Goal: Task Accomplishment & Management: Check status

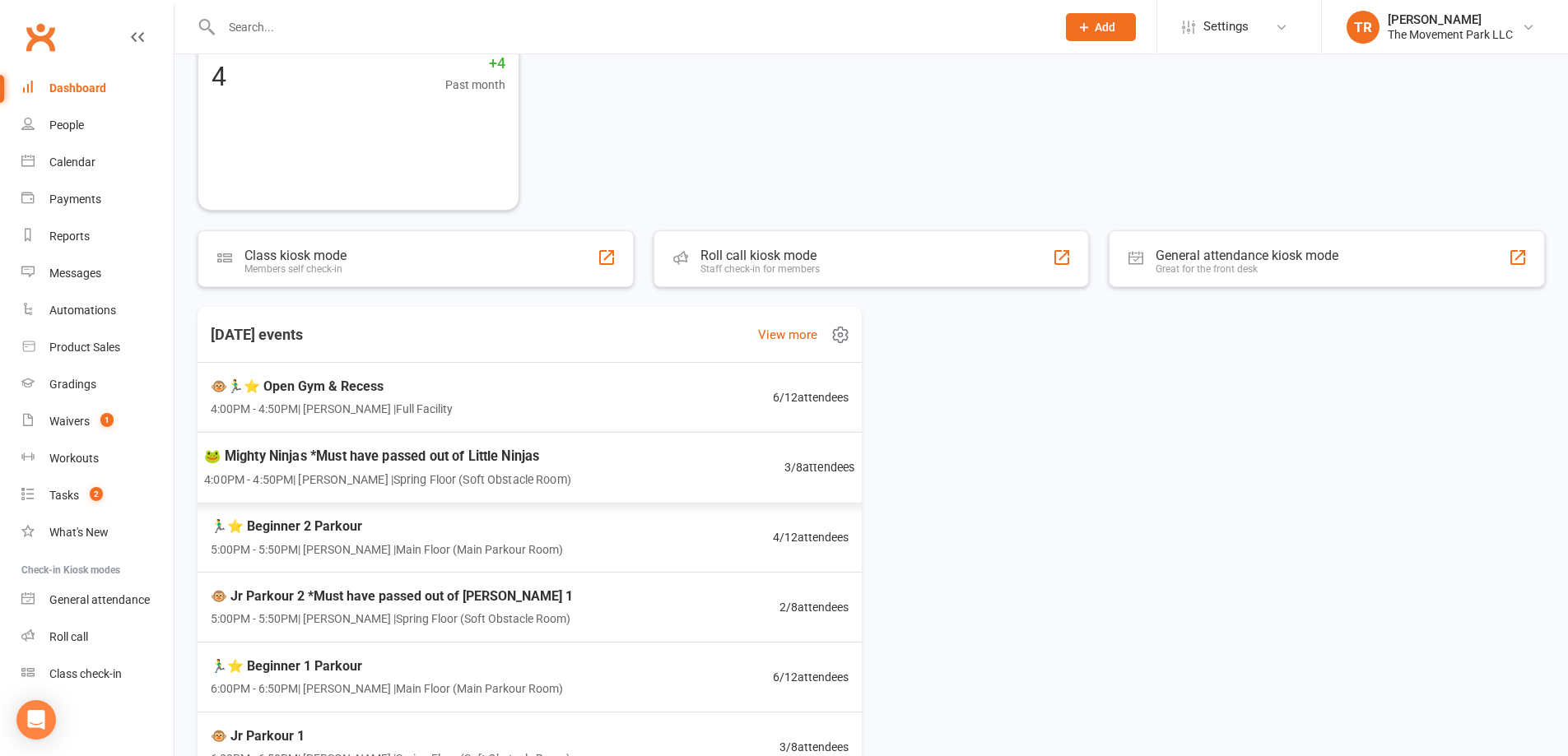
scroll to position [82, 0]
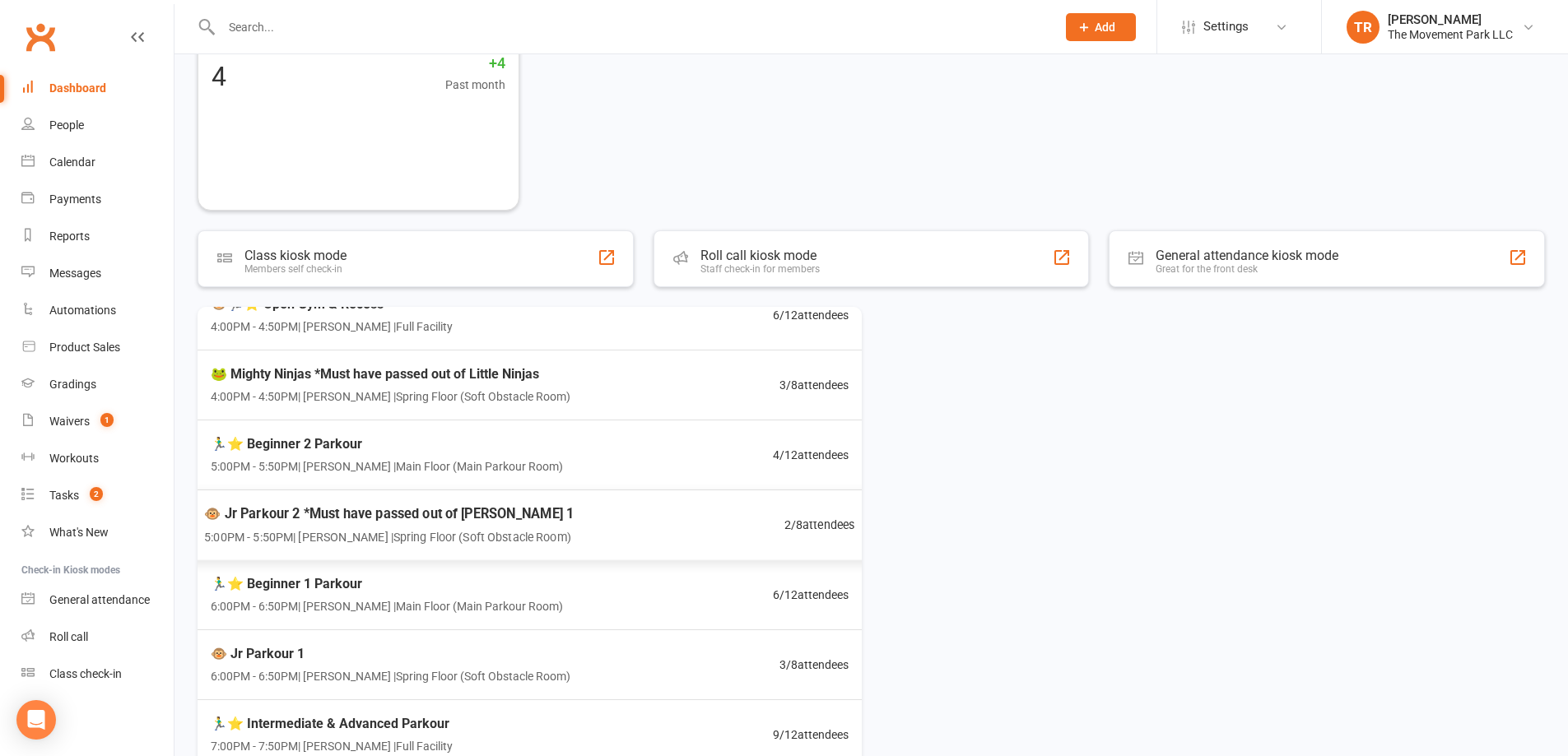
click at [419, 525] on div "🐵 Jr Parkour 2 *Must have passed out of Jr Pk 1 5:00PM - 5:50PM | Kyla Anderson…" at bounding box center [388, 525] width 369 height 44
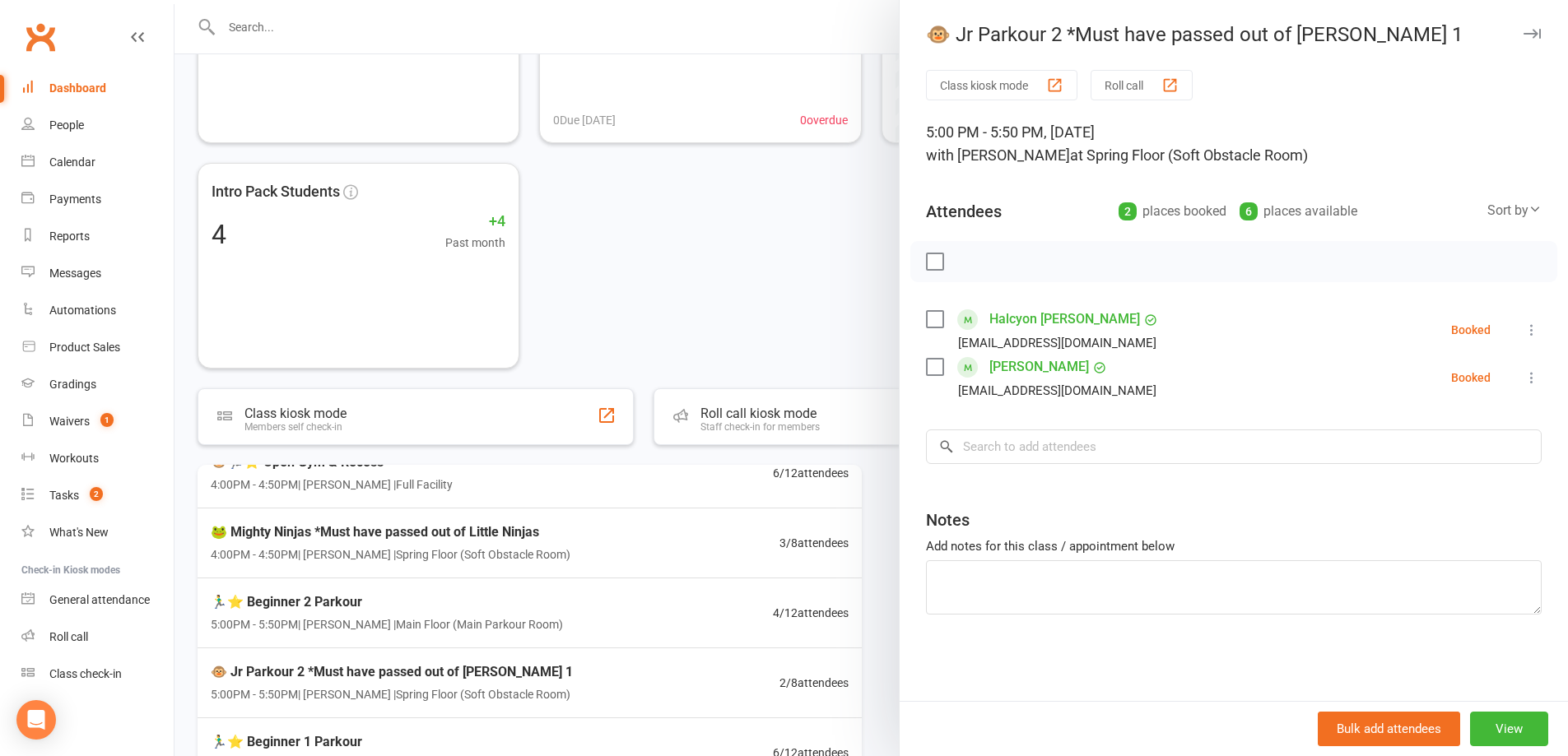
scroll to position [191, 0]
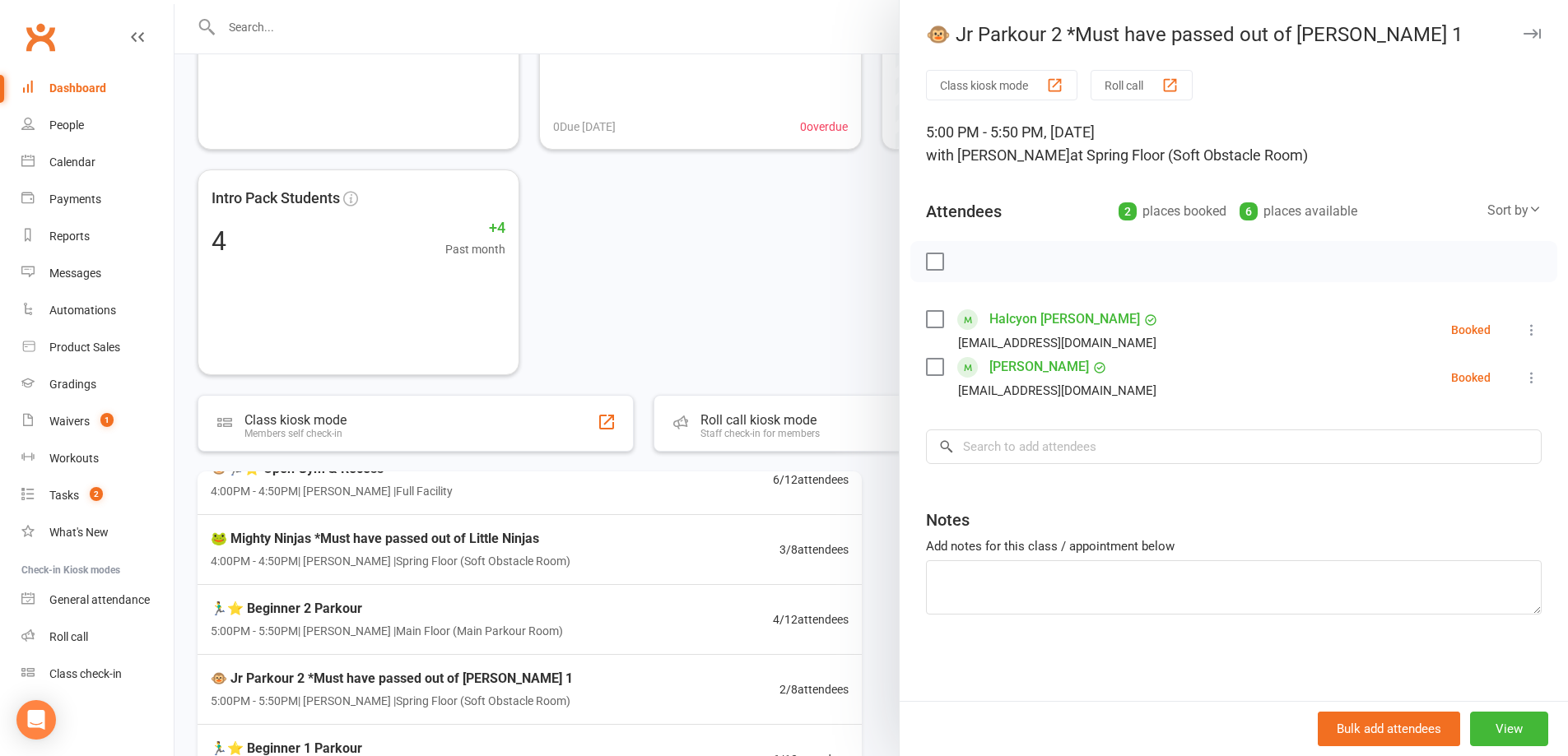
click at [454, 551] on div at bounding box center [872, 378] width 1394 height 756
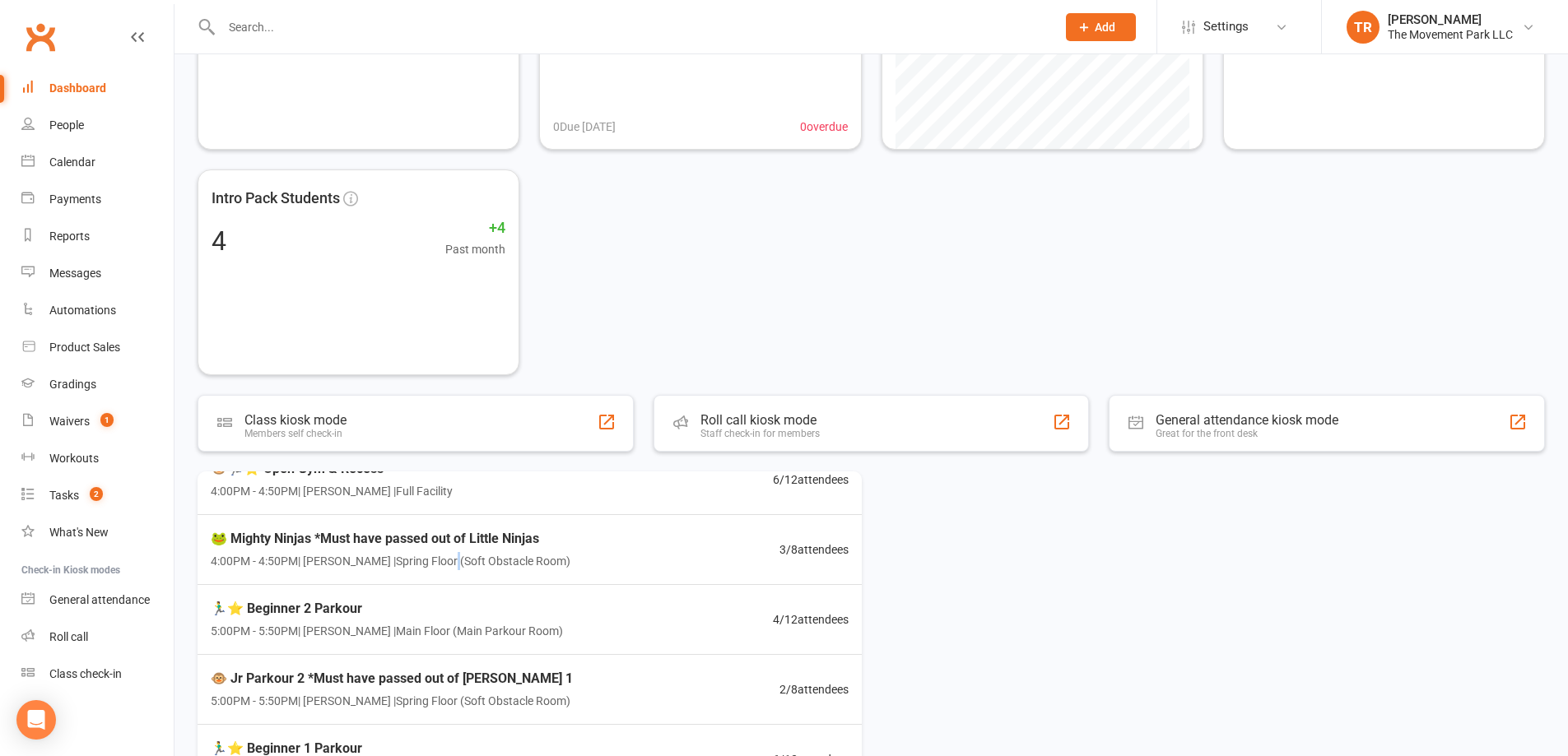
click at [454, 551] on div "🐸 Mighty Ninjas *Must have passed out of Little Ninjas 4:00PM - 4:50PM | Molly …" at bounding box center [391, 549] width 360 height 43
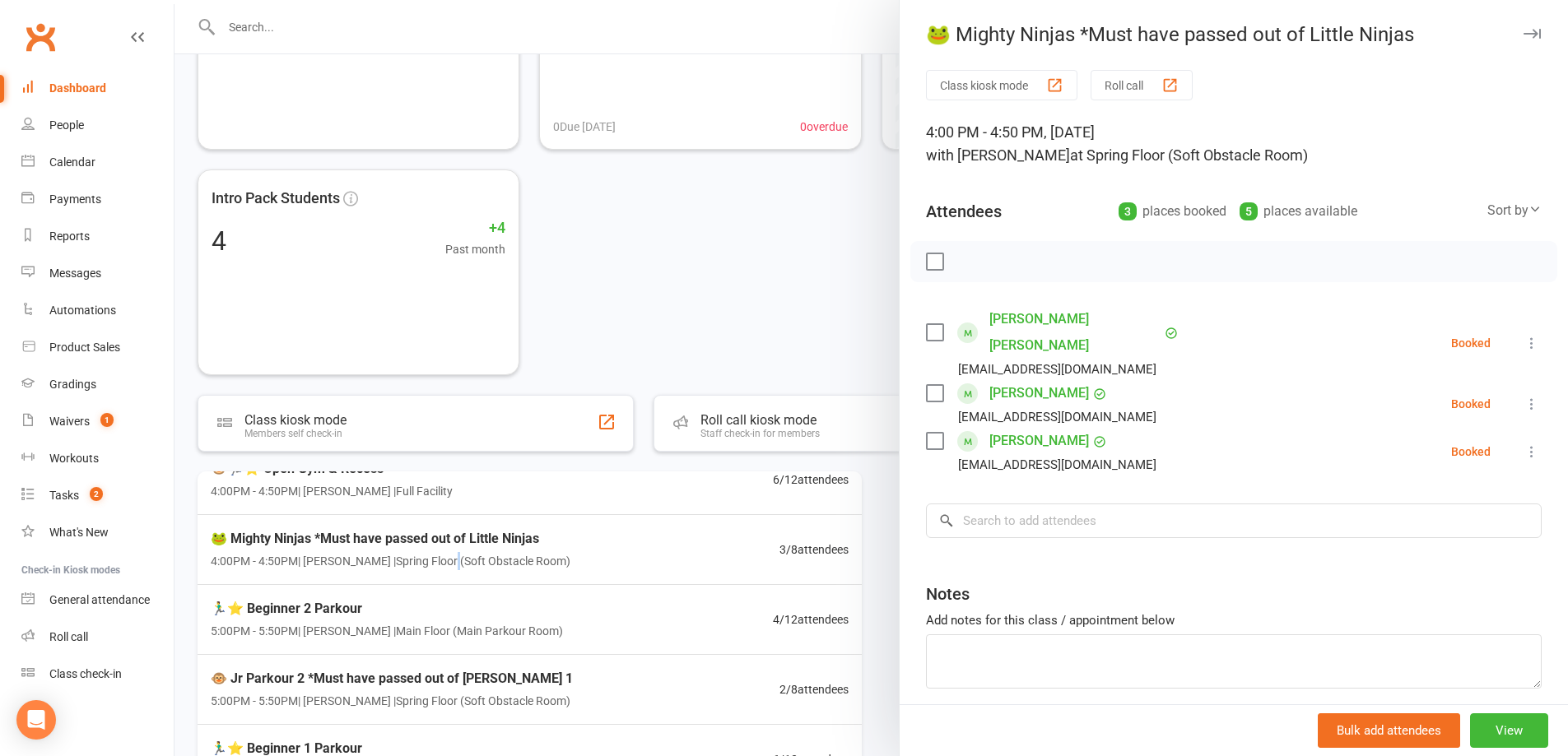
click at [1523, 396] on icon at bounding box center [1531, 404] width 16 height 16
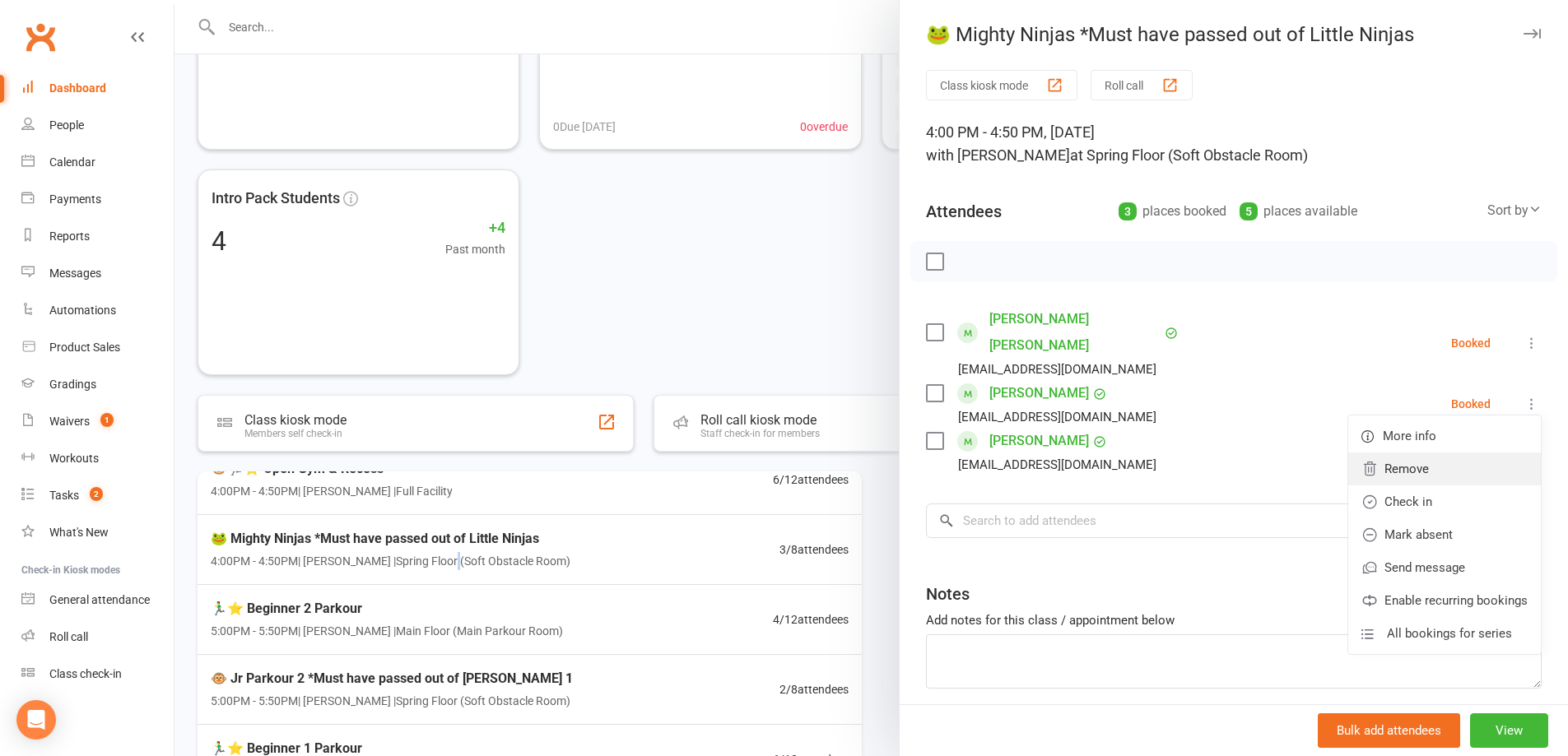
click at [1481, 453] on link "Remove" at bounding box center [1445, 469] width 193 height 33
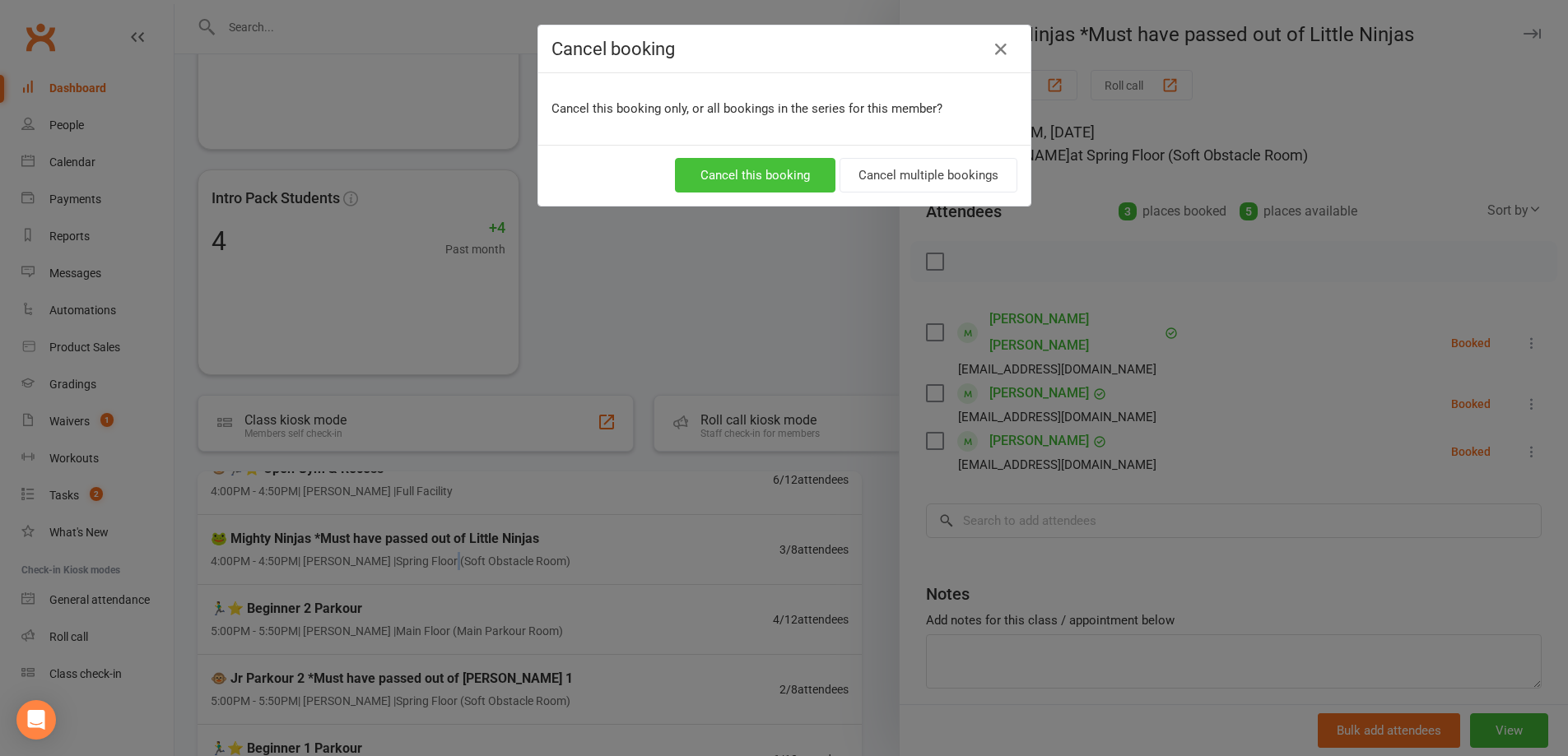
click at [783, 159] on button "Cancel this booking" at bounding box center [754, 175] width 160 height 34
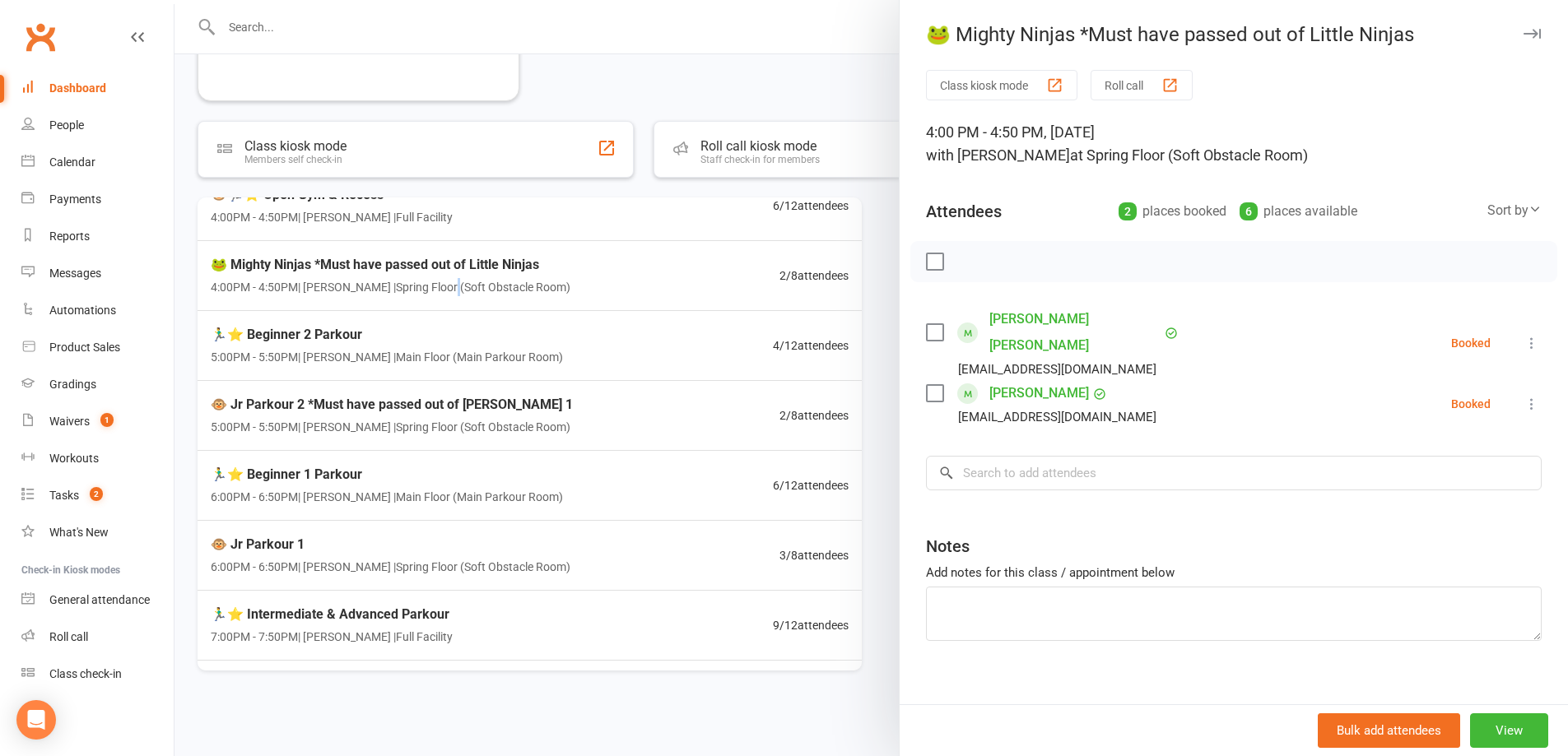
scroll to position [466, 0]
drag, startPoint x: 855, startPoint y: 355, endPoint x: 850, endPoint y: 267, distance: 88.1
click at [850, 267] on div at bounding box center [872, 378] width 1394 height 756
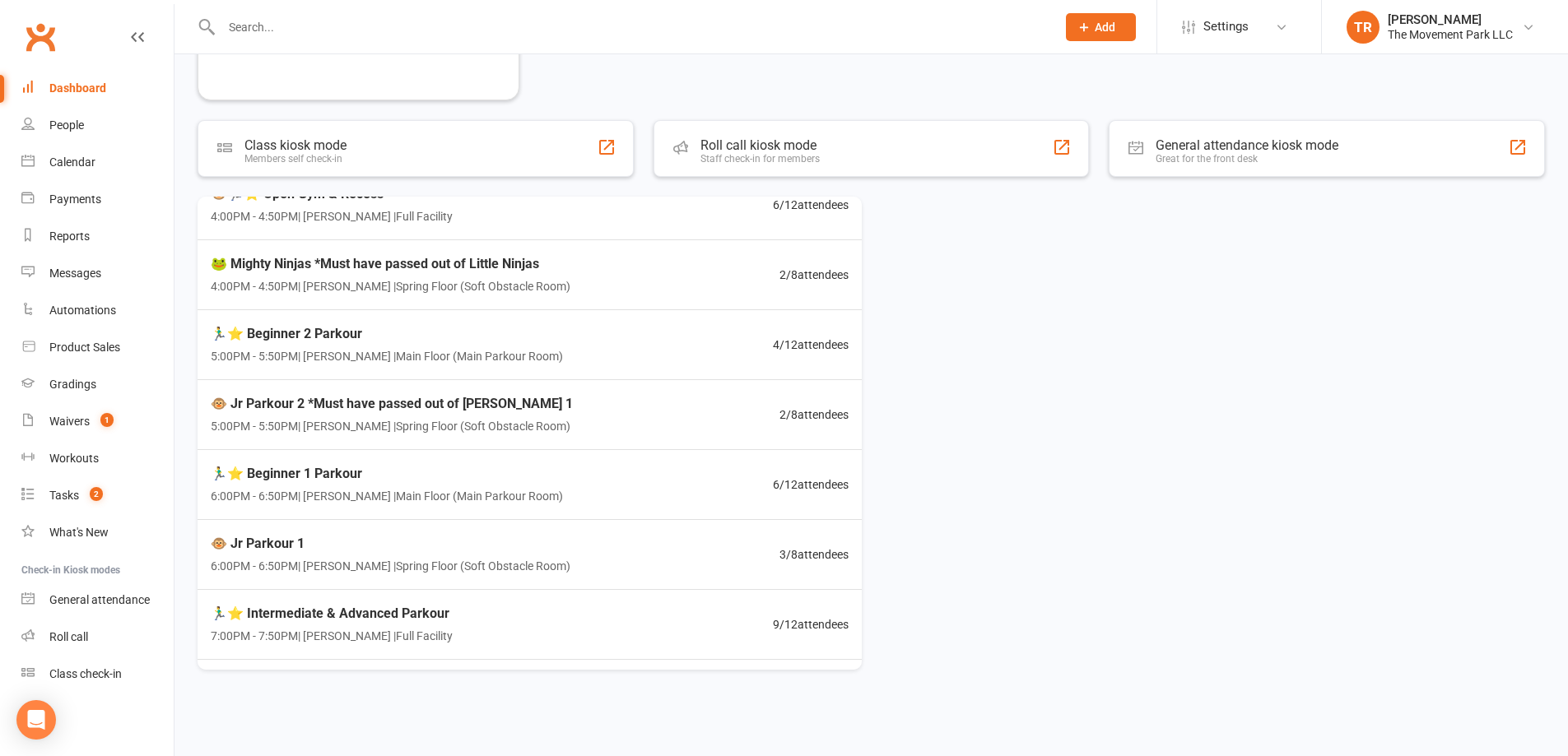
scroll to position [0, 0]
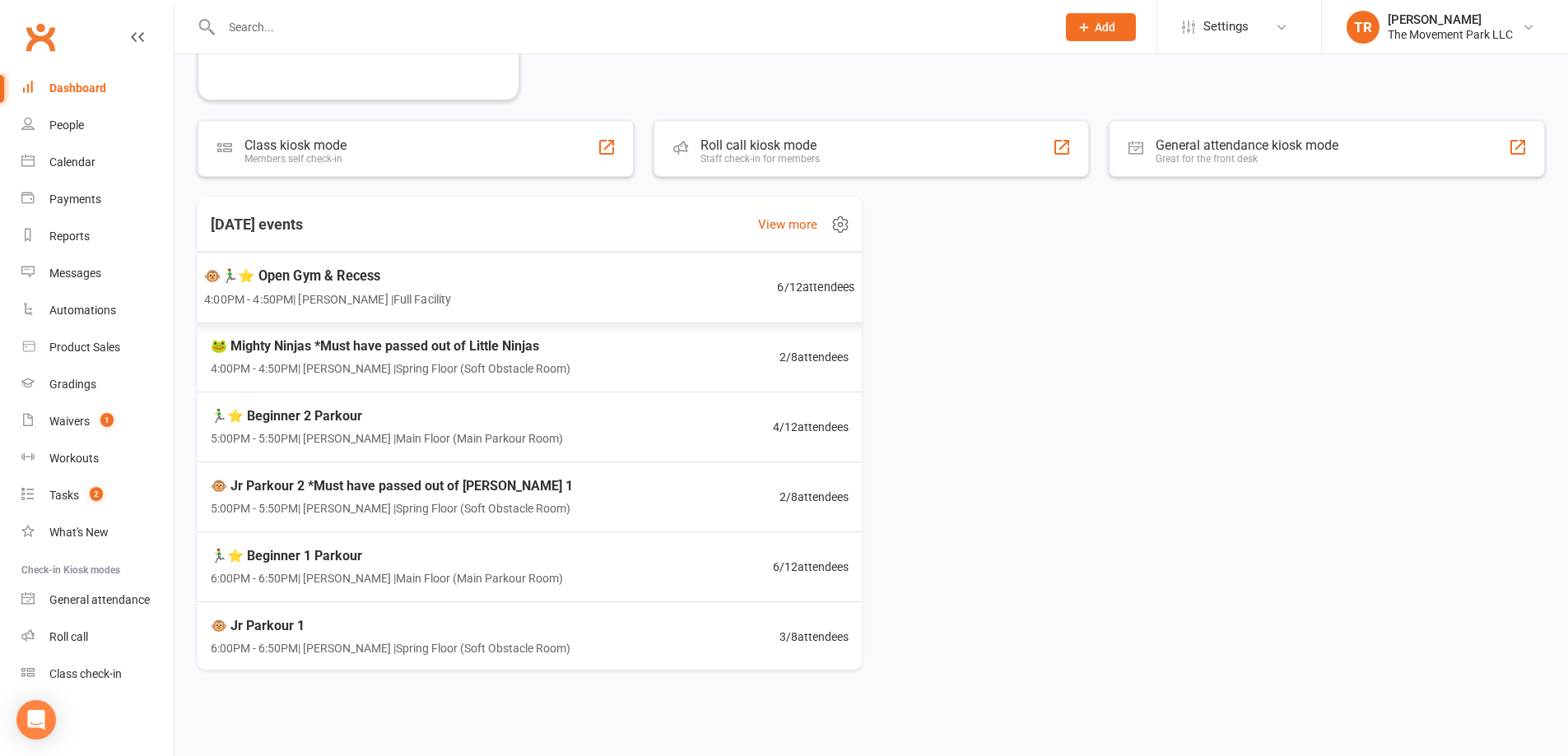
click at [575, 297] on div "🐵🏃‍♂️⭐ Open Gym & Recess 4:00PM - 4:50PM | [PERSON_NAME] | Full Facility 6 / 12…" at bounding box center [530, 288] width 691 height 72
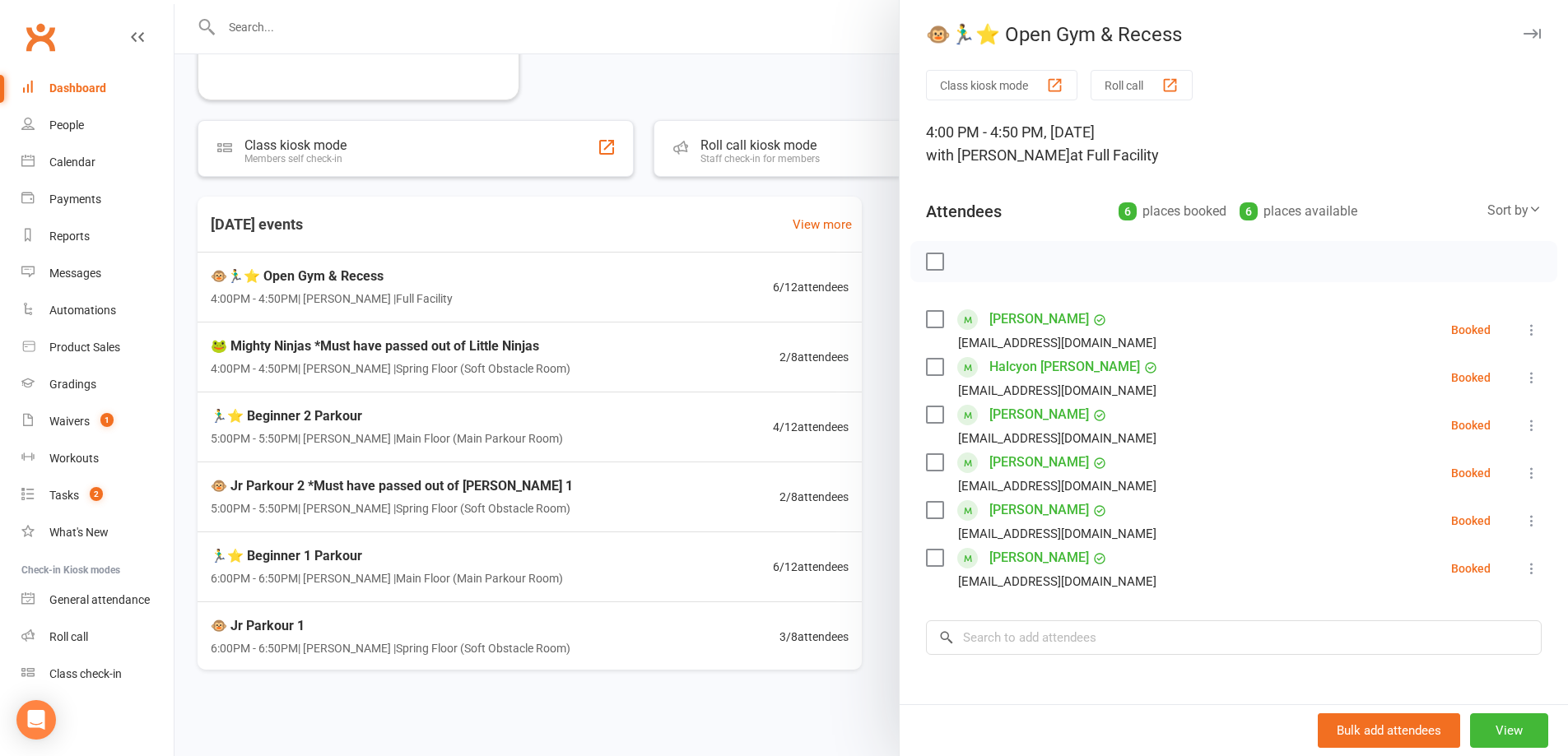
click at [1523, 568] on icon at bounding box center [1531, 568] width 16 height 16
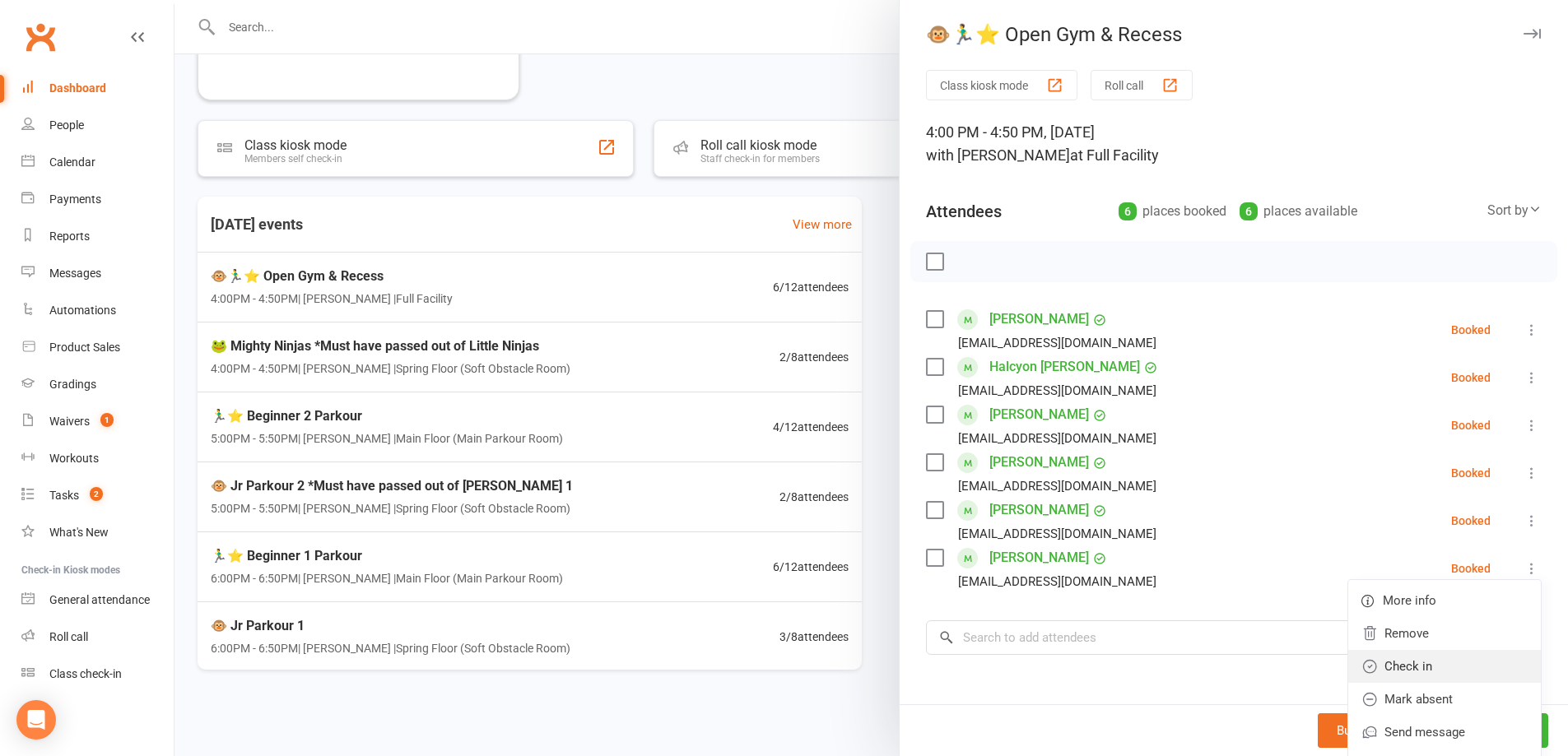
click at [1463, 660] on link "Check in" at bounding box center [1445, 667] width 193 height 33
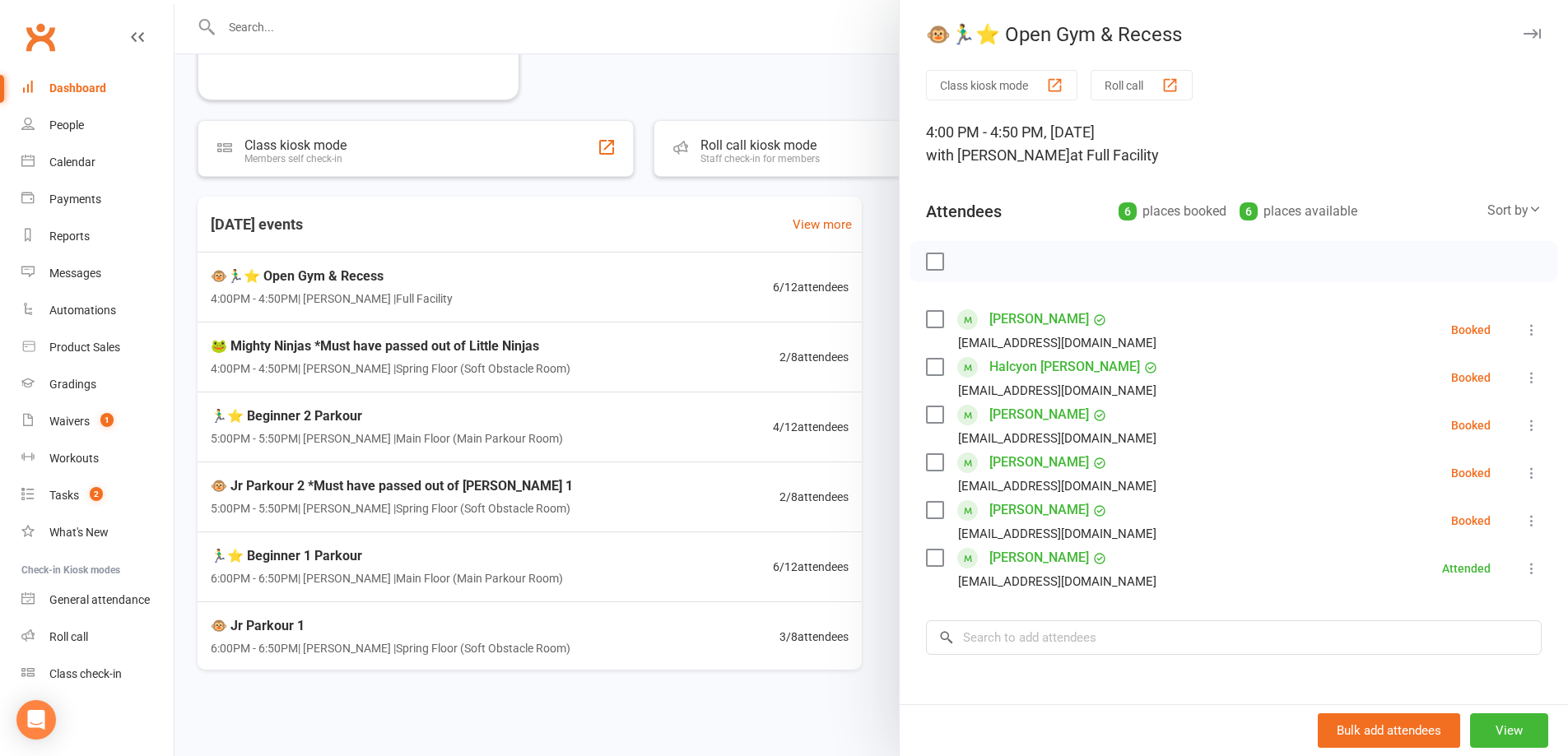
click at [725, 96] on div at bounding box center [872, 378] width 1394 height 756
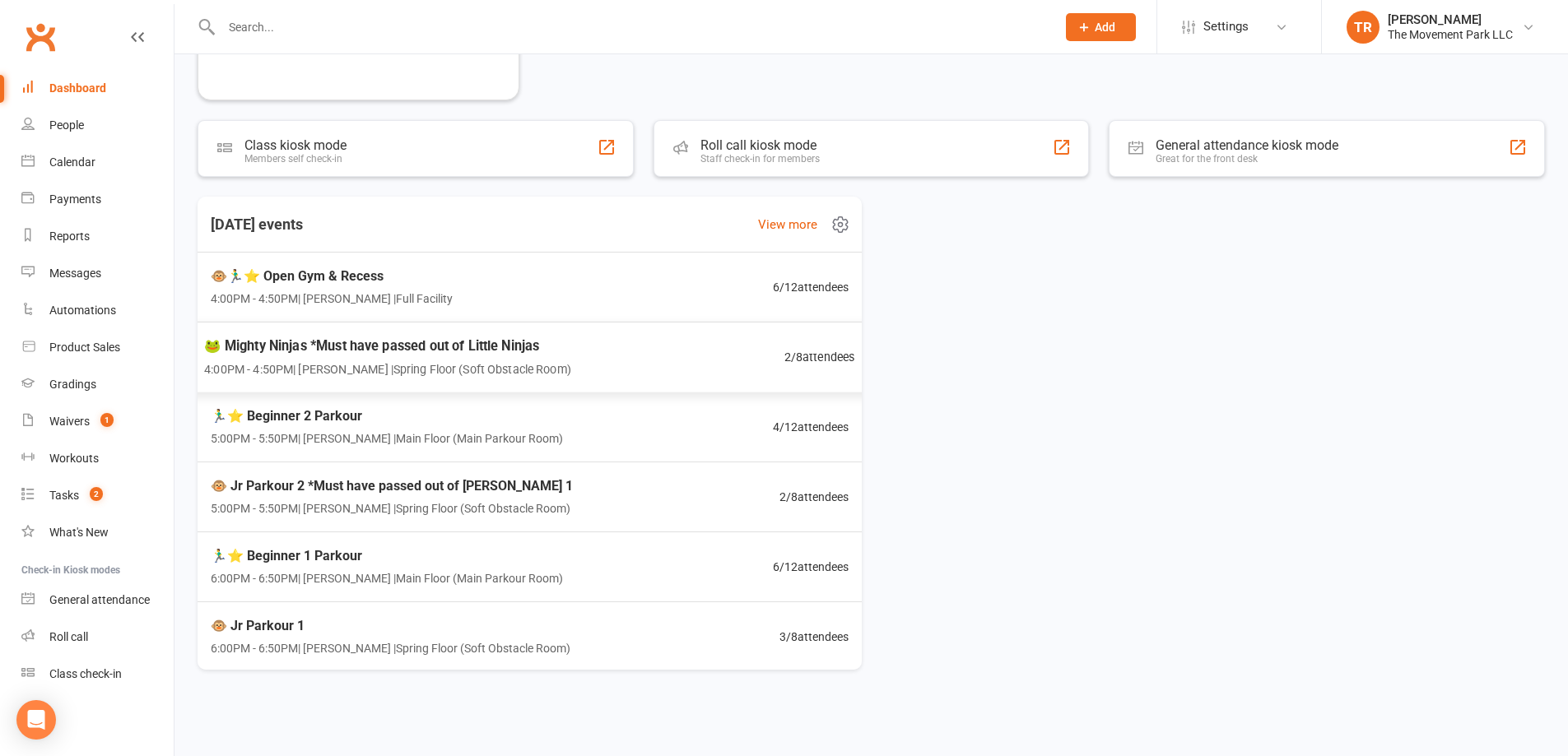
click at [632, 342] on div "🐸 Mighty Ninjas *Must have passed out of Little Ninjas 4:00PM - 4:50PM | [PERSO…" at bounding box center [530, 357] width 691 height 72
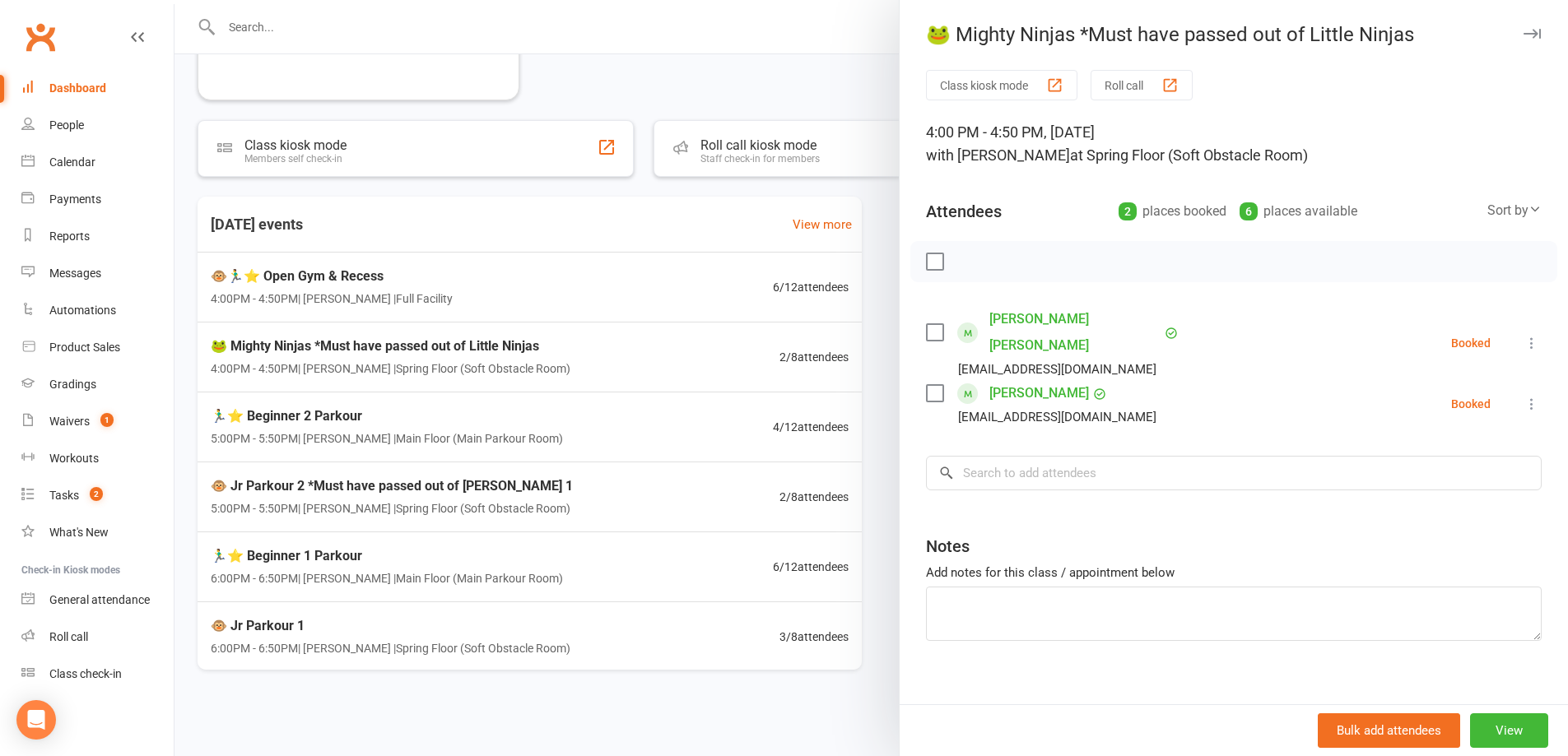
click at [551, 437] on div at bounding box center [872, 378] width 1394 height 756
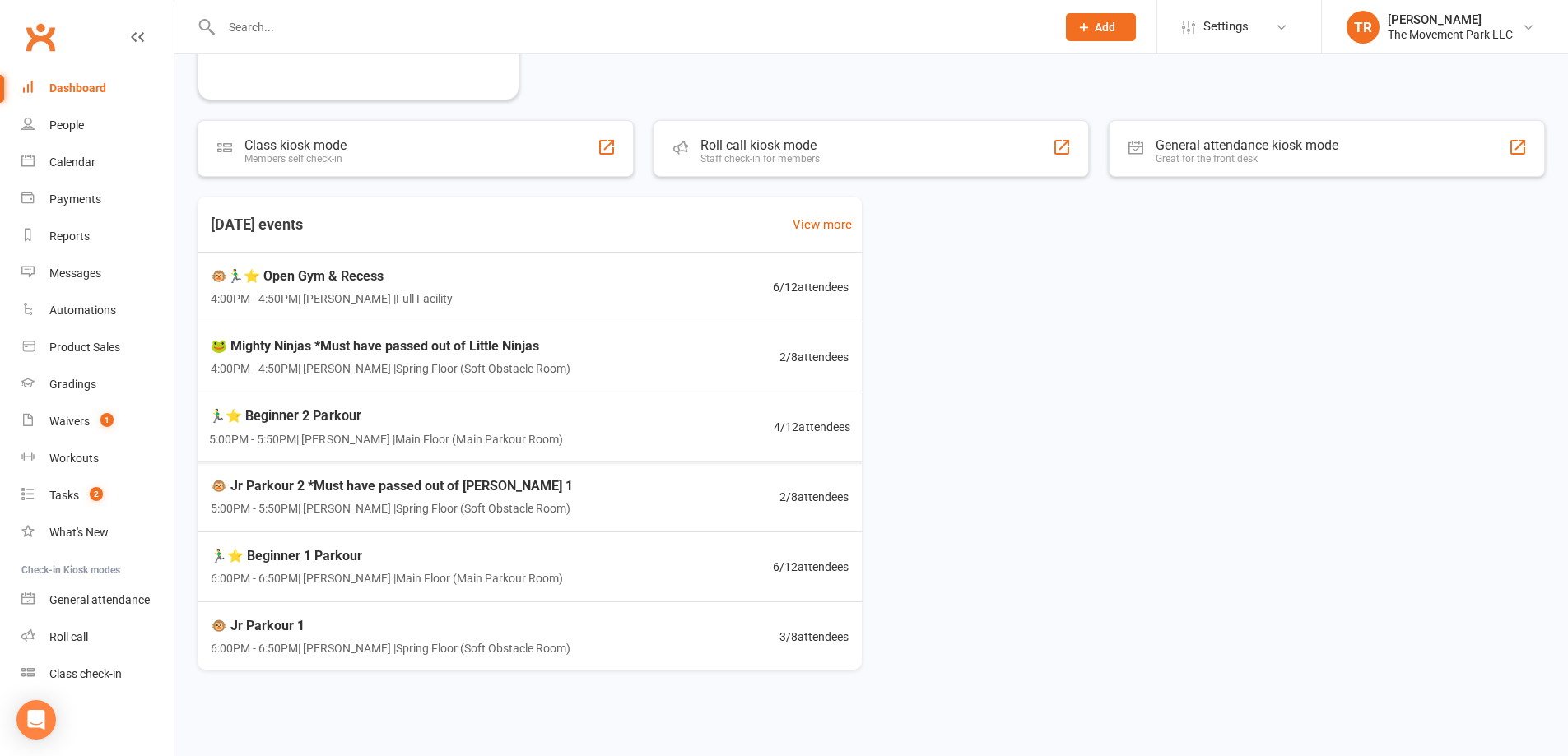
click at [554, 435] on div "🏃‍♂️⭐ Beginner 2 Parkour 5:00PM - 5:50PM | [PERSON_NAME] | Main Floor ([GEOGRAP…" at bounding box center [530, 428] width 681 height 70
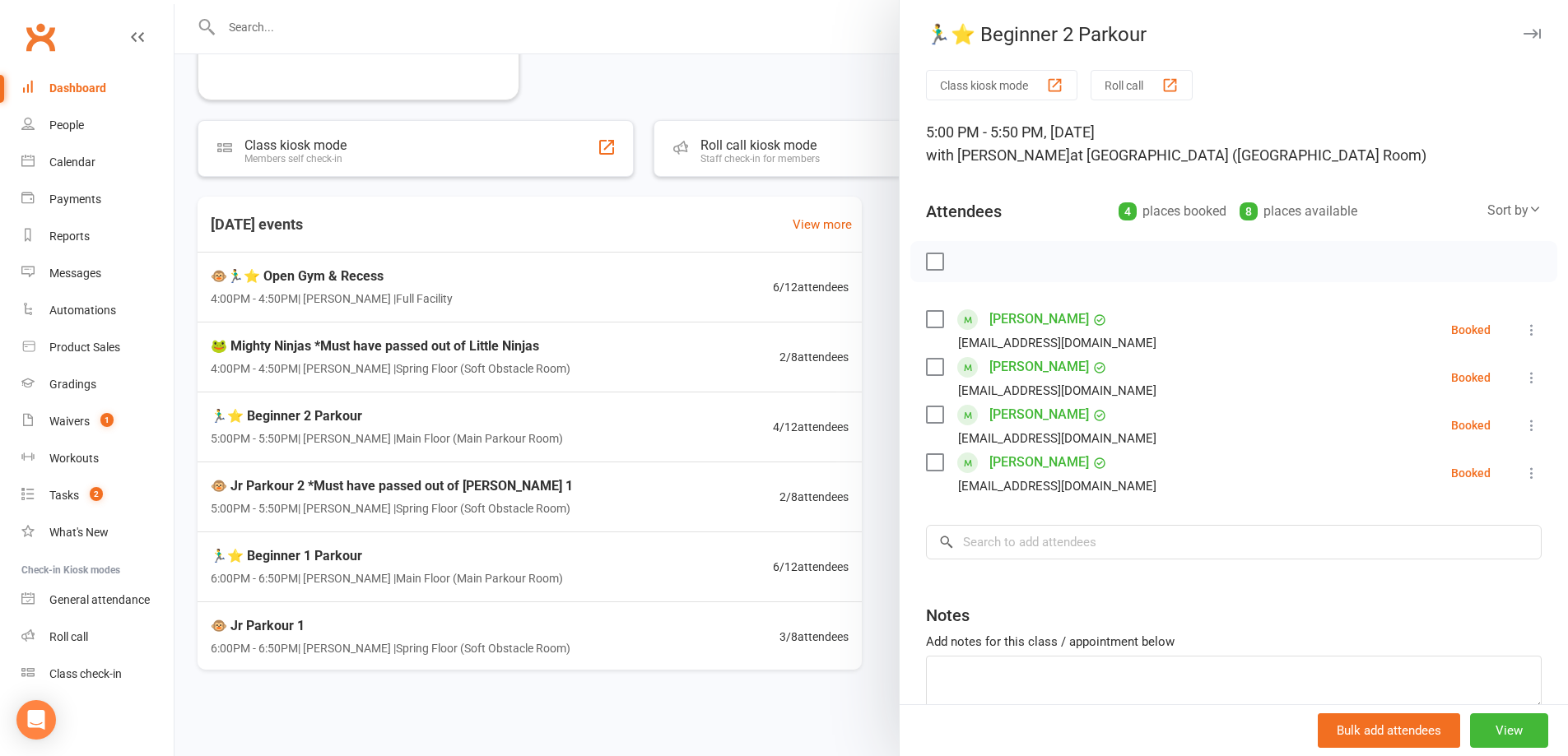
click at [493, 495] on div at bounding box center [872, 378] width 1394 height 756
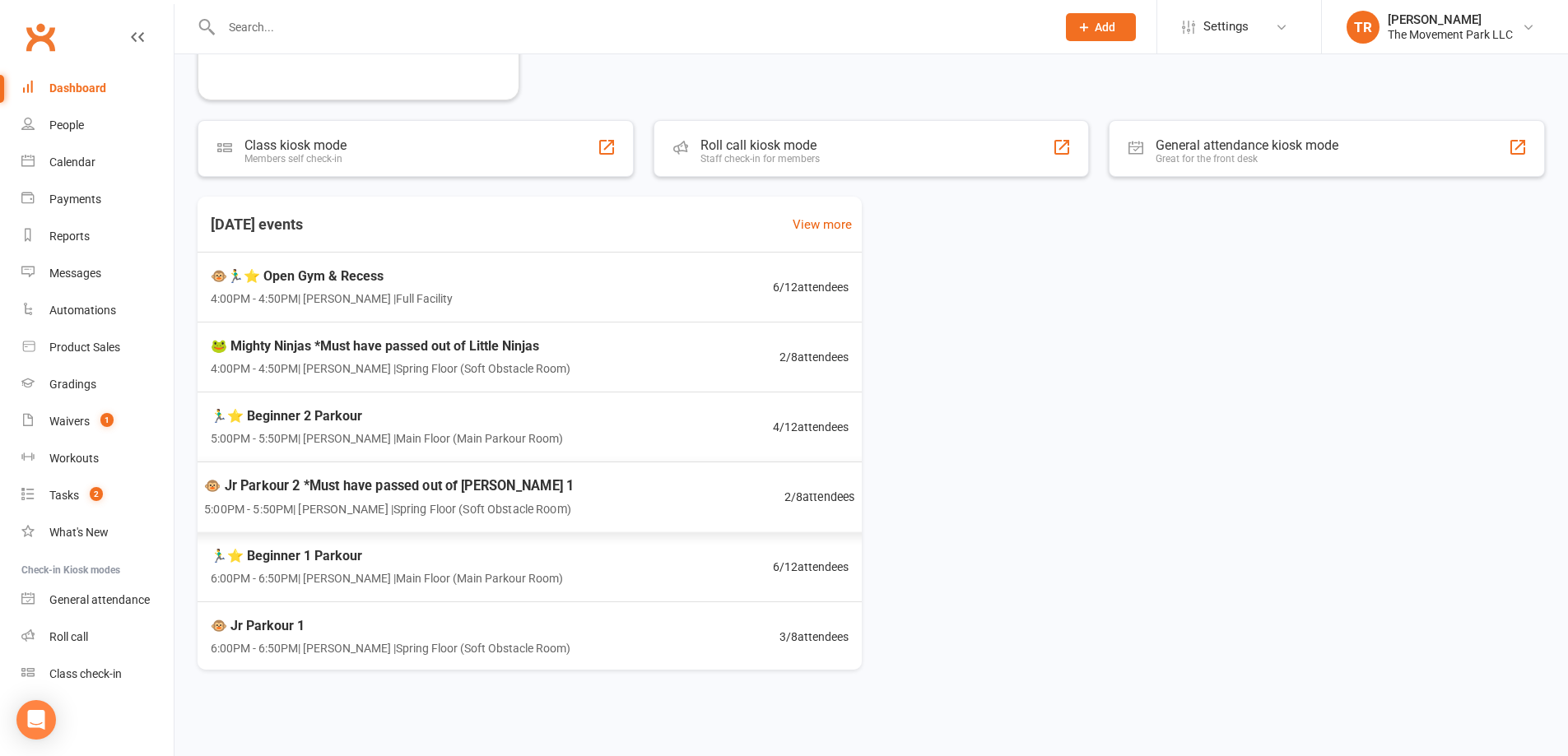
click at [493, 495] on span "🐵 Jr Parkour 2 *Must have passed out of [PERSON_NAME] 1" at bounding box center [388, 485] width 369 height 21
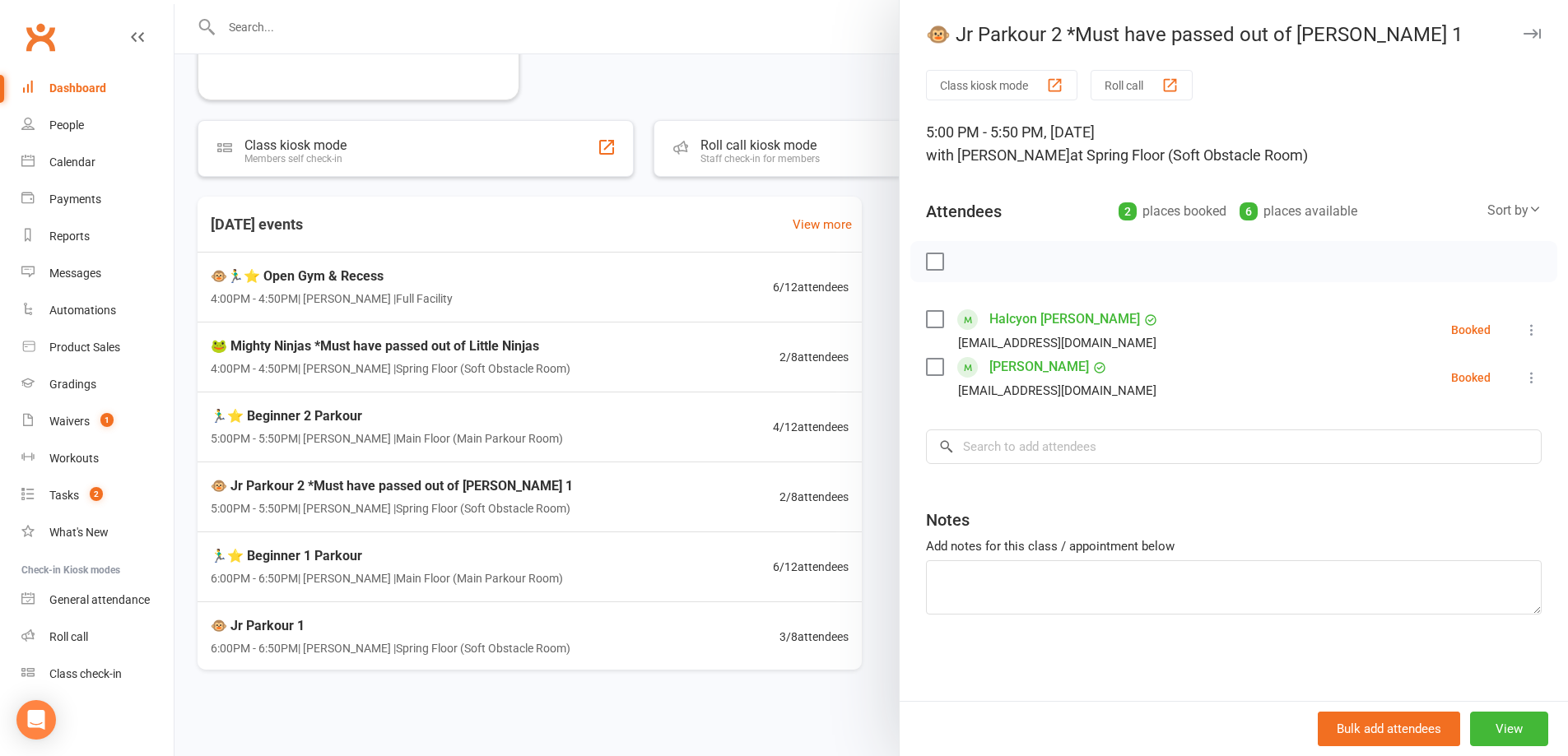
click at [480, 558] on div at bounding box center [872, 378] width 1394 height 756
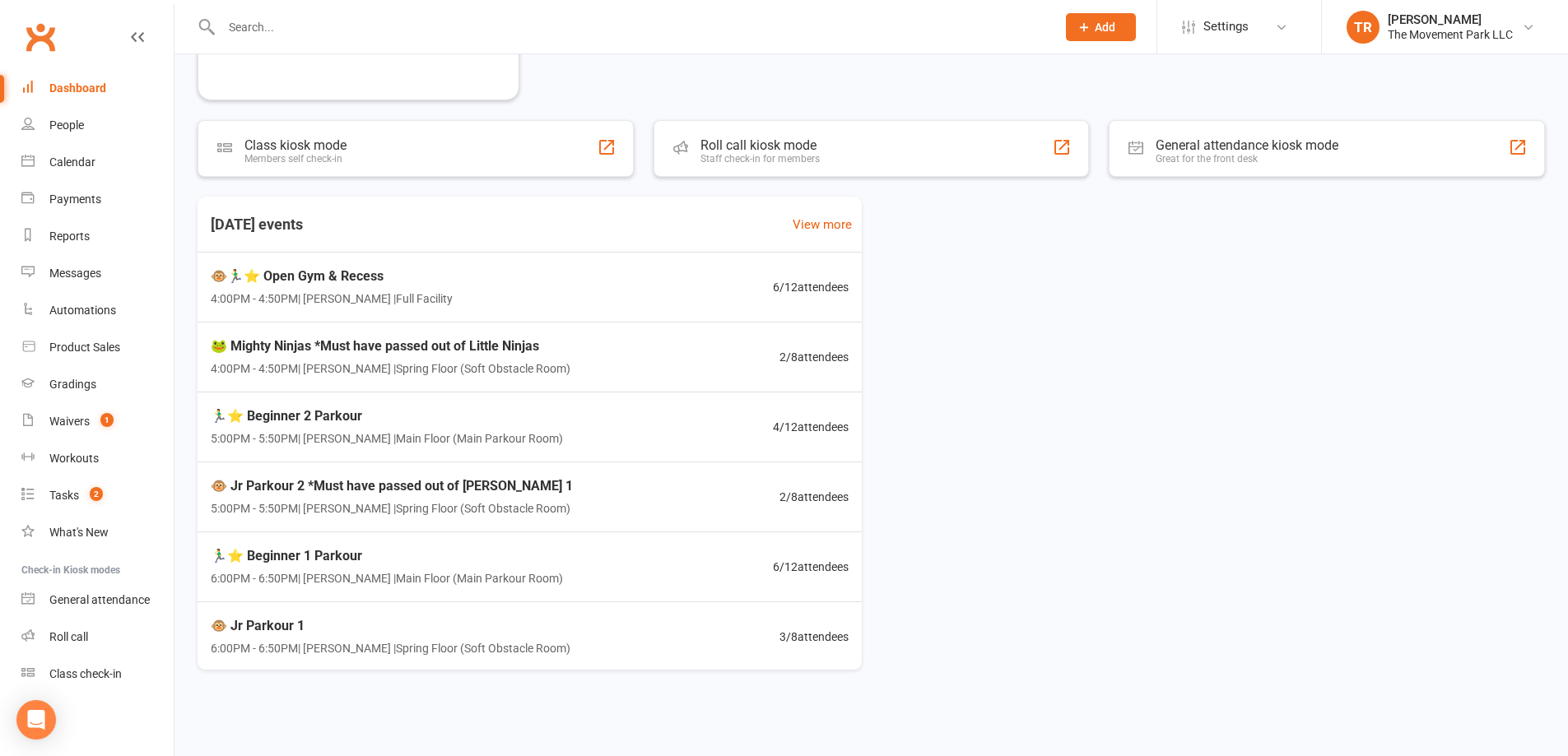
click at [480, 558] on span "🏃‍♂️⭐ Beginner 1 Parkour" at bounding box center [387, 556] width 352 height 21
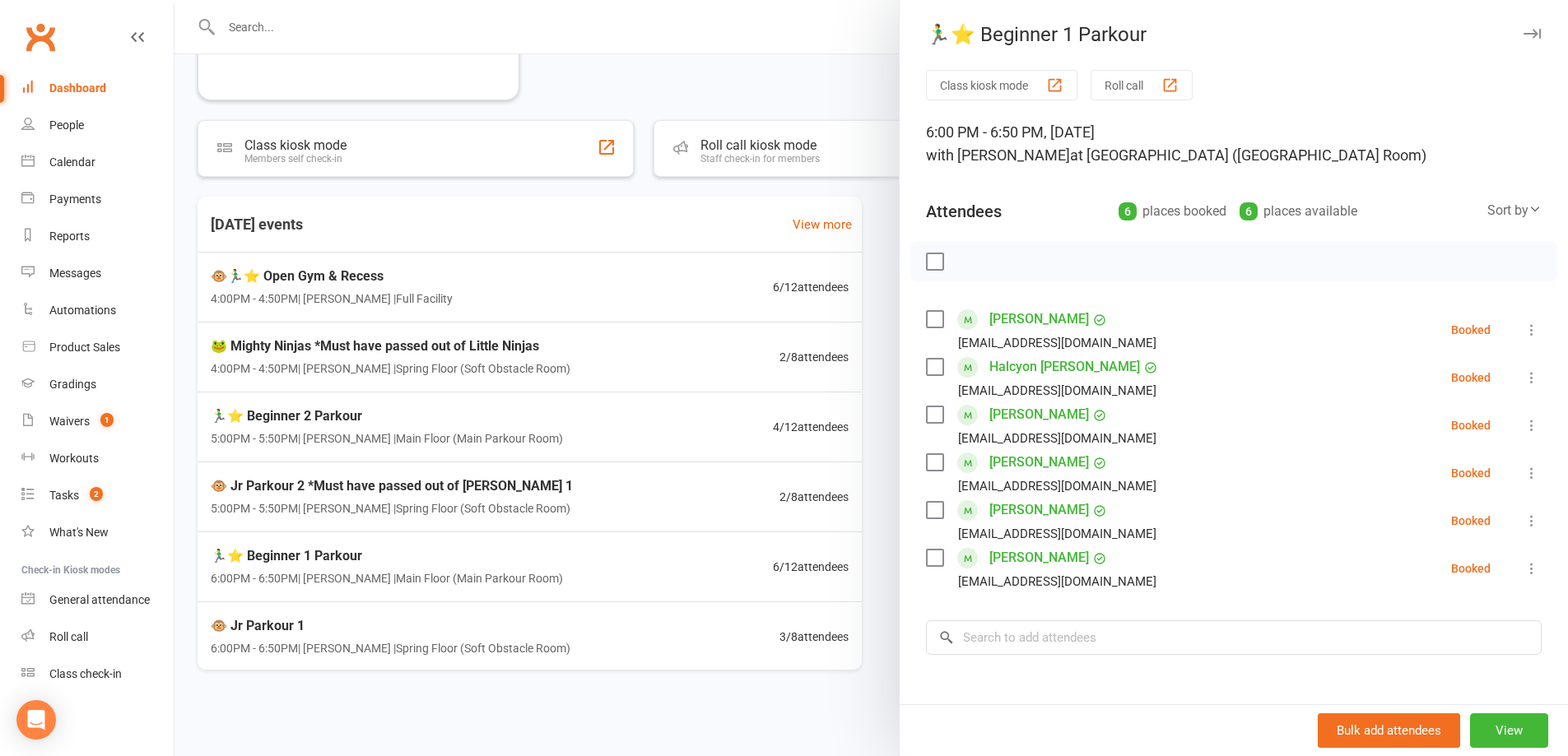
click at [509, 300] on div at bounding box center [872, 378] width 1394 height 756
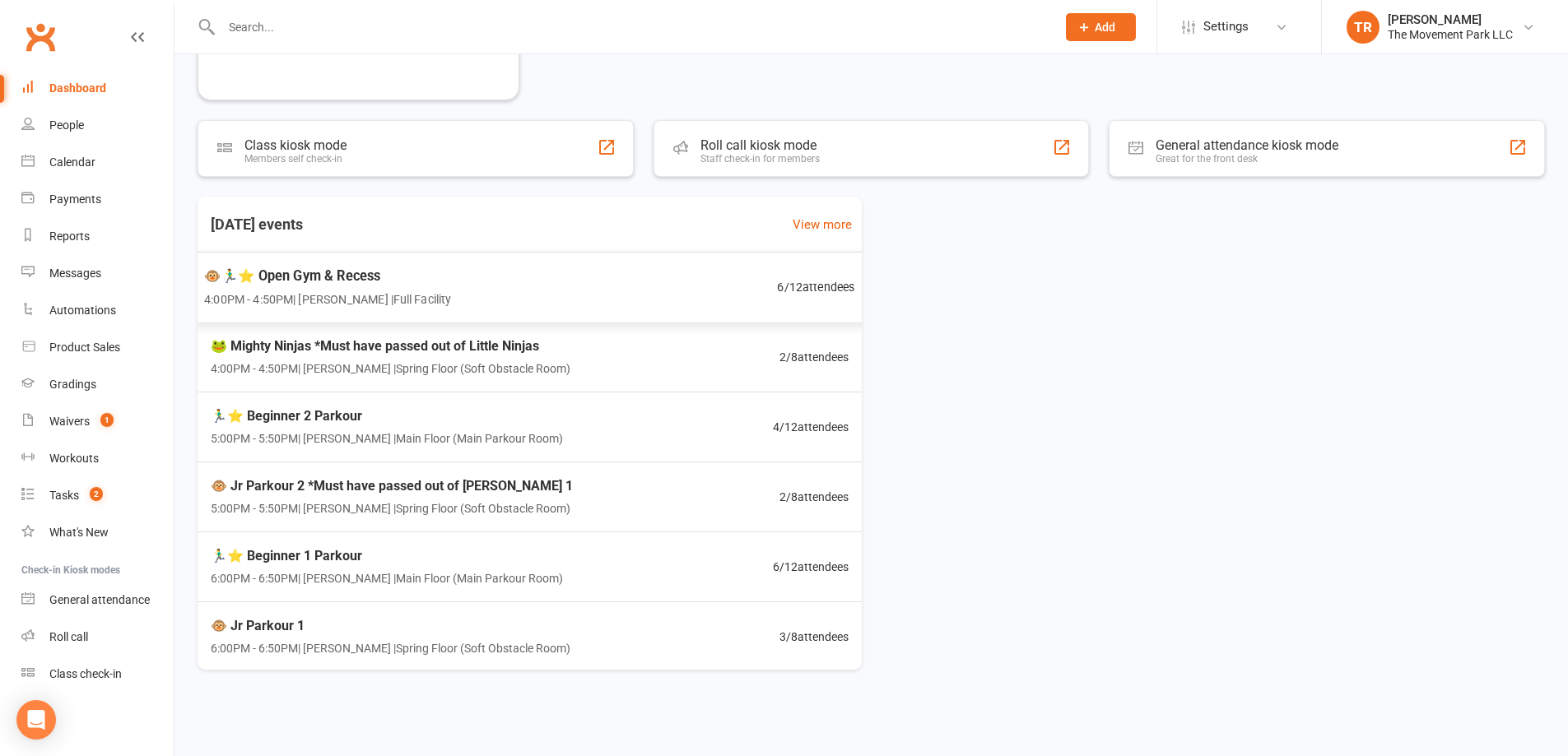
click at [509, 300] on div "🐵🏃‍♂️⭐ Open Gym & Recess 4:00PM - 4:50PM | Rick King | Full Facility 6 / 12 att…" at bounding box center [530, 288] width 691 height 72
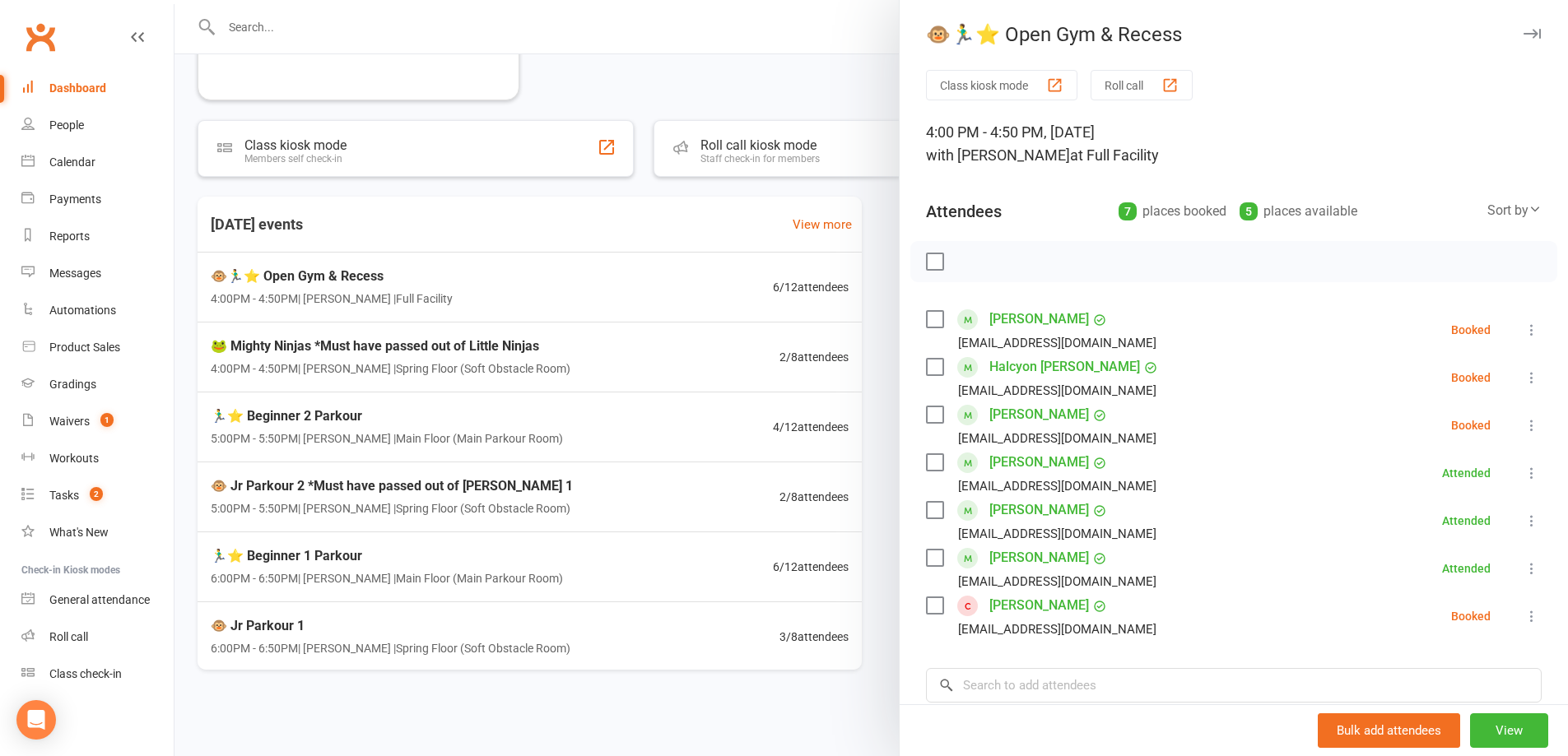
click at [1523, 423] on icon at bounding box center [1531, 425] width 16 height 16
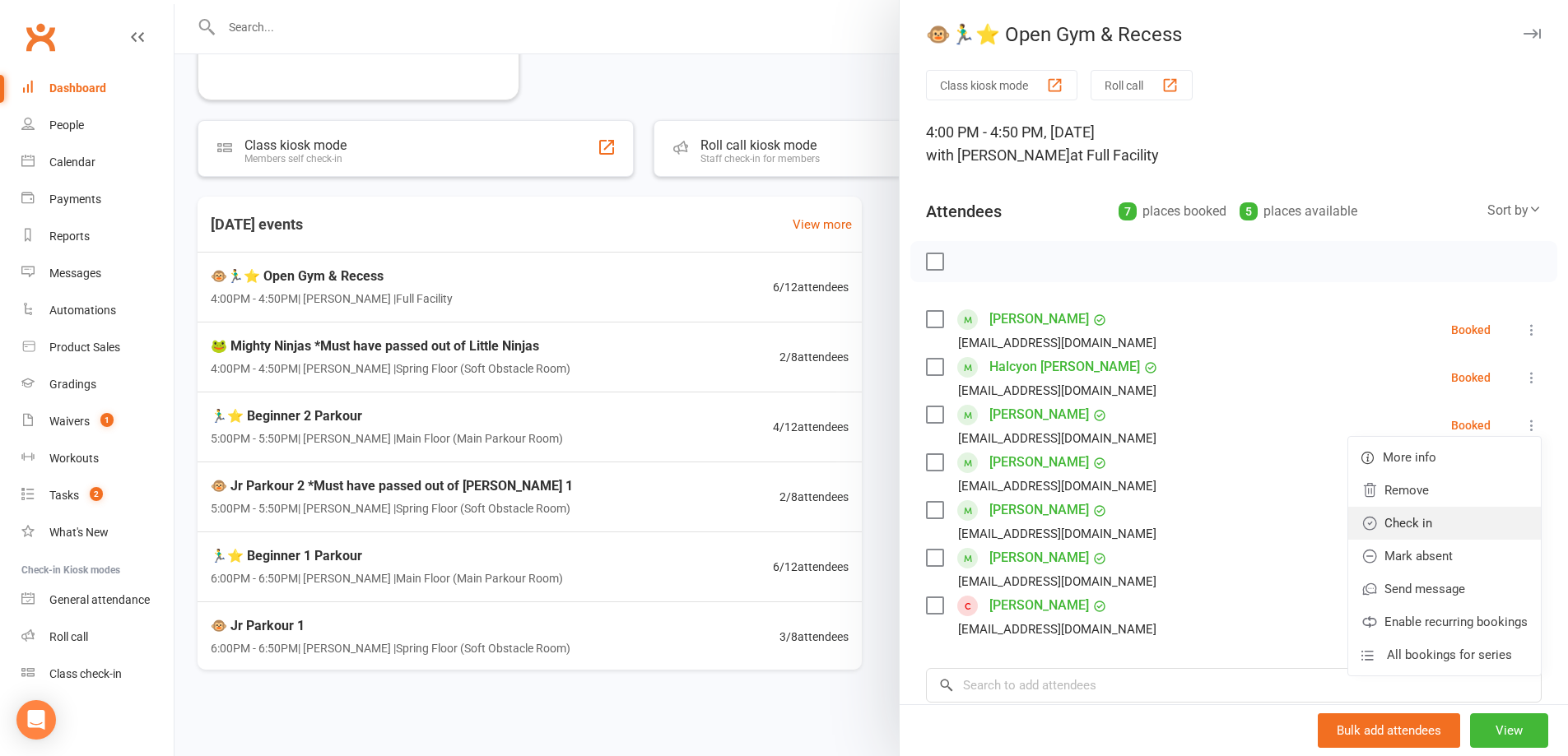
click at [1469, 523] on link "Check in" at bounding box center [1445, 524] width 193 height 33
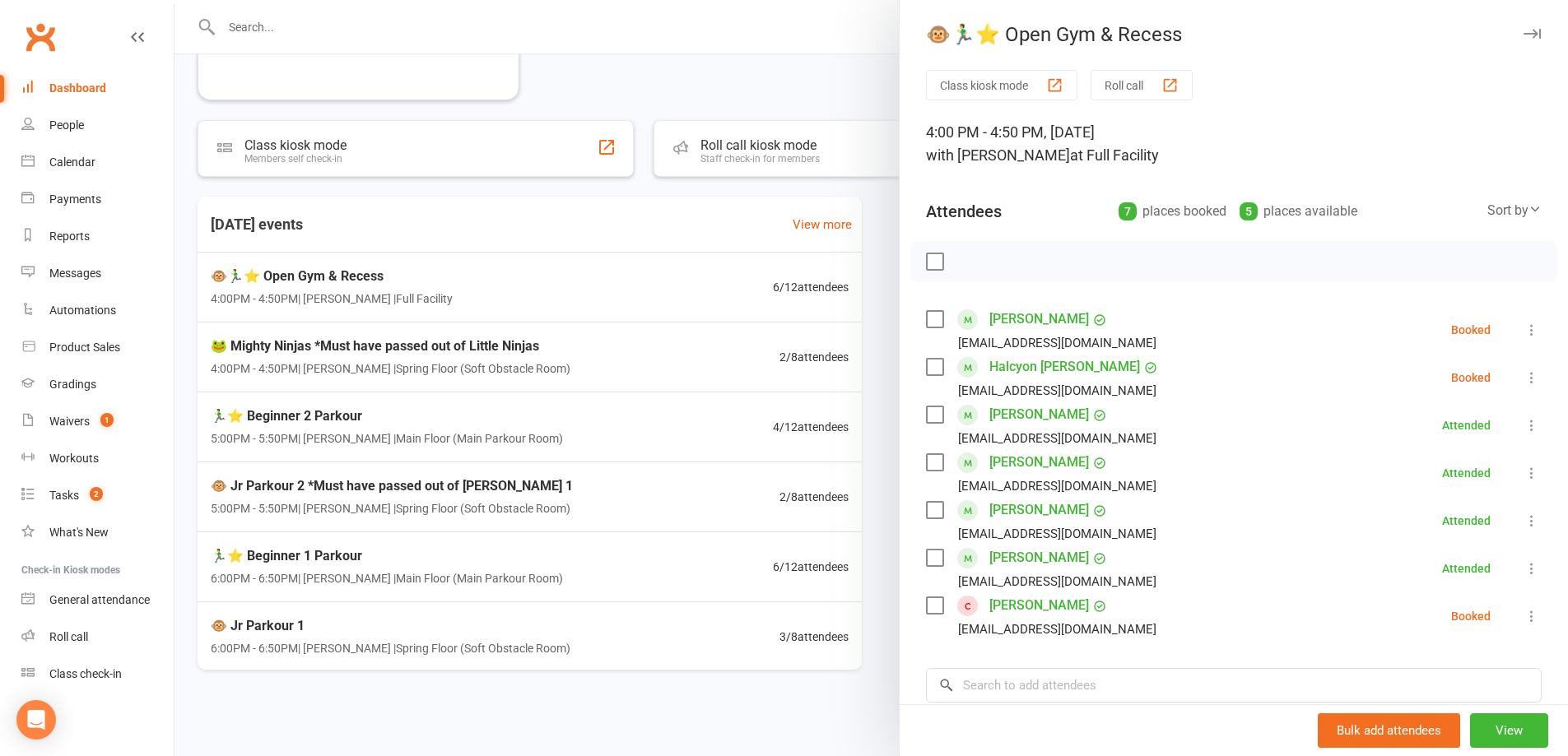
click at [1523, 381] on icon at bounding box center [1531, 377] width 16 height 16
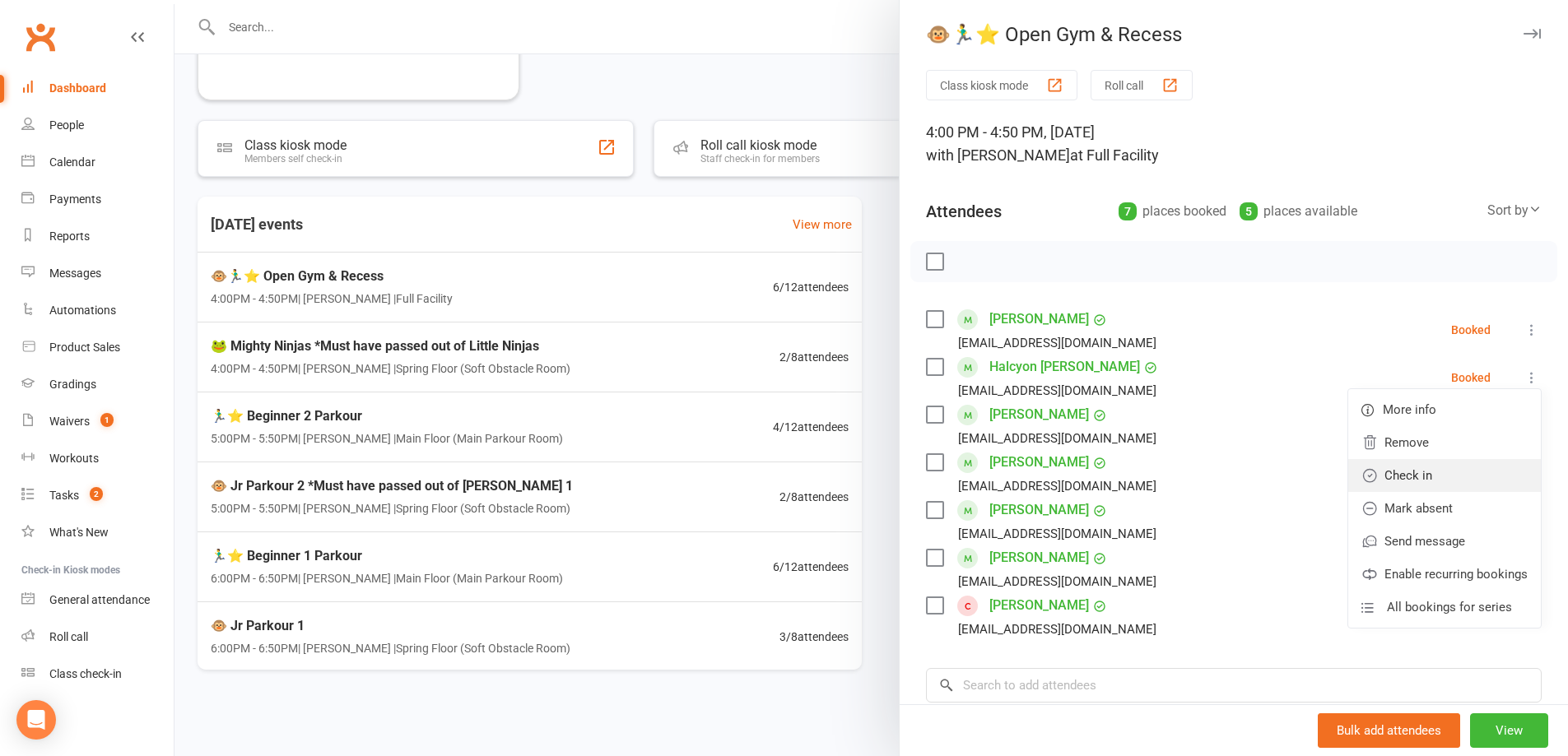
click at [1496, 469] on link "Check in" at bounding box center [1445, 476] width 193 height 33
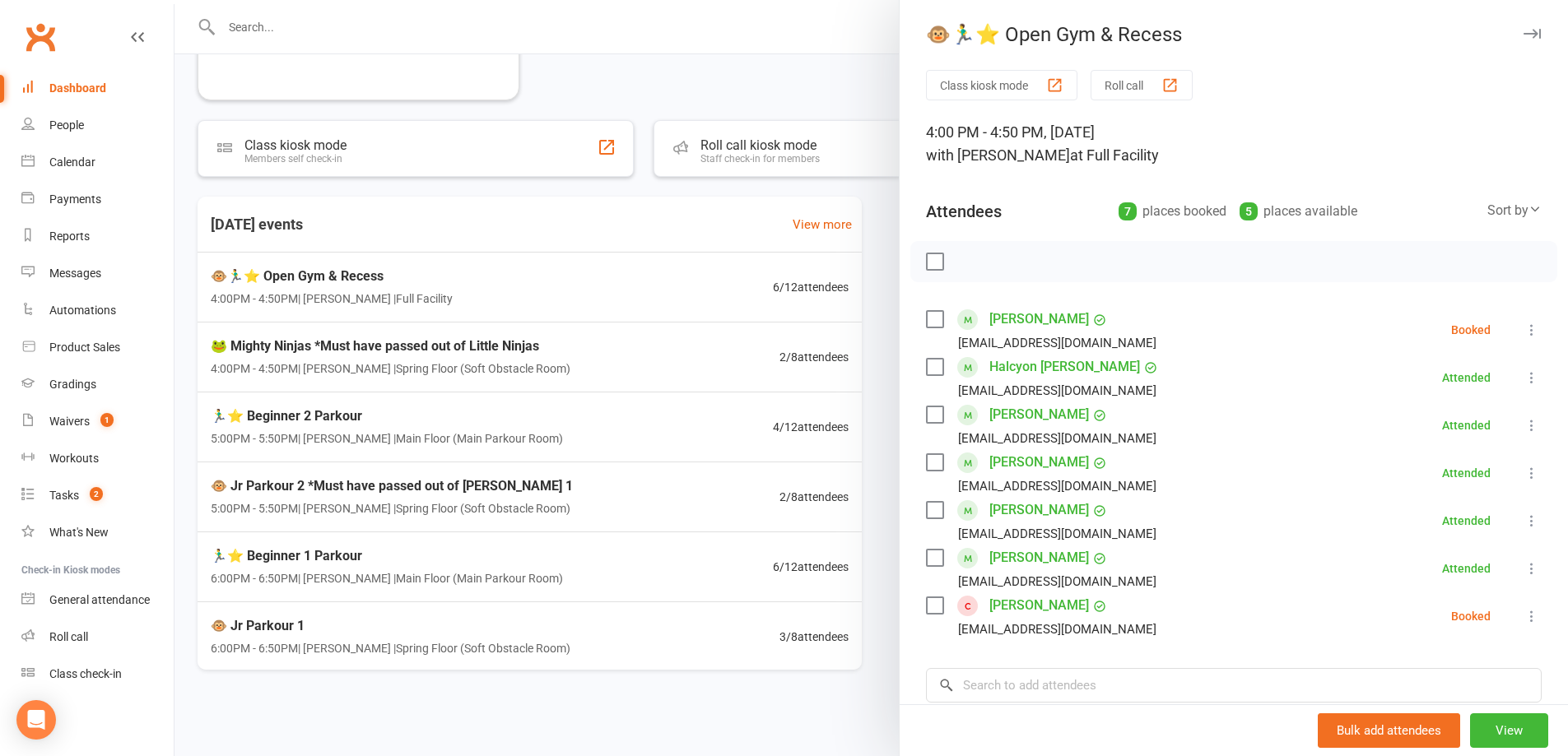
click at [1523, 334] on icon at bounding box center [1531, 329] width 16 height 16
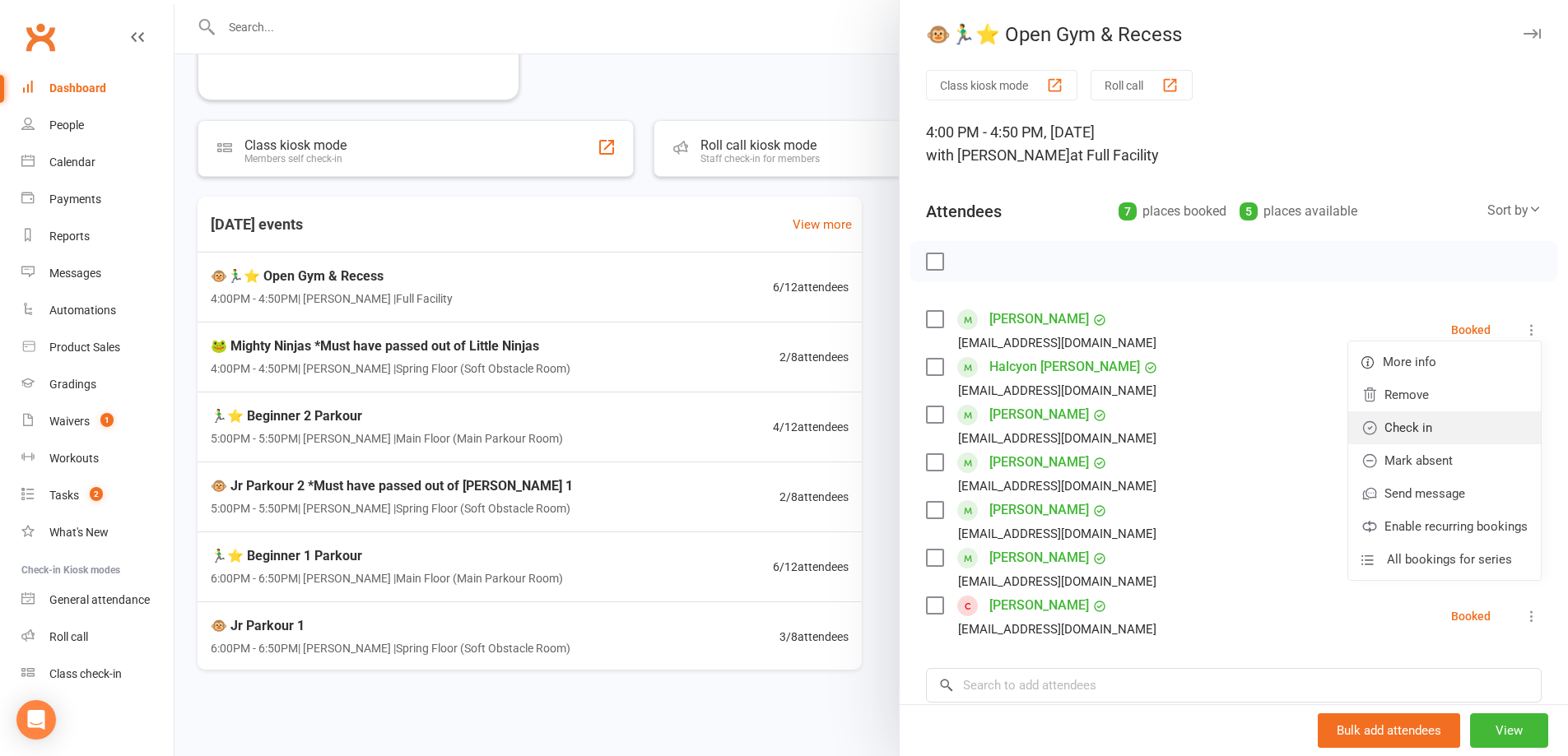
click at [1484, 436] on link "Check in" at bounding box center [1445, 428] width 193 height 33
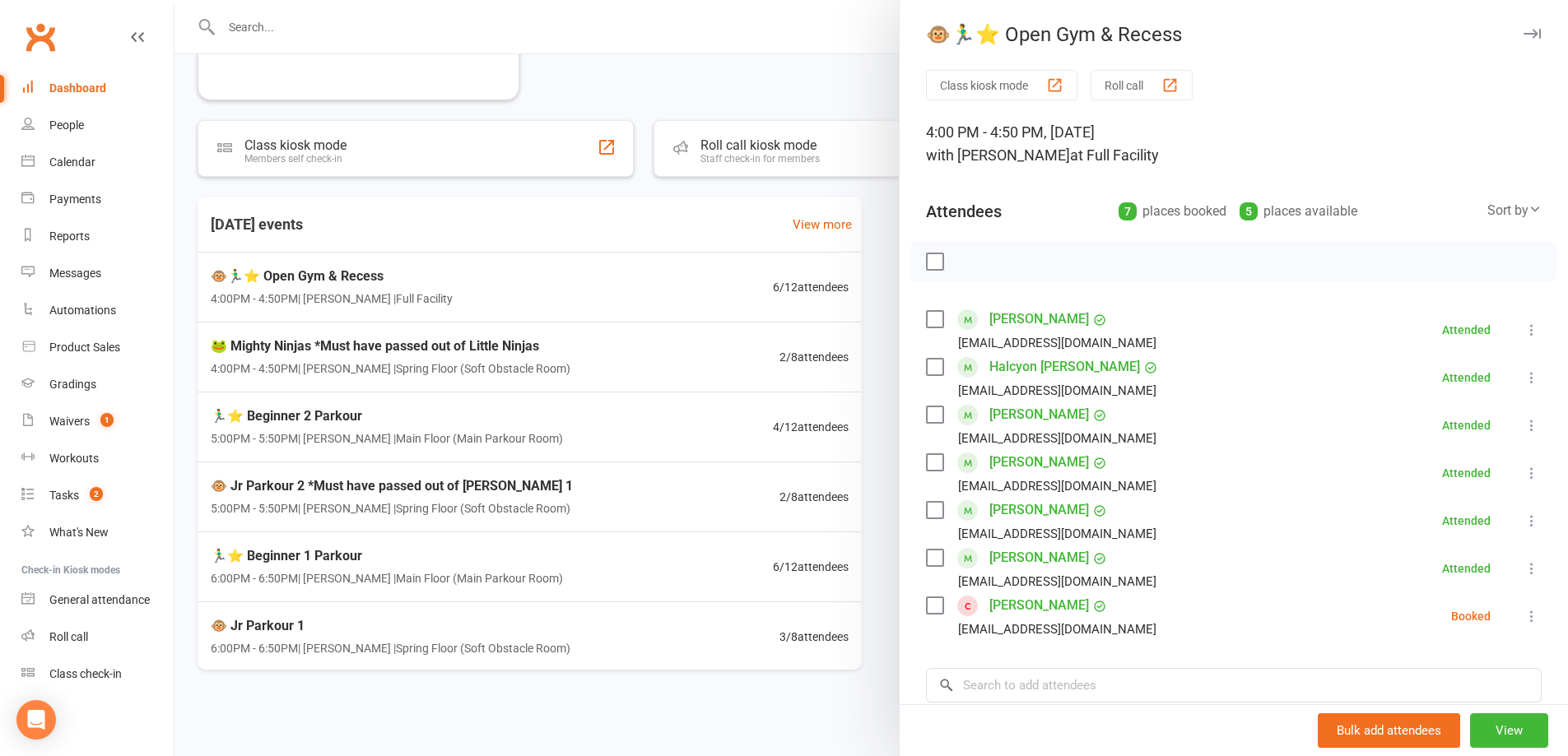
click at [1523, 617] on icon at bounding box center [1531, 616] width 16 height 16
click at [1469, 709] on link "Check in" at bounding box center [1445, 714] width 193 height 33
click at [736, 43] on div at bounding box center [872, 378] width 1394 height 756
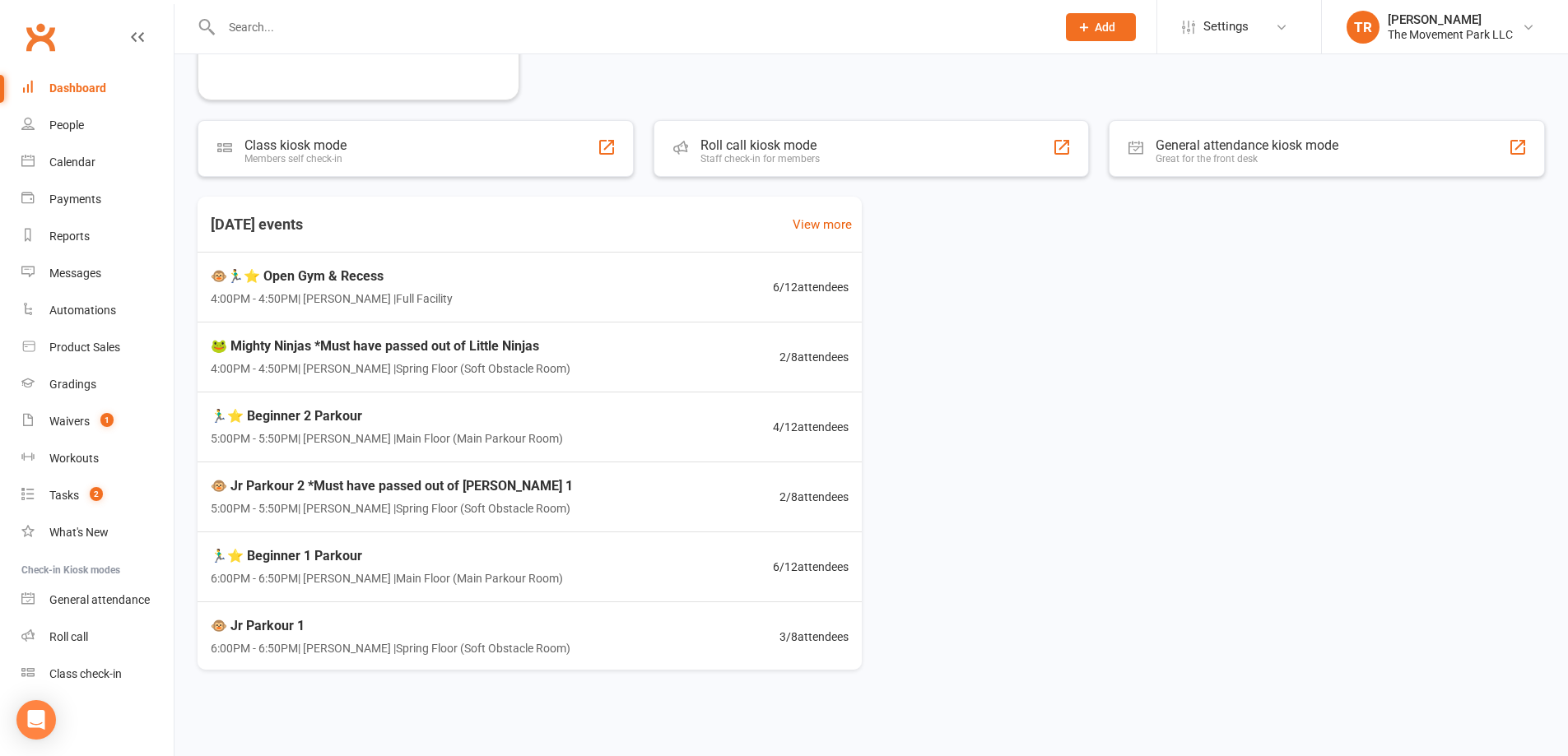
click at [87, 91] on div "Dashboard" at bounding box center [78, 87] width 57 height 13
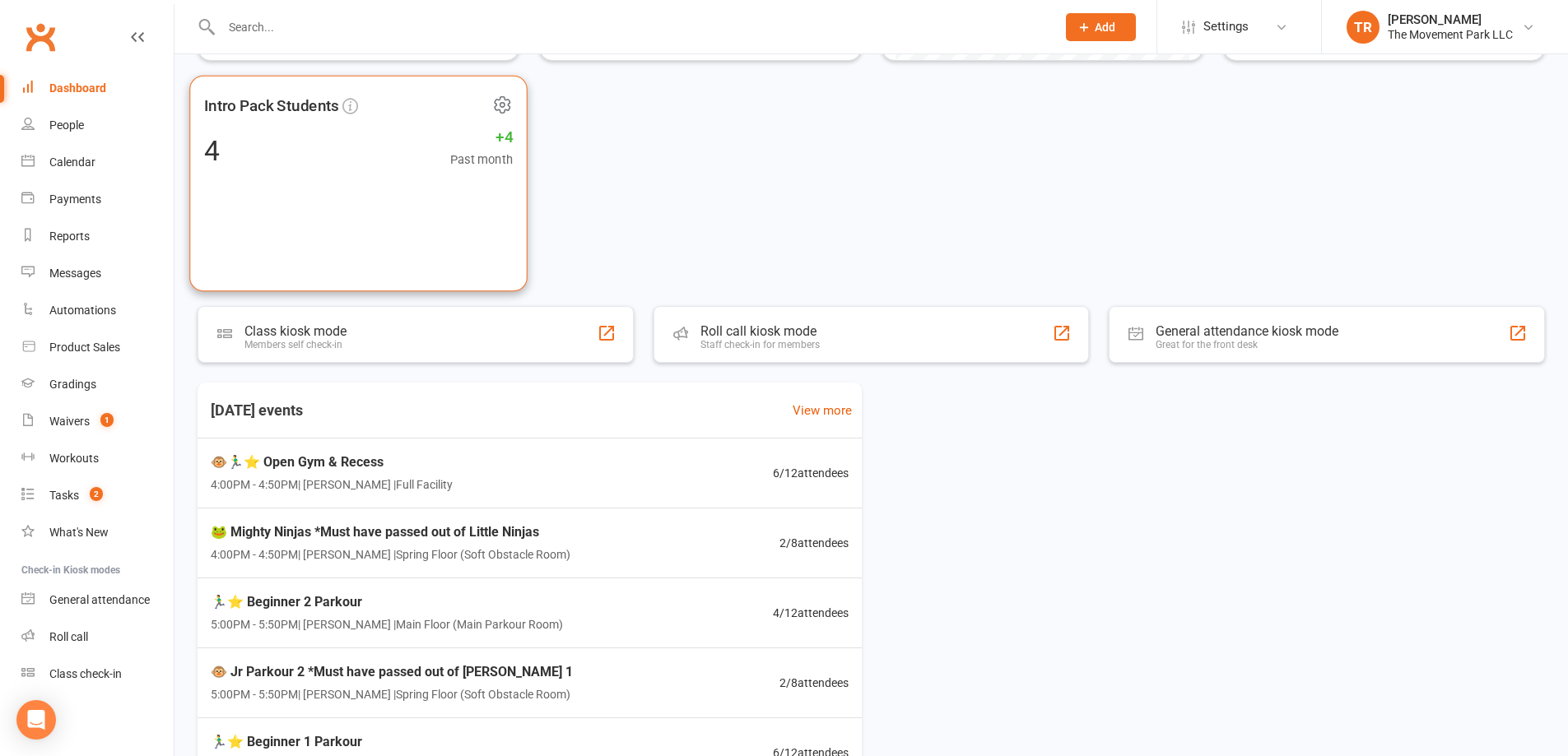
scroll to position [219, 0]
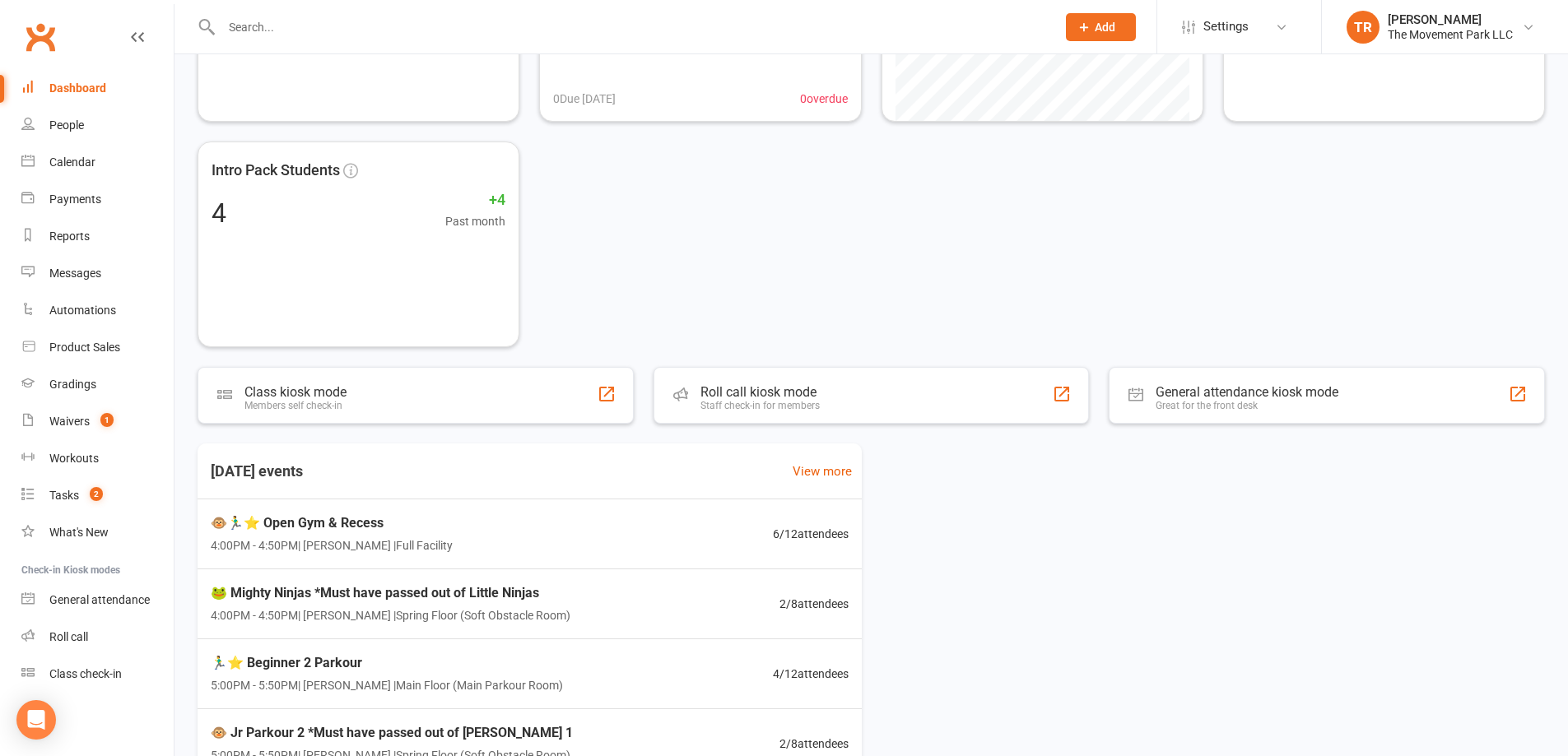
click at [314, 36] on input "text" at bounding box center [631, 27] width 828 height 23
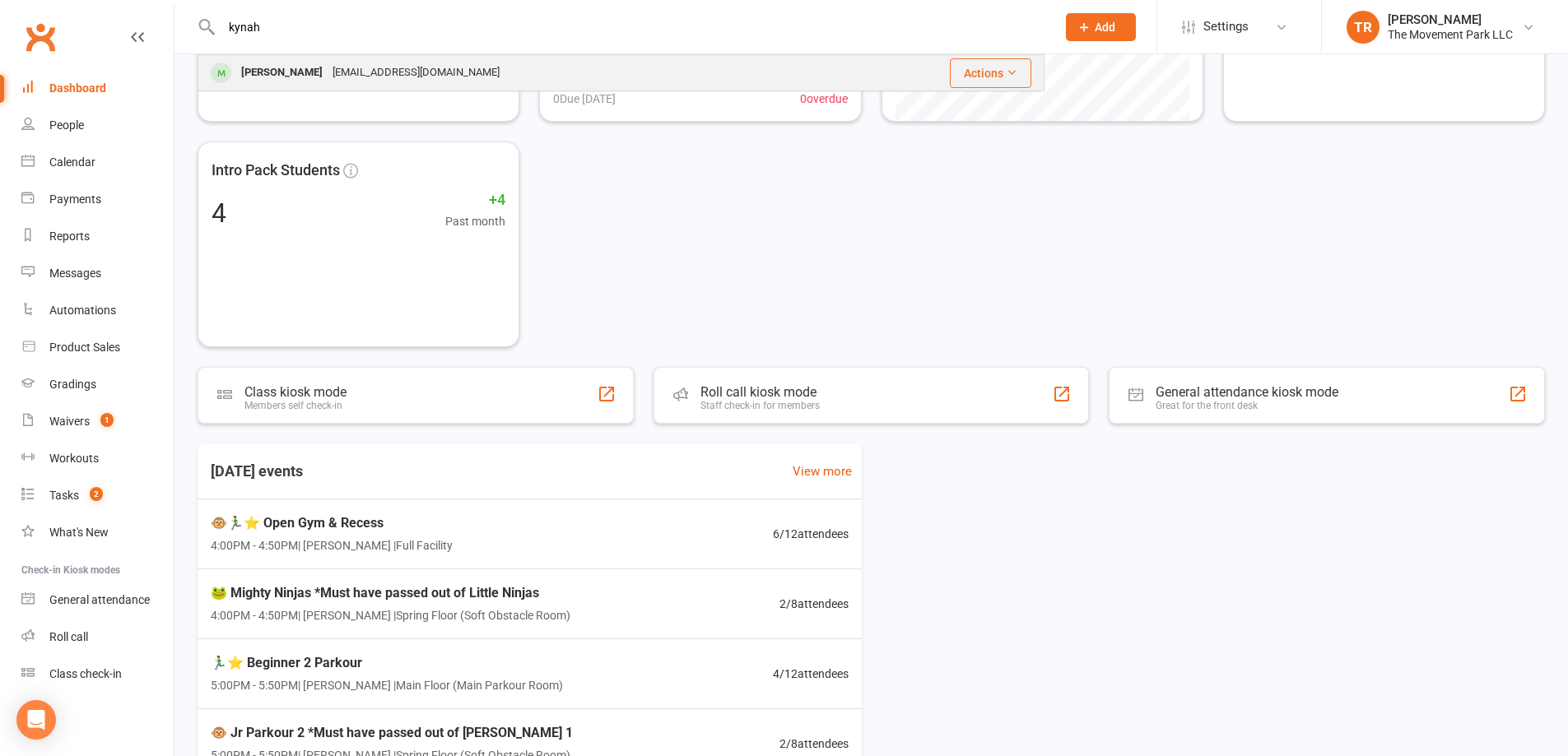
type input "kynah"
click at [327, 62] on div "[EMAIL_ADDRESS][DOMAIN_NAME]" at bounding box center [416, 73] width 177 height 24
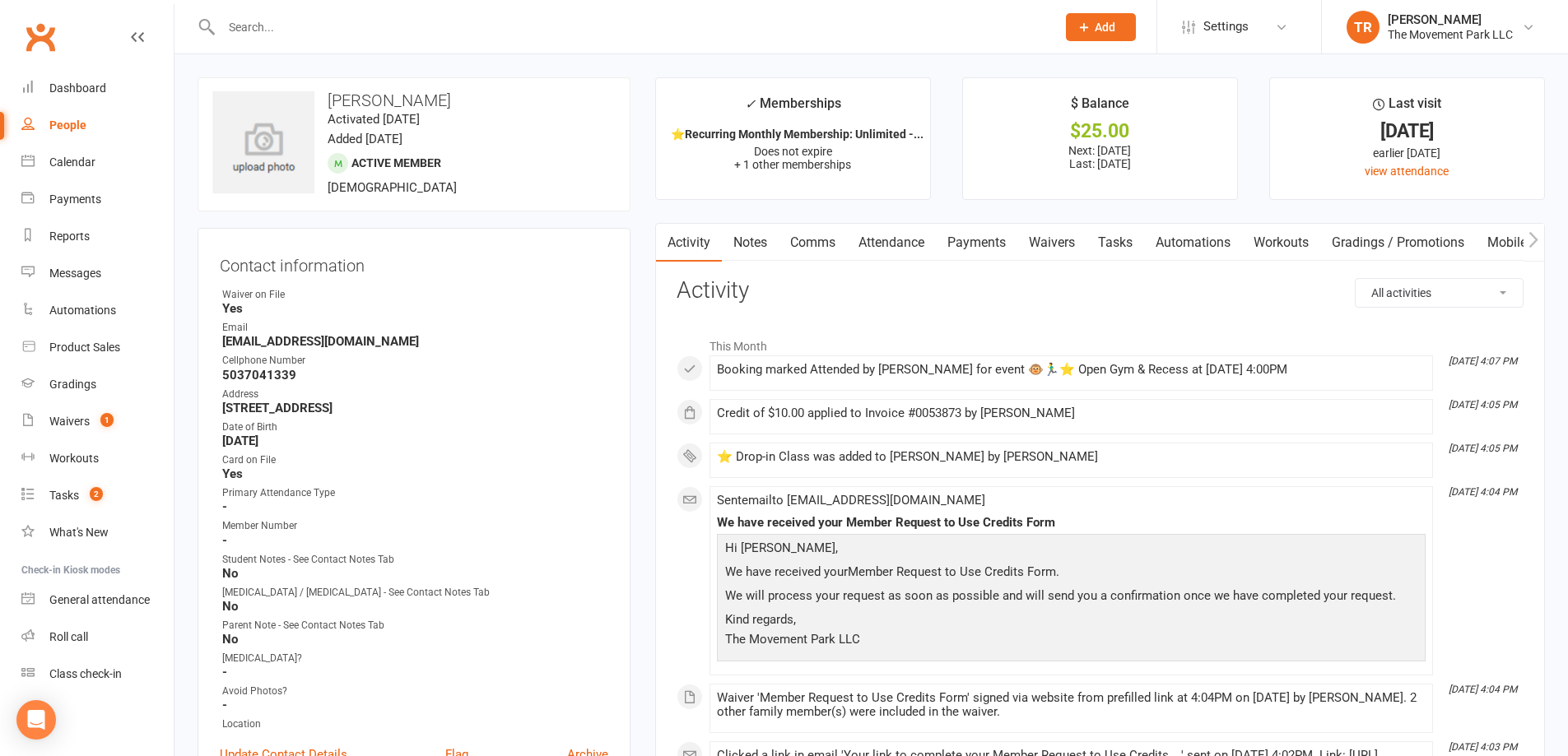
click at [982, 240] on link "Payments" at bounding box center [976, 243] width 81 height 38
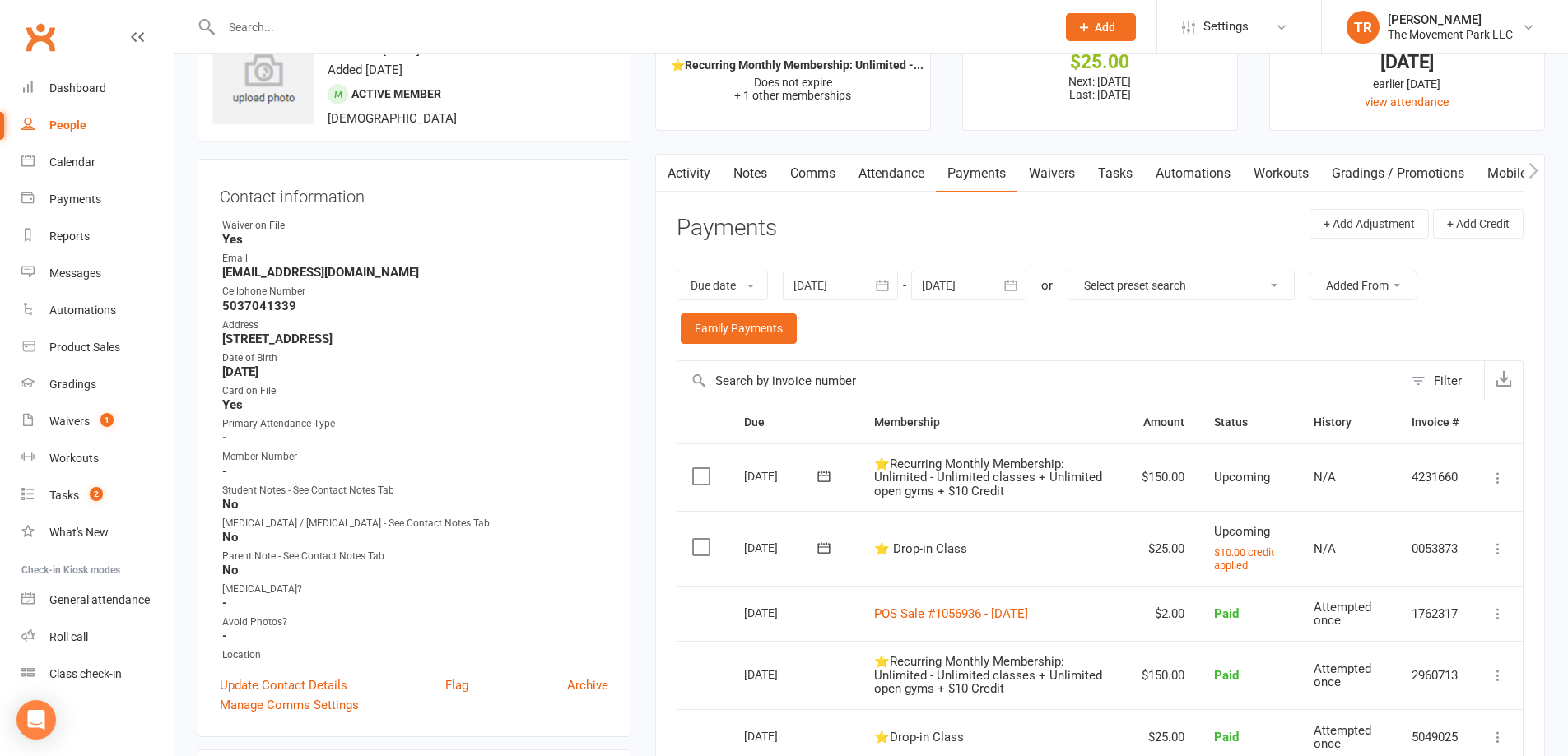
scroll to position [165, 0]
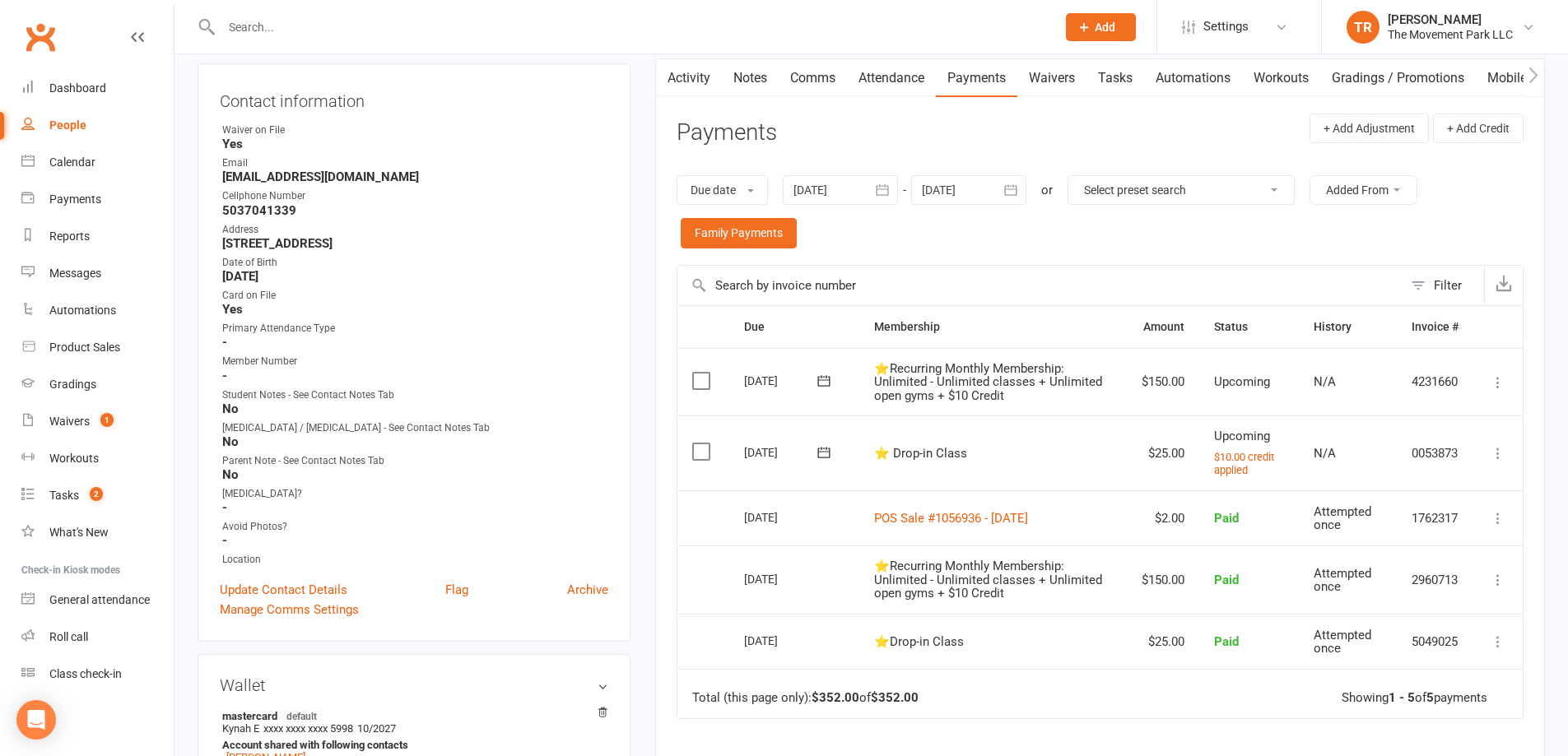
click at [1502, 453] on icon at bounding box center [1498, 453] width 16 height 16
click at [1463, 606] on link "Apply credit" at bounding box center [1426, 617] width 163 height 33
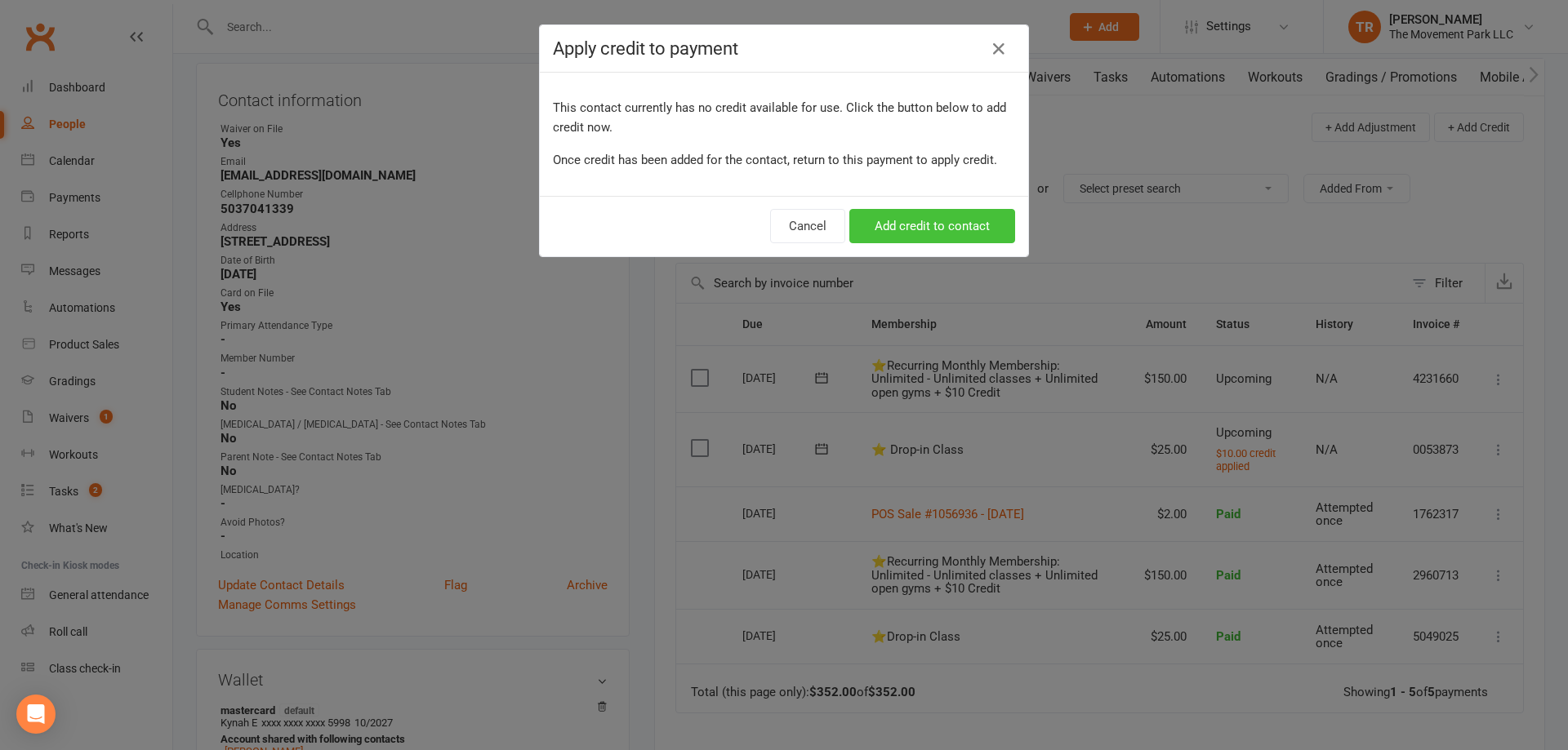
click at [960, 230] on button "Add credit to contact" at bounding box center [932, 226] width 166 height 34
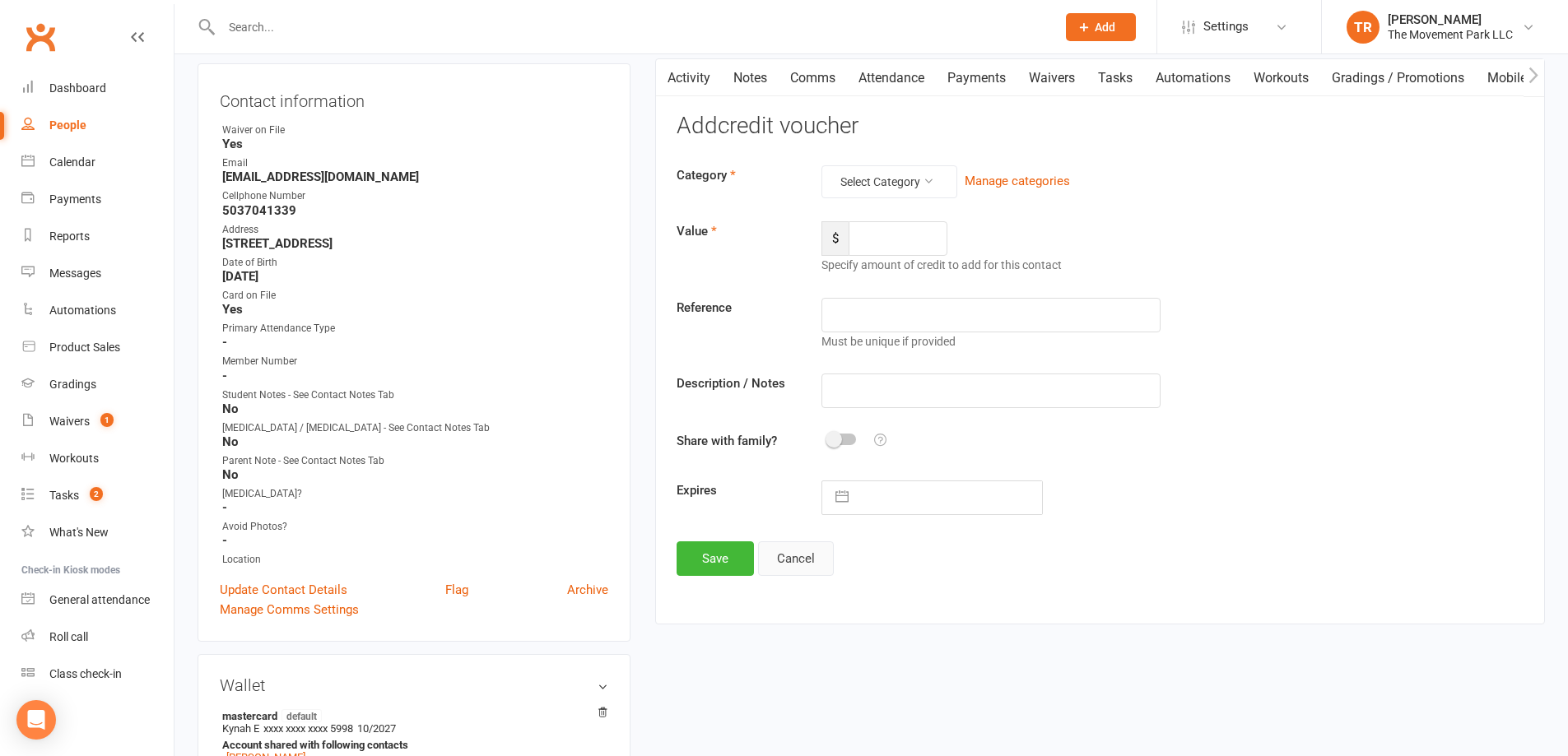
click at [802, 552] on button "Cancel" at bounding box center [796, 559] width 75 height 34
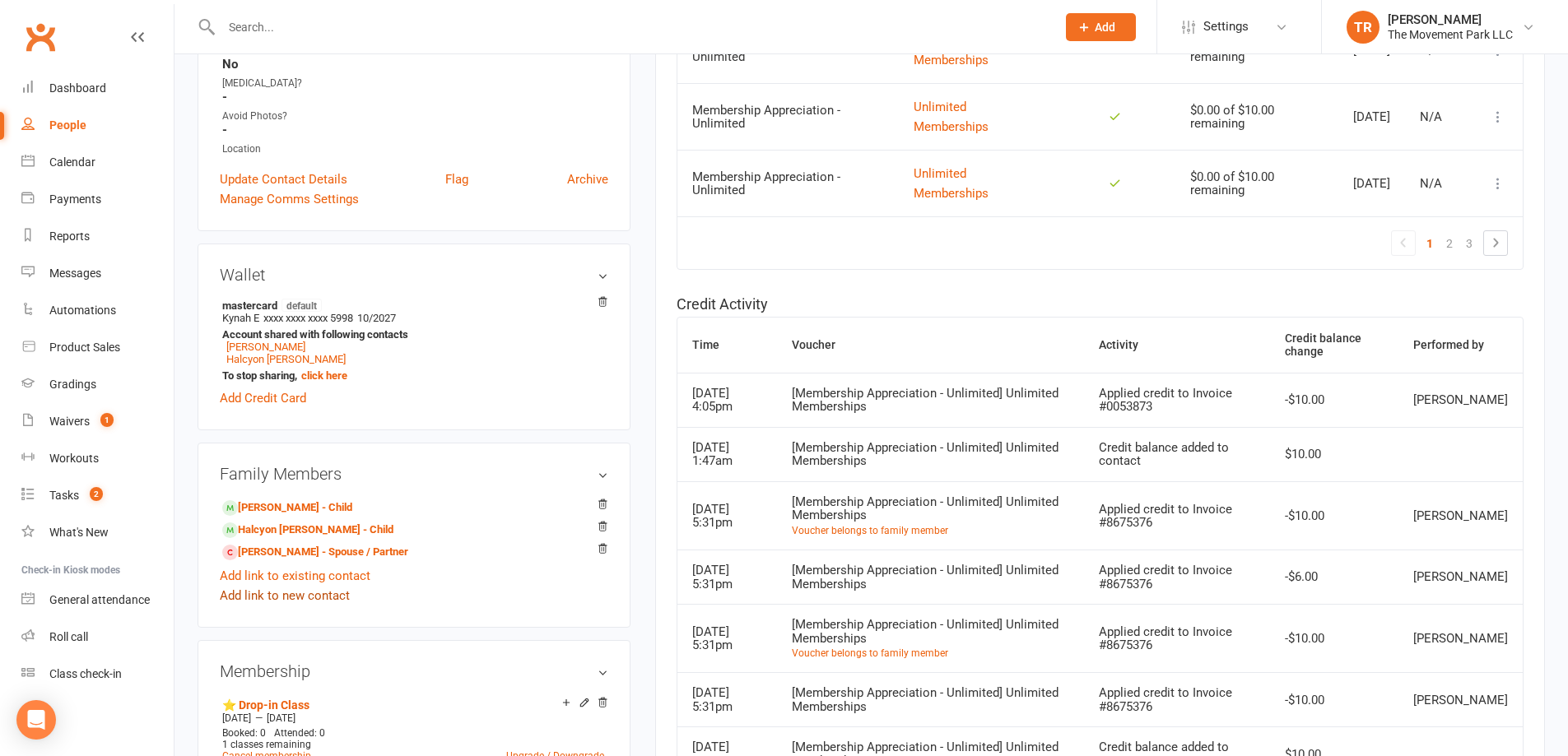
scroll to position [576, 0]
click at [256, 509] on link "Aowyn Atwood - Child" at bounding box center [287, 507] width 130 height 17
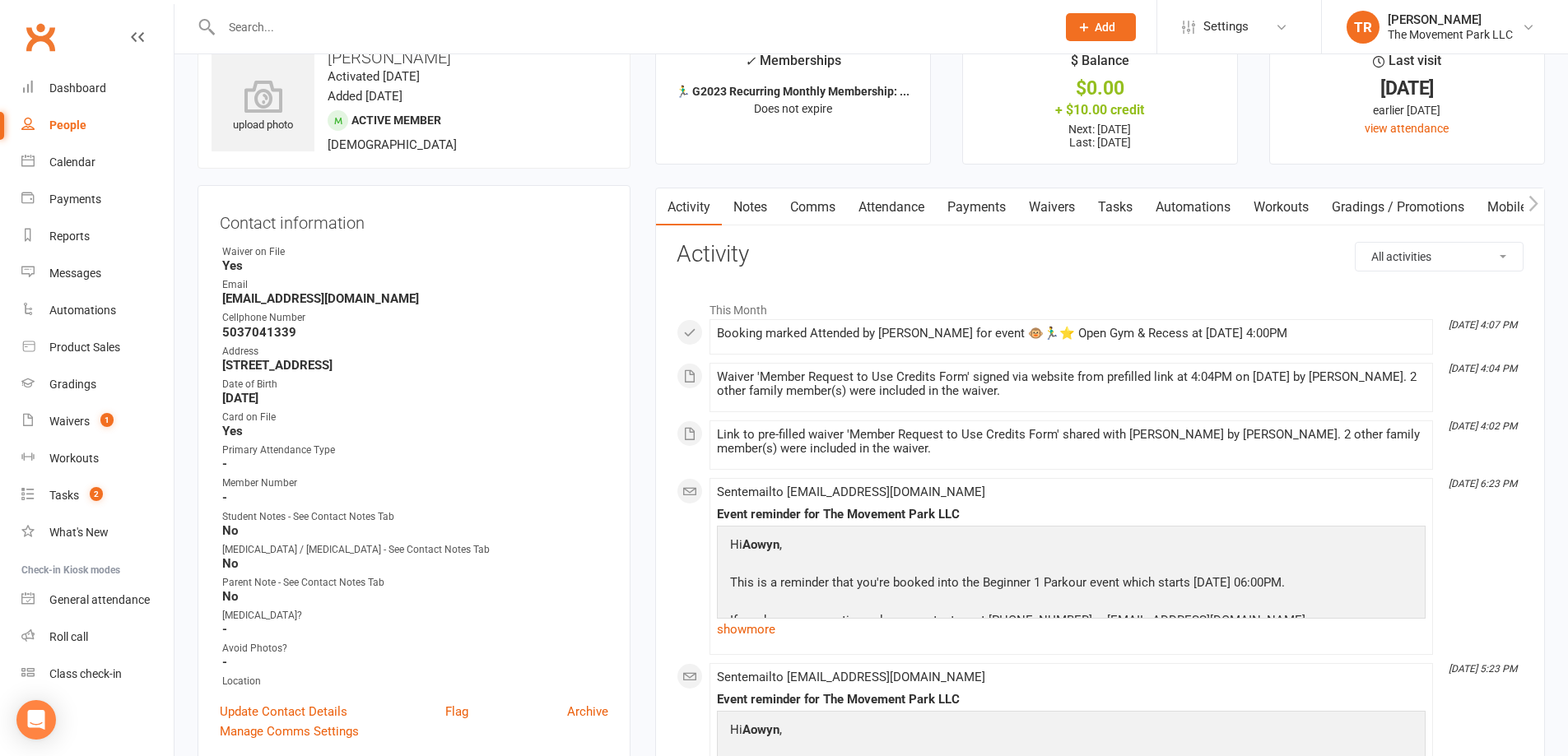
scroll to position [82, 0]
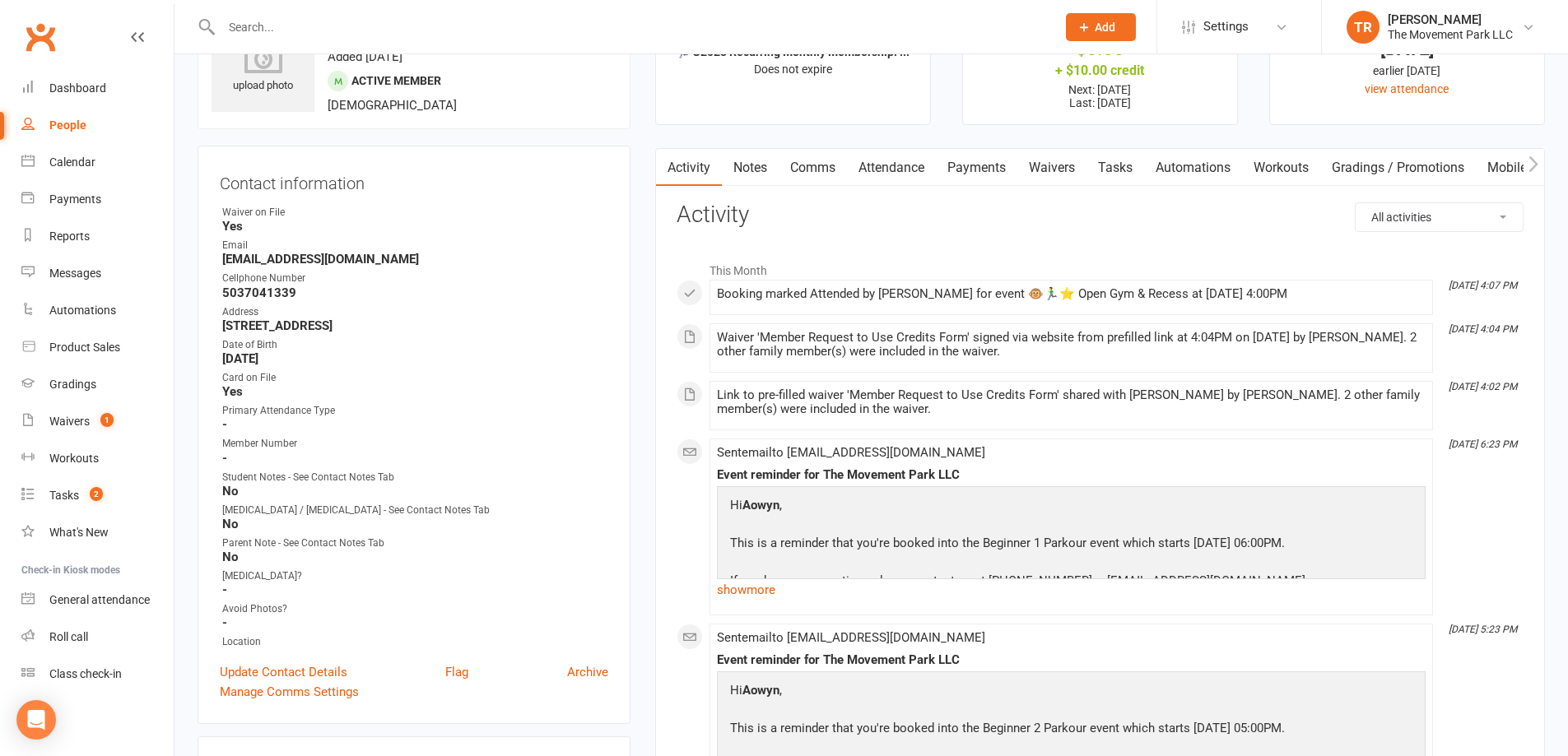
click at [987, 158] on link "Payments" at bounding box center [976, 168] width 81 height 38
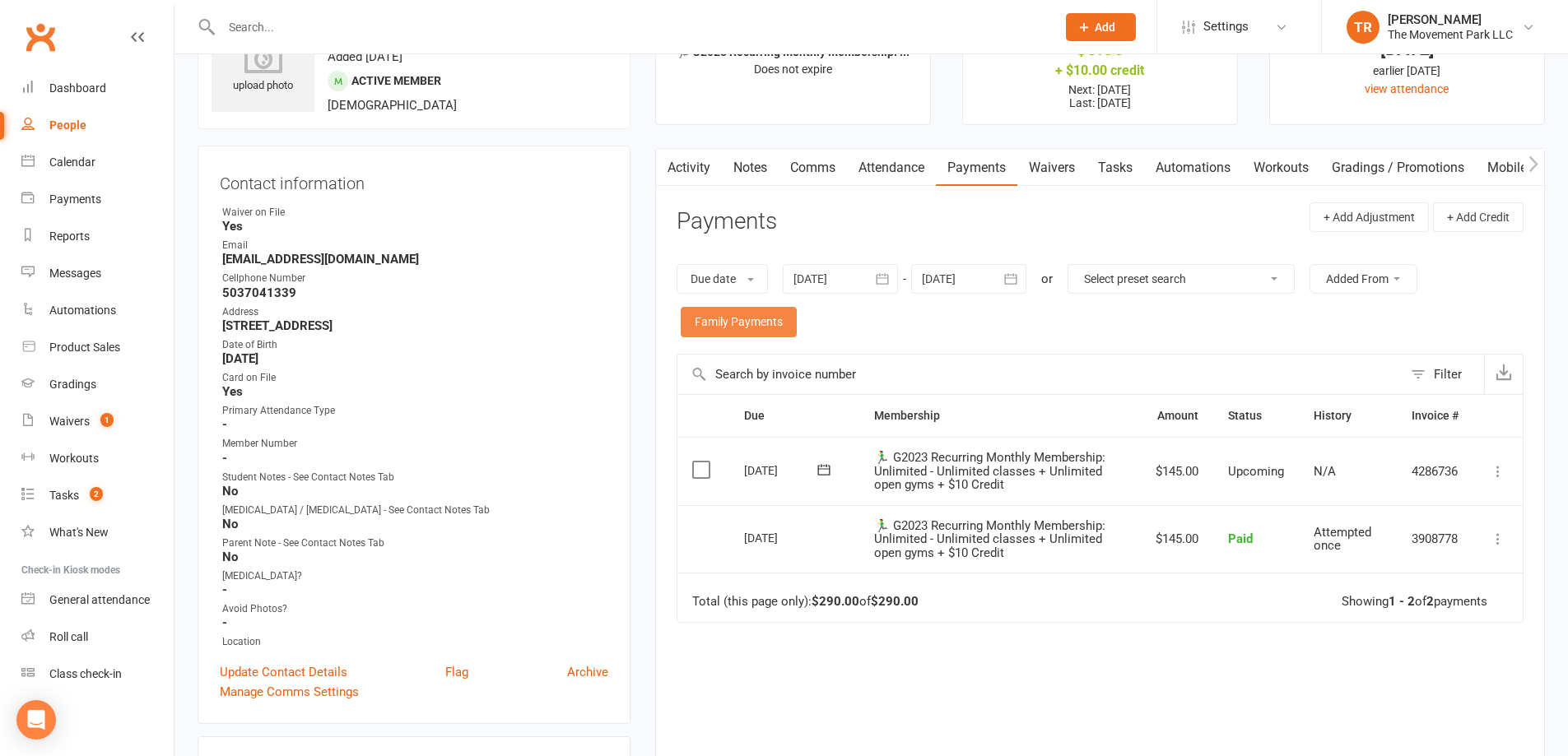
click at [766, 321] on link "Family Payments" at bounding box center [738, 321] width 116 height 30
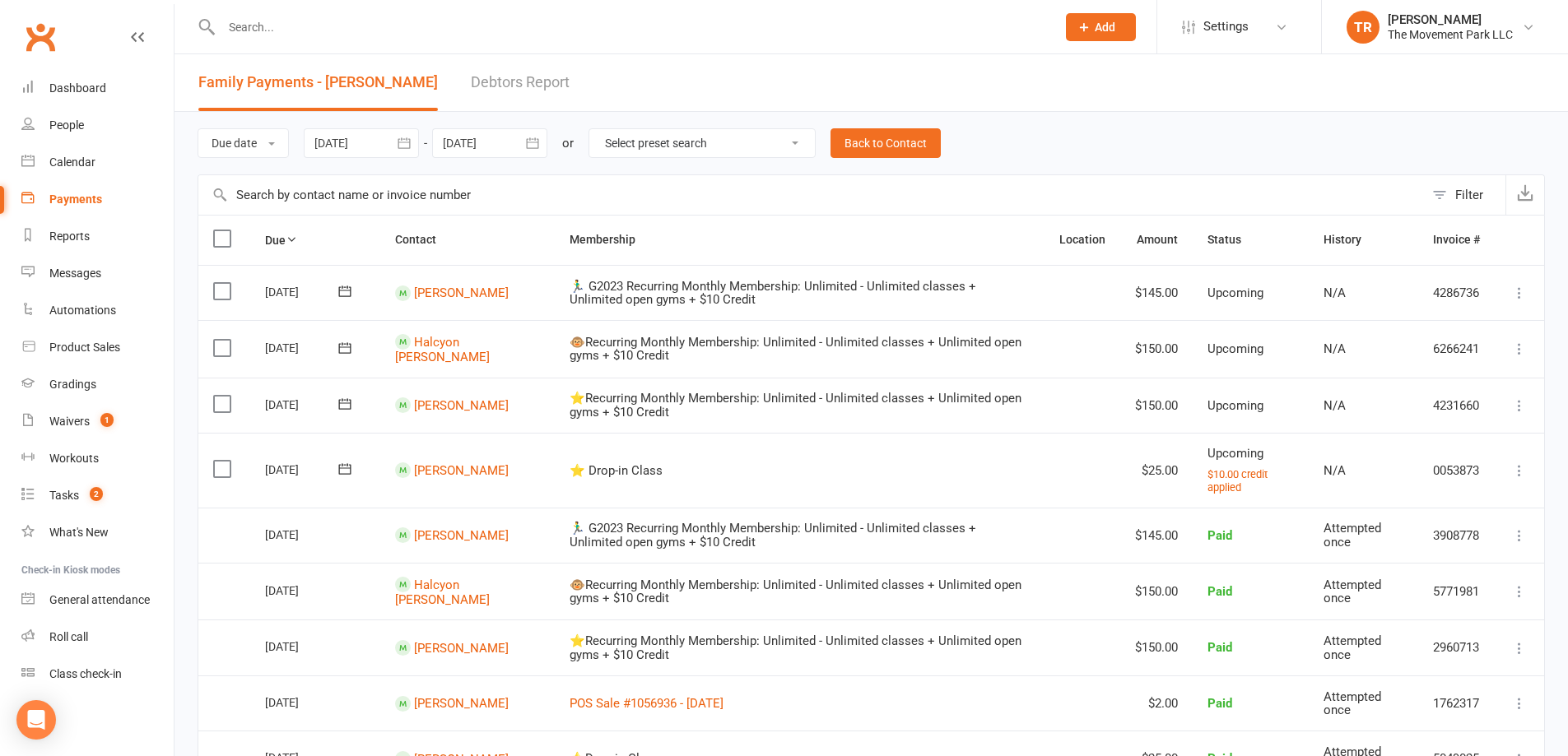
click at [1521, 477] on icon at bounding box center [1519, 471] width 16 height 16
click at [1495, 637] on link "Apply credit" at bounding box center [1447, 634] width 163 height 33
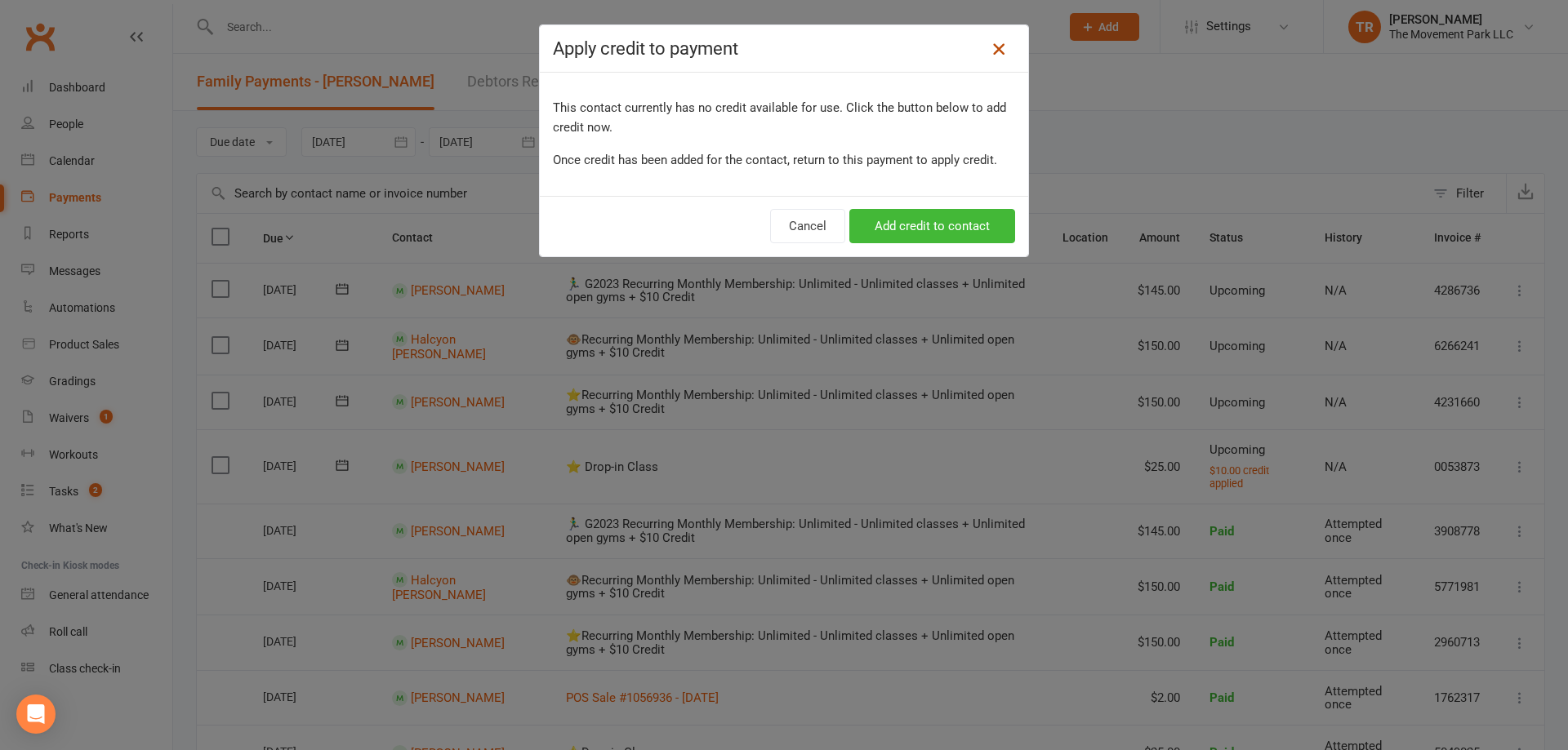
click at [997, 52] on icon at bounding box center [998, 48] width 20 height 20
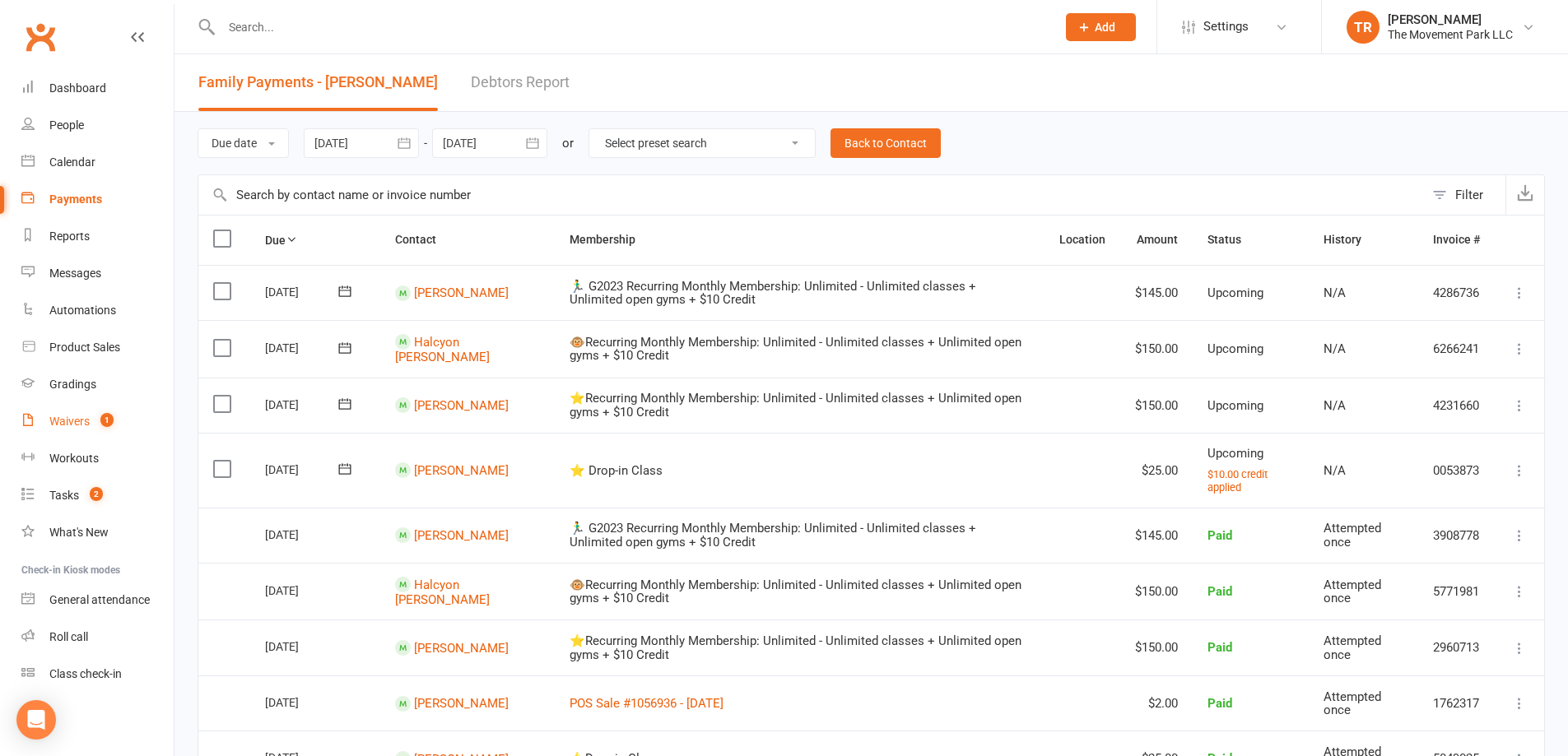
click at [76, 411] on link "Waivers 1" at bounding box center [98, 422] width 153 height 37
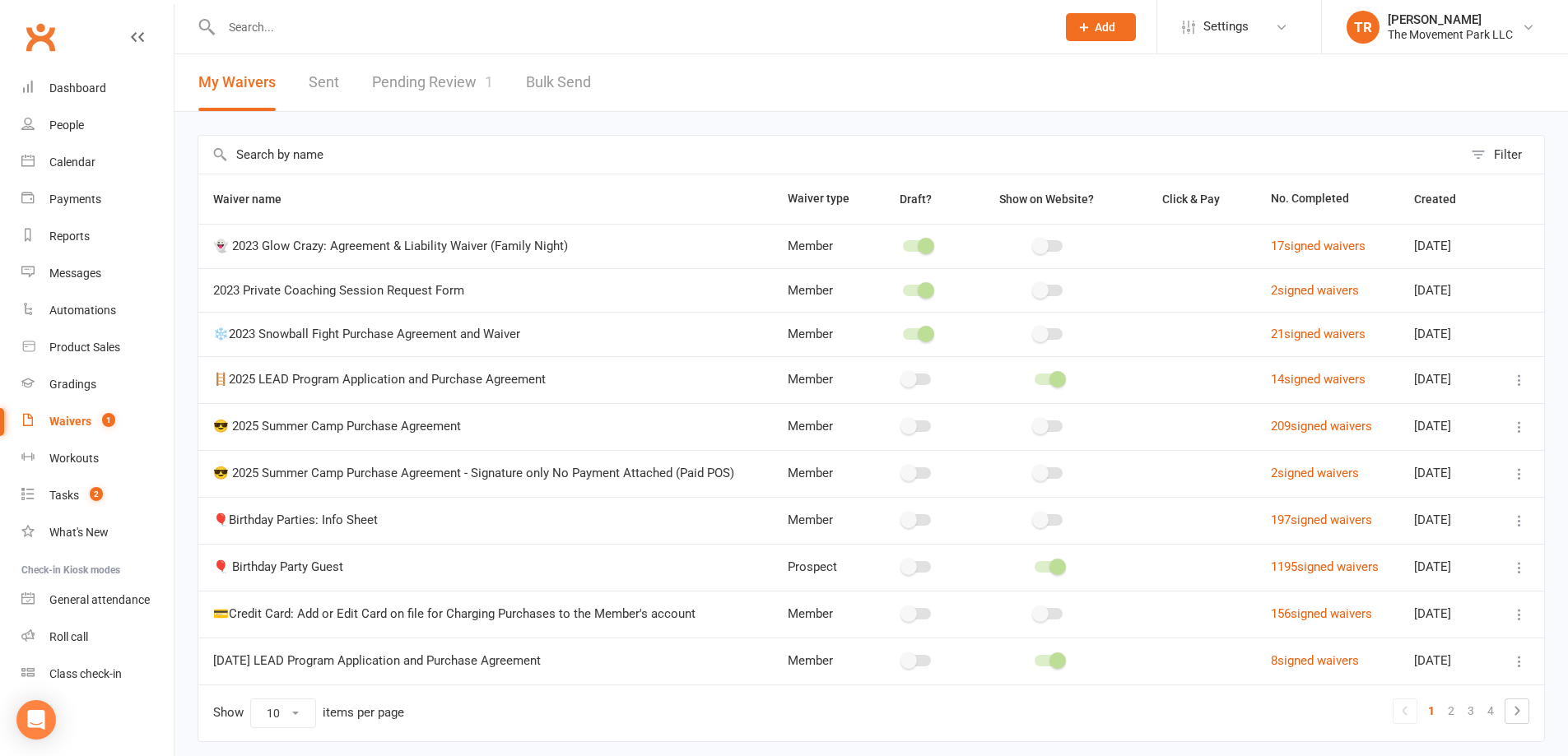
click at [394, 72] on link "Pending Review 1" at bounding box center [432, 82] width 121 height 57
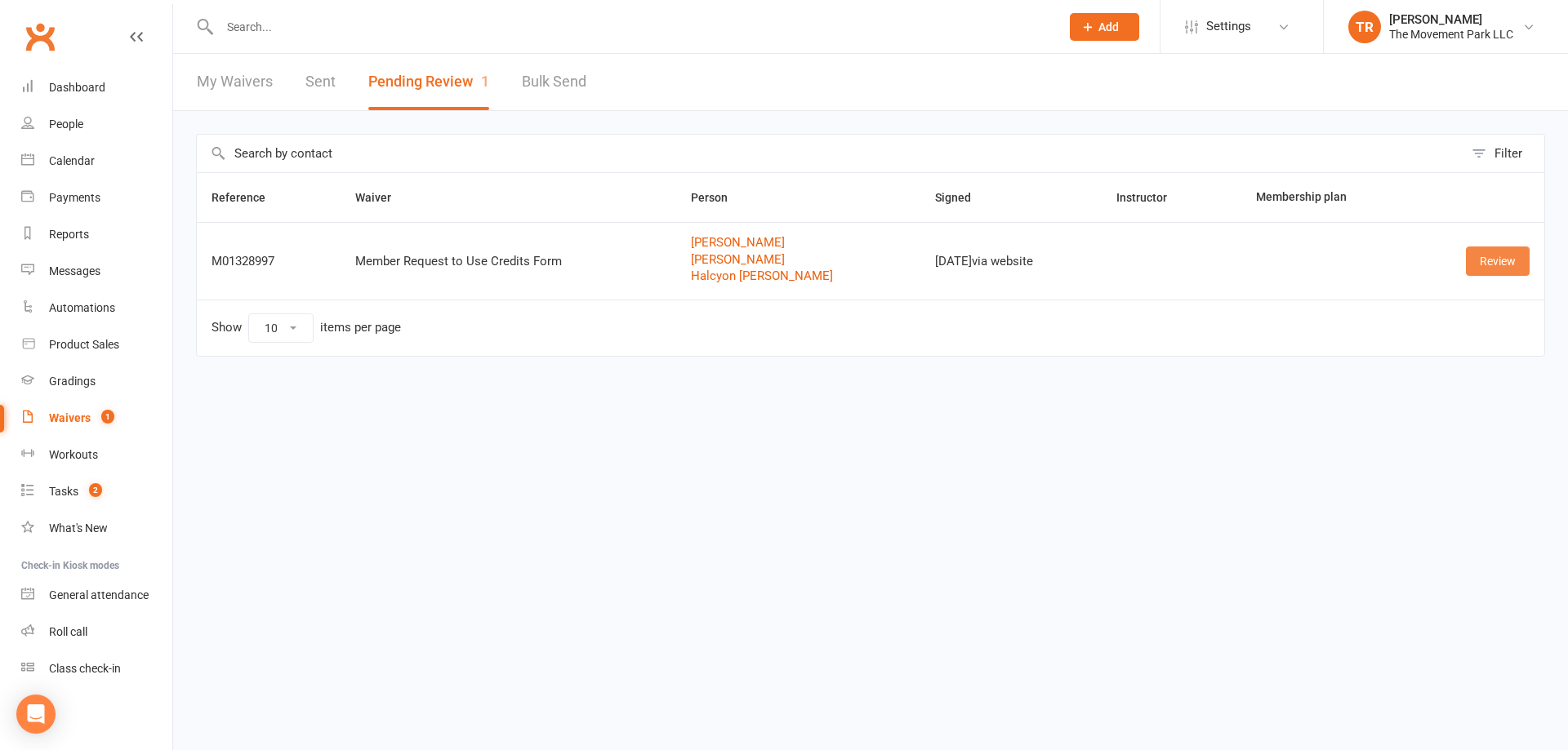
click at [1482, 264] on link "Review" at bounding box center [1497, 261] width 64 height 30
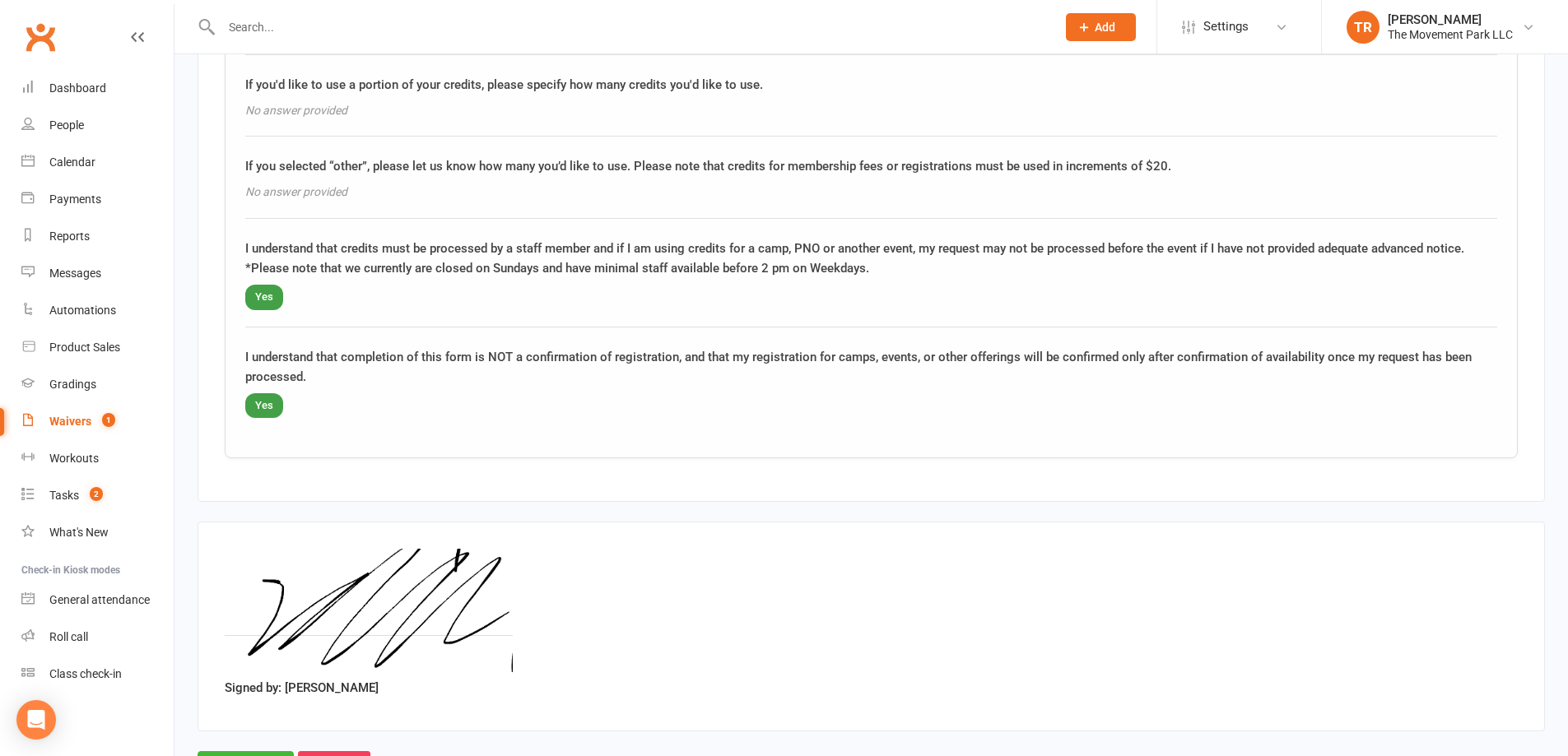
scroll to position [2662, 0]
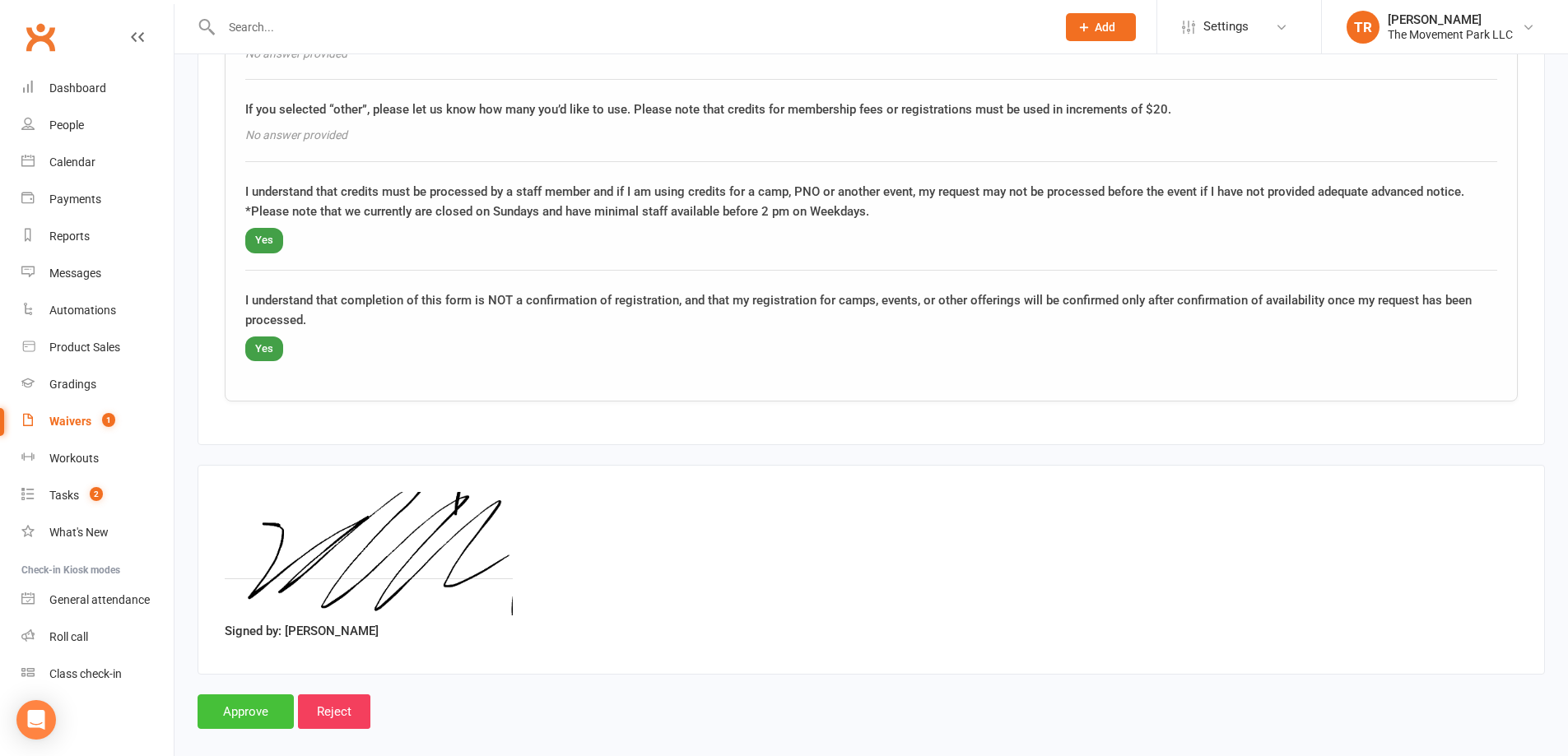
click at [242, 701] on input "Approve" at bounding box center [245, 711] width 96 height 34
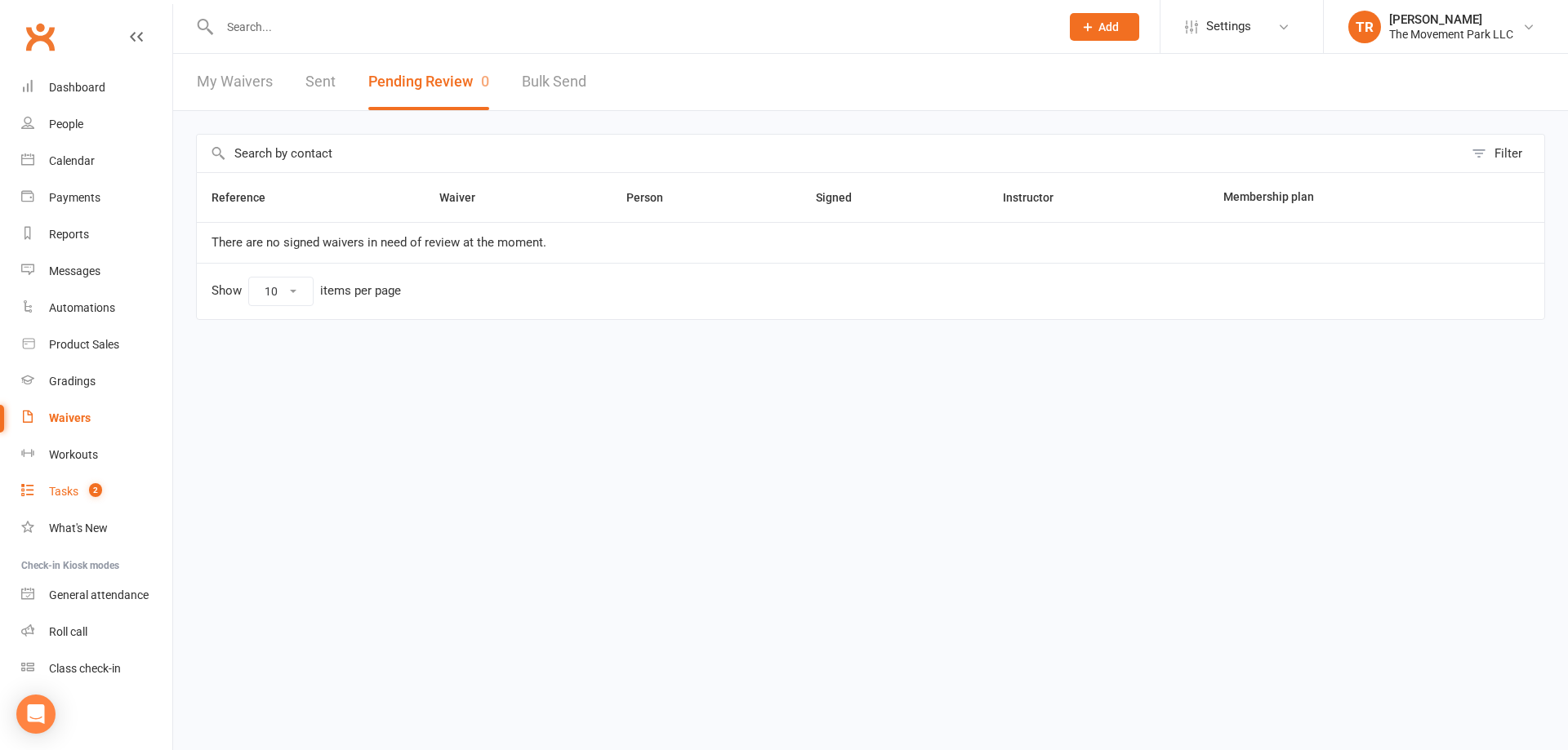
click at [95, 486] on span "2" at bounding box center [95, 490] width 13 height 14
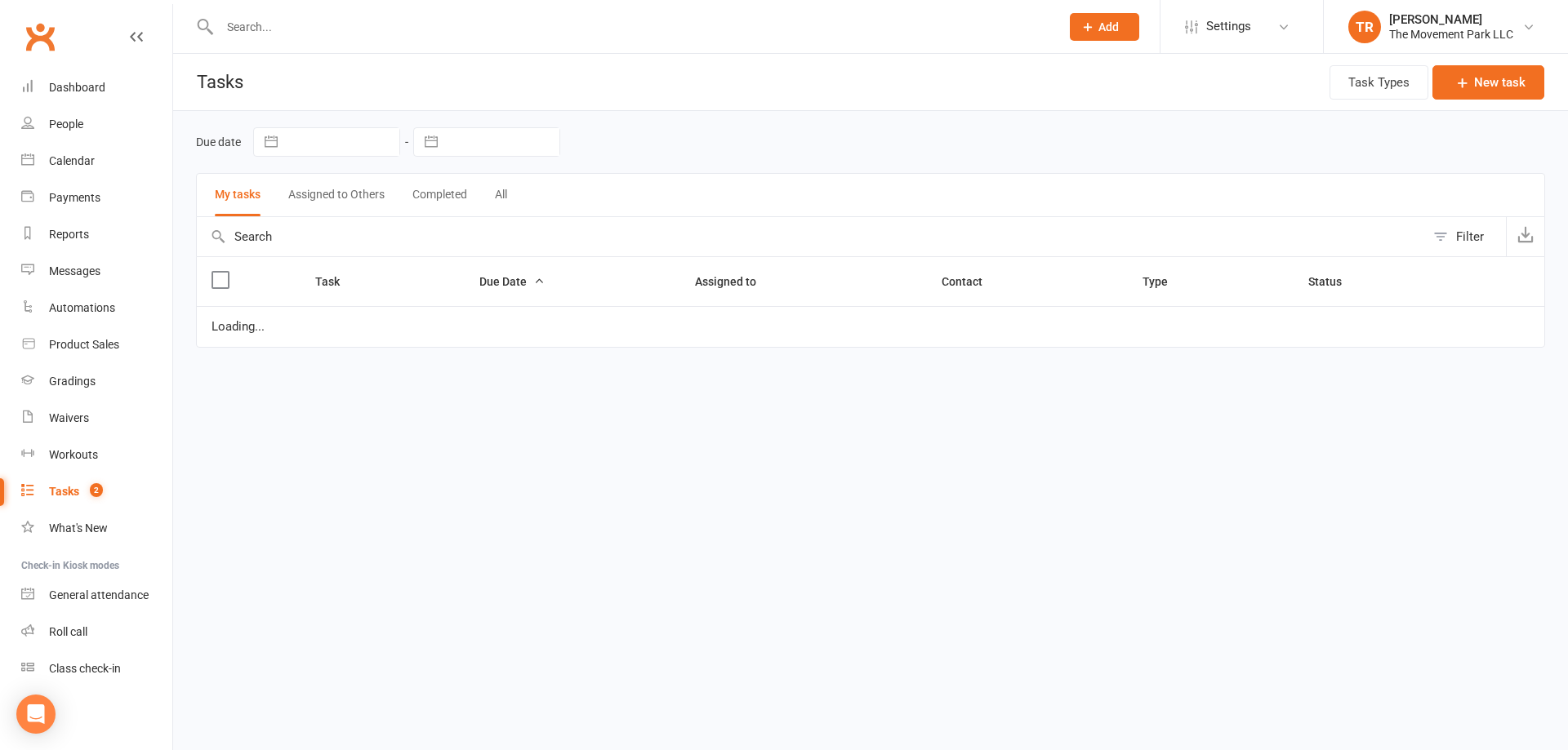
select select "waiting"
select select "started"
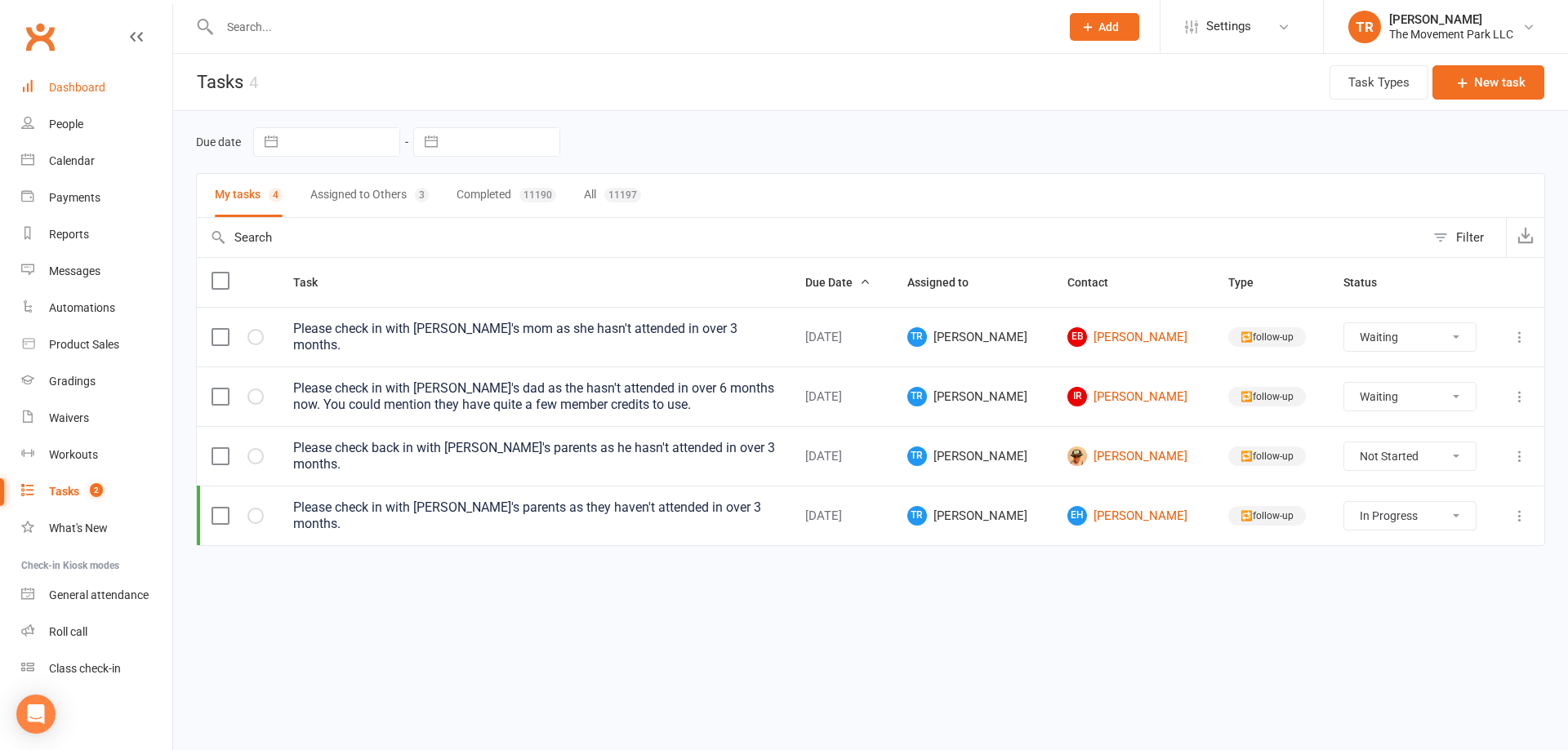
click at [89, 87] on div "Dashboard" at bounding box center [77, 87] width 56 height 13
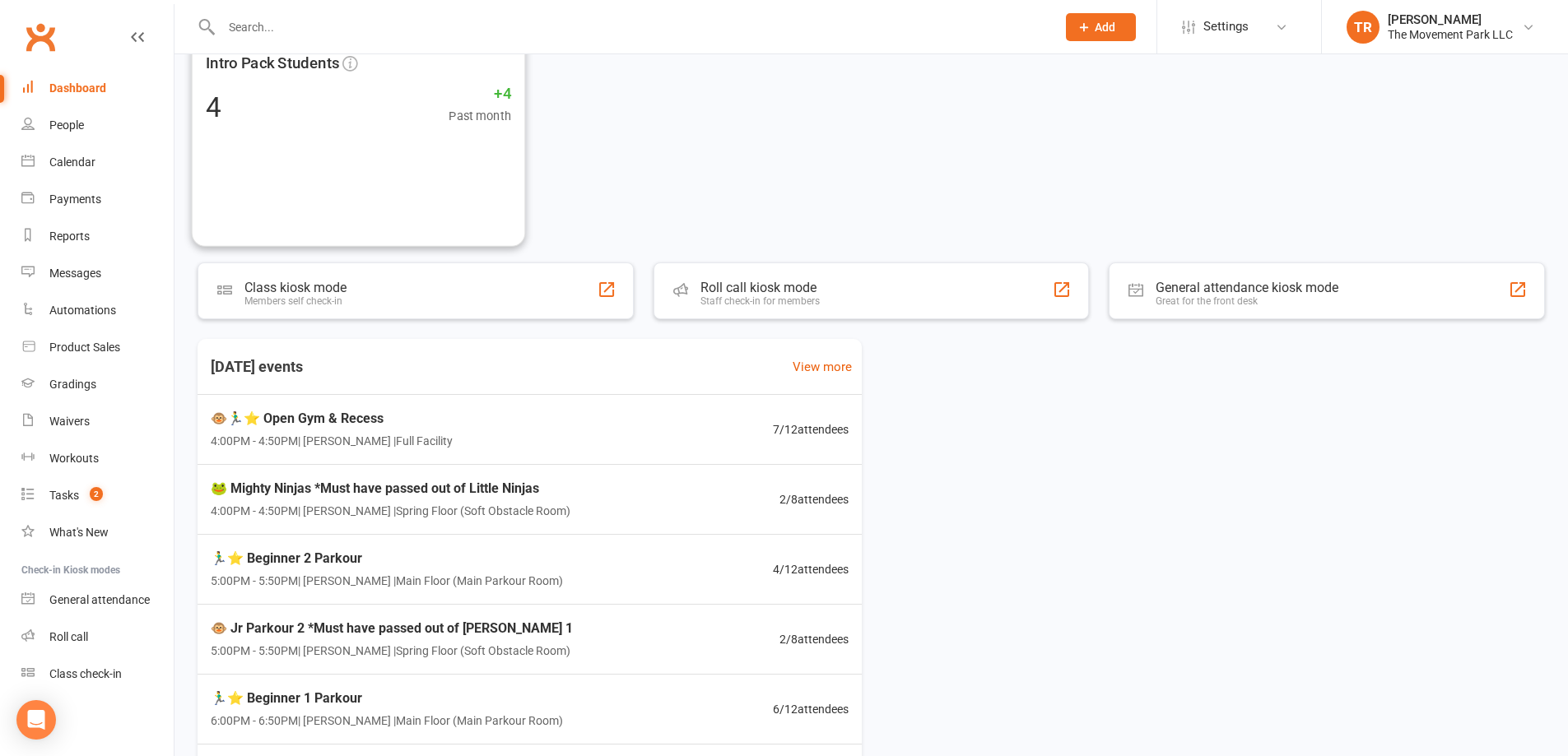
scroll to position [329, 0]
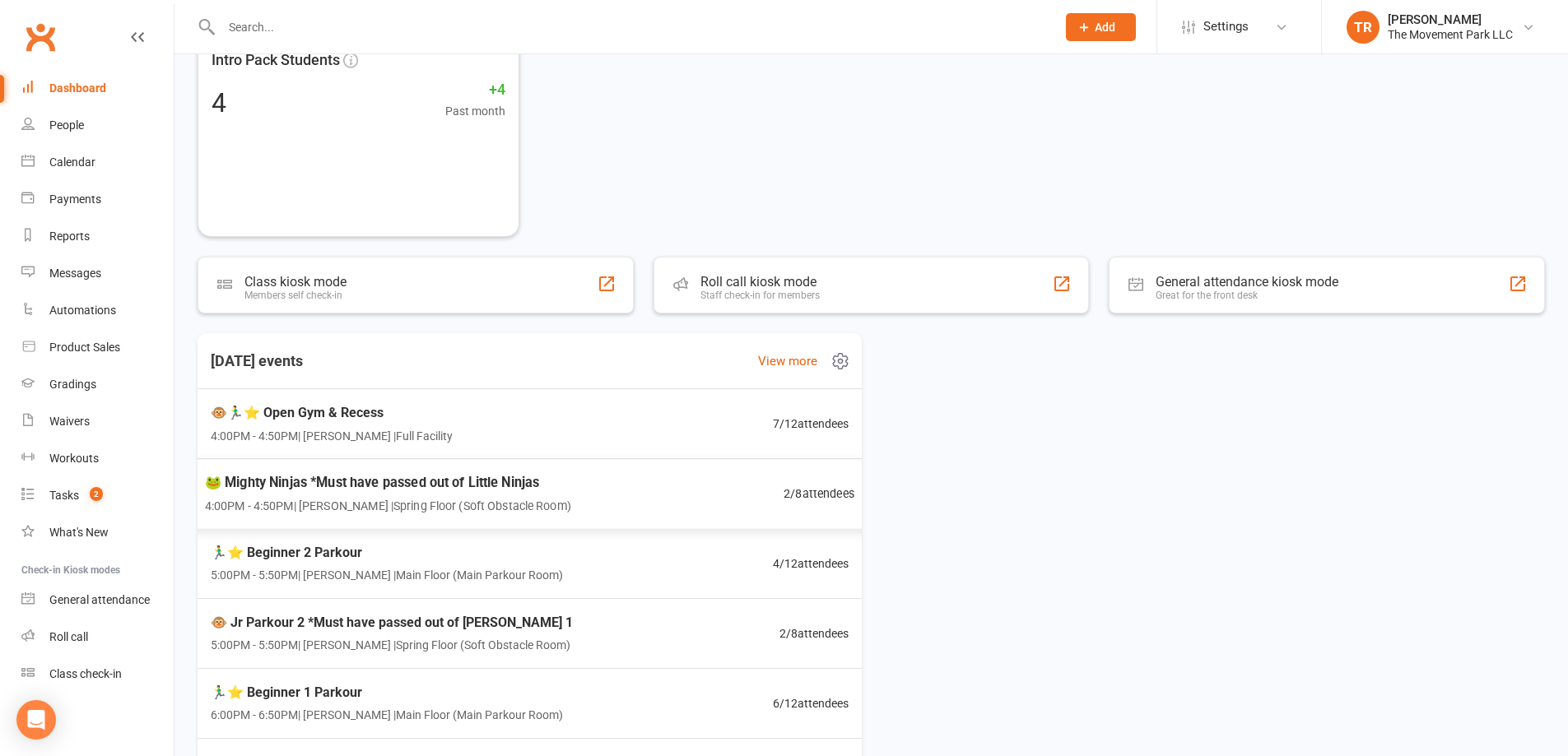
click at [417, 477] on span "🐸 Mighty Ninjas *Must have passed out of Little Ninjas" at bounding box center [387, 482] width 366 height 21
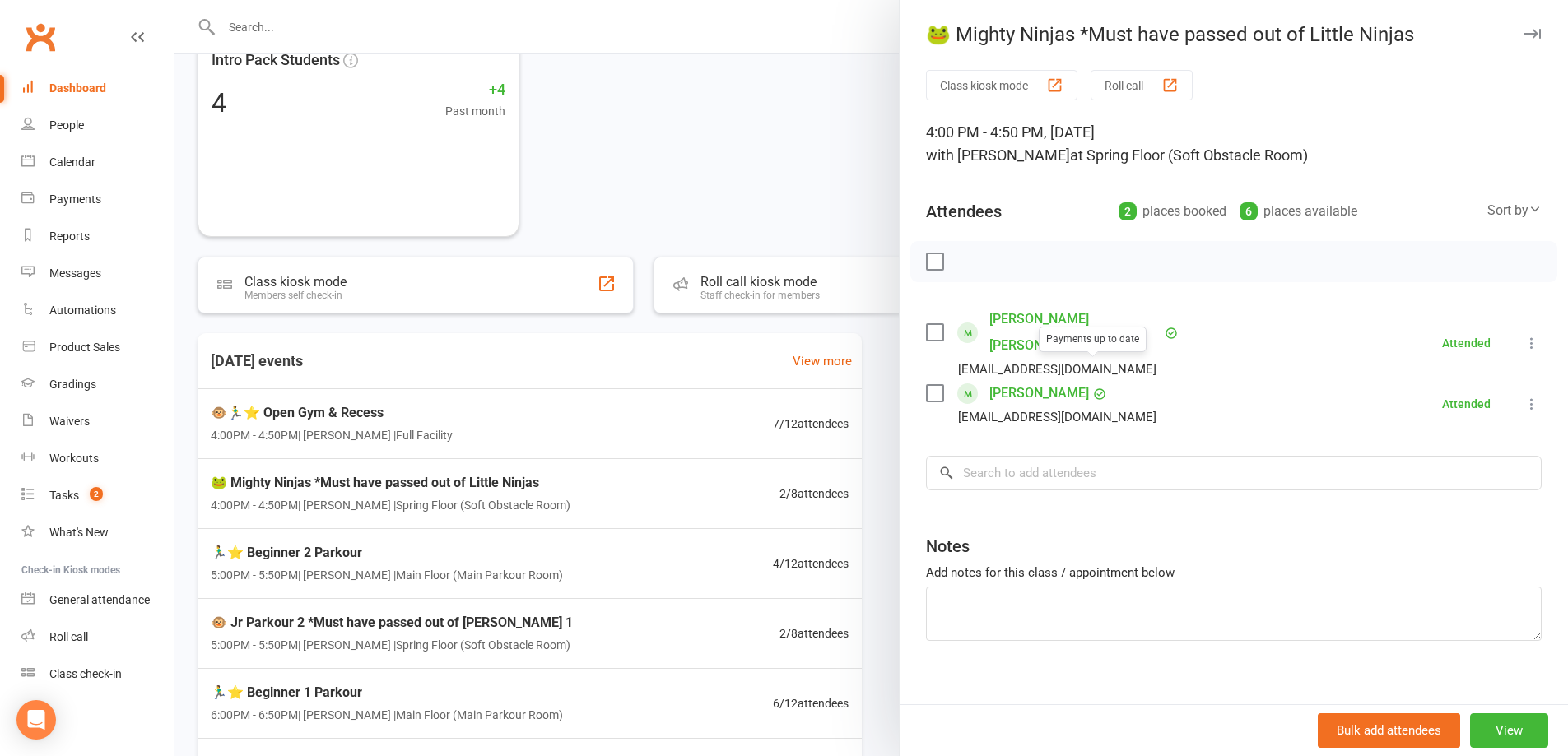
click at [1048, 381] on link "[PERSON_NAME]" at bounding box center [1039, 393] width 99 height 27
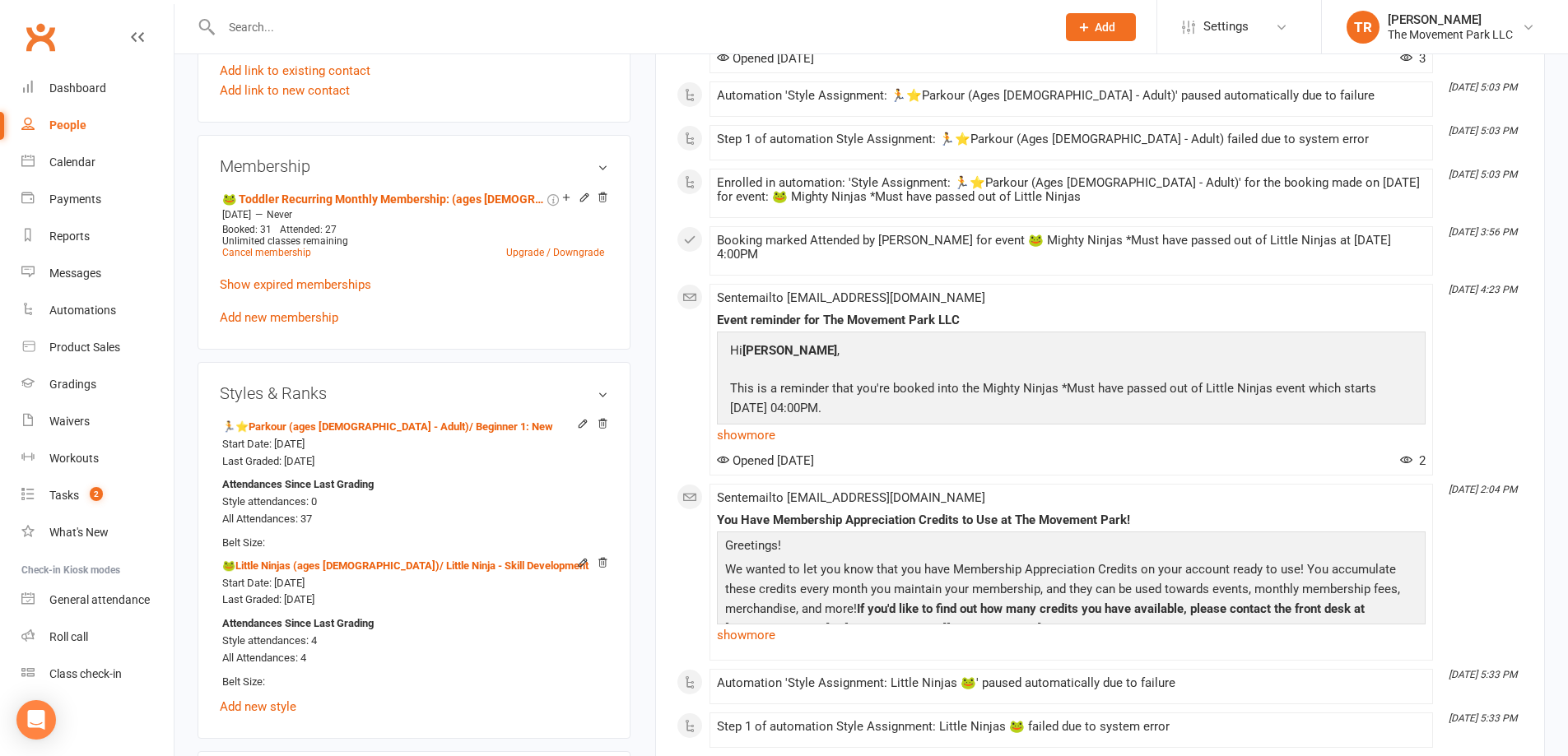
scroll to position [1152, 0]
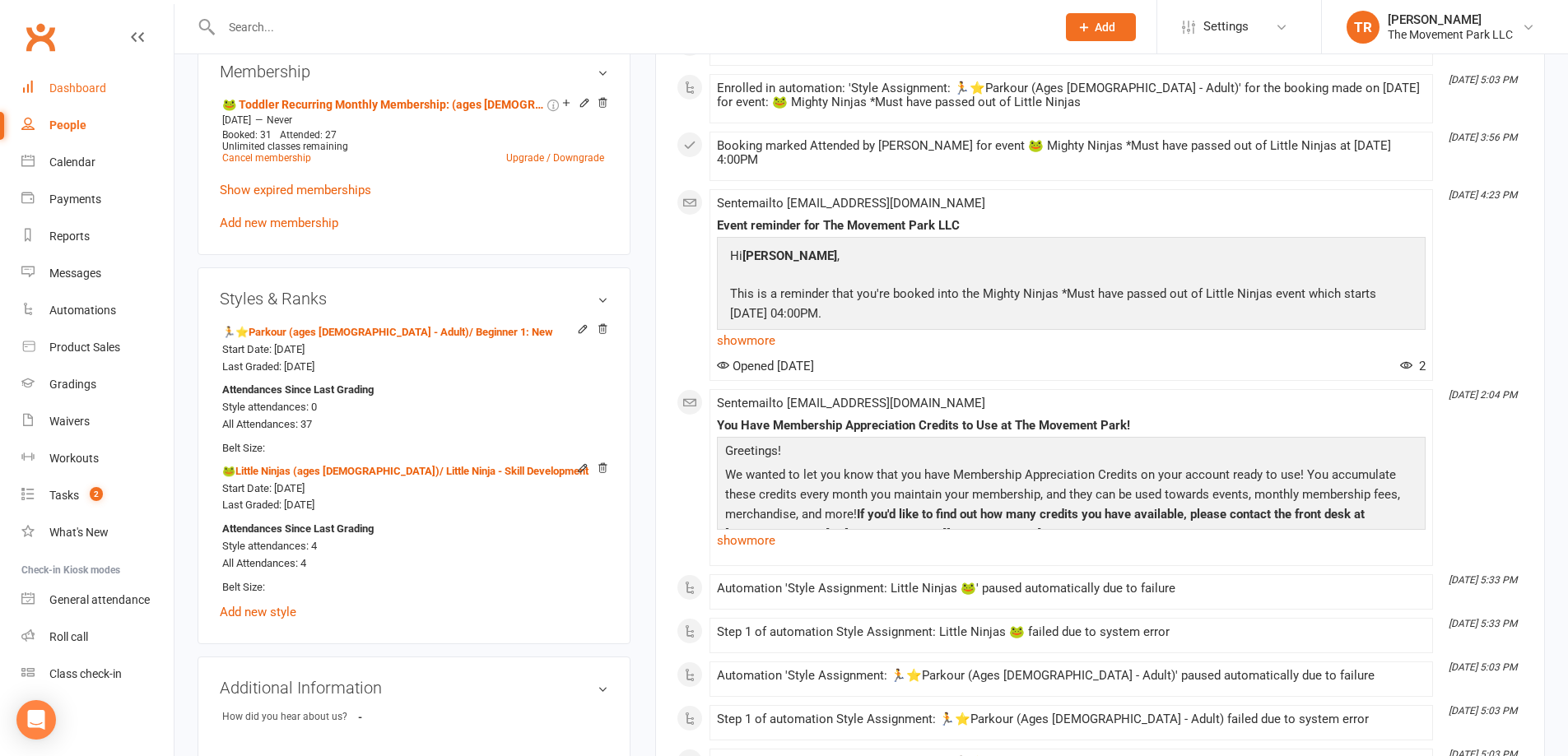
click at [72, 92] on div "Dashboard" at bounding box center [78, 87] width 57 height 13
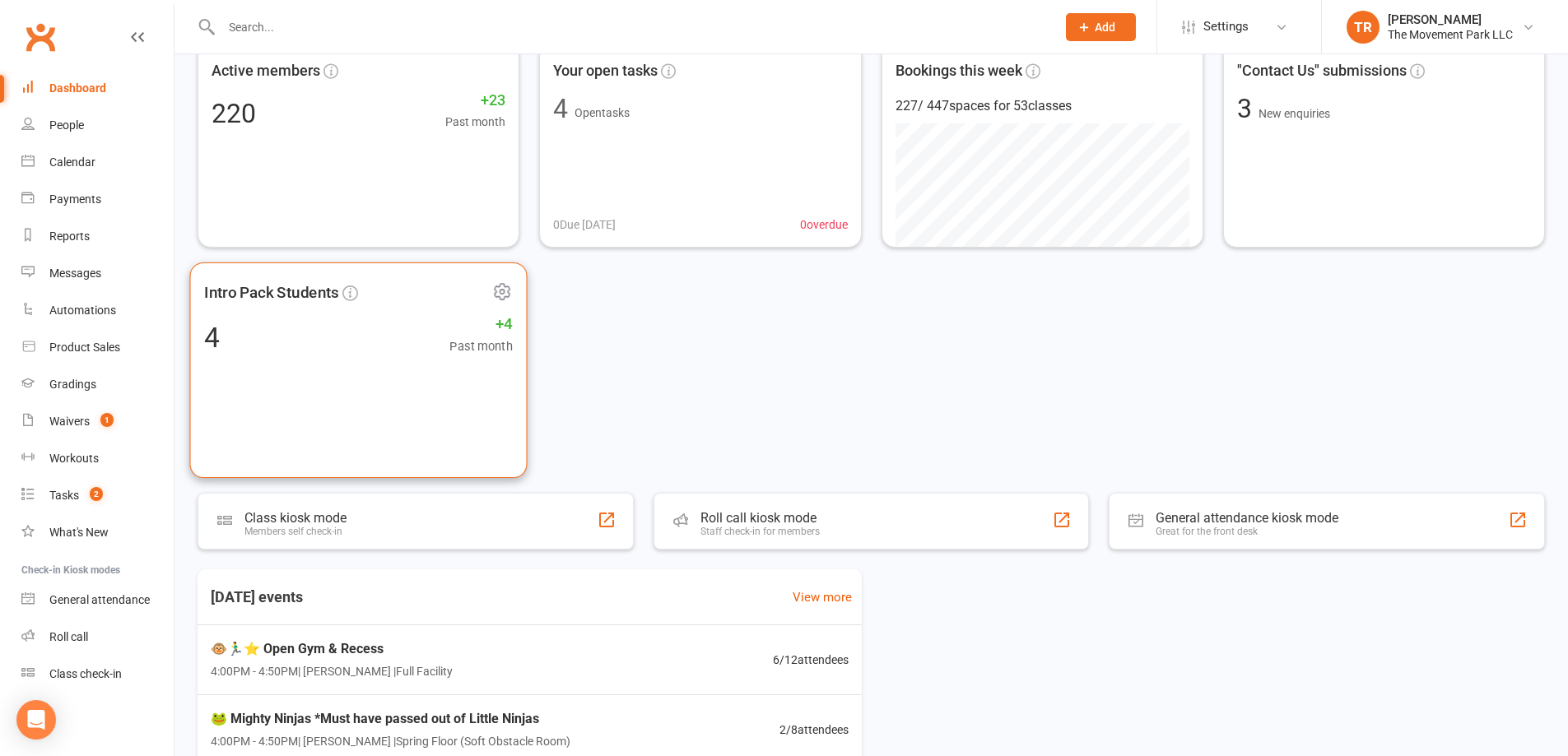
scroll to position [247, 0]
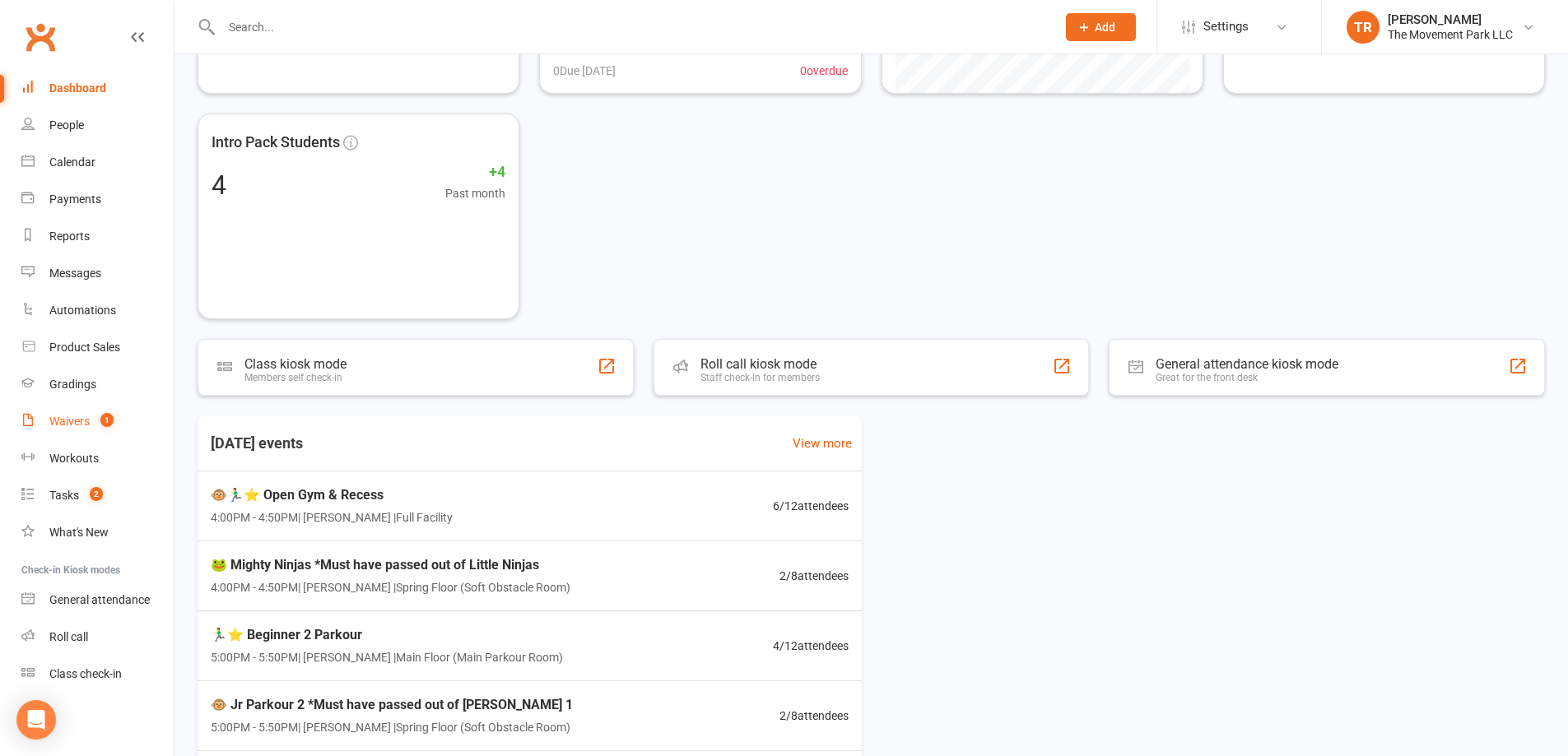
click at [89, 420] on div "Waivers" at bounding box center [69, 421] width 40 height 13
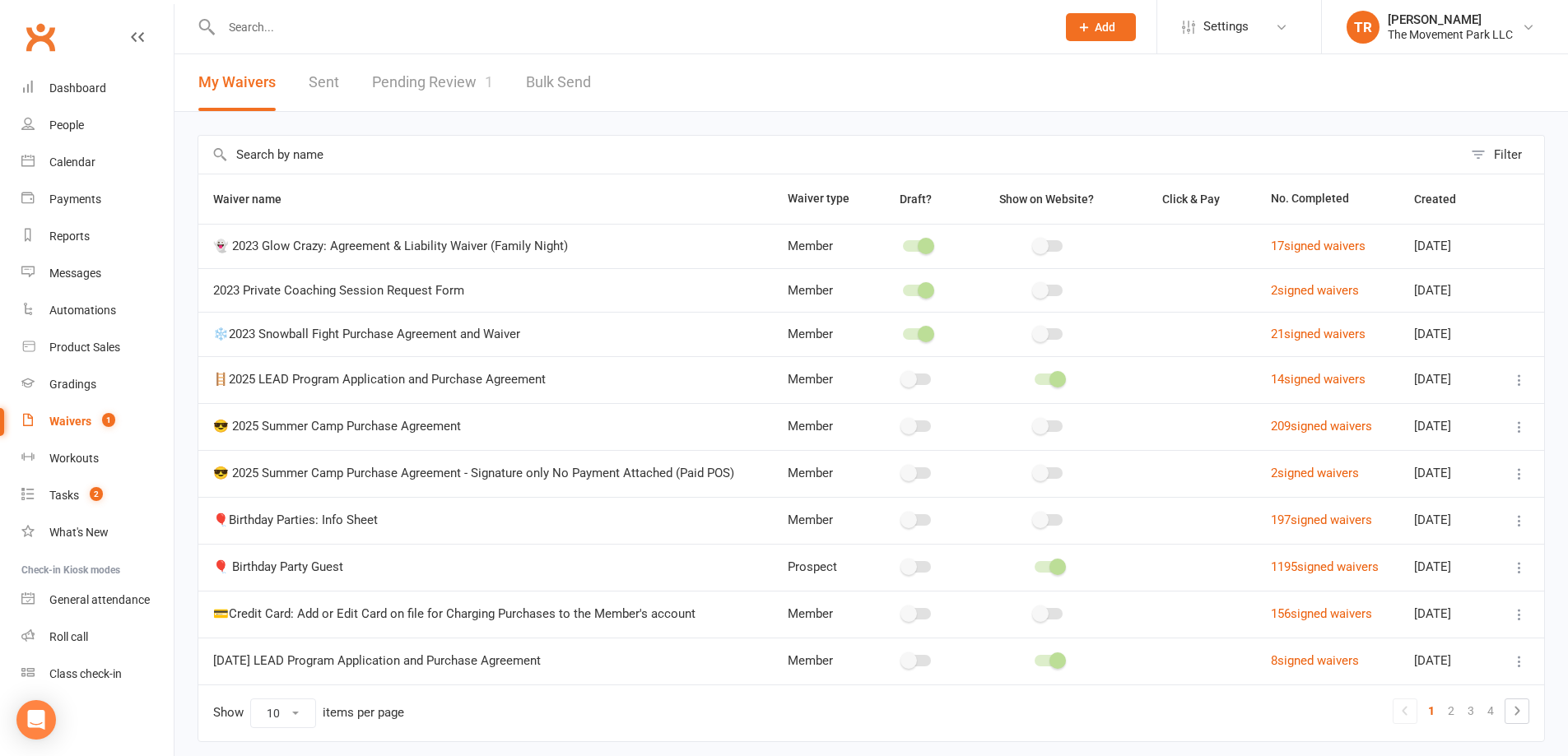
click at [415, 87] on link "Pending Review 1" at bounding box center [432, 82] width 121 height 57
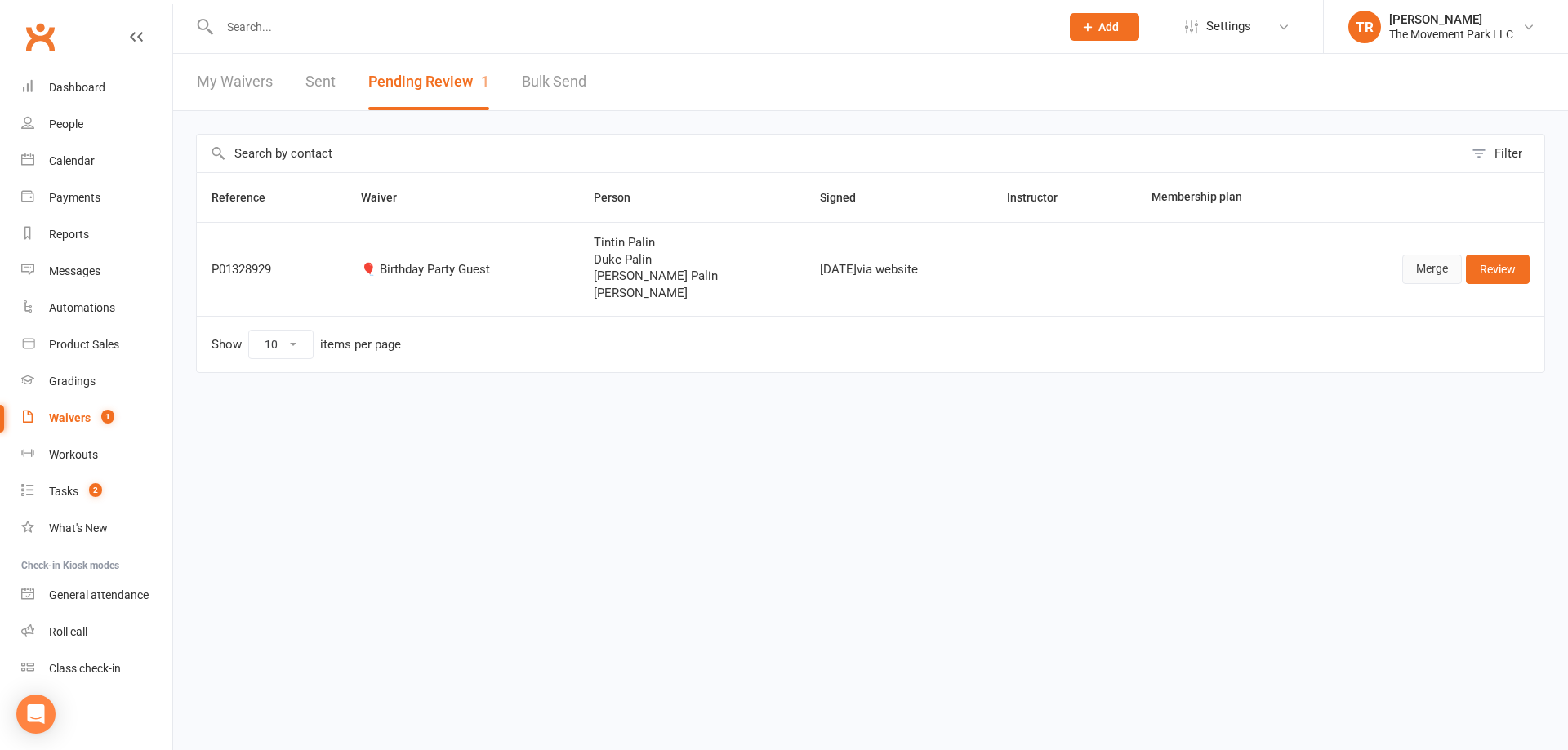
click at [1437, 273] on link "Merge" at bounding box center [1432, 270] width 60 height 30
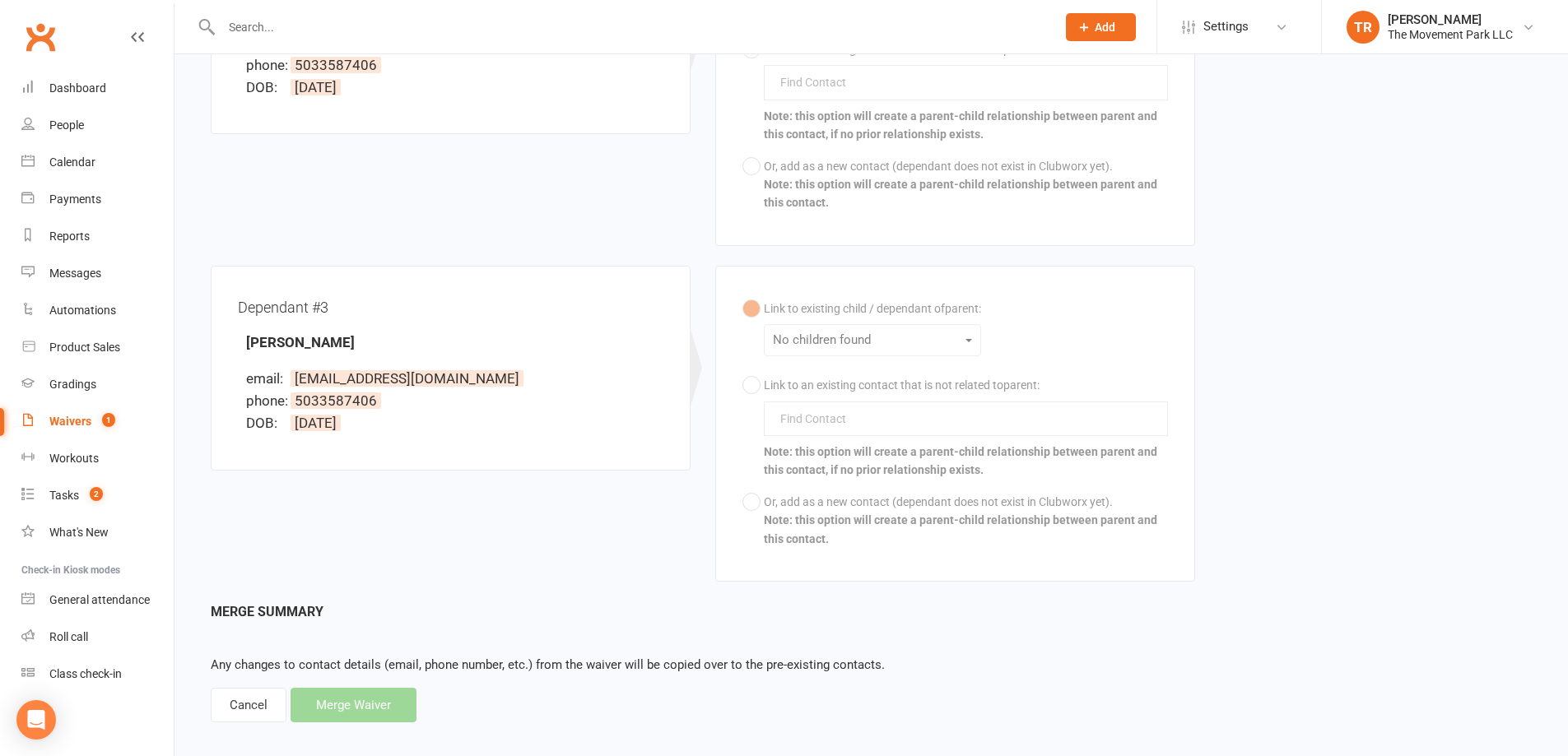
scroll to position [903, 0]
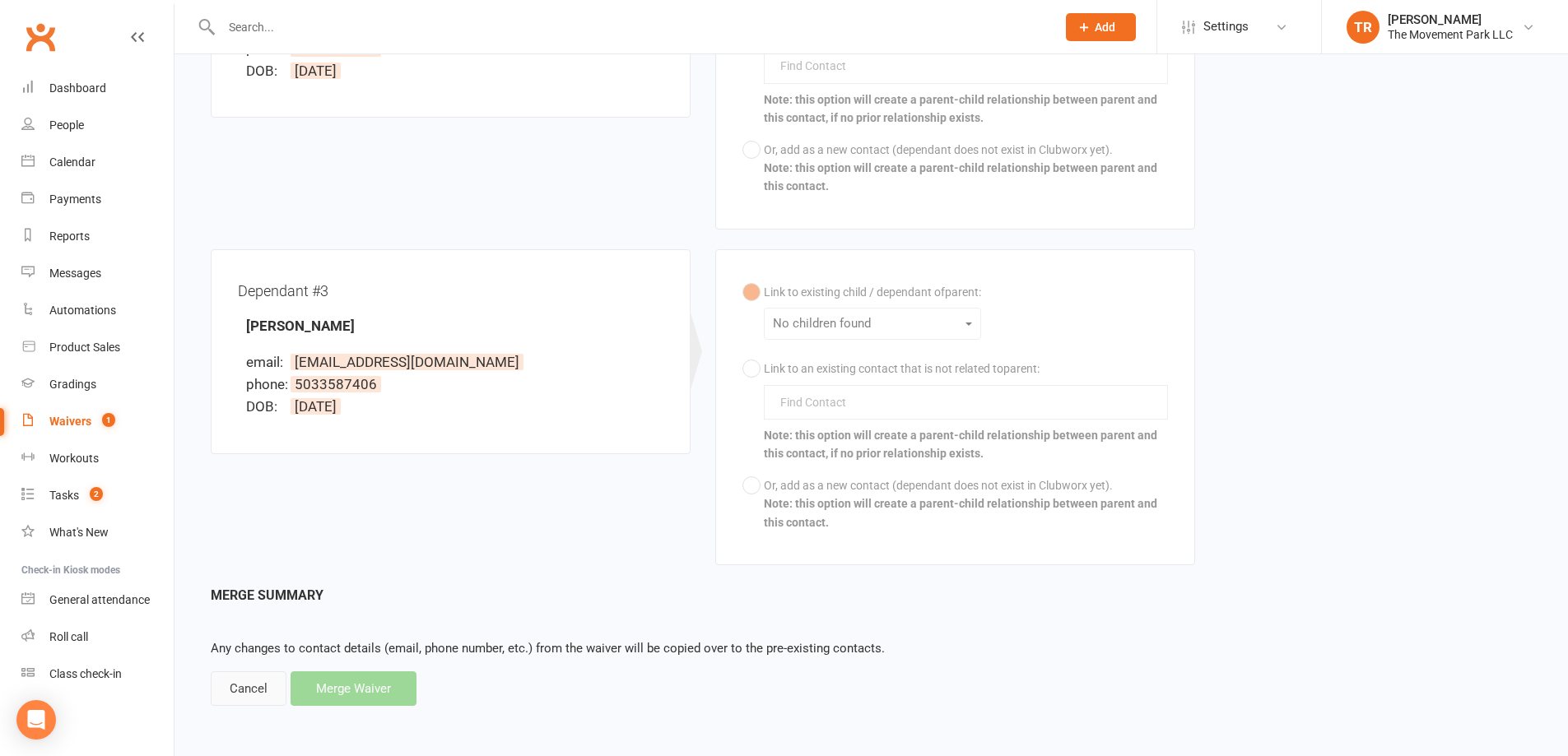
click at [255, 698] on div "Cancel" at bounding box center [249, 689] width 75 height 34
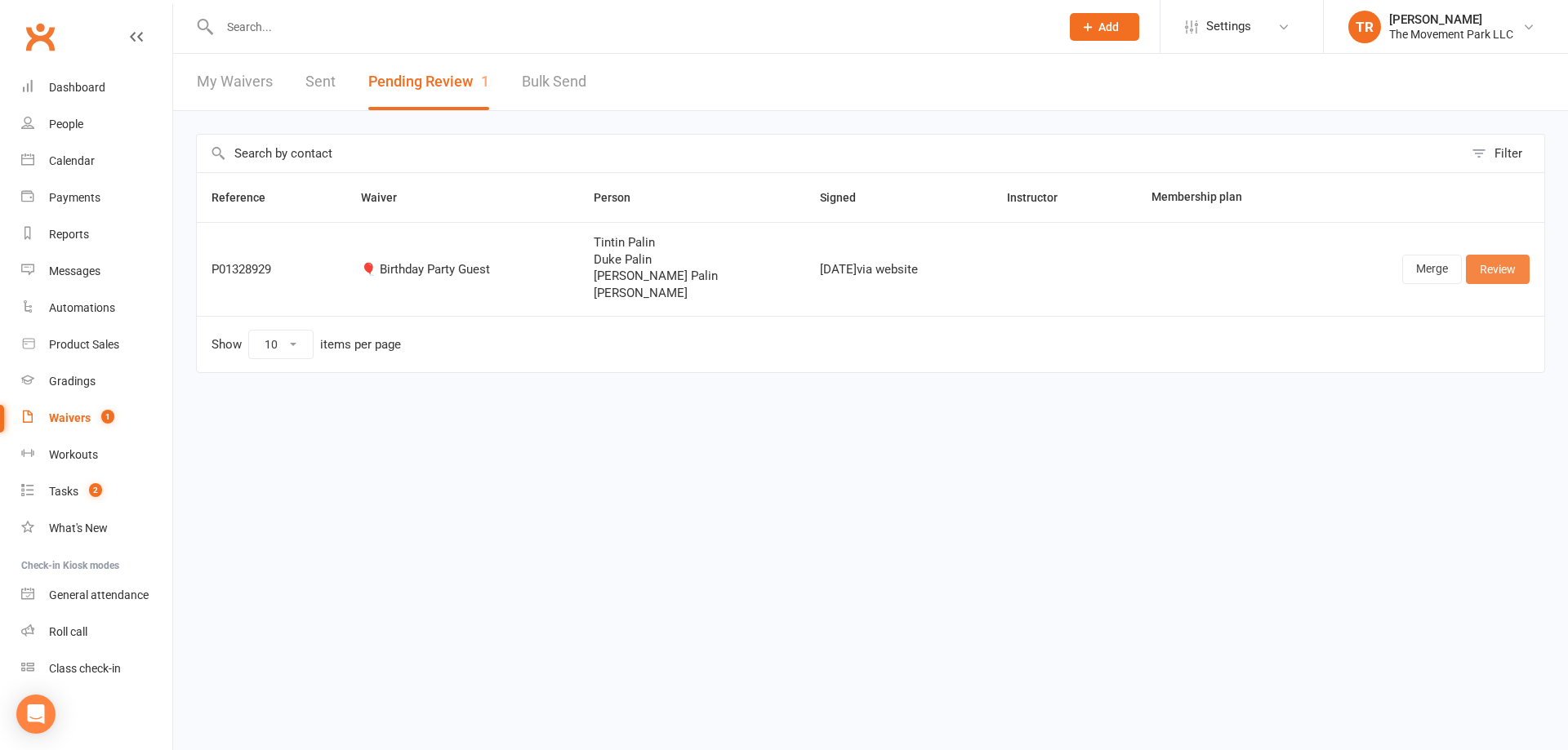
click at [1484, 271] on link "Review" at bounding box center [1497, 270] width 64 height 30
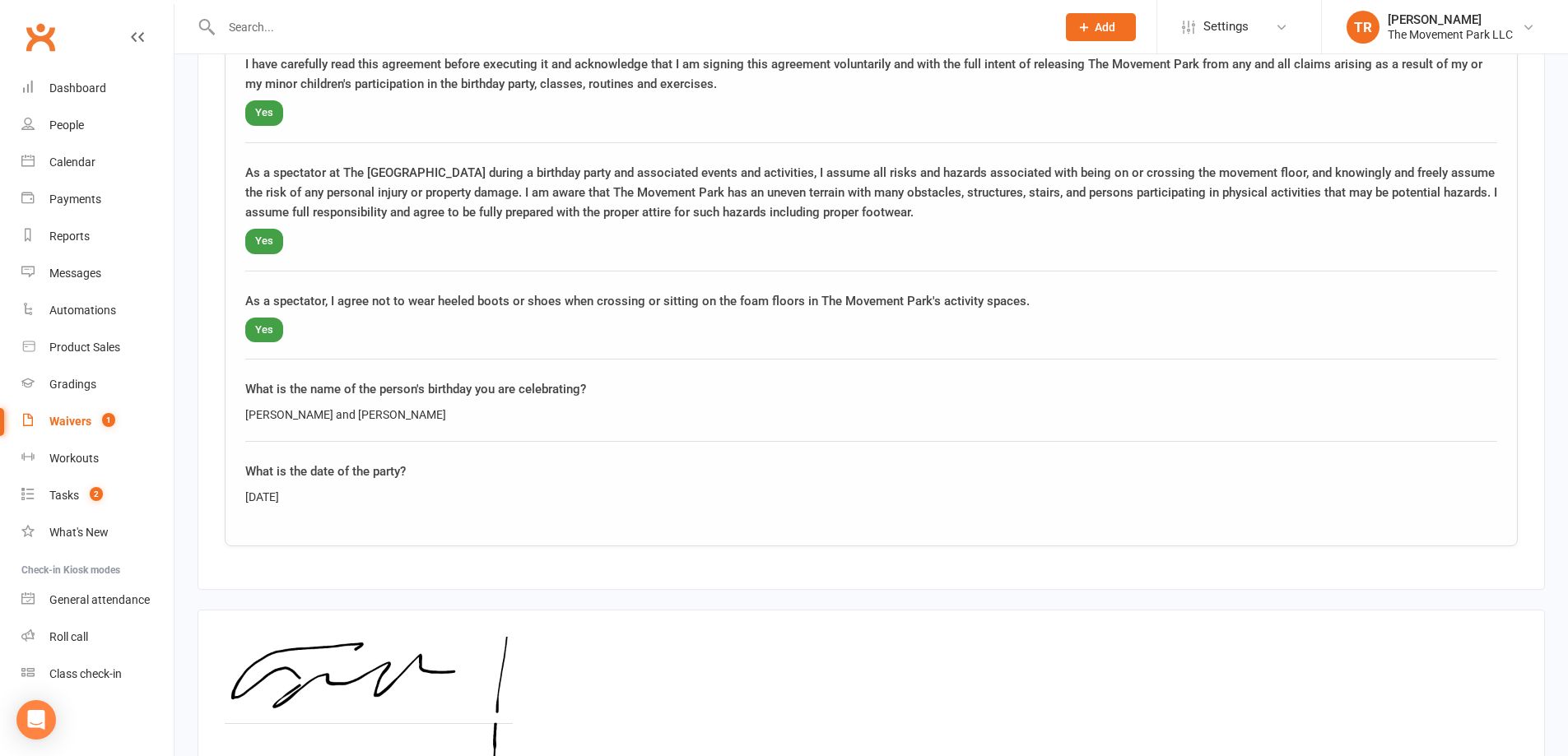
scroll to position [3573, 0]
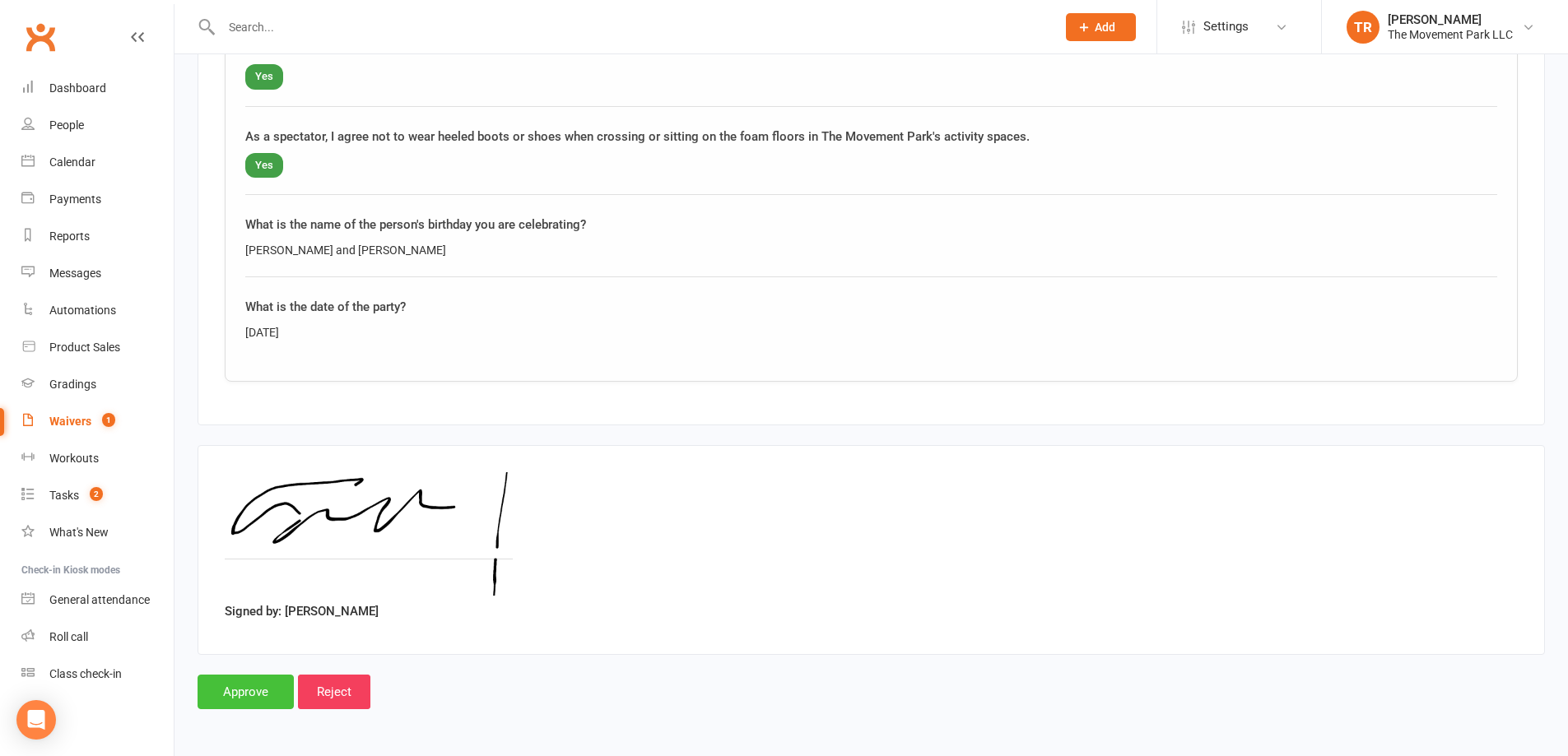
click at [266, 691] on input "Approve" at bounding box center [245, 692] width 96 height 34
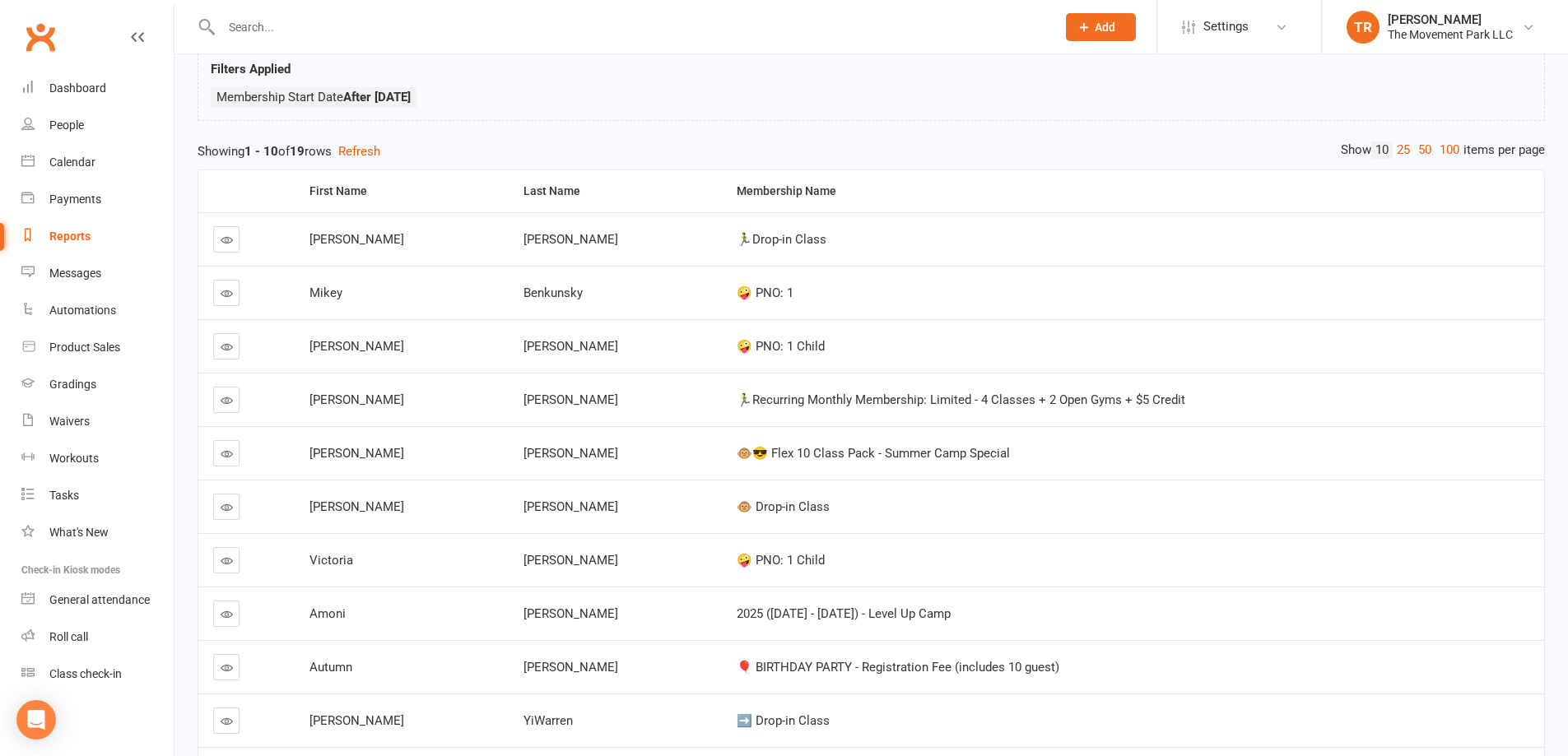
scroll to position [237, 0]
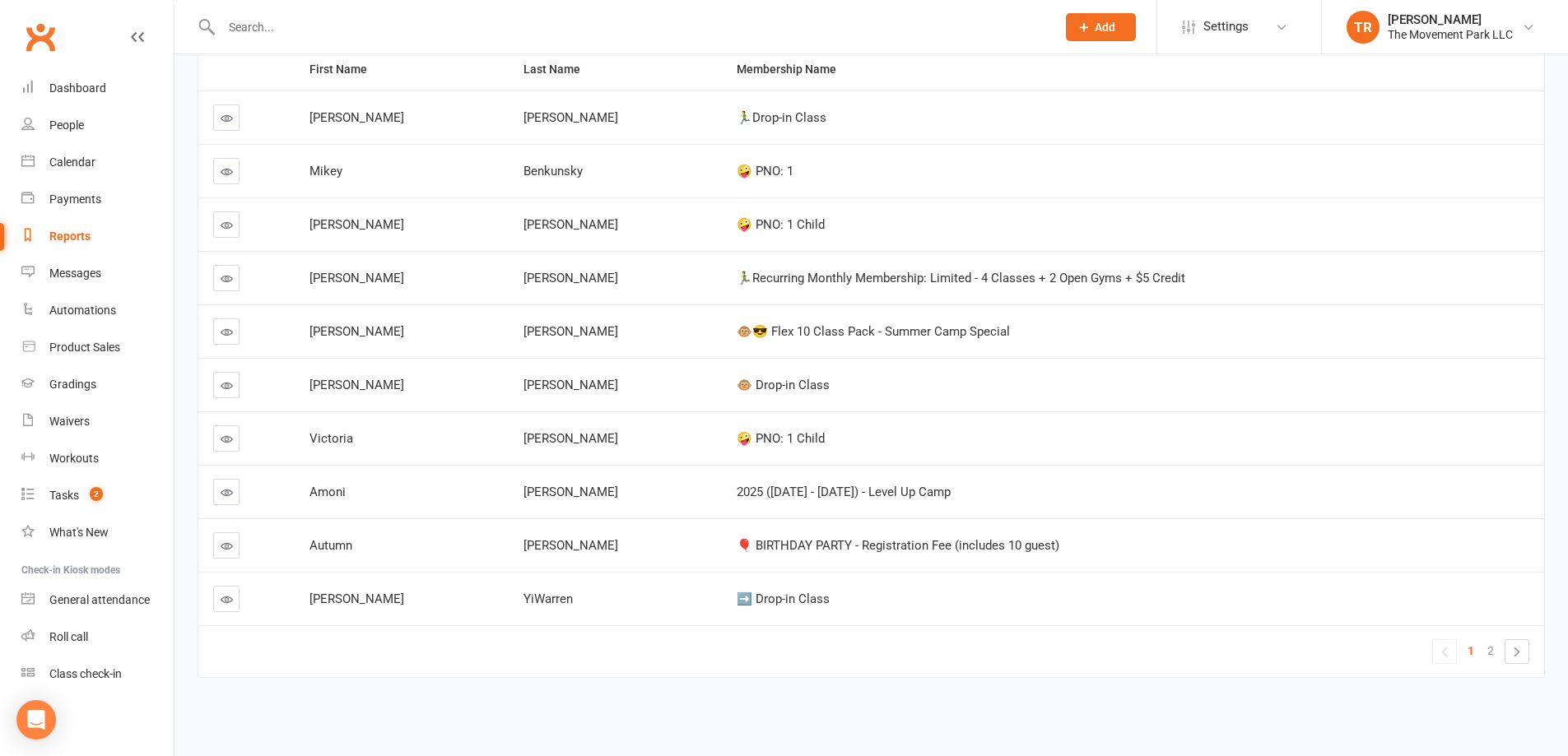
click at [224, 607] on link at bounding box center [226, 599] width 27 height 27
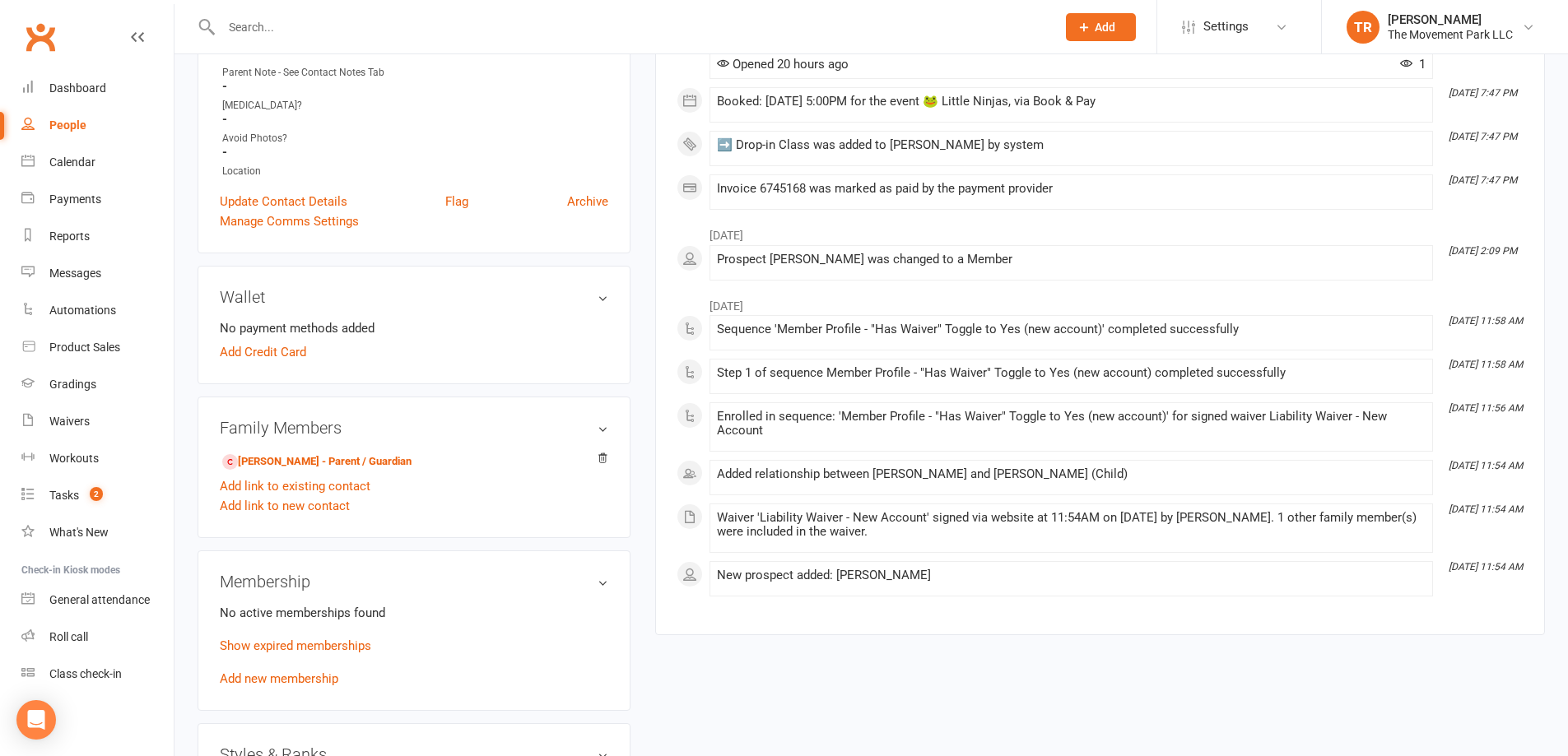
scroll to position [576, 0]
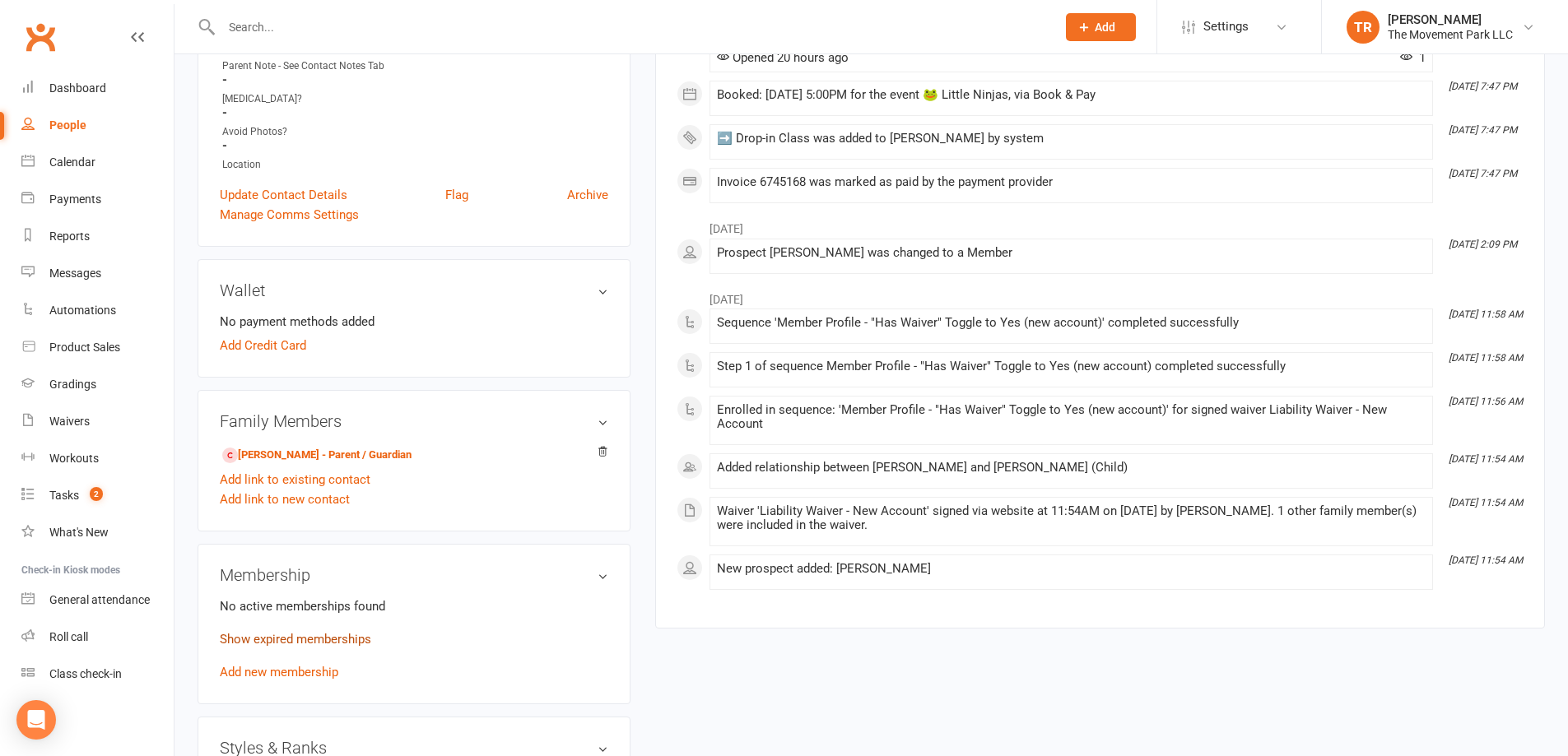
click at [354, 644] on link "Show expired memberships" at bounding box center [295, 639] width 152 height 15
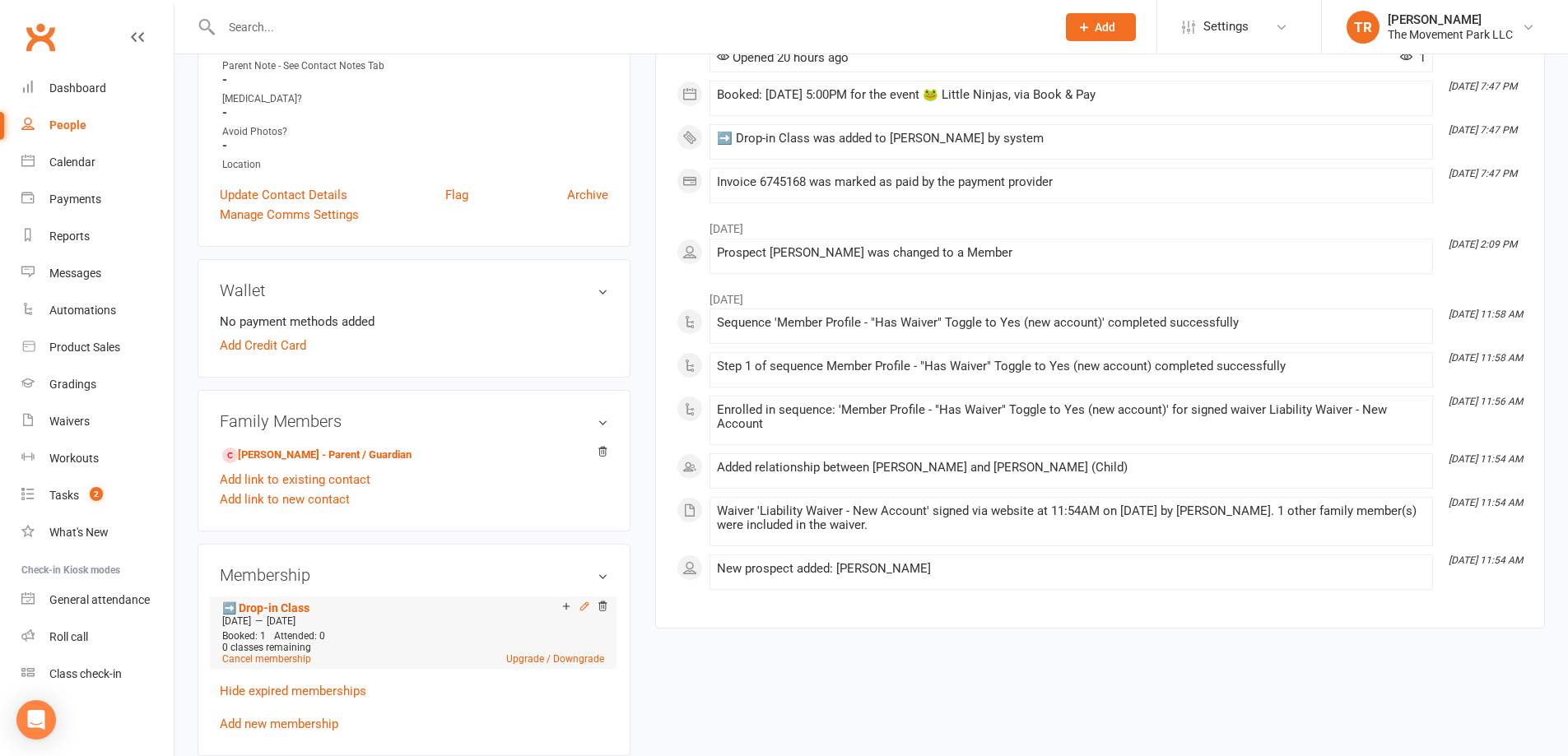
click at [581, 610] on icon at bounding box center [584, 606] width 11 height 11
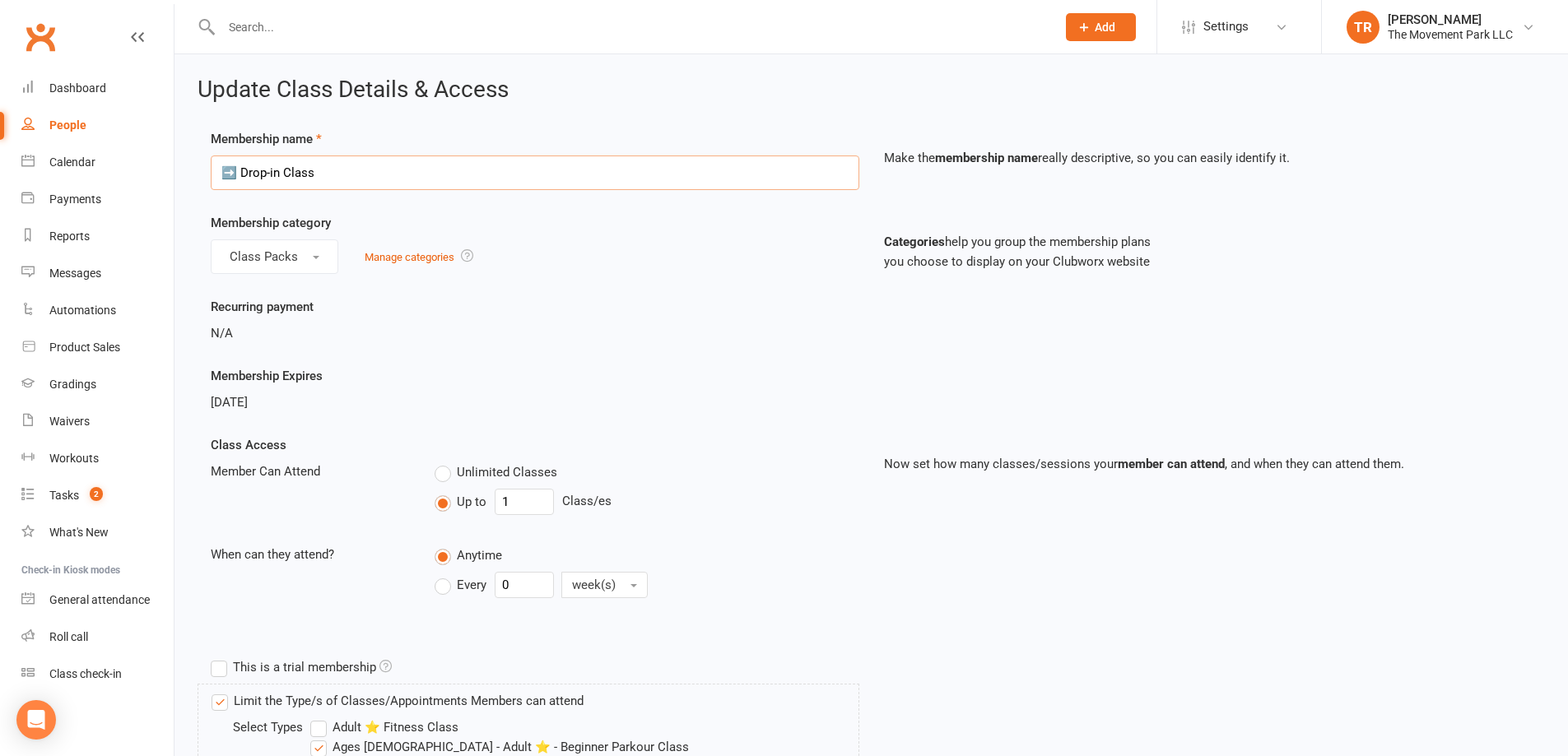
click at [238, 177] on input "➡️ Drop-in Class" at bounding box center [535, 172] width 649 height 34
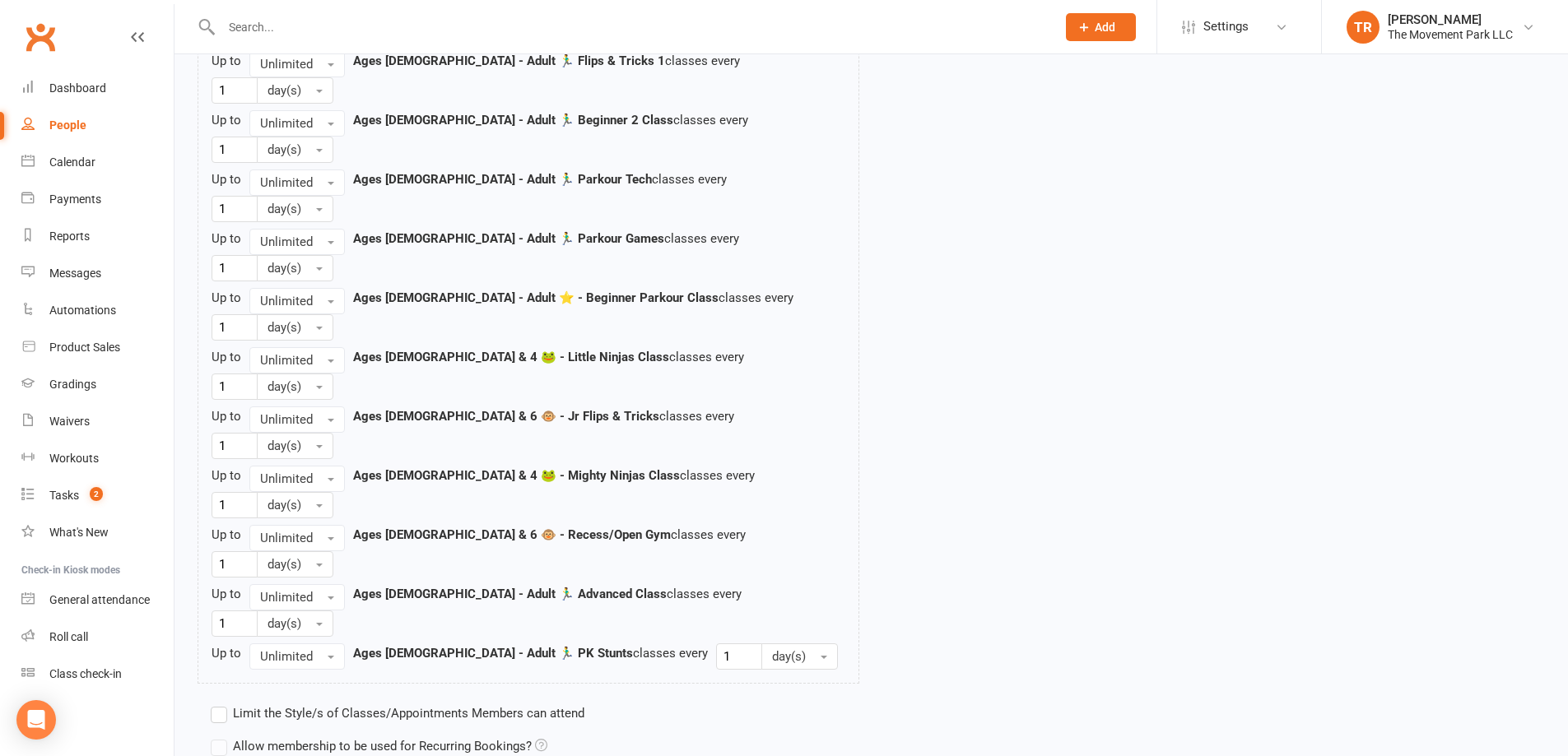
scroll to position [1893, 0]
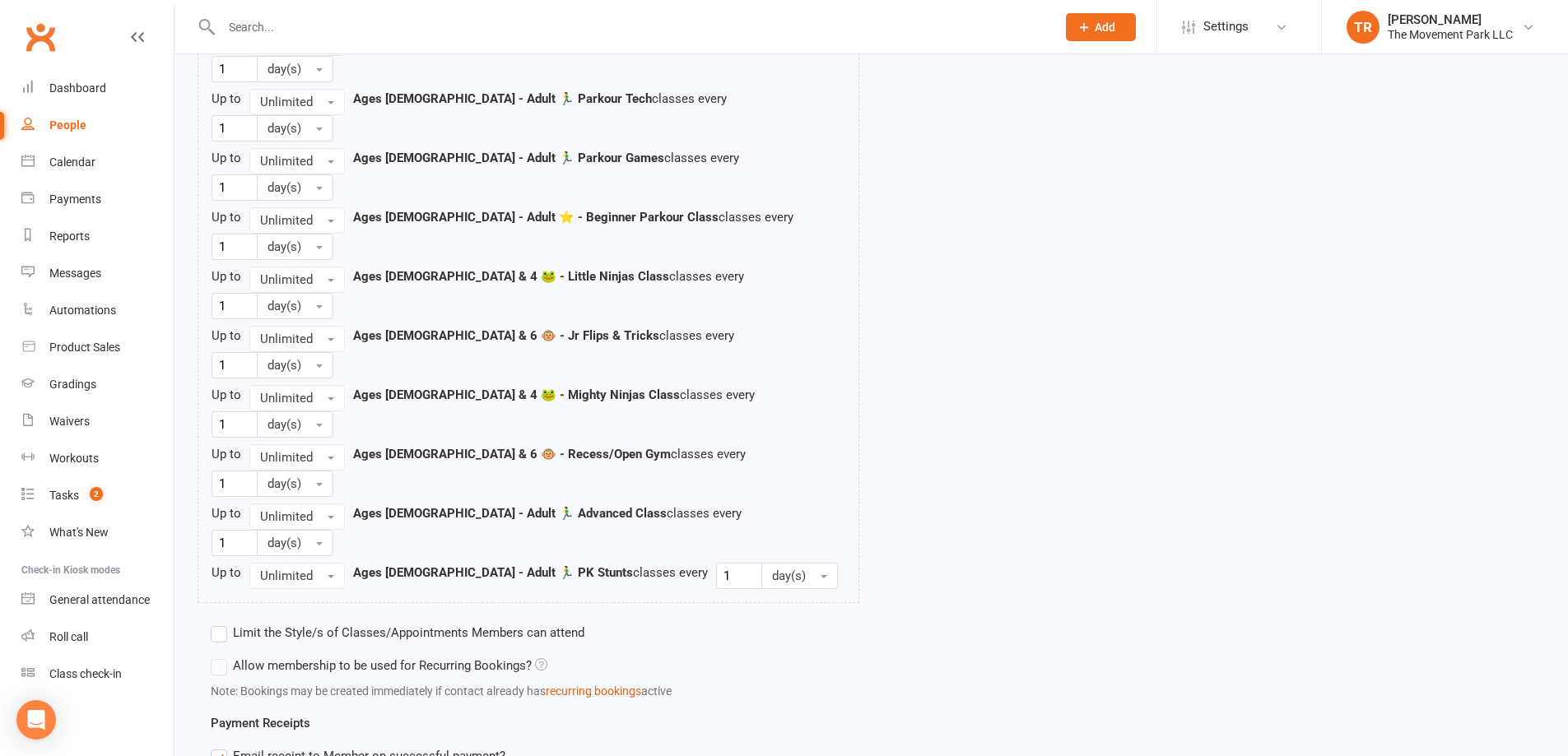
type input "🐸 Drop-in Class"
click at [217, 623] on label "Limit the Style/s of Classes/Appointments Members can attend" at bounding box center [398, 633] width 374 height 20
click at [217, 623] on input "Limit the Style/s of Classes/Appointments Members can attend" at bounding box center [216, 623] width 10 height 0
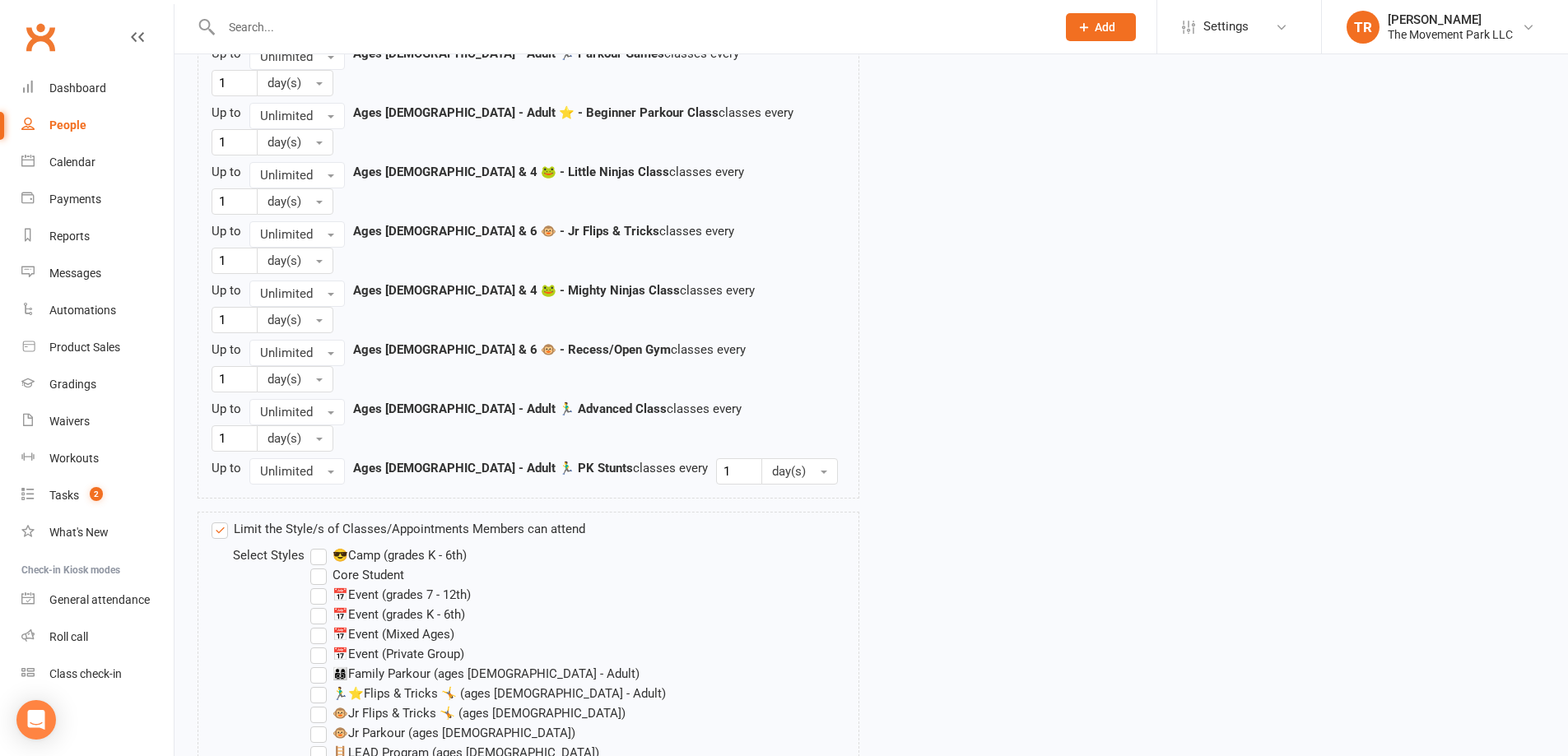
scroll to position [2259, 0]
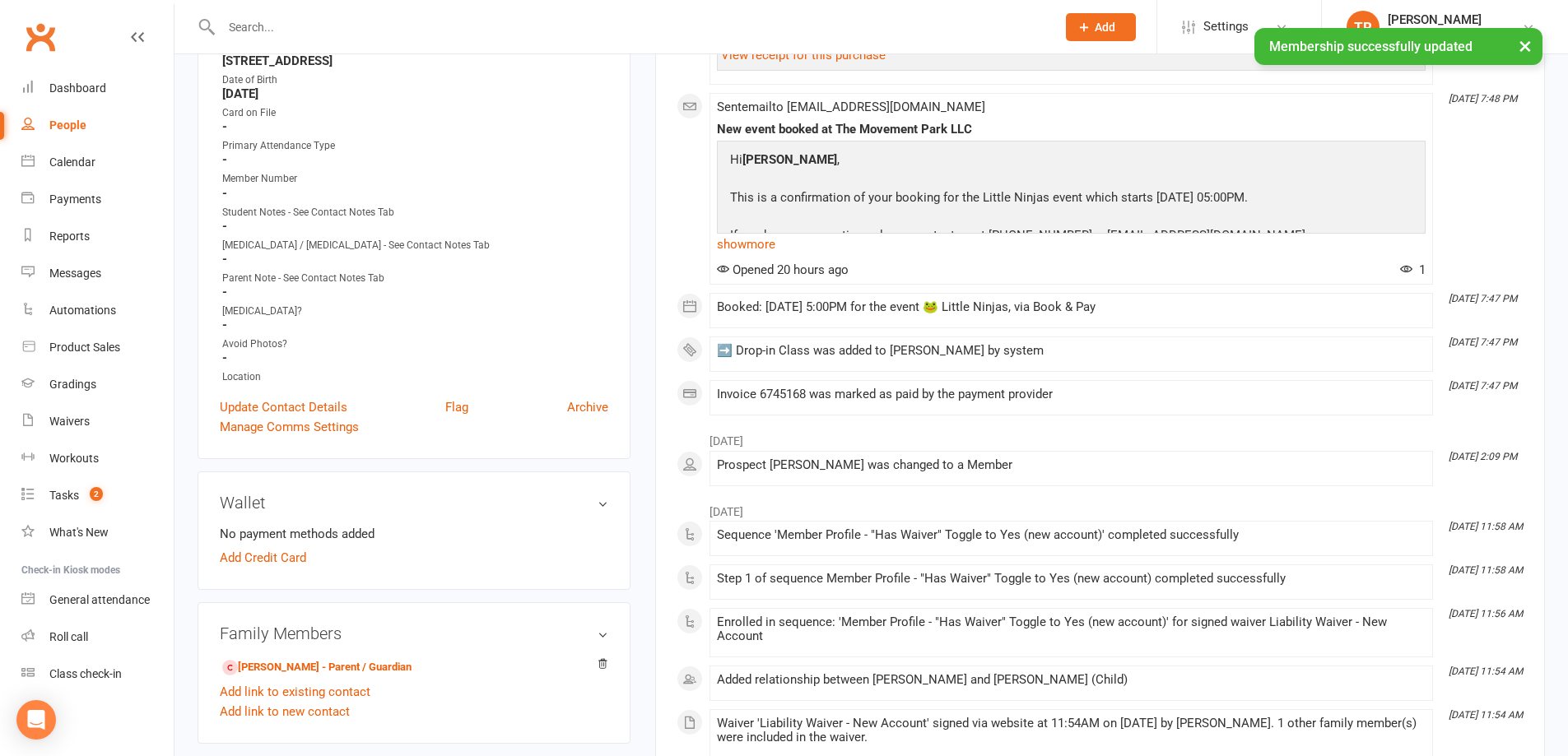
scroll to position [576, 0]
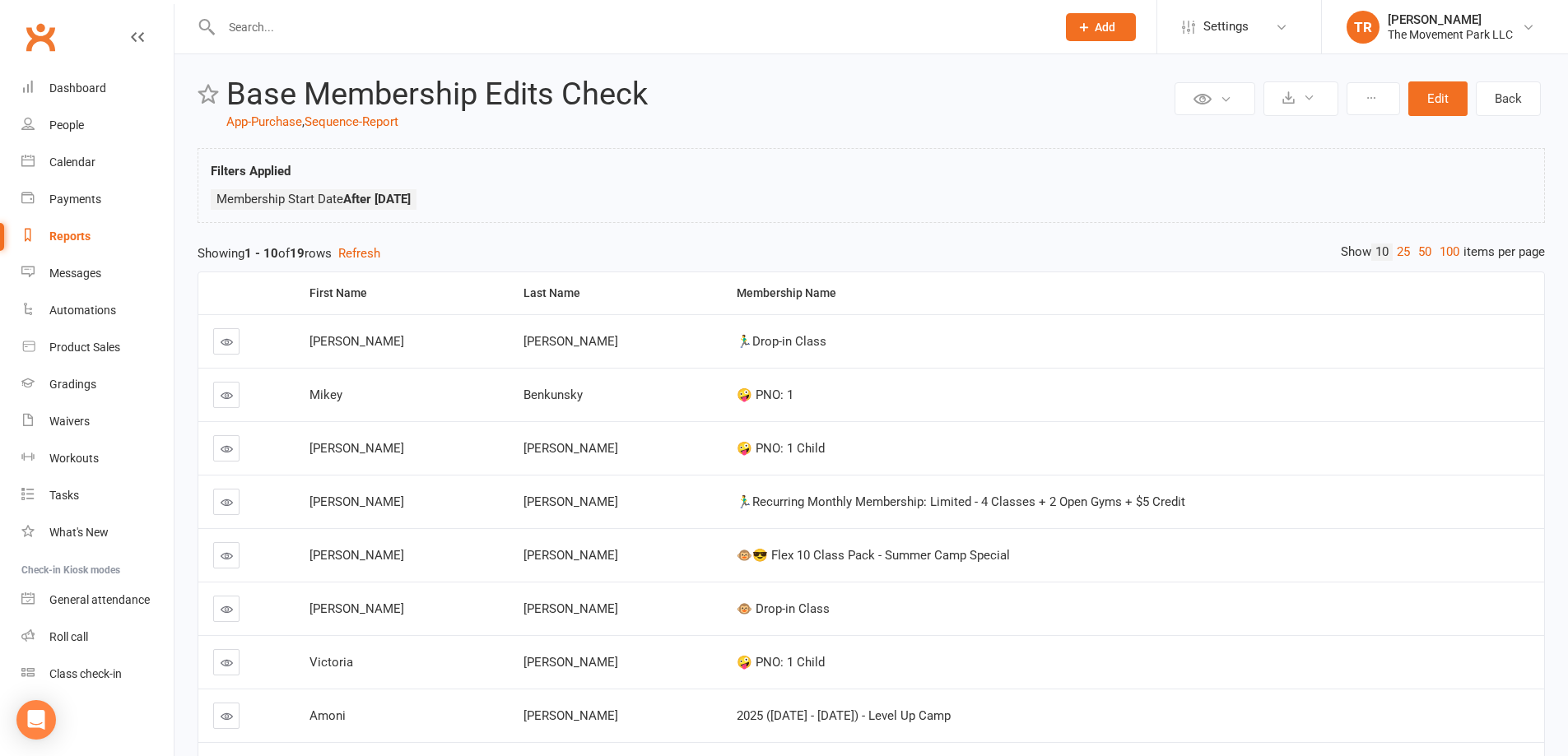
scroll to position [237, 0]
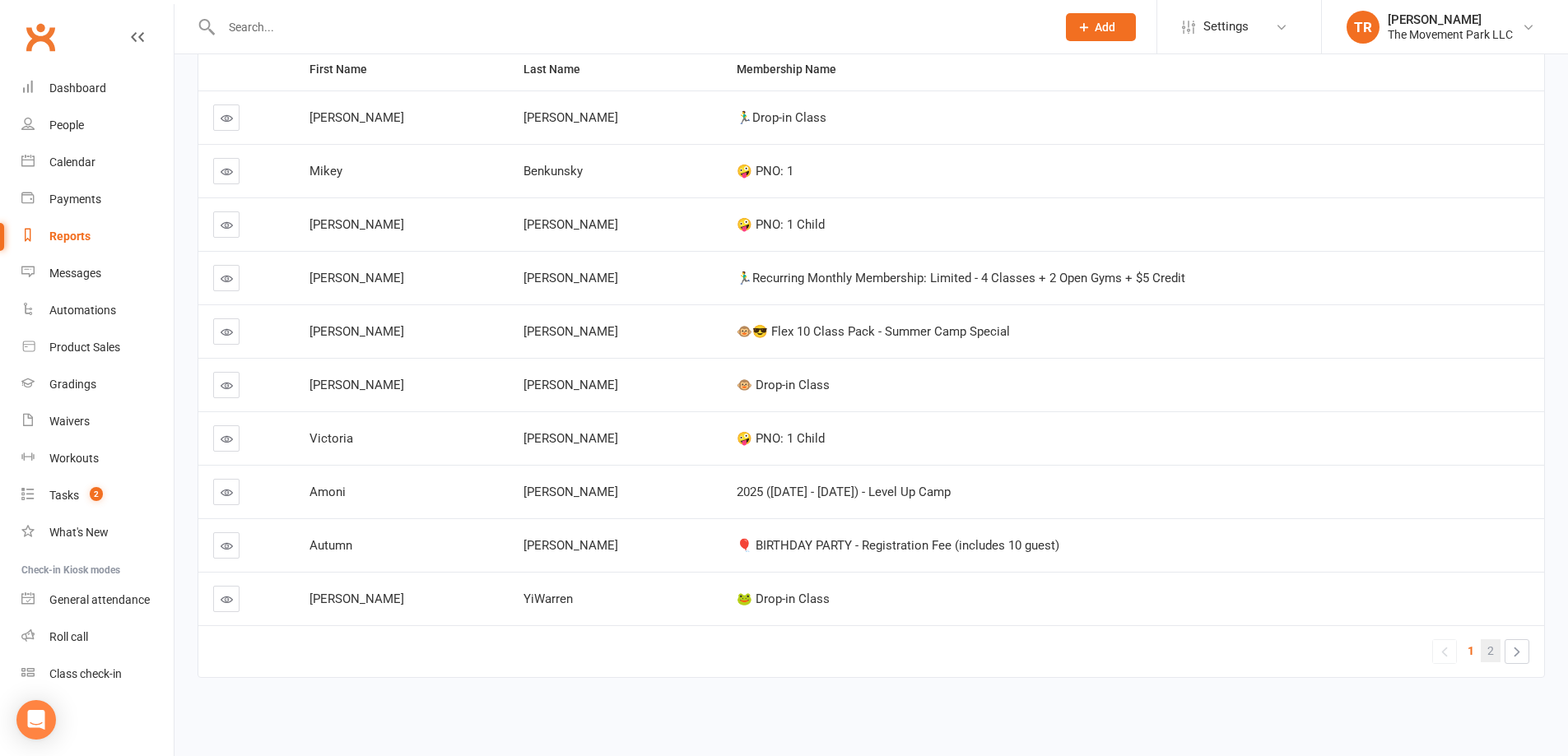
click at [1492, 651] on span "2" at bounding box center [1491, 651] width 7 height 23
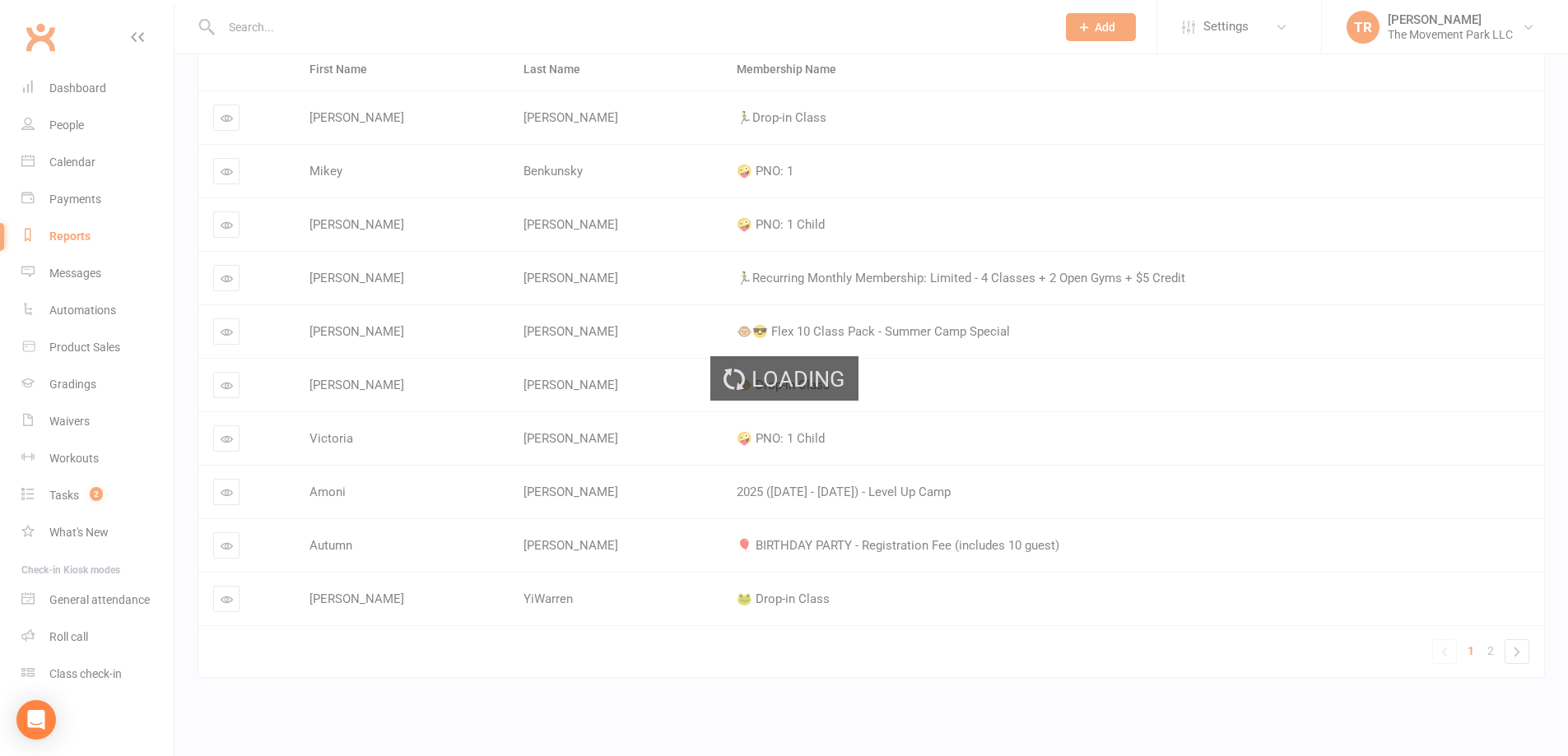
scroll to position [183, 0]
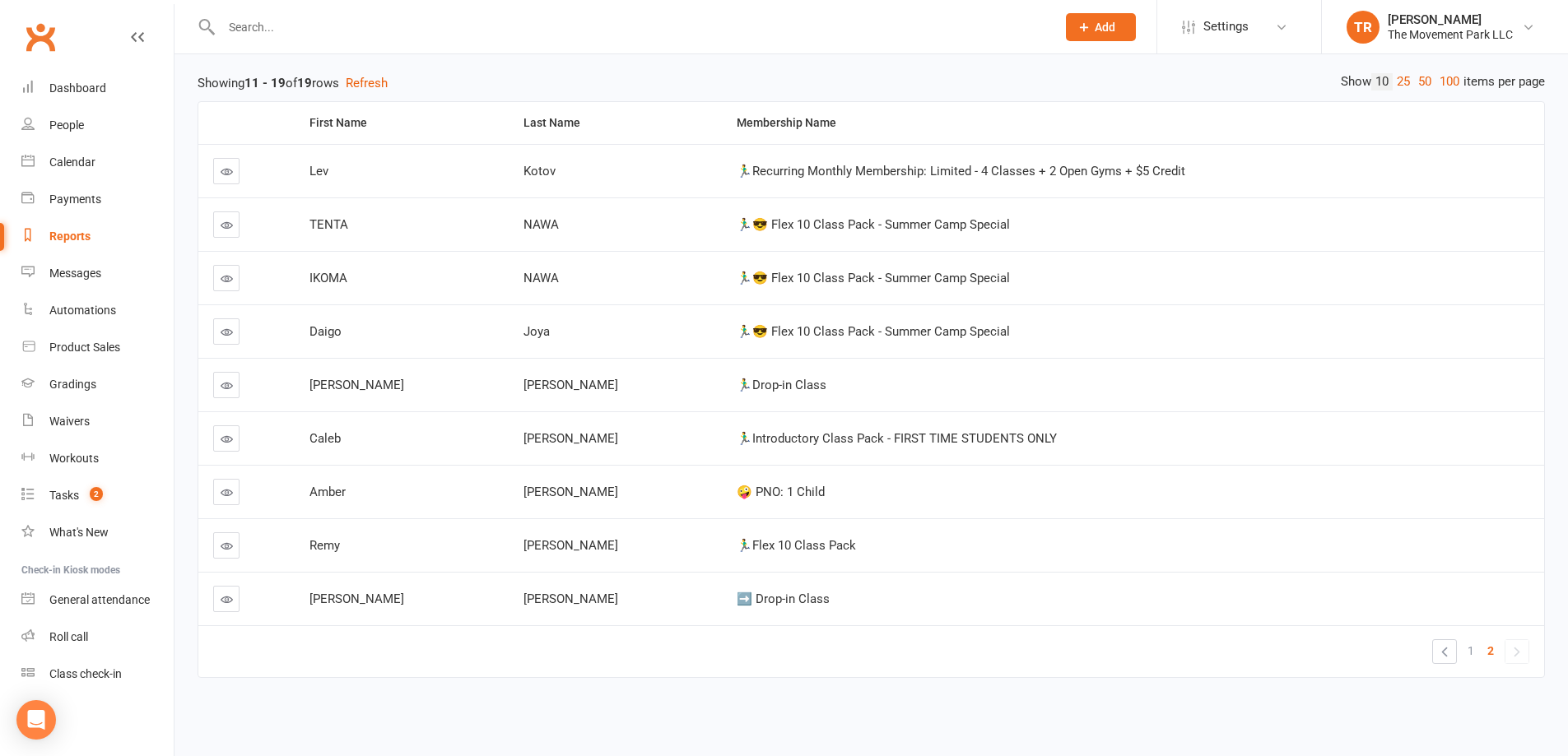
click at [229, 602] on icon at bounding box center [226, 599] width 12 height 12
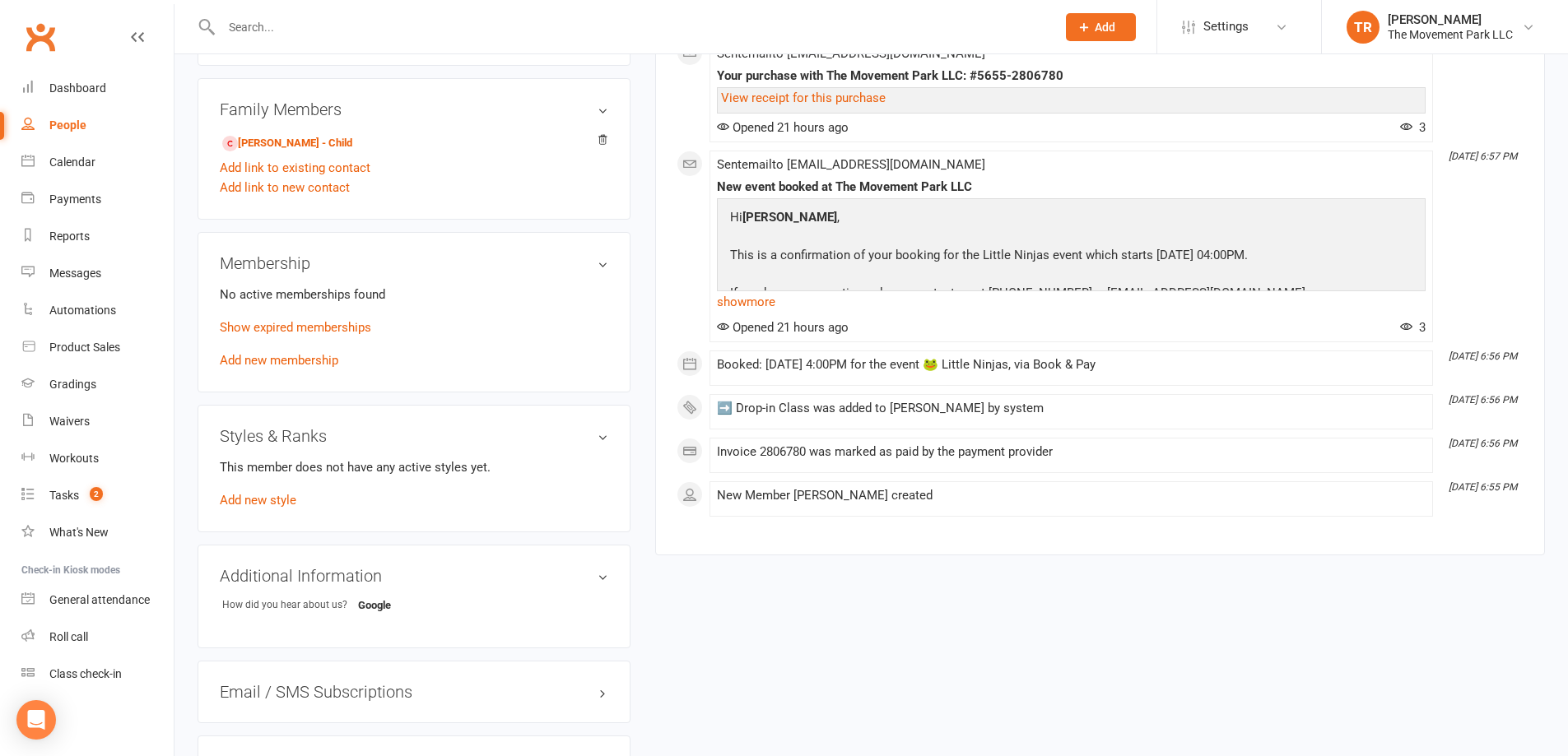
scroll to position [905, 0]
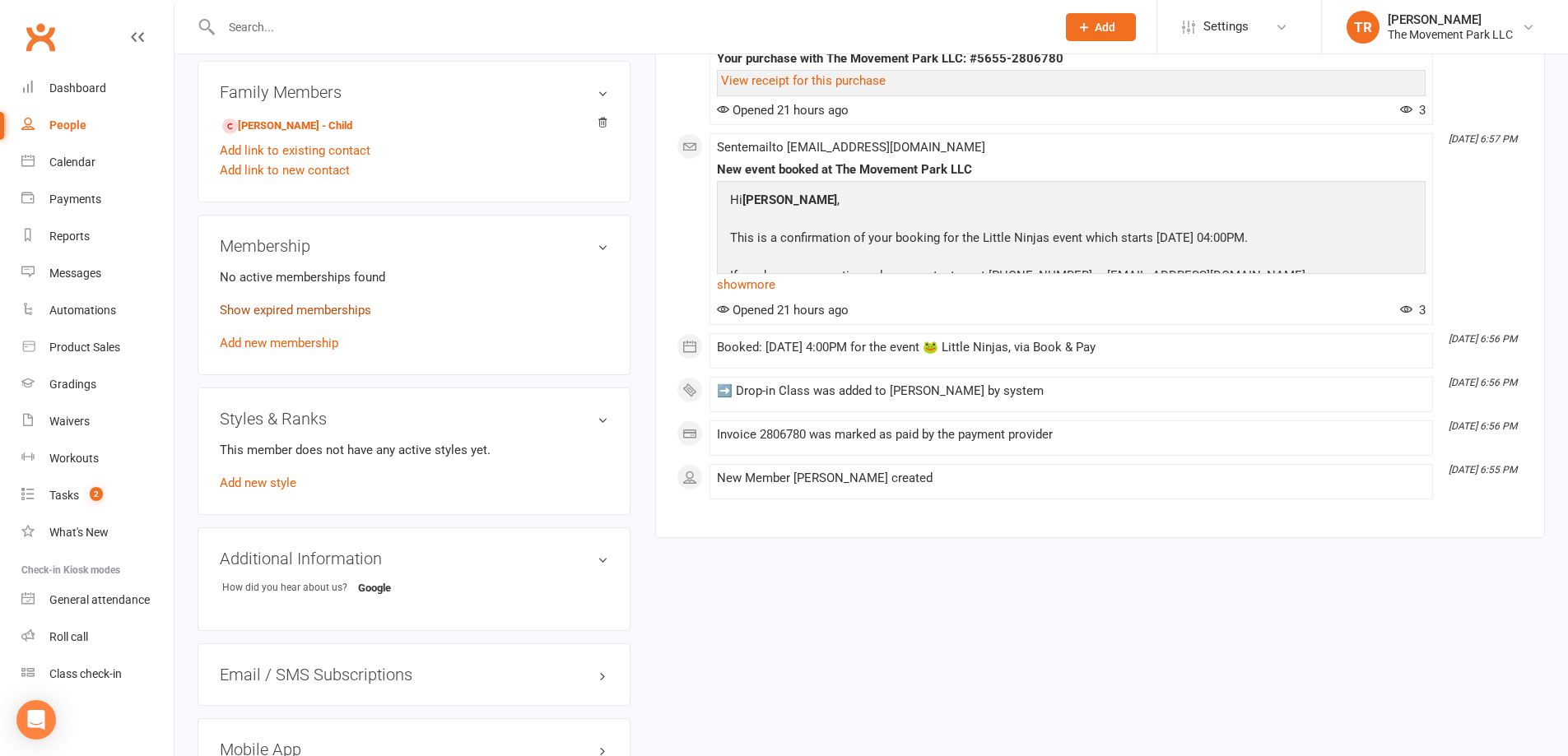
click at [349, 313] on link "Show expired memberships" at bounding box center [295, 309] width 152 height 15
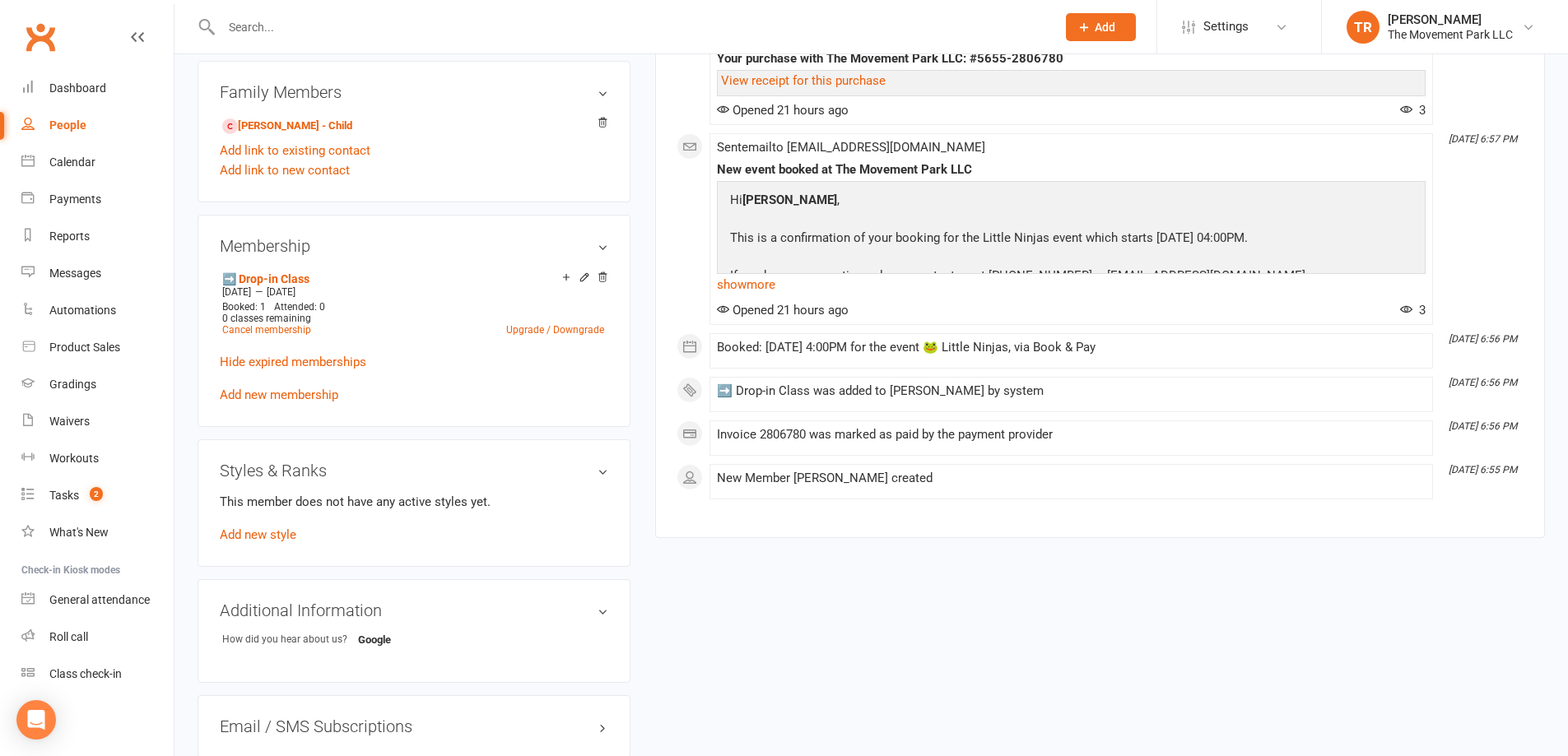
click at [583, 280] on icon at bounding box center [584, 277] width 8 height 8
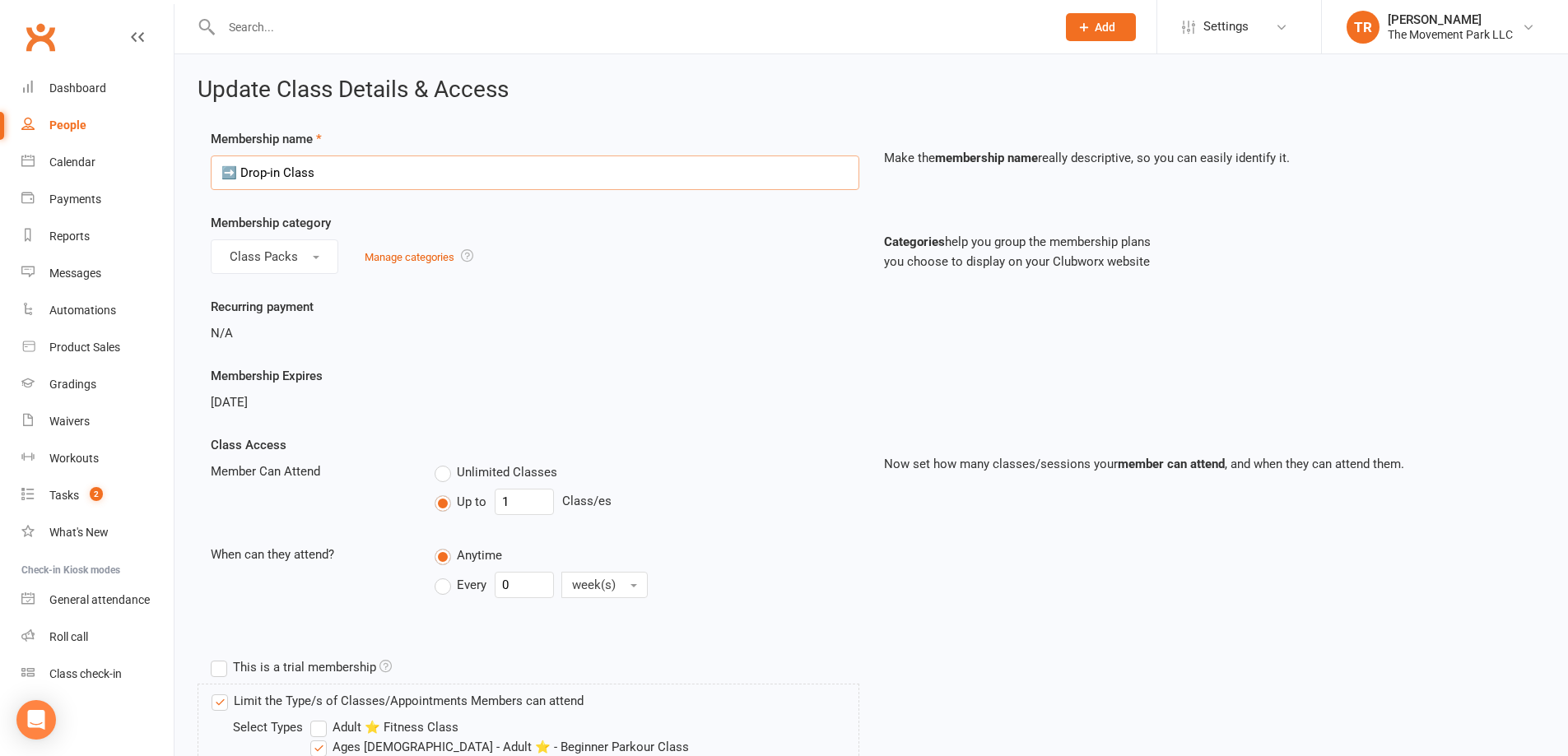
click at [242, 171] on input "➡️ Drop-in Class" at bounding box center [535, 172] width 649 height 34
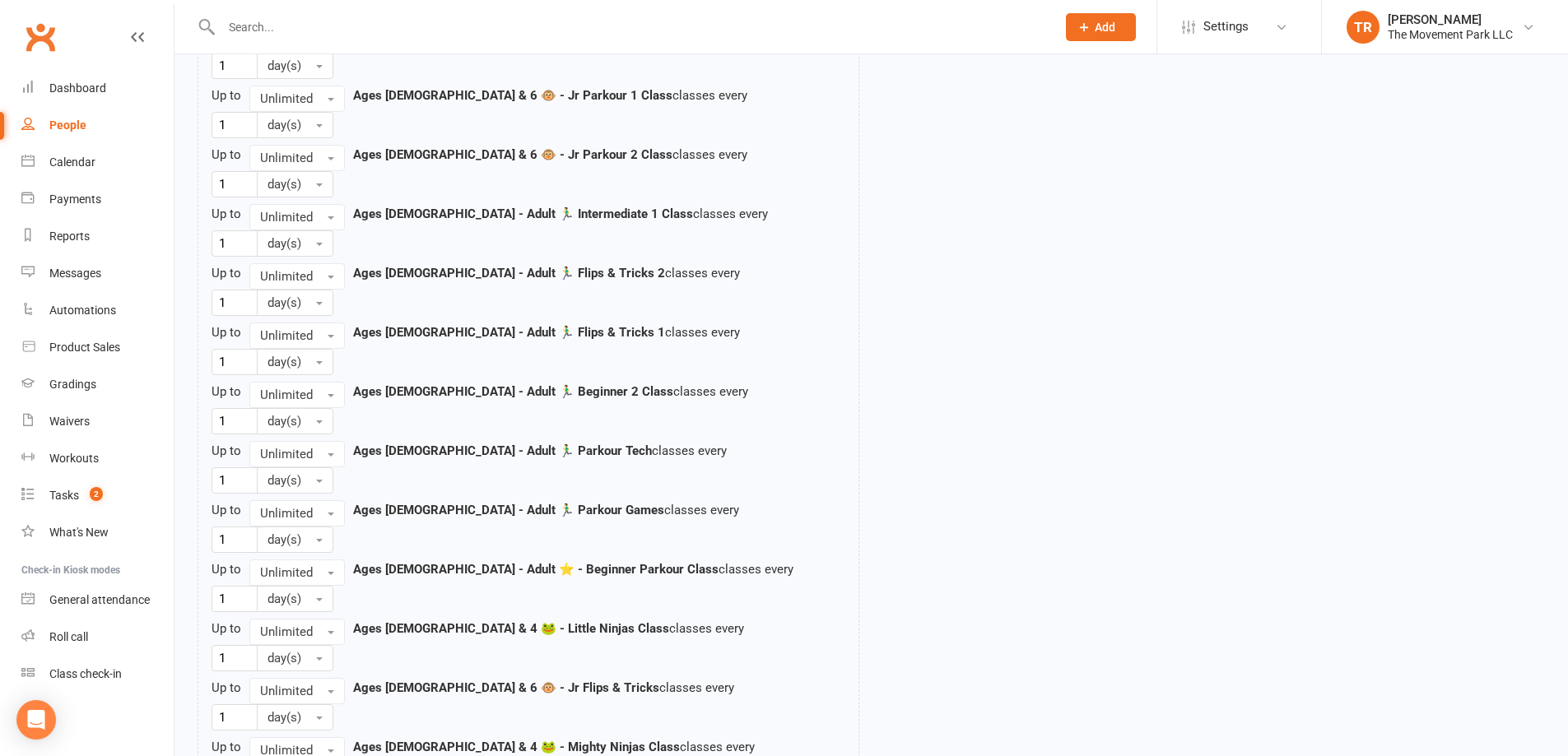
scroll to position [1729, 0]
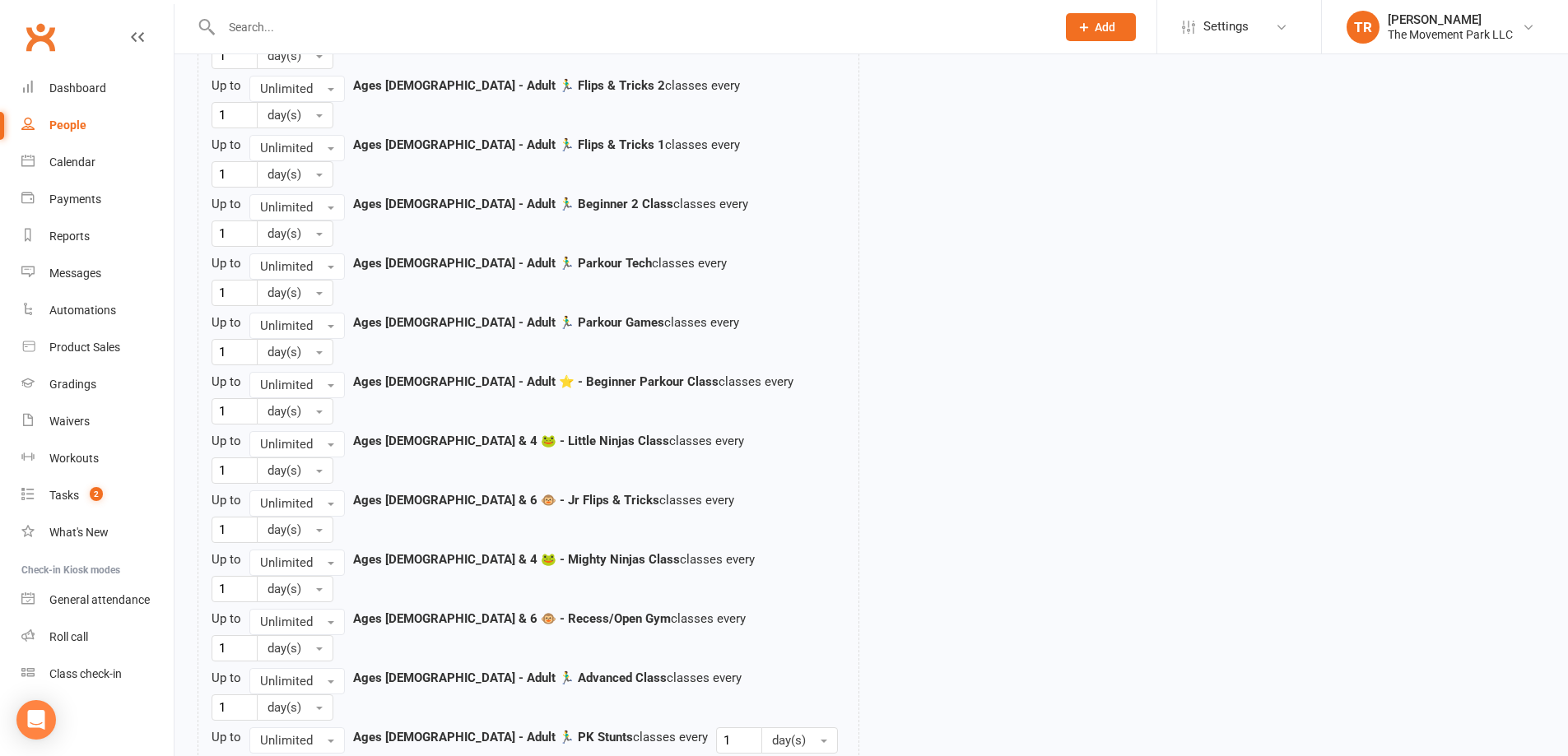
type input "⭐Drop-in Class"
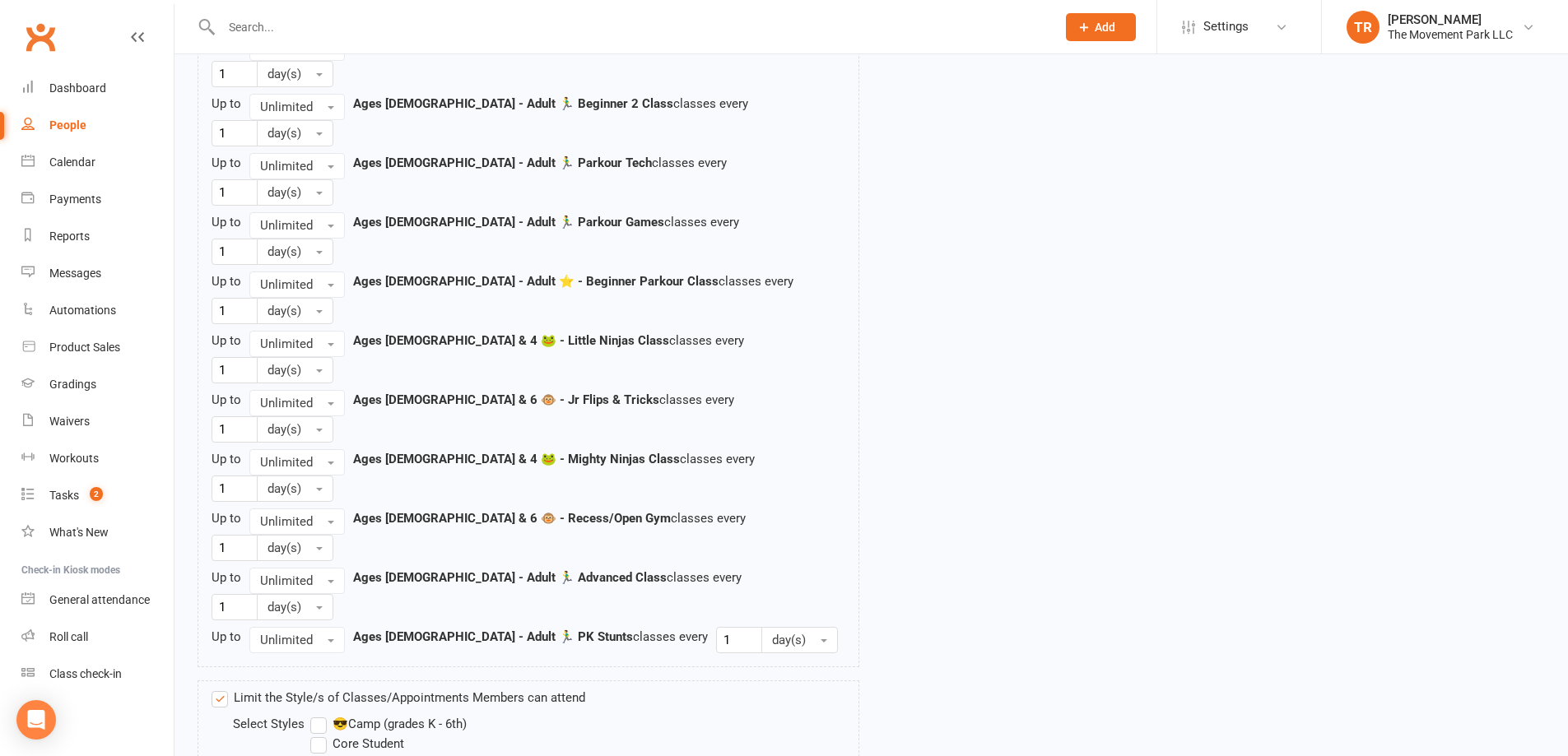
scroll to position [2058, 0]
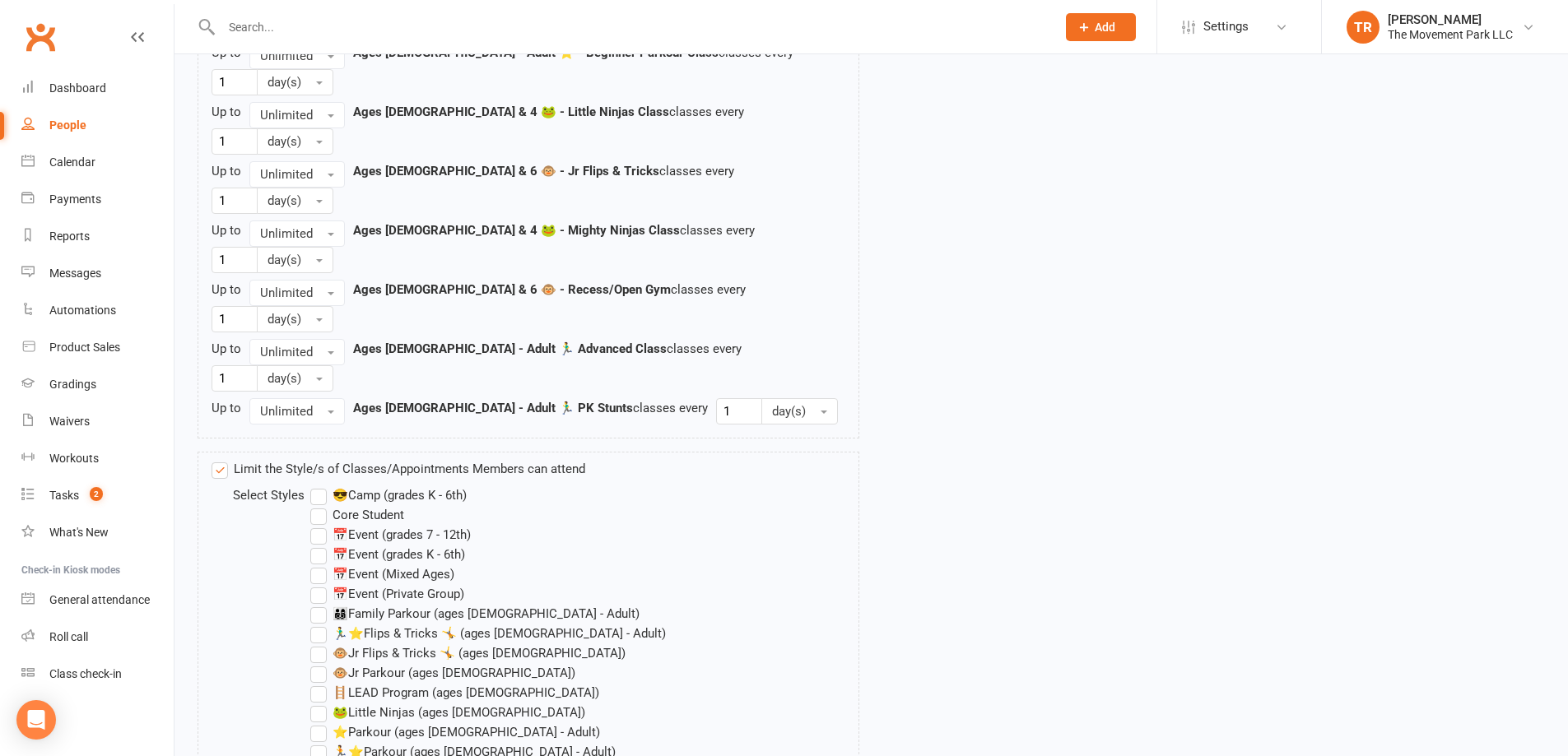
click at [321, 723] on label "⭐Parkour (ages 12 - Adult)" at bounding box center [455, 732] width 290 height 20
click at [321, 723] on input "⭐Parkour (ages 12 - Adult)" at bounding box center [315, 723] width 10 height 0
click at [320, 742] on label "🏃⭐Parkour (ages 7 - Adult)" at bounding box center [463, 752] width 305 height 20
click at [320, 742] on input "🏃⭐Parkour (ages 7 - Adult)" at bounding box center [315, 742] width 10 height 0
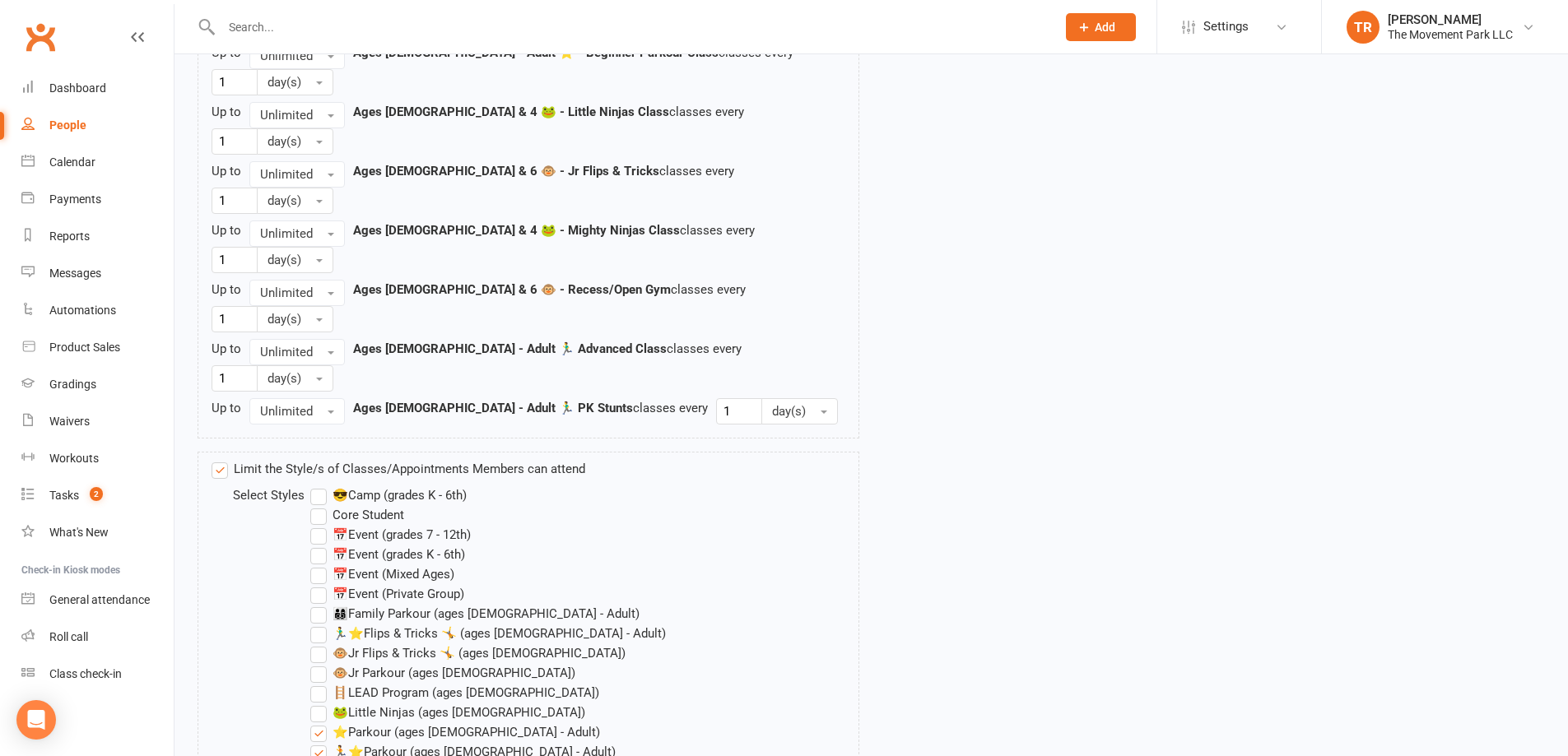
click at [324, 624] on label "🏃‍♂️⭐Flips & Tricks 🤸 (ages 7 - Adult)" at bounding box center [488, 633] width 356 height 20
click at [321, 624] on input "🏃‍♂️⭐Flips & Tricks 🤸 (ages 7 - Adult)" at bounding box center [315, 624] width 10 height 0
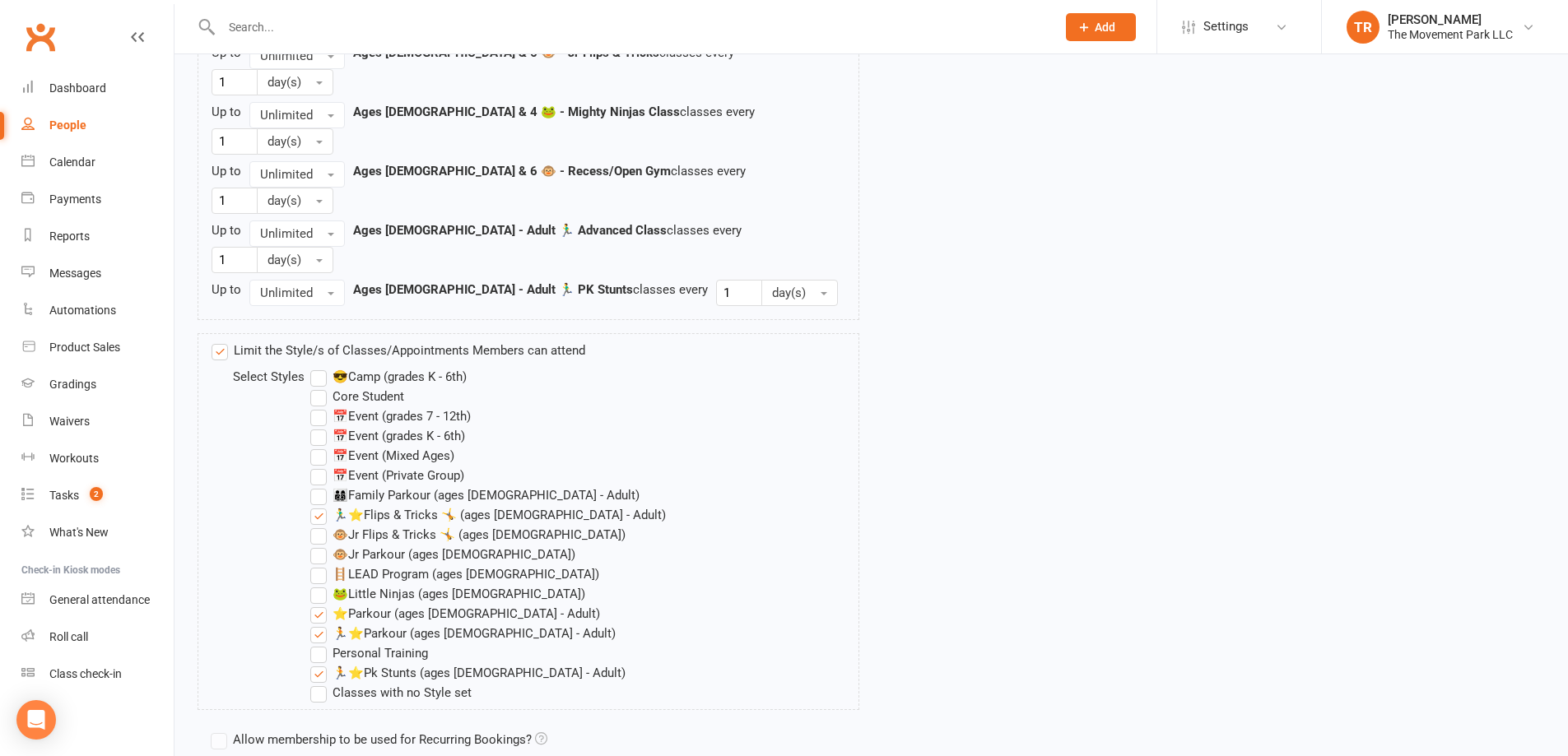
scroll to position [2259, 0]
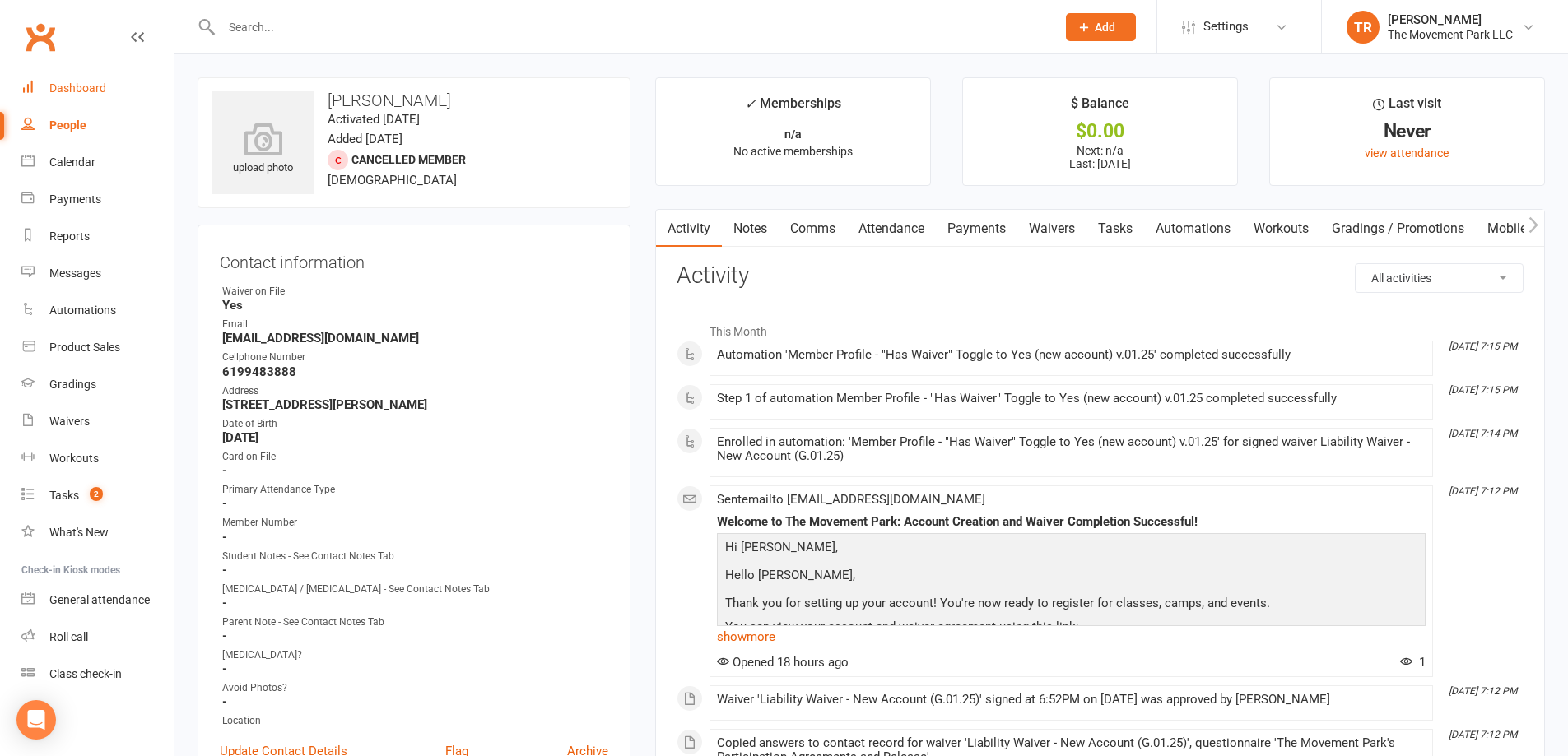
click at [86, 90] on div "Dashboard" at bounding box center [78, 87] width 57 height 13
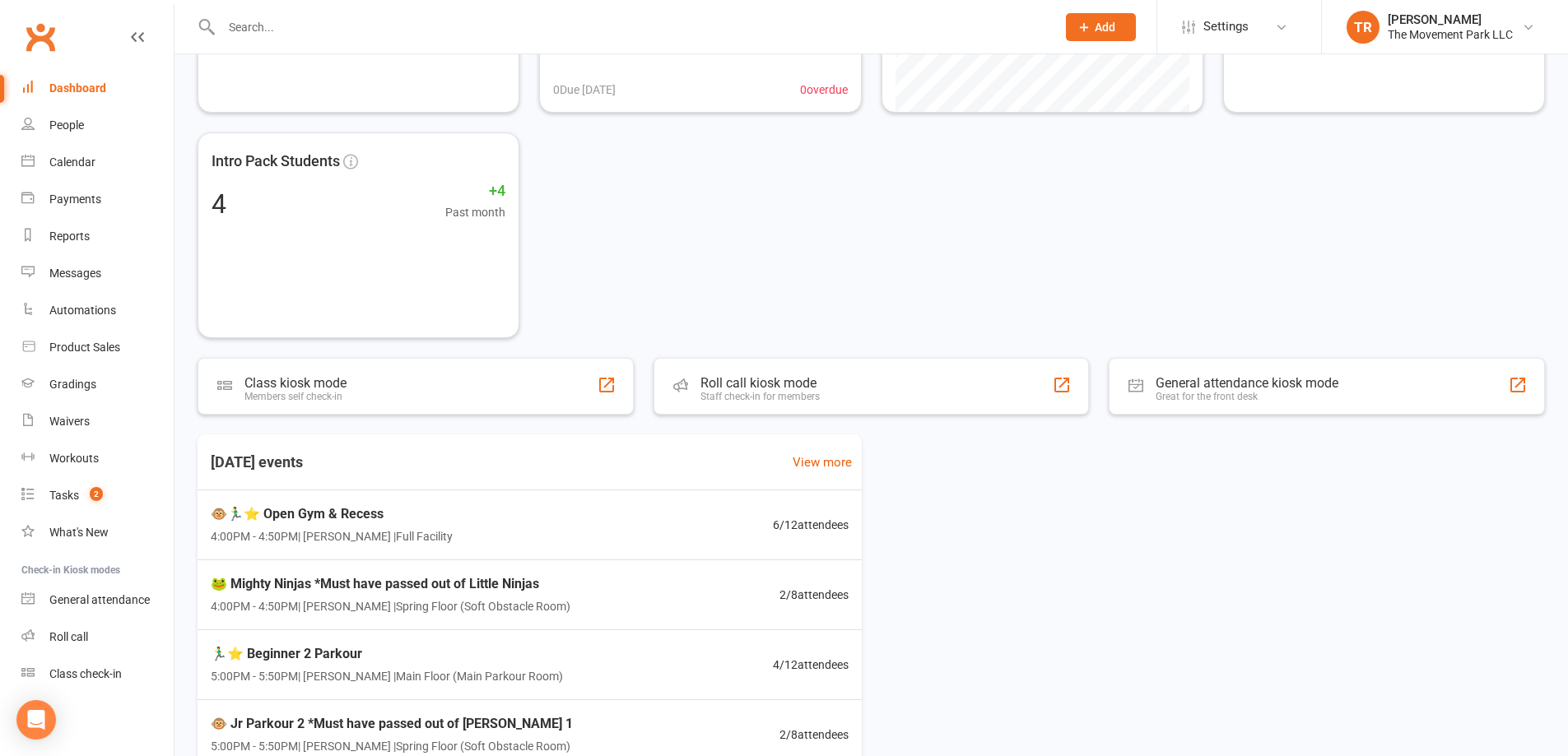
scroll to position [247, 0]
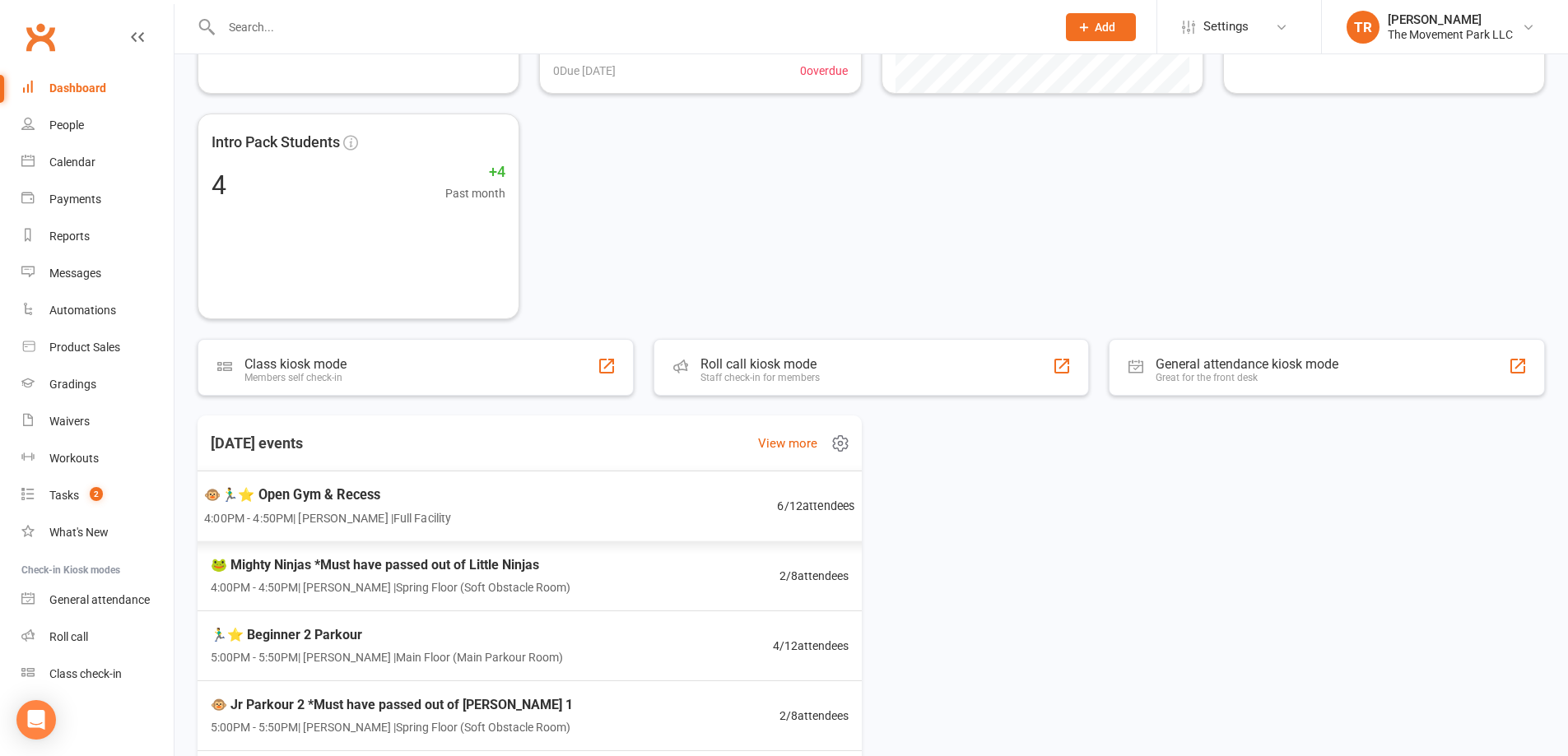
click at [442, 504] on div "🐵🏃‍♂️⭐ Open Gym & Recess 4:00PM - 4:50PM | Rick King | Full Facility 6 / 12 att…" at bounding box center [530, 507] width 691 height 72
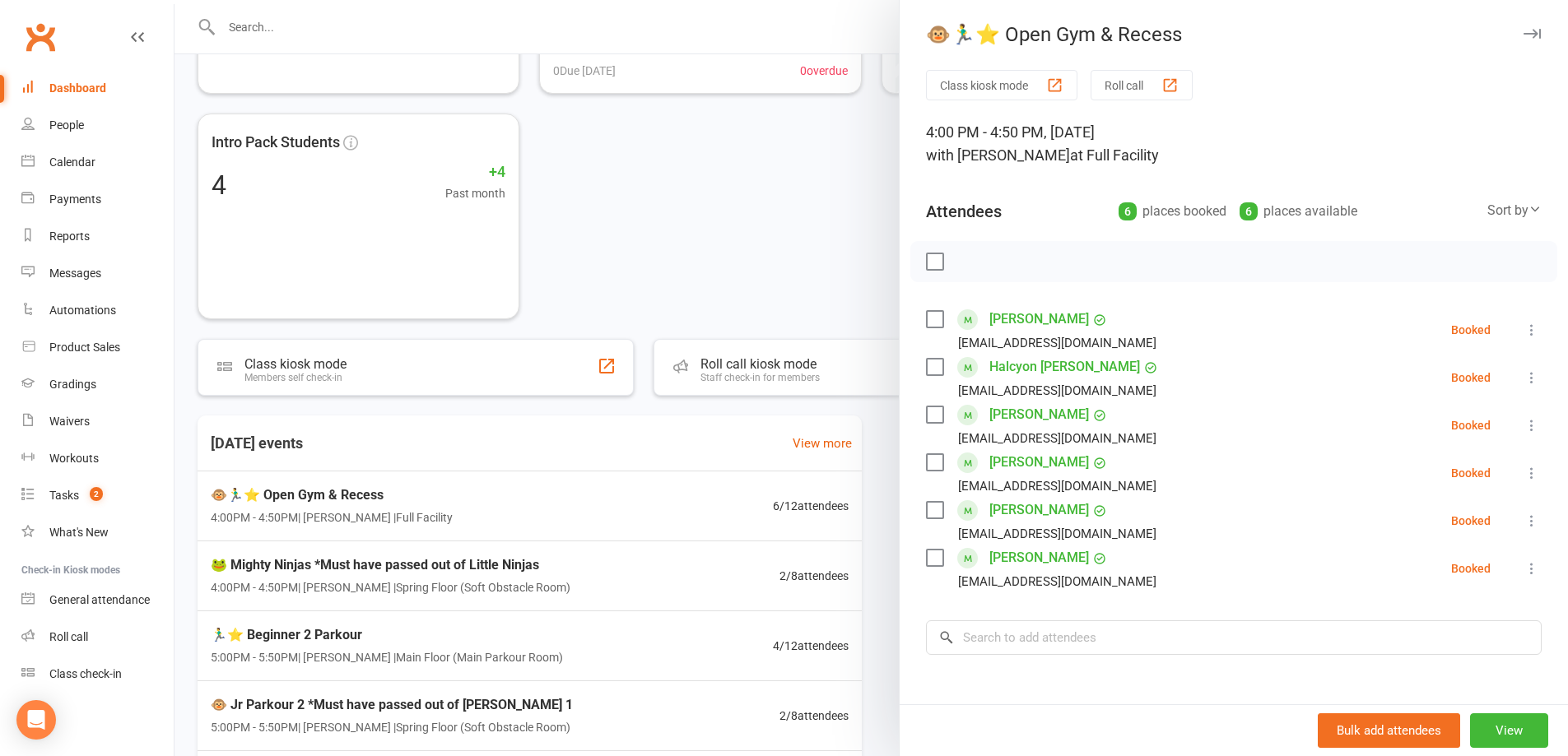
click at [460, 569] on div at bounding box center [872, 378] width 1394 height 756
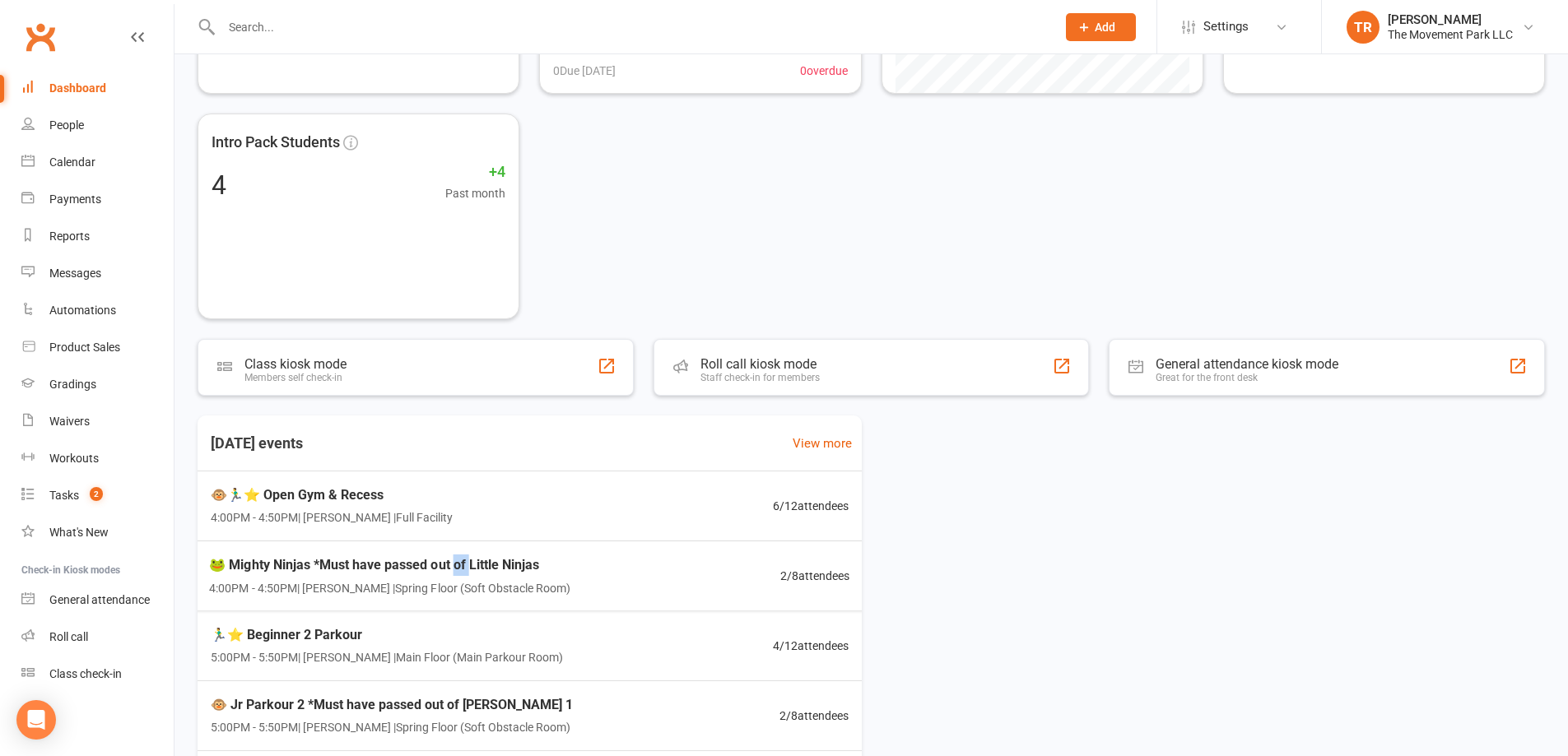
click at [460, 569] on span "🐸 Mighty Ninjas *Must have passed out of Little Ninjas" at bounding box center [390, 565] width 362 height 21
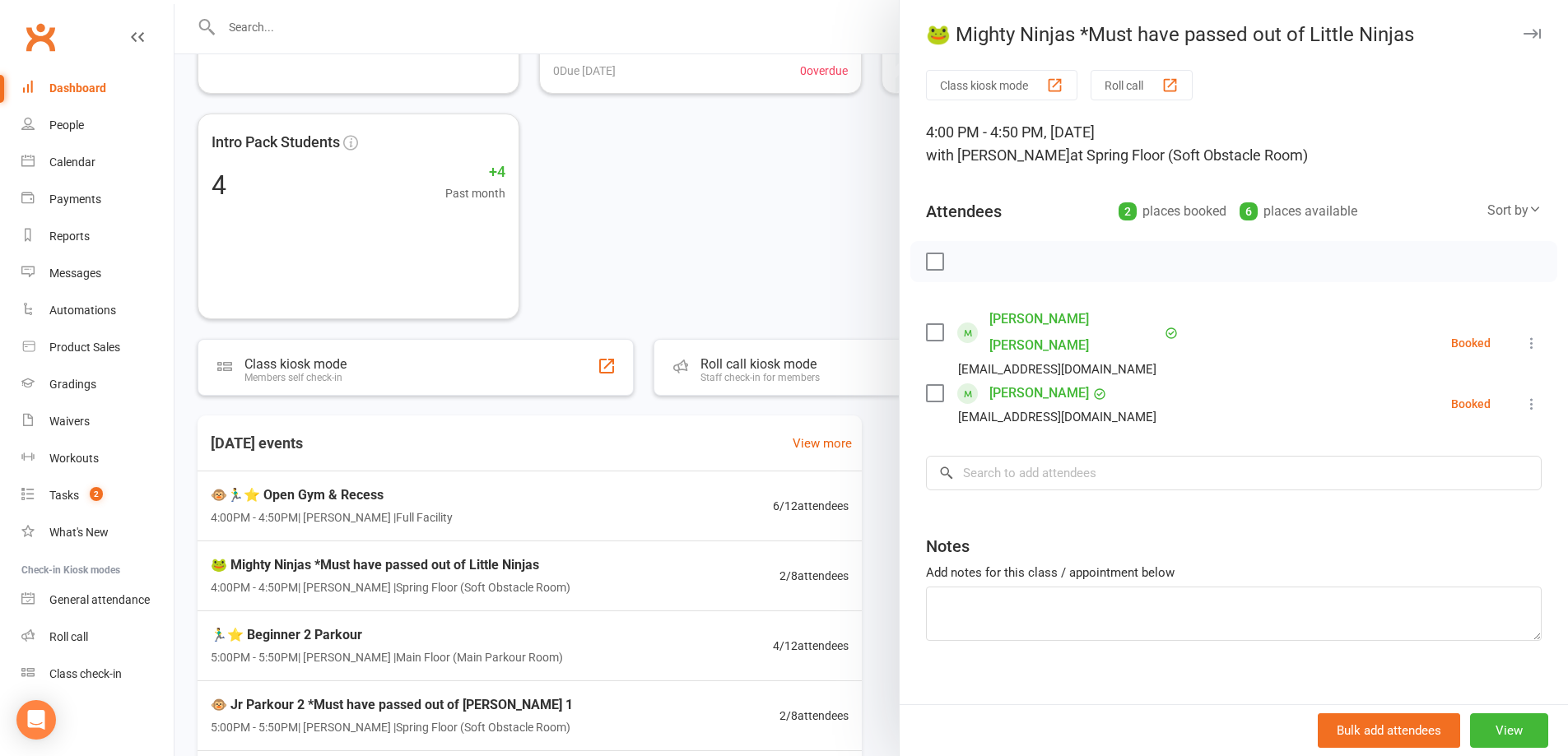
click at [662, 247] on div at bounding box center [872, 378] width 1394 height 756
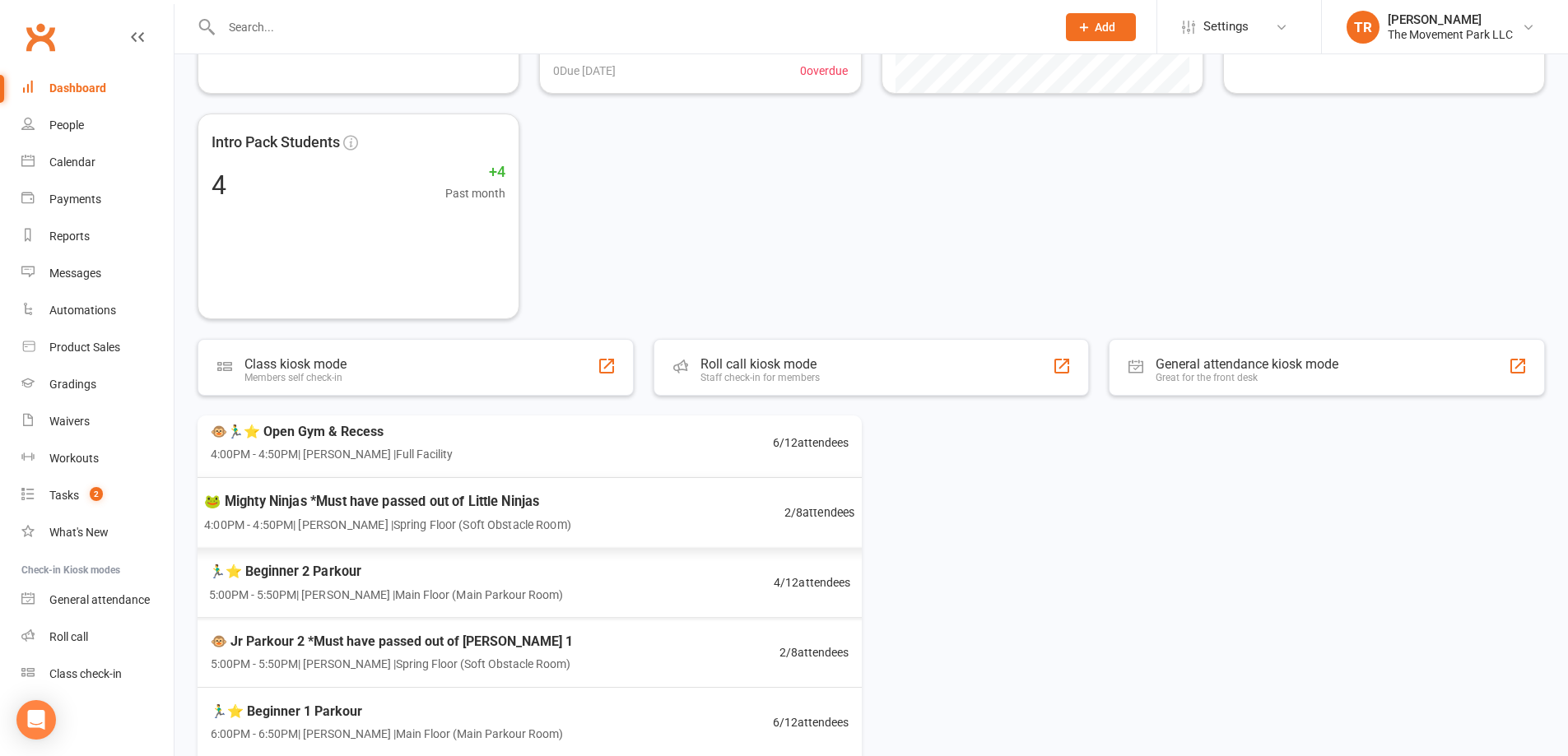
scroll to position [141, 0]
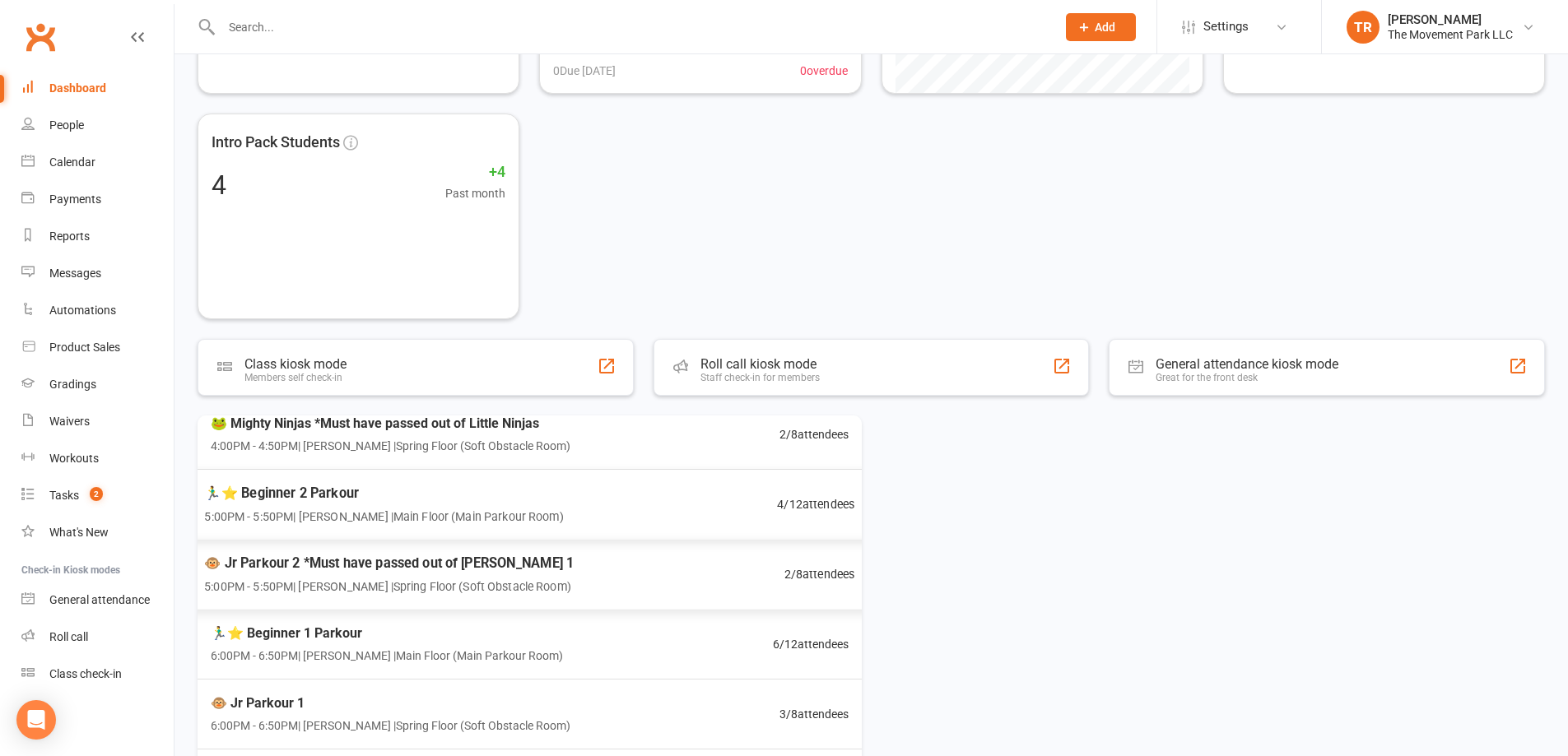
click at [568, 516] on div "🏃‍♂️⭐ Beginner 2 Parkour 5:00PM - 5:50PM | Rick King | Main Floor (Main Parkour…" at bounding box center [530, 505] width 691 height 72
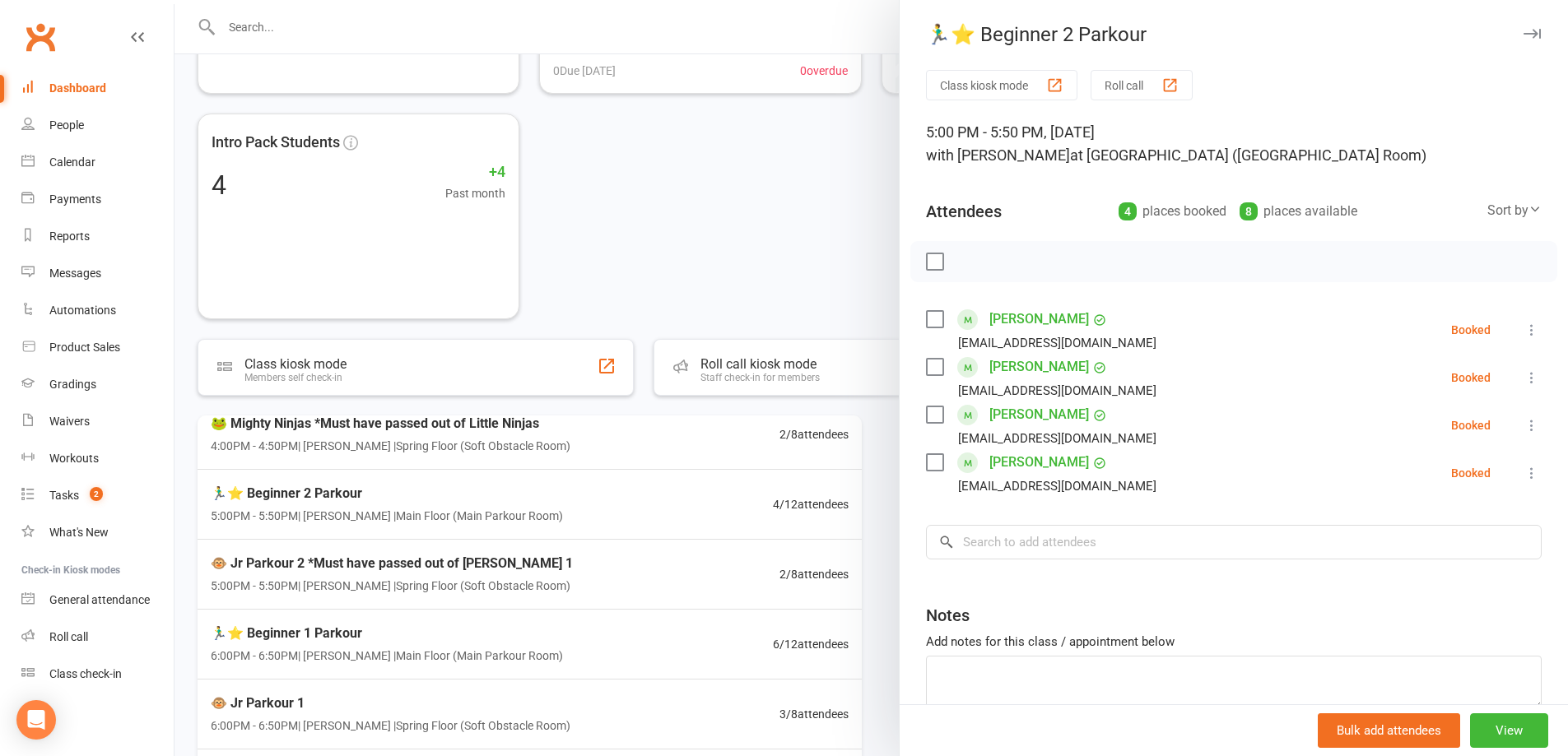
click at [568, 516] on div at bounding box center [872, 378] width 1394 height 756
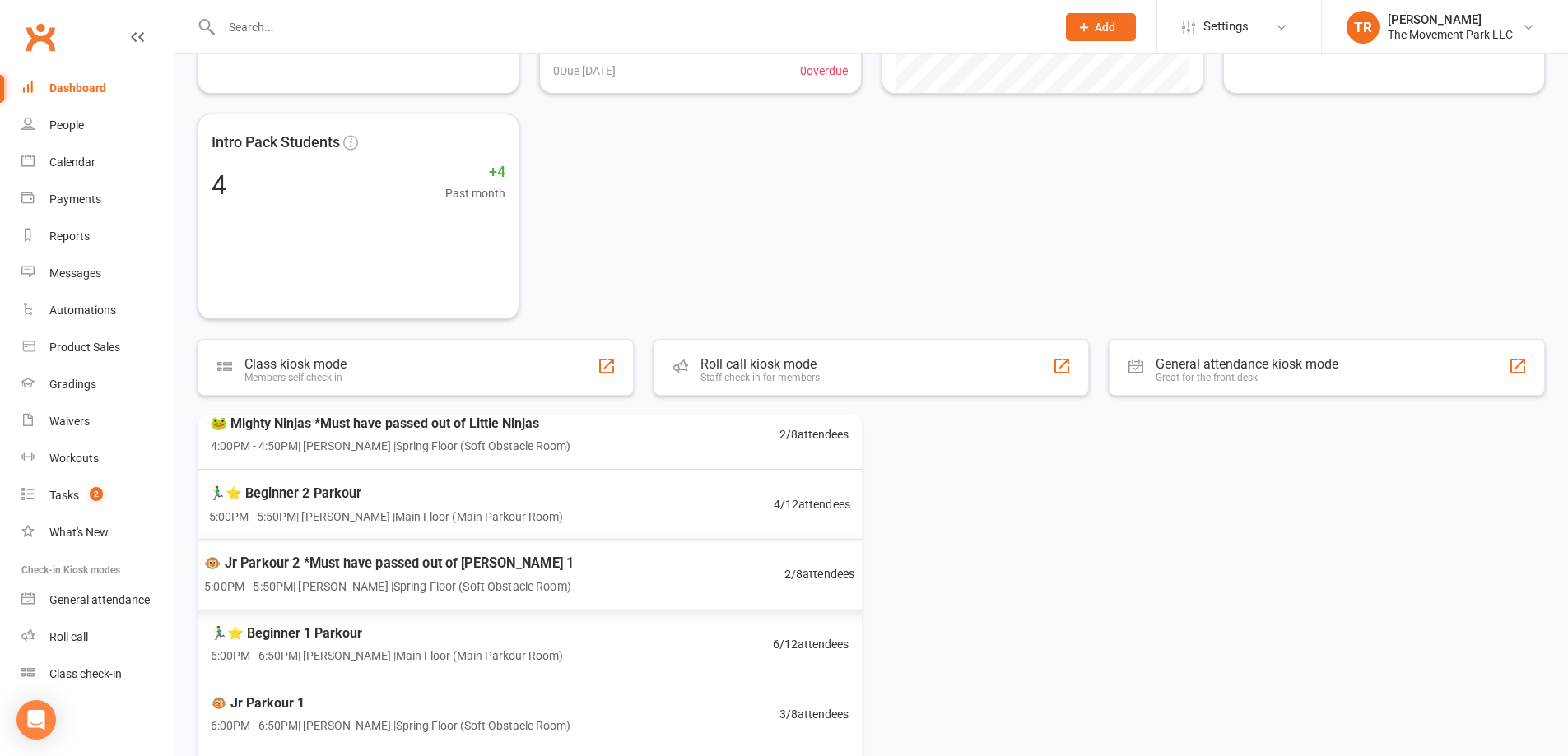
click at [545, 564] on span "🐵 Jr Parkour 2 *Must have passed out of Jr Pk 1" at bounding box center [388, 562] width 369 height 21
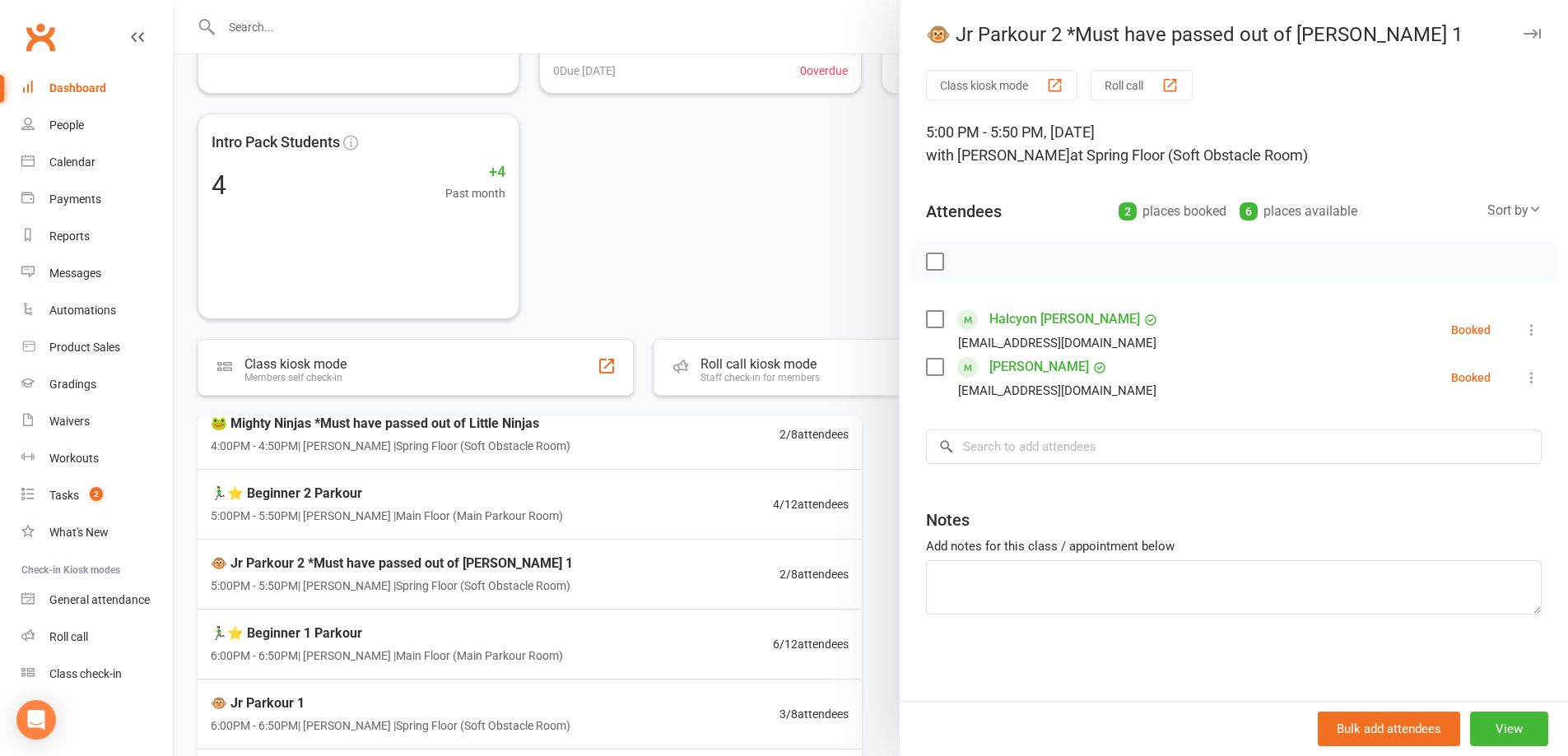
click at [483, 647] on div at bounding box center [872, 378] width 1394 height 756
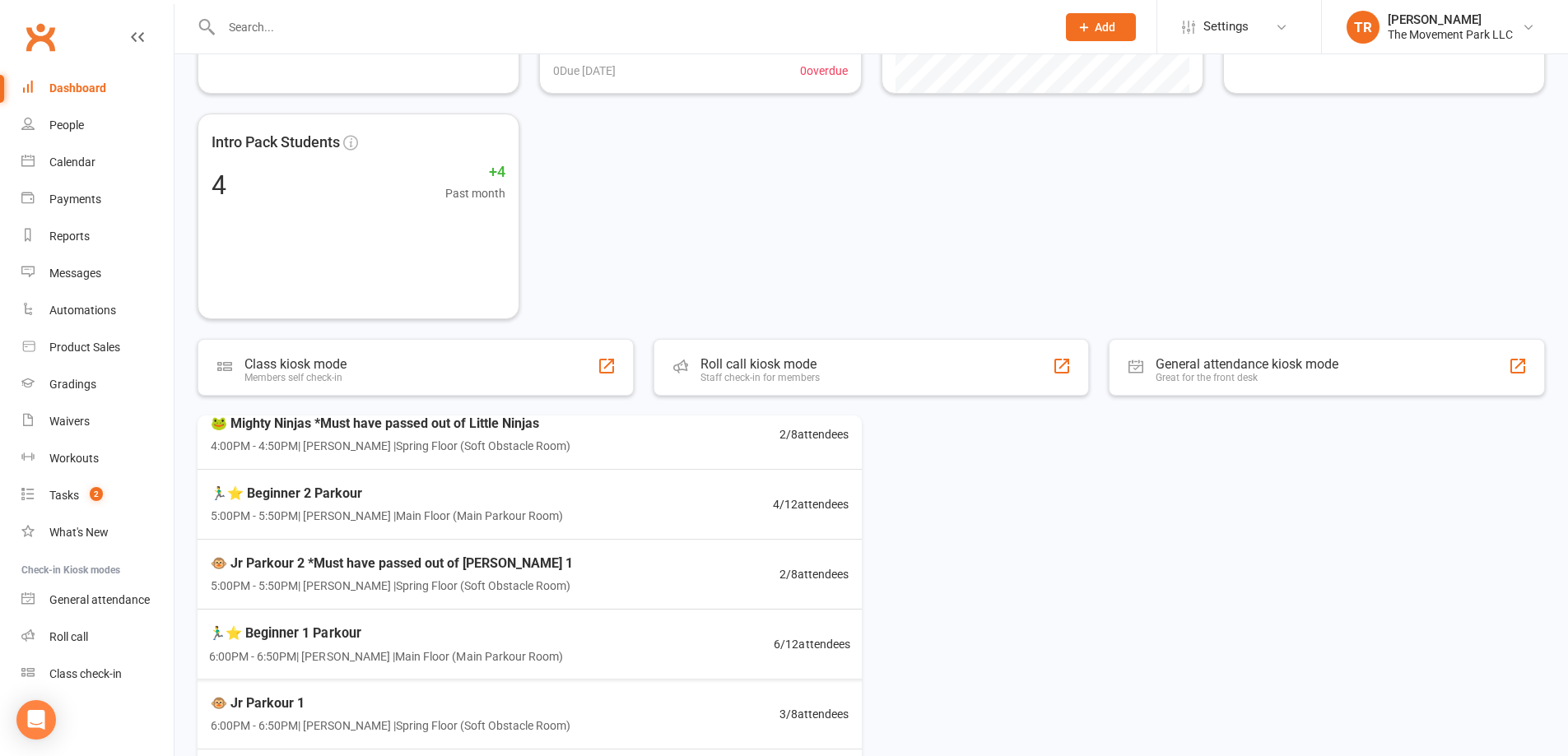
click at [483, 647] on span "6:00PM - 6:50PM | Rick King | Main Floor (Main Parkour Room)" at bounding box center [387, 657] width 355 height 19
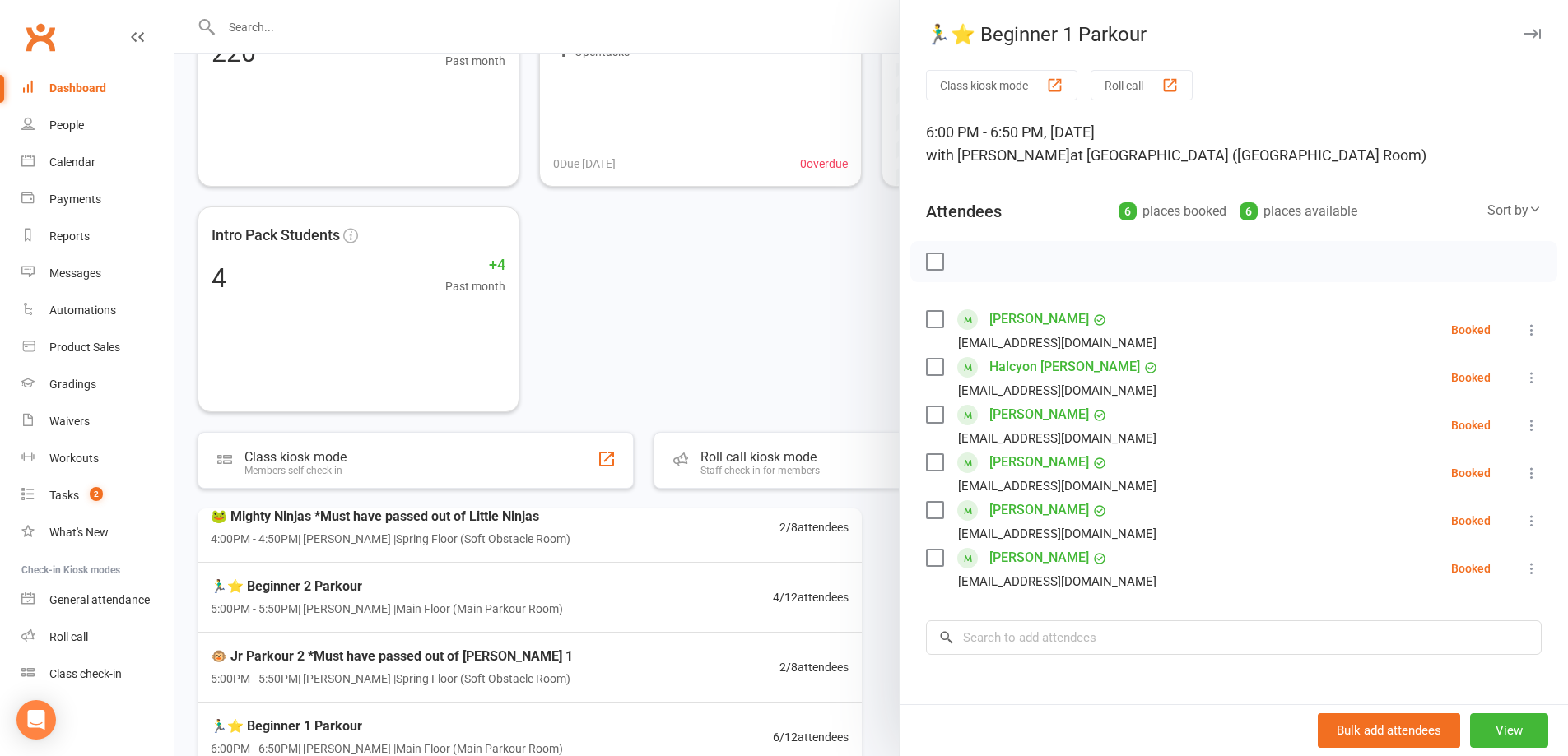
scroll to position [0, 0]
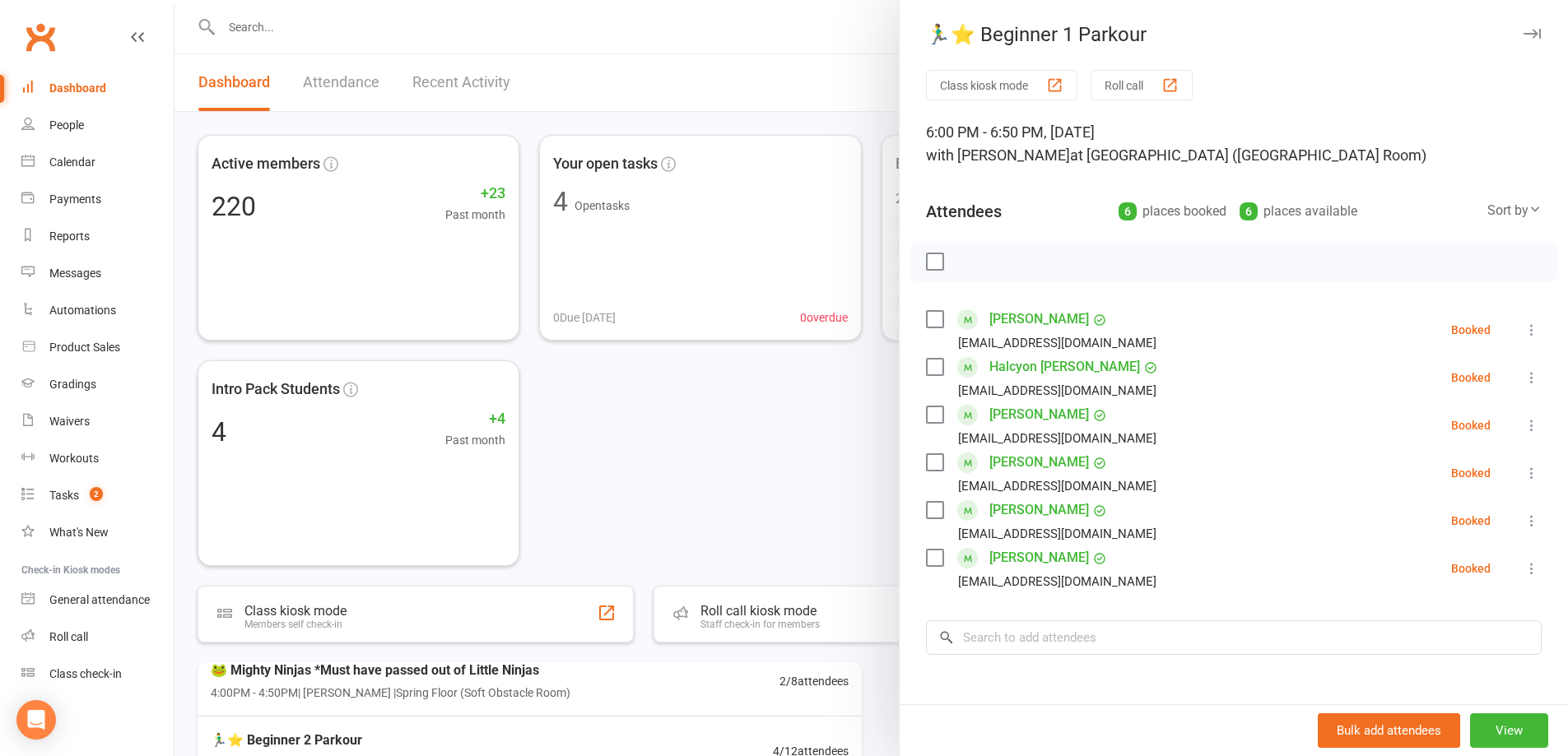
click at [742, 87] on div at bounding box center [872, 378] width 1394 height 756
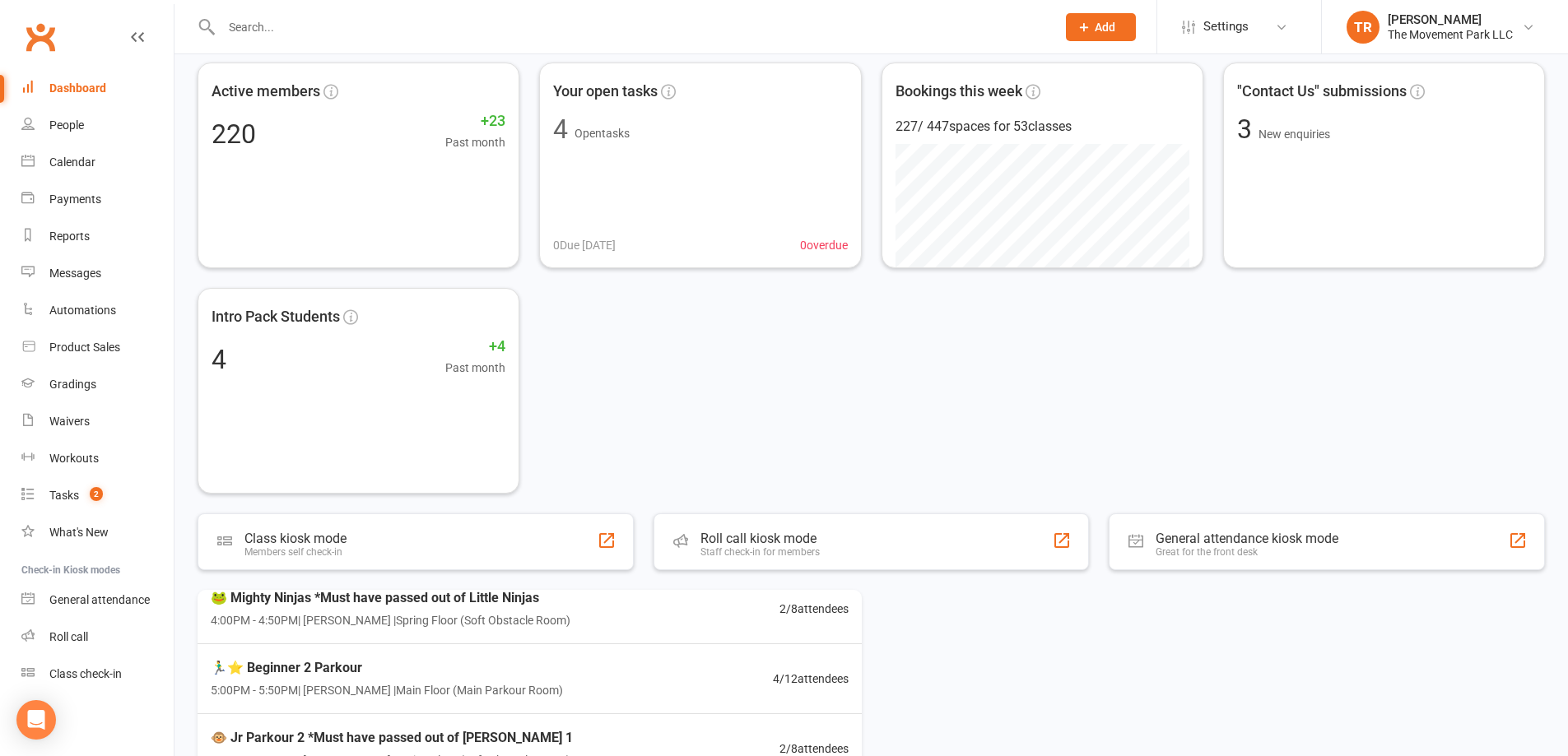
scroll to position [247, 0]
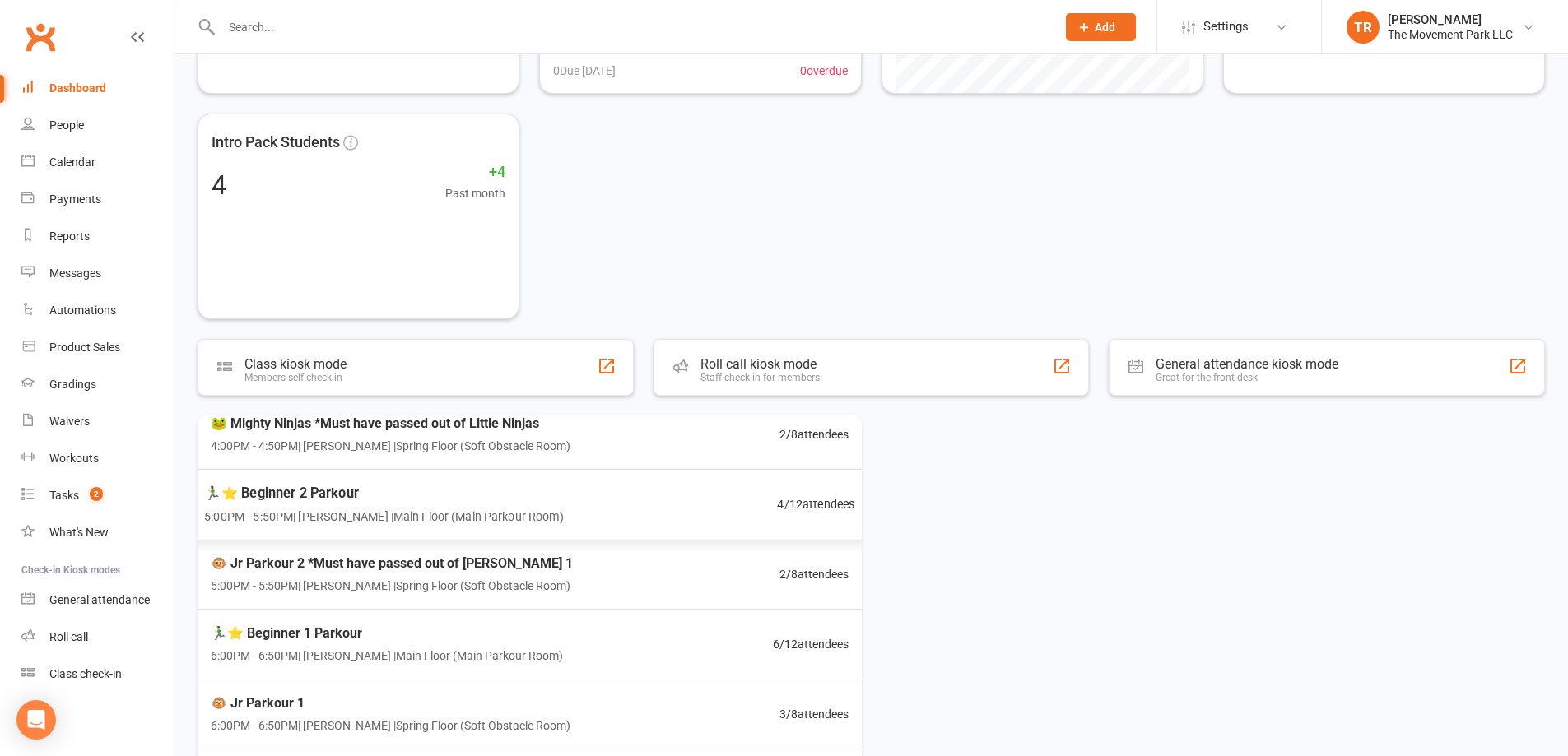
click at [636, 509] on div "🏃‍♂️⭐ Beginner 2 Parkour 5:00PM - 5:50PM | [PERSON_NAME] | Main Floor ([GEOGRAP…" at bounding box center [530, 505] width 691 height 72
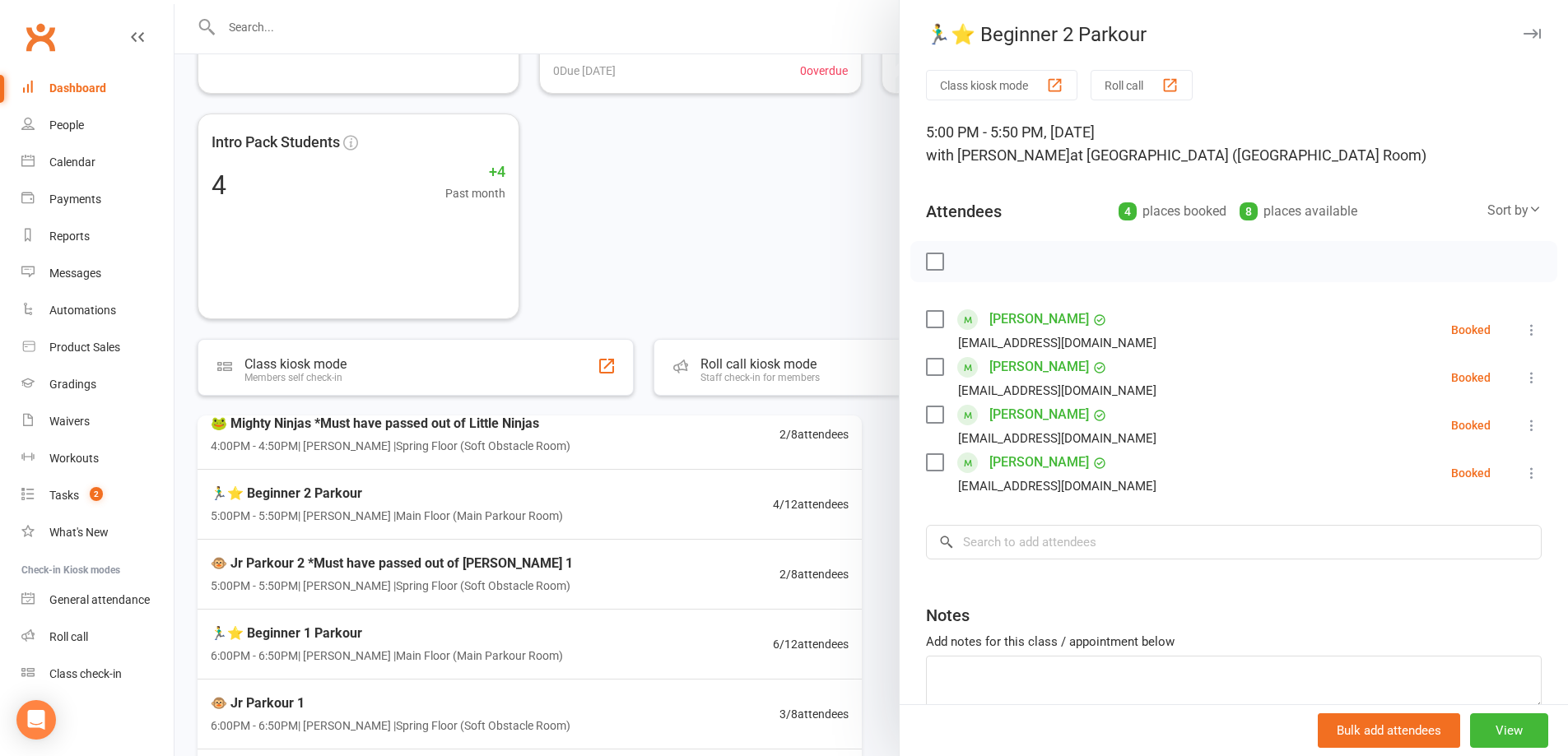
click at [756, 268] on div at bounding box center [872, 378] width 1394 height 756
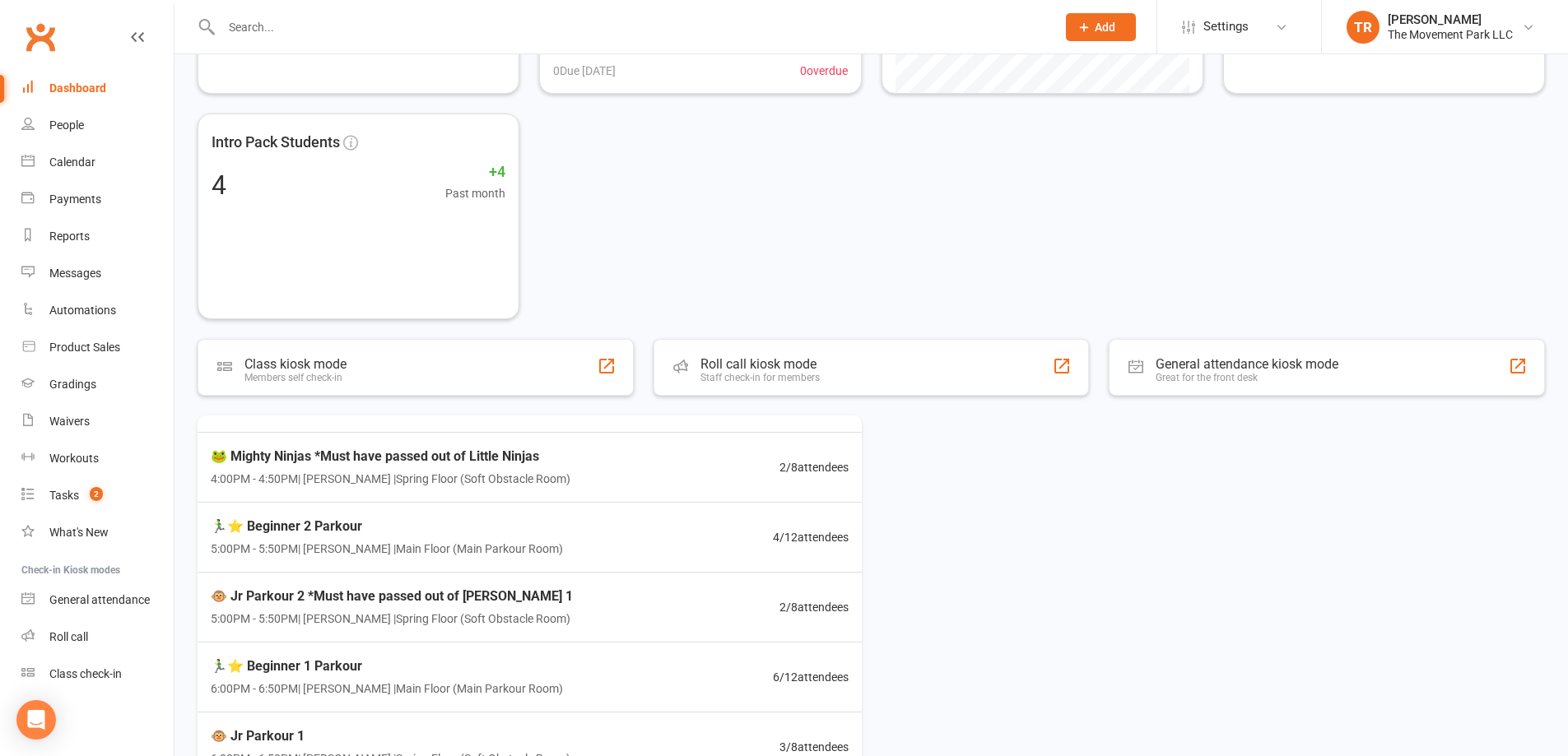
scroll to position [0, 0]
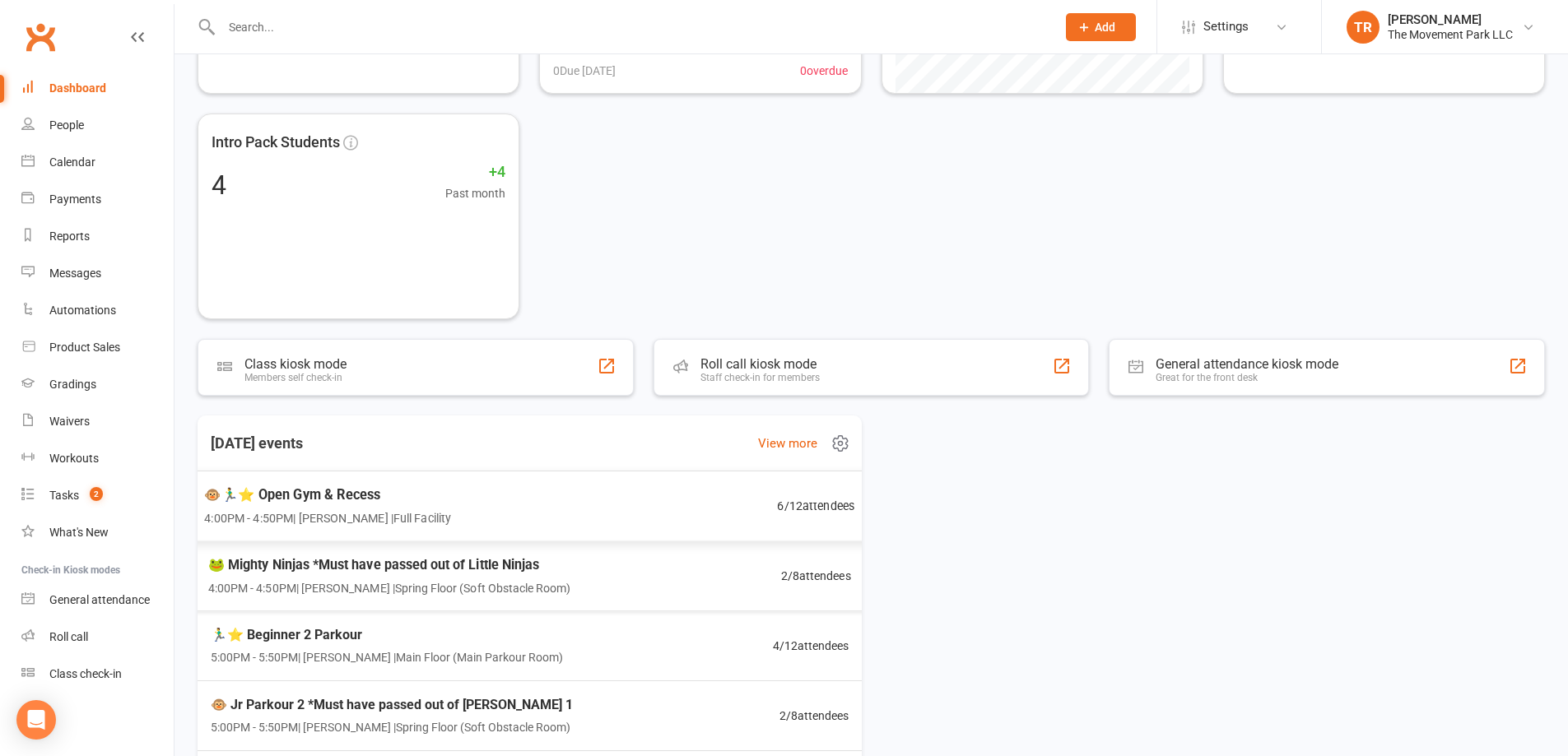
click at [729, 505] on div "🐵🏃‍♂️⭐ Open Gym & Recess 4:00PM - 4:50PM | Rick King | Full Facility 6 / 12 att…" at bounding box center [530, 507] width 691 height 72
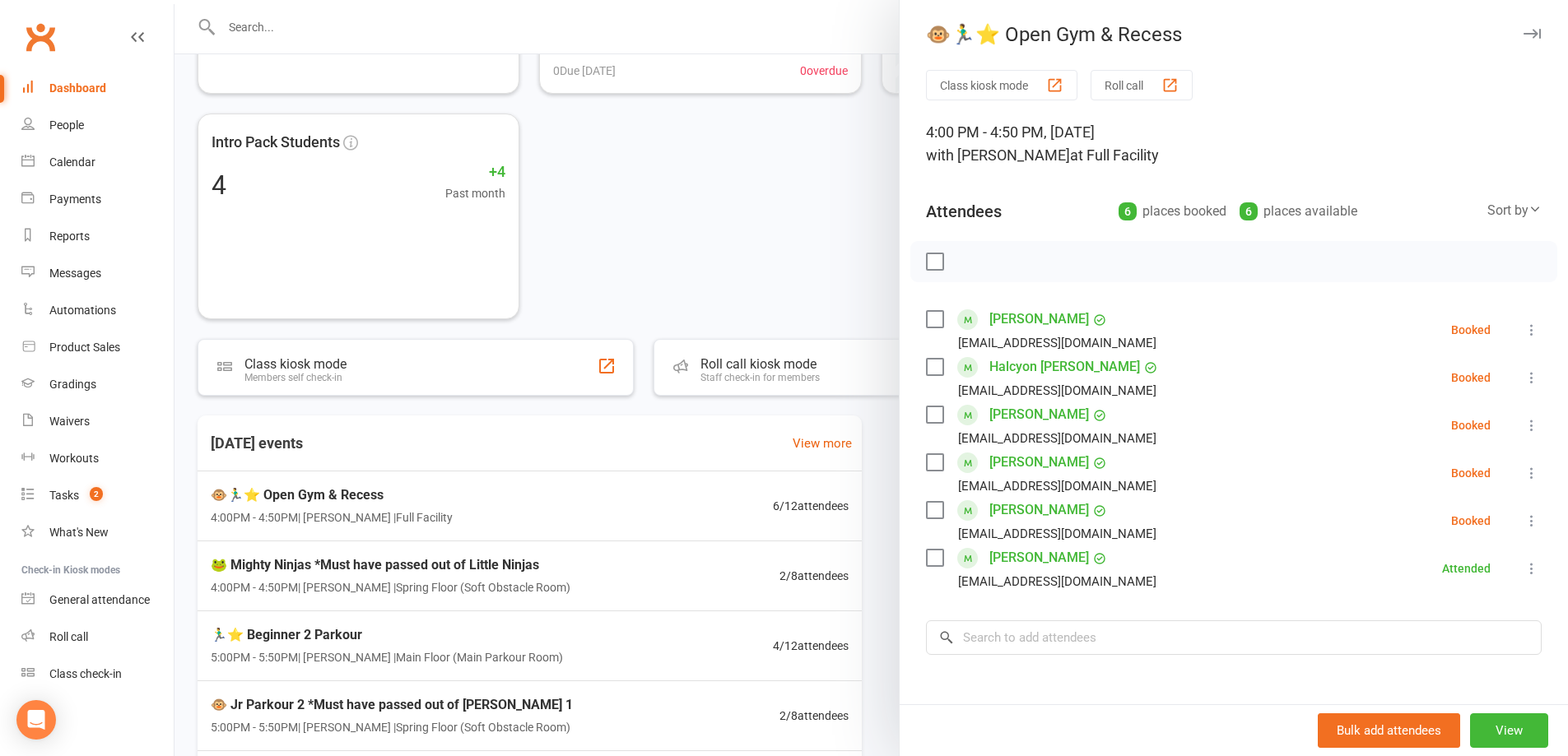
click at [752, 189] on div at bounding box center [872, 378] width 1394 height 756
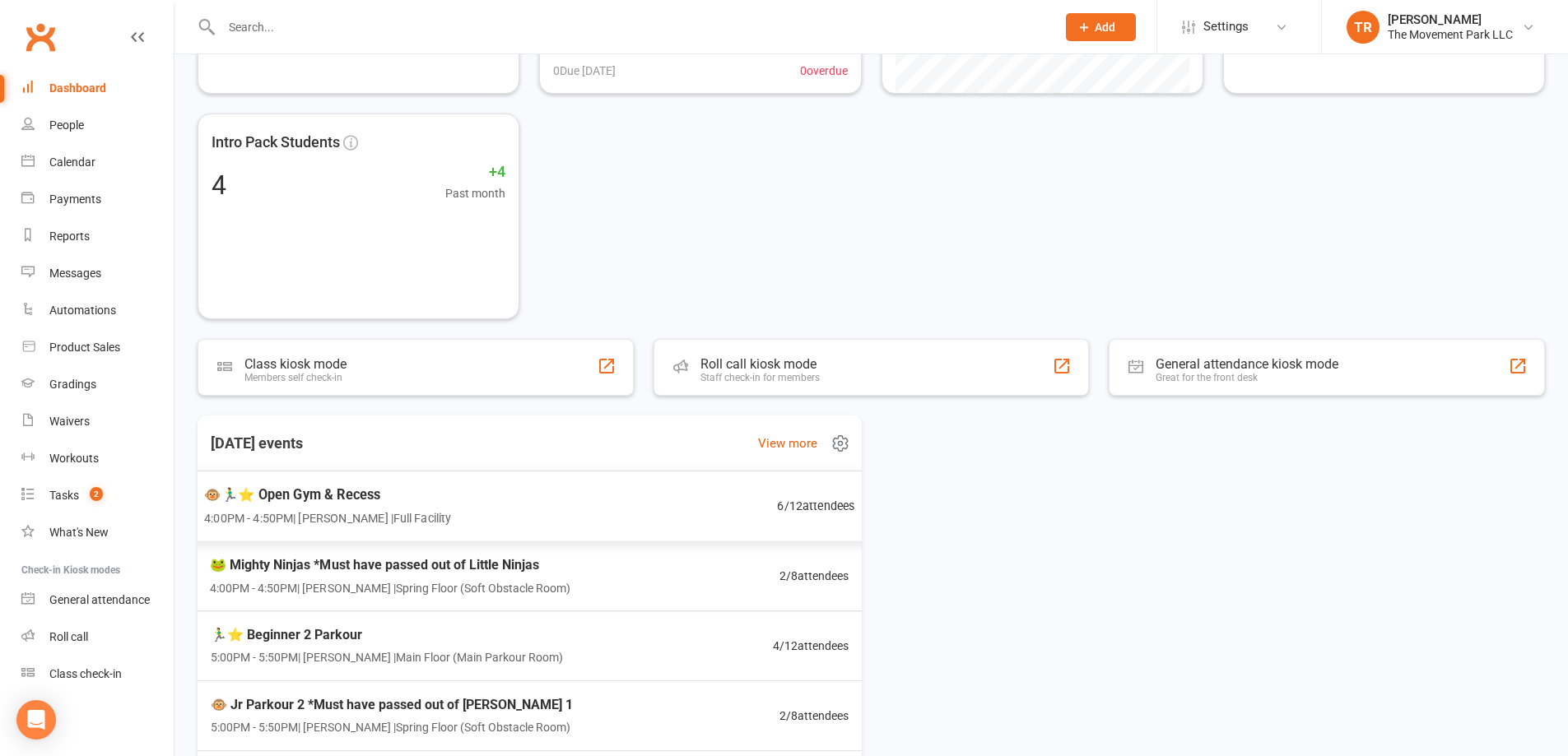
click at [368, 521] on span "4:00PM - 4:50PM | Rick King | Full Facility" at bounding box center [327, 518] width 247 height 19
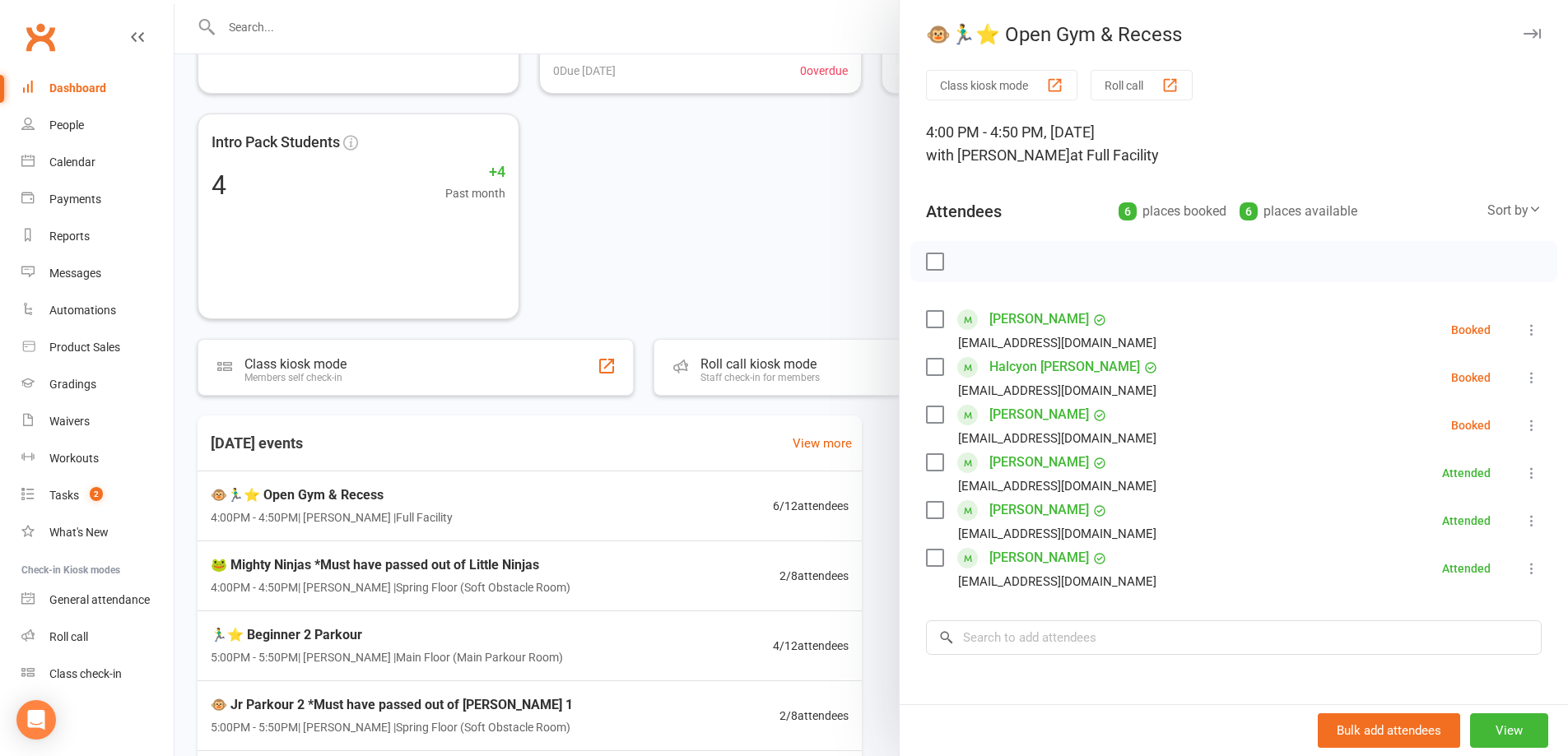
click at [769, 254] on div at bounding box center [872, 378] width 1394 height 756
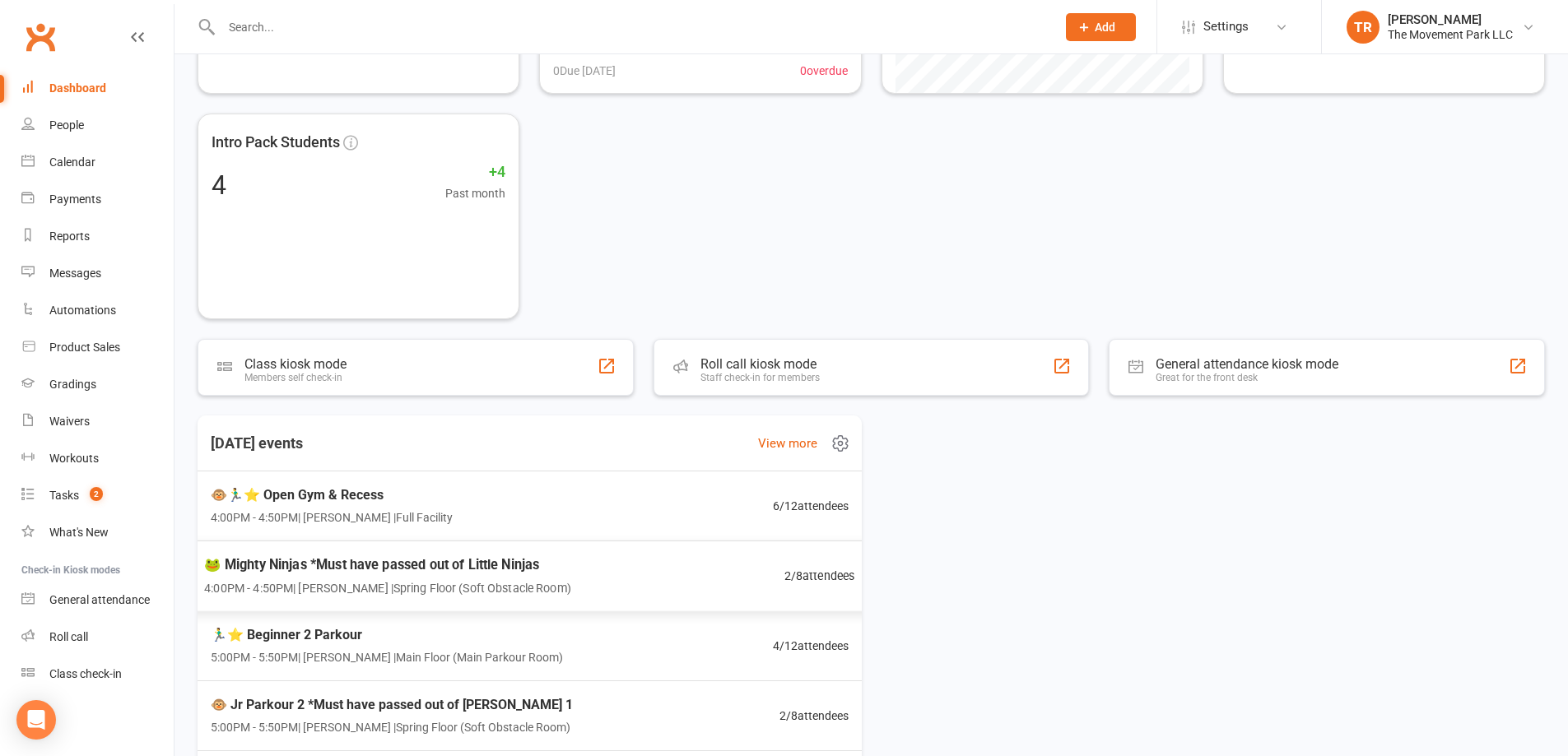
click at [651, 574] on div "🐸 Mighty Ninjas *Must have passed out of Little Ninjas 4:00PM - 4:50PM | Molly …" at bounding box center [530, 577] width 691 height 72
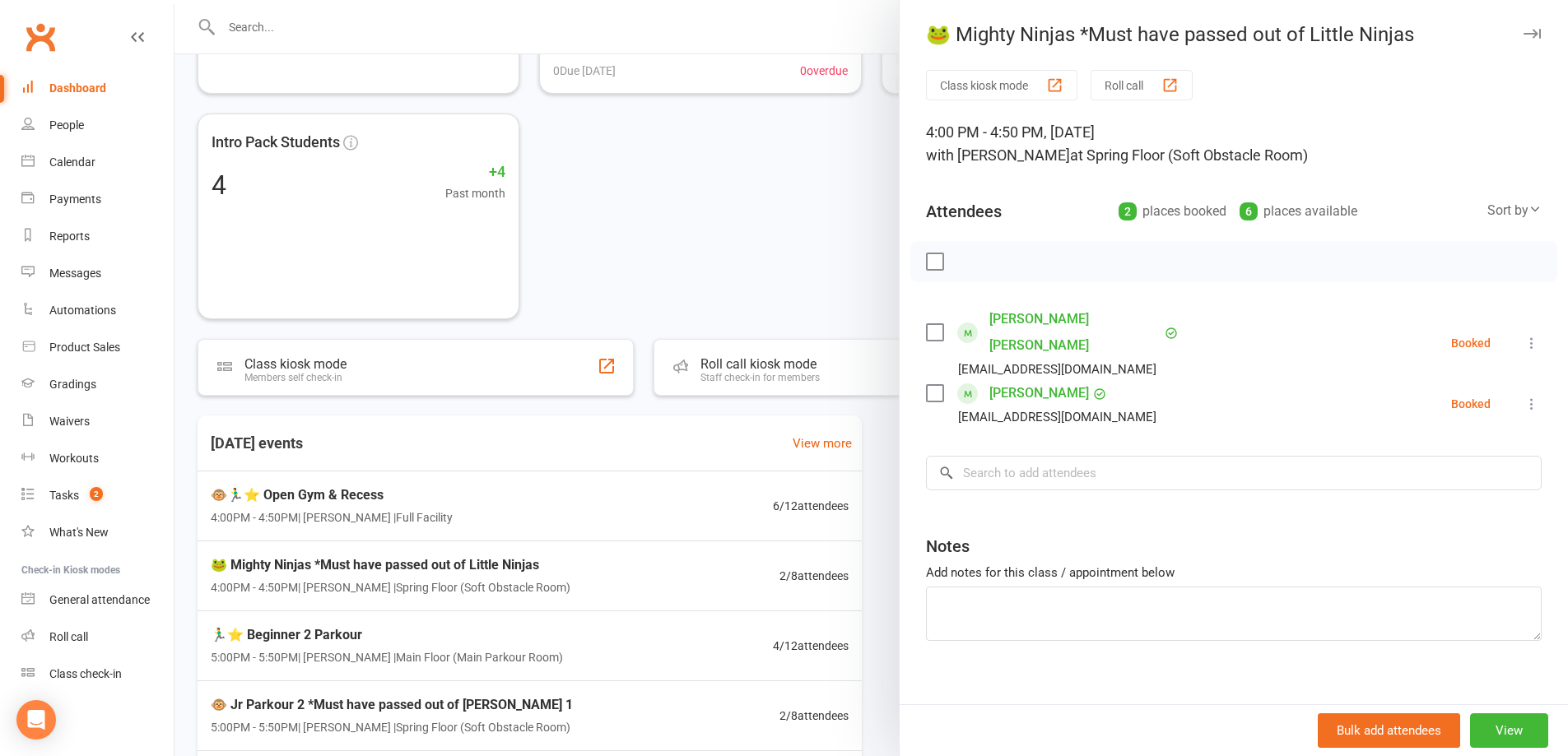
click at [1523, 396] on icon at bounding box center [1531, 404] width 16 height 16
click at [1505, 486] on link "Check in" at bounding box center [1445, 502] width 193 height 33
click at [573, 526] on div at bounding box center [872, 378] width 1394 height 756
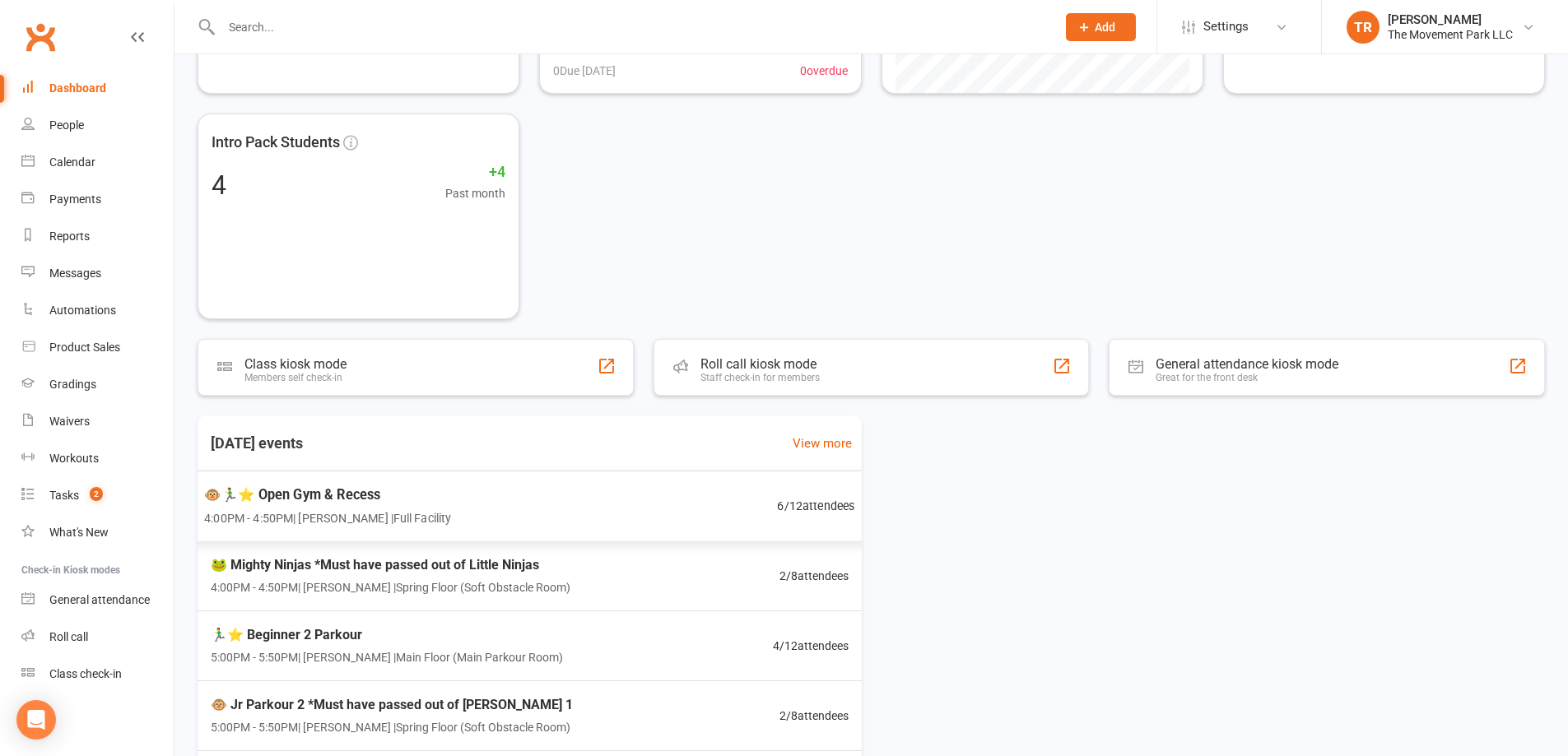
click at [383, 495] on span "🐵🏃‍♂️⭐ Open Gym & Recess" at bounding box center [327, 495] width 247 height 21
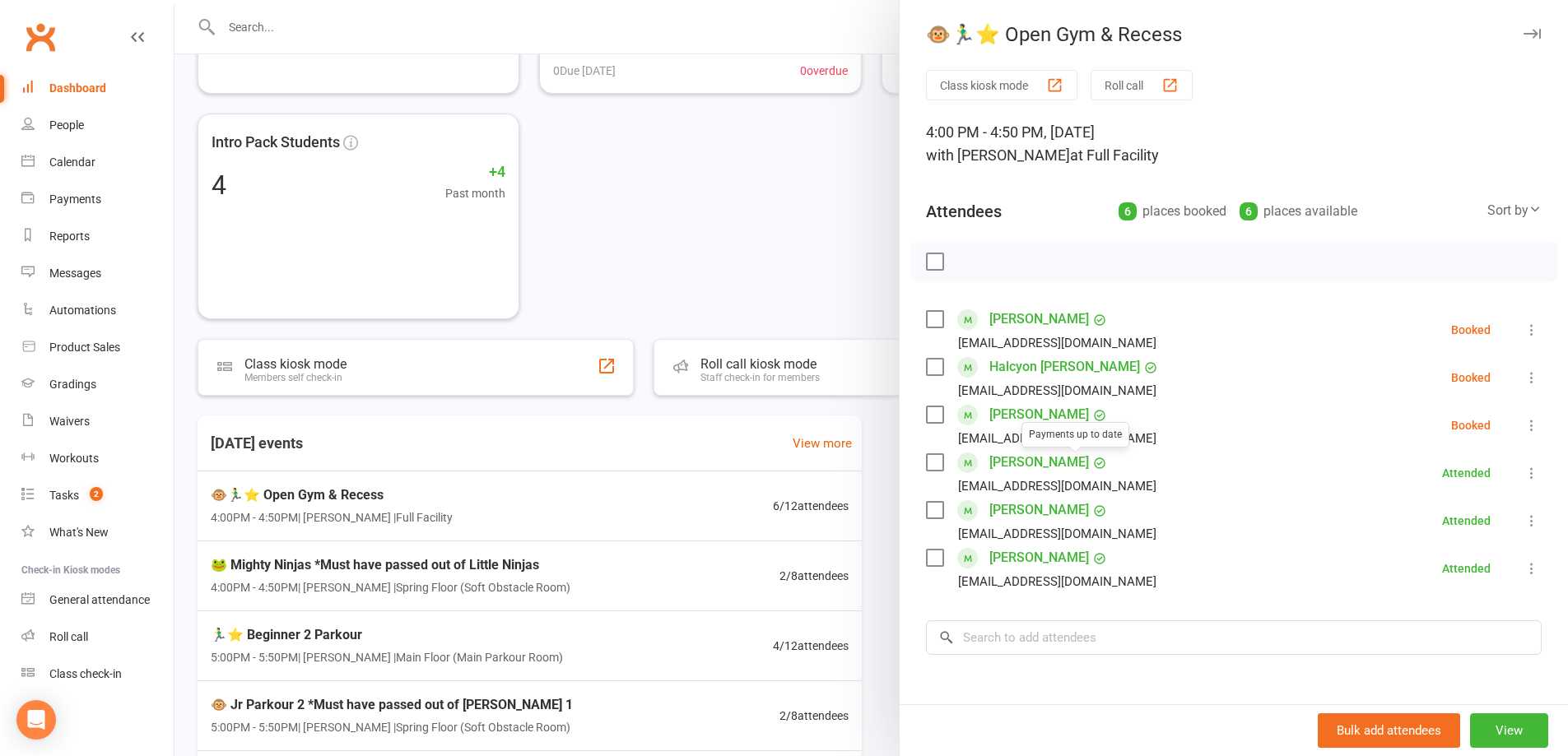
click at [1039, 460] on link "Alice Kramer" at bounding box center [1039, 462] width 99 height 27
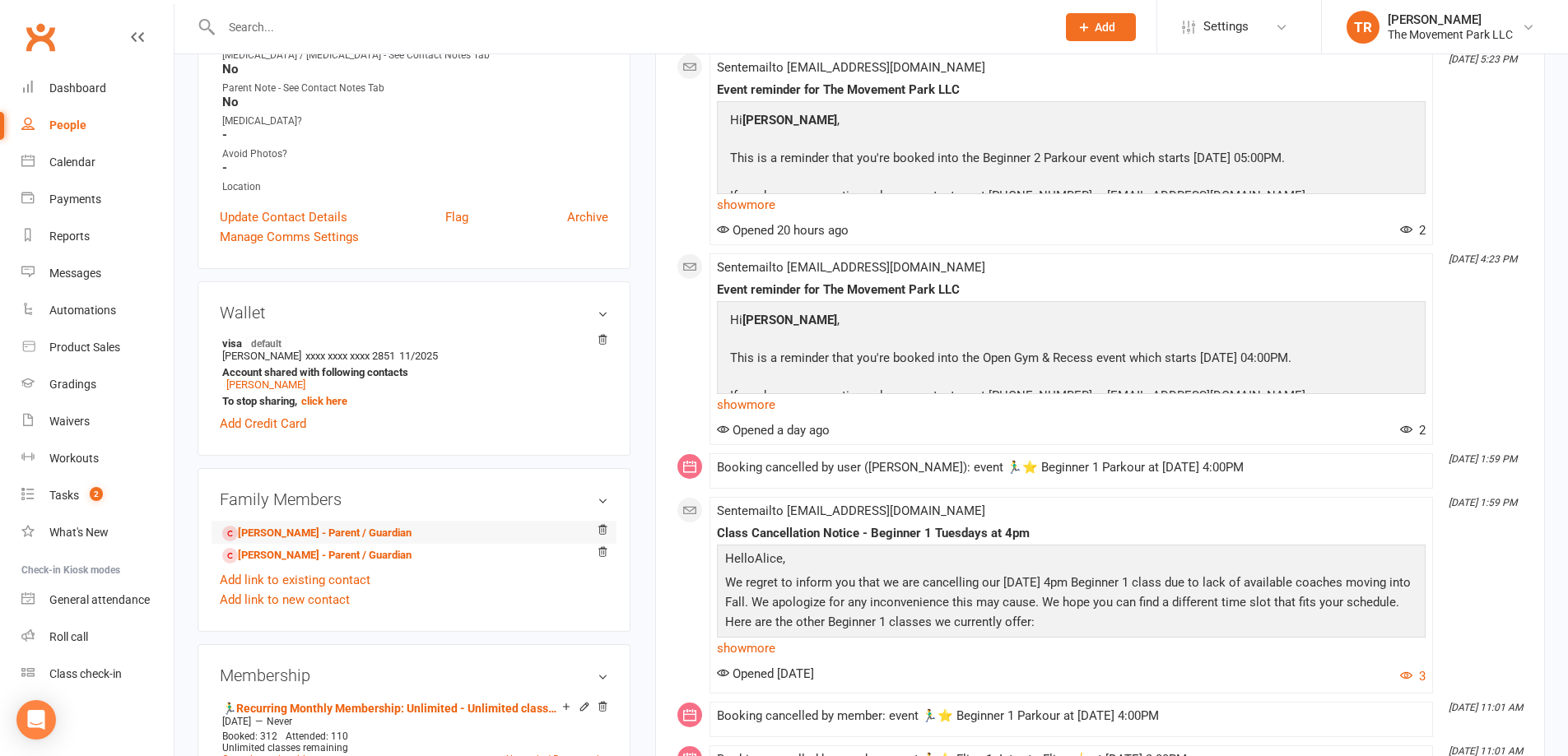
scroll to position [576, 0]
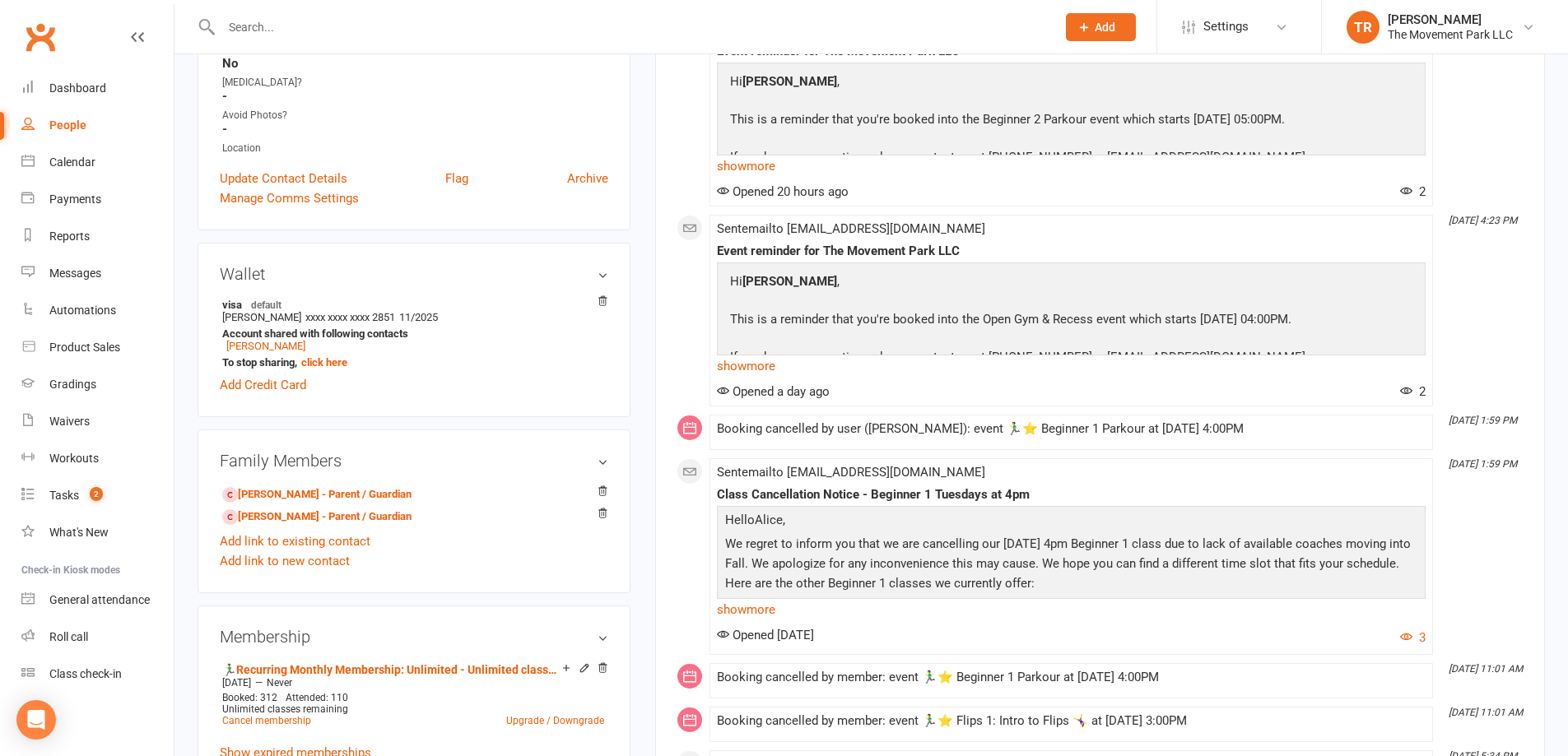
click at [250, 29] on input "text" at bounding box center [631, 27] width 828 height 23
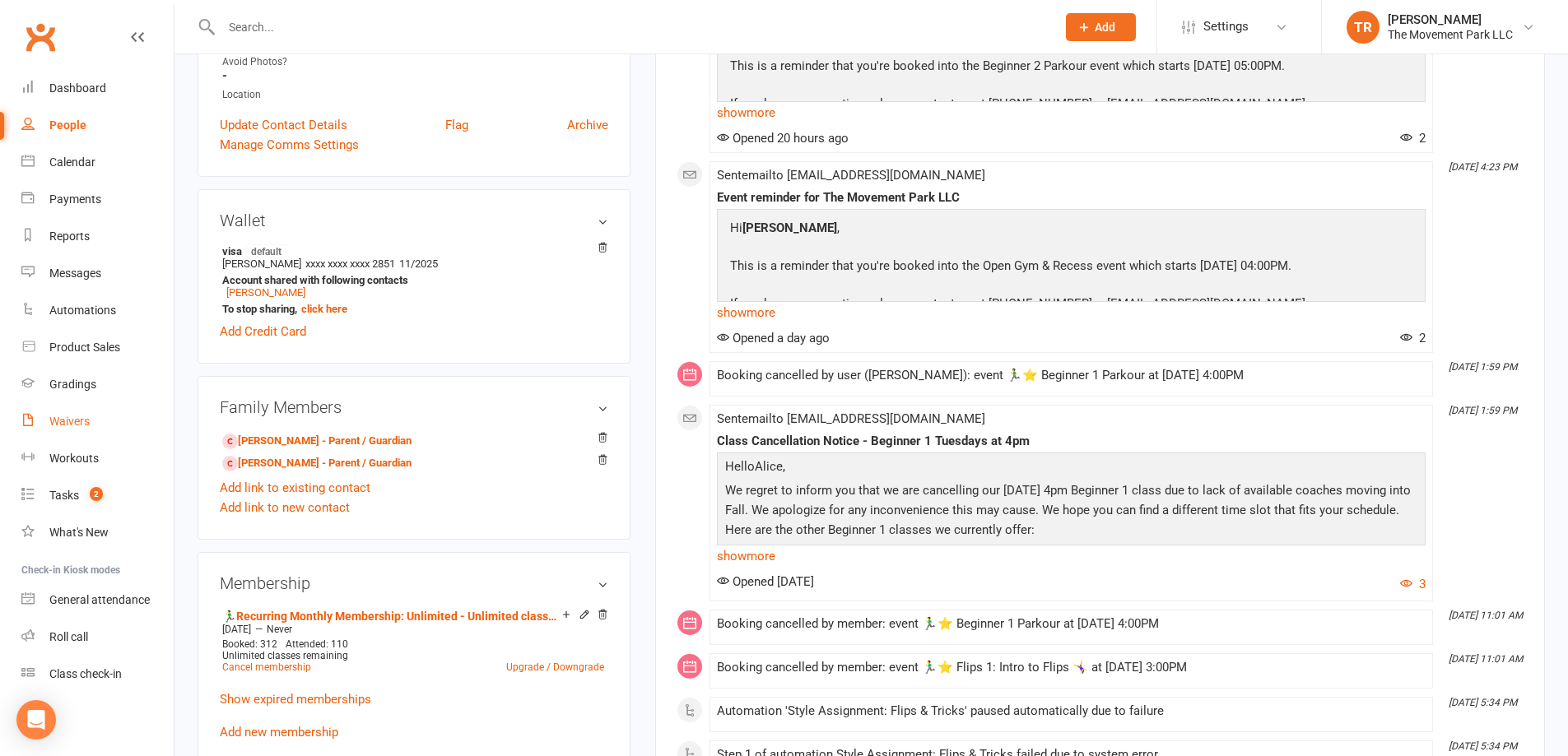
scroll to position [658, 0]
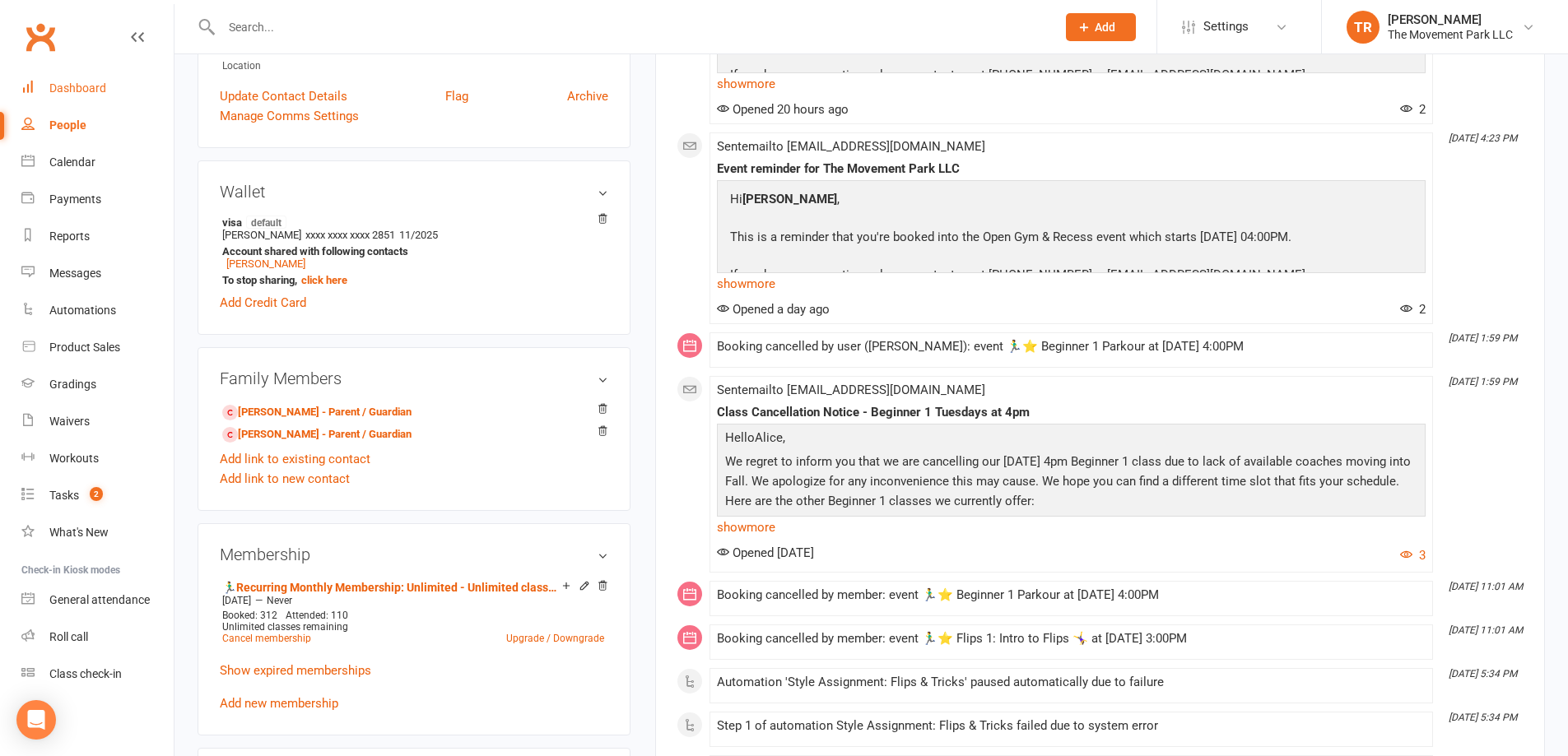
click at [99, 82] on div "Dashboard" at bounding box center [78, 87] width 57 height 13
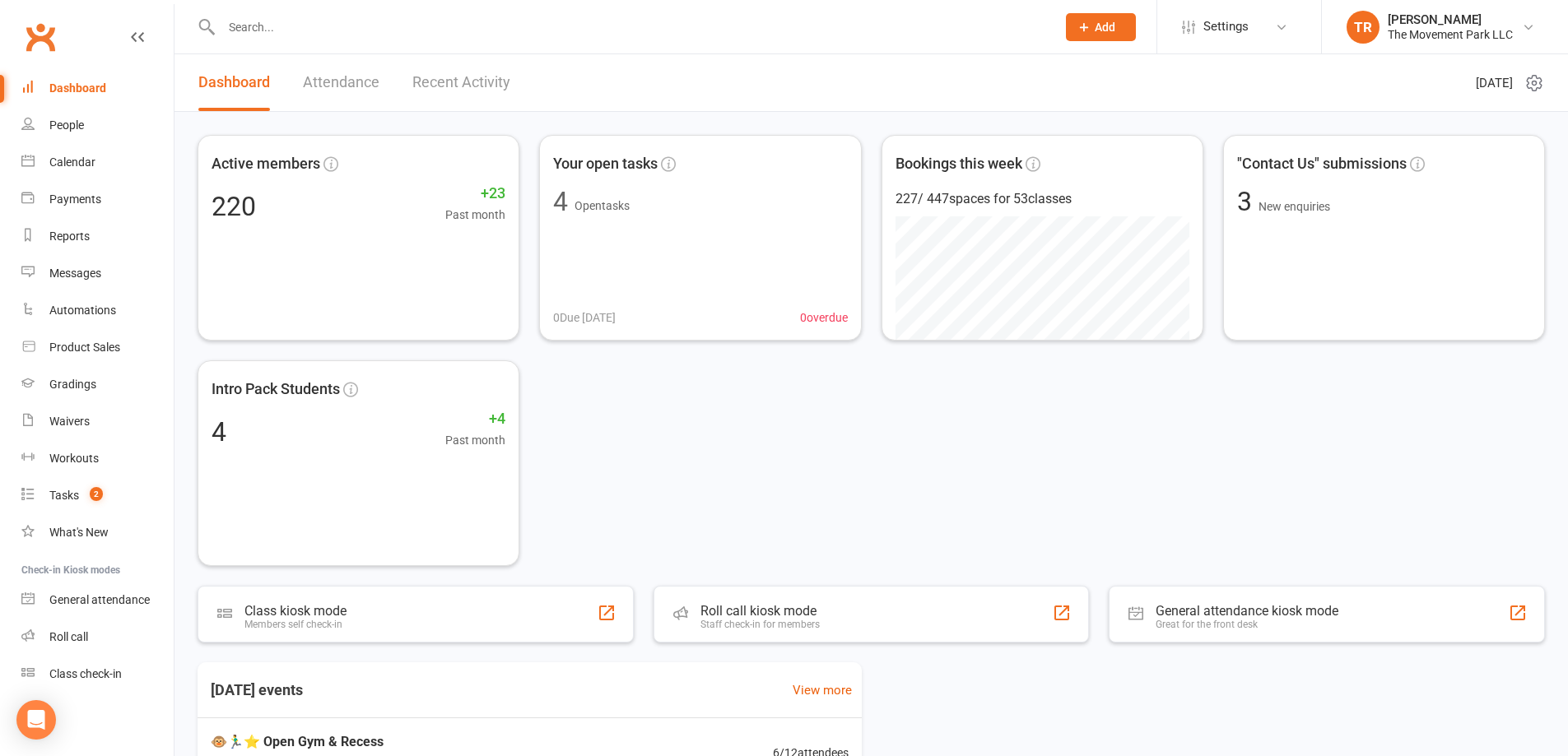
click at [276, 21] on input "text" at bounding box center [631, 27] width 828 height 23
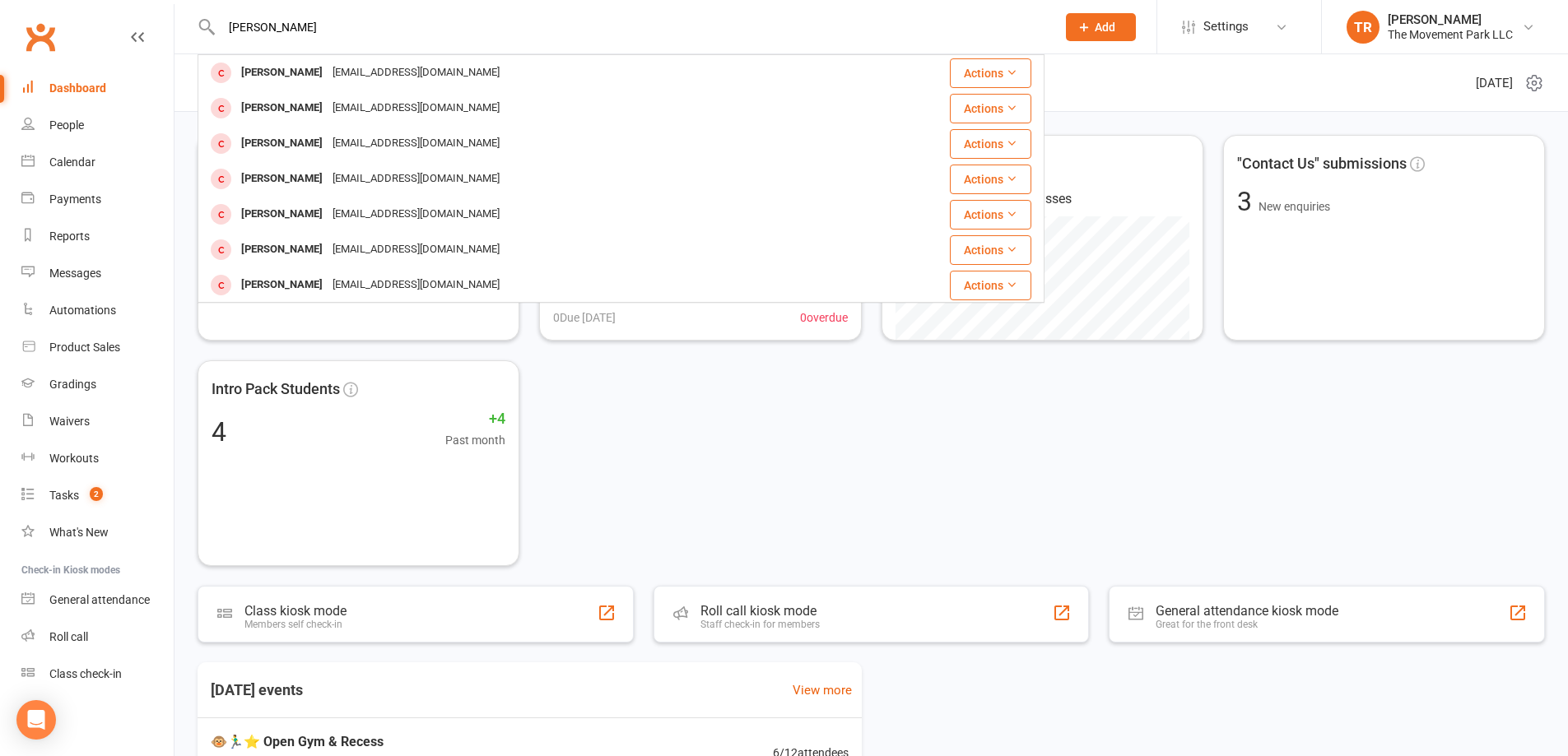
type input "kylie daniel"
drag, startPoint x: 333, startPoint y: 33, endPoint x: 214, endPoint y: 20, distance: 119.7
click at [214, 20] on div "kylie daniel Daniel Klube danny.klube@gmail.com Actions Daniel OBrien danobrie@…" at bounding box center [621, 27] width 847 height 53
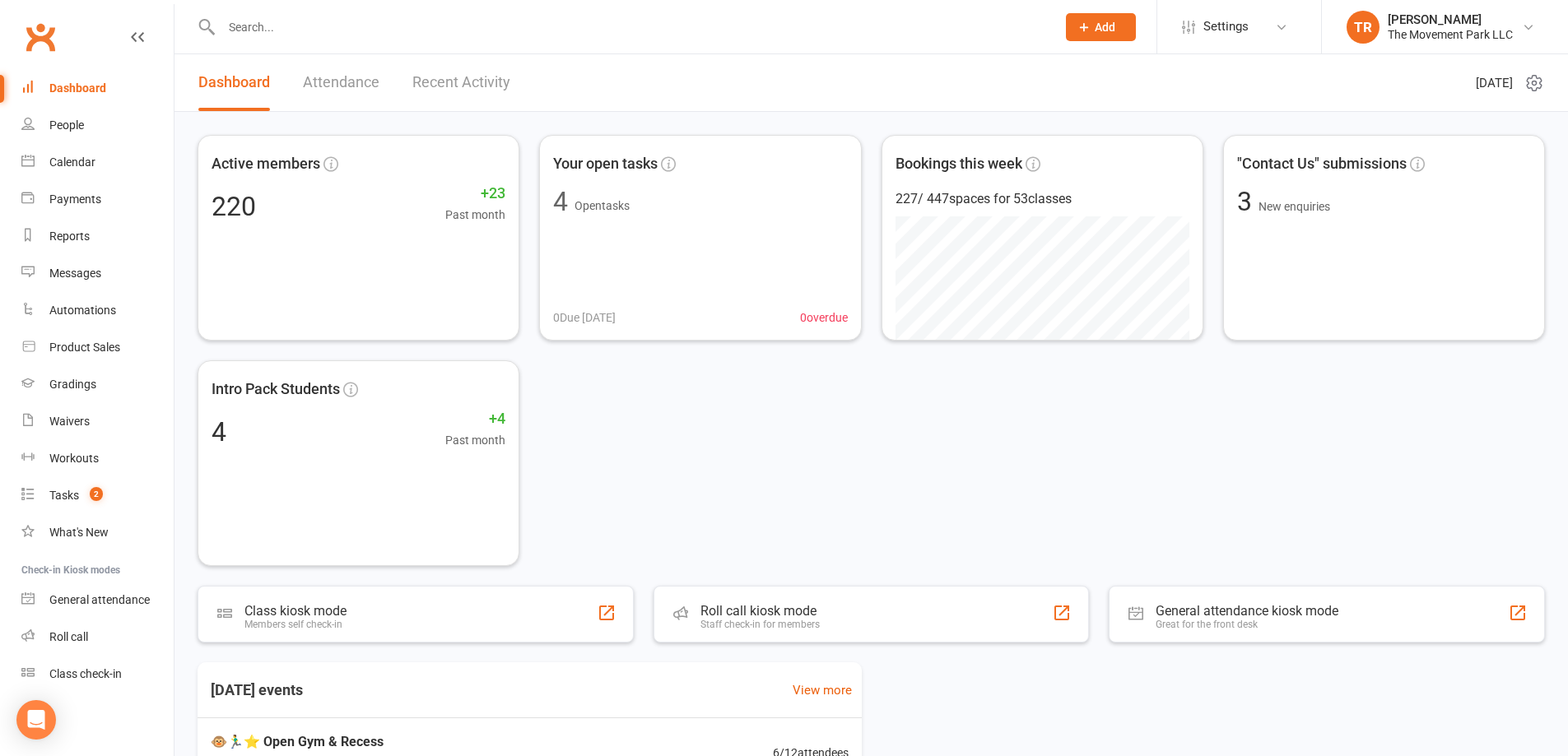
click at [270, 21] on input "text" at bounding box center [631, 27] width 828 height 23
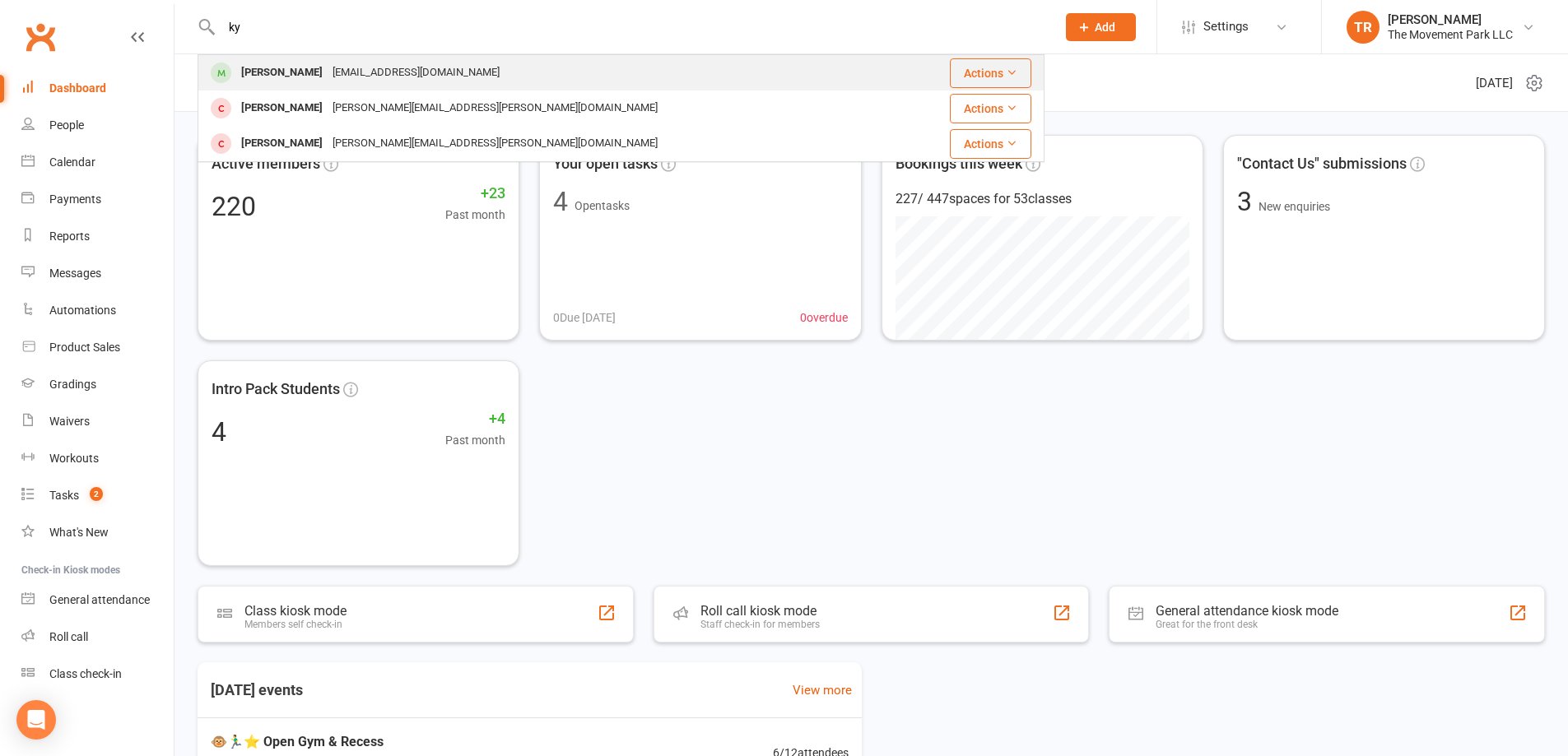
type input "ky"
click at [279, 75] on div "Kynah Atwood" at bounding box center [282, 73] width 92 height 24
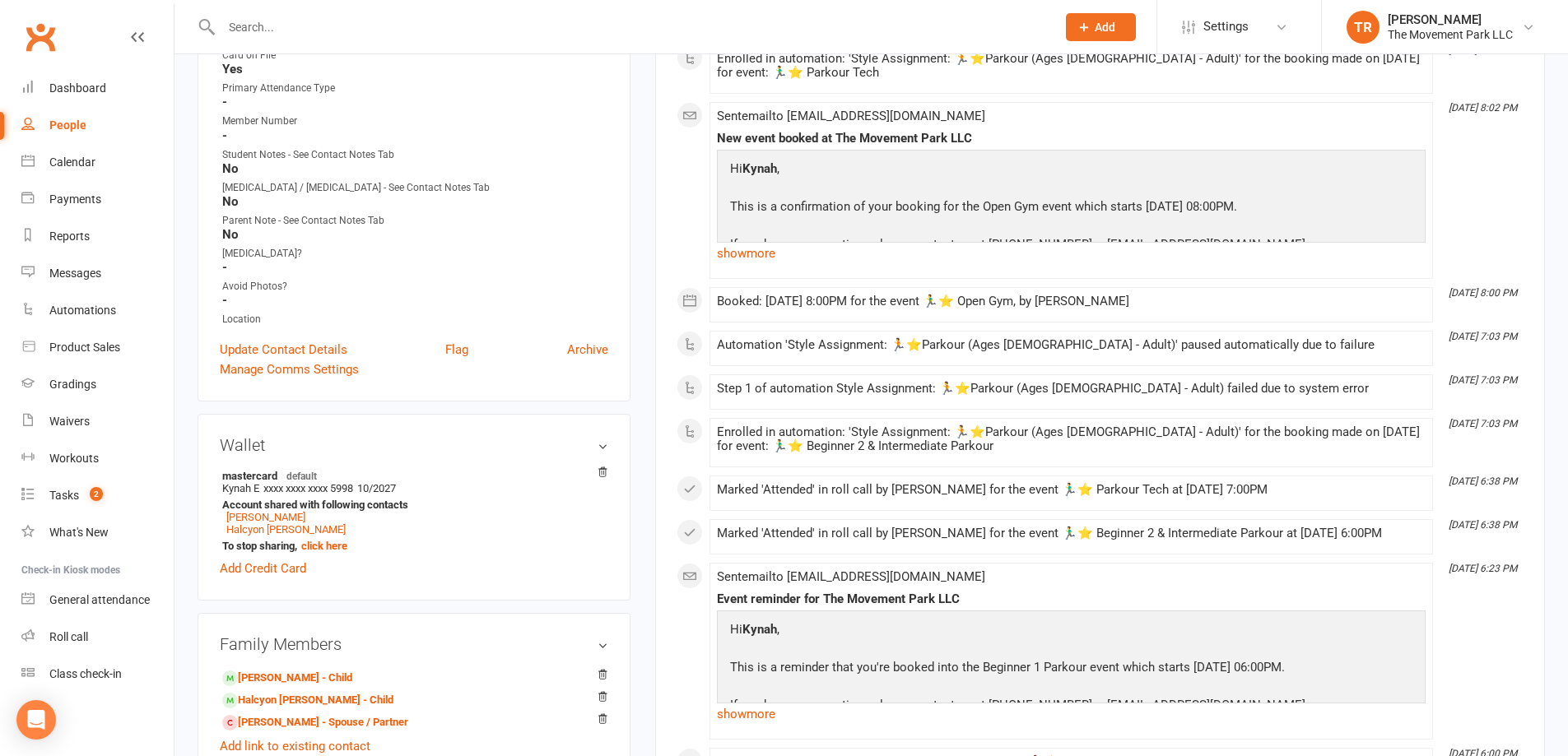
scroll to position [576, 0]
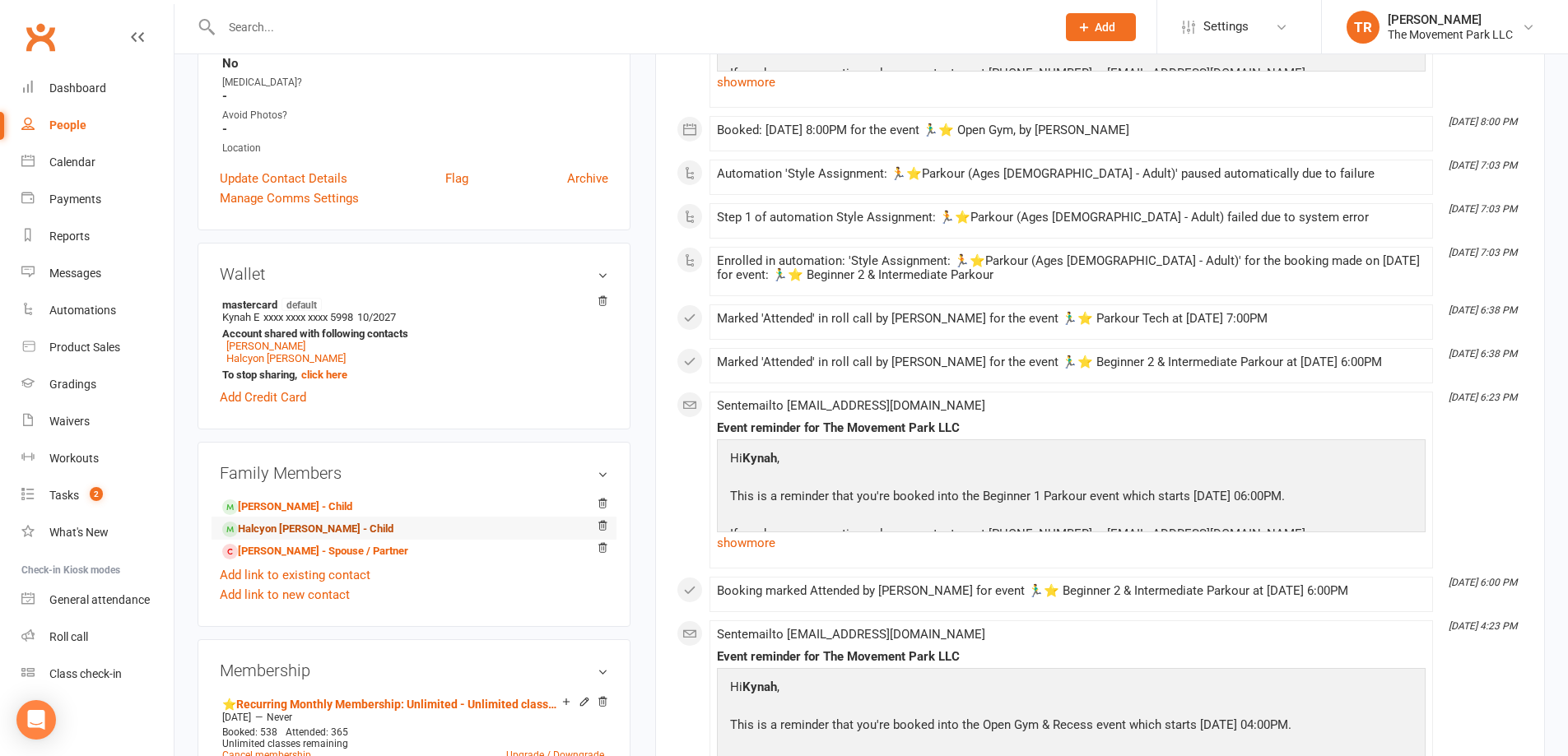
click at [286, 533] on link "Halcyon Atwood - Child" at bounding box center [308, 530] width 171 height 17
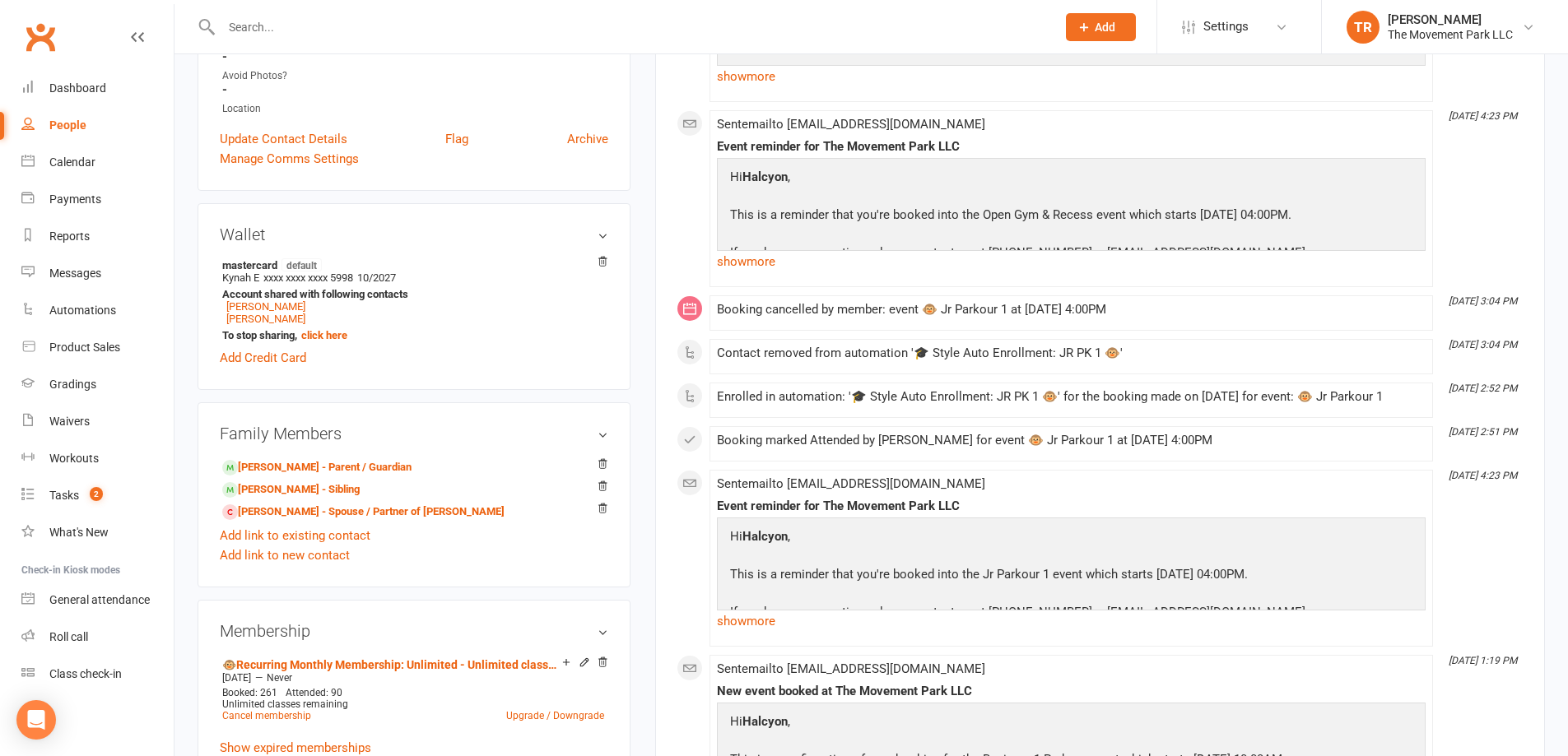
scroll to position [658, 0]
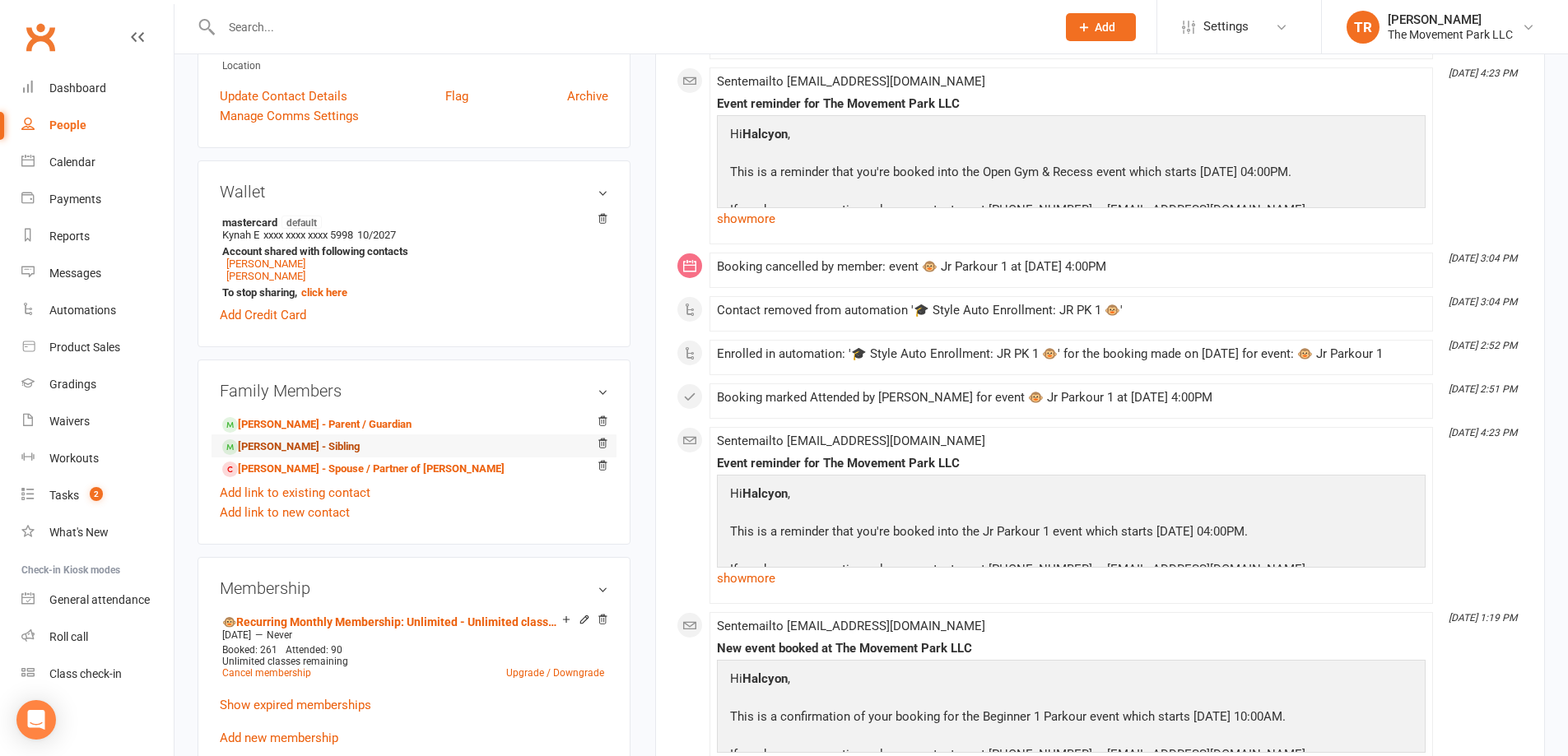
click at [286, 444] on link "Aowyn Atwood - Sibling" at bounding box center [291, 447] width 137 height 17
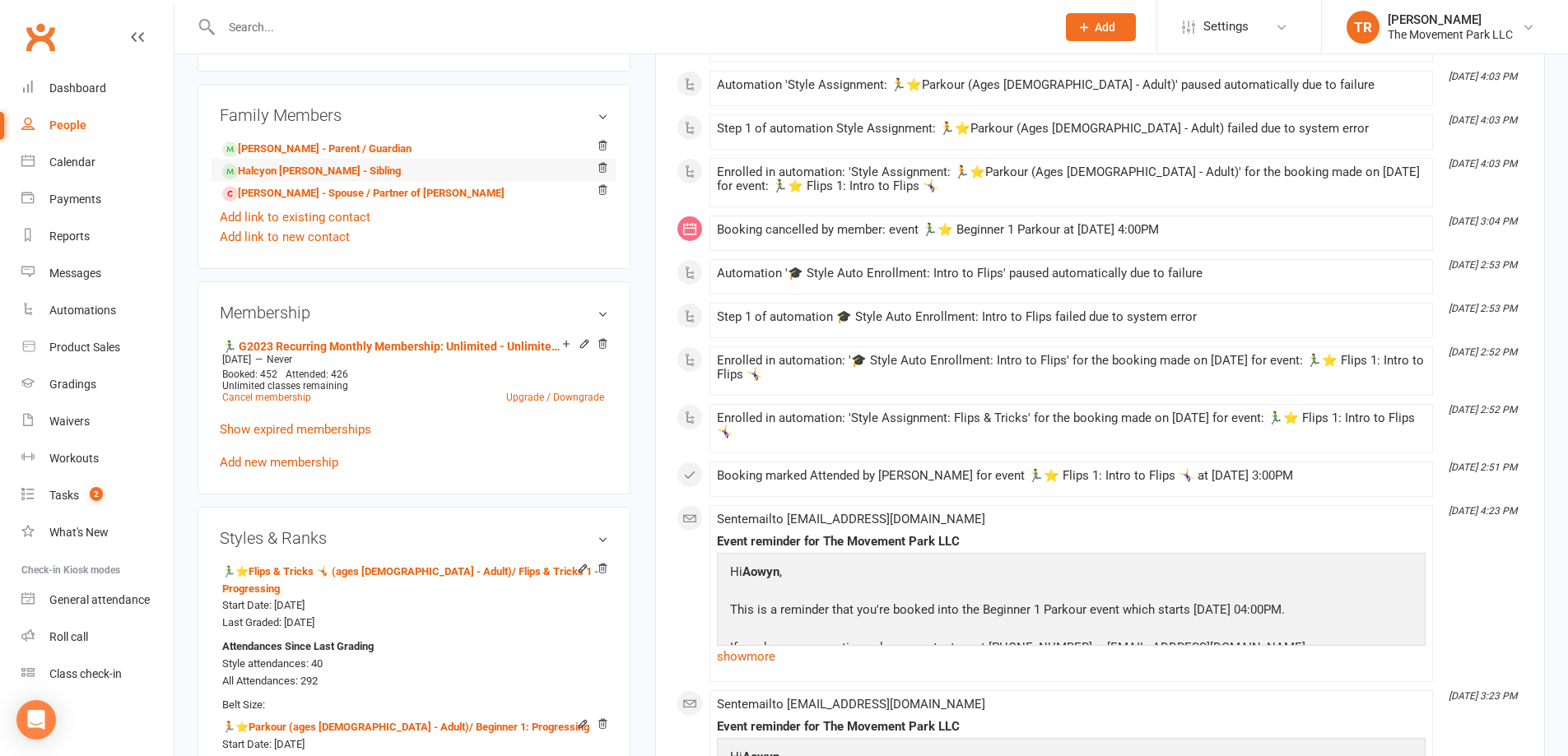
scroll to position [905, 0]
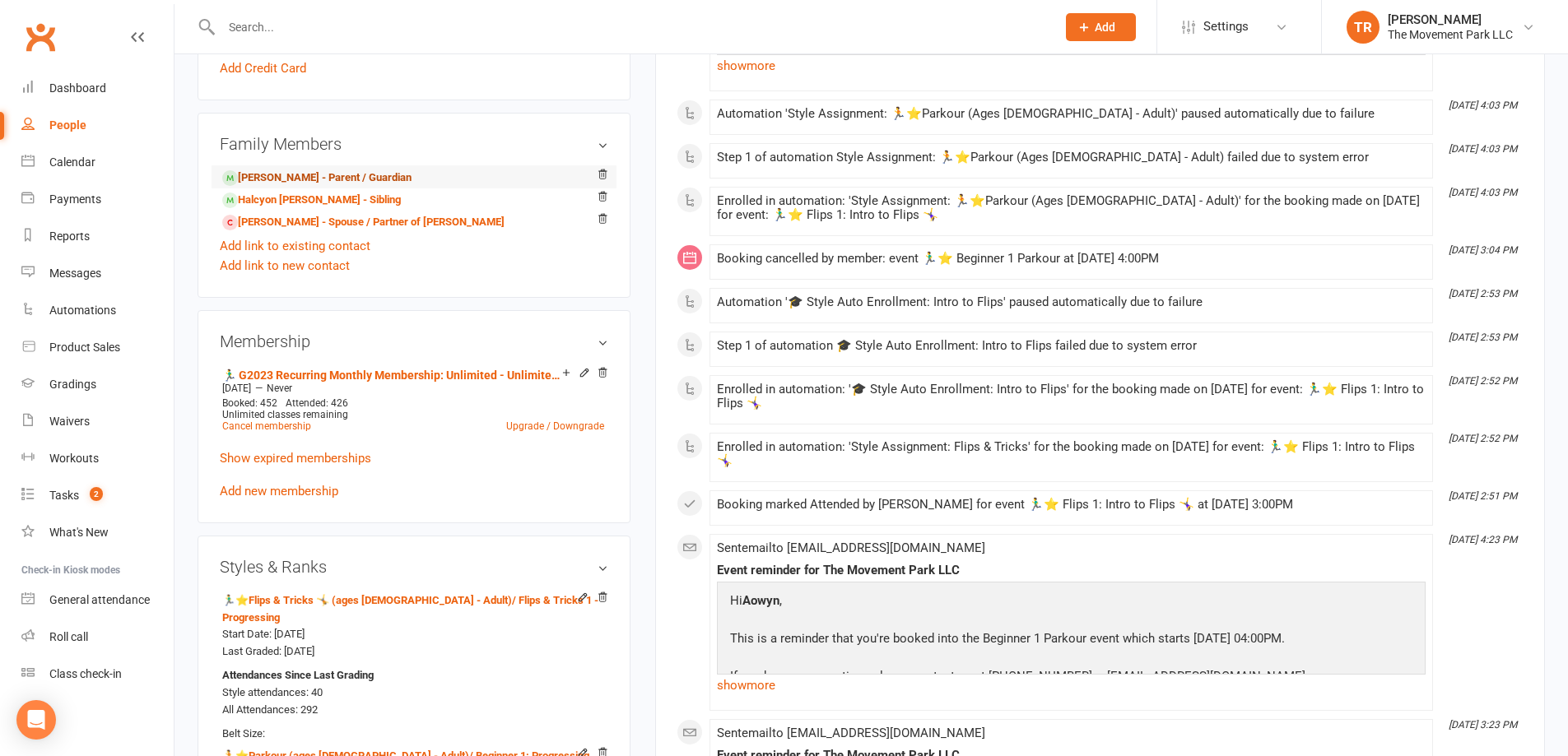
click at [279, 180] on link "Kynah Atwood - Parent / Guardian" at bounding box center [316, 178] width 189 height 17
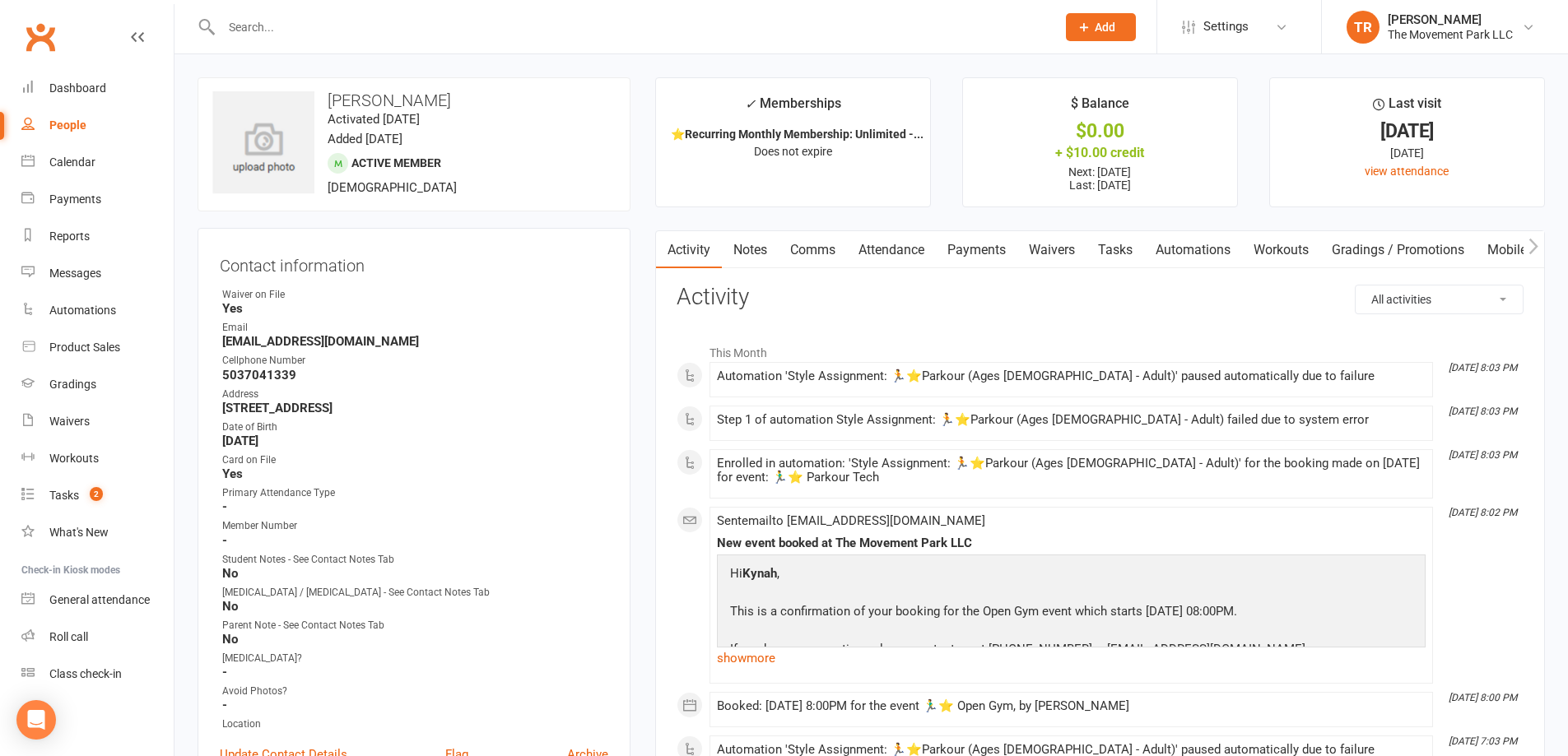
click at [987, 255] on link "Payments" at bounding box center [976, 250] width 81 height 38
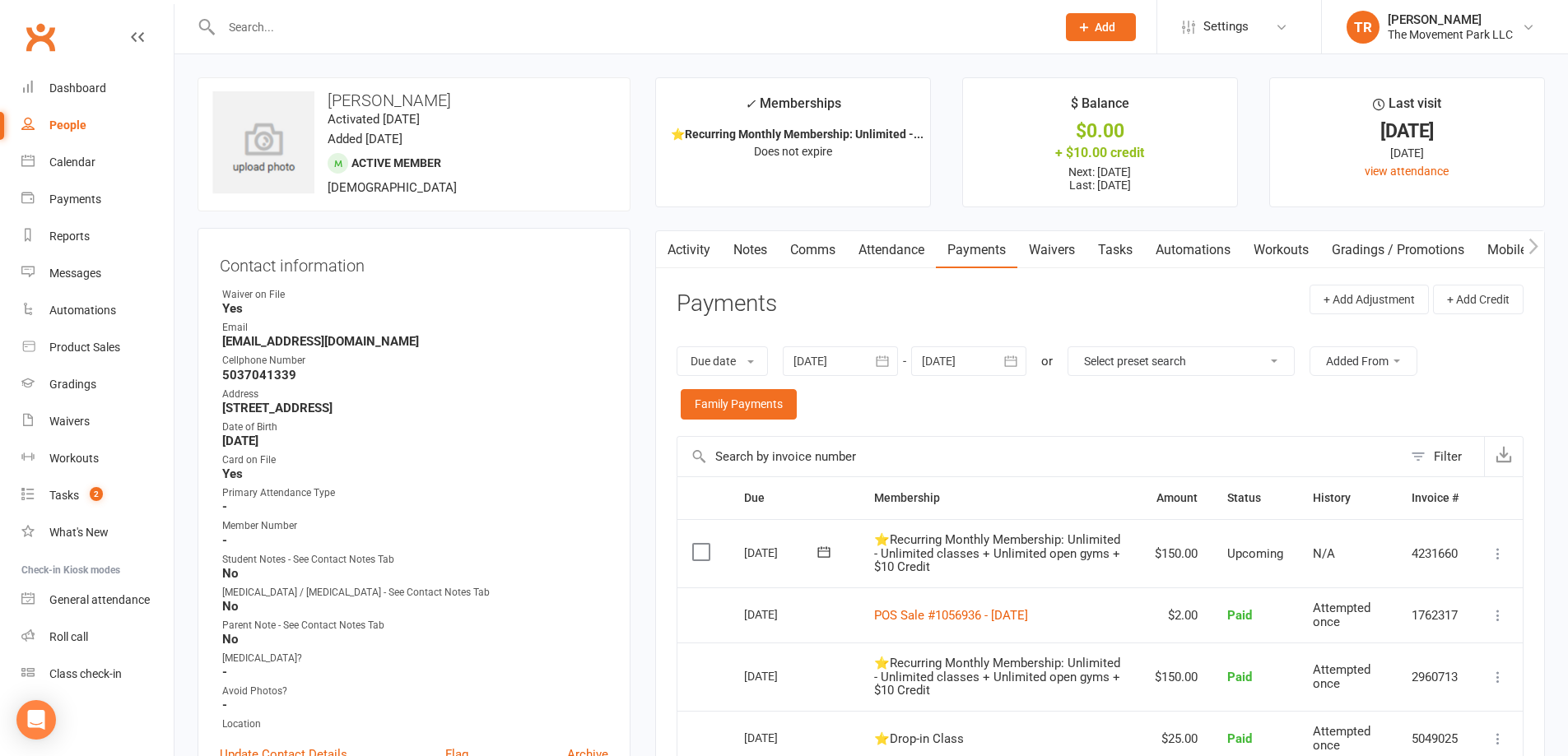
click at [1040, 255] on link "Waivers" at bounding box center [1052, 250] width 69 height 38
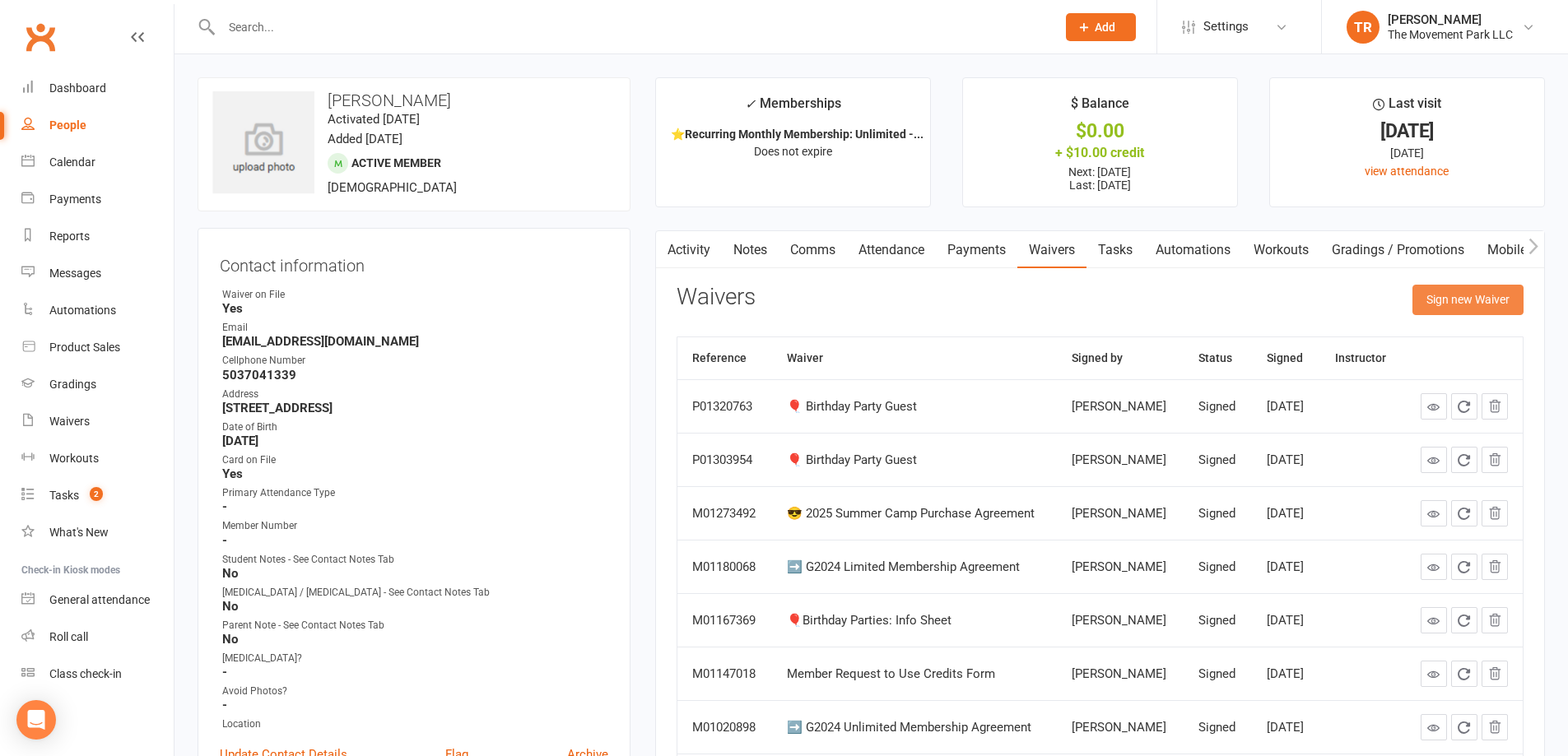
click at [1441, 299] on button "Sign new Waiver" at bounding box center [1469, 299] width 111 height 30
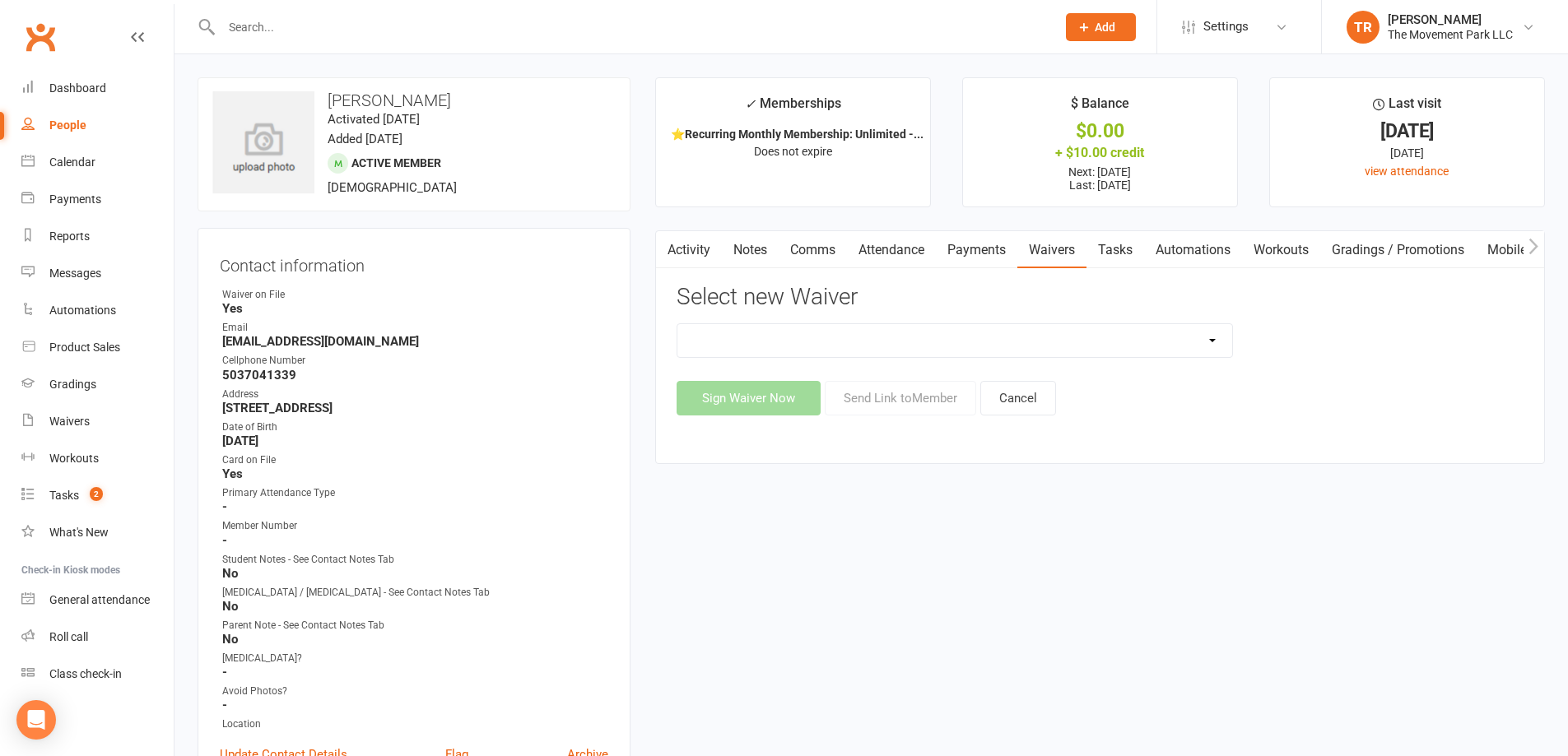
click at [920, 339] on select "🪜2025 LEAD Program Application and Purchase Agreement 😎 2025 Summer Camp Purcha…" at bounding box center [954, 340] width 555 height 33
select select "8958"
click at [677, 324] on select "🪜2025 LEAD Program Application and Purchase Agreement 😎 2025 Summer Camp Purcha…" at bounding box center [954, 340] width 555 height 33
click at [801, 405] on button "Sign Waiver Now" at bounding box center [748, 399] width 144 height 34
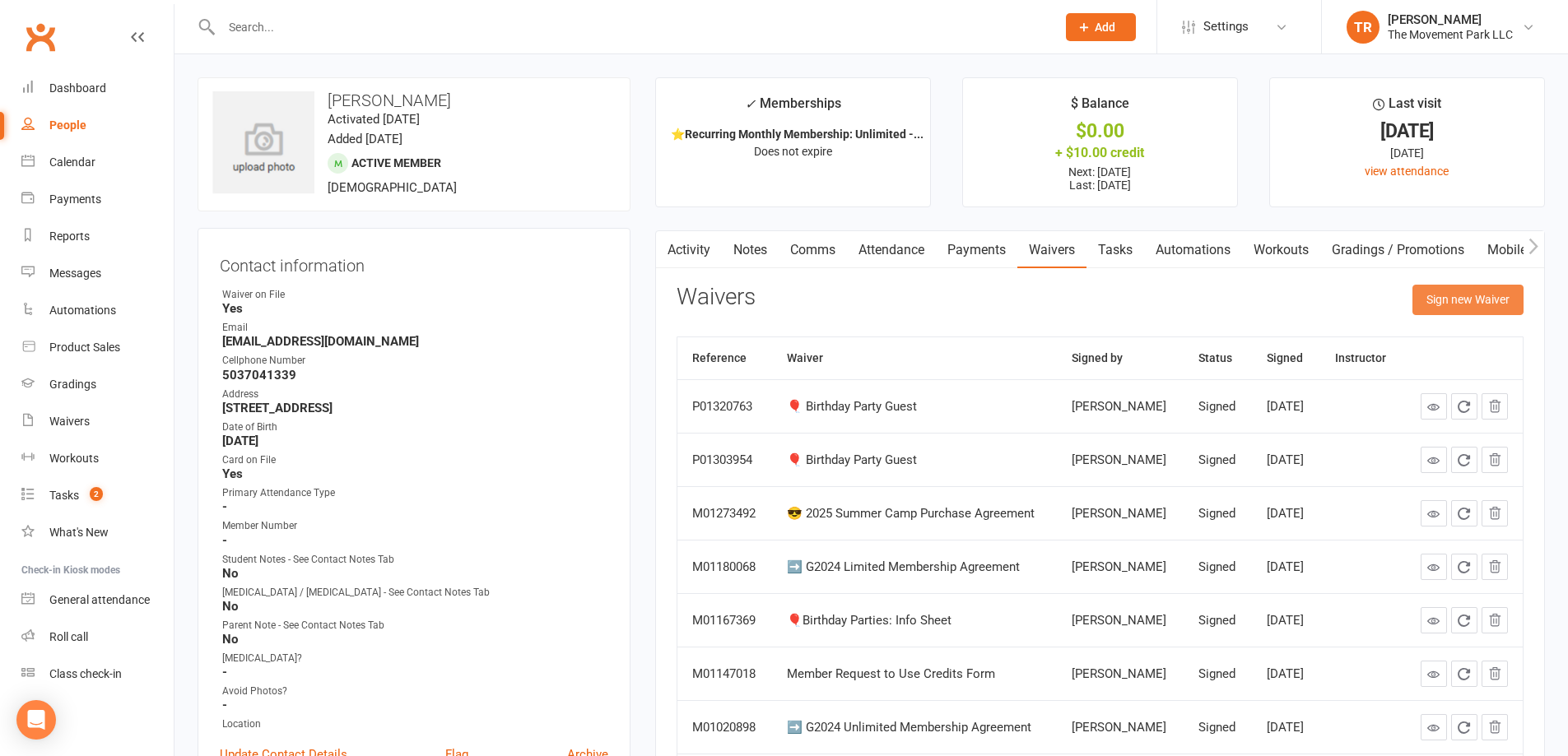
click at [1436, 298] on button "Sign new Waiver" at bounding box center [1469, 299] width 111 height 30
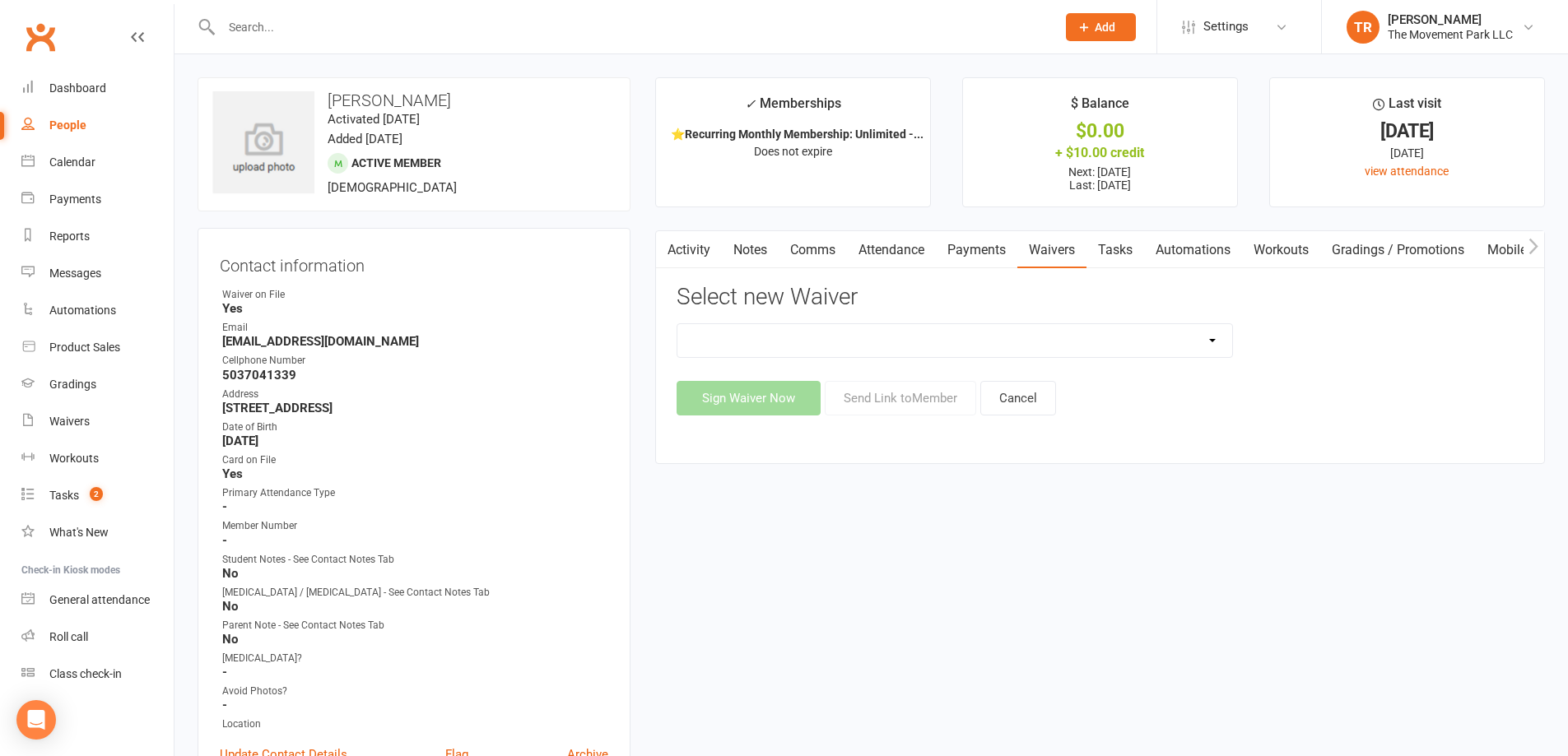
click at [919, 341] on select "🪜2025 LEAD Program Application and Purchase Agreement 😎 2025 Summer Camp Purcha…" at bounding box center [954, 340] width 555 height 33
click at [960, 332] on select "🪜2025 LEAD Program Application and Purchase Agreement 😎 2025 Summer Camp Purcha…" at bounding box center [954, 340] width 555 height 33
select select "8958"
click at [677, 324] on select "🪜2025 LEAD Program Application and Purchase Agreement 😎 2025 Summer Camp Purcha…" at bounding box center [954, 340] width 555 height 33
click at [849, 389] on button "Send Link to Member" at bounding box center [900, 399] width 152 height 34
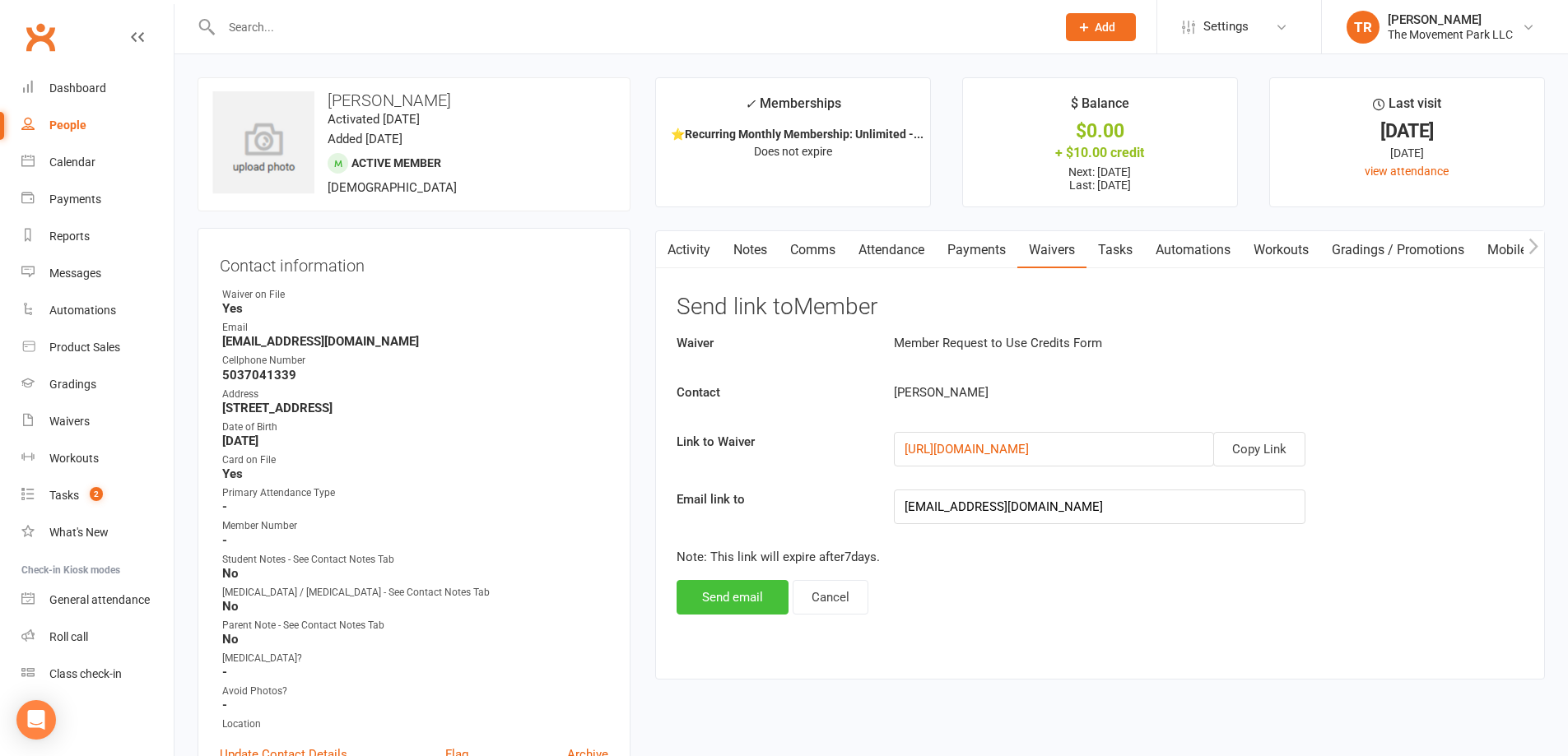
click at [750, 599] on button "Send email" at bounding box center [732, 597] width 112 height 34
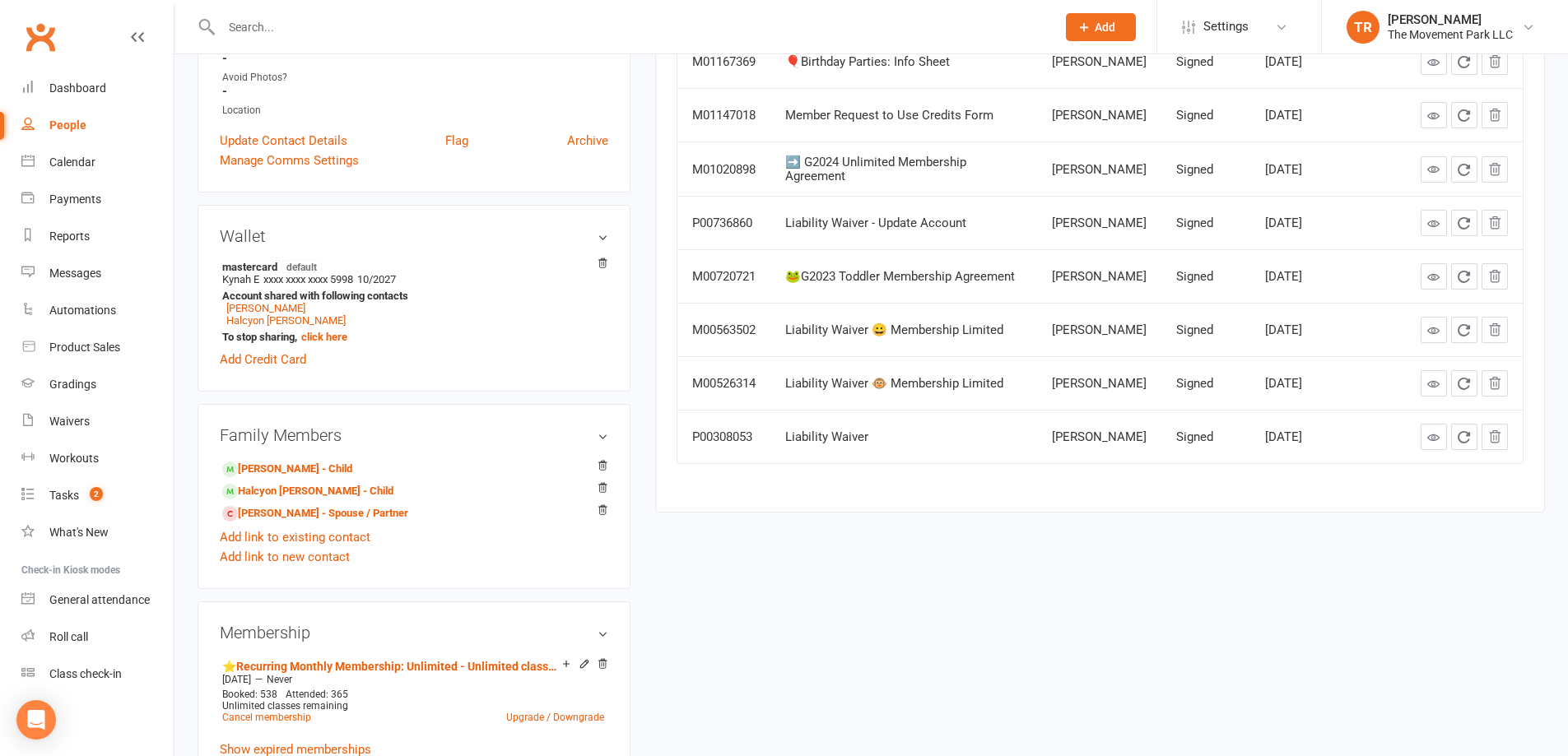
scroll to position [658, 0]
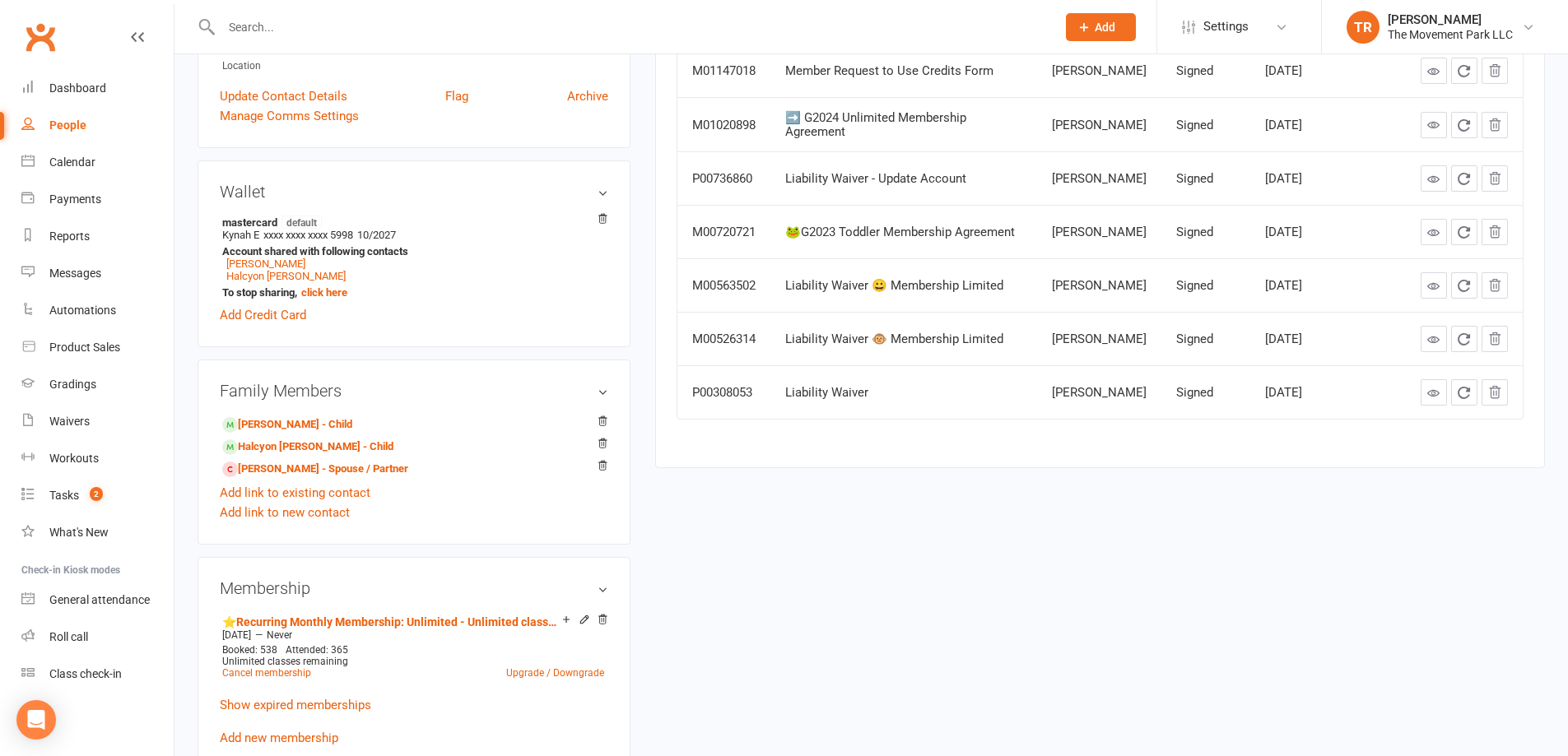
click at [265, 31] on input "text" at bounding box center [631, 27] width 828 height 23
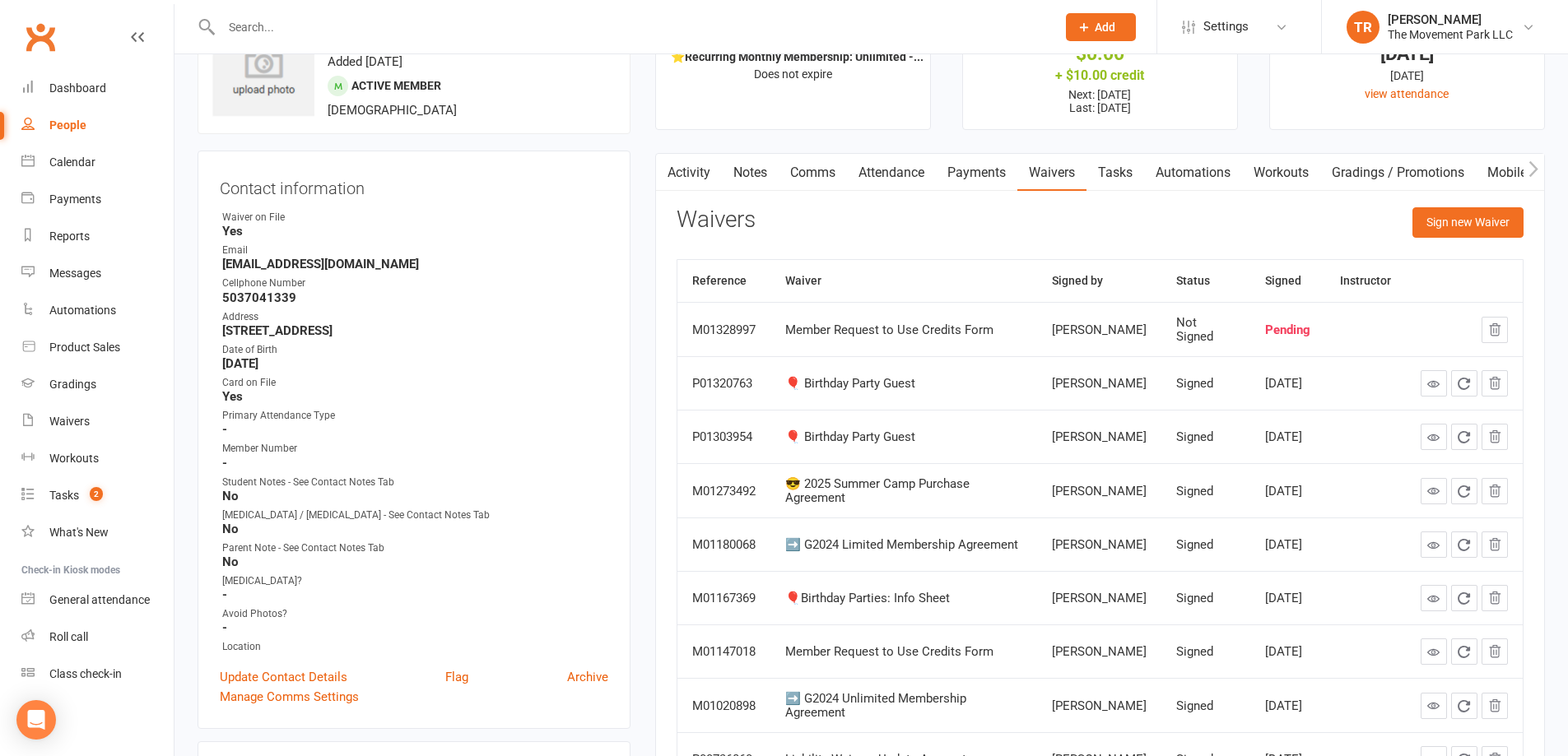
scroll to position [0, 0]
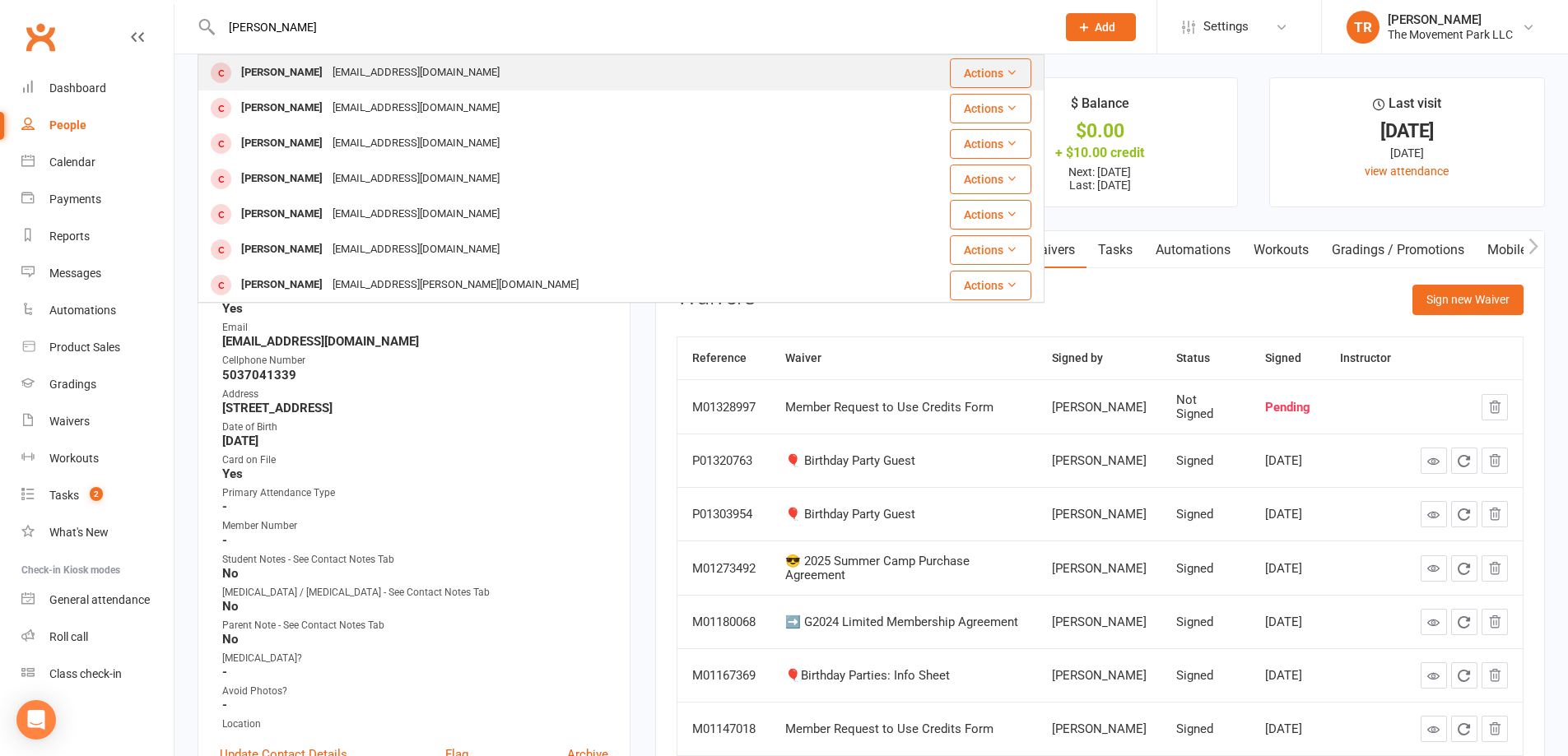
type input "kylie samuel"
click at [276, 71] on div "Kylie Samuel" at bounding box center [282, 73] width 92 height 24
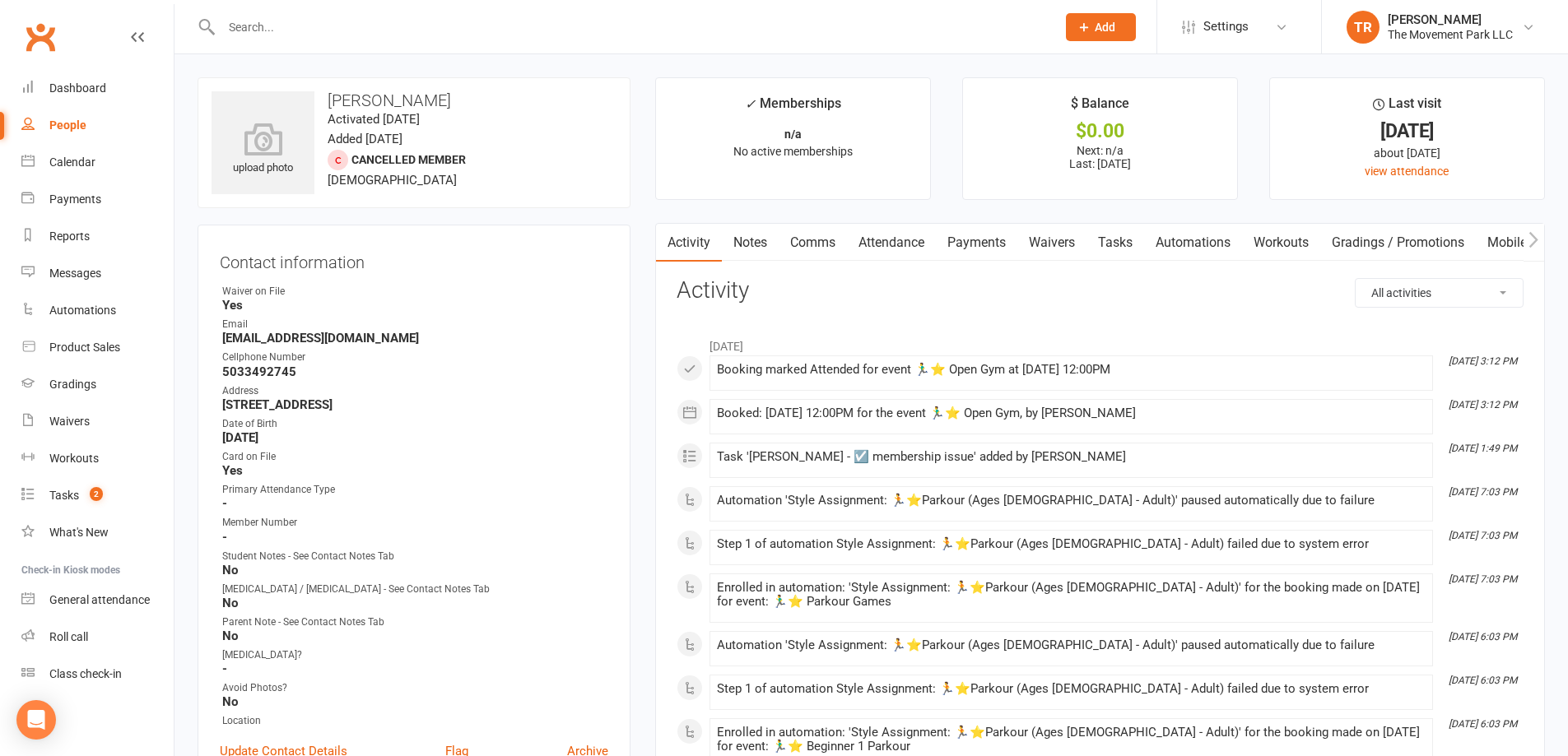
click at [316, 30] on input "text" at bounding box center [631, 27] width 828 height 23
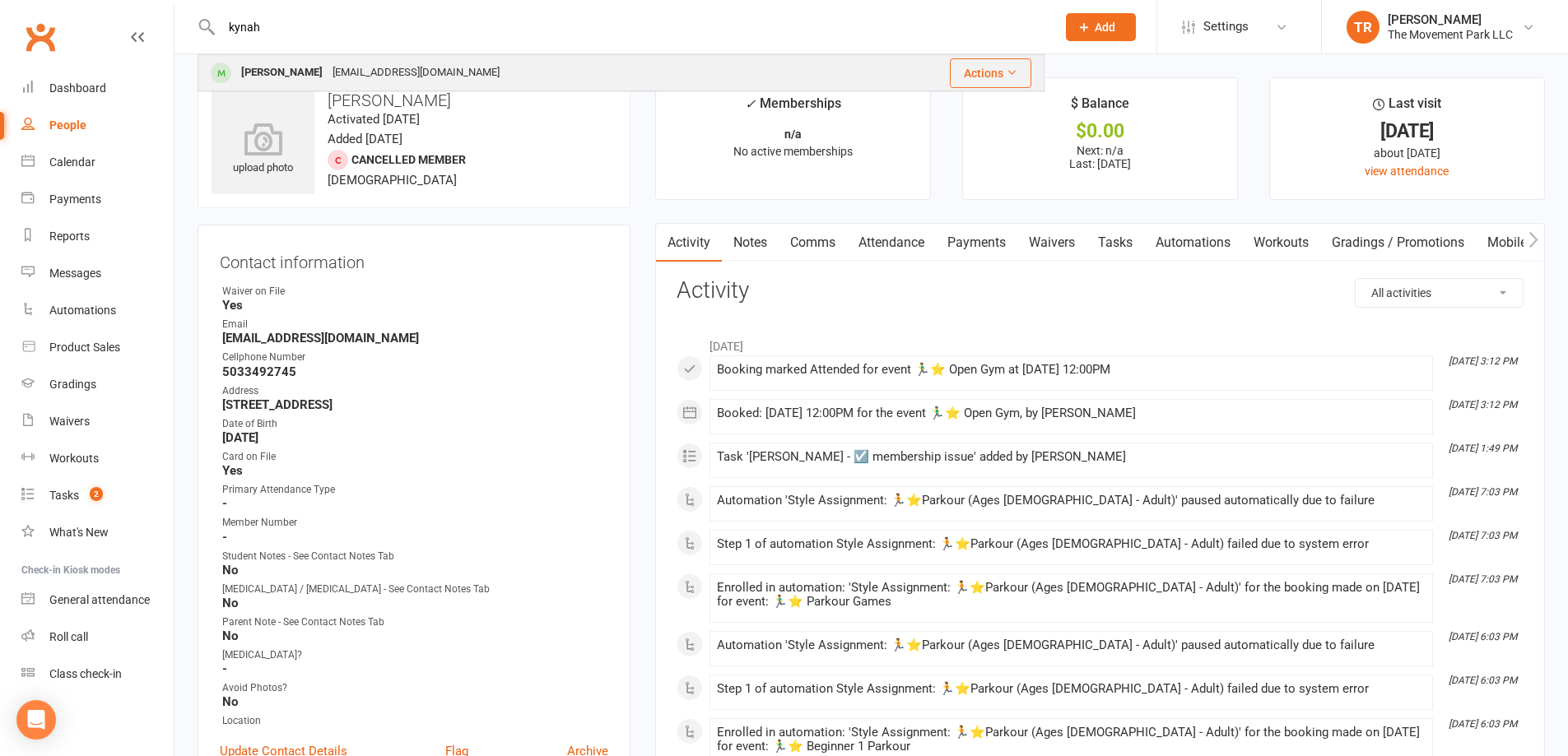
type input "kynah"
click at [327, 78] on div "carleyky@gmail.com" at bounding box center [416, 73] width 177 height 24
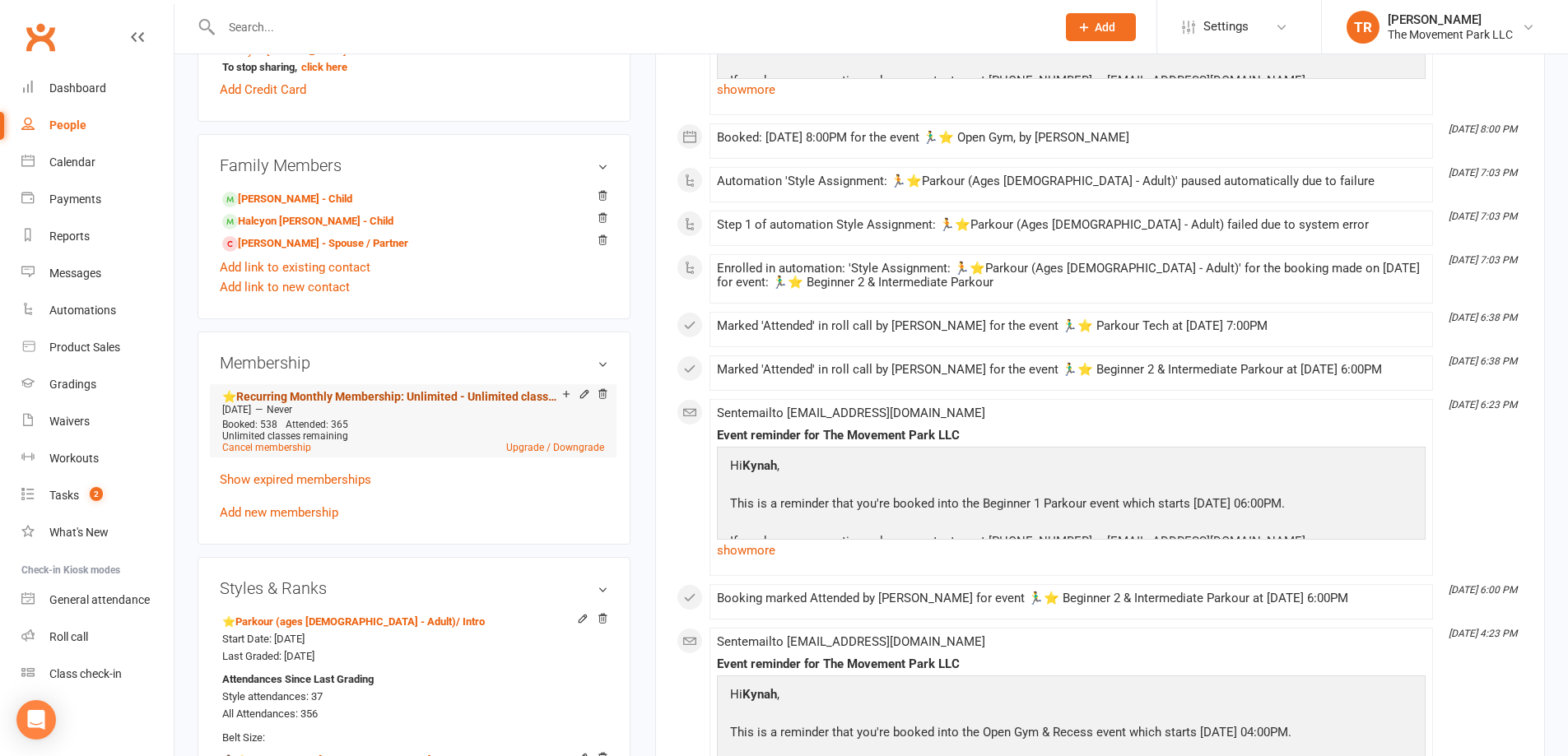
scroll to position [905, 0]
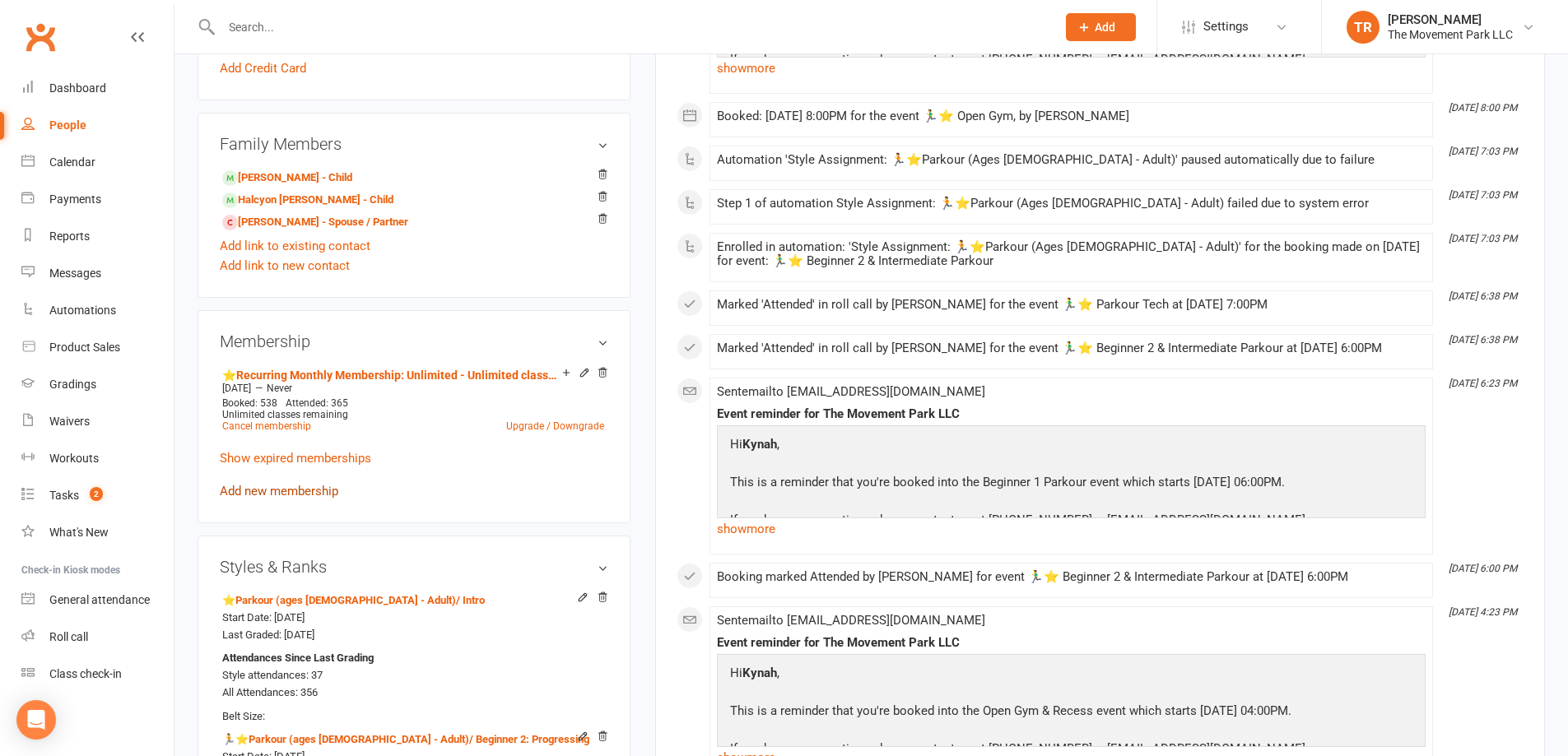
click at [291, 488] on link "Add new membership" at bounding box center [279, 491] width 118 height 15
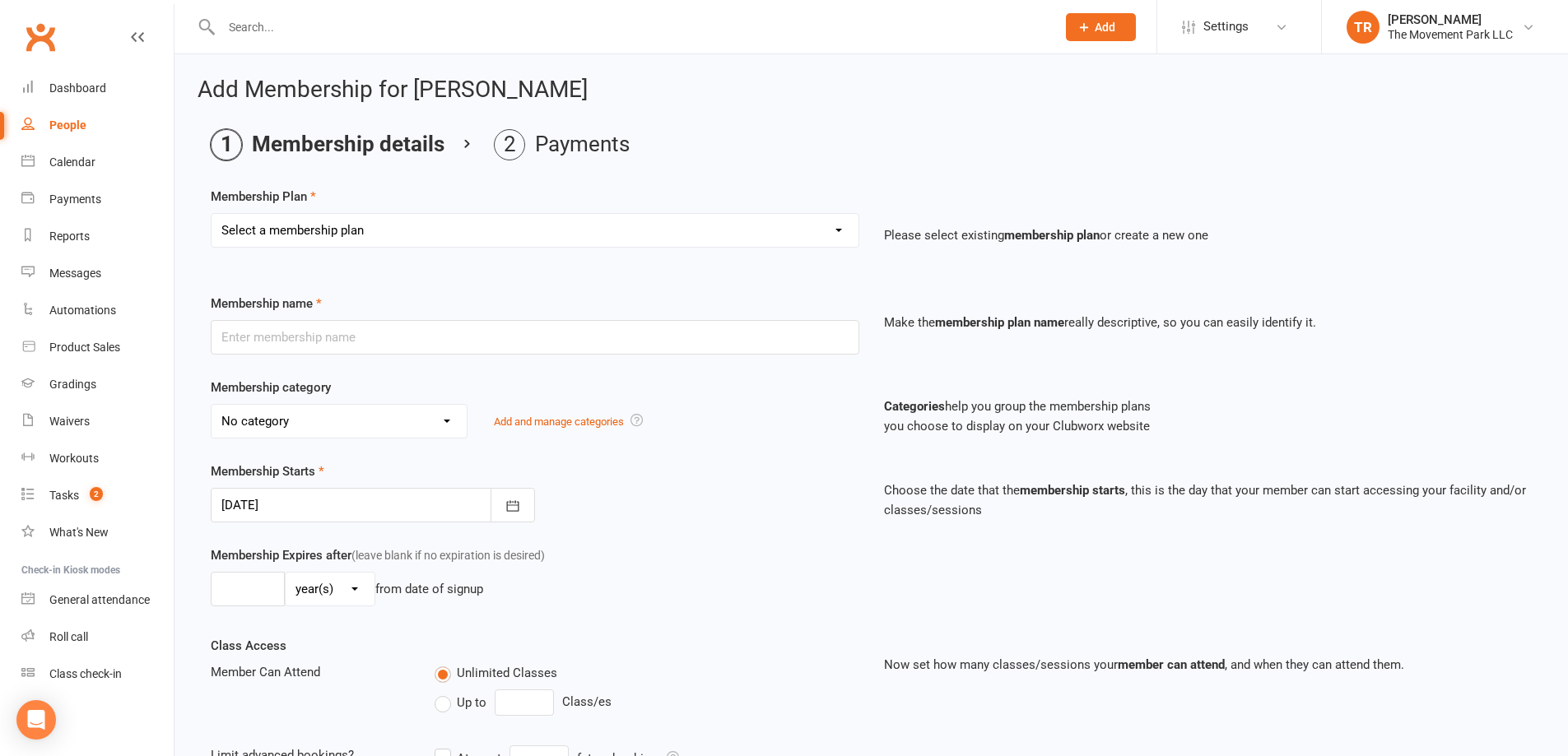
click at [359, 251] on div "Select a membership plan Create new Membership Plan ➡️ Drop-in Class ➡️ Flex 10…" at bounding box center [534, 242] width 673 height 57
click at [371, 230] on select "Select a membership plan Create new Membership Plan ➡️ Drop-in Class ➡️ Flex 10…" at bounding box center [535, 231] width 647 height 33
select select "1"
click at [212, 214] on select "Select a membership plan Create new Membership Plan ➡️ Drop-in Class ➡️ Flex 10…" at bounding box center [535, 231] width 647 height 33
type input "➡️ Drop-in Class"
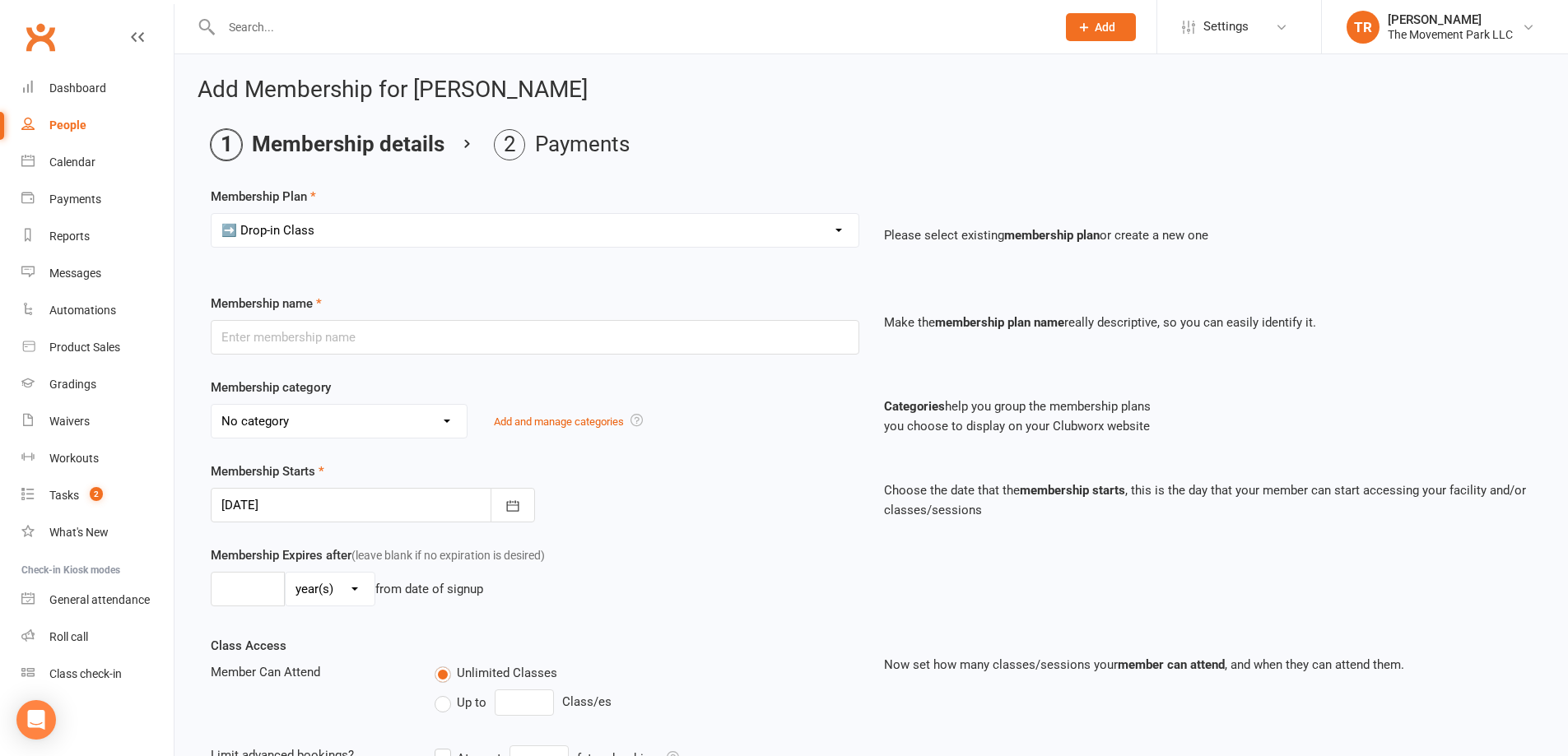
select select "12"
type input "6"
select select "2"
type input "1"
click at [239, 342] on input "➡️ Drop-in Class" at bounding box center [535, 338] width 649 height 34
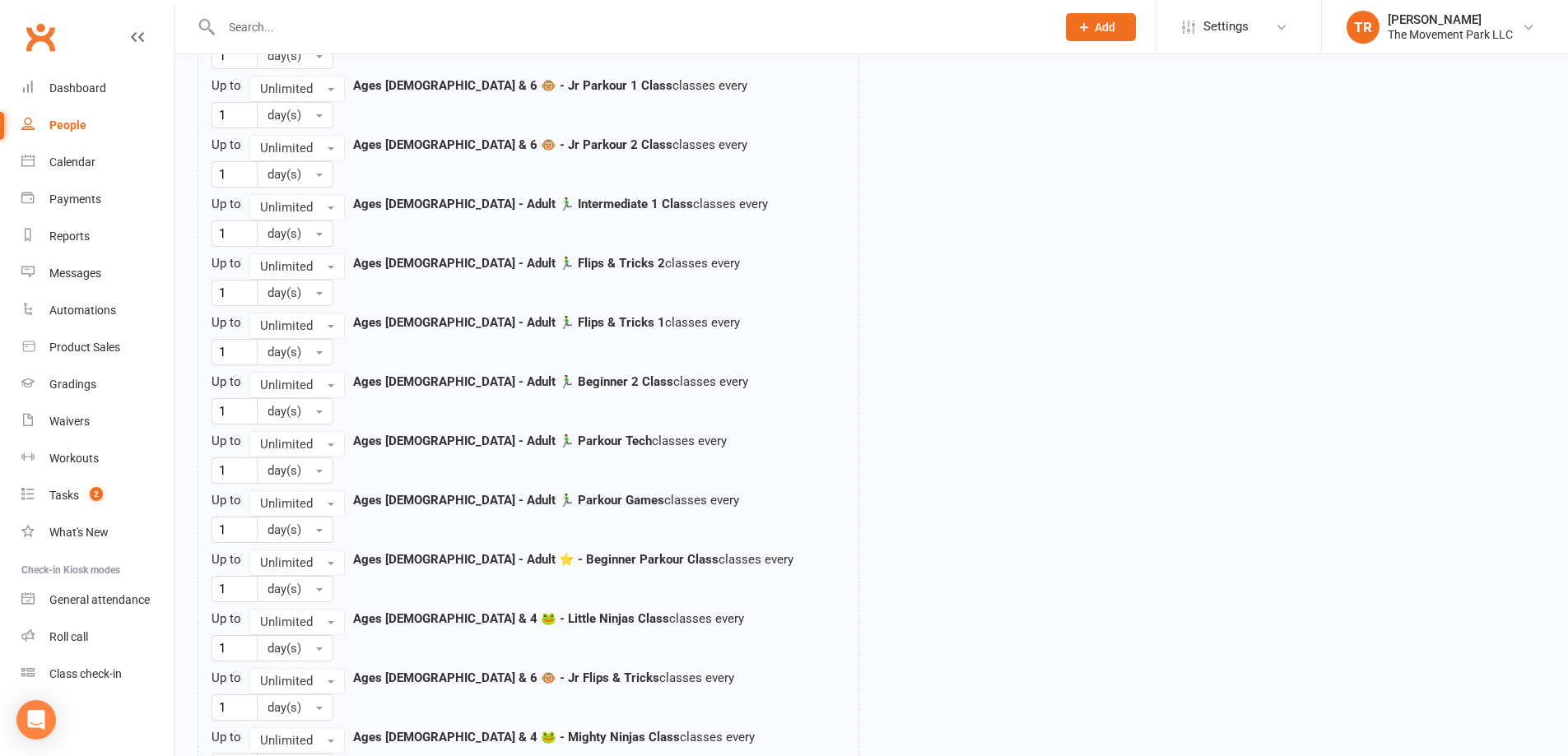
scroll to position [1765, 0]
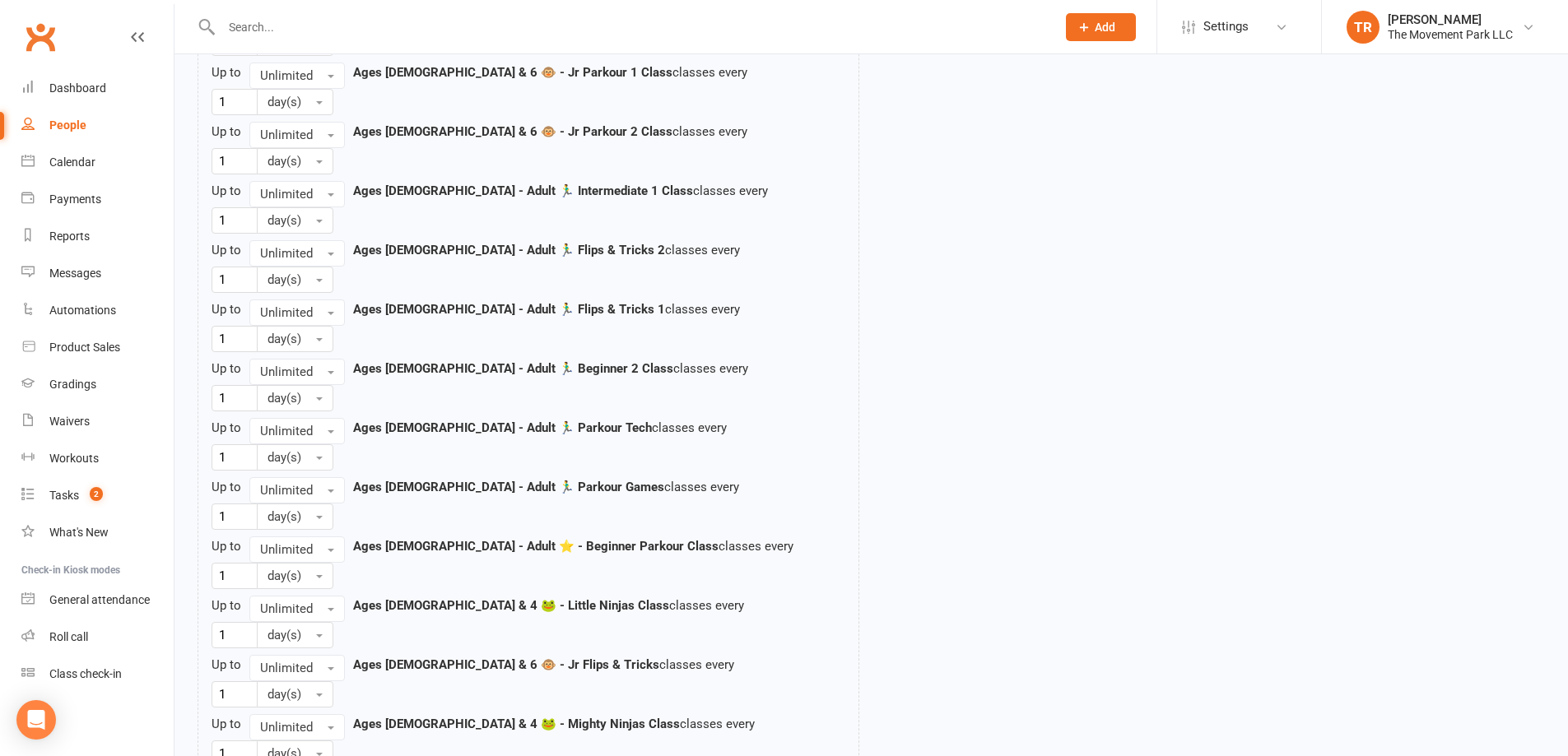
type input "⭐ Drop-in Class"
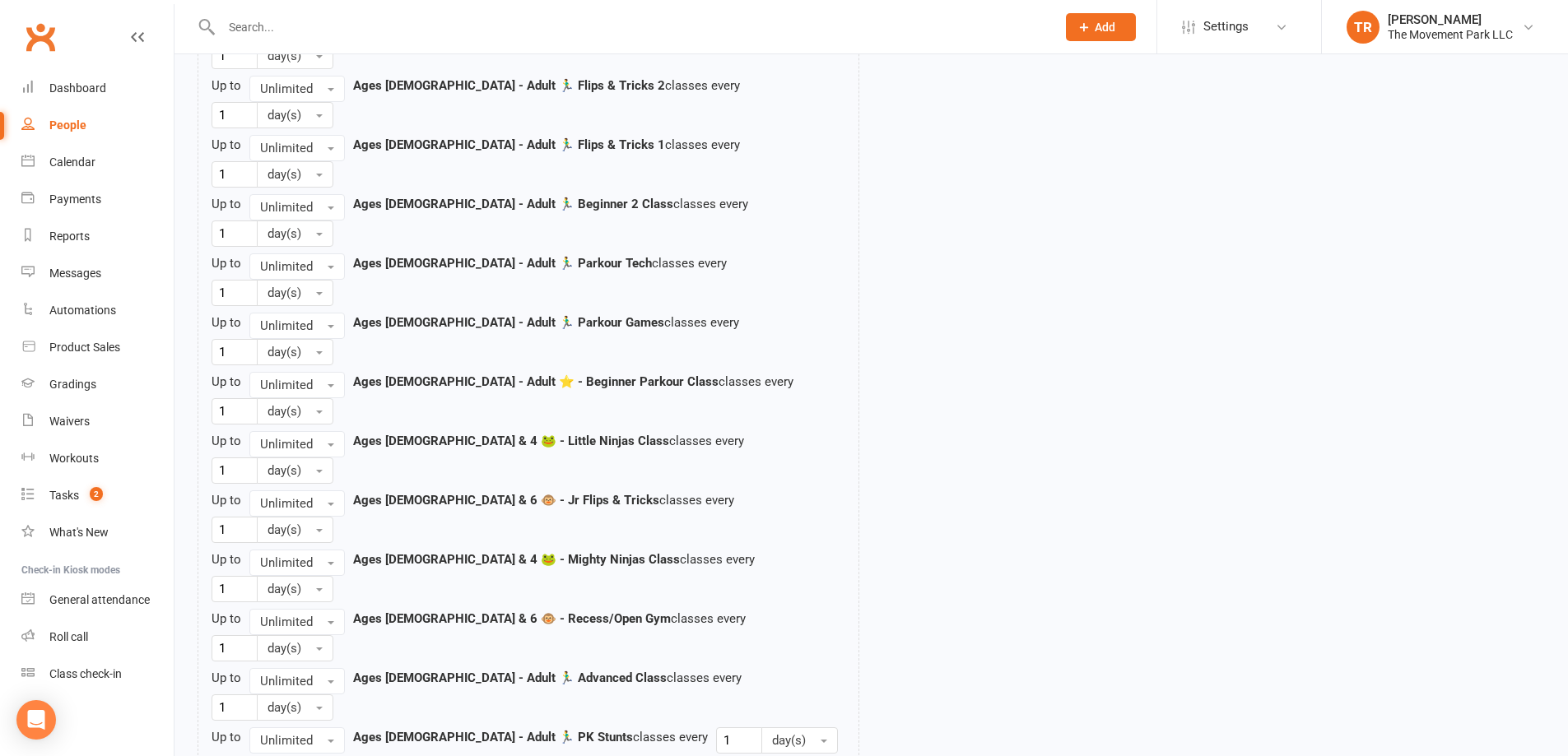
scroll to position [2012, 0]
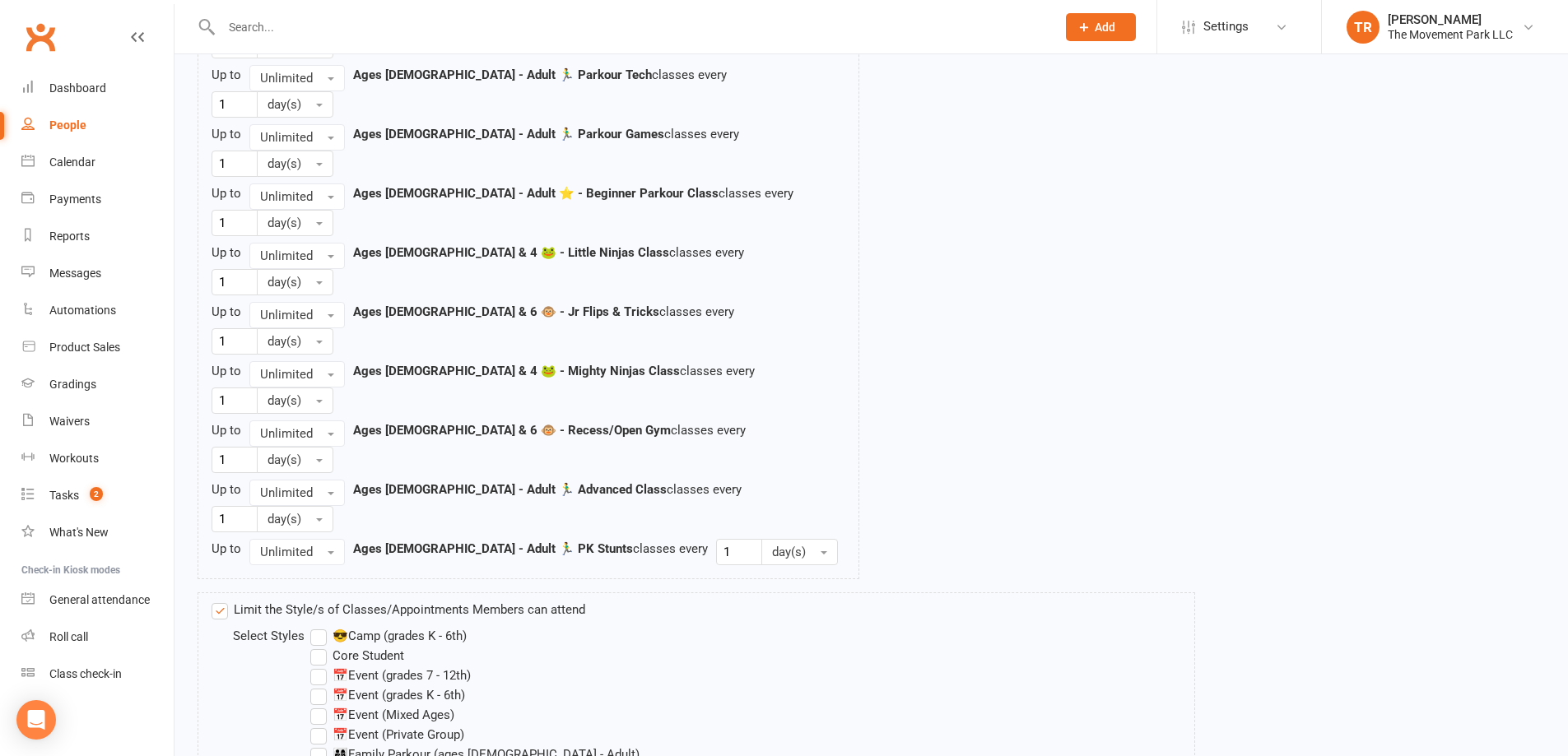
scroll to position [2122, 0]
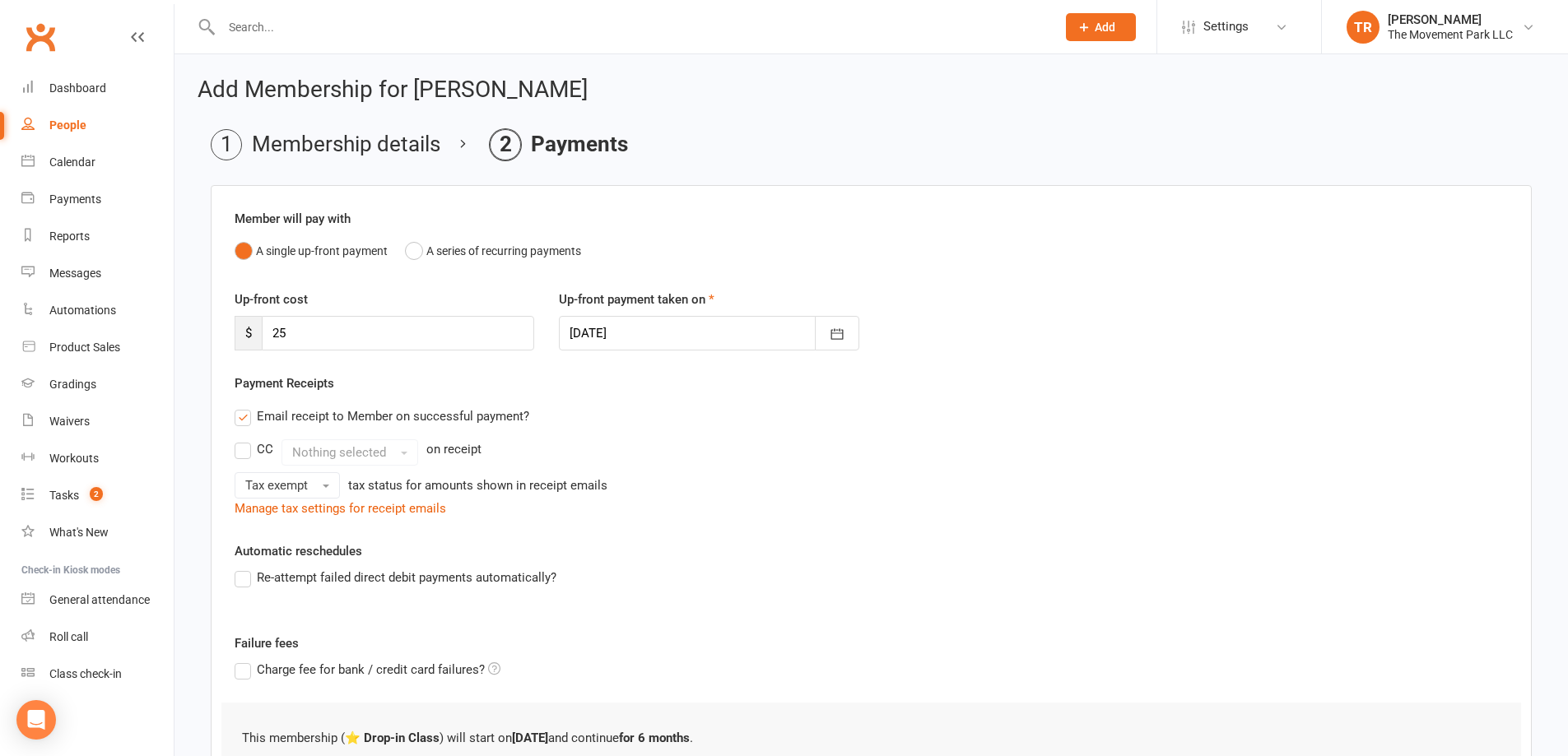
scroll to position [206, 0]
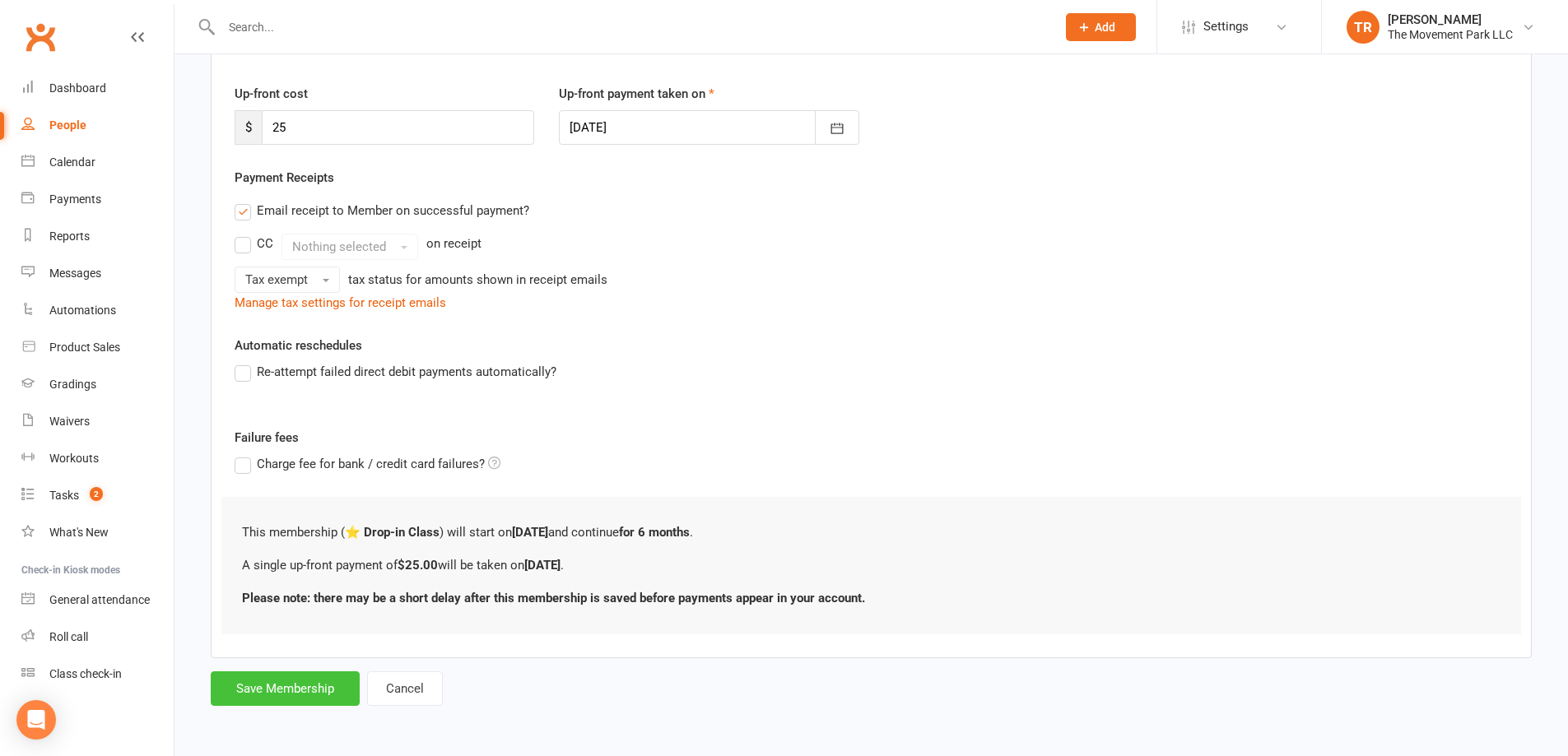
click at [295, 690] on button "Save Membership" at bounding box center [285, 689] width 149 height 34
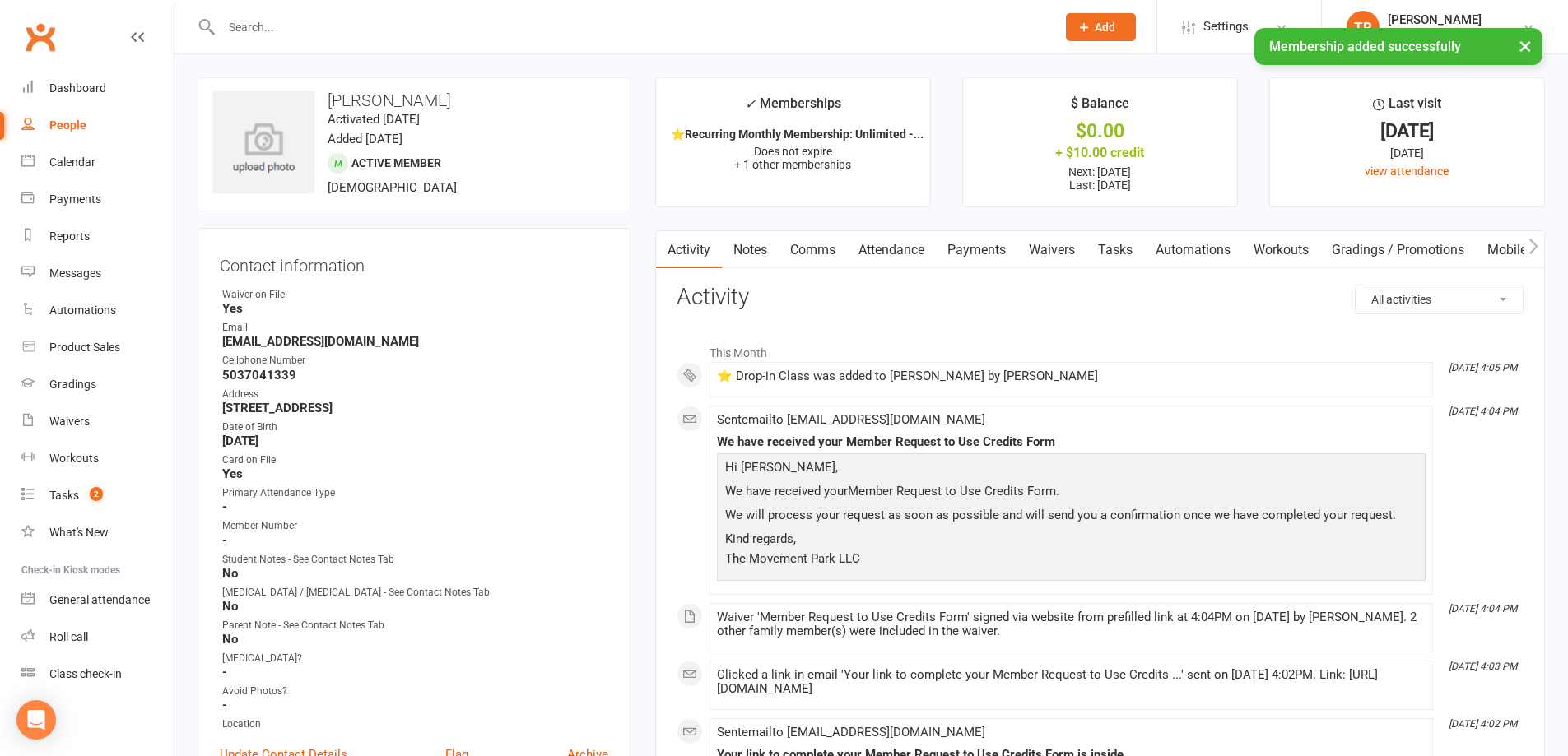
click at [996, 247] on link "Payments" at bounding box center [976, 250] width 81 height 38
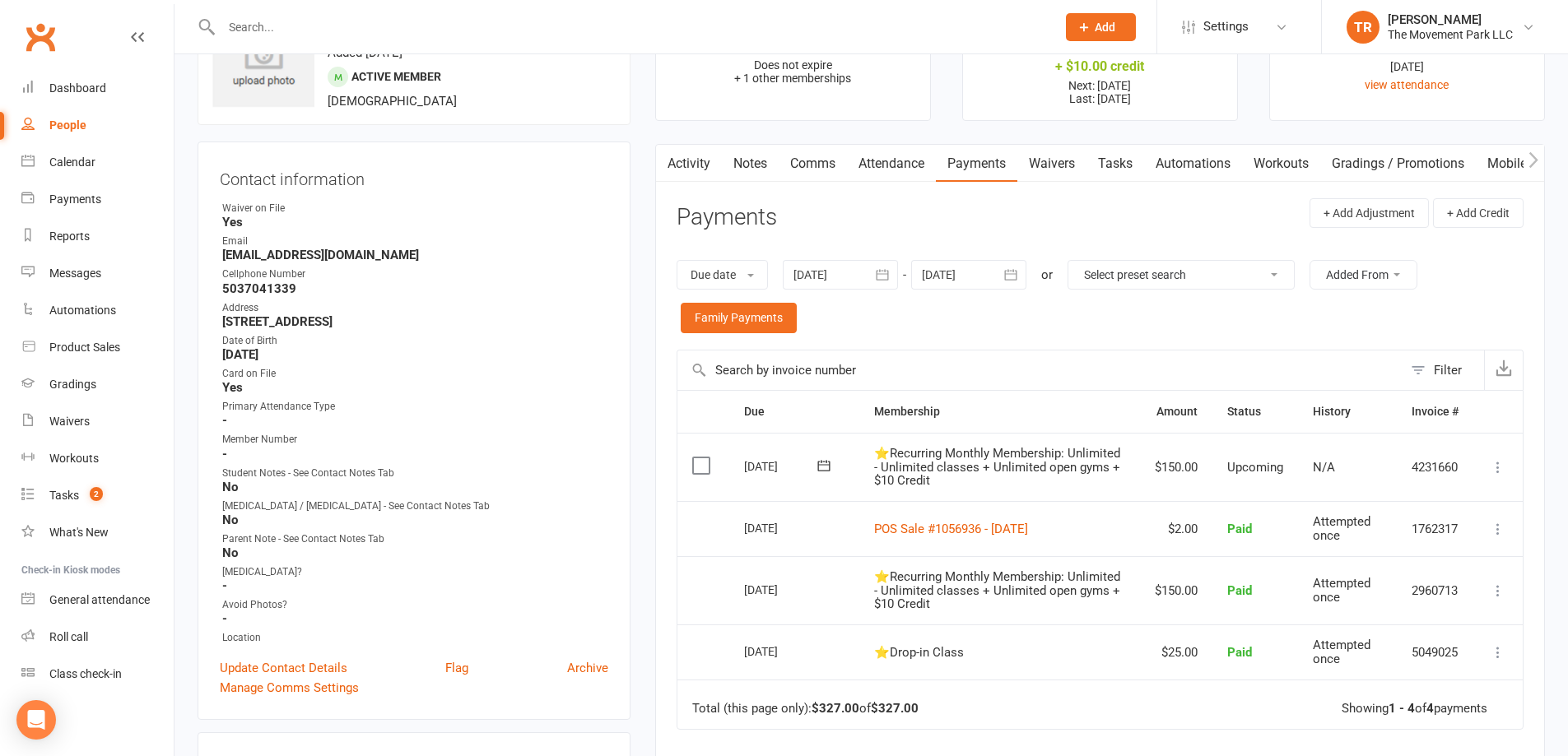
scroll to position [165, 0]
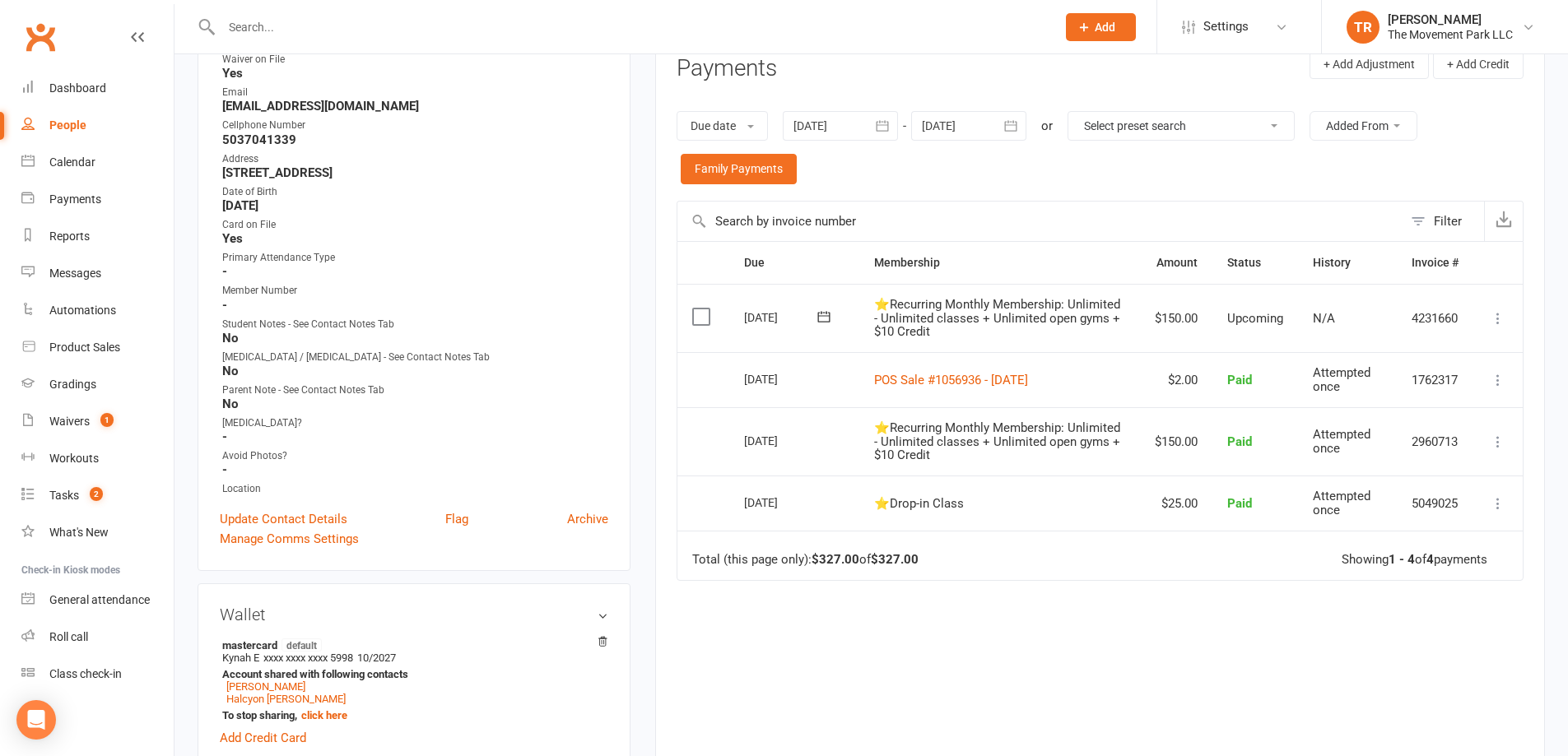
scroll to position [247, 0]
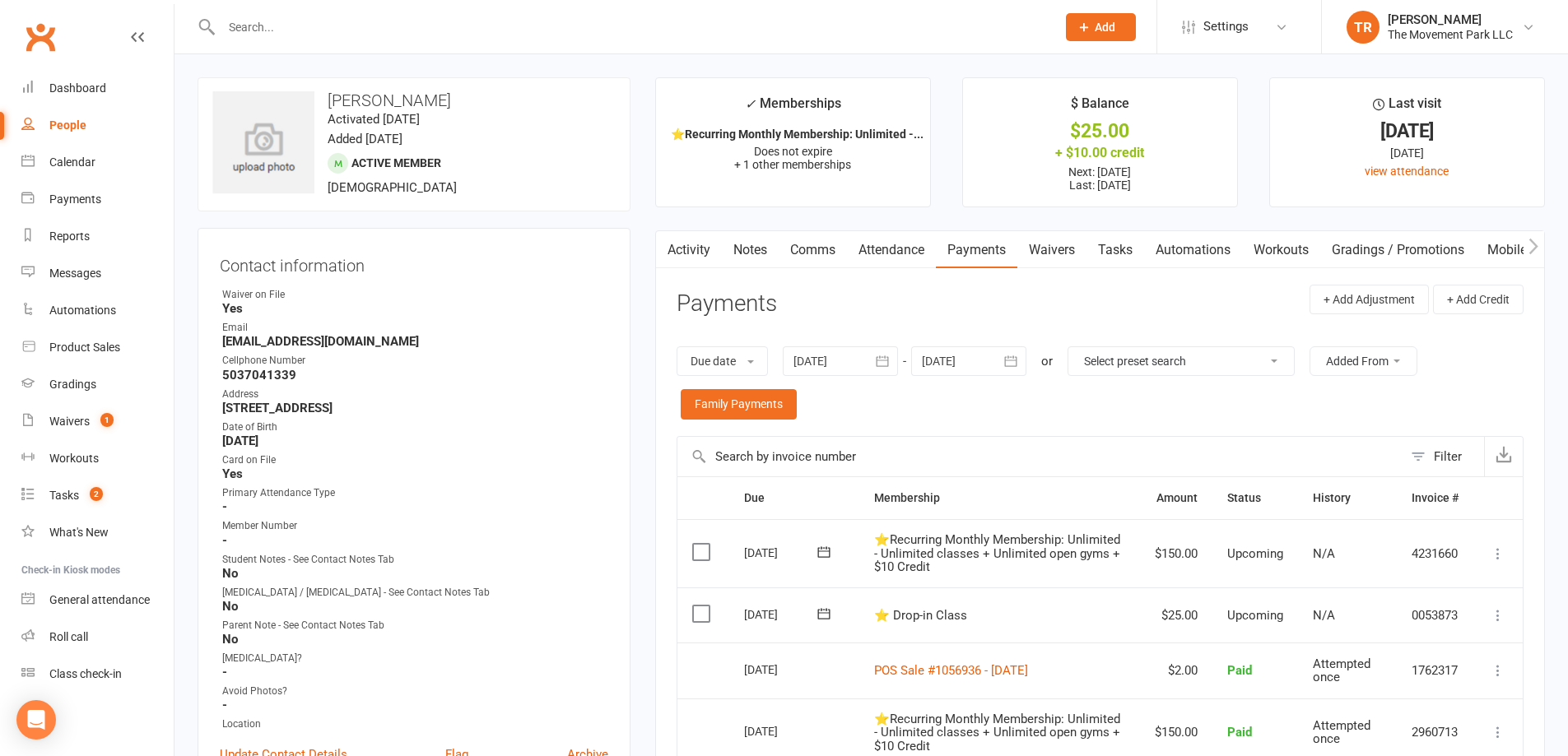
click at [1493, 615] on icon at bounding box center [1498, 615] width 16 height 16
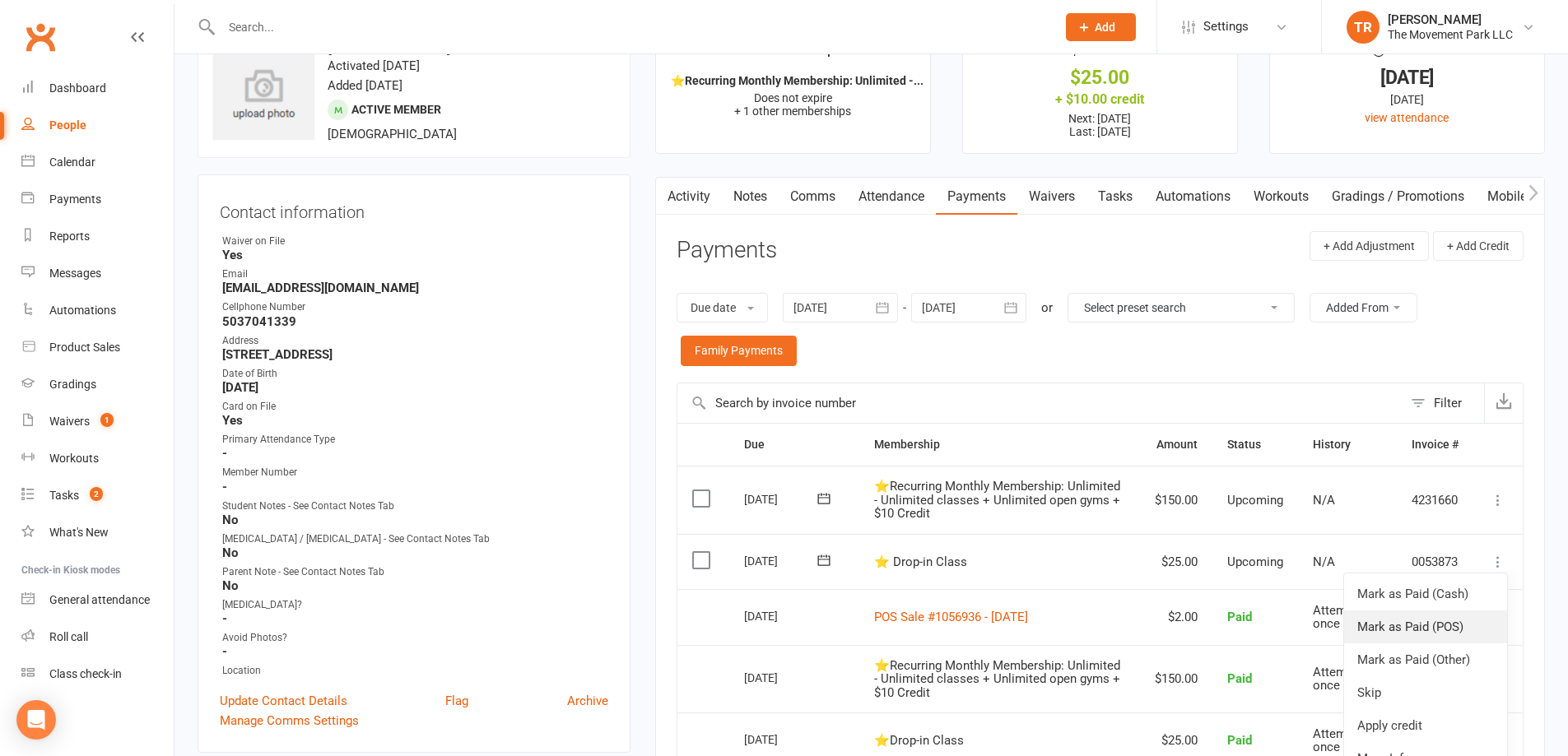
scroll to position [82, 0]
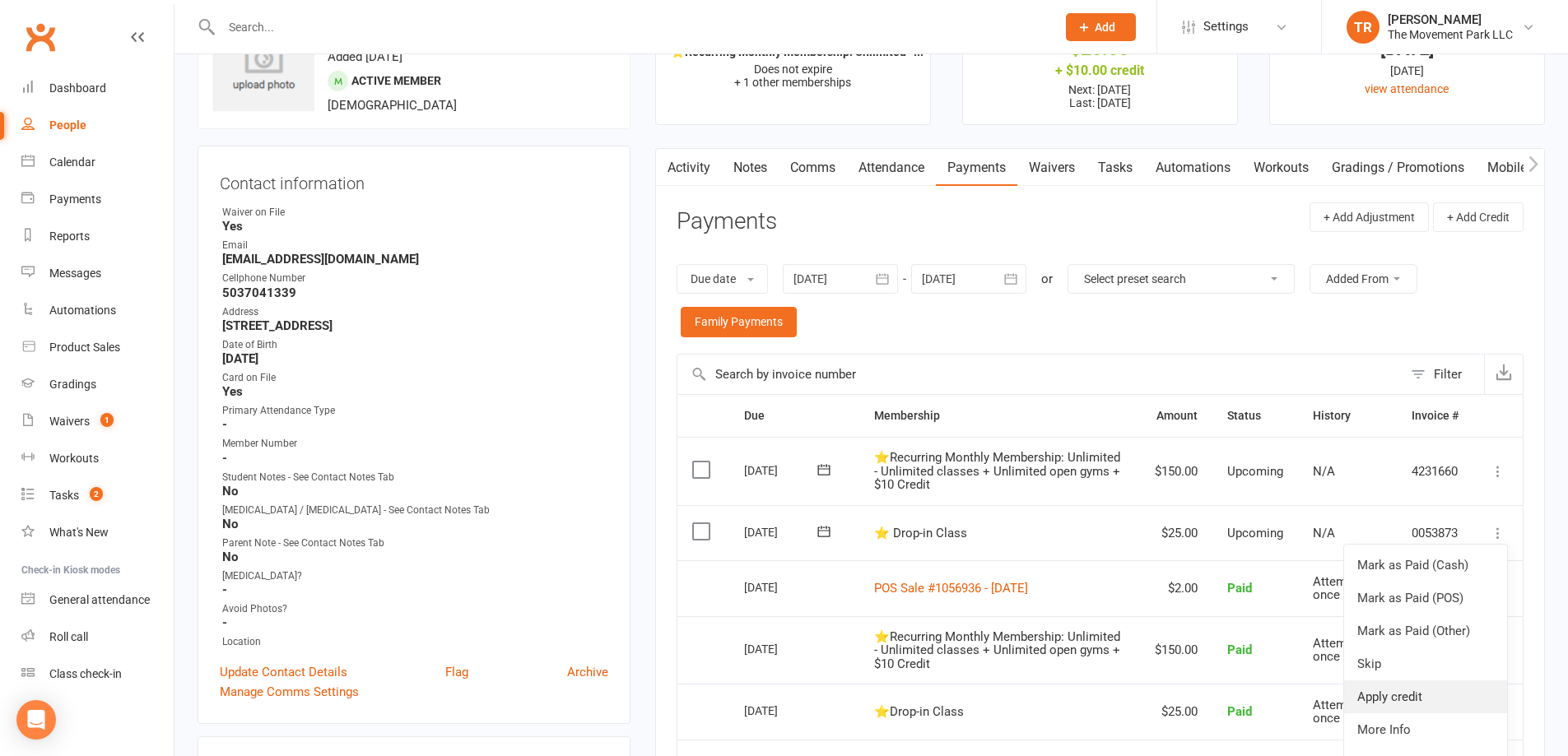
click at [1447, 693] on link "Apply credit" at bounding box center [1426, 697] width 163 height 33
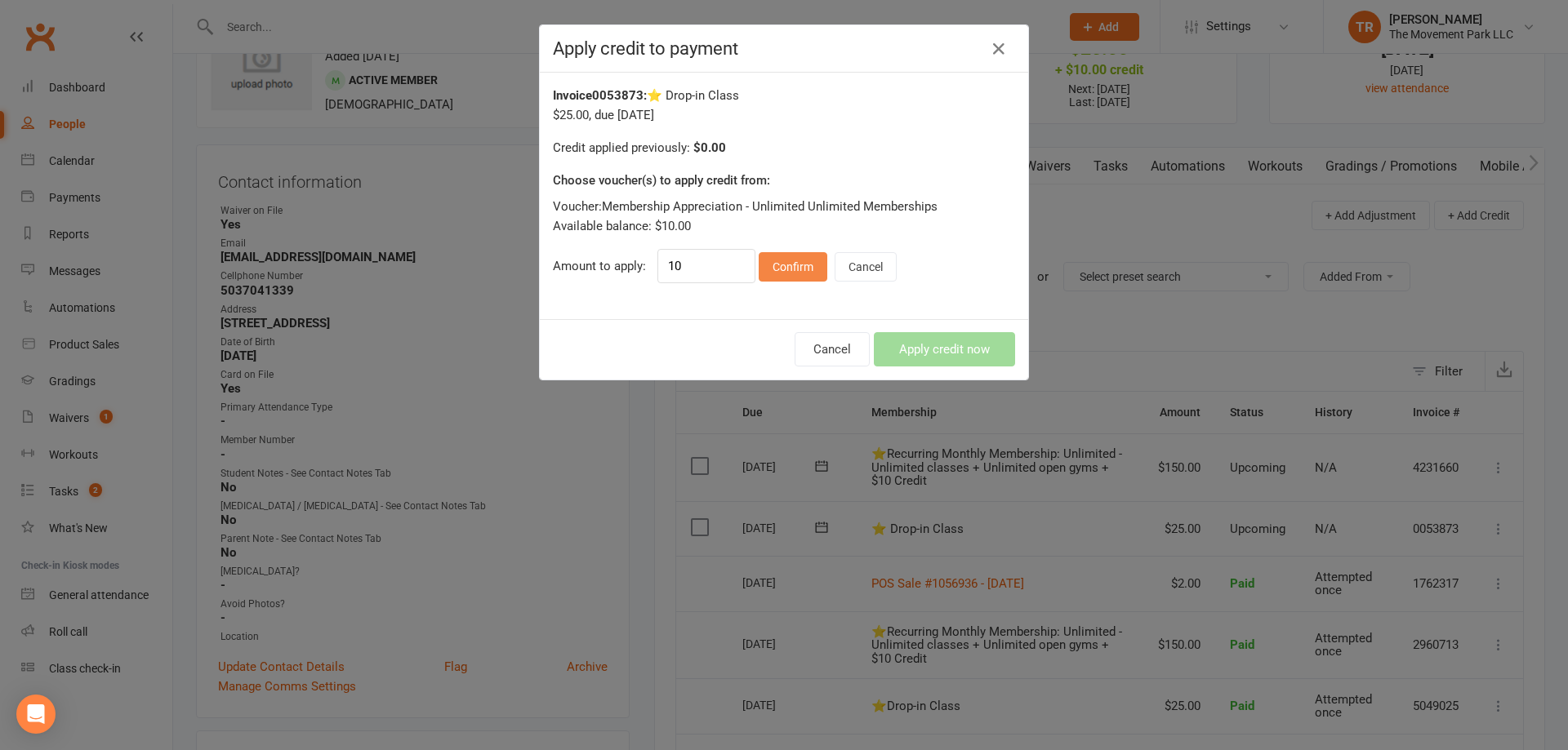
click at [775, 275] on button "Confirm" at bounding box center [793, 267] width 69 height 30
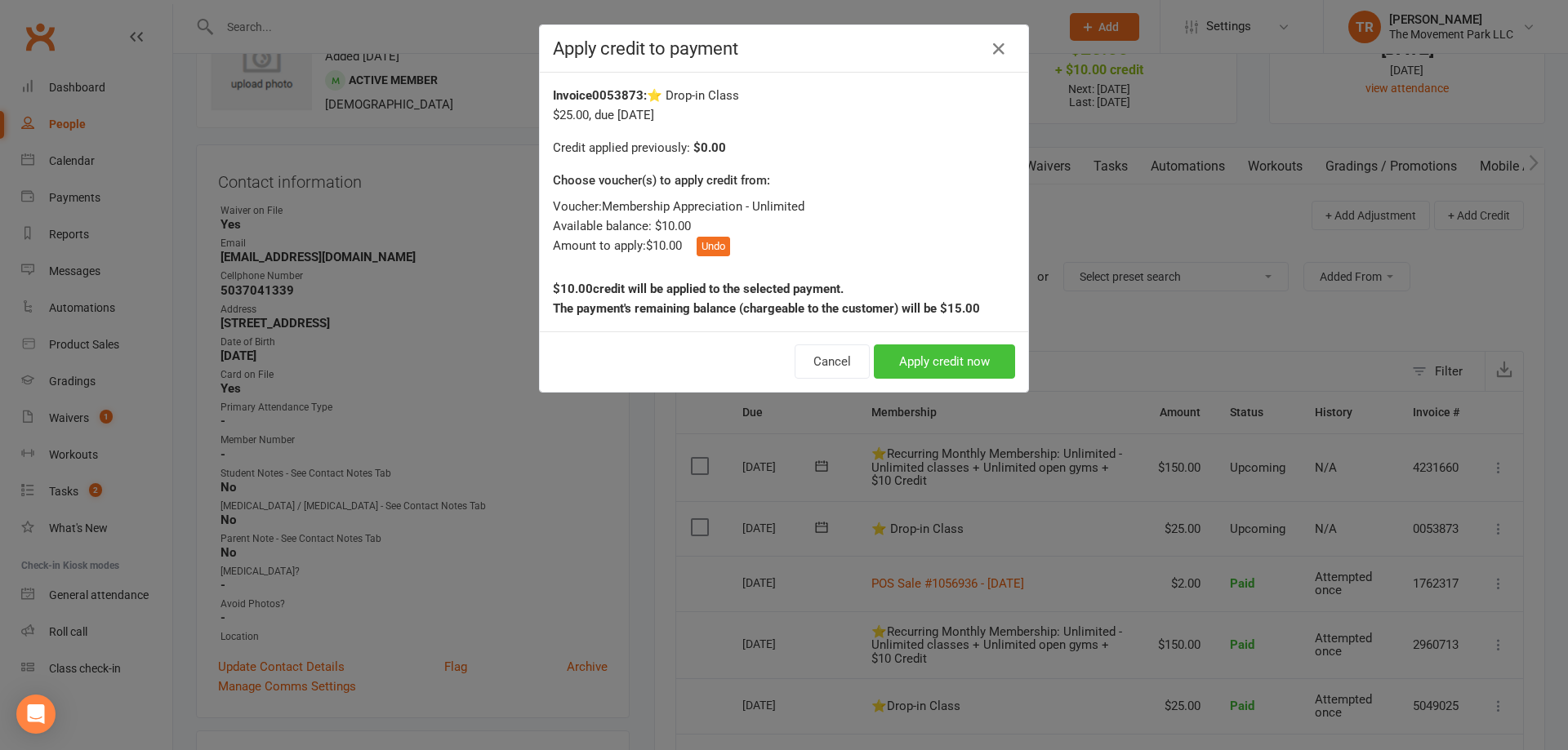
click at [917, 358] on button "Apply credit now" at bounding box center [944, 361] width 141 height 34
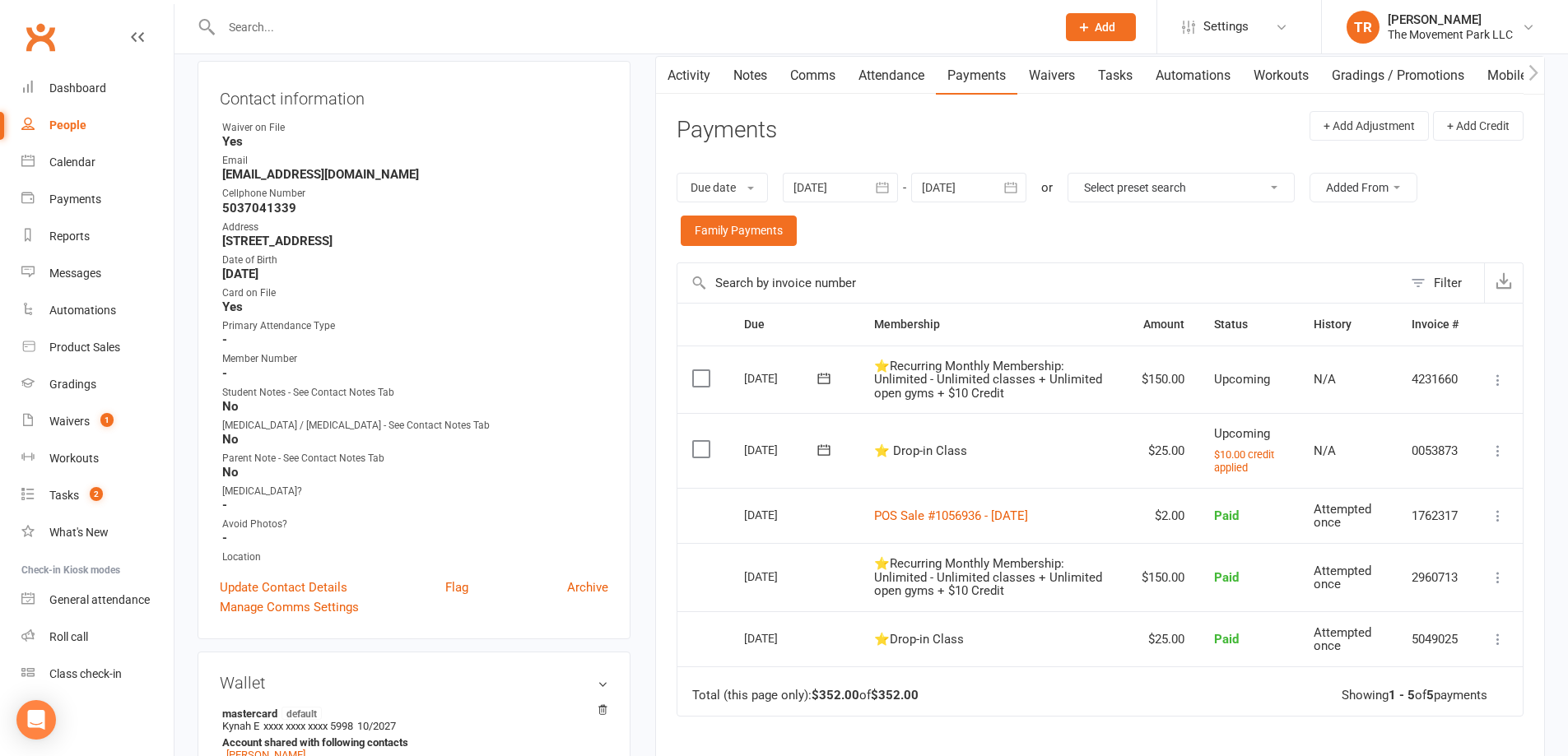
scroll to position [247, 0]
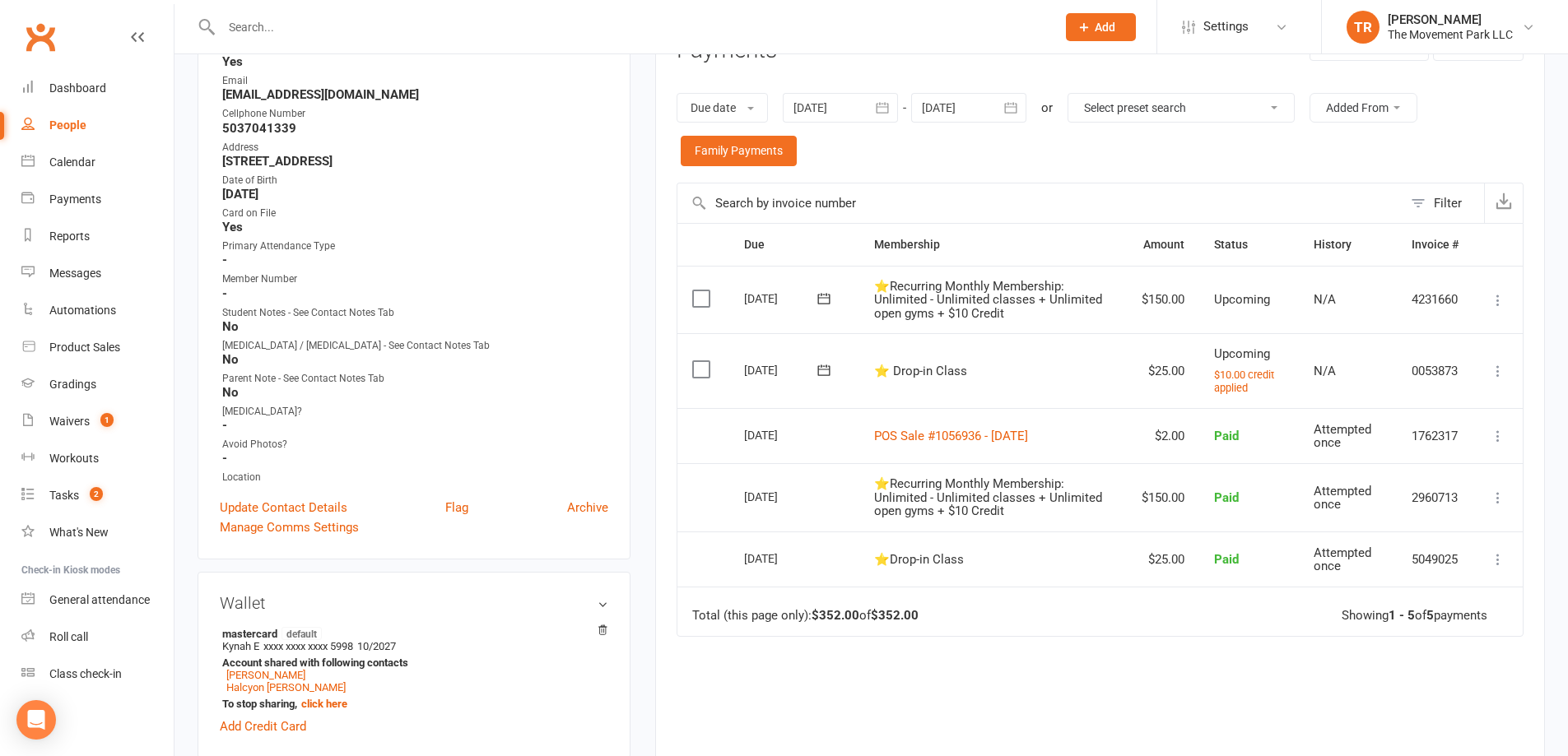
click at [1498, 370] on icon at bounding box center [1498, 370] width 16 height 16
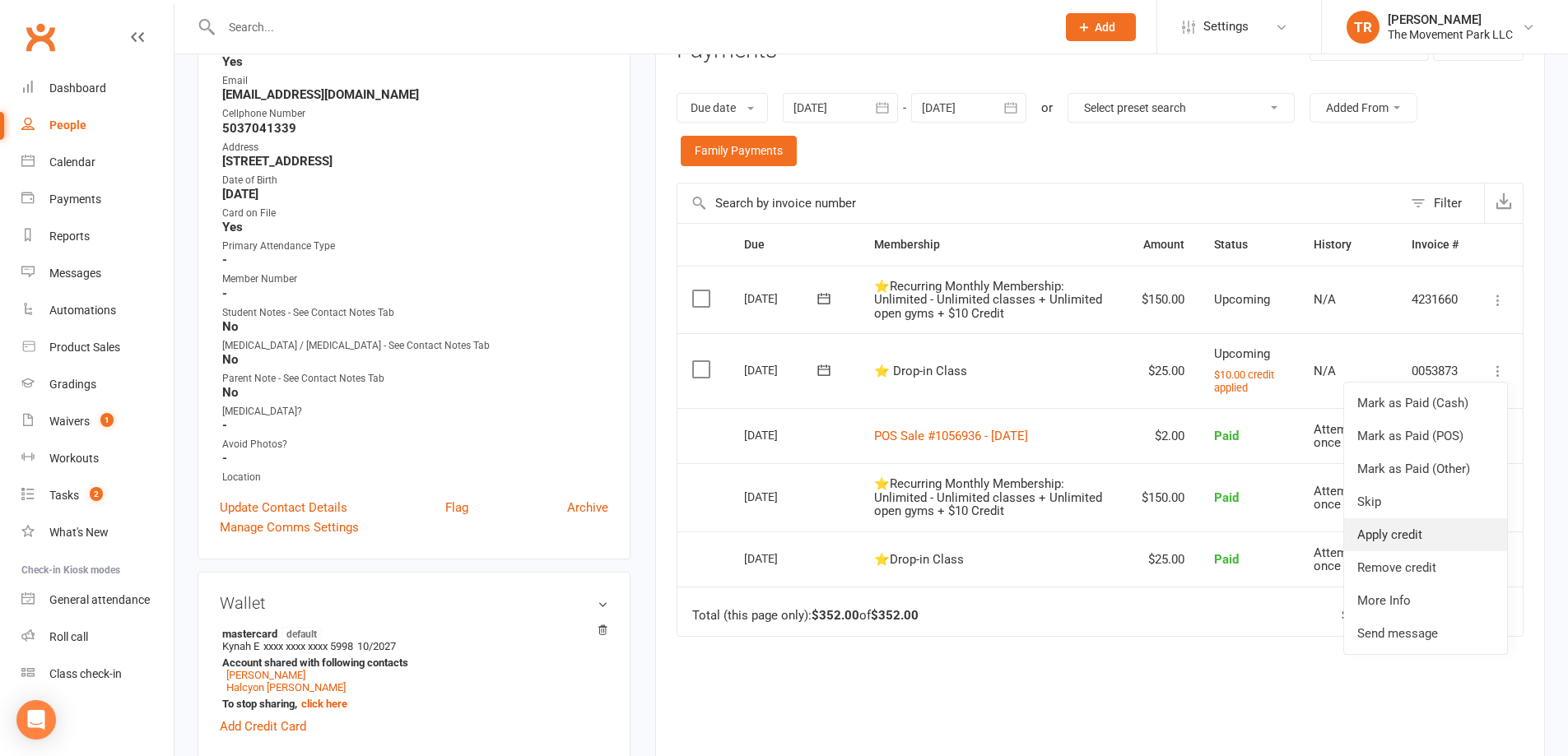
click at [1481, 525] on link "Apply credit" at bounding box center [1426, 535] width 163 height 33
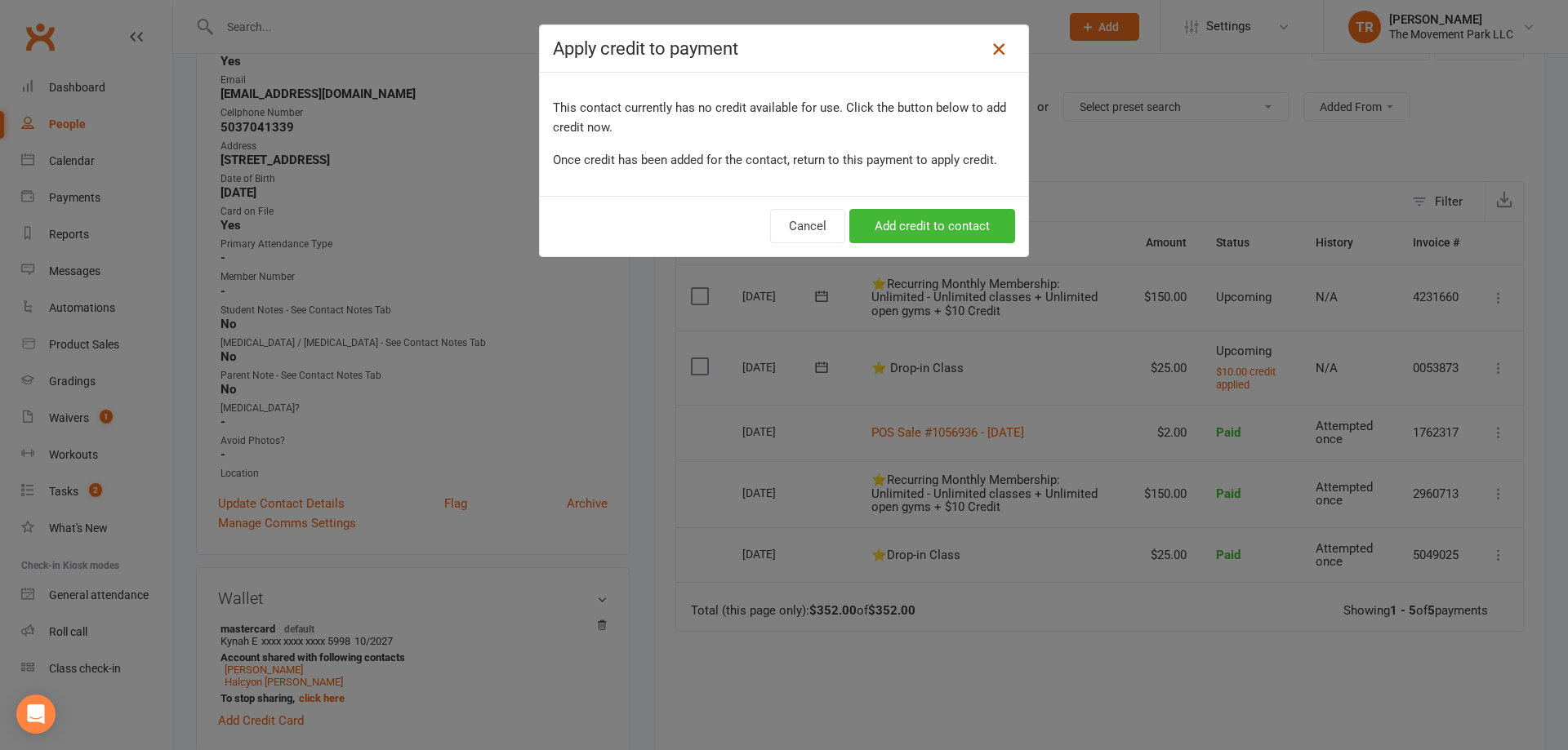
click at [990, 50] on icon at bounding box center [998, 48] width 20 height 20
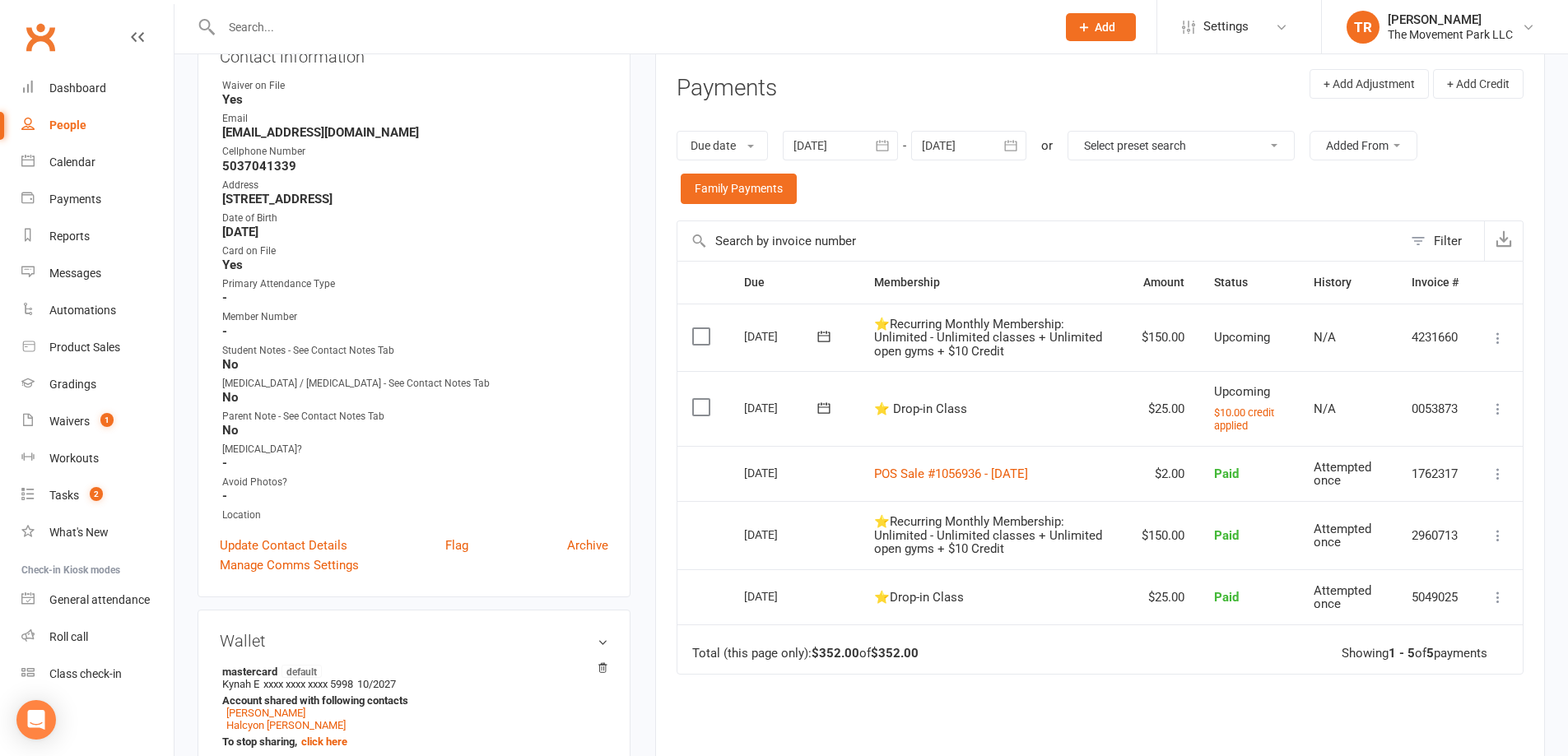
scroll to position [494, 0]
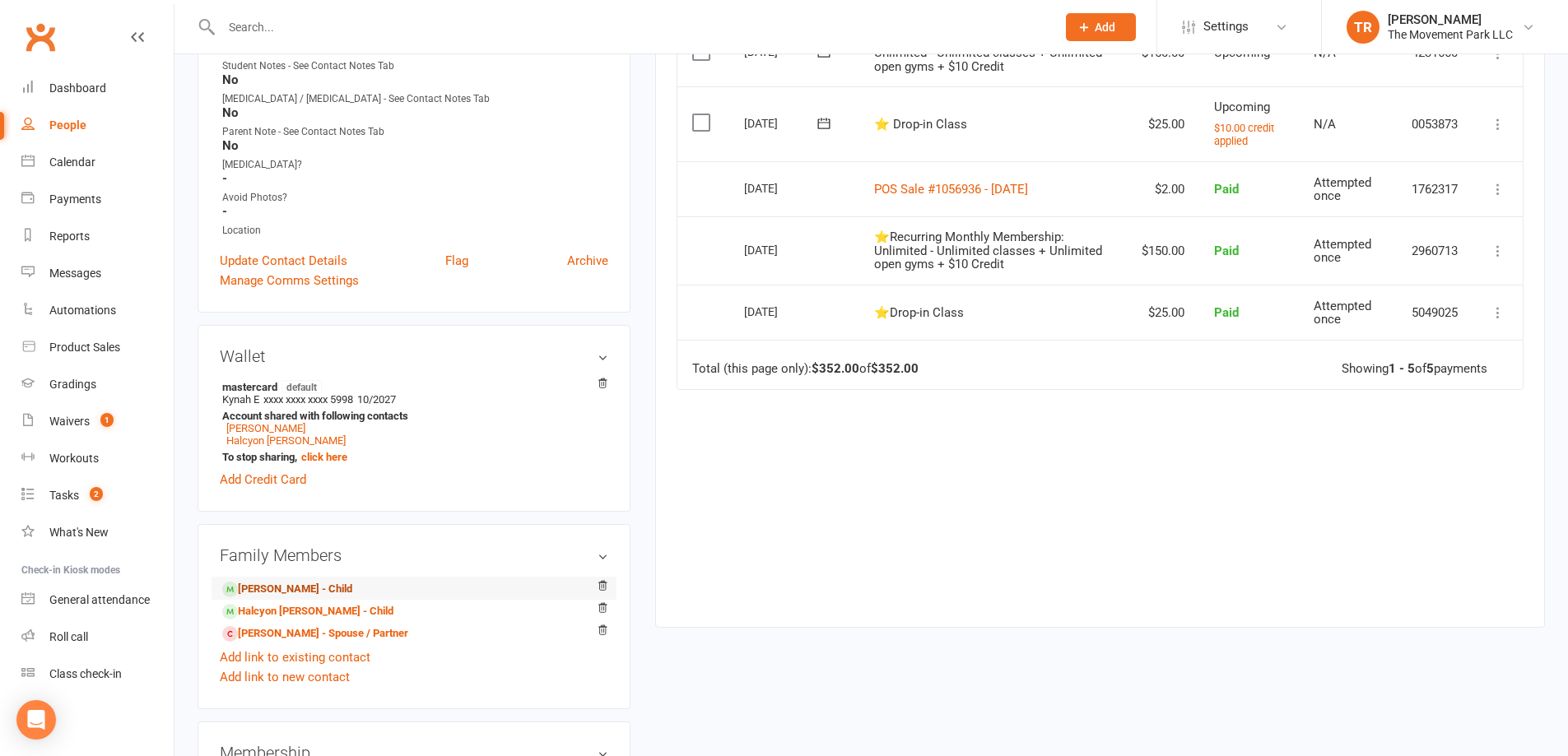
click at [301, 591] on link "Aowyn Atwood - Child" at bounding box center [287, 590] width 130 height 17
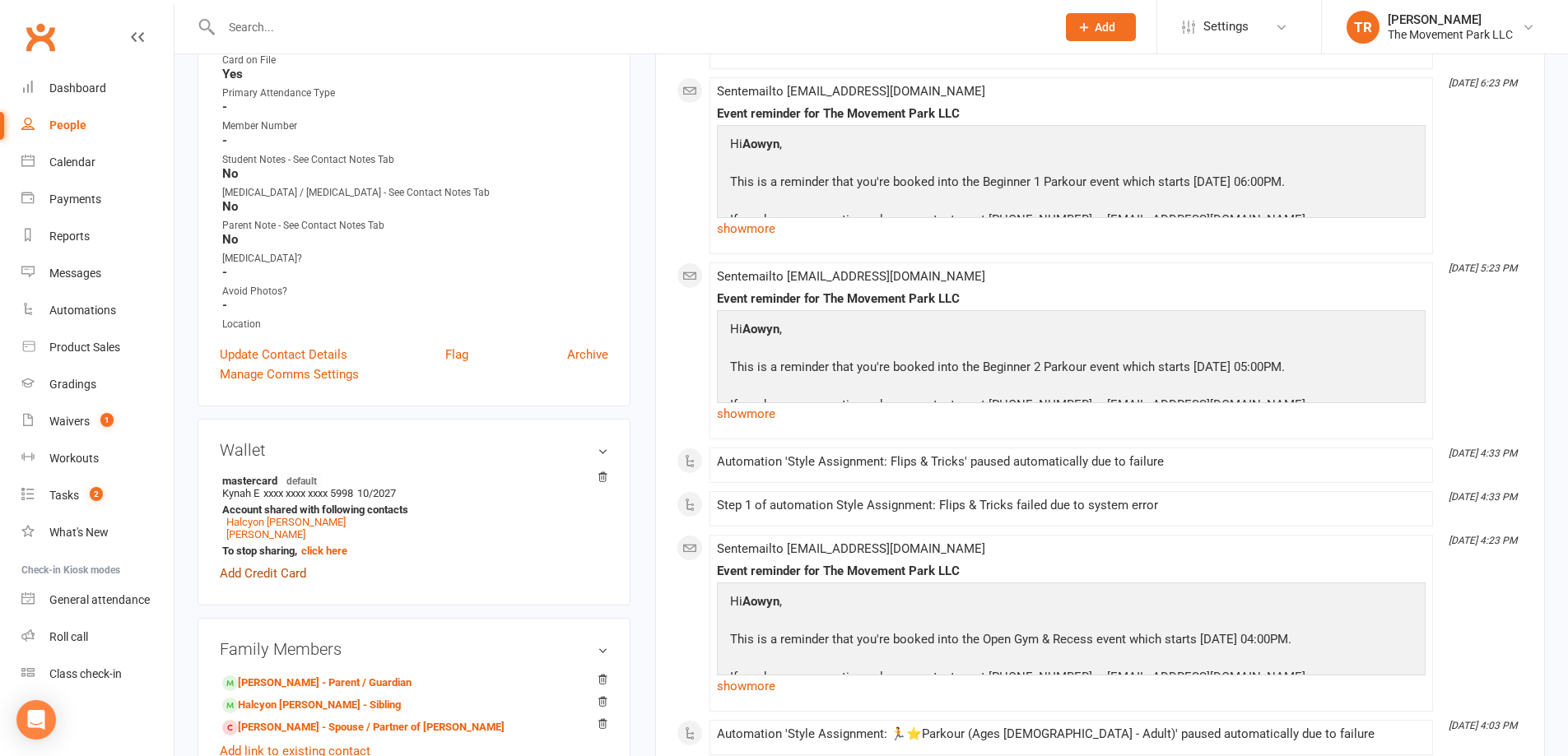
scroll to position [494, 0]
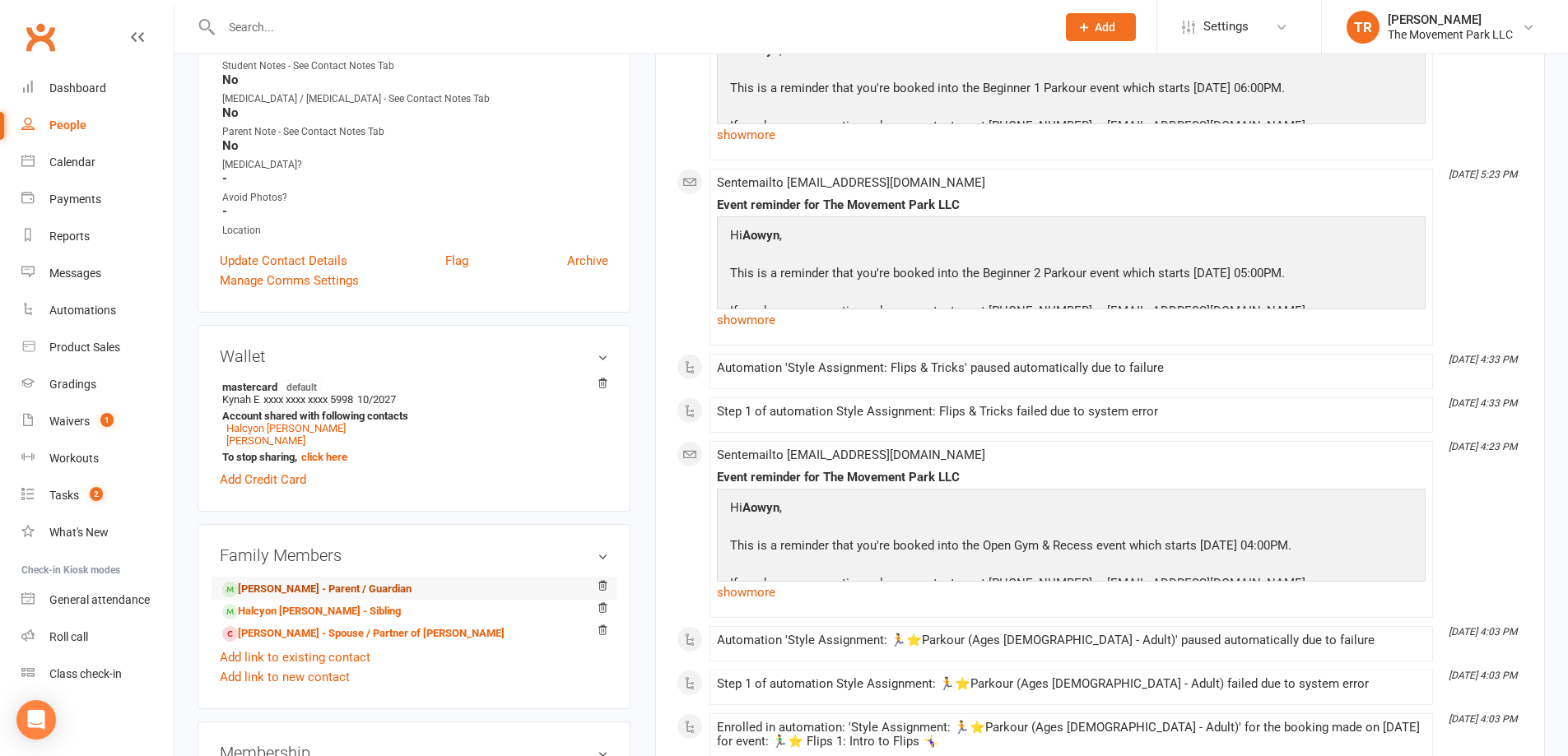
click at [279, 593] on link "Kynah Atwood - Parent / Guardian" at bounding box center [316, 590] width 189 height 17
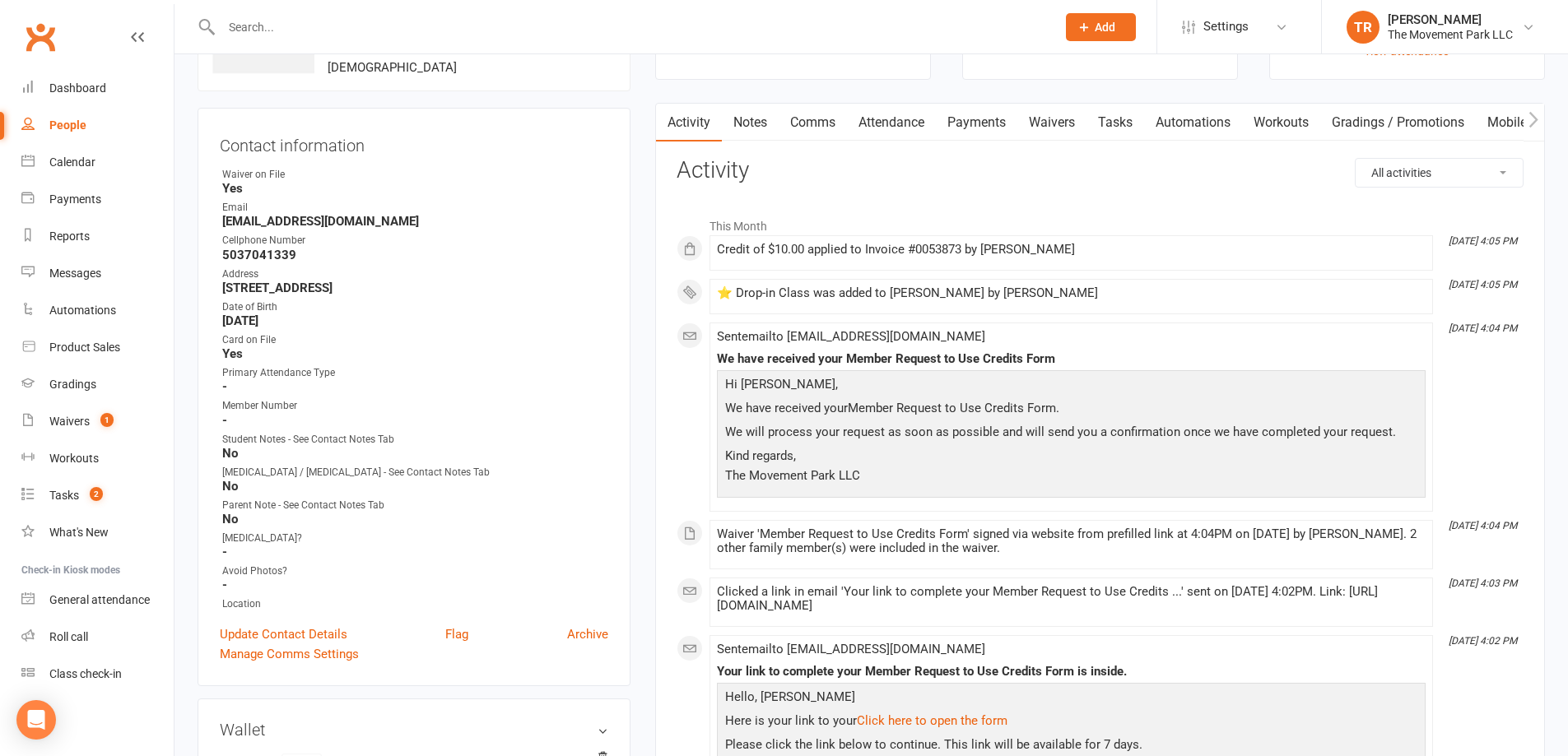
scroll to position [82, 0]
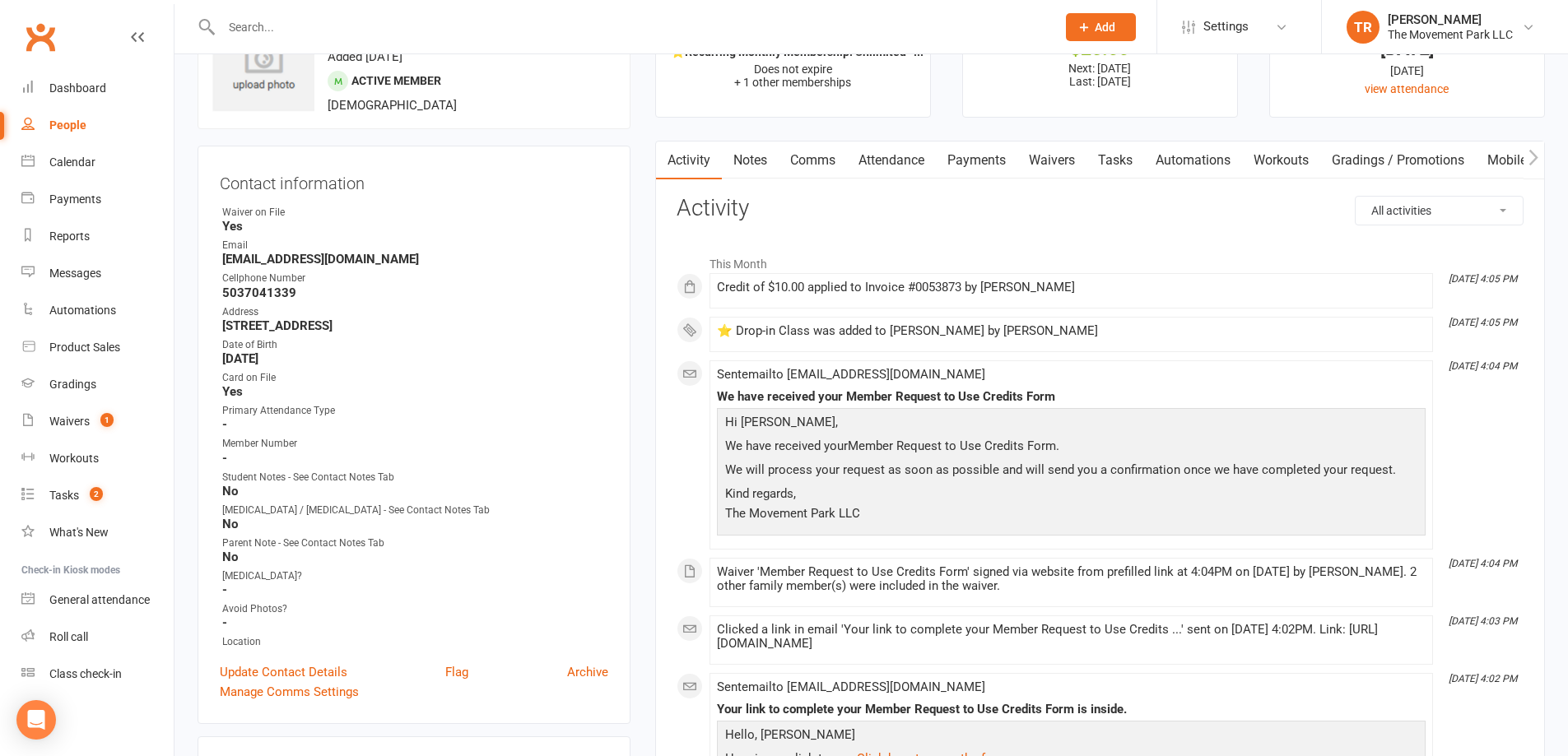
click at [987, 157] on link "Payments" at bounding box center [976, 160] width 81 height 38
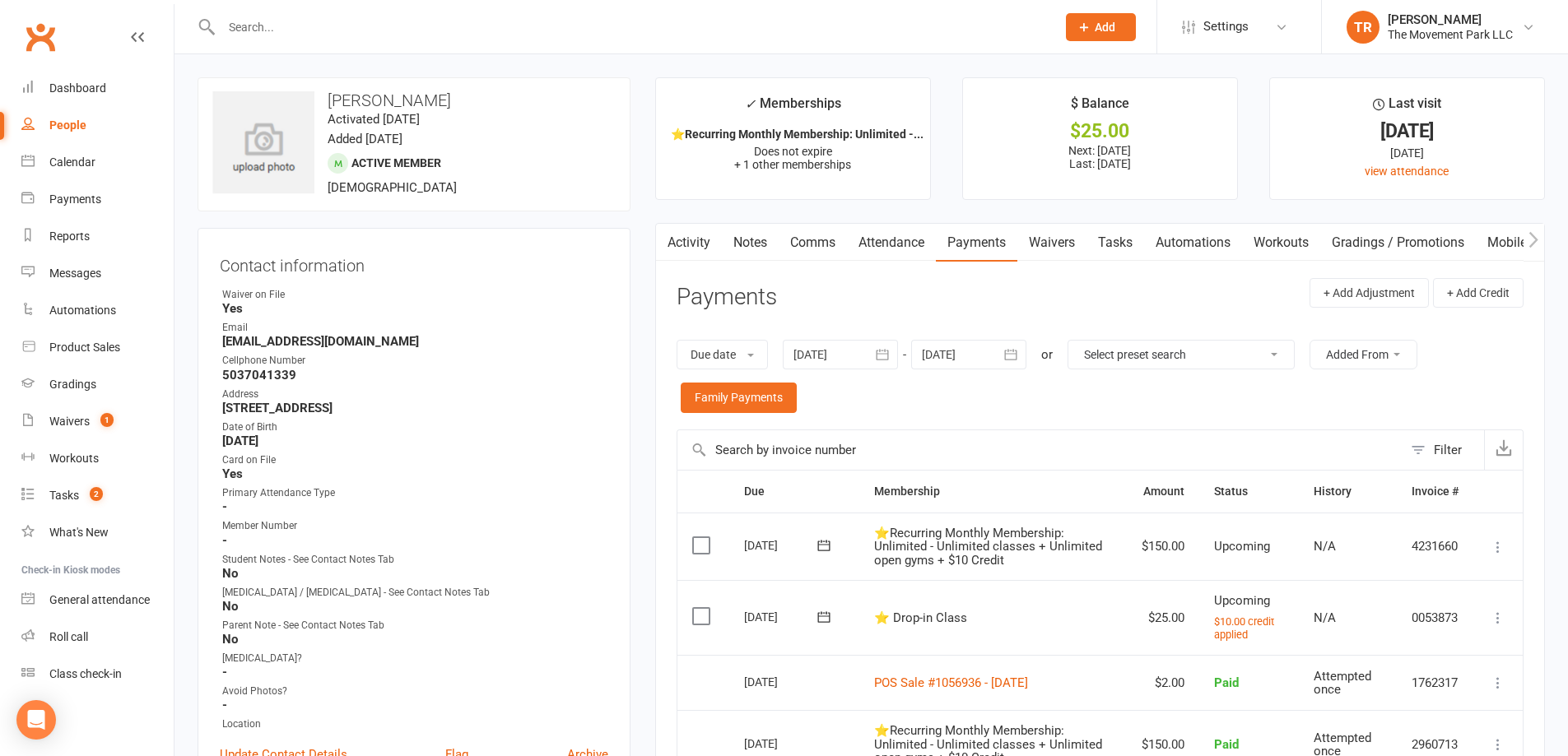
click at [900, 244] on link "Attendance" at bounding box center [892, 243] width 89 height 38
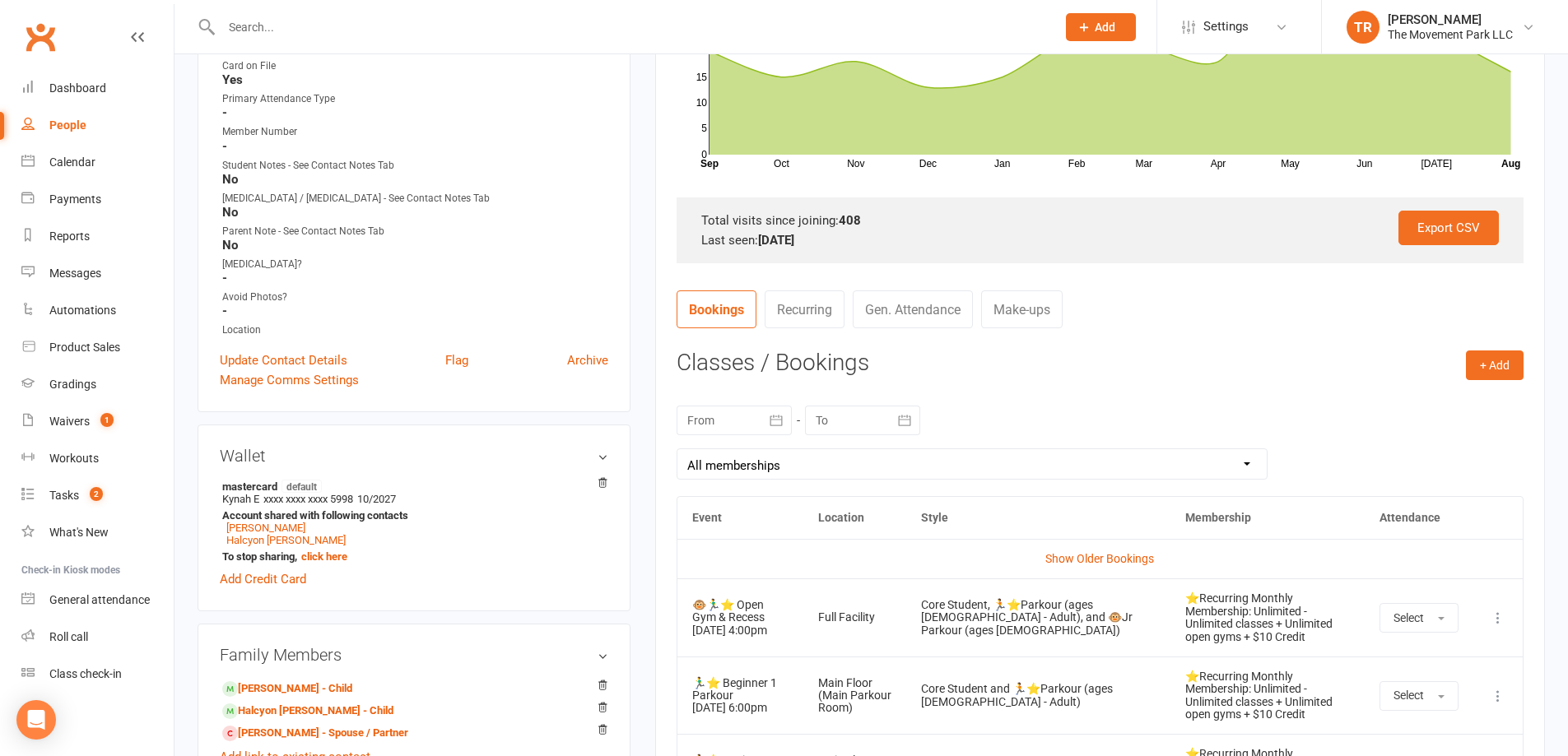
scroll to position [494, 0]
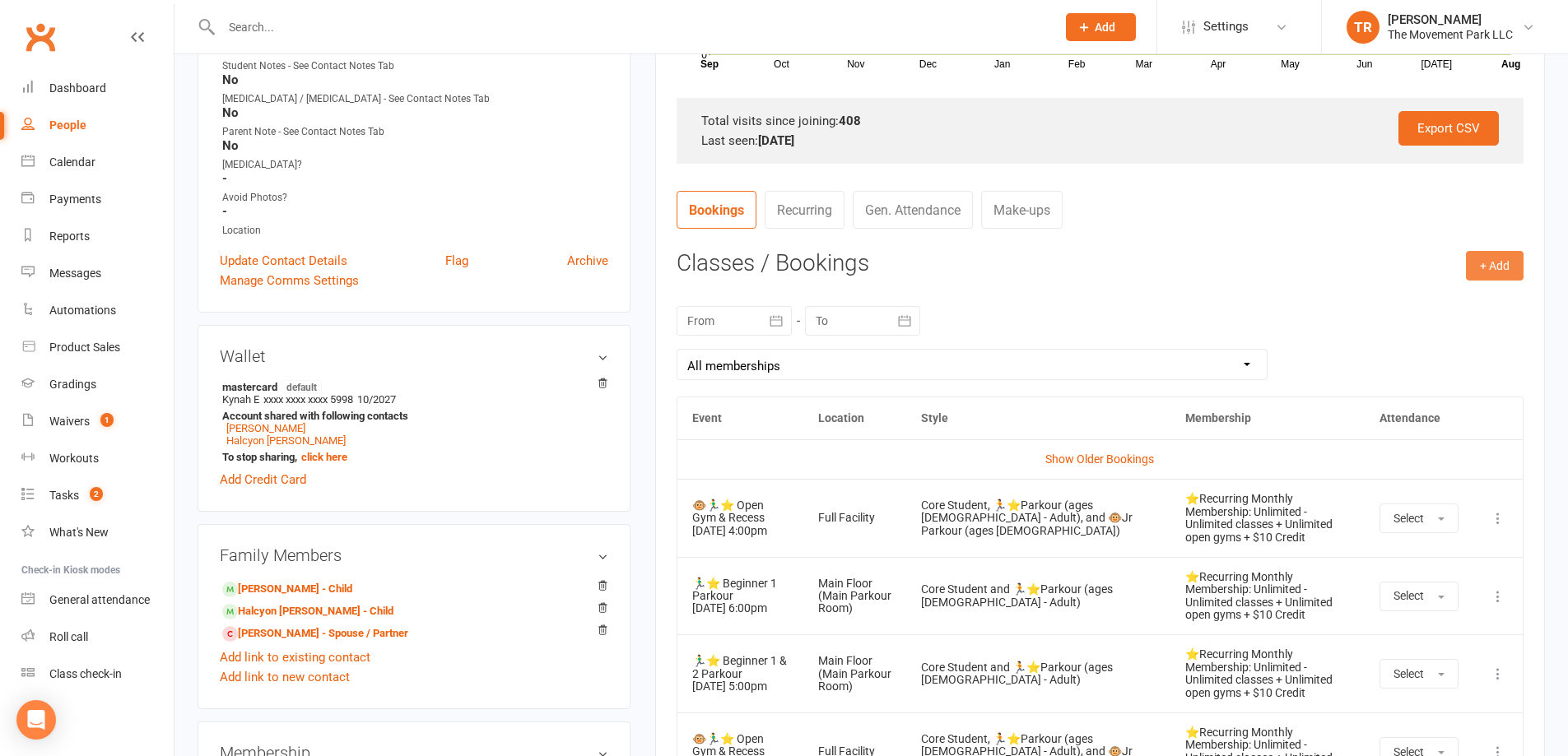
click at [1486, 260] on button "+ Add" at bounding box center [1494, 266] width 57 height 30
click at [1445, 371] on link "Book a Friend" at bounding box center [1441, 369] width 163 height 33
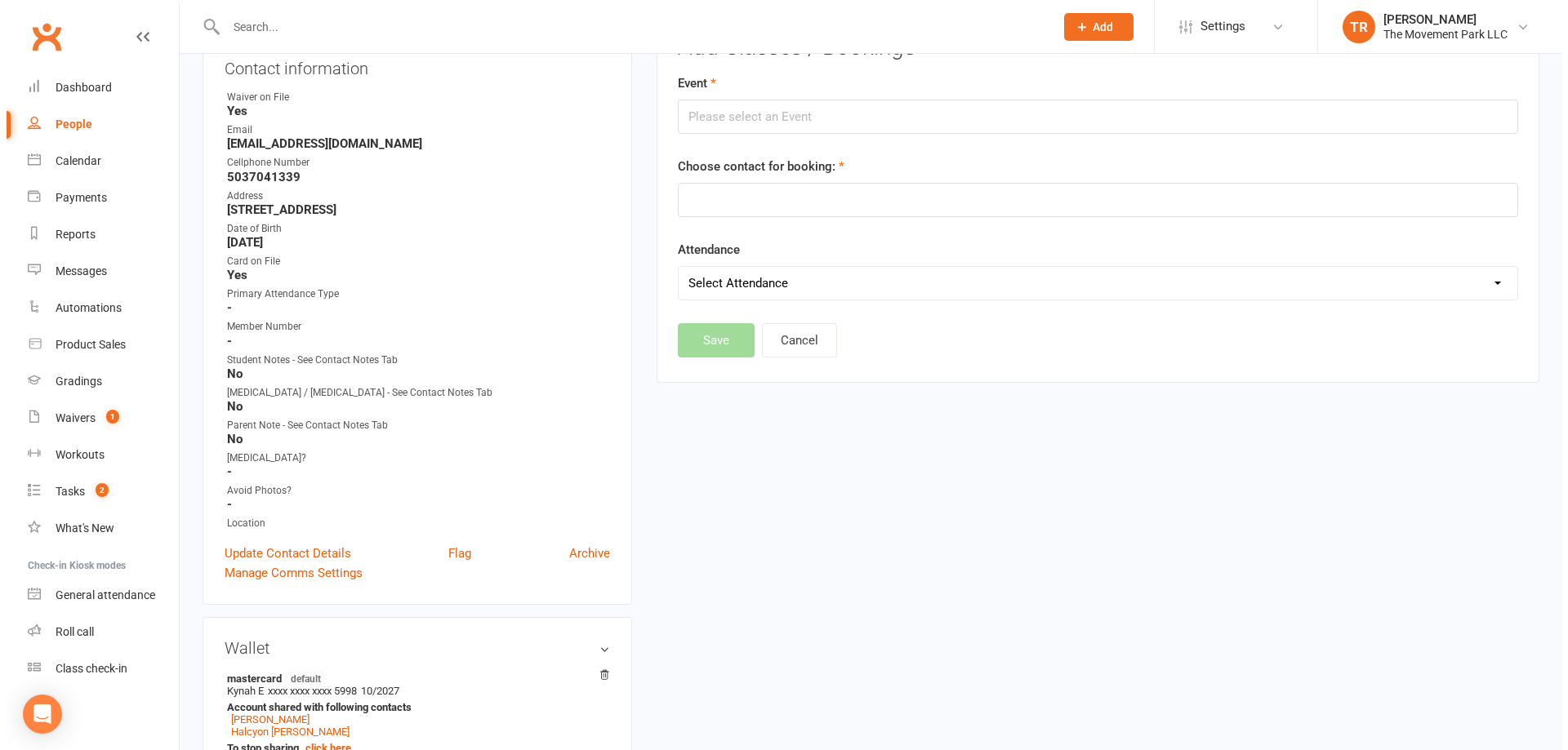
scroll to position [139, 0]
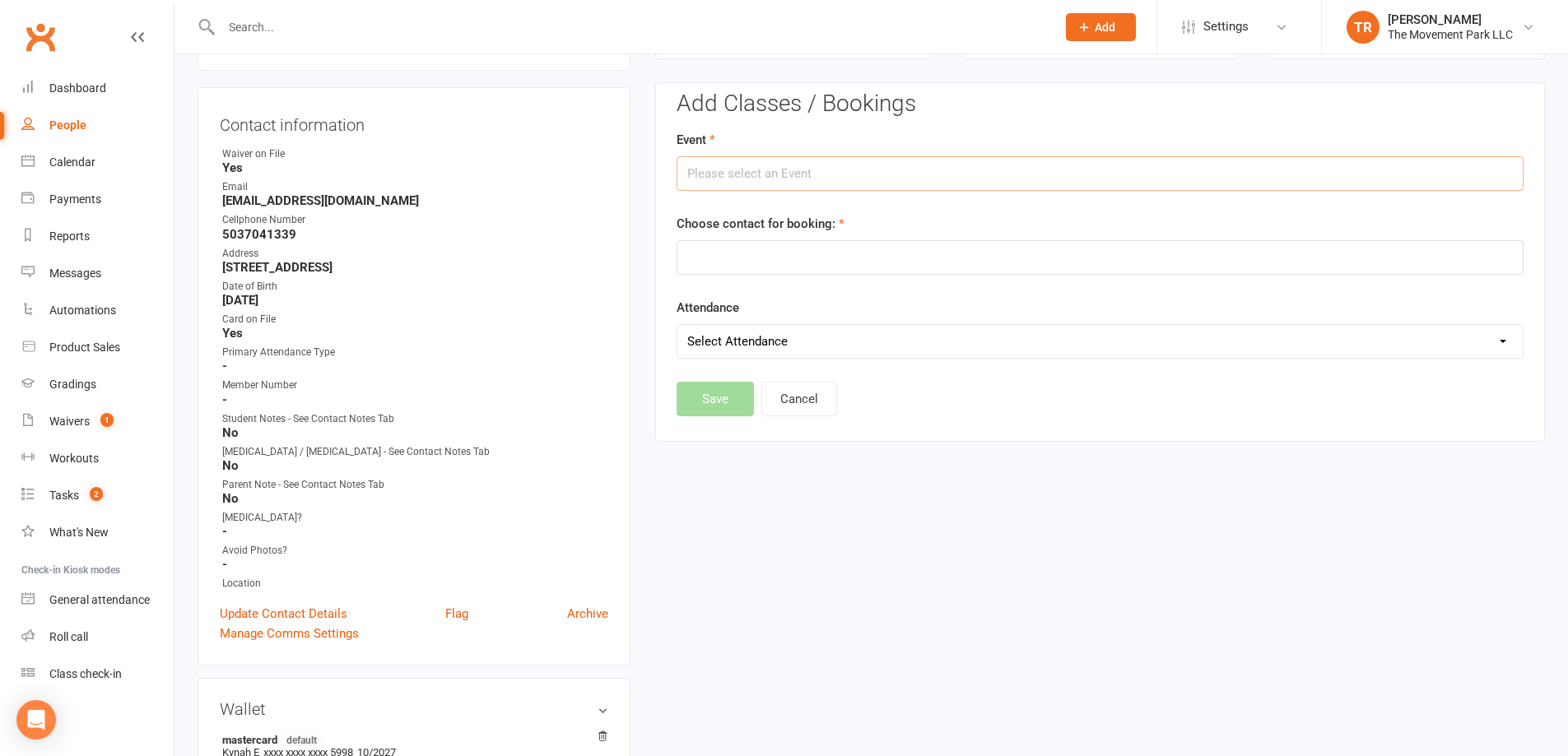
click at [871, 172] on input "text" at bounding box center [1100, 173] width 847 height 34
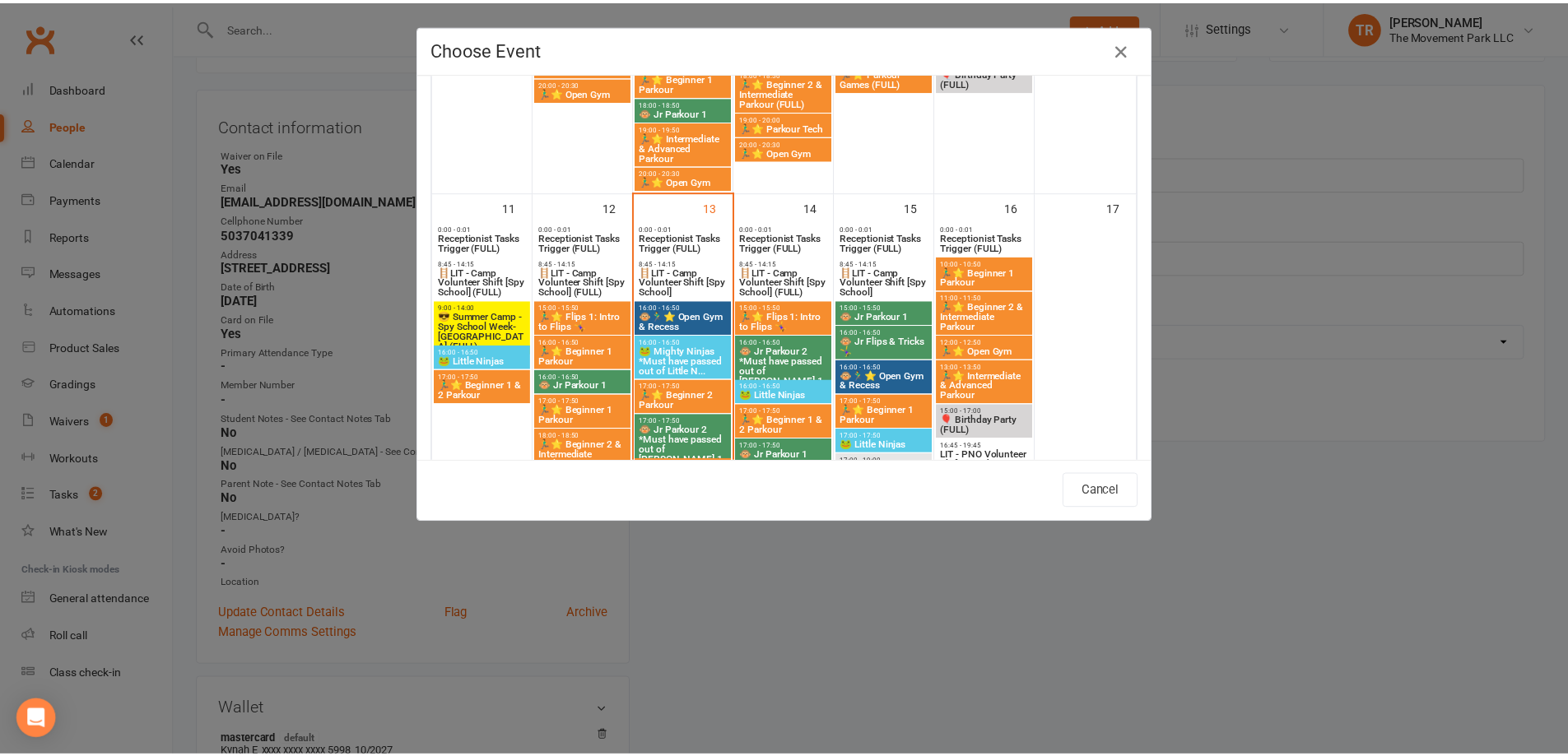
scroll to position [823, 0]
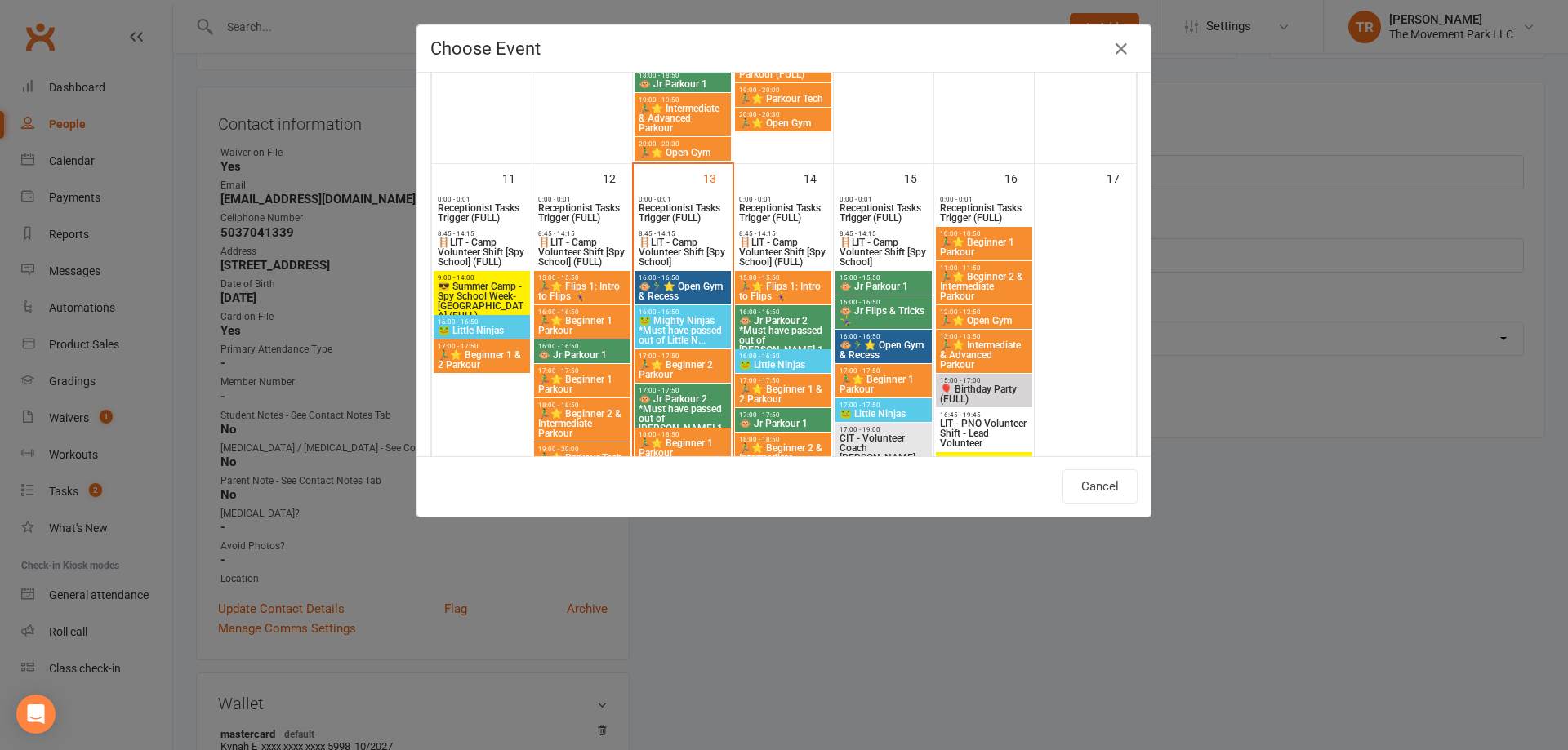
click at [679, 281] on span "🐵🏃‍♂️⭐ Open Gym & Recess" at bounding box center [683, 291] width 90 height 20
type input "🐵🏃‍♂️⭐ Open Gym & Recess - Aug 13, 2025 4:00:00 PM"
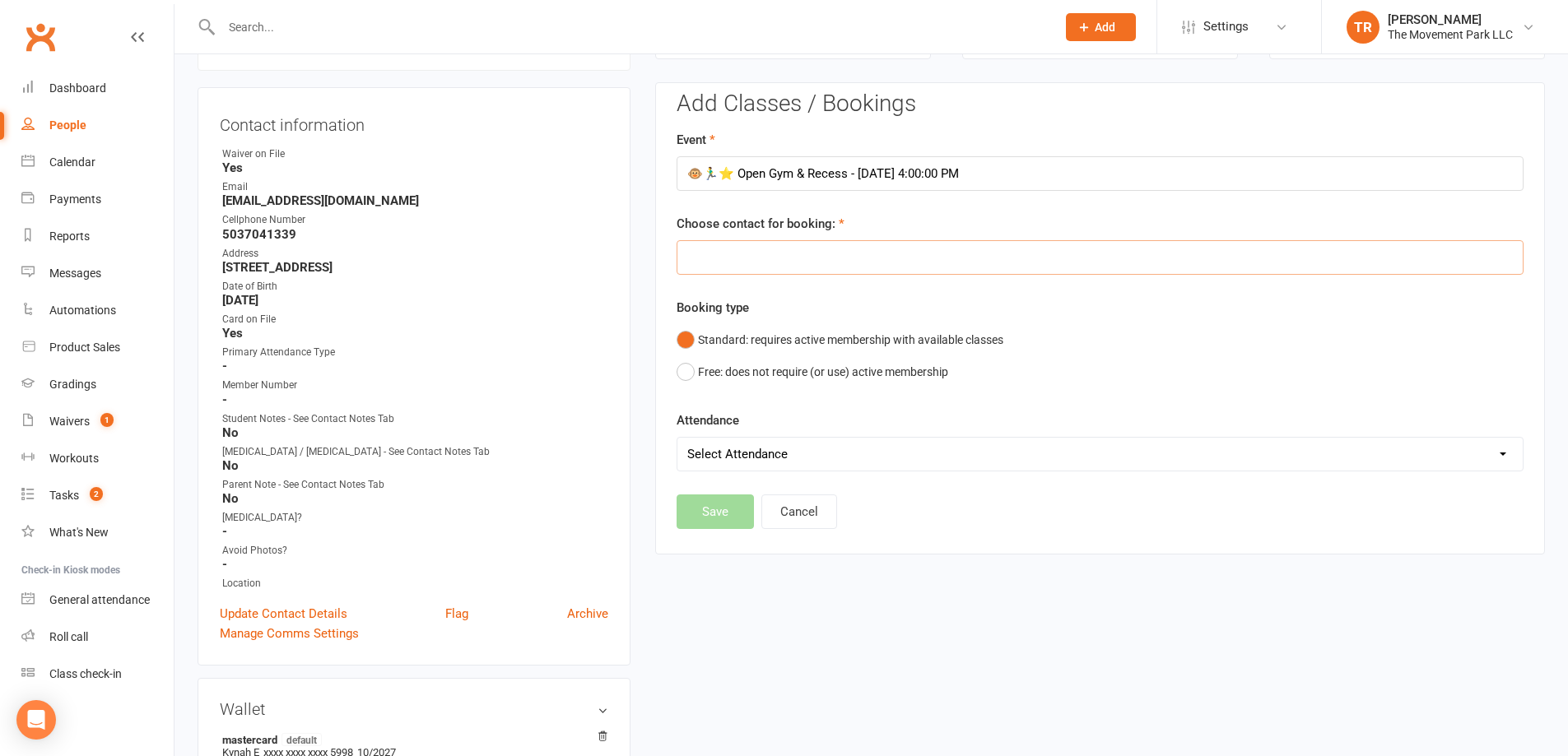
click at [742, 260] on input "text" at bounding box center [1100, 257] width 847 height 34
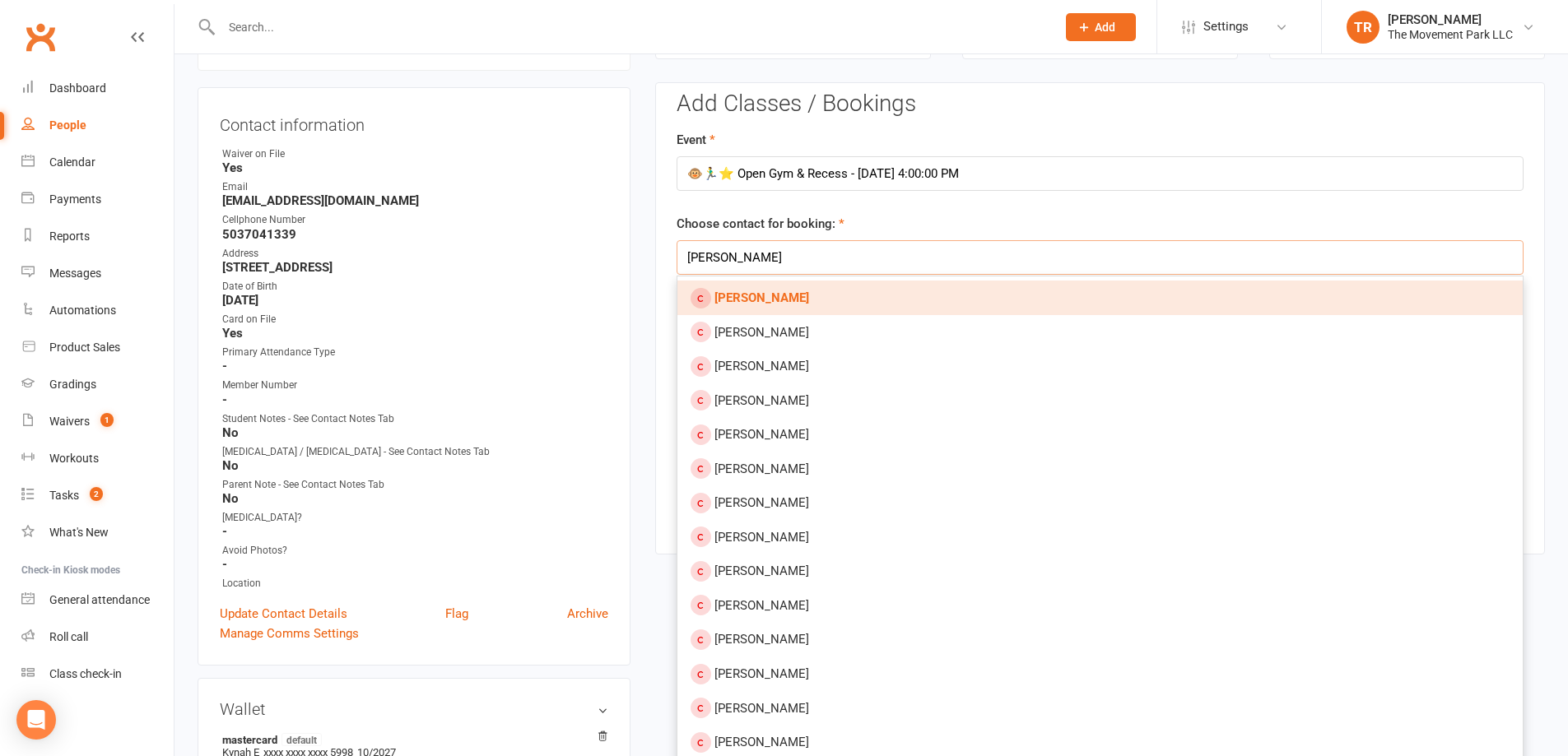
type input "kylie samuel"
click at [784, 291] on strong "Kylie Samuel" at bounding box center [762, 297] width 94 height 15
type input "Kylie Samuel"
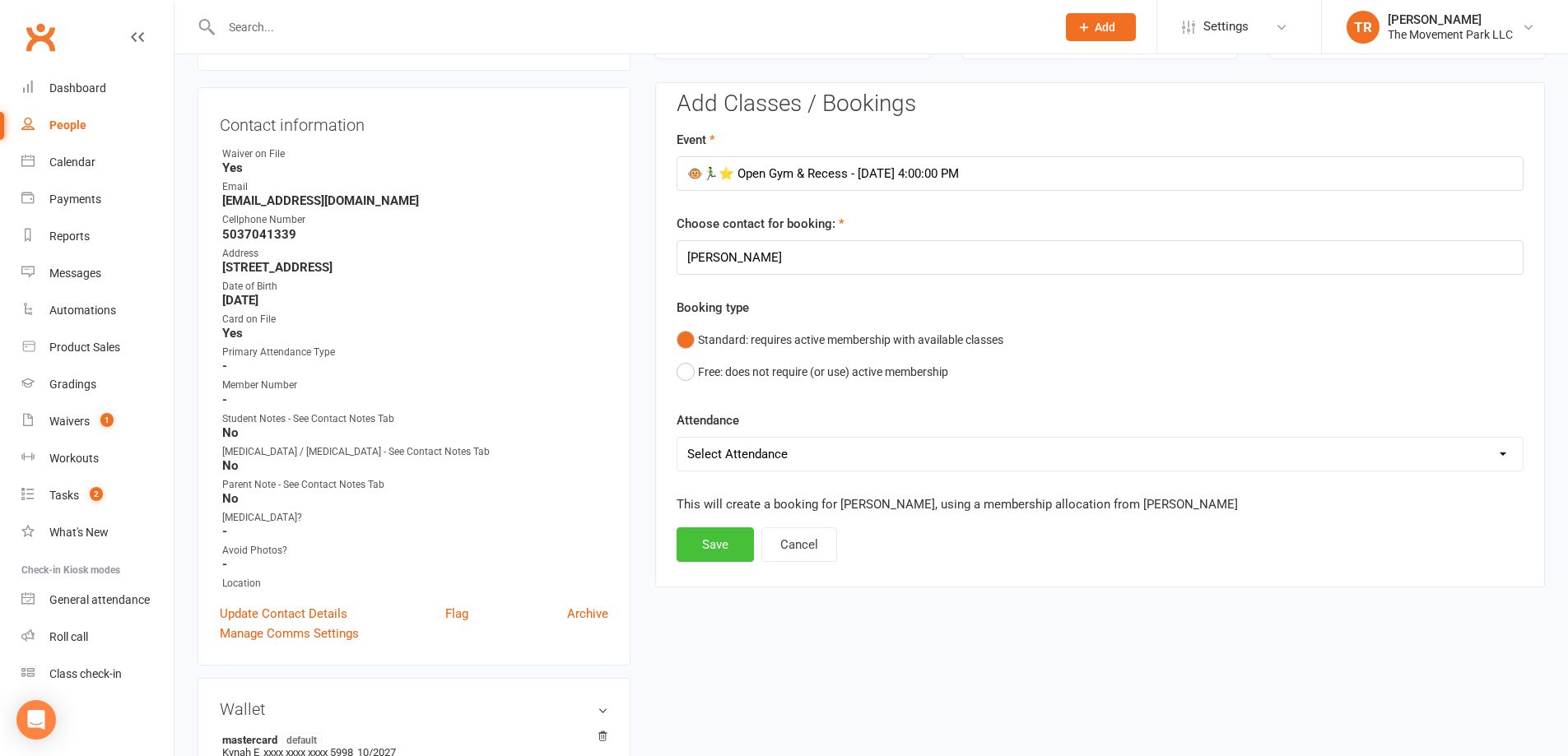
click at [712, 543] on button "Save" at bounding box center [715, 545] width 77 height 34
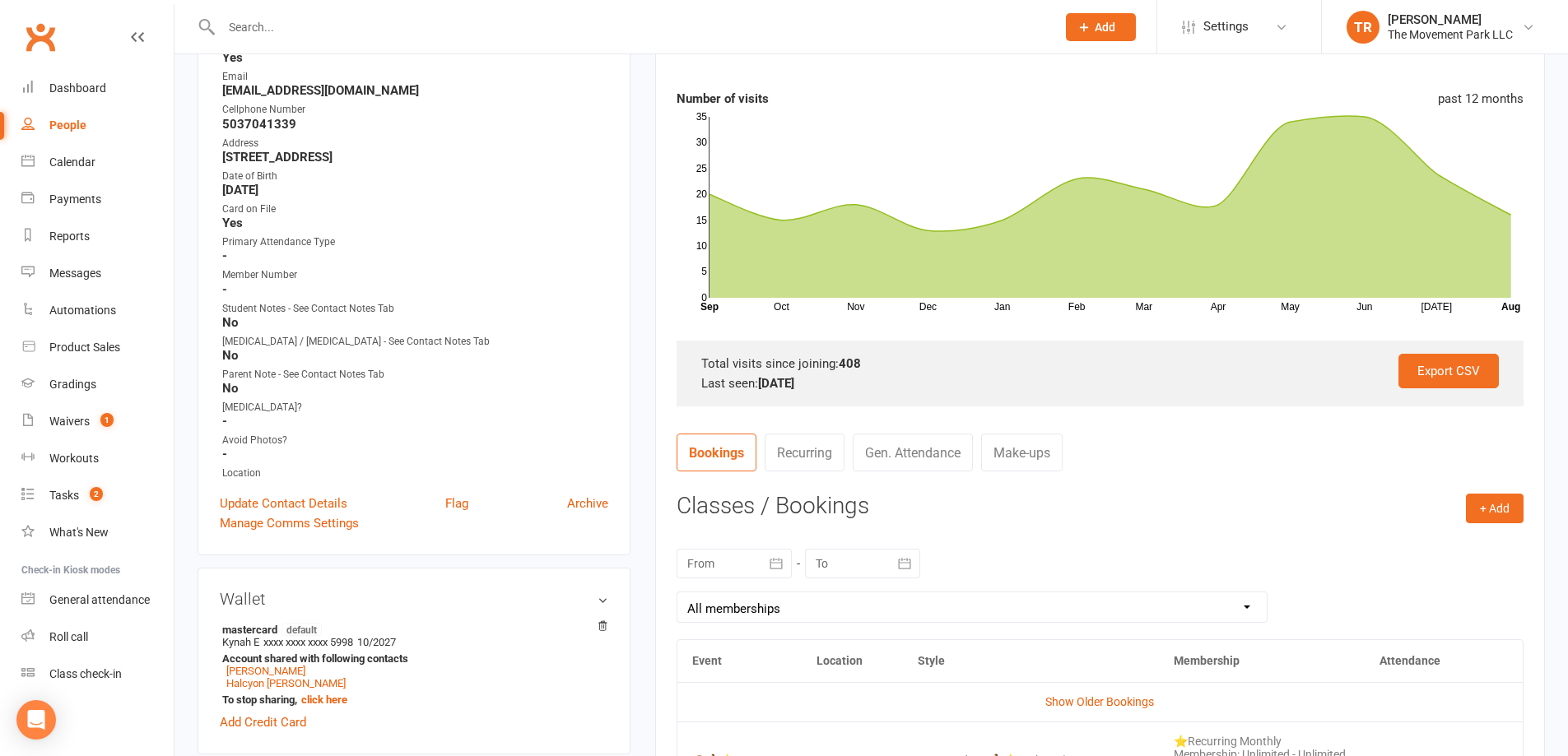
scroll to position [0, 0]
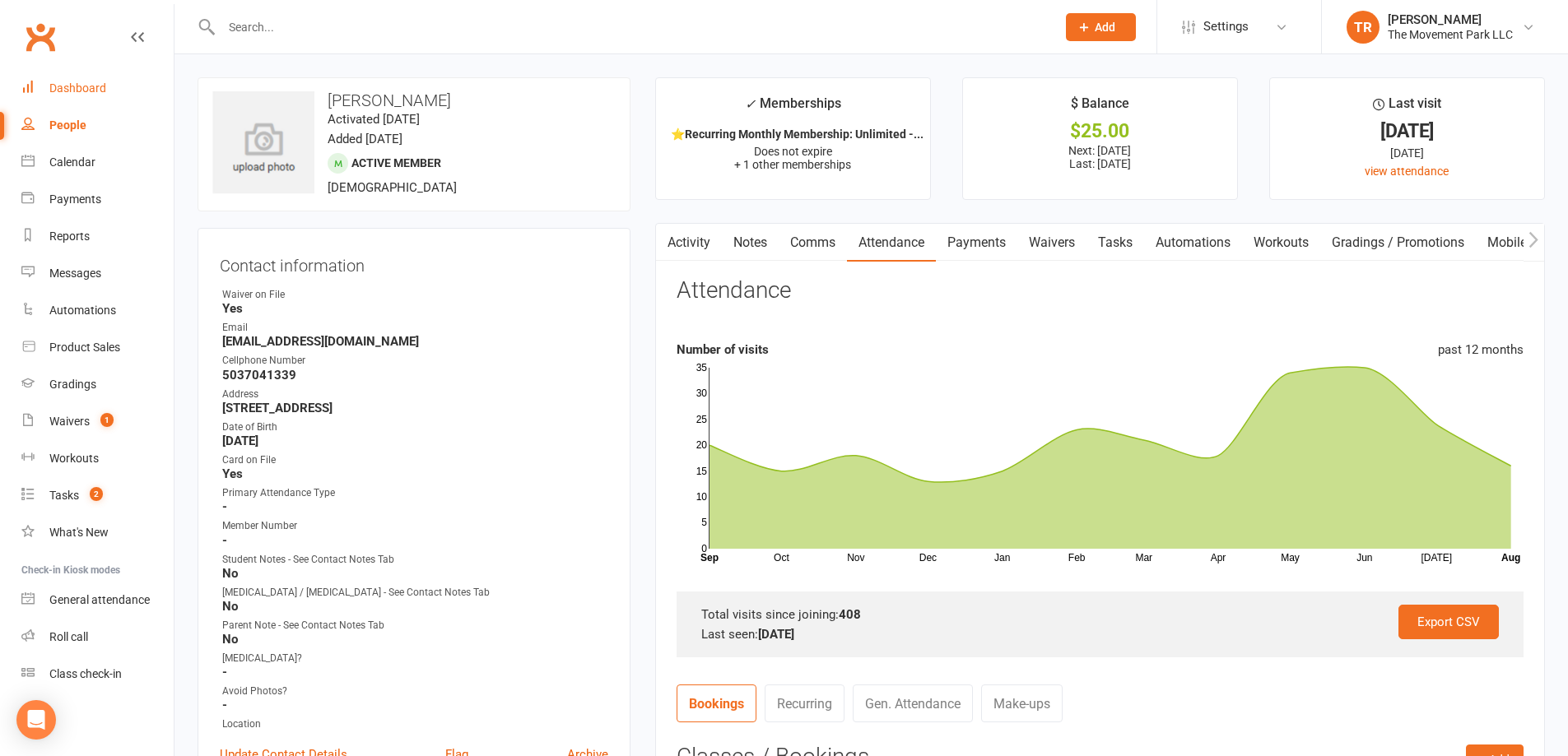
click at [98, 85] on div "Dashboard" at bounding box center [78, 87] width 57 height 13
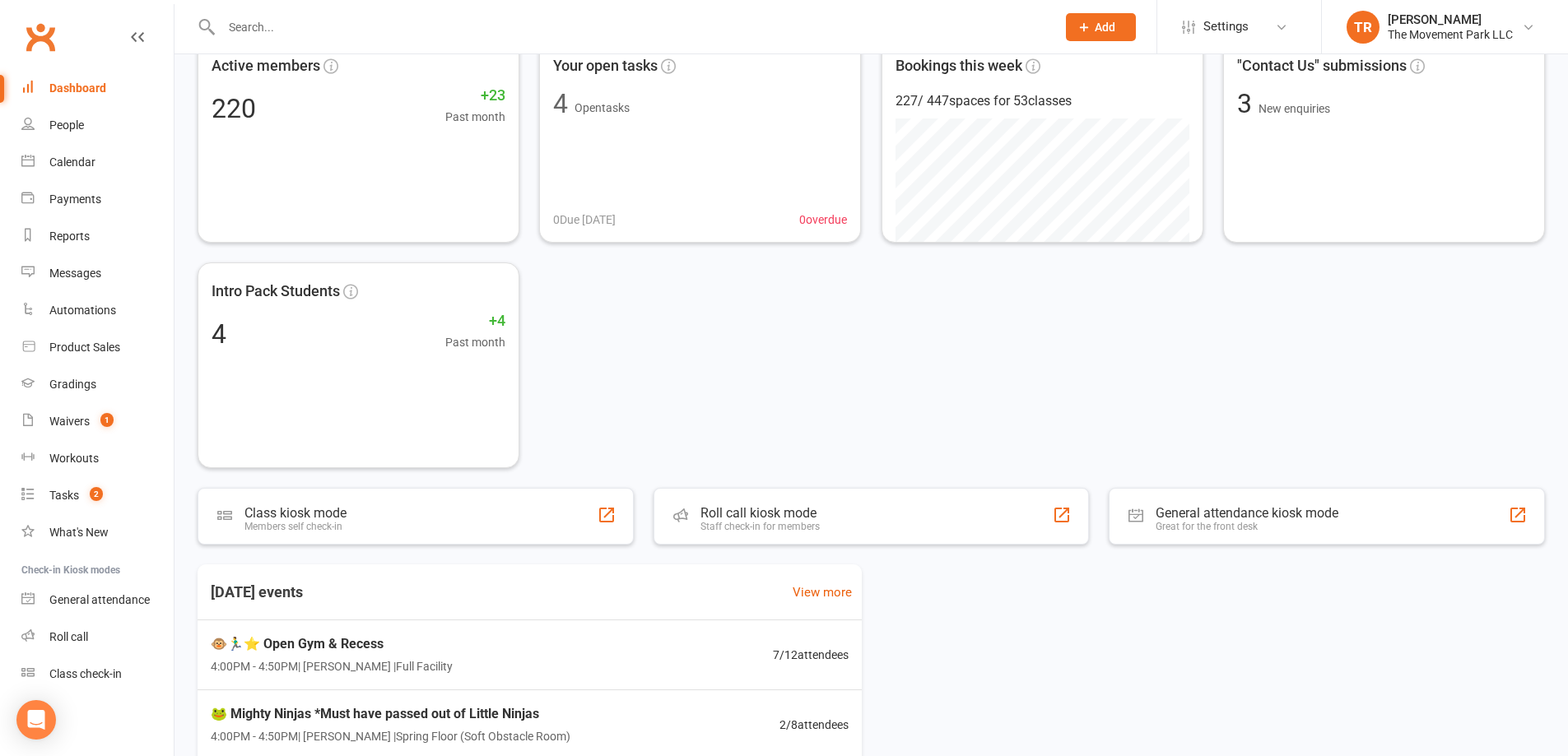
scroll to position [329, 0]
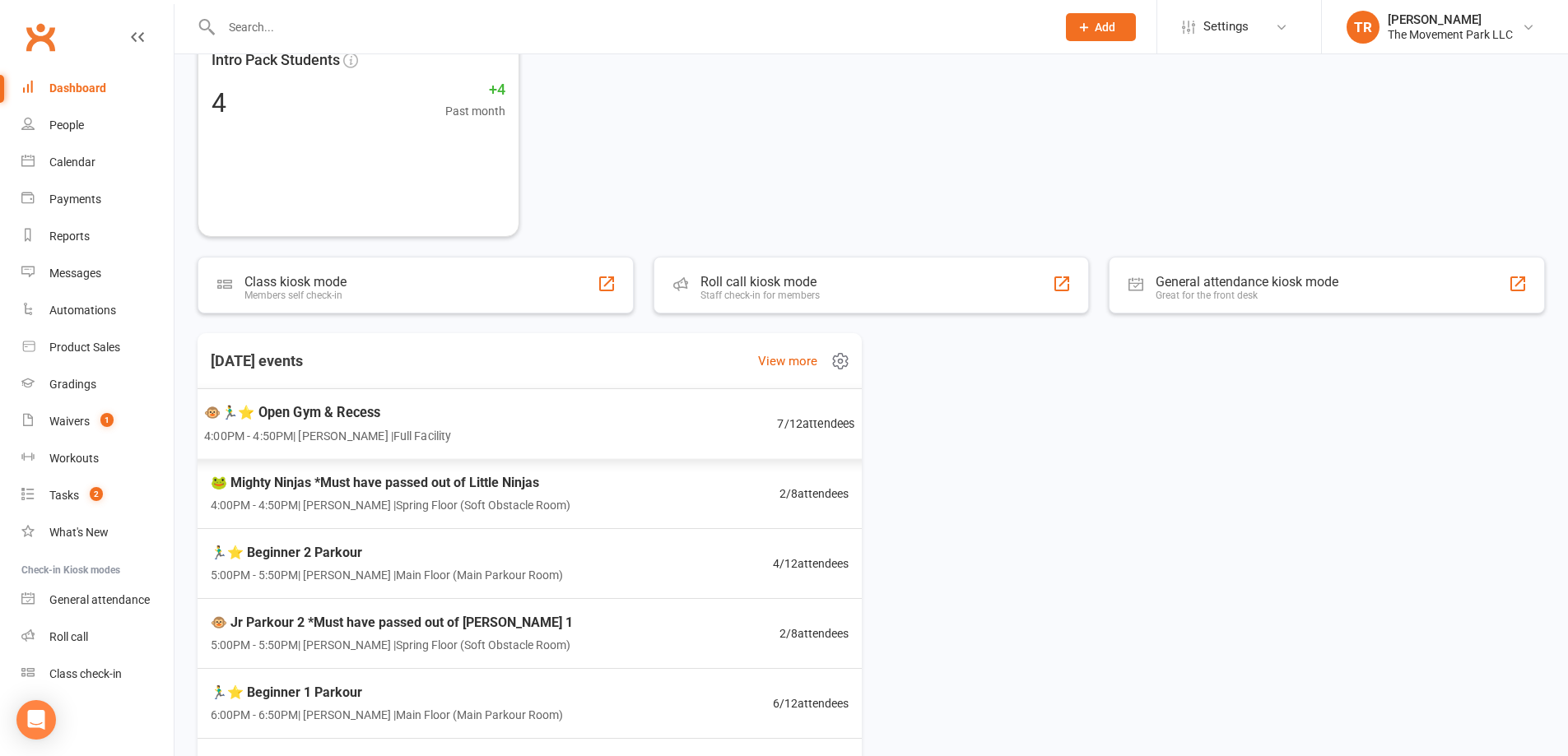
click at [535, 440] on div "🐵🏃‍♂️⭐ Open Gym & Recess 4:00PM - 4:50PM | Rick King | Full Facility 7 / 12 att…" at bounding box center [530, 424] width 691 height 72
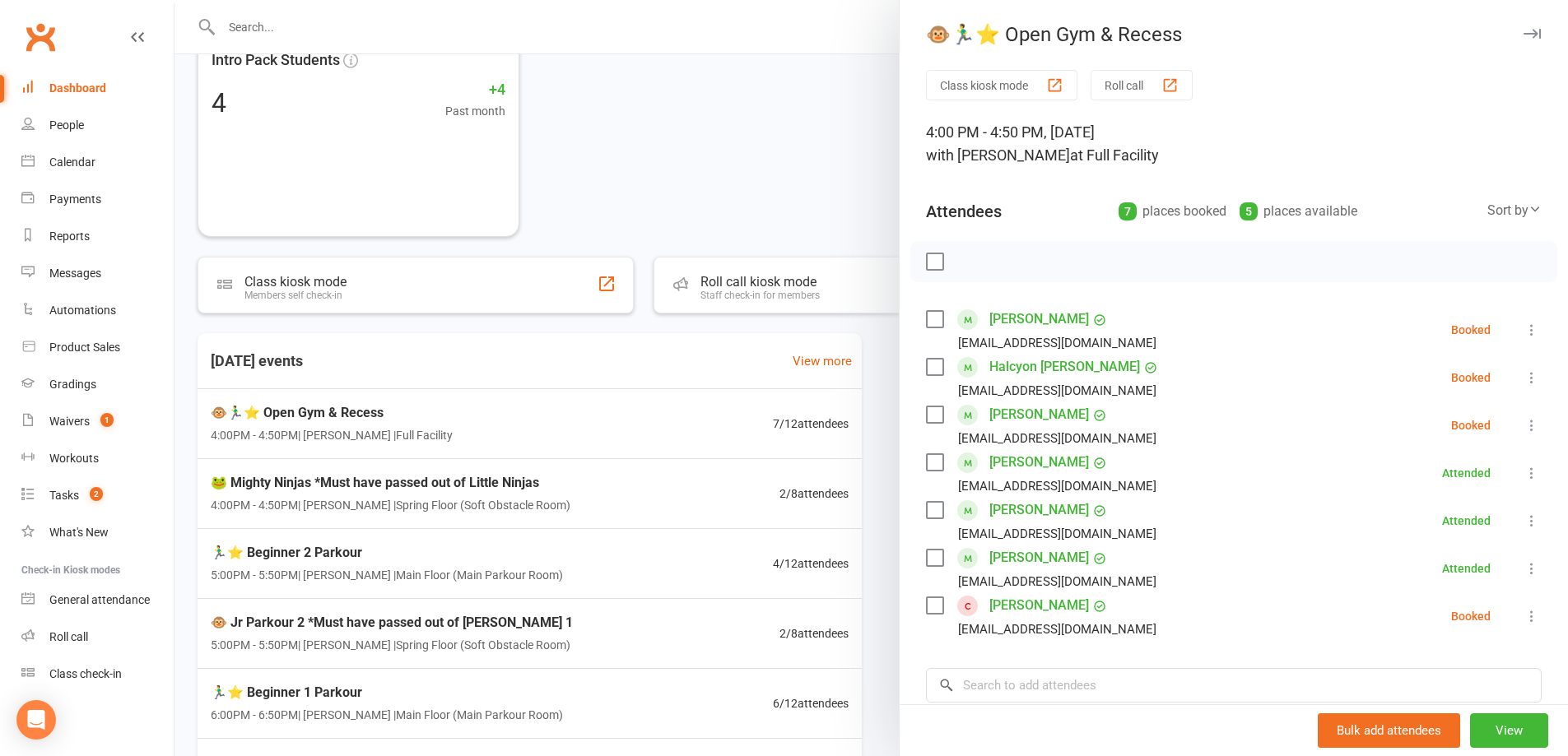
click at [455, 497] on div at bounding box center [872, 378] width 1394 height 756
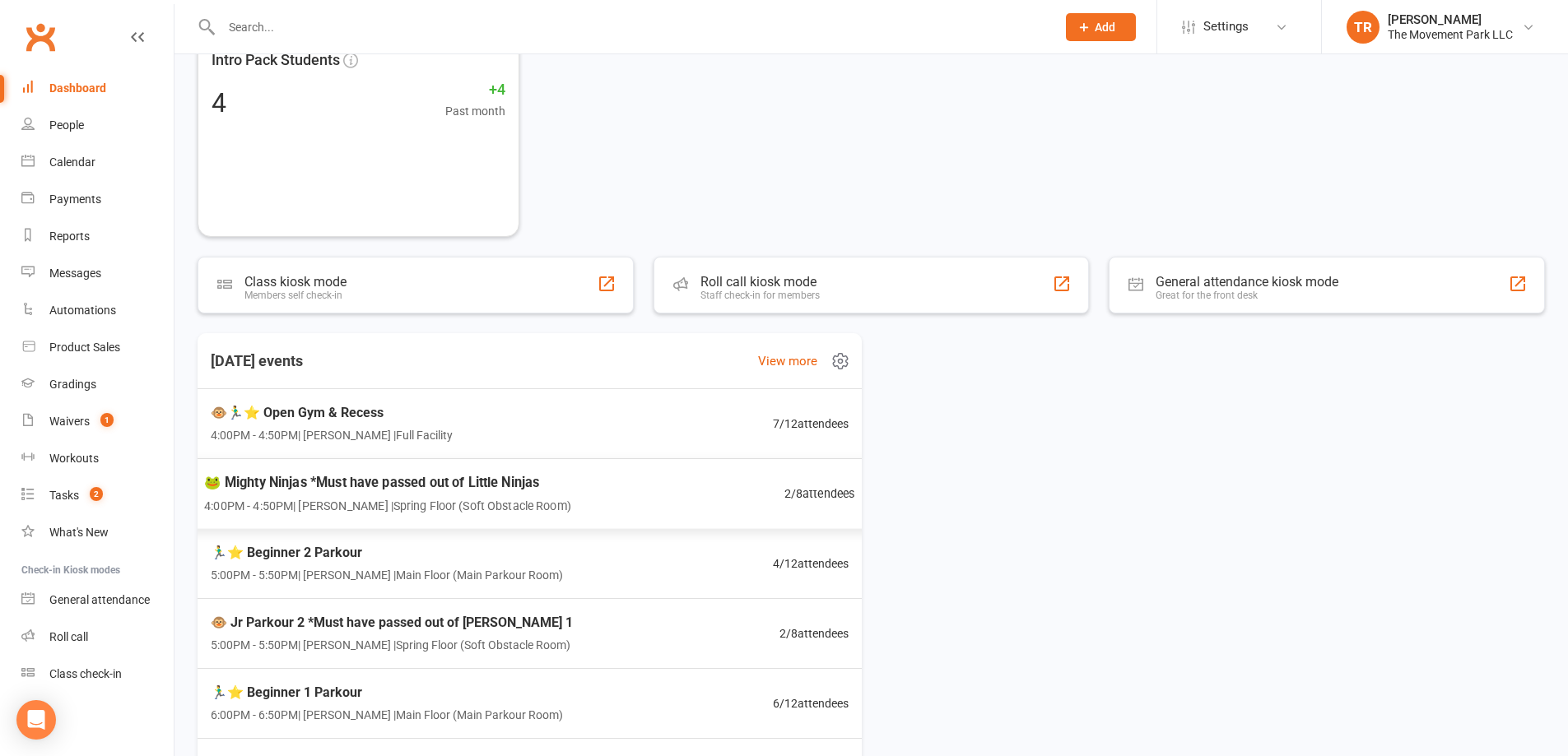
click at [657, 495] on div "🐸 Mighty Ninjas *Must have passed out of Little Ninjas 4:00PM - 4:50PM | Molly …" at bounding box center [530, 495] width 691 height 72
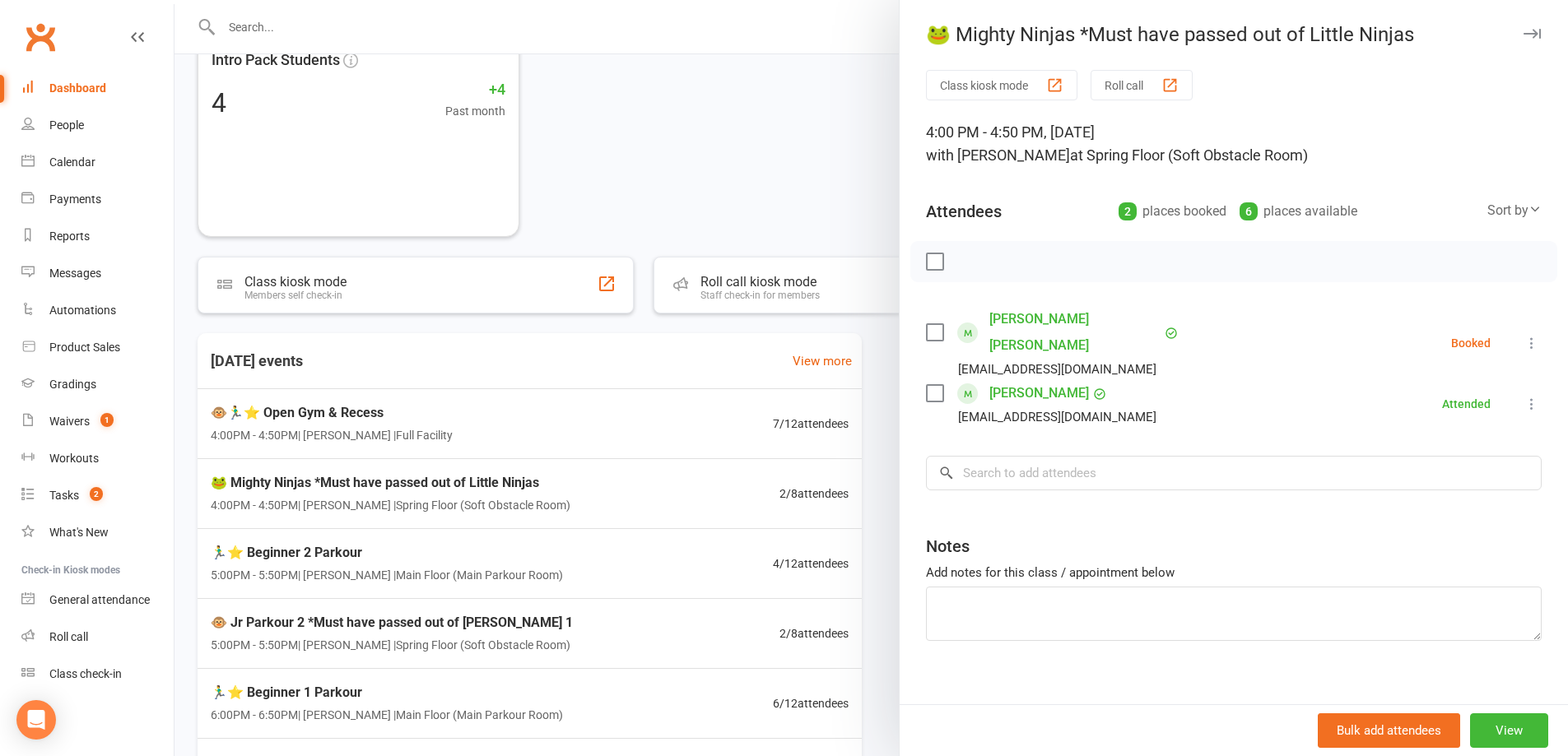
click at [1523, 334] on button at bounding box center [1532, 343] width 20 height 20
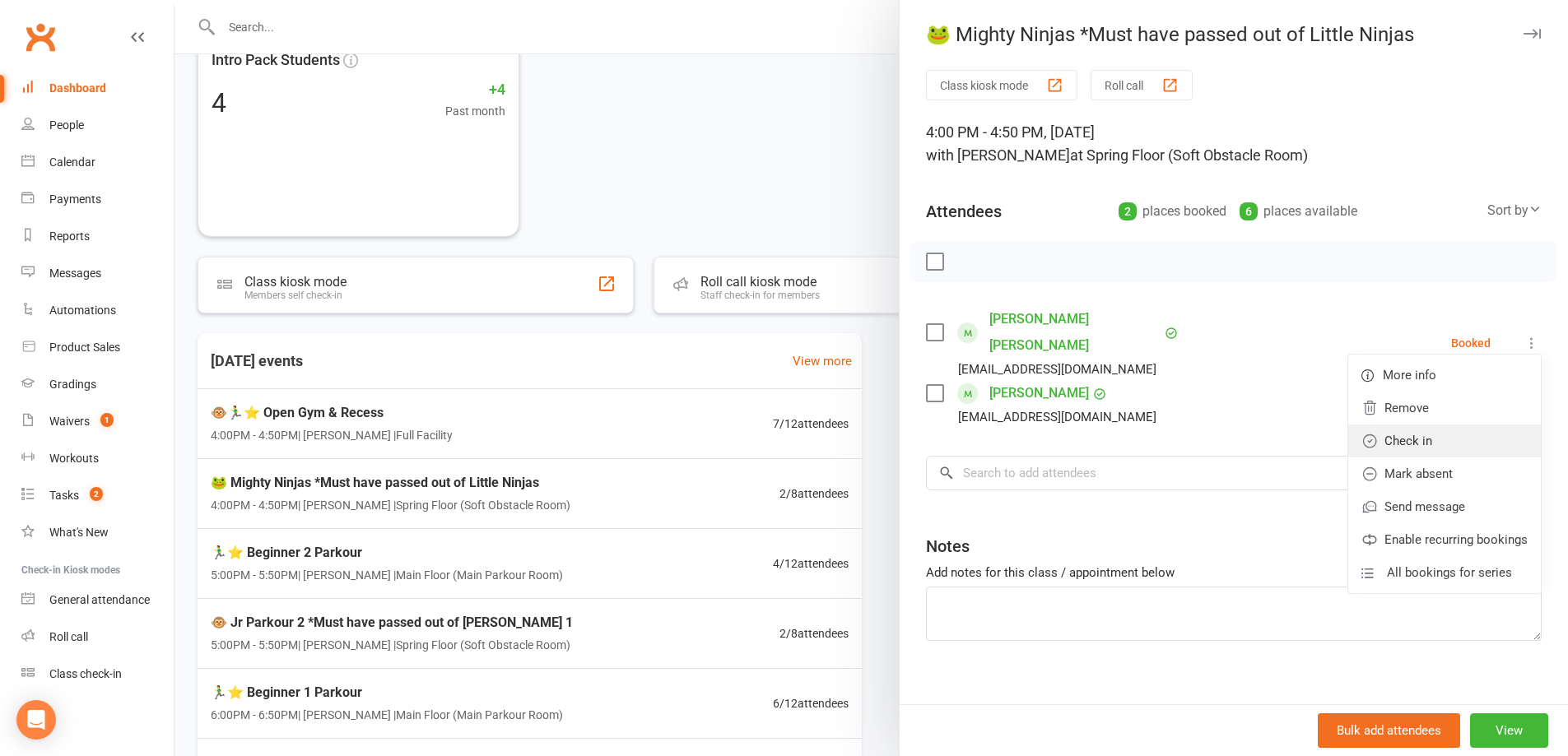
click at [1493, 424] on link "Check in" at bounding box center [1445, 441] width 193 height 33
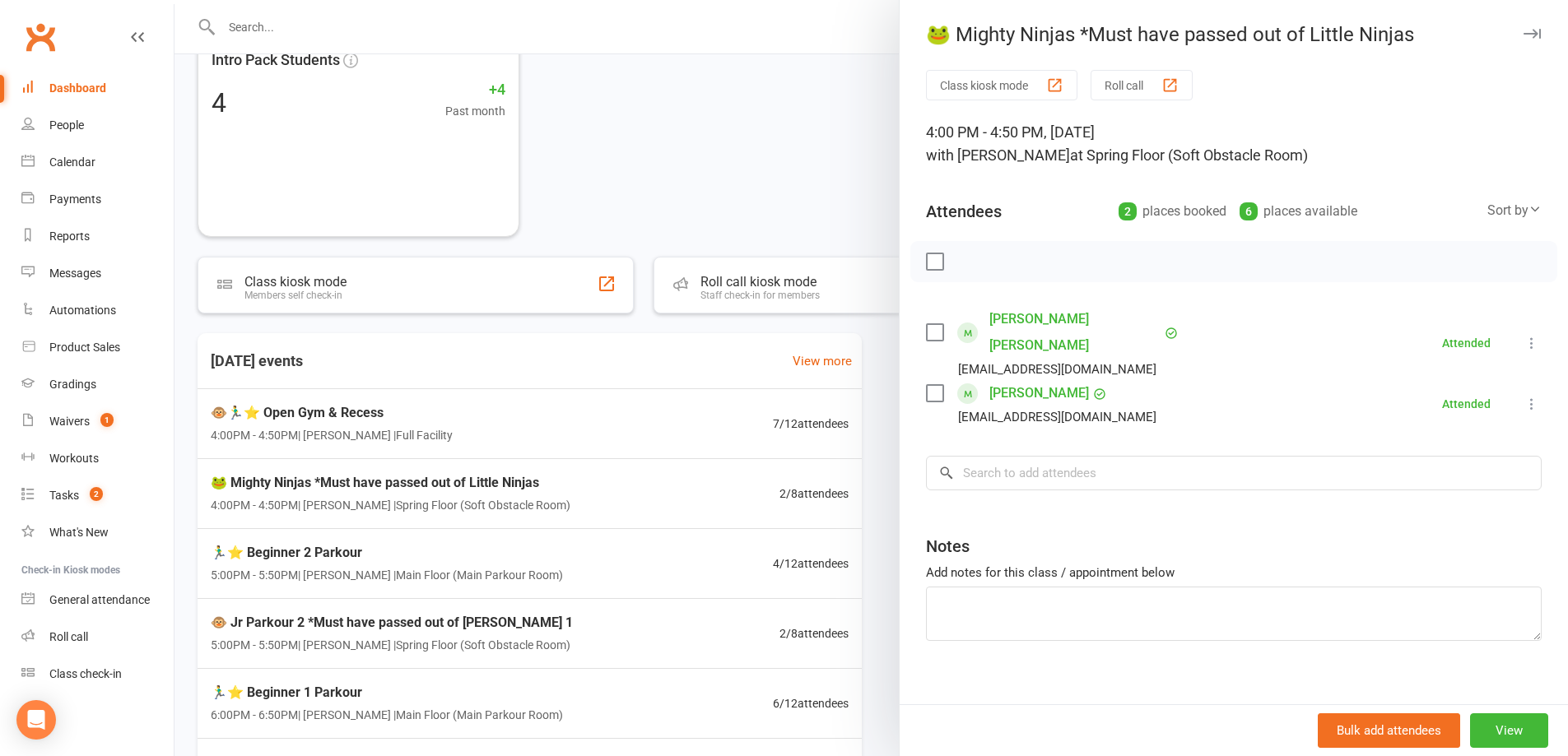
click at [628, 196] on div at bounding box center [872, 378] width 1394 height 756
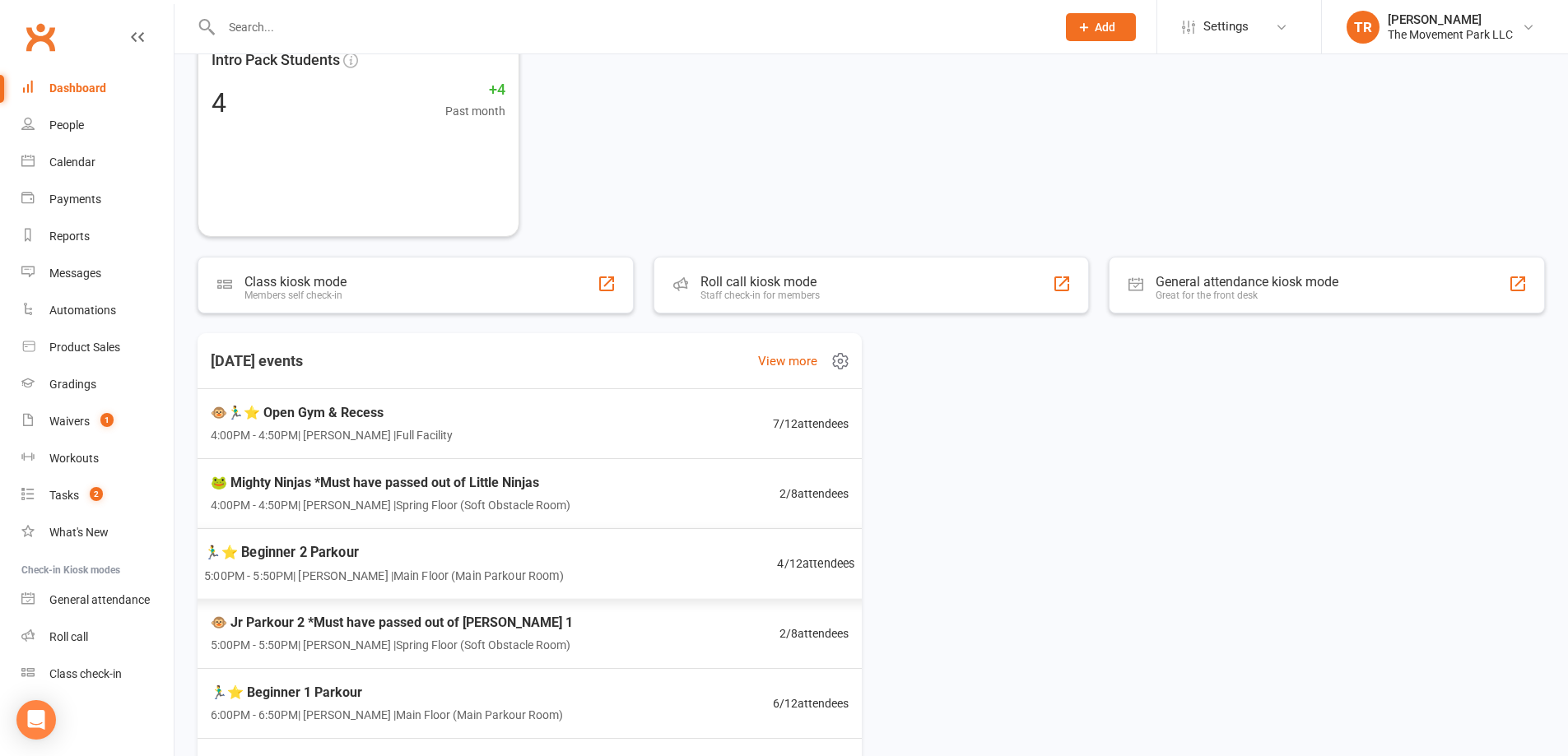
click at [658, 569] on div "🏃‍♂️⭐ Beginner 2 Parkour 5:00PM - 5:50PM | Rick King | Main Floor (Main Parkour…" at bounding box center [530, 564] width 691 height 72
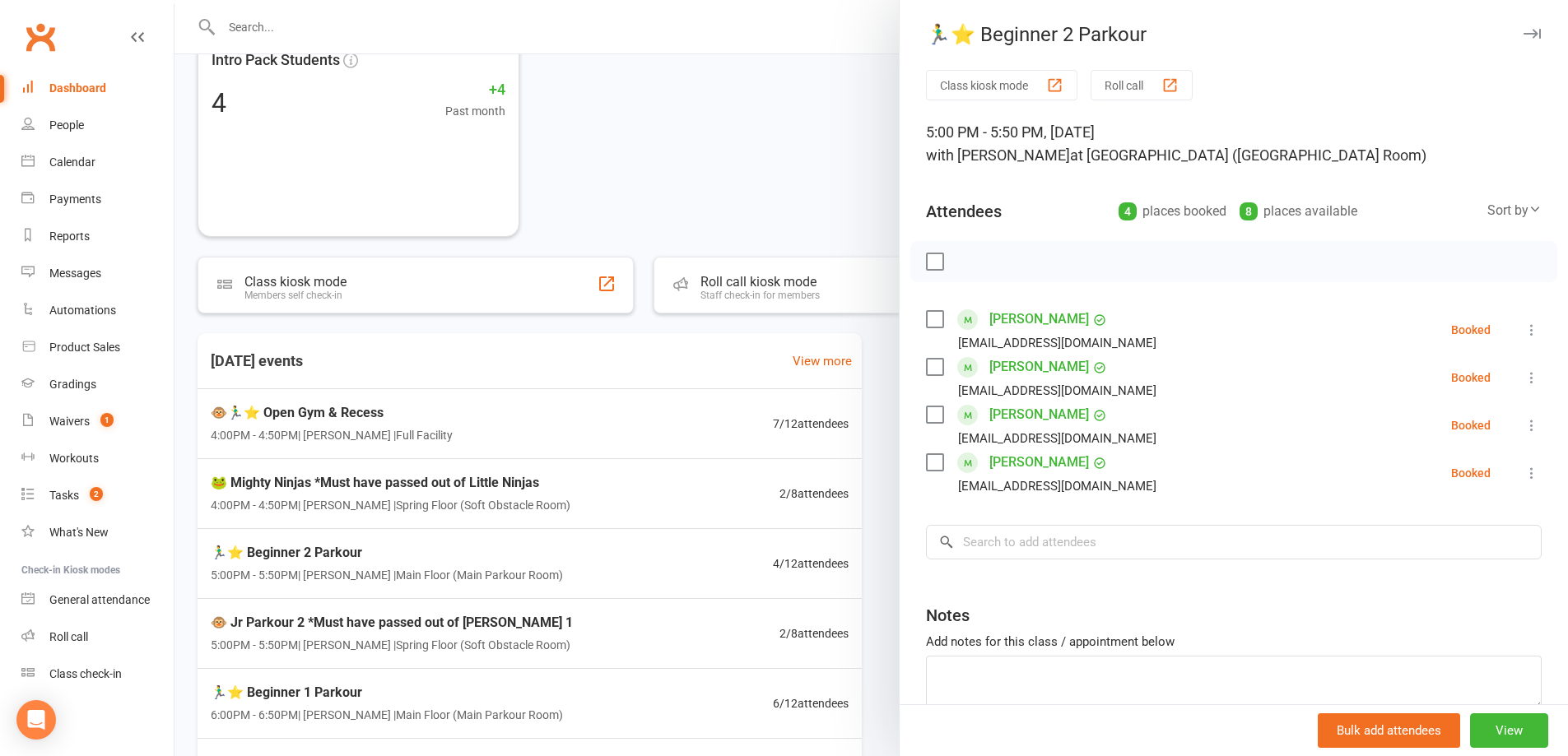
click at [1523, 332] on icon at bounding box center [1531, 329] width 16 height 16
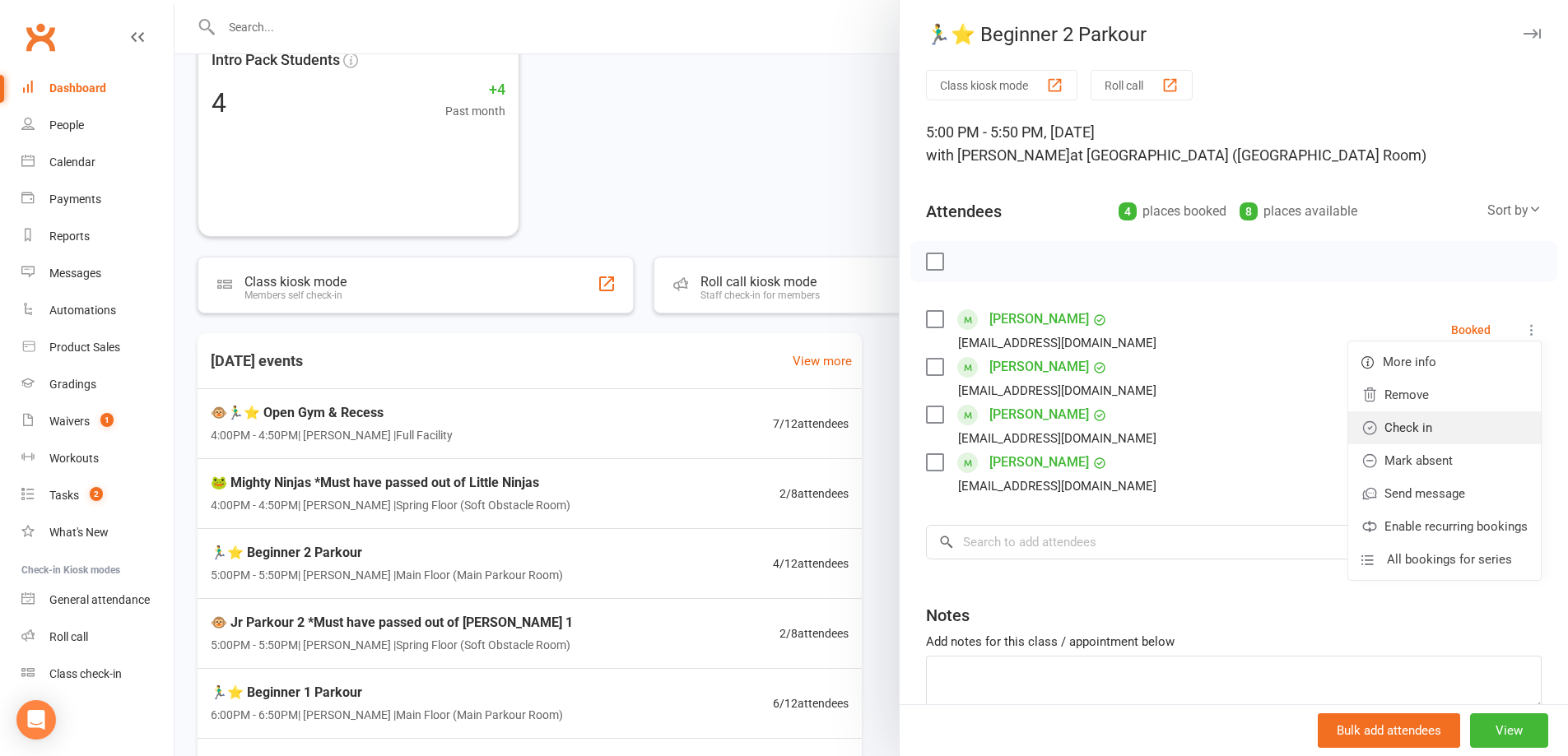
click at [1472, 430] on link "Check in" at bounding box center [1445, 428] width 193 height 33
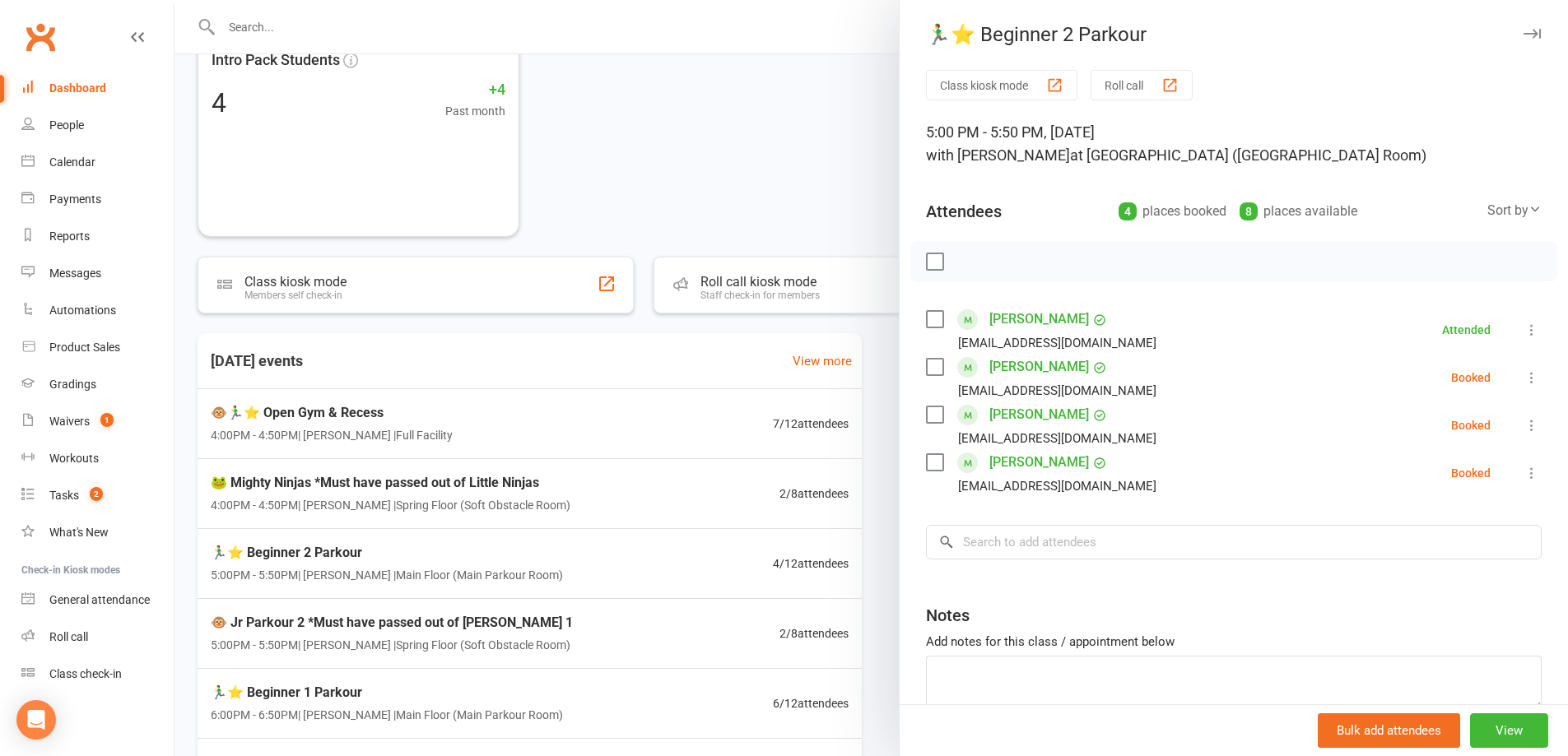
click at [1523, 381] on icon at bounding box center [1531, 377] width 16 height 16
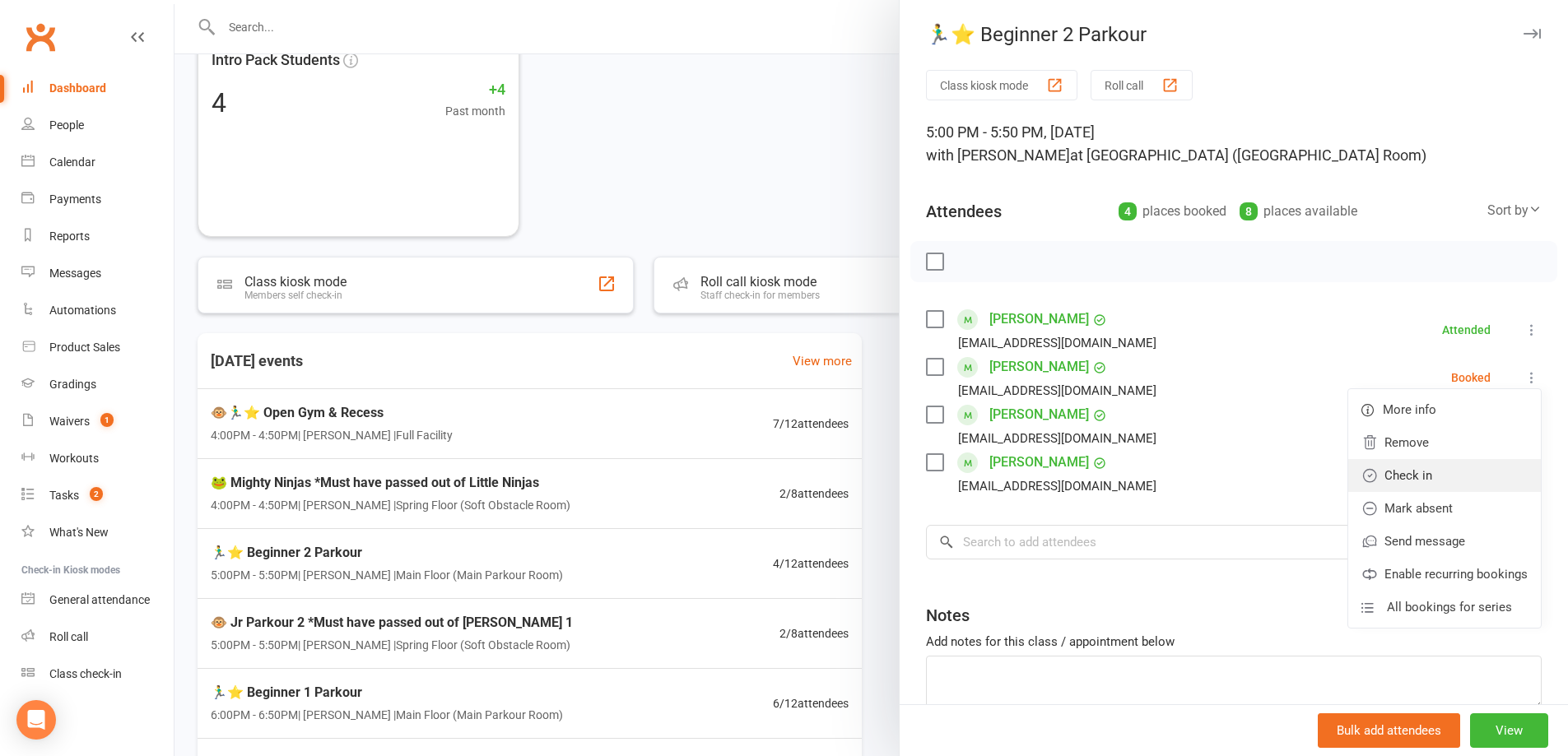
click at [1484, 471] on link "Check in" at bounding box center [1445, 476] width 193 height 33
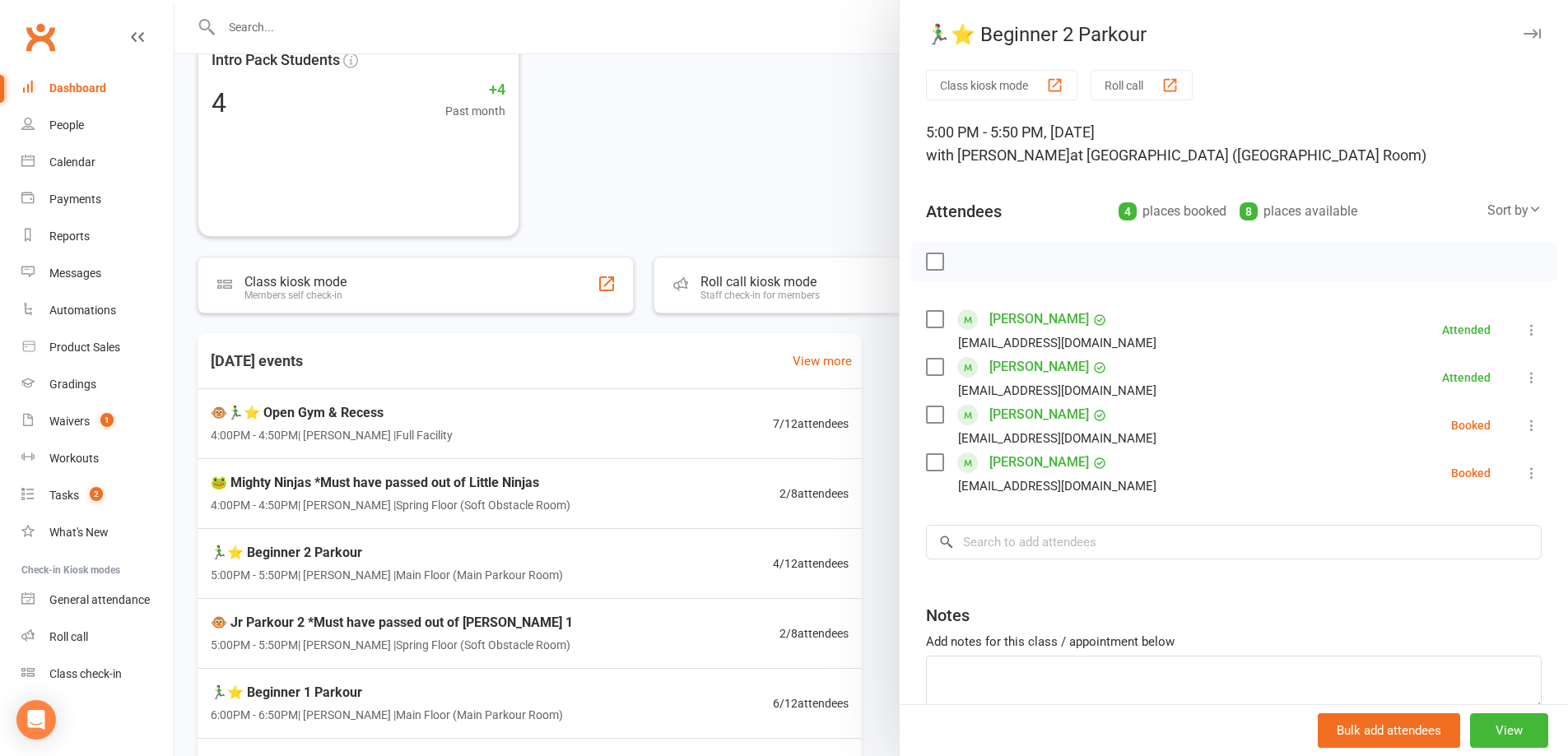
click at [707, 153] on div at bounding box center [872, 378] width 1394 height 756
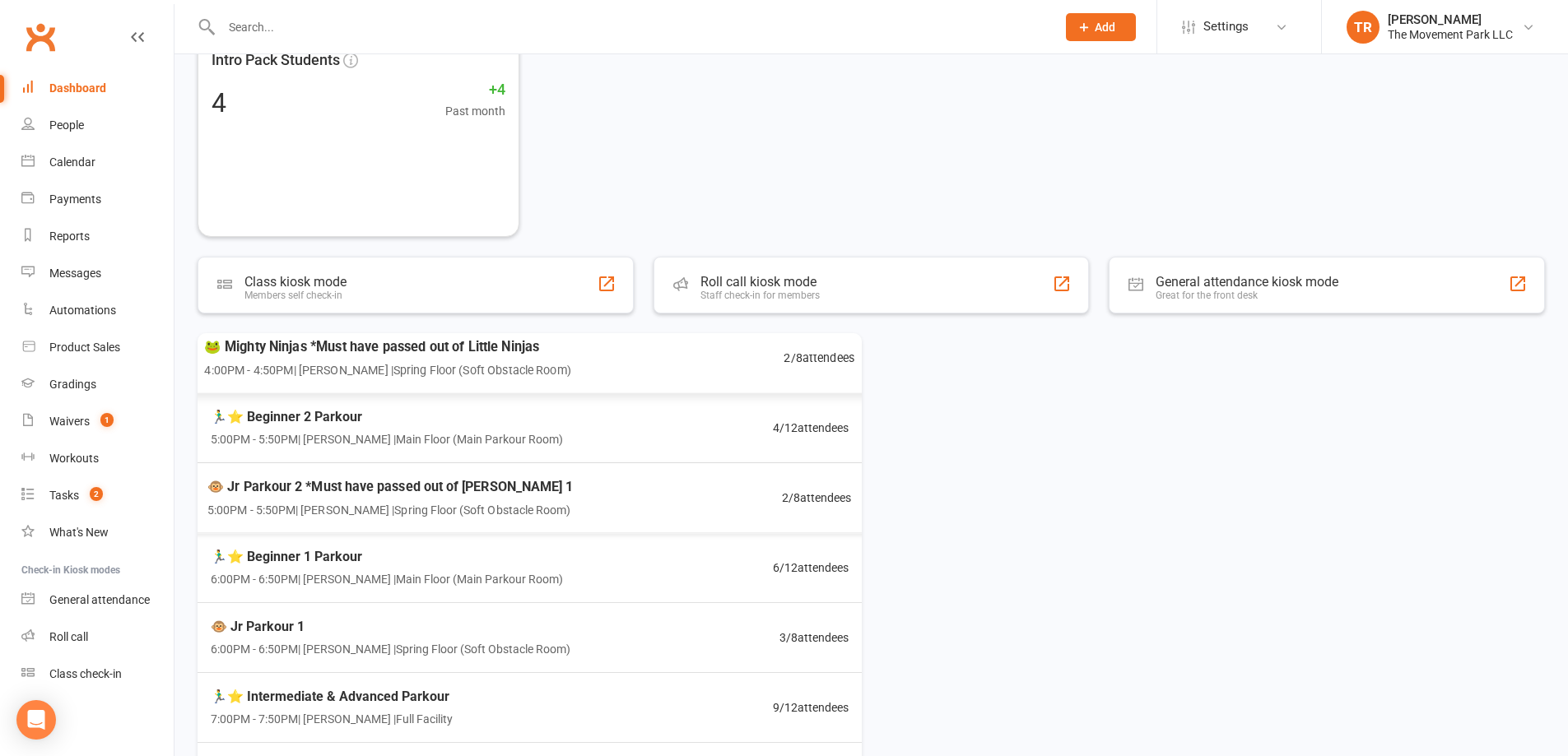
scroll to position [141, 0]
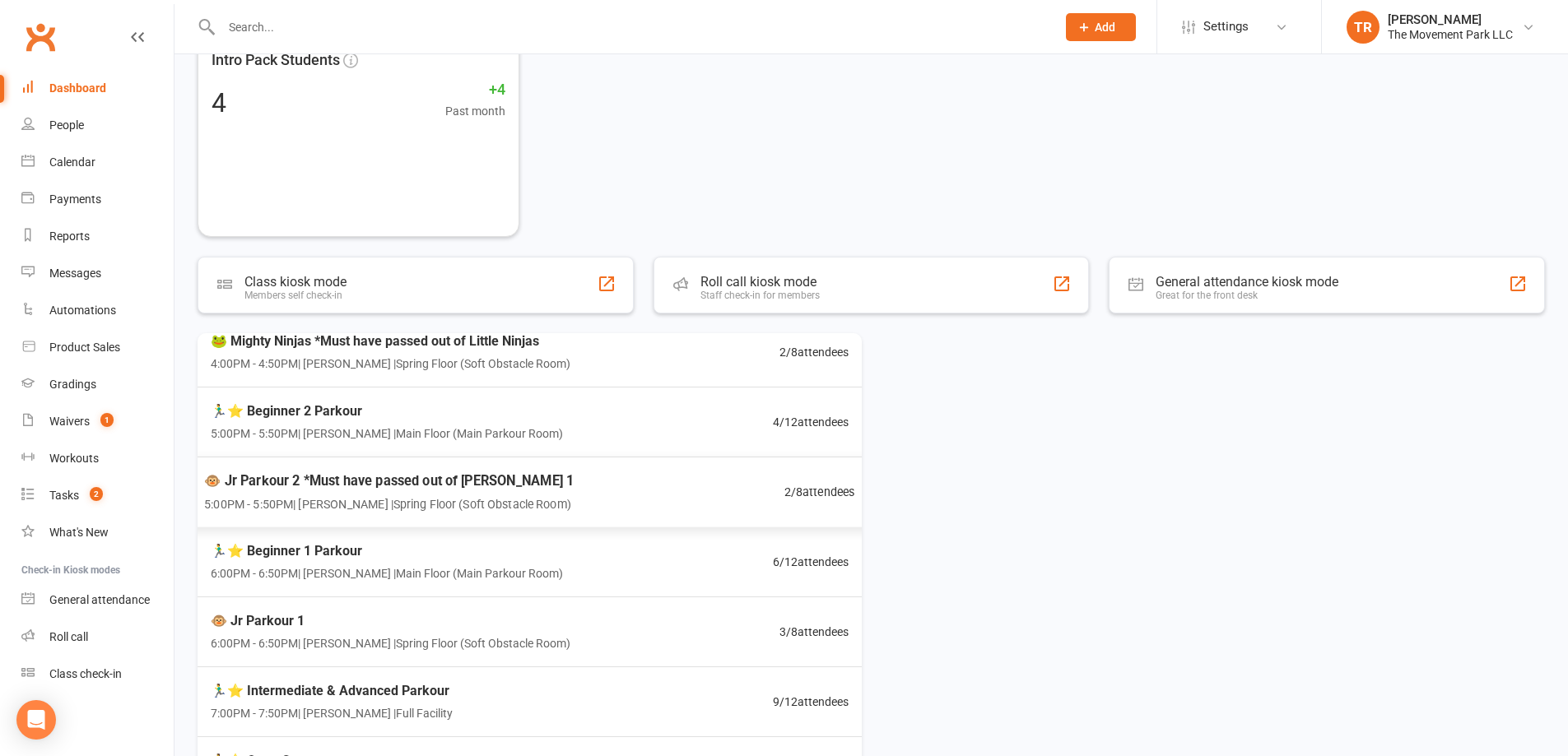
click at [601, 477] on div "🐵 Jr Parkour 2 *Must have passed out of Jr Pk 1 5:00PM - 5:50PM | Kyla Anderson…" at bounding box center [530, 493] width 691 height 72
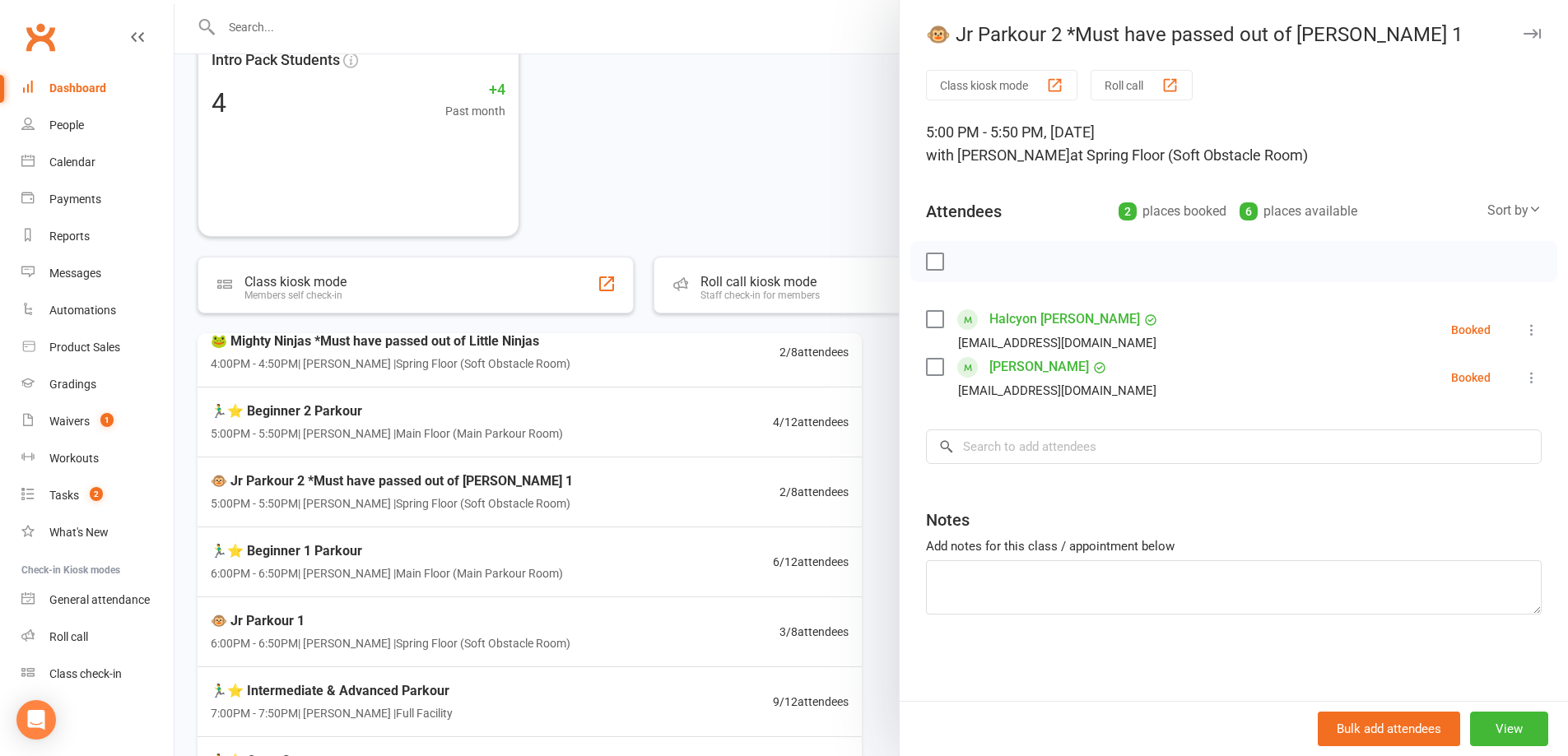
click at [1523, 333] on icon at bounding box center [1531, 329] width 16 height 16
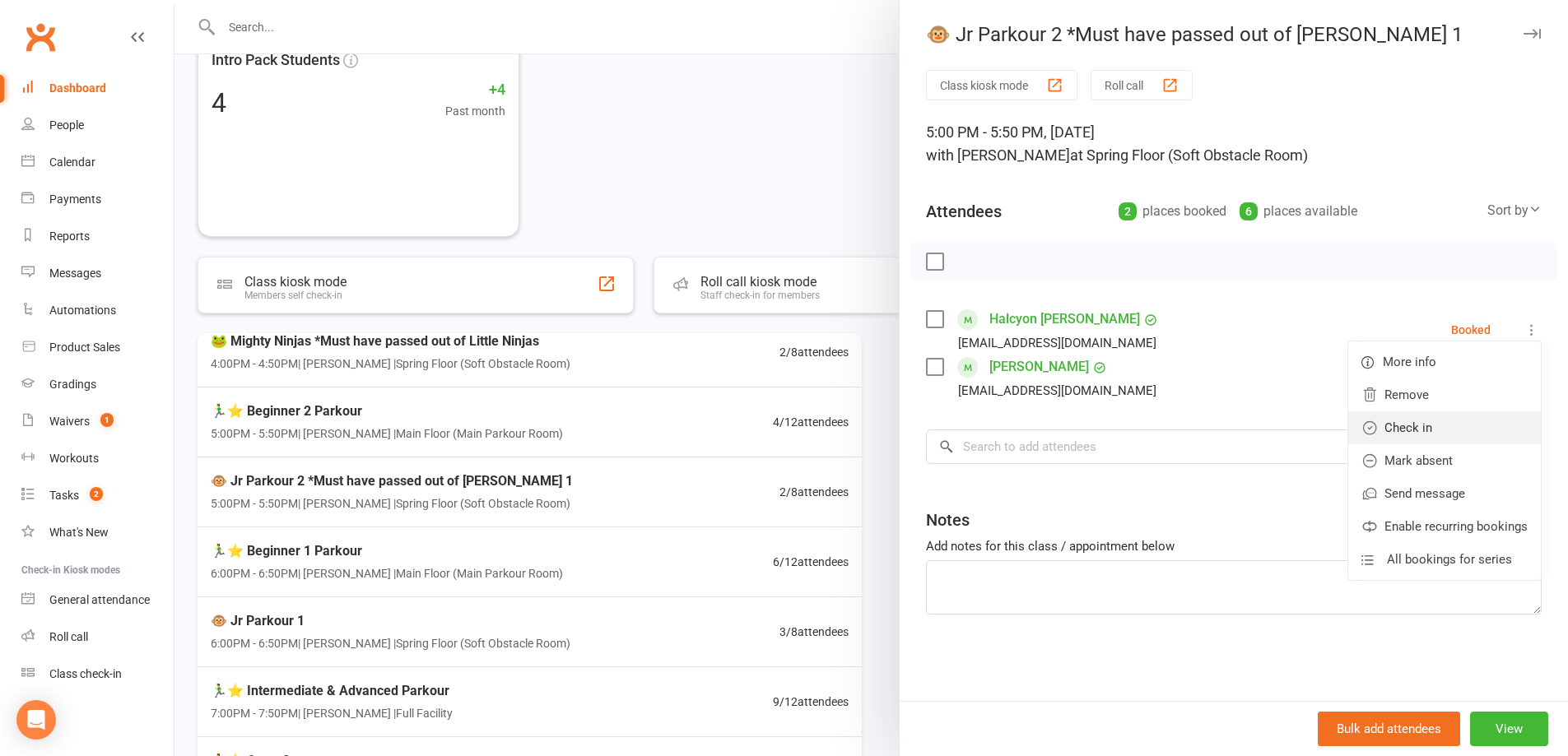
click at [1499, 422] on link "Check in" at bounding box center [1445, 428] width 193 height 33
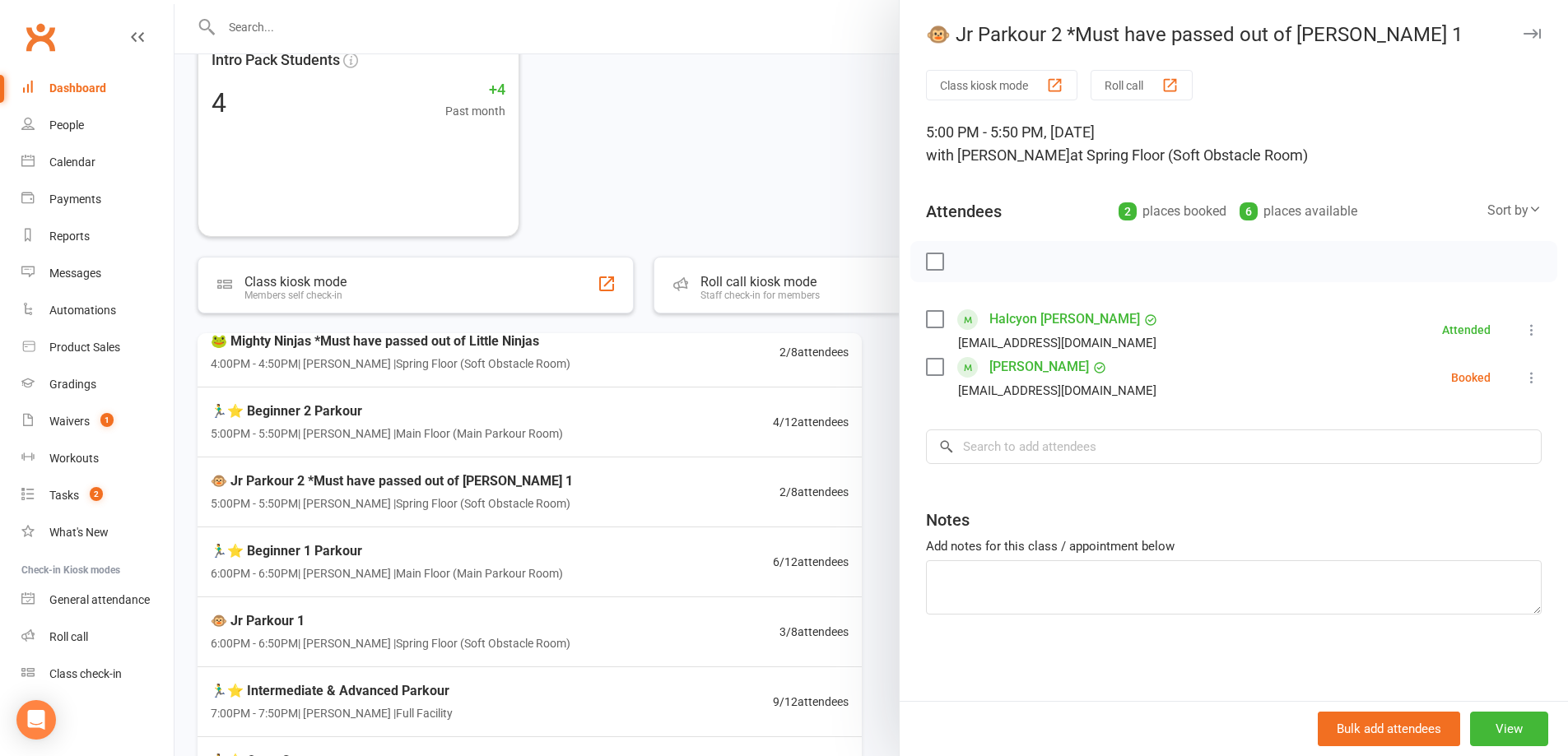
click at [686, 176] on div at bounding box center [872, 378] width 1394 height 756
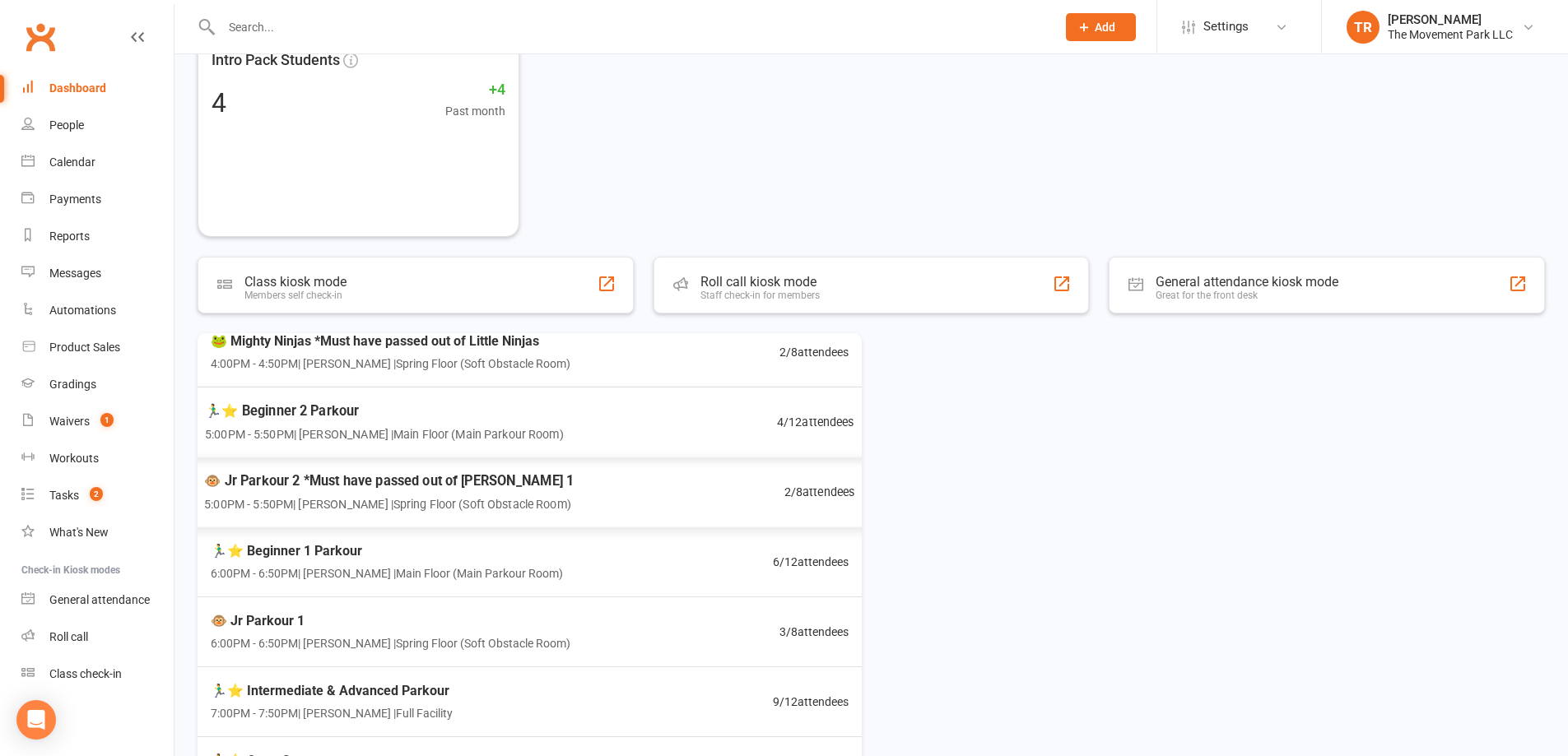
click at [736, 423] on div "🏃‍♂️⭐ Beginner 2 Parkour 5:00PM - 5:50PM | Rick King | Main Floor (Main Parkour…" at bounding box center [530, 423] width 689 height 72
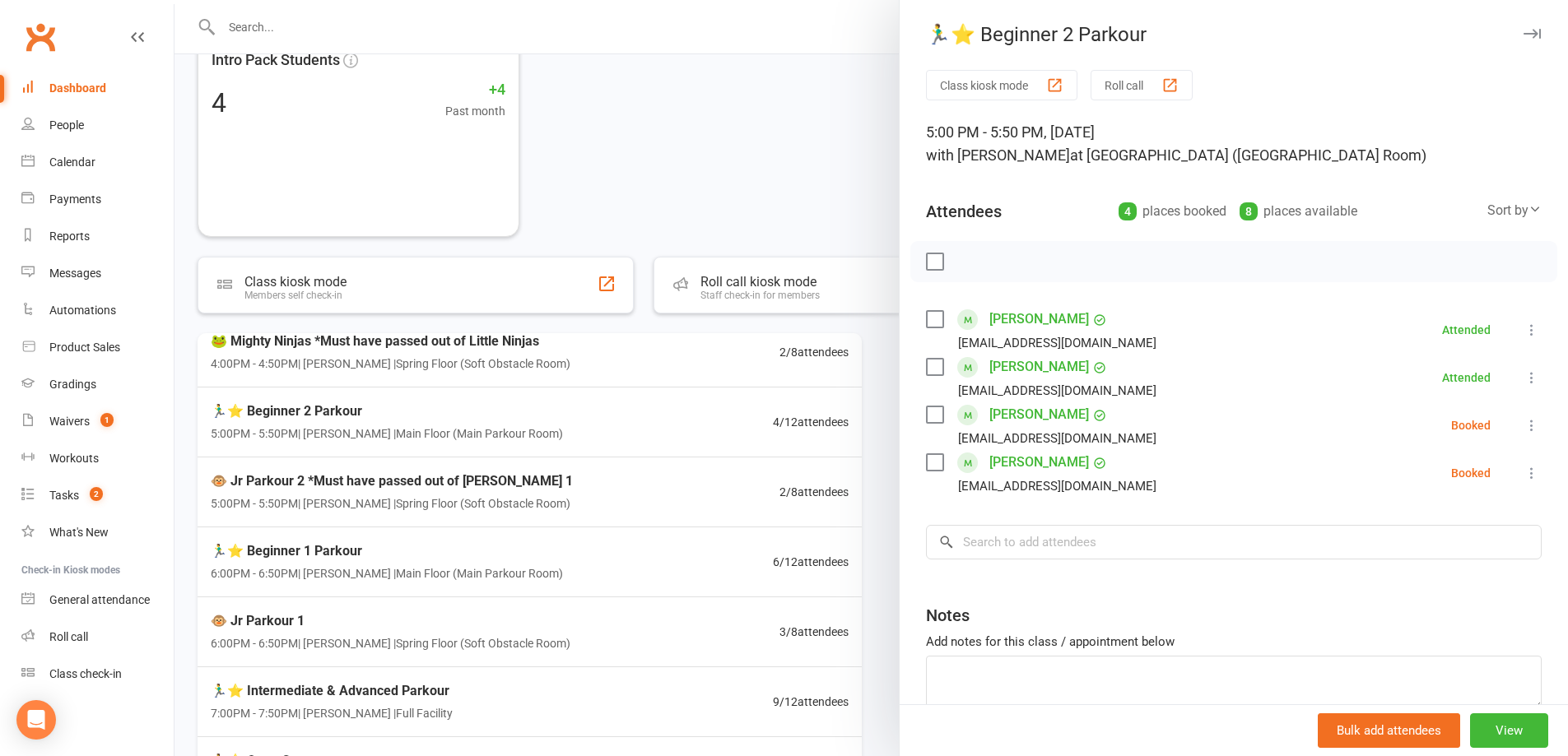
click at [676, 176] on div at bounding box center [872, 378] width 1394 height 756
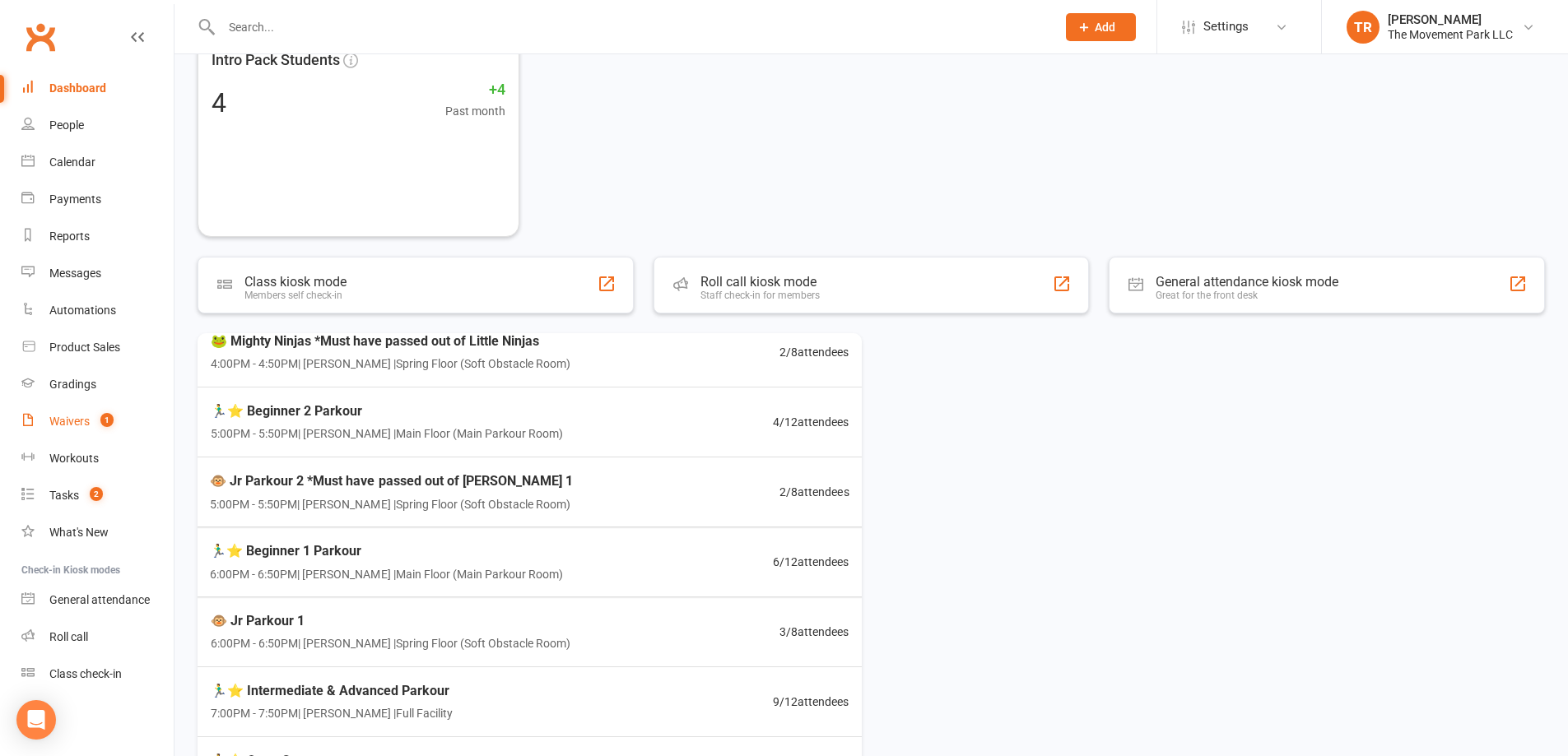
click at [73, 418] on div "Waivers" at bounding box center [69, 421] width 40 height 13
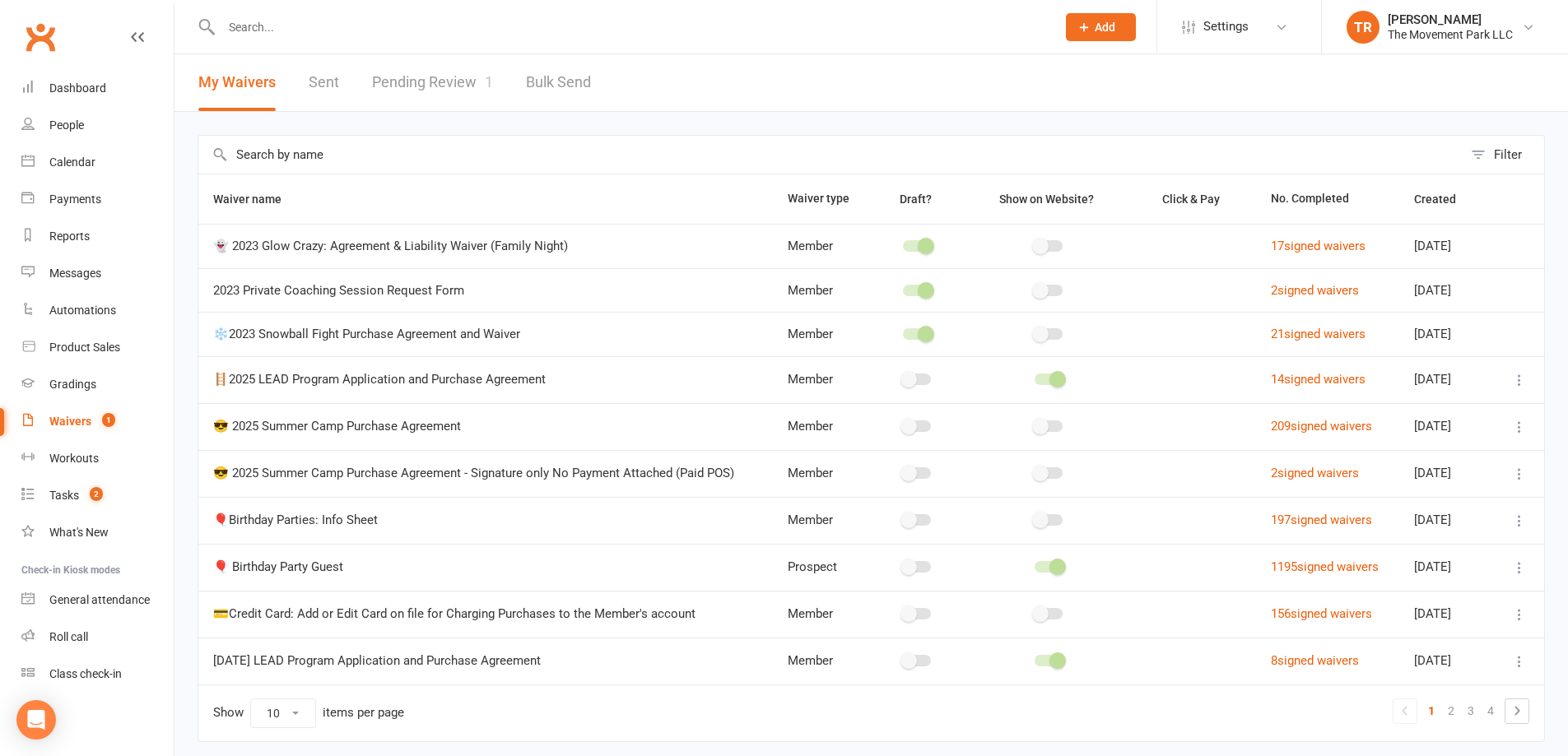
click at [453, 78] on link "Pending Review 1" at bounding box center [432, 82] width 121 height 57
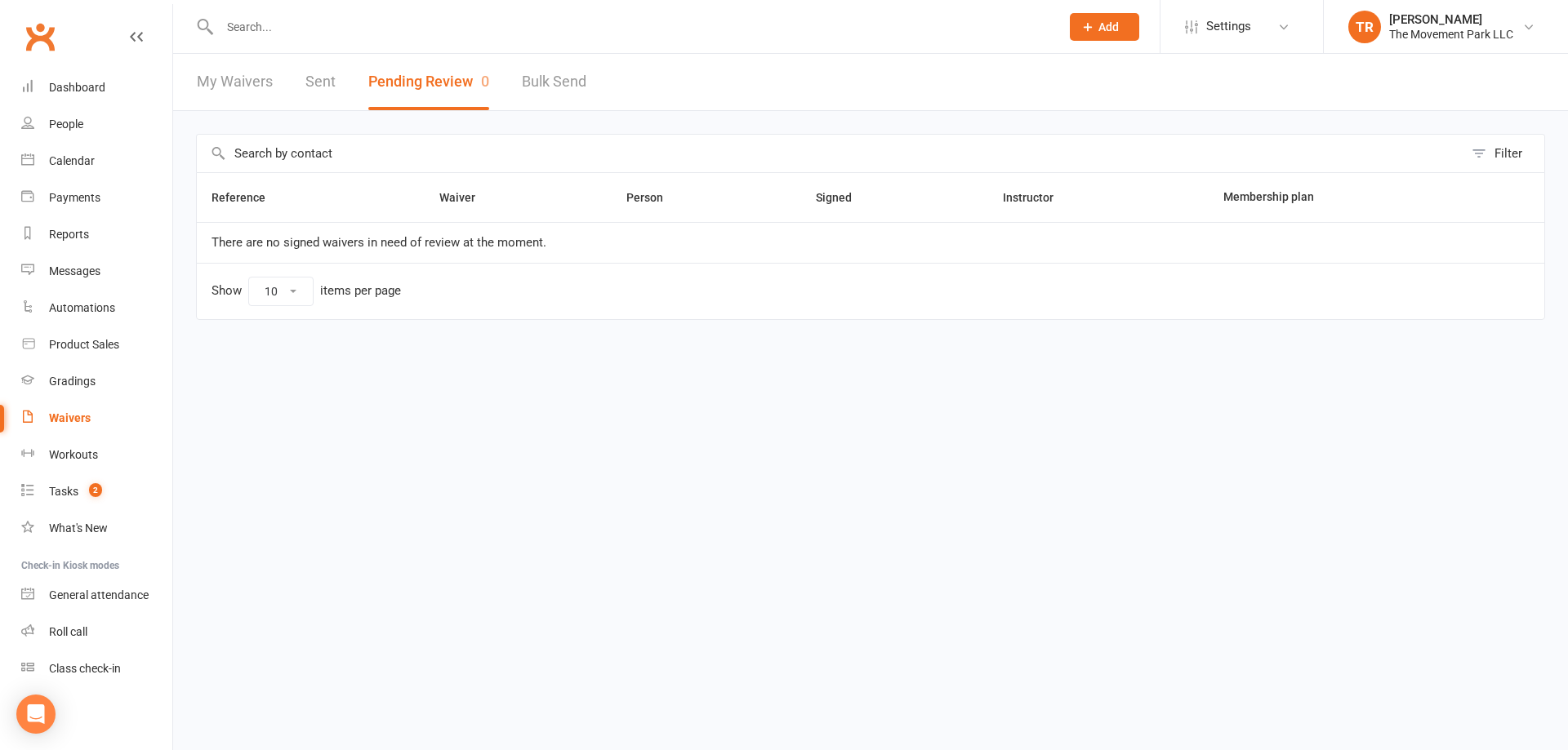
click at [287, 26] on input "text" at bounding box center [632, 26] width 833 height 23
click at [88, 167] on div "Calendar" at bounding box center [72, 160] width 46 height 13
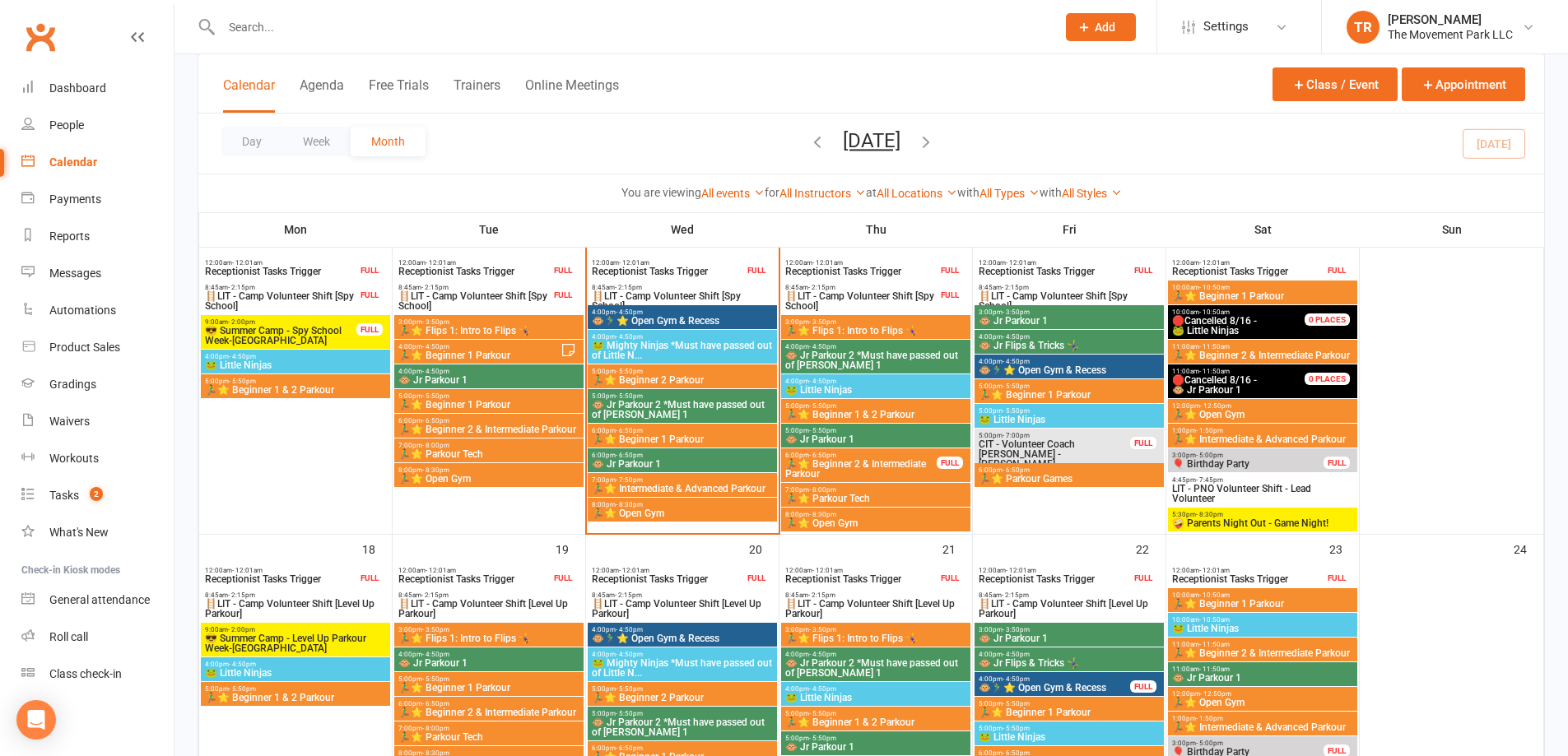
scroll to position [741, 0]
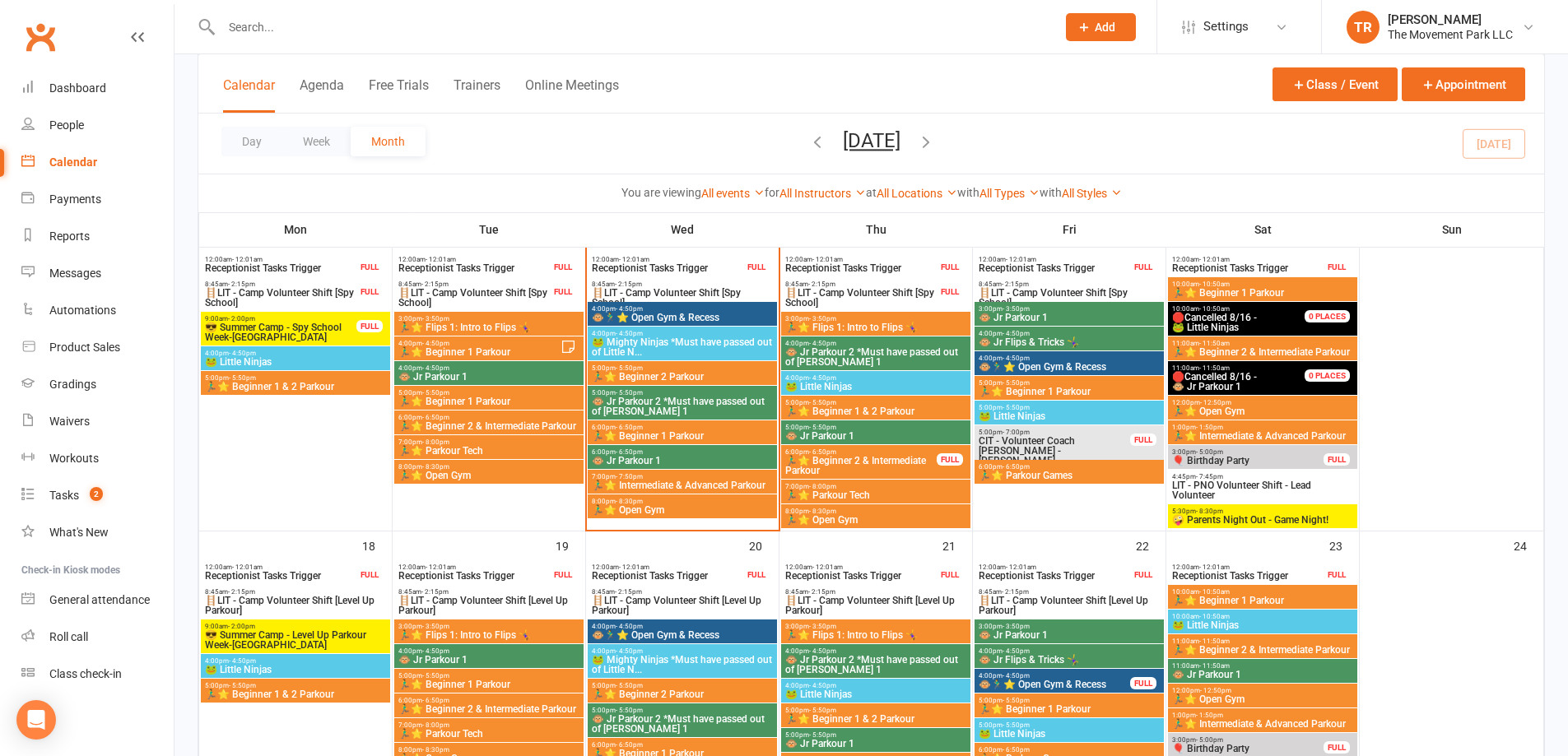
click at [478, 401] on span "🏃‍♂️⭐ Beginner 1 Parkour" at bounding box center [489, 402] width 183 height 10
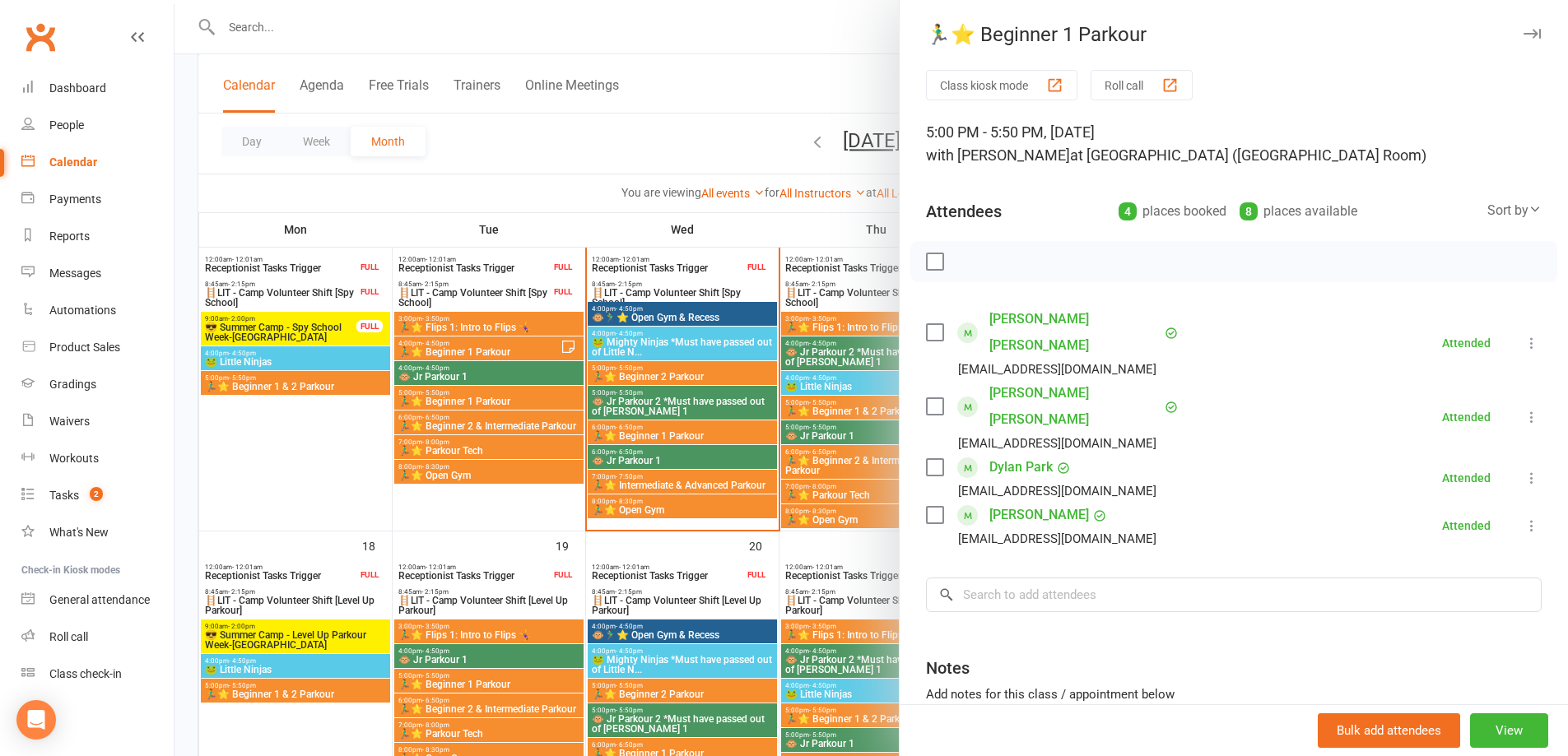
click at [495, 355] on div at bounding box center [872, 378] width 1394 height 756
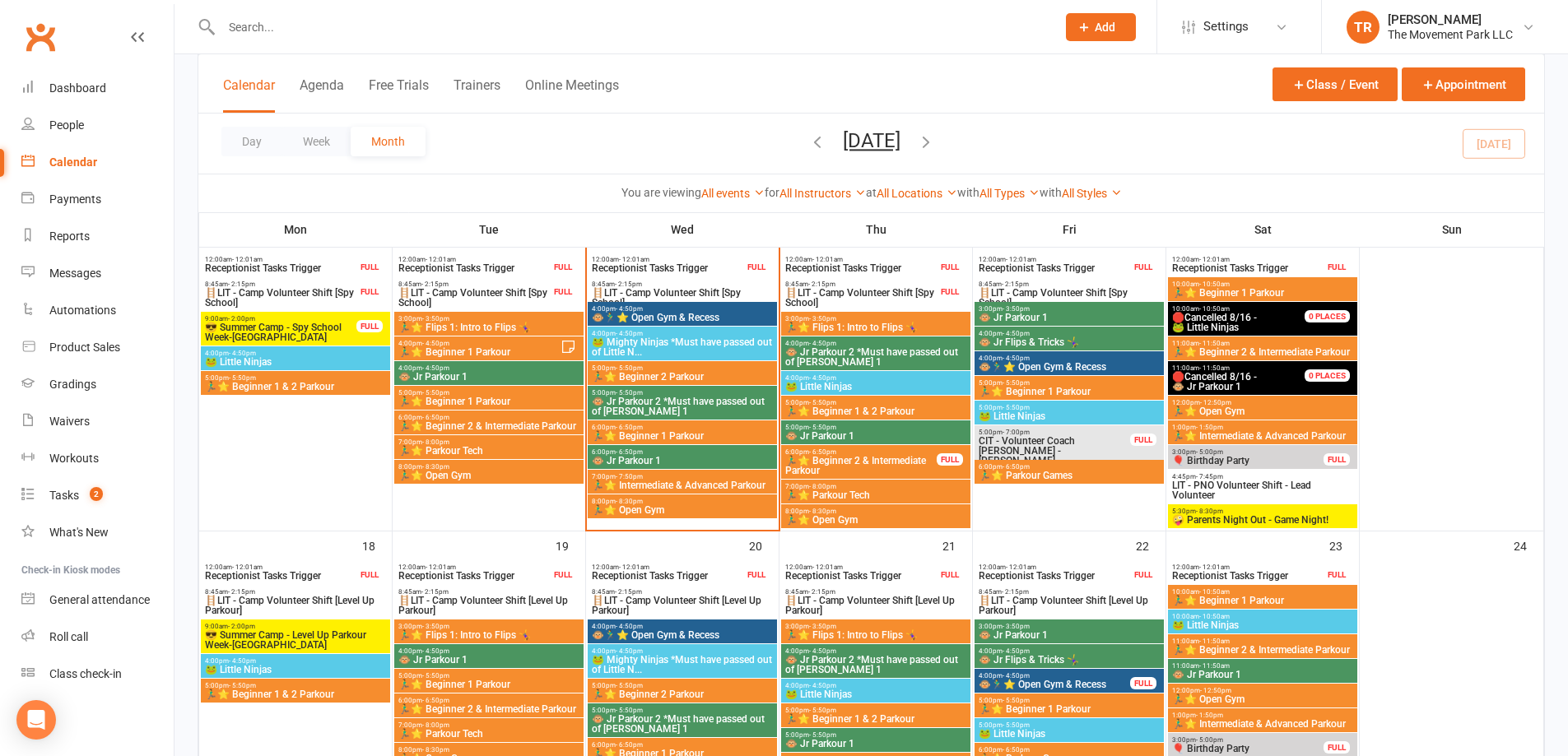
click at [495, 354] on span "🏃‍♂️⭐ Beginner 1 Parkour" at bounding box center [479, 352] width 163 height 10
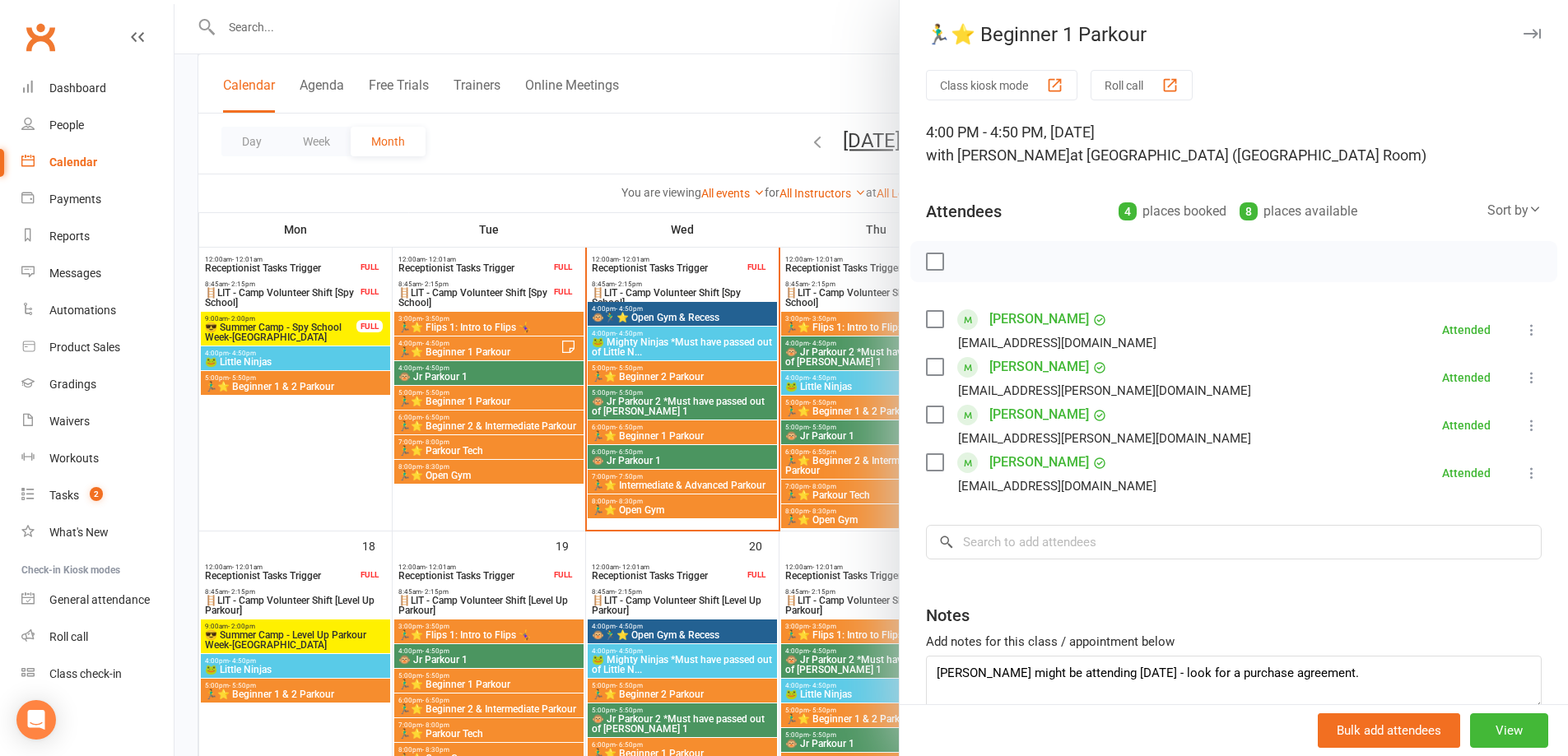
click at [1058, 364] on link "Evelyn Simmons" at bounding box center [1039, 367] width 99 height 27
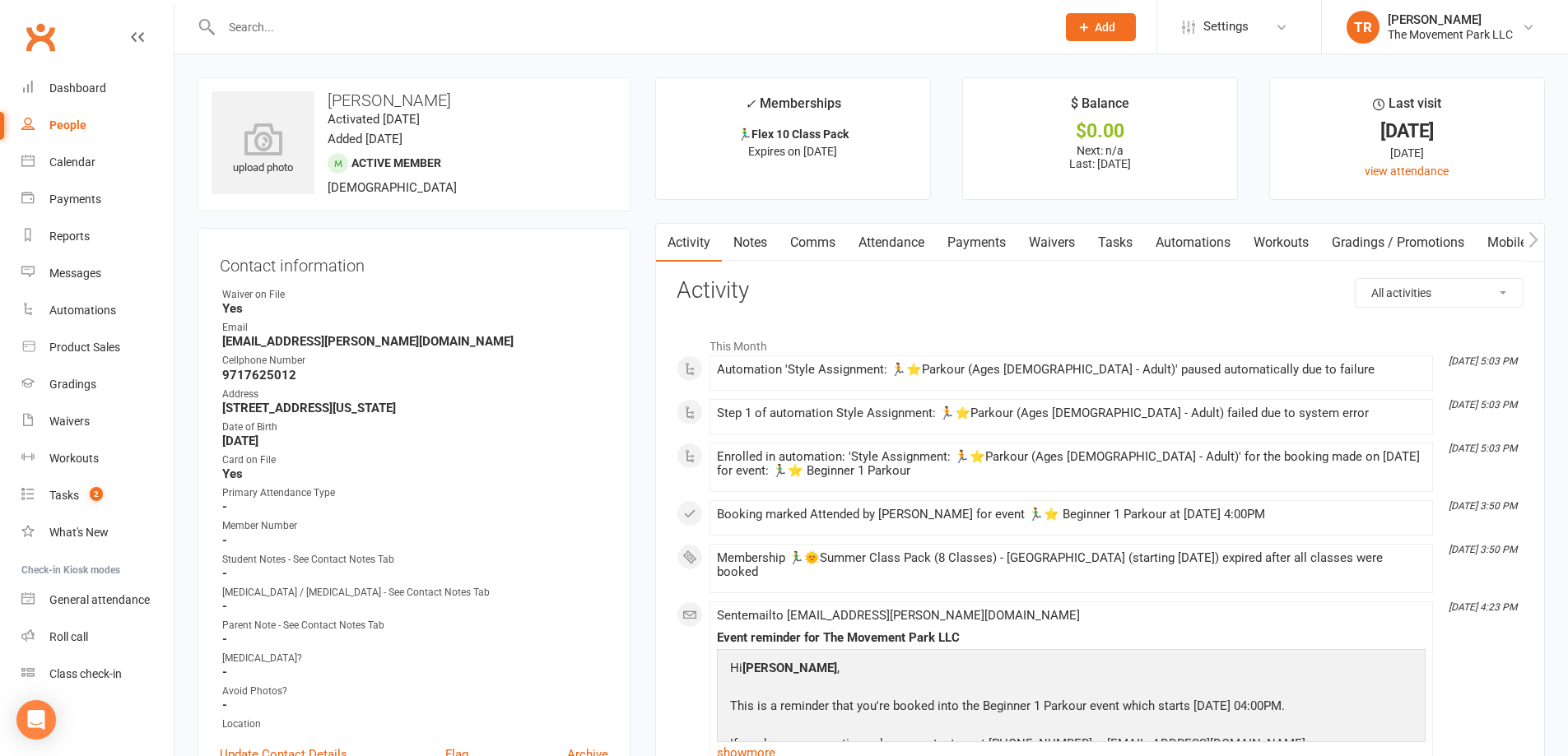
click at [747, 242] on link "Notes" at bounding box center [750, 243] width 57 height 38
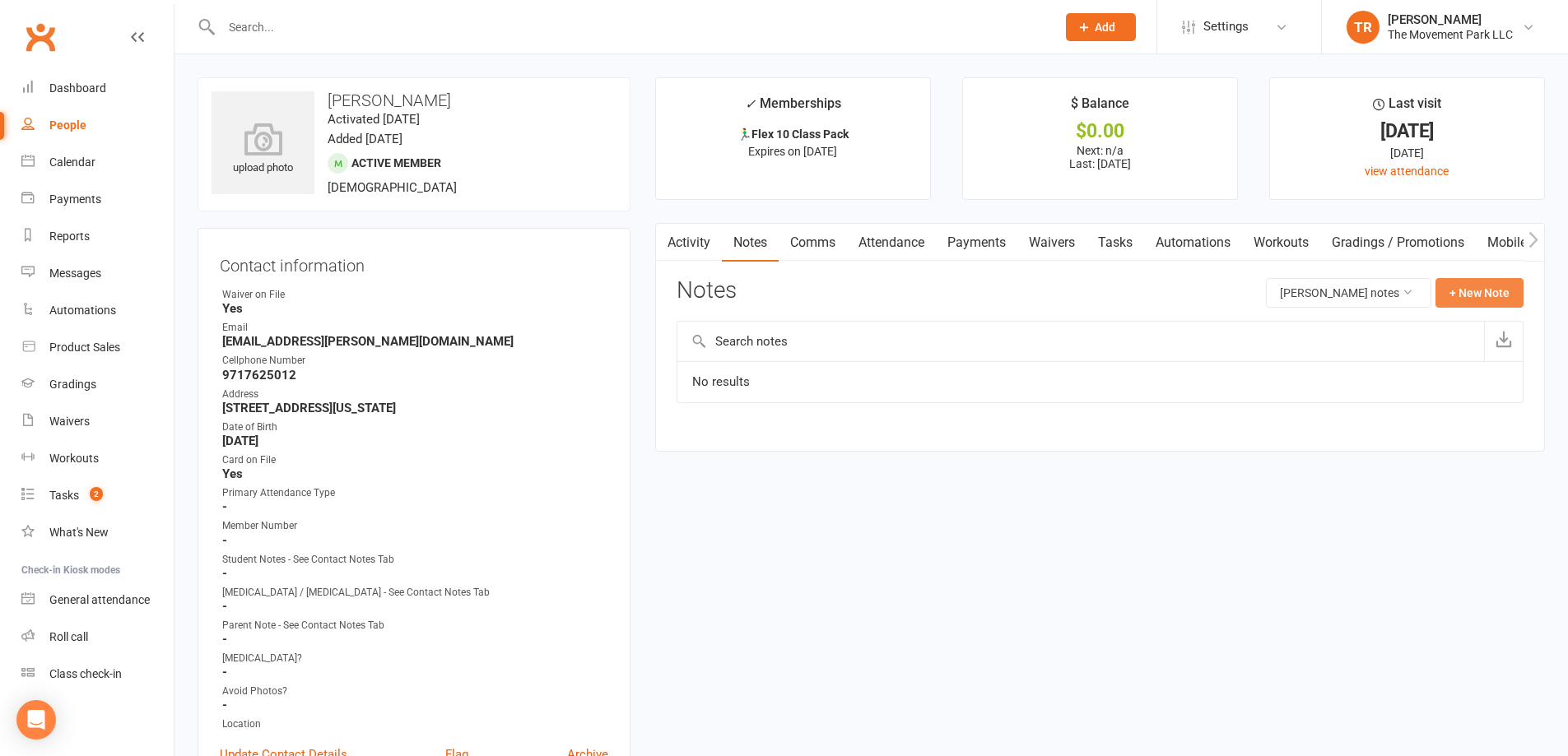
click at [1456, 295] on button "+ New Note" at bounding box center [1480, 293] width 88 height 30
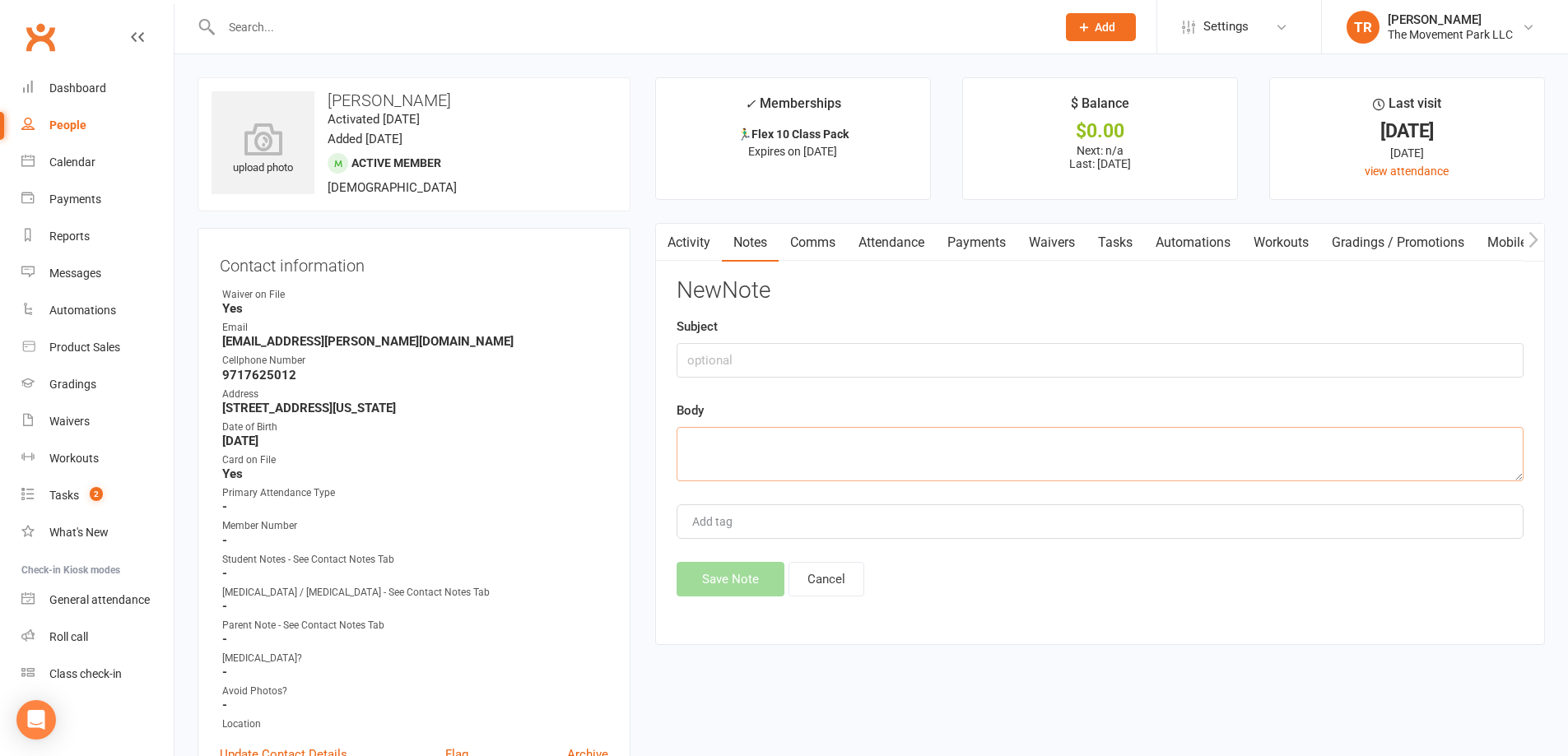
click at [813, 454] on textarea at bounding box center [1100, 453] width 847 height 54
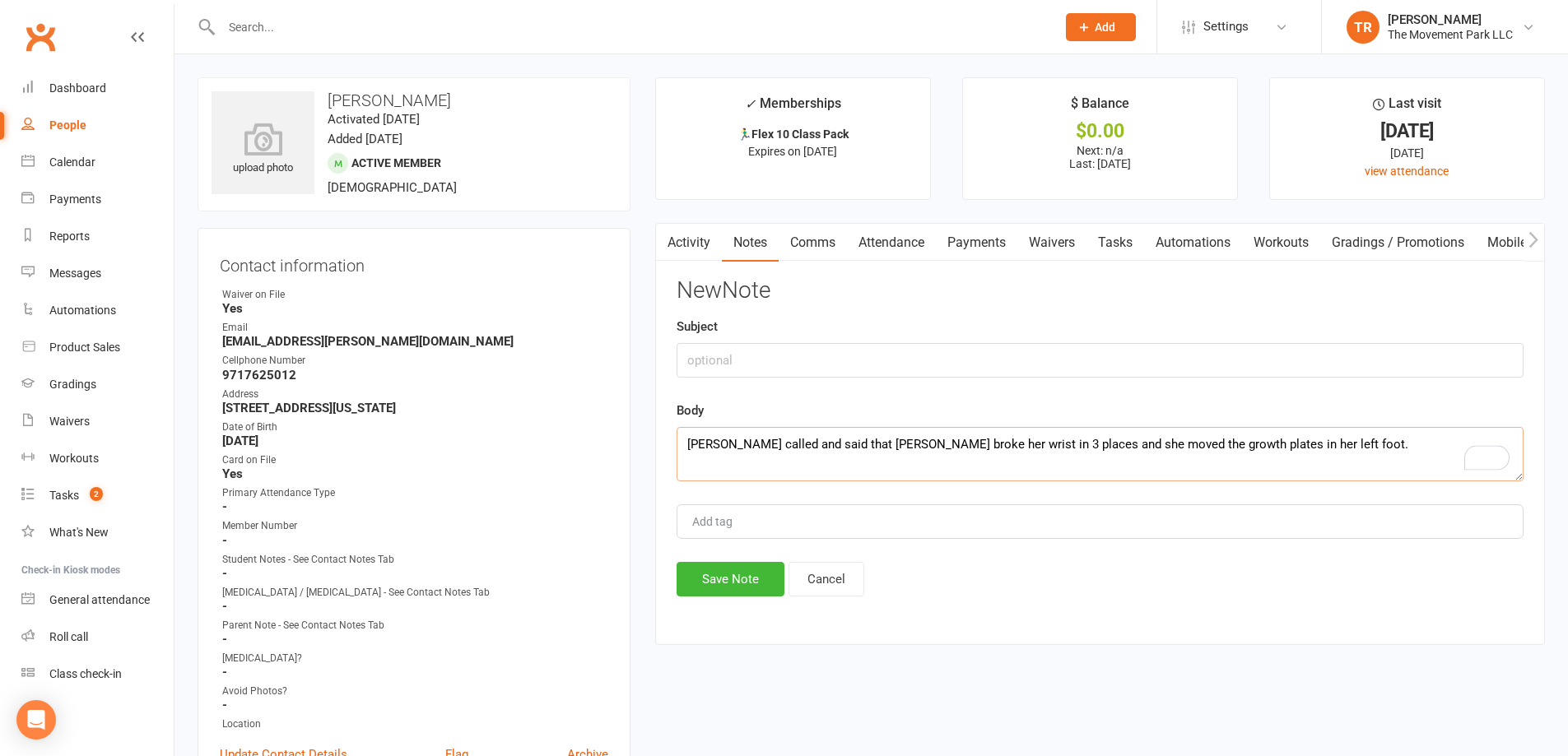
type textarea "Mom called and said that Evelyn broke her wrist in 3 places and she moved the g…"
click at [731, 363] on input "text" at bounding box center [1100, 360] width 847 height 34
type input "r"
type input "RE: injury"
click at [793, 519] on div "Add tag" at bounding box center [1100, 522] width 847 height 34
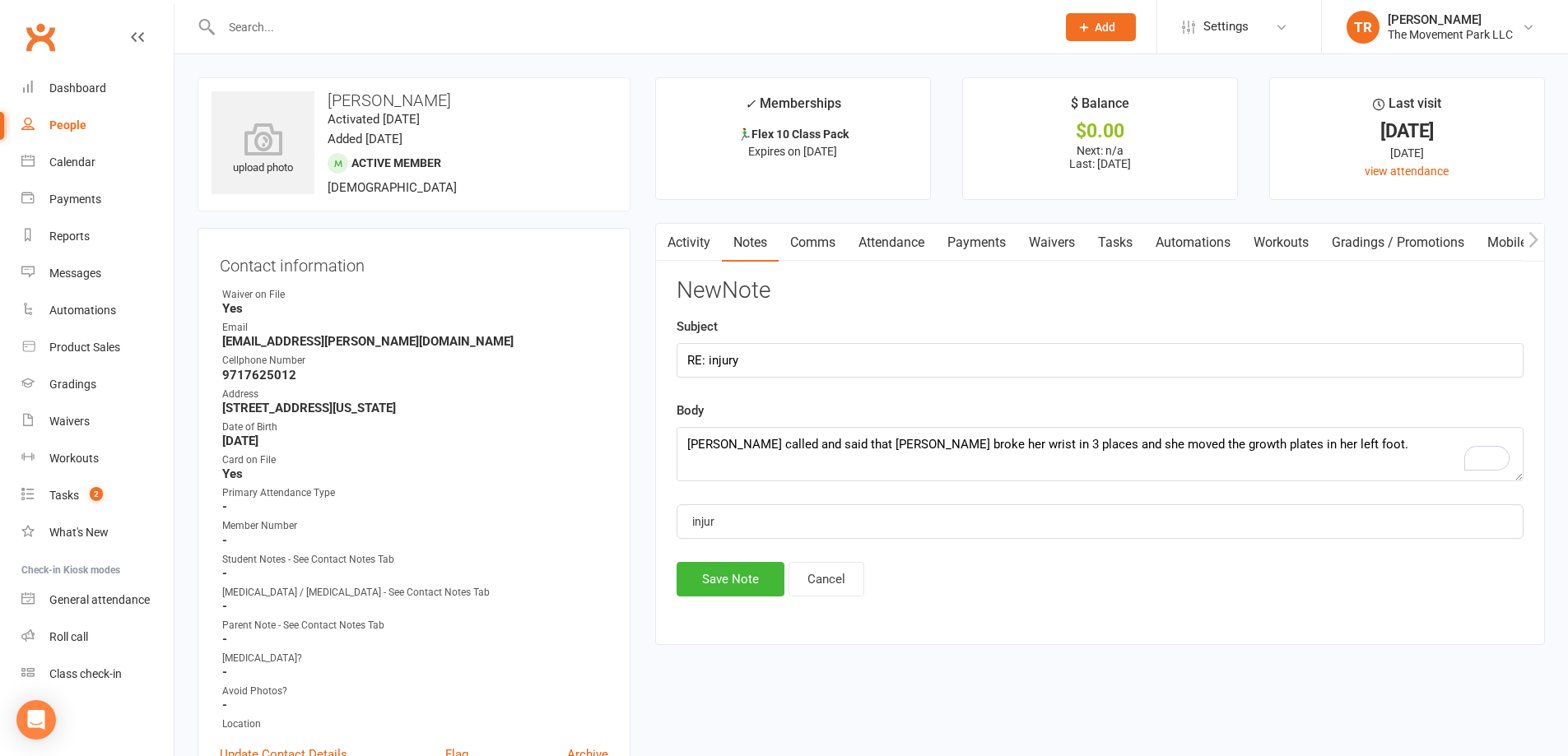
type input "injury"
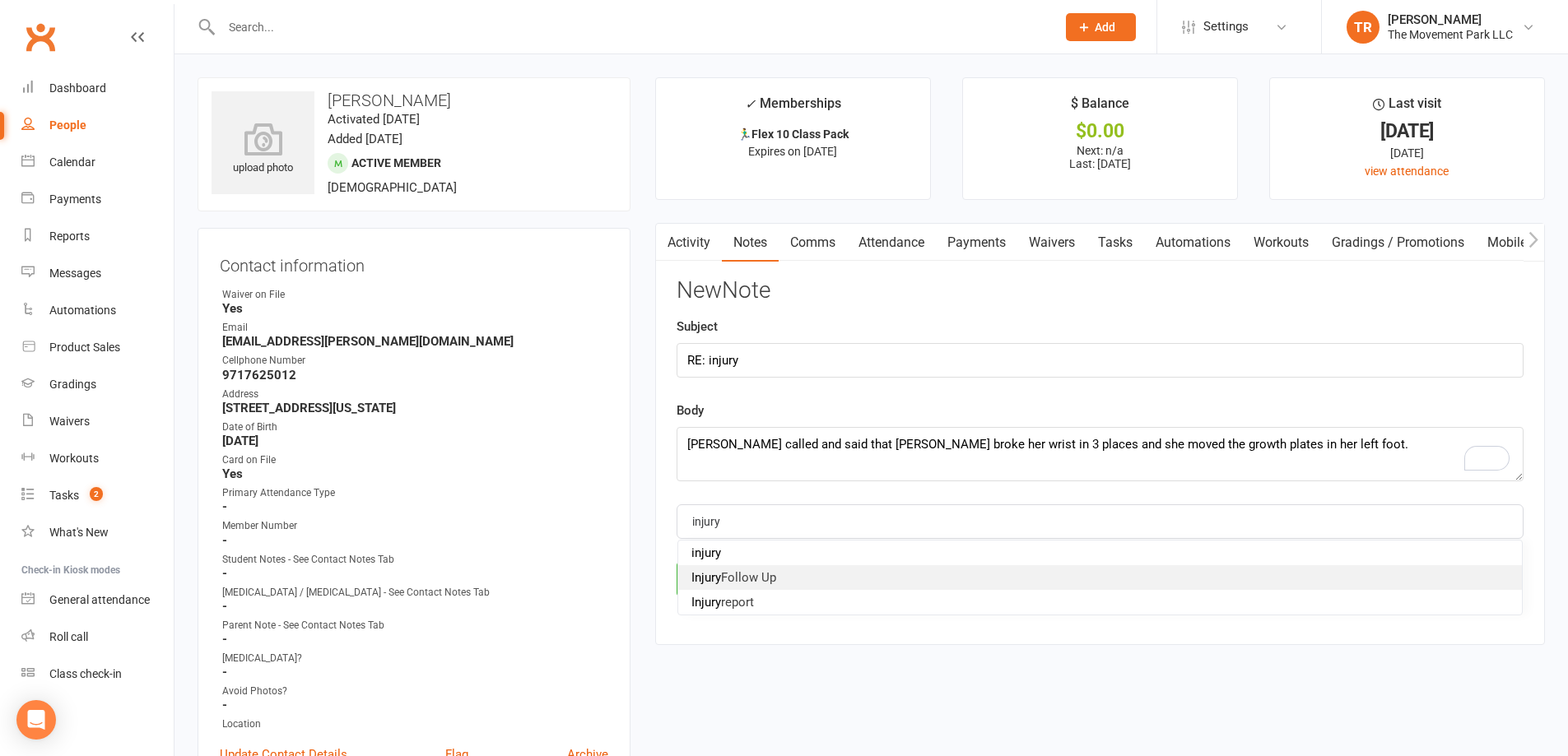
click at [772, 585] on li "Injury Follow Up" at bounding box center [1100, 578] width 844 height 25
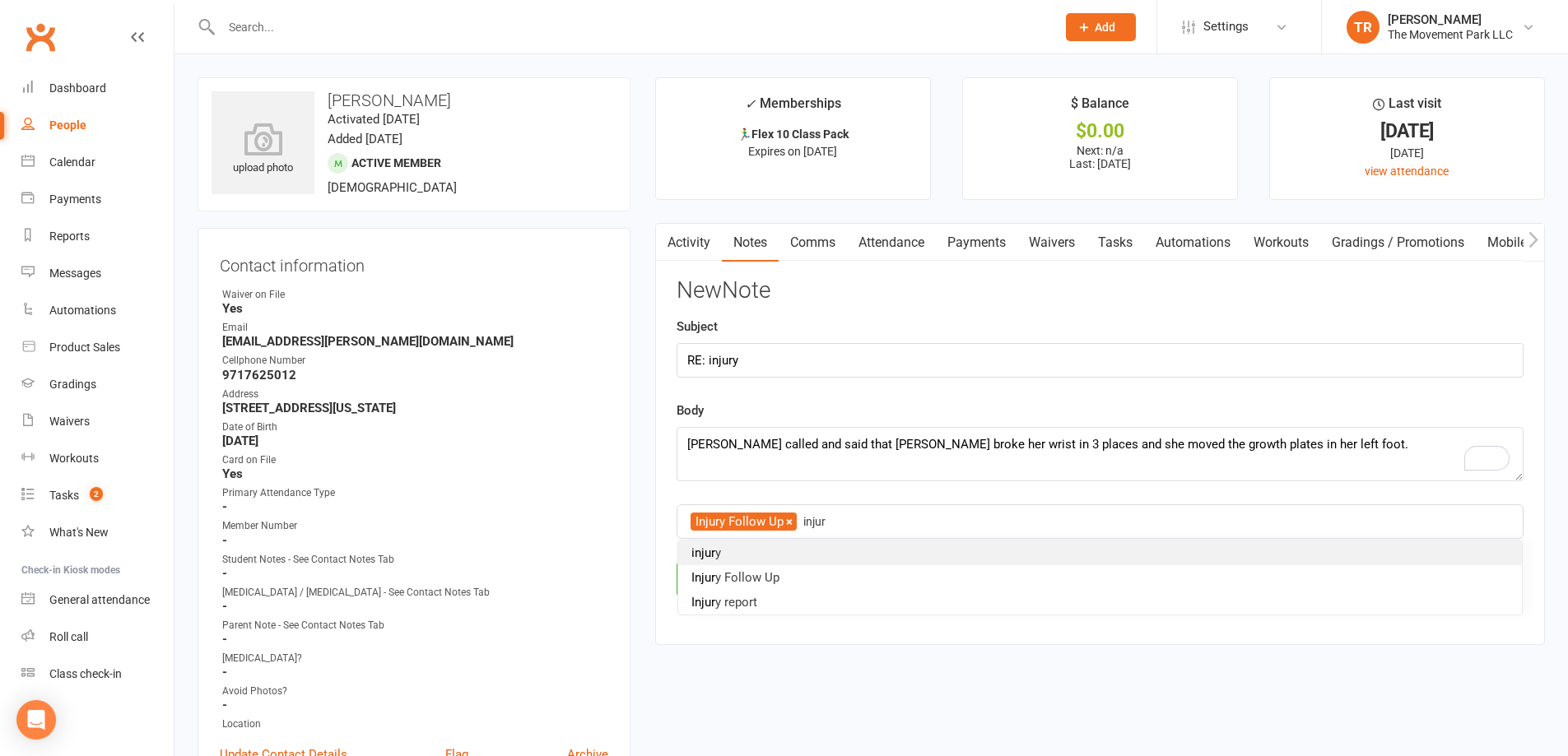
type input "injury"
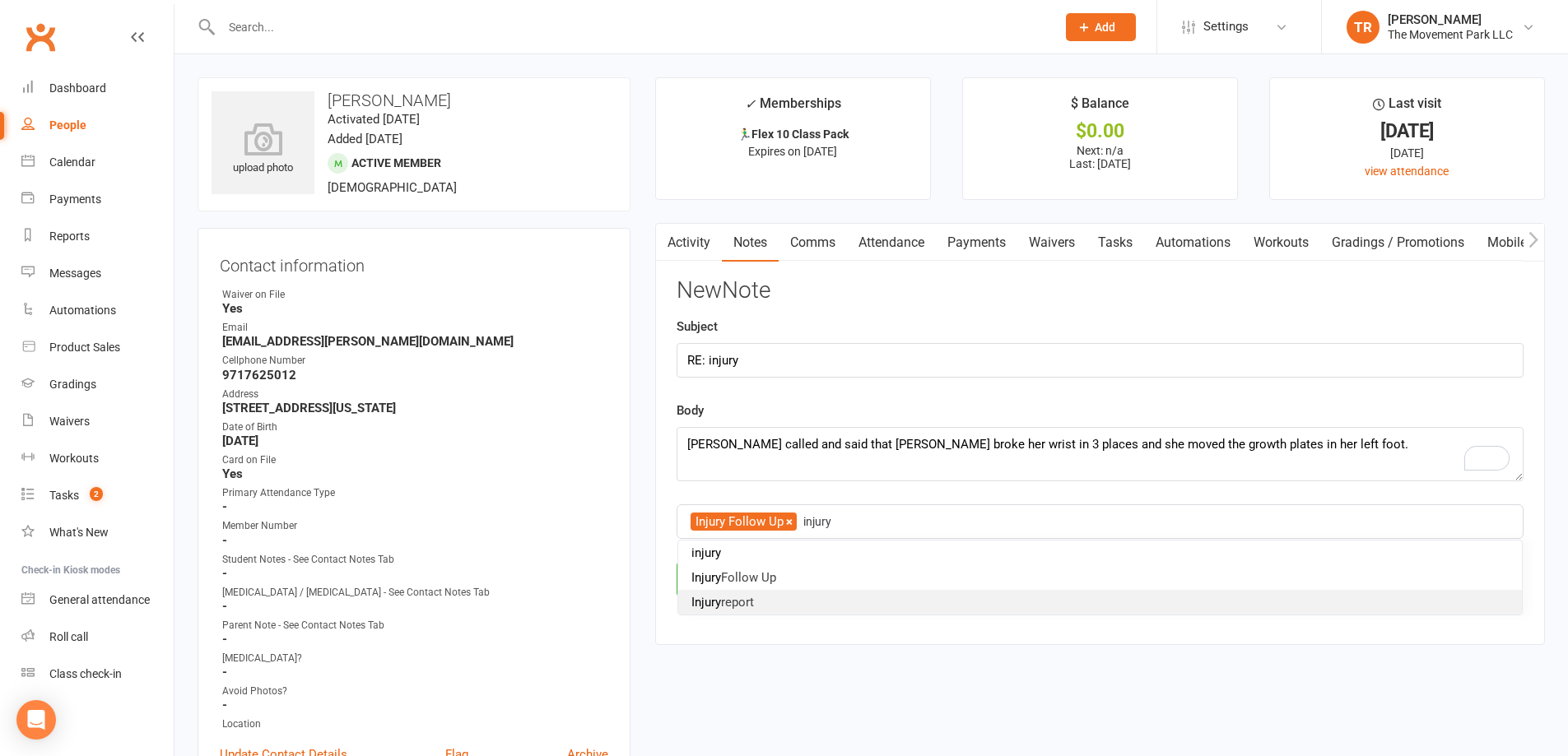
click at [806, 601] on li "Injury report" at bounding box center [1100, 603] width 844 height 25
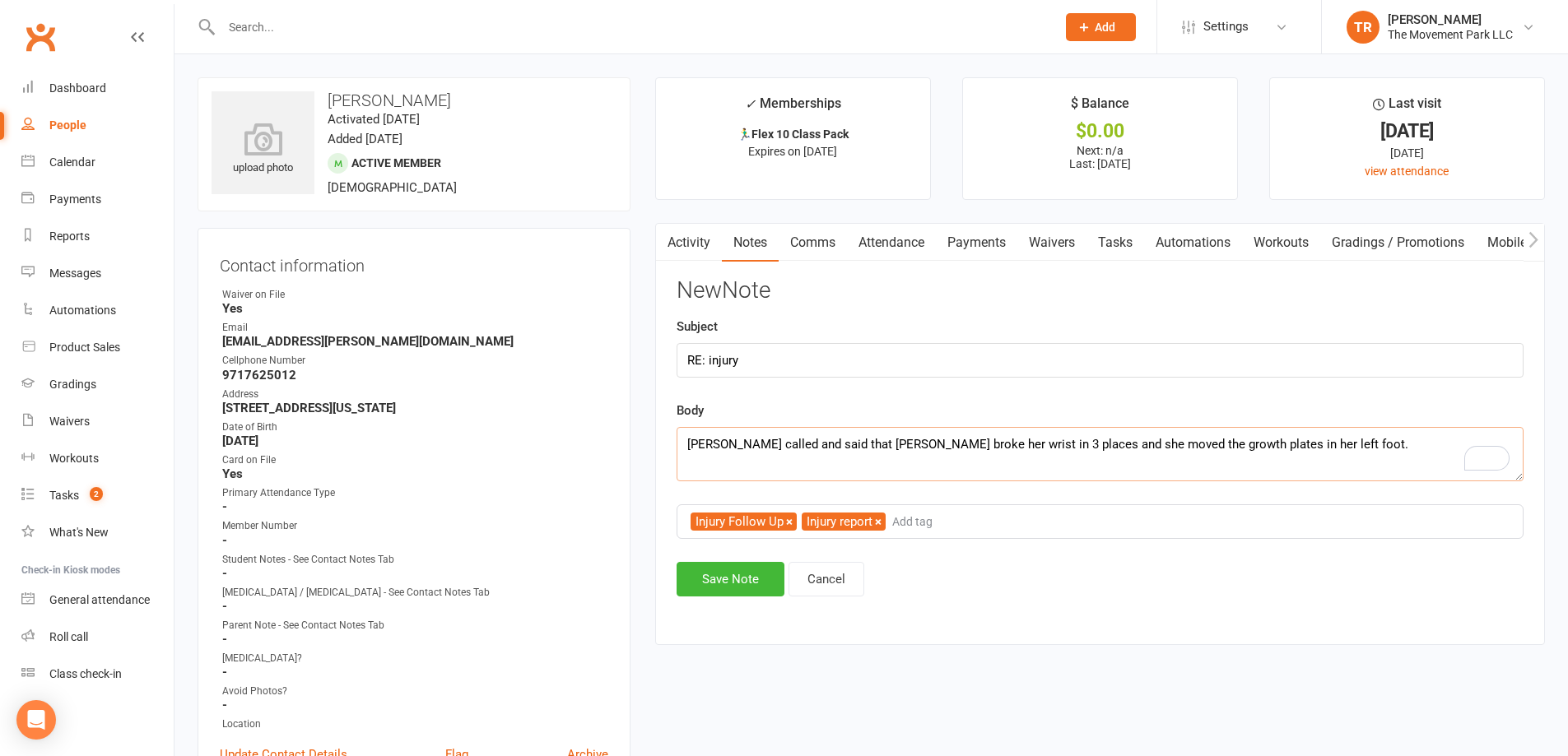
click at [1297, 450] on textarea "Mom called and said that Evelyn broke her wrist in 3 places and she moved the g…" at bounding box center [1100, 453] width 847 height 54
type textarea "Mom called and said that Evelyn broke her wrist in 3 places and she moved the g…"
click at [731, 576] on button "Save Note" at bounding box center [730, 579] width 108 height 34
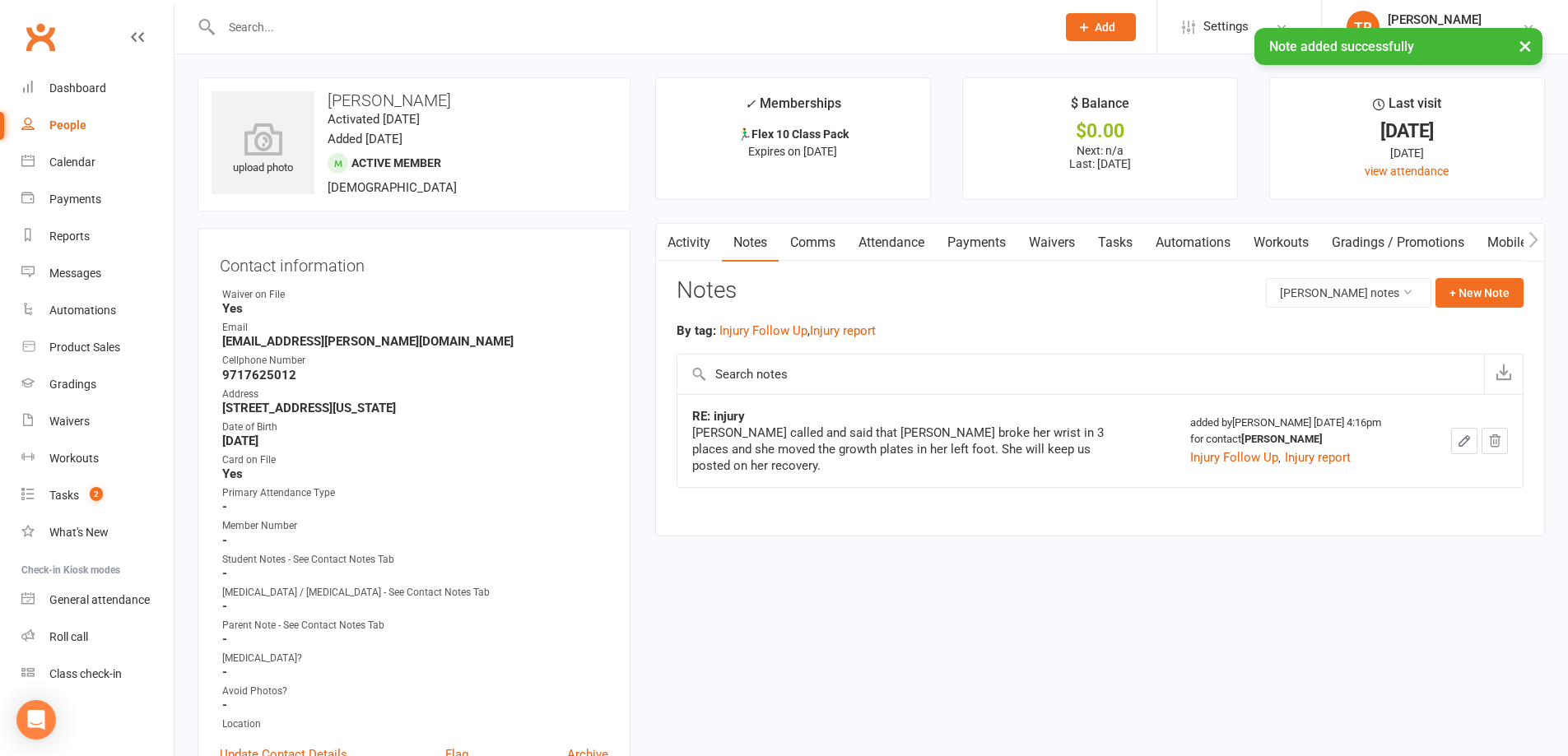
click at [253, 19] on input "text" at bounding box center [631, 27] width 828 height 23
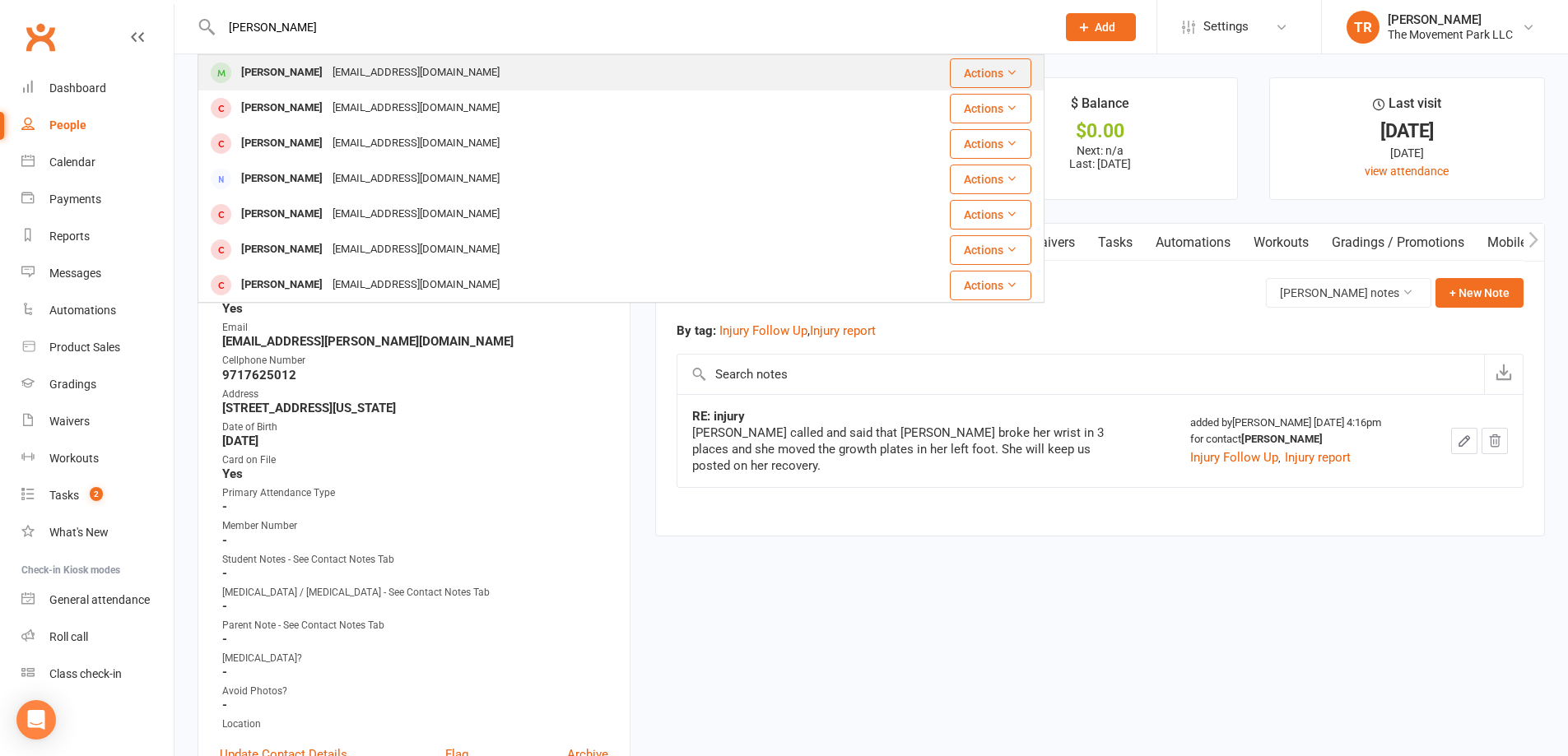
type input "ruthie"
click at [260, 81] on div "Ruthie Boucher" at bounding box center [282, 73] width 92 height 24
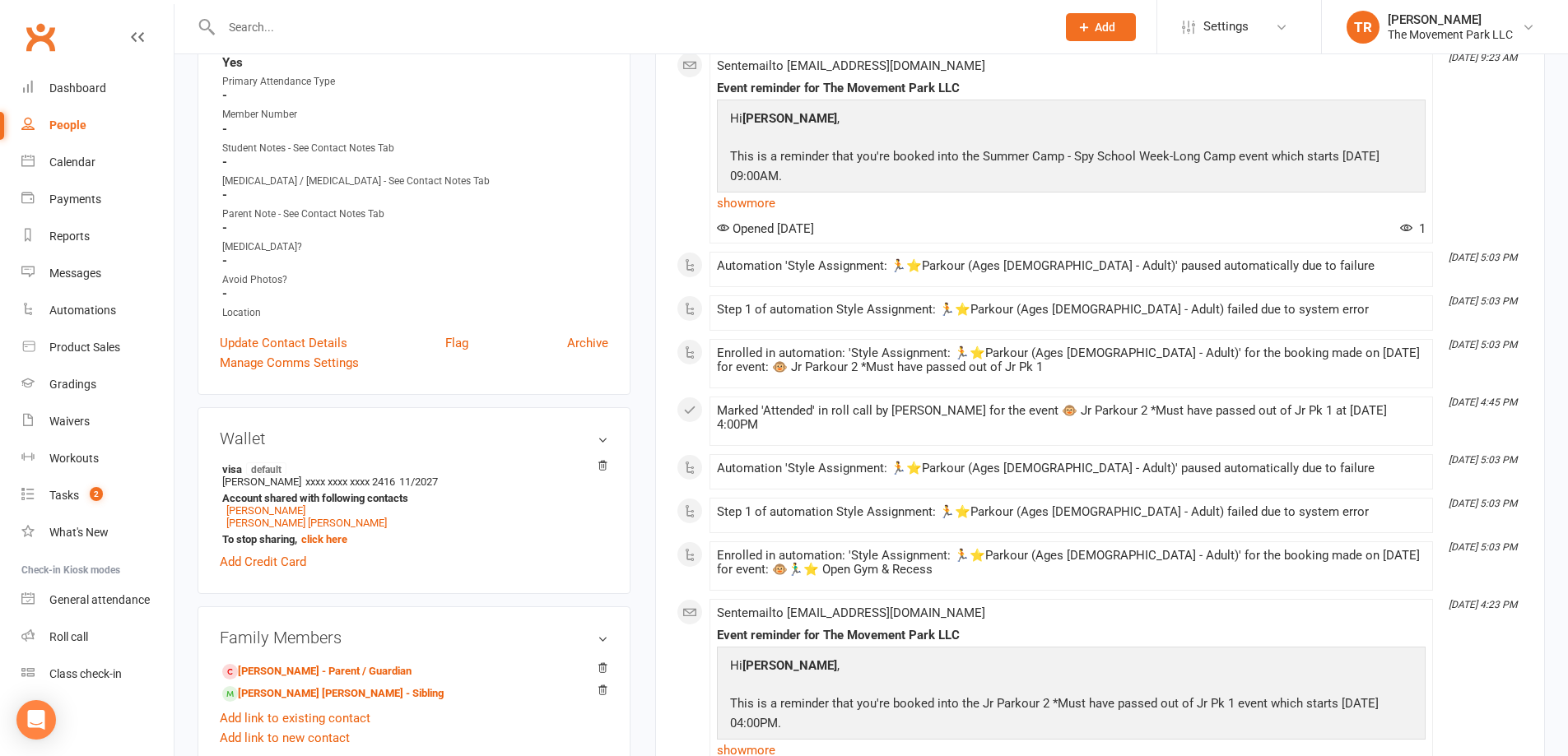
scroll to position [658, 0]
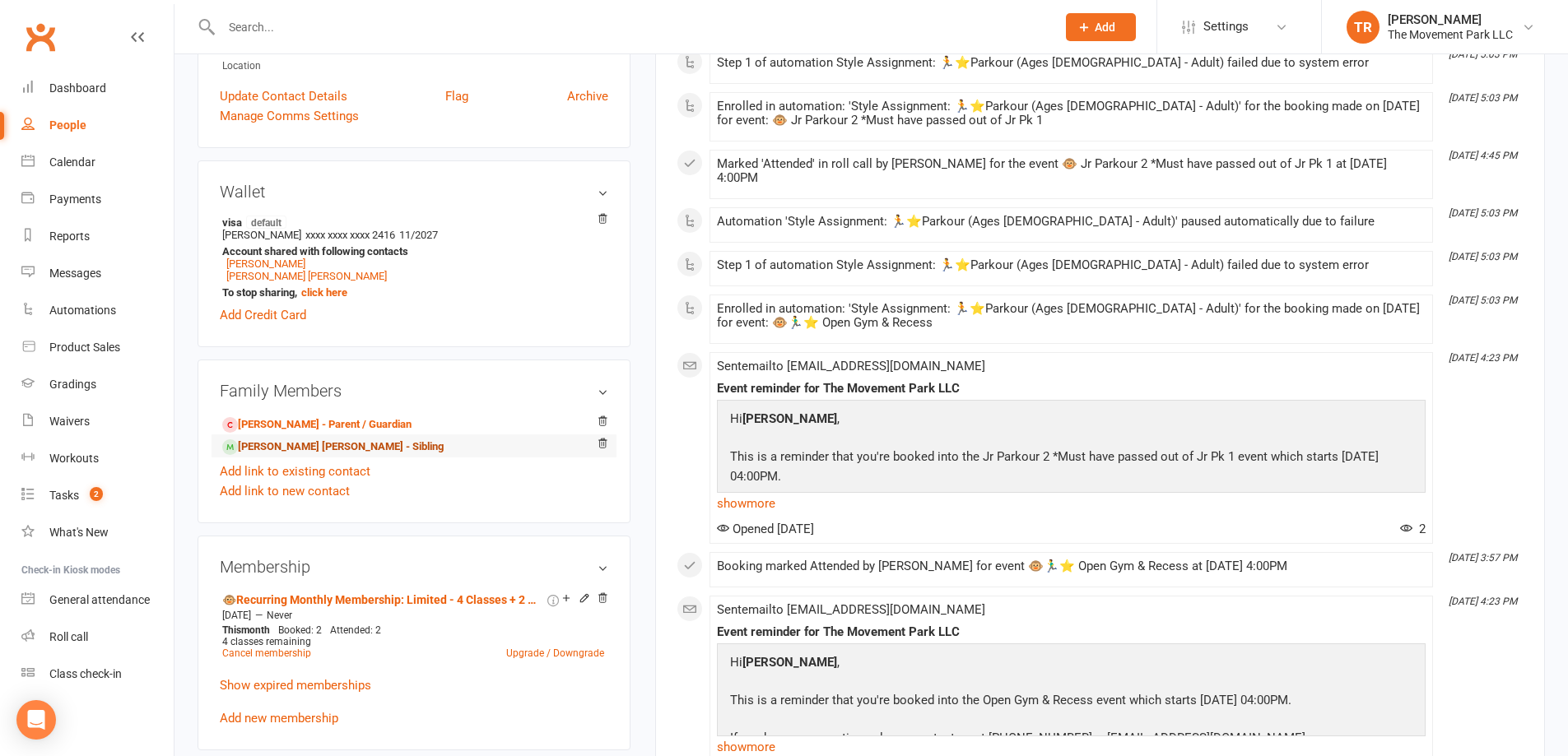
click at [291, 445] on link "Cooper Boucher - Sibling" at bounding box center [333, 447] width 221 height 17
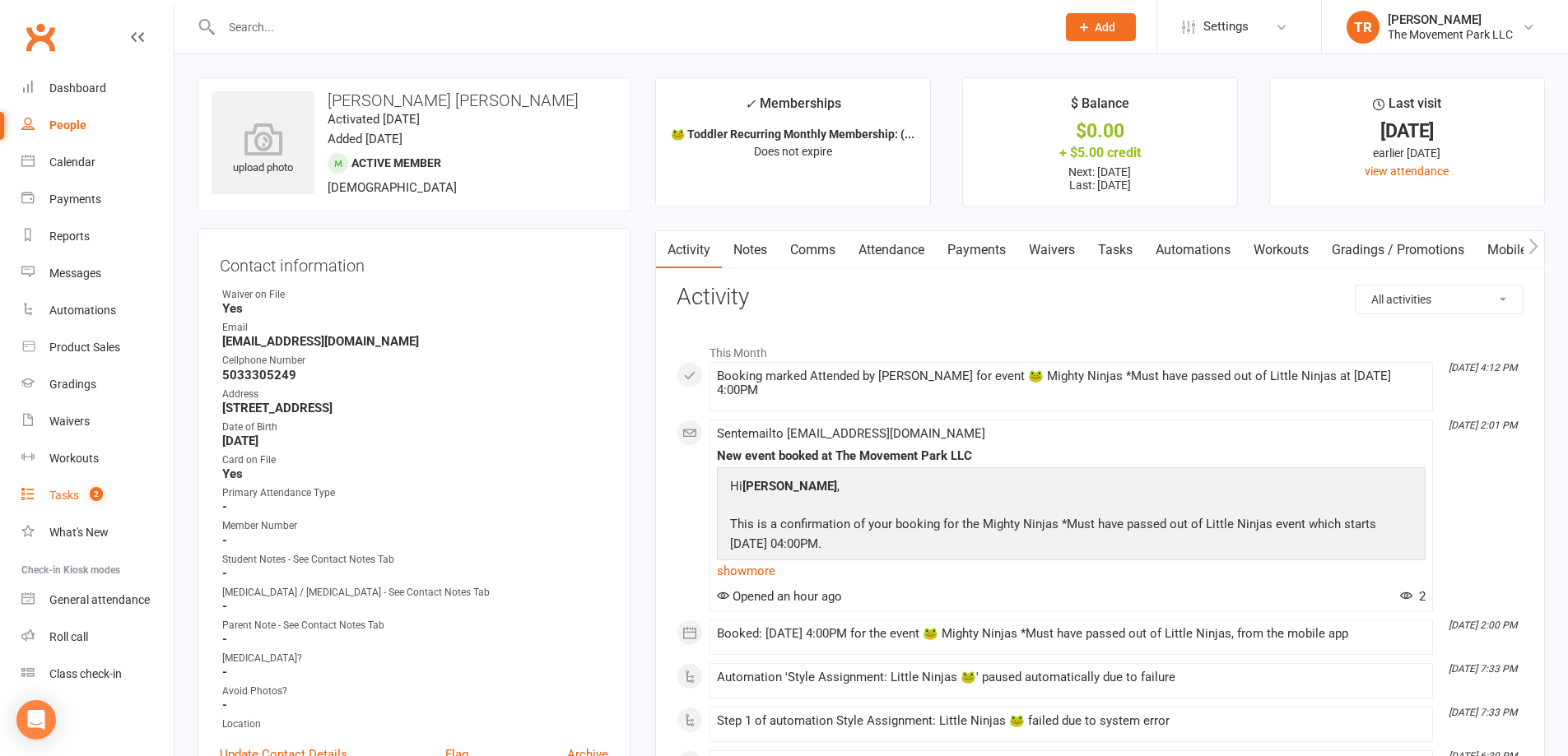
click at [77, 501] on div "Tasks" at bounding box center [64, 495] width 30 height 13
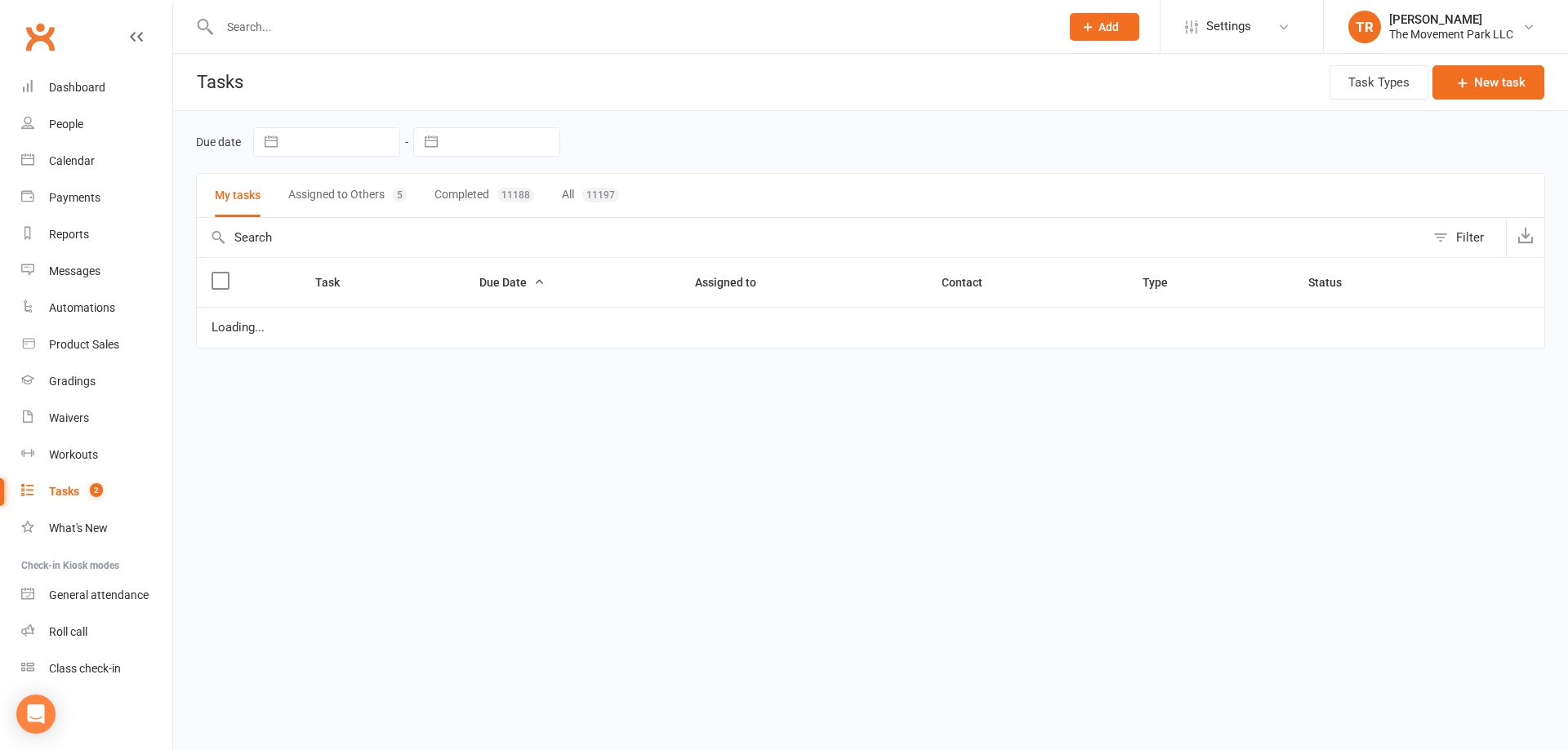
select select "waiting"
select select "started"
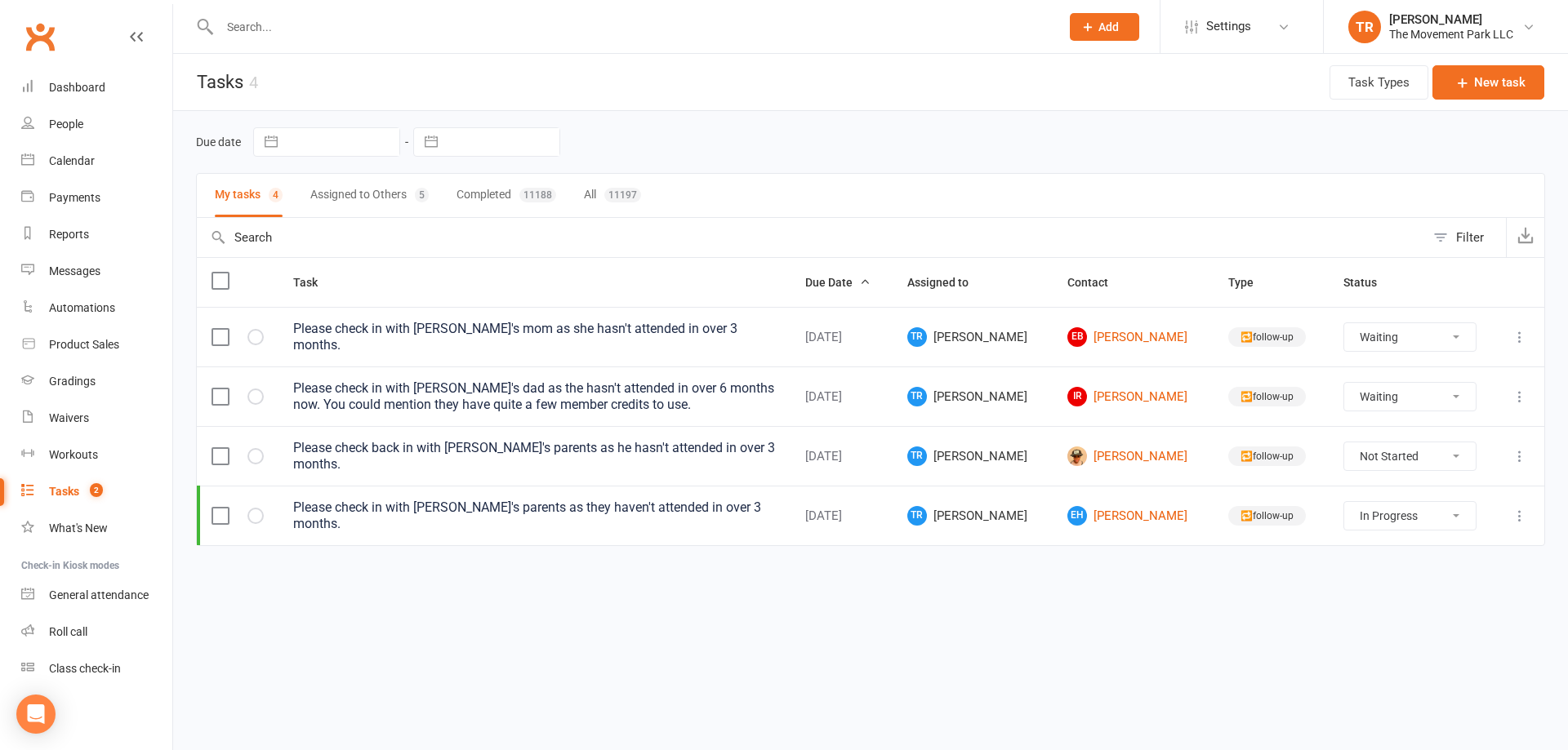
click at [387, 189] on button "Assigned to Others 5" at bounding box center [369, 196] width 118 height 43
select select "waiting"
select select "started"
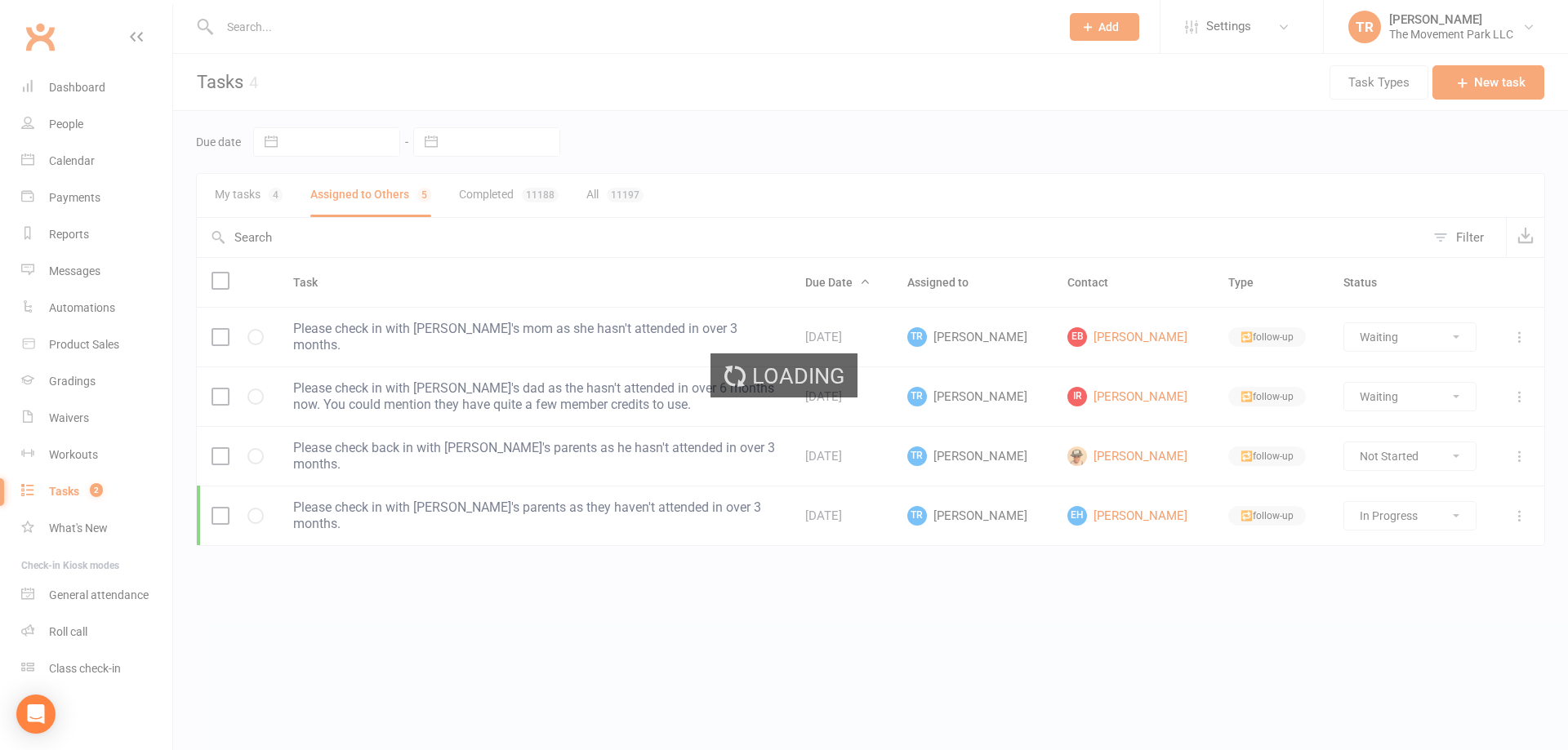
select select "waiting"
select select "started"
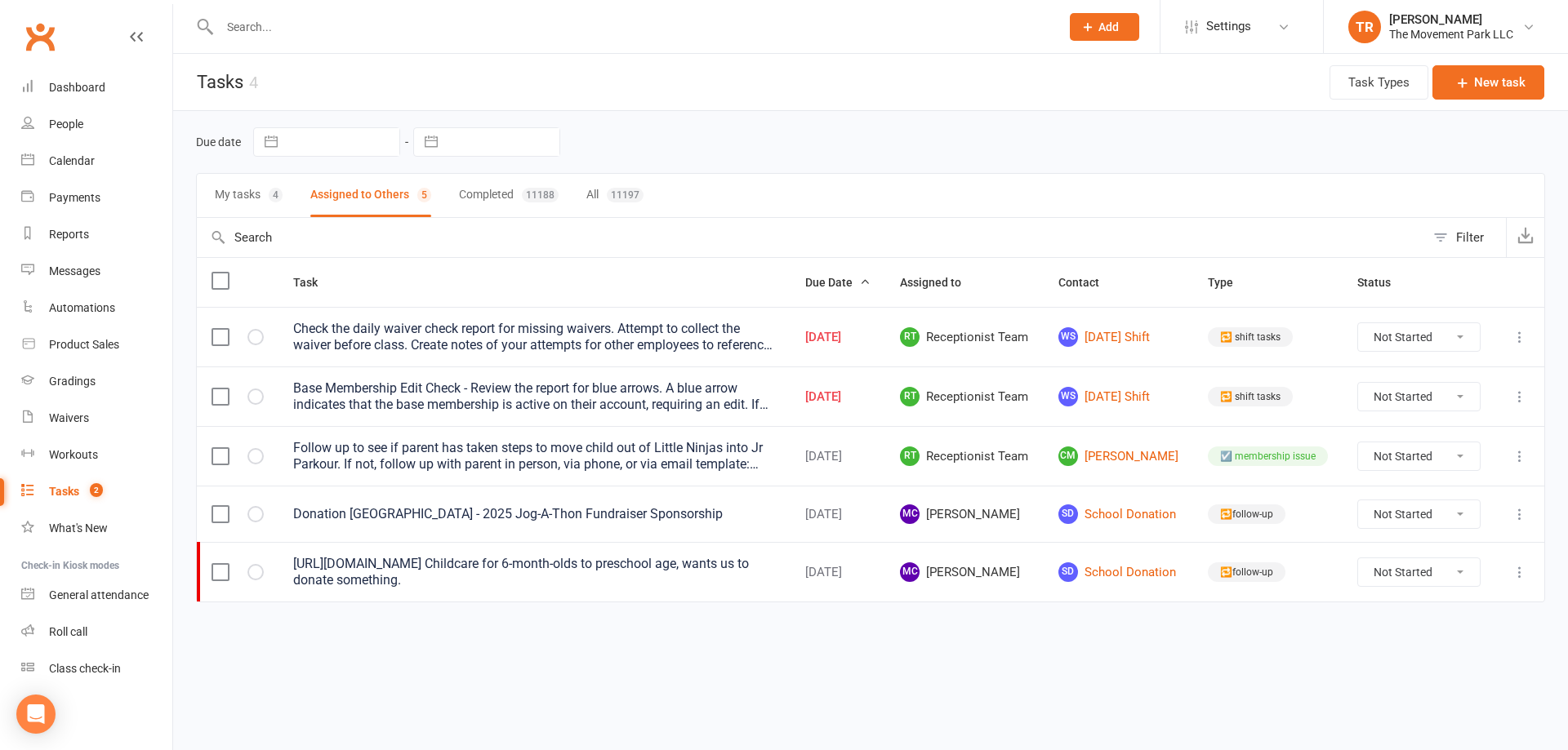
click at [1379, 330] on select "Not Started In Progress Waiting Complete" at bounding box center [1418, 337] width 121 height 28
click at [1358, 323] on select "Not Started In Progress Waiting Complete" at bounding box center [1418, 337] width 121 height 28
select select "unstarted"
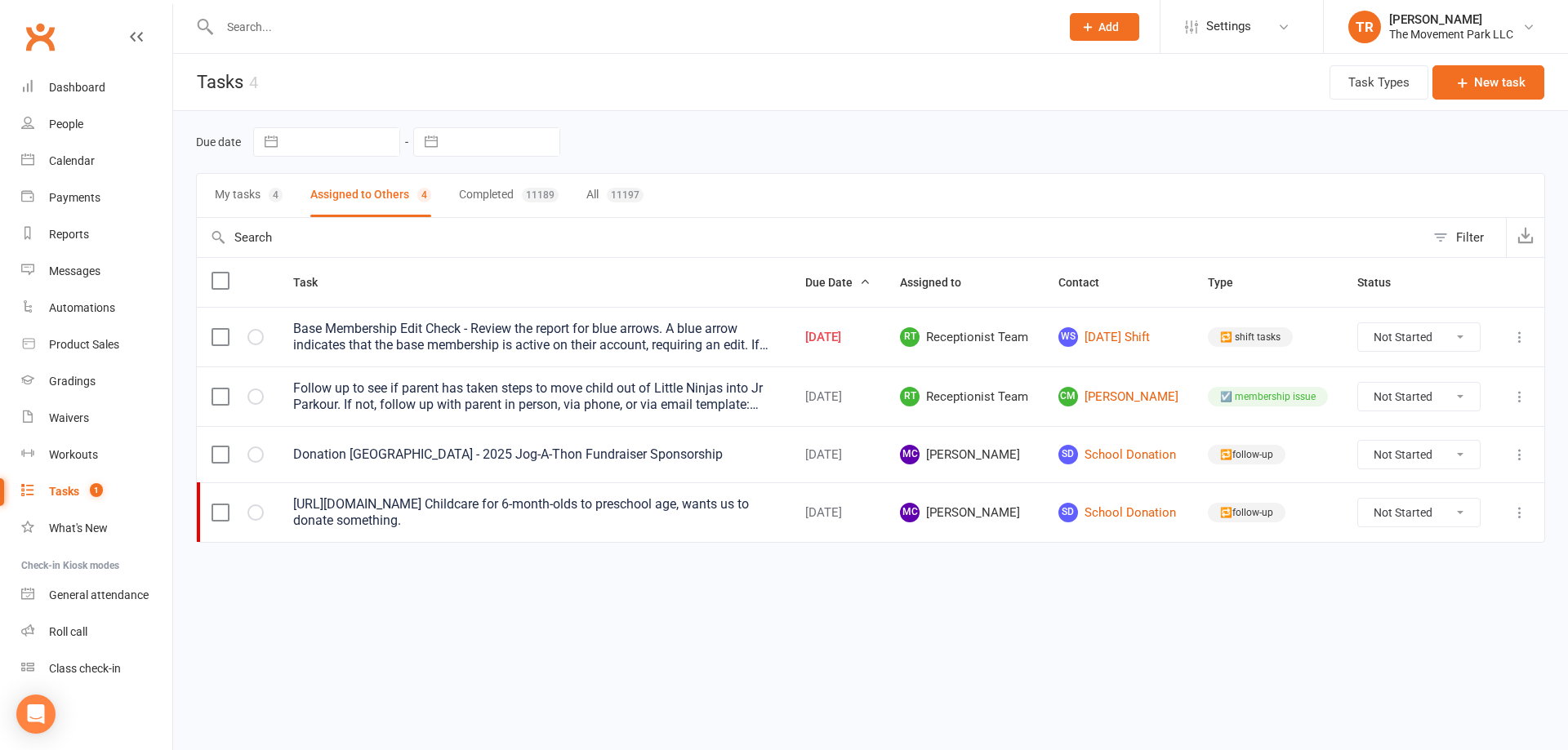
click at [1388, 332] on select "Not Started In Progress Waiting Complete" at bounding box center [1418, 337] width 121 height 28
click at [1358, 323] on select "Not Started In Progress Waiting Complete" at bounding box center [1418, 337] width 121 height 28
select select "unstarted"
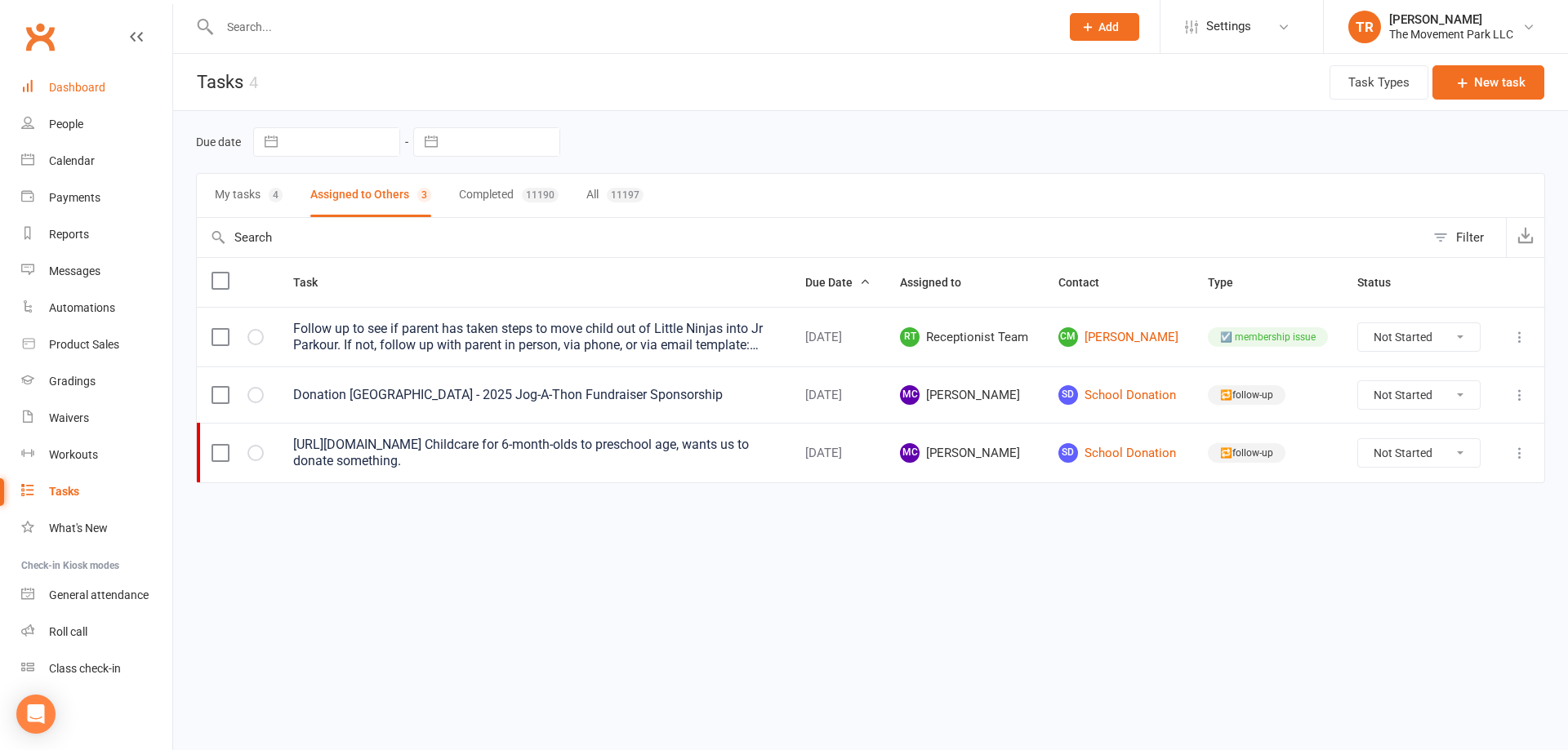
click at [94, 89] on div "Dashboard" at bounding box center [77, 87] width 56 height 13
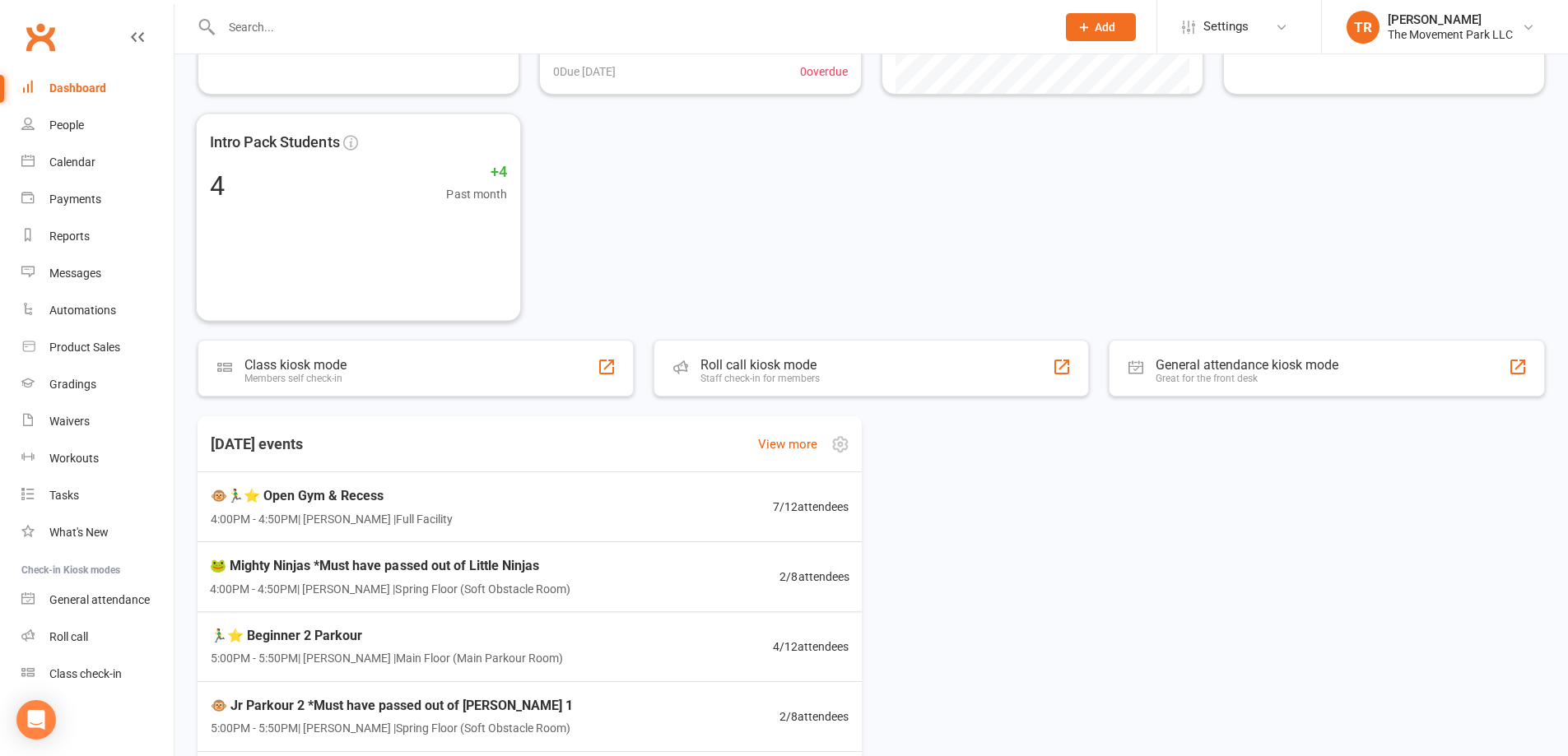
scroll to position [329, 0]
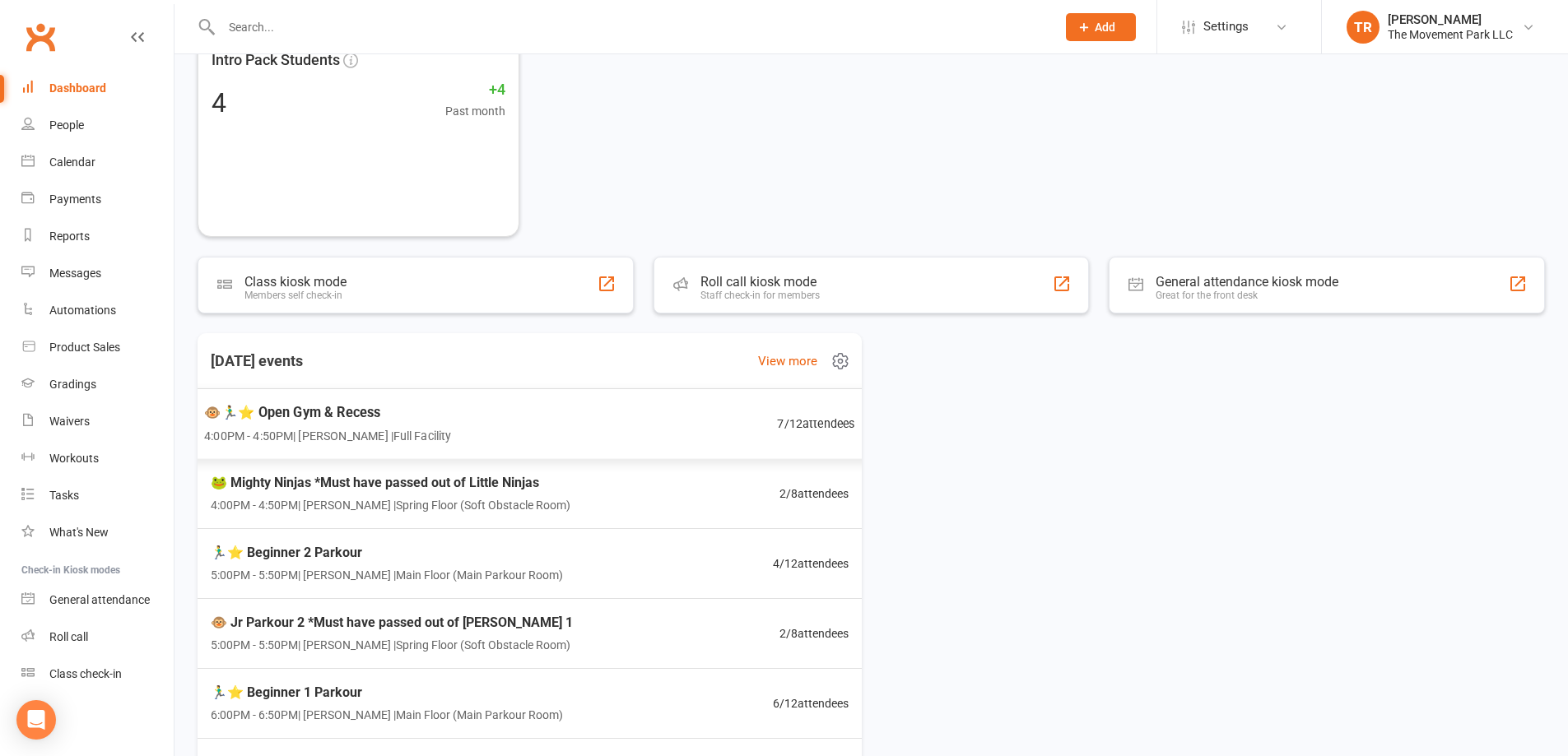
click at [475, 413] on div "🐵🏃‍♂️⭐ Open Gym & Recess 4:00PM - 4:50PM | Rick King | Full Facility 7 / 12 att…" at bounding box center [530, 424] width 691 height 72
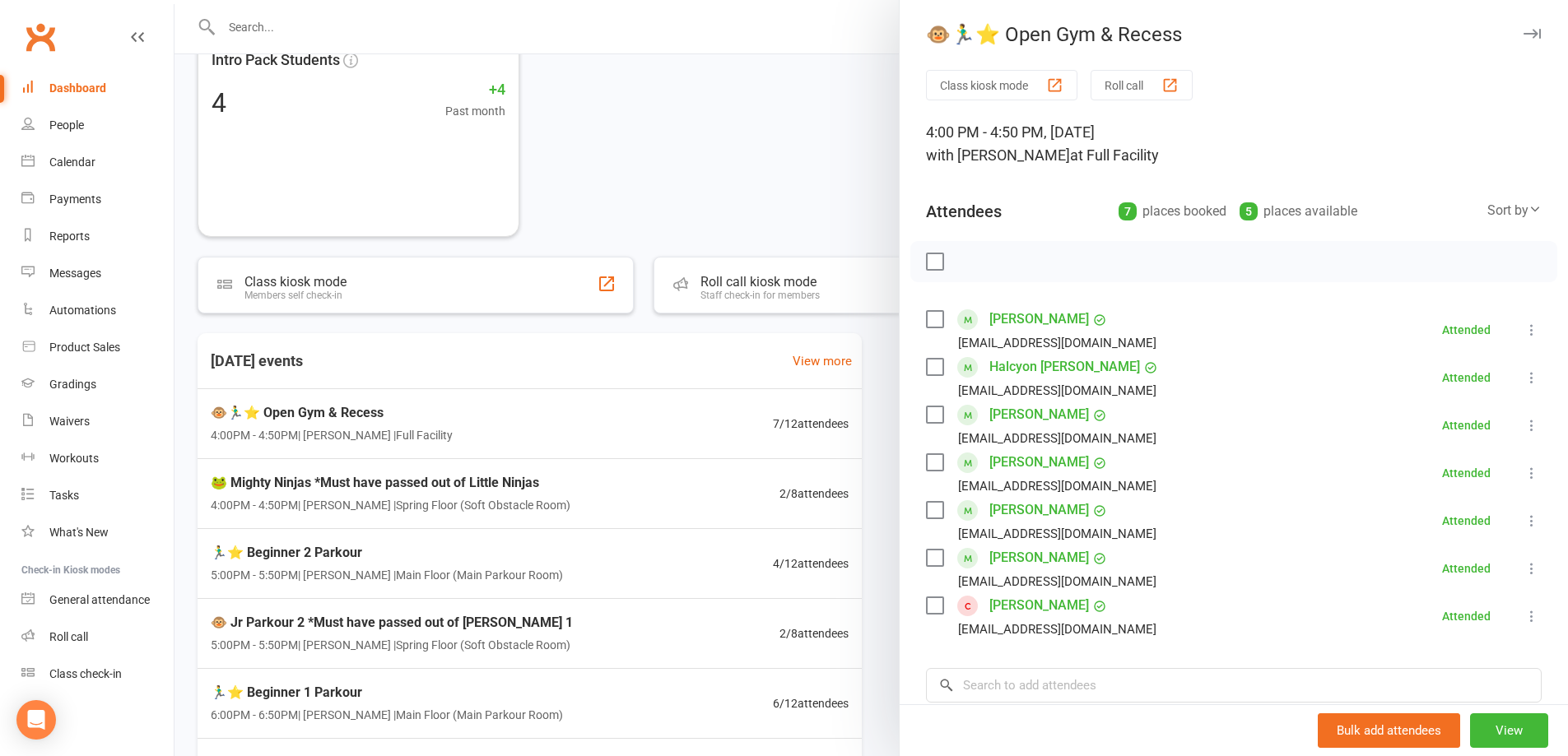
click at [1020, 604] on link "Kylie Samuel" at bounding box center [1039, 605] width 99 height 27
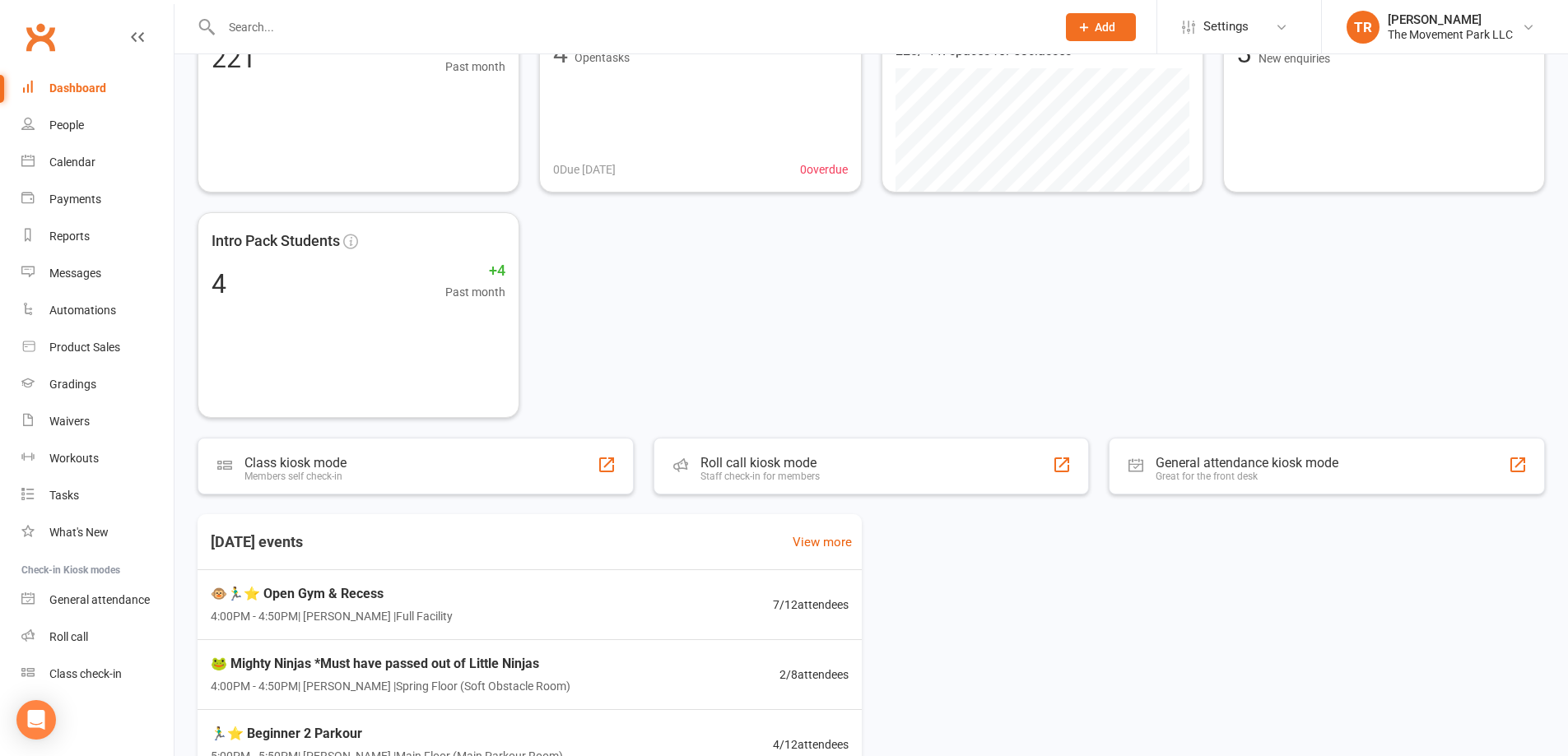
scroll to position [165, 0]
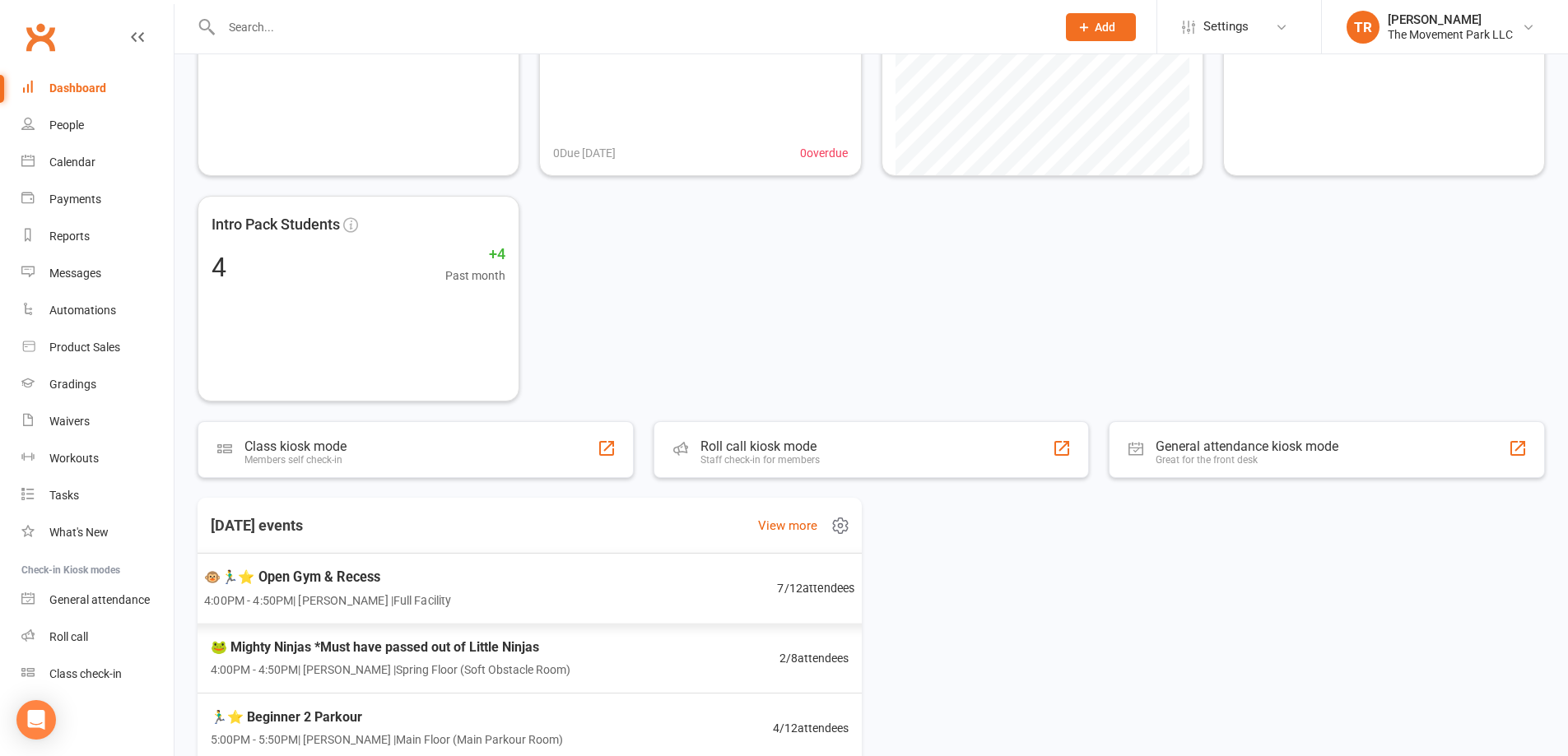
click at [461, 575] on div "🐵🏃‍♂️⭐ Open Gym & Recess 4:00PM - 4:50PM | Rick King | Full Facility 7 / 12 att…" at bounding box center [530, 589] width 691 height 72
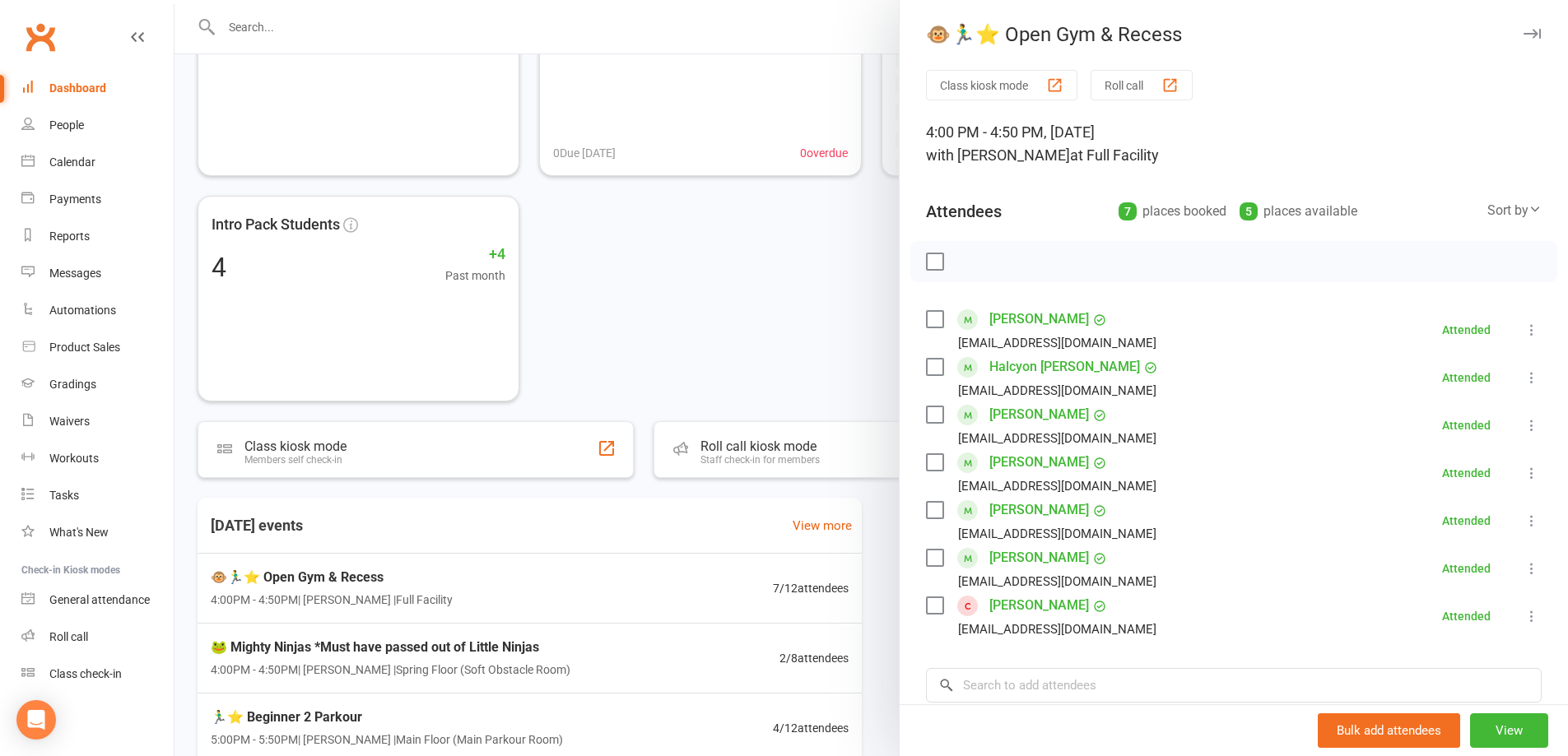
click at [1041, 410] on link "Kynah Atwood" at bounding box center [1039, 415] width 99 height 27
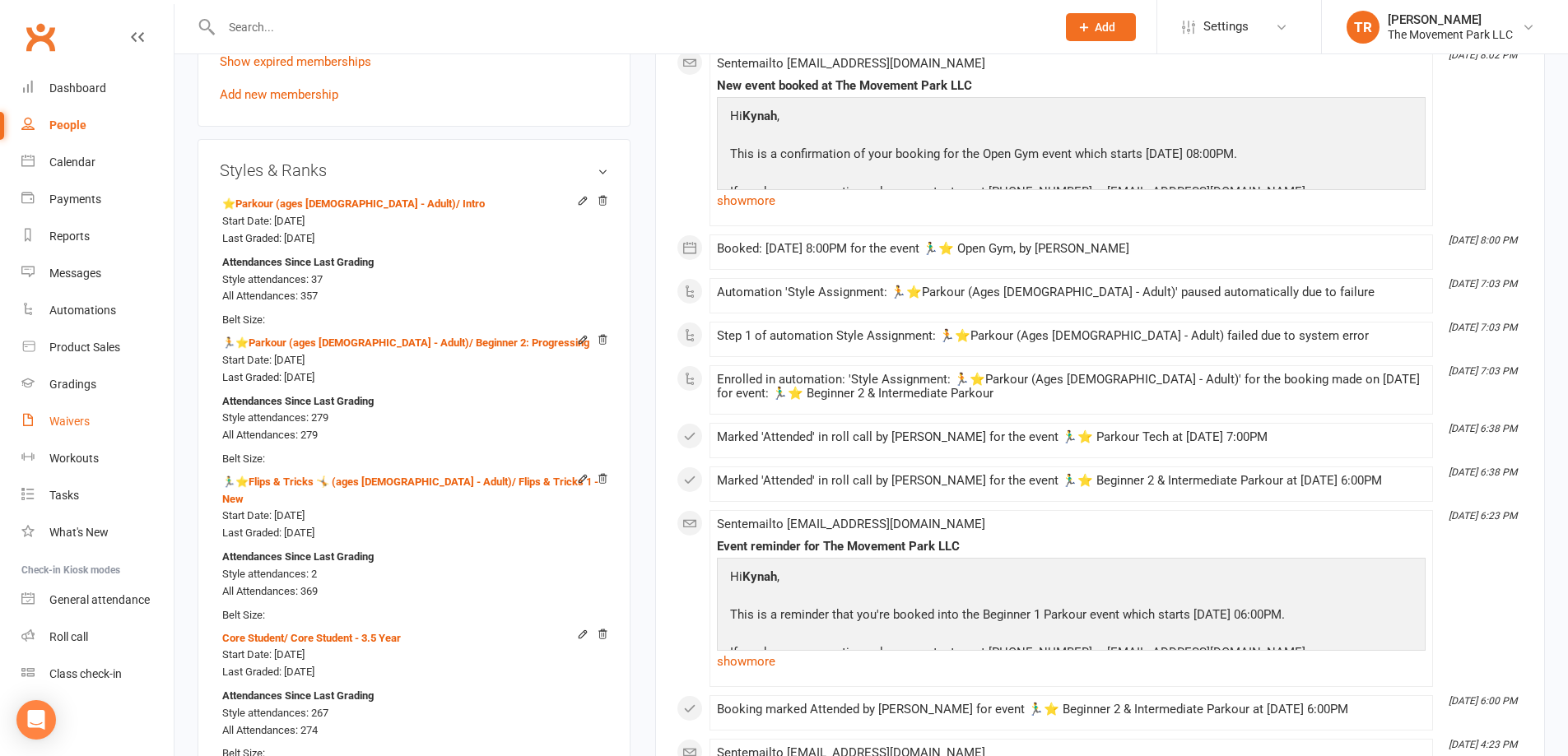
scroll to position [1399, 0]
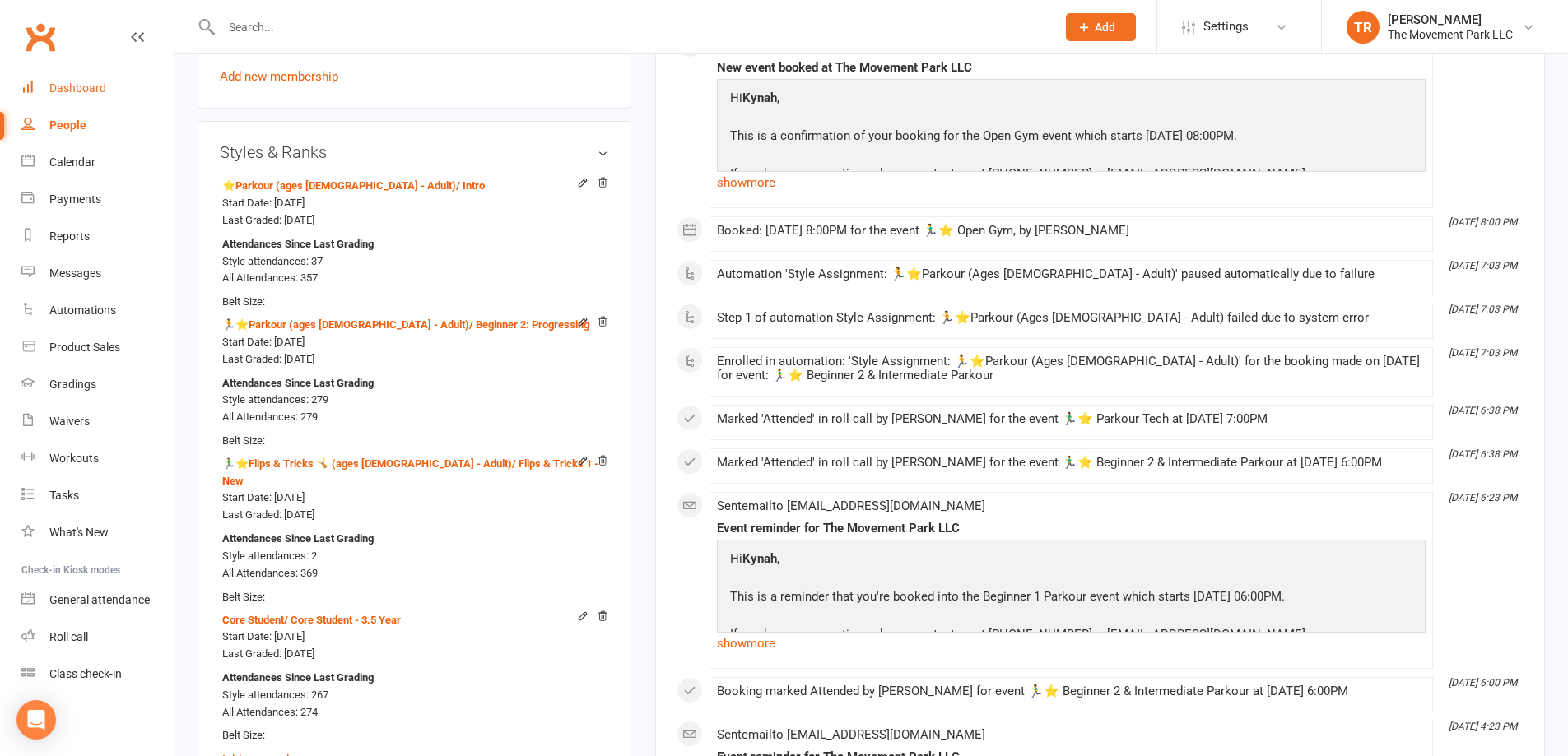
click at [63, 87] on div "Dashboard" at bounding box center [78, 87] width 57 height 13
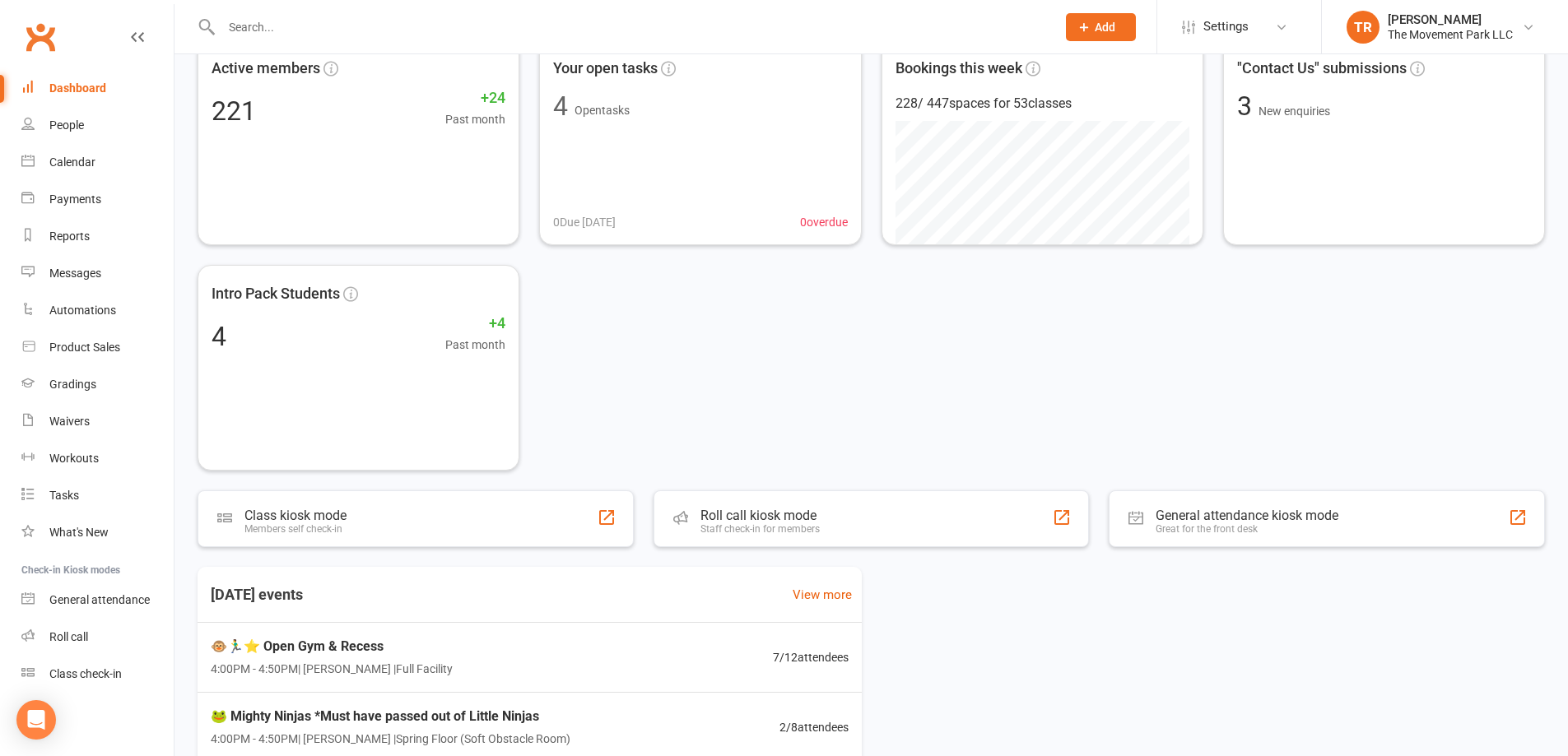
scroll to position [329, 0]
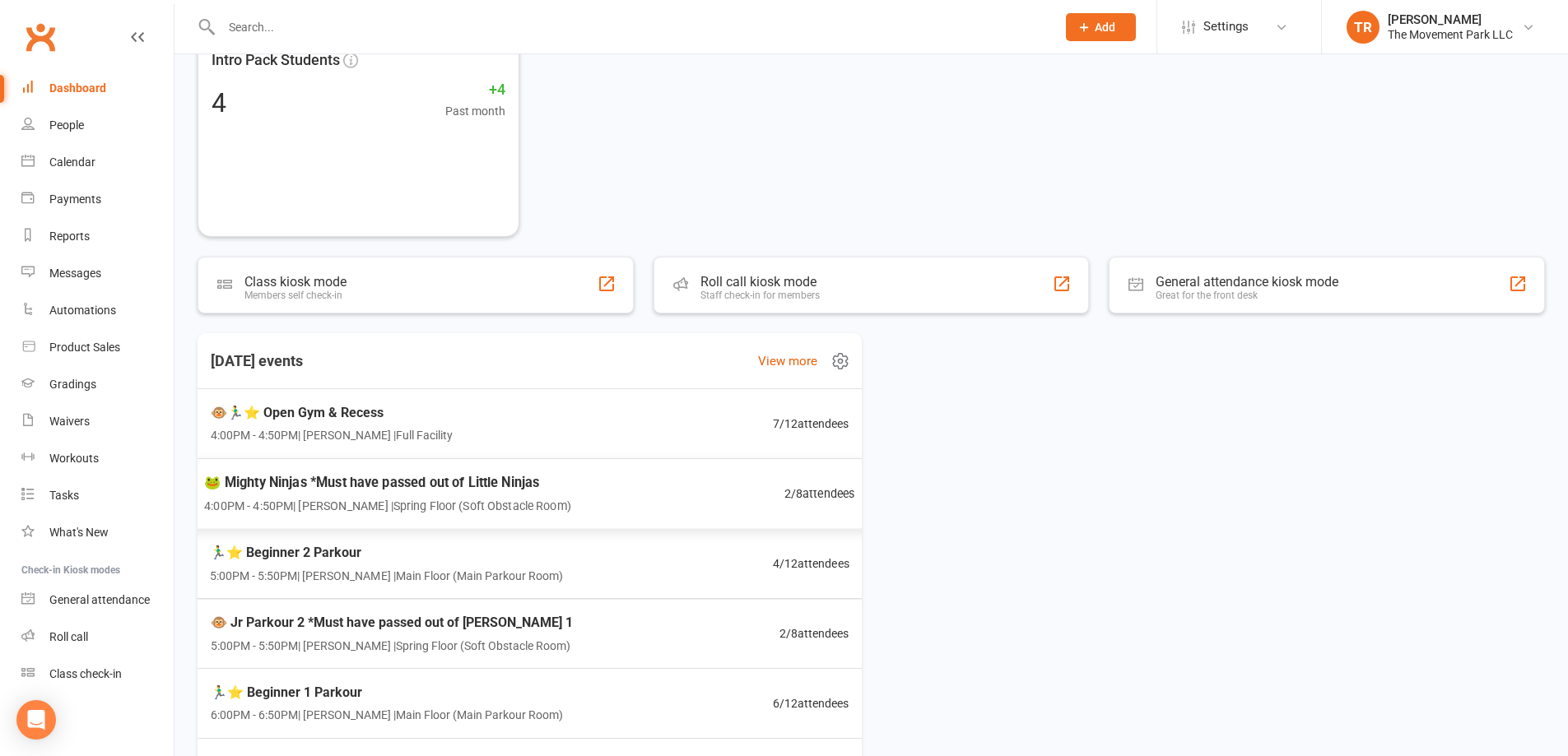
click at [623, 507] on div "🐸 Mighty Ninjas *Must have passed out of Little Ninjas 4:00PM - 4:50PM | Molly …" at bounding box center [530, 495] width 691 height 72
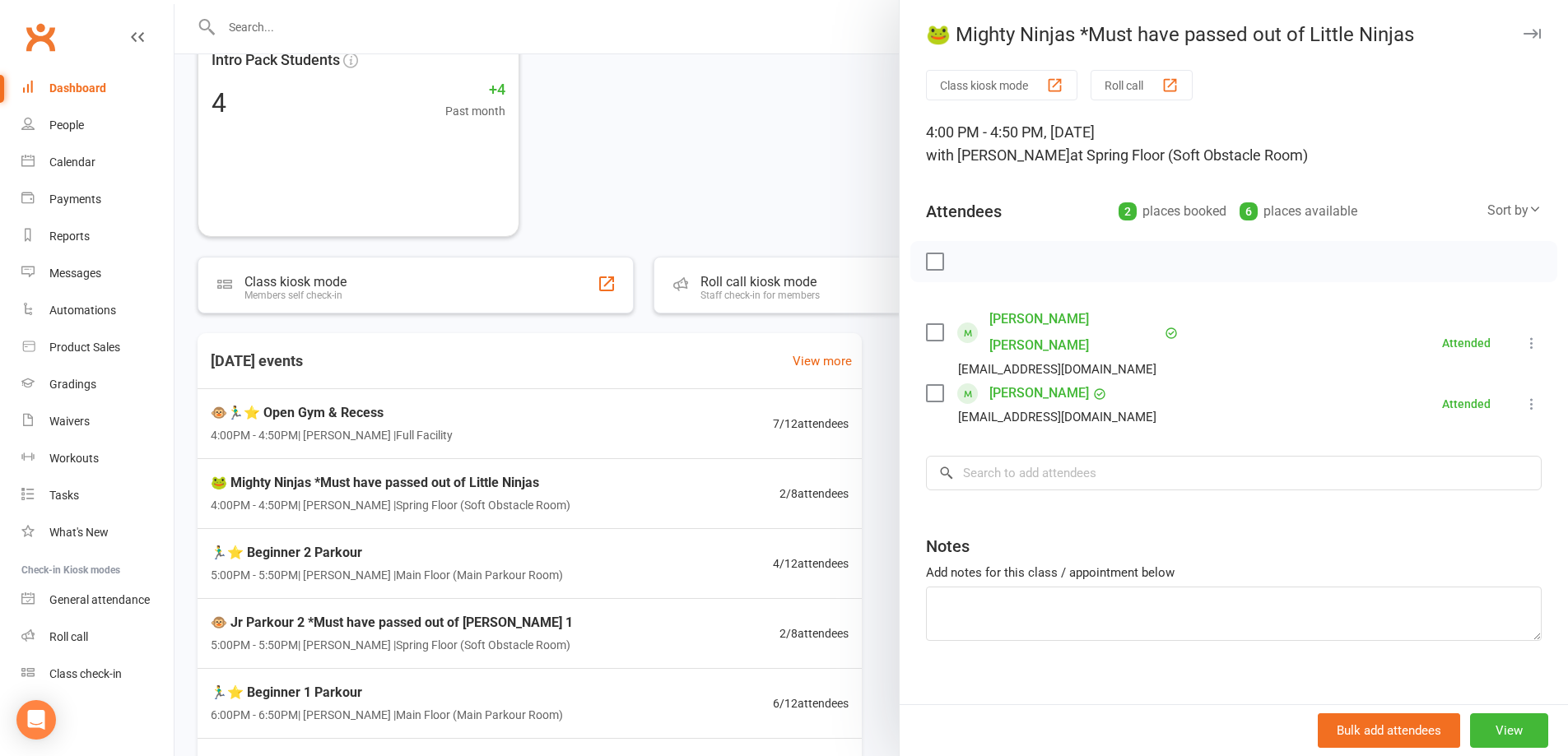
click at [499, 551] on div at bounding box center [872, 378] width 1394 height 756
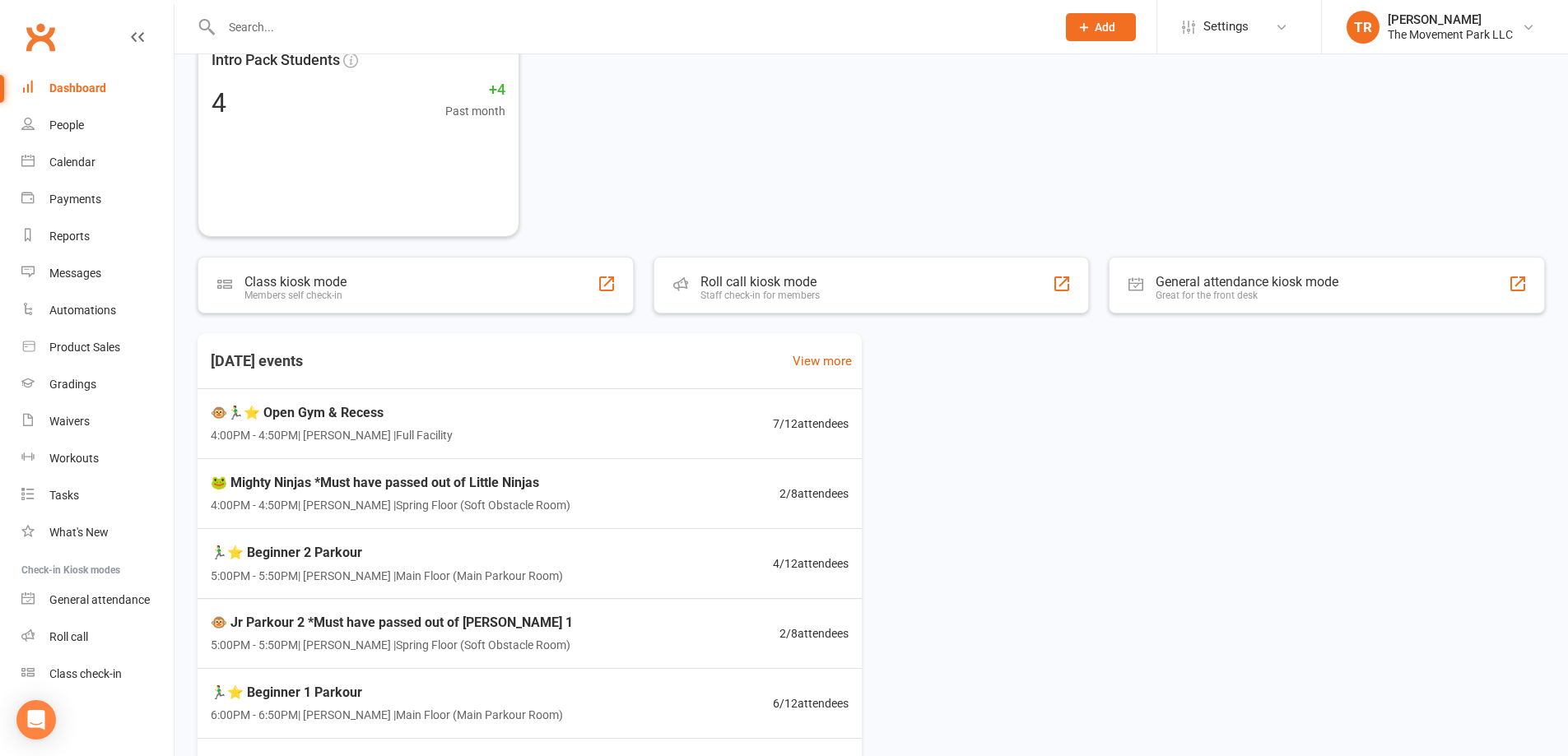
click at [499, 551] on span "🏃‍♂️⭐ Beginner 2 Parkour" at bounding box center [387, 553] width 352 height 21
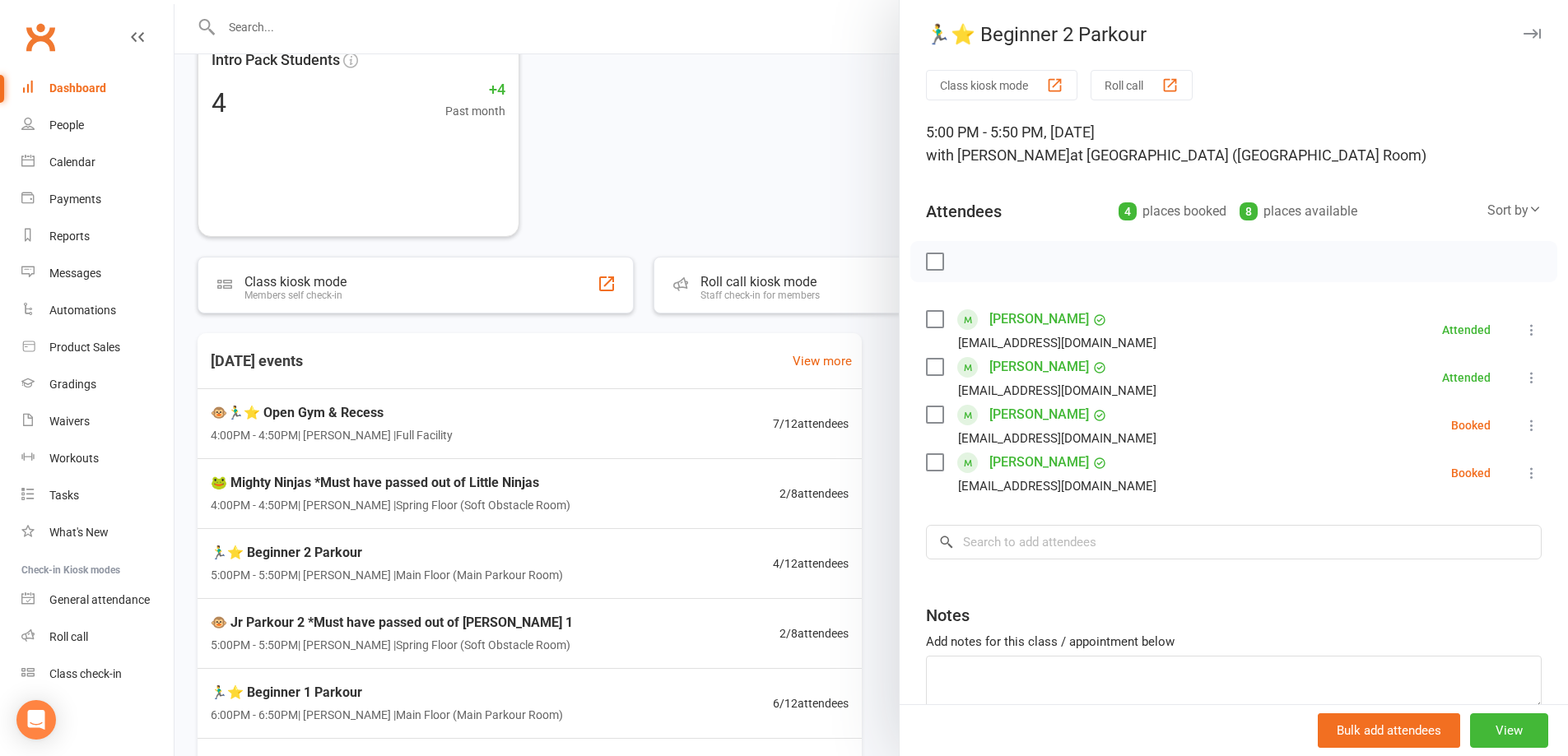
click at [445, 648] on div at bounding box center [872, 378] width 1394 height 756
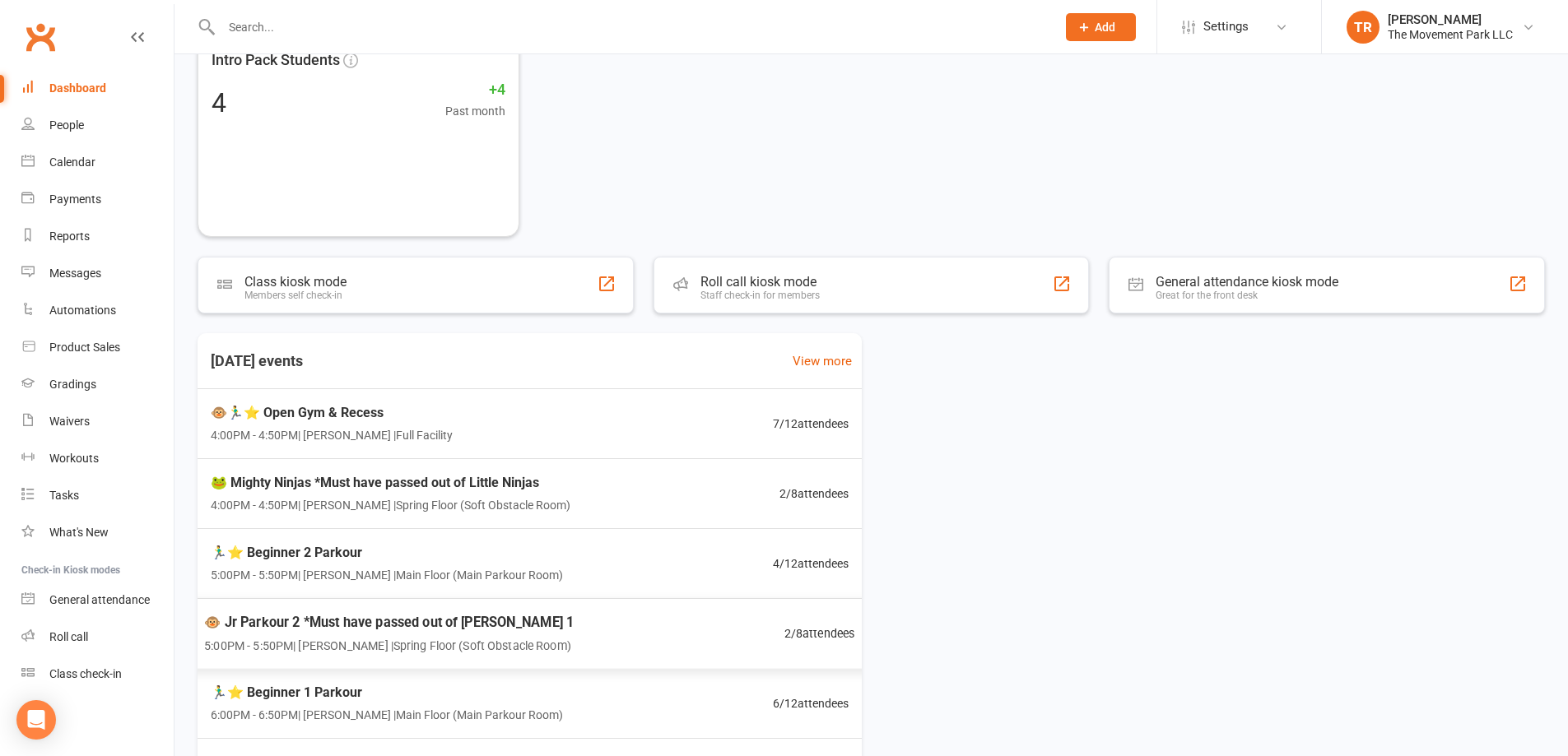
click at [445, 648] on span "5:00PM - 5:50PM | Kyla Anderson | Spring Floor (Soft Obstacle Room)" at bounding box center [388, 645] width 369 height 19
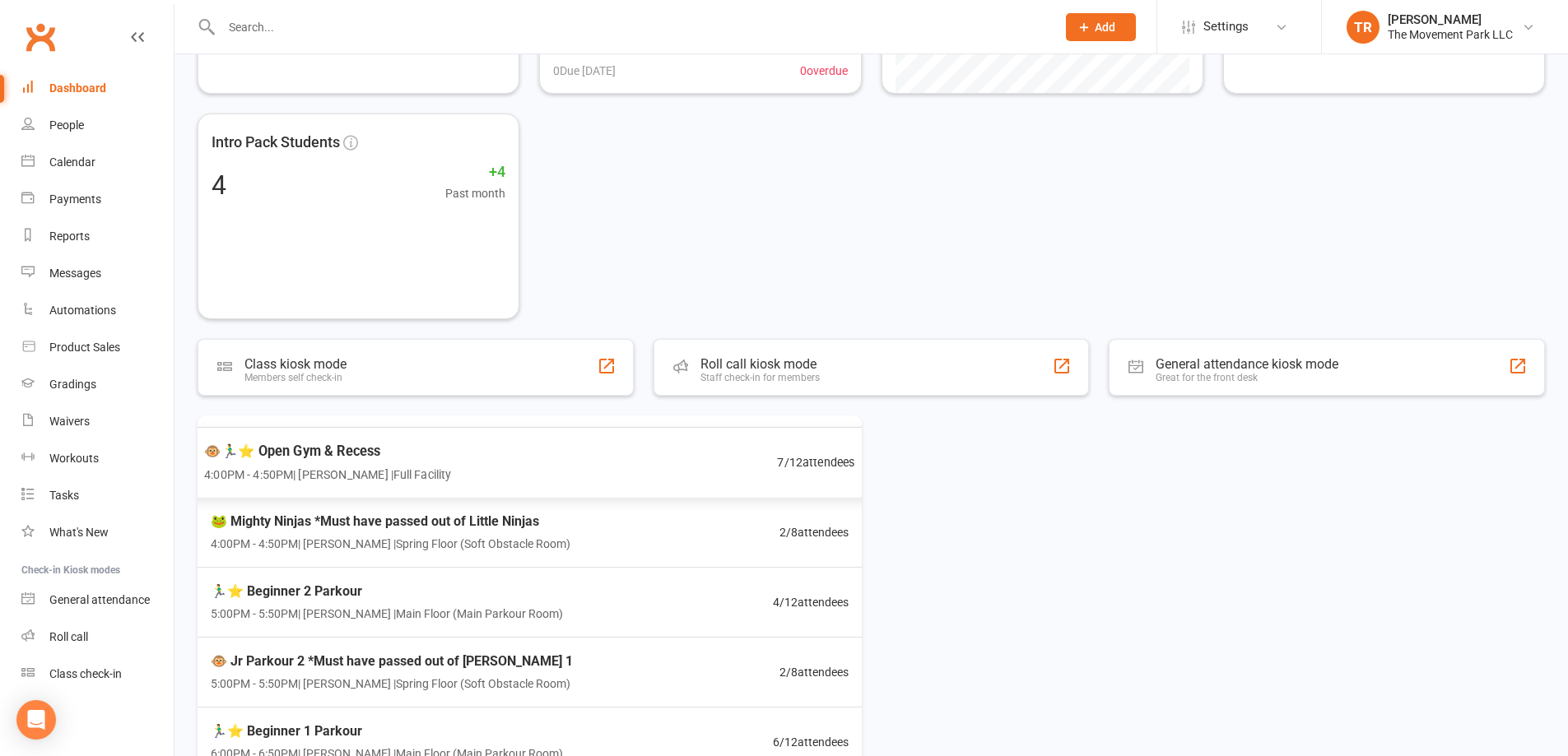
scroll to position [82, 0]
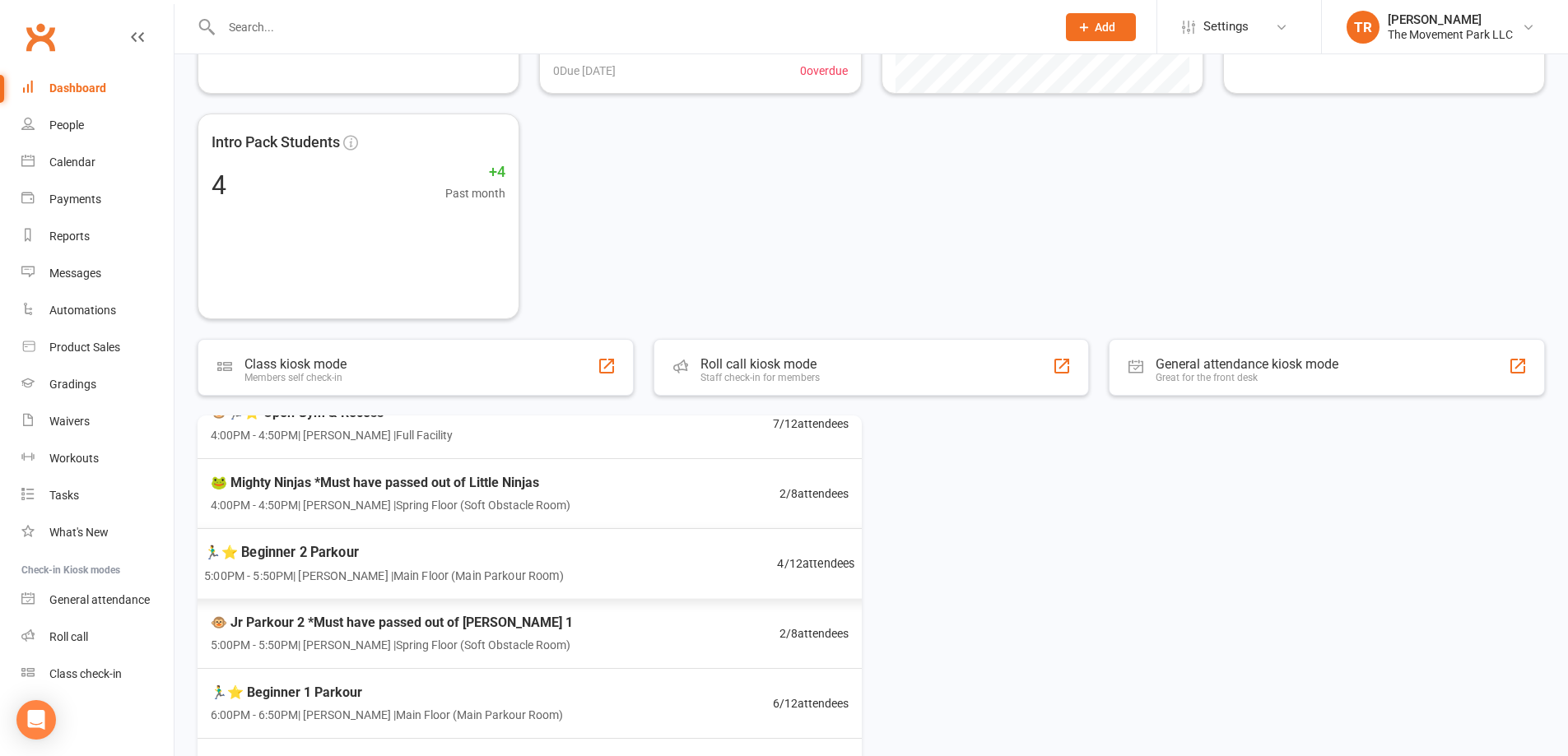
click at [636, 569] on div "🏃‍♂️⭐ Beginner 2 Parkour 5:00PM - 5:50PM | [PERSON_NAME] | Main Floor ([GEOGRAP…" at bounding box center [530, 564] width 691 height 72
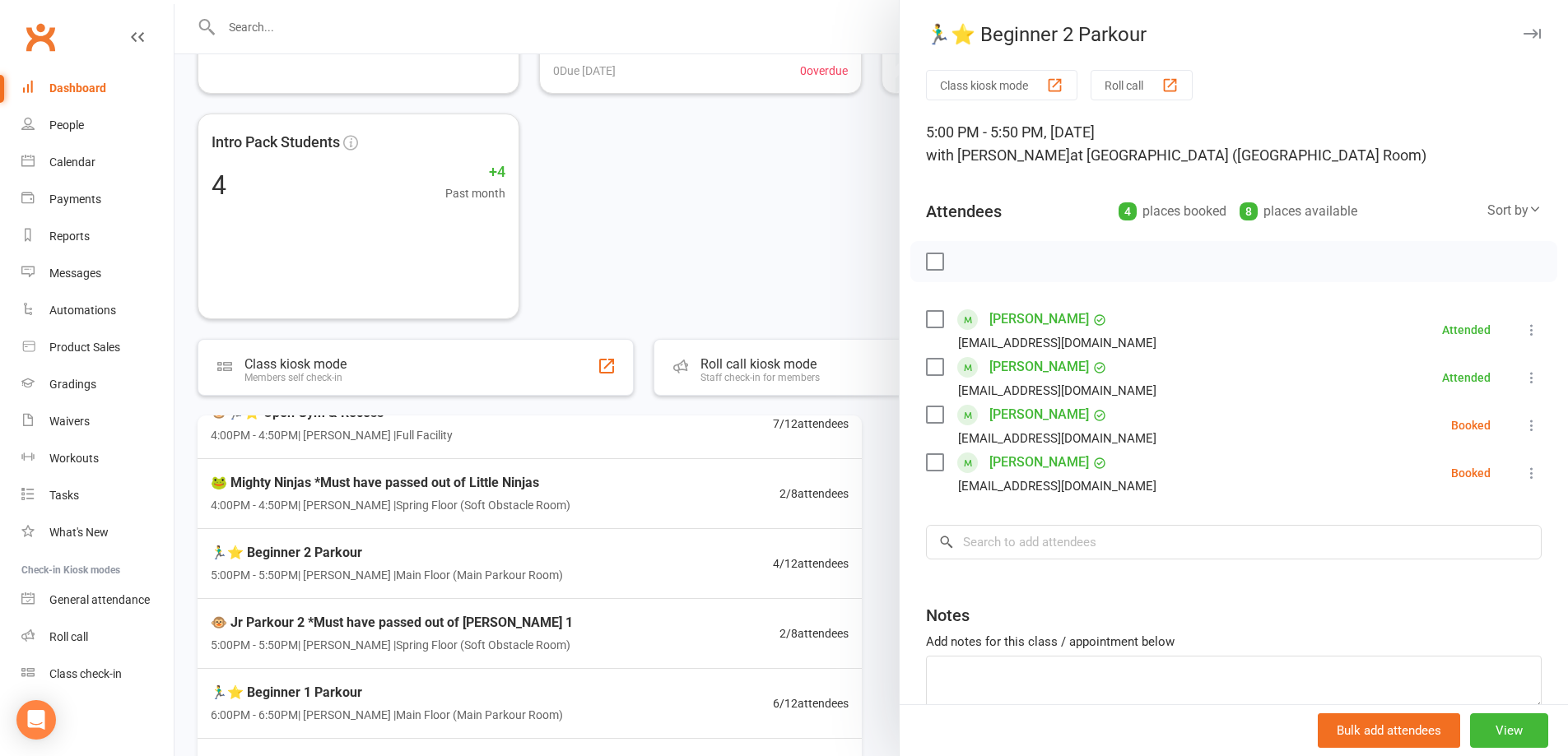
click at [634, 485] on div at bounding box center [872, 378] width 1394 height 756
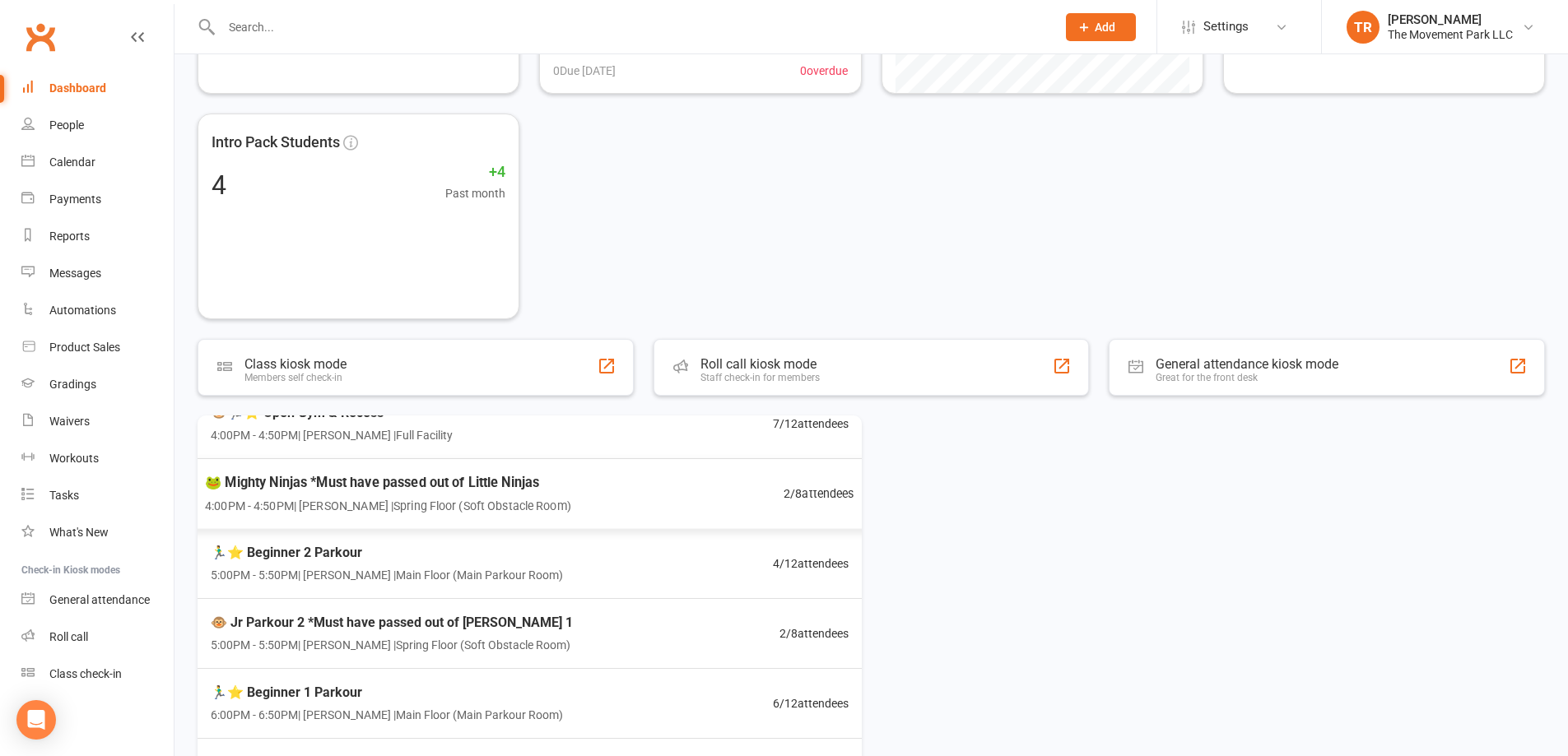
click at [637, 485] on div "🐸 Mighty Ninjas *Must have passed out of Little Ninjas 4:00PM - 4:50PM | Molly …" at bounding box center [530, 495] width 689 height 72
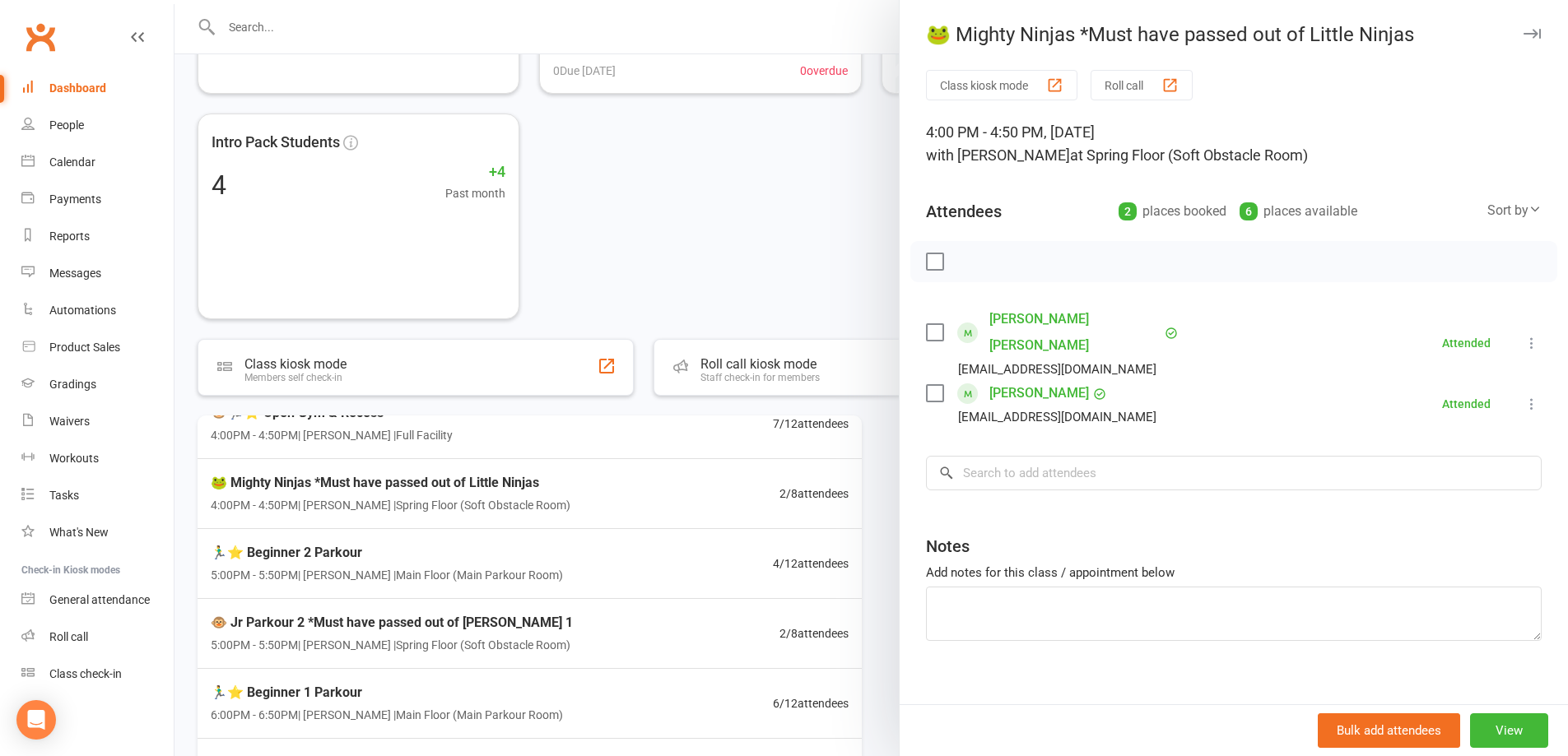
click at [533, 629] on div at bounding box center [872, 378] width 1394 height 756
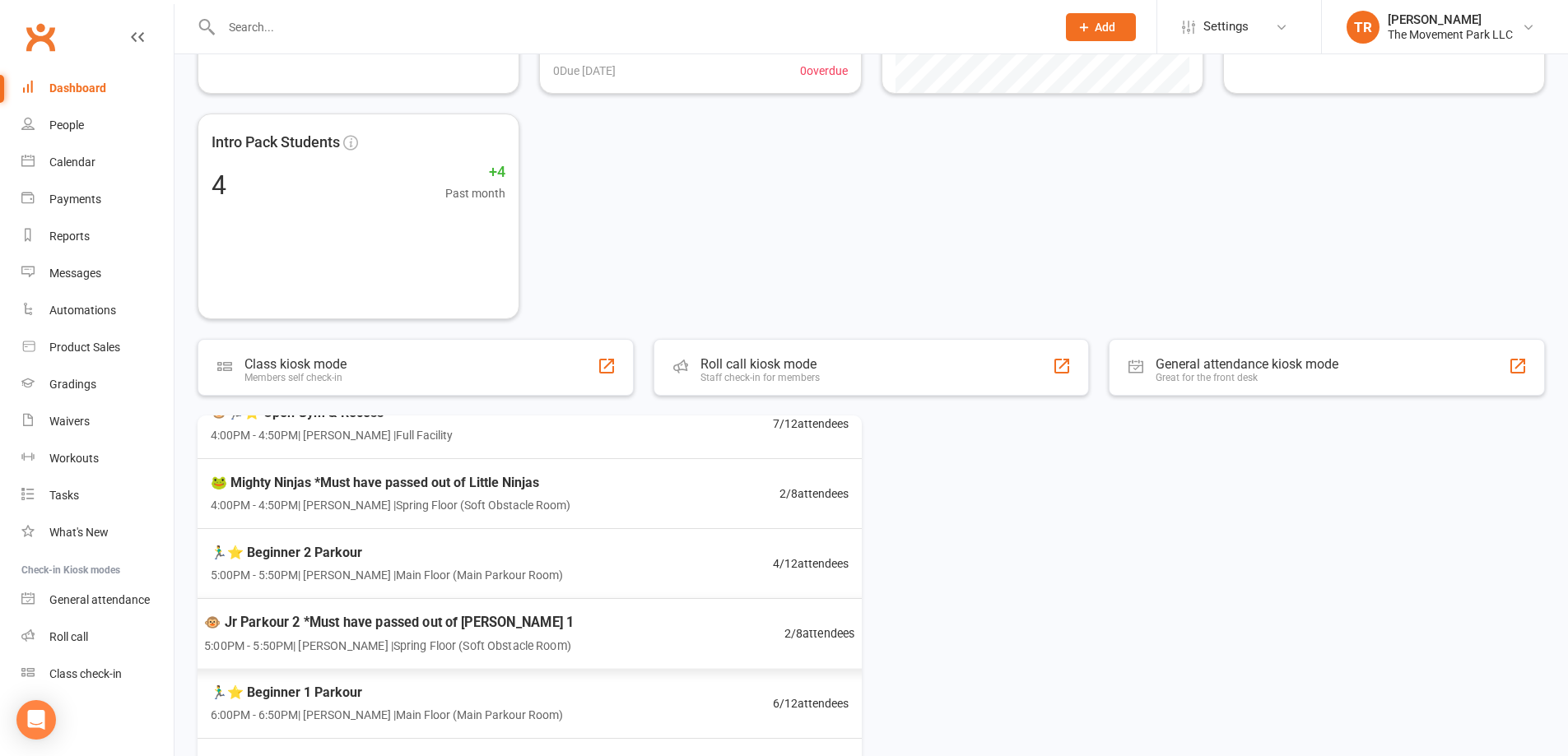
click at [533, 629] on span "🐵 Jr Parkour 2 *Must have passed out of Jr Pk 1" at bounding box center [388, 621] width 369 height 21
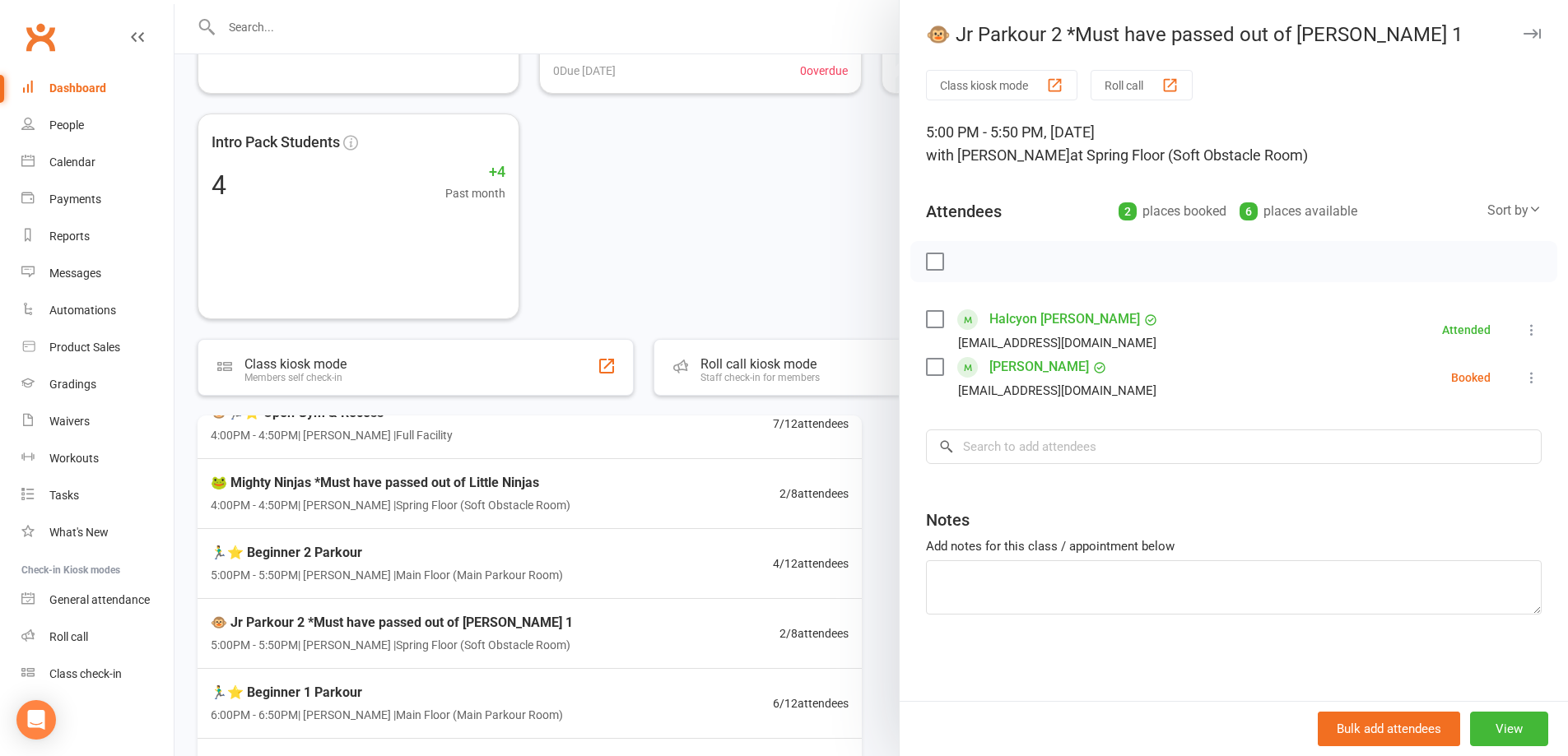
click at [1523, 376] on icon at bounding box center [1531, 377] width 16 height 16
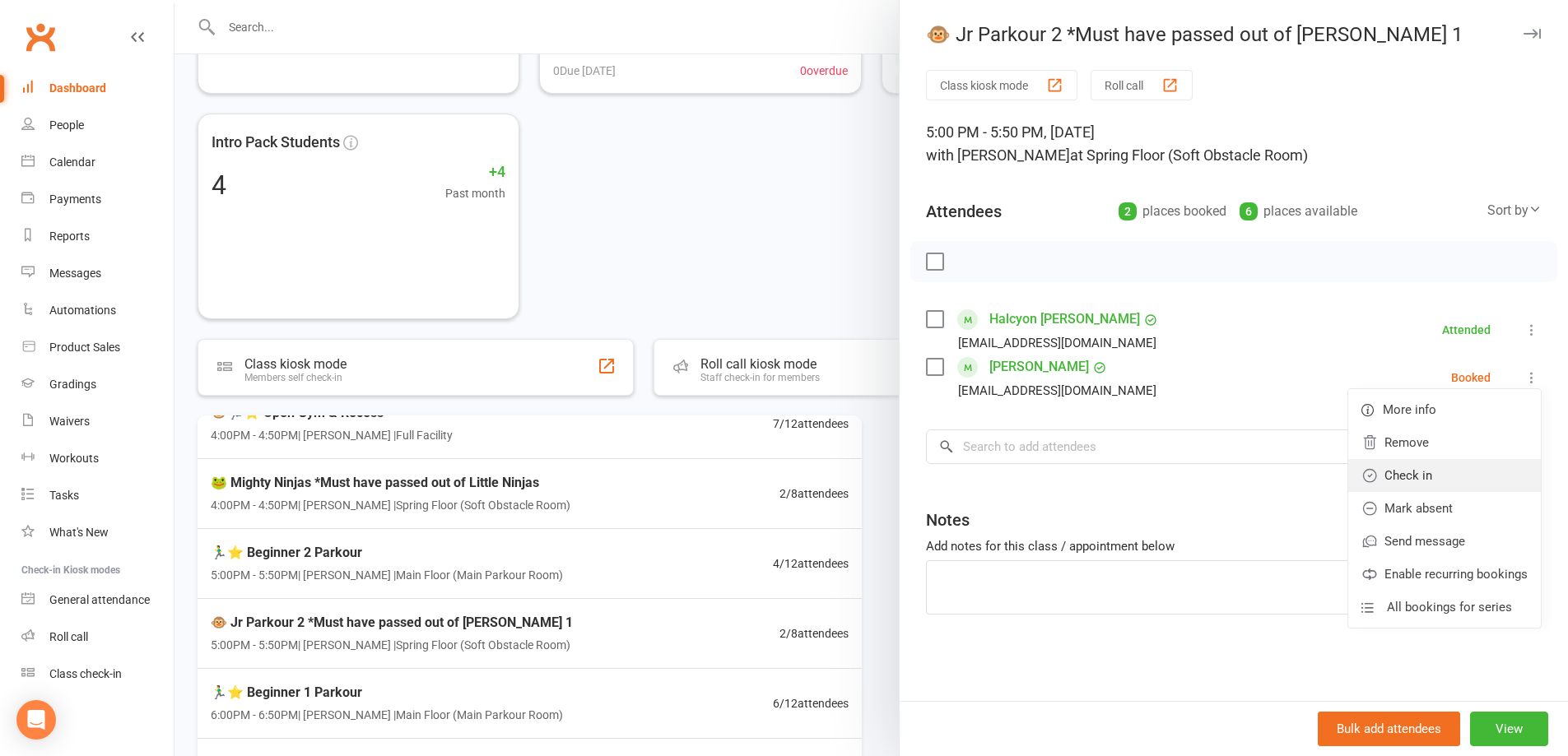
click at [1469, 466] on link "Check in" at bounding box center [1445, 476] width 193 height 33
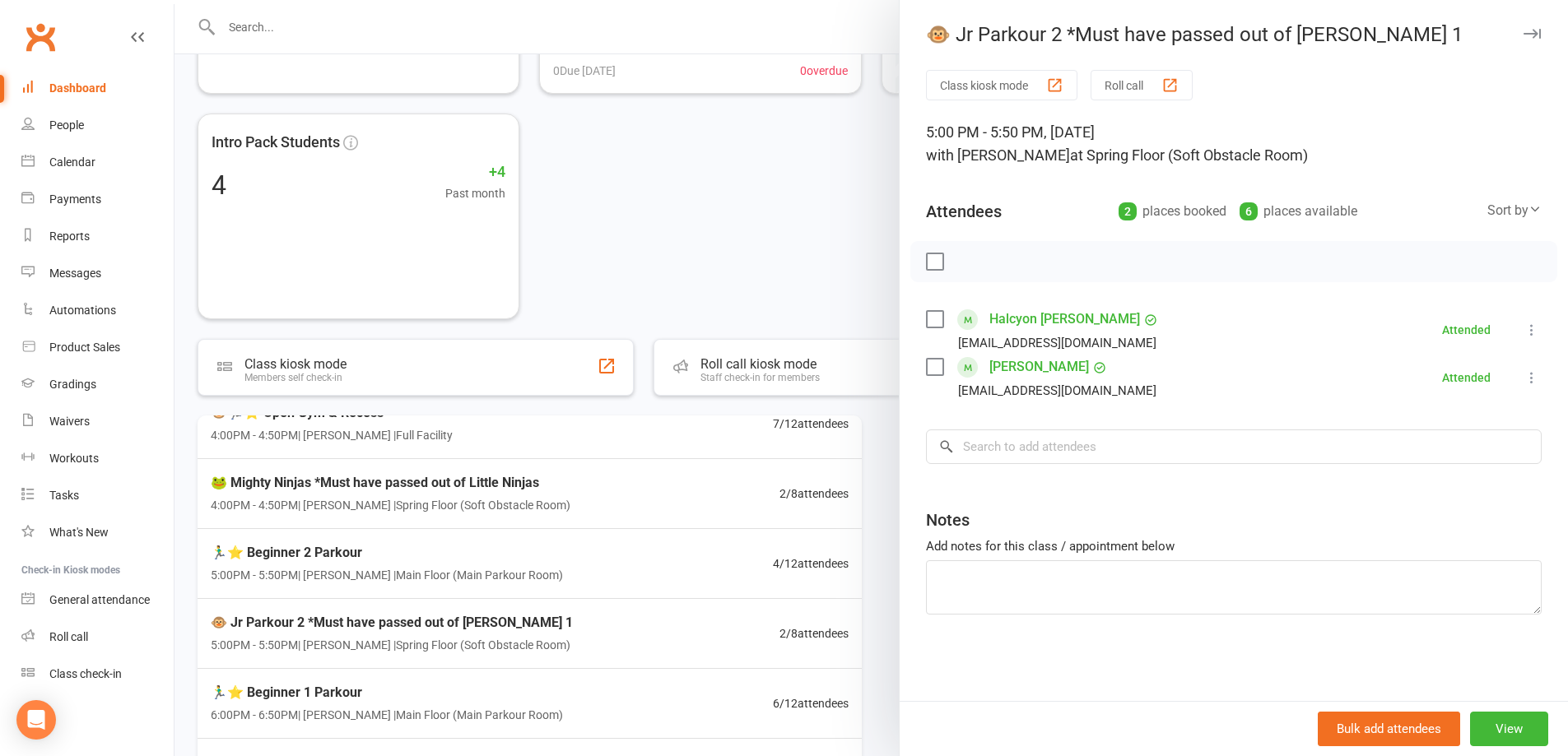
click at [687, 261] on div at bounding box center [872, 378] width 1394 height 756
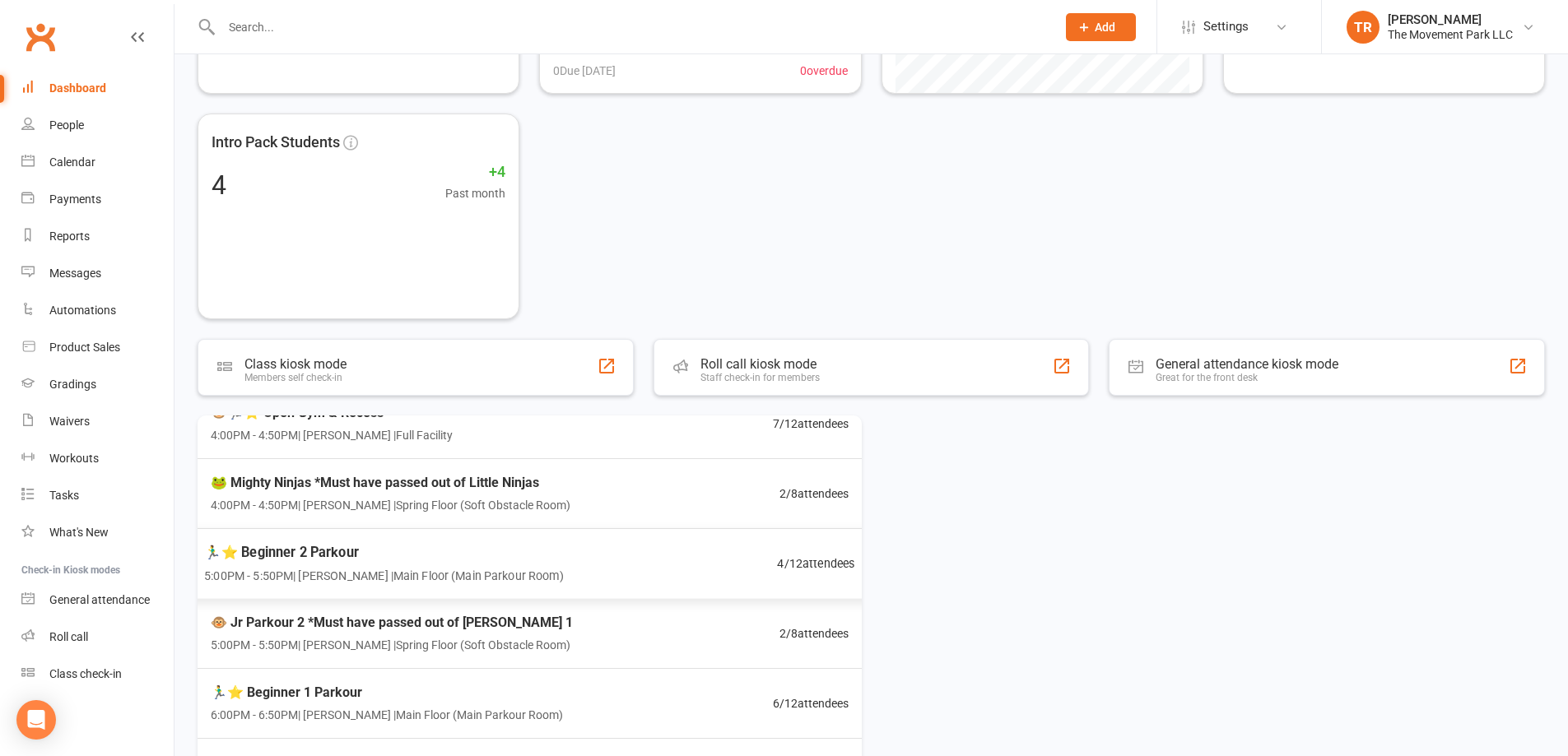
scroll to position [141, 0]
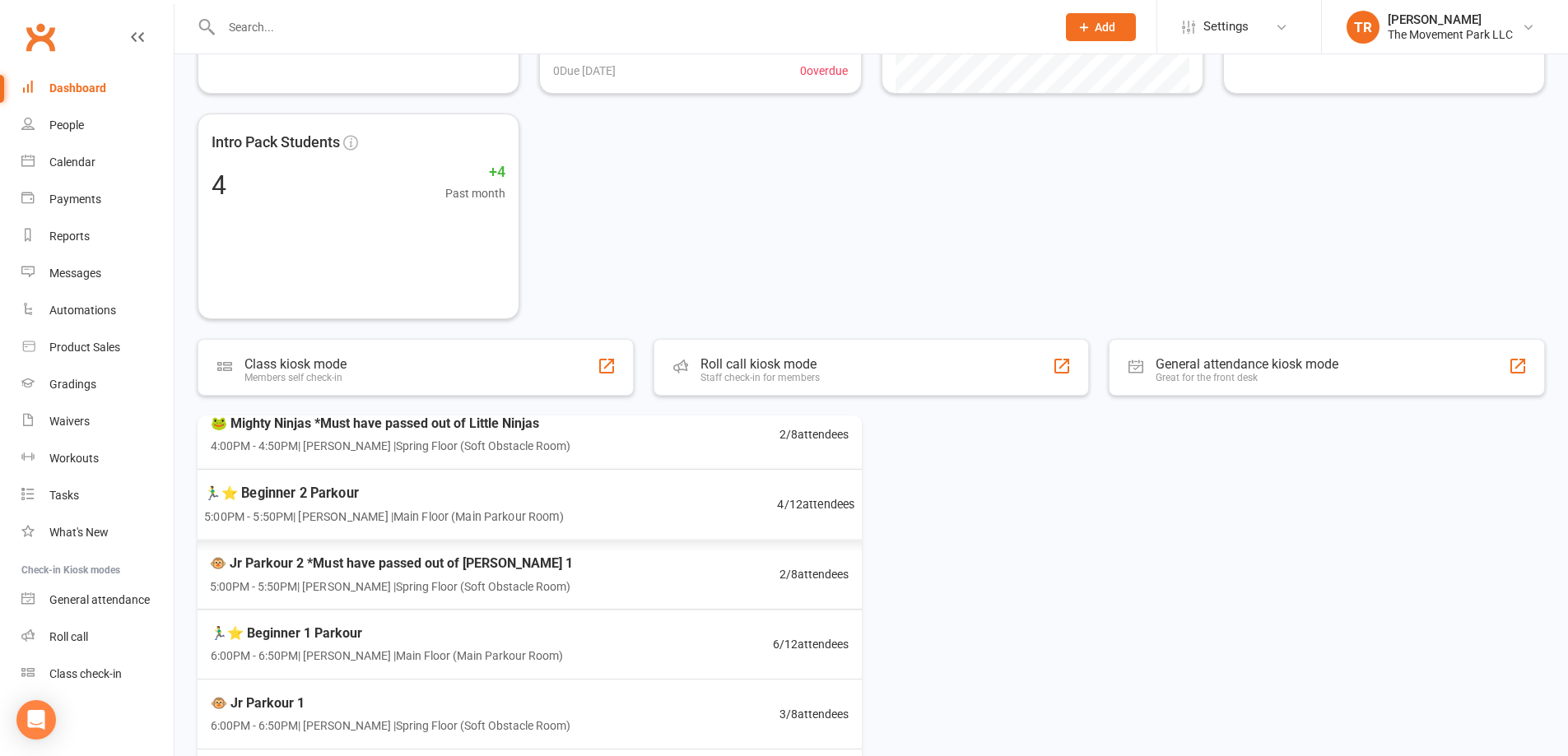
click at [628, 576] on div "🐵 Jr Parkour 2 *Must have passed out of Jr Pk 1 5:00PM - 5:50PM | Kyla Anderson…" at bounding box center [529, 575] width 678 height 70
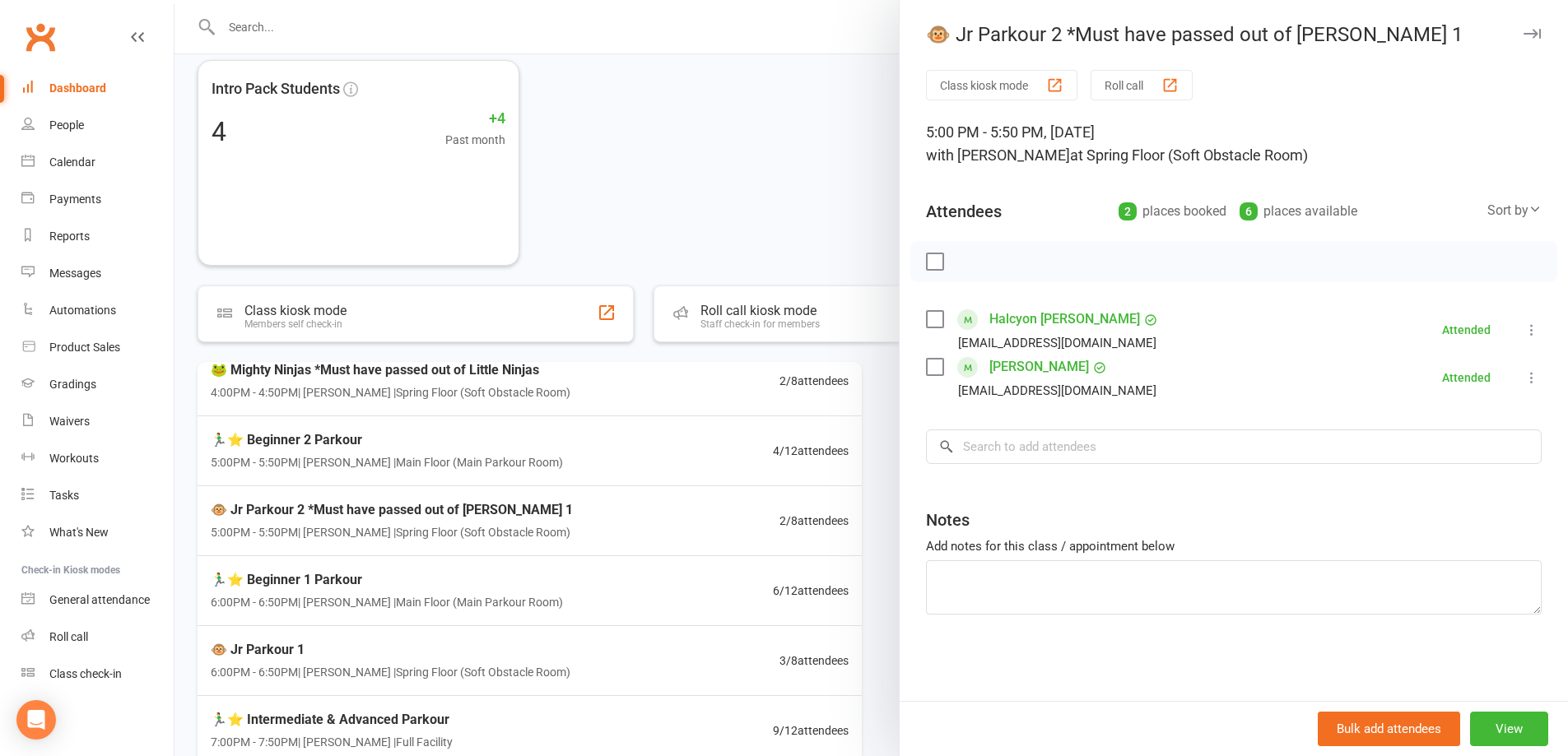
scroll to position [329, 0]
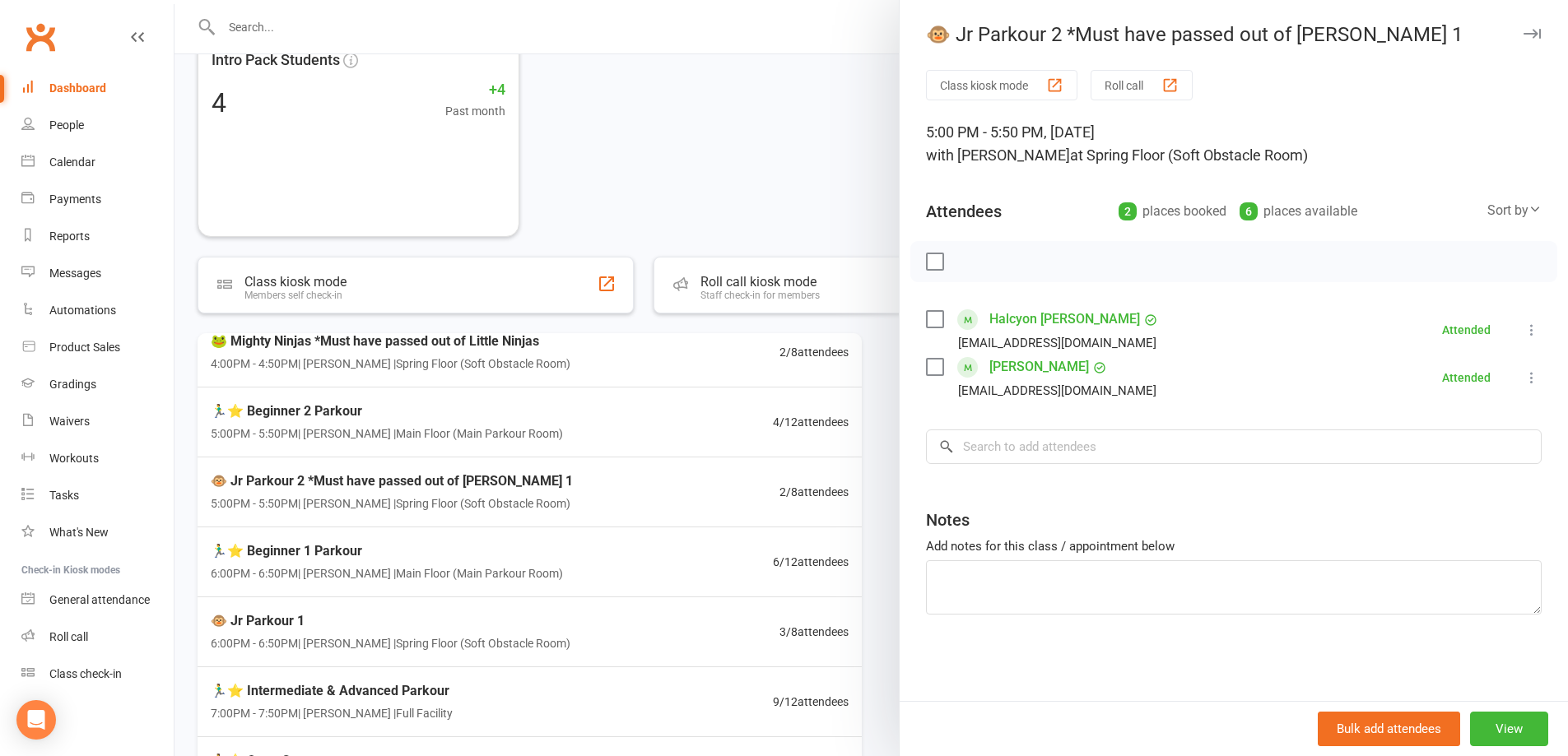
click at [616, 639] on div at bounding box center [872, 378] width 1394 height 756
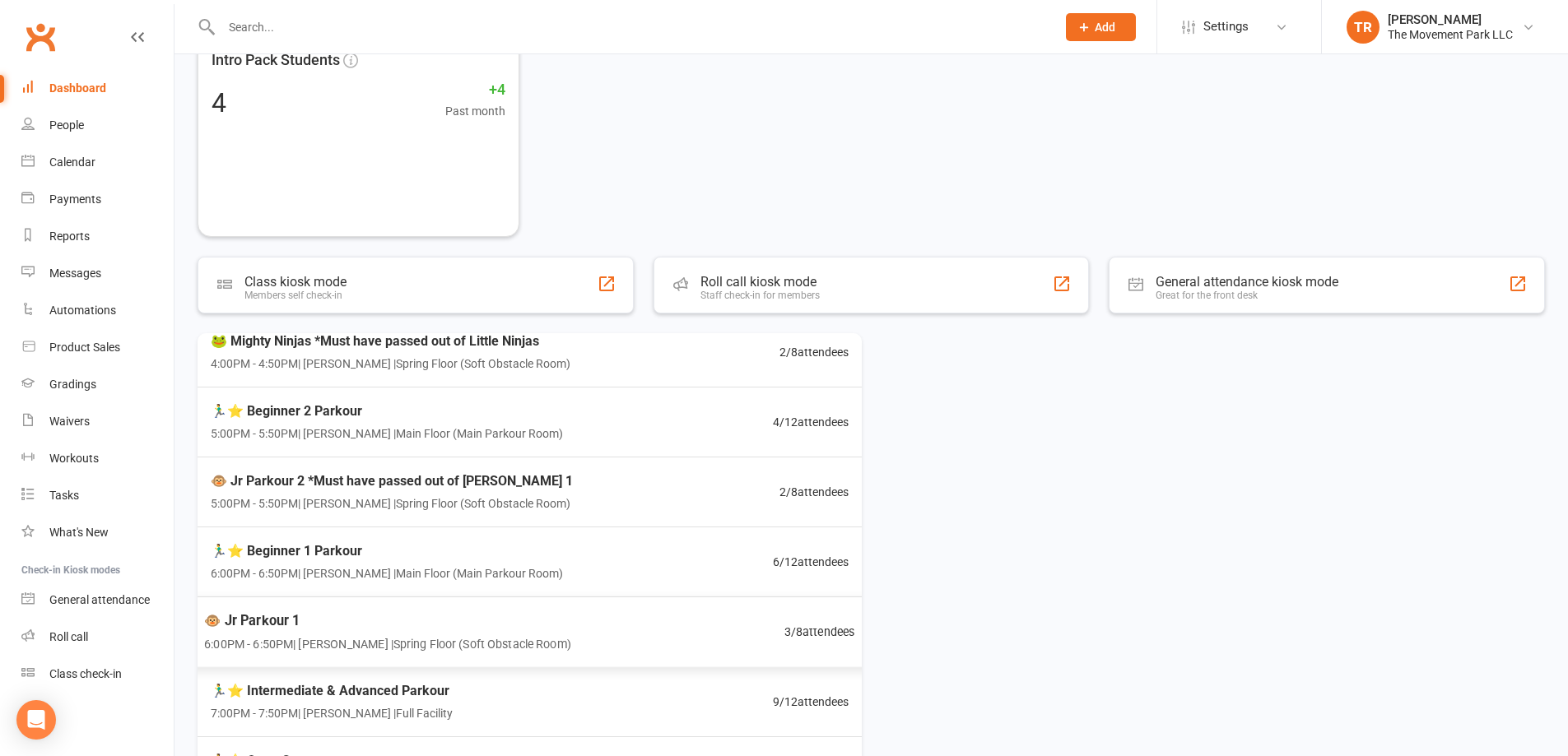
click at [616, 633] on div "🐵 Jr Parkour 1 6:00PM - 6:50PM | Kyla Anderson | Spring Floor (Soft Obstacle Ro…" at bounding box center [530, 633] width 691 height 72
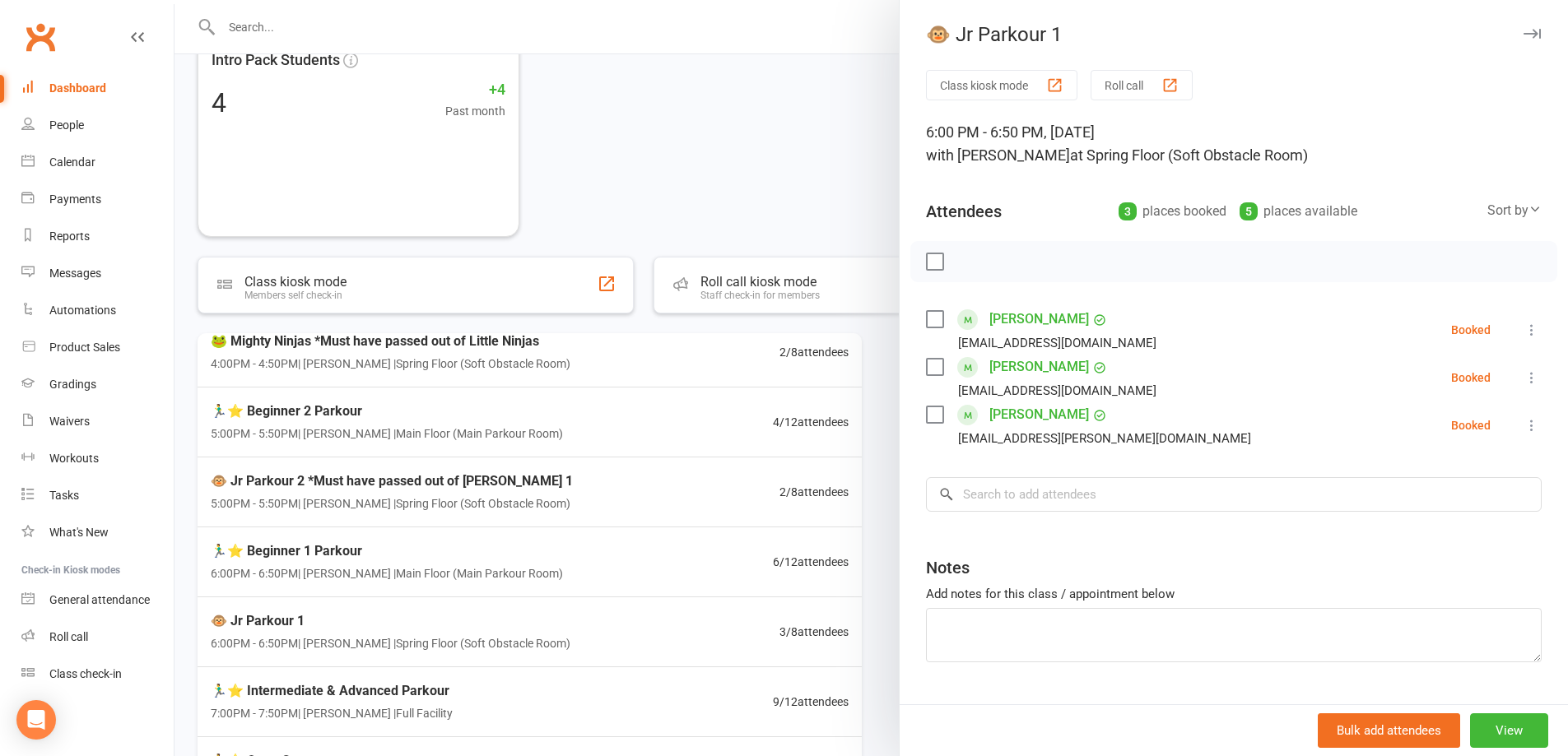
click at [885, 202] on div at bounding box center [872, 378] width 1394 height 756
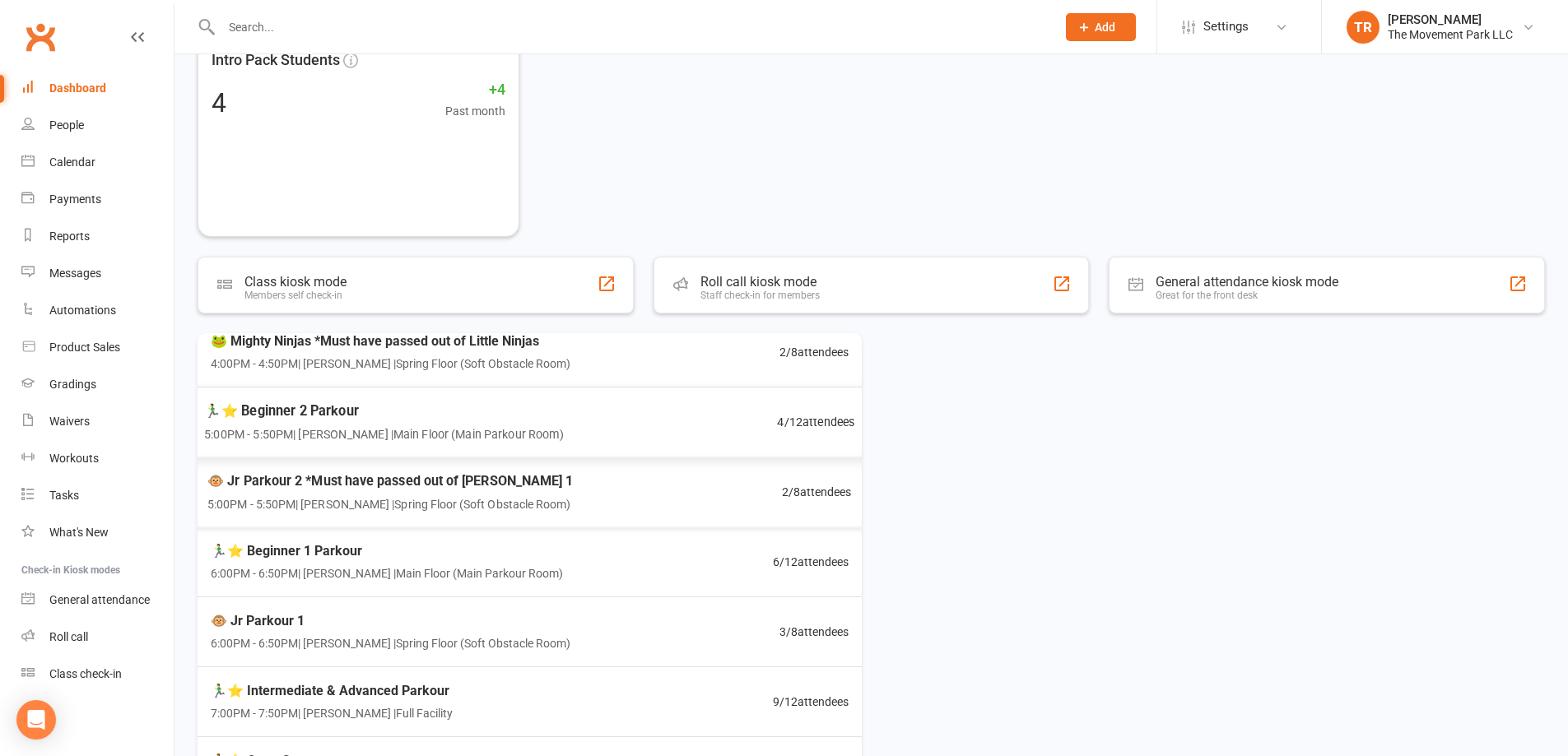
click at [418, 440] on span "5:00PM - 5:50PM | Rick King | Main Floor (Main Parkour Room)" at bounding box center [384, 434] width 360 height 19
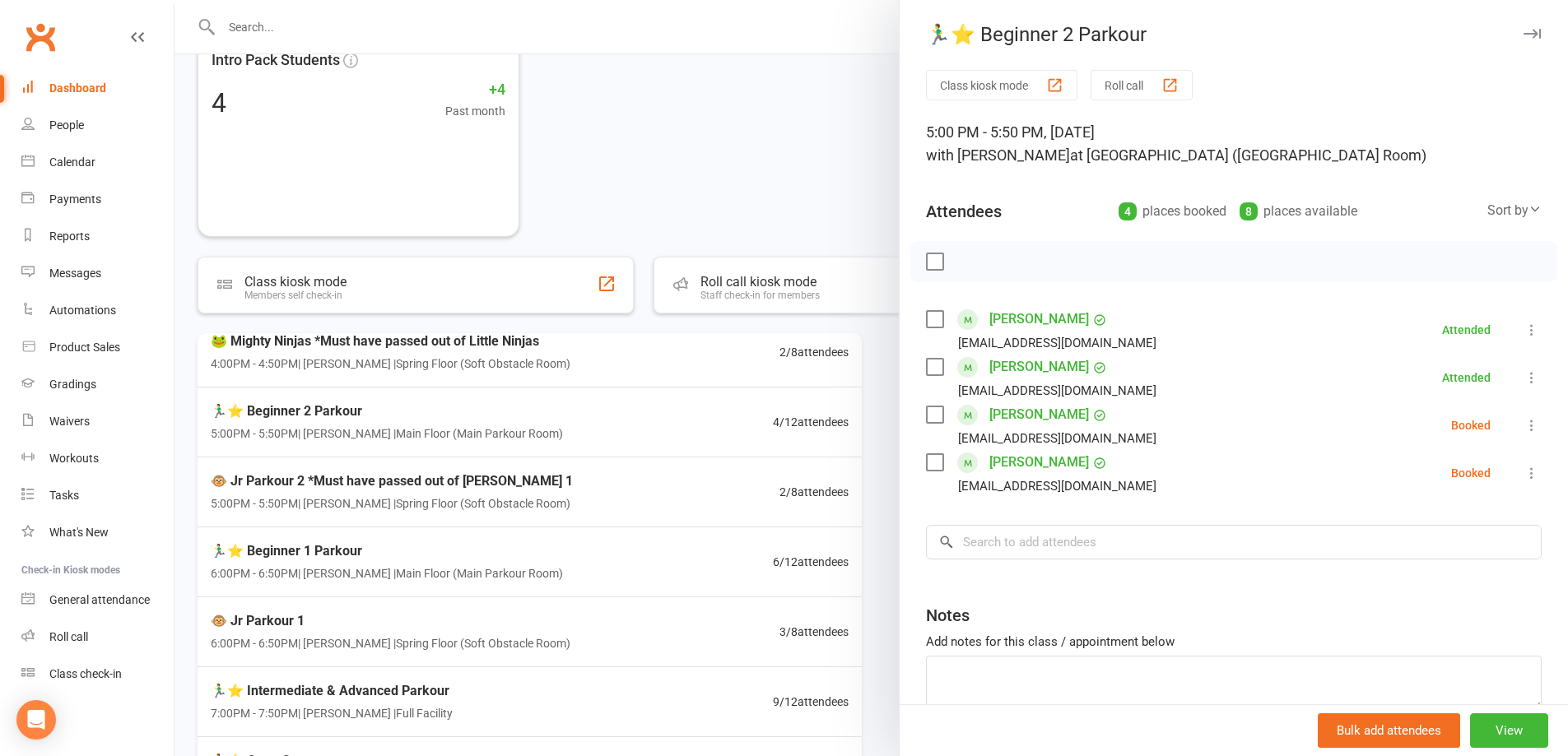
click at [486, 499] on div at bounding box center [872, 378] width 1394 height 756
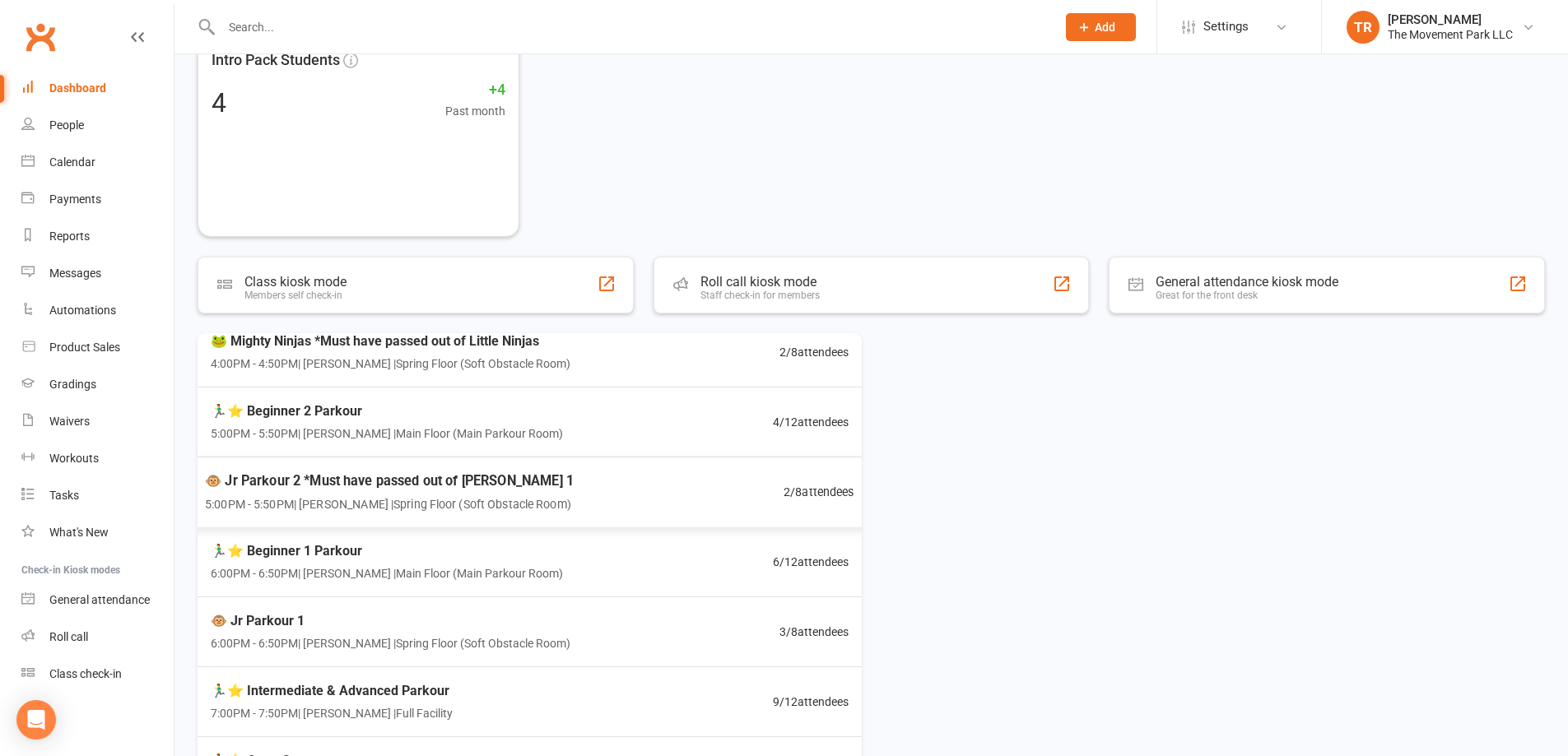
click at [490, 497] on span "5:00PM - 5:50PM | Kyla Anderson | Spring Floor (Soft Obstacle Room)" at bounding box center [389, 504] width 369 height 19
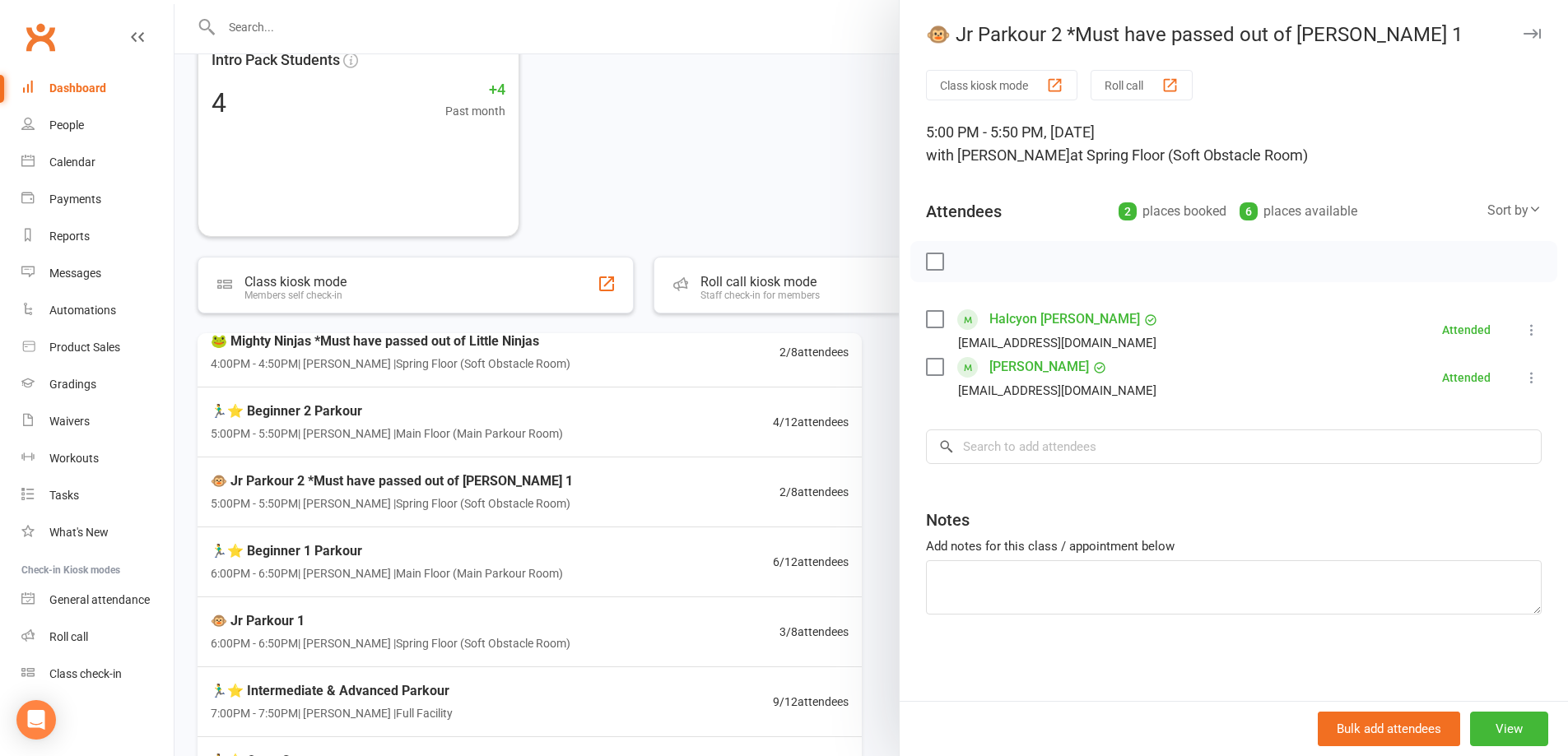
click at [1523, 330] on icon at bounding box center [1531, 329] width 16 height 16
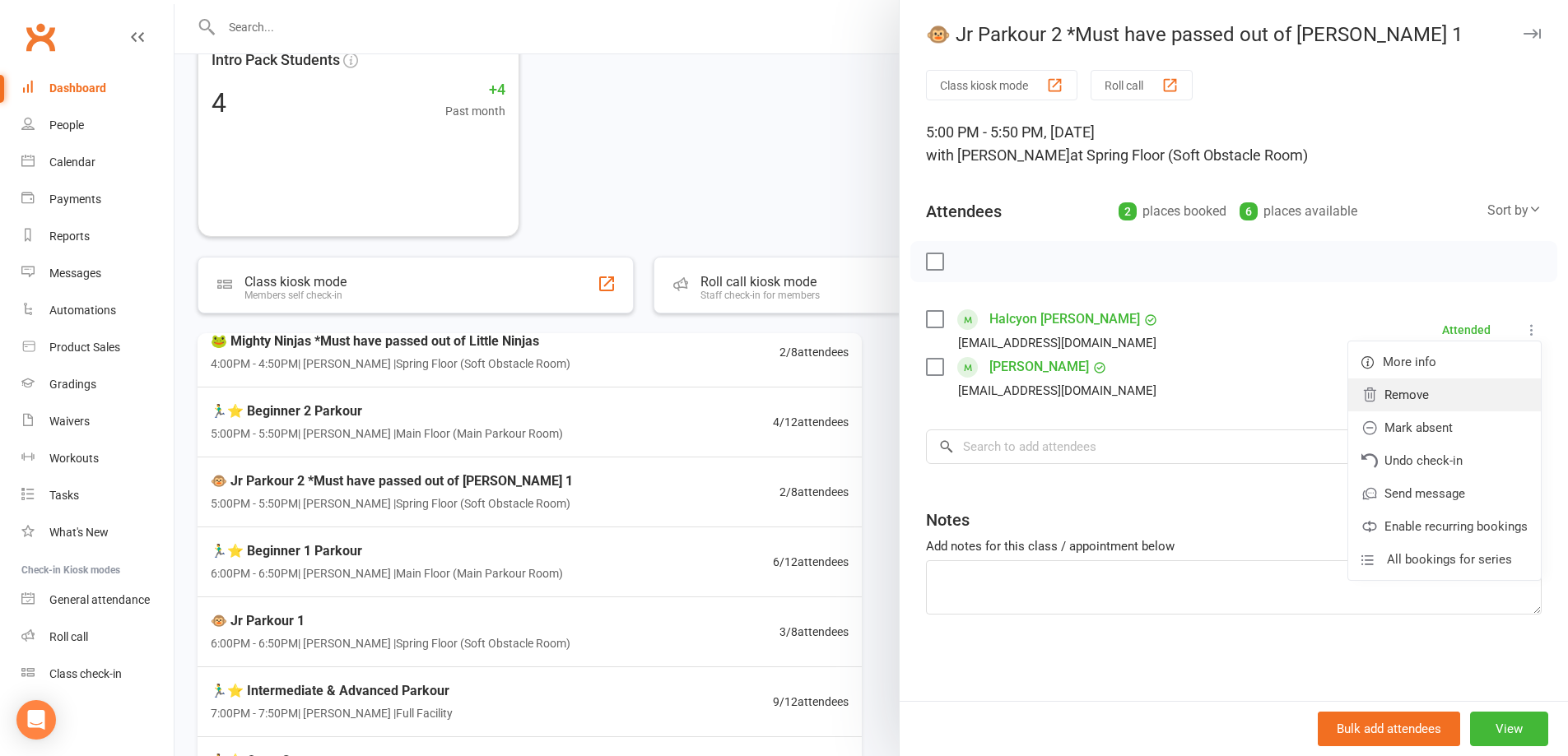
click at [1462, 404] on link "Remove" at bounding box center [1445, 395] width 193 height 33
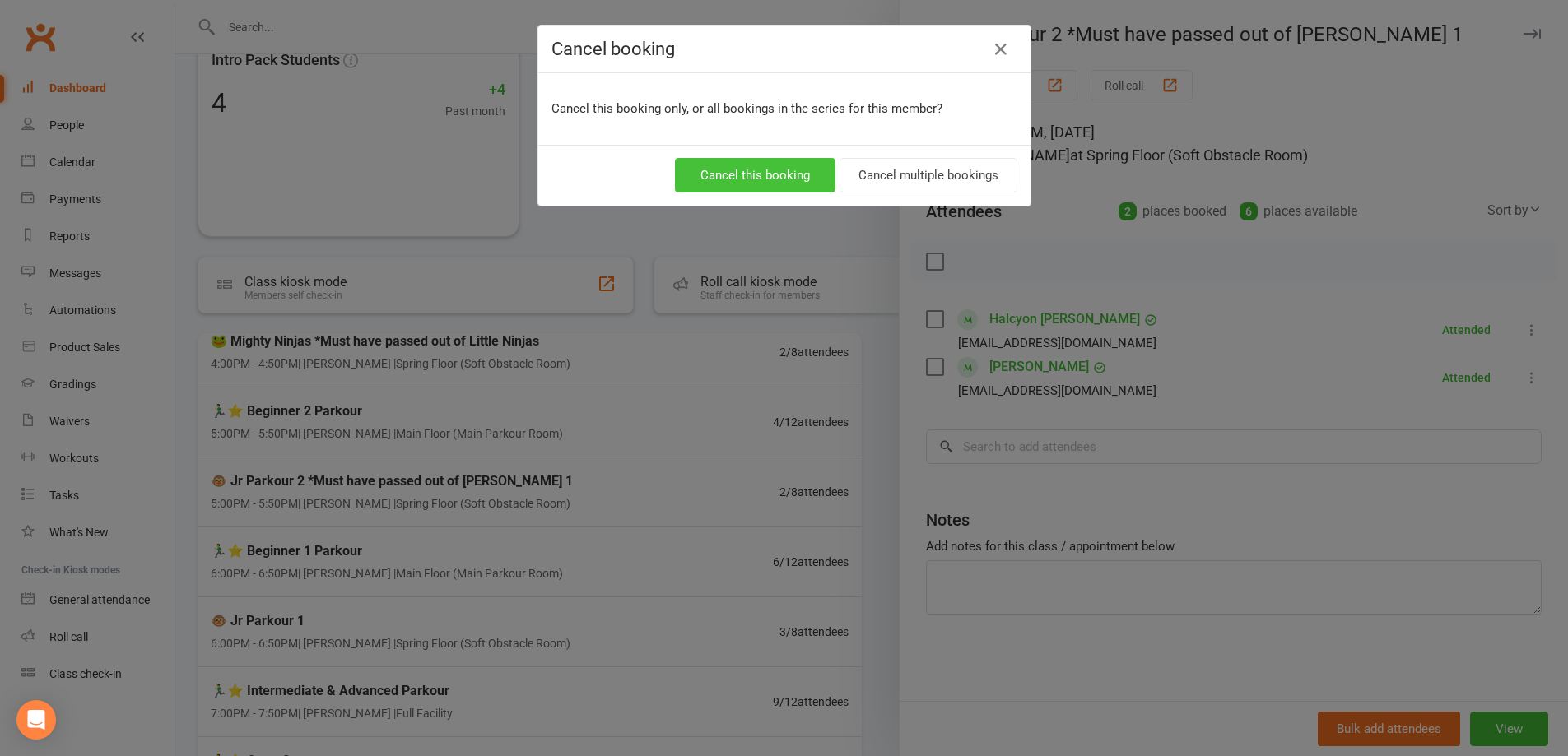
click at [786, 169] on button "Cancel this booking" at bounding box center [754, 175] width 160 height 34
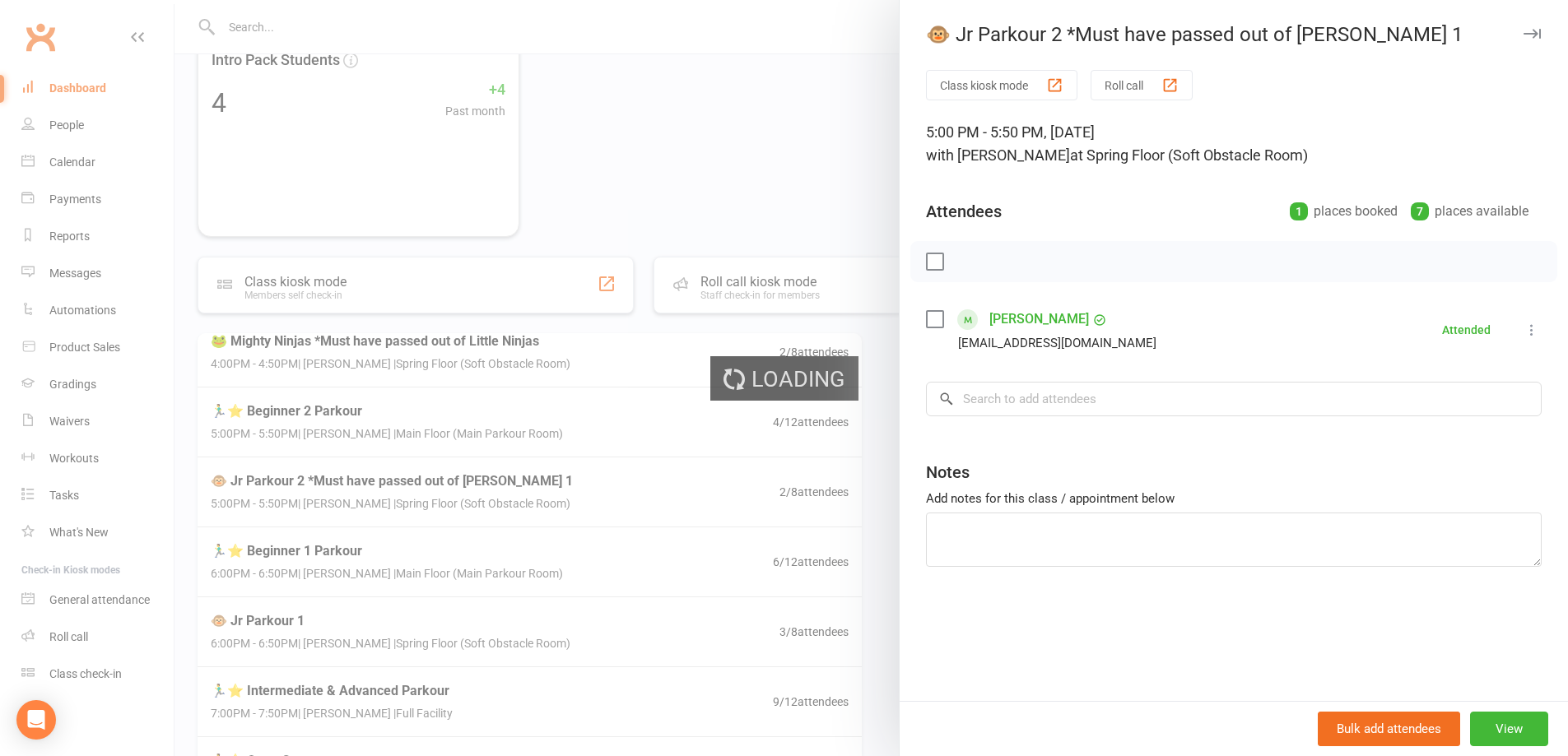
scroll to position [2, 0]
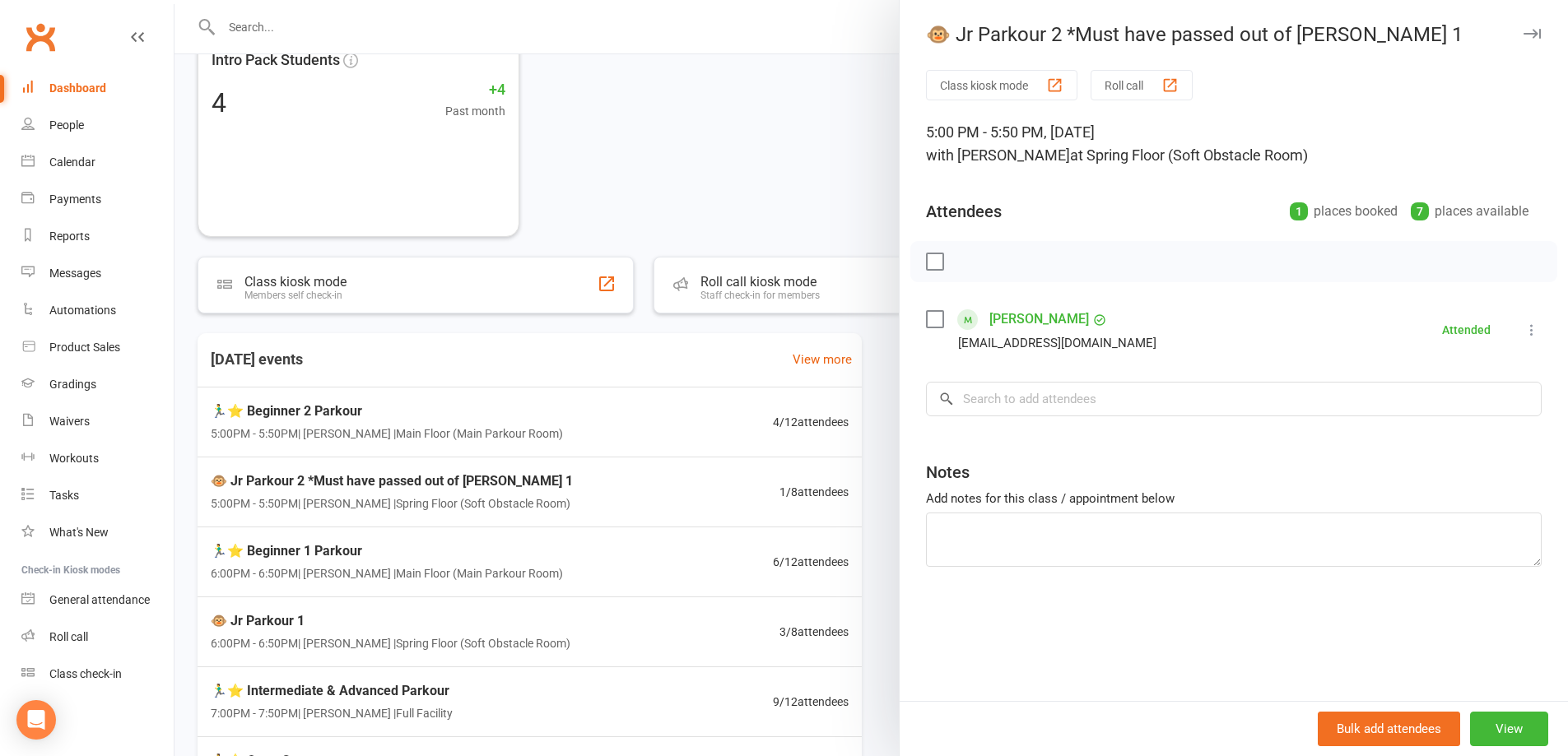
click at [683, 209] on div at bounding box center [872, 378] width 1394 height 756
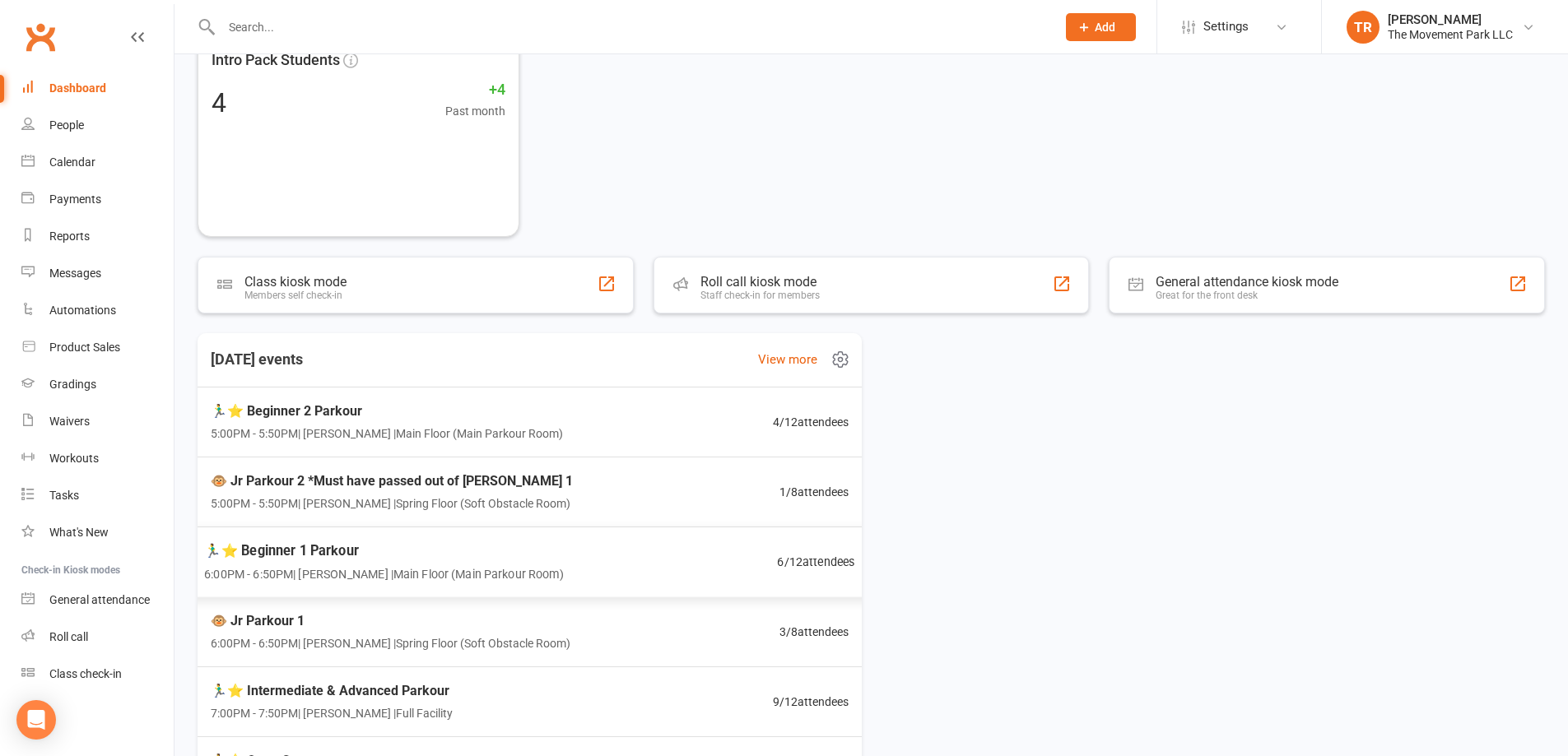
click at [588, 569] on div "🏃‍♂️⭐ Beginner 1 Parkour 6:00PM - 6:50PM | [PERSON_NAME] | Main Floor ([GEOGRAP…" at bounding box center [530, 563] width 691 height 72
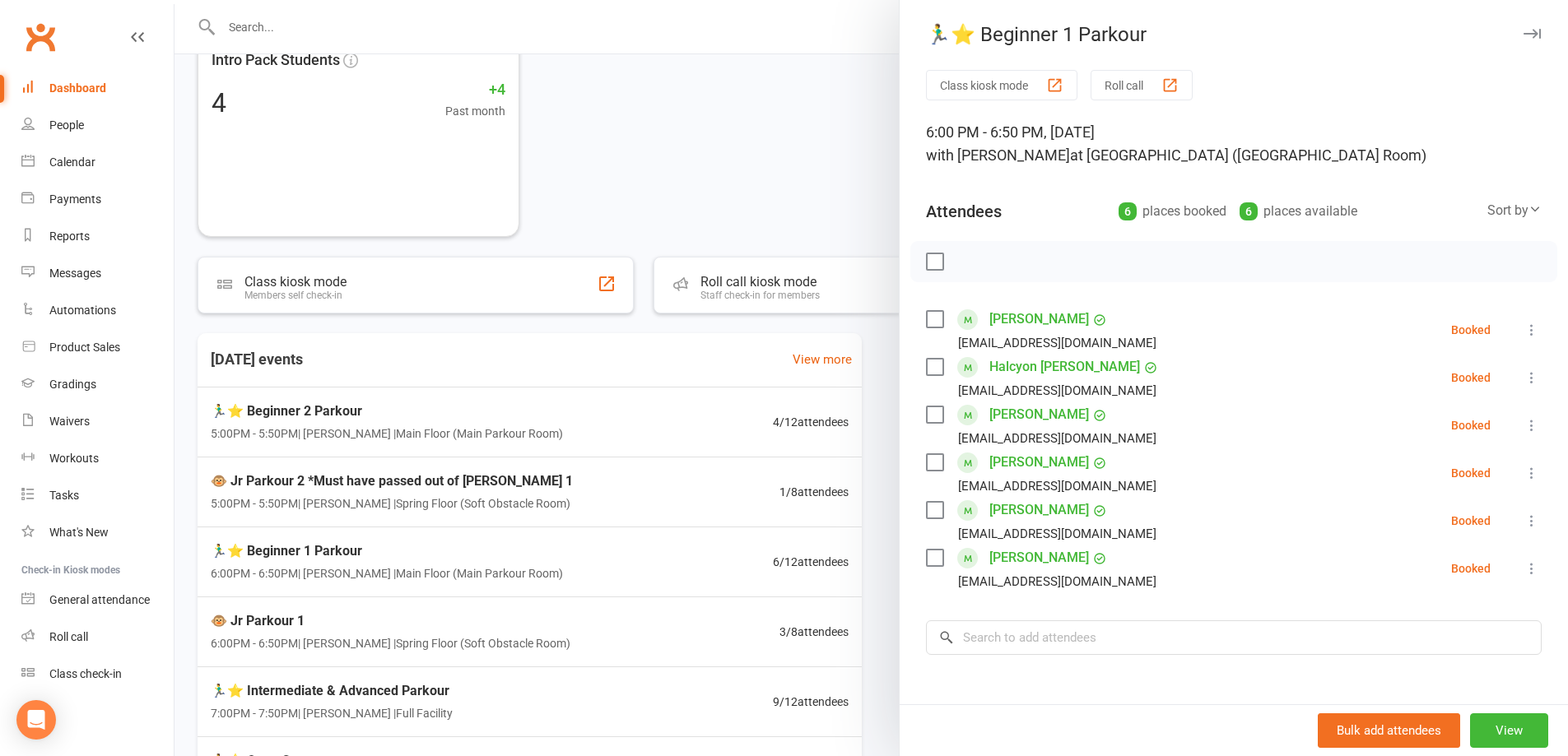
click at [1523, 321] on button at bounding box center [1532, 330] width 20 height 20
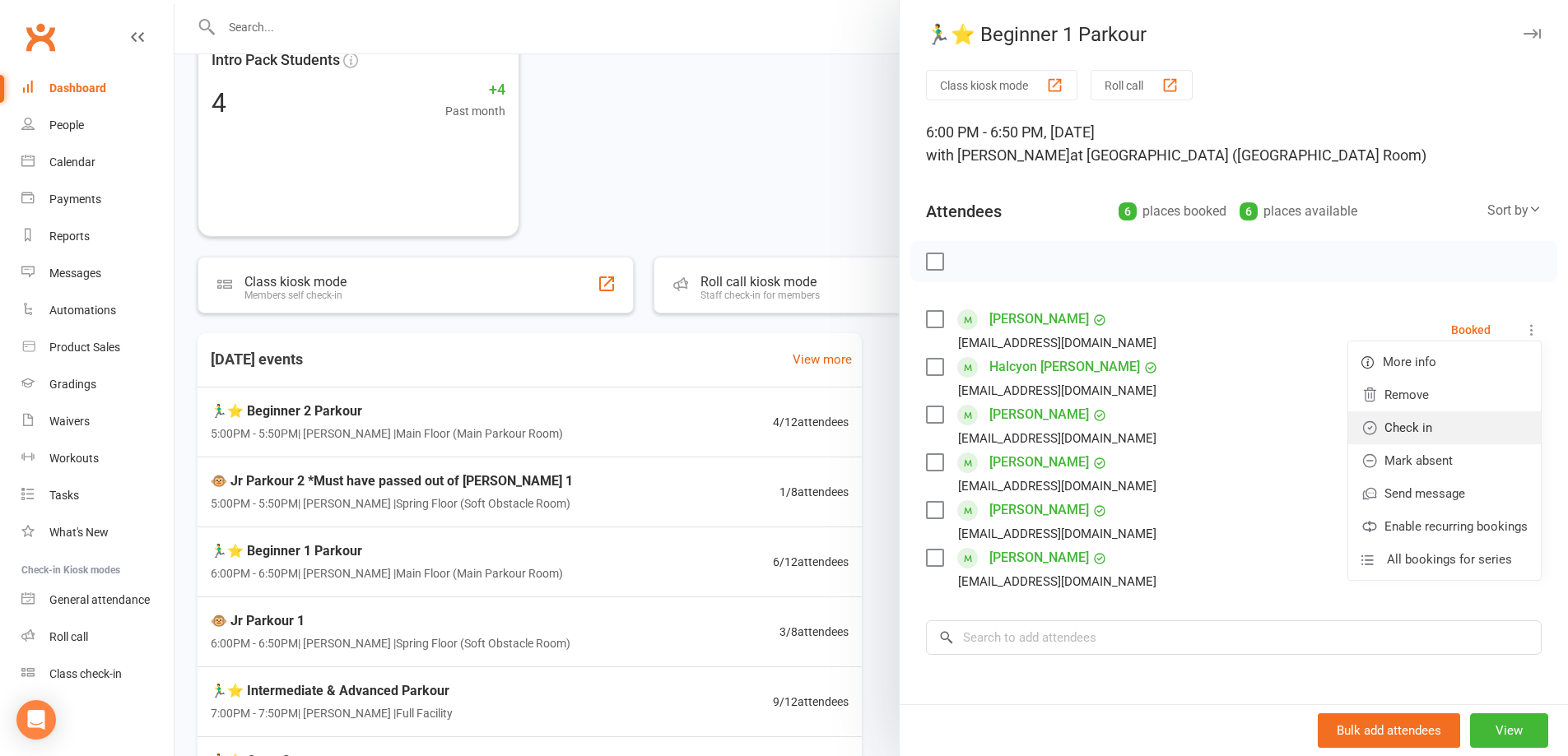
click at [1488, 436] on link "Check in" at bounding box center [1445, 428] width 193 height 33
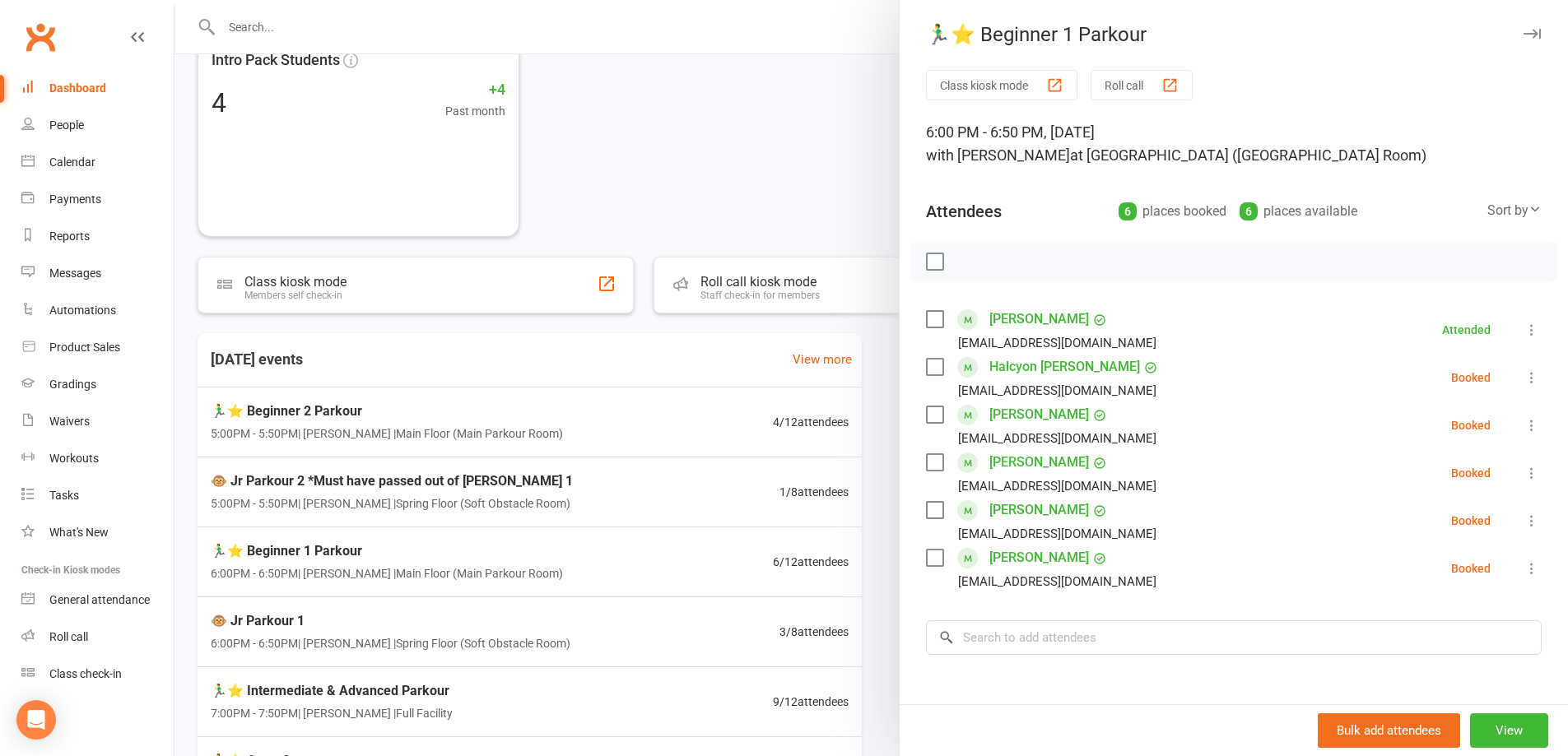
click at [822, 128] on div at bounding box center [872, 378] width 1394 height 756
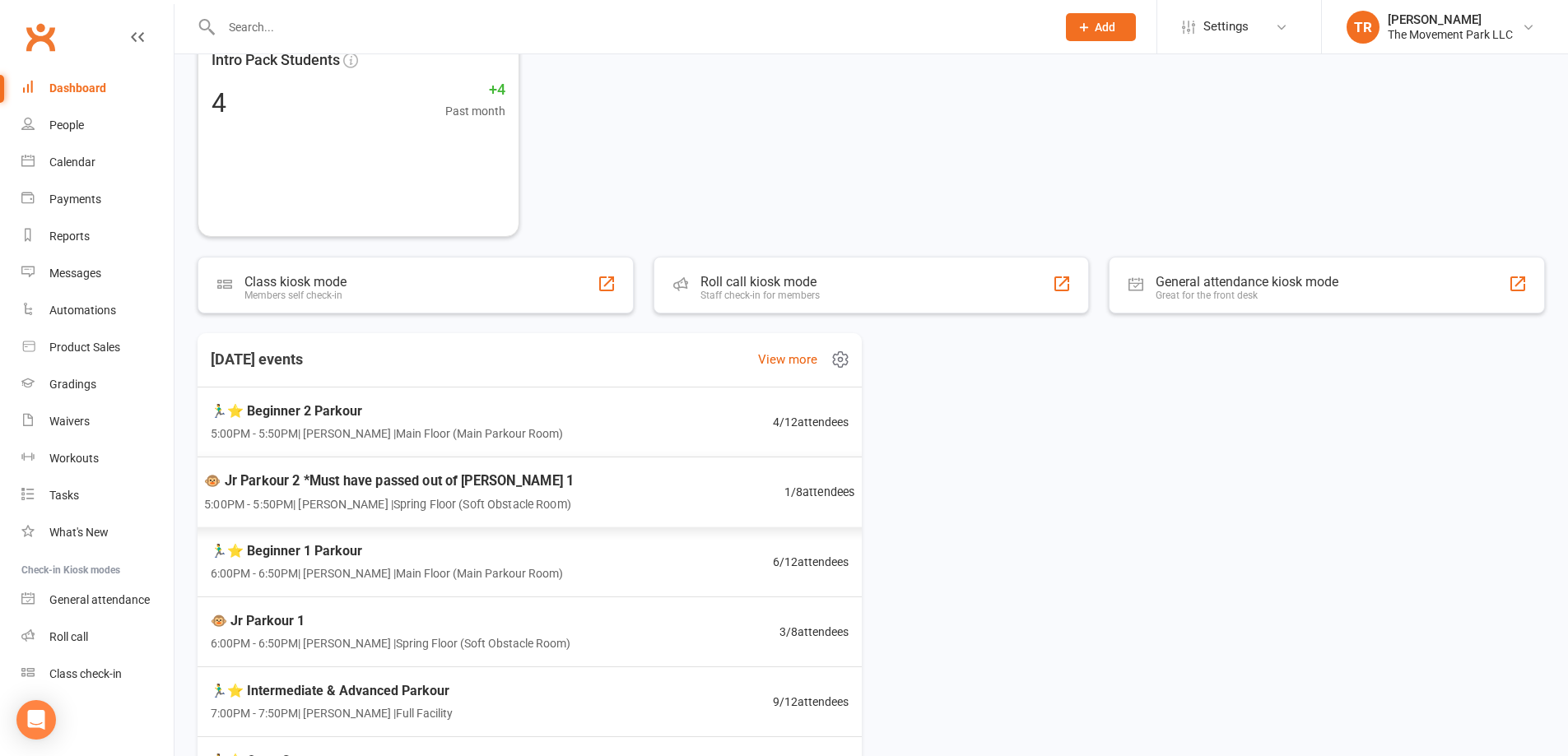
click at [694, 495] on div "🐵 Jr Parkour 2 *Must have passed out of Jr Pk 1 5:00PM - 5:50PM | Kyla Anderson…" at bounding box center [530, 493] width 691 height 72
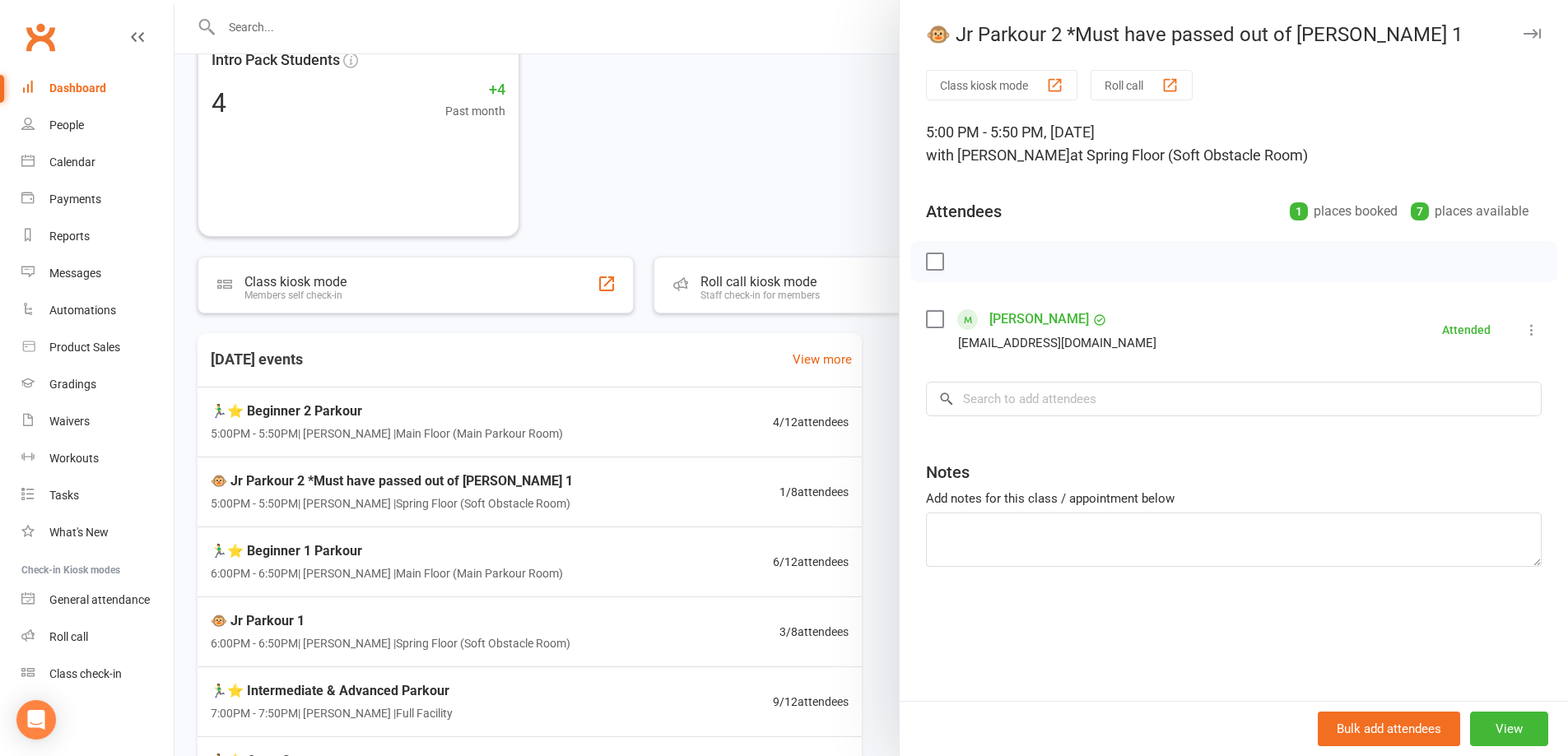
click at [651, 435] on div at bounding box center [872, 378] width 1394 height 756
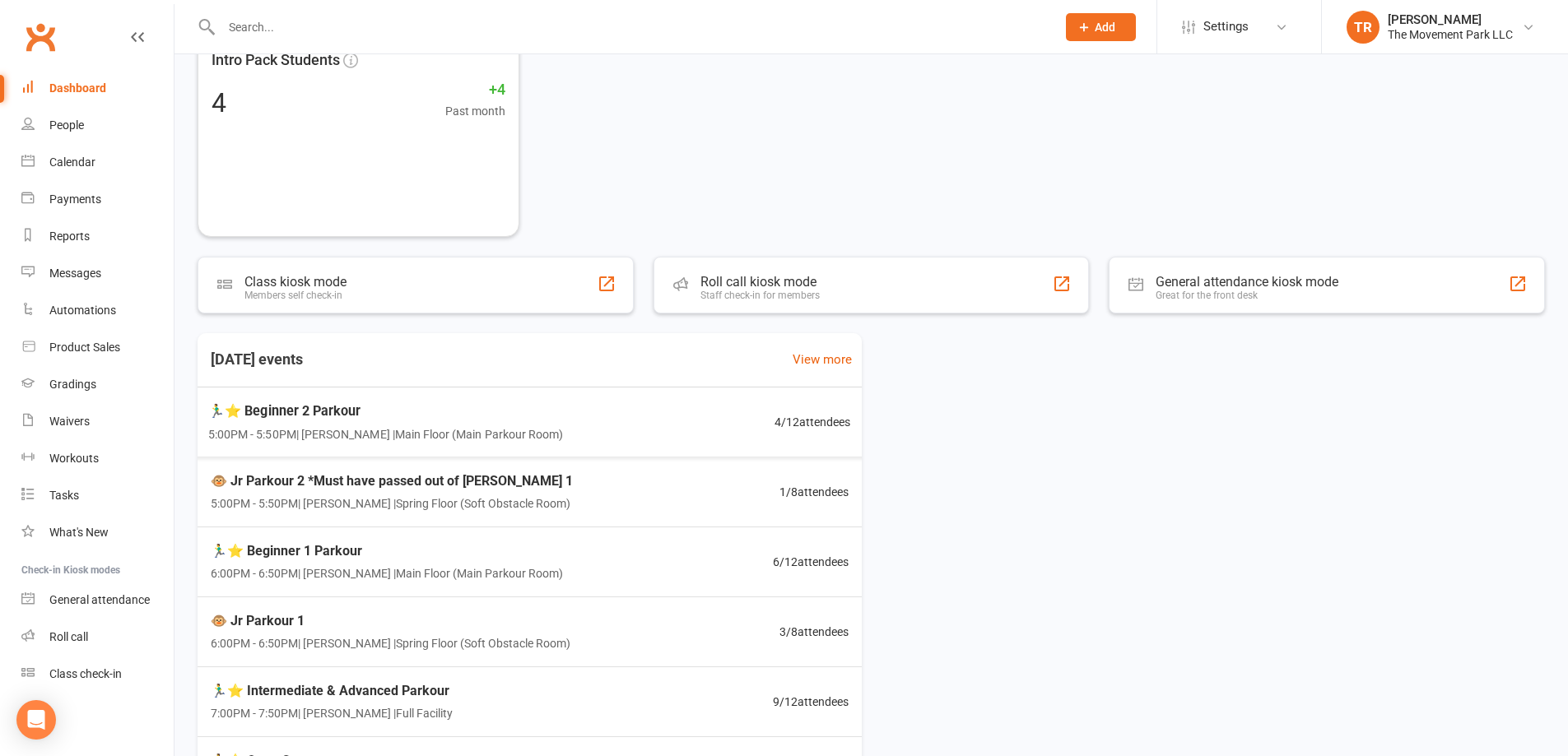
click at [651, 435] on div "🏃‍♂️⭐ Beginner 2 Parkour 5:00PM - 5:50PM | Rick King | Main Floor (Main Parkour…" at bounding box center [530, 422] width 682 height 71
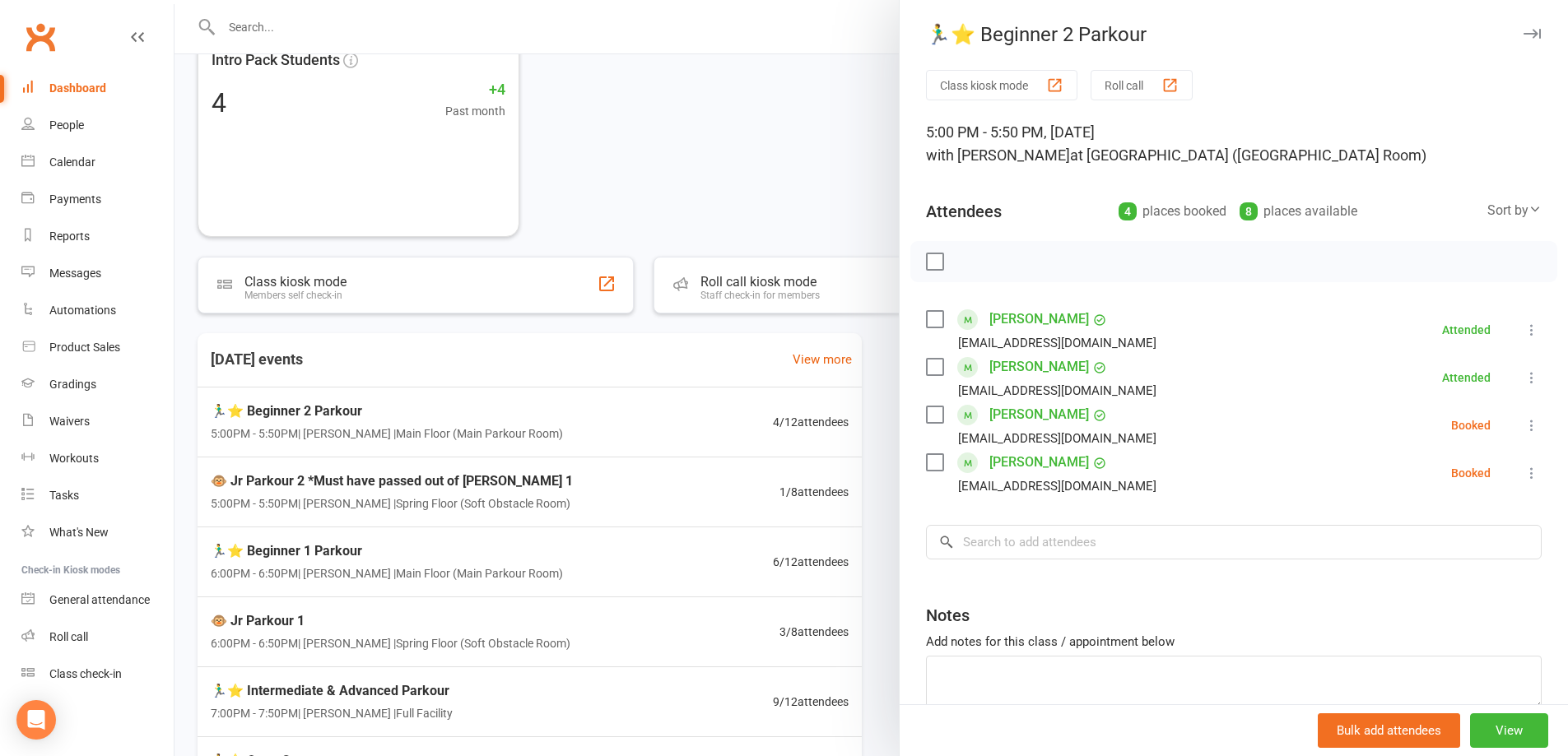
click at [1523, 424] on icon at bounding box center [1531, 425] width 16 height 16
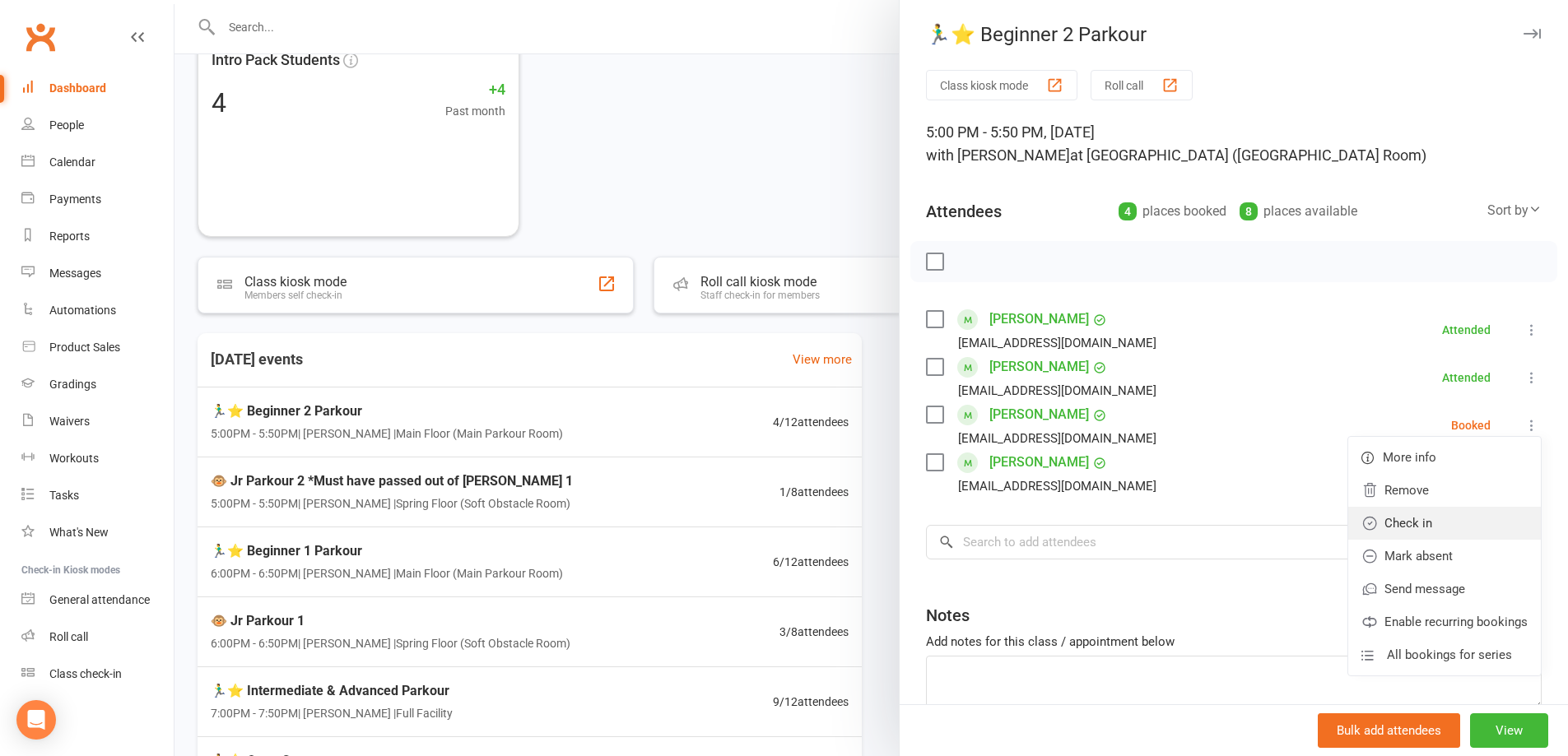
click at [1469, 523] on link "Check in" at bounding box center [1445, 524] width 193 height 33
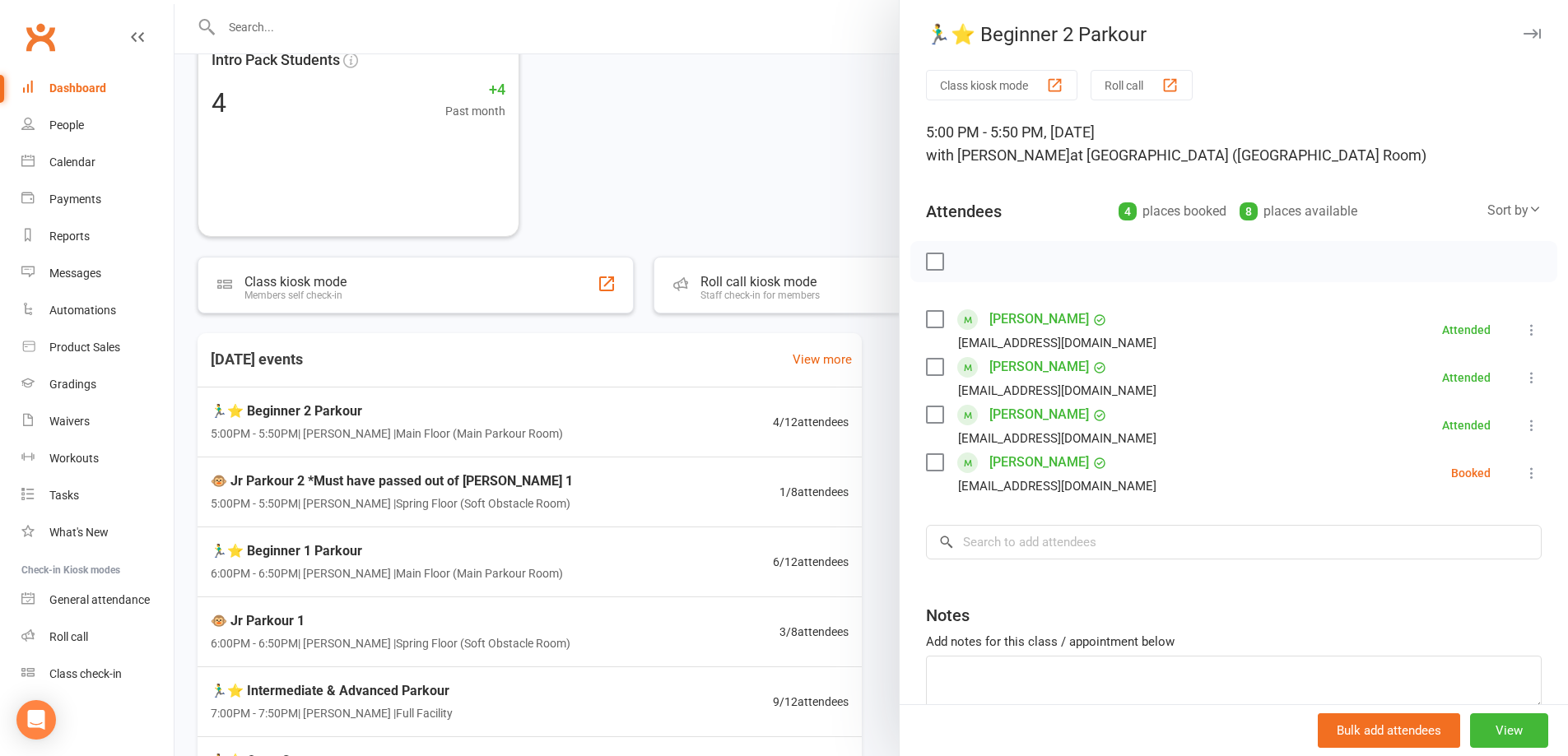
click at [1523, 474] on icon at bounding box center [1531, 473] width 16 height 16
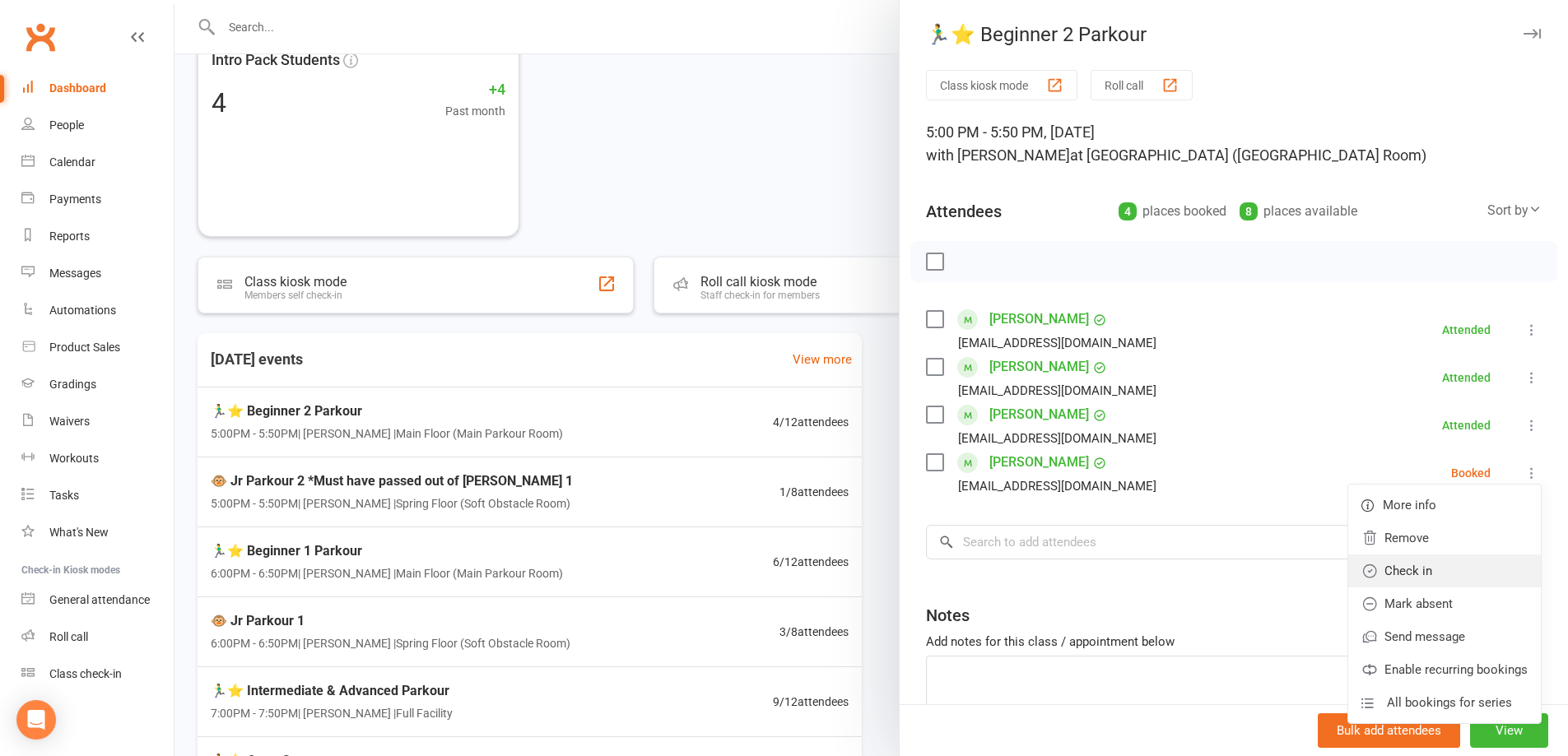
click at [1482, 563] on link "Check in" at bounding box center [1445, 571] width 193 height 33
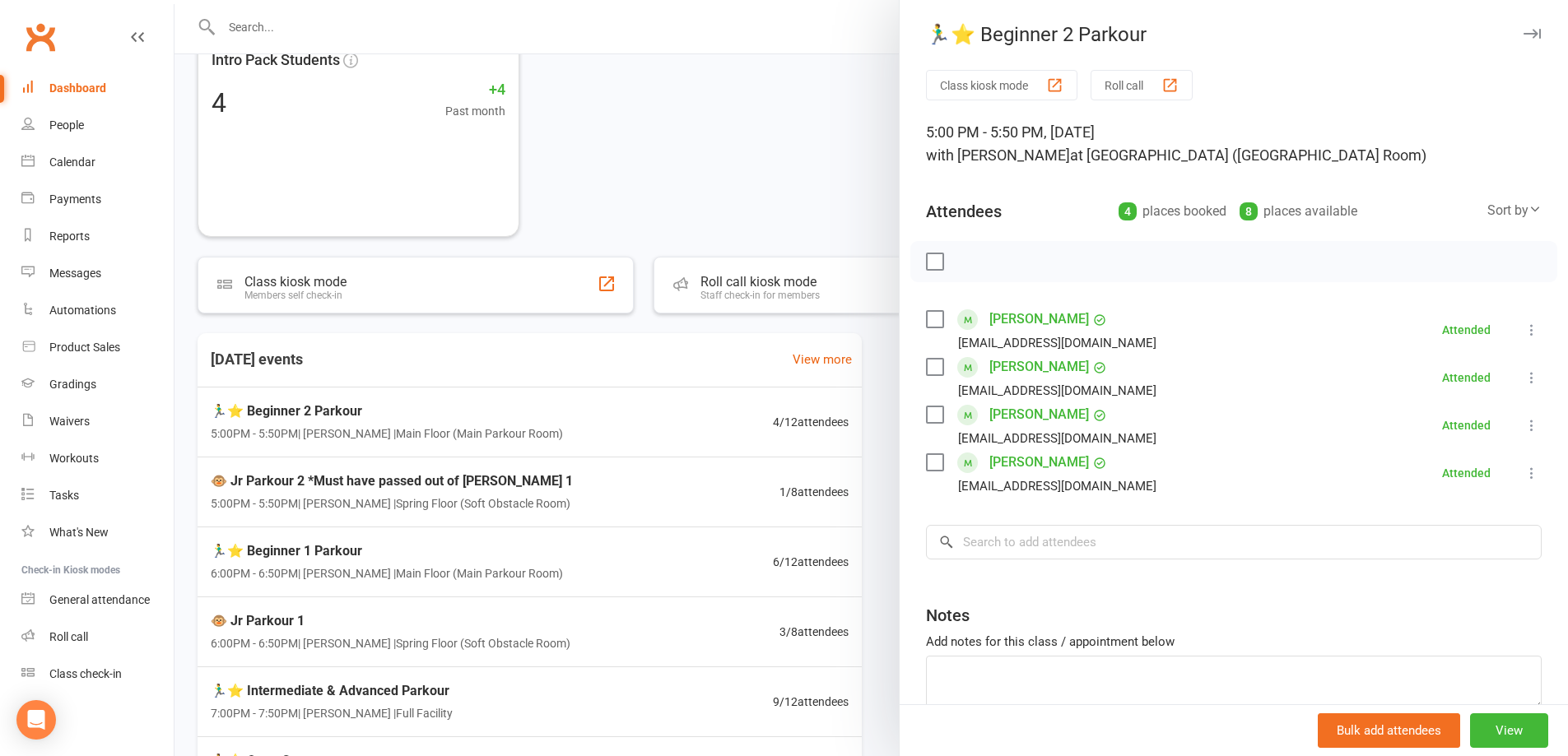
click at [800, 152] on div at bounding box center [872, 378] width 1394 height 756
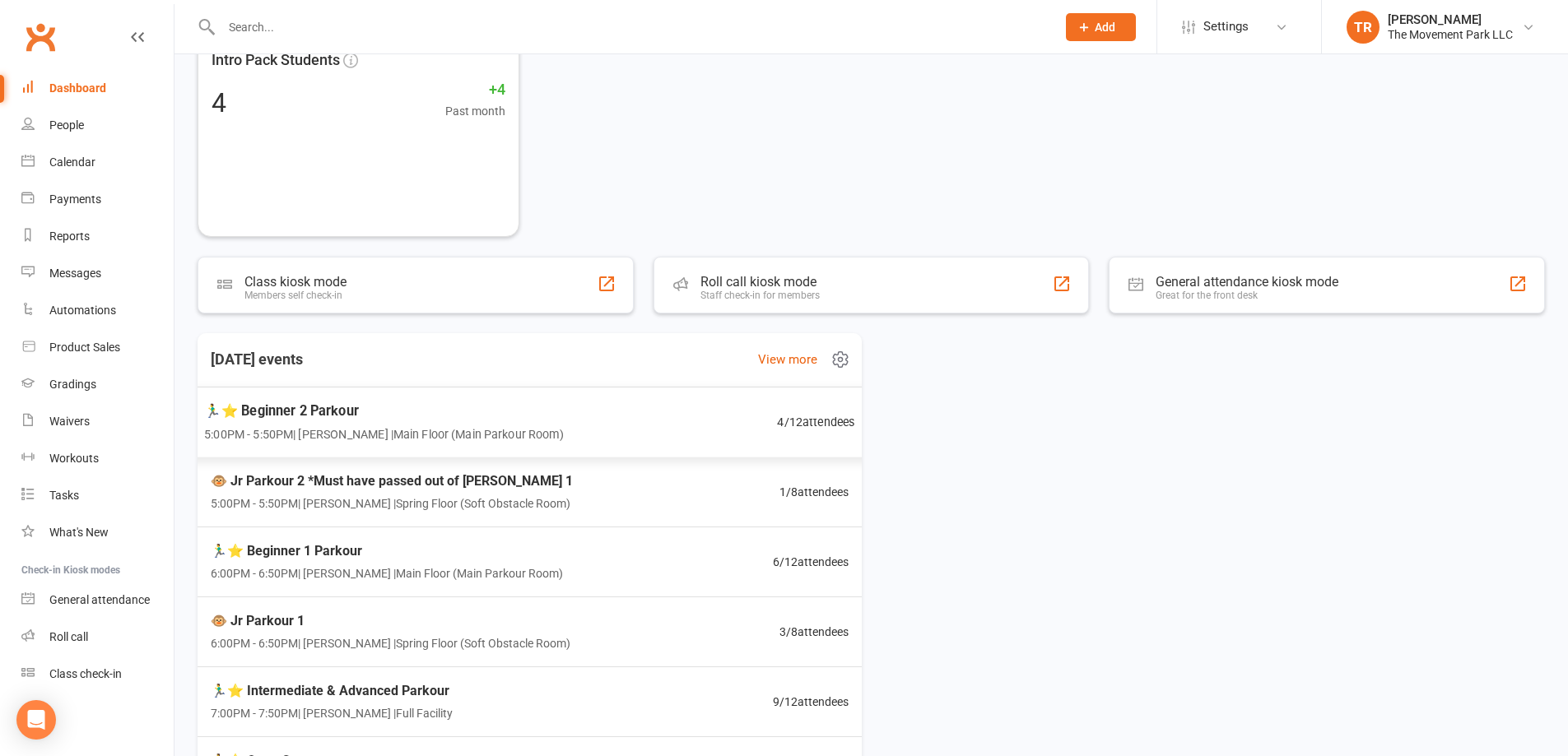
click at [606, 418] on div "🏃‍♂️⭐ Beginner 2 Parkour 5:00PM - 5:50PM | Rick King | Main Floor (Main Parkour…" at bounding box center [530, 423] width 691 height 72
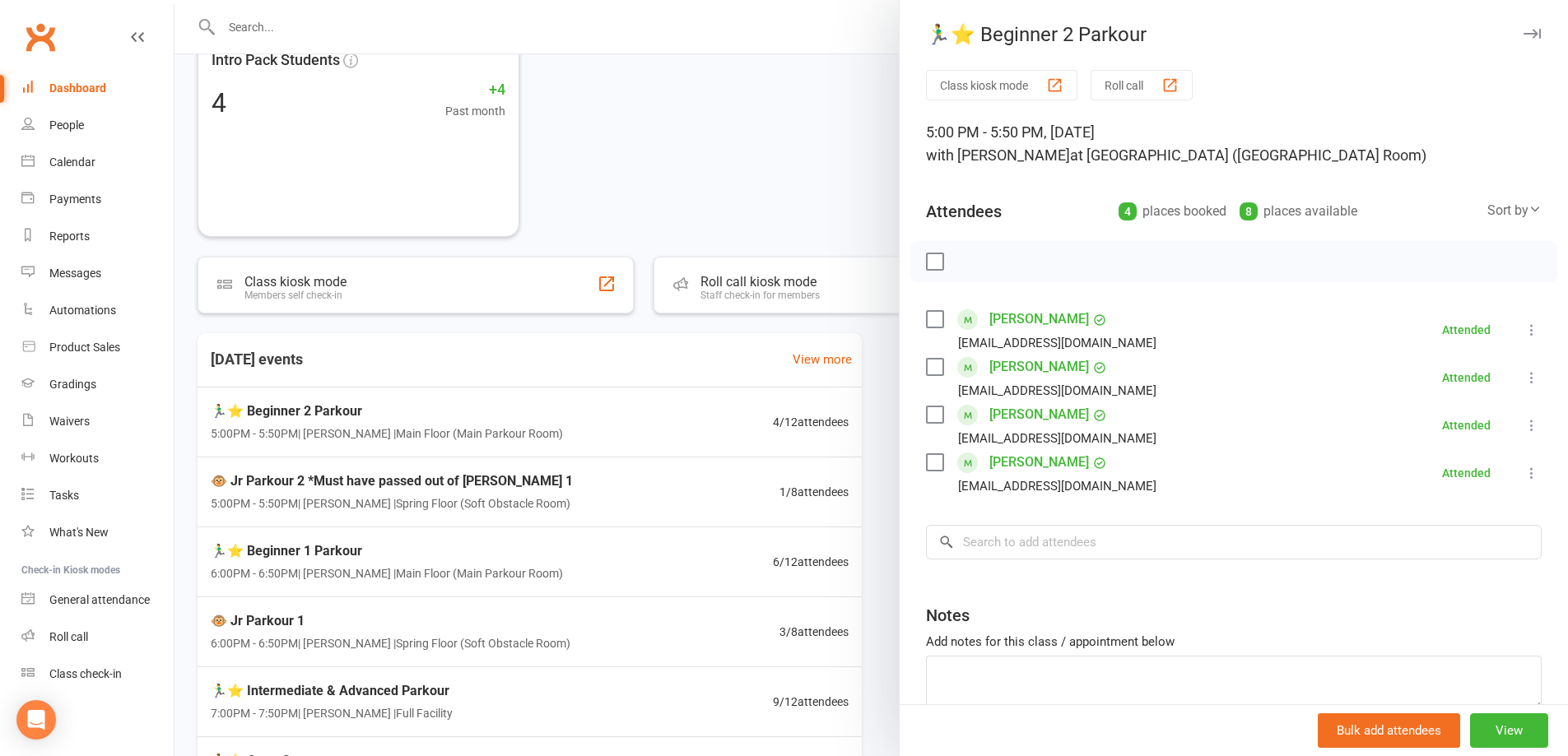
drag, startPoint x: 773, startPoint y: 133, endPoint x: 763, endPoint y: 133, distance: 10.0
click at [768, 133] on div at bounding box center [872, 378] width 1394 height 756
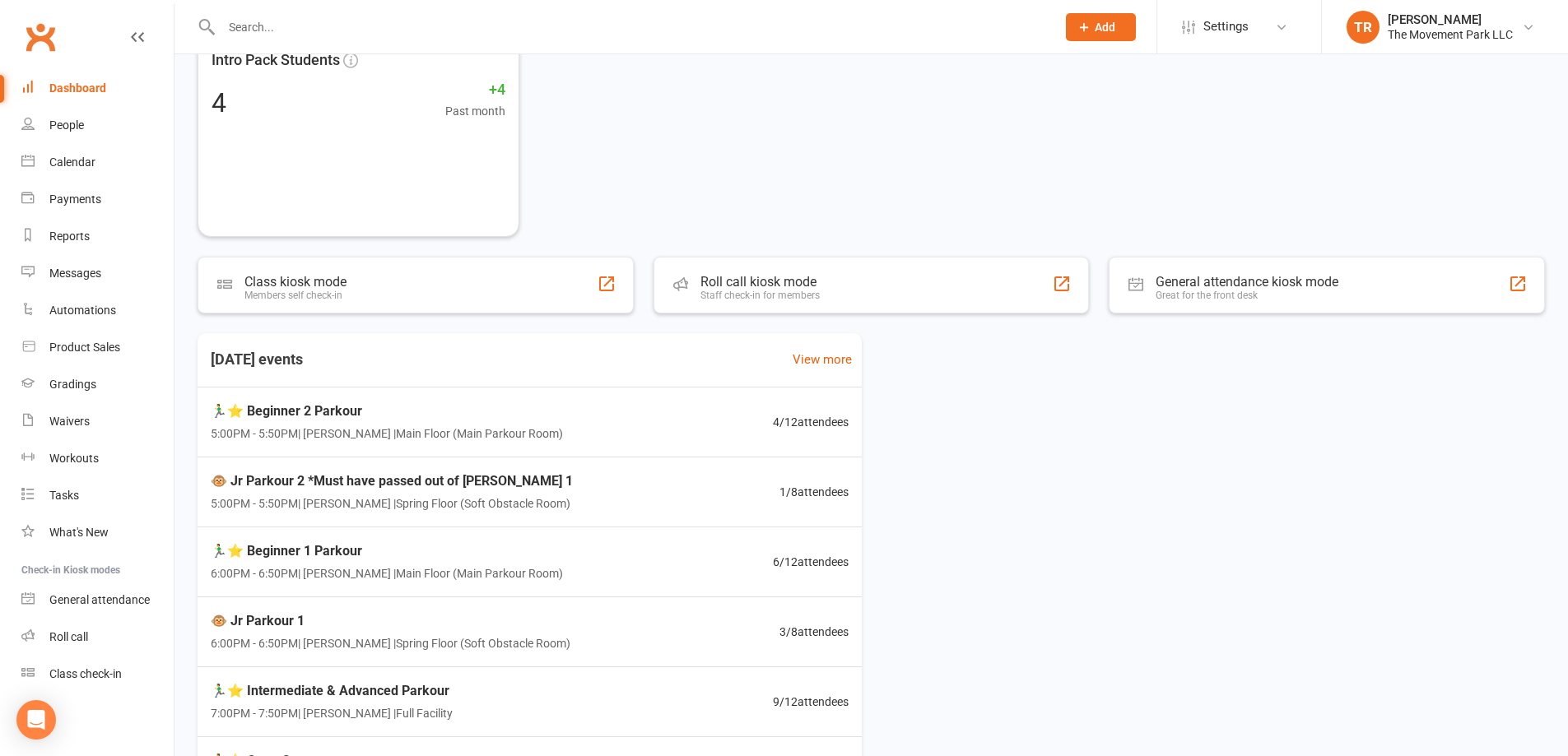
click at [77, 84] on div "Dashboard" at bounding box center [78, 87] width 57 height 13
click at [570, 495] on div "🐵 Jr Parkour 2 *Must have passed out of Jr Pk 1 5:00PM - 5:50PM | Kyla Anderson…" at bounding box center [530, 493] width 691 height 72
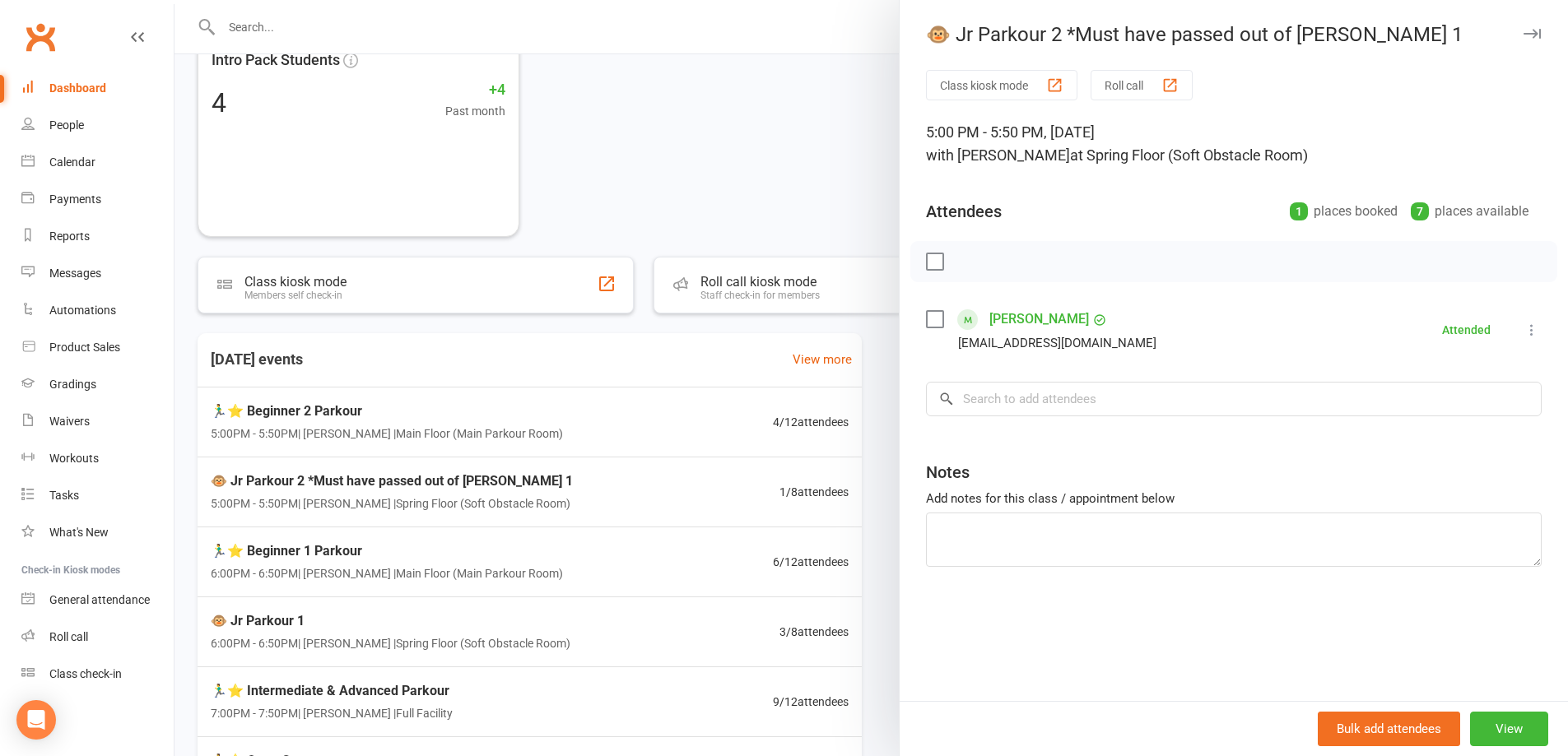
click at [533, 441] on div at bounding box center [872, 378] width 1394 height 756
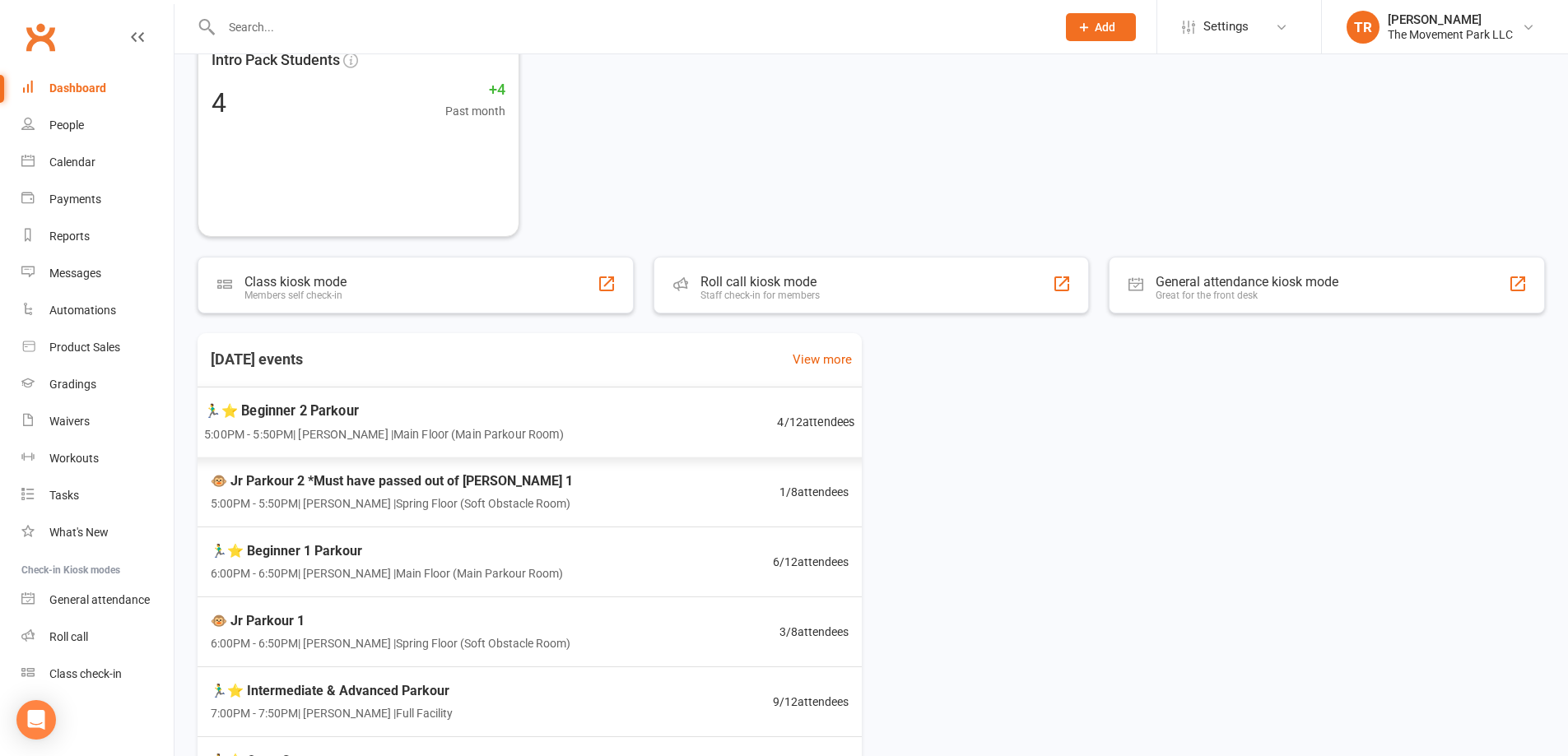
click at [533, 441] on div "🏃‍♂️⭐ Beginner 2 Parkour 5:00PM - 5:50PM | Rick King | Main Floor (Main Parkour…" at bounding box center [530, 423] width 691 height 72
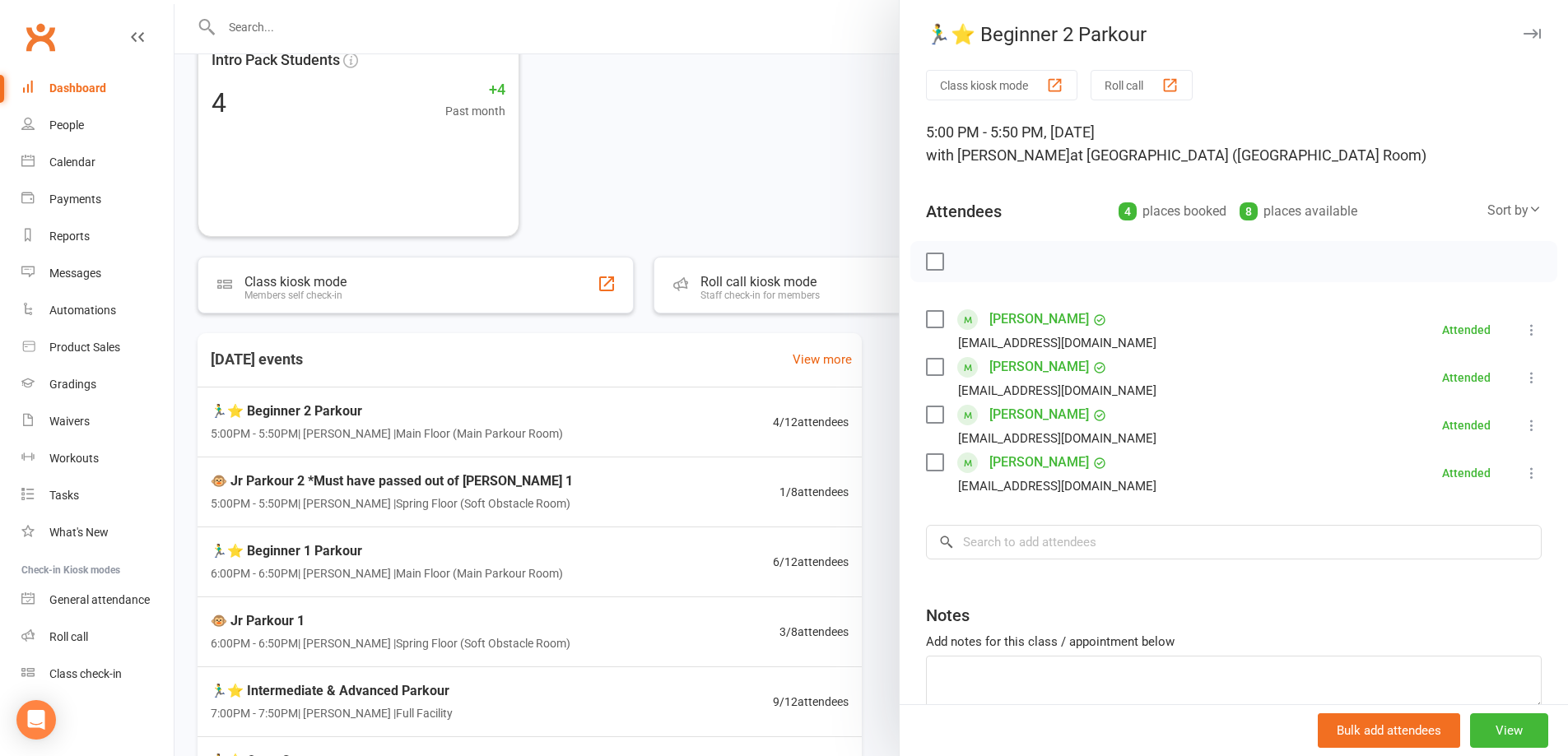
click at [791, 181] on div at bounding box center [872, 378] width 1394 height 756
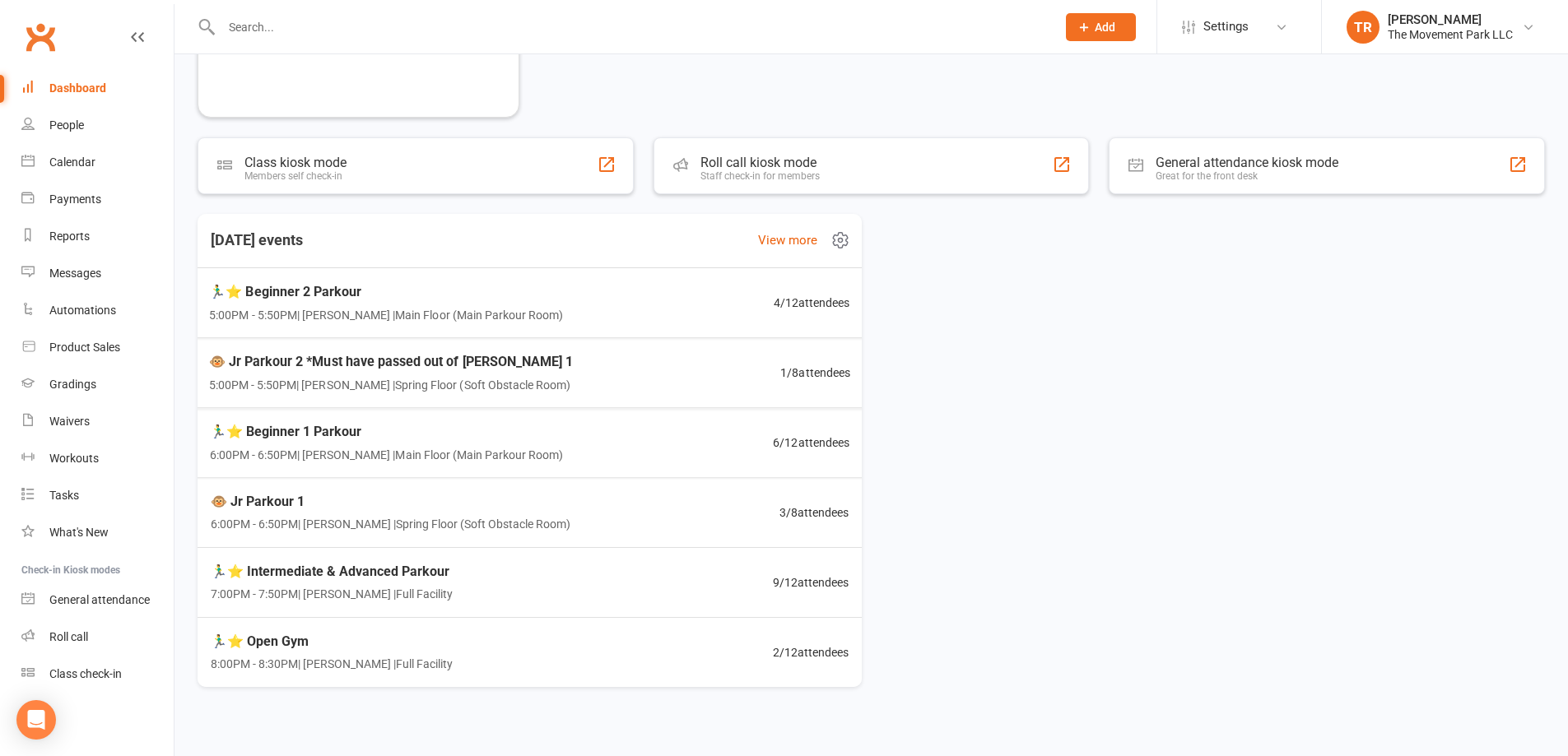
scroll to position [466, 0]
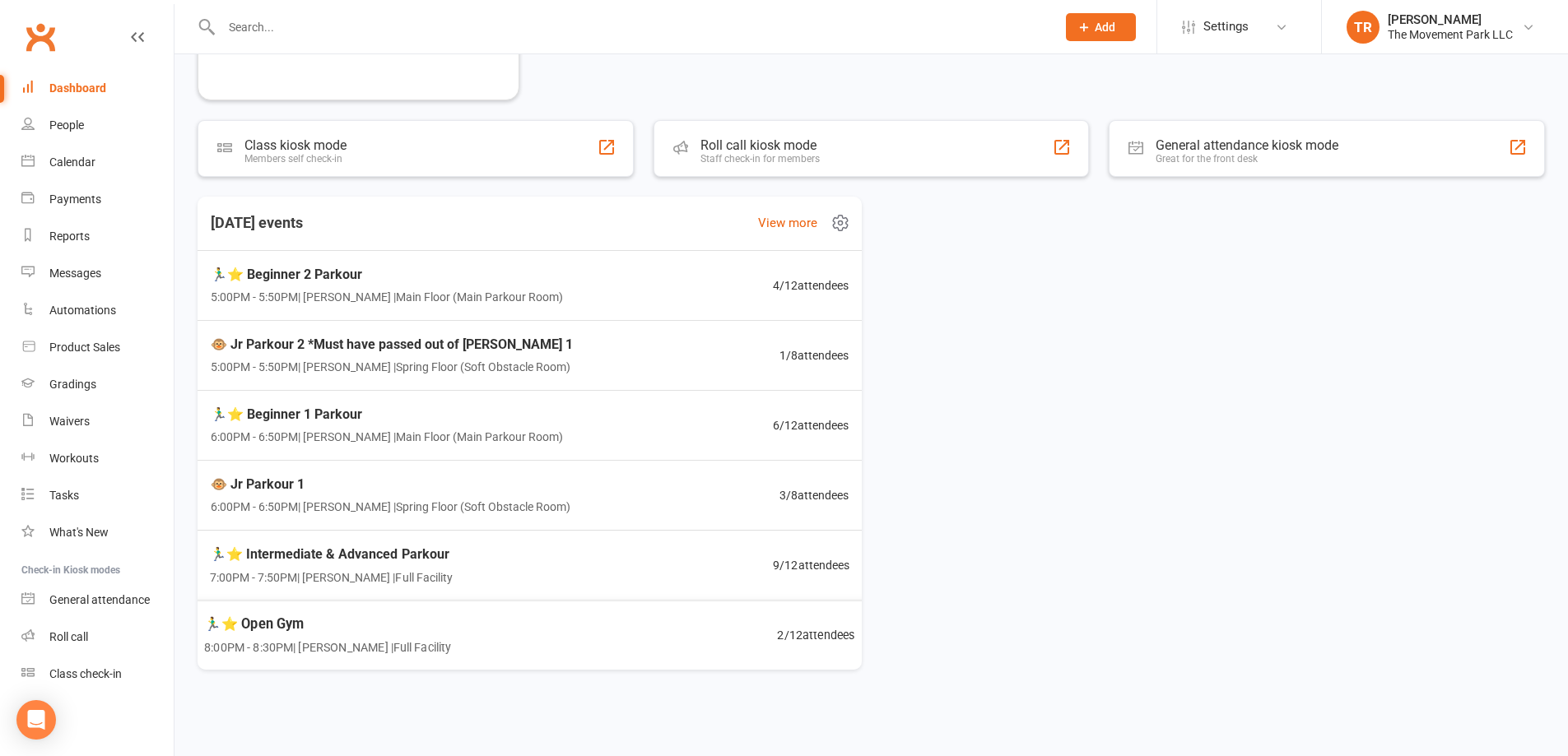
click at [522, 635] on div "🏃‍♂️⭐ Open Gym 8:00PM - 8:30PM | Rick King | Full Facility 2 / 12 attendees" at bounding box center [530, 635] width 691 height 71
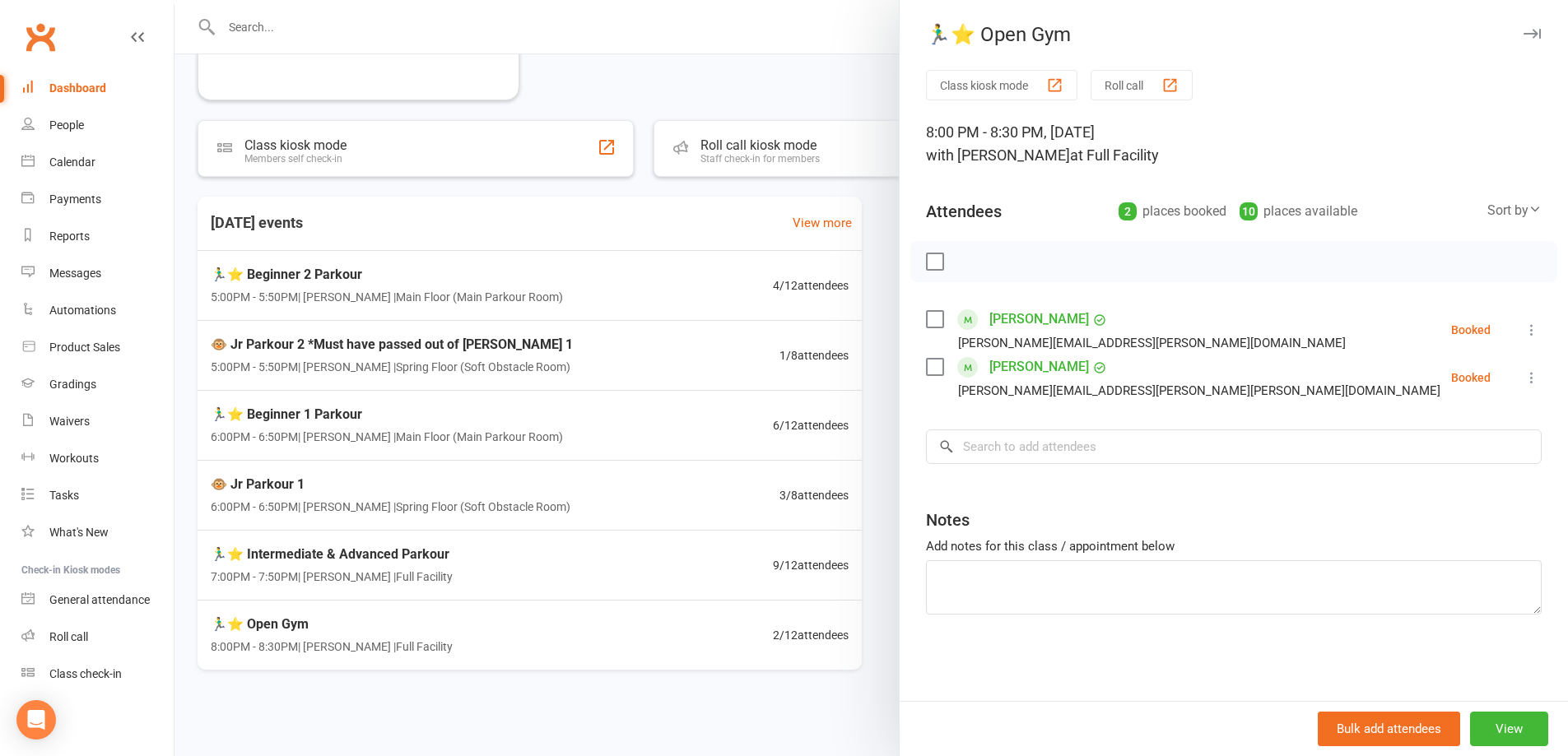
click at [478, 575] on div at bounding box center [872, 378] width 1394 height 756
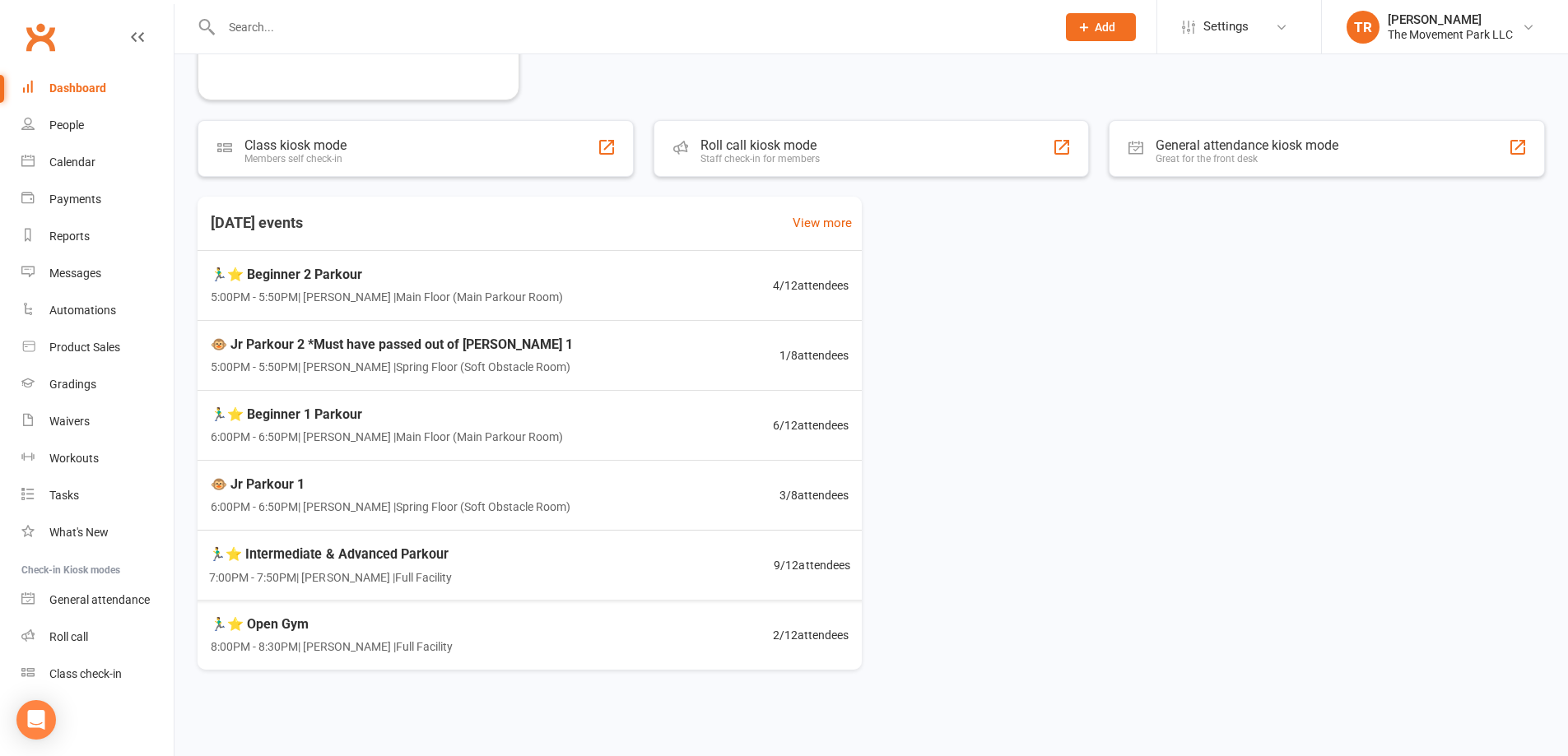
click at [478, 575] on div "🏃‍♂️⭐ Intermediate & Advanced Parkour 7:00PM - 7:50PM | Rick King | Full Facili…" at bounding box center [530, 565] width 681 height 70
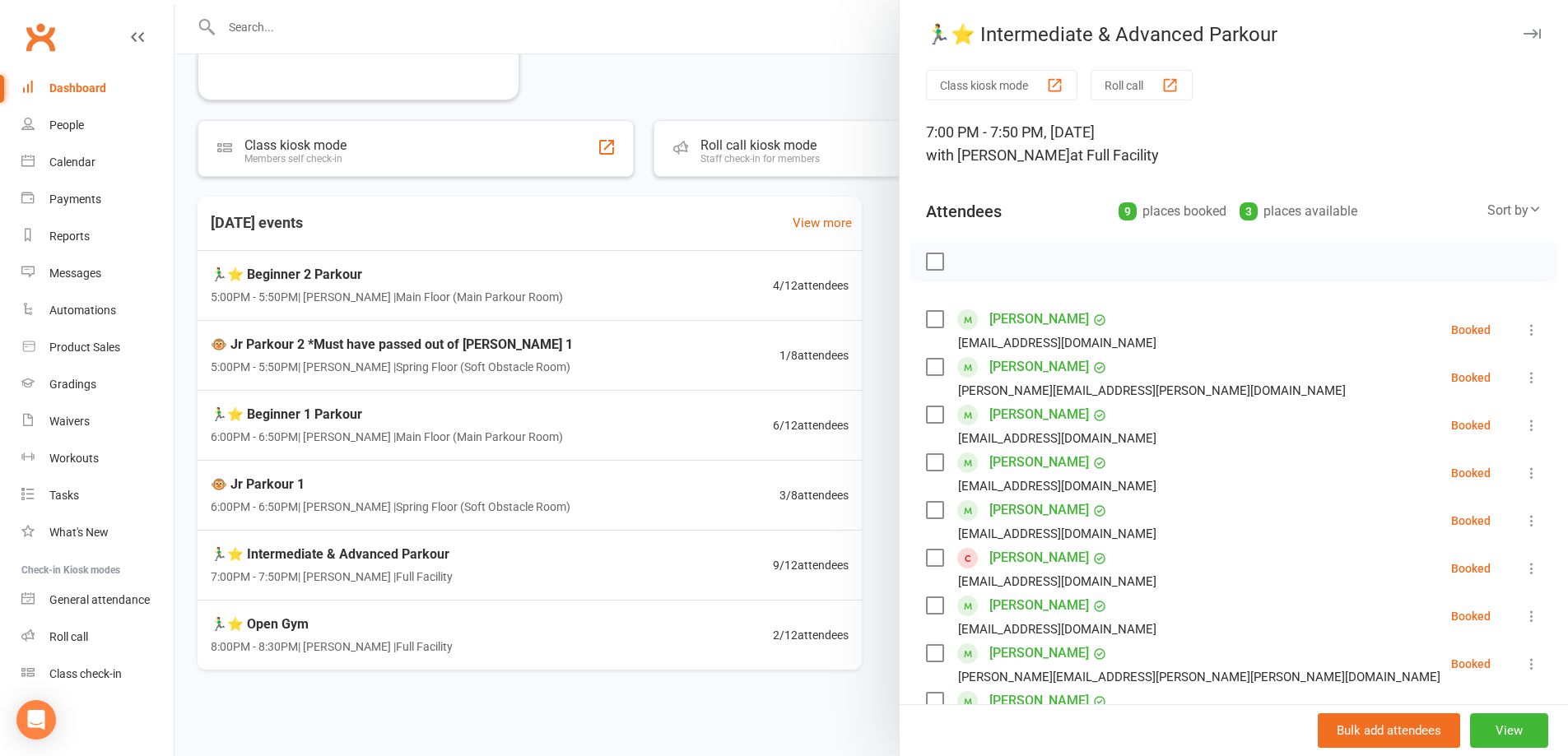
click at [412, 502] on div at bounding box center [872, 378] width 1394 height 756
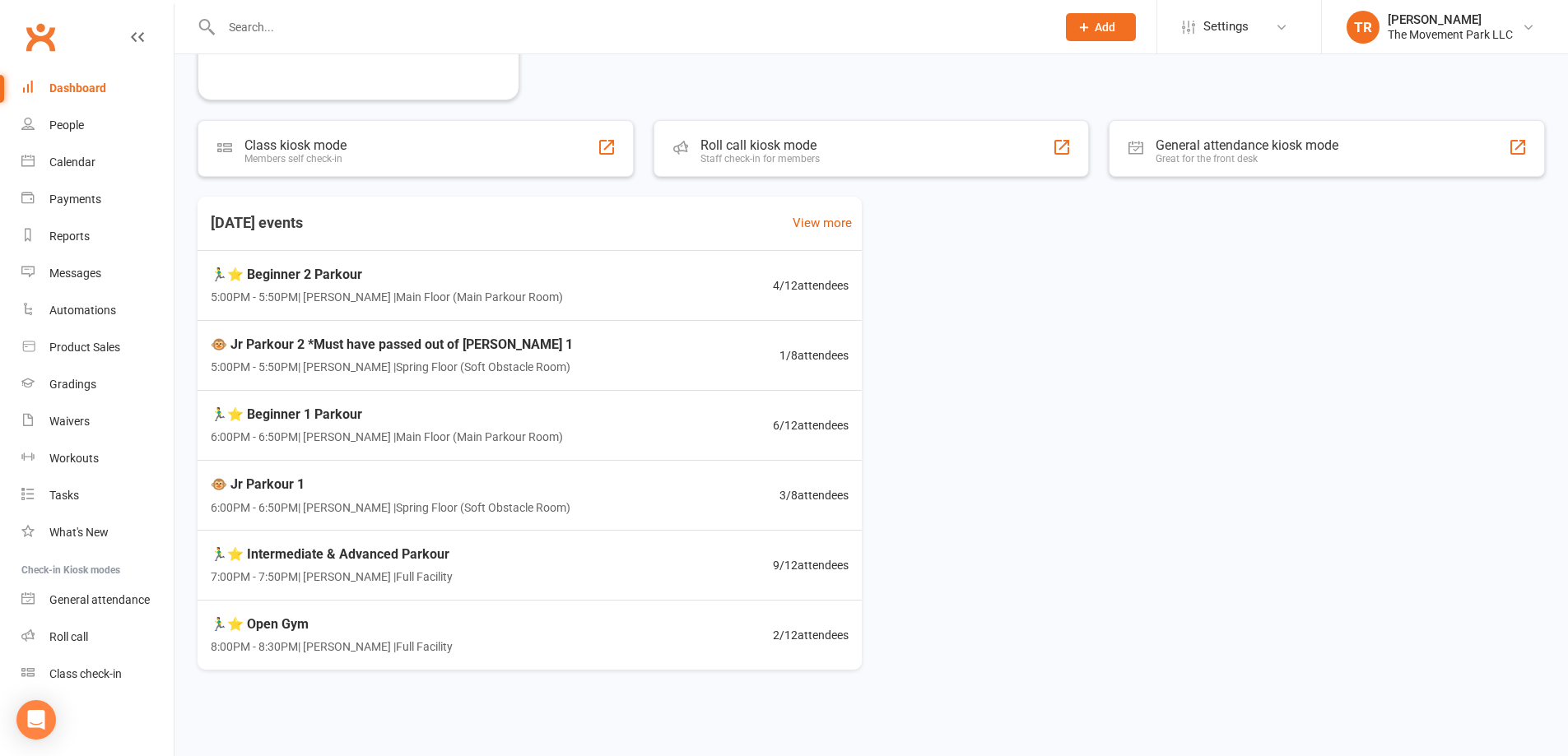
click at [412, 502] on span "6:00PM - 6:50PM | Kyla Anderson | Spring Floor (Soft Obstacle Room)" at bounding box center [391, 507] width 360 height 18
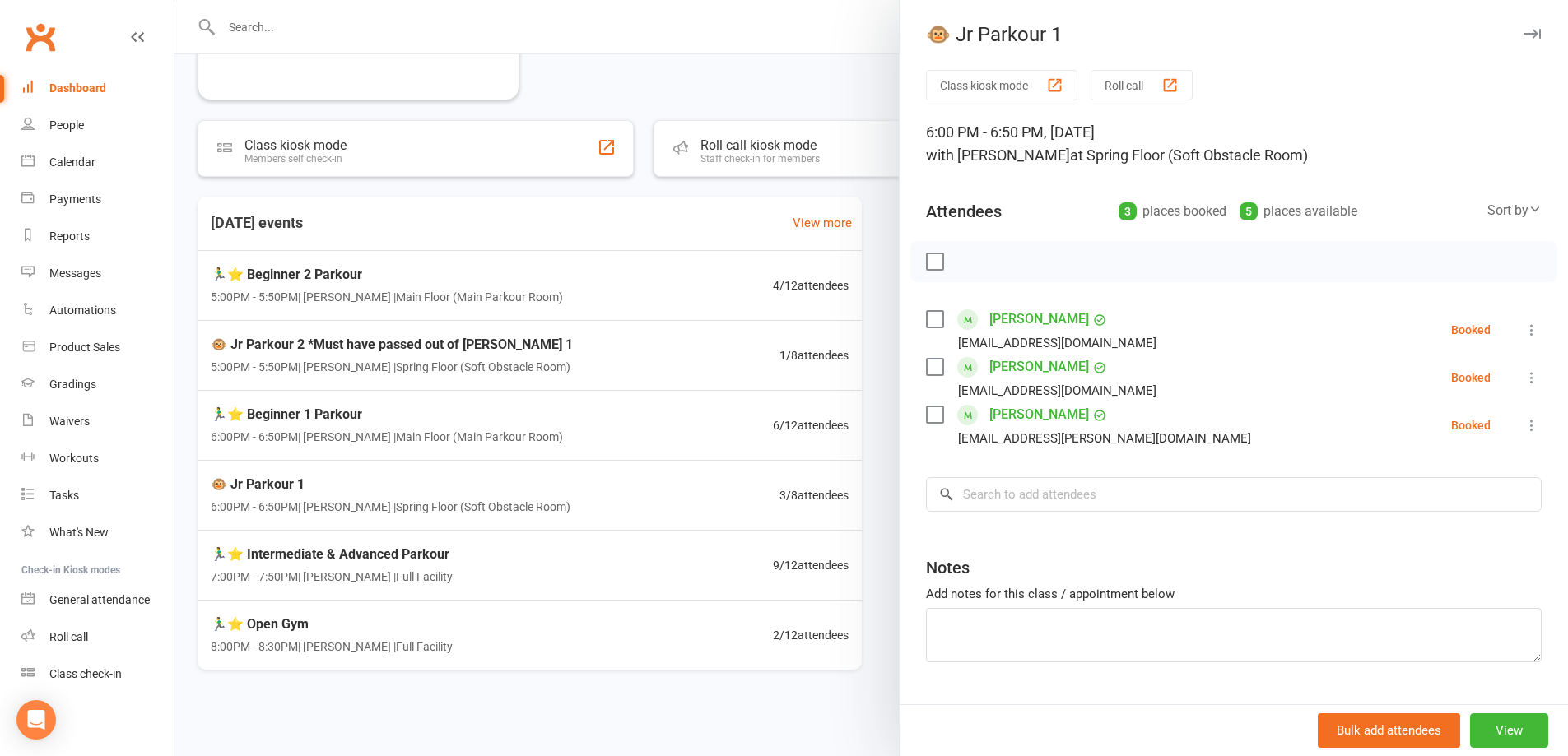
click at [442, 441] on div at bounding box center [872, 378] width 1394 height 756
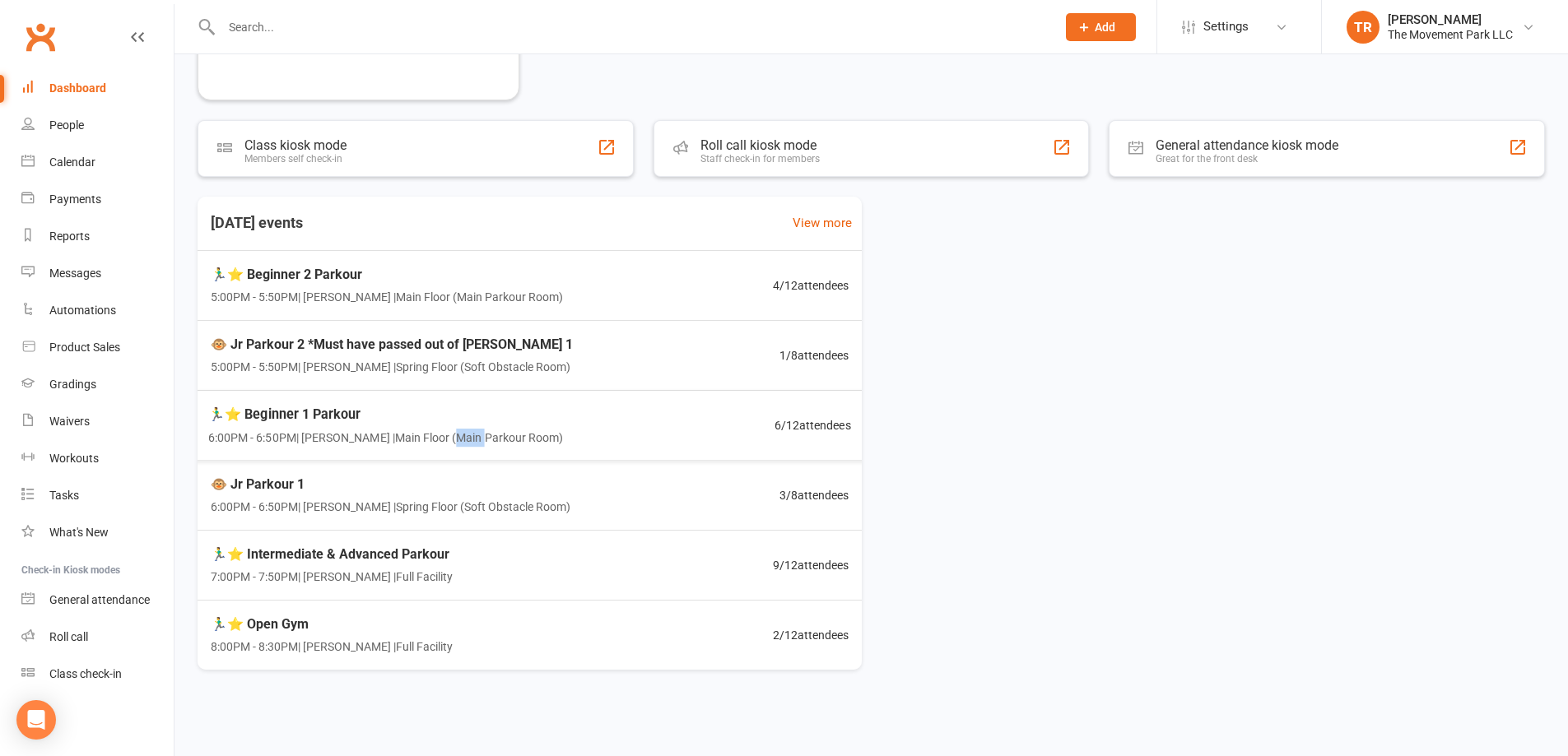
click at [442, 441] on span "6:00PM - 6:50PM | Rick King | Main Floor (Main Parkour Room)" at bounding box center [386, 437] width 355 height 19
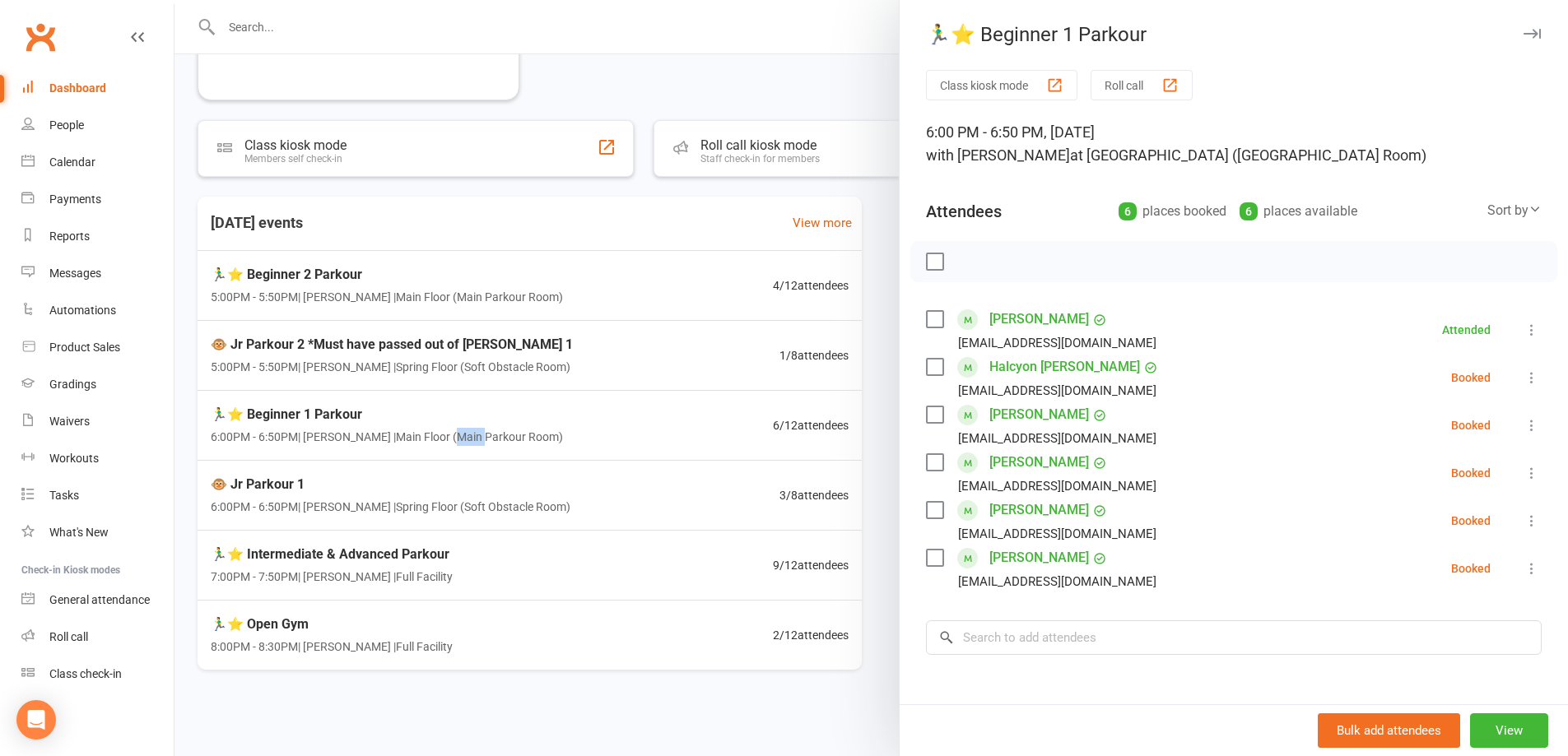
click at [1523, 573] on icon at bounding box center [1531, 568] width 16 height 16
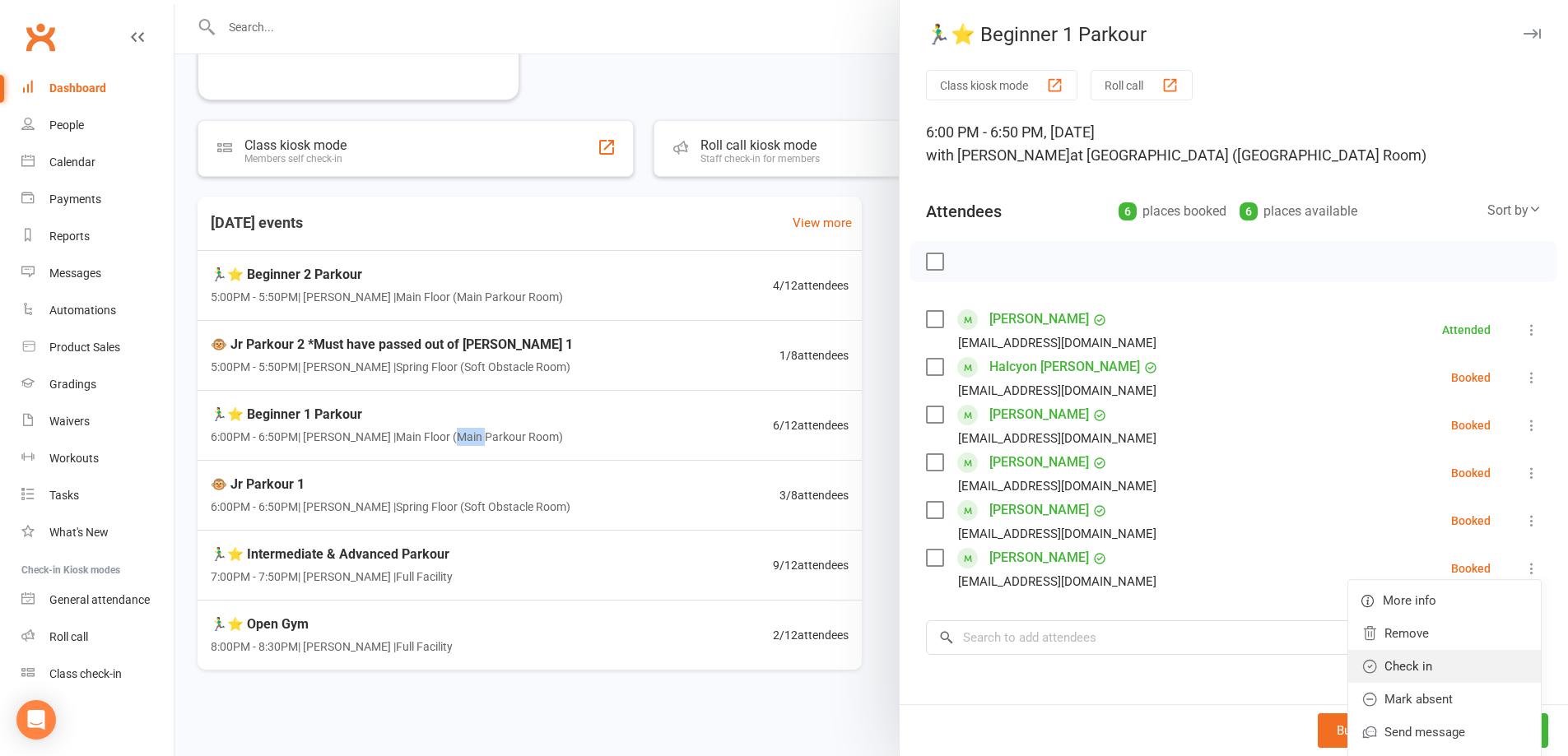
click at [1475, 670] on link "Check in" at bounding box center [1445, 667] width 193 height 33
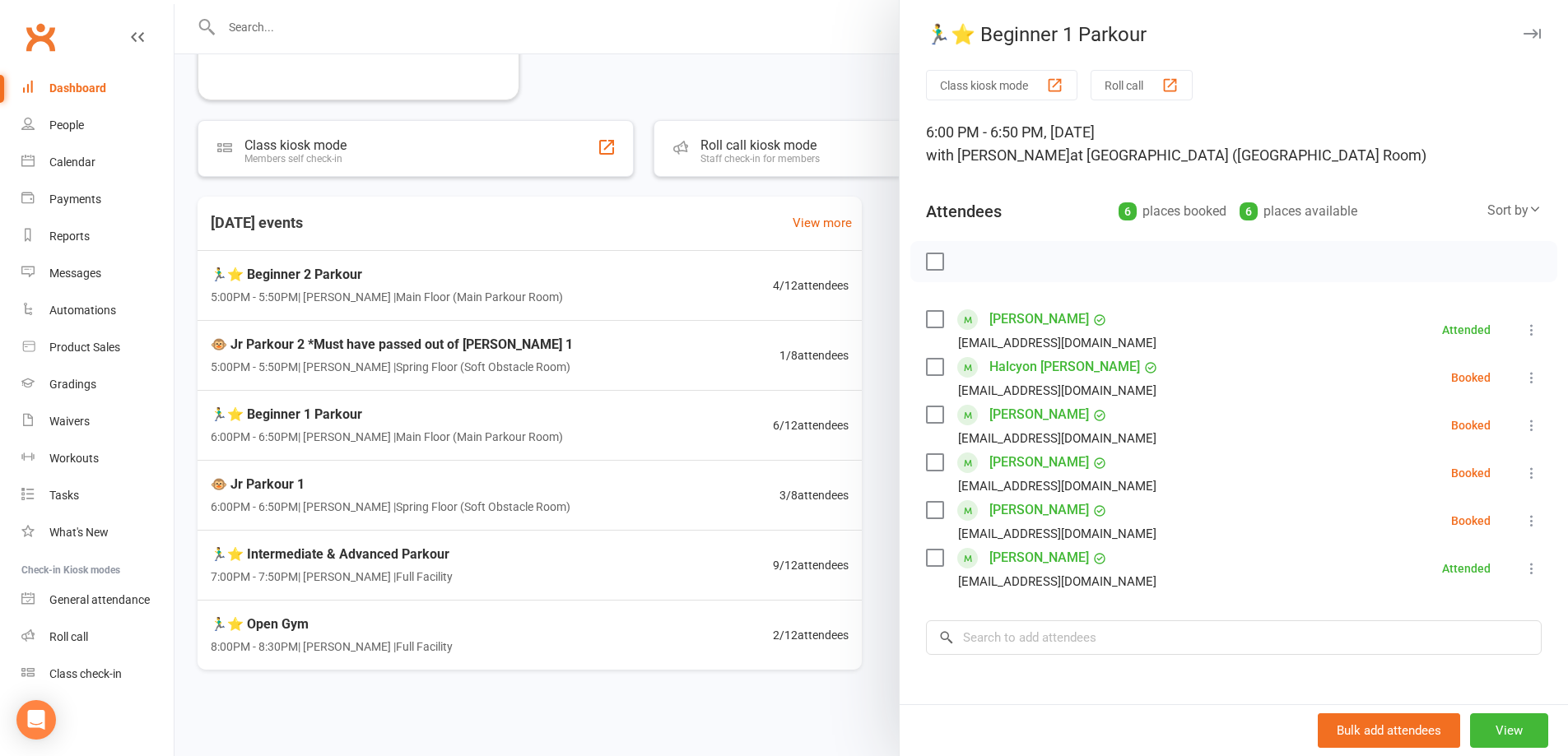
click at [662, 437] on div at bounding box center [872, 378] width 1394 height 756
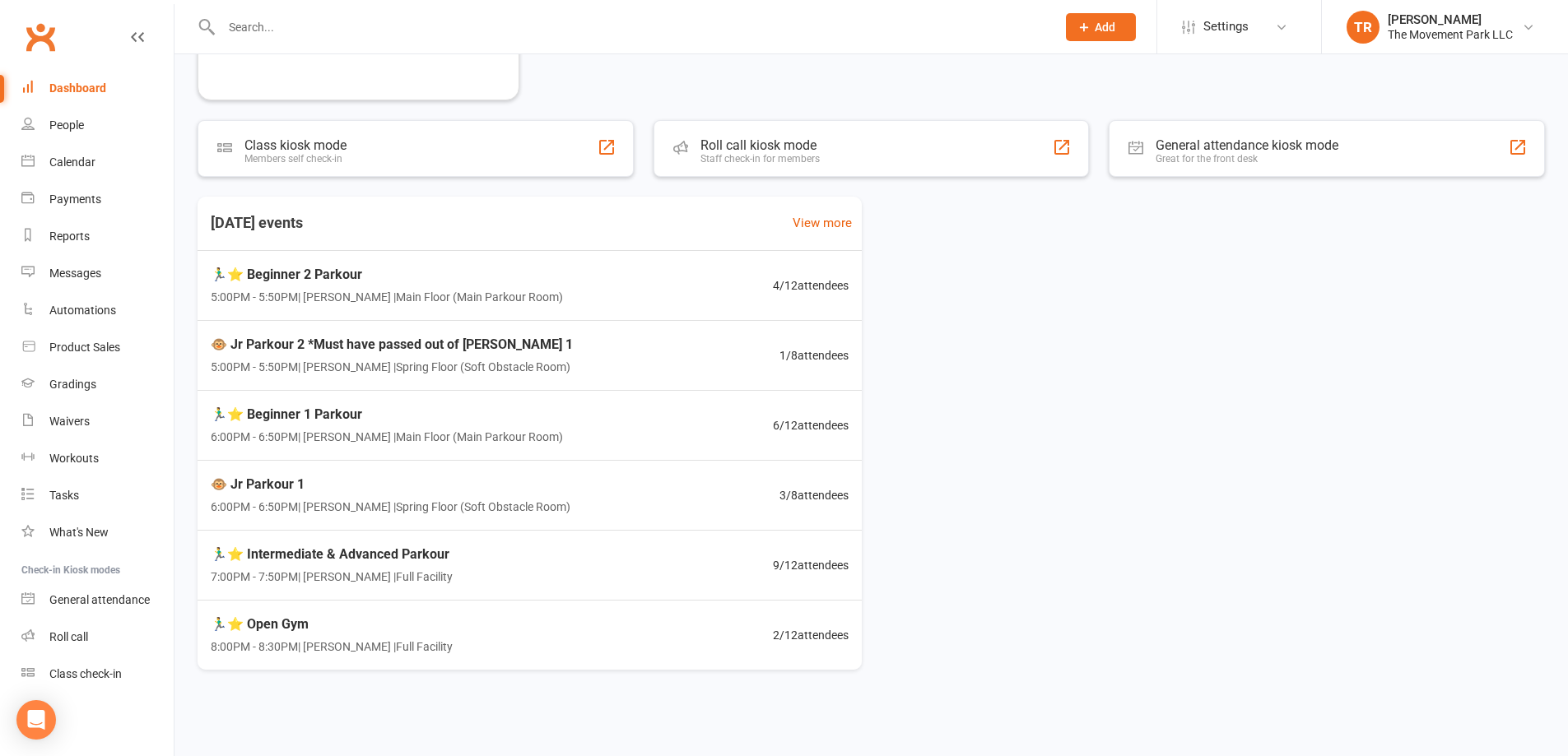
click at [240, 35] on input "text" at bounding box center [631, 27] width 828 height 23
click at [90, 165] on div "Calendar" at bounding box center [73, 161] width 46 height 13
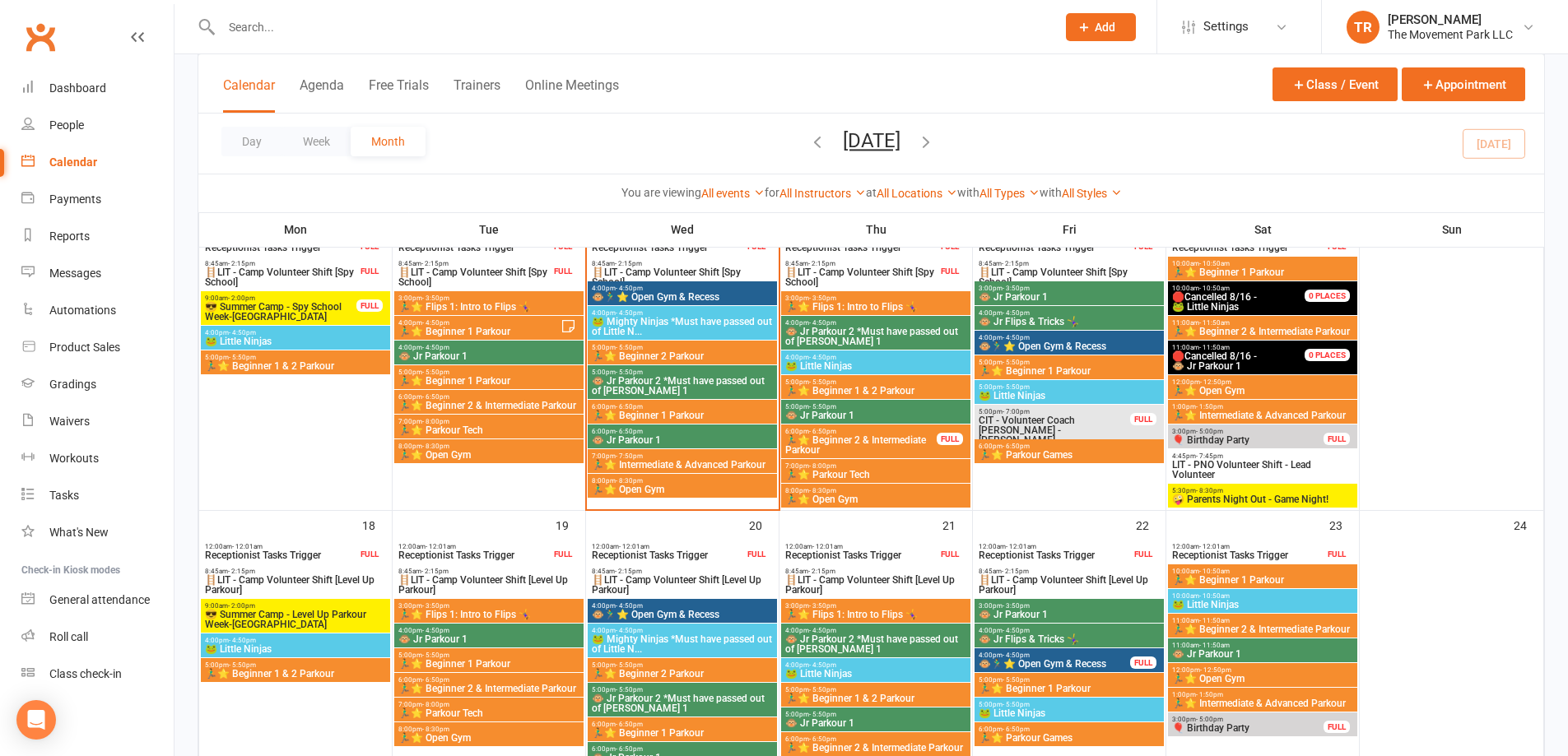
scroll to position [576, 0]
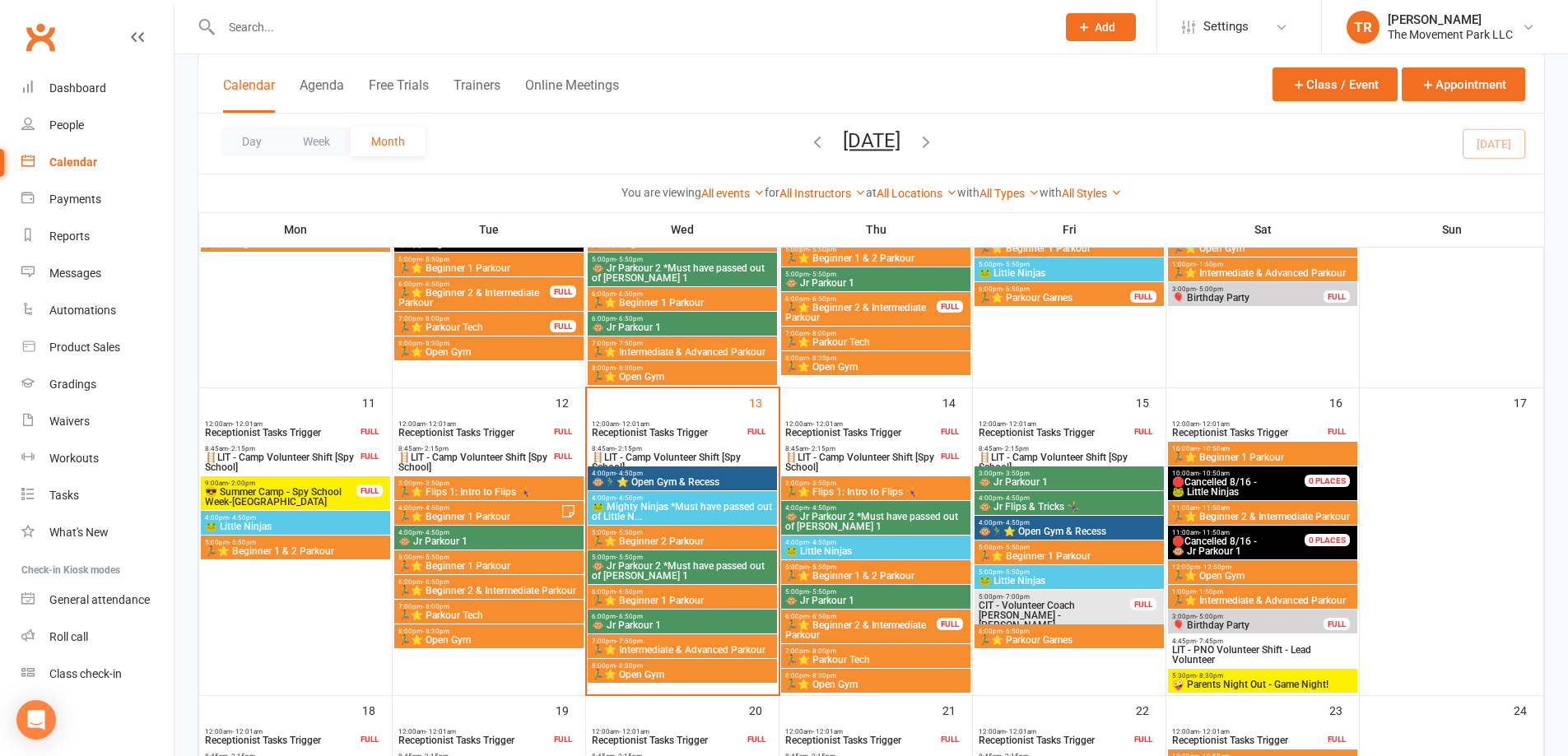
click at [484, 512] on span "🏃‍♂️⭐ Beginner 1 Parkour" at bounding box center [479, 517] width 163 height 10
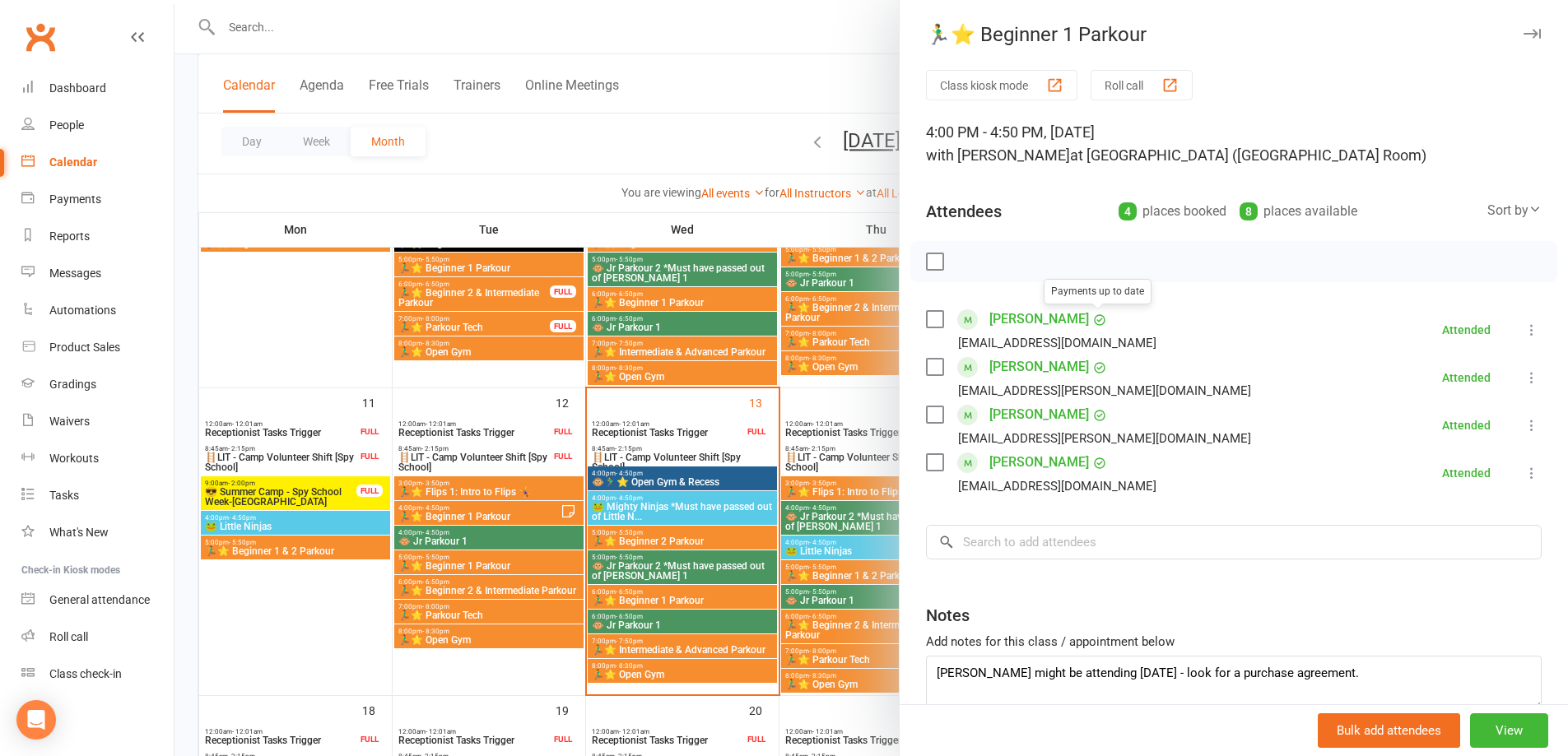
click at [1062, 367] on link "[PERSON_NAME]" at bounding box center [1039, 367] width 99 height 27
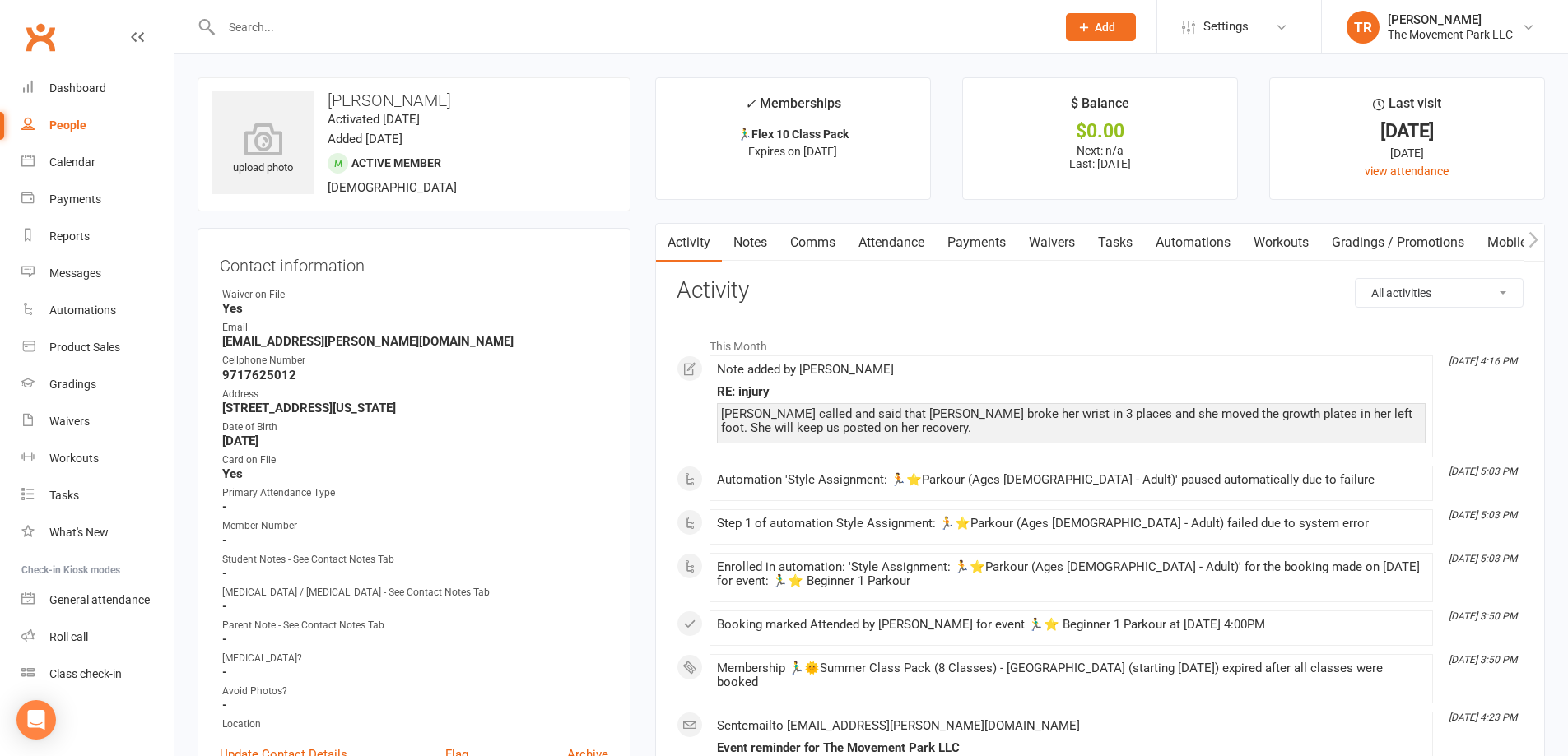
click at [755, 244] on link "Notes" at bounding box center [750, 243] width 57 height 38
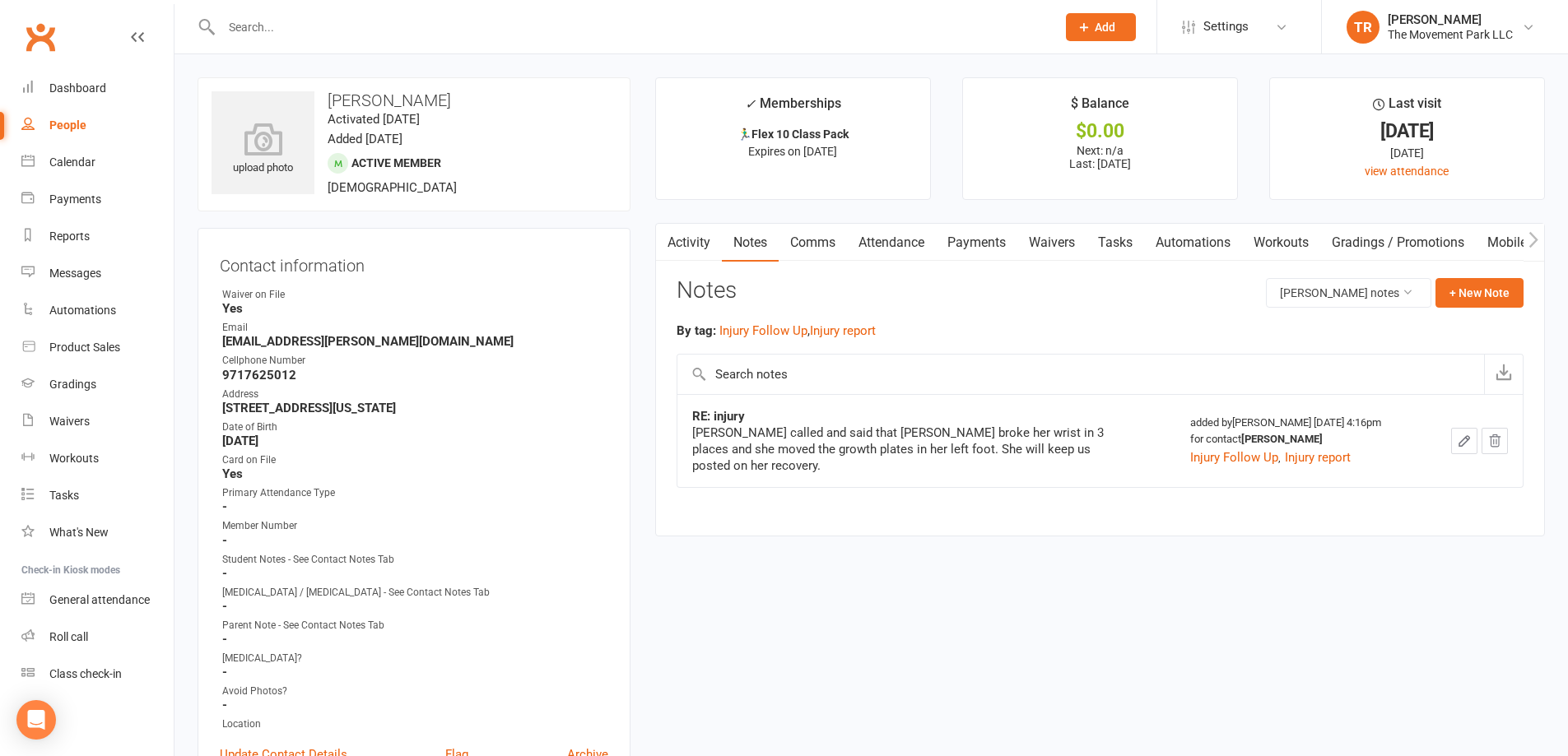
click at [1468, 439] on icon "button" at bounding box center [1464, 441] width 15 height 15
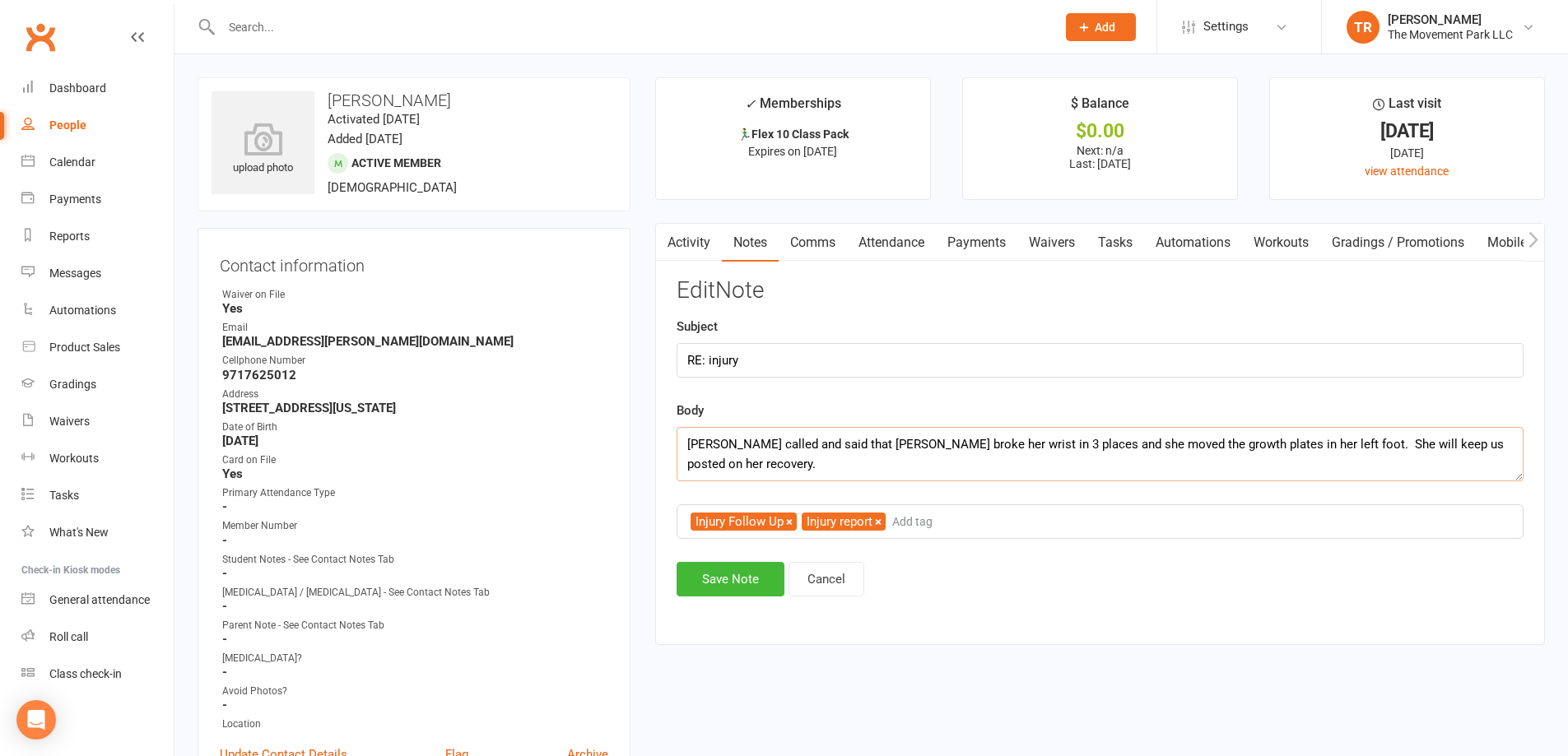
click at [772, 456] on textarea "Mom called and said that Evelyn broke her wrist in 3 places and she moved the g…" at bounding box center [1100, 453] width 847 height 54
click at [1511, 446] on textarea "Mom called and said that Evelyn broke her wrist in 3 places and she moved the g…" at bounding box center [1100, 453] width 847 height 54
drag, startPoint x: 740, startPoint y: 461, endPoint x: 715, endPoint y: 465, distance: 25.3
click at [715, 465] on textarea "Mom called and said that Evelyn broke her wrist in 3 places and she moved the g…" at bounding box center [1100, 453] width 847 height 54
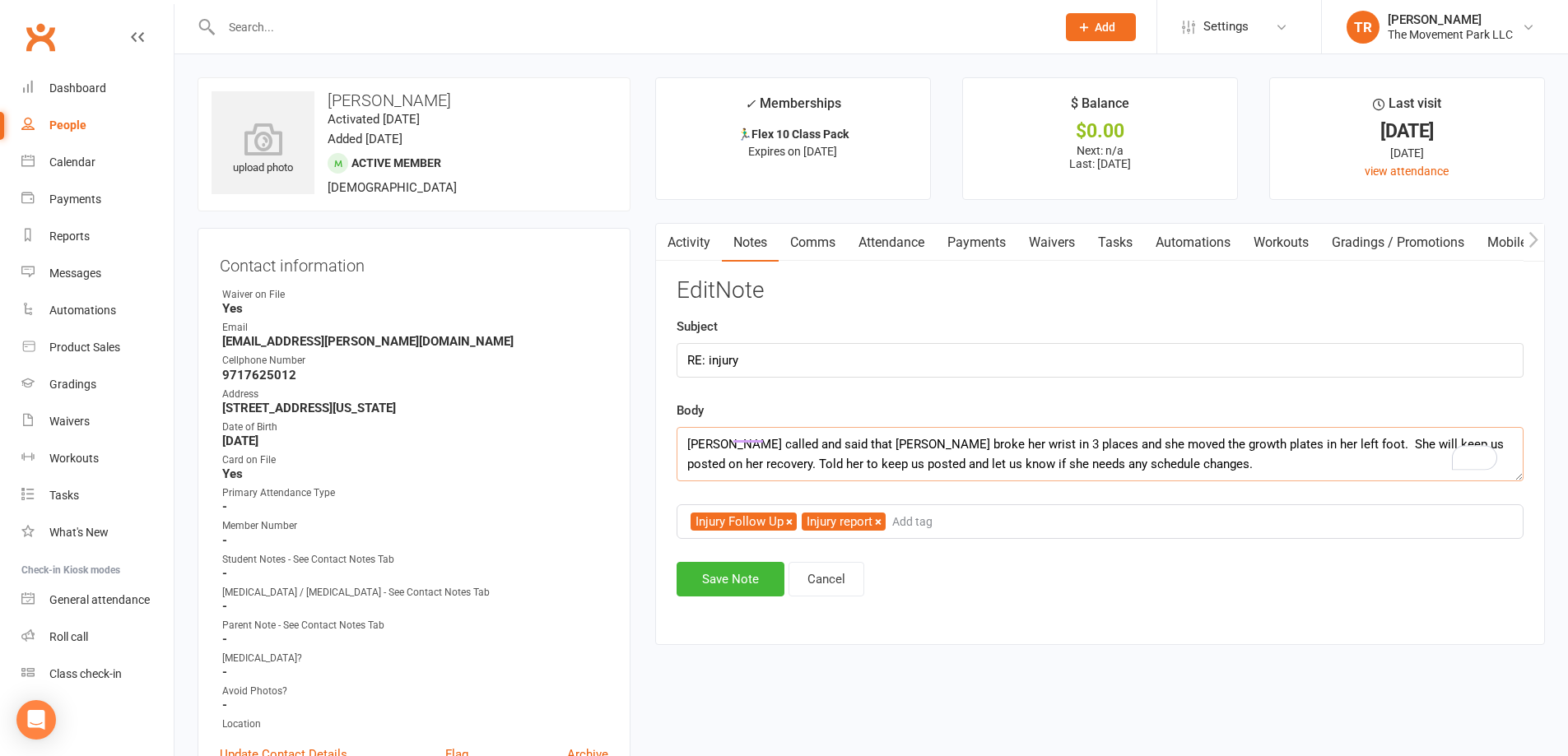
paste textarea "https://mail.google.com/mail/u/0/?tab=rm&ogbl#inbox/FMfcgzQcpKdTpNZTPKvmzjdFWjS…"
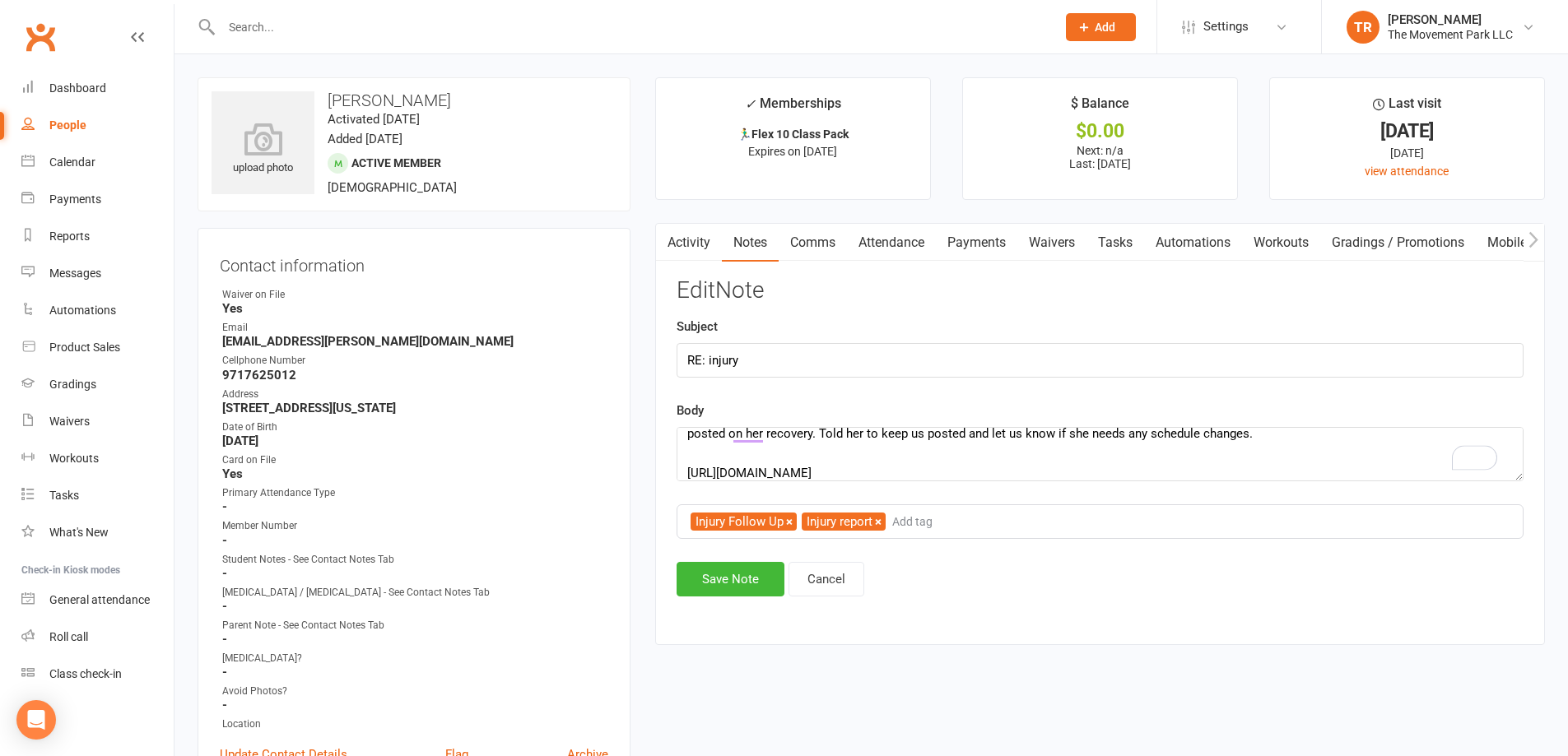
click at [1185, 611] on div "Activity Notes Comms Attendance Payments Waivers Tasks Automations Workouts Gra…" at bounding box center [1100, 434] width 890 height 423
click at [1243, 451] on textarea "Mom called and said that Evelyn broke her wrist in 3 places and she moved the g…" at bounding box center [1100, 453] width 847 height 54
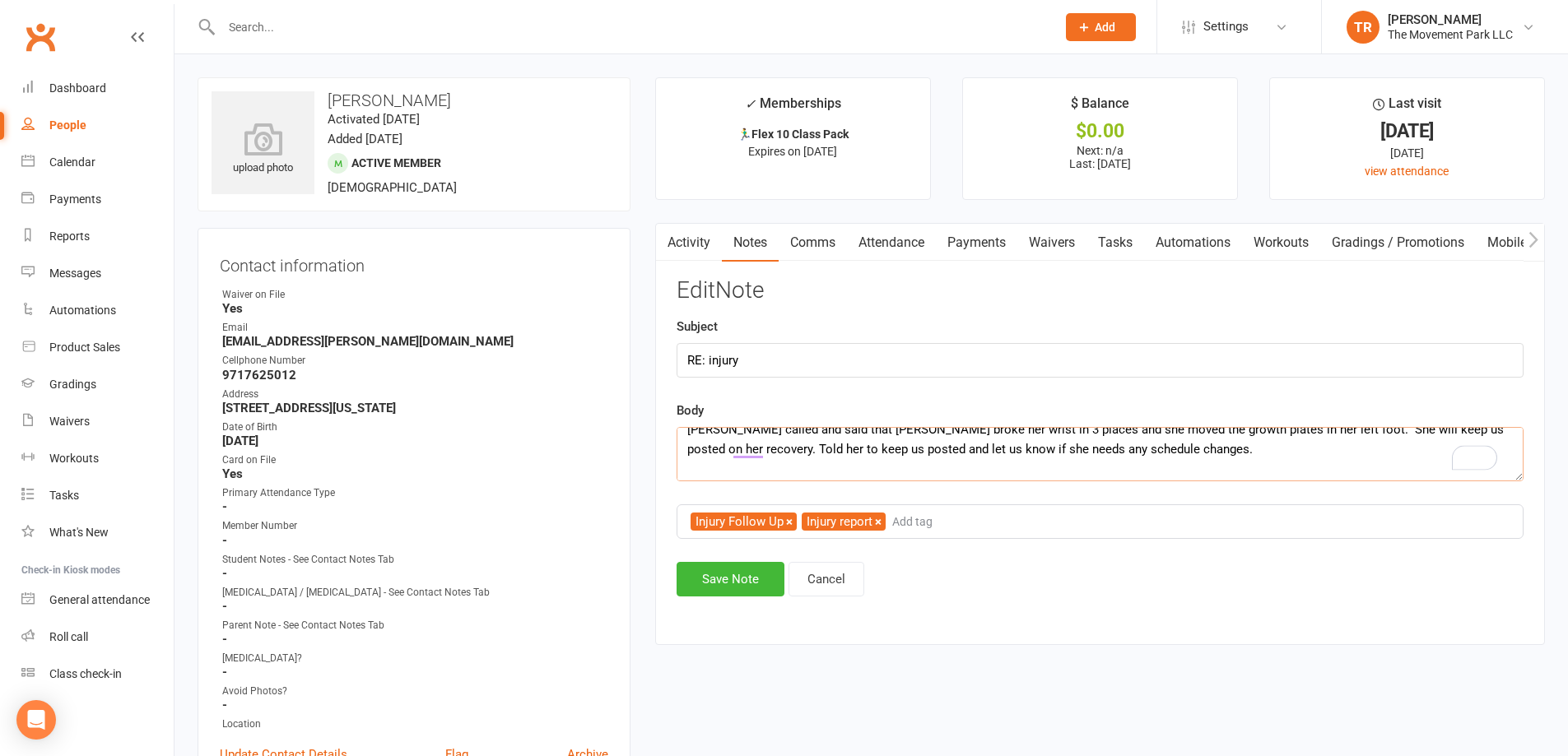
scroll to position [0, 0]
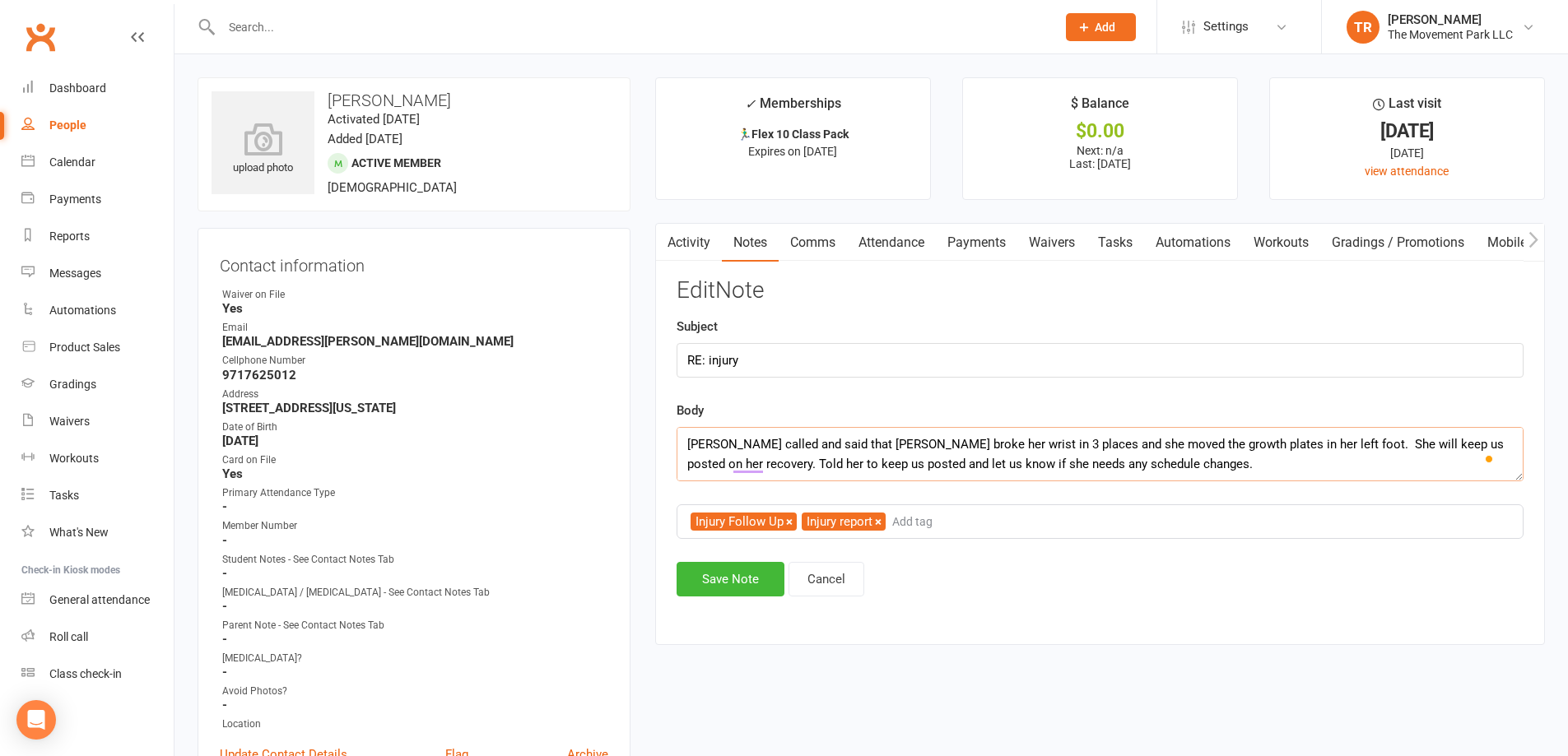
click at [1188, 469] on textarea "Mom called and said that Evelyn broke her wrist in 3 places and she moved the g…" at bounding box center [1100, 453] width 847 height 54
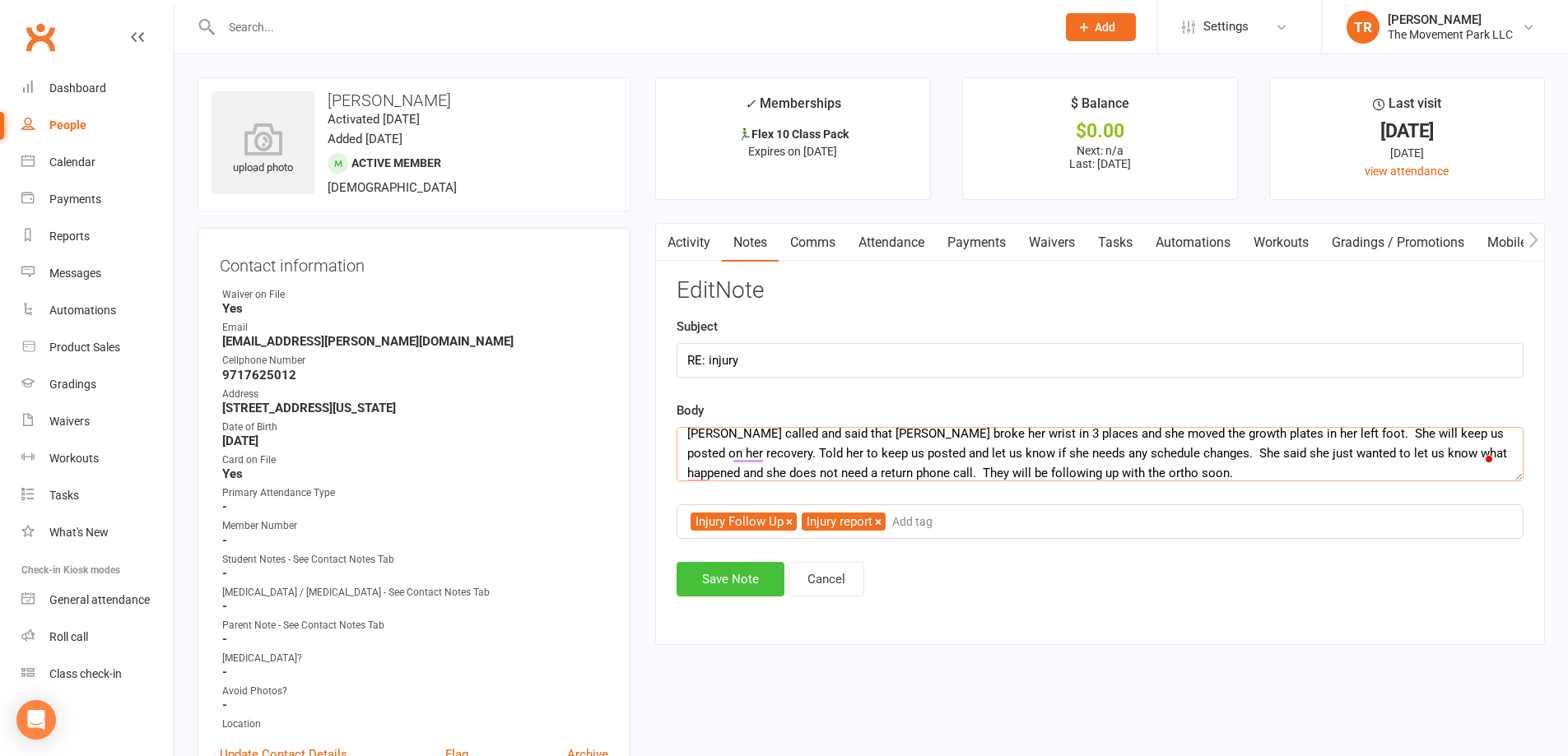
type textarea "Mom called and said that Evelyn broke her wrist in 3 places and she moved the g…"
click at [746, 584] on button "Save Note" at bounding box center [730, 579] width 108 height 34
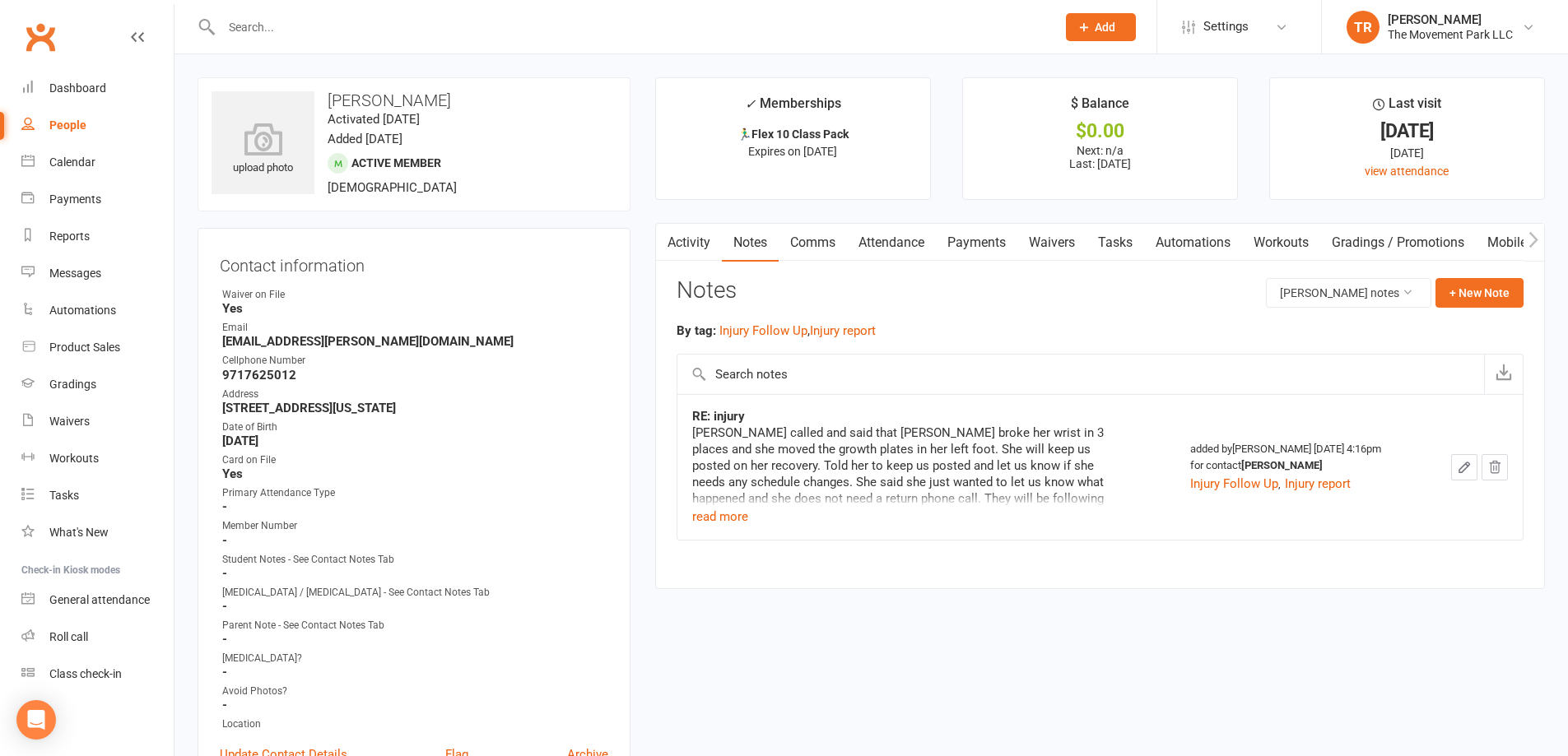
click at [1454, 470] on button "button" at bounding box center [1464, 467] width 27 height 27
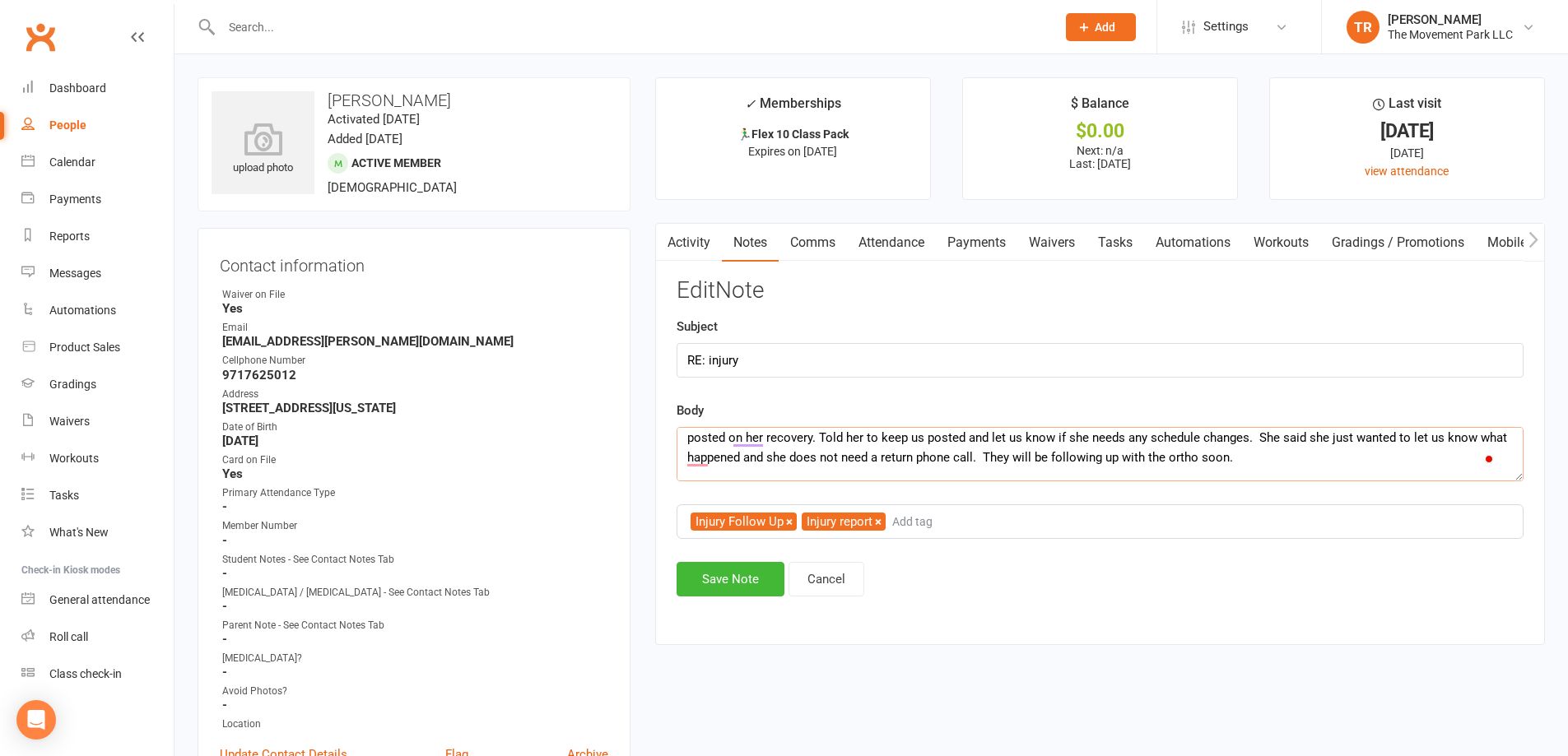
scroll to position [33, 0]
click at [922, 454] on textarea "Mom called and said that Evelyn broke her wrist in 3 places and she moved the g…" at bounding box center [1100, 453] width 847 height 54
type textarea "Mom called and said that Evelyn broke her wrist in 3 places and she moved the g…"
click at [724, 578] on button "Save Note" at bounding box center [730, 579] width 108 height 34
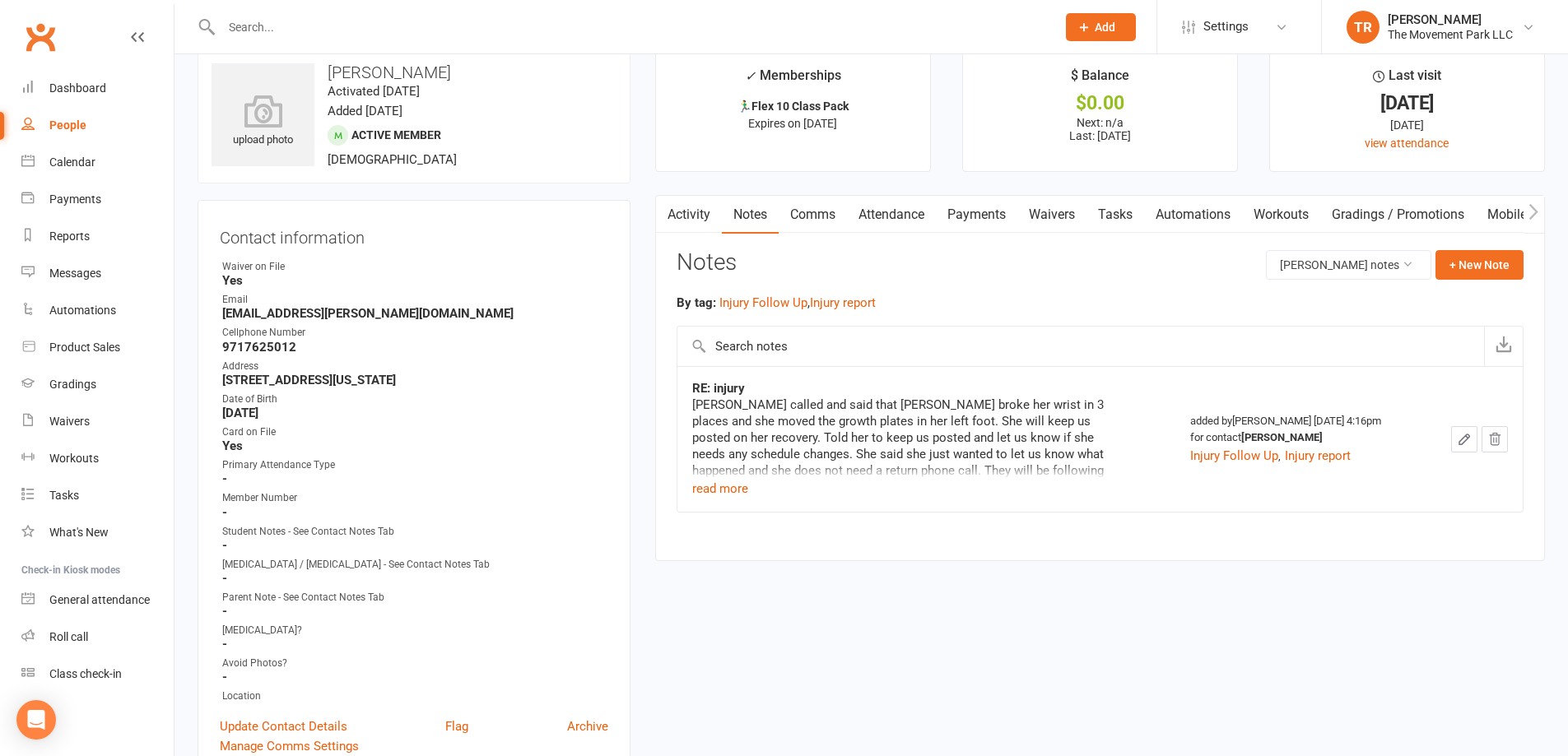
scroll to position [0, 0]
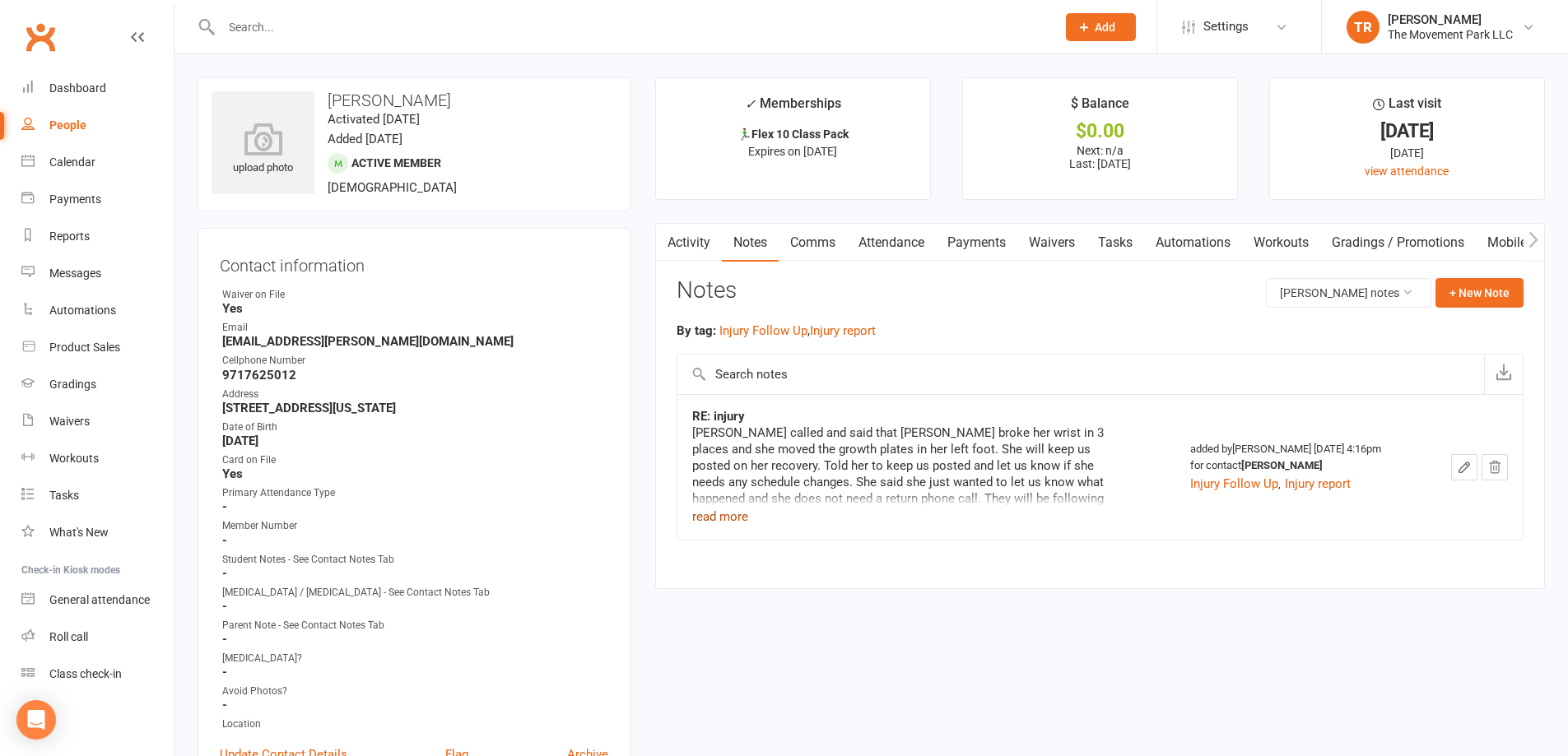
click at [714, 521] on button "read more" at bounding box center [720, 517] width 56 height 20
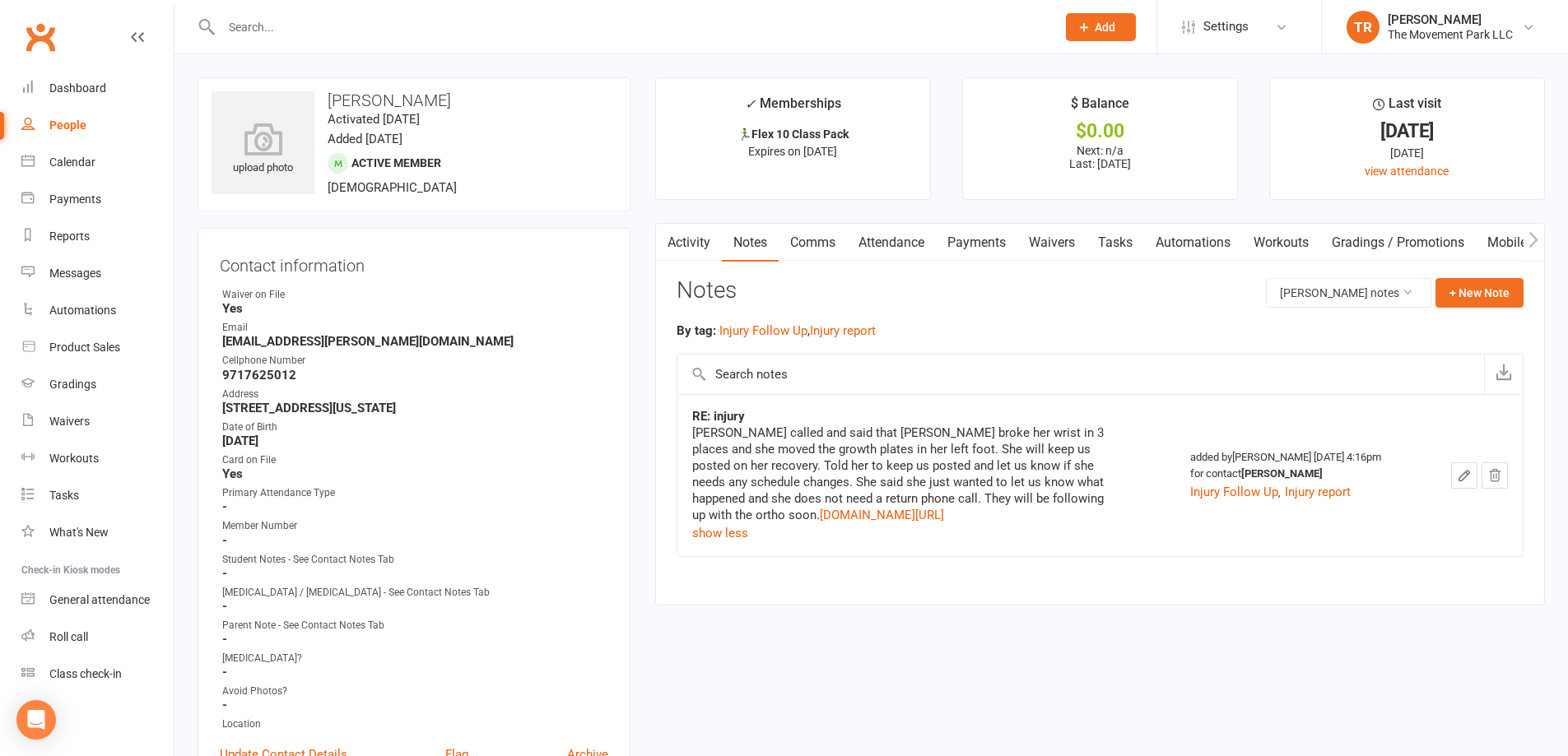
click at [753, 524] on div "Mom called and said that Evelyn broke her wrist in 3 places and she moved the g…" at bounding box center [898, 473] width 412 height 99
click at [820, 523] on link "[DOMAIN_NAME][URL]" at bounding box center [881, 514] width 124 height 15
click at [74, 88] on div "Dashboard" at bounding box center [78, 87] width 57 height 13
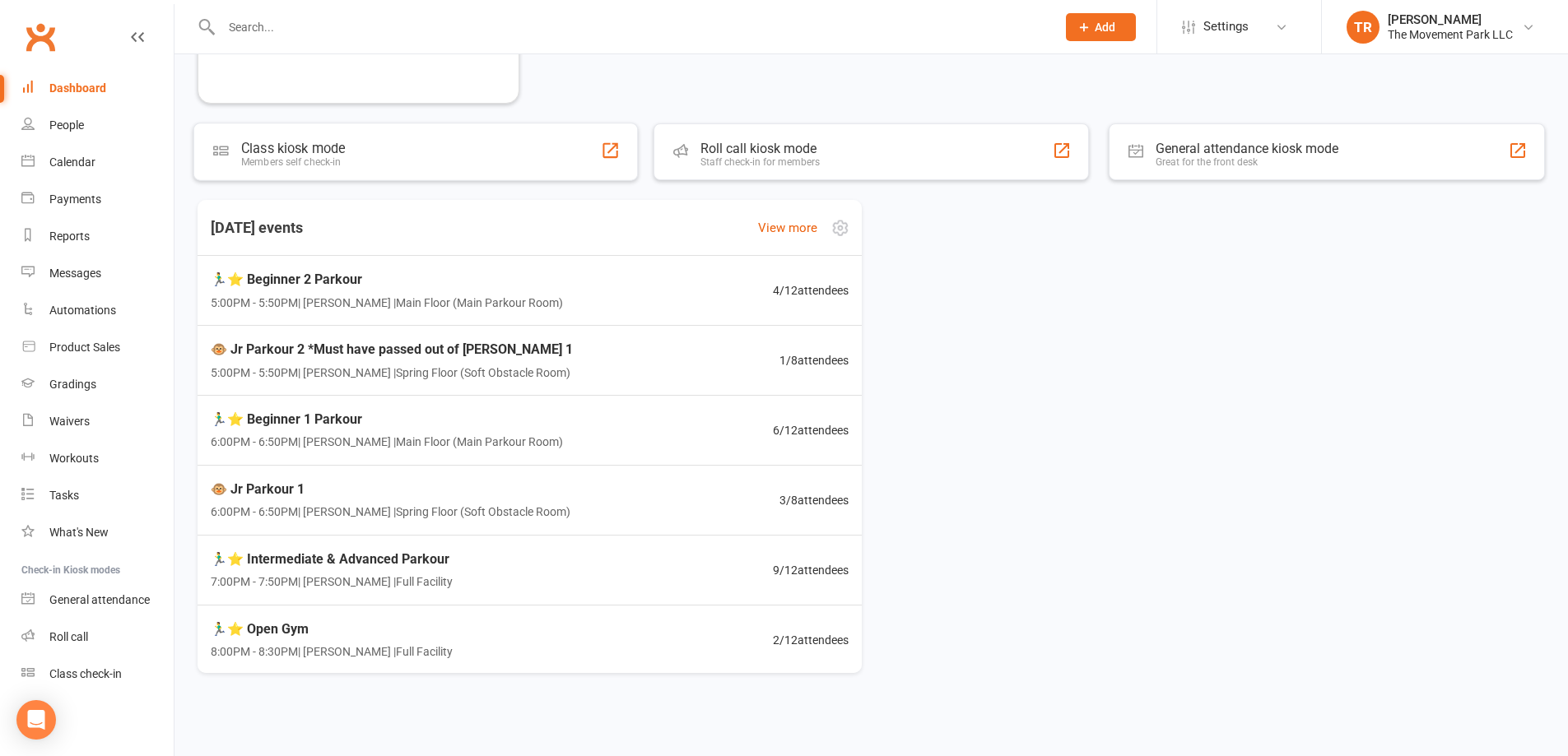
scroll to position [466, 0]
click at [673, 447] on div "🏃‍♂️⭐ Beginner 1 Parkour 6:00PM - 6:50PM | Rick King | Main Floor (Main Parkour…" at bounding box center [530, 428] width 691 height 72
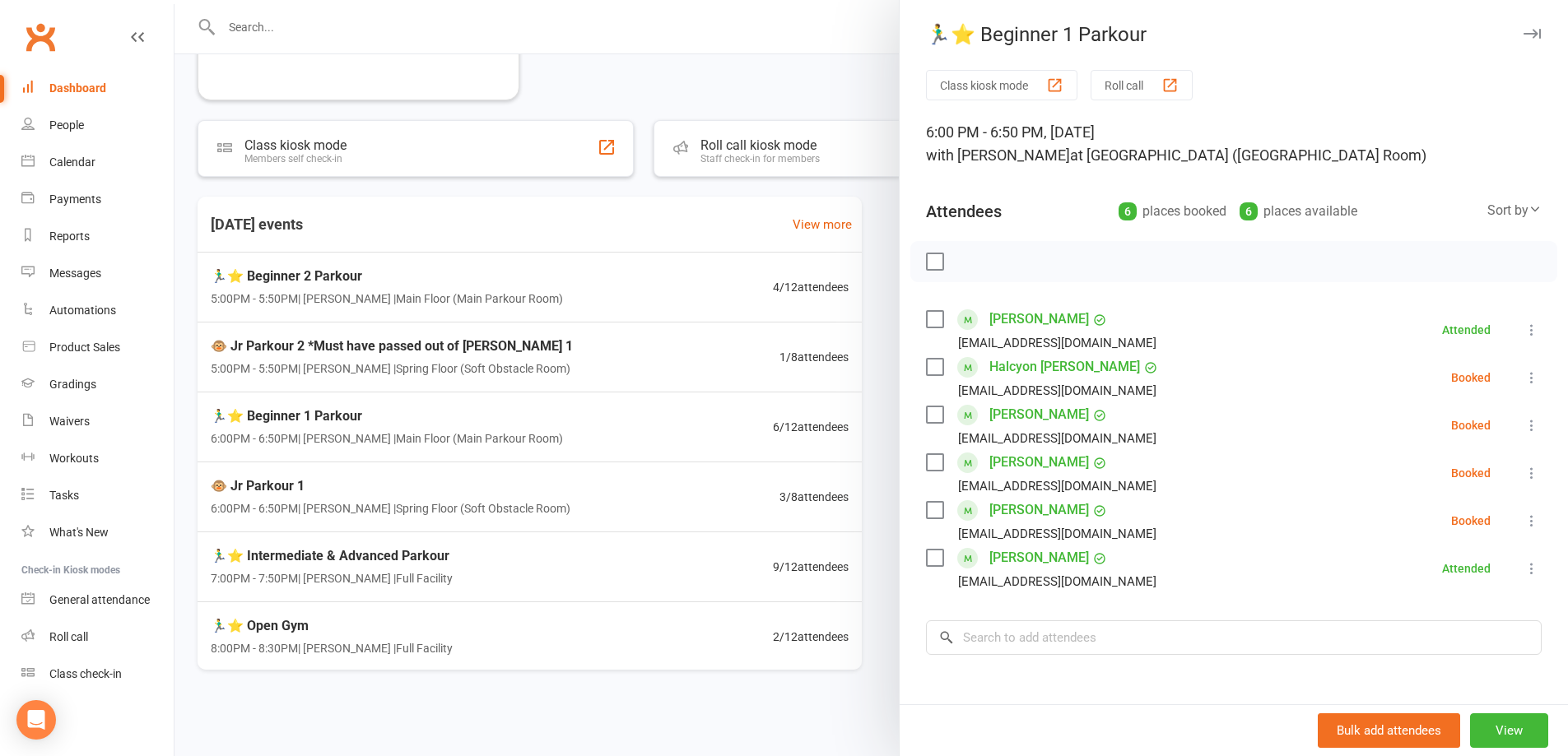
click at [585, 87] on div at bounding box center [872, 378] width 1394 height 756
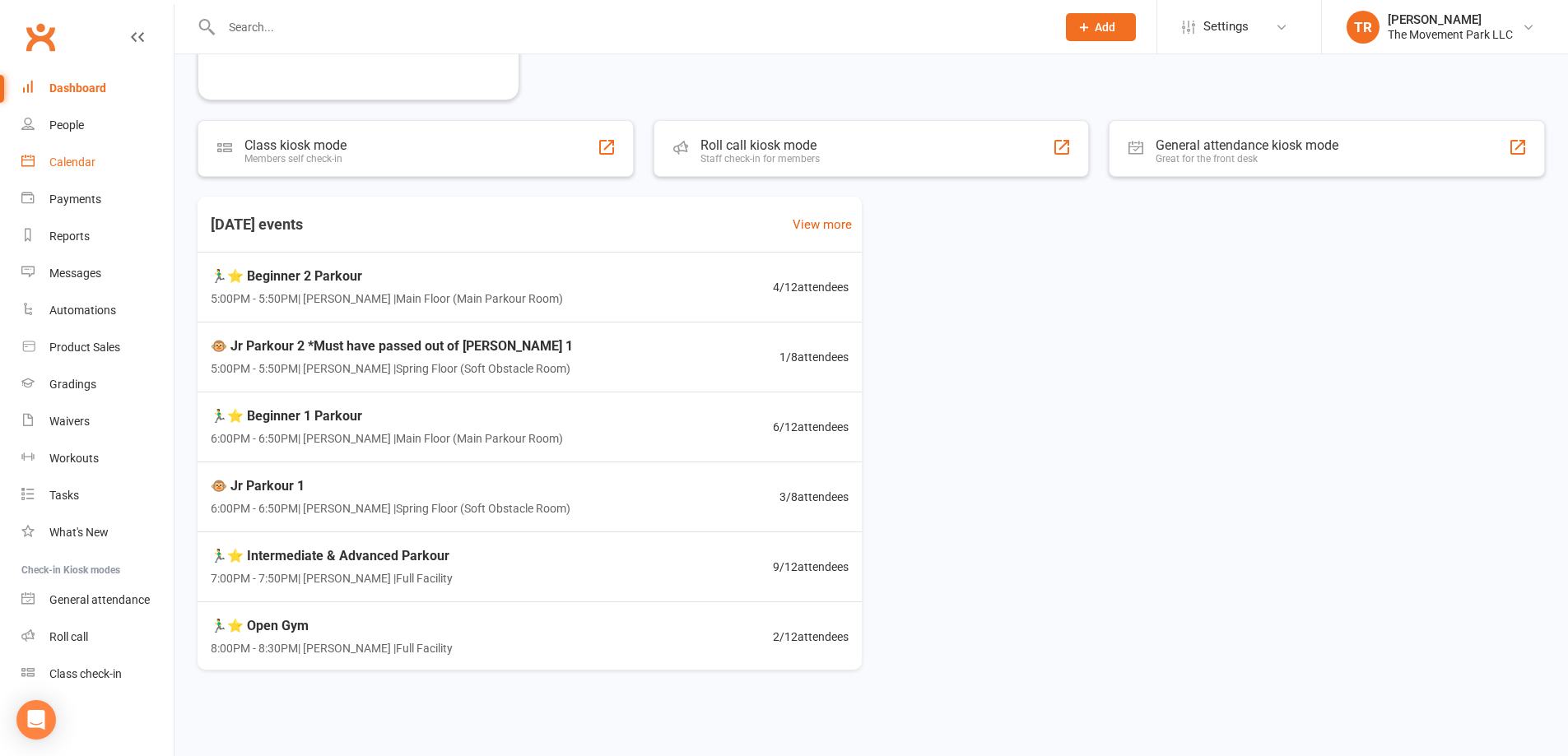
click at [85, 159] on div "Calendar" at bounding box center [73, 161] width 46 height 13
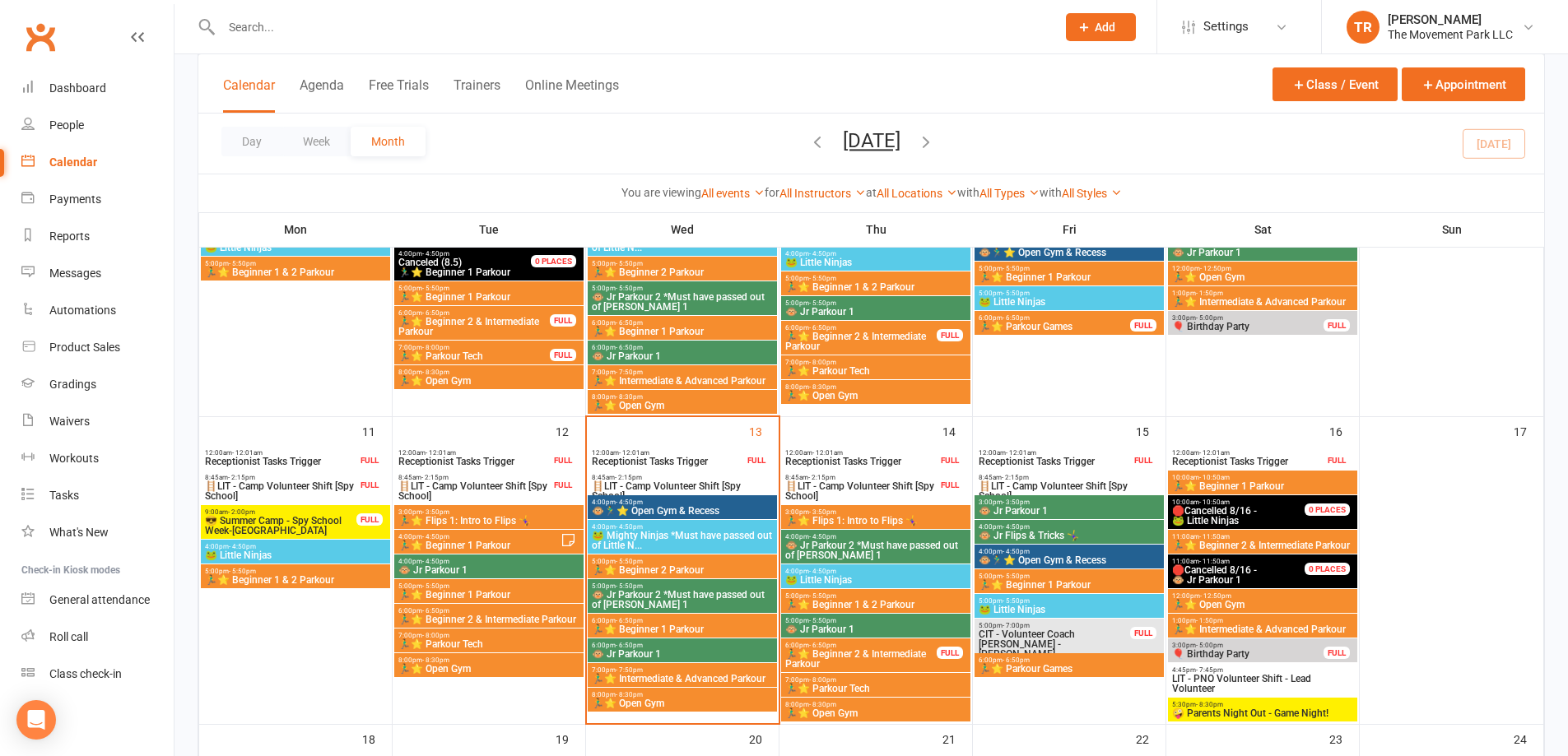
scroll to position [576, 0]
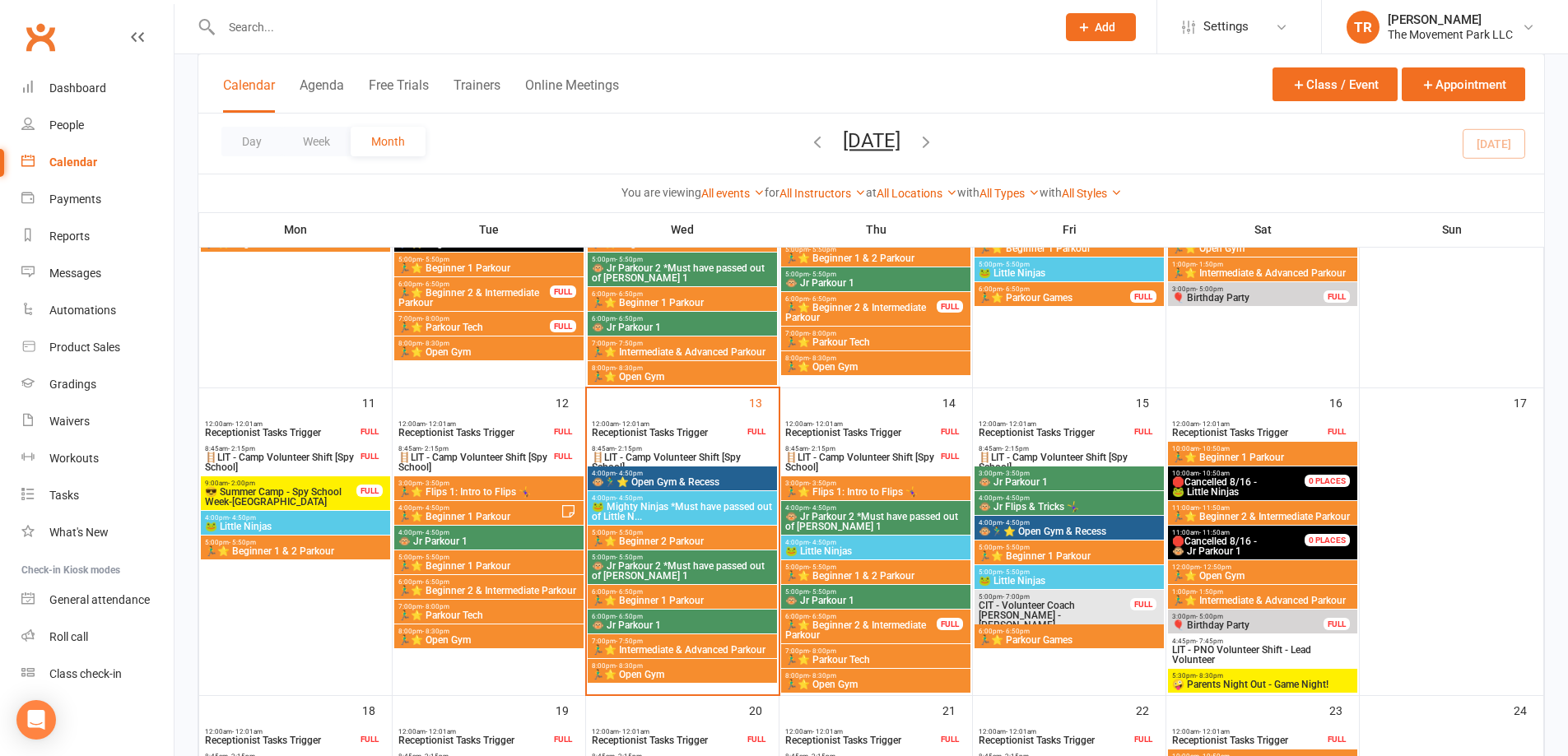
click at [937, 620] on div "FULL" at bounding box center [950, 624] width 27 height 12
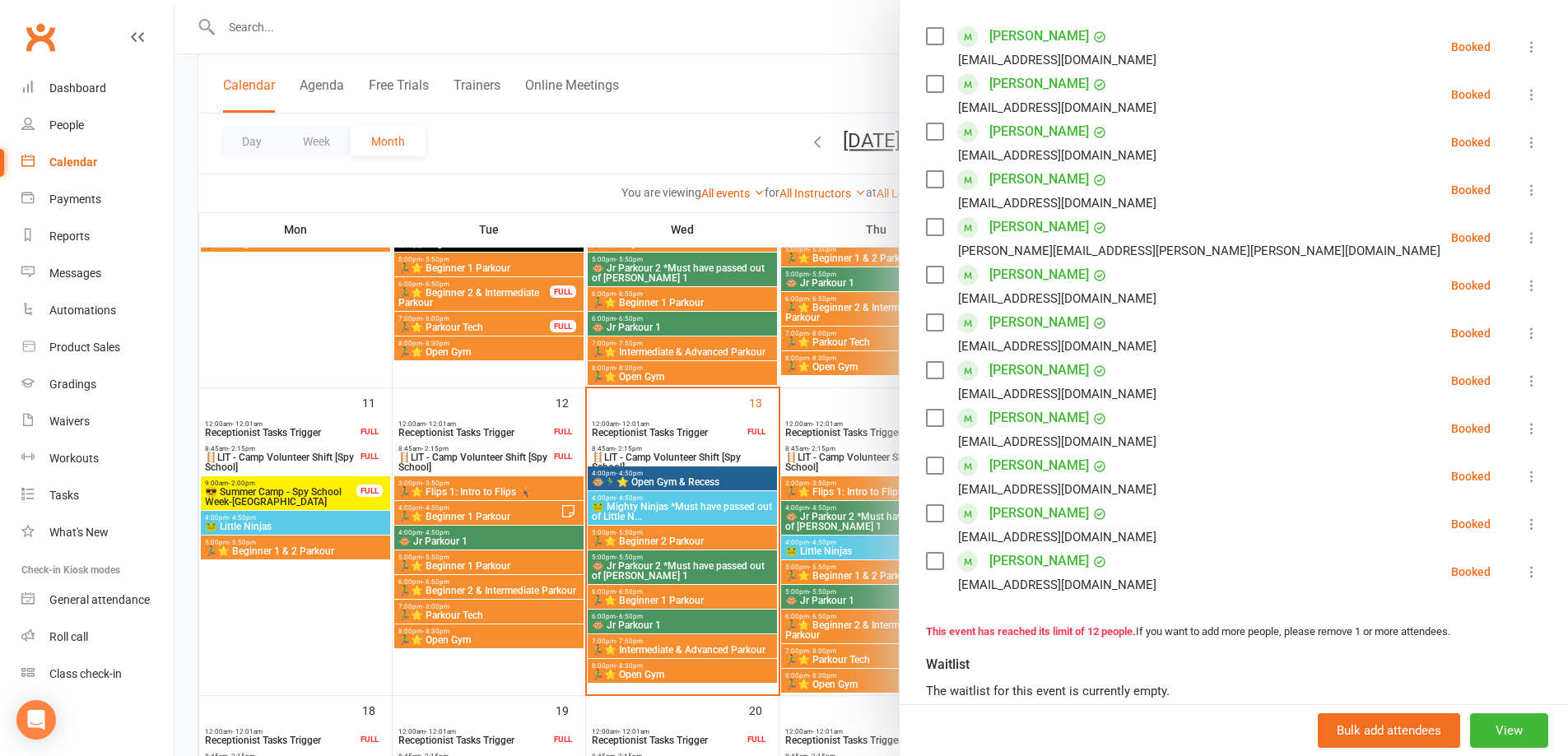
scroll to position [411, 0]
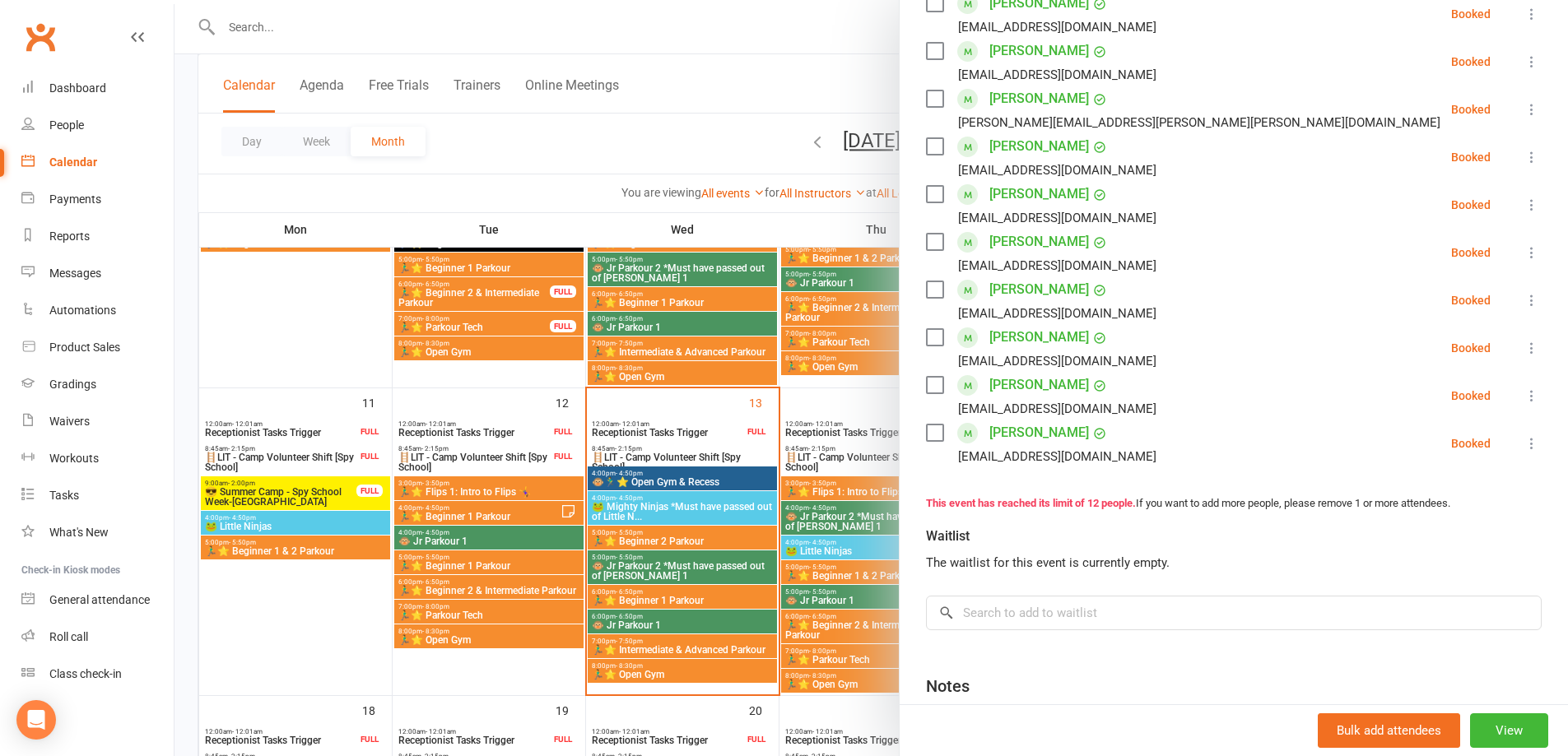
click at [838, 403] on div at bounding box center [872, 378] width 1394 height 756
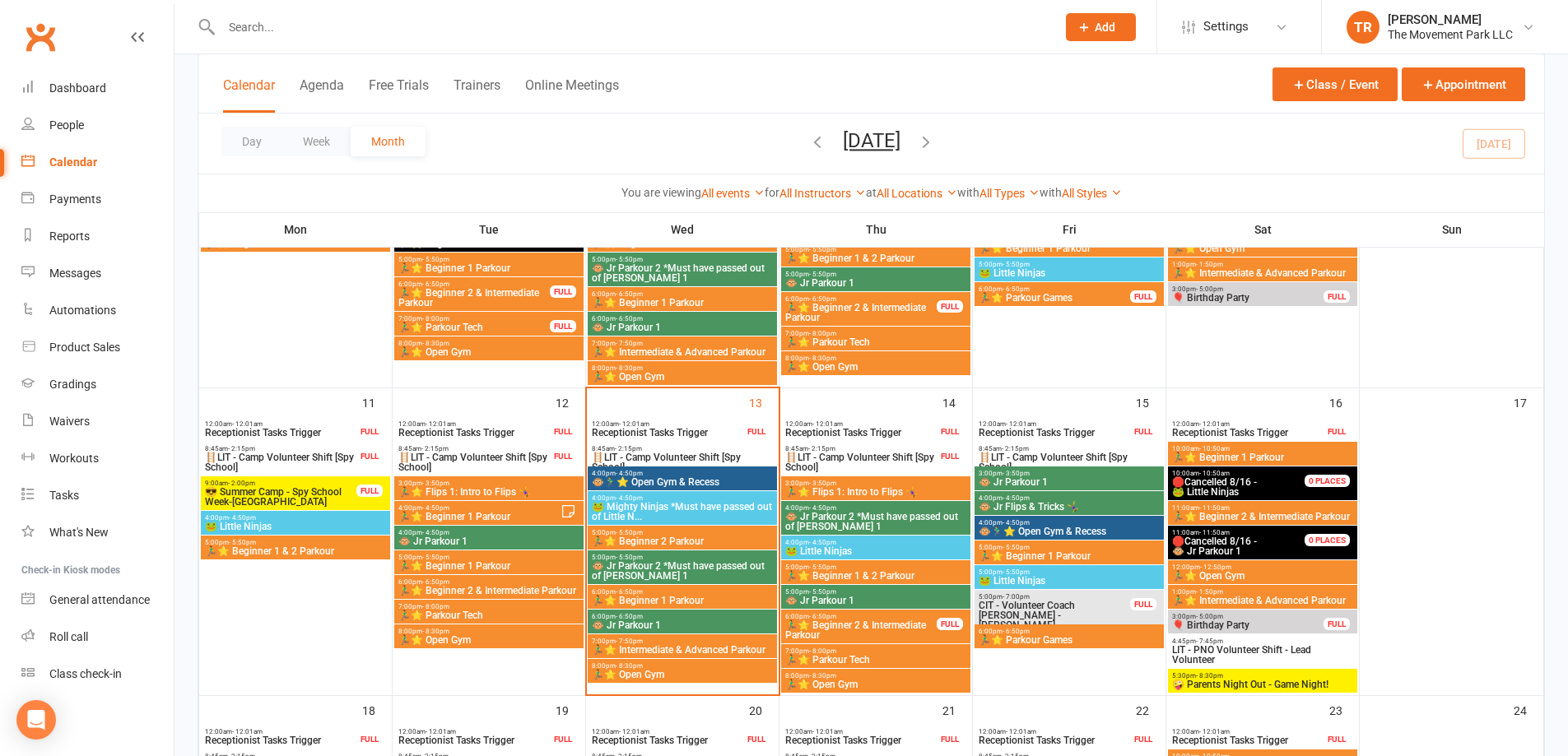
click at [722, 641] on span "7:00pm - 7:50pm" at bounding box center [682, 641] width 183 height 8
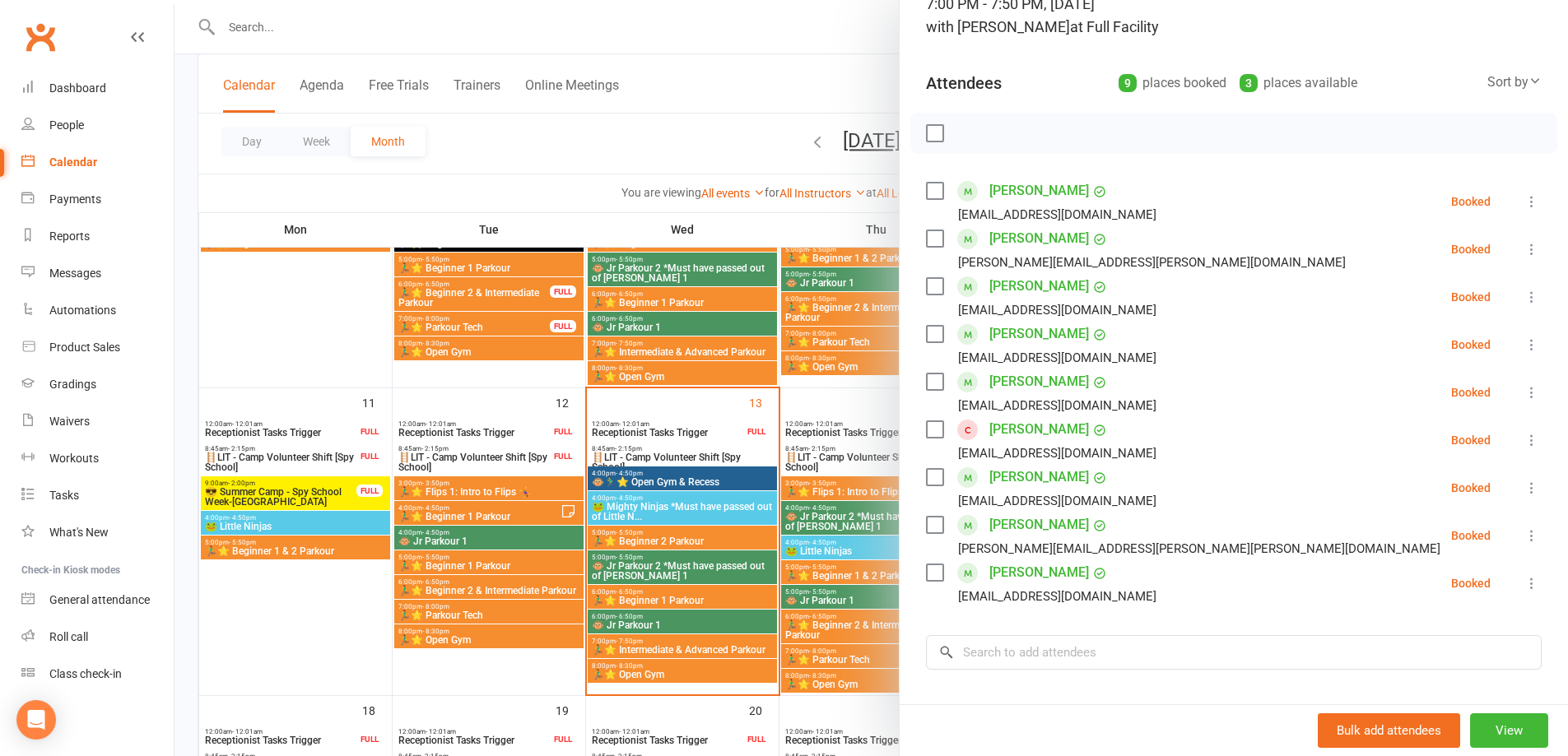
scroll to position [247, 0]
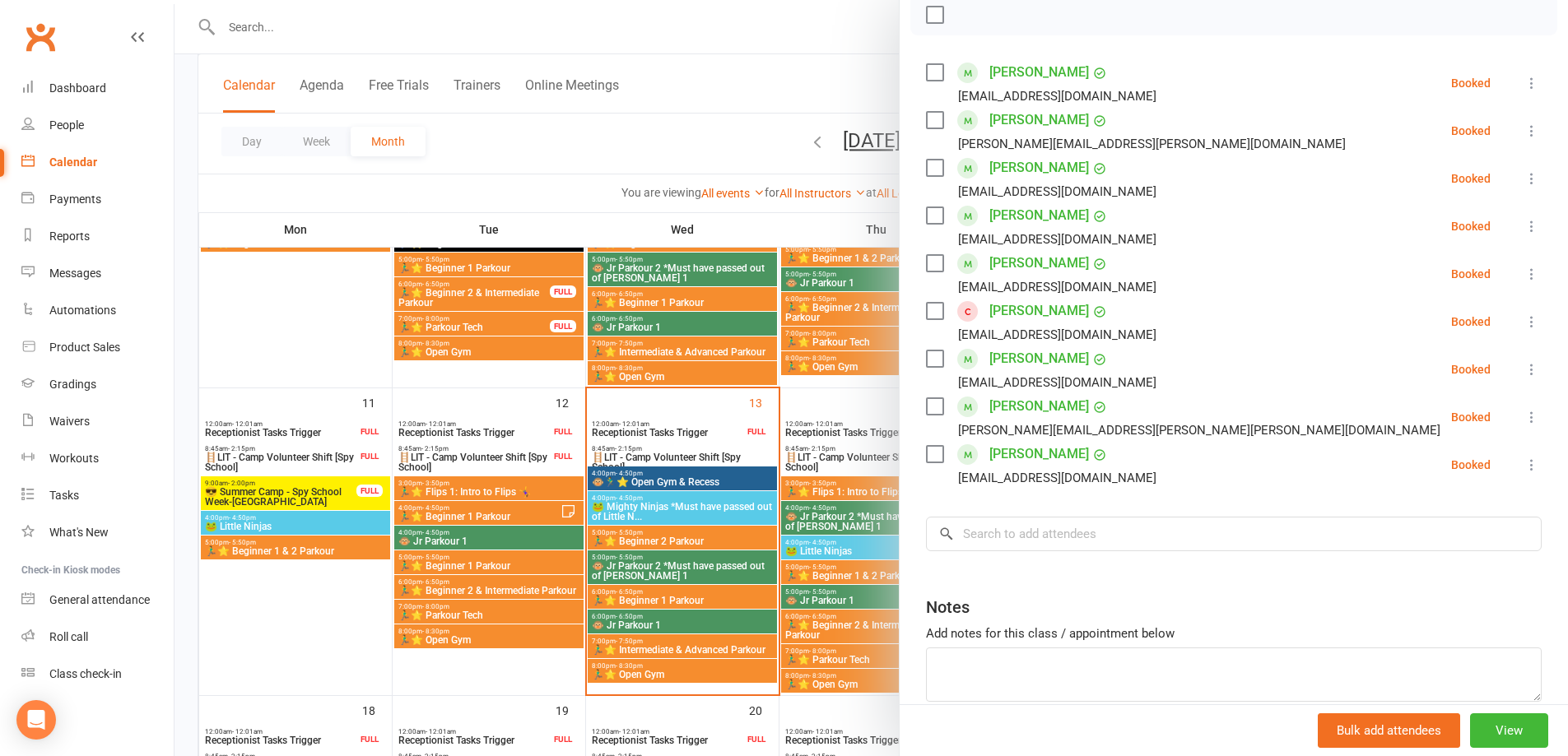
click at [667, 676] on div at bounding box center [872, 378] width 1394 height 756
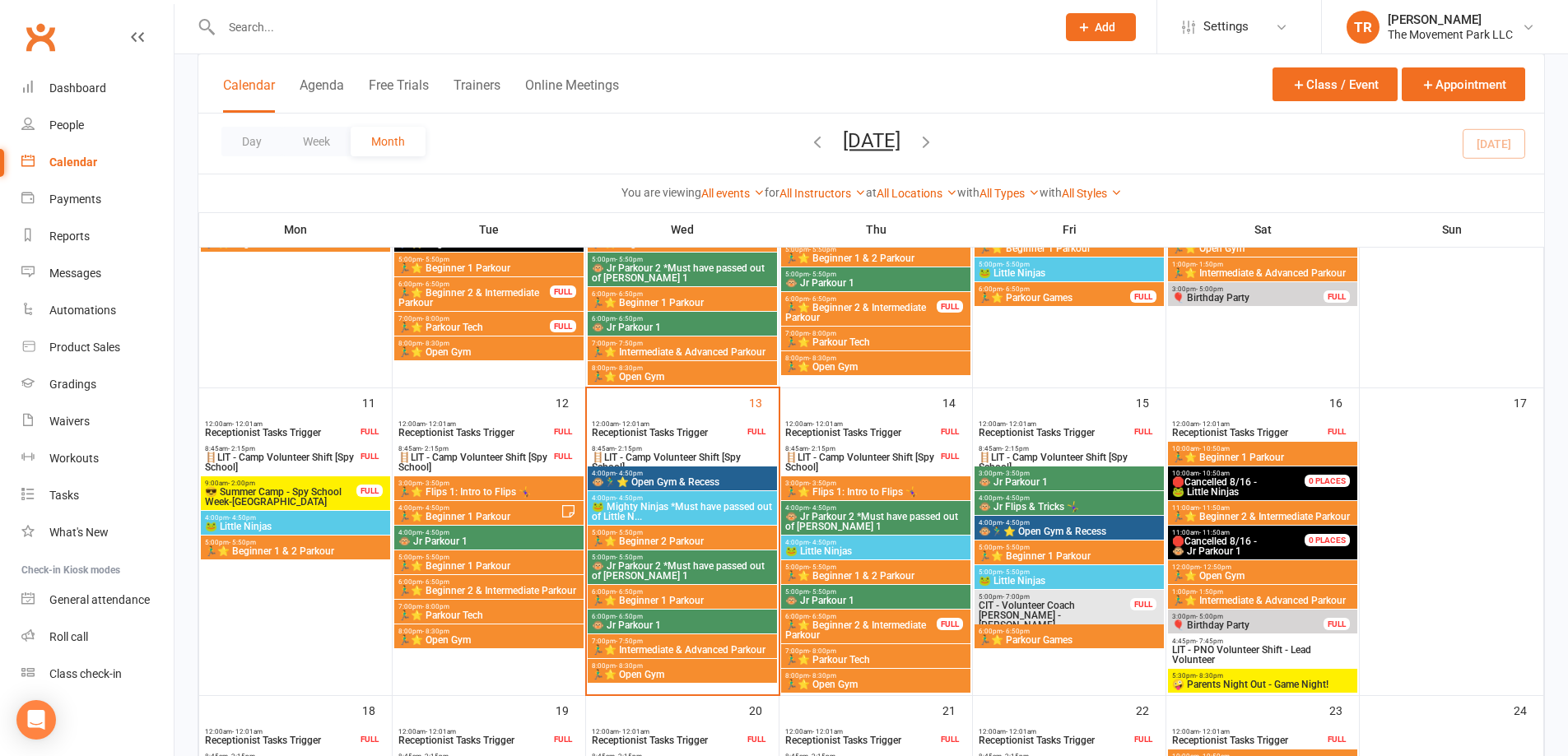
click at [667, 676] on span "🏃‍♂️⭐ Open Gym" at bounding box center [682, 675] width 183 height 10
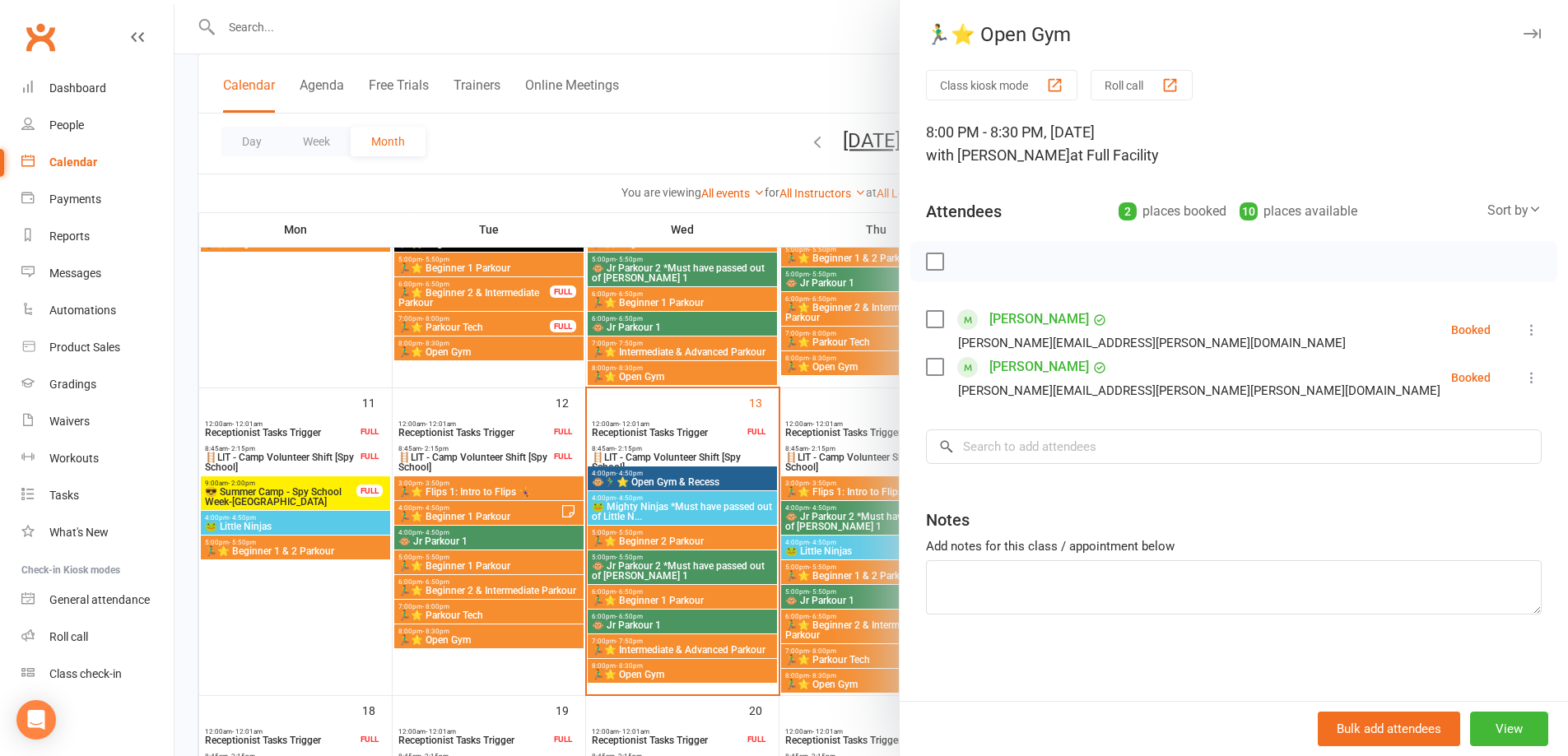
click at [669, 643] on div at bounding box center [872, 378] width 1394 height 756
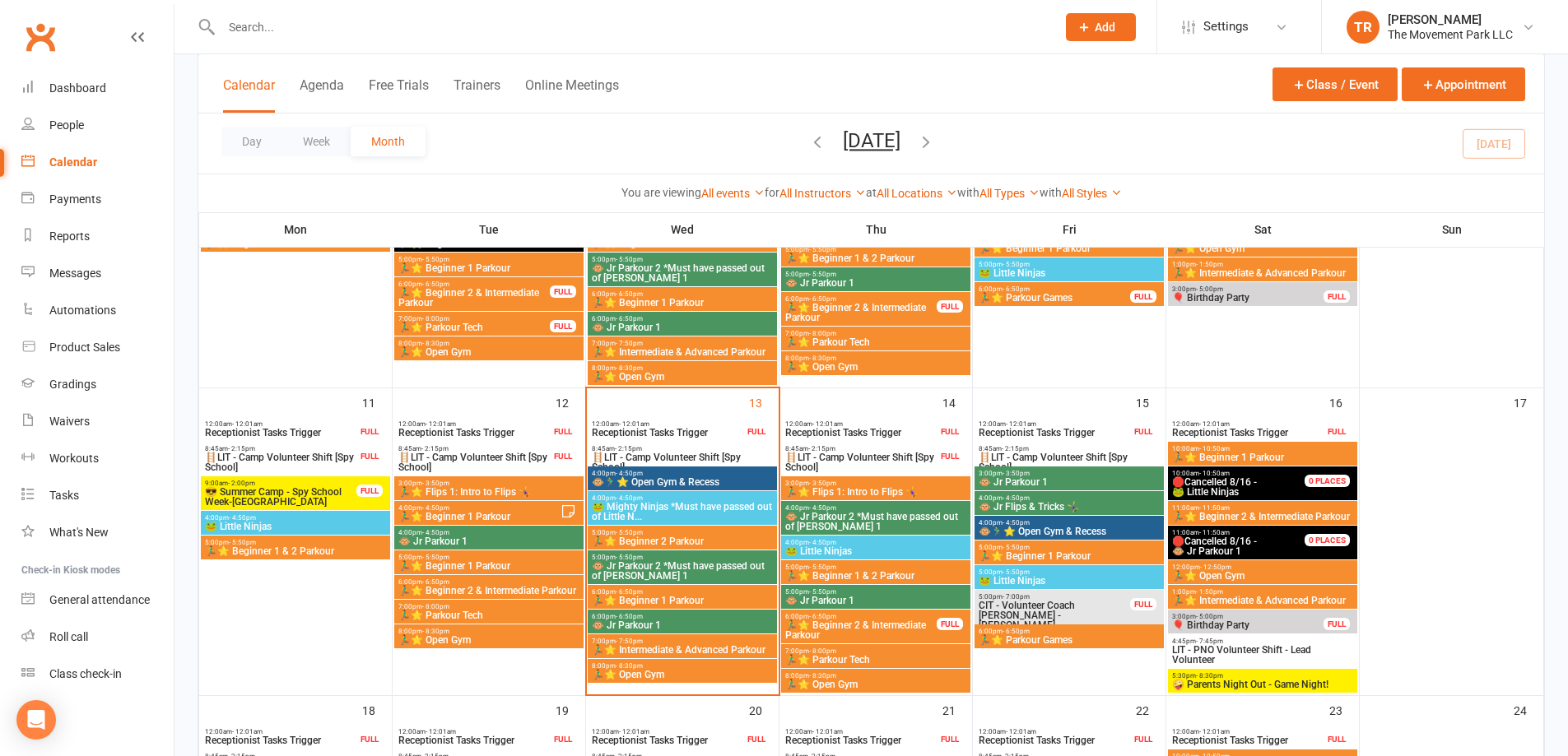
click at [669, 647] on span "🏃‍♂️⭐ Intermediate & Advanced Parkour" at bounding box center [682, 651] width 183 height 10
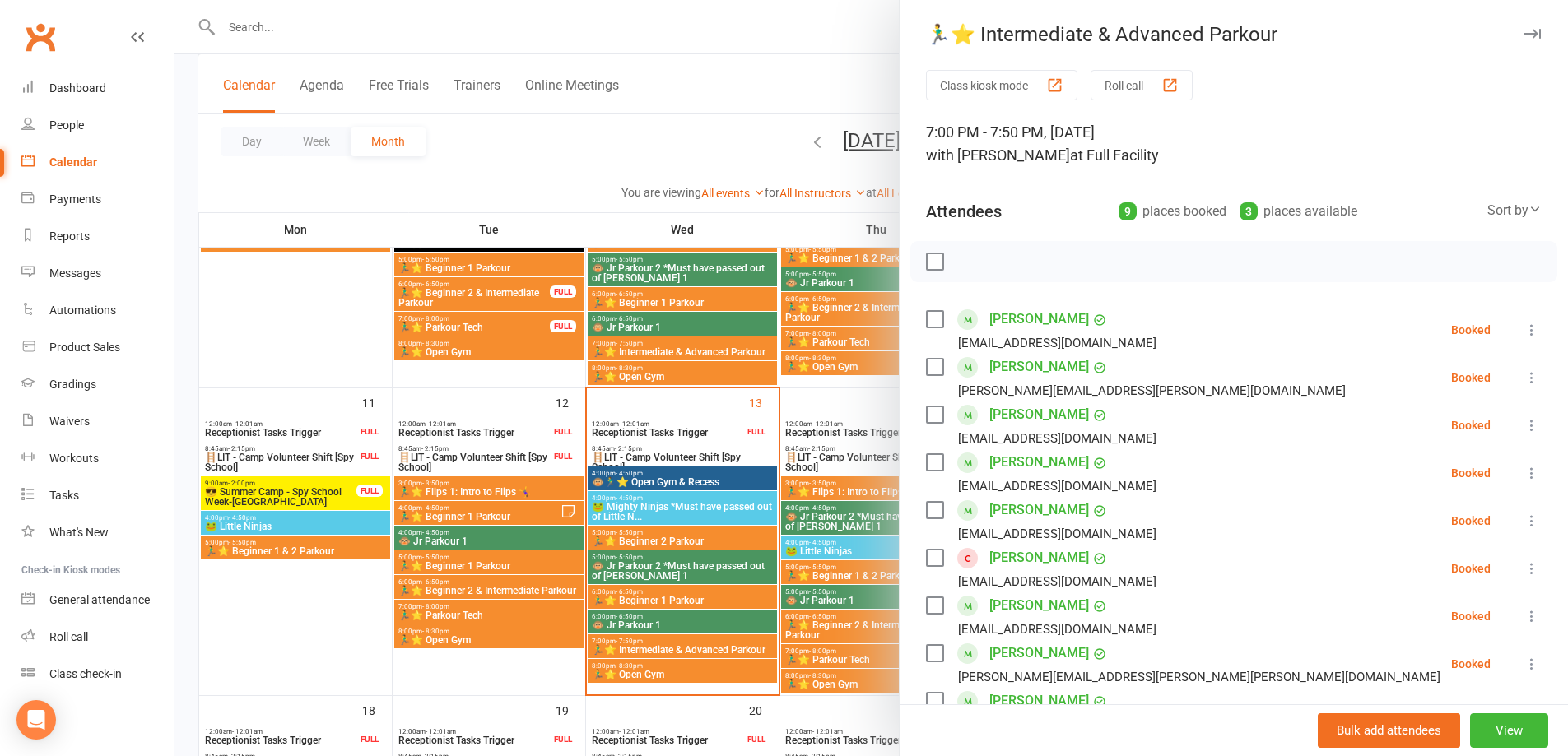
click at [720, 425] on div at bounding box center [872, 378] width 1394 height 756
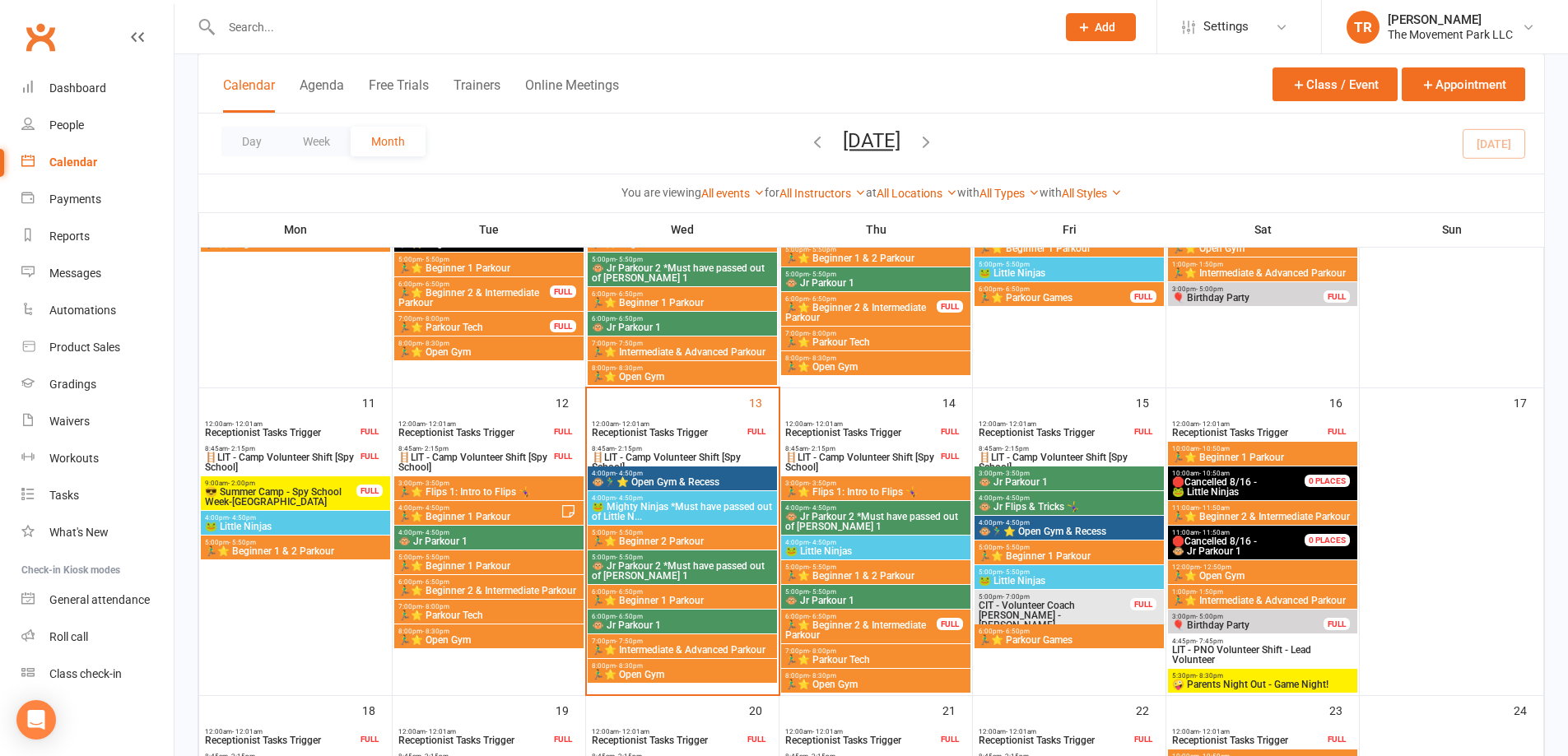
click at [712, 514] on span "🐸 Mighty Ninjas *Must have passed out of Little N..." at bounding box center [682, 512] width 183 height 20
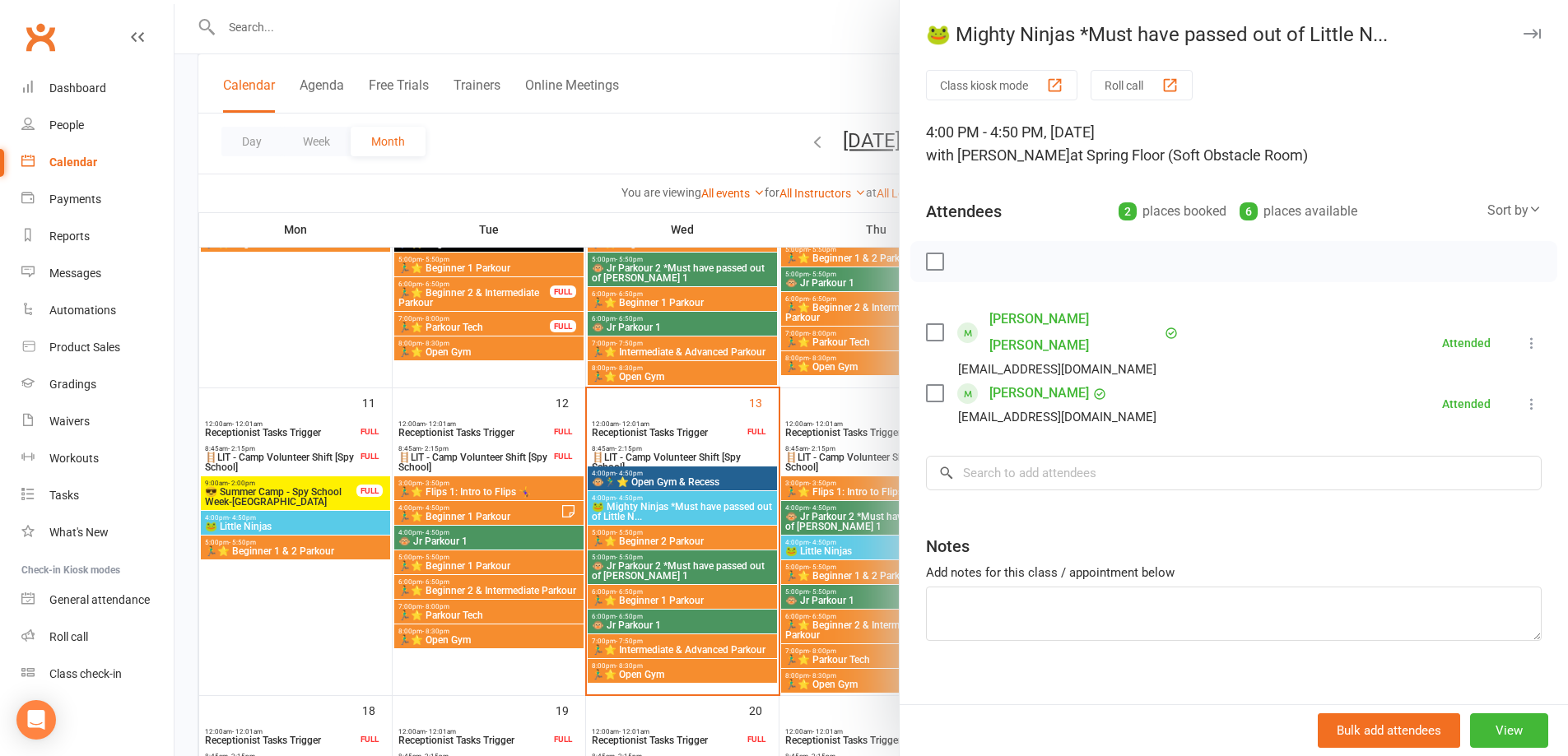
click at [820, 557] on div at bounding box center [872, 378] width 1394 height 756
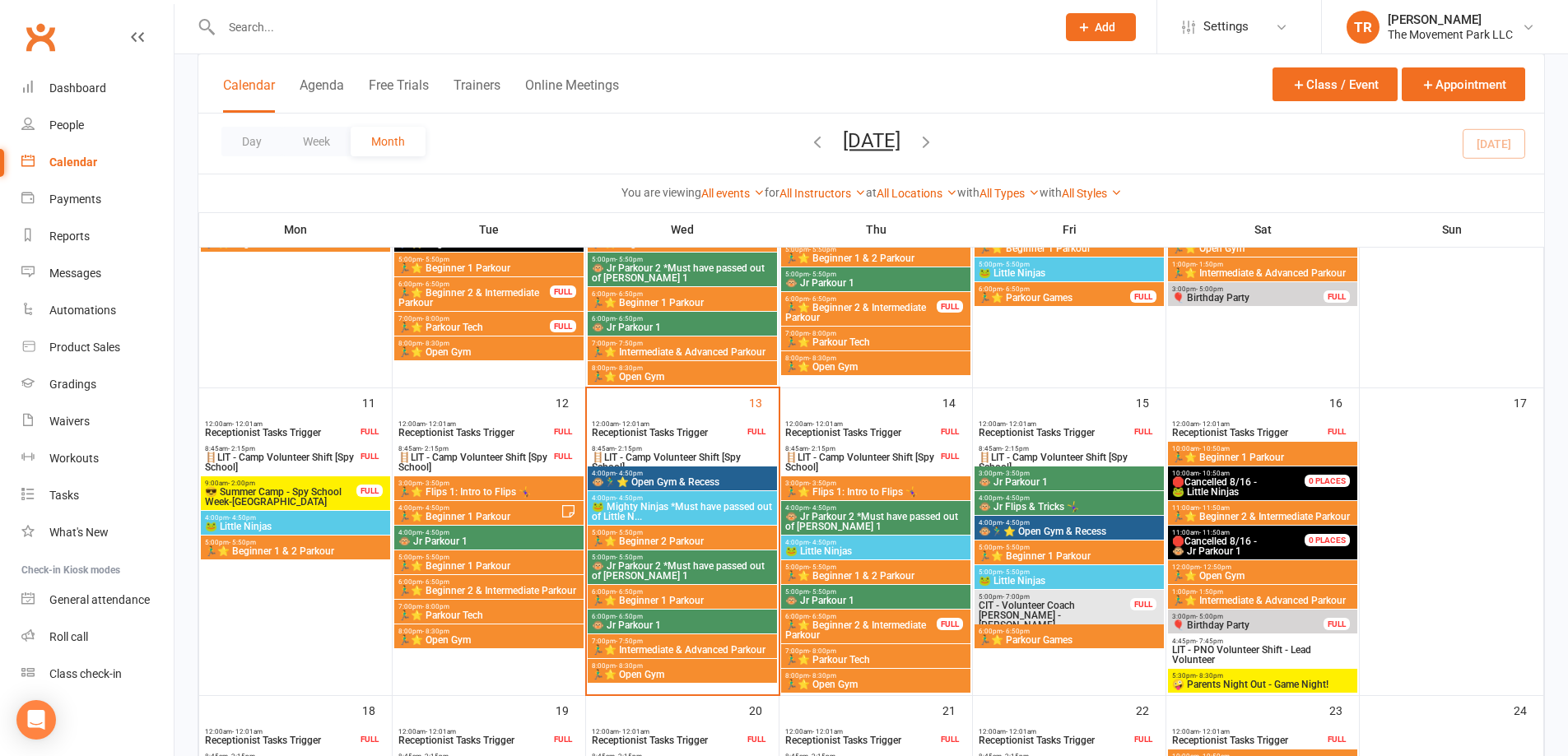
click at [924, 487] on span "🏃‍♂️⭐ Flips 1: Intro to Flips 🤸‍♀️" at bounding box center [875, 492] width 183 height 10
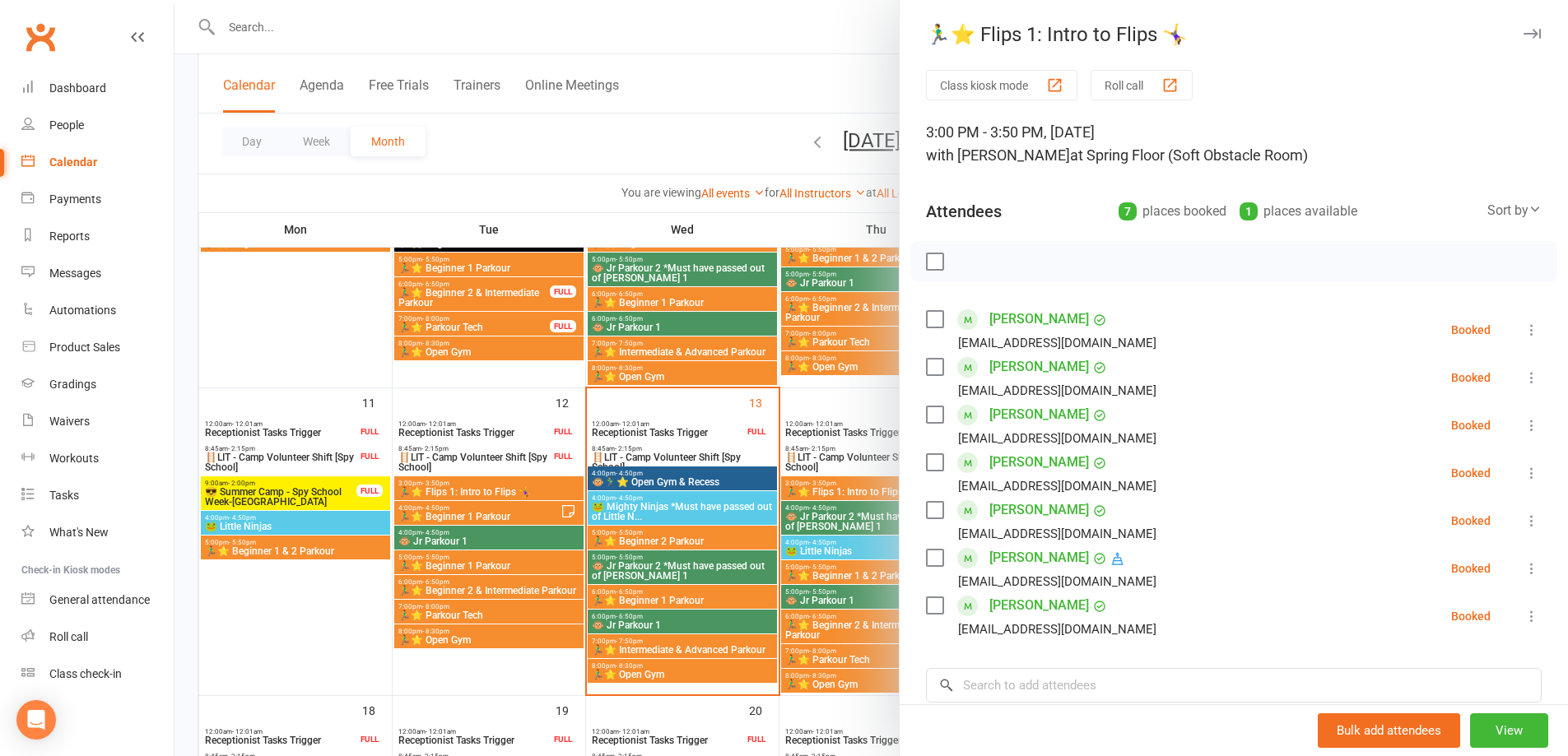
click at [843, 419] on div at bounding box center [872, 378] width 1394 height 756
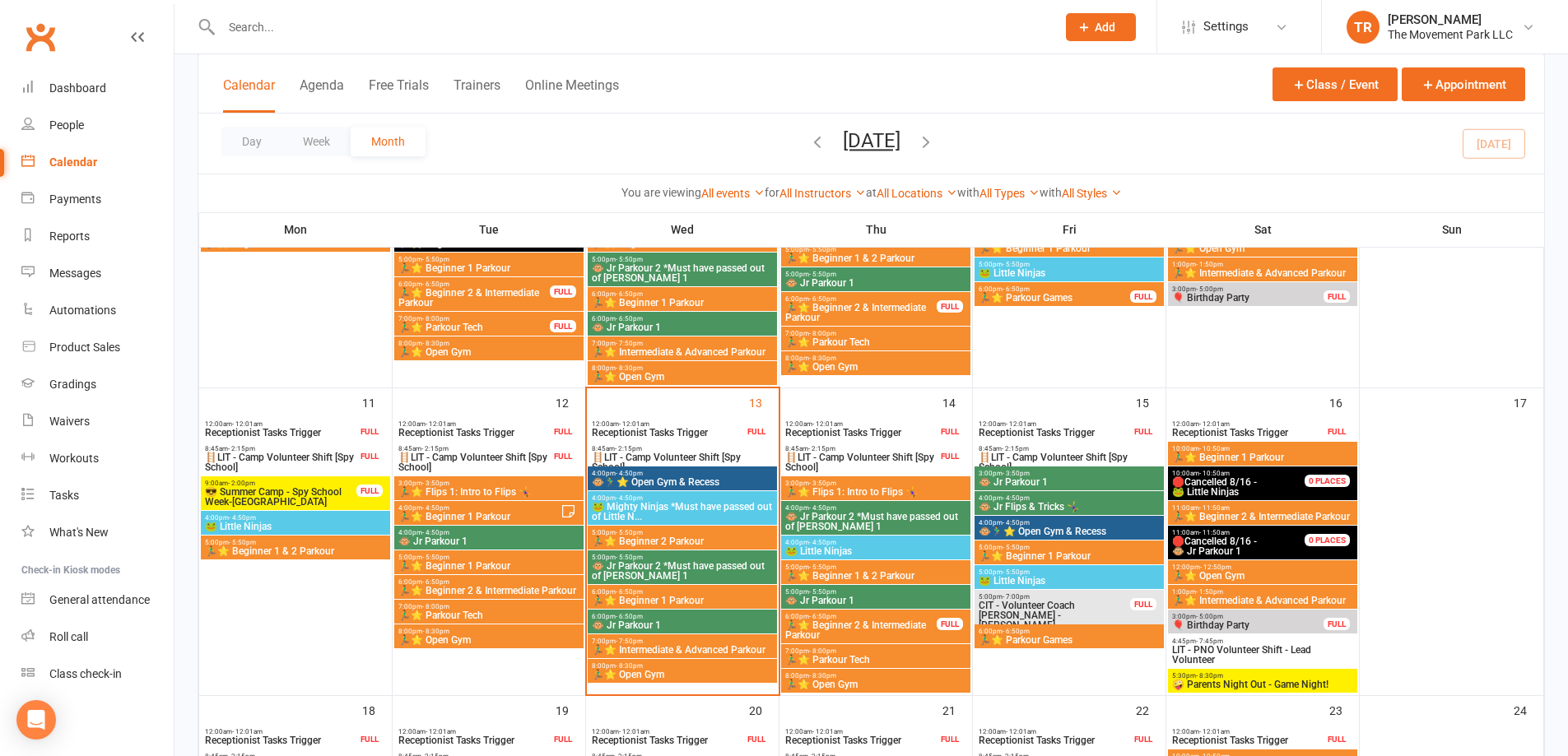
click at [839, 513] on span "🐵 Jr Parkour 2 *Must have passed out of Jr Pk 1" at bounding box center [875, 521] width 183 height 20
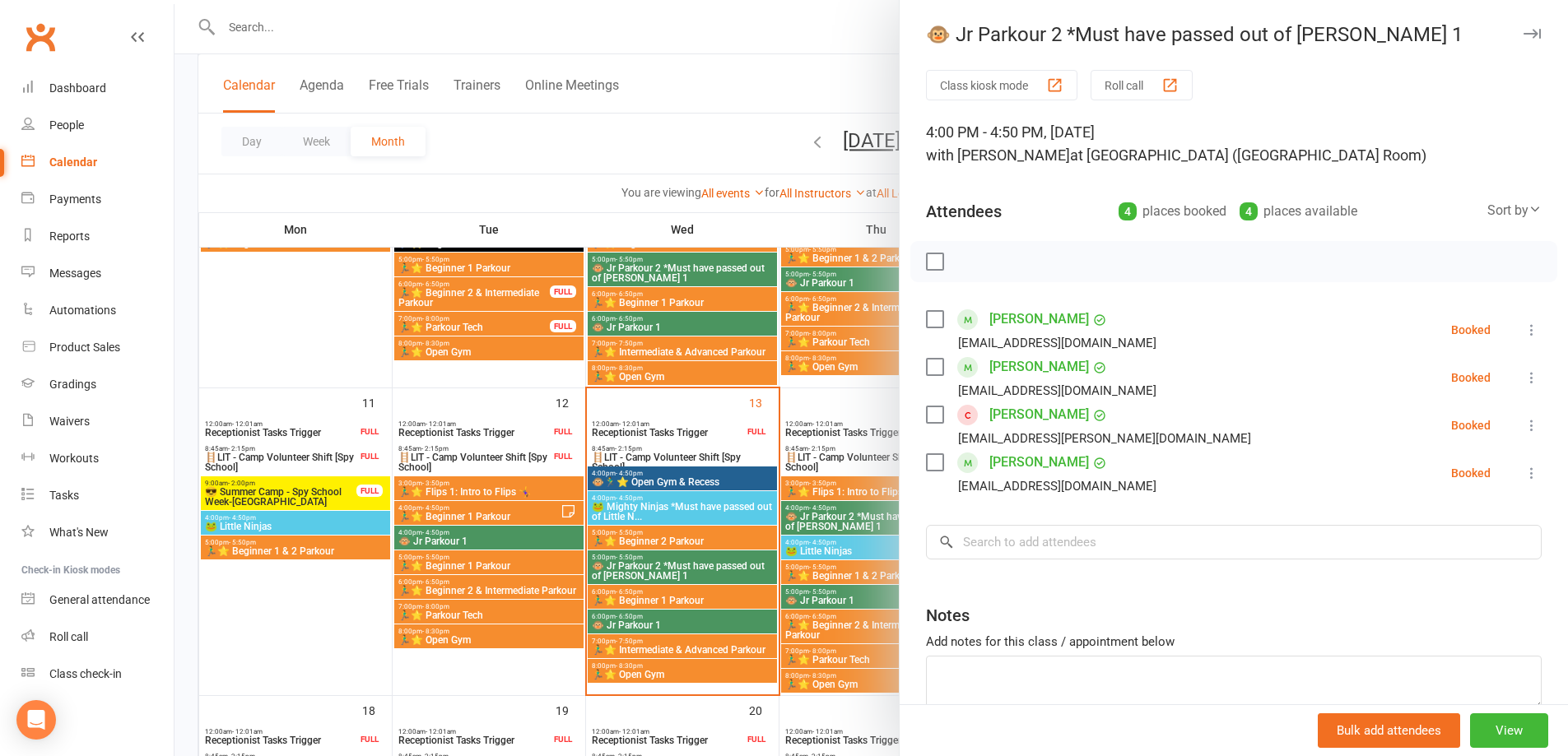
click at [844, 553] on div at bounding box center [872, 378] width 1394 height 756
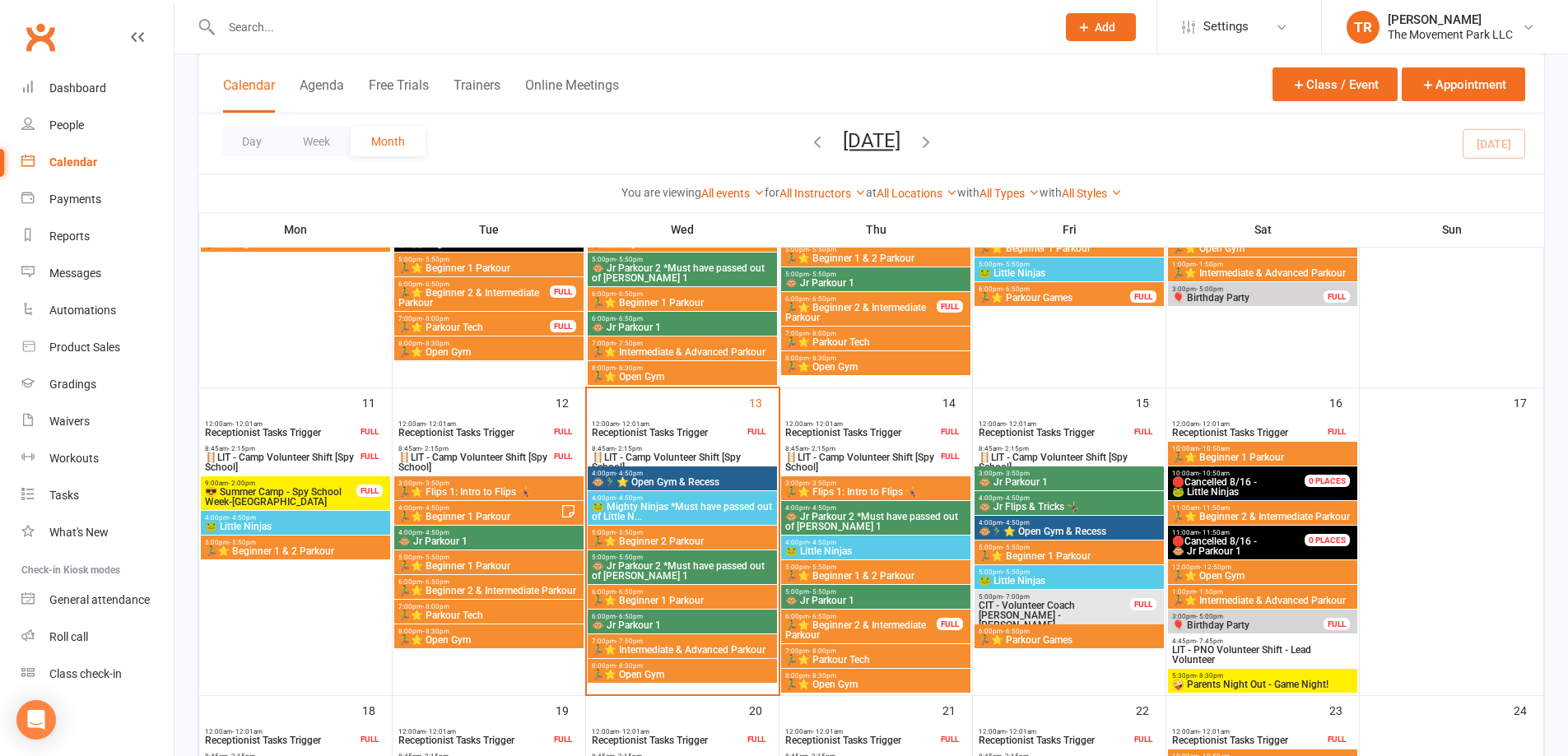
click at [845, 537] on div "4:00pm - 4:50pm 🐸 Little Ninjas" at bounding box center [875, 548] width 189 height 24
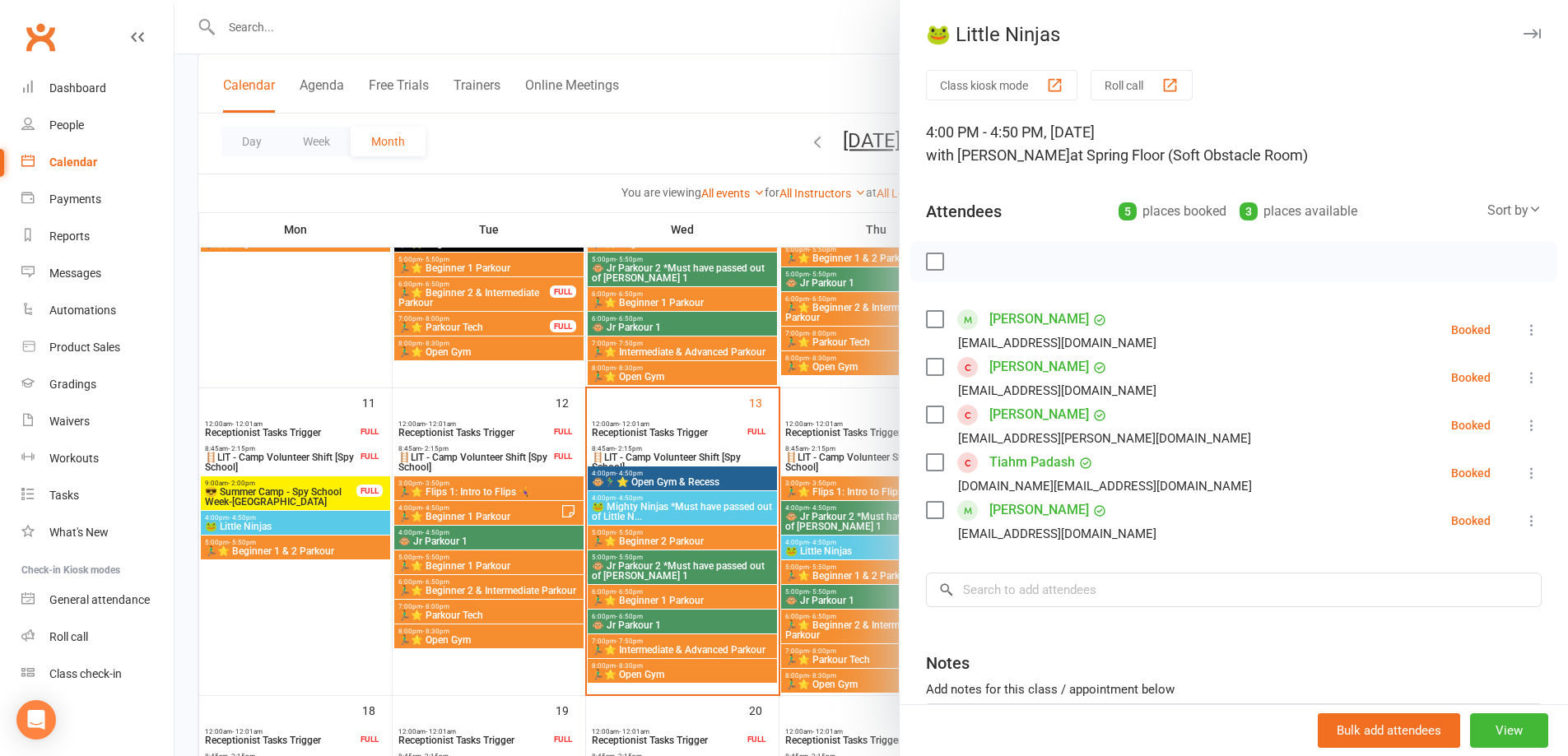
click at [825, 597] on div at bounding box center [872, 378] width 1394 height 756
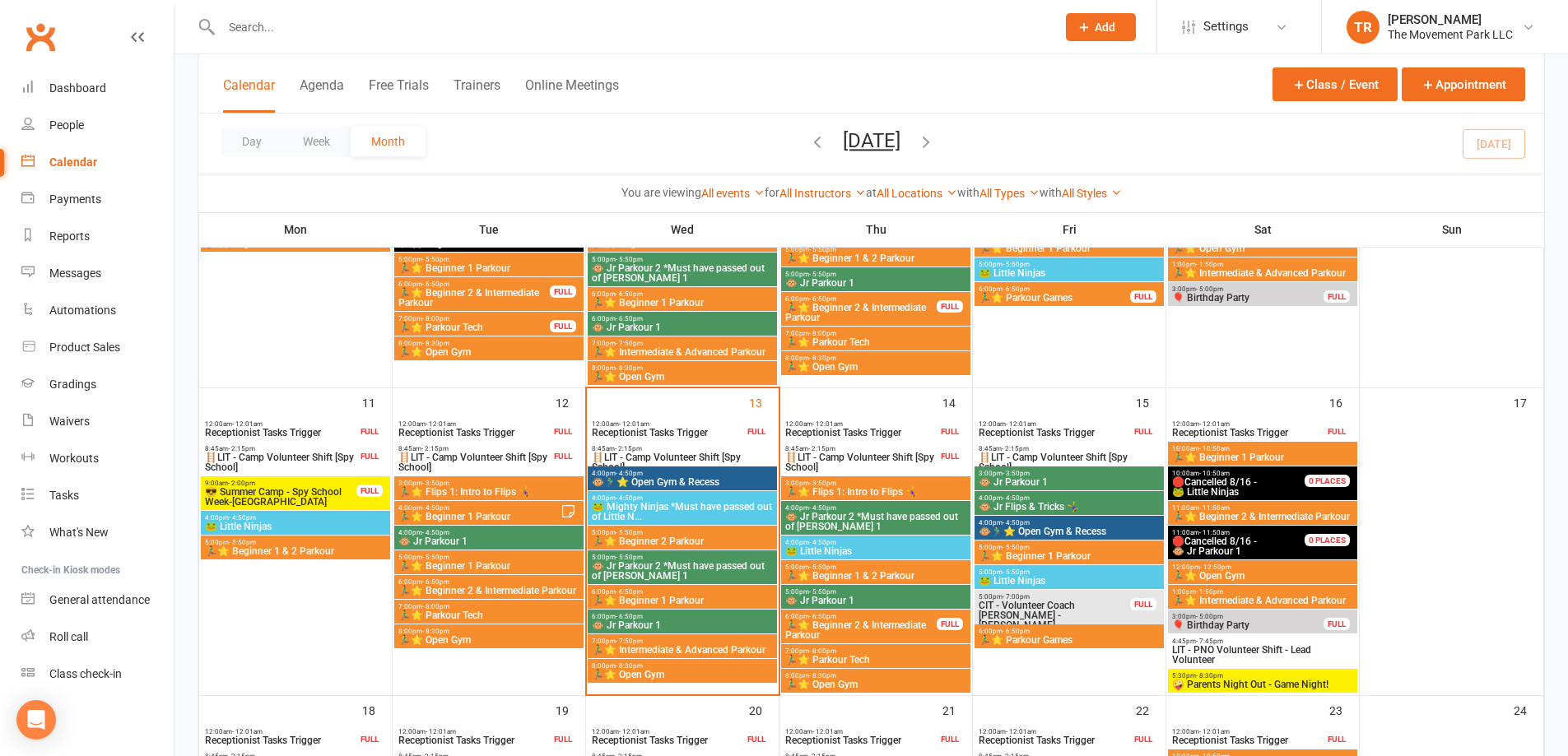
click at [825, 597] on span "🐵 Jr Parkour 1" at bounding box center [875, 601] width 183 height 10
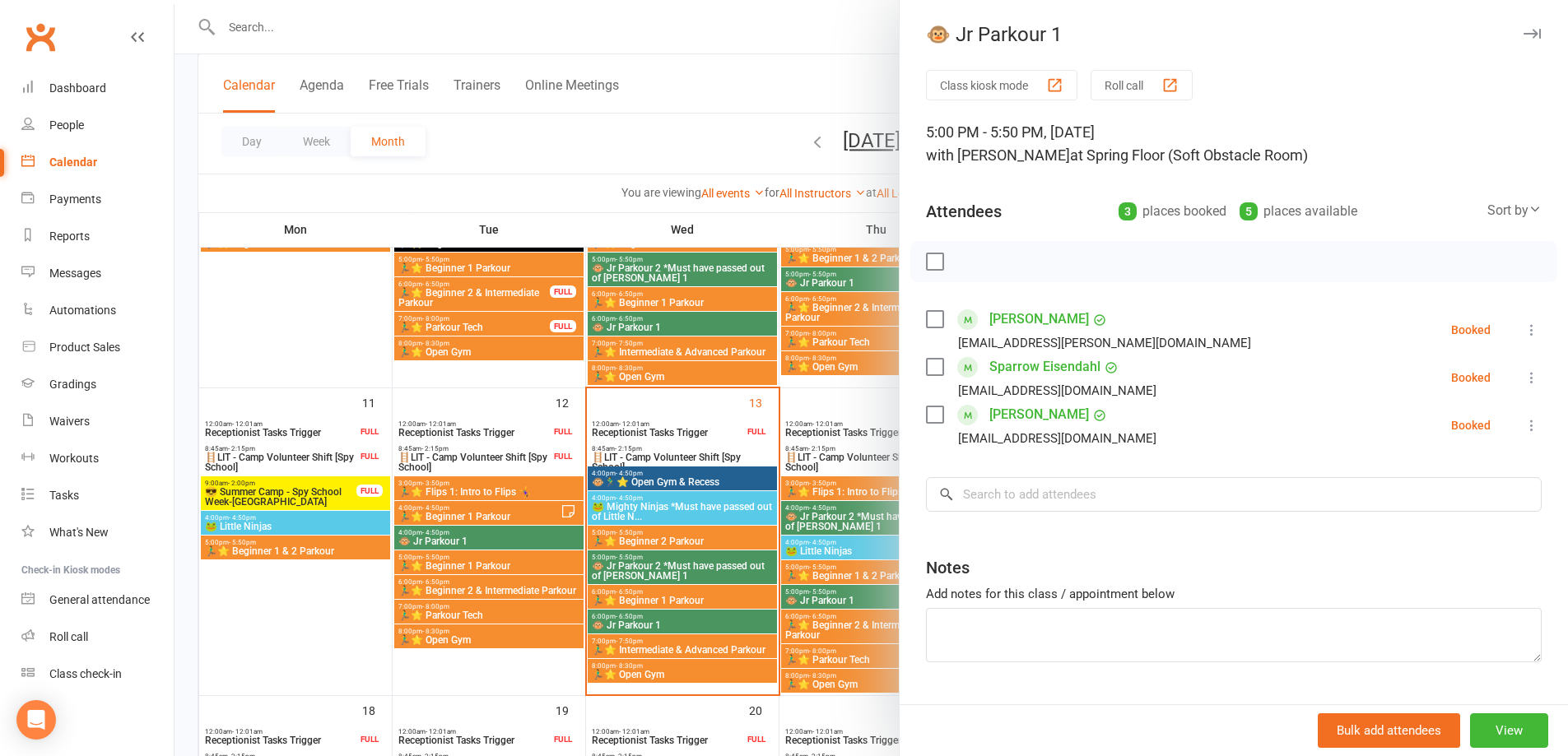
click at [817, 639] on div at bounding box center [872, 378] width 1394 height 756
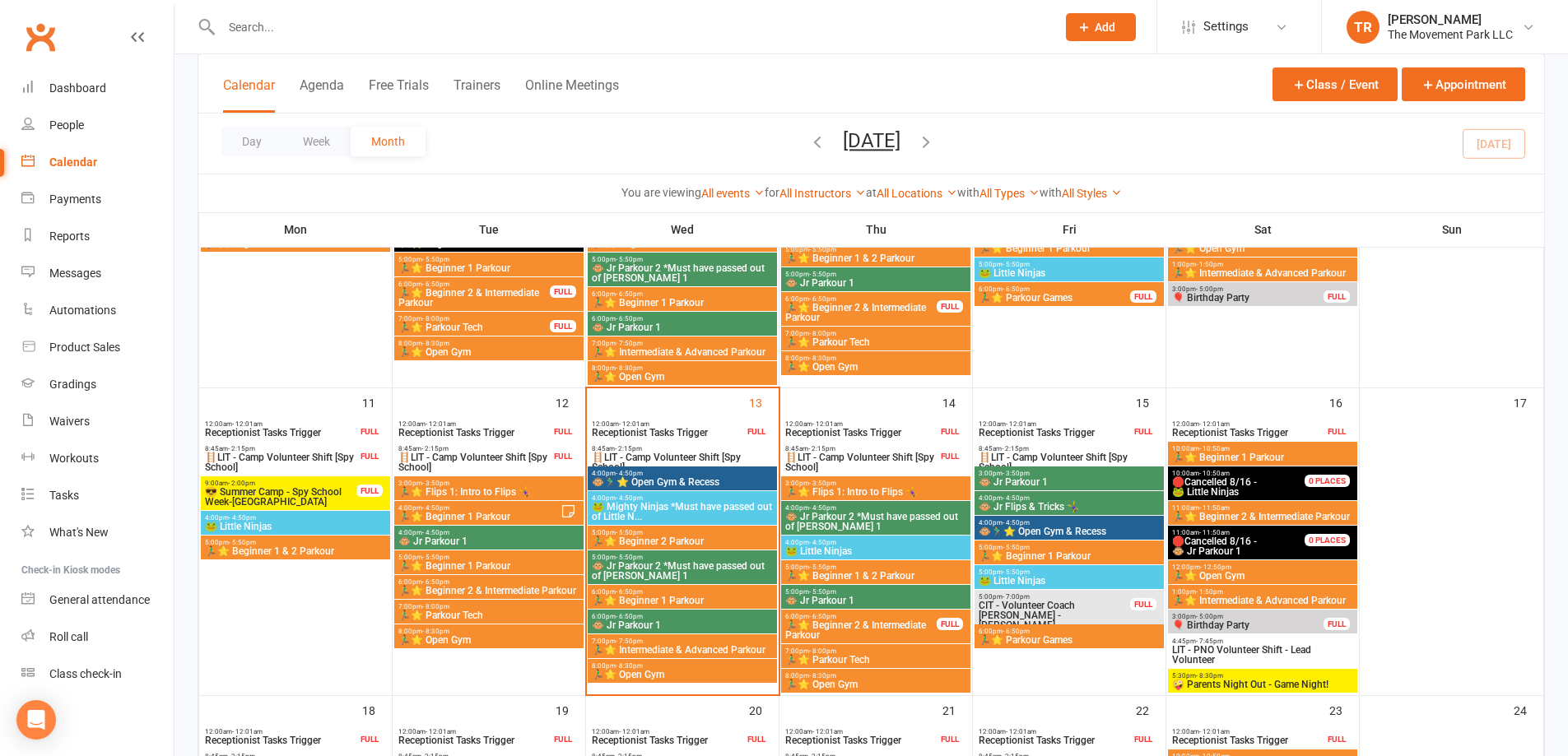
click at [820, 633] on span "🏃‍♂️⭐ Beginner 2 & Intermediate Parkour" at bounding box center [861, 630] width 153 height 20
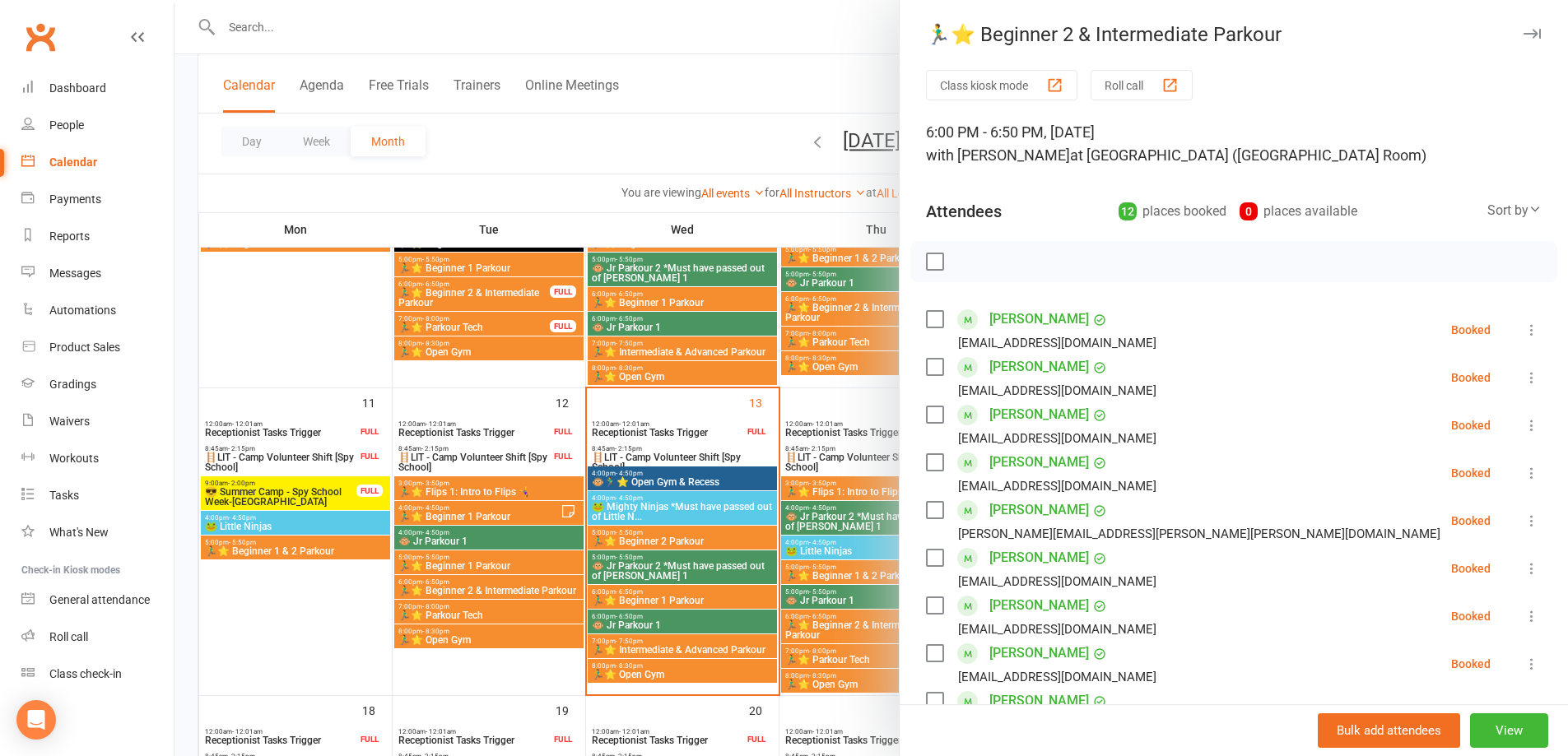
click at [820, 651] on div at bounding box center [872, 378] width 1394 height 756
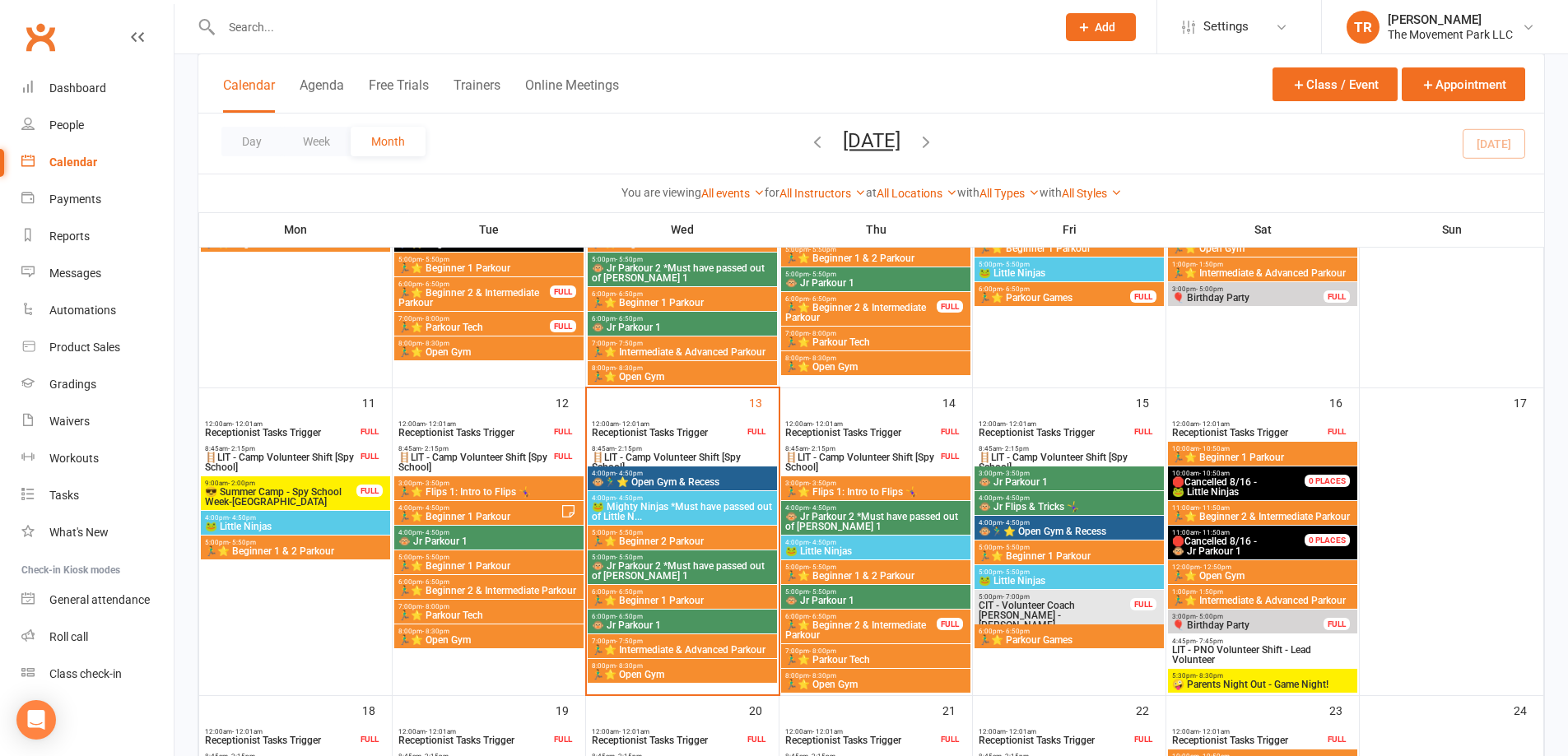
click at [820, 657] on span "🏃‍♂️⭐ Parkour Tech" at bounding box center [875, 660] width 183 height 10
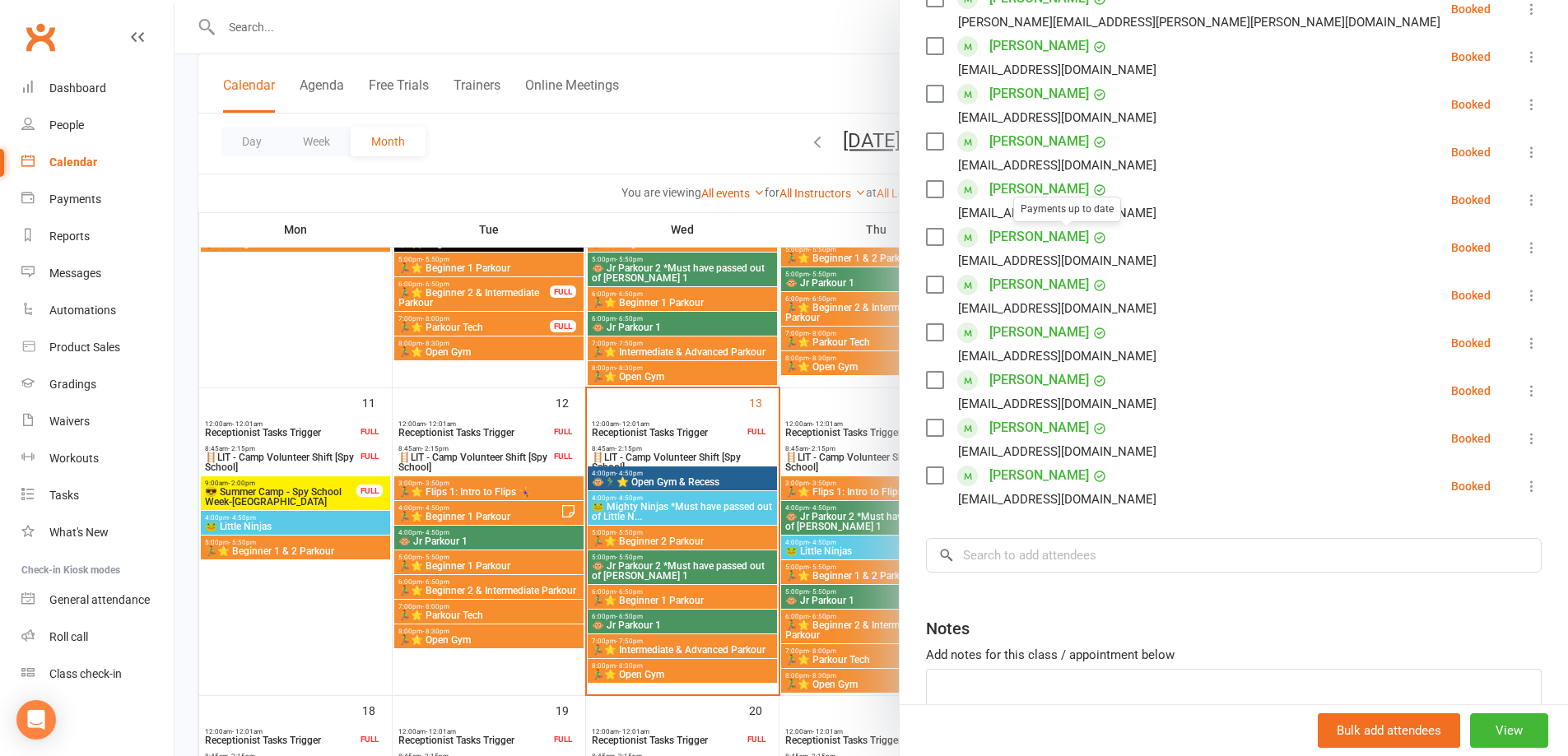
scroll to position [411, 0]
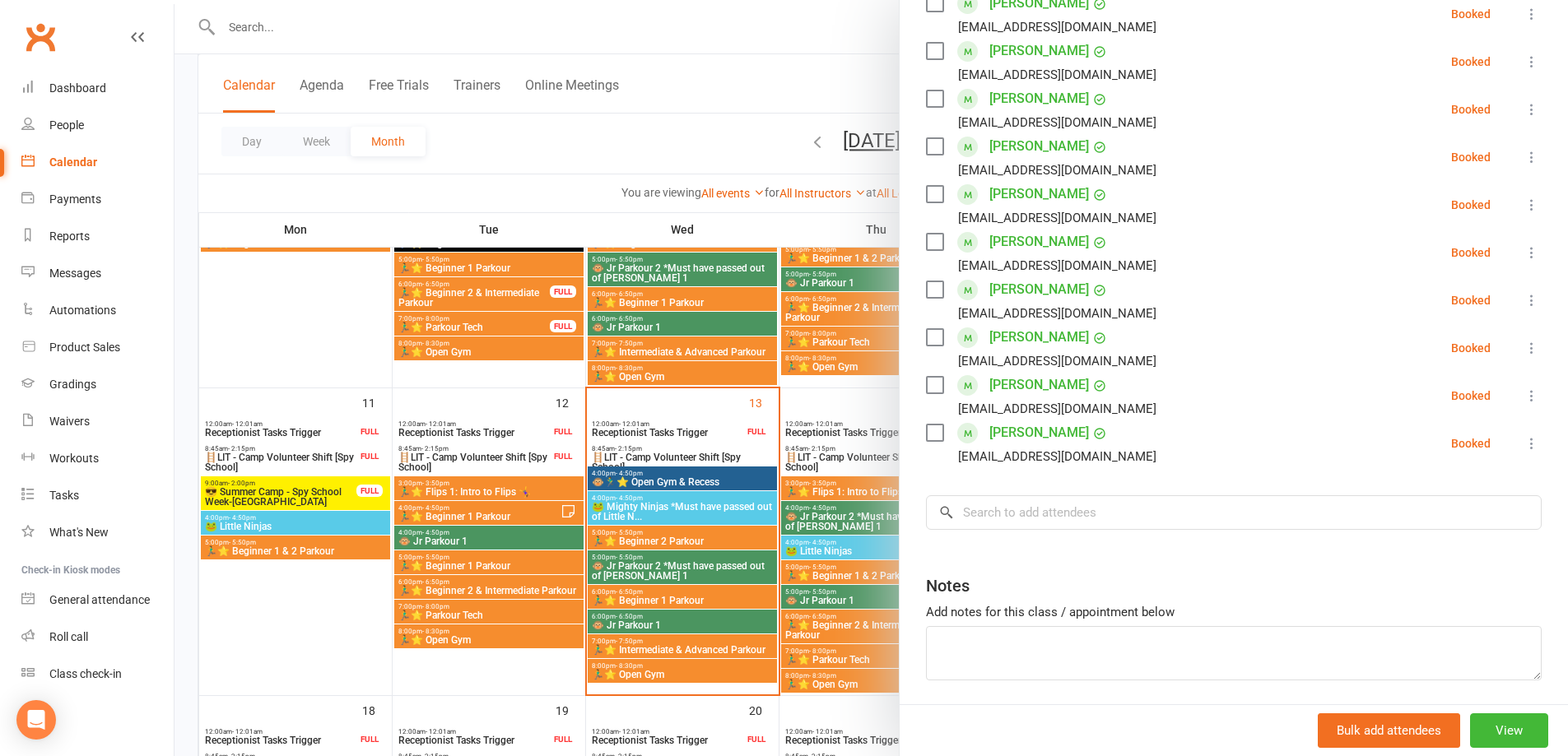
click at [856, 684] on div at bounding box center [872, 378] width 1394 height 756
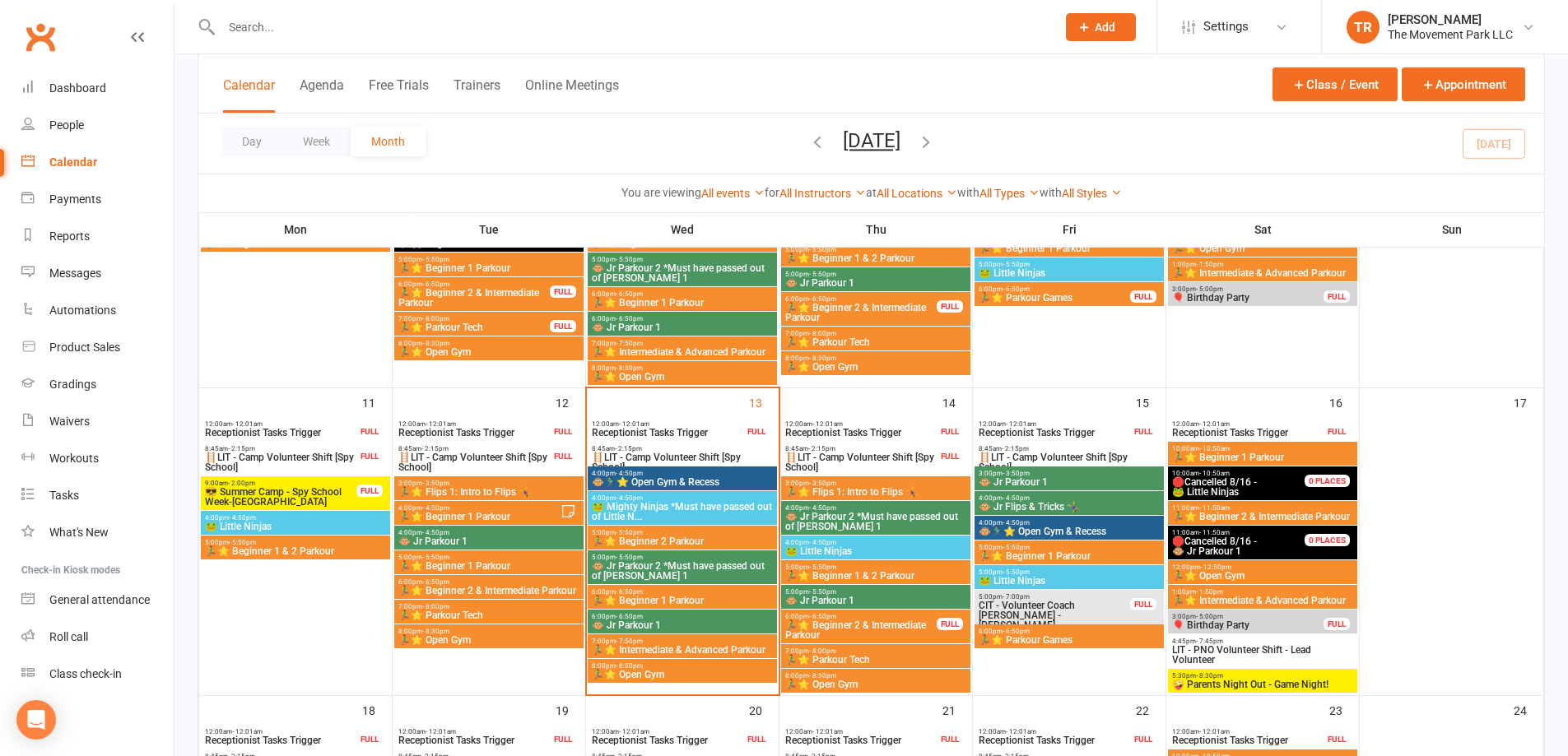
click at [856, 684] on span "🏃‍♂️⭐ Open Gym" at bounding box center [875, 685] width 183 height 10
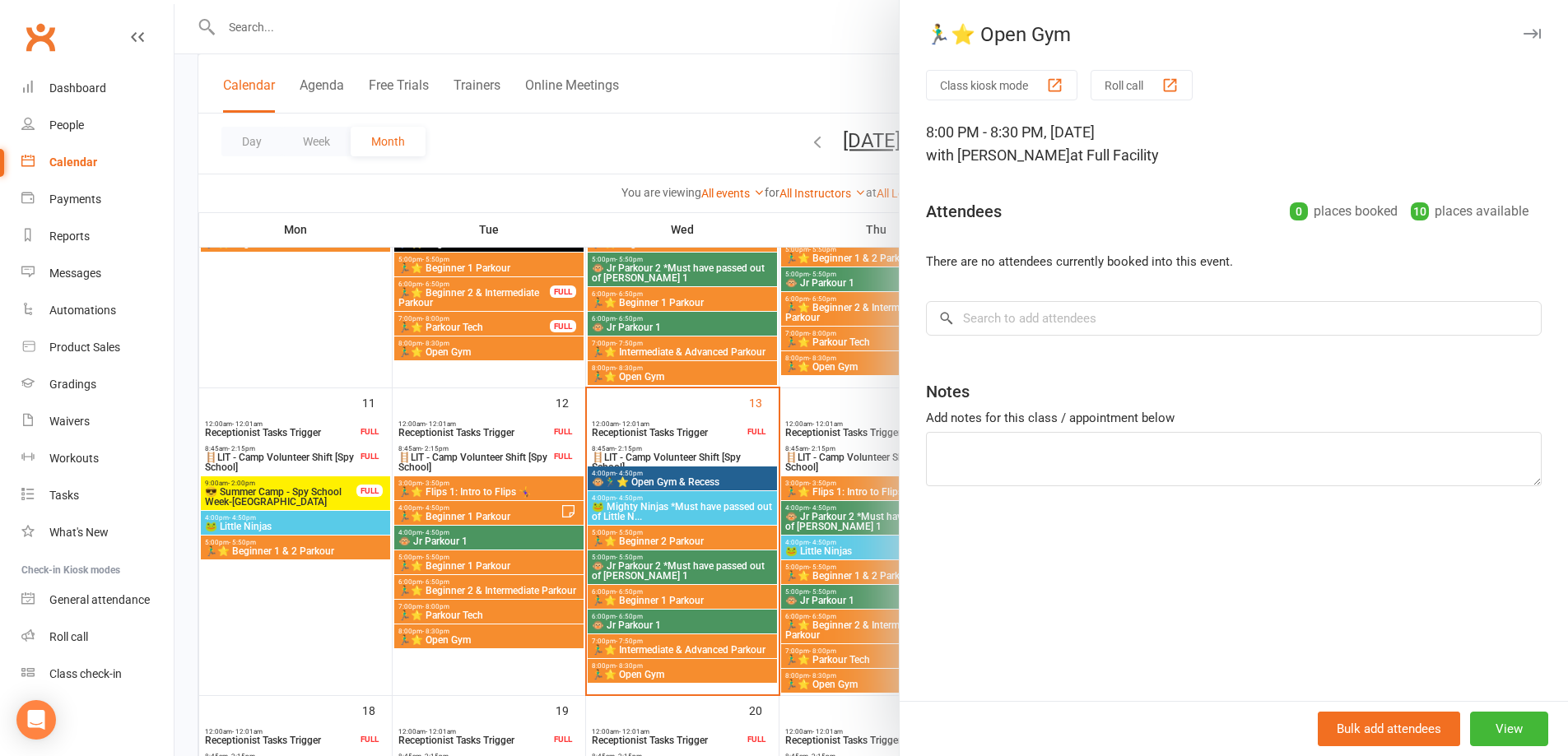
click at [636, 124] on div at bounding box center [872, 378] width 1394 height 756
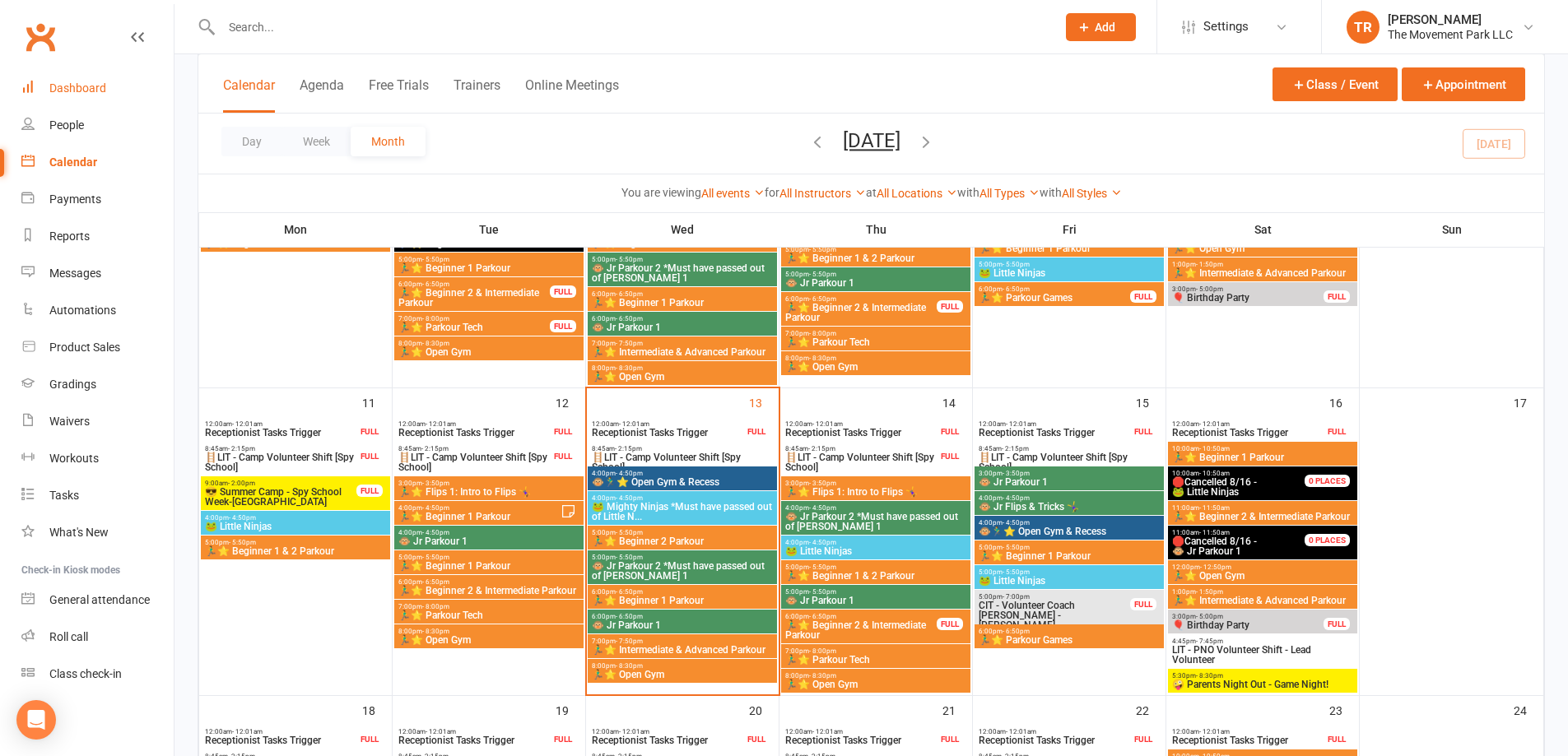
click at [83, 84] on div "Dashboard" at bounding box center [78, 87] width 57 height 13
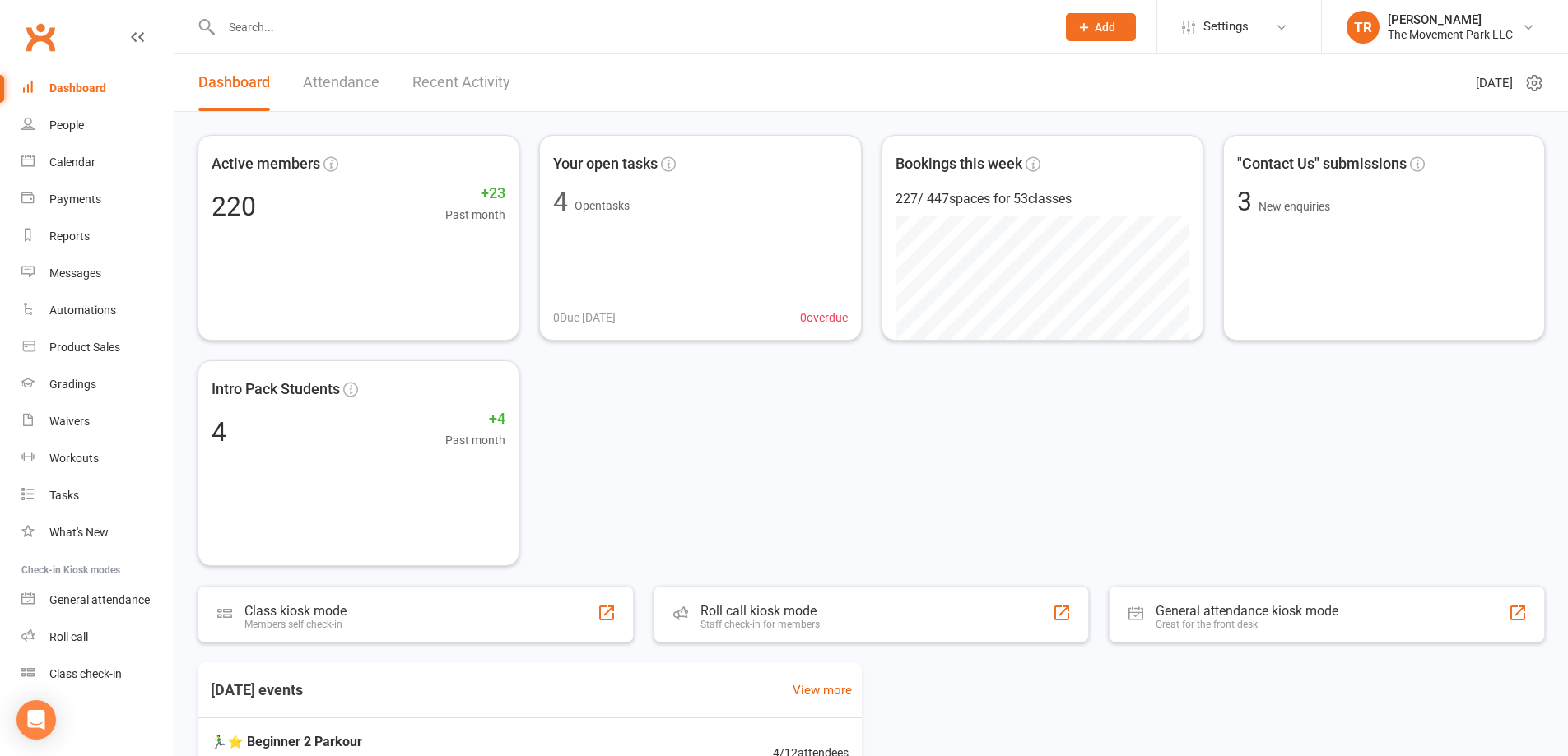
click at [287, 30] on input "text" at bounding box center [631, 27] width 828 height 23
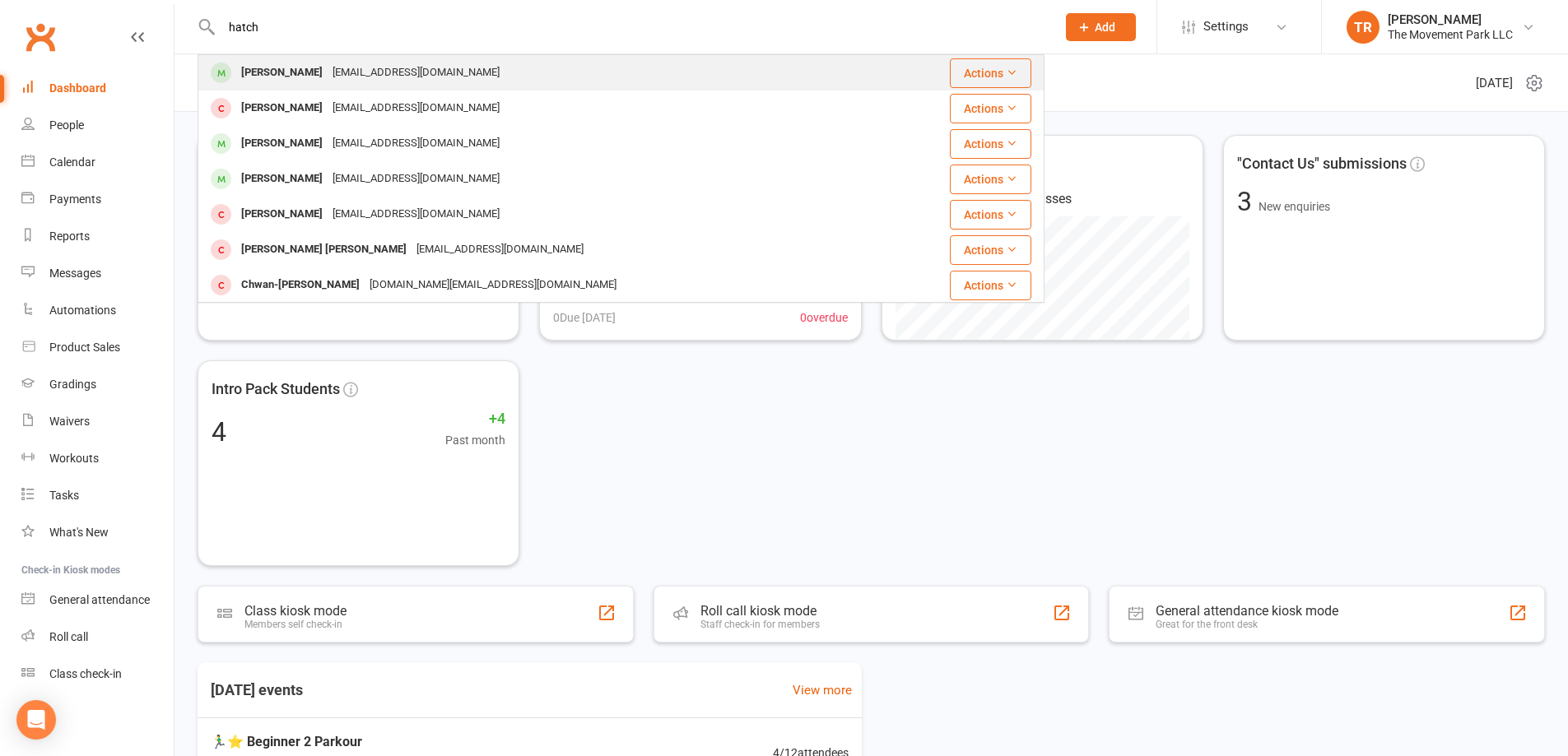
type input "hatch"
click at [288, 63] on div "Martin Hatch" at bounding box center [282, 73] width 92 height 24
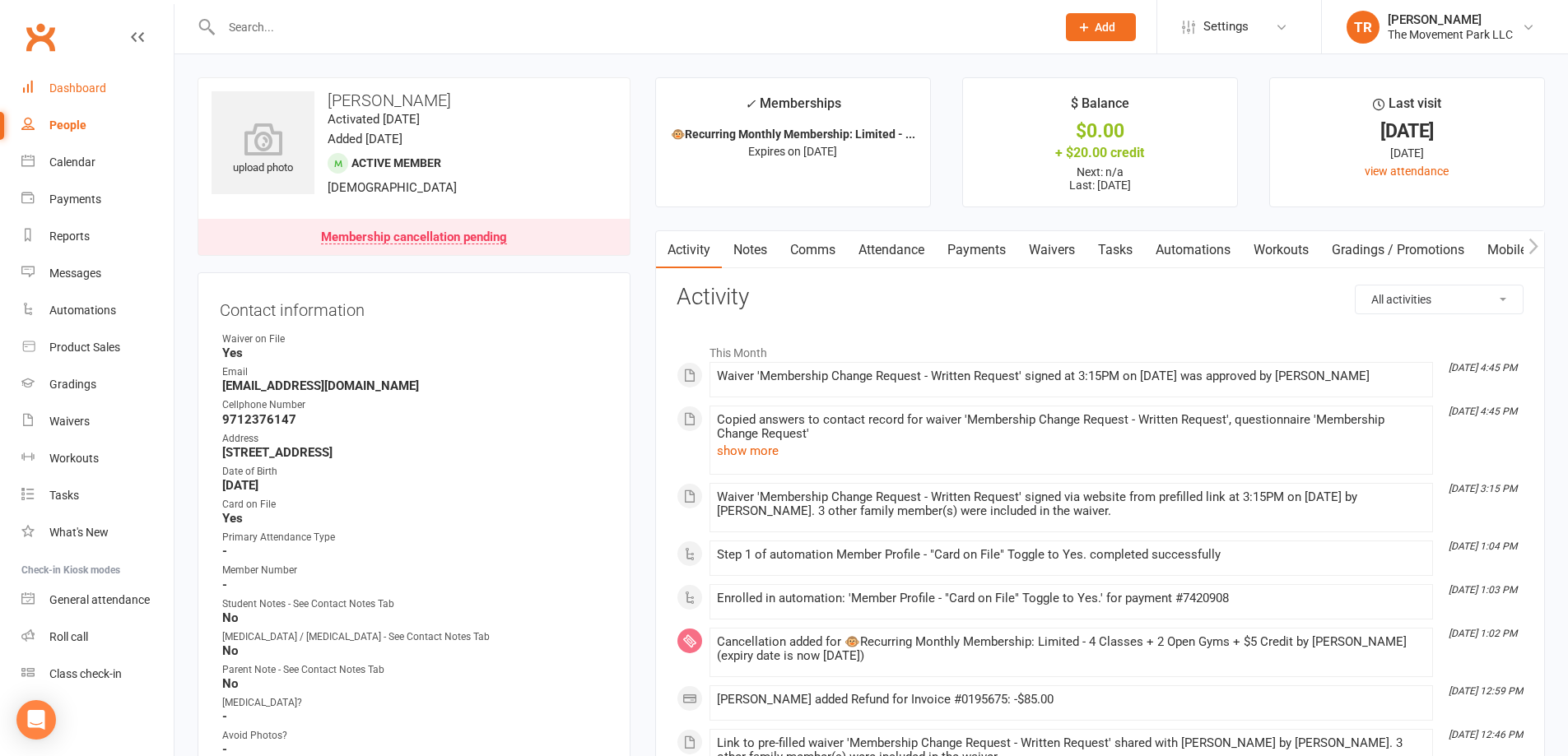
click at [56, 85] on div "Dashboard" at bounding box center [78, 87] width 57 height 13
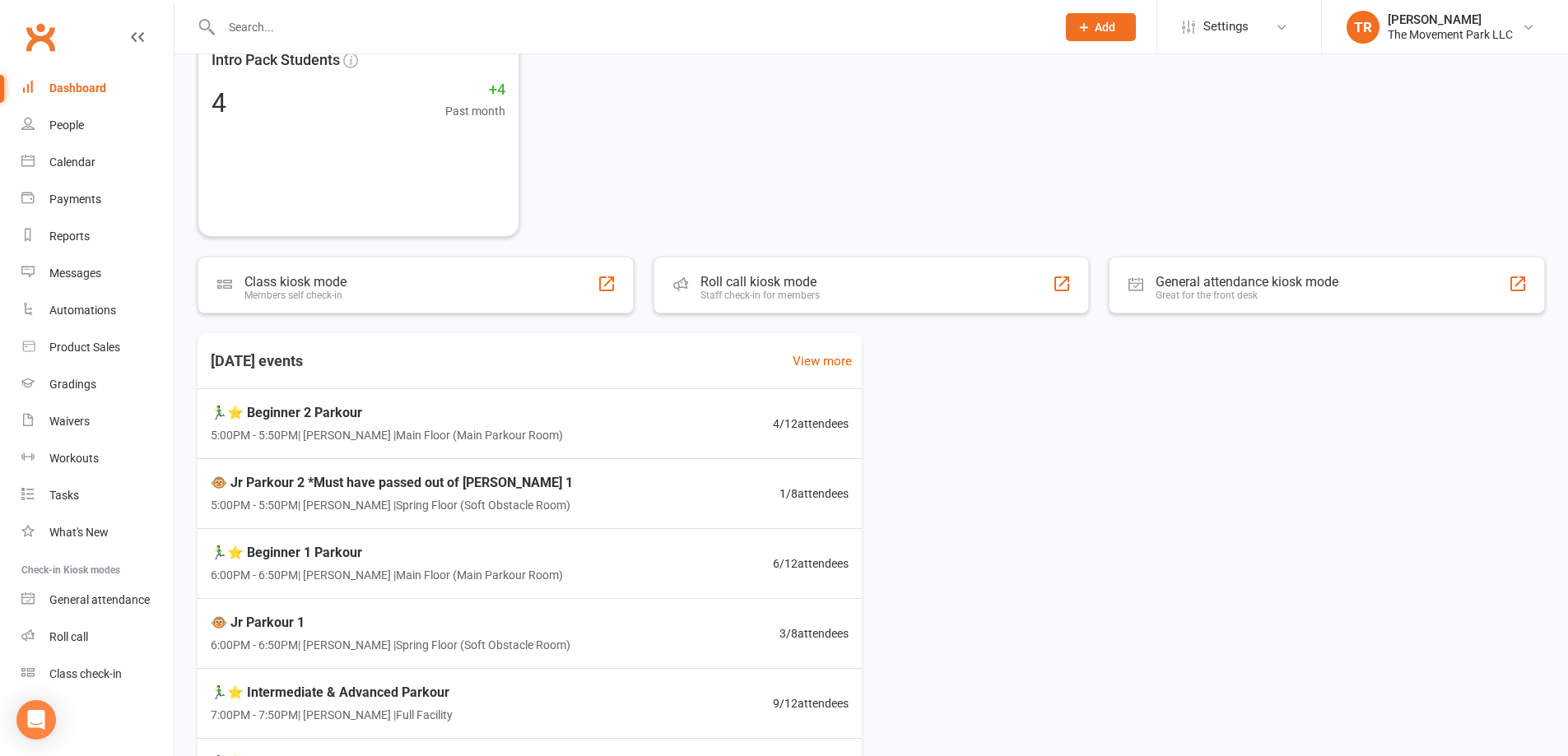
scroll to position [411, 0]
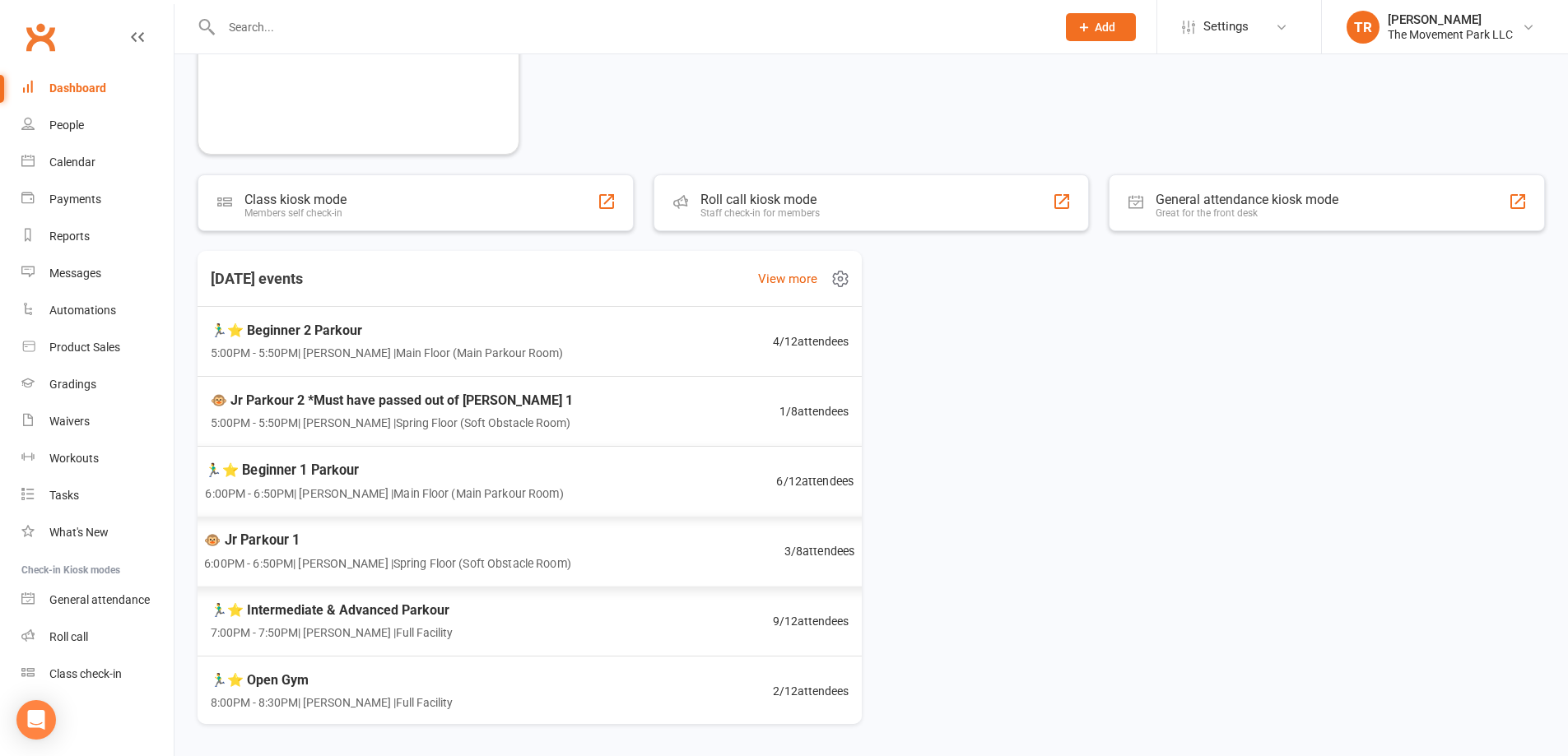
click at [467, 541] on span "🐵 Jr Parkour 1" at bounding box center [387, 539] width 367 height 21
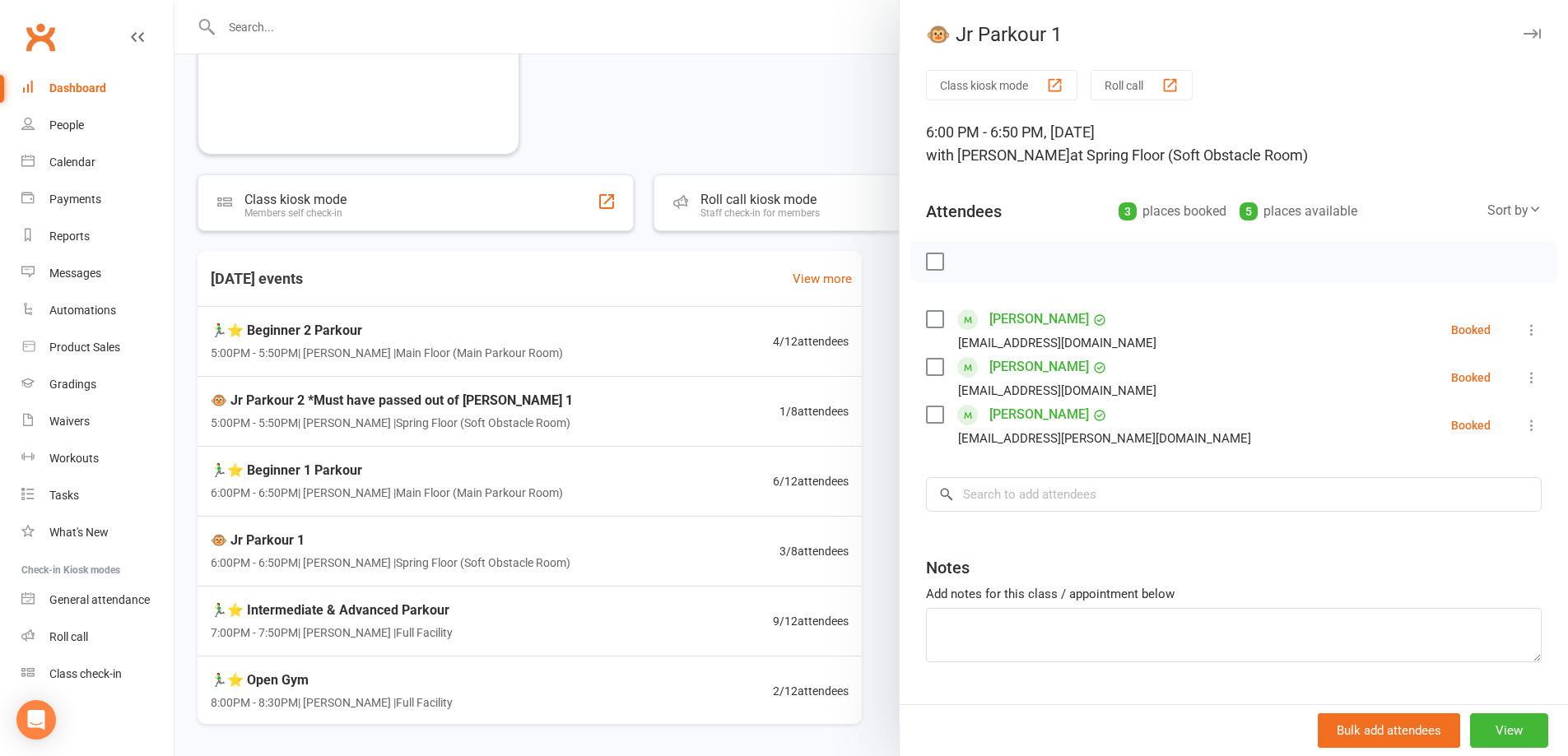
click at [427, 602] on div at bounding box center [872, 378] width 1394 height 756
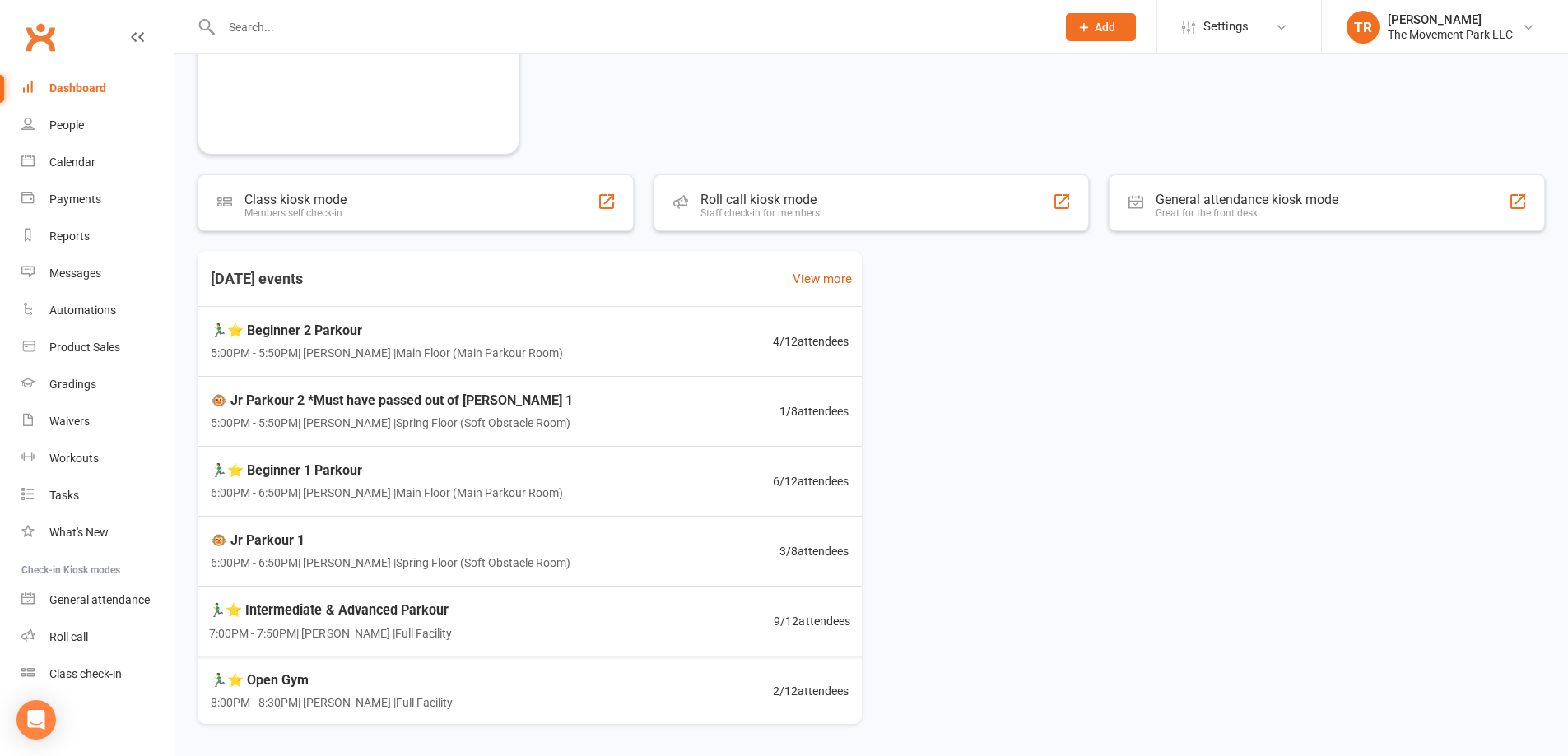
click at [449, 633] on div "🏃‍♂️⭐ Intermediate & Advanced Parkour 7:00PM - 7:50PM | Rick King | Full Facili…" at bounding box center [530, 621] width 681 height 70
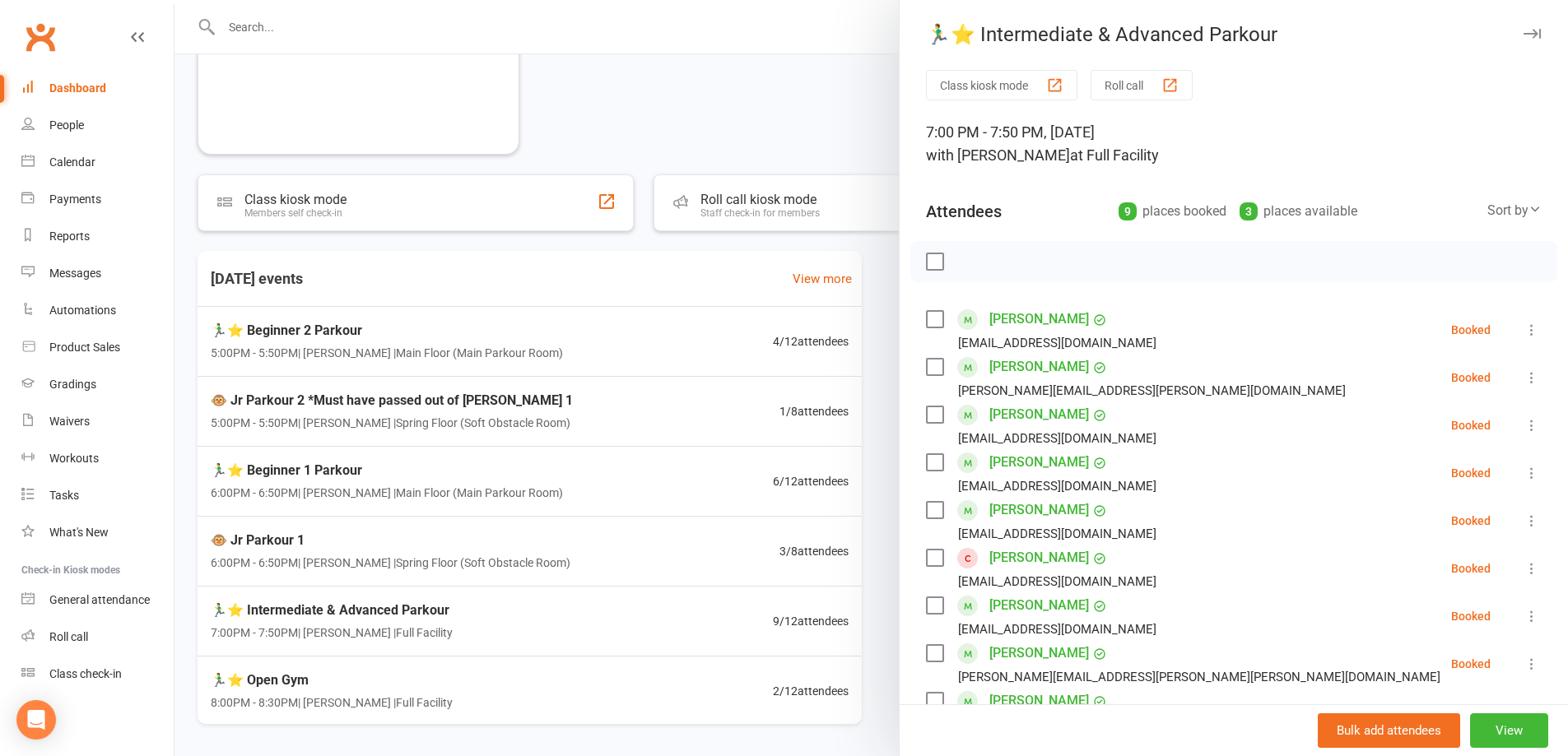
click at [694, 119] on div at bounding box center [872, 378] width 1394 height 756
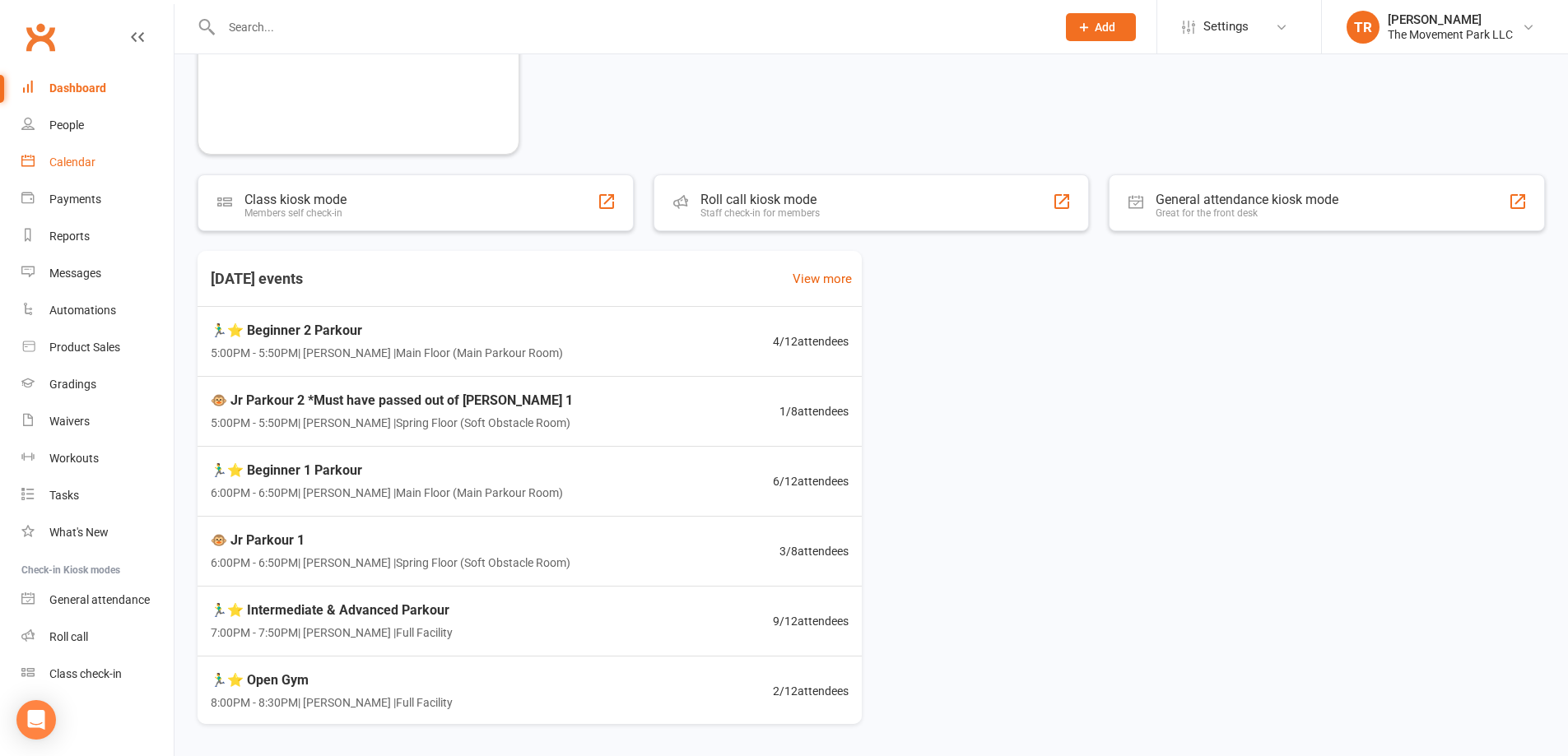
click at [75, 161] on div "Calendar" at bounding box center [73, 161] width 46 height 13
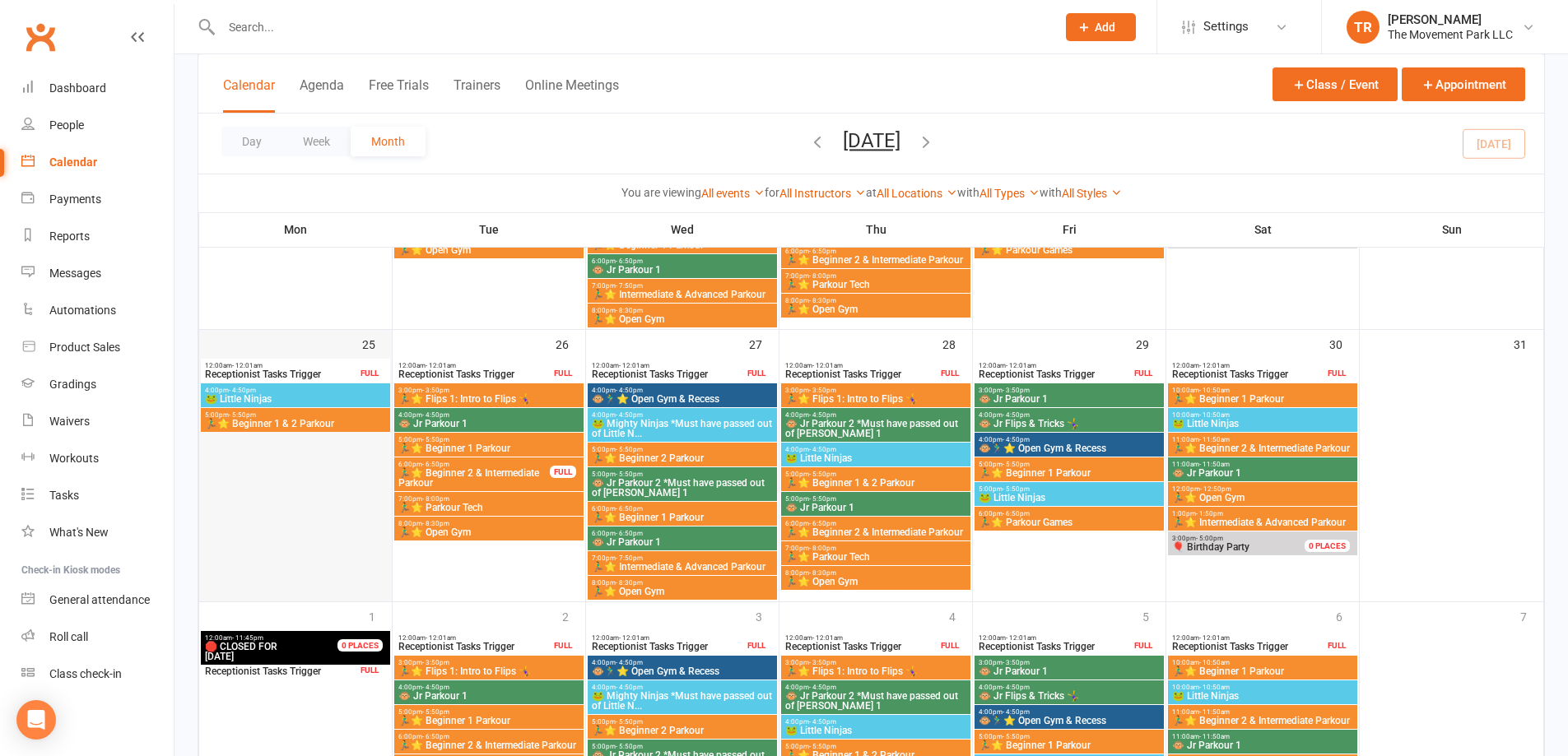
scroll to position [1234, 0]
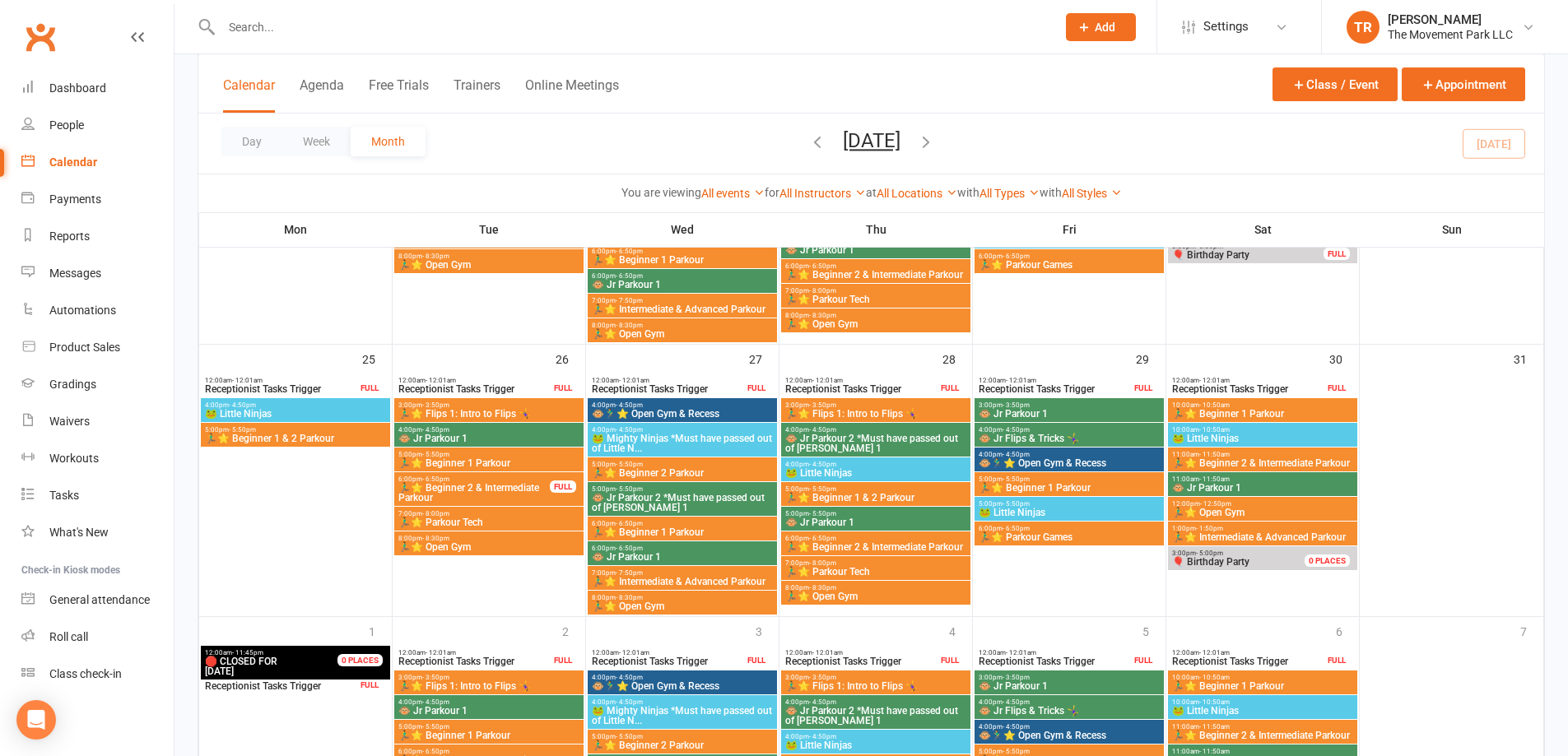
click at [365, 412] on span "🐸 Little Ninjas" at bounding box center [295, 414] width 183 height 10
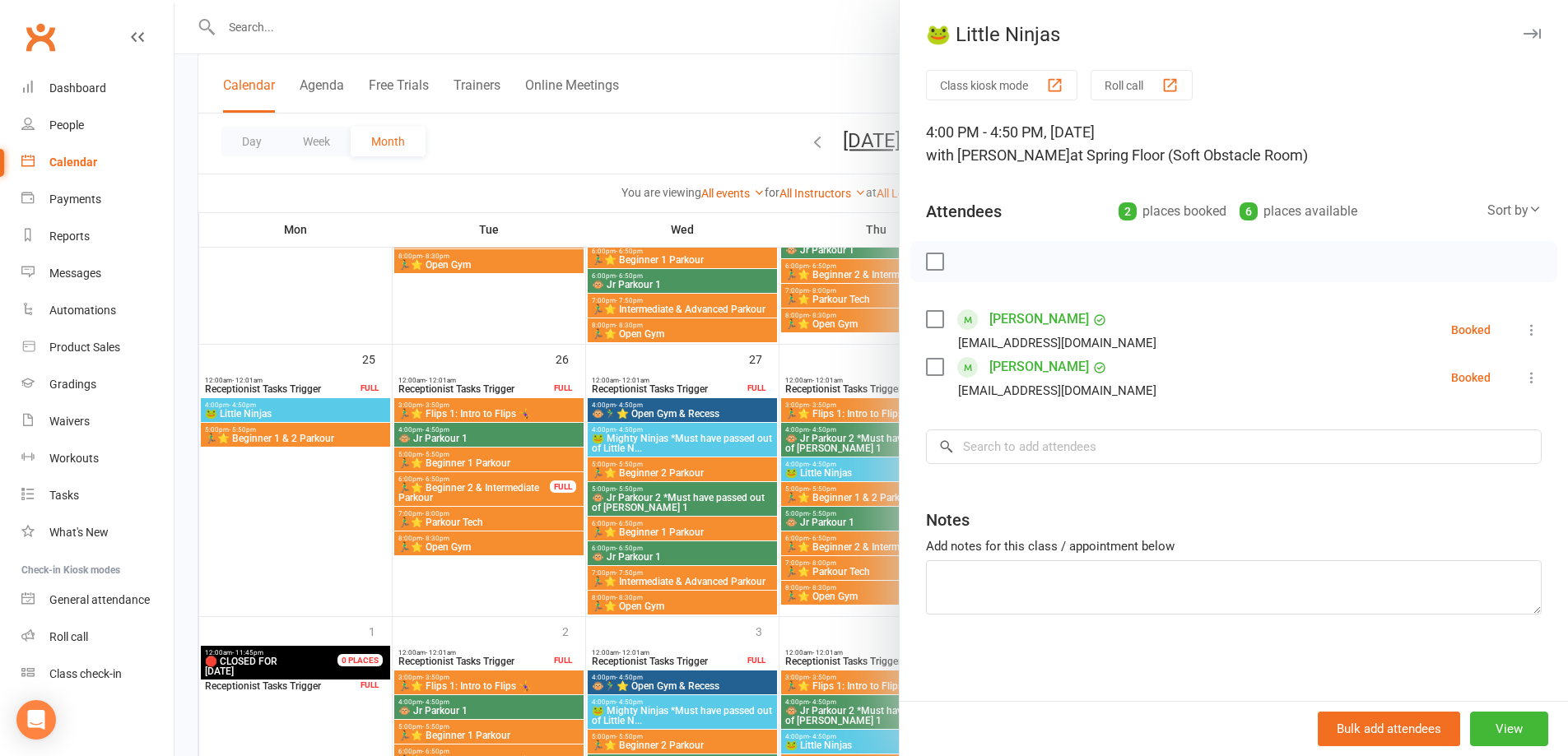
click at [365, 435] on div at bounding box center [872, 378] width 1394 height 756
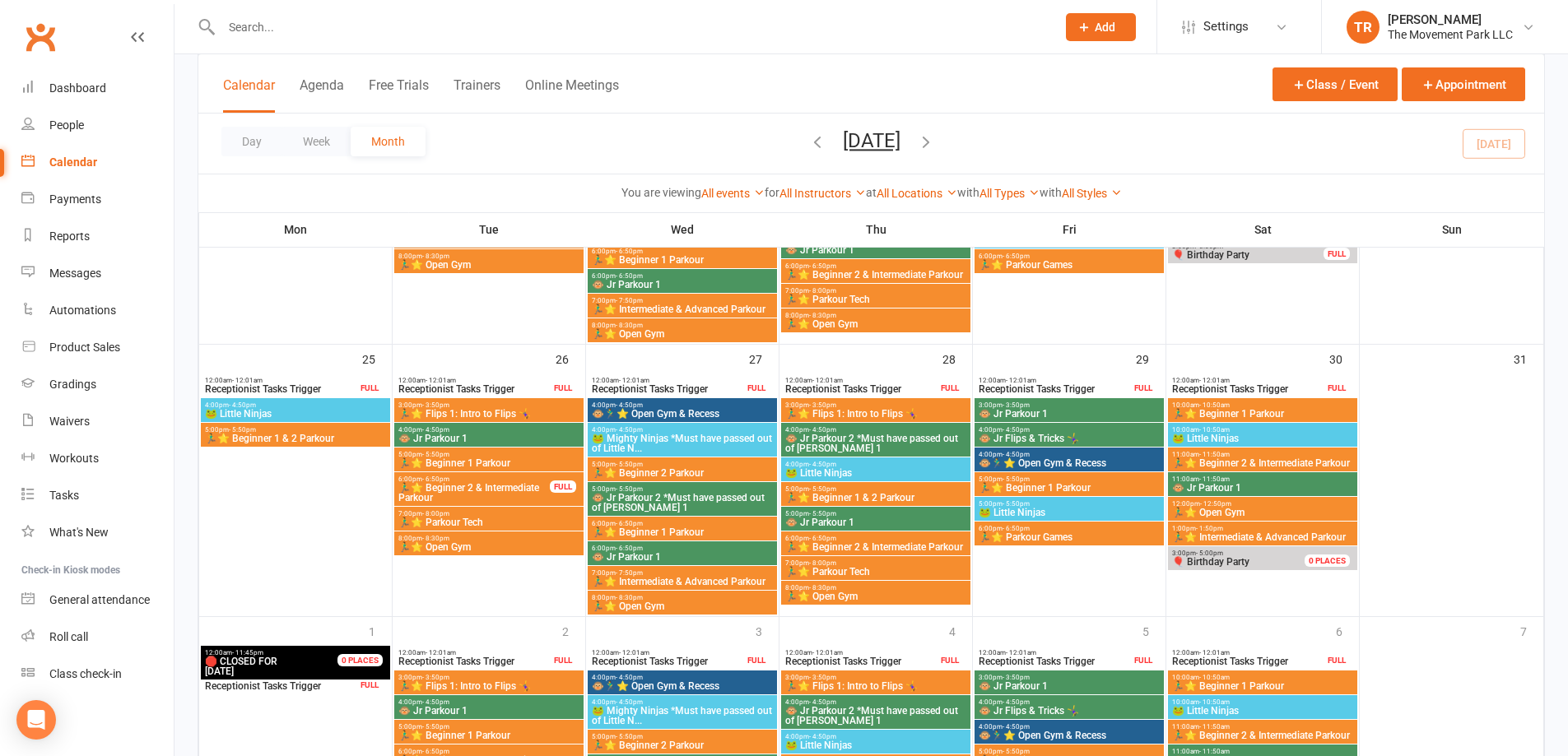
click at [365, 435] on span "🏃‍♂️⭐ Beginner 1 & 2 Parkour" at bounding box center [295, 439] width 183 height 10
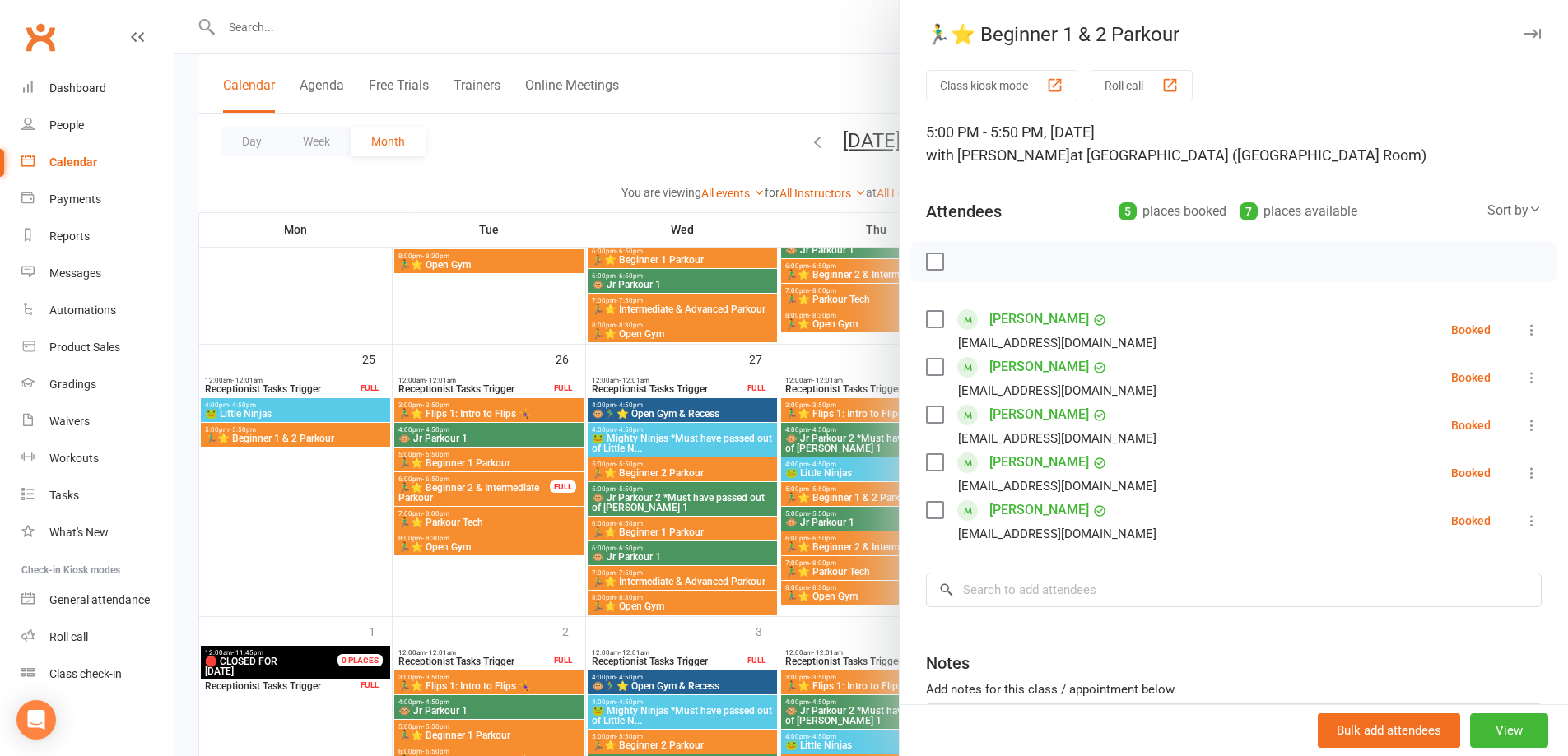
click at [348, 312] on div at bounding box center [872, 378] width 1394 height 756
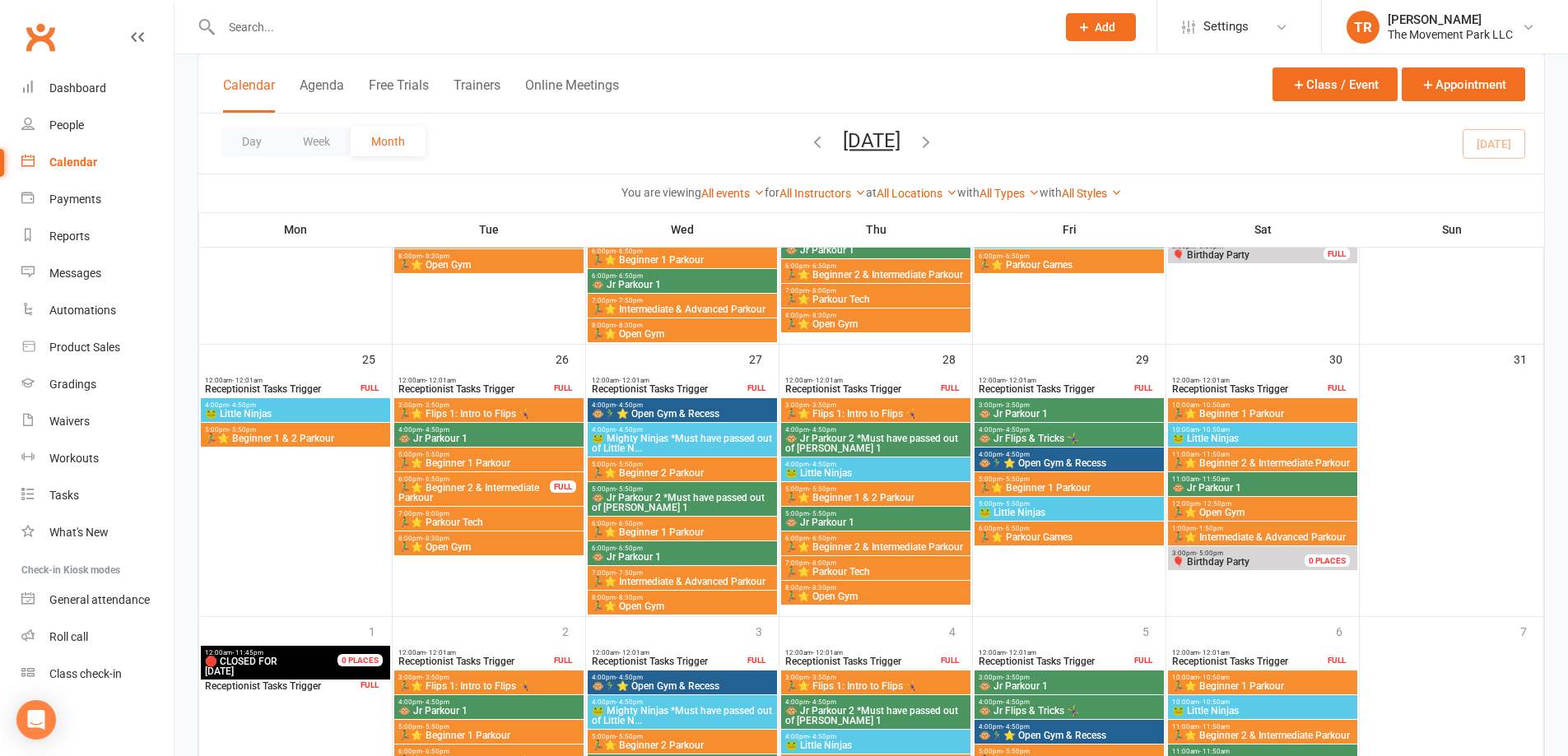
click at [506, 435] on span "🐵 Jr Parkour 1" at bounding box center [489, 439] width 183 height 10
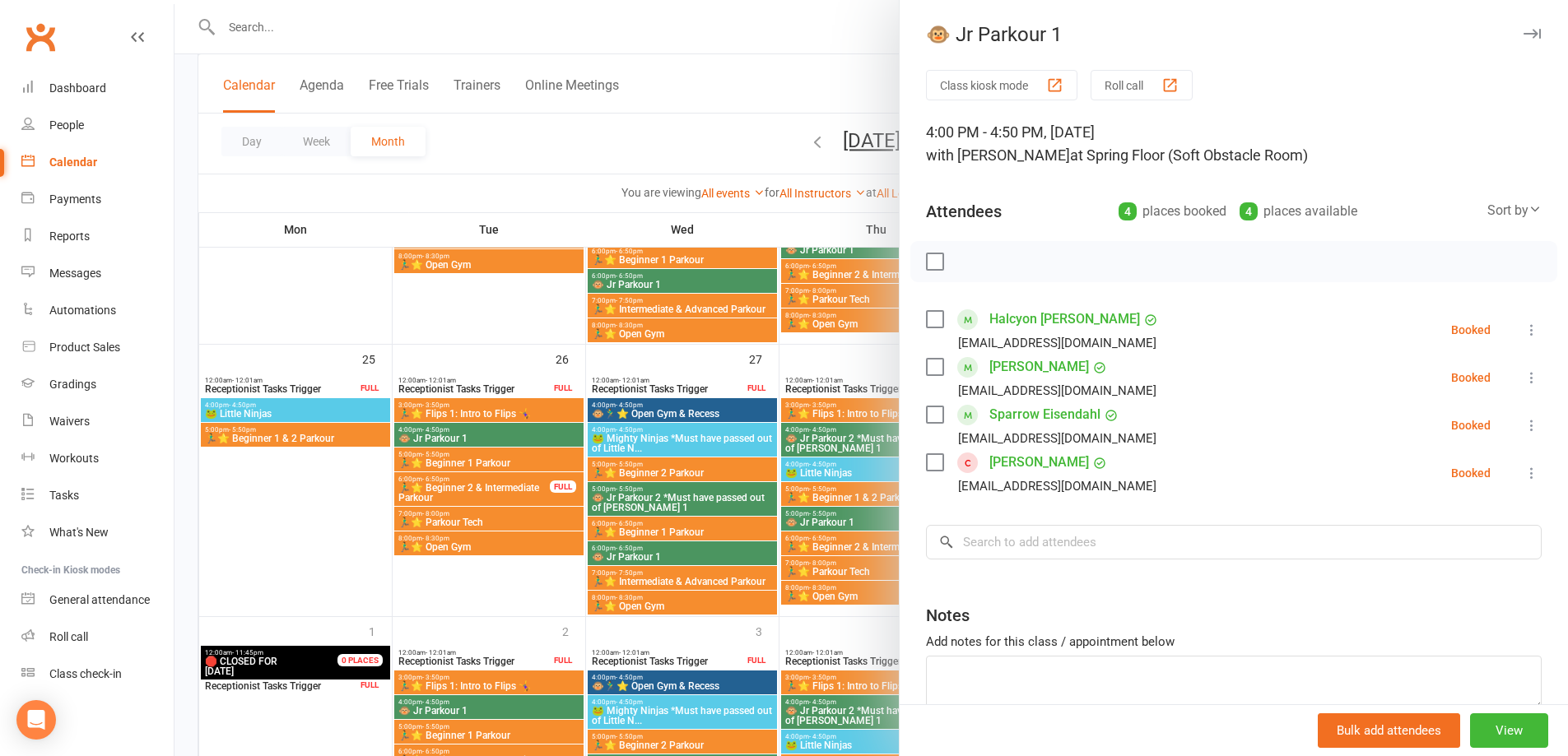
click at [496, 411] on div at bounding box center [872, 378] width 1394 height 756
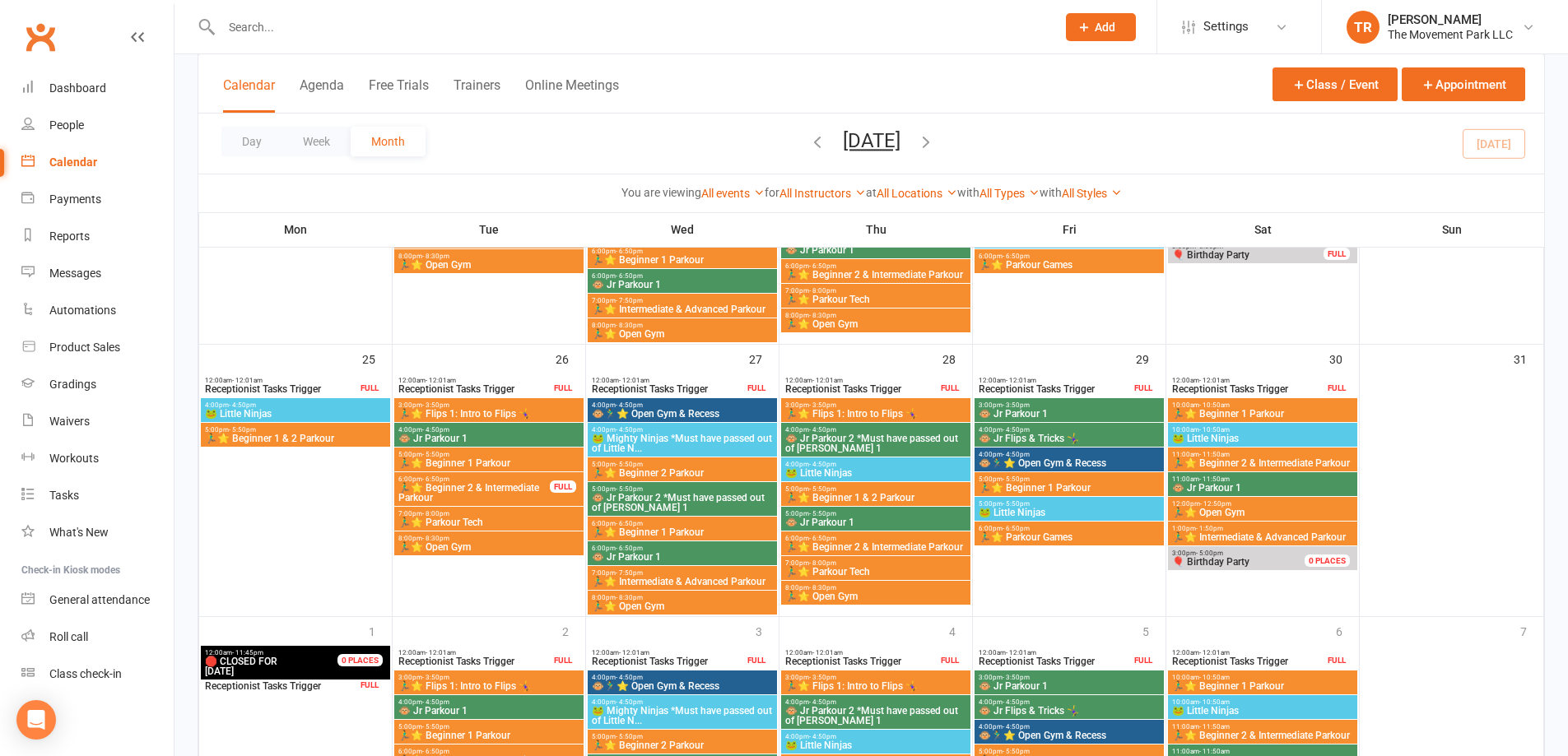
click at [496, 411] on span "🏃‍♂️⭐ Flips 1: Intro to Flips 🤸‍♀️" at bounding box center [489, 414] width 183 height 10
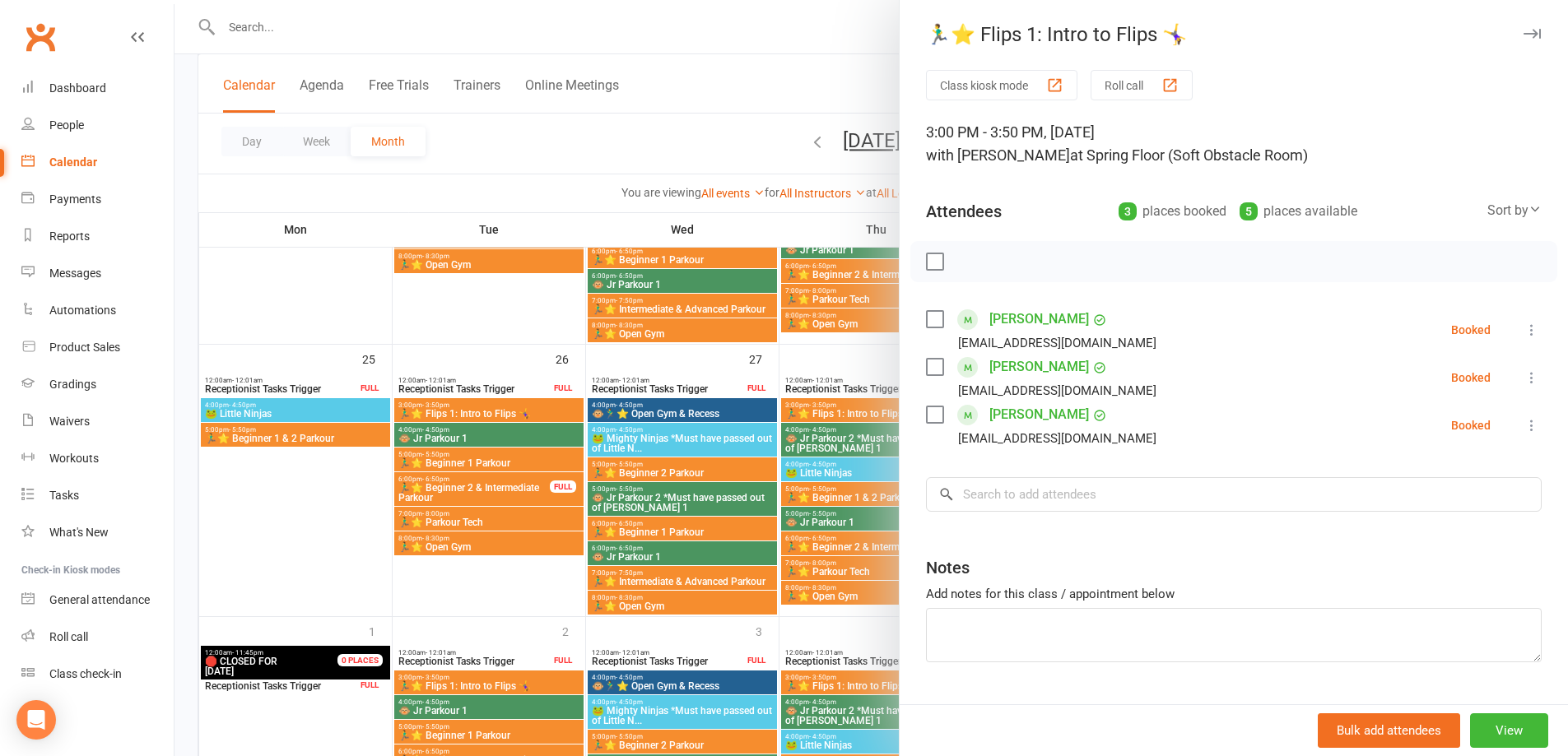
click at [477, 485] on div at bounding box center [872, 378] width 1394 height 756
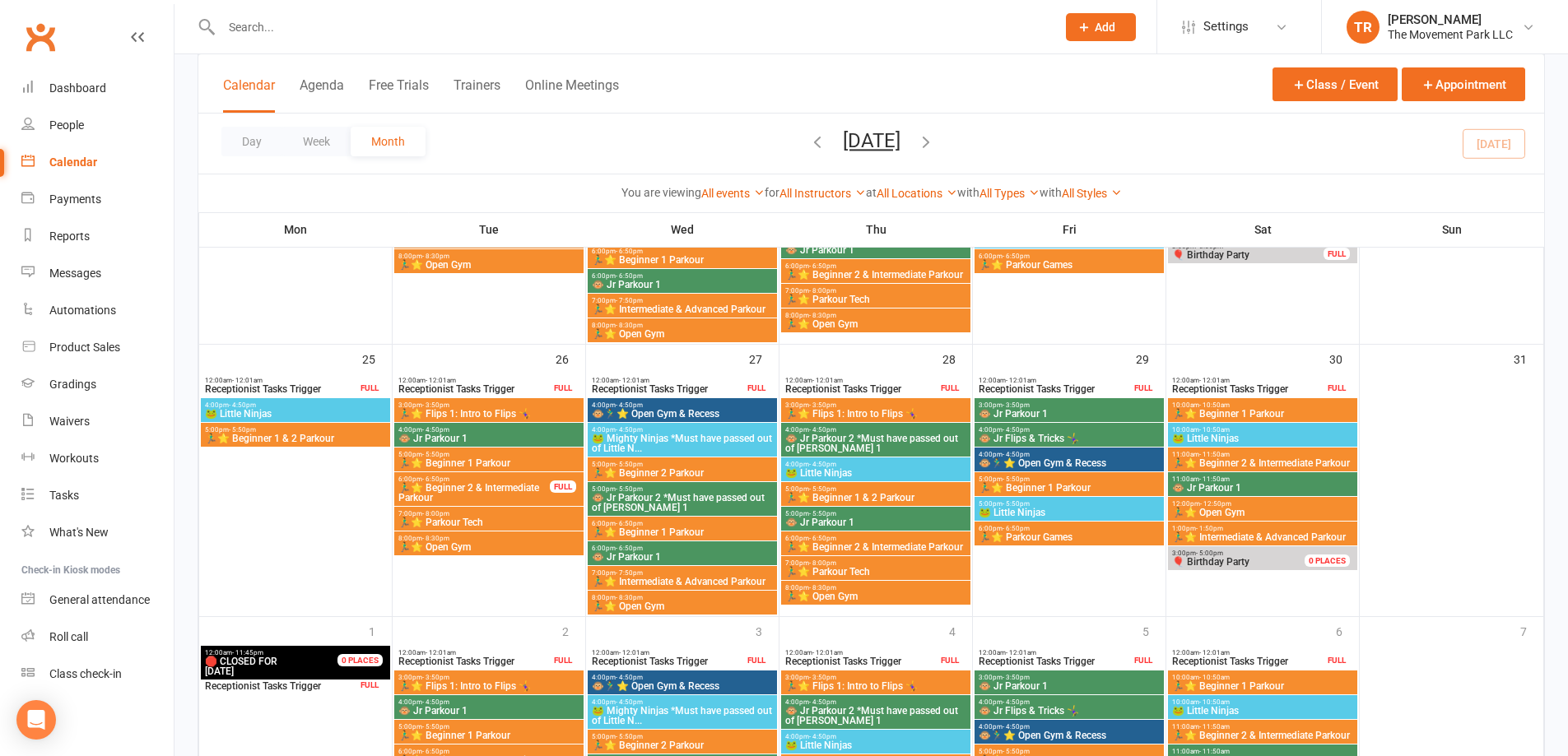
click at [476, 485] on span "🏃‍♂️⭐ Beginner 2 & Intermediate Parkour" at bounding box center [474, 493] width 153 height 20
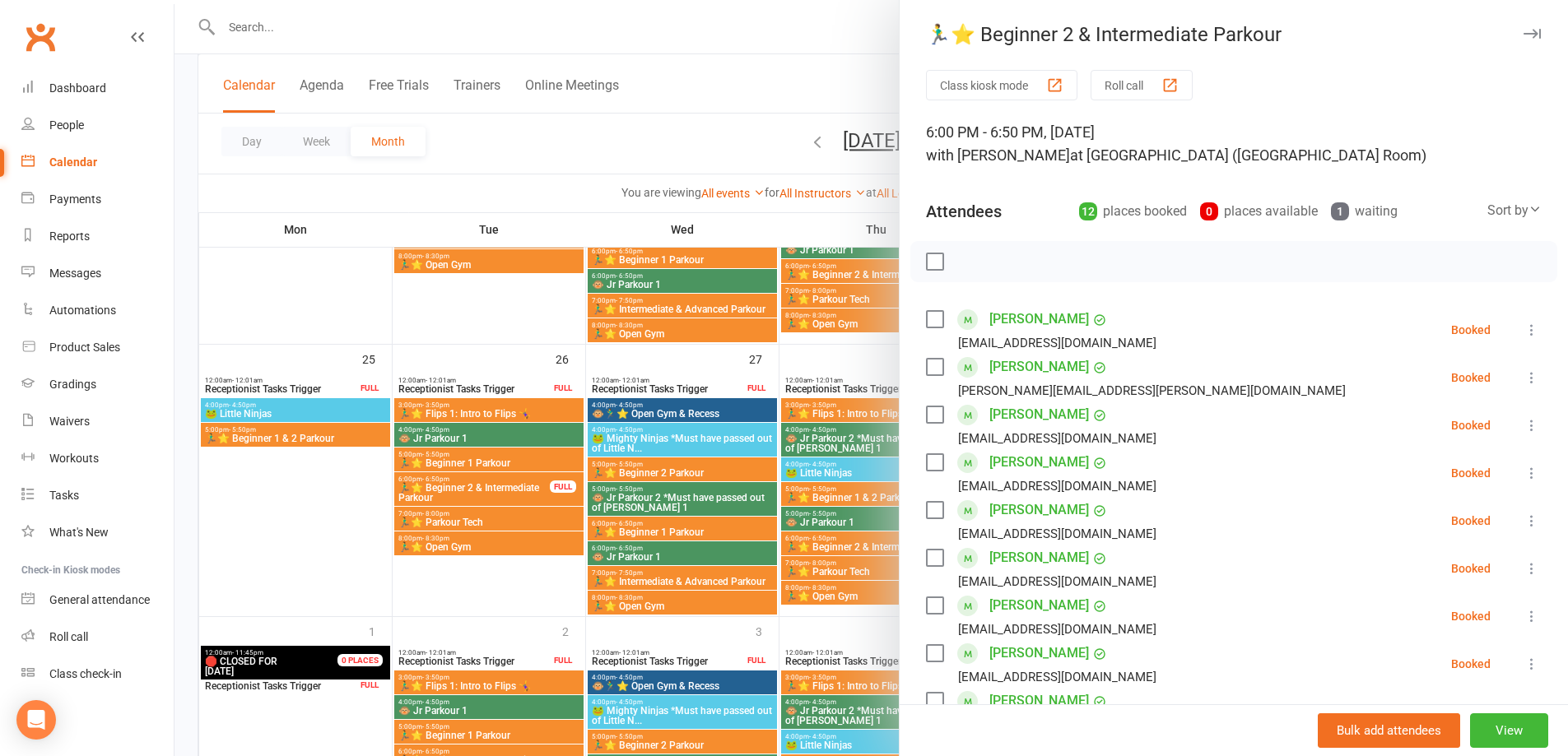
click at [476, 519] on div at bounding box center [872, 378] width 1394 height 756
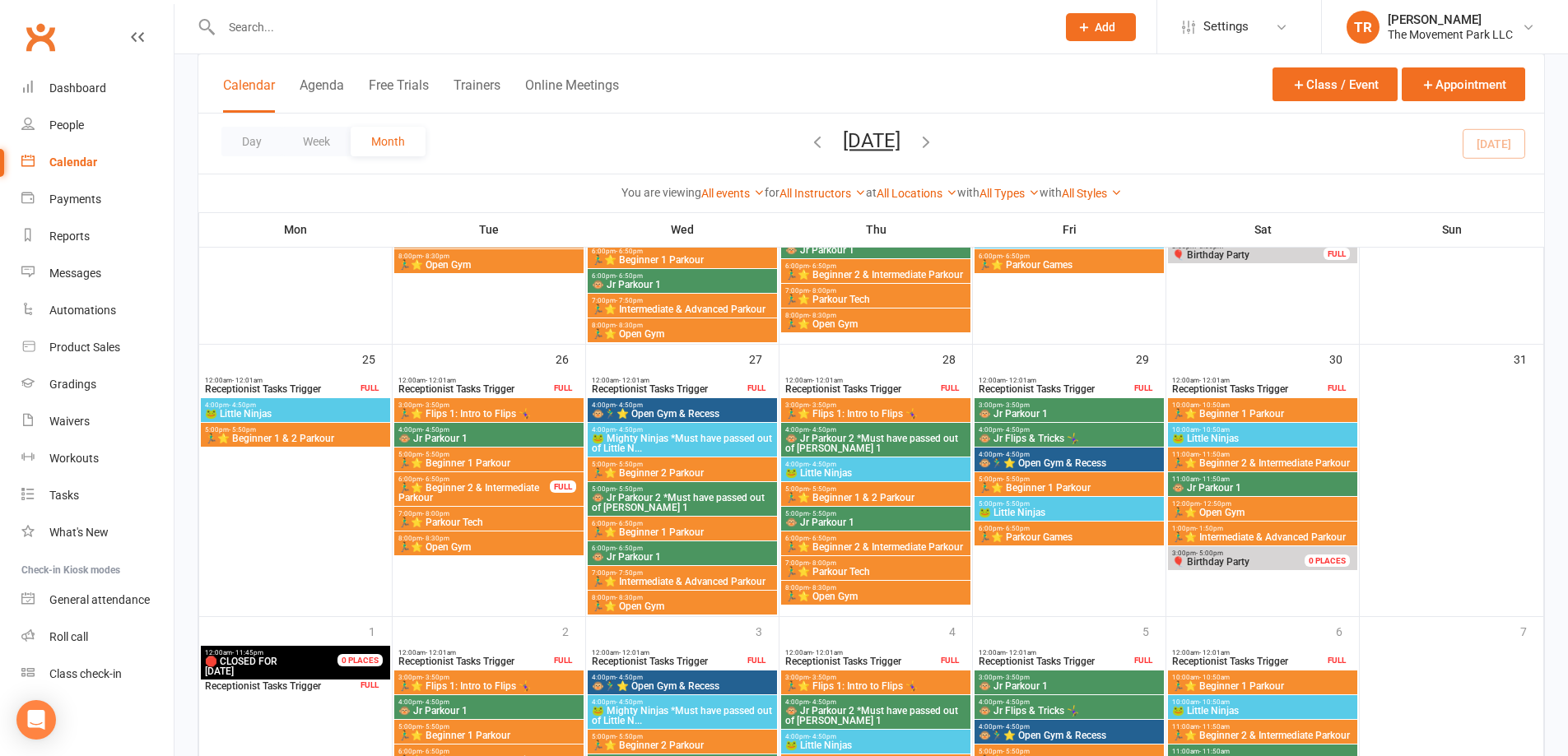
click at [476, 519] on span "🏃‍♂️⭐ Parkour Tech" at bounding box center [489, 523] width 183 height 10
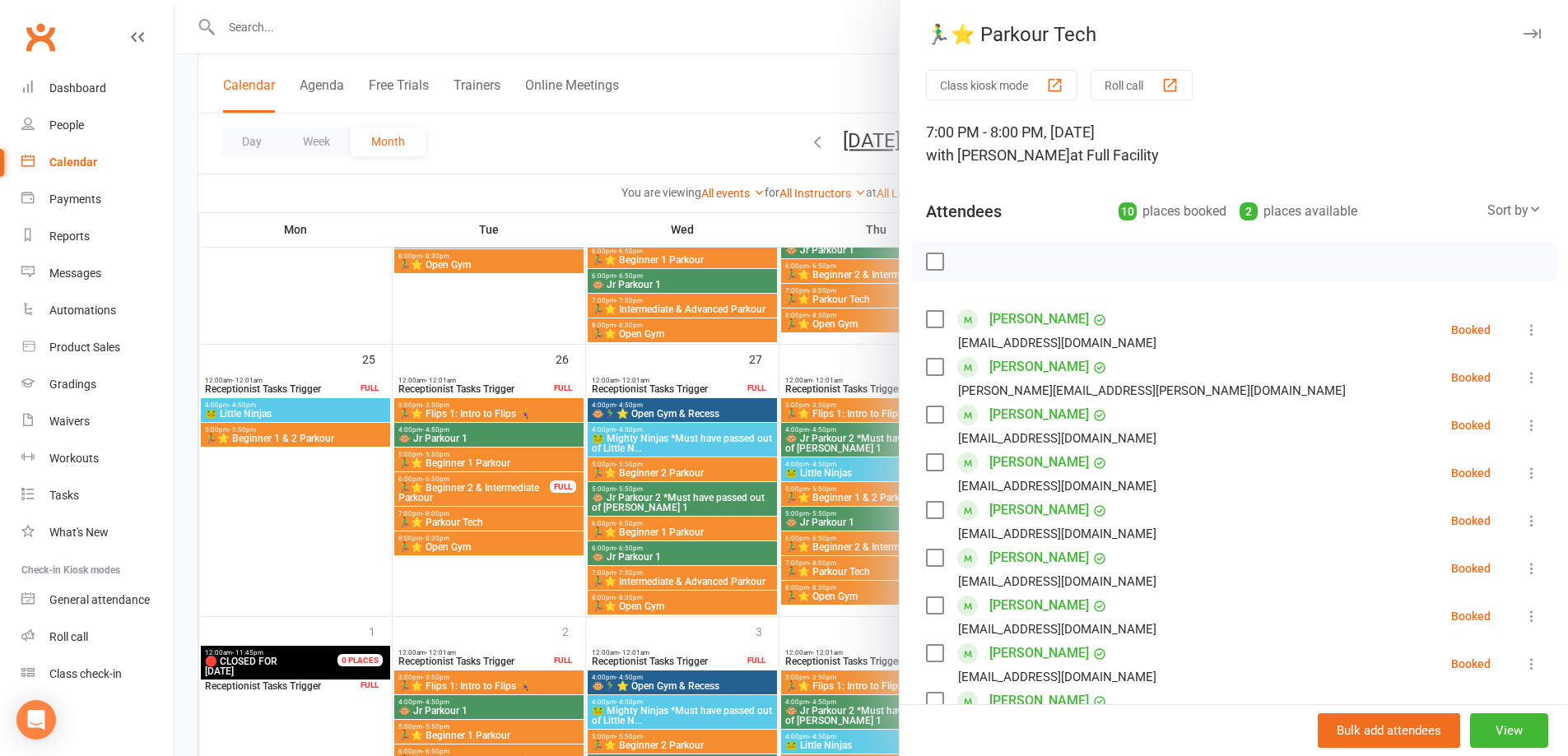
click at [464, 547] on div at bounding box center [872, 378] width 1394 height 756
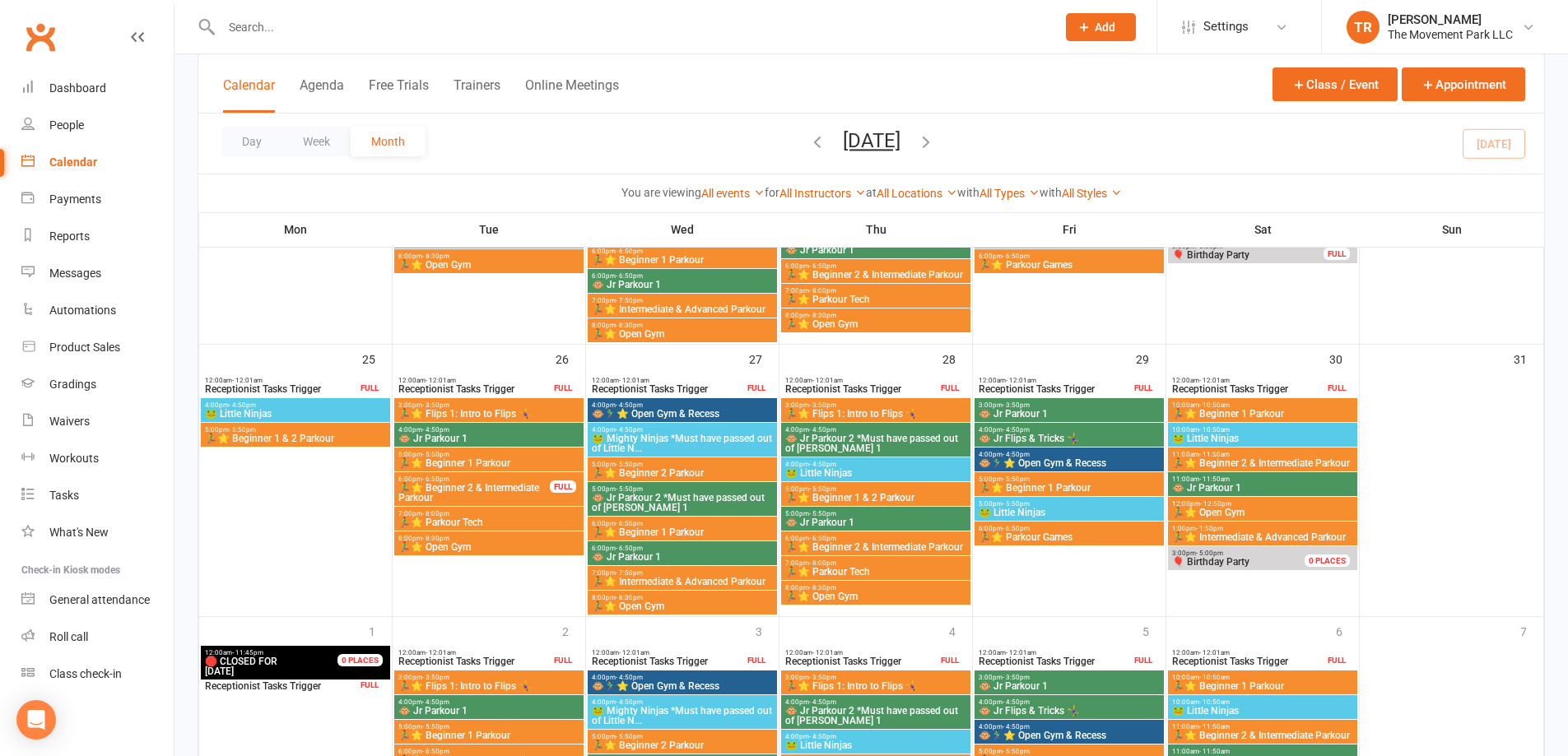
click at [464, 547] on span "🏃‍♂️⭐ Open Gym" at bounding box center [489, 548] width 183 height 10
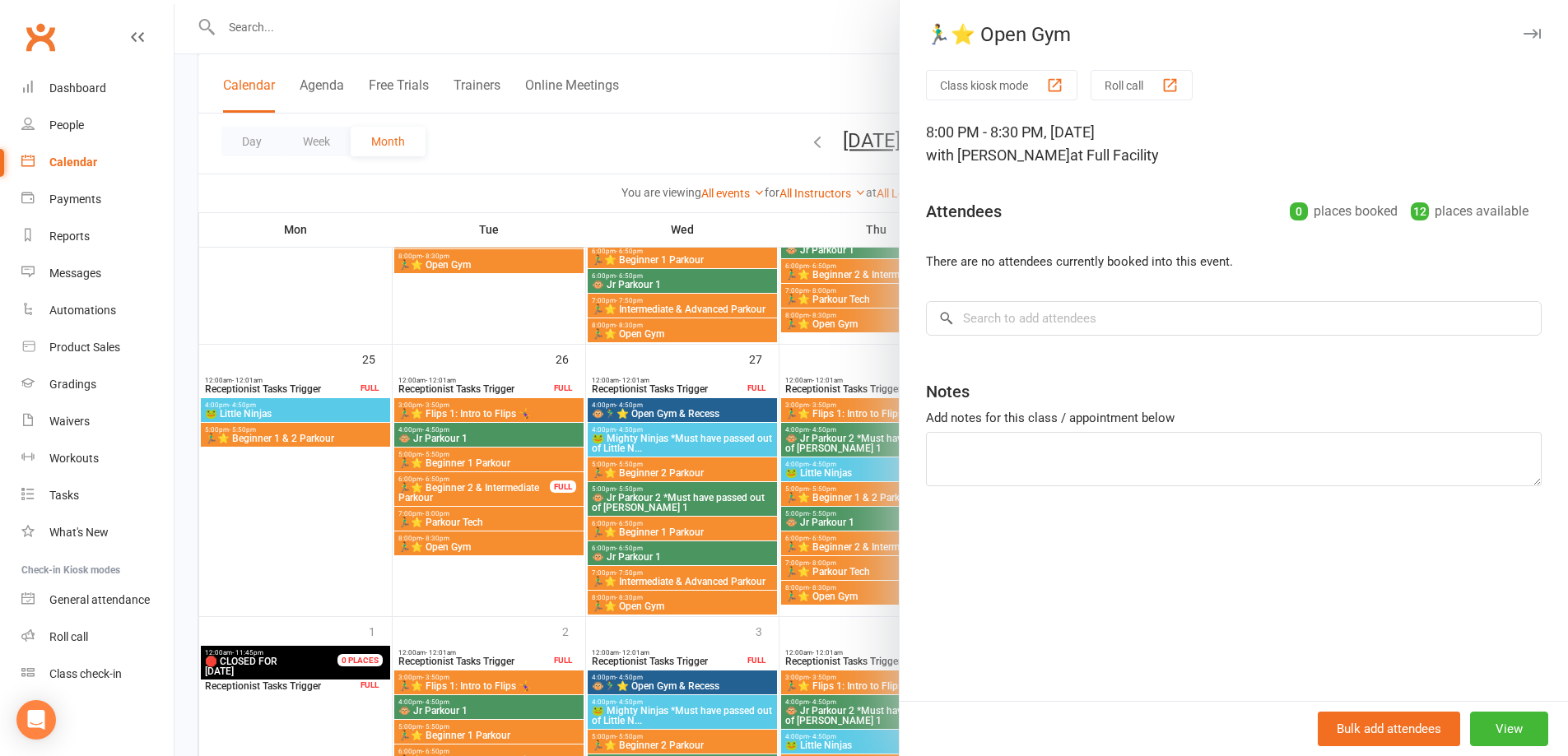
click at [487, 488] on div at bounding box center [872, 378] width 1394 height 756
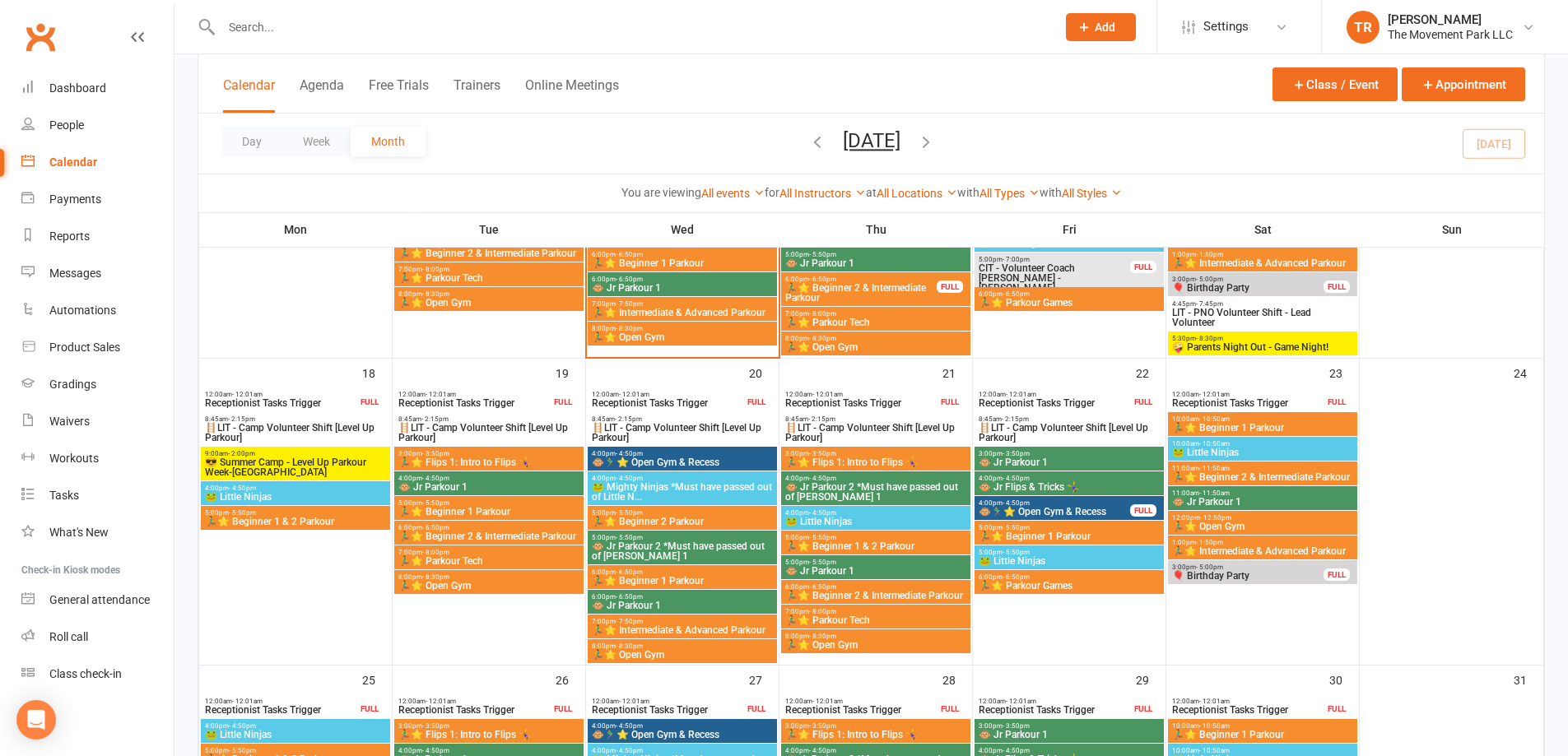
scroll to position [905, 0]
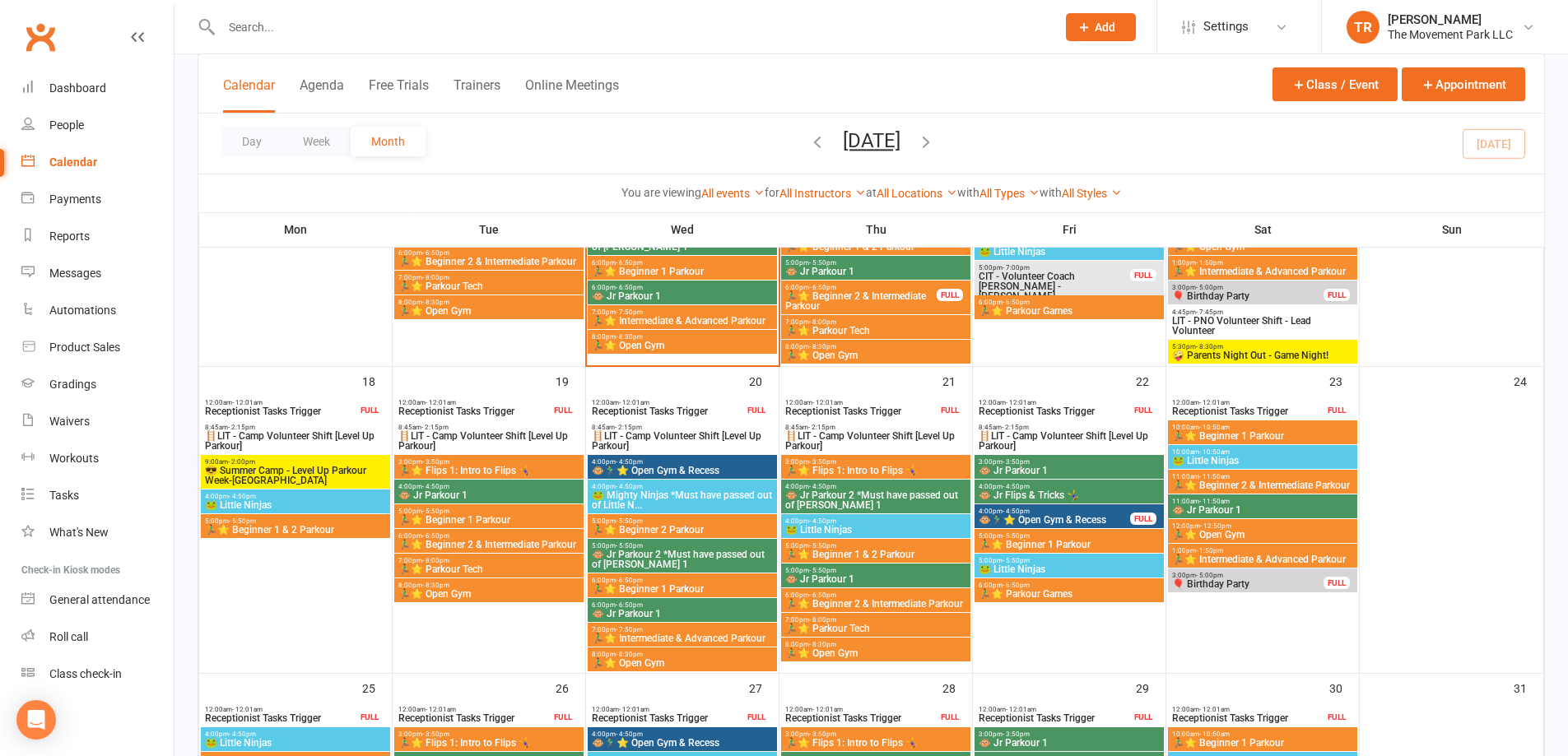
click at [318, 501] on span "🐸 Little Ninjas" at bounding box center [295, 506] width 183 height 10
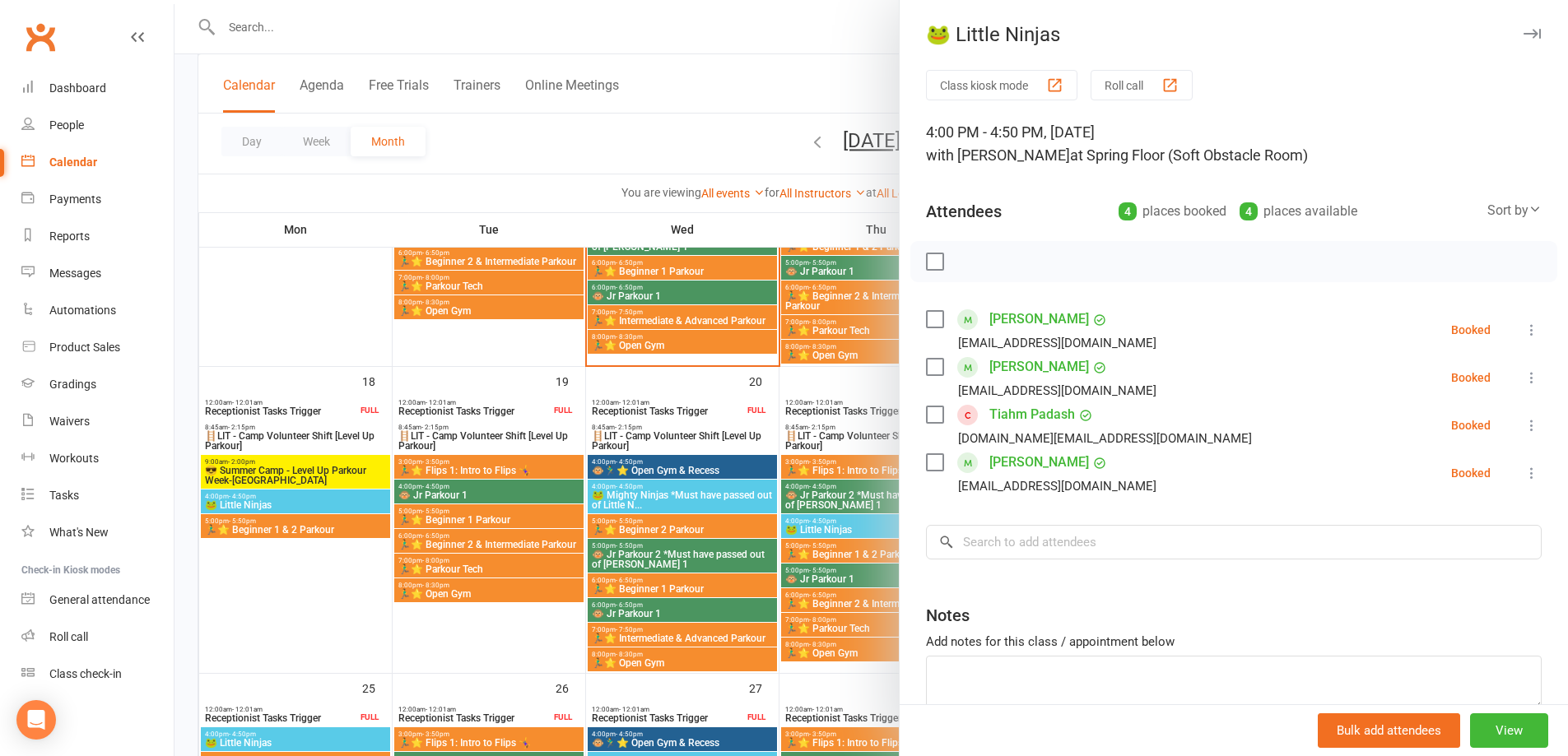
click at [302, 528] on div at bounding box center [872, 378] width 1394 height 756
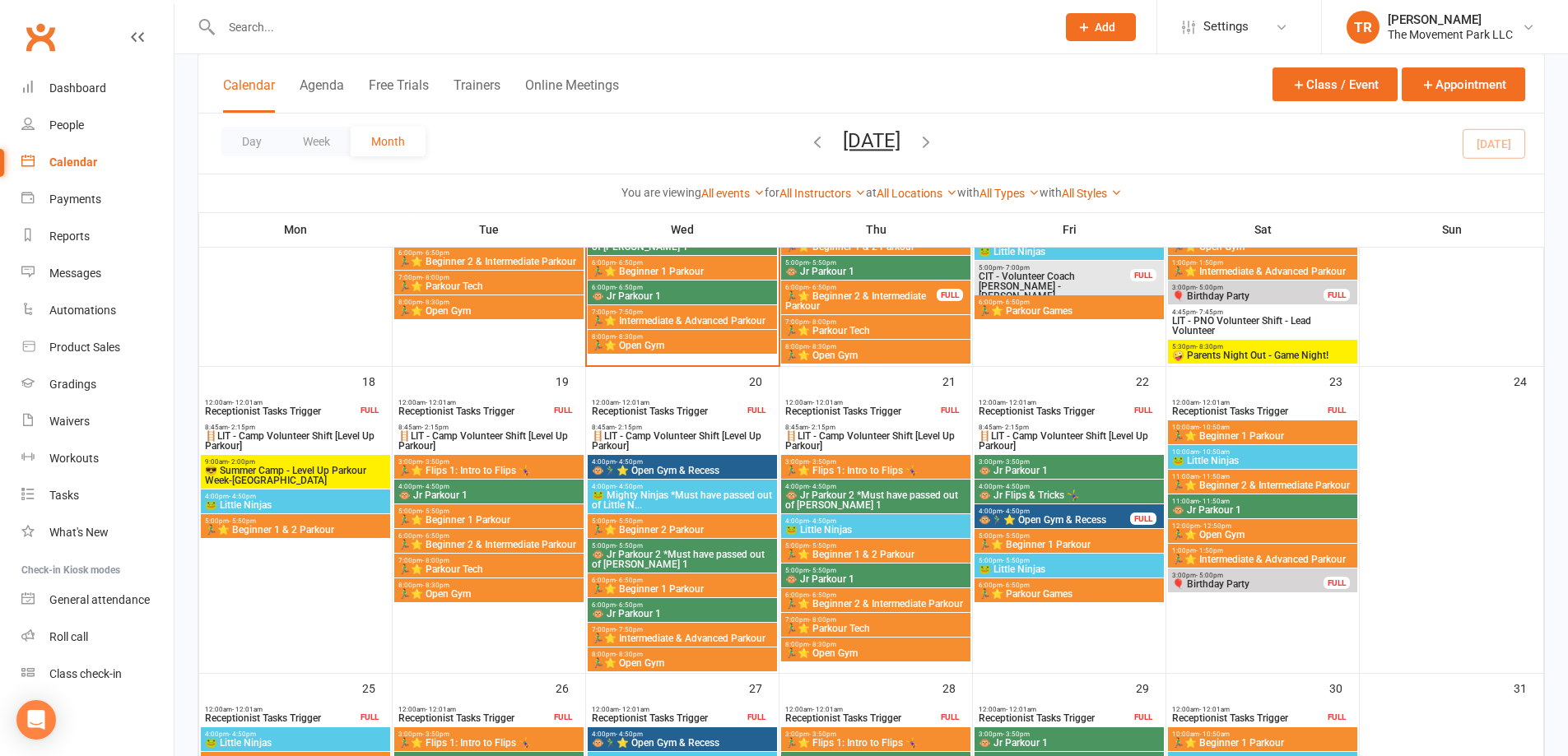
click at [302, 528] on span "🏃‍♂️⭐ Beginner 1 & 2 Parkour" at bounding box center [295, 531] width 183 height 10
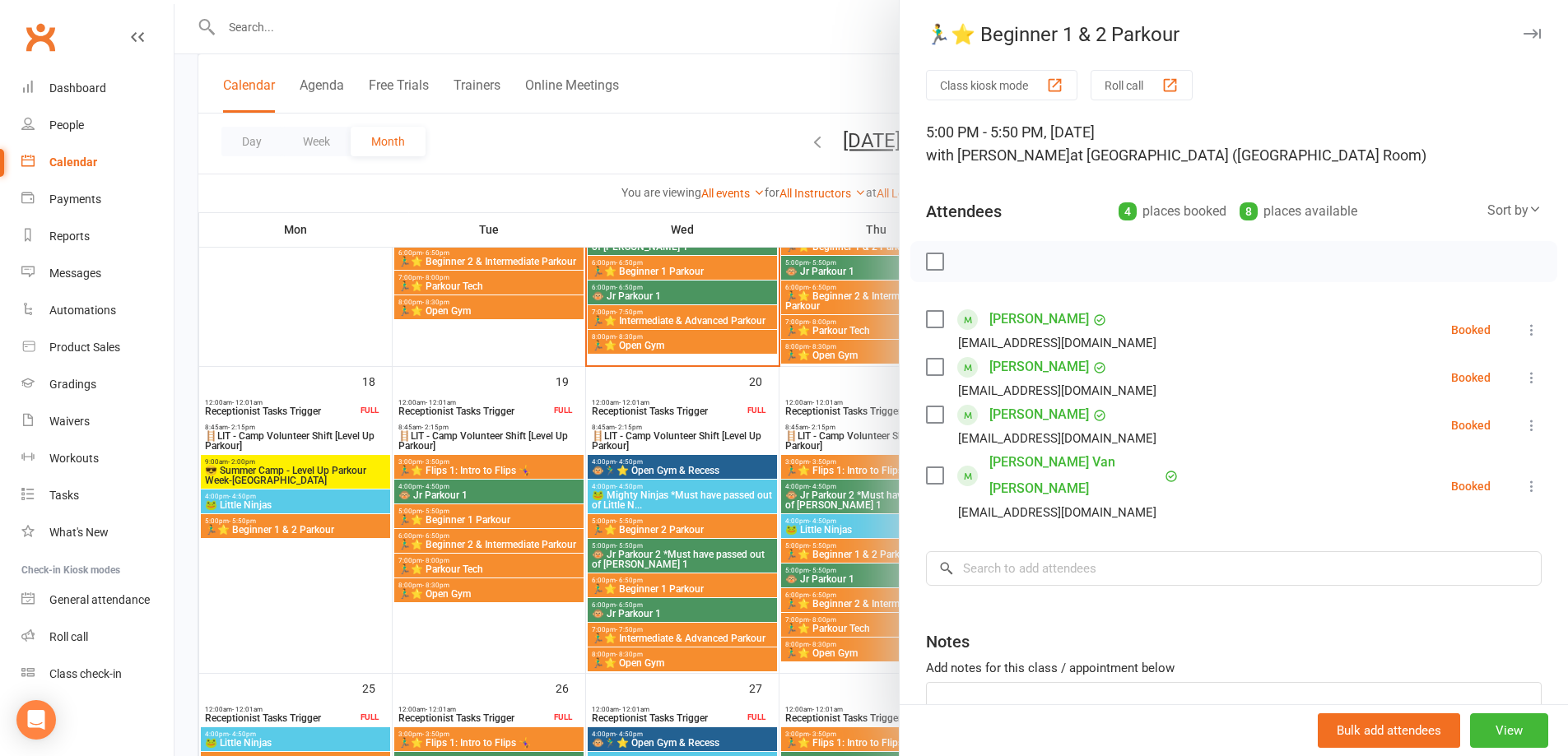
click at [458, 468] on div at bounding box center [872, 378] width 1394 height 756
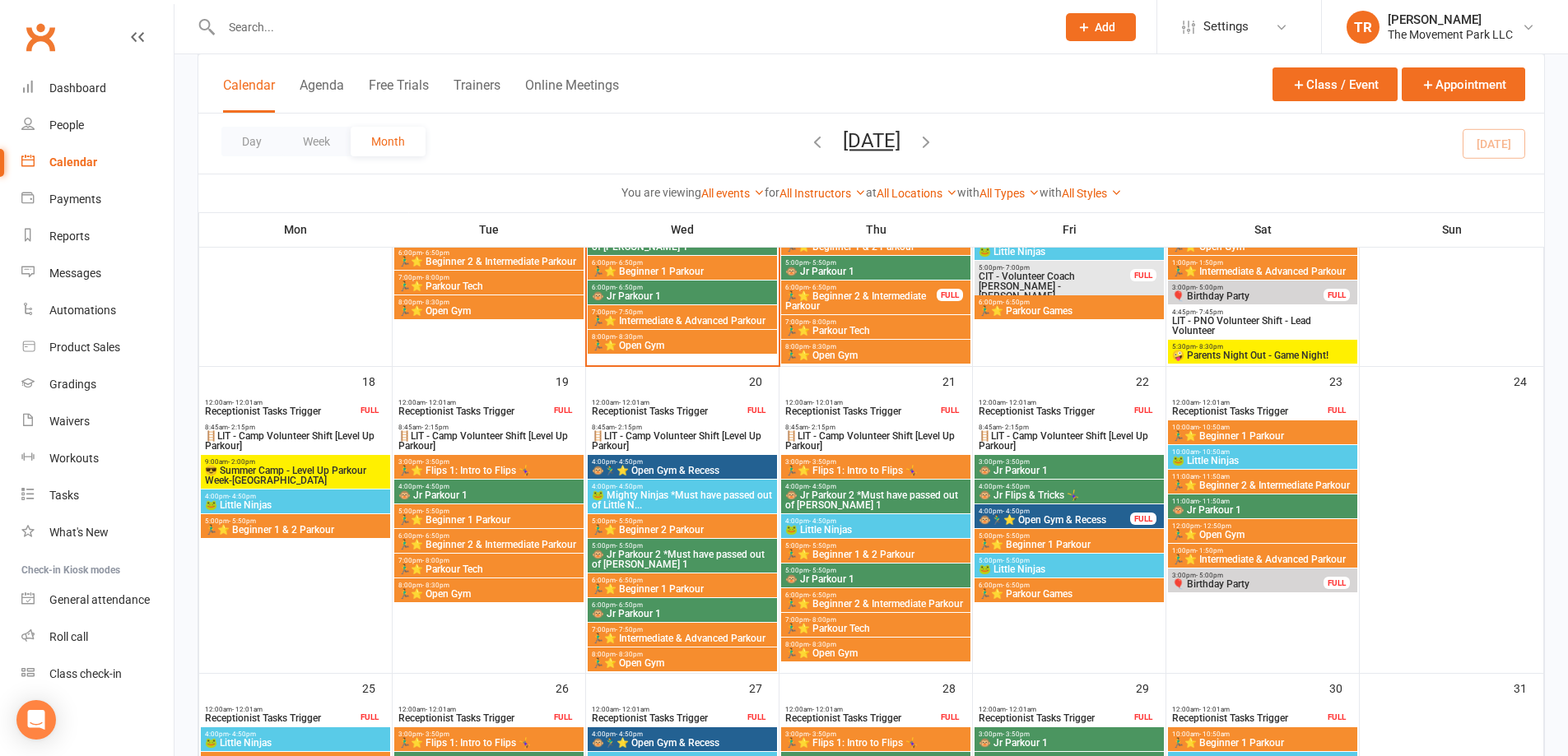
click at [458, 468] on span "🏃‍♂️⭐ Flips 1: Intro to Flips 🤸‍♀️" at bounding box center [489, 471] width 183 height 10
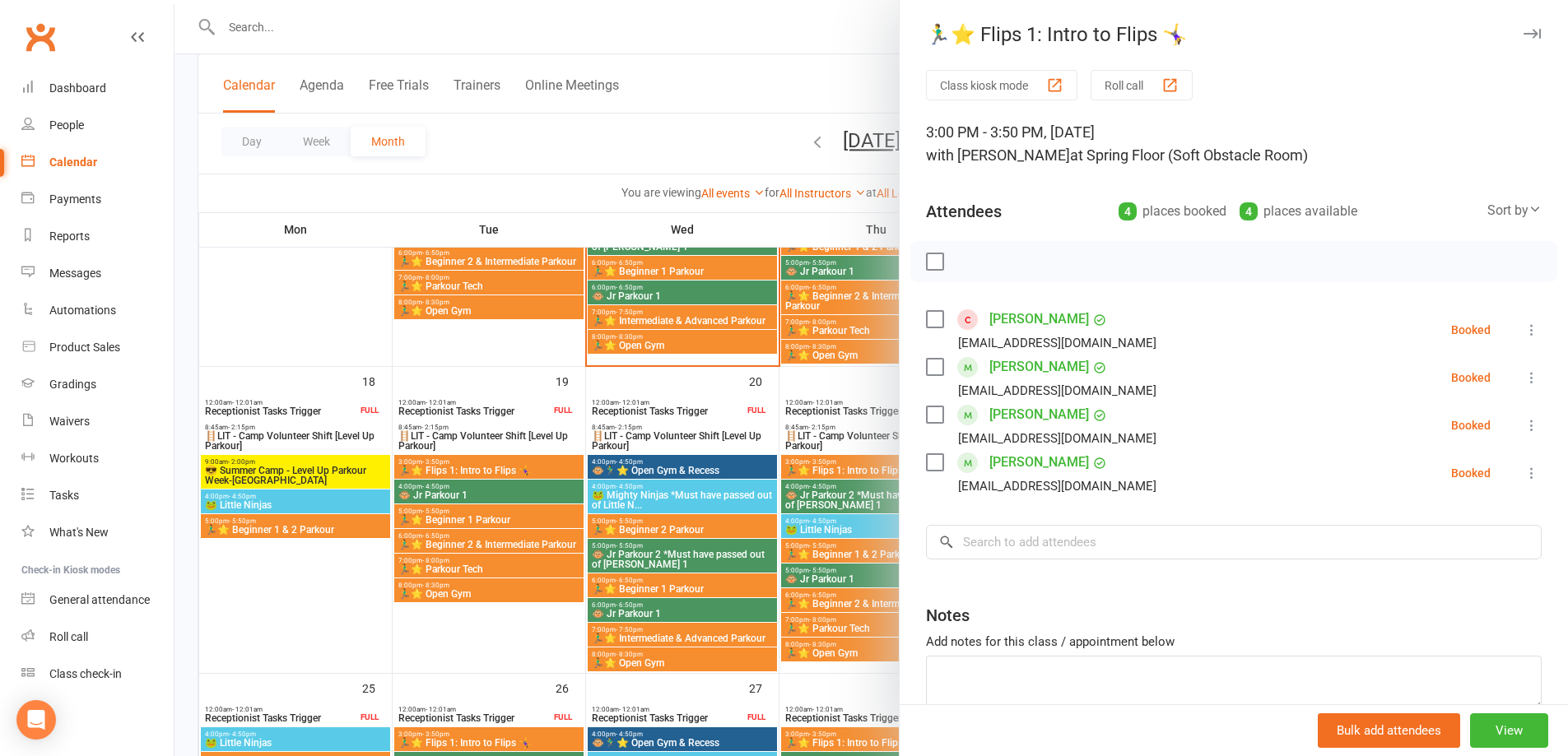
click at [460, 491] on div at bounding box center [872, 378] width 1394 height 756
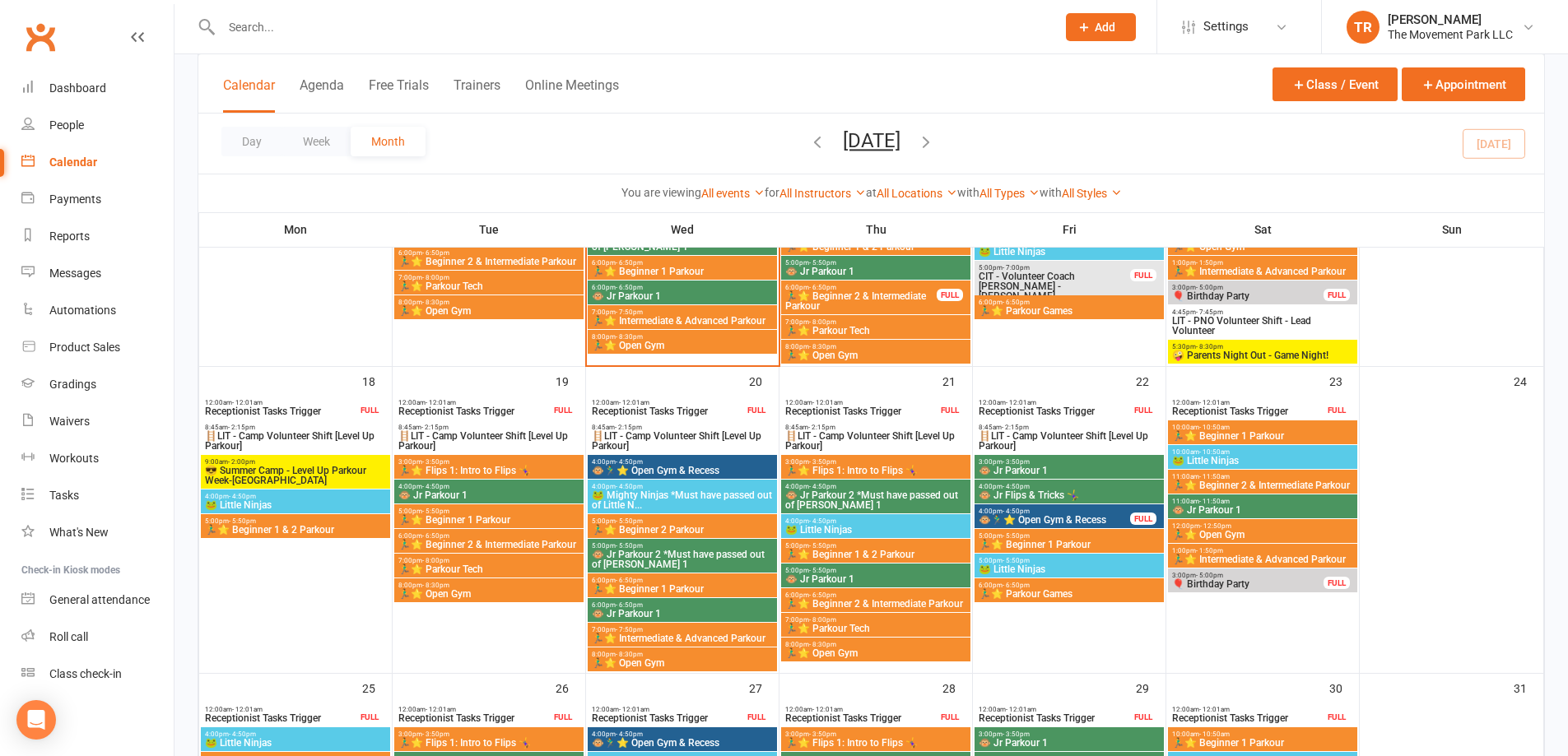
click at [460, 491] on span "🐵 Jr Parkour 1" at bounding box center [489, 495] width 183 height 10
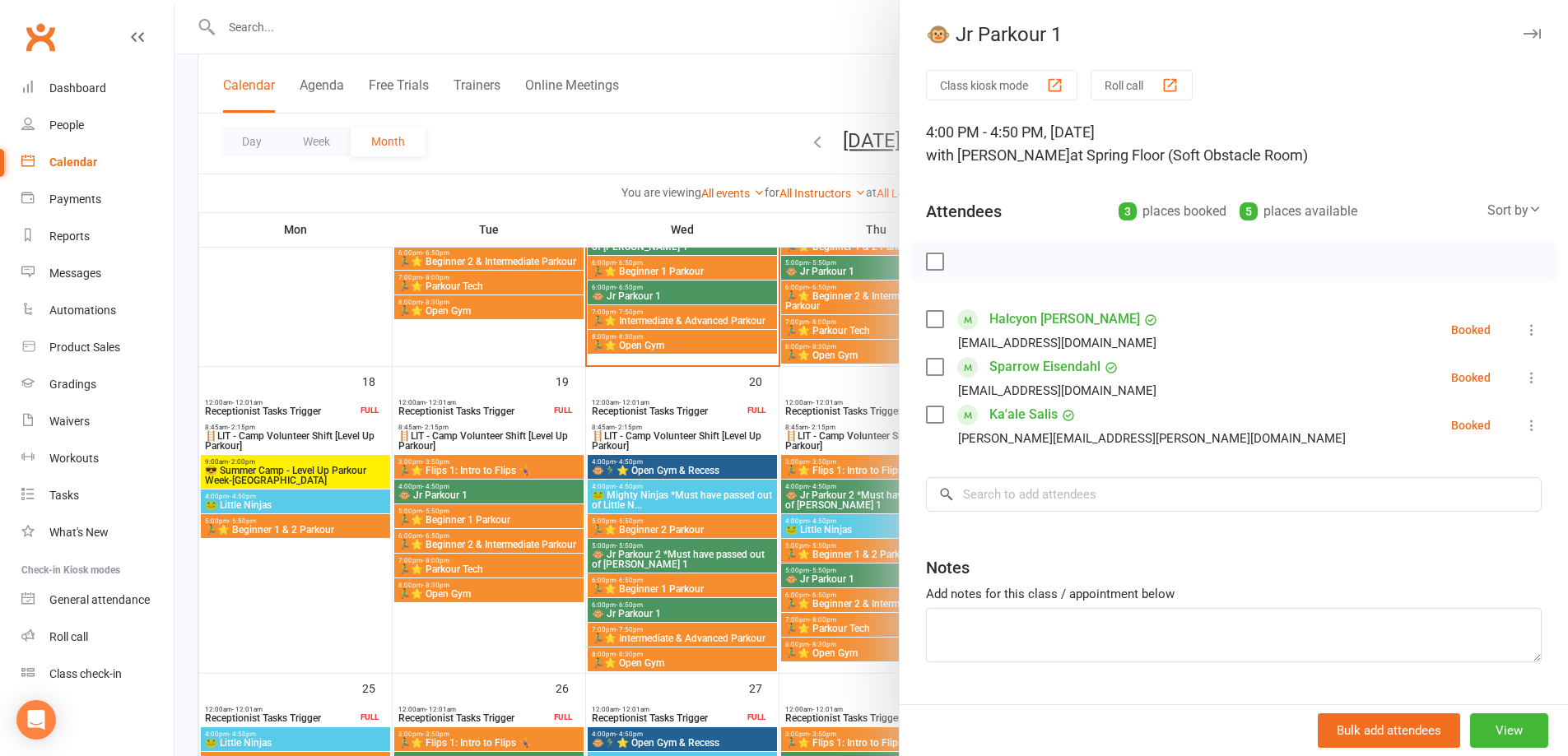
click at [457, 520] on div at bounding box center [872, 378] width 1394 height 756
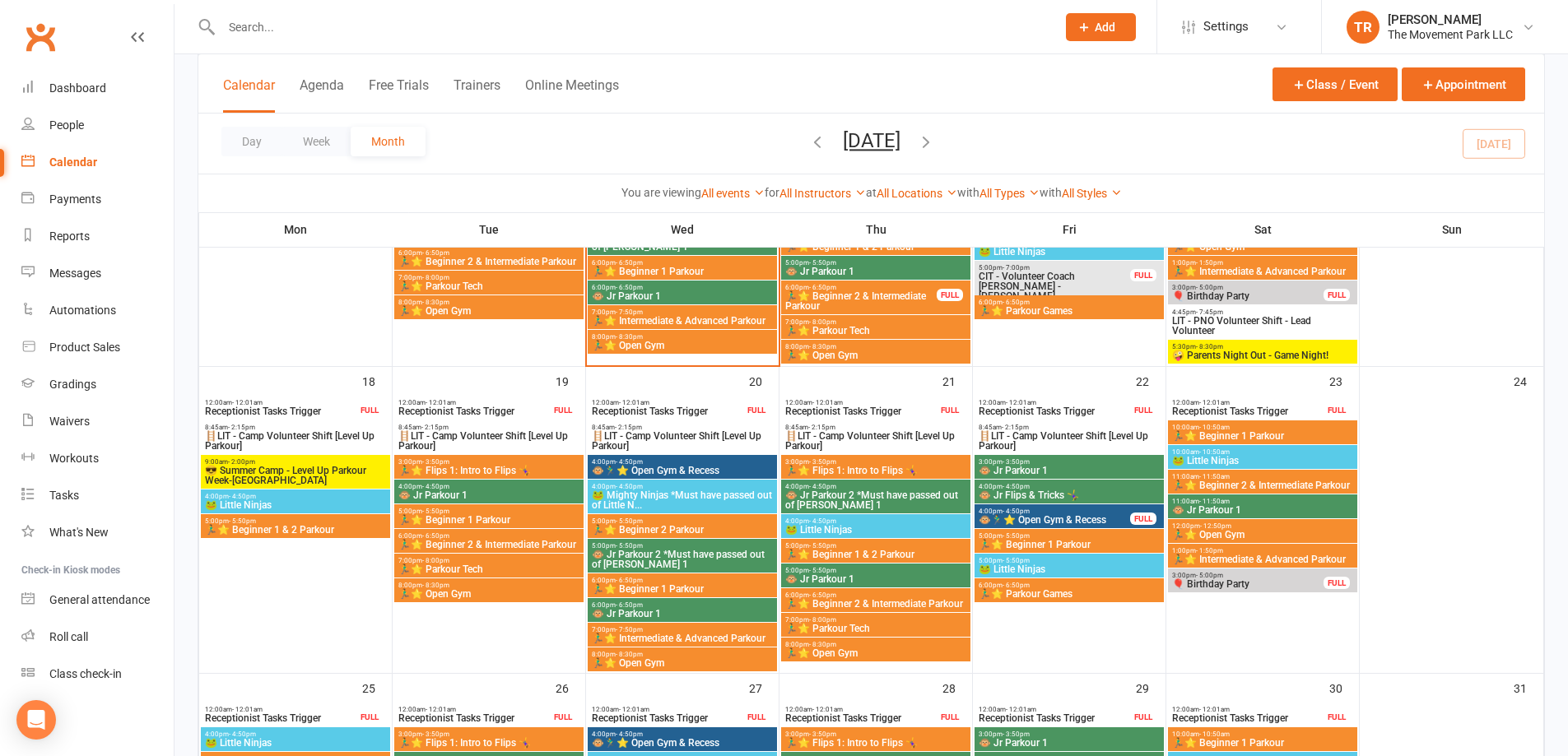
click at [457, 520] on span "🏃‍♂️⭐ Beginner 1 Parkour" at bounding box center [489, 520] width 183 height 10
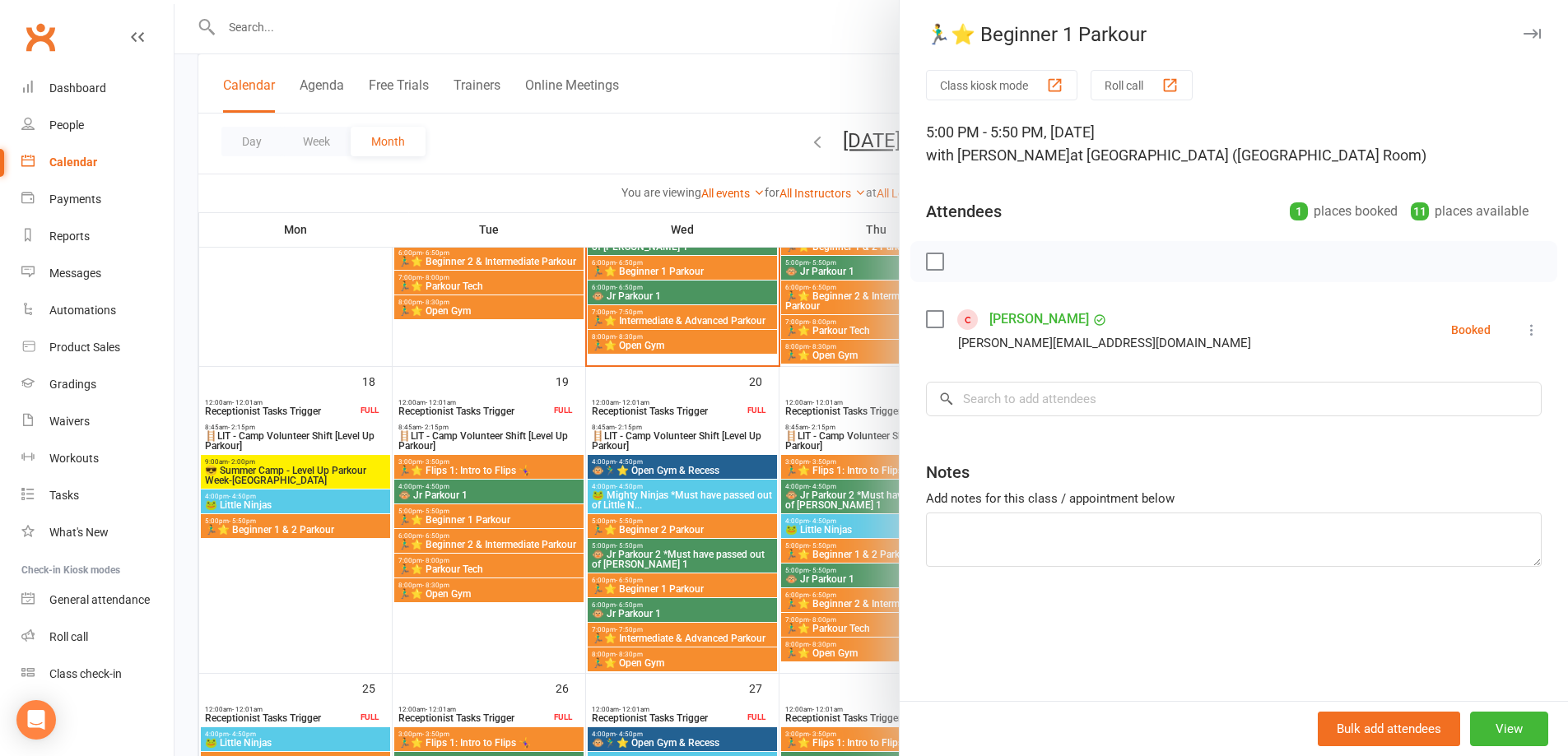
click at [454, 542] on div at bounding box center [872, 378] width 1394 height 756
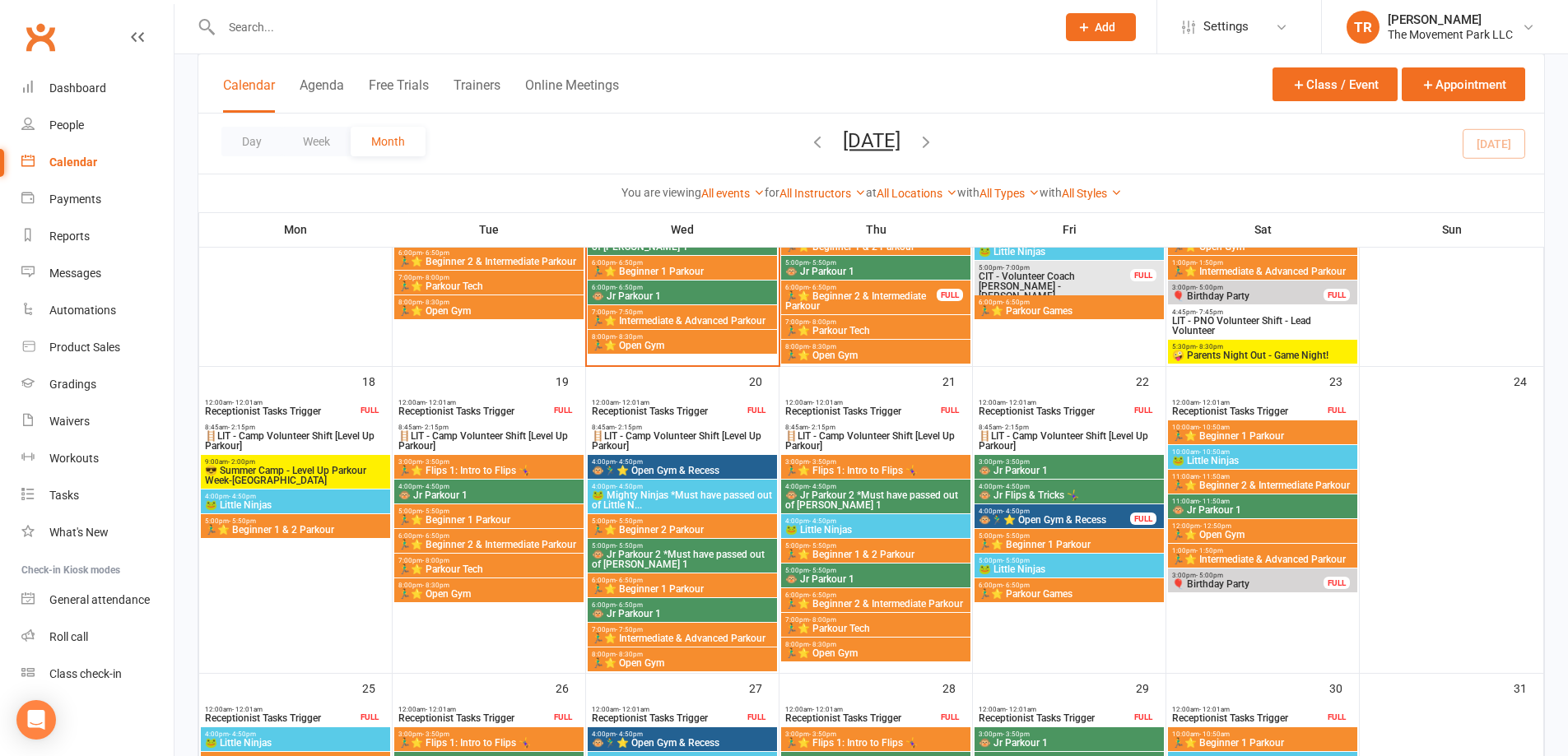
click at [454, 542] on span "🏃‍♂️⭐ Beginner 2 & Intermediate Parkour" at bounding box center [489, 545] width 183 height 10
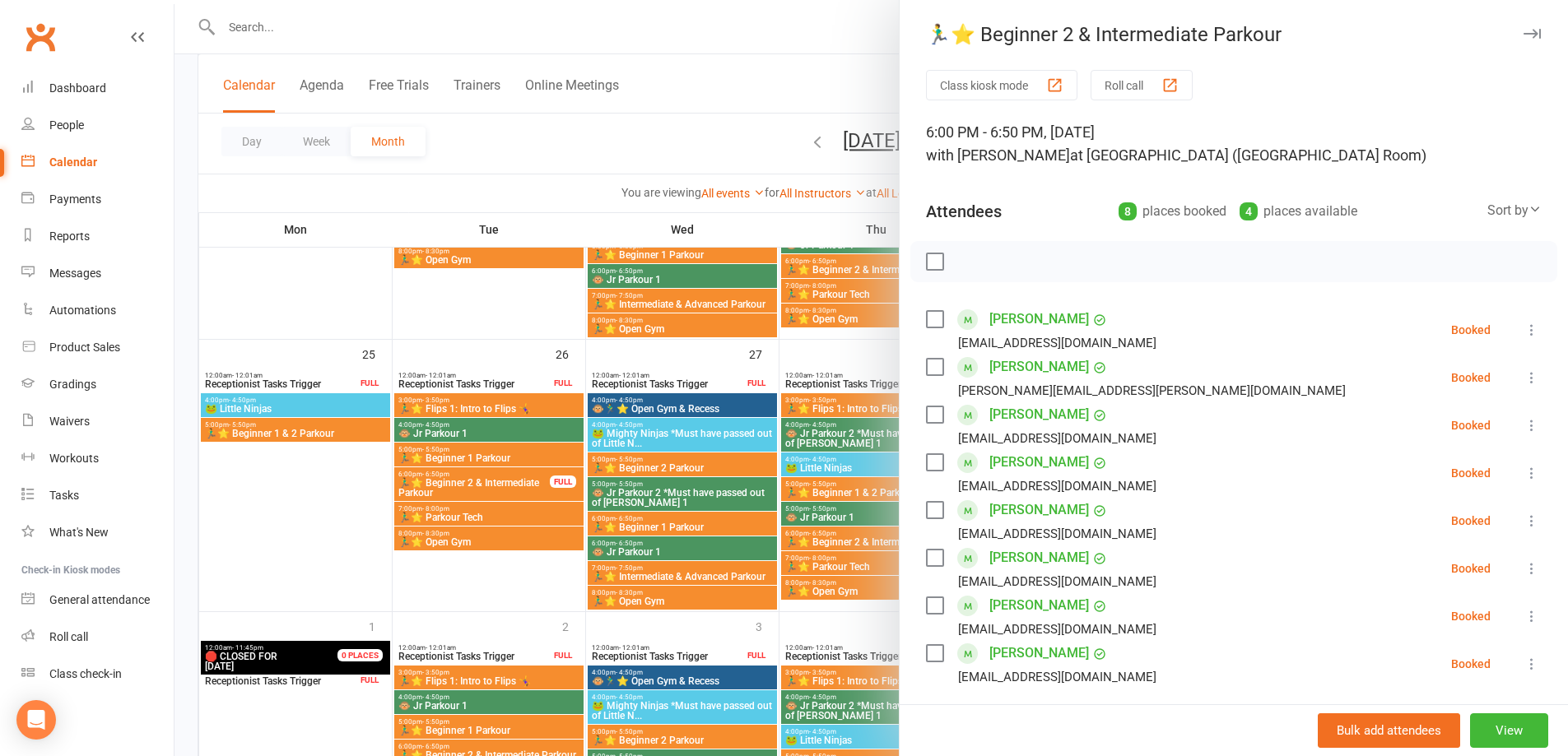
scroll to position [1317, 0]
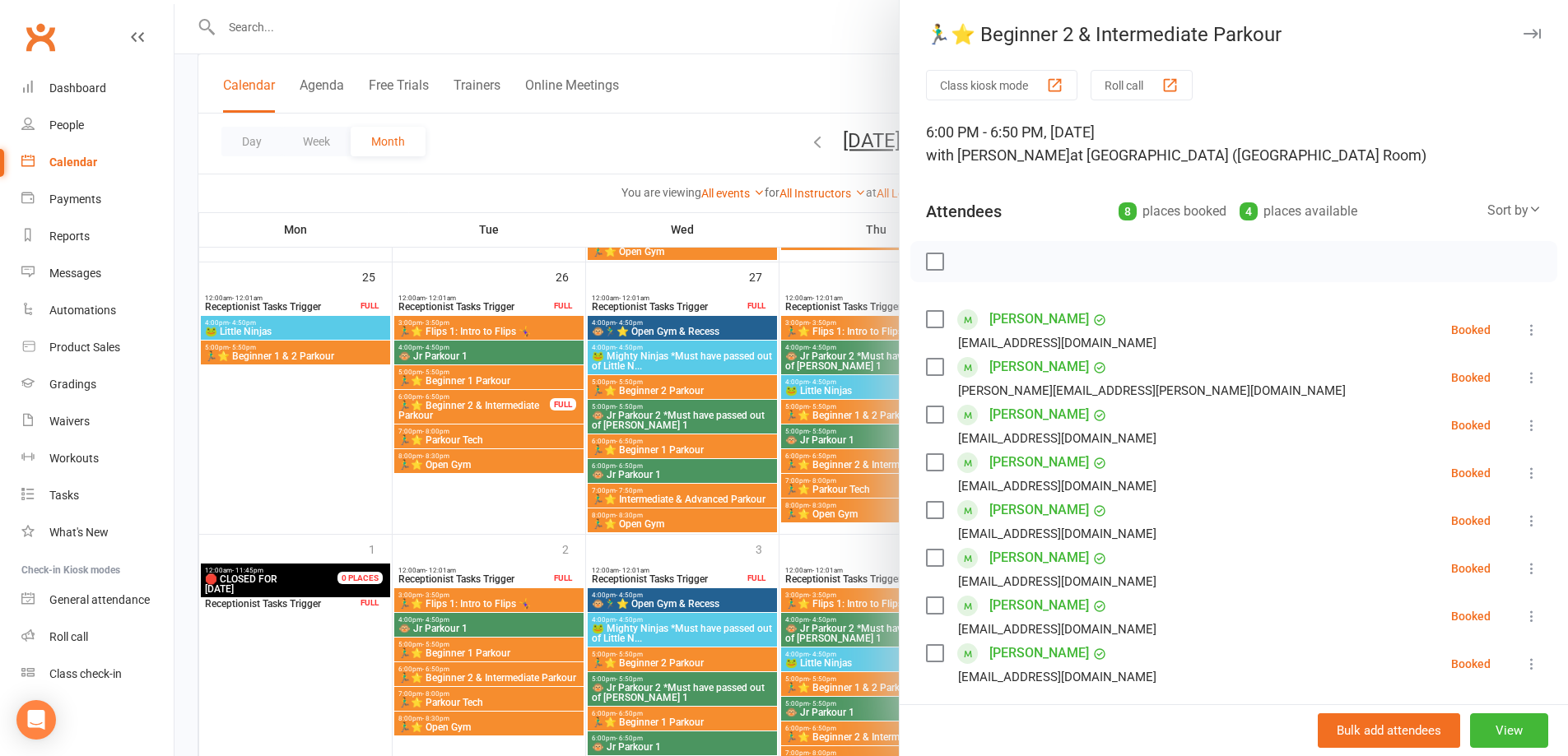
click at [319, 363] on div at bounding box center [872, 378] width 1394 height 756
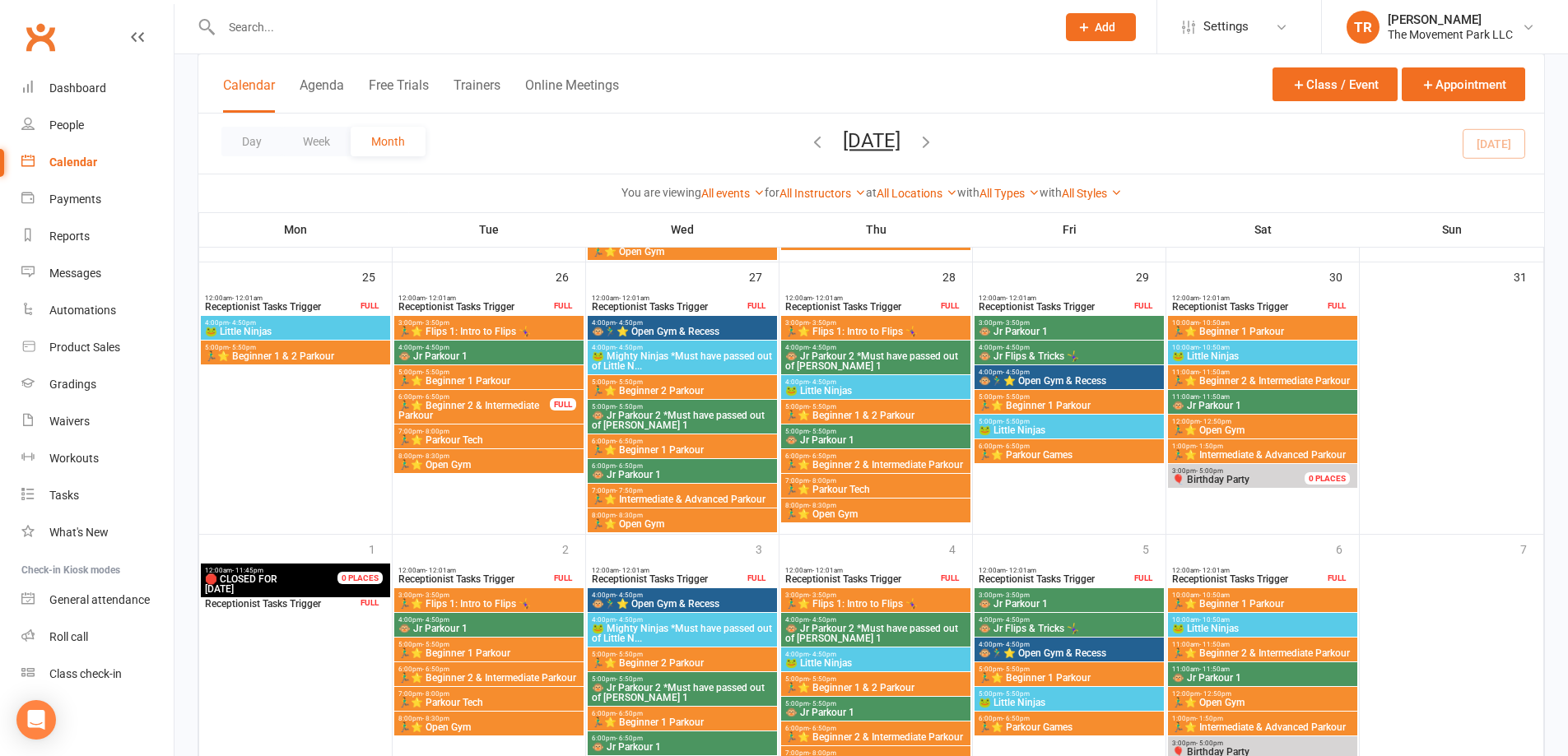
click at [321, 363] on div "5:00pm - 5:50pm 🏃‍♂️⭐ Beginner 1 & 2 Parkour" at bounding box center [295, 353] width 189 height 24
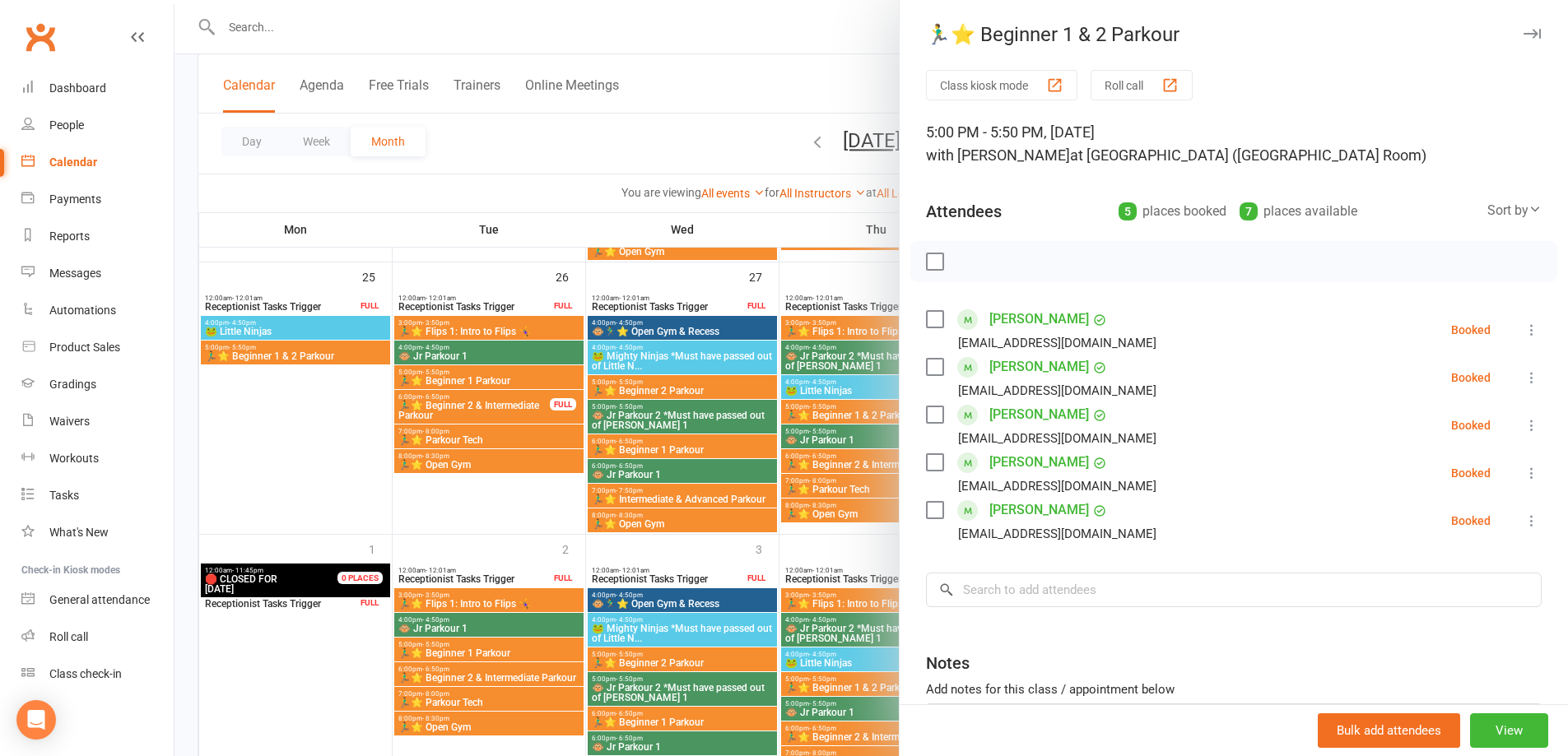
click at [321, 329] on div at bounding box center [872, 378] width 1394 height 756
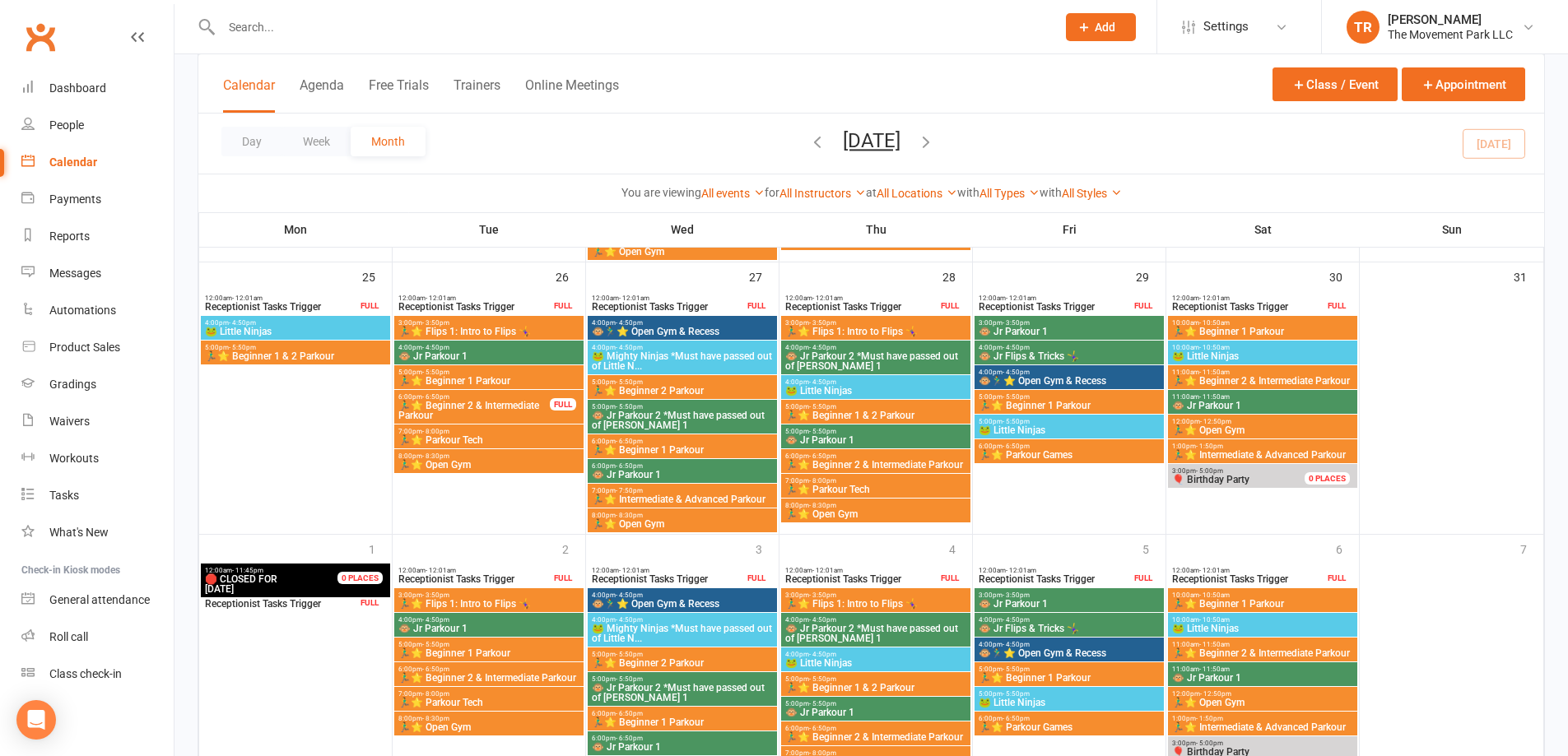
click at [321, 329] on span "🐸 Little Ninjas" at bounding box center [295, 332] width 183 height 10
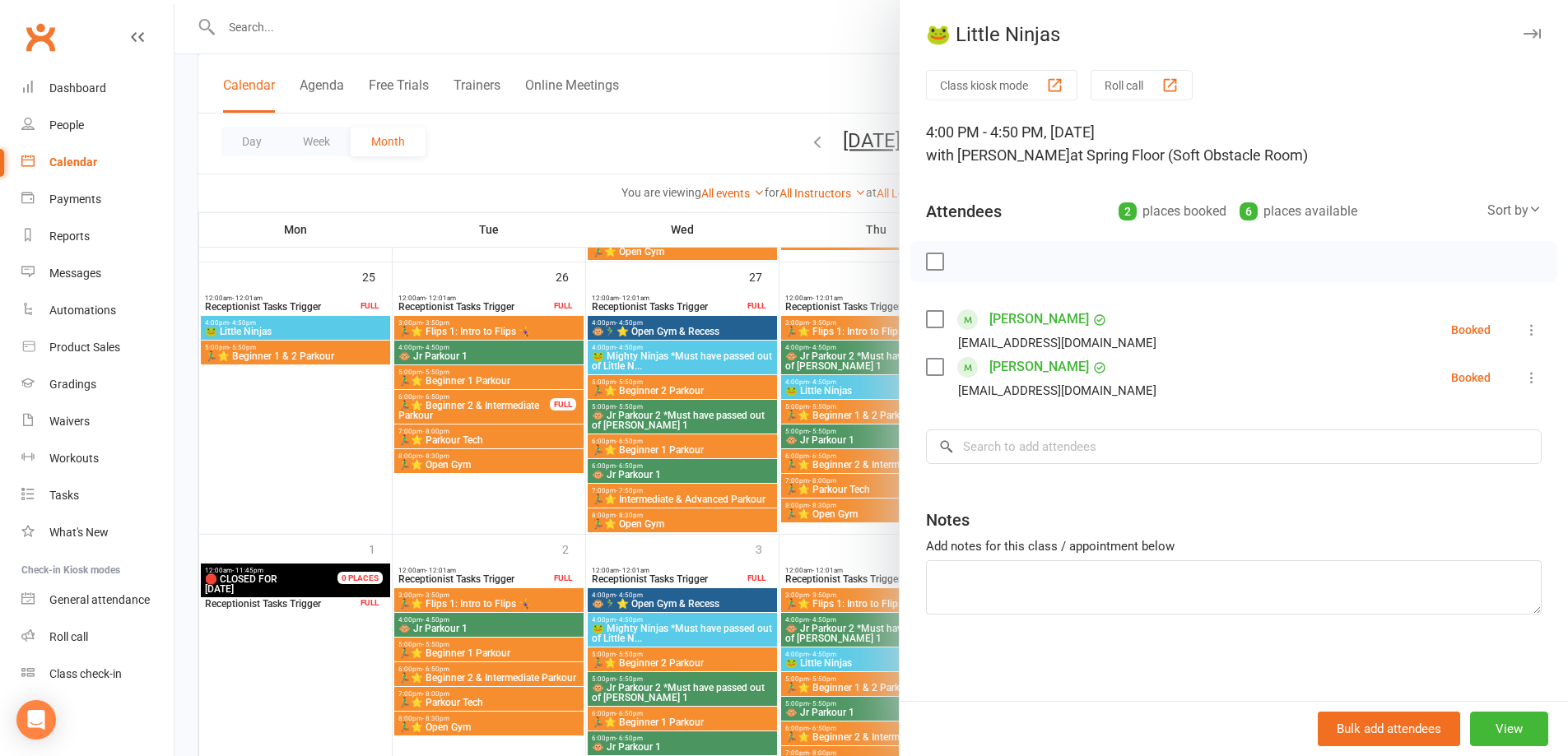
click at [473, 327] on div at bounding box center [872, 378] width 1394 height 756
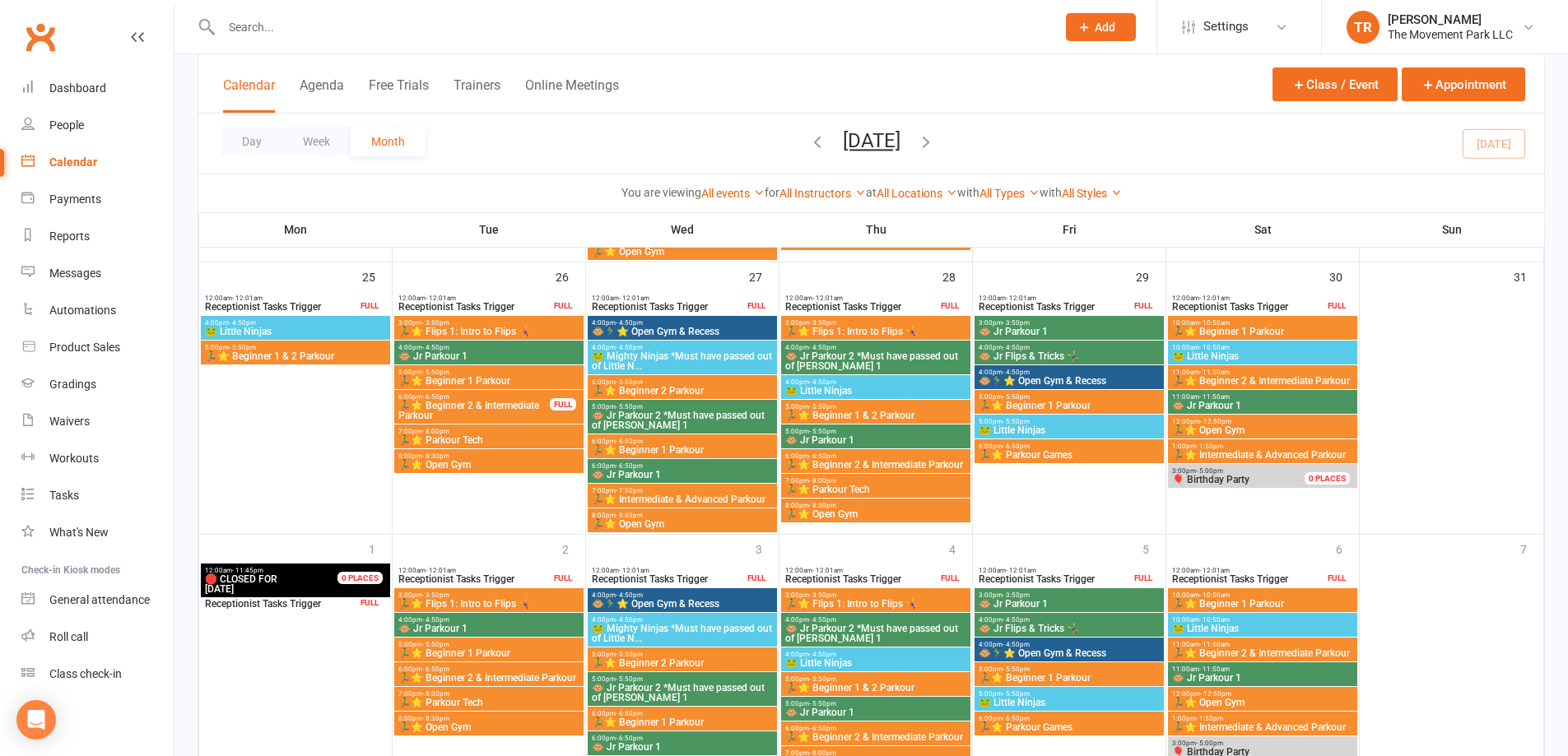
click at [472, 327] on span "🏃‍♂️⭐ Flips 1: Intro to Flips 🤸‍♀️" at bounding box center [489, 332] width 183 height 10
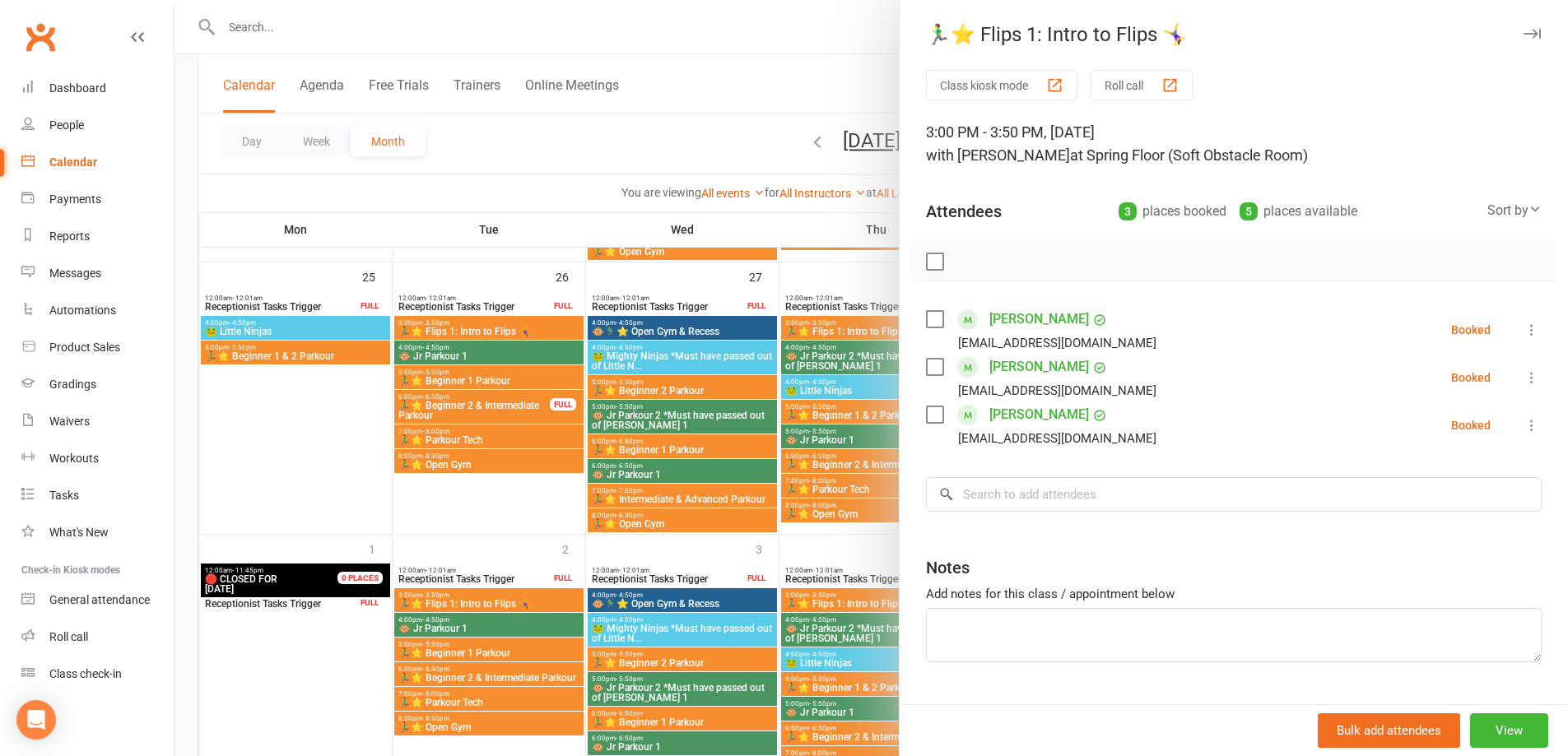
click at [480, 352] on div at bounding box center [872, 378] width 1394 height 756
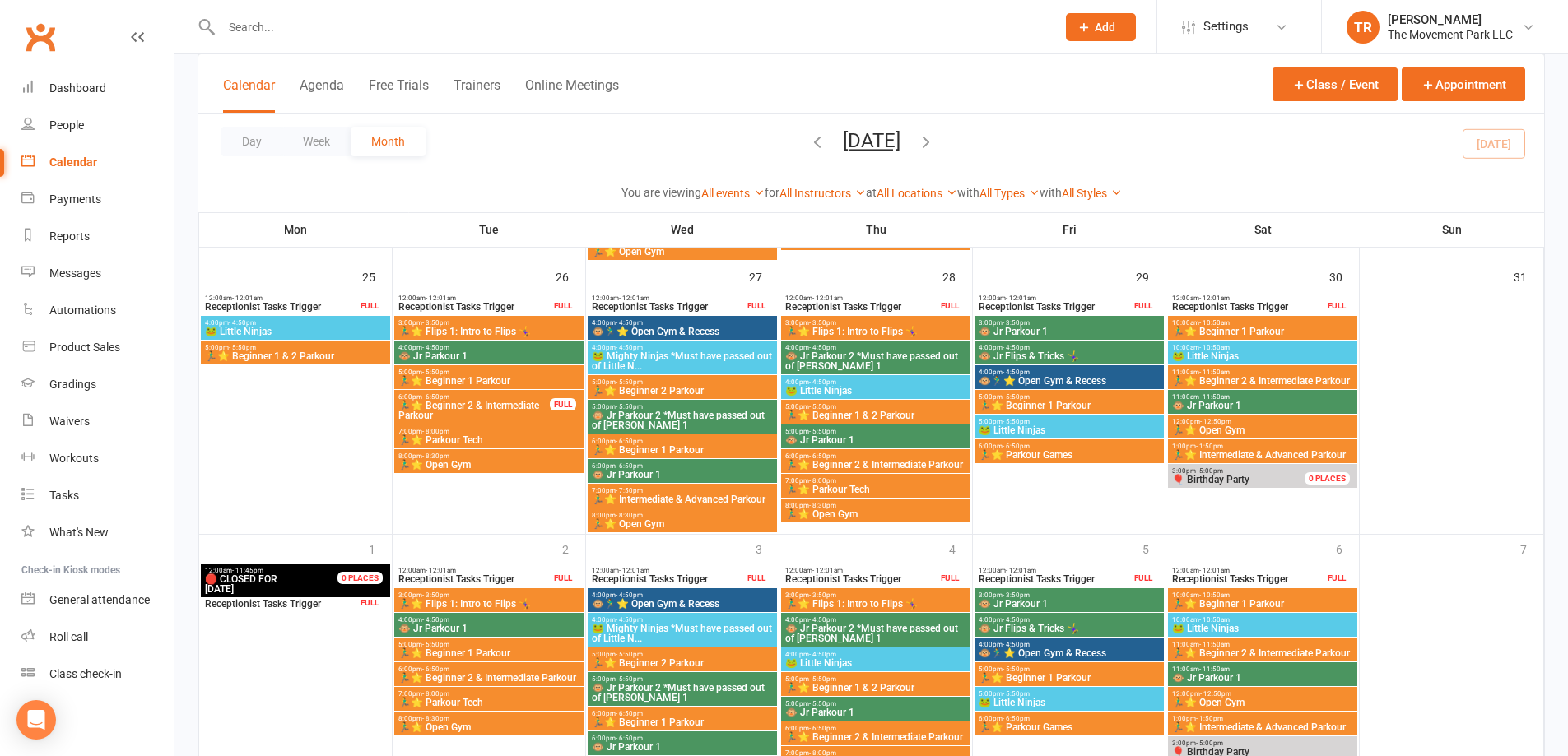
click at [480, 352] on span "🐵 Jr Parkour 1" at bounding box center [489, 357] width 183 height 10
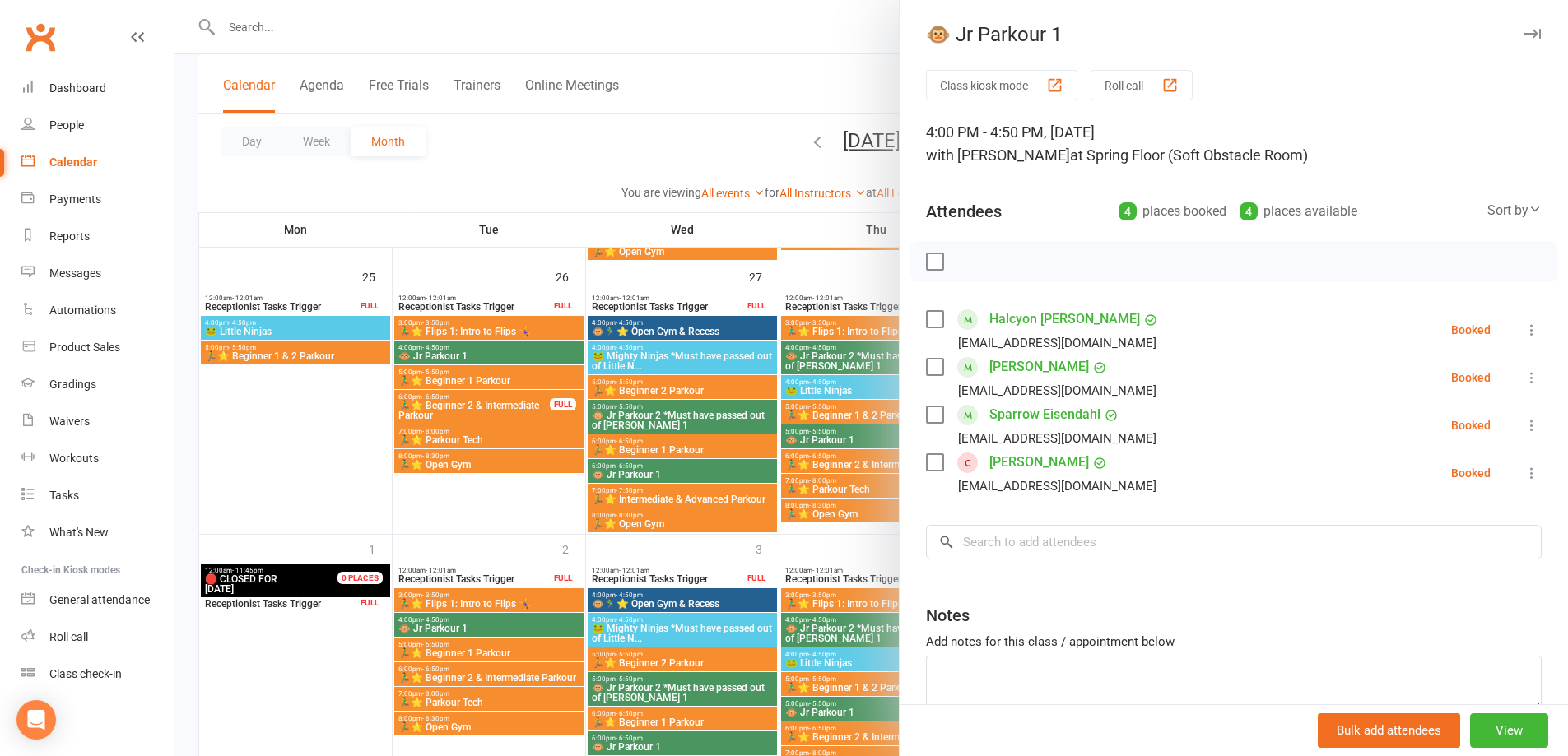
click at [480, 379] on div at bounding box center [872, 378] width 1394 height 756
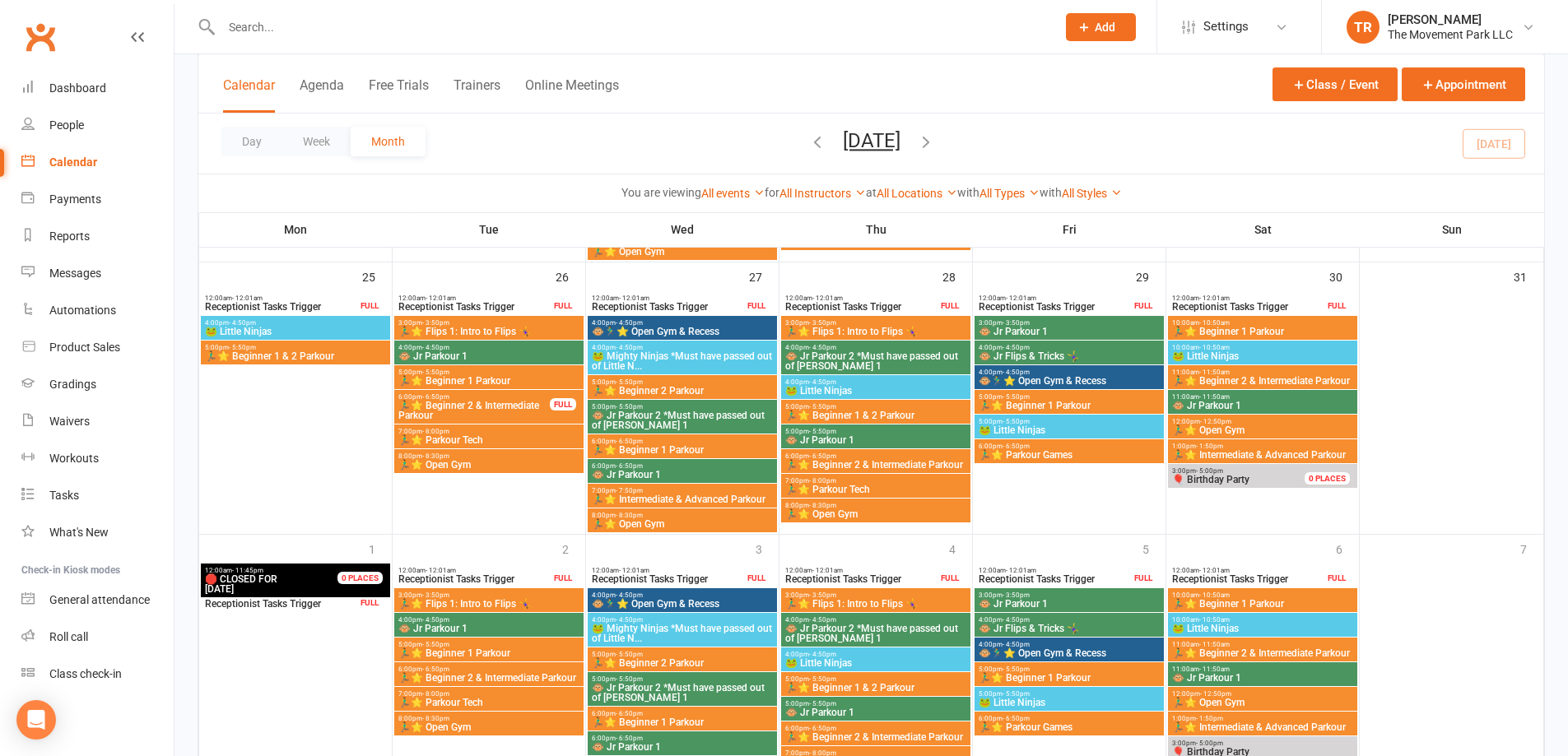
click at [480, 379] on span "🏃‍♂️⭐ Beginner 1 Parkour" at bounding box center [489, 381] width 183 height 10
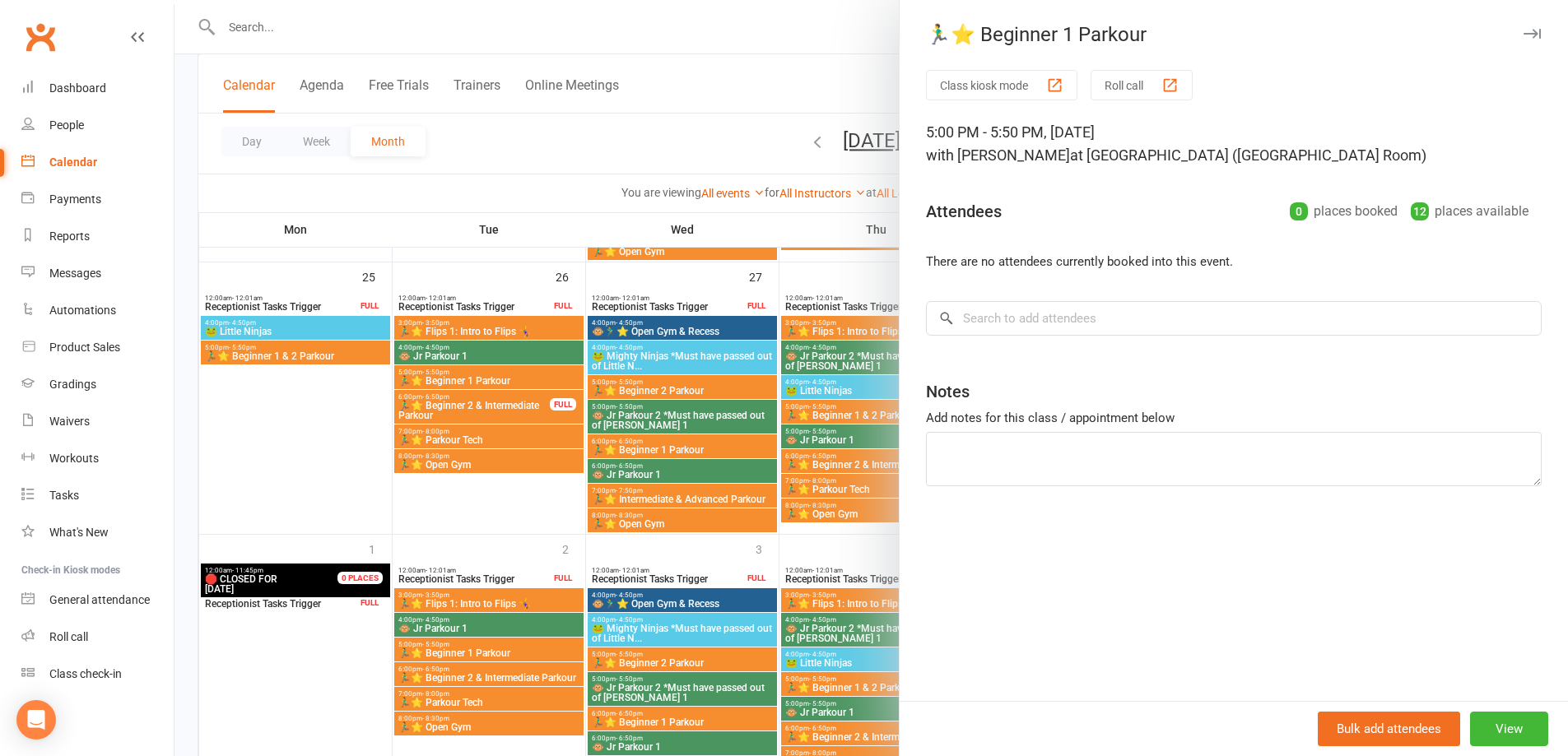
click at [730, 331] on div at bounding box center [872, 378] width 1394 height 756
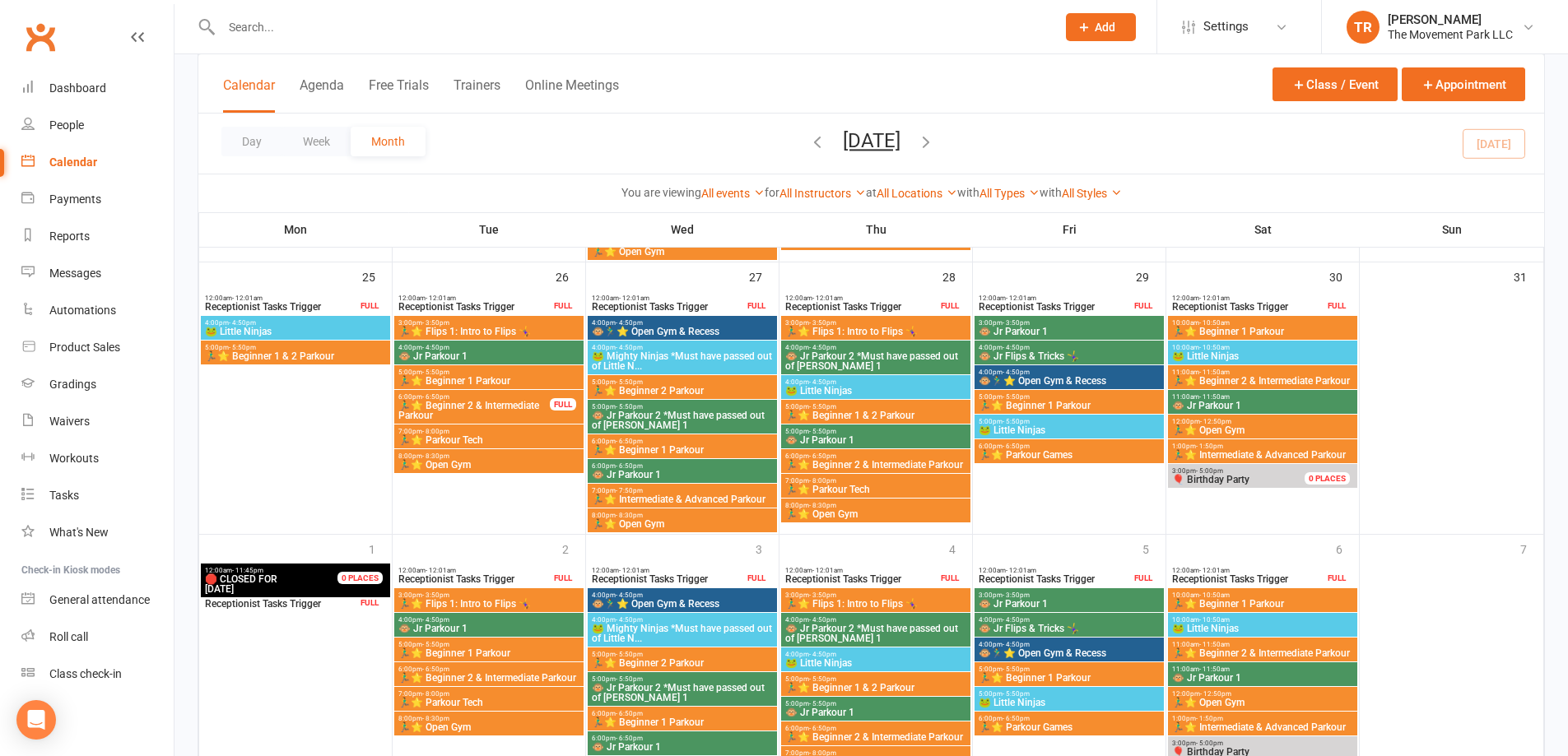
click at [730, 331] on span "🐵🏃‍♂️⭐ Open Gym & Recess" at bounding box center [682, 332] width 183 height 10
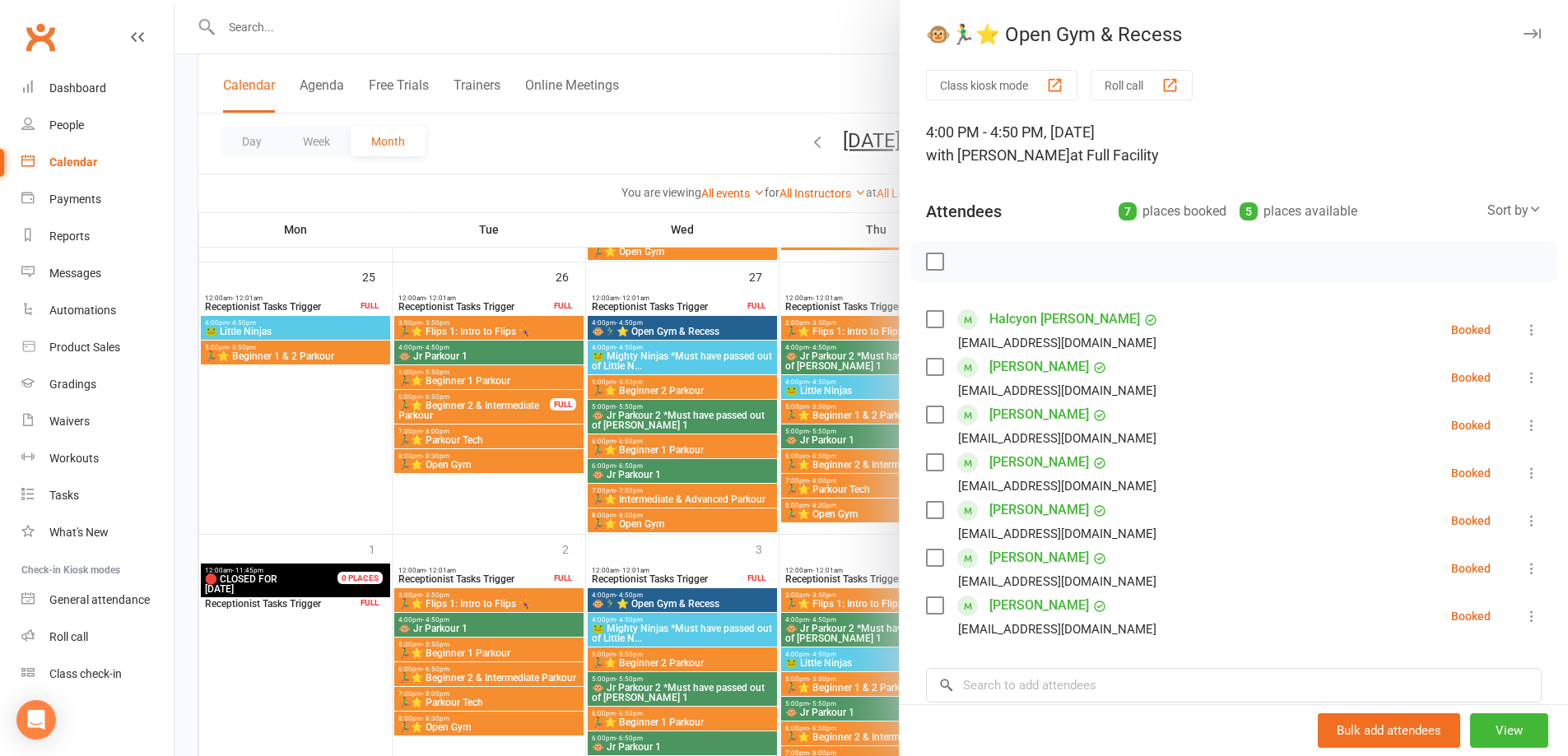
click at [707, 356] on div at bounding box center [872, 378] width 1394 height 756
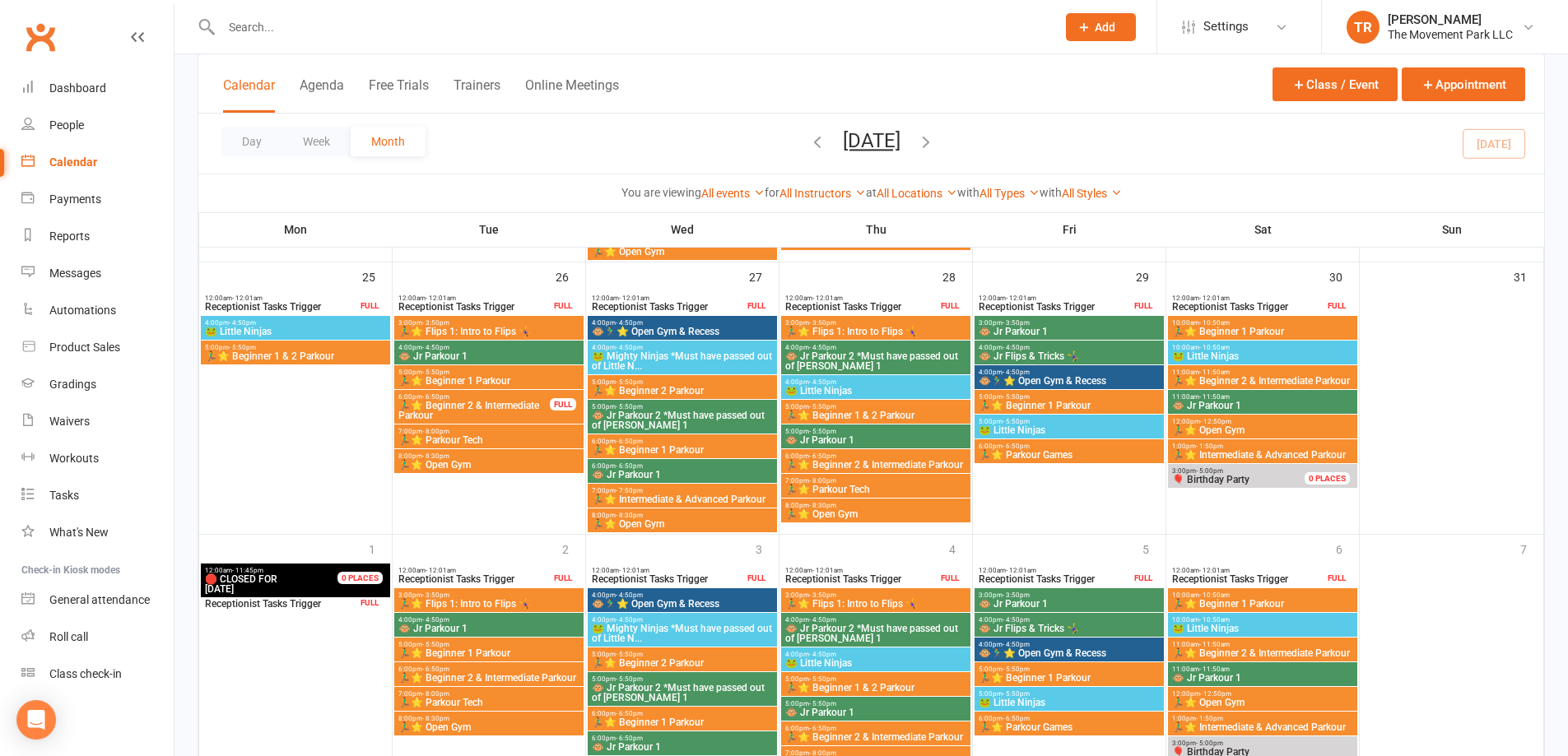
click at [707, 356] on span "🐸 Mighty Ninjas *Must have passed out of Little N..." at bounding box center [682, 361] width 183 height 20
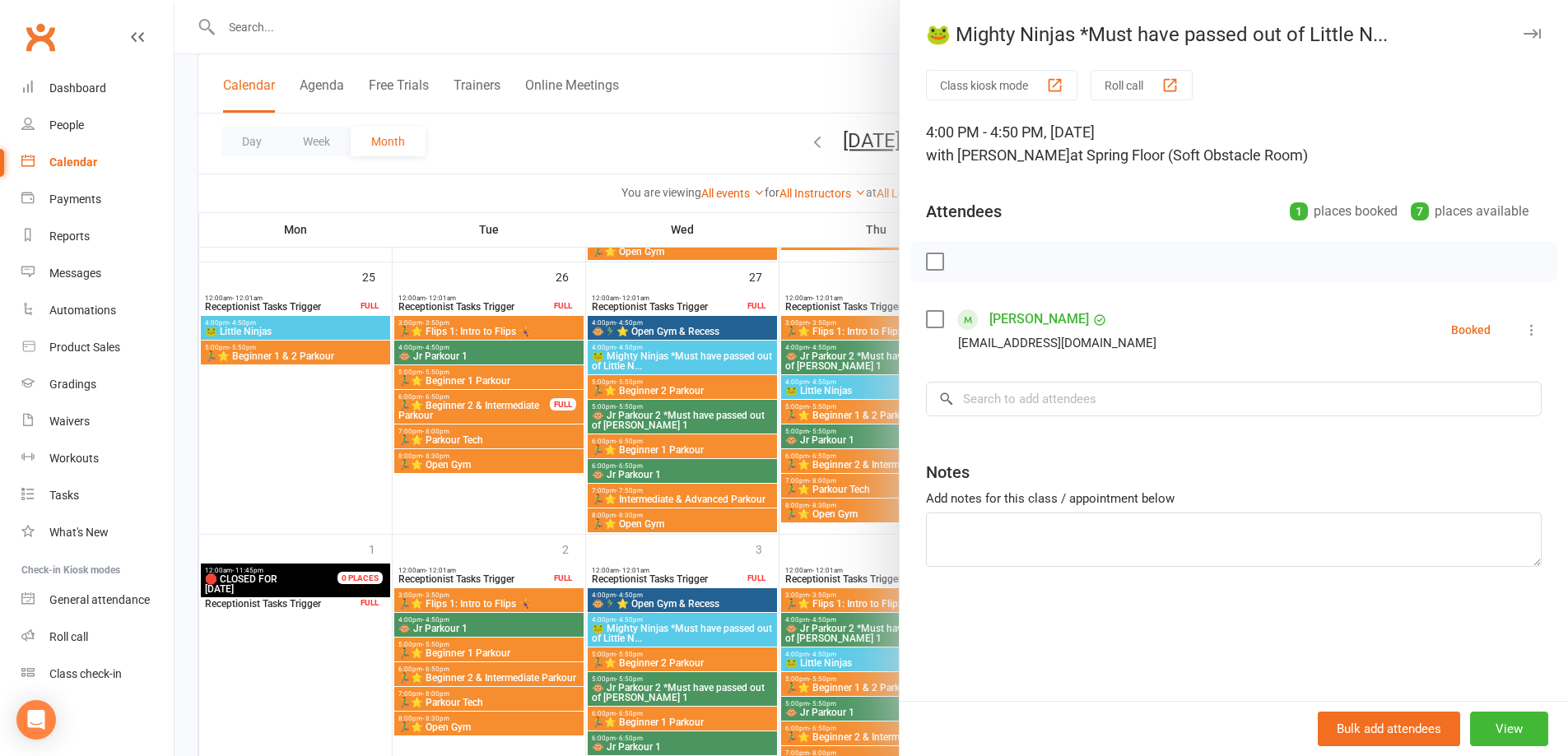
click at [673, 387] on div at bounding box center [872, 378] width 1394 height 756
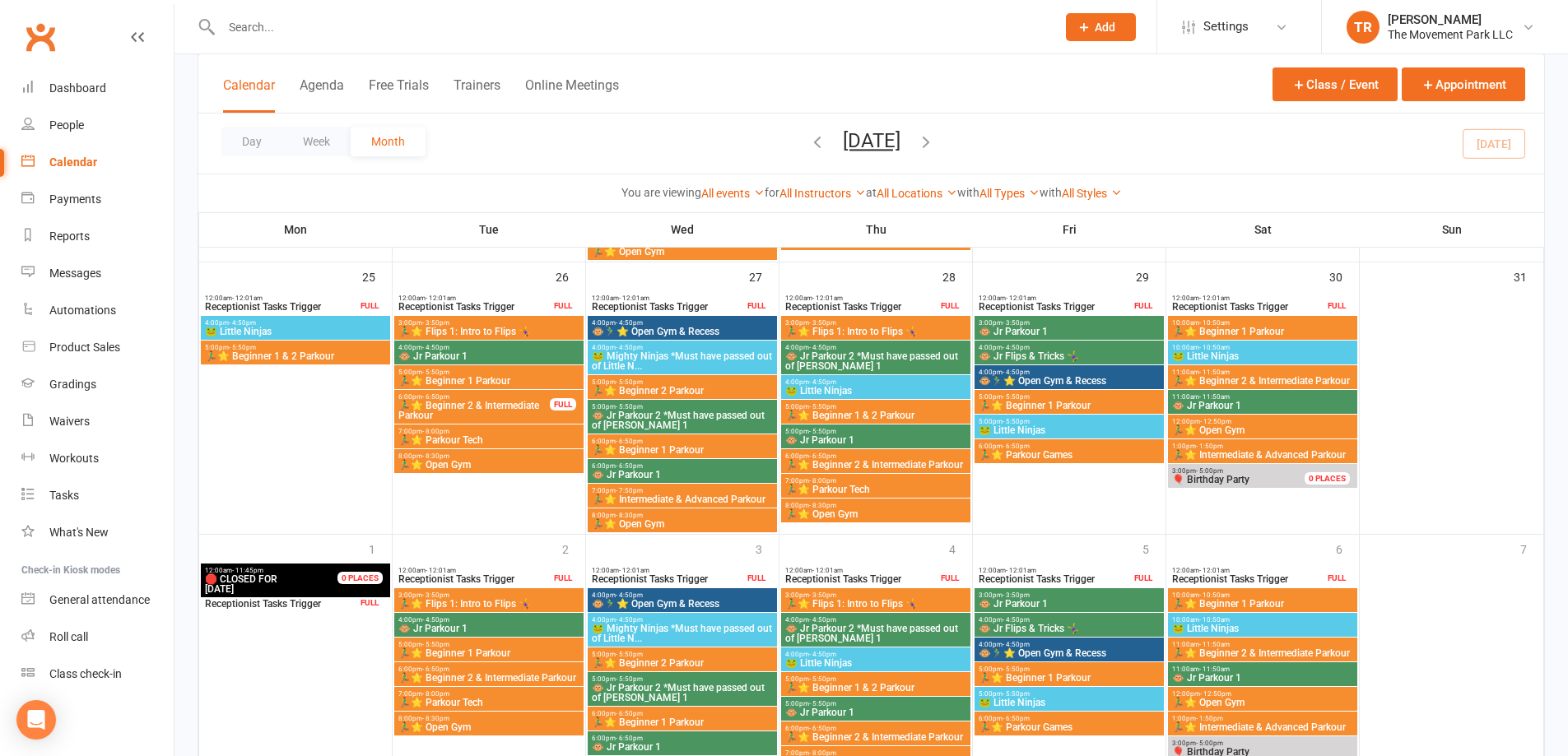
click at [673, 387] on span "🏃‍♂️⭐ Beginner 2 Parkour" at bounding box center [682, 391] width 183 height 10
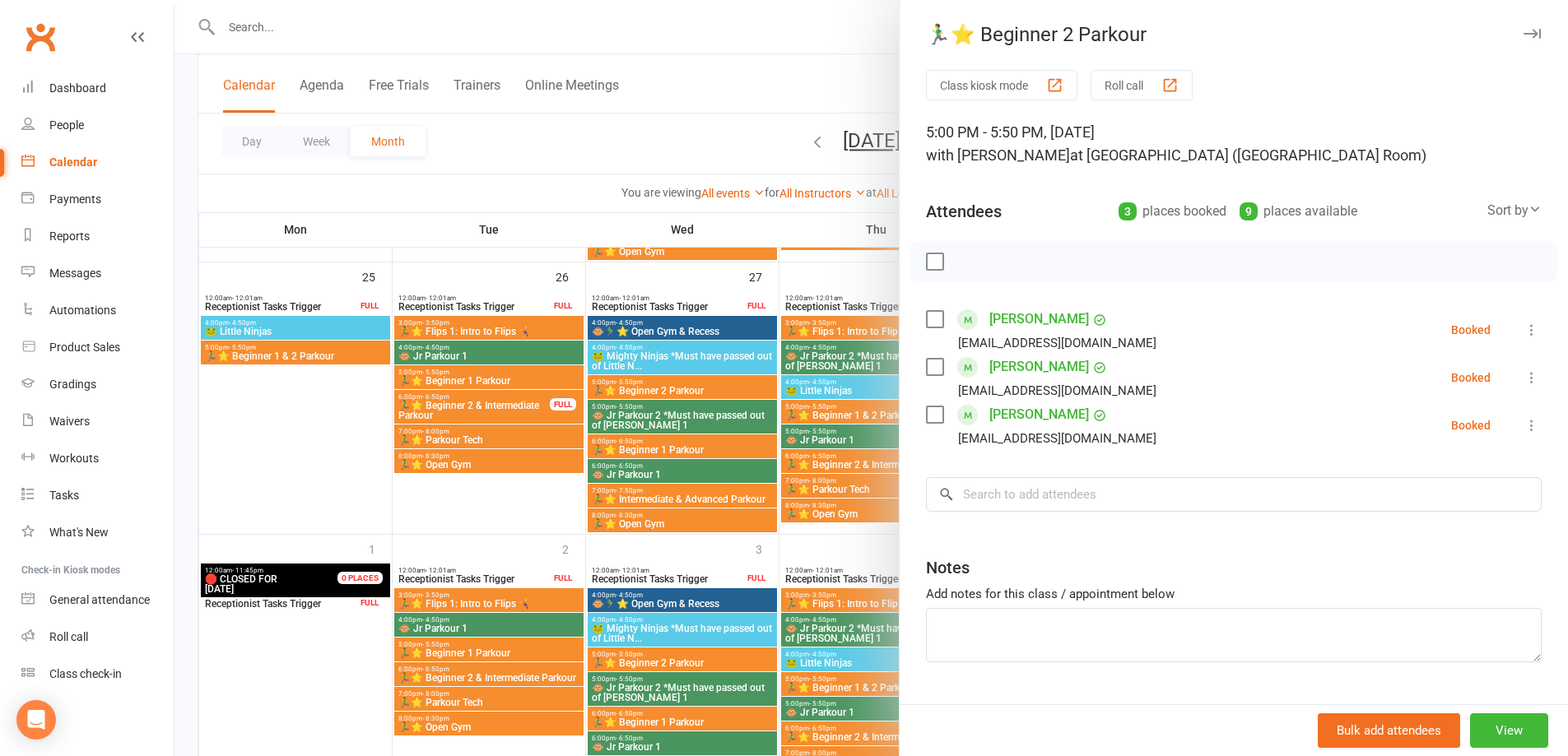
click at [649, 417] on div at bounding box center [872, 378] width 1394 height 756
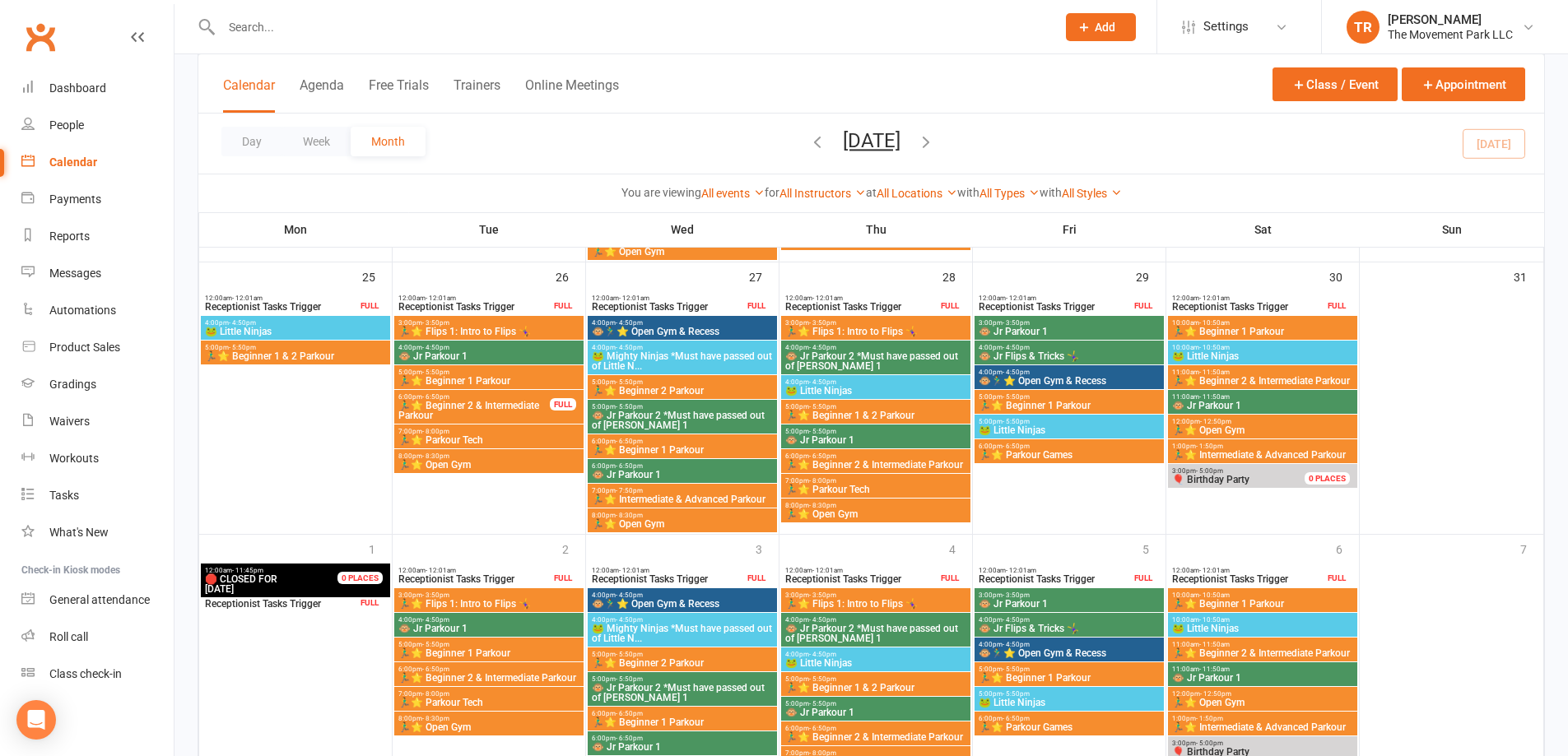
click at [649, 417] on span "🐵 Jr Parkour 2 *Must have passed out of Jr Pk 1" at bounding box center [682, 420] width 183 height 20
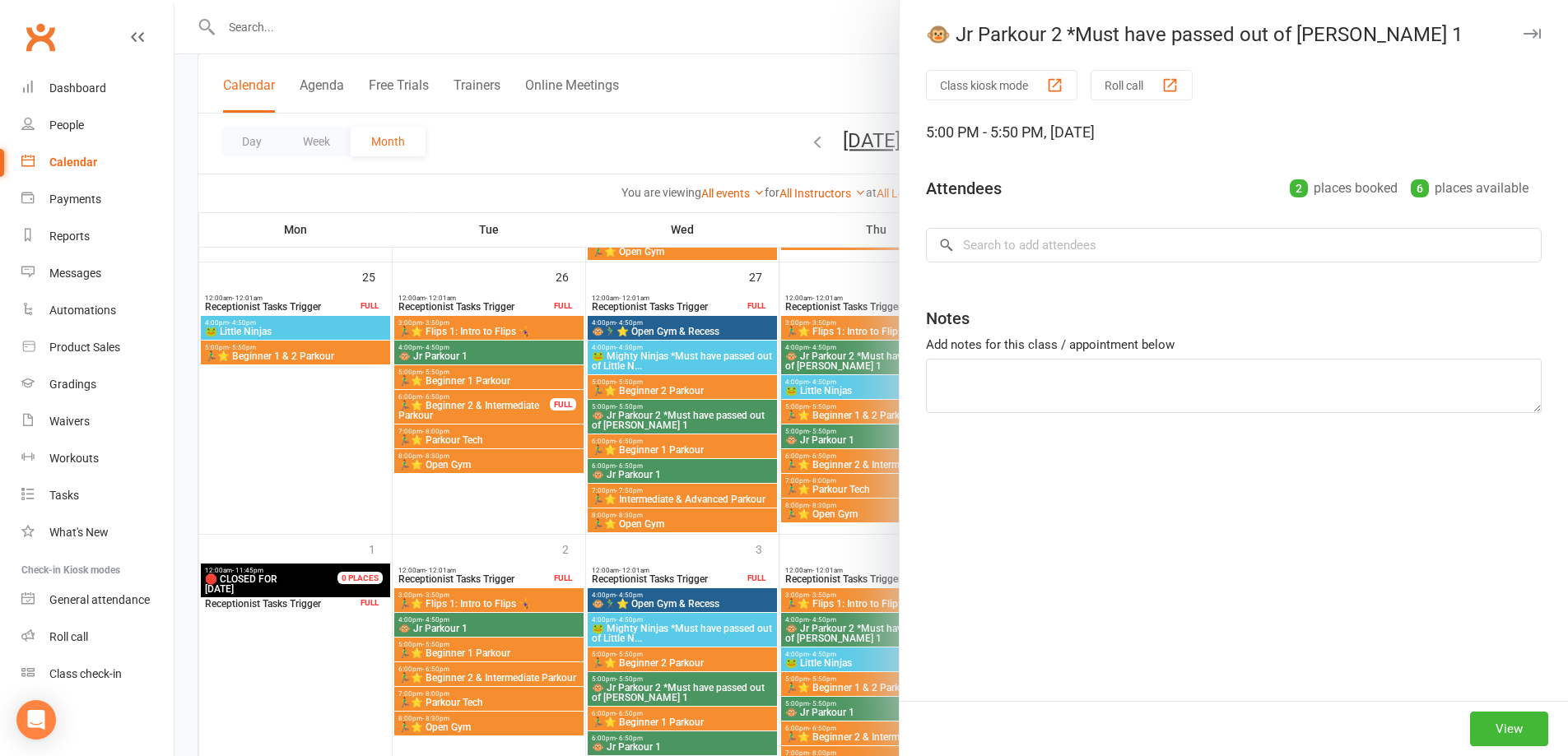
click at [649, 417] on div at bounding box center [872, 378] width 1394 height 756
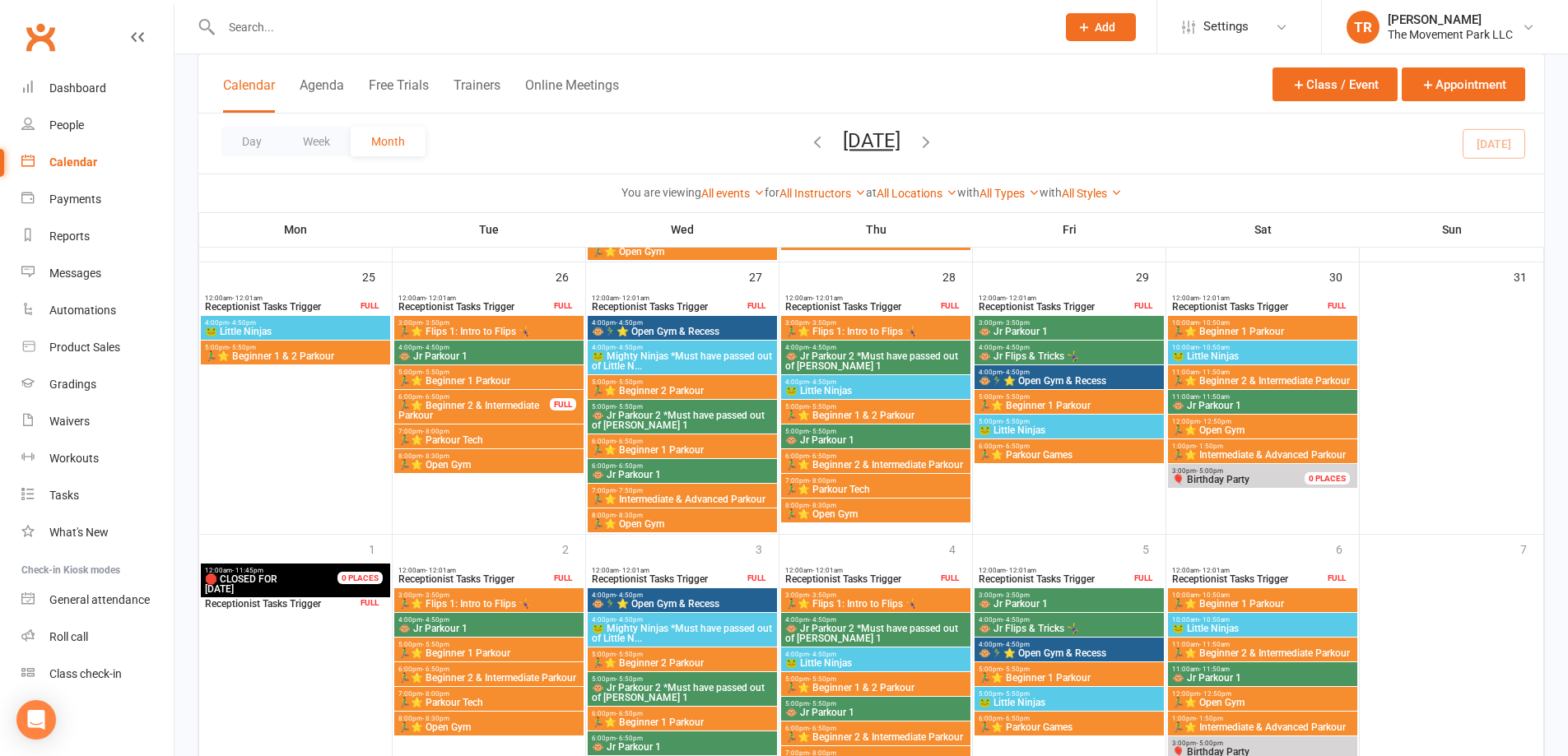
click at [649, 417] on span "🐵 Jr Parkour 2 *Must have passed out of Jr Pk 1" at bounding box center [682, 420] width 183 height 20
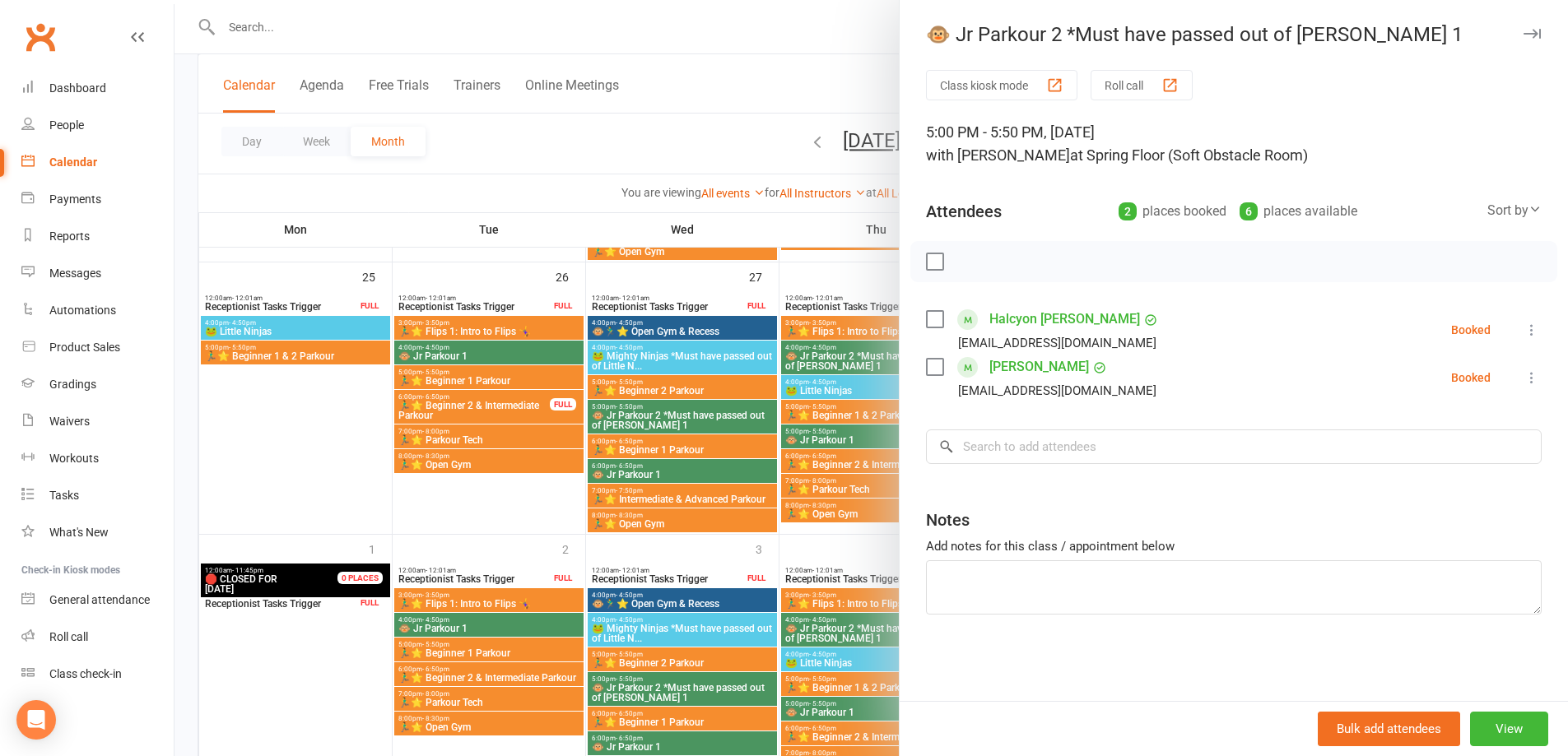
click at [641, 447] on div at bounding box center [872, 378] width 1394 height 756
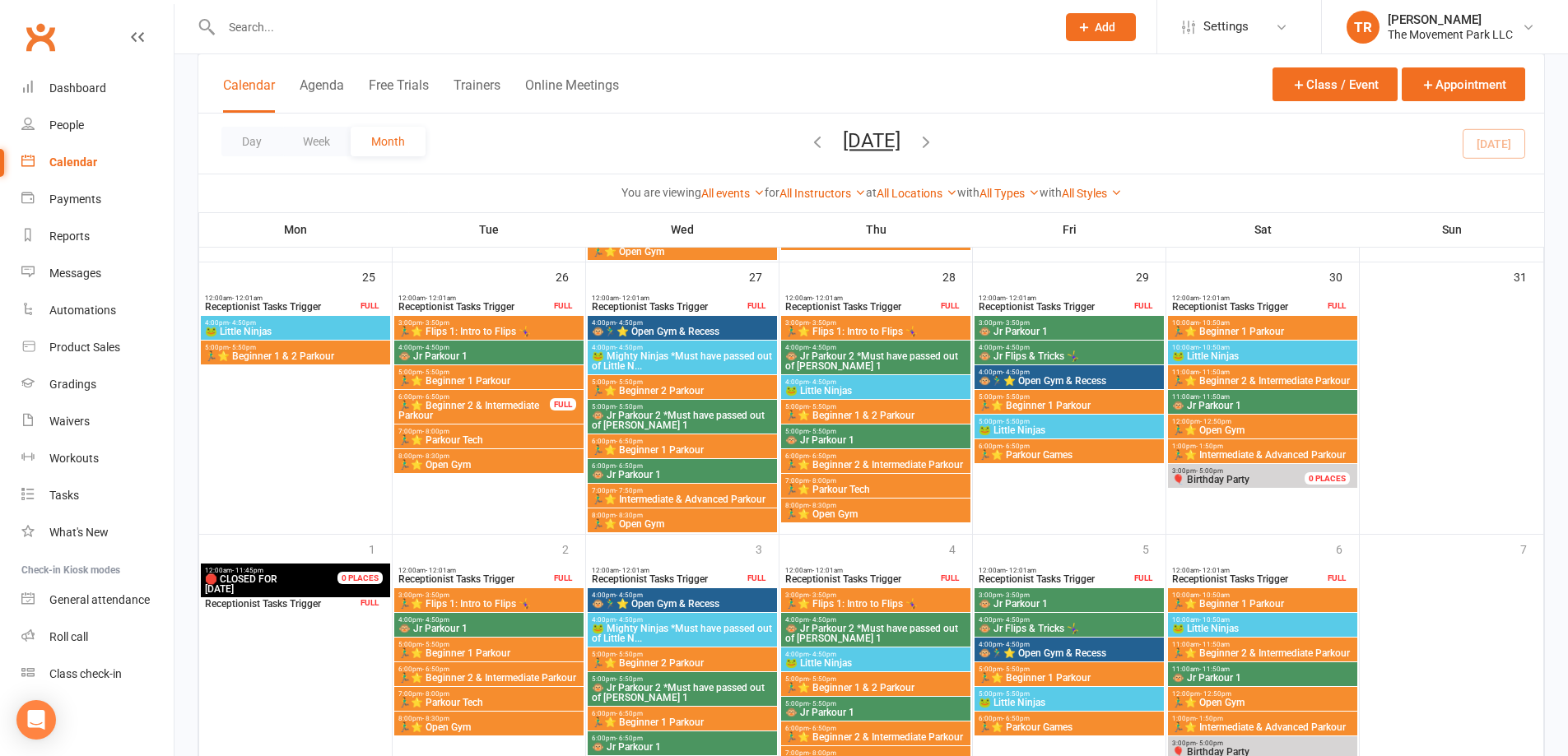
click at [641, 447] on span "🏃‍♂️⭐ Beginner 1 Parkour" at bounding box center [682, 450] width 183 height 10
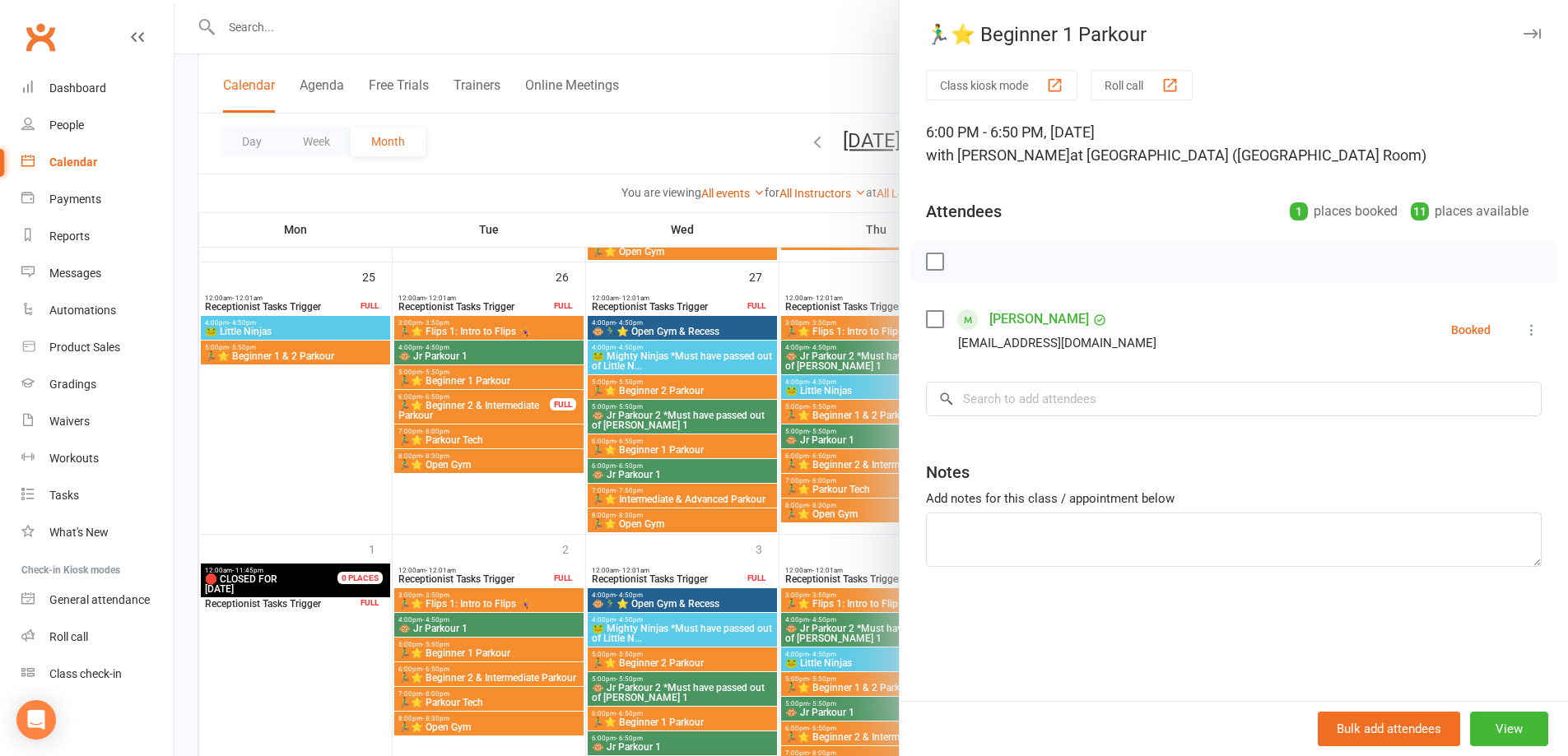
click at [640, 473] on div at bounding box center [872, 378] width 1394 height 756
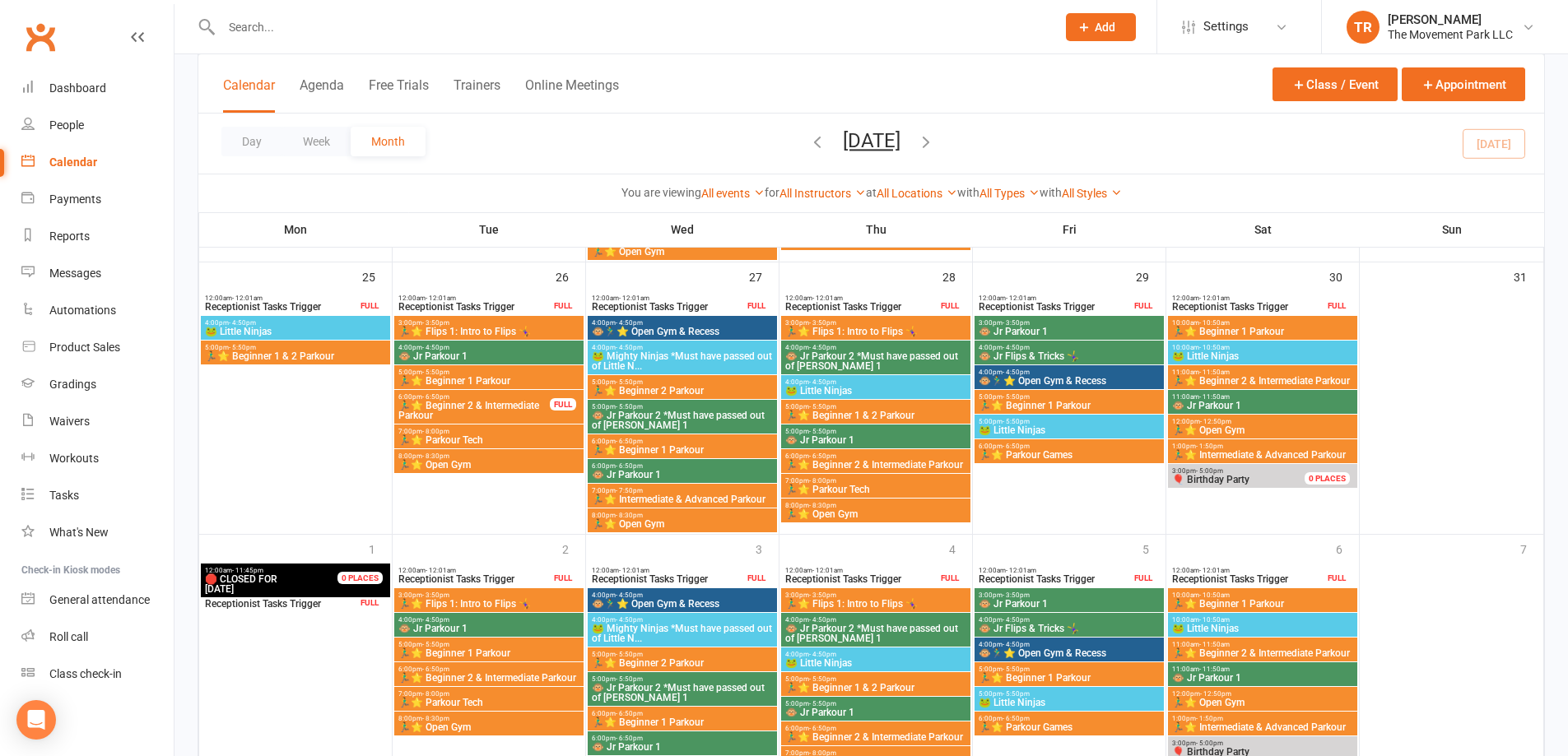
click at [640, 473] on span "🐵 Jr Parkour 1" at bounding box center [682, 475] width 183 height 10
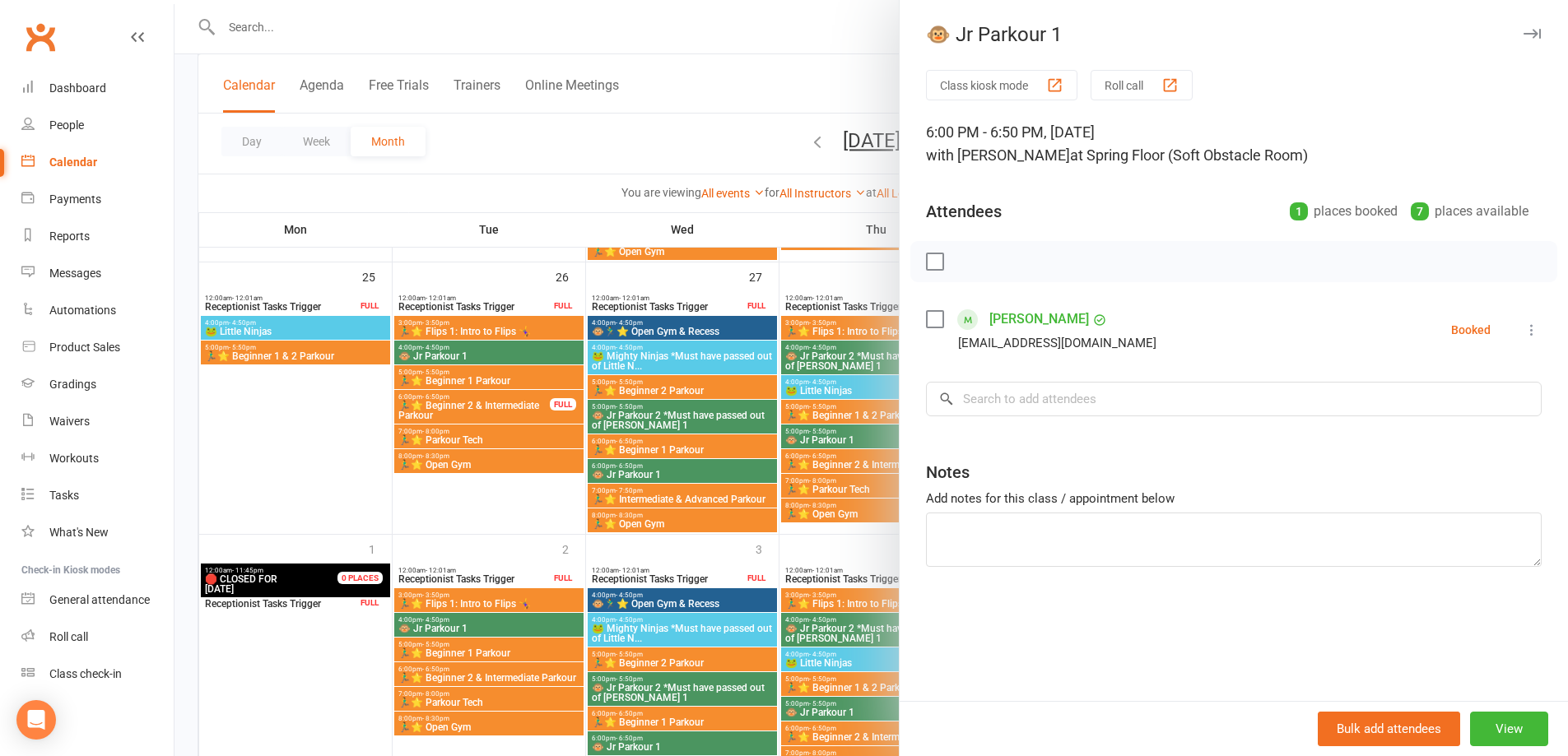
click at [638, 495] on div at bounding box center [872, 378] width 1394 height 756
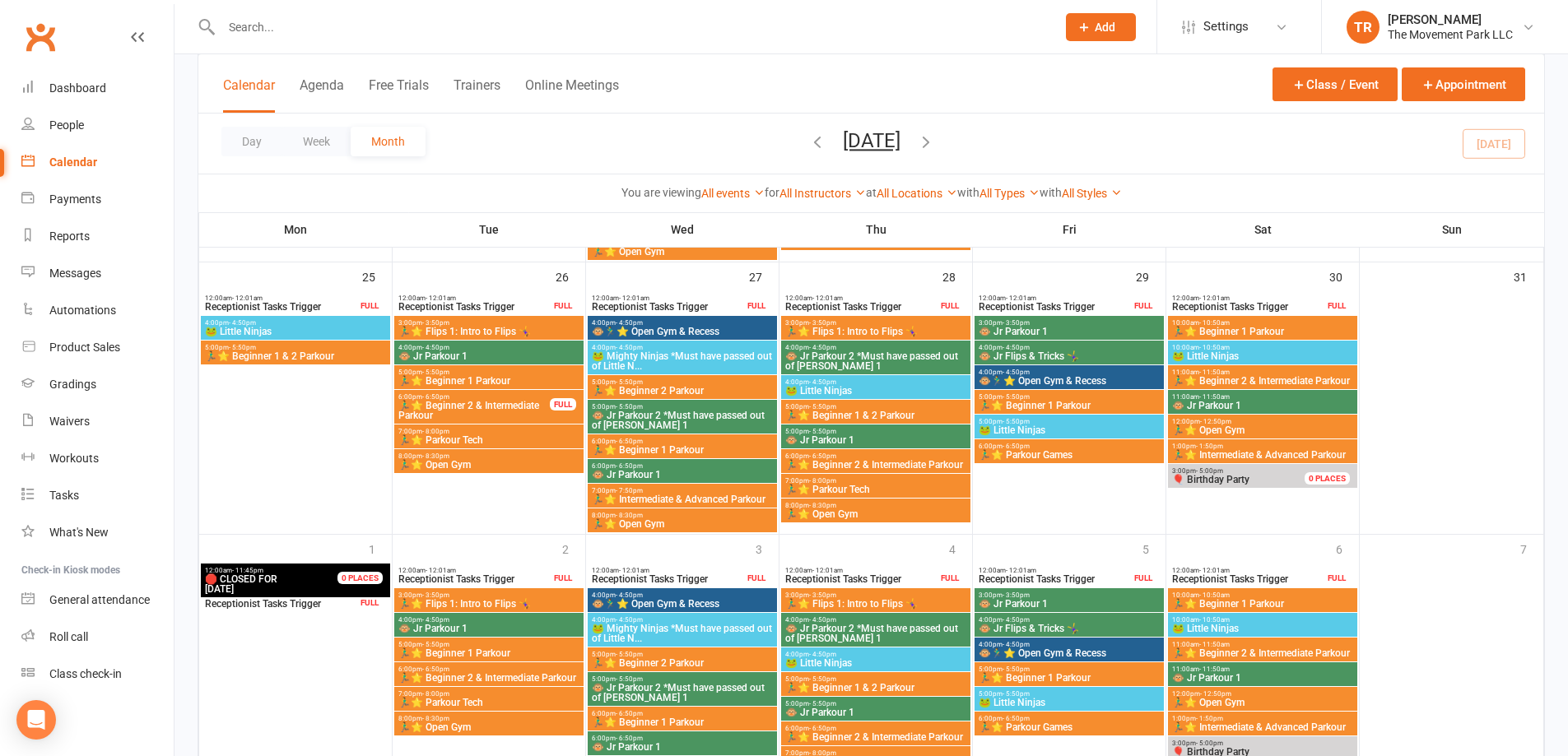
click at [638, 495] on span "🏃‍♂️⭐ Intermediate & Advanced Parkour" at bounding box center [682, 500] width 183 height 10
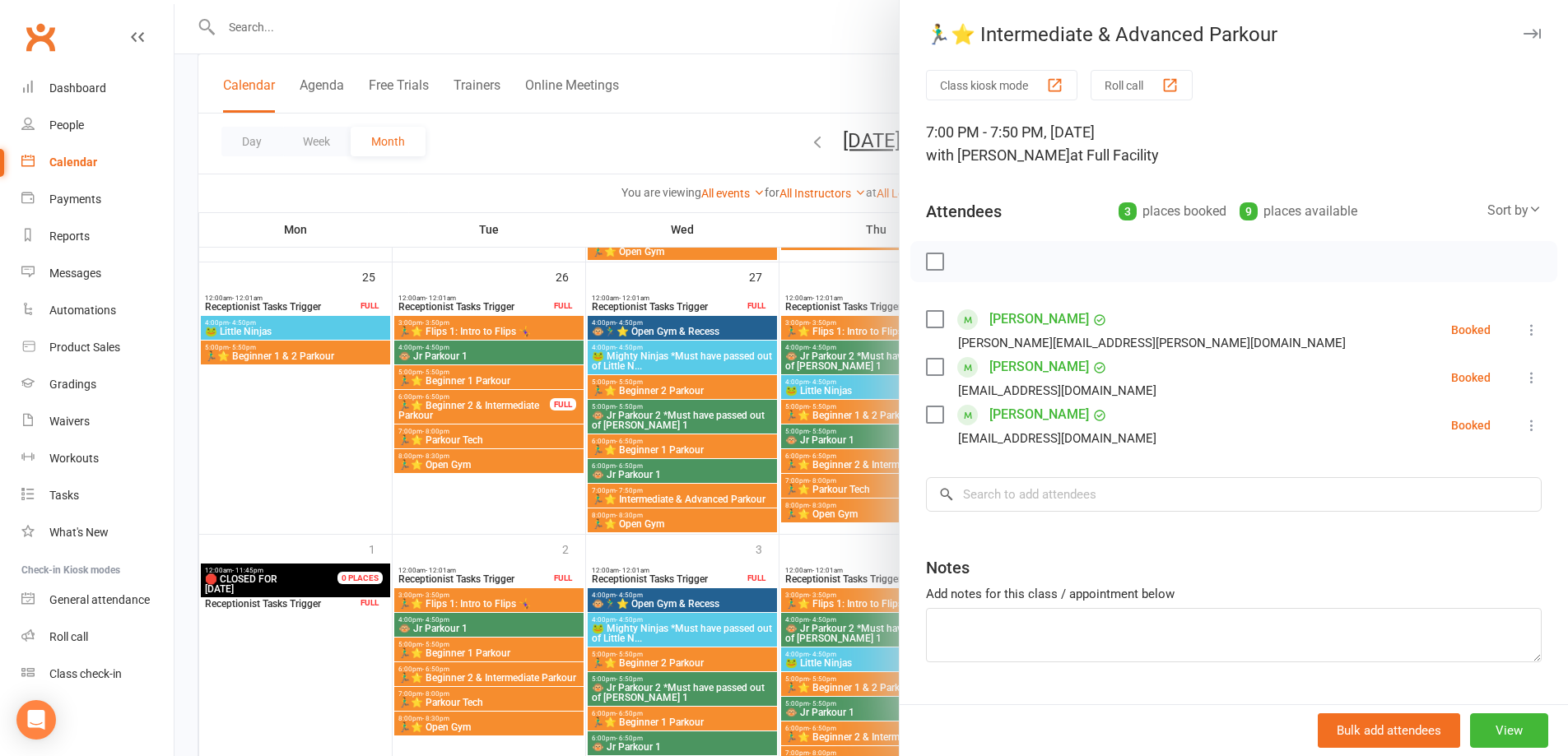
click at [666, 495] on div at bounding box center [872, 378] width 1394 height 756
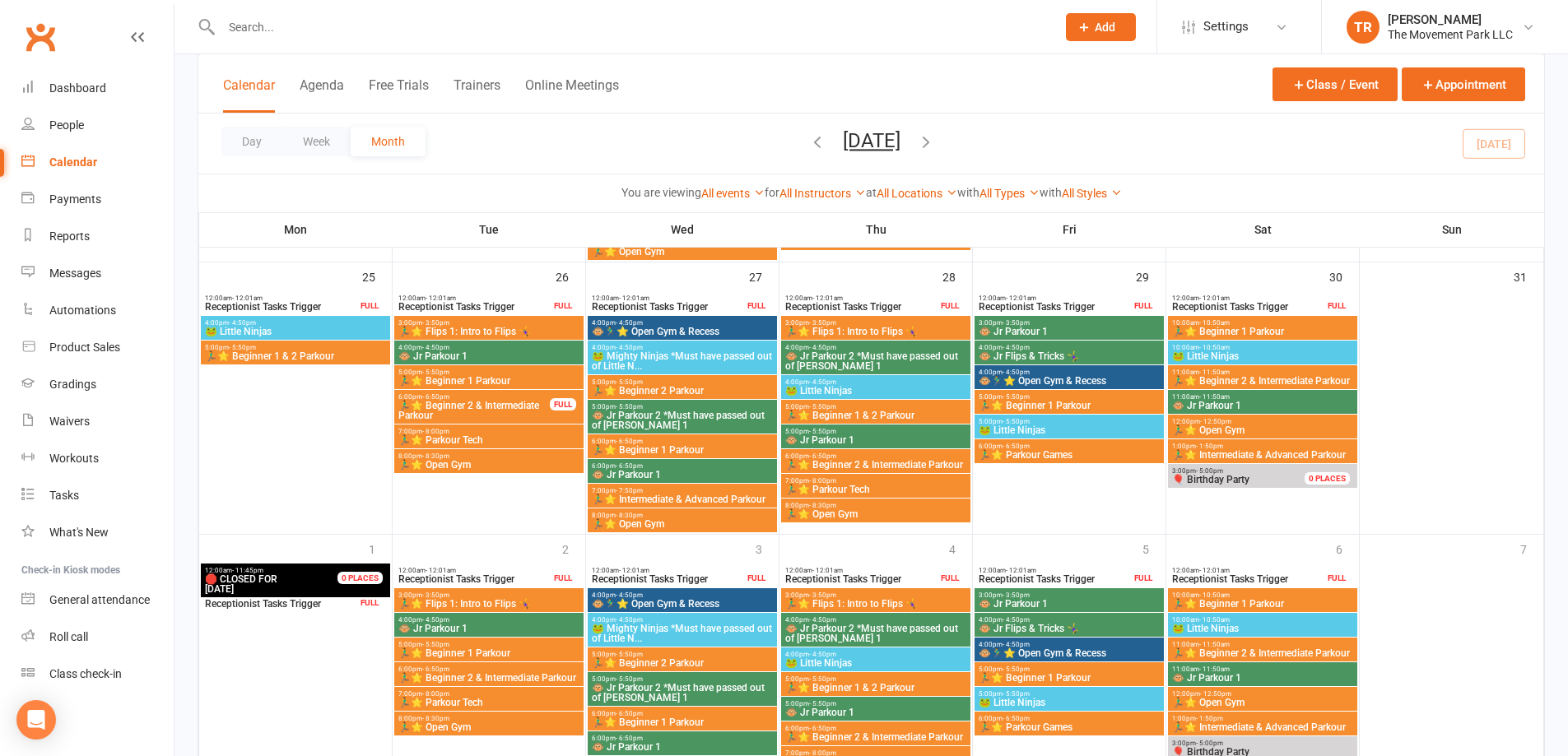
click at [666, 495] on span "🏃‍♂️⭐ Intermediate & Advanced Parkour" at bounding box center [682, 500] width 183 height 10
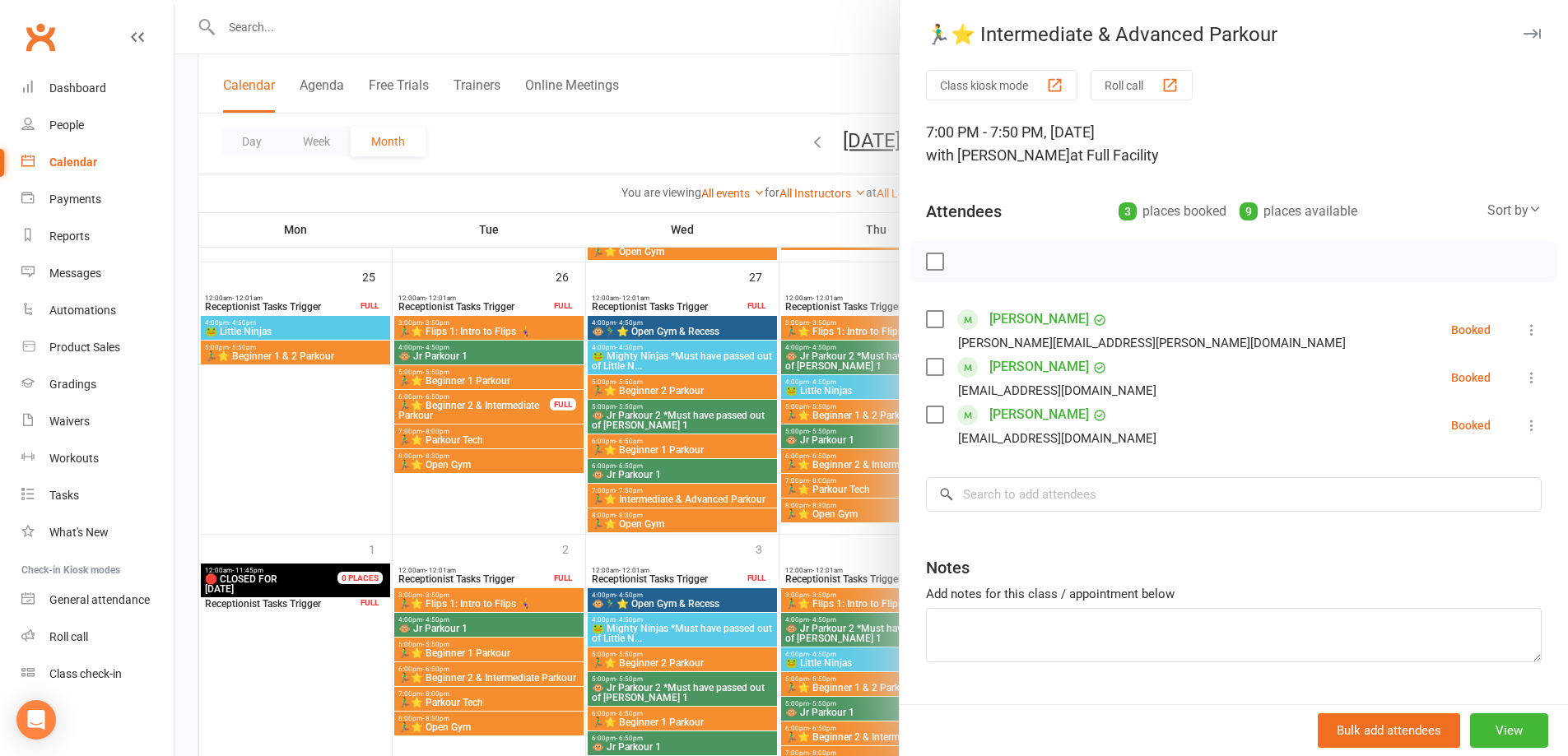
click at [508, 405] on div at bounding box center [872, 378] width 1394 height 756
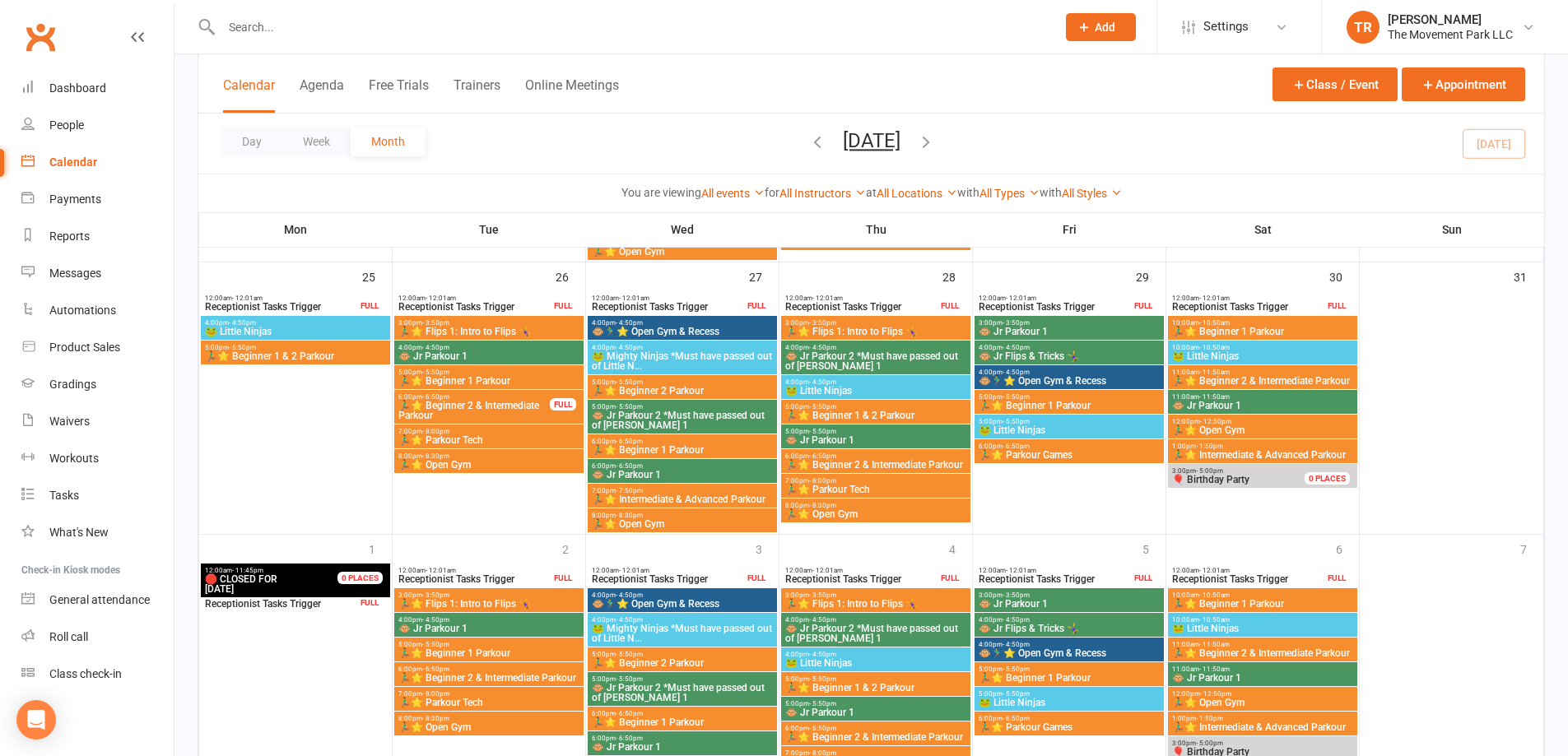
click at [508, 405] on span "🏃‍♂️⭐ Beginner 2 & Intermediate Parkour" at bounding box center [474, 411] width 153 height 20
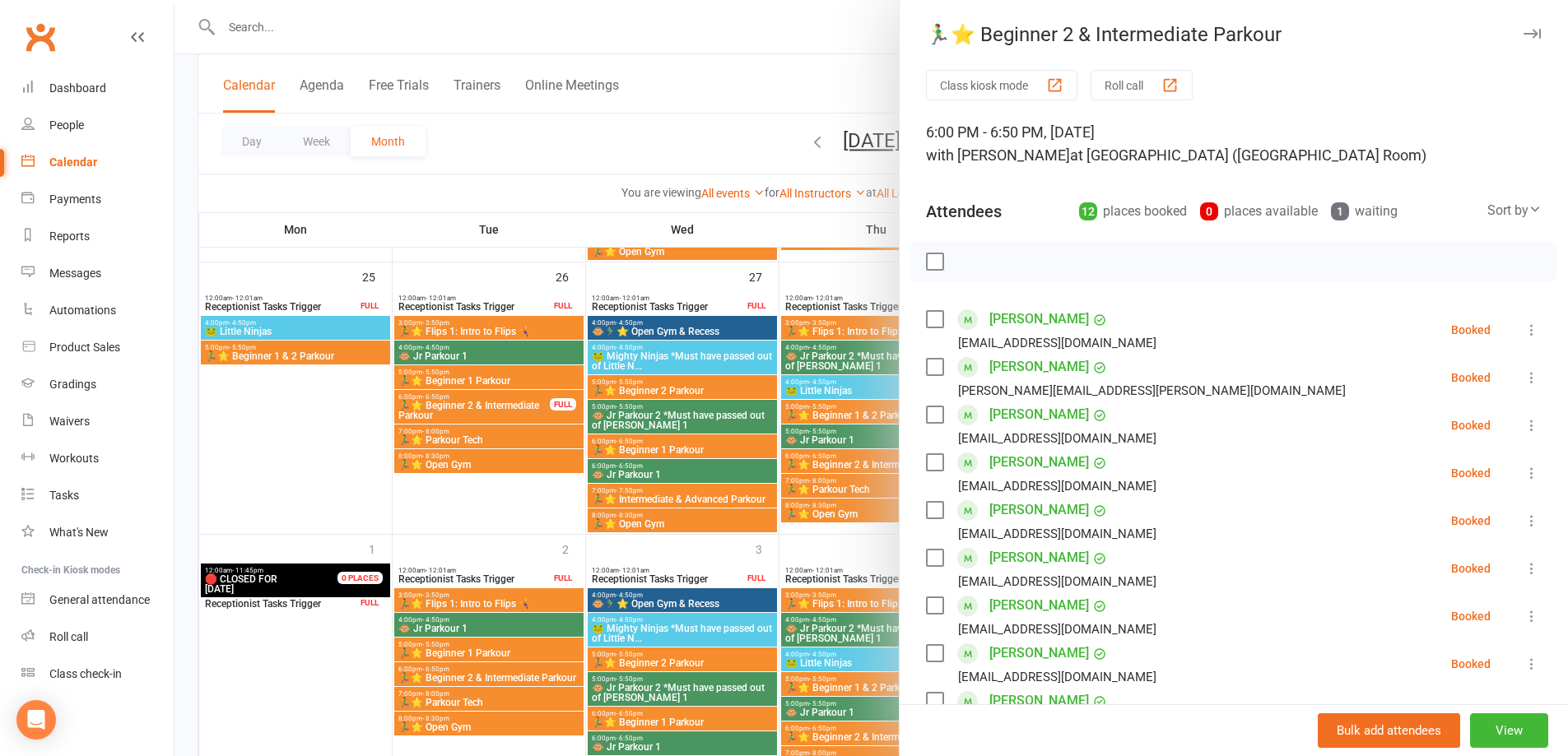
click at [733, 500] on div at bounding box center [872, 378] width 1394 height 756
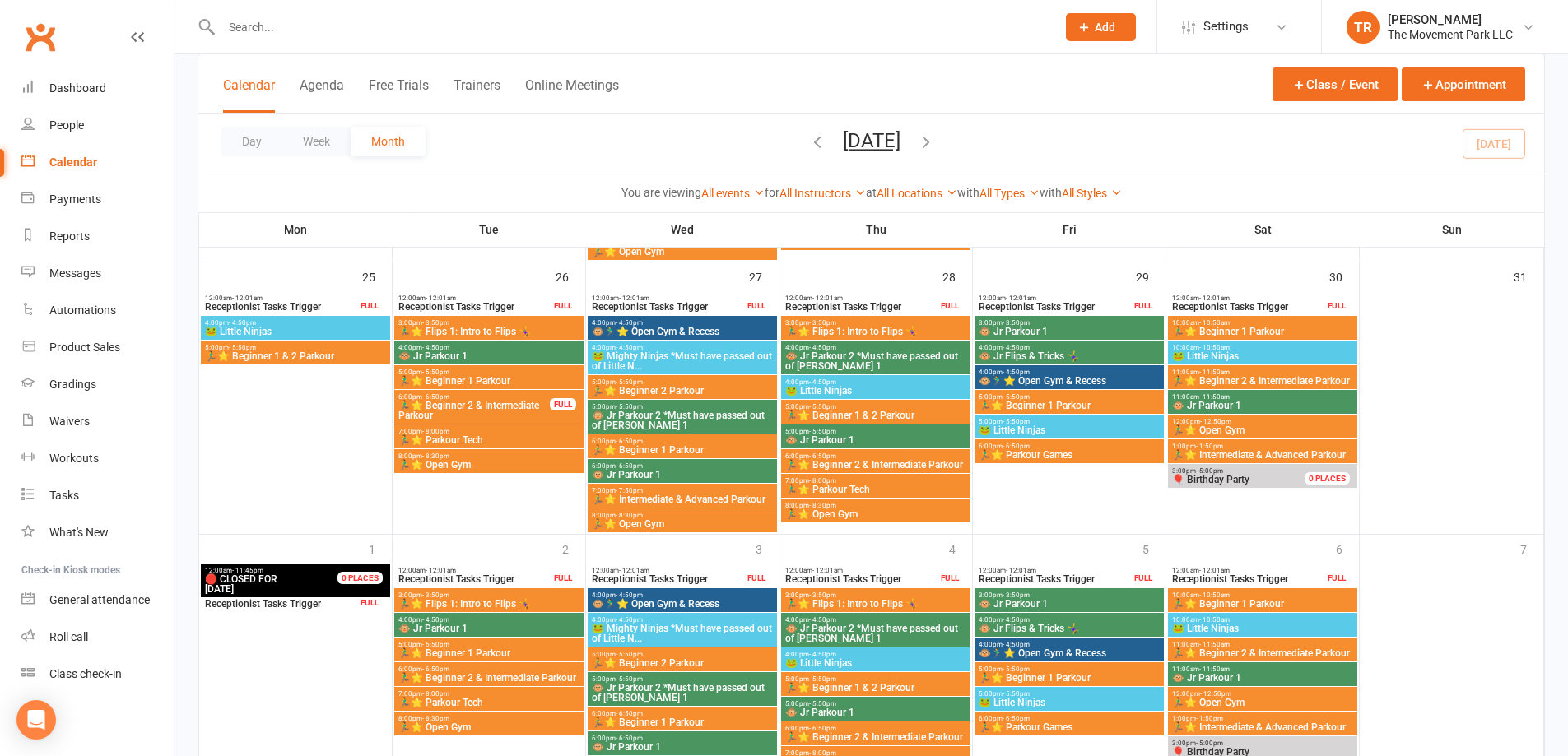
click at [733, 500] on span "🏃‍♂️⭐ Intermediate & Advanced Parkour" at bounding box center [682, 500] width 183 height 10
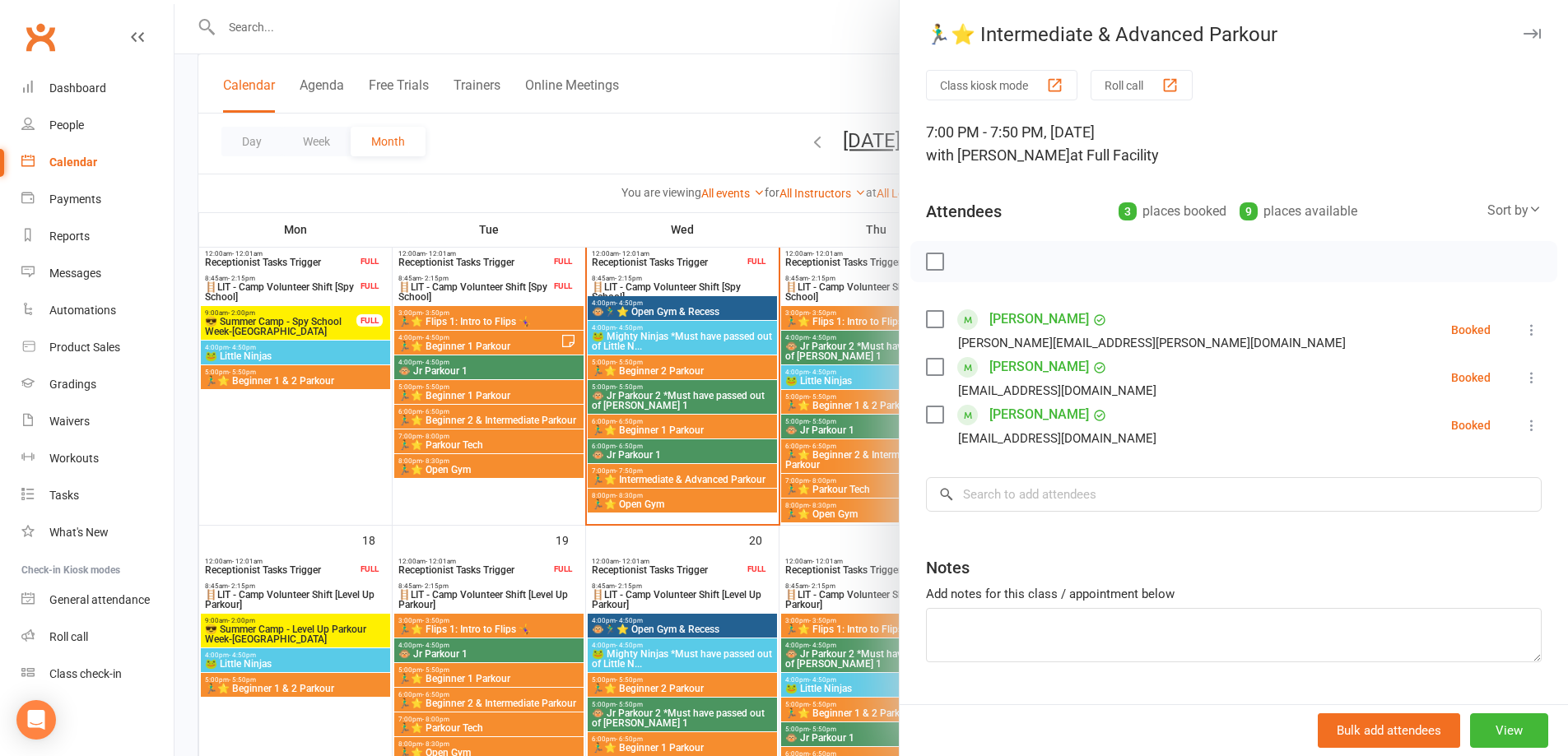
scroll to position [741, 0]
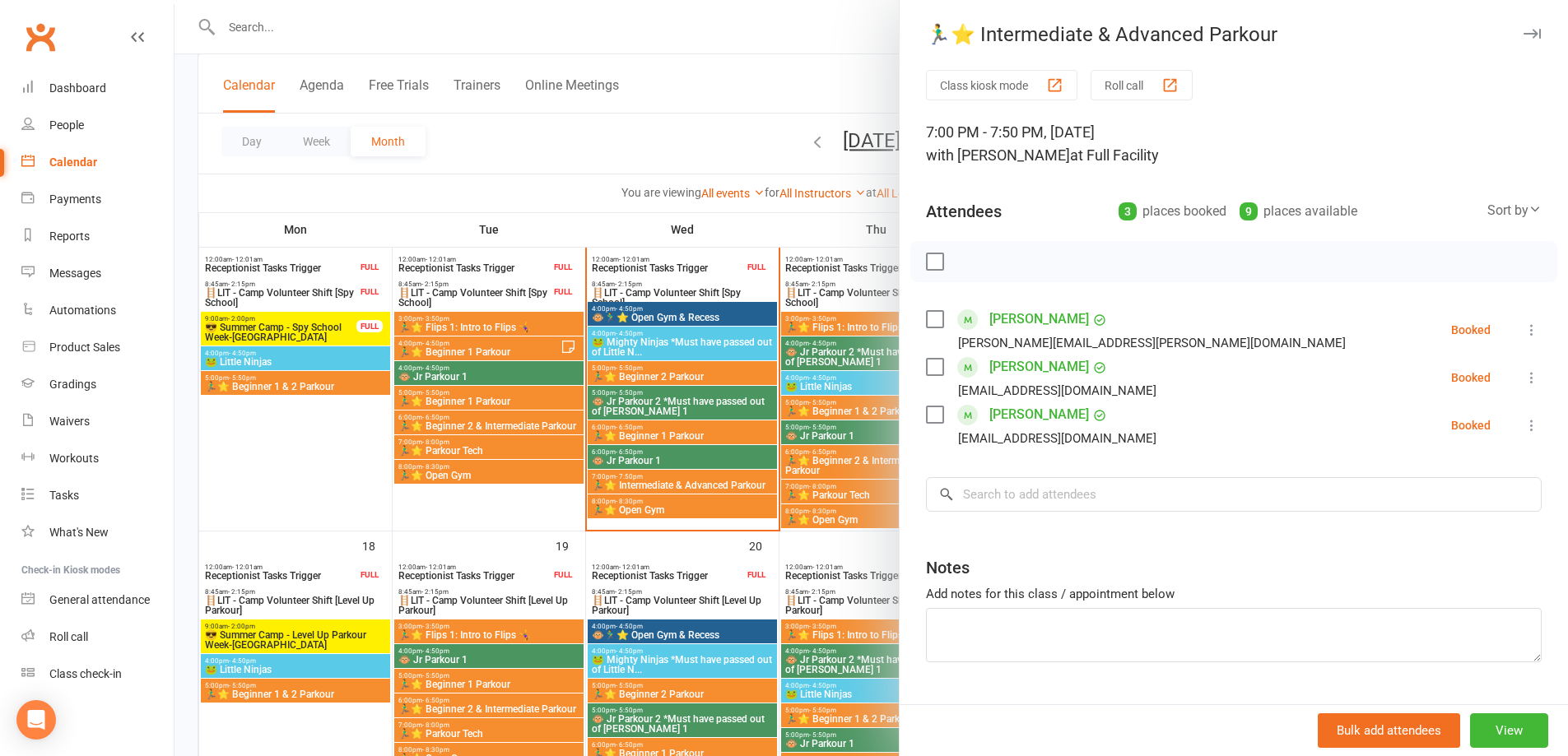
click at [730, 483] on div at bounding box center [872, 378] width 1394 height 756
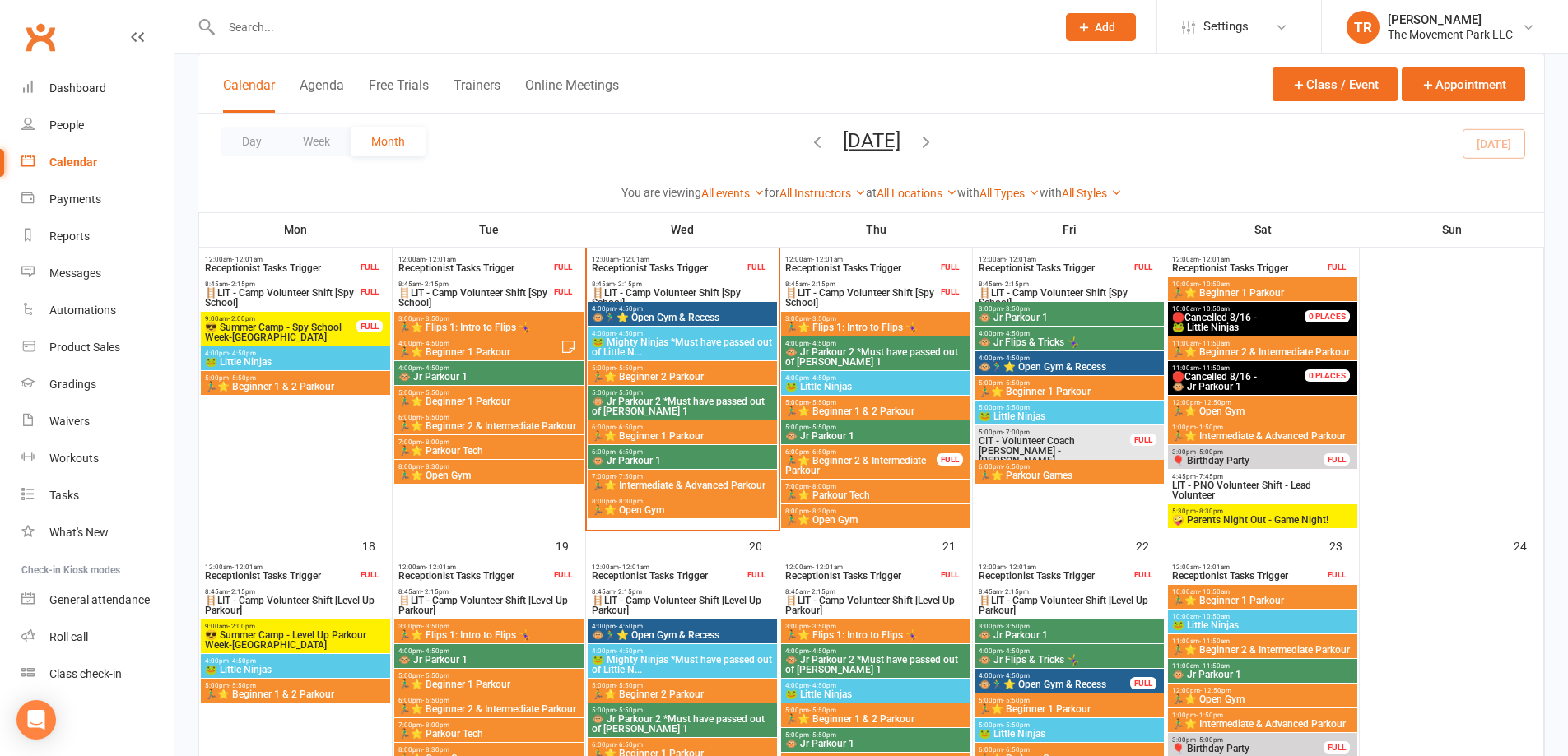
click at [733, 481] on span "🏃‍♂️⭐ Intermediate & Advanced Parkour" at bounding box center [682, 486] width 183 height 10
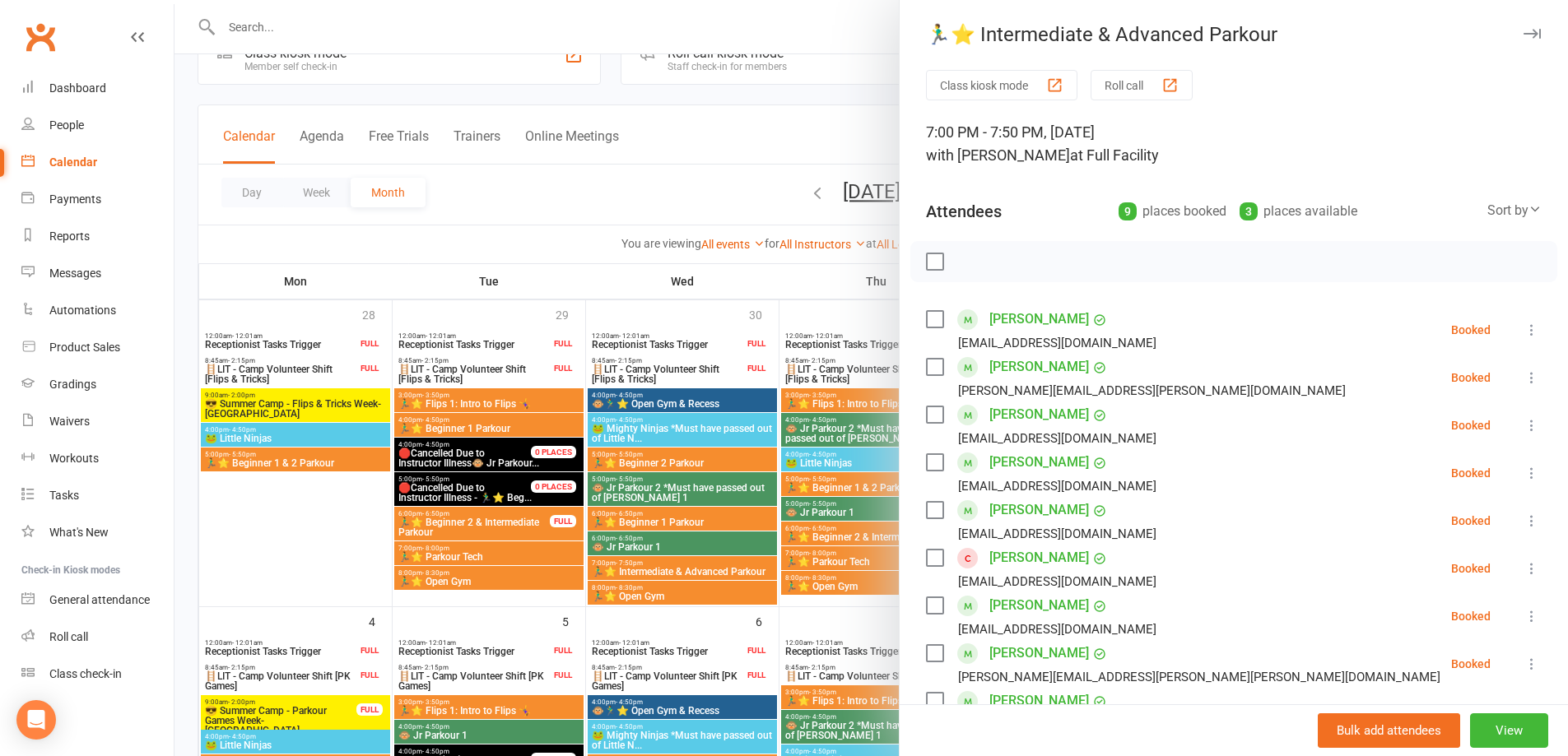
scroll to position [0, 0]
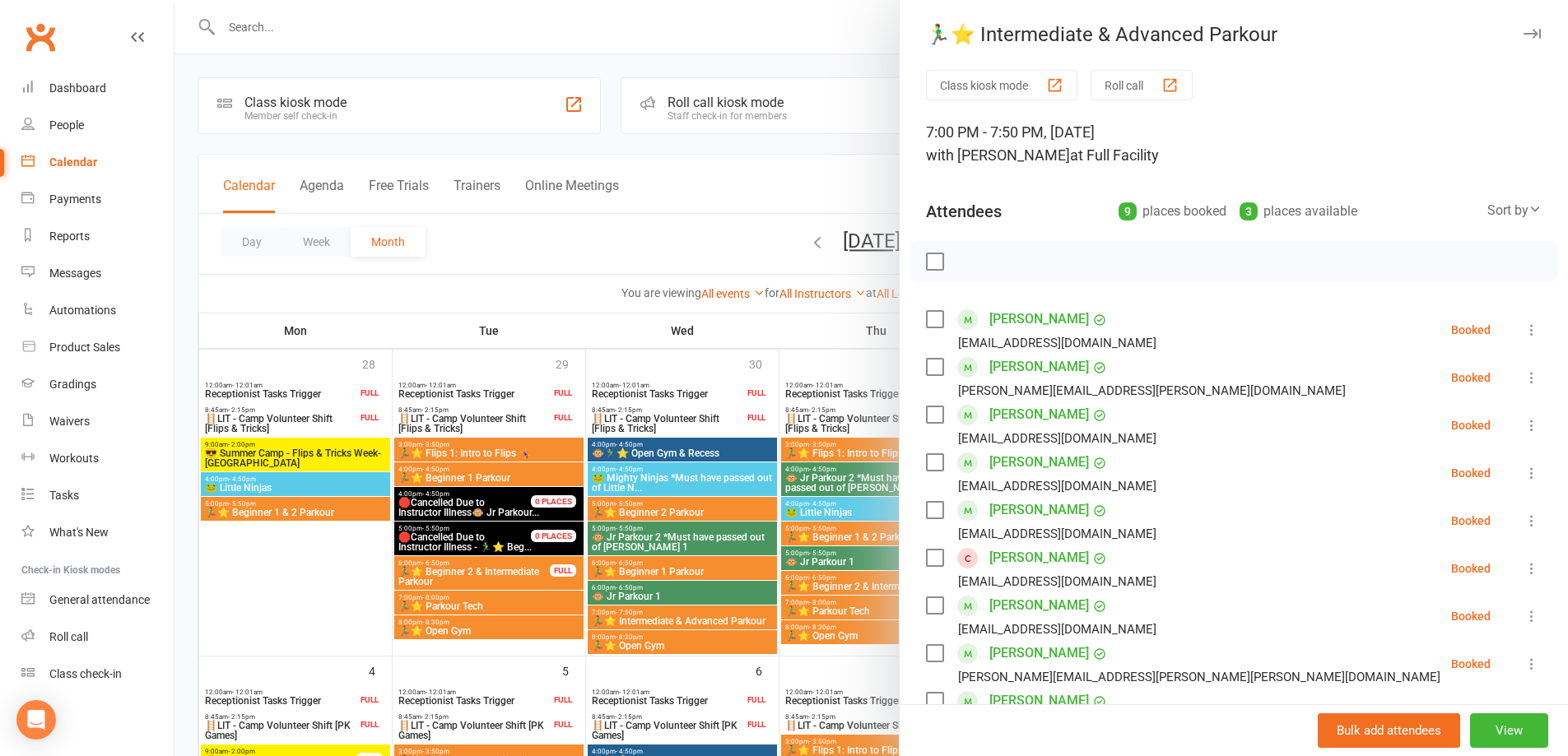
click at [724, 228] on div at bounding box center [872, 378] width 1394 height 756
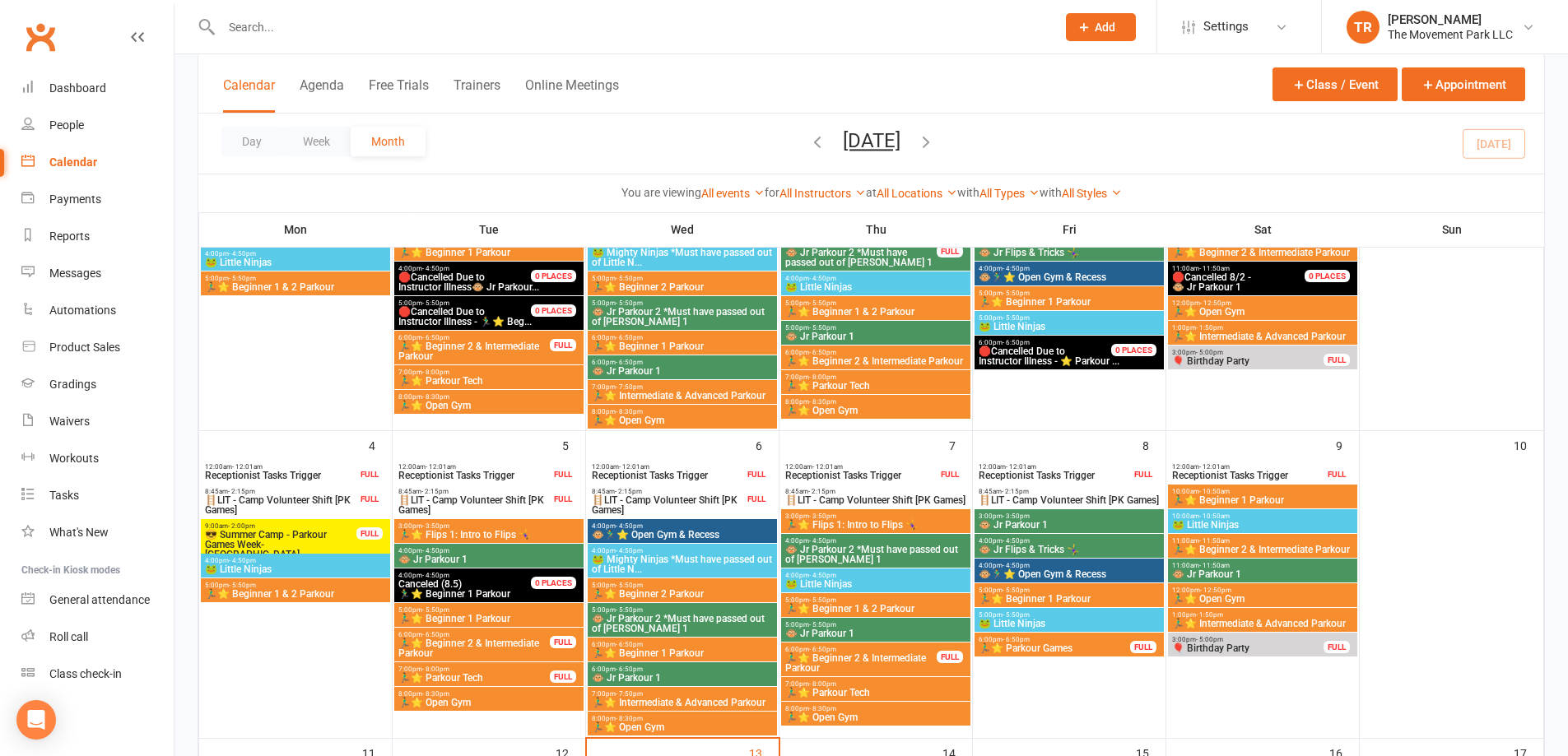
scroll to position [247, 0]
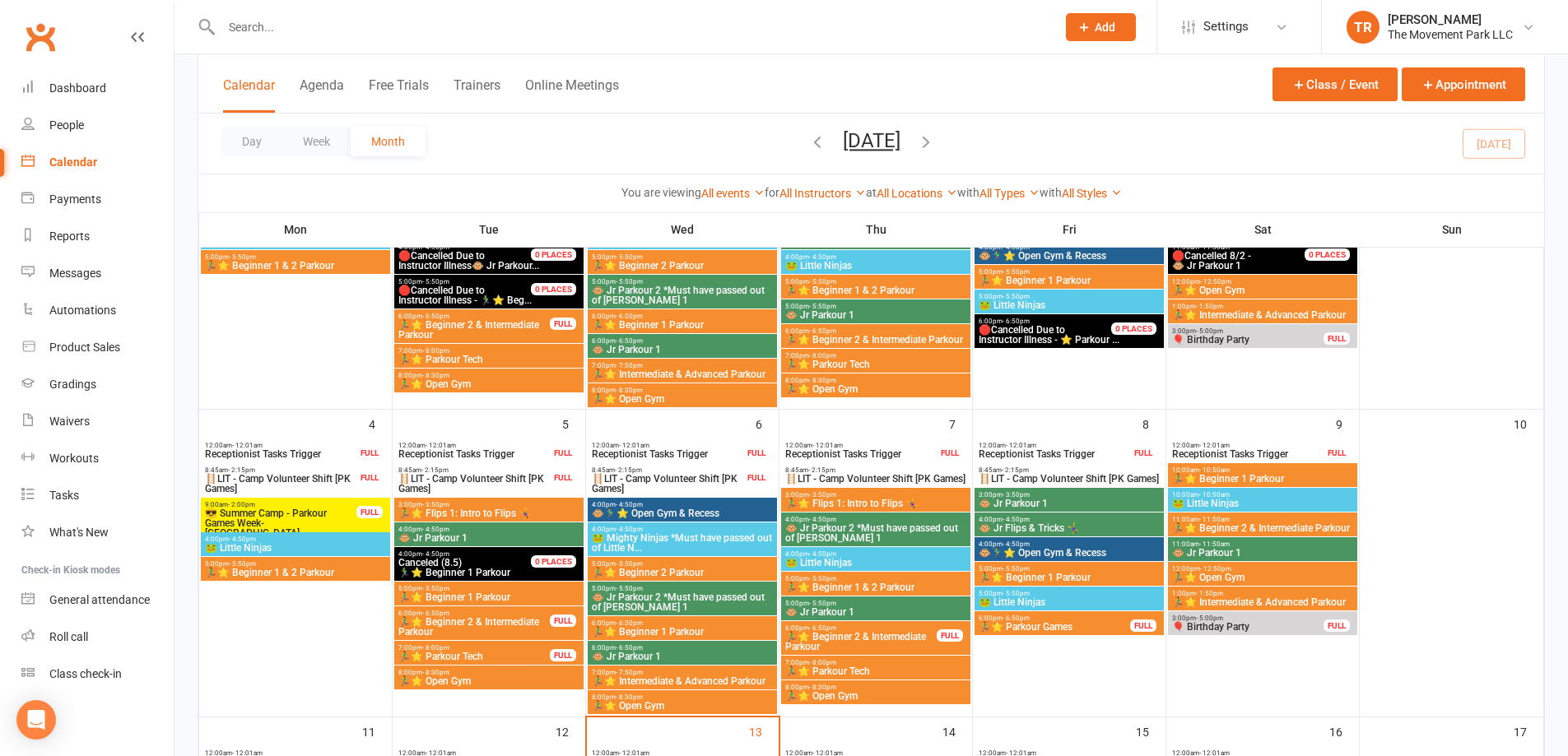
click at [460, 619] on span "🏃‍♂️⭐ Beginner 2 & Intermediate Parkour" at bounding box center [474, 627] width 153 height 20
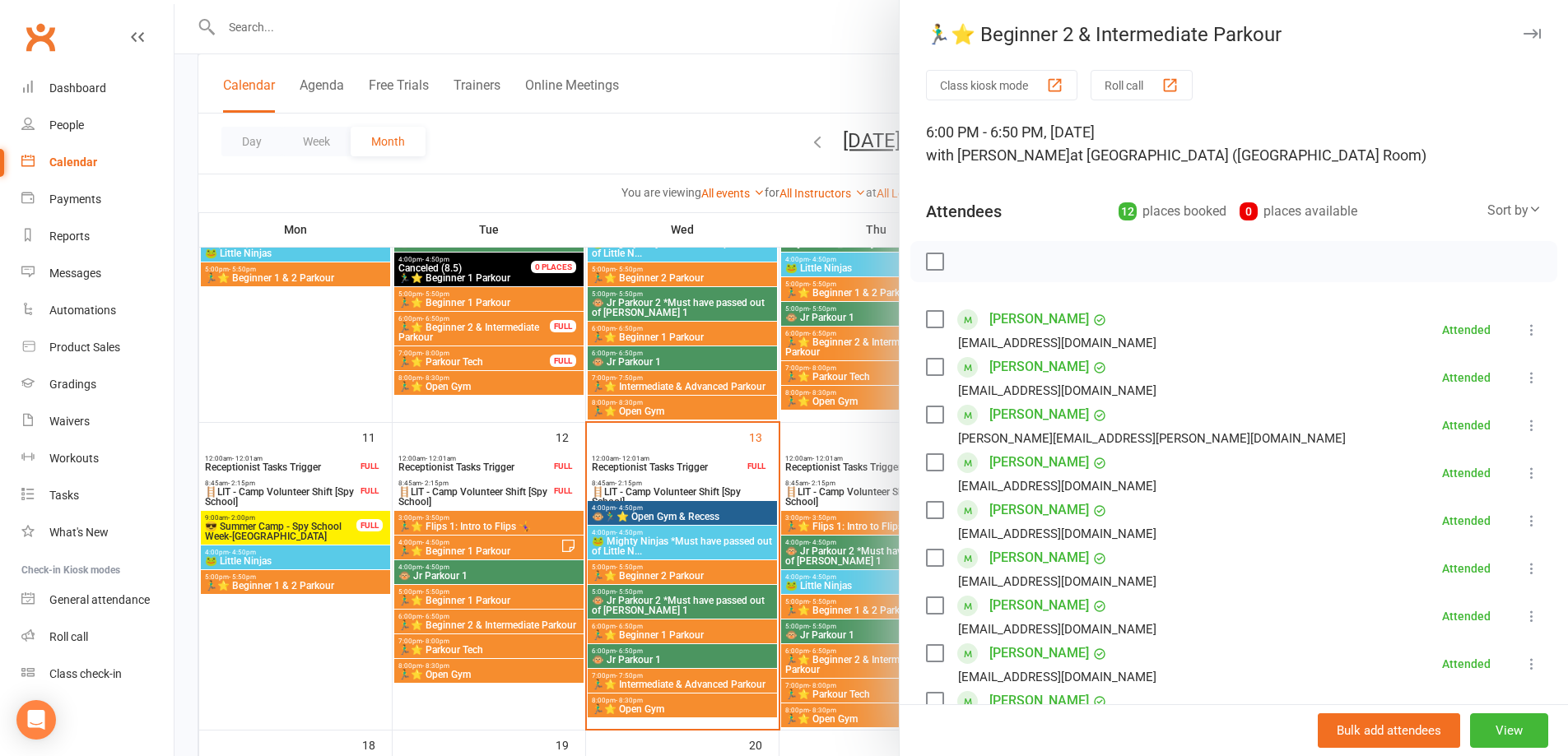
scroll to position [576, 0]
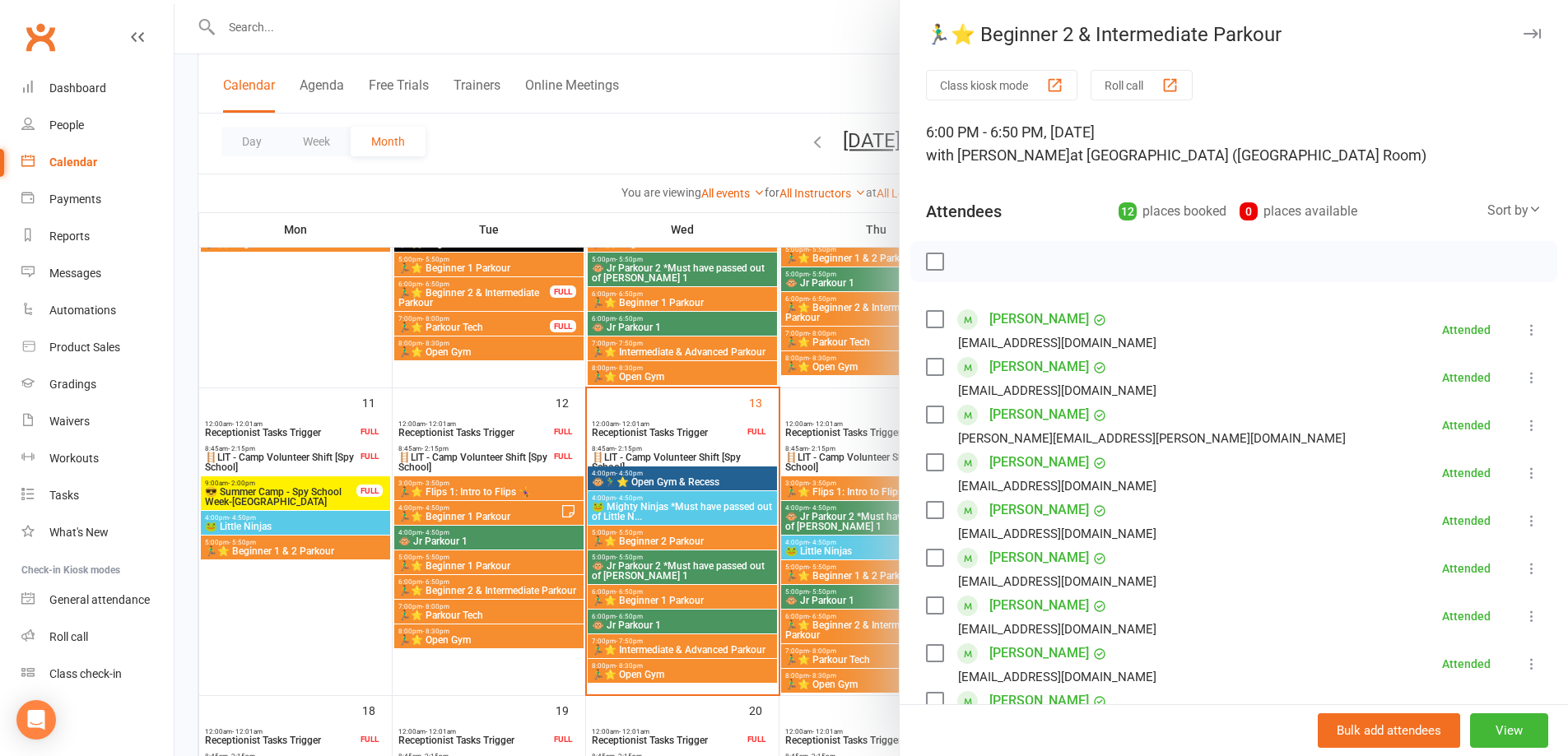
click at [692, 615] on div at bounding box center [872, 378] width 1394 height 756
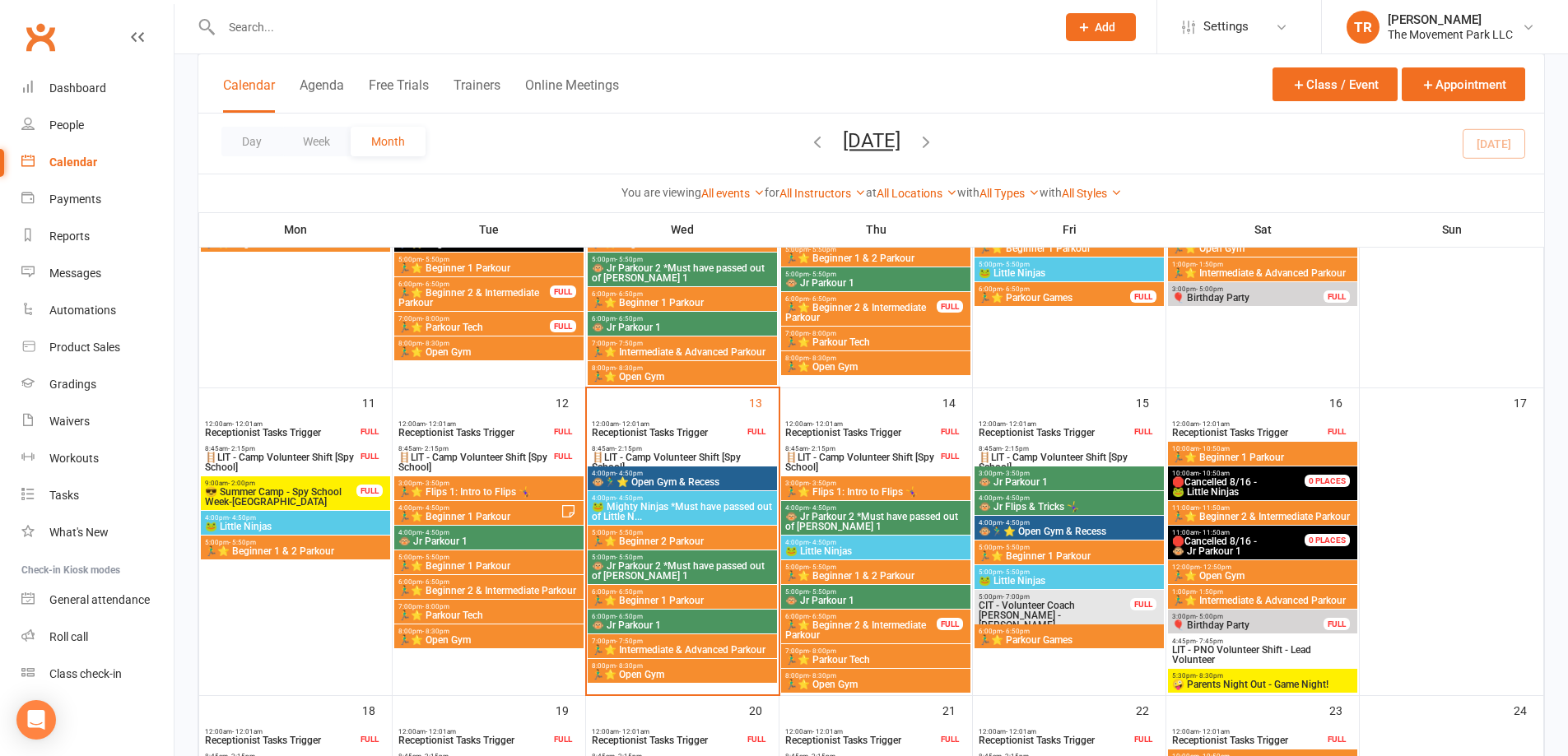
click at [700, 649] on span "🏃‍♂️⭐ Intermediate & Advanced Parkour" at bounding box center [682, 651] width 183 height 10
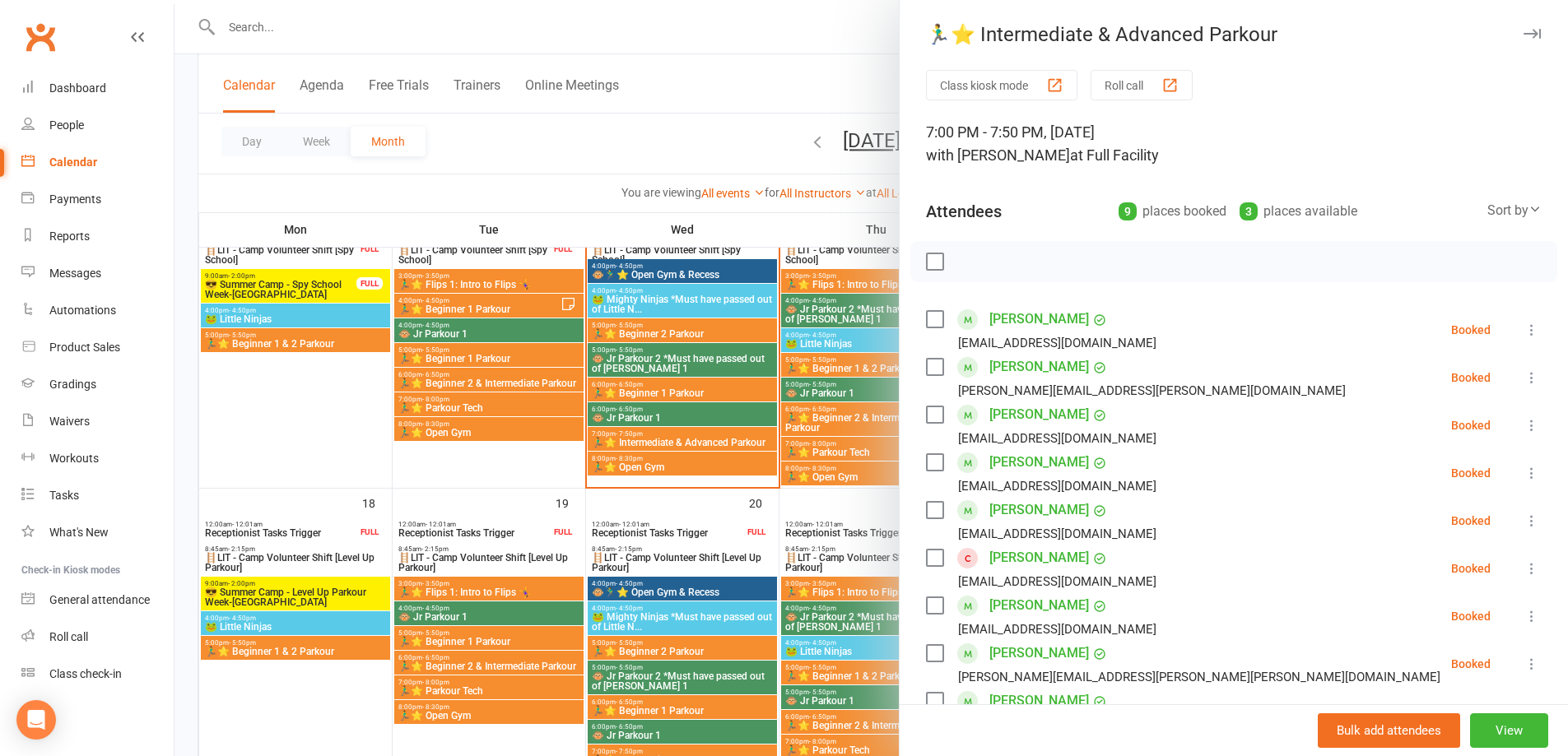
scroll to position [823, 0]
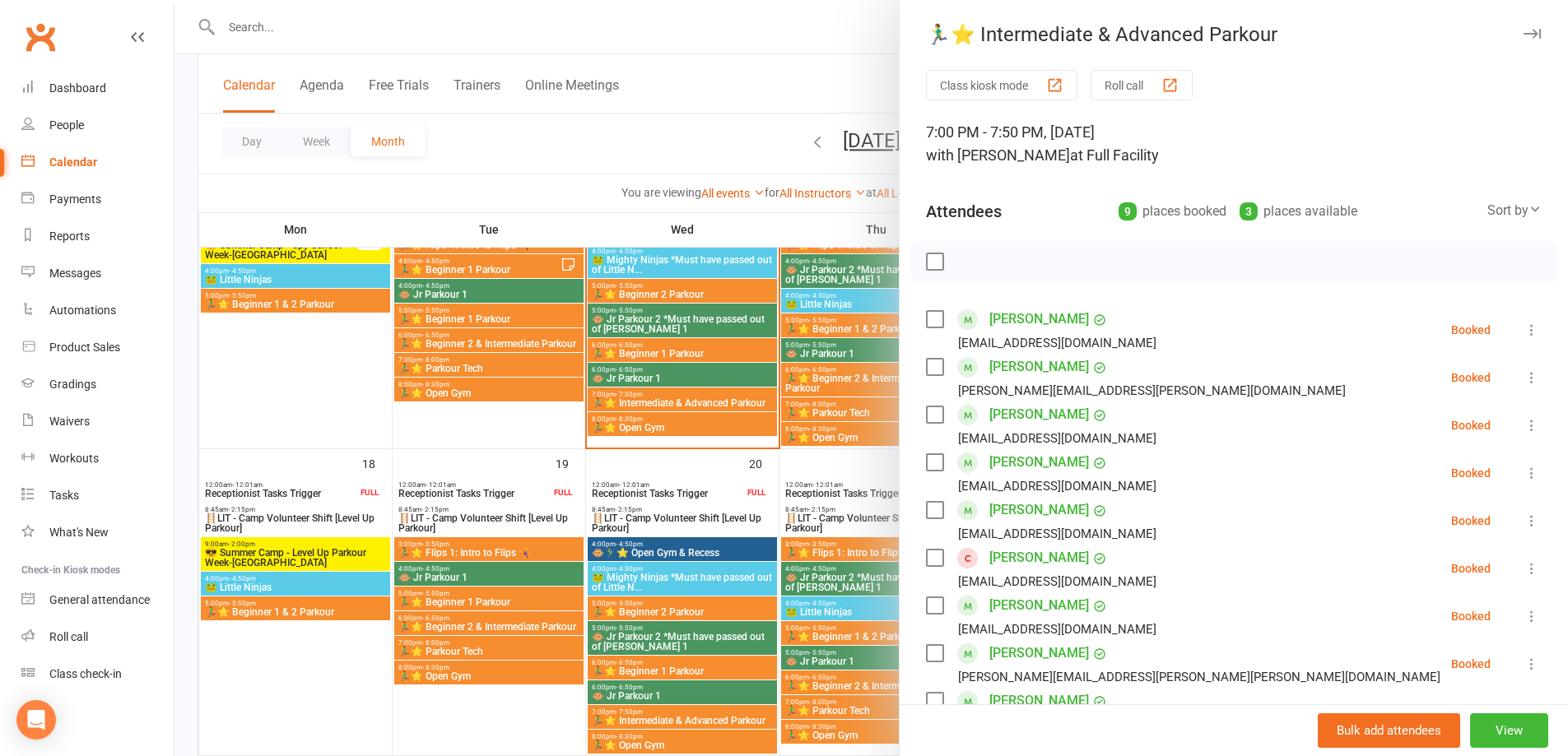
click at [461, 623] on div at bounding box center [872, 378] width 1394 height 756
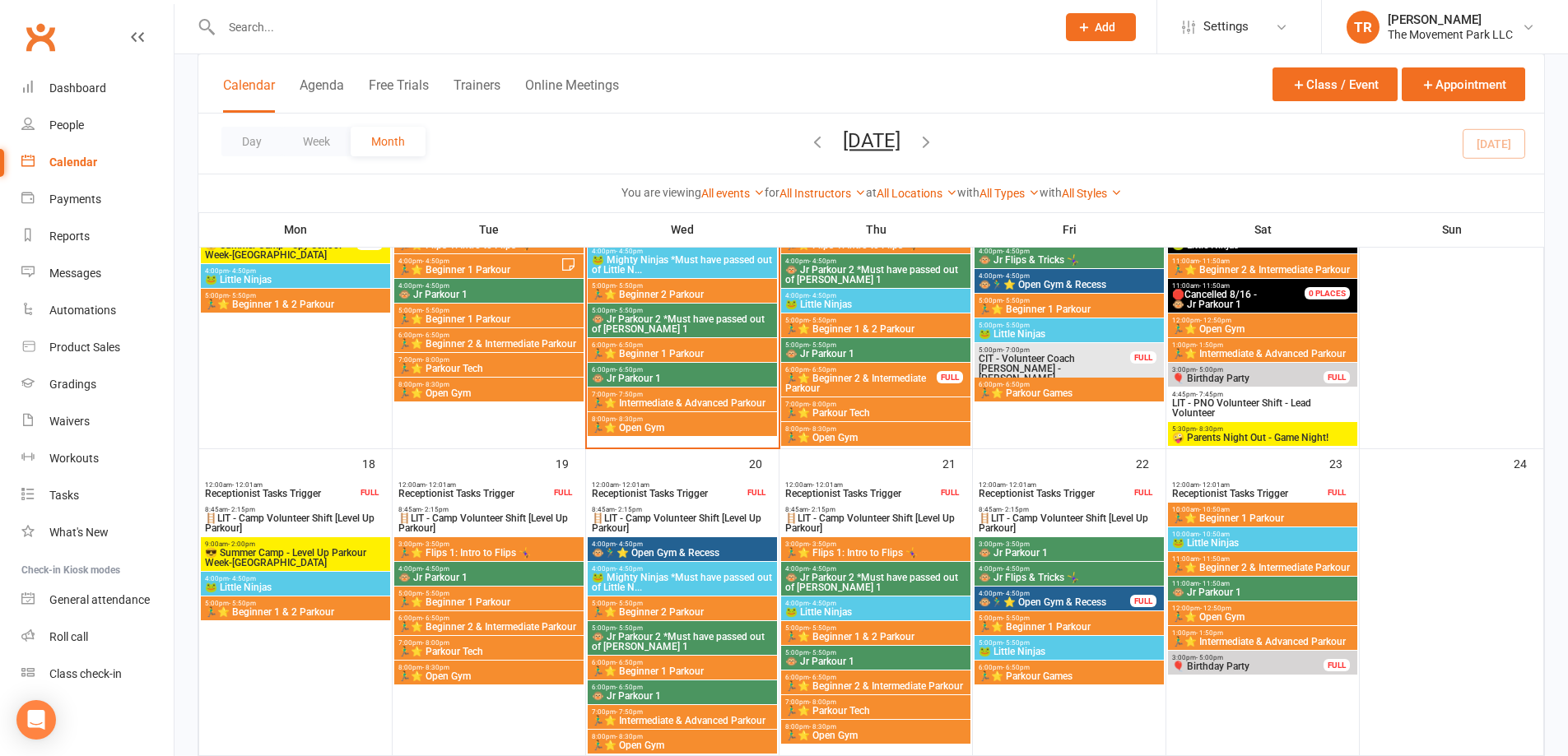
click at [464, 622] on span "🏃‍♂️⭐ Beginner 2 & Intermediate Parkour" at bounding box center [489, 627] width 183 height 10
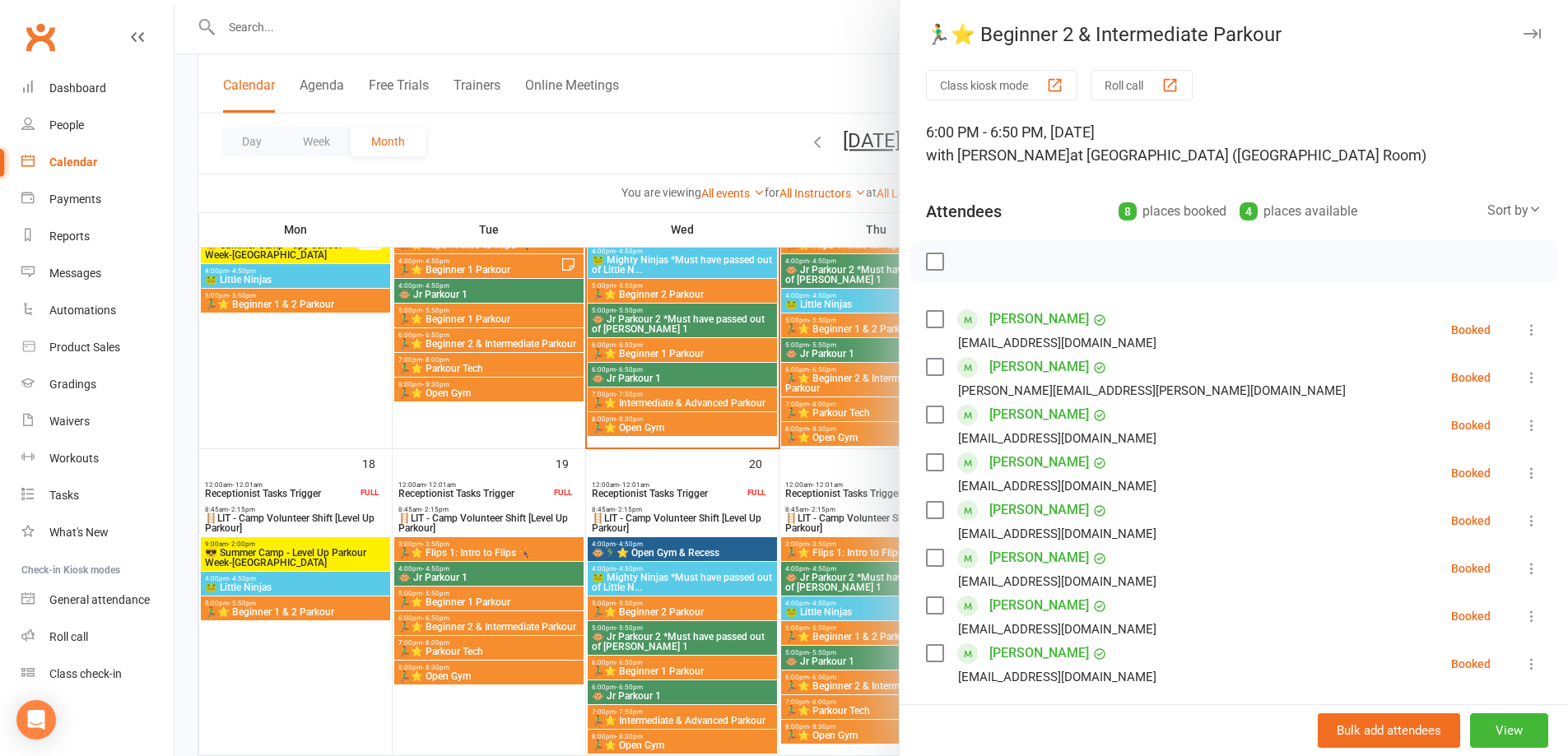
click at [651, 616] on div at bounding box center [872, 378] width 1394 height 756
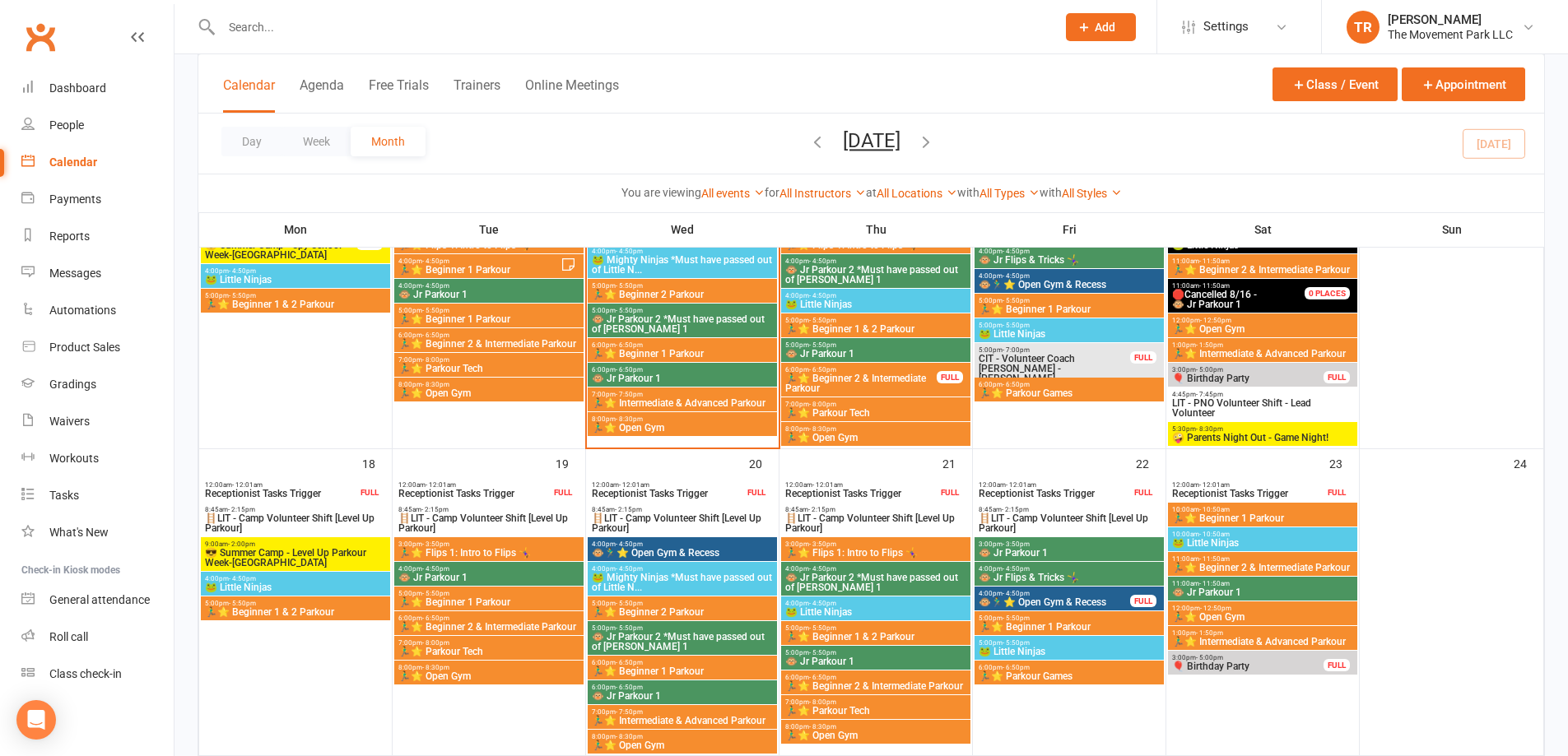
click at [686, 715] on span "7:00pm - 7:50pm" at bounding box center [682, 712] width 183 height 8
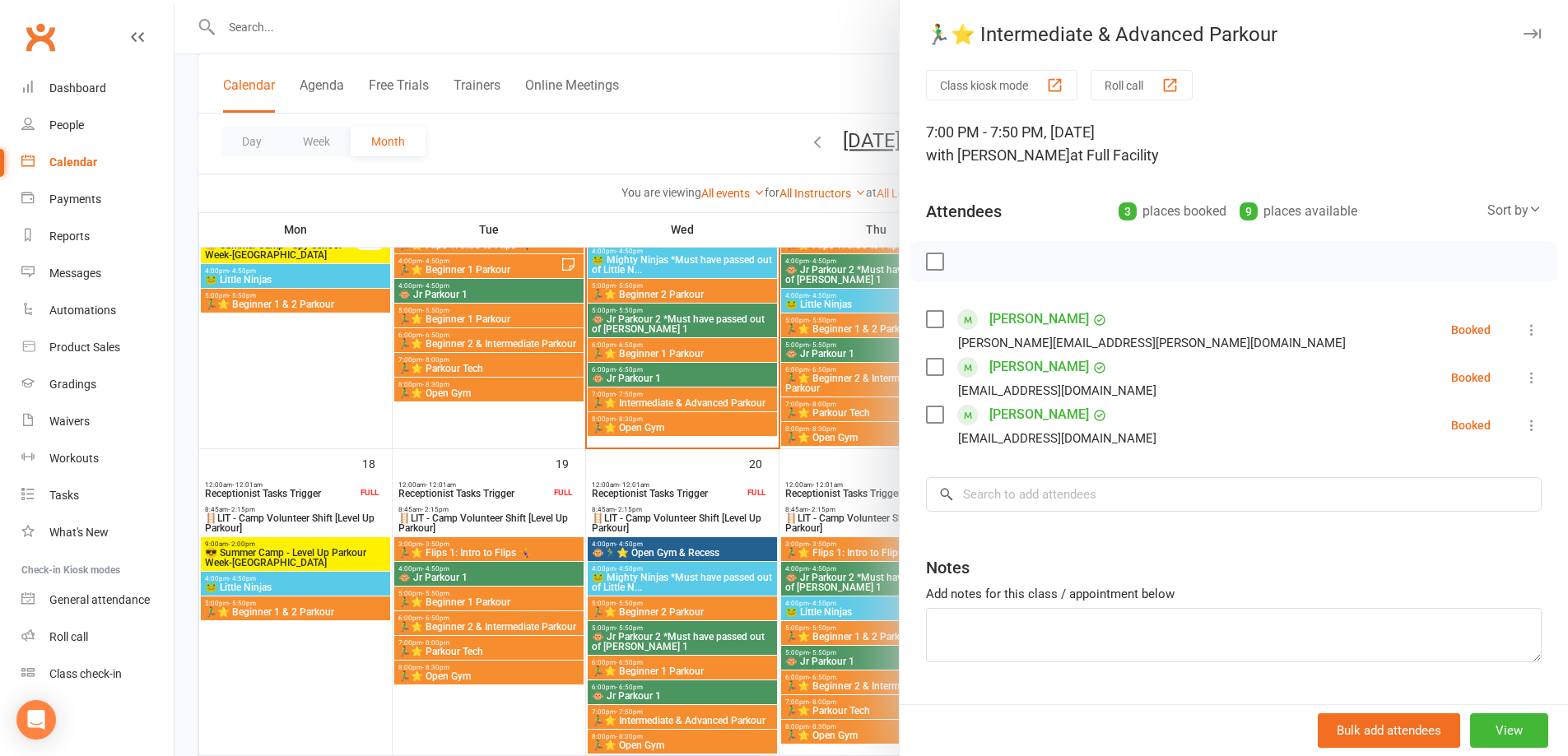
click at [635, 153] on div at bounding box center [872, 378] width 1394 height 756
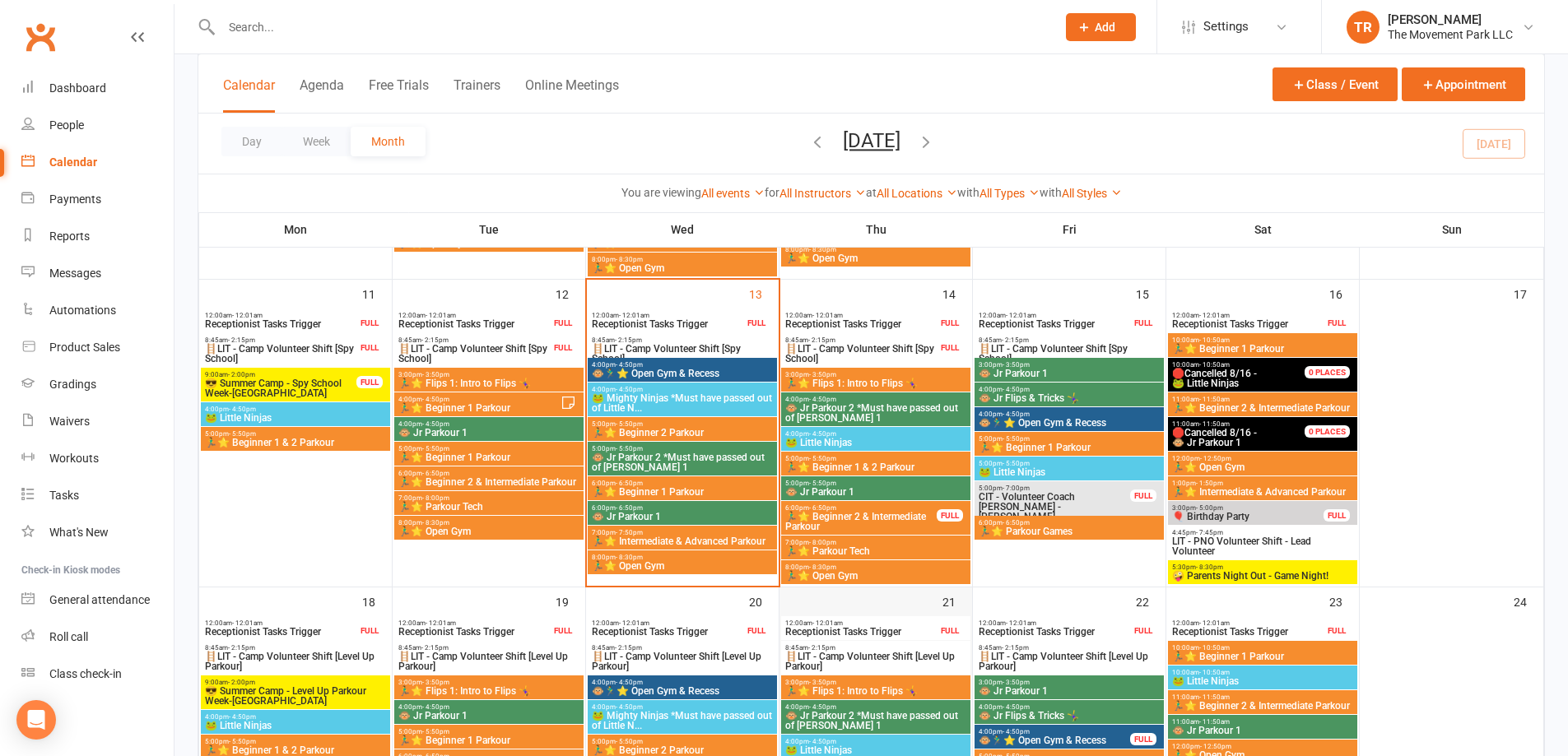
scroll to position [658, 0]
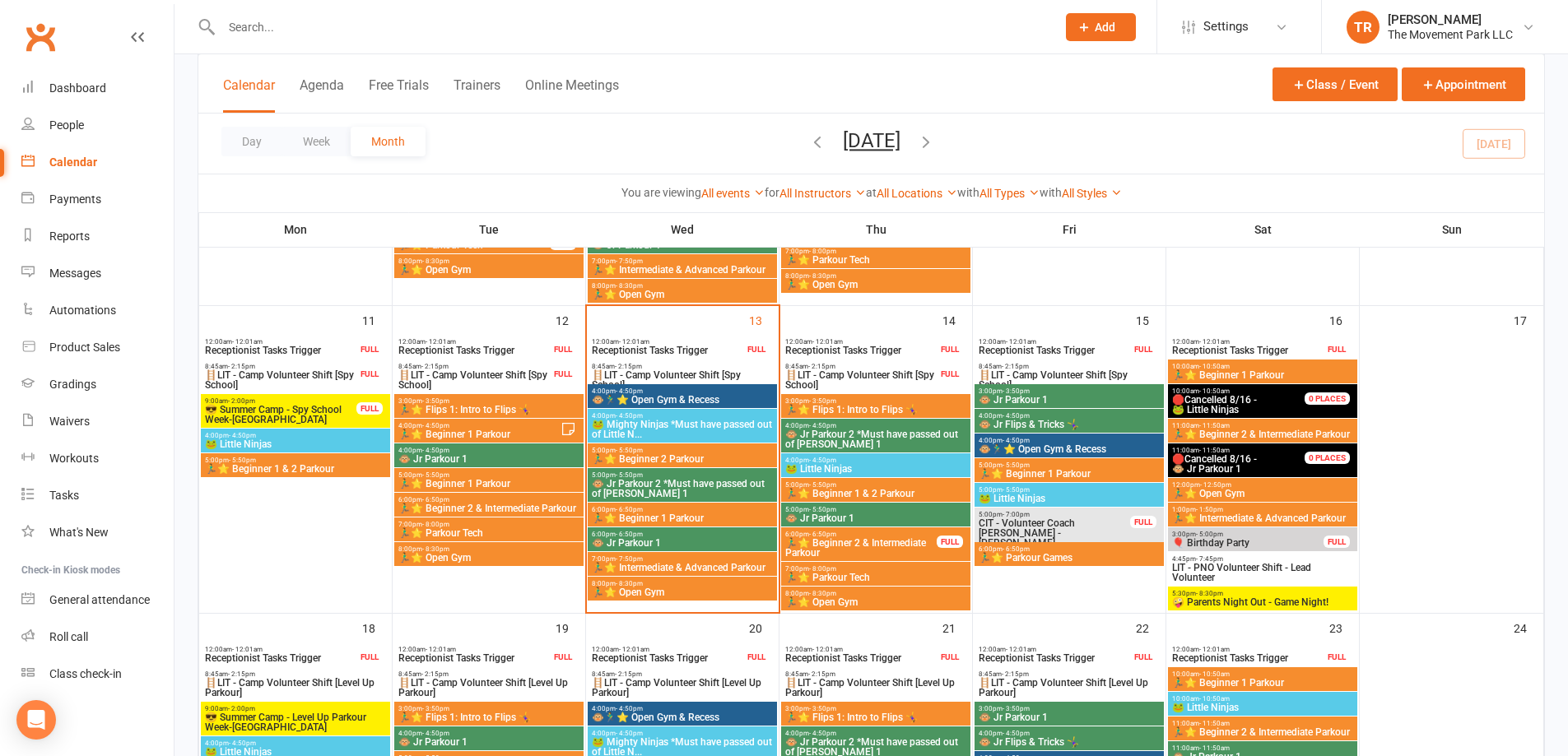
click at [678, 518] on span "🏃‍♂️⭐ Beginner 1 Parkour" at bounding box center [682, 519] width 183 height 10
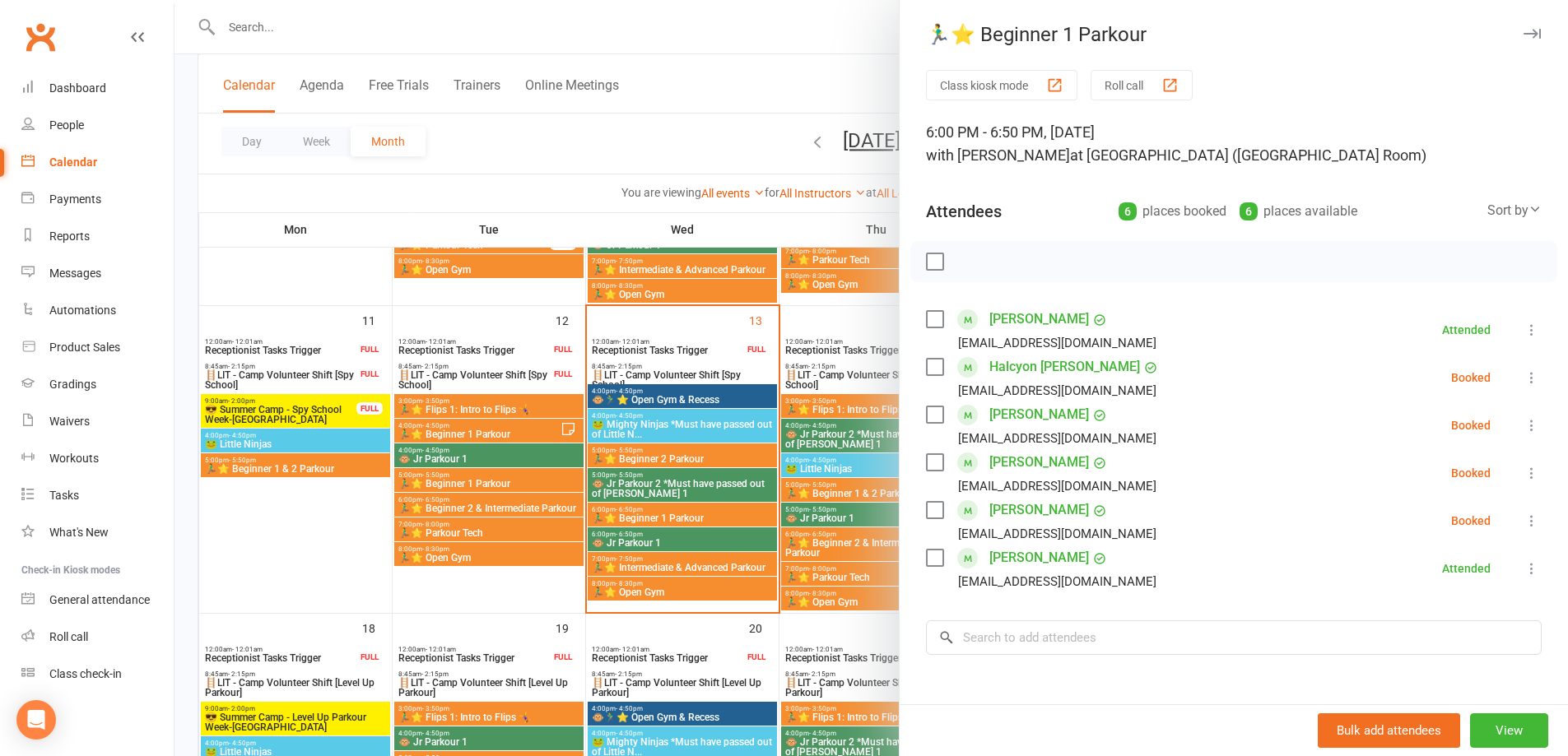
click at [679, 539] on div at bounding box center [872, 378] width 1394 height 756
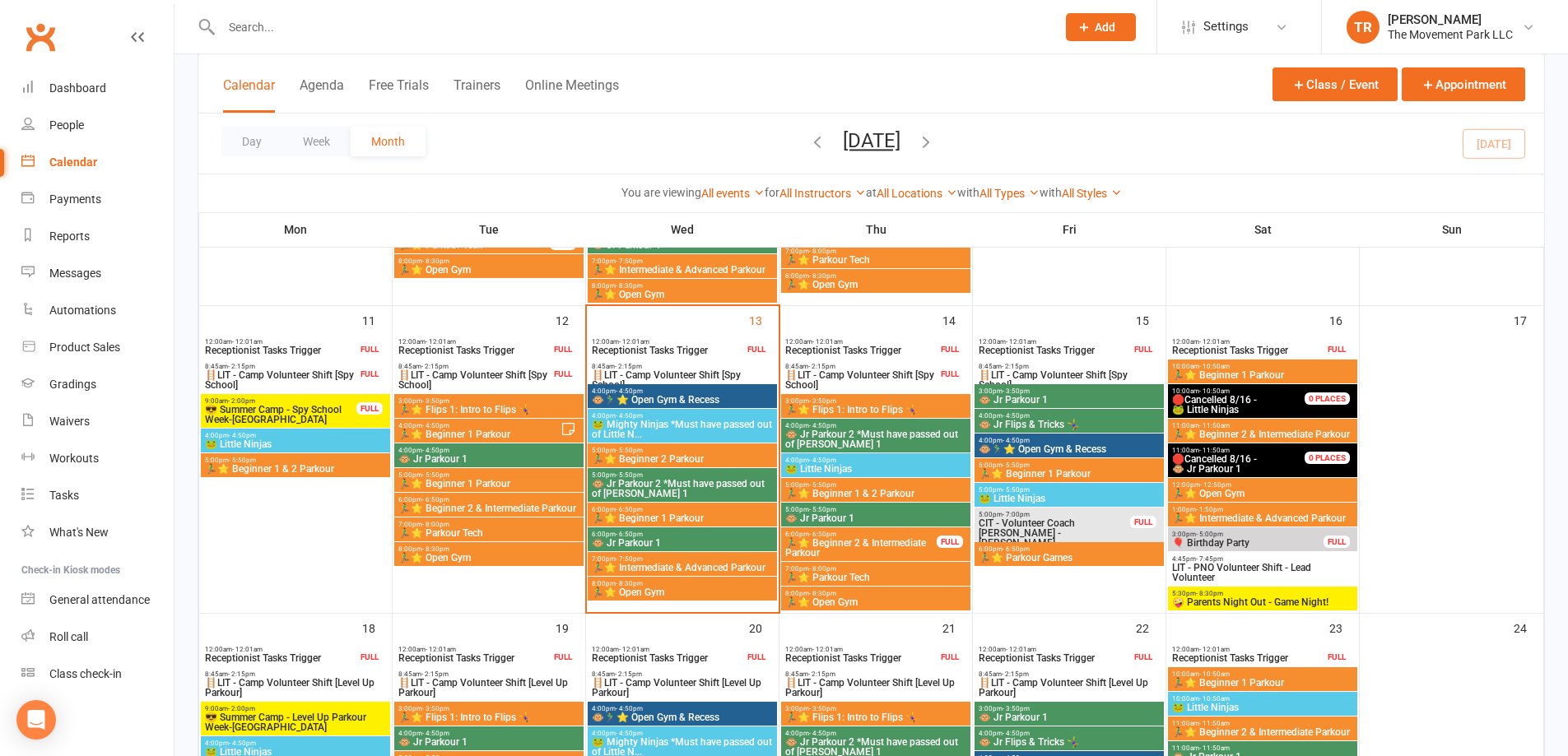
click at [679, 539] on span "🐵 Jr Parkour 1" at bounding box center [682, 543] width 183 height 10
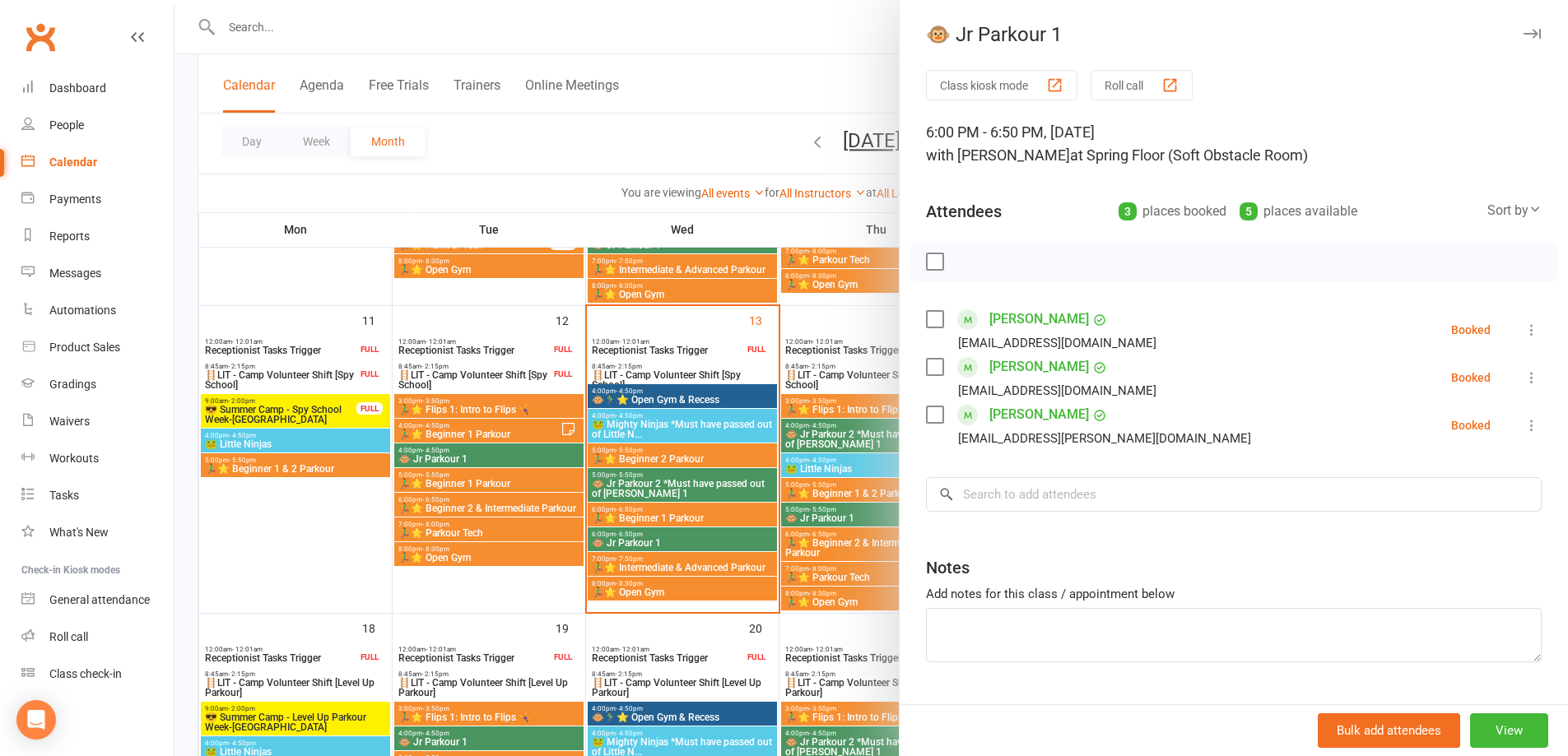
click at [667, 111] on div at bounding box center [872, 378] width 1394 height 756
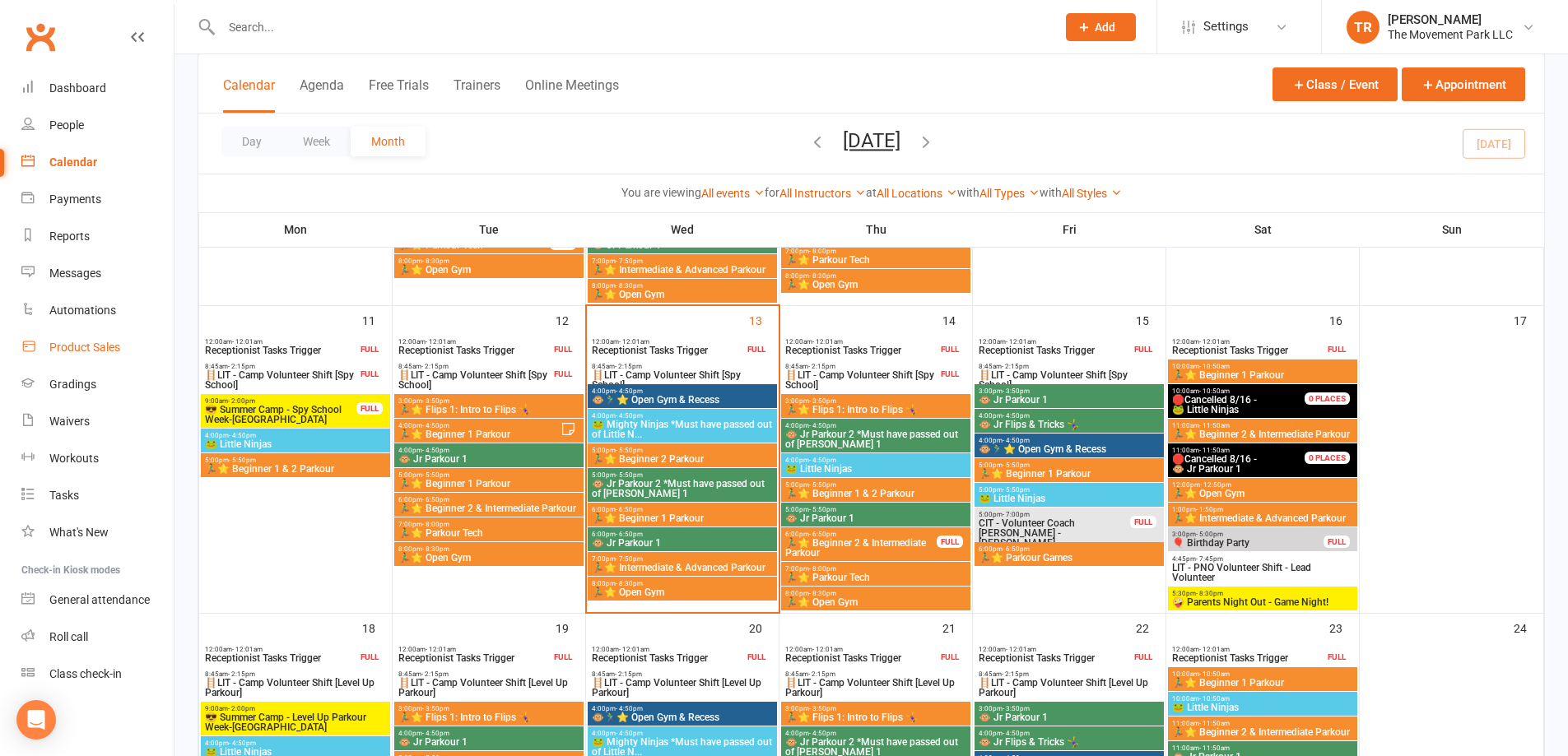
click at [68, 346] on div "Product Sales" at bounding box center [85, 347] width 71 height 13
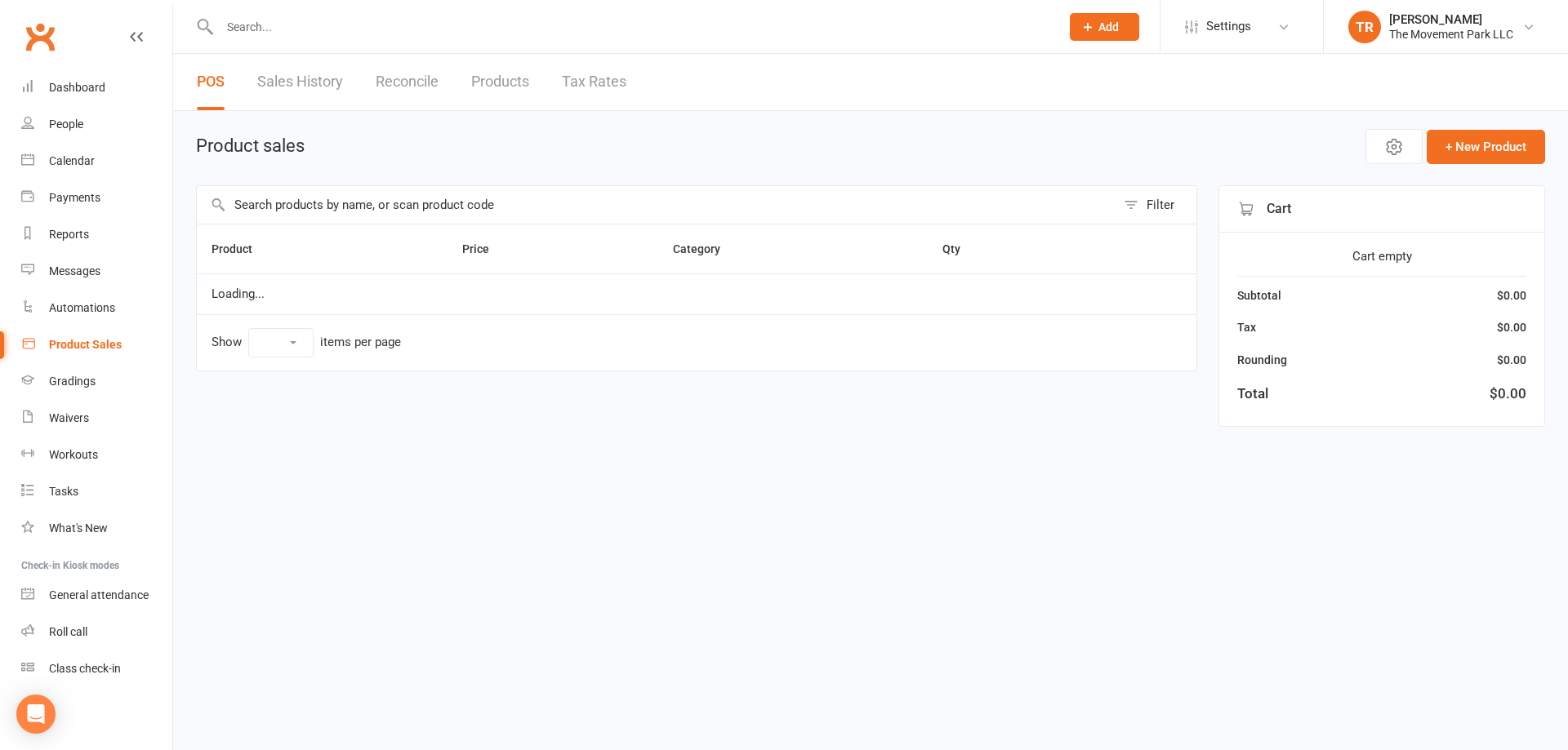
select select "10"
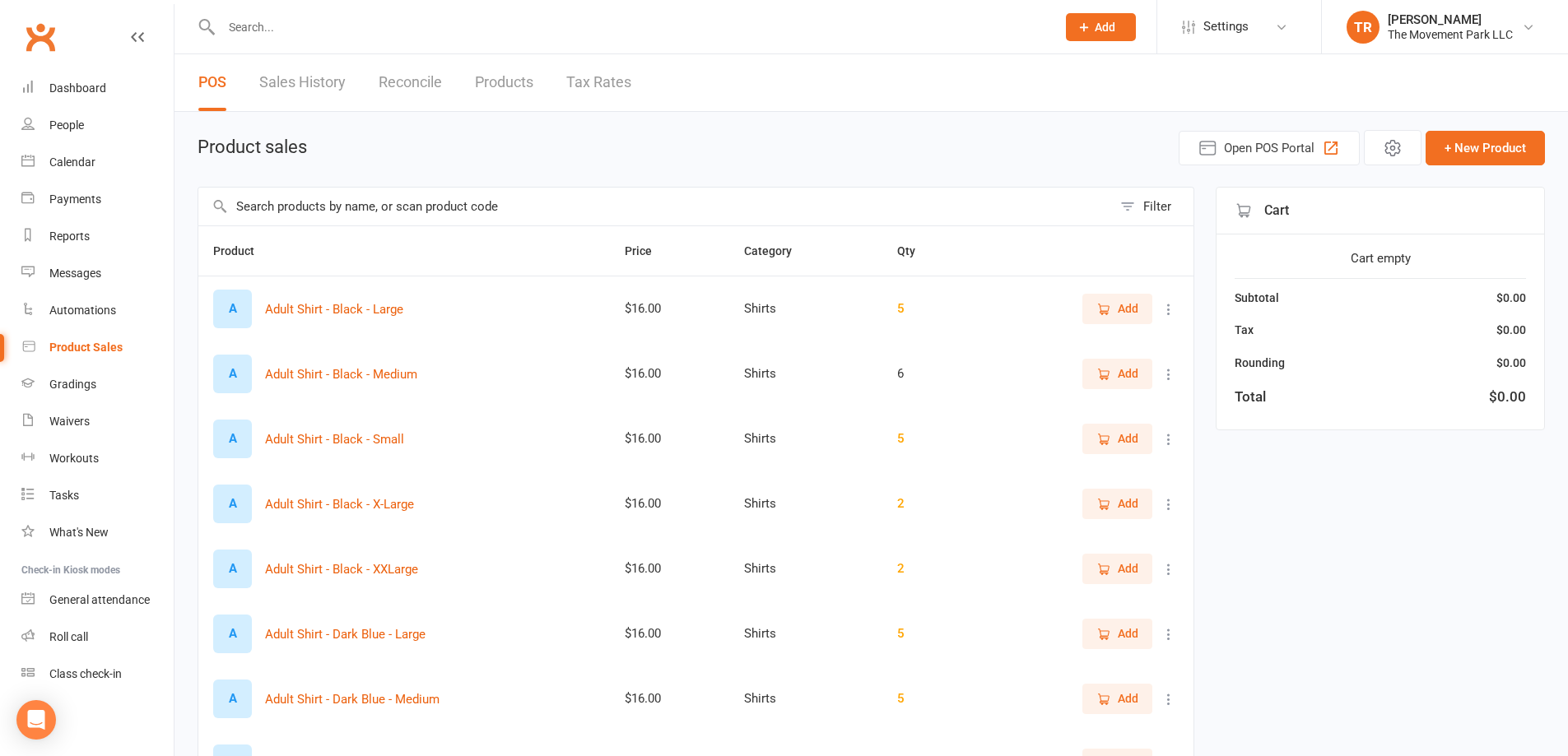
click at [352, 26] on input "text" at bounding box center [631, 27] width 828 height 23
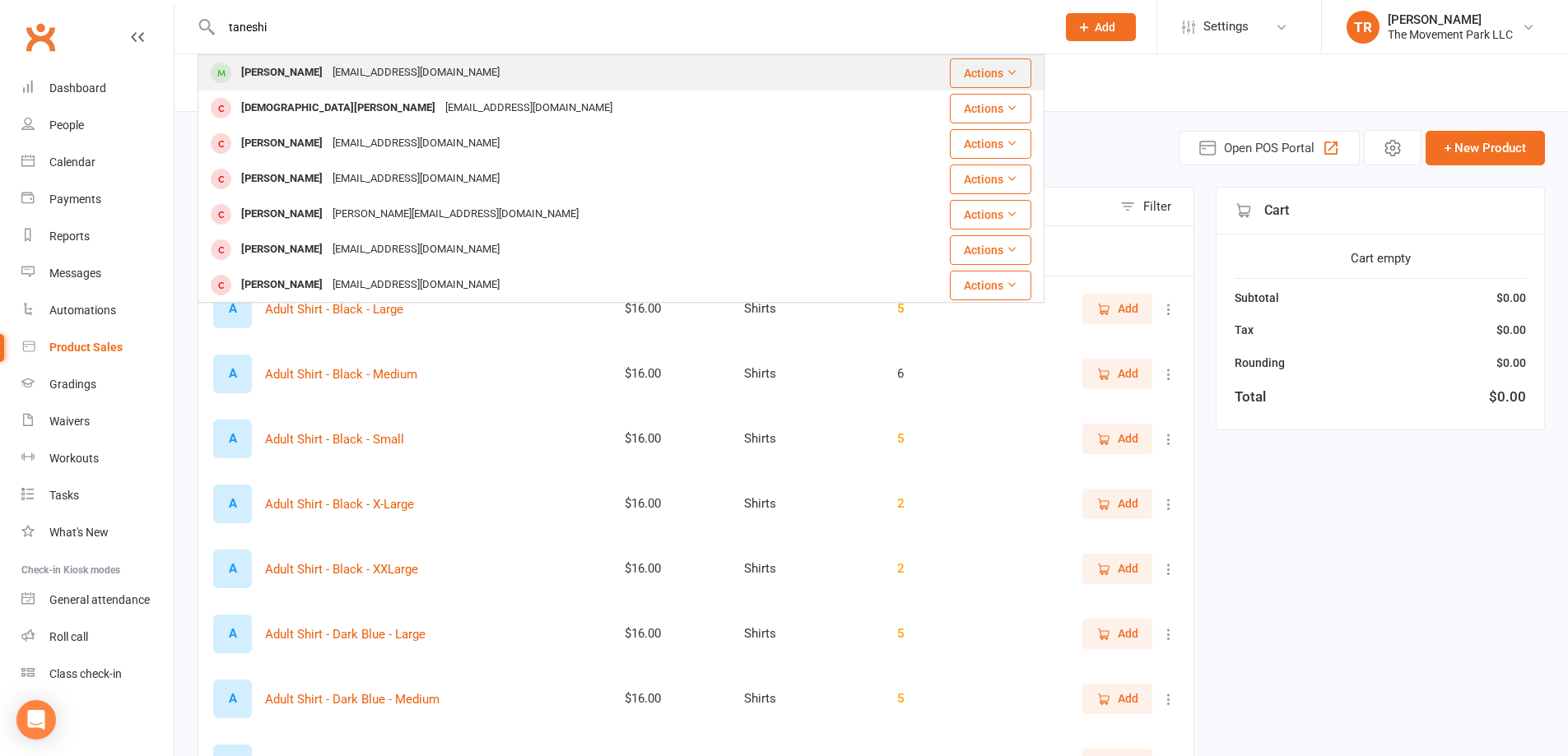
type input "taneshi"
click at [344, 73] on div "neshiared7@icloud.com" at bounding box center [416, 73] width 177 height 24
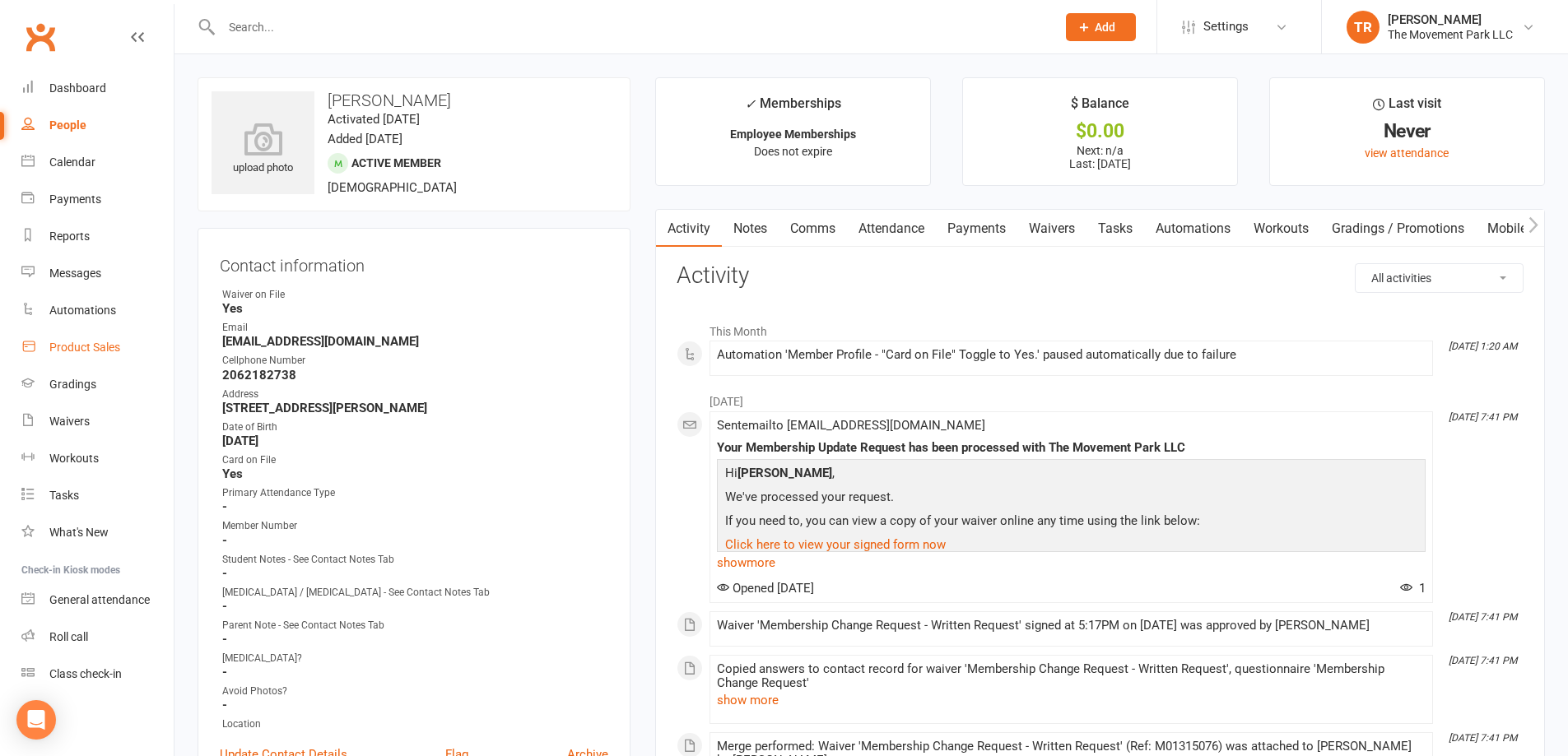
click at [114, 341] on div "Product Sales" at bounding box center [85, 347] width 71 height 13
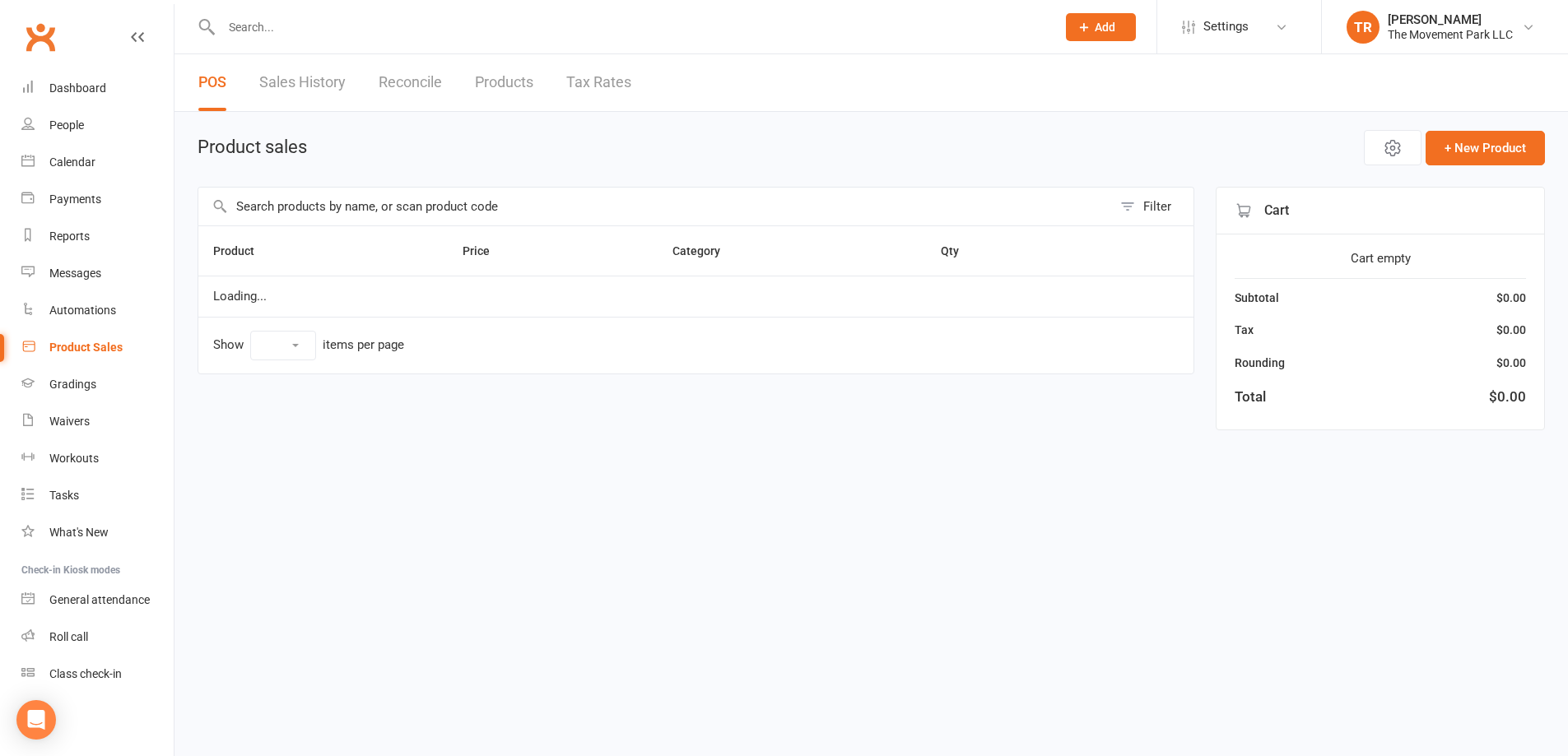
select select "10"
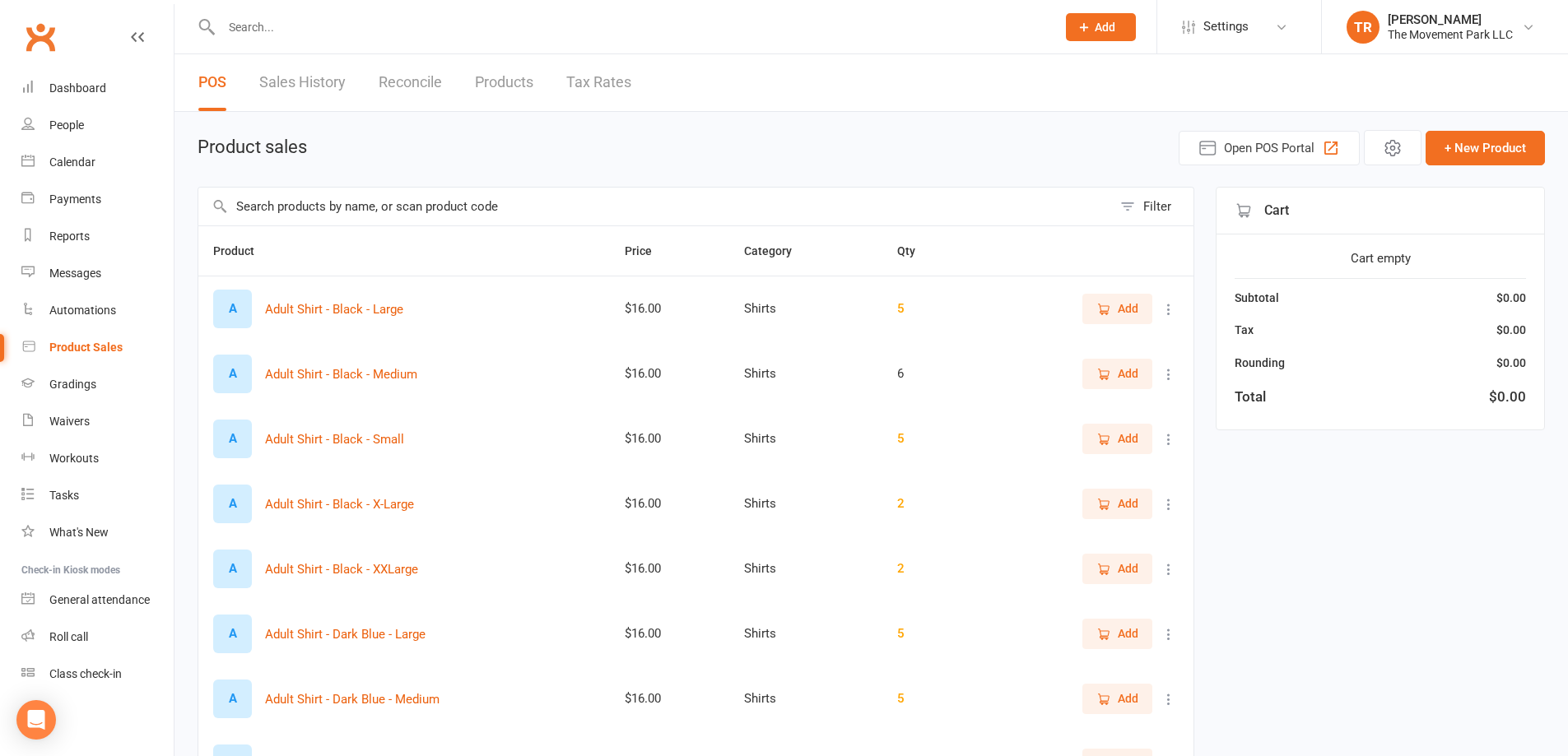
click at [340, 212] on input "text" at bounding box center [655, 207] width 914 height 38
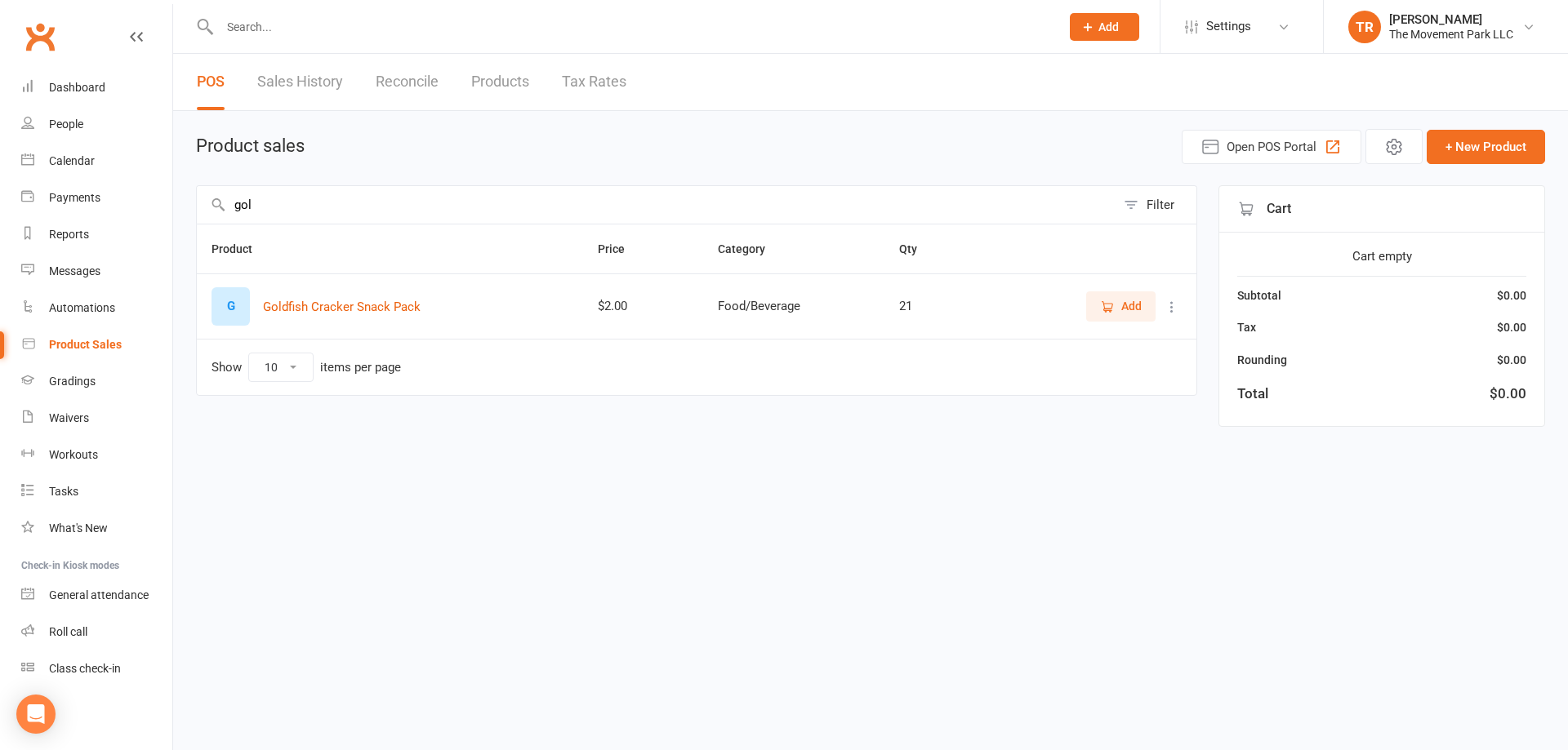
type input "gol"
click at [1112, 305] on icon "button" at bounding box center [1106, 306] width 14 height 14
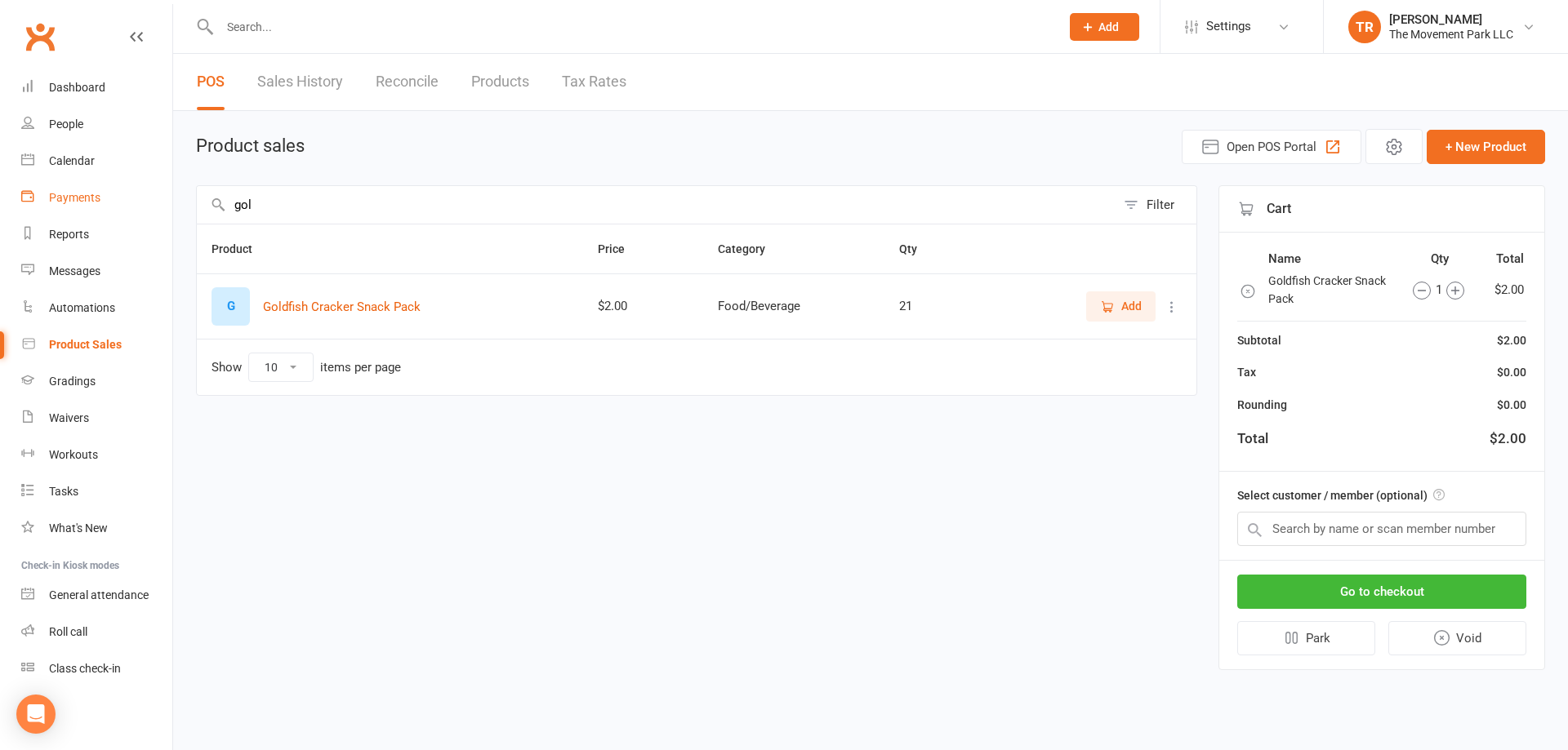
drag, startPoint x: 303, startPoint y: 202, endPoint x: 150, endPoint y: 196, distance: 153.1
click at [150, 196] on ui-view "Prospect Member Non-attending contact Class / event Appointment Grading event T…" at bounding box center [784, 349] width 1568 height 689
type input "uncr"
click at [1105, 305] on icon "button" at bounding box center [1106, 306] width 14 height 14
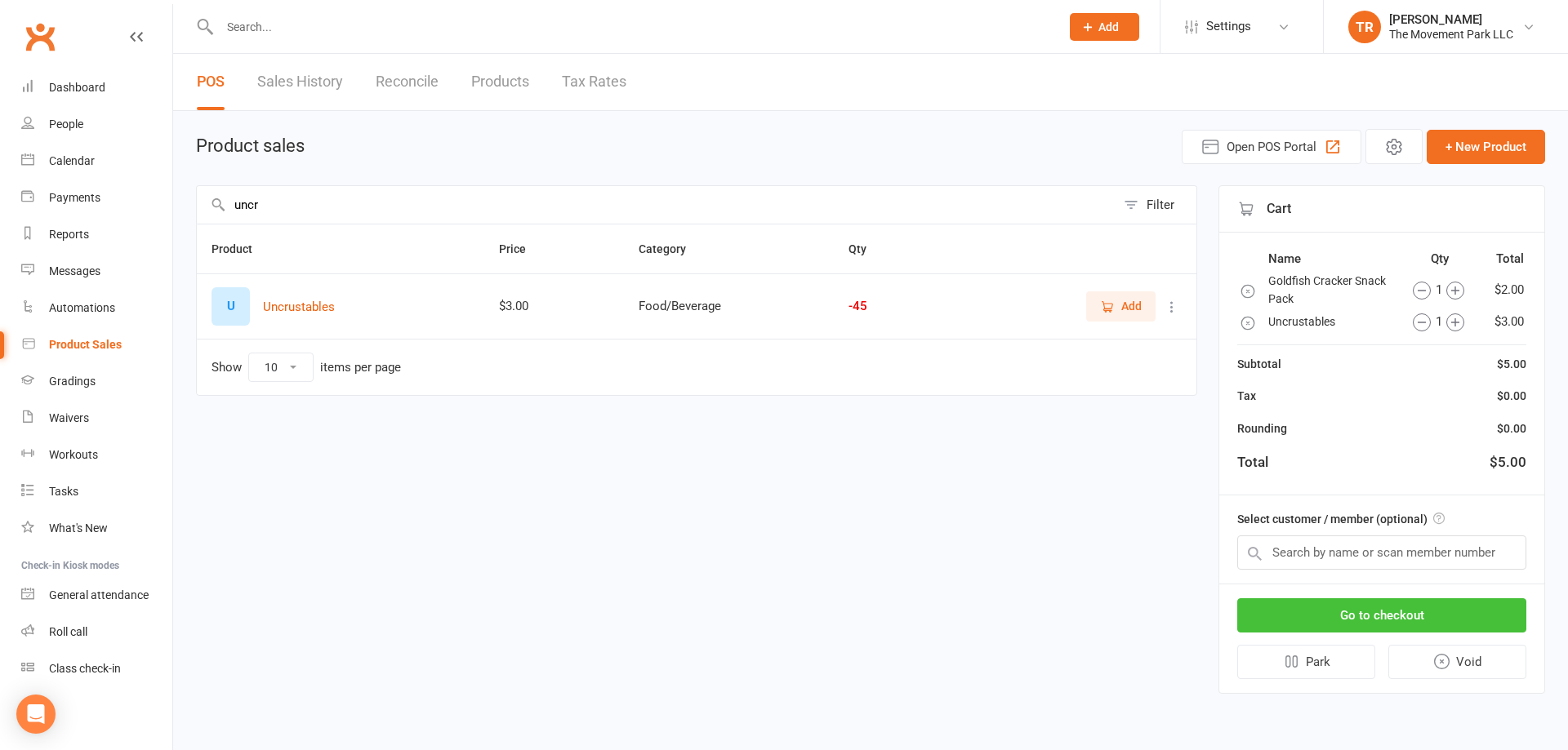
click at [1366, 614] on button "Go to checkout" at bounding box center [1382, 616] width 289 height 34
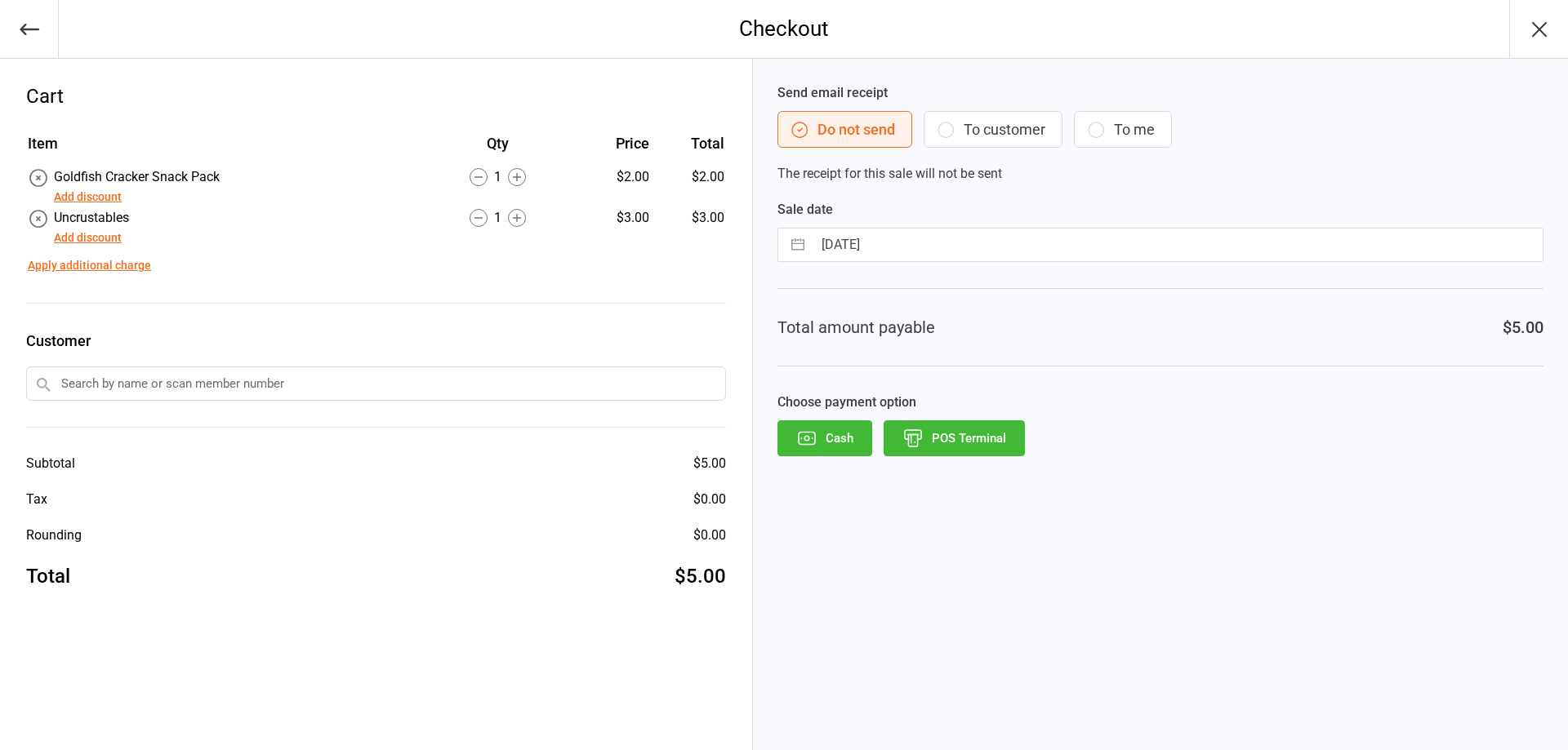
click at [26, 31] on icon "button" at bounding box center [29, 29] width 23 height 23
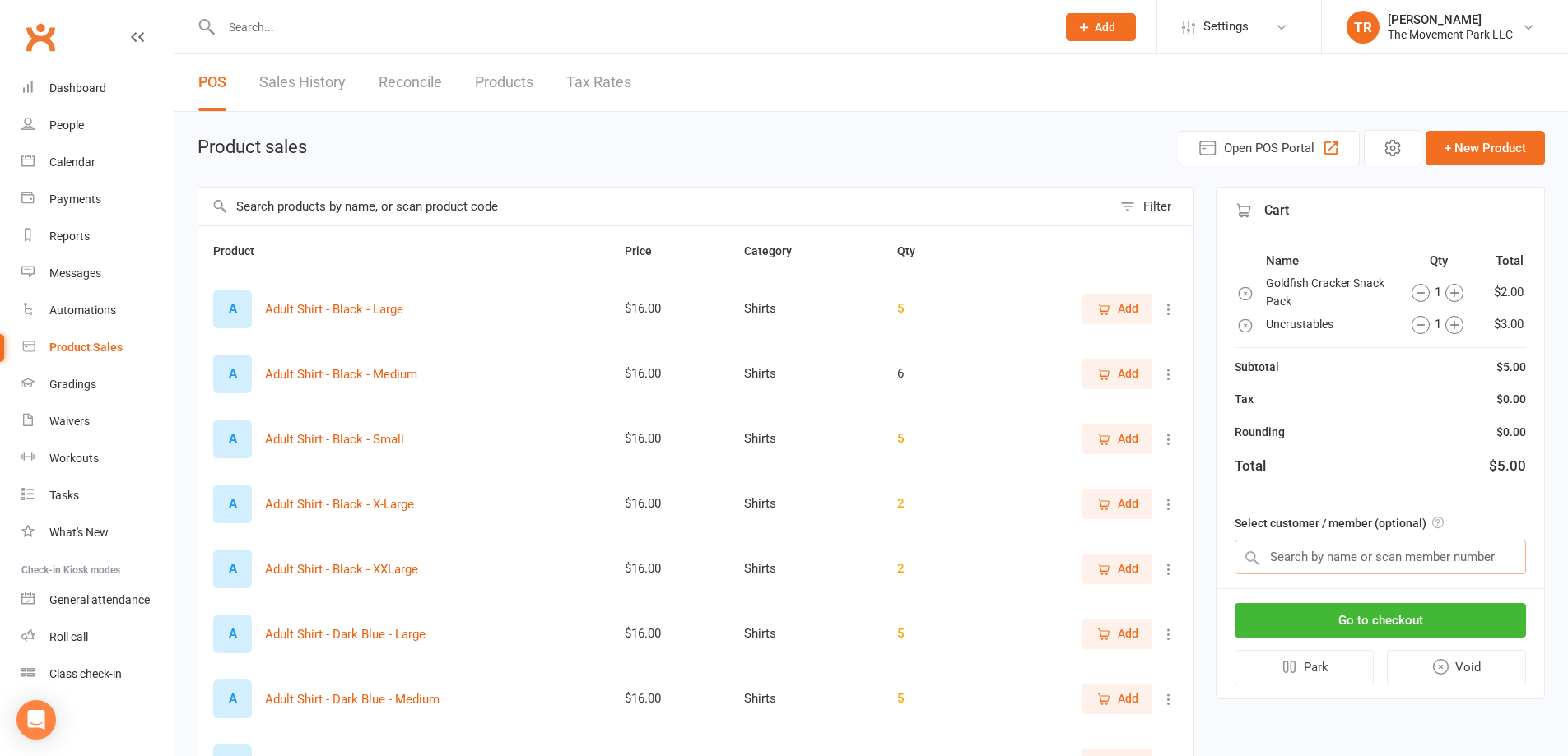
click at [1367, 554] on input "text" at bounding box center [1380, 557] width 291 height 34
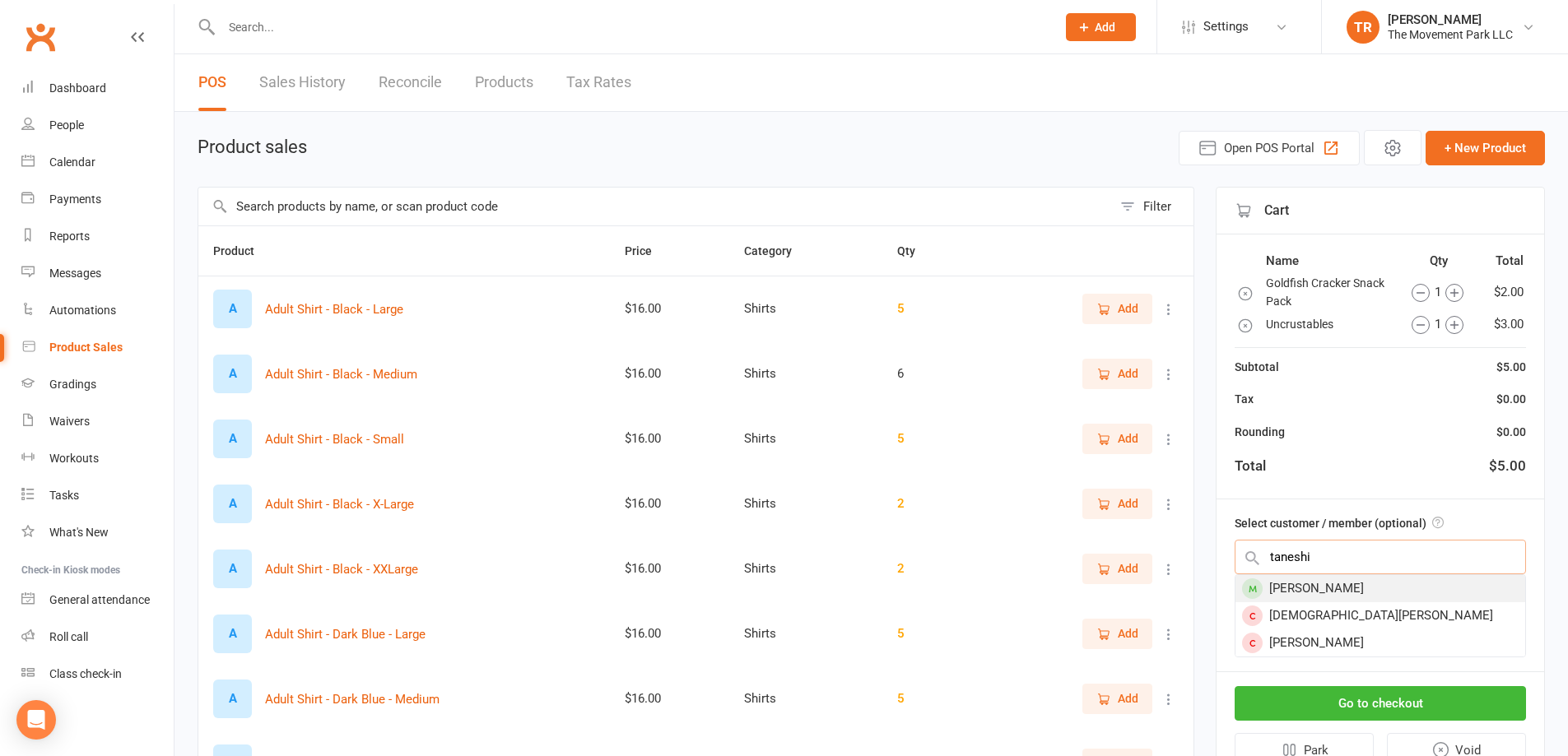
type input "taneshi"
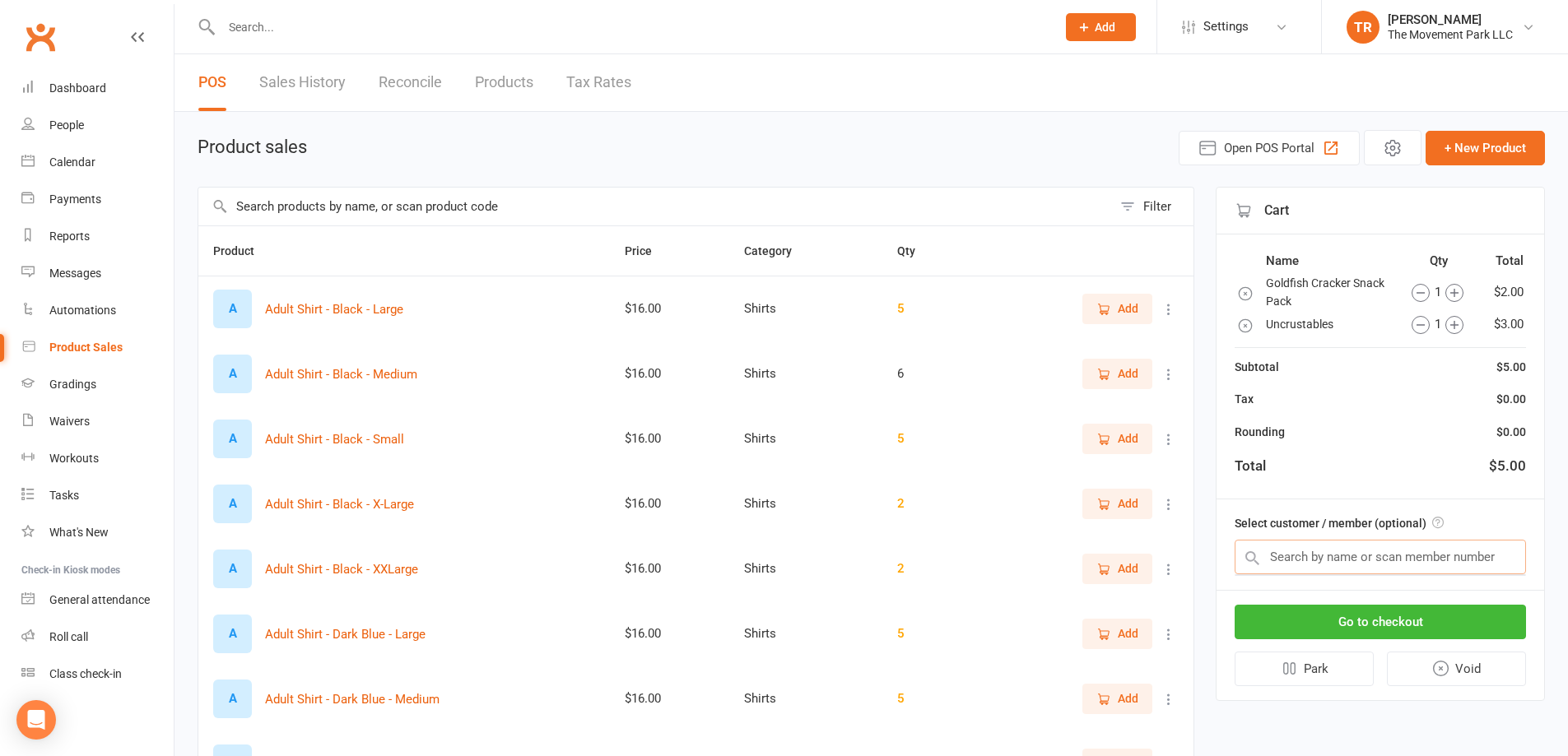
click at [1321, 567] on input "text" at bounding box center [1380, 557] width 291 height 34
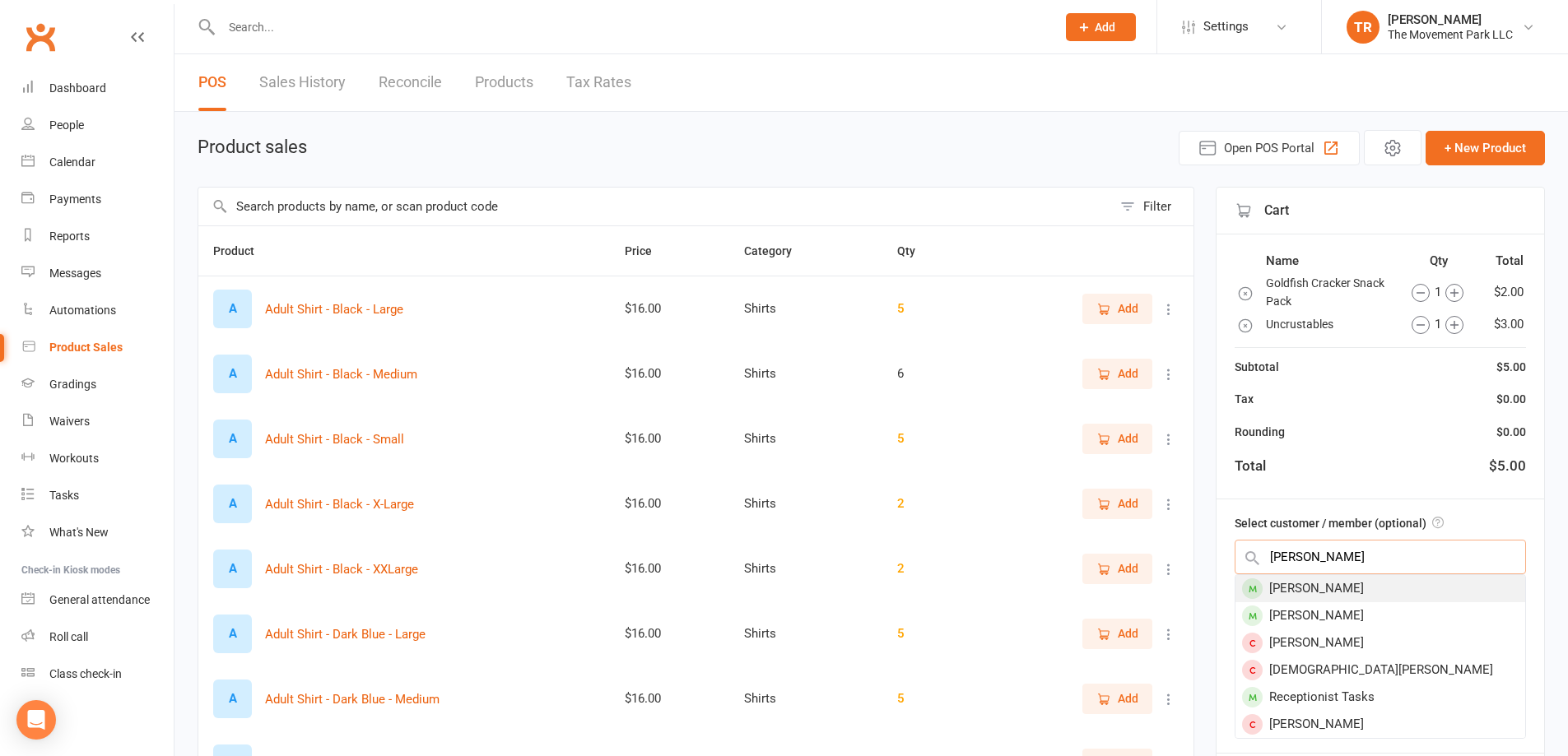
type input "[PERSON_NAME]"
click at [1358, 597] on div "[PERSON_NAME]" at bounding box center [1380, 589] width 290 height 27
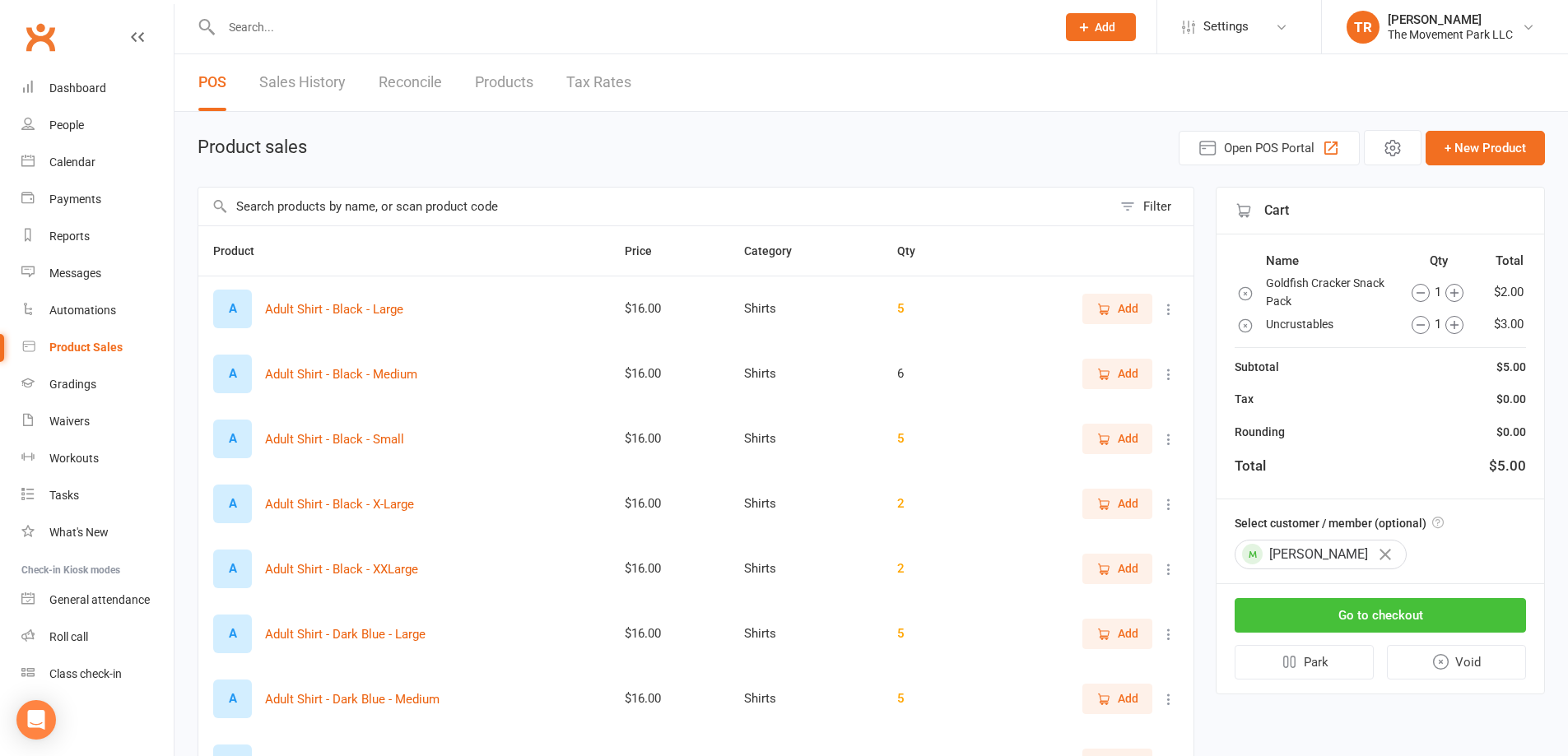
click at [1366, 611] on button "Go to checkout" at bounding box center [1380, 615] width 291 height 34
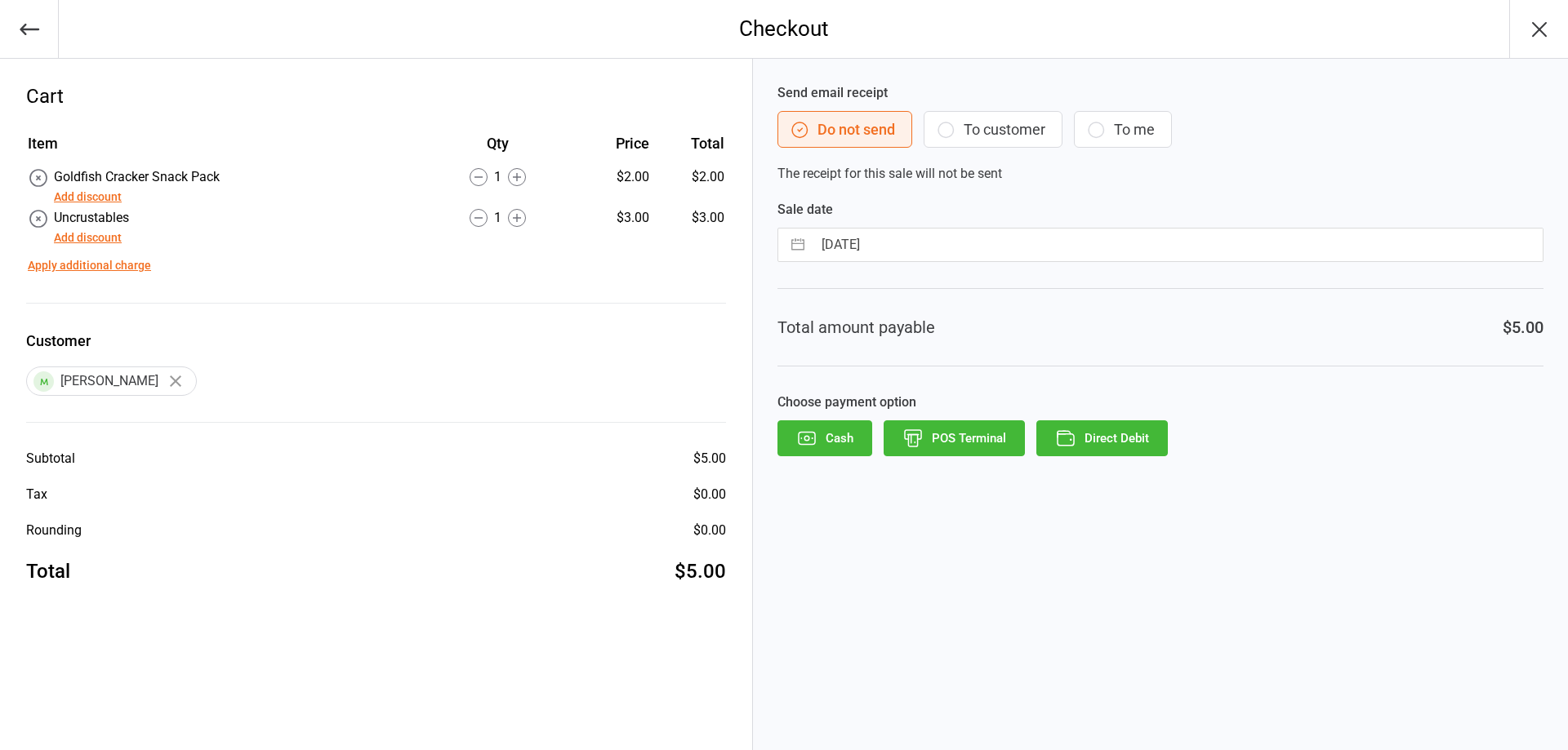
click at [1139, 441] on button "Direct Debit" at bounding box center [1102, 439] width 132 height 36
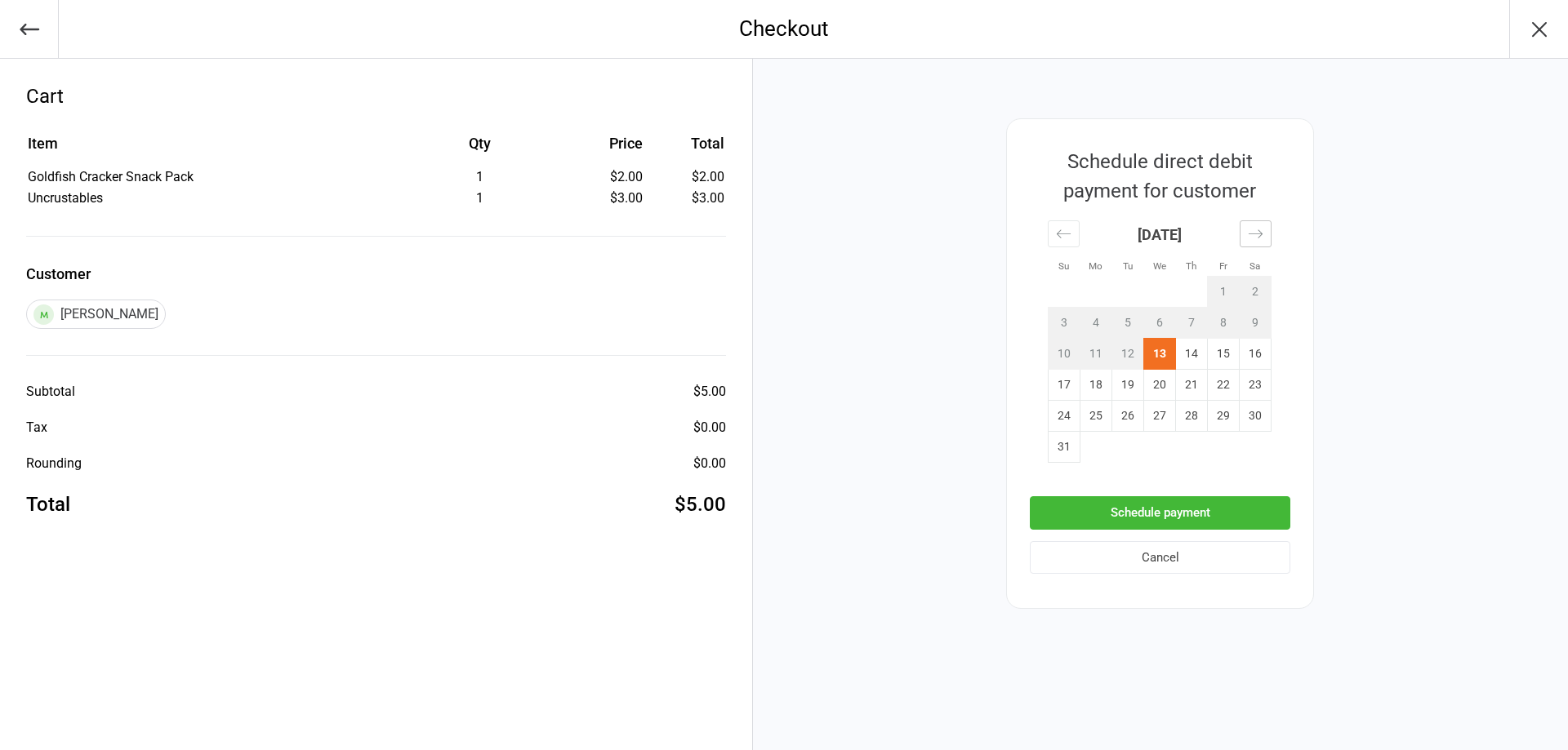
click at [1263, 240] on icon "Move forward to switch to the next month." at bounding box center [1255, 234] width 15 height 15
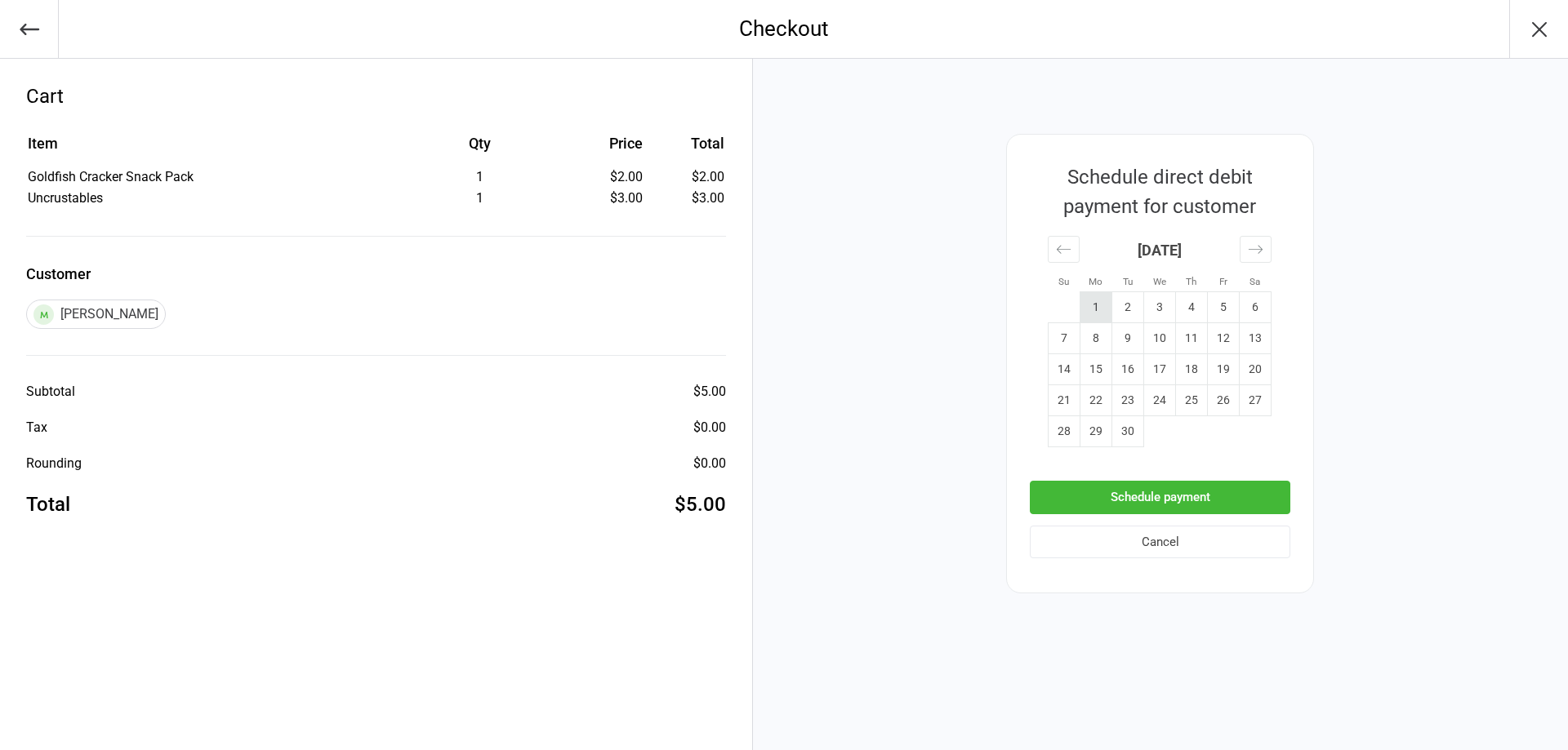
click at [1092, 313] on td "1" at bounding box center [1095, 308] width 31 height 31
click at [1125, 495] on button "Schedule payment" at bounding box center [1160, 497] width 260 height 33
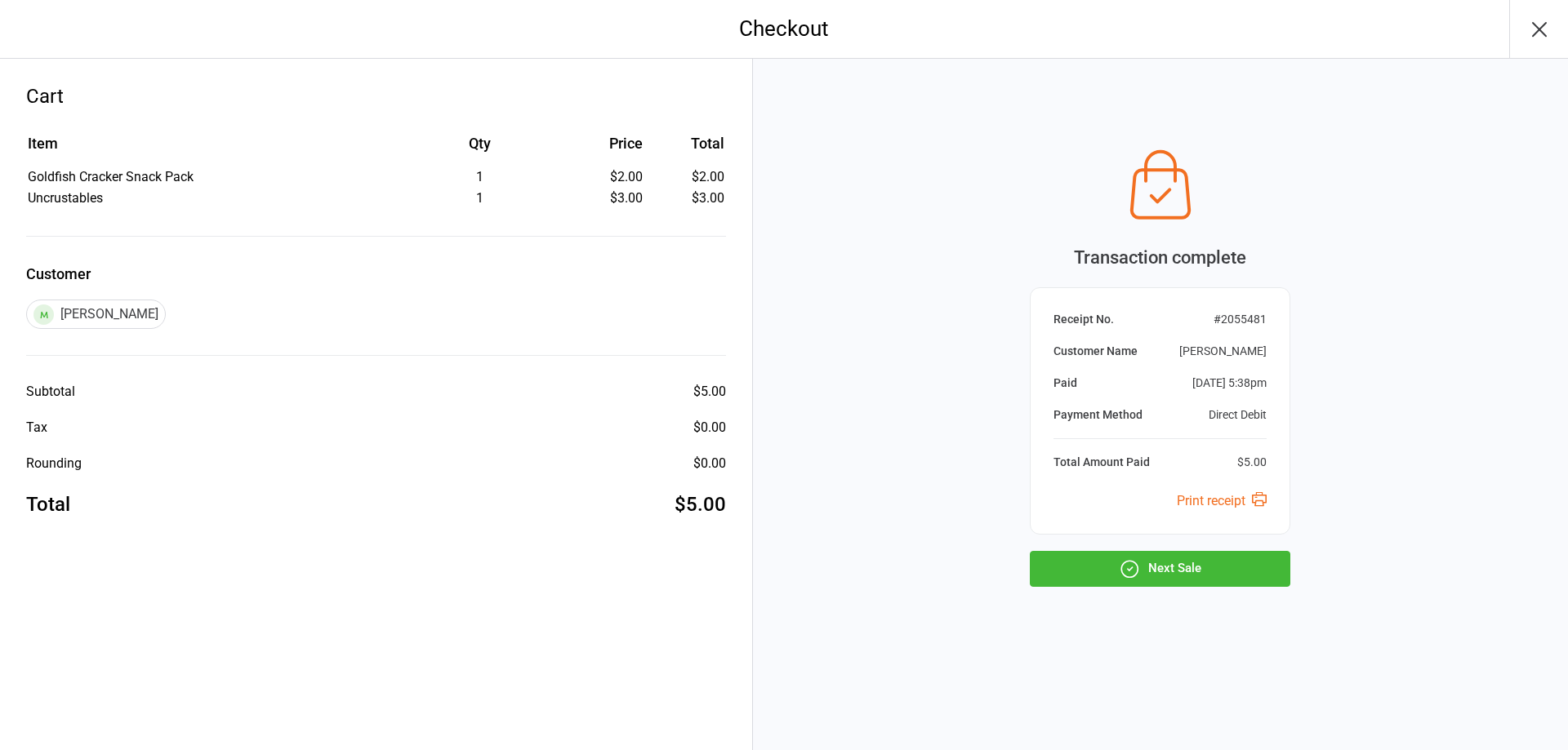
click at [1537, 28] on icon "button" at bounding box center [1538, 29] width 13 height 13
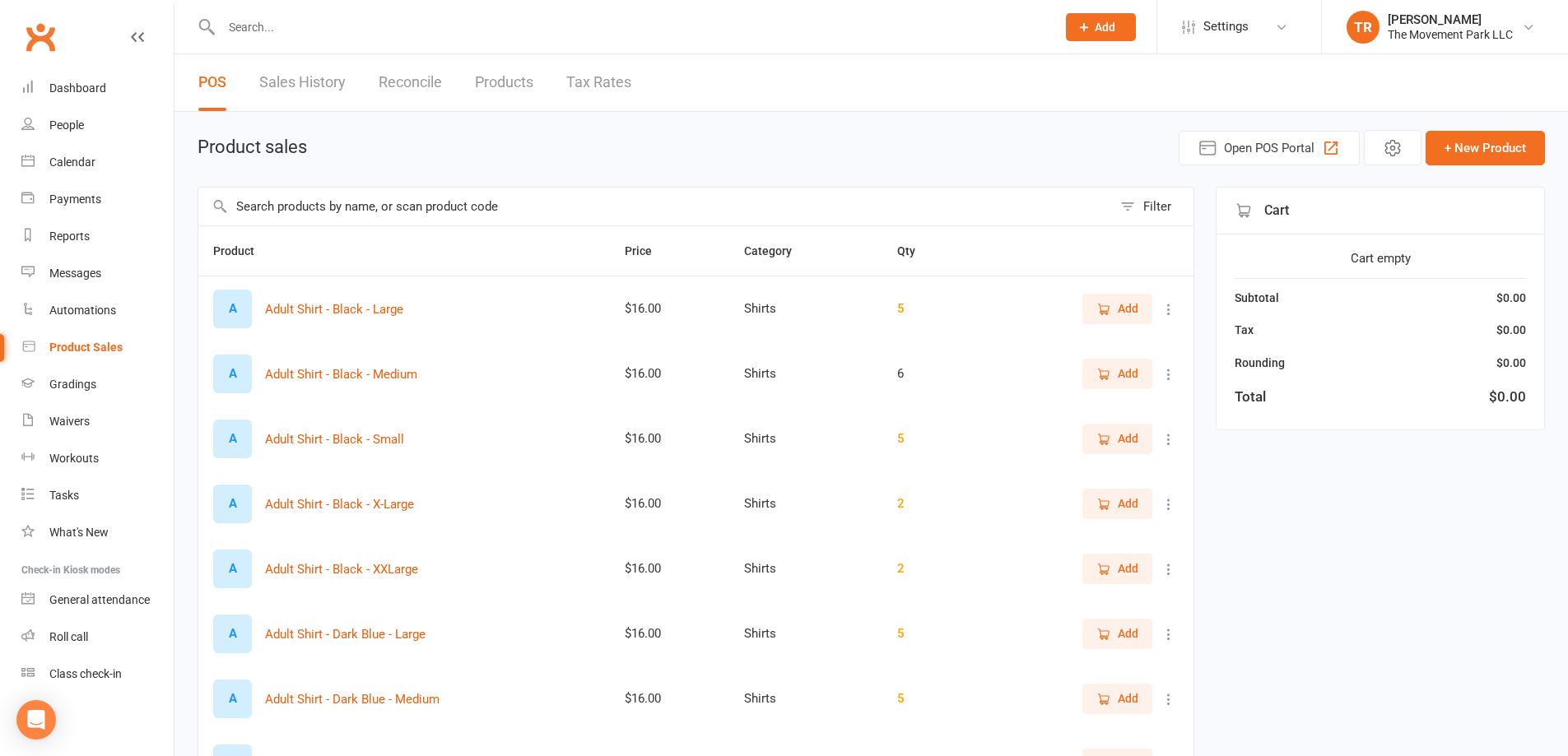
click at [289, 85] on link "Sales History" at bounding box center [302, 82] width 87 height 57
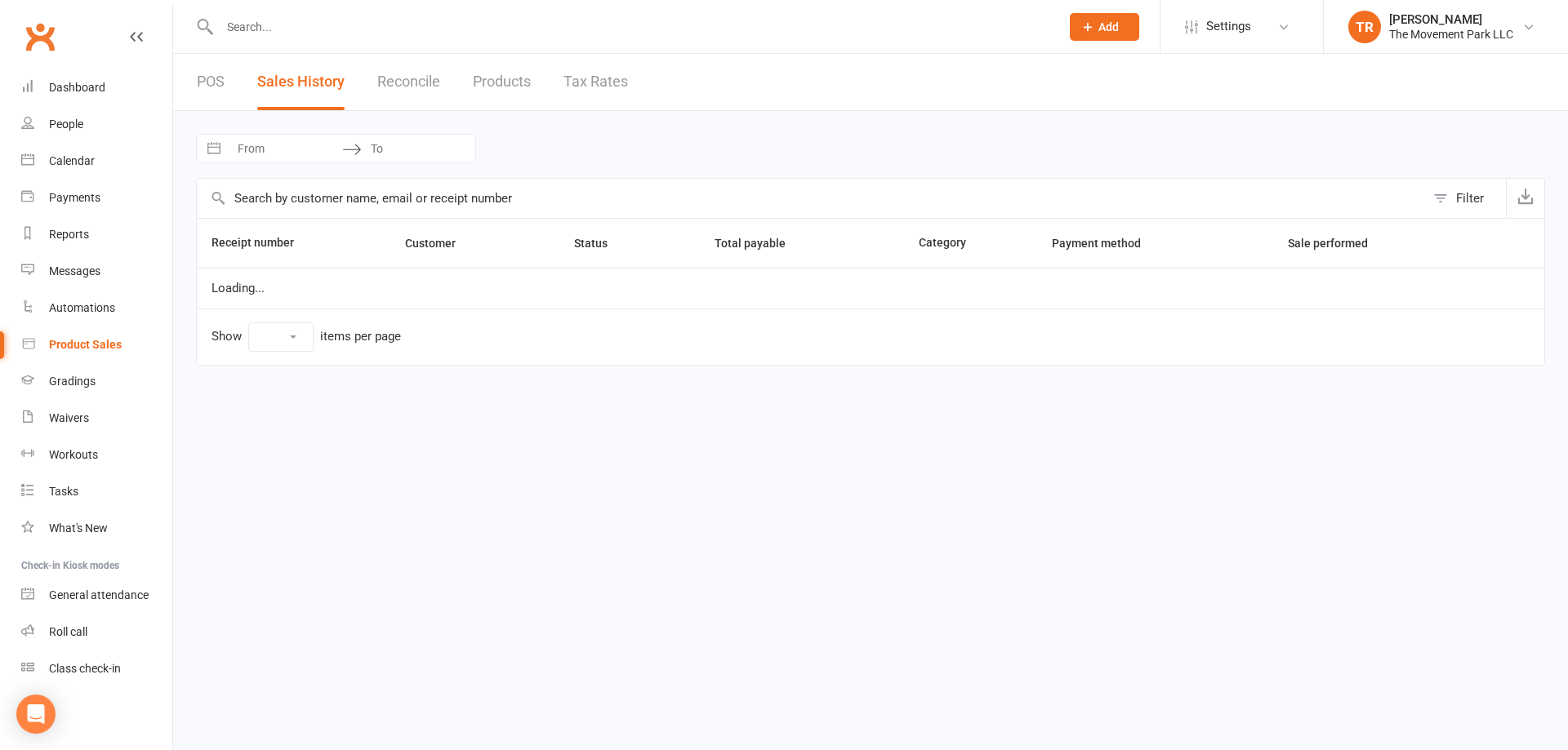
select select "25"
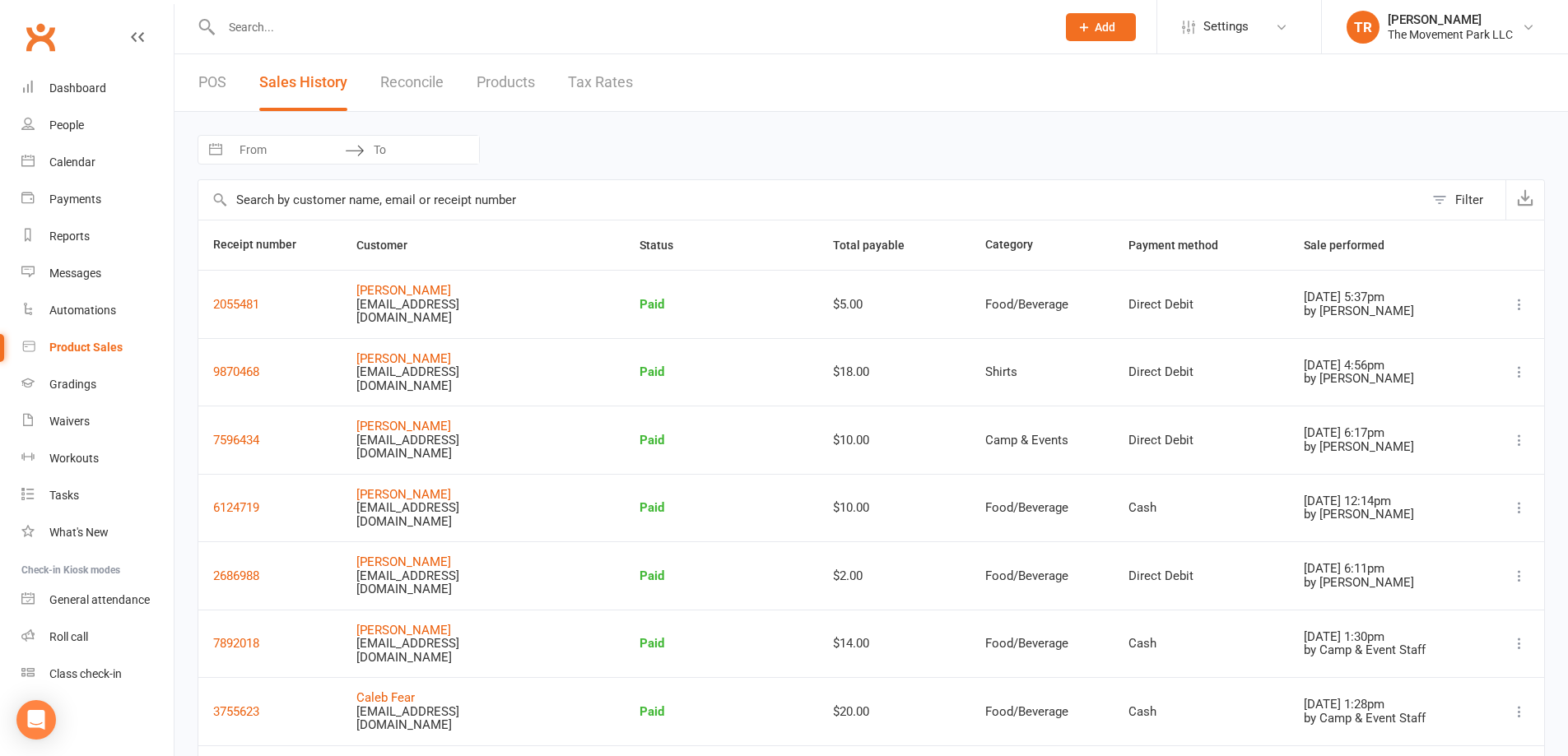
click at [269, 33] on input "text" at bounding box center [631, 27] width 828 height 23
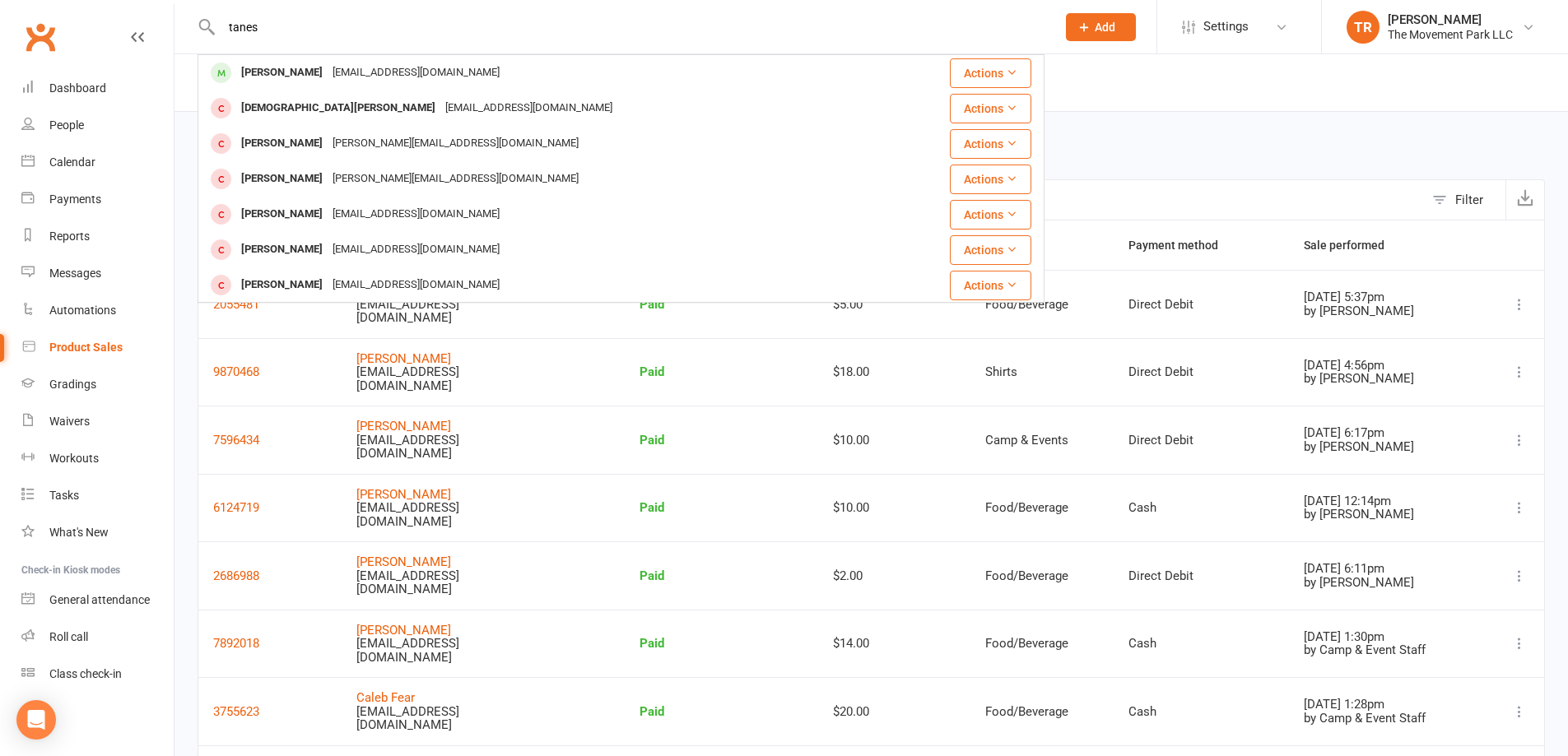
type input "tanes"
click at [313, 78] on div "[PERSON_NAME]" at bounding box center [282, 73] width 92 height 24
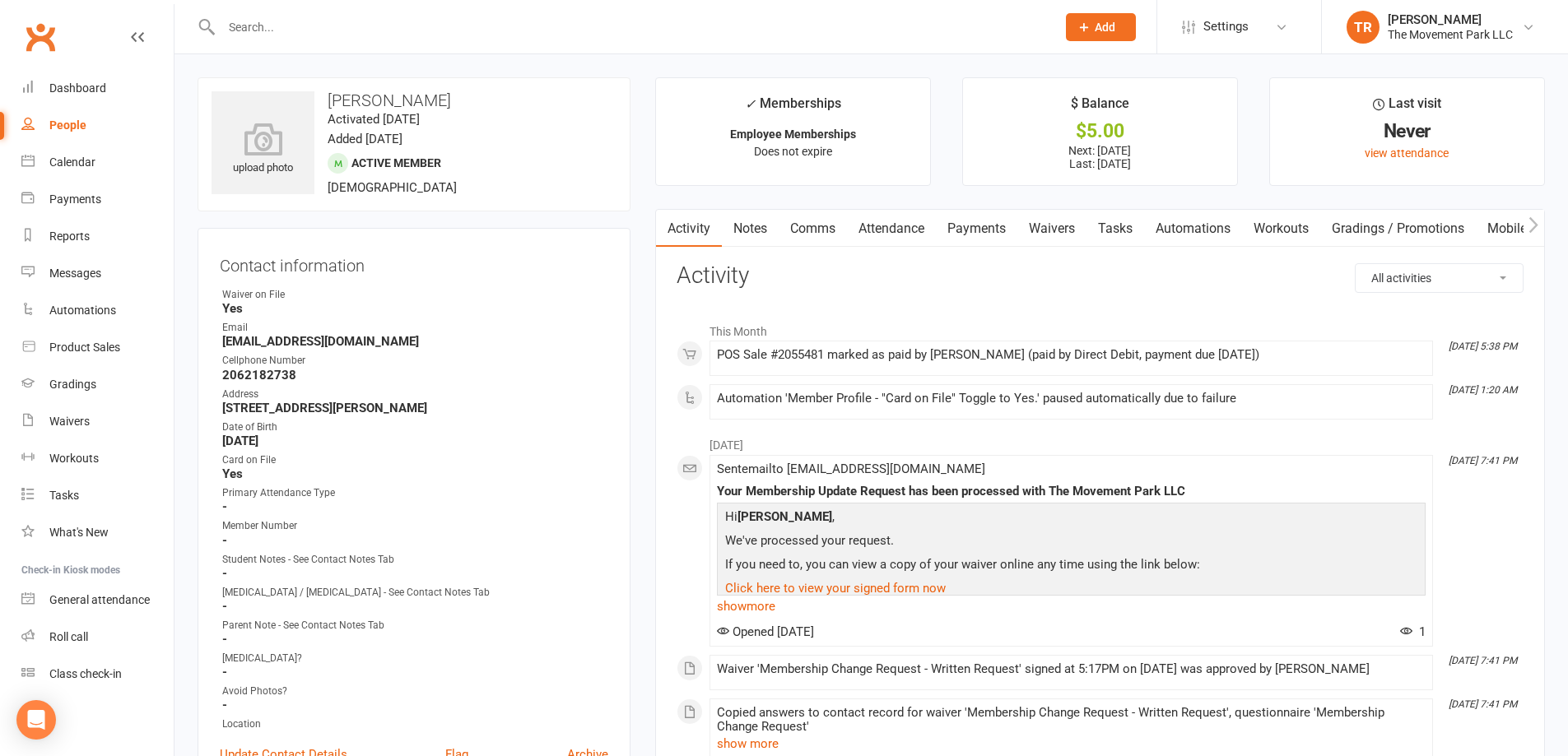
click at [963, 227] on link "Payments" at bounding box center [976, 229] width 81 height 38
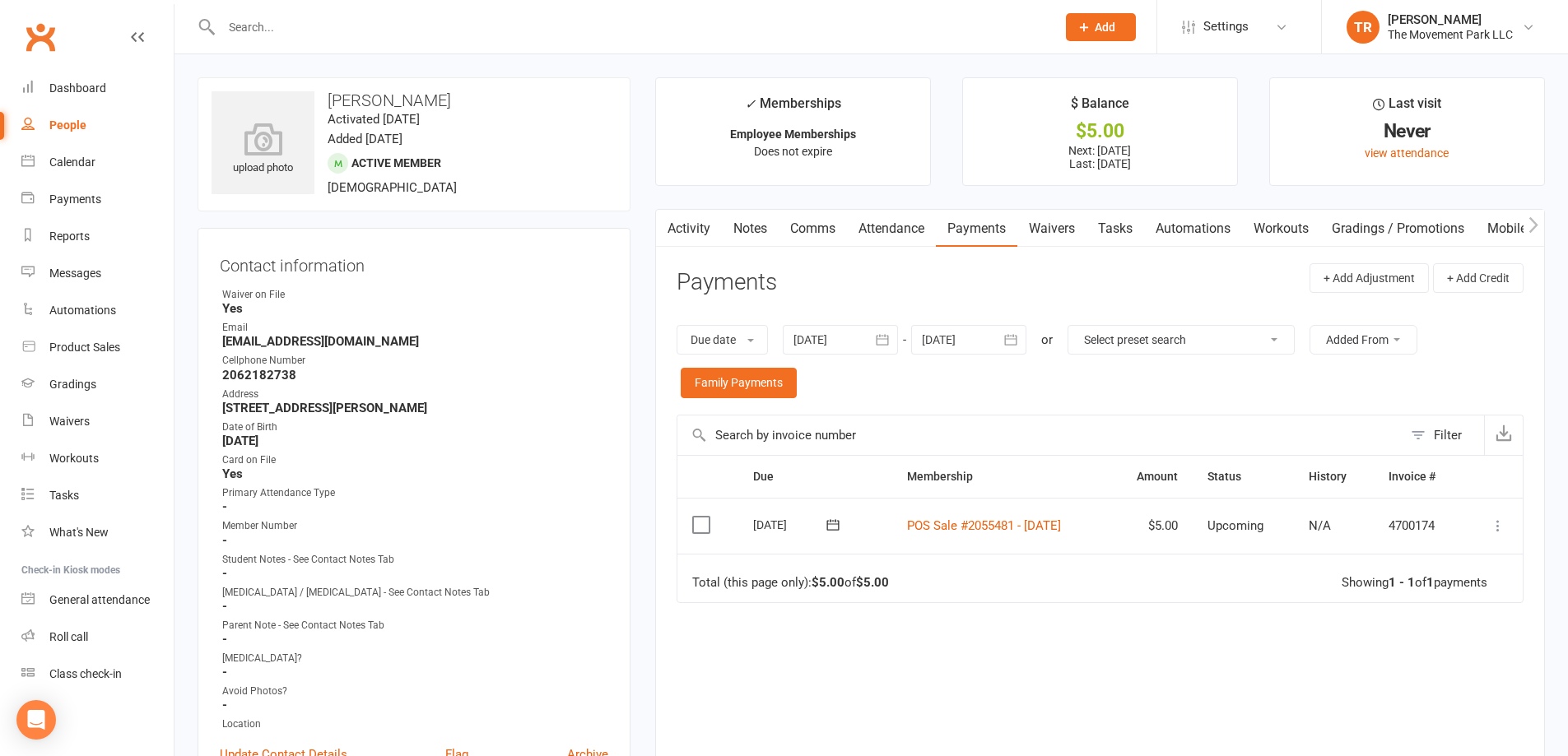
click at [1072, 232] on link "Waivers" at bounding box center [1052, 229] width 69 height 38
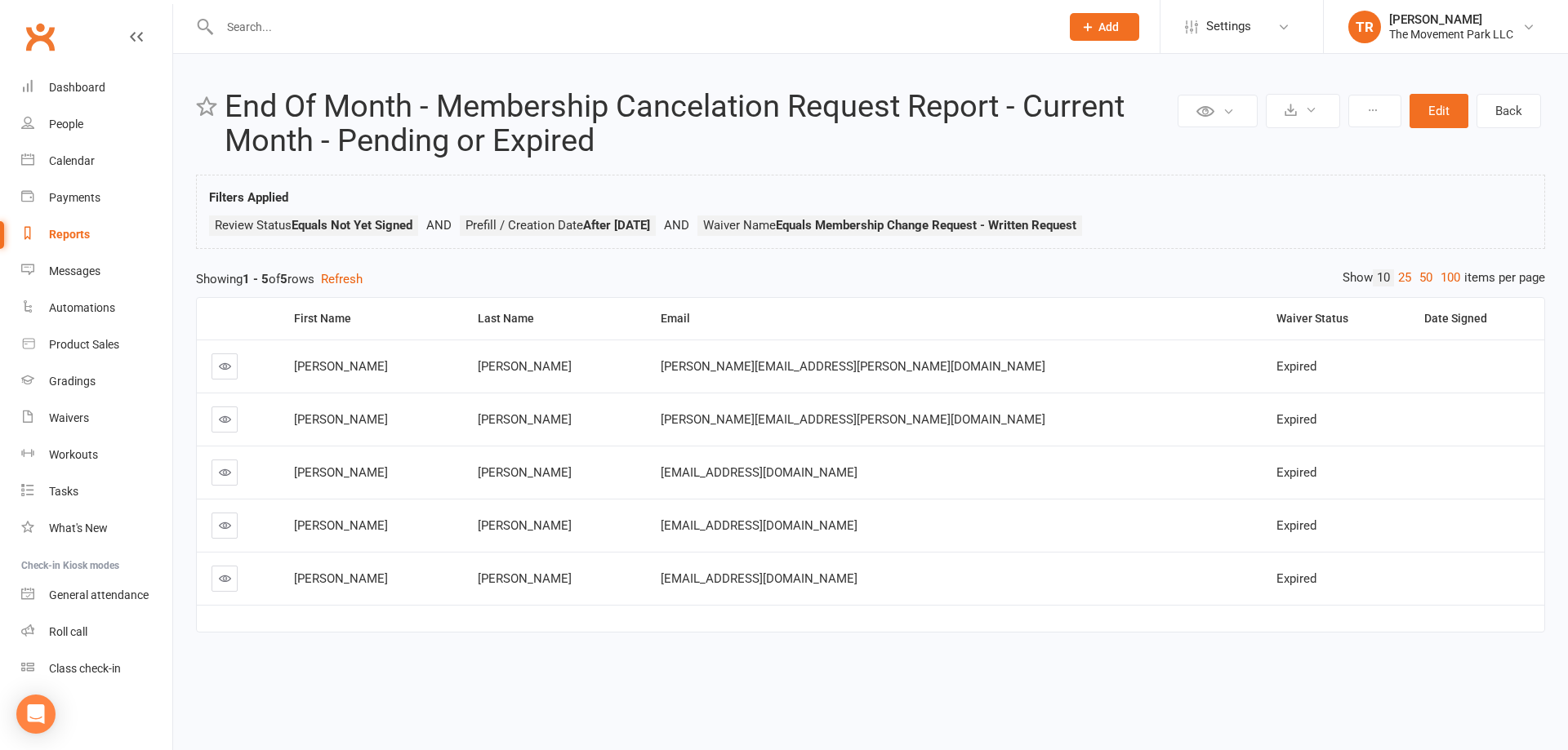
click at [215, 528] on link at bounding box center [224, 526] width 26 height 26
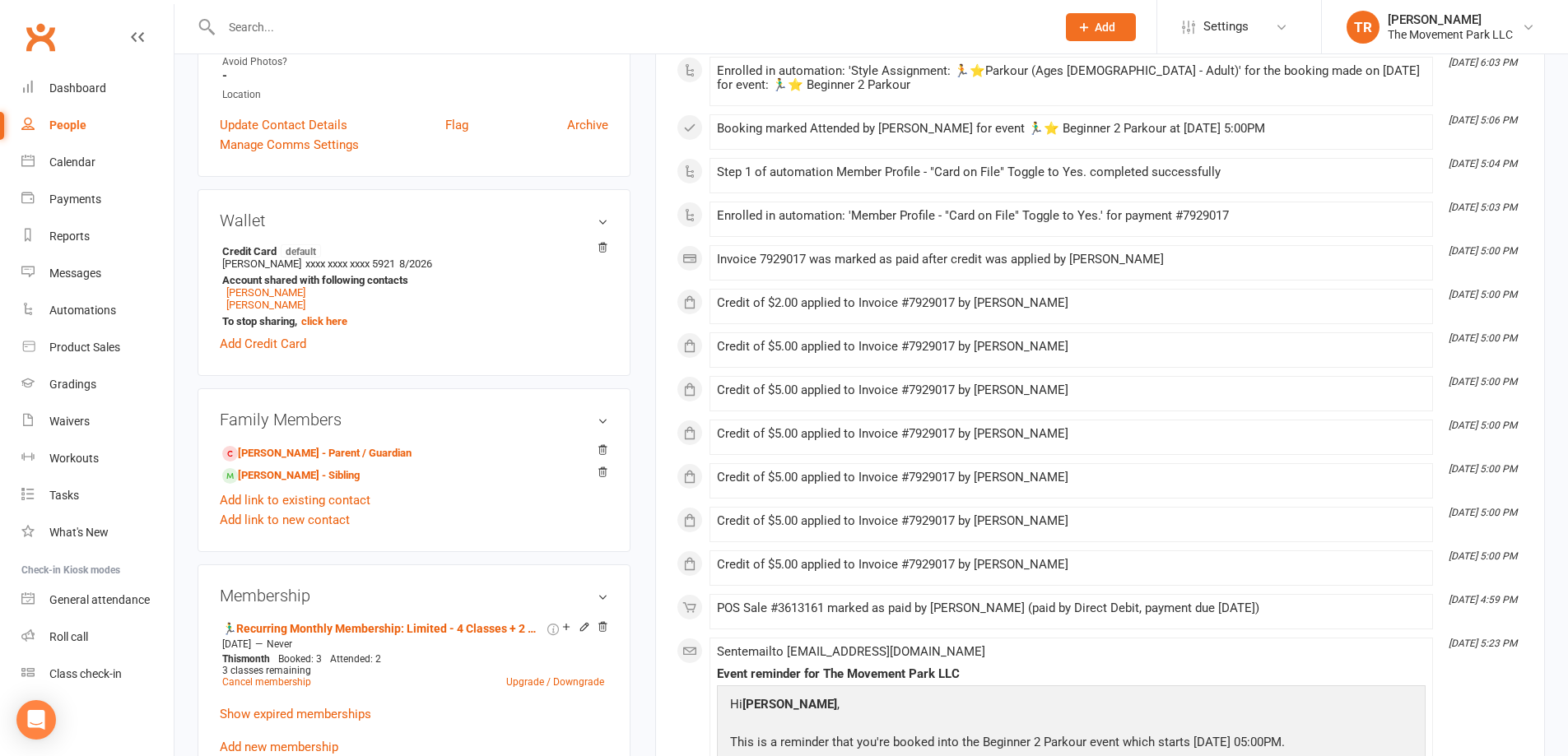
scroll to position [658, 0]
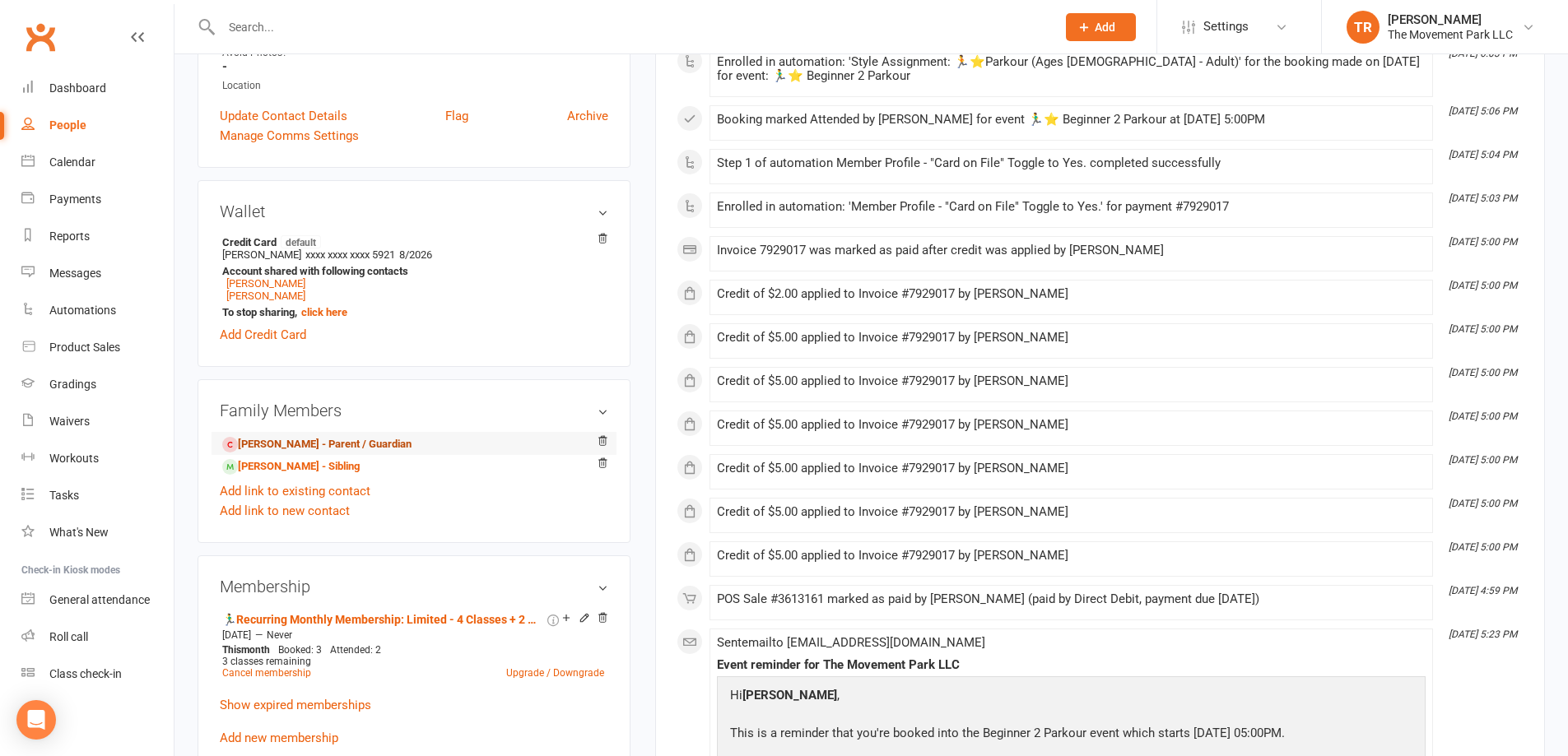
click at [291, 449] on link "[PERSON_NAME] - Parent / Guardian" at bounding box center [316, 445] width 189 height 17
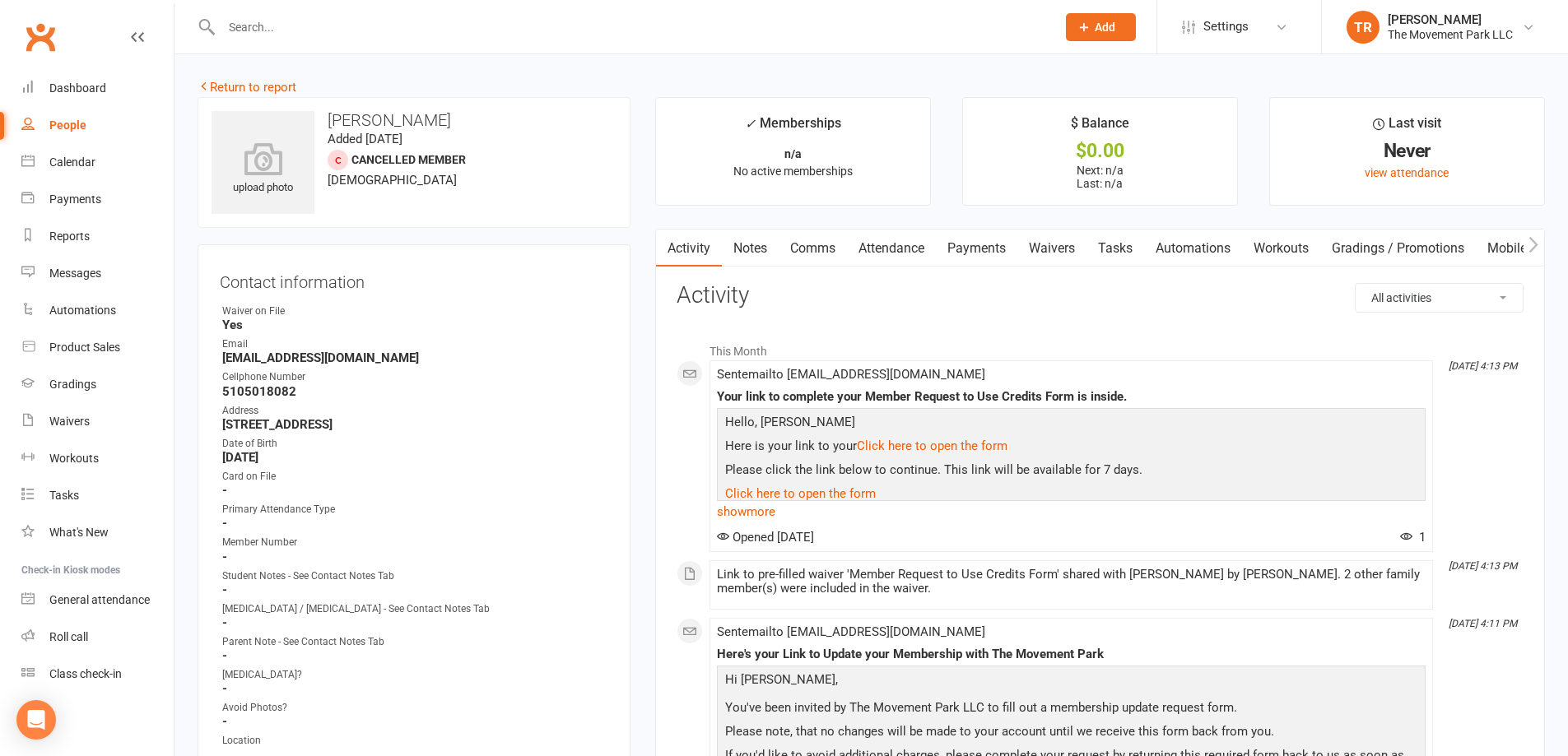
click at [1075, 247] on link "Waivers" at bounding box center [1052, 249] width 69 height 38
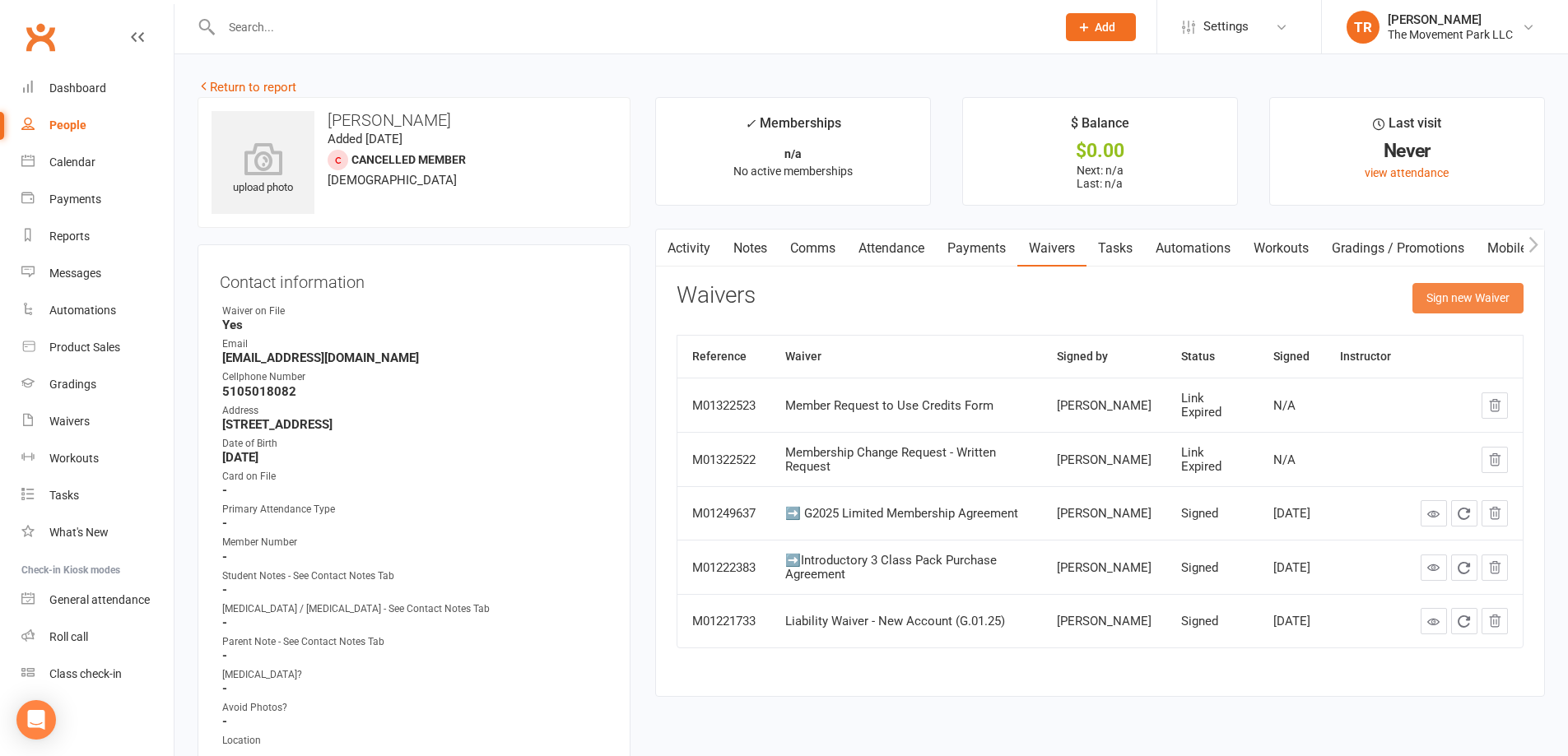
click at [1448, 301] on button "Sign new Waiver" at bounding box center [1469, 297] width 111 height 30
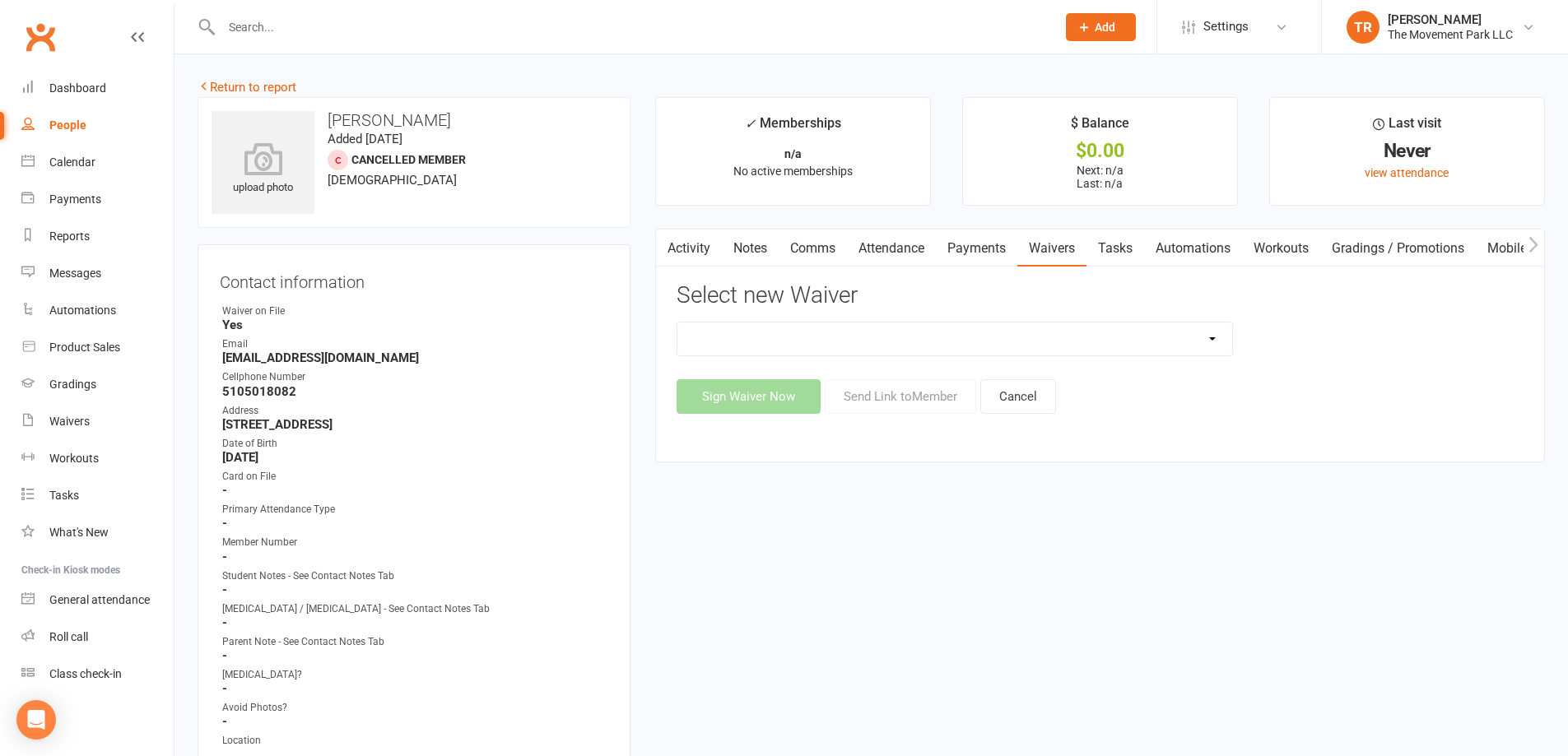
click at [886, 343] on select "🪜2025 LEAD Program Application and Purchase Agreement 😎 2025 Summer Camp Purcha…" at bounding box center [954, 339] width 555 height 33
drag, startPoint x: 1546, startPoint y: 495, endPoint x: 1462, endPoint y: 470, distance: 87.6
click at [1048, 247] on link "Waivers" at bounding box center [1052, 249] width 69 height 38
click at [749, 245] on link "Notes" at bounding box center [750, 249] width 57 height 38
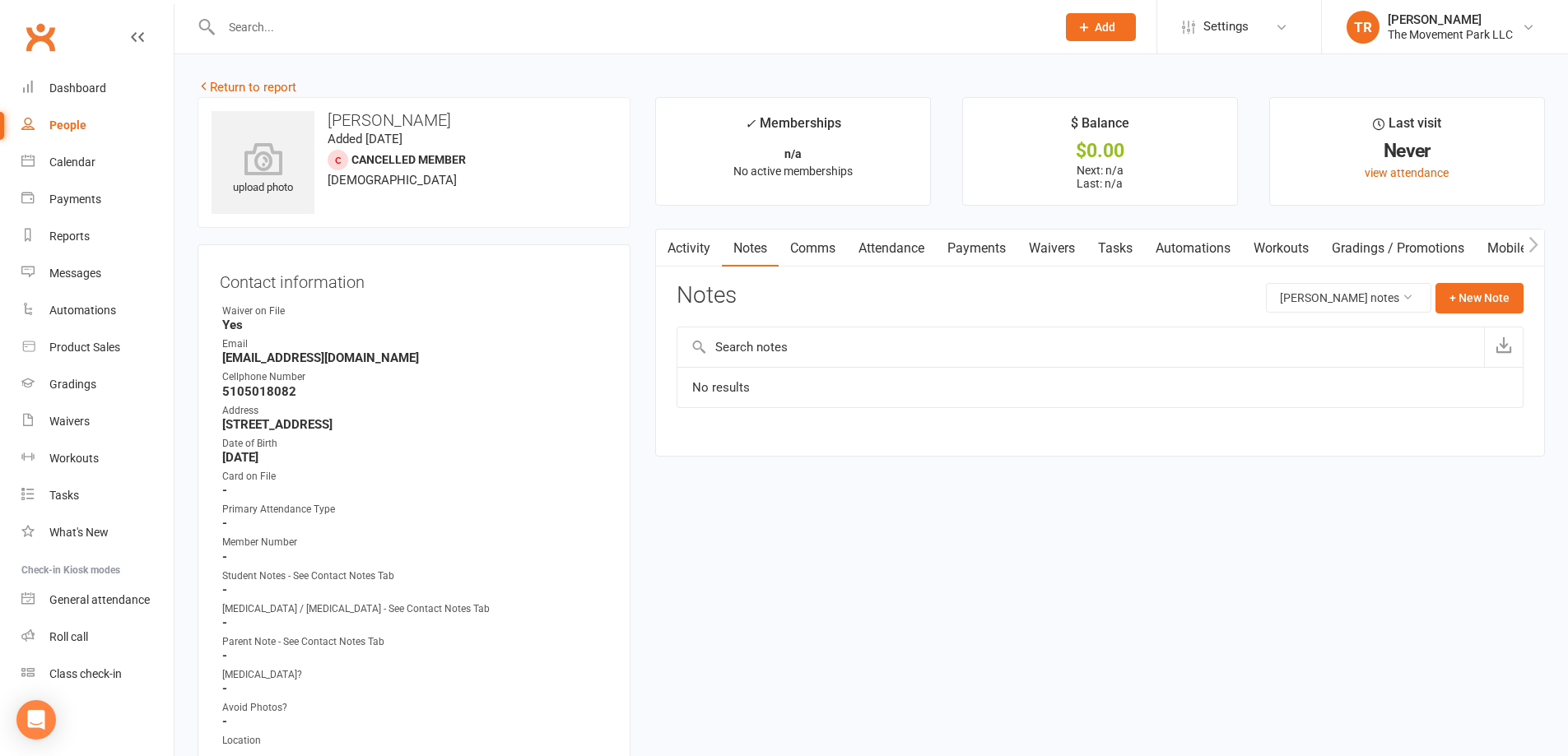
click at [696, 245] on link "Activity" at bounding box center [688, 249] width 66 height 38
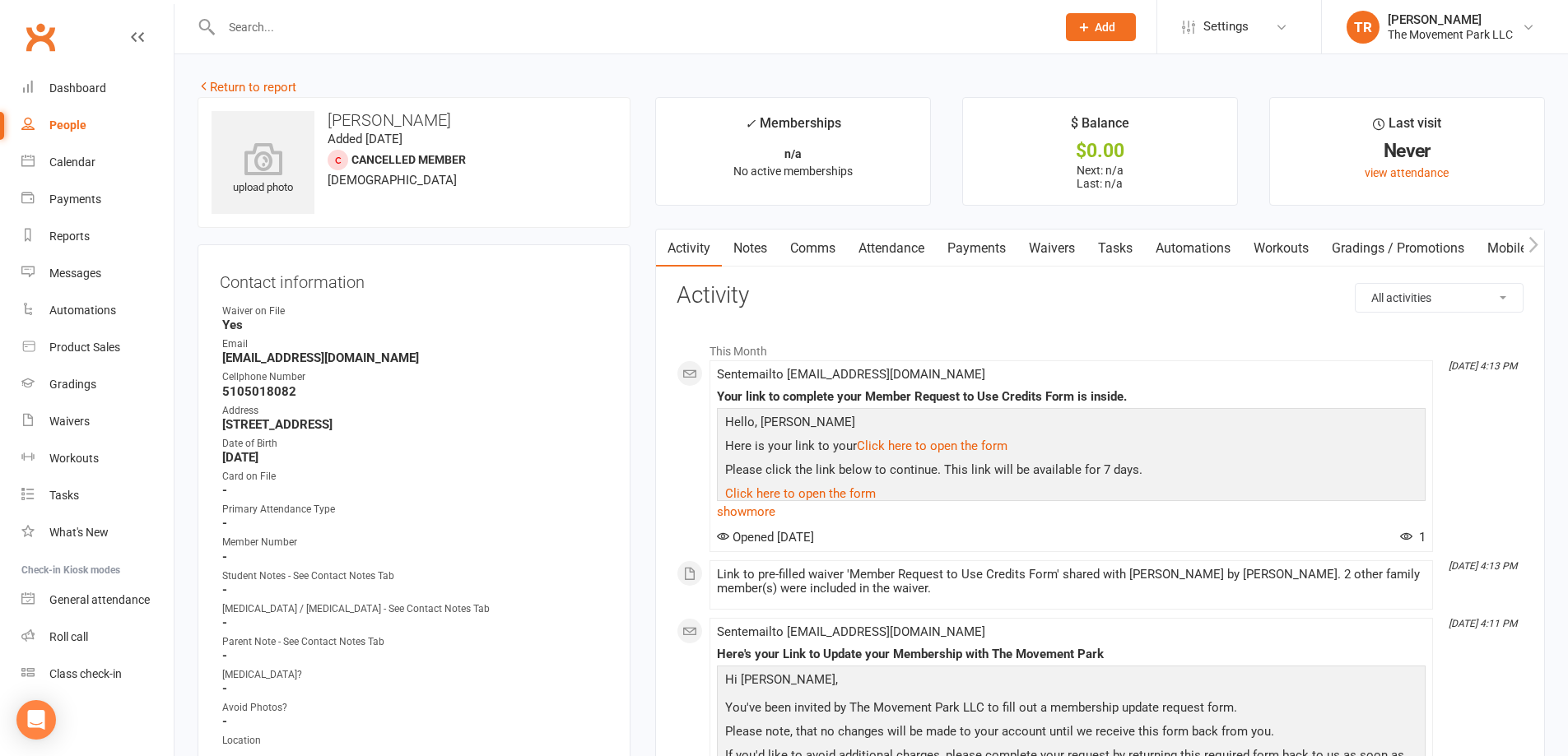
click at [1060, 248] on link "Waivers" at bounding box center [1052, 249] width 69 height 38
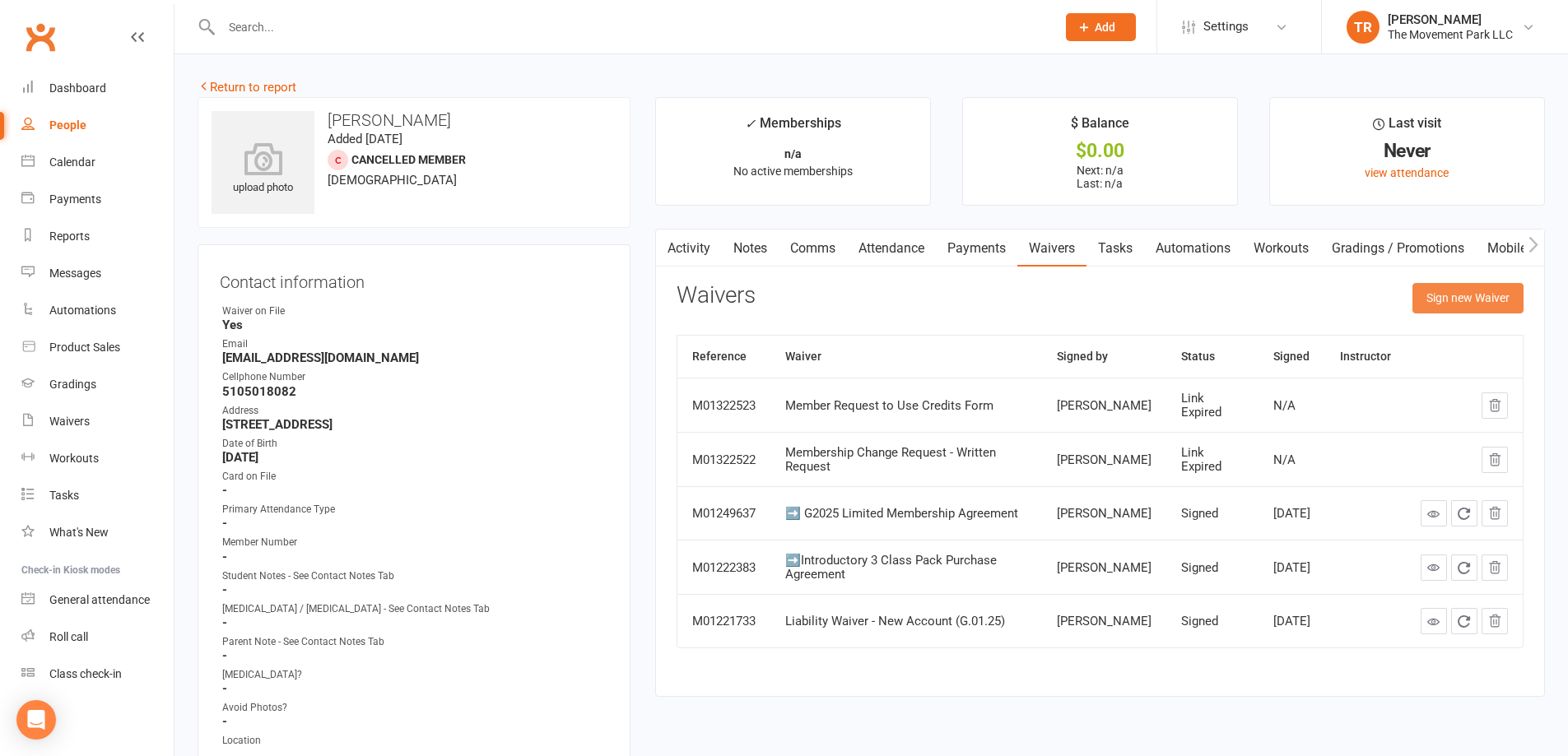
click at [1435, 300] on button "Sign new Waiver" at bounding box center [1469, 297] width 111 height 30
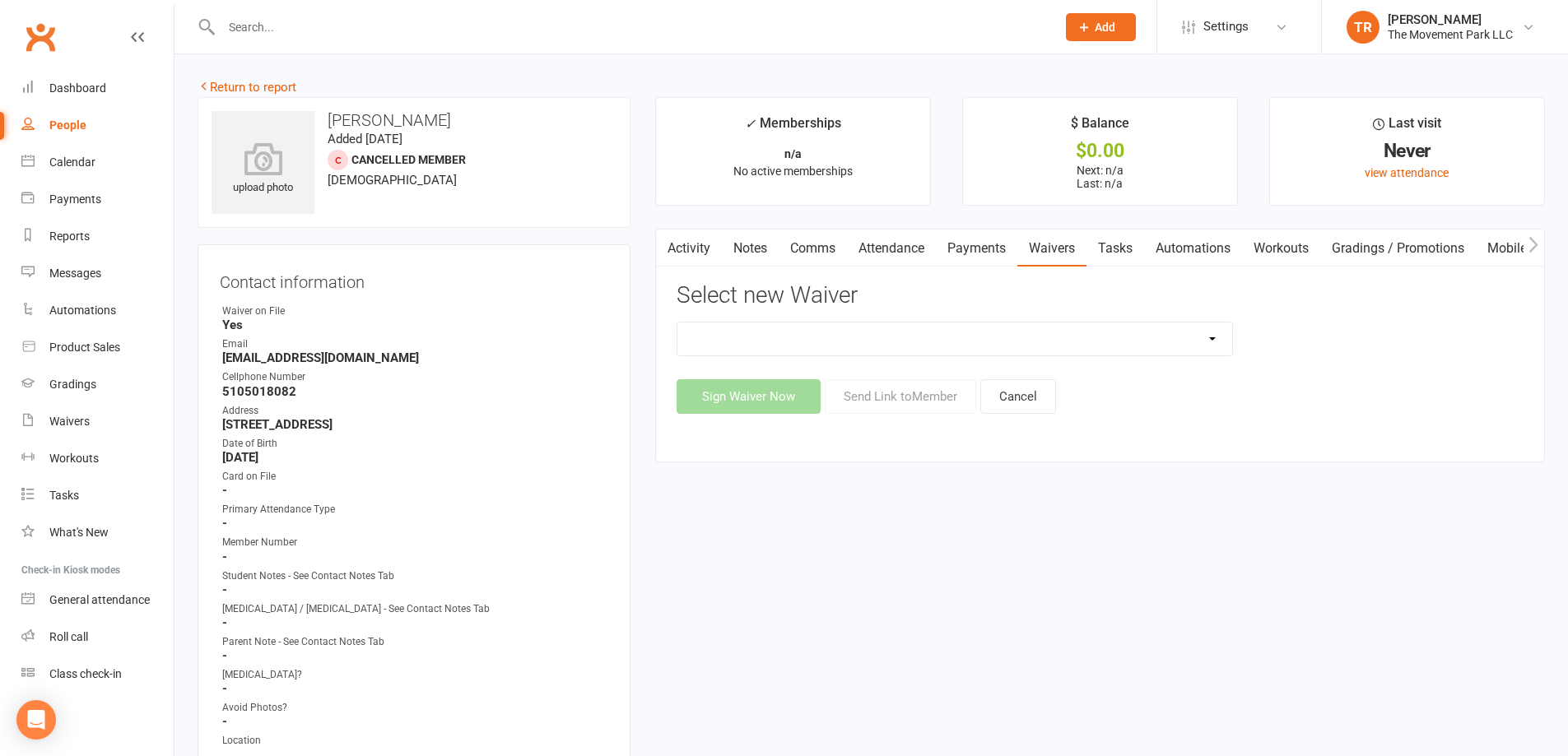
click at [981, 343] on select "🪜2025 LEAD Program Application and Purchase Agreement 😎 2025 Summer Camp Purcha…" at bounding box center [954, 339] width 555 height 33
select select "7612"
click at [677, 322] on select "🪜2025 LEAD Program Application and Purchase Agreement 😎 2025 Summer Camp Purcha…" at bounding box center [954, 339] width 555 height 33
click at [938, 393] on button "Send Link to Member" at bounding box center [900, 397] width 152 height 34
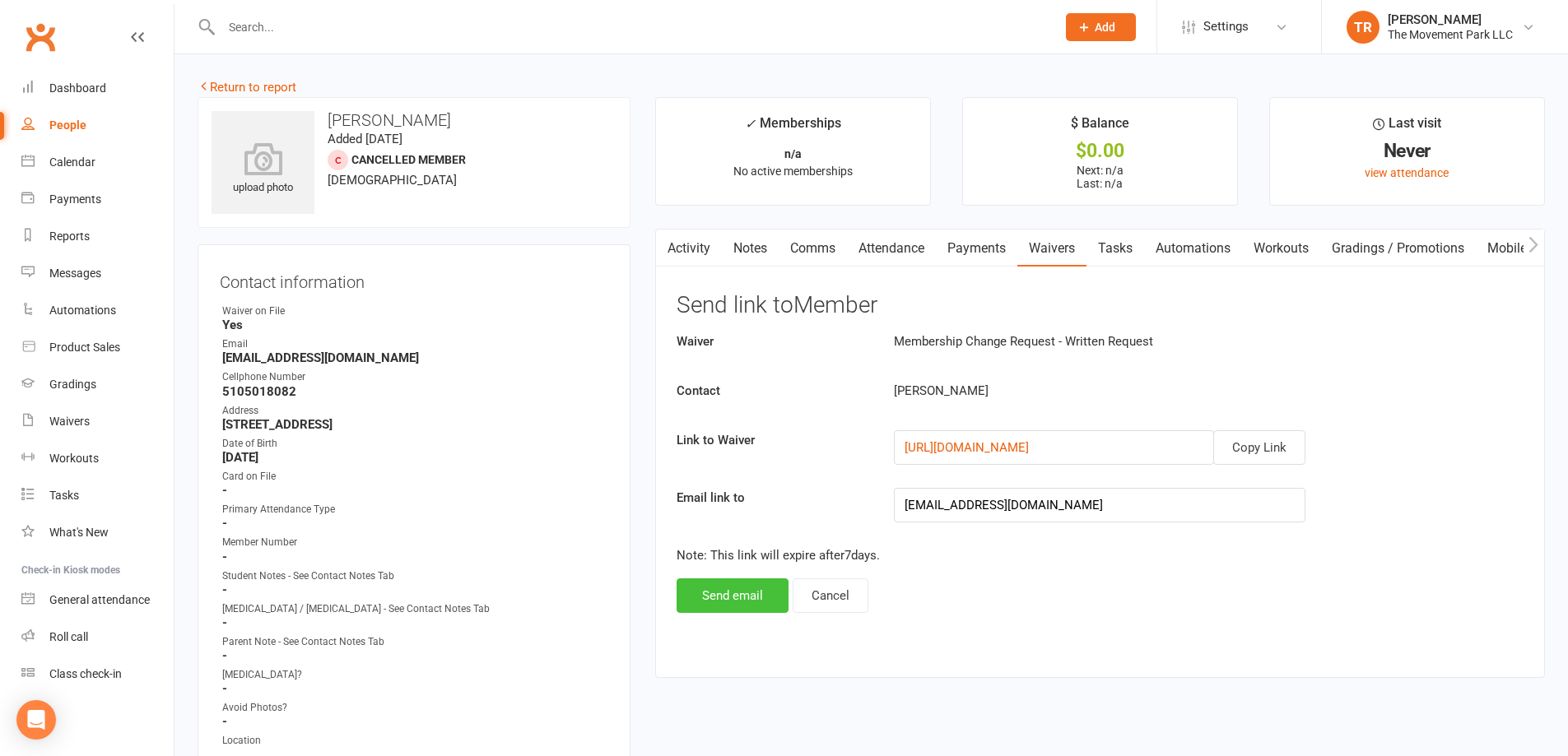
click at [701, 602] on button "Send email" at bounding box center [732, 596] width 112 height 34
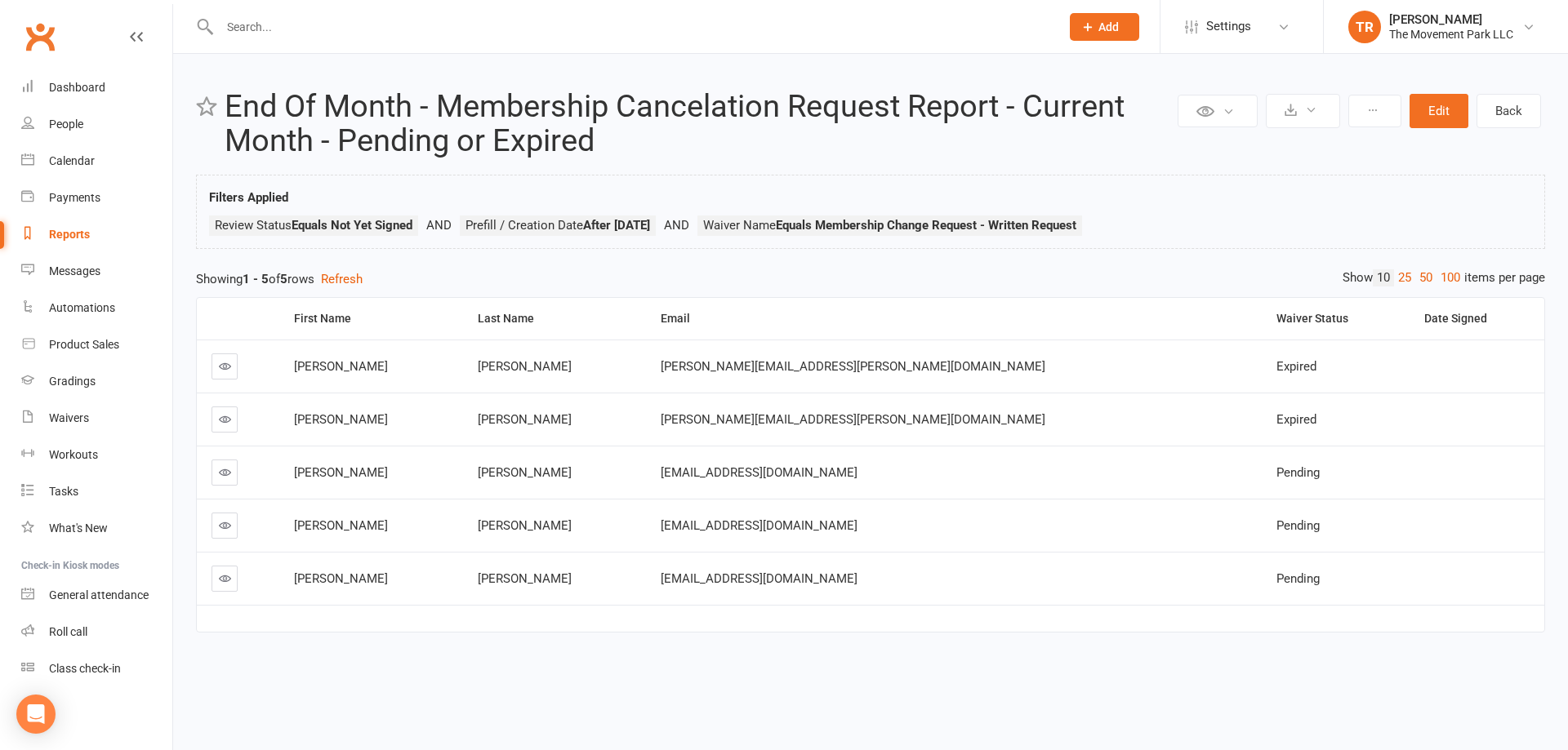
click at [225, 422] on icon at bounding box center [224, 419] width 12 height 12
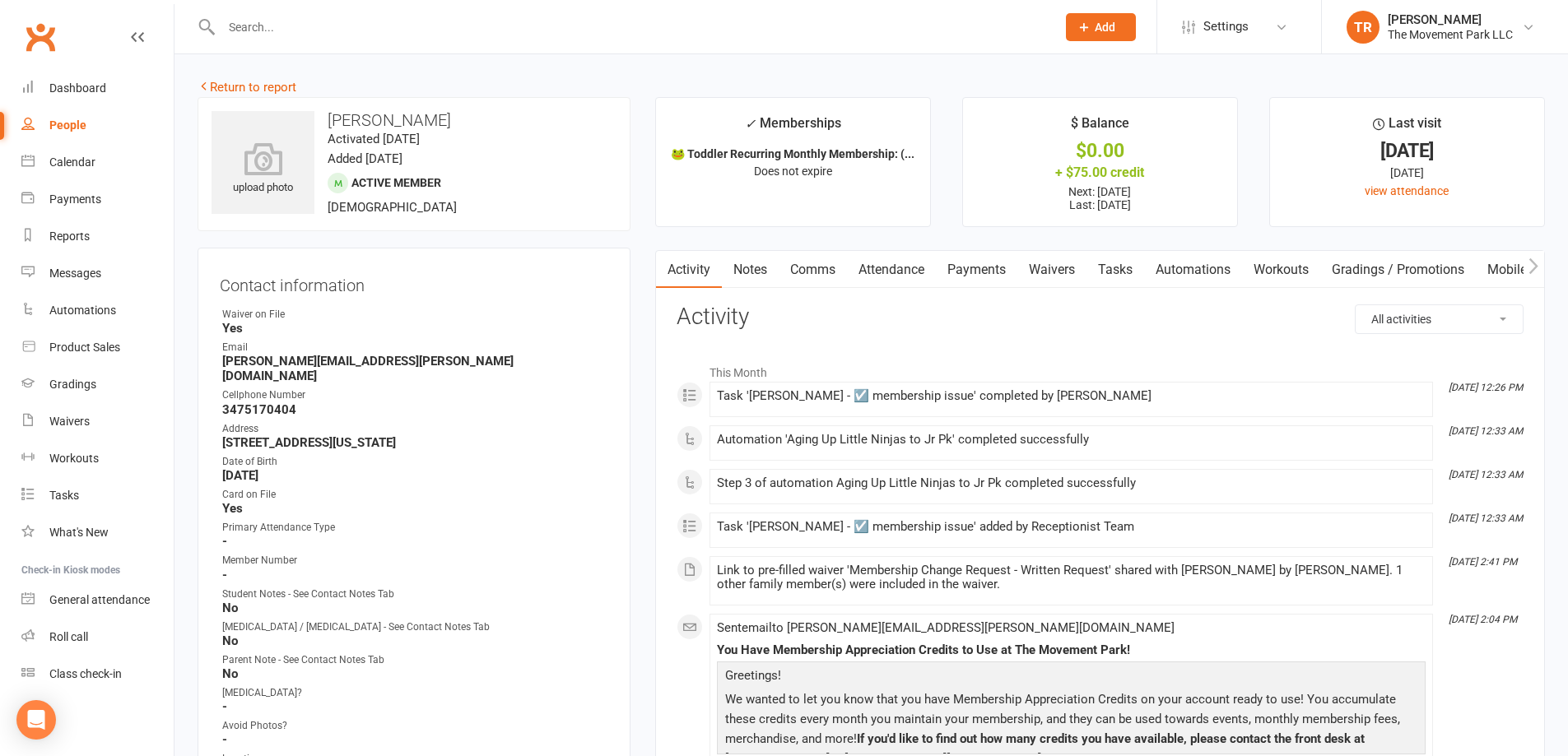
click at [740, 271] on link "Notes" at bounding box center [750, 270] width 57 height 38
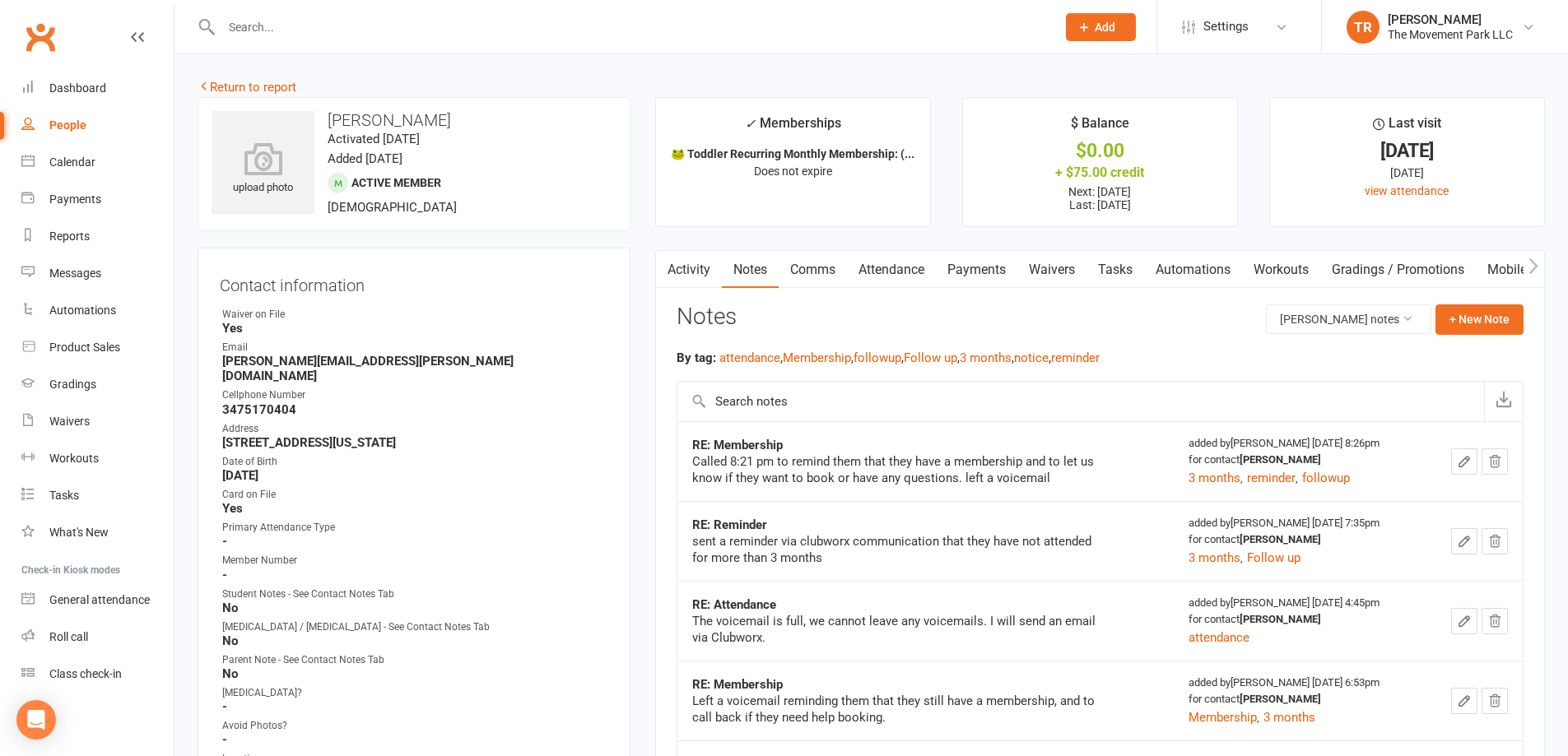
click at [1059, 275] on link "Waivers" at bounding box center [1052, 270] width 69 height 38
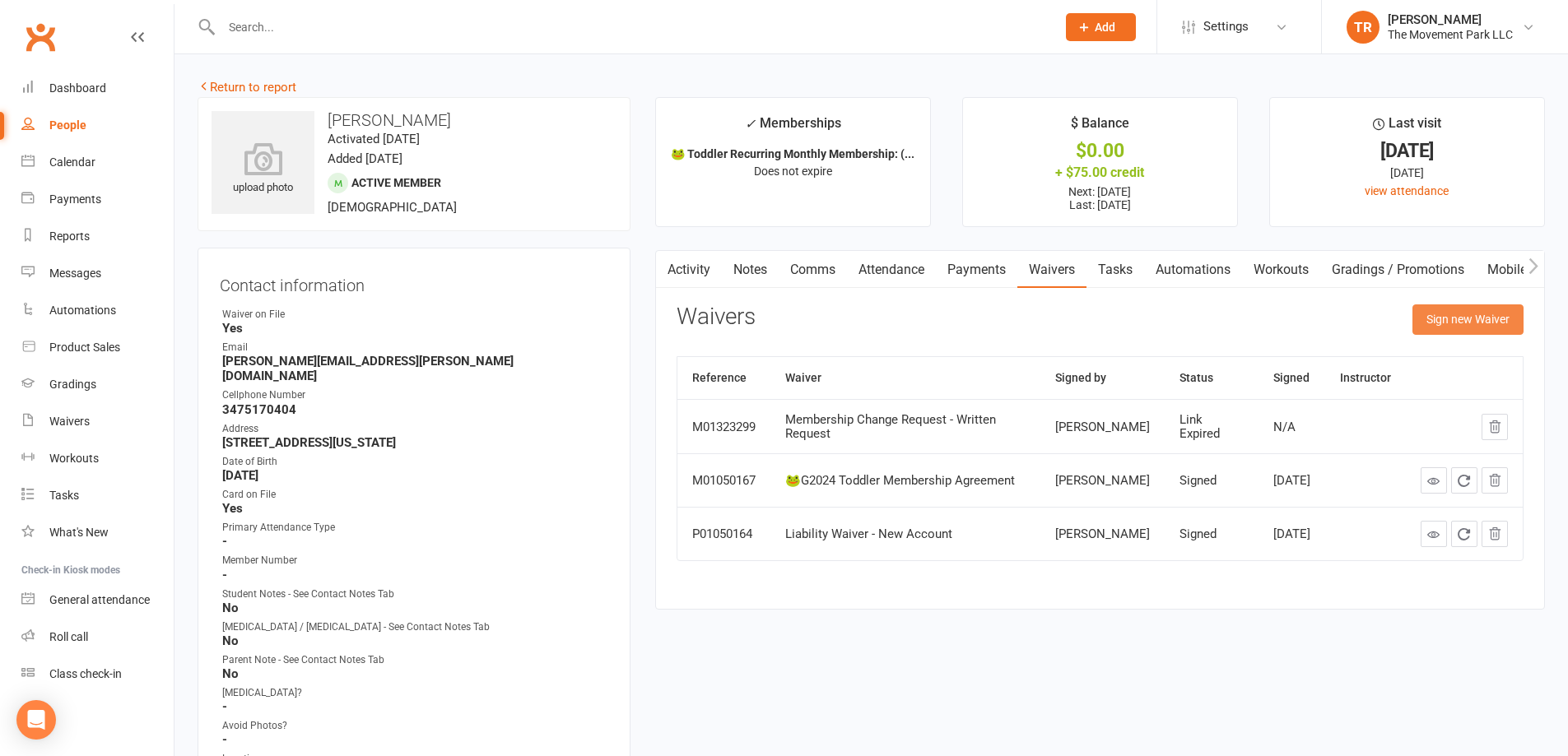
click at [1439, 311] on button "Sign new Waiver" at bounding box center [1469, 319] width 111 height 30
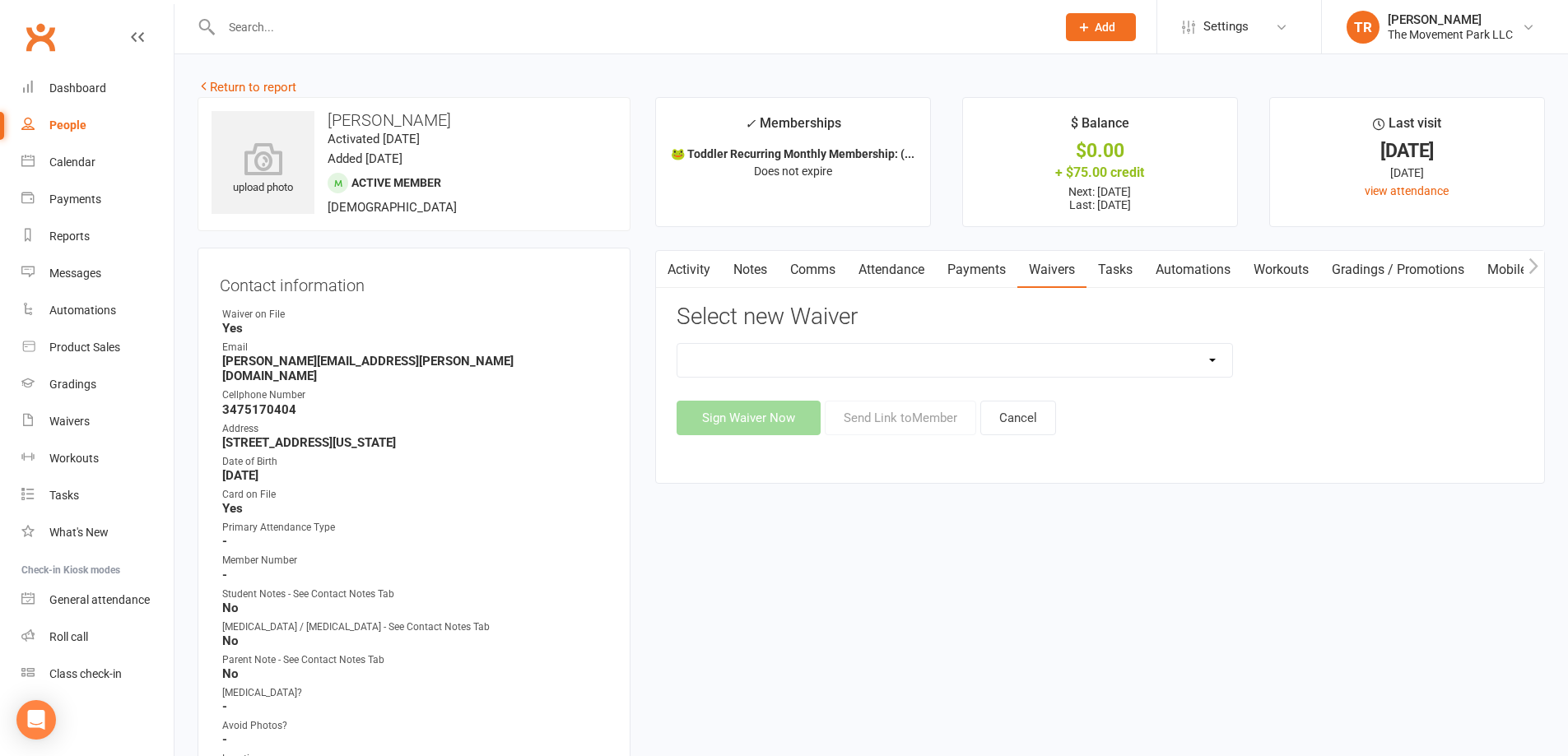
click at [841, 357] on select "🪜2025 LEAD Program Application and Purchase Agreement 😎 2025 Summer Camp Purcha…" at bounding box center [954, 360] width 555 height 33
select select "7612"
click at [677, 344] on select "🪜2025 LEAD Program Application and Purchase Agreement 😎 2025 Summer Camp Purcha…" at bounding box center [954, 360] width 555 height 33
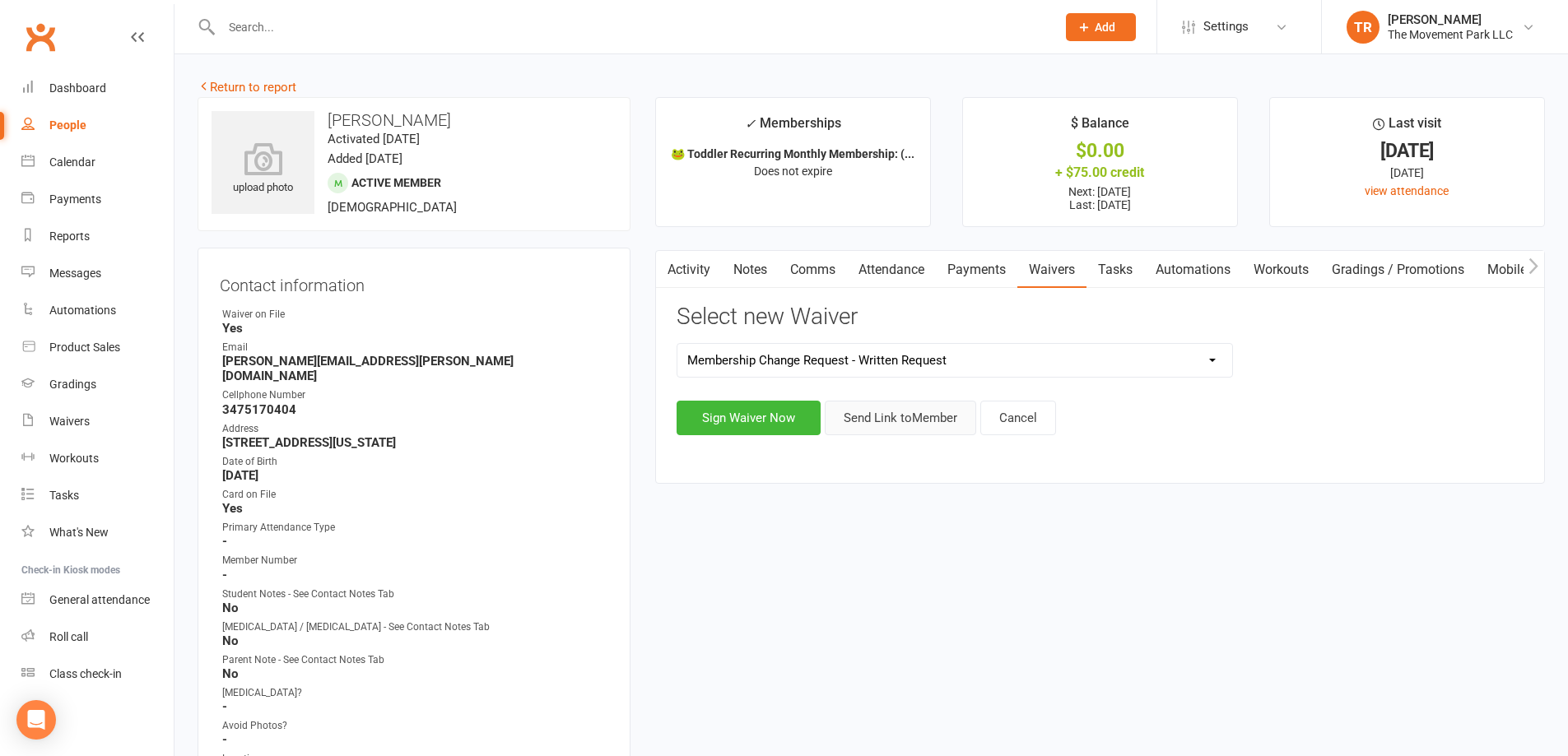
click at [870, 415] on button "Send Link to Member" at bounding box center [900, 418] width 152 height 34
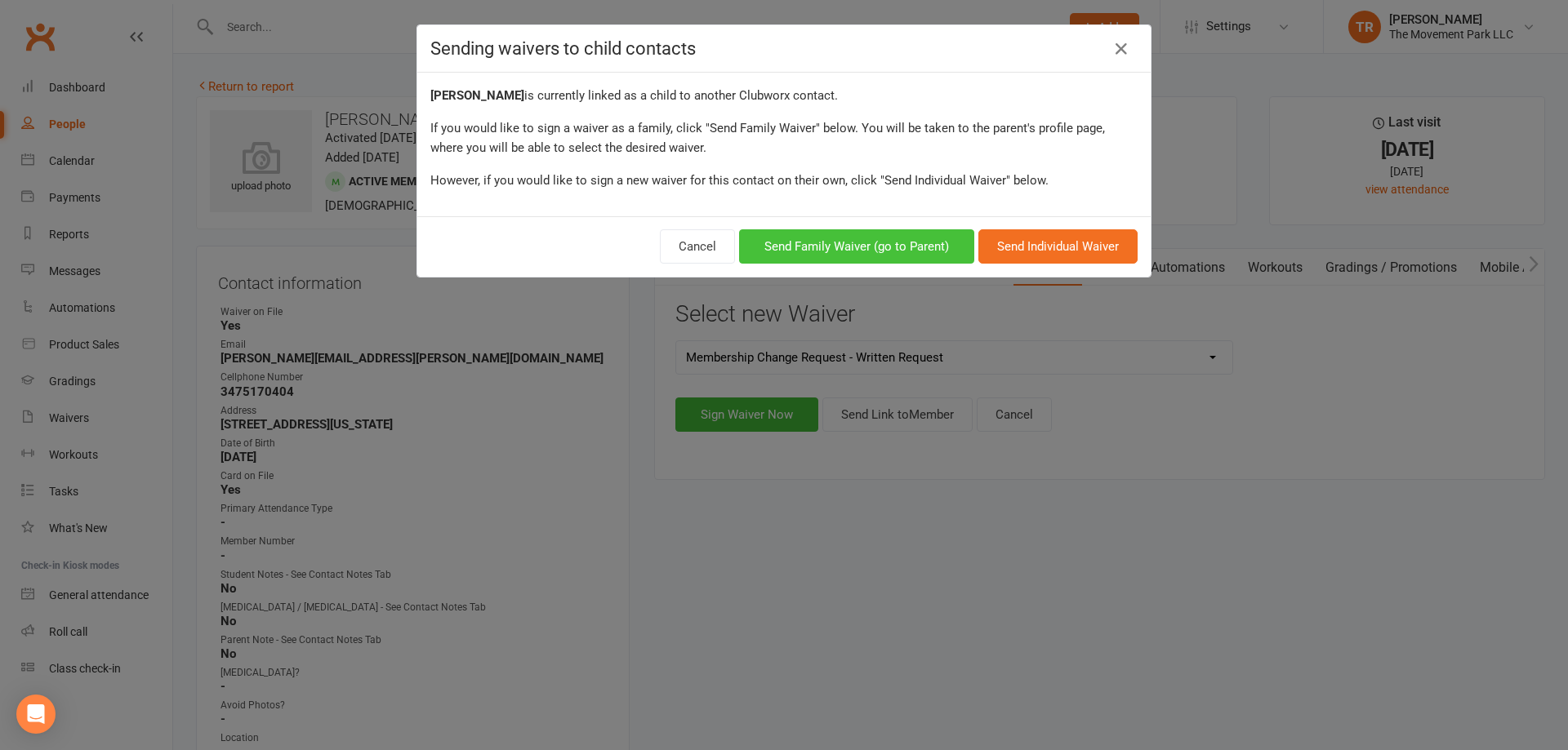
click at [837, 257] on button "Send Family Waiver (go to Parent)" at bounding box center [856, 247] width 236 height 34
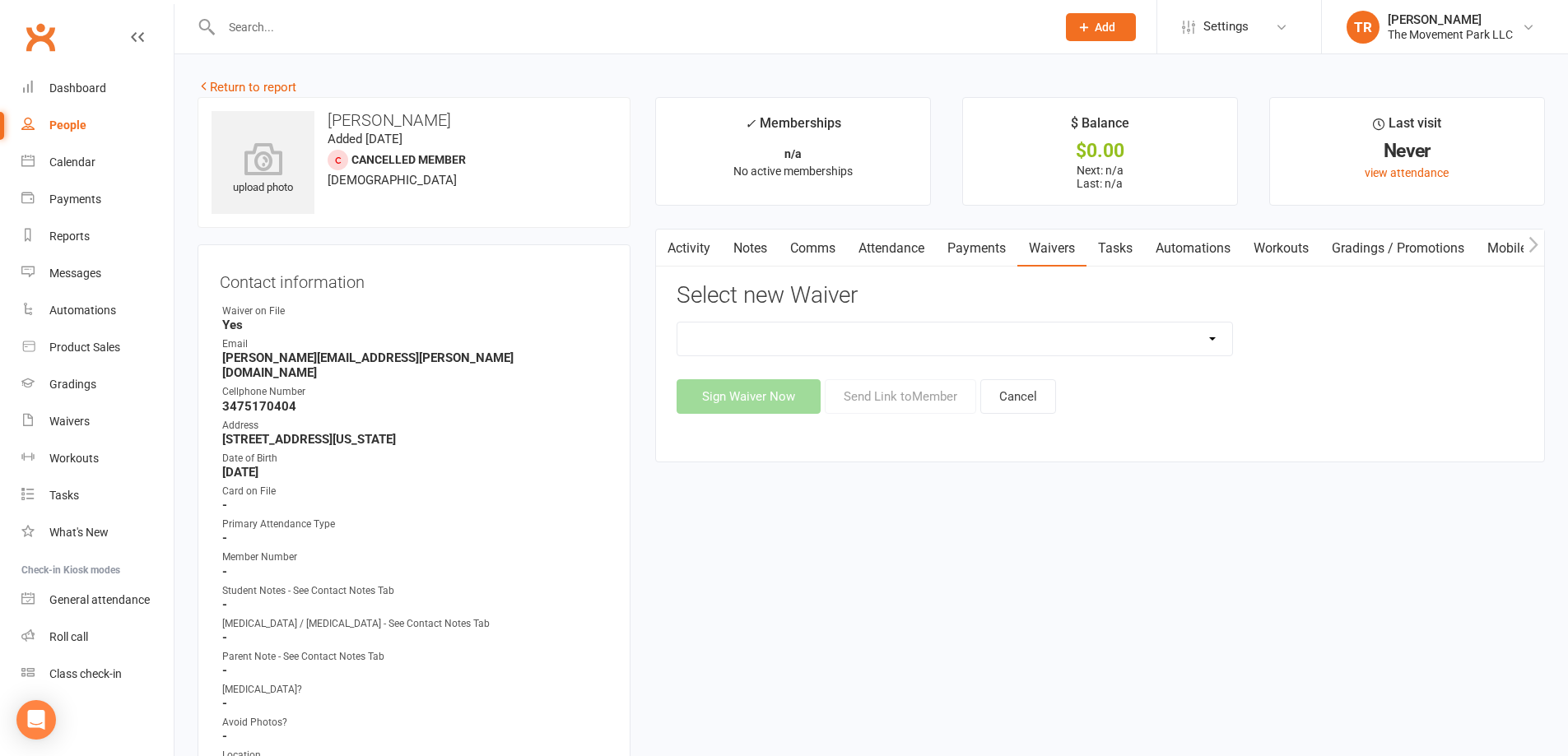
click at [889, 344] on select "🪜2025 LEAD Program Application and Purchase Agreement 😎 2025 Summer Camp Purcha…" at bounding box center [954, 339] width 555 height 33
select select "7612"
click at [677, 322] on select "🪜2025 LEAD Program Application and Purchase Agreement 😎 2025 Summer Camp Purcha…" at bounding box center [954, 339] width 555 height 33
click at [880, 401] on button "Send Link to Member" at bounding box center [900, 397] width 152 height 34
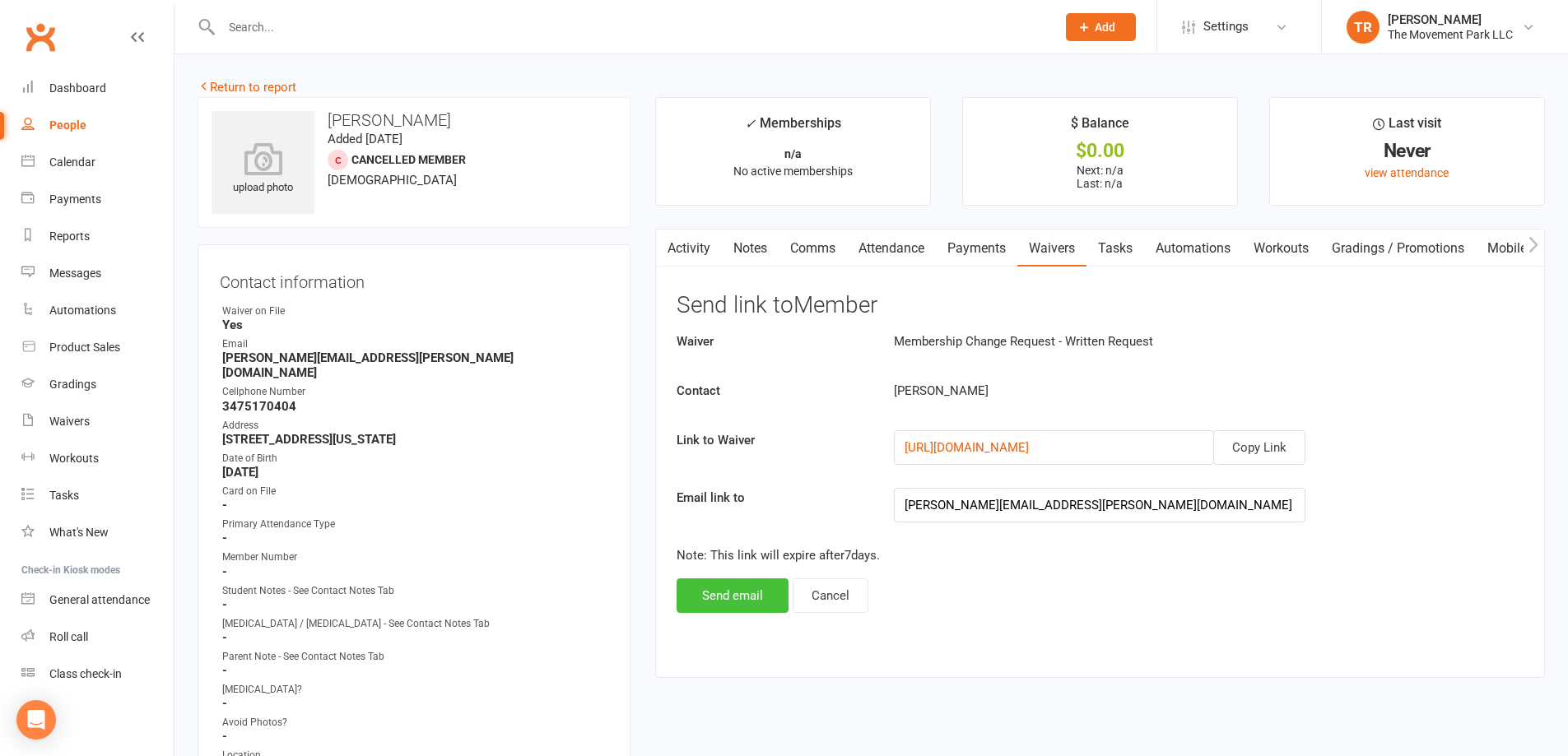
click at [755, 597] on button "Send email" at bounding box center [732, 596] width 112 height 34
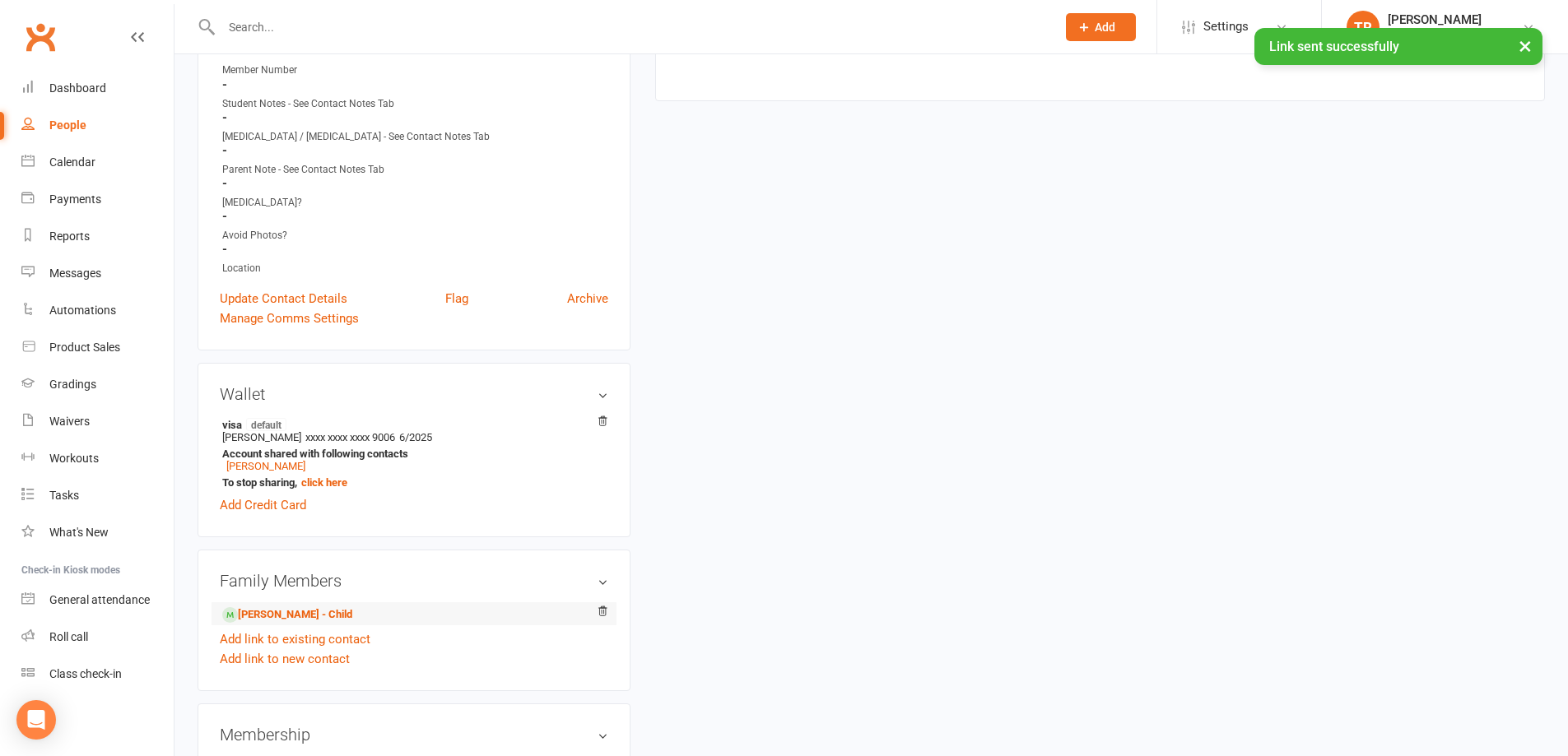
scroll to position [494, 0]
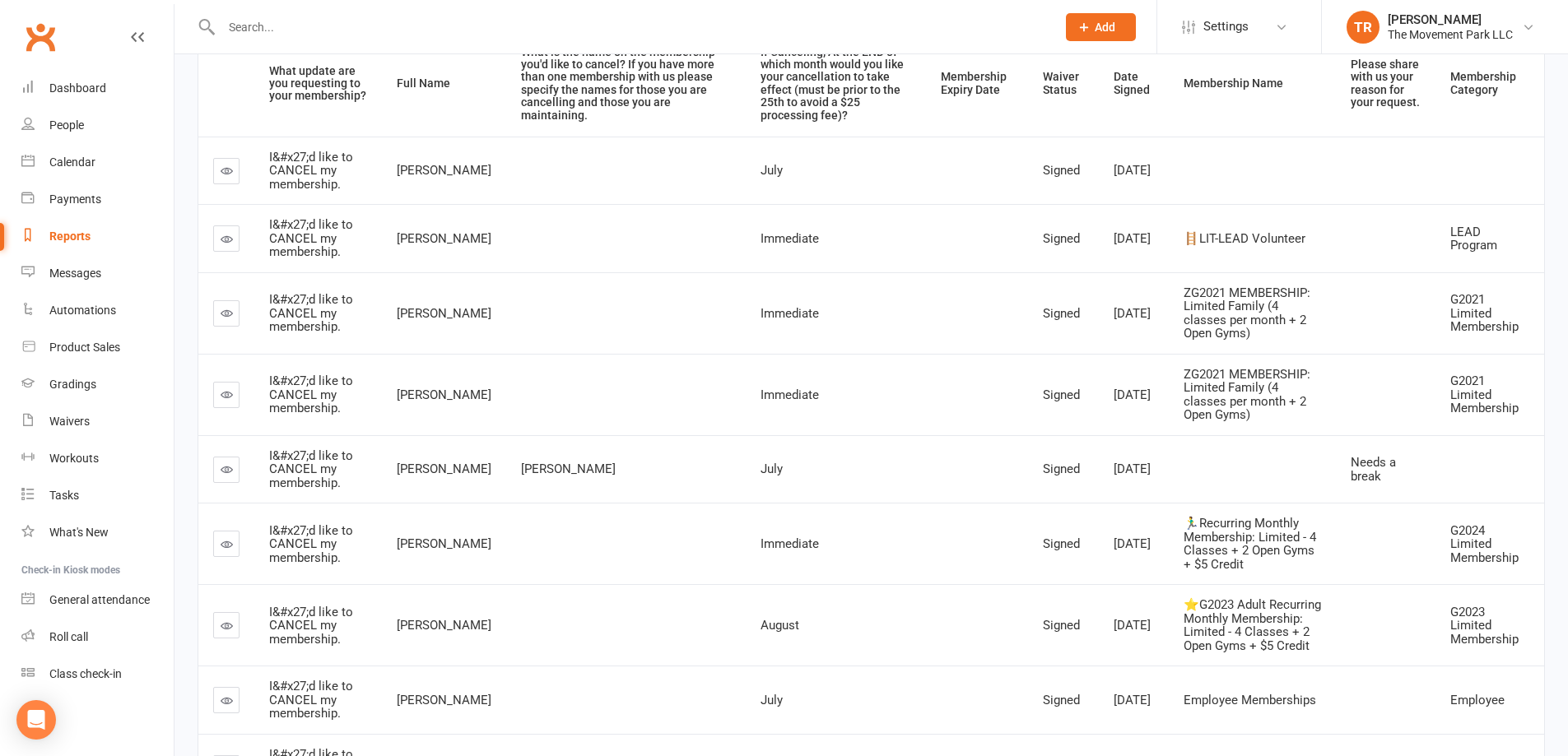
scroll to position [326, 0]
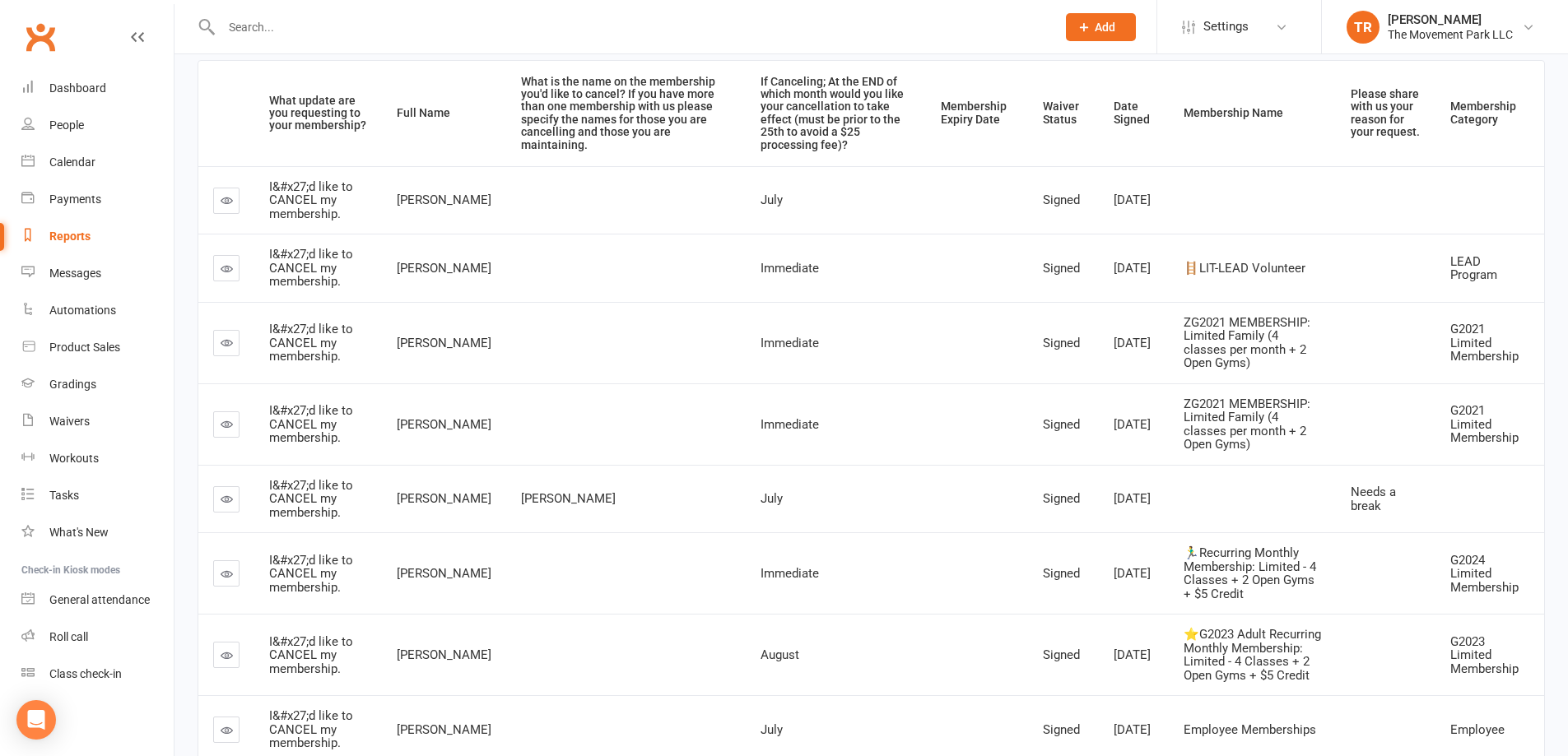
click at [226, 561] on link at bounding box center [226, 573] width 27 height 27
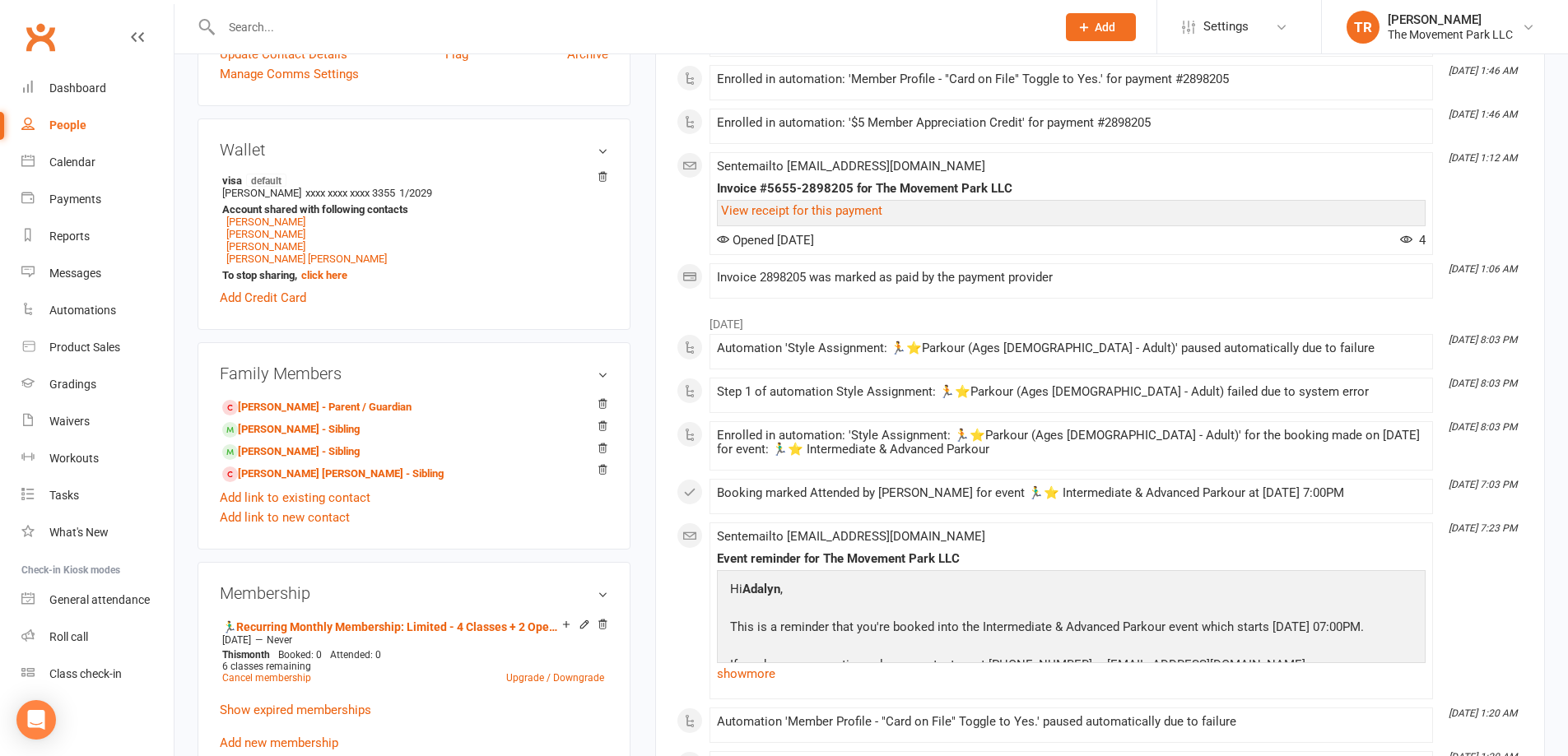
scroll to position [741, 0]
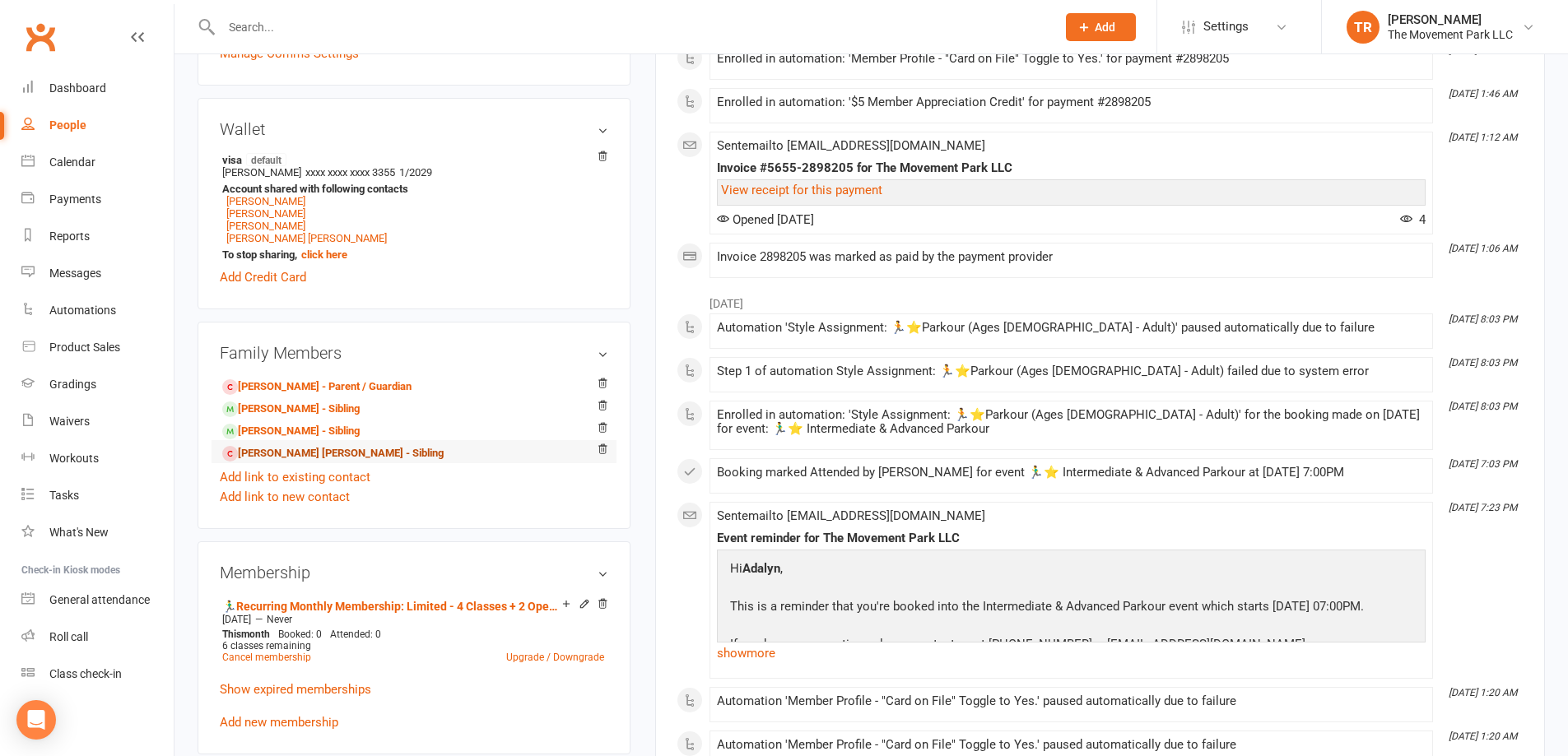
click at [279, 456] on link "[PERSON_NAME] [PERSON_NAME] - Sibling" at bounding box center [333, 453] width 221 height 17
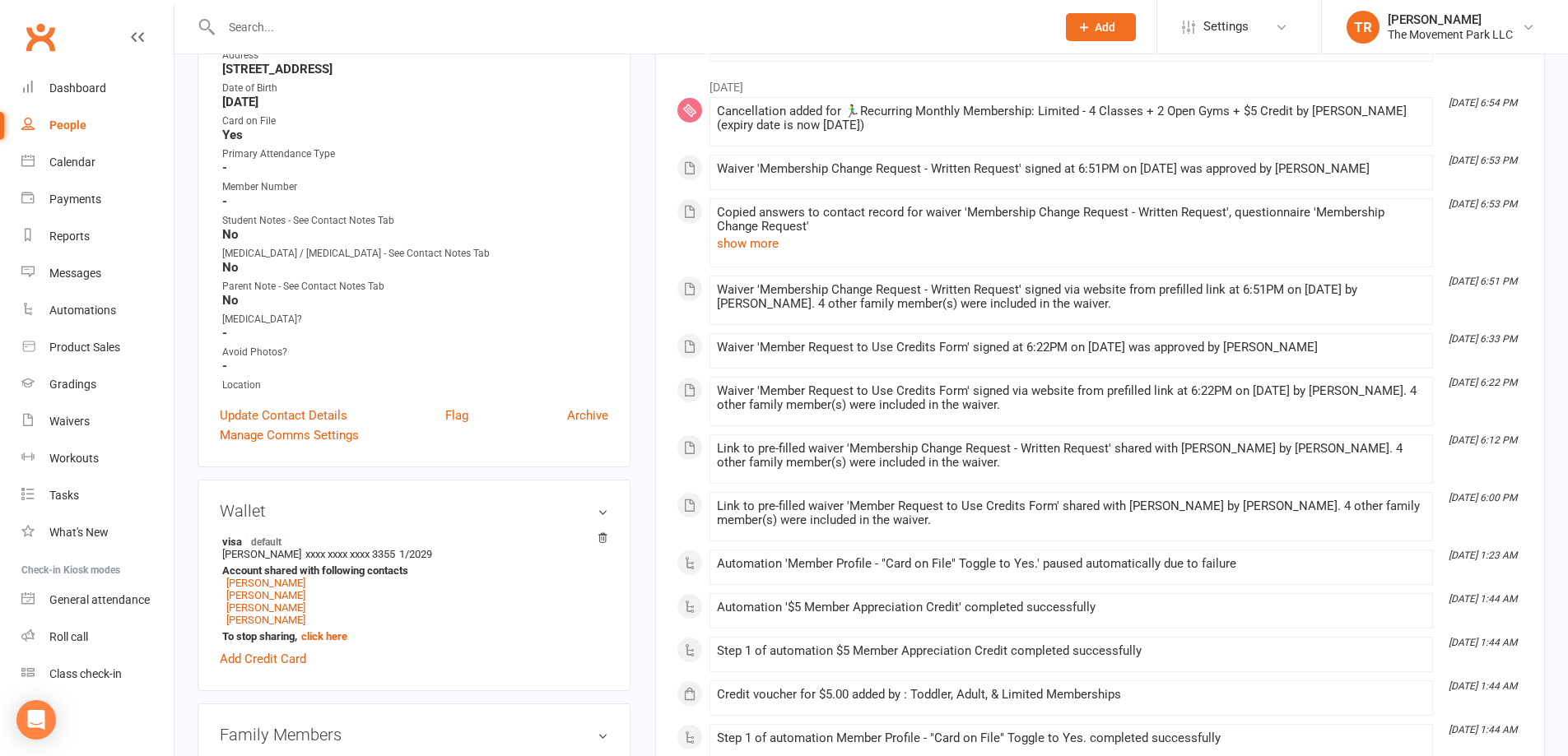
scroll to position [576, 0]
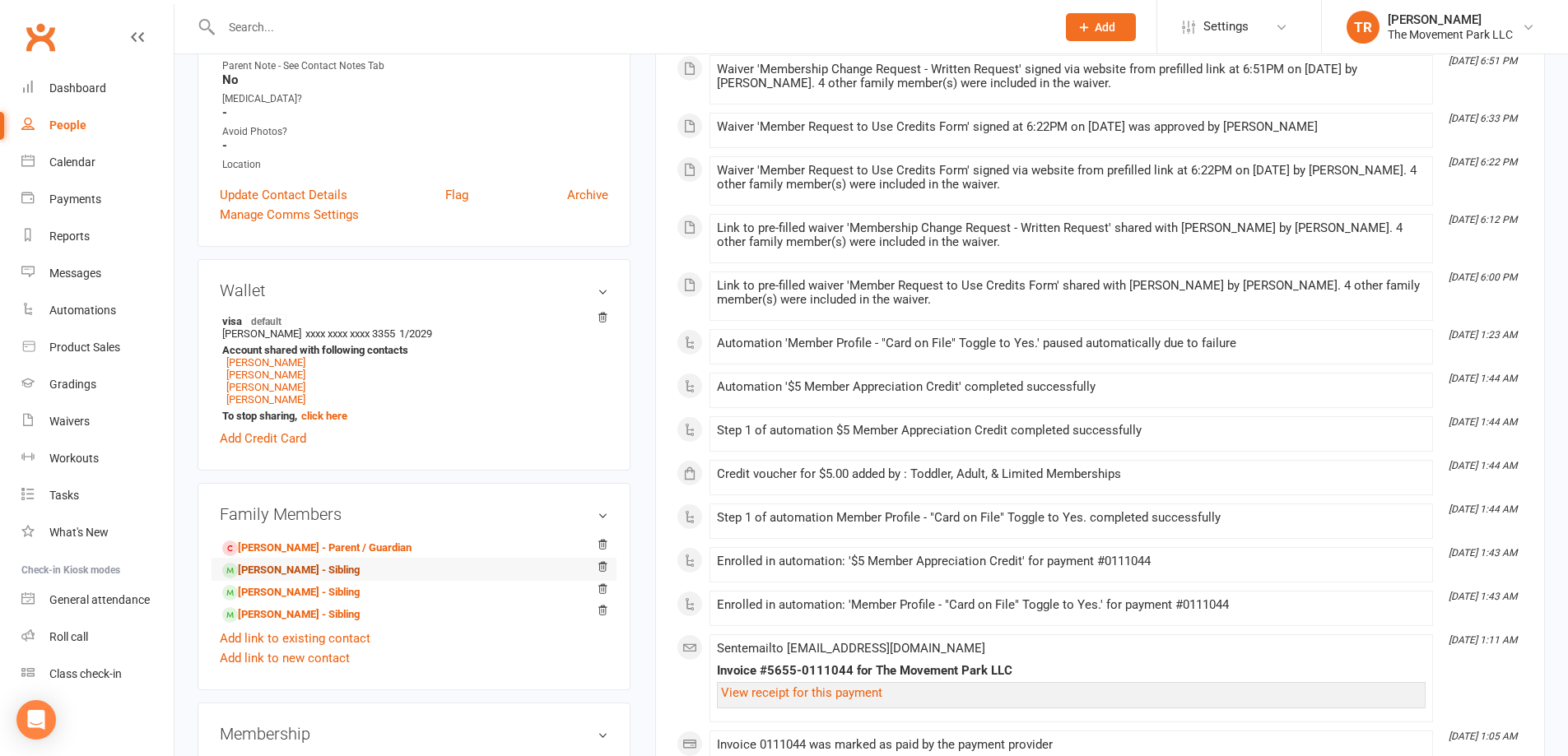
click at [297, 566] on link "[PERSON_NAME] - Sibling" at bounding box center [291, 571] width 137 height 17
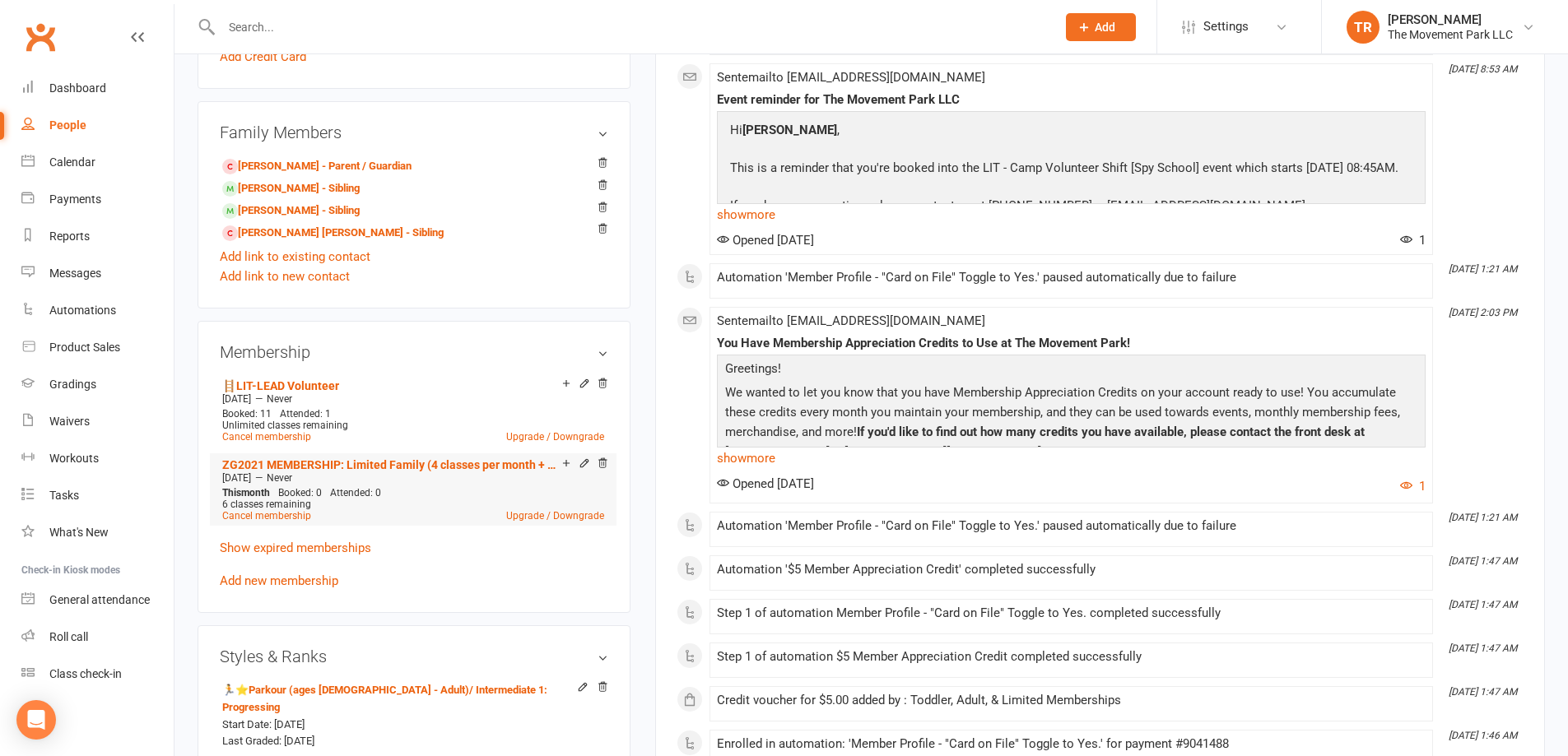
scroll to position [987, 0]
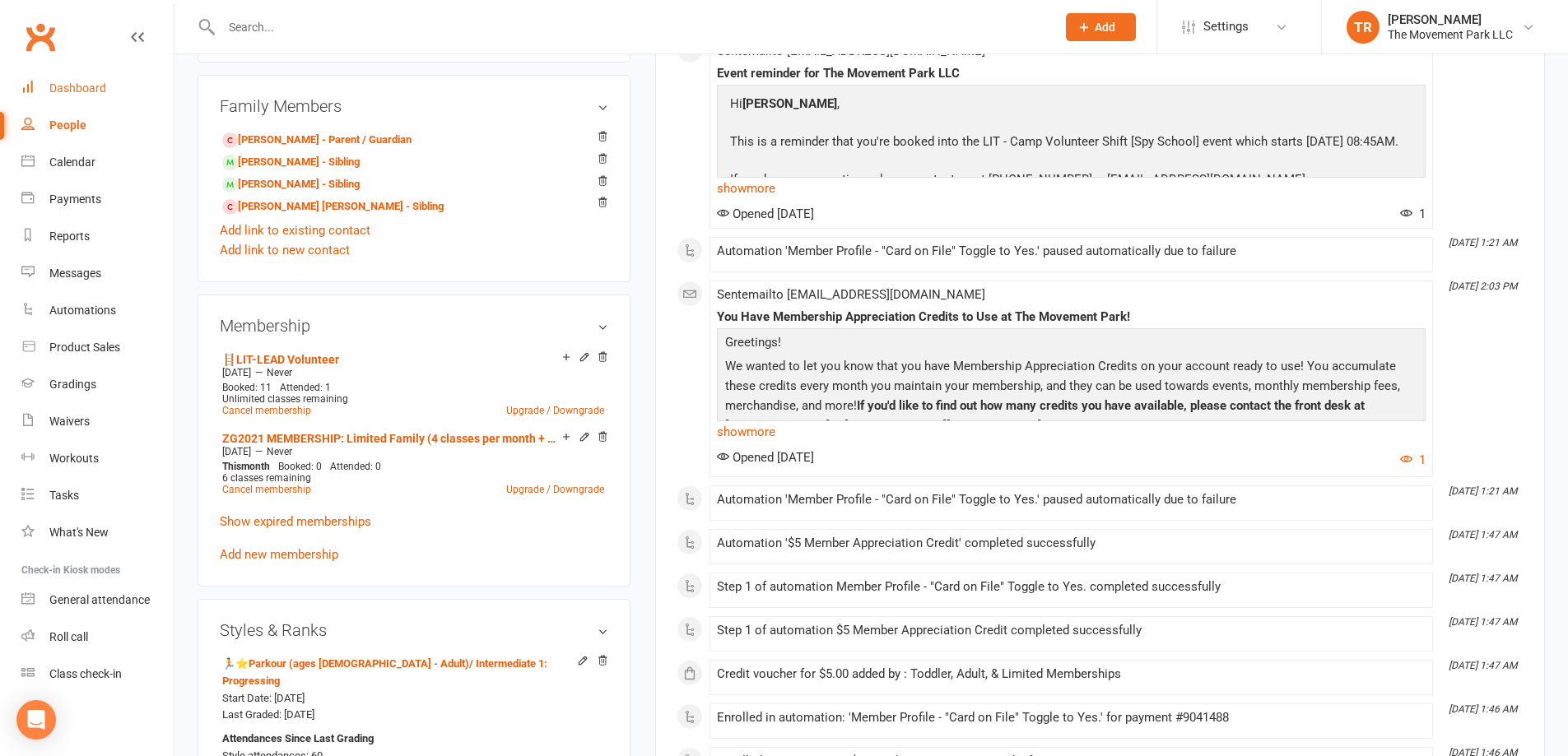
click at [104, 85] on div "Dashboard" at bounding box center [78, 87] width 57 height 13
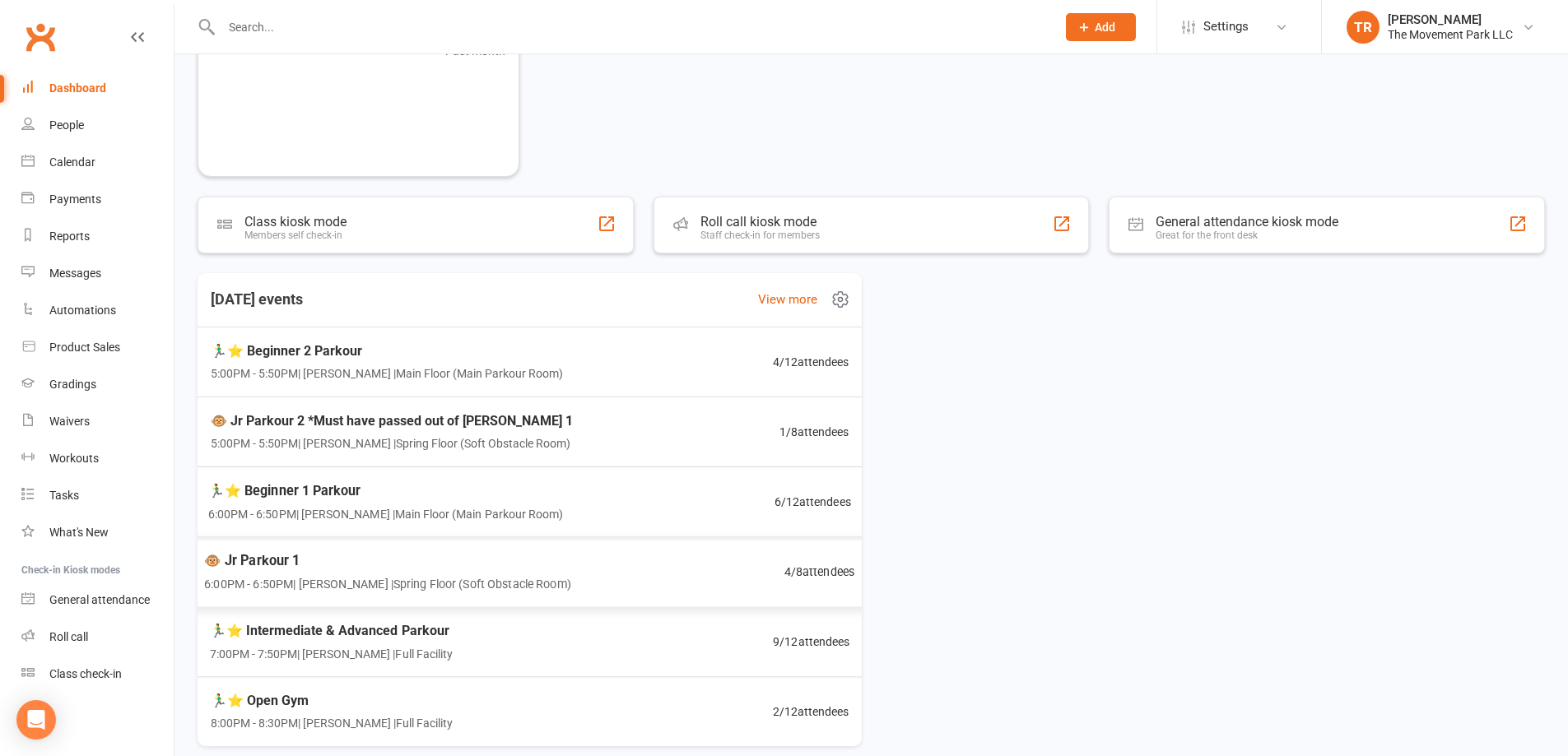
scroll to position [466, 0]
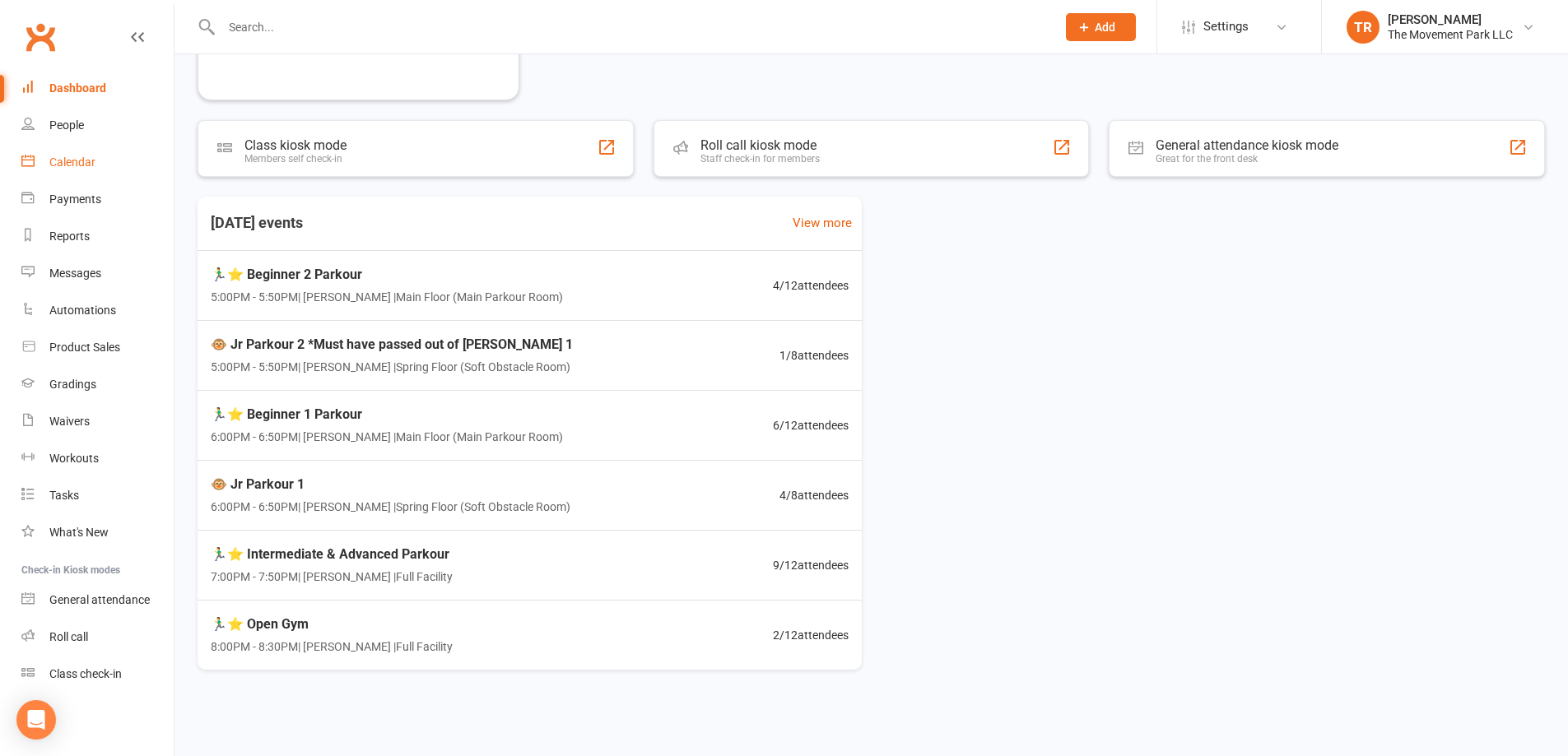
click at [95, 162] on link "Calendar" at bounding box center [98, 162] width 153 height 37
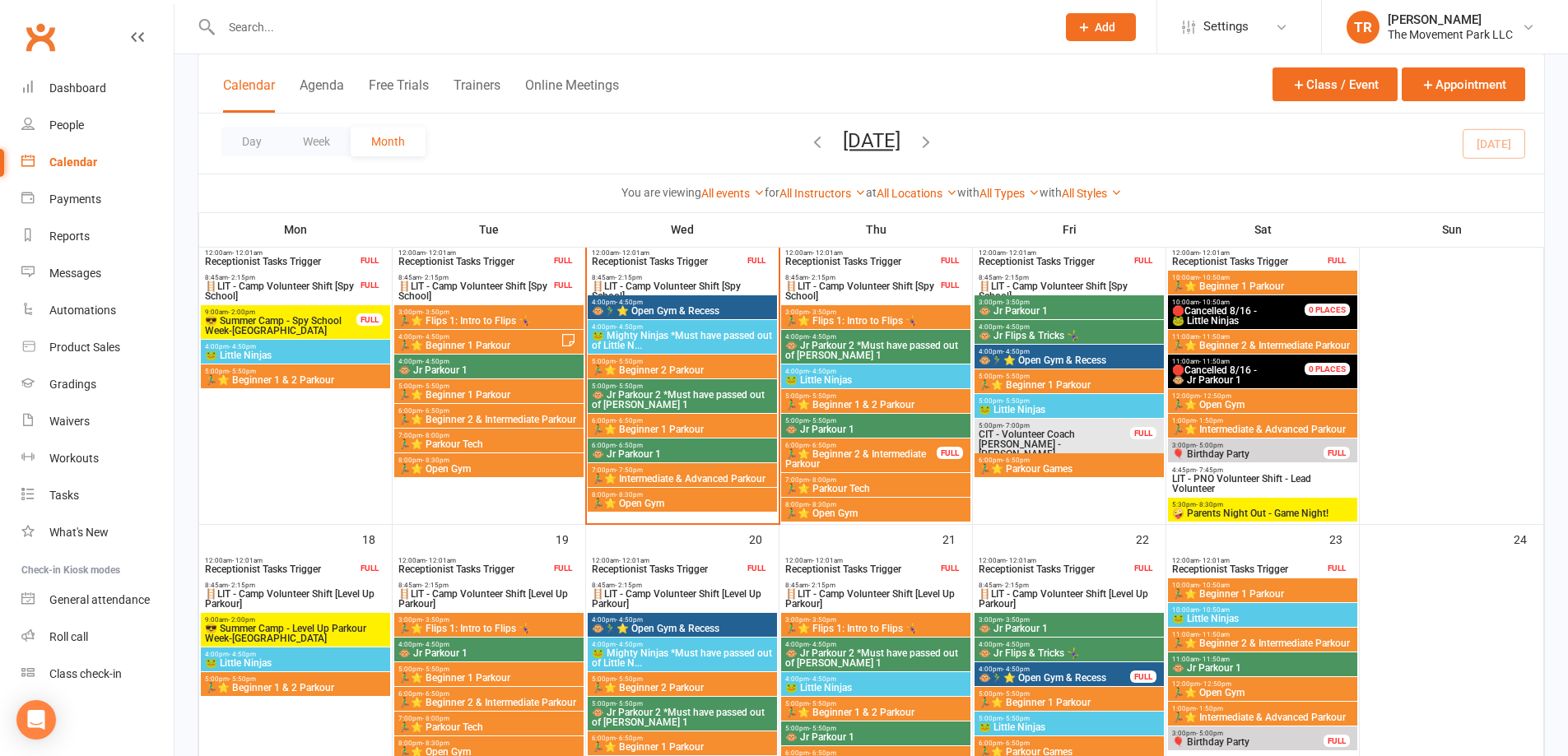
scroll to position [658, 0]
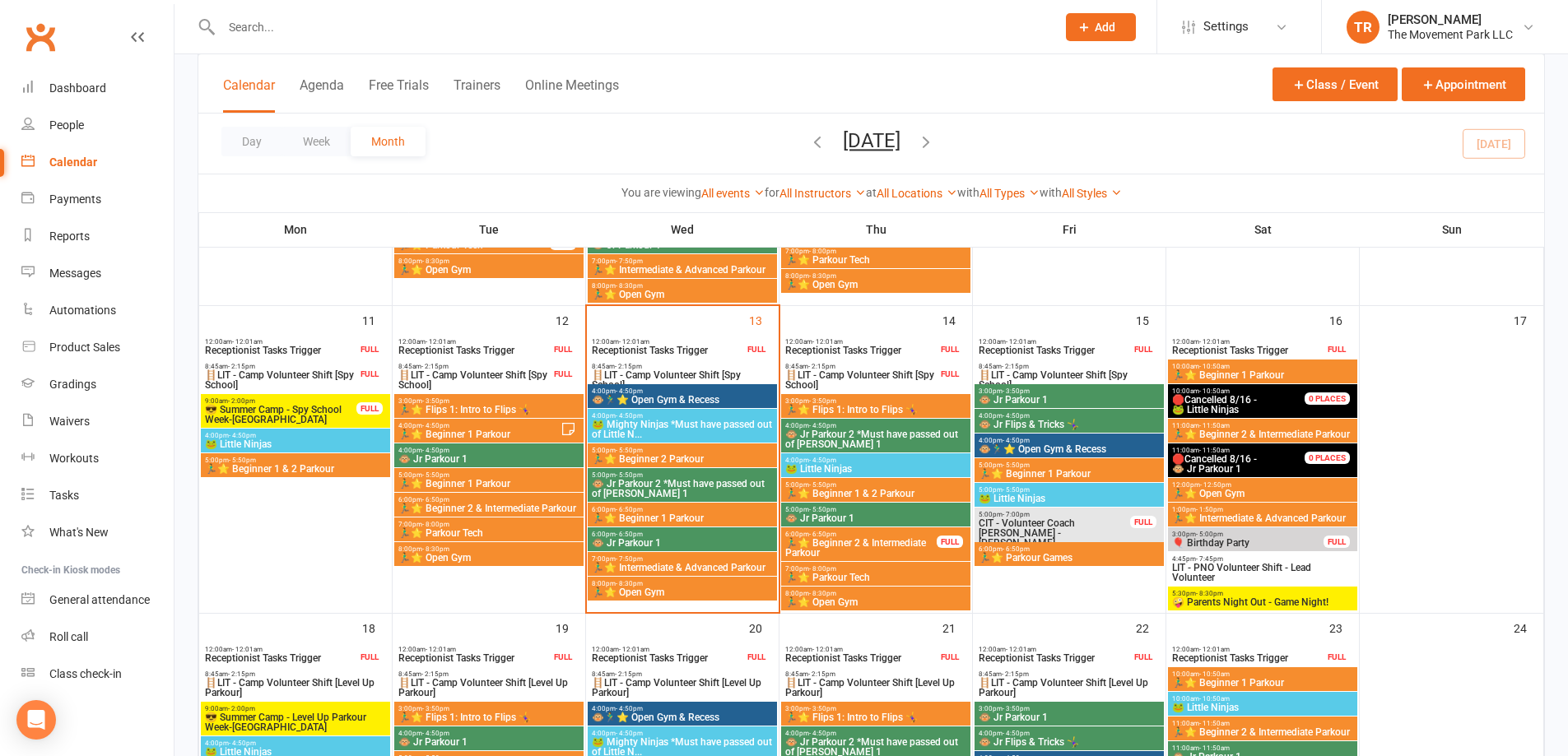
click at [690, 536] on span "6:00pm - 6:50pm" at bounding box center [682, 534] width 183 height 8
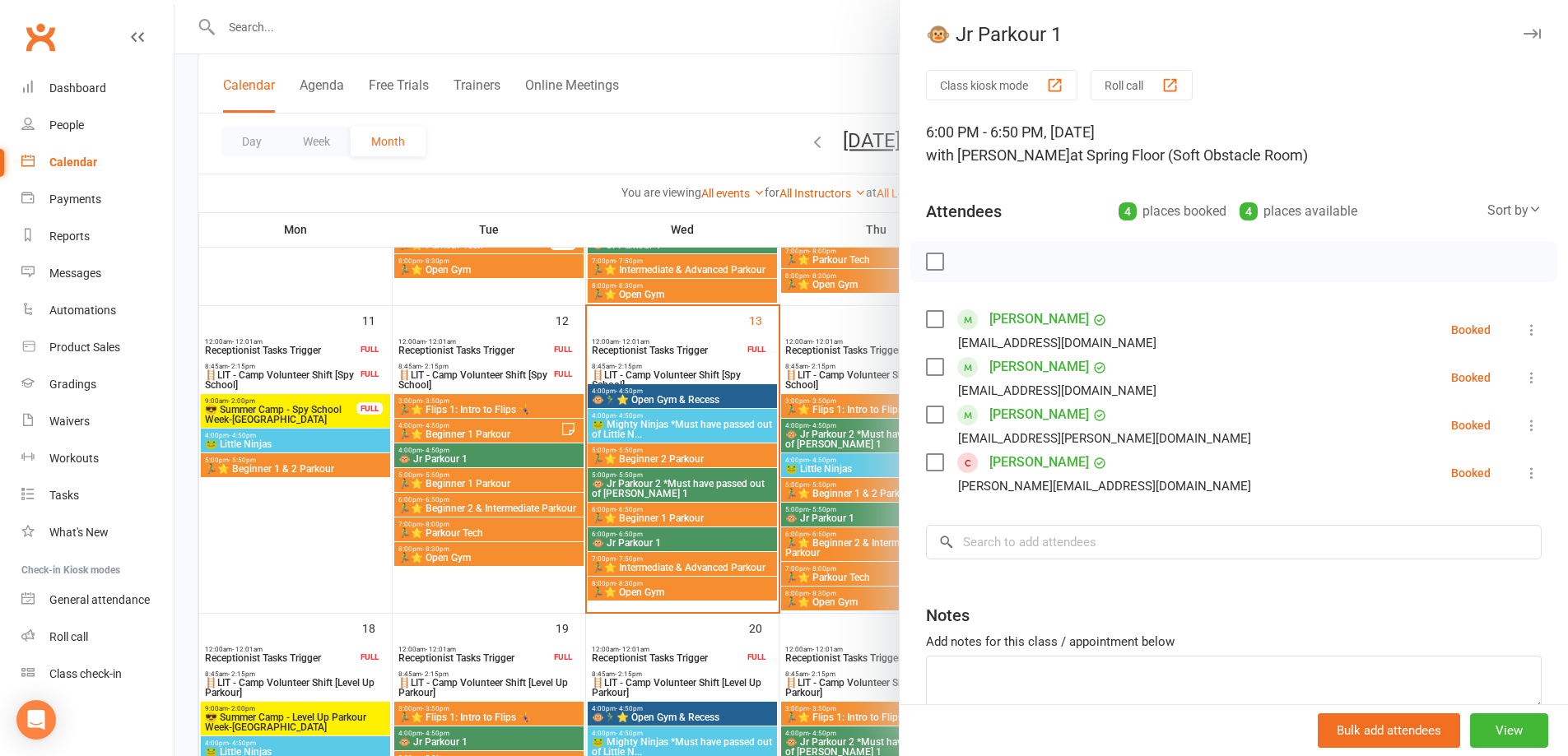
click at [1523, 383] on icon at bounding box center [1531, 377] width 16 height 16
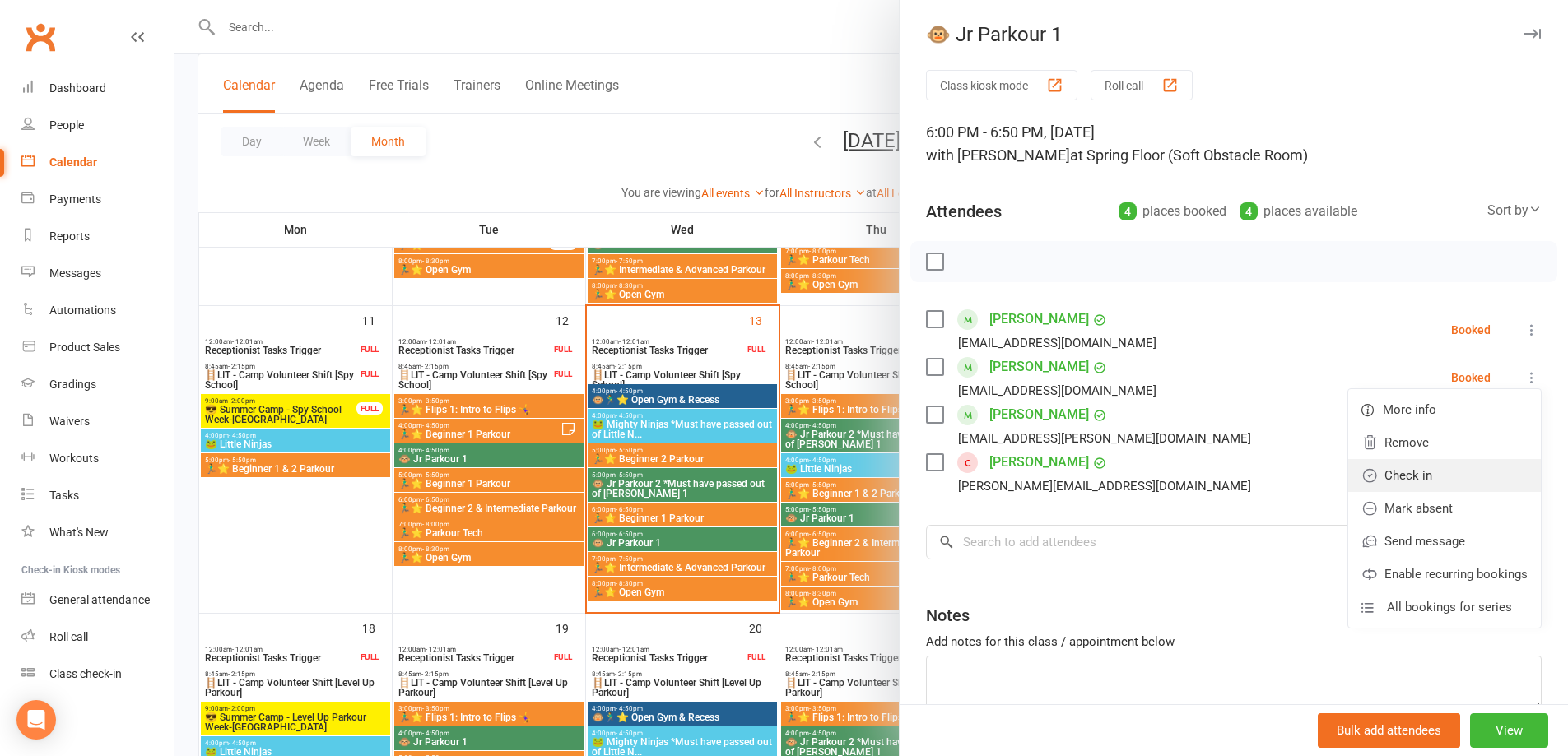
click at [1490, 474] on link "Check in" at bounding box center [1445, 476] width 193 height 33
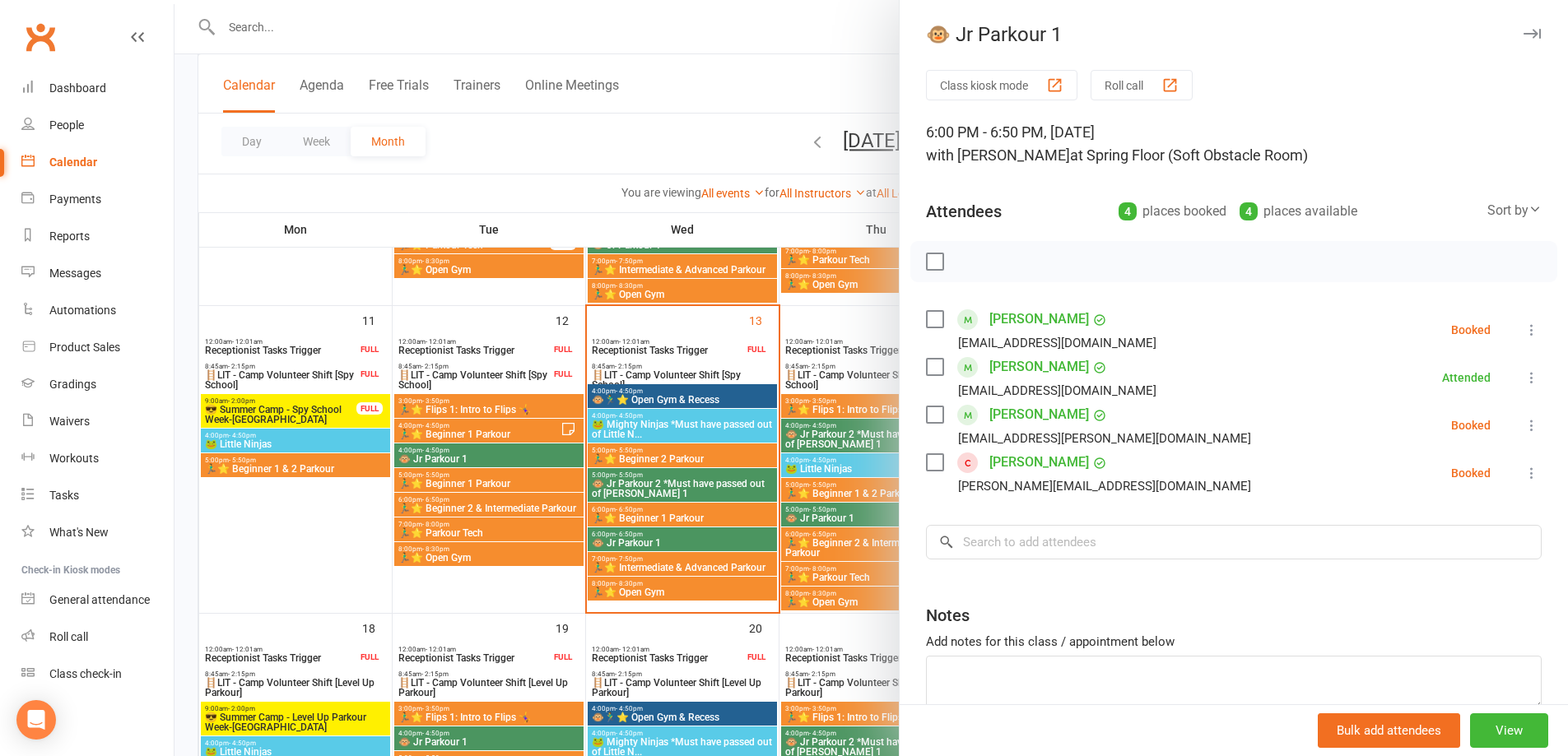
click at [606, 87] on div at bounding box center [872, 378] width 1394 height 756
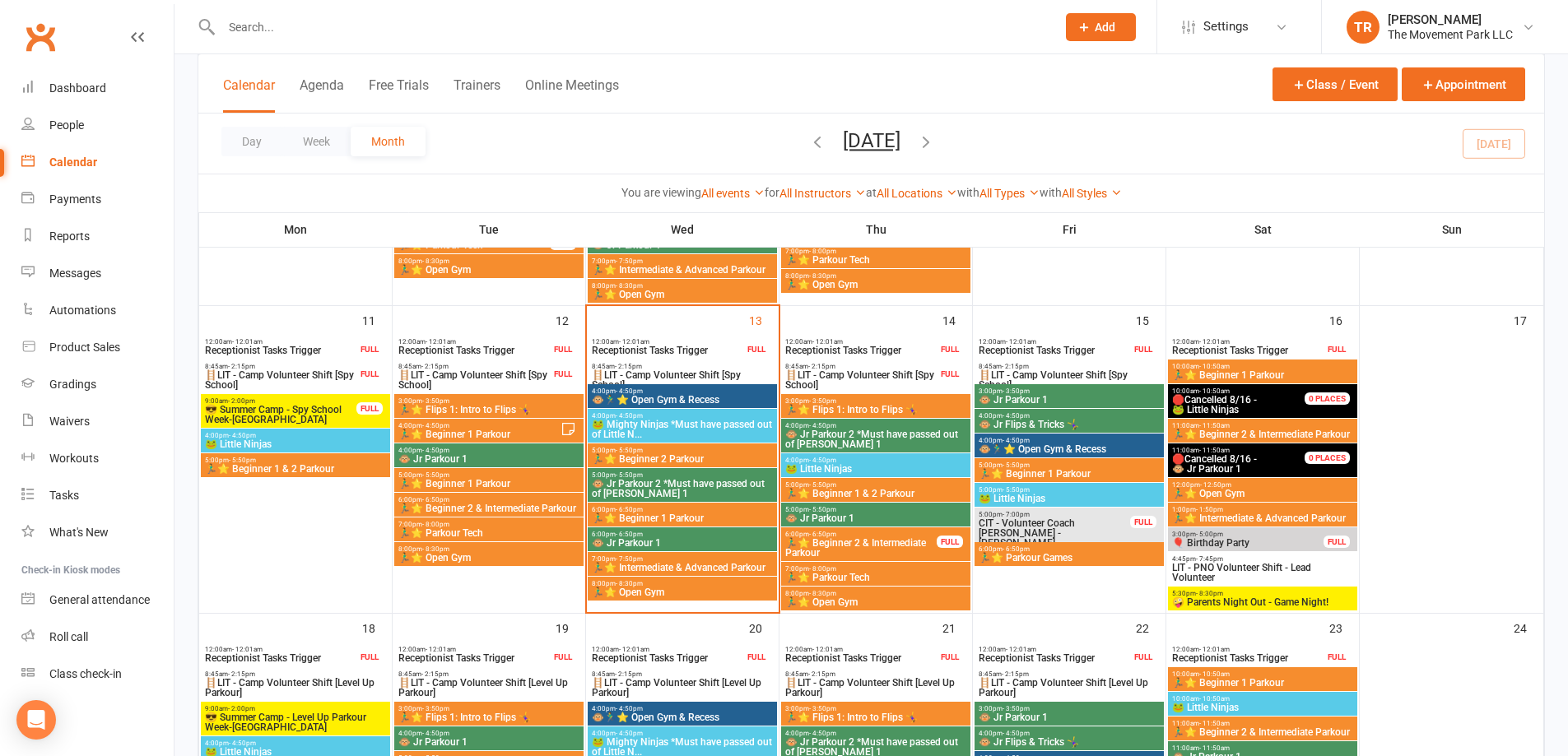
click at [646, 516] on span "🏃‍♂️⭐ Beginner 1 Parkour" at bounding box center [682, 519] width 183 height 10
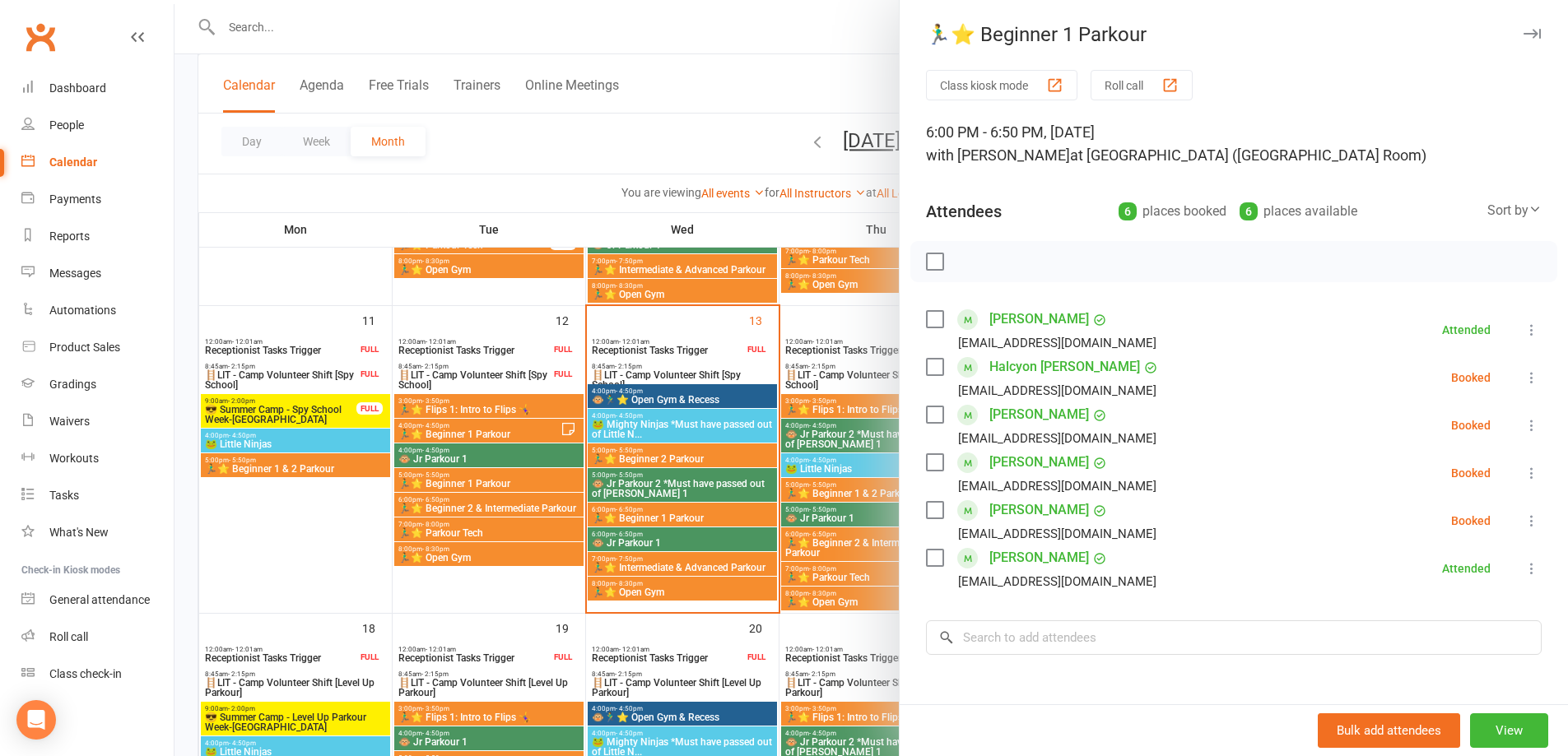
click at [1523, 383] on icon at bounding box center [1531, 377] width 16 height 16
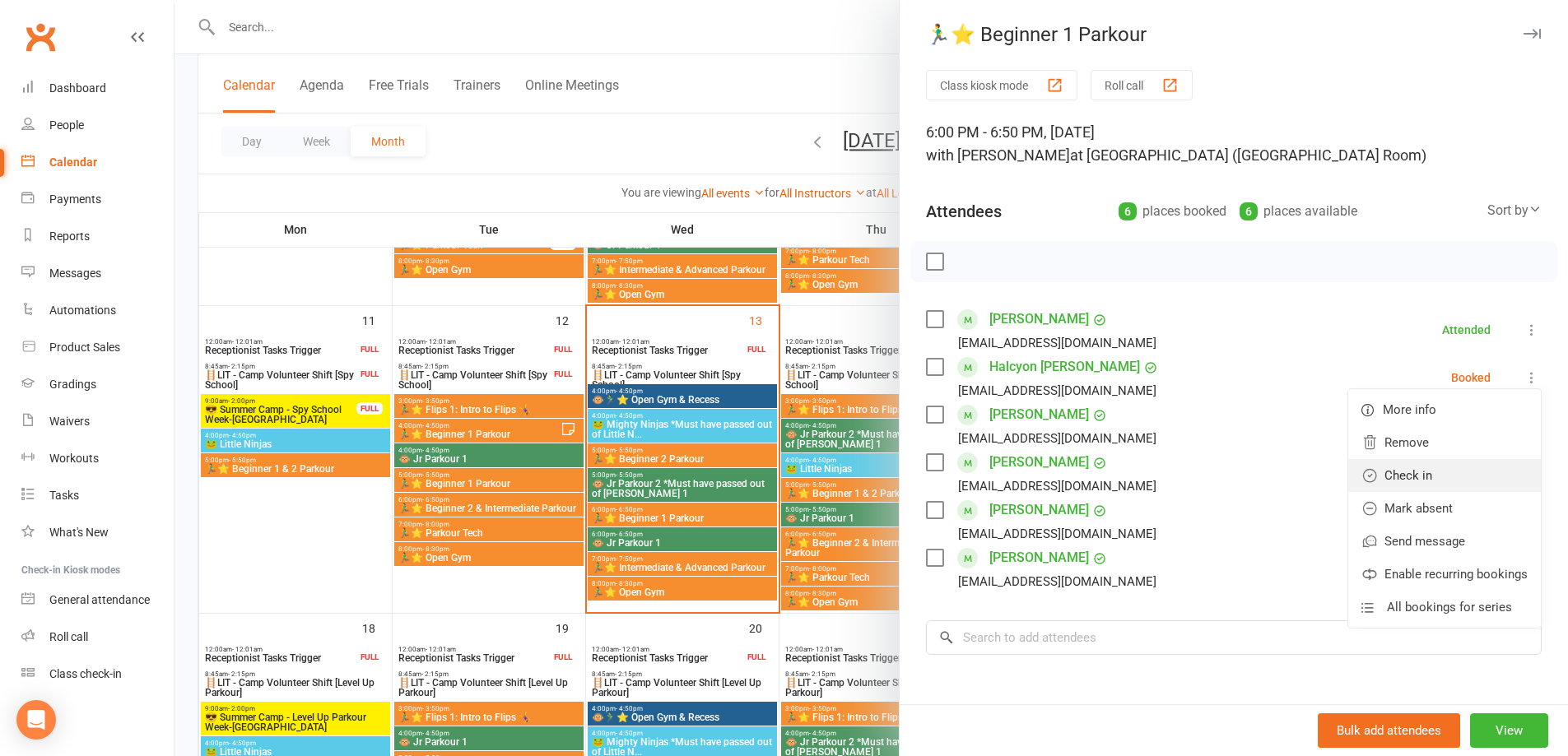
click at [1482, 467] on link "Check in" at bounding box center [1445, 476] width 193 height 33
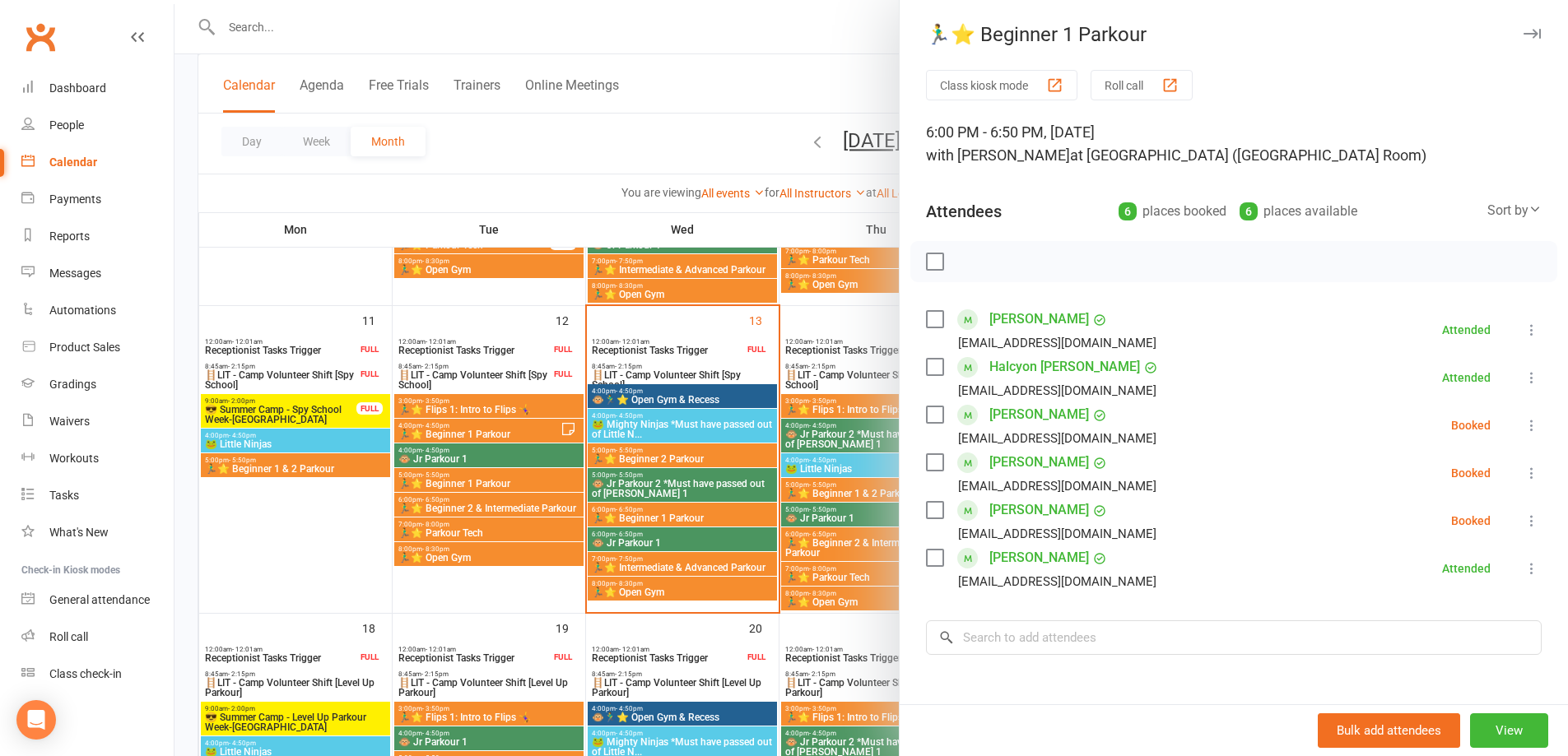
click at [1523, 427] on icon at bounding box center [1531, 425] width 16 height 16
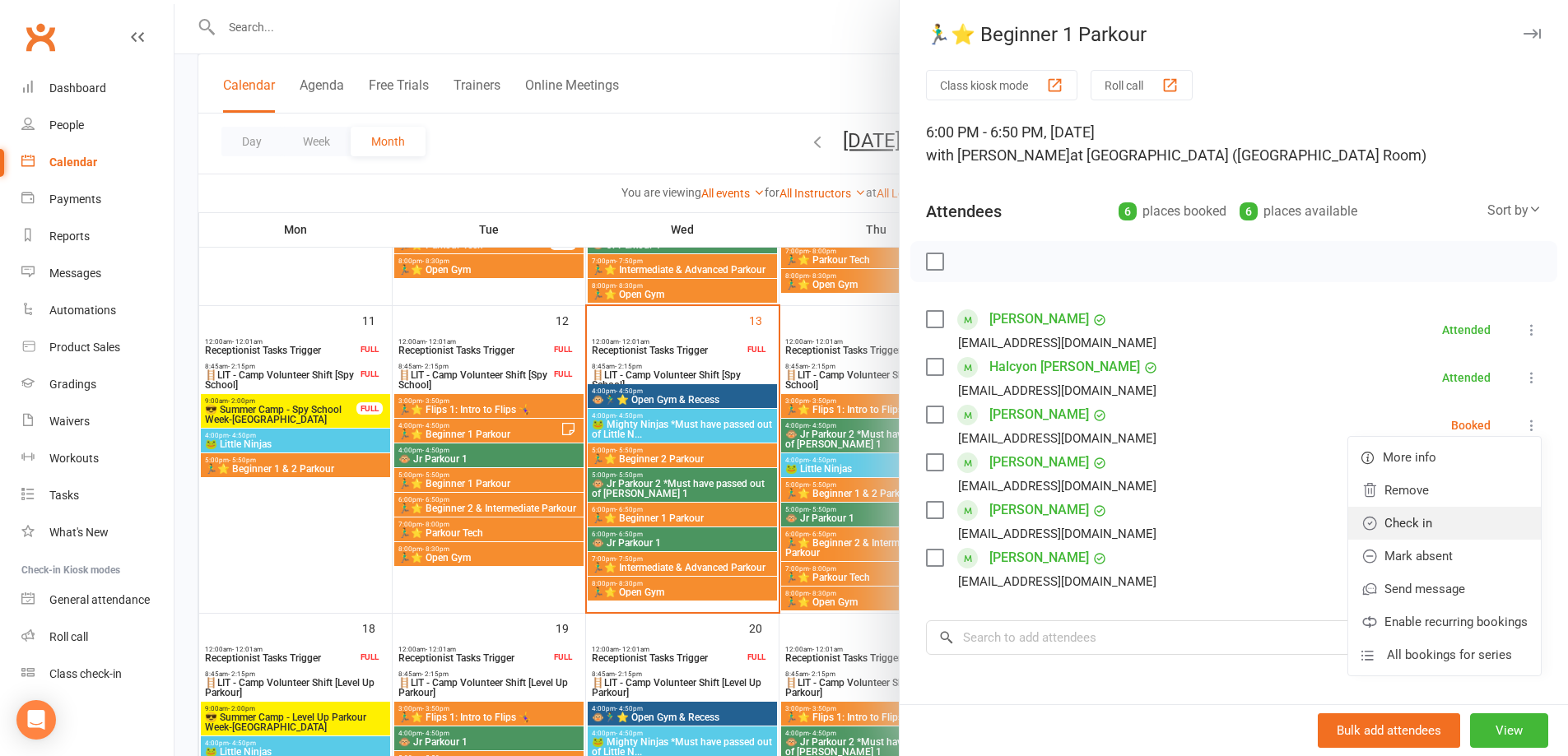
click at [1455, 518] on link "Check in" at bounding box center [1445, 524] width 193 height 33
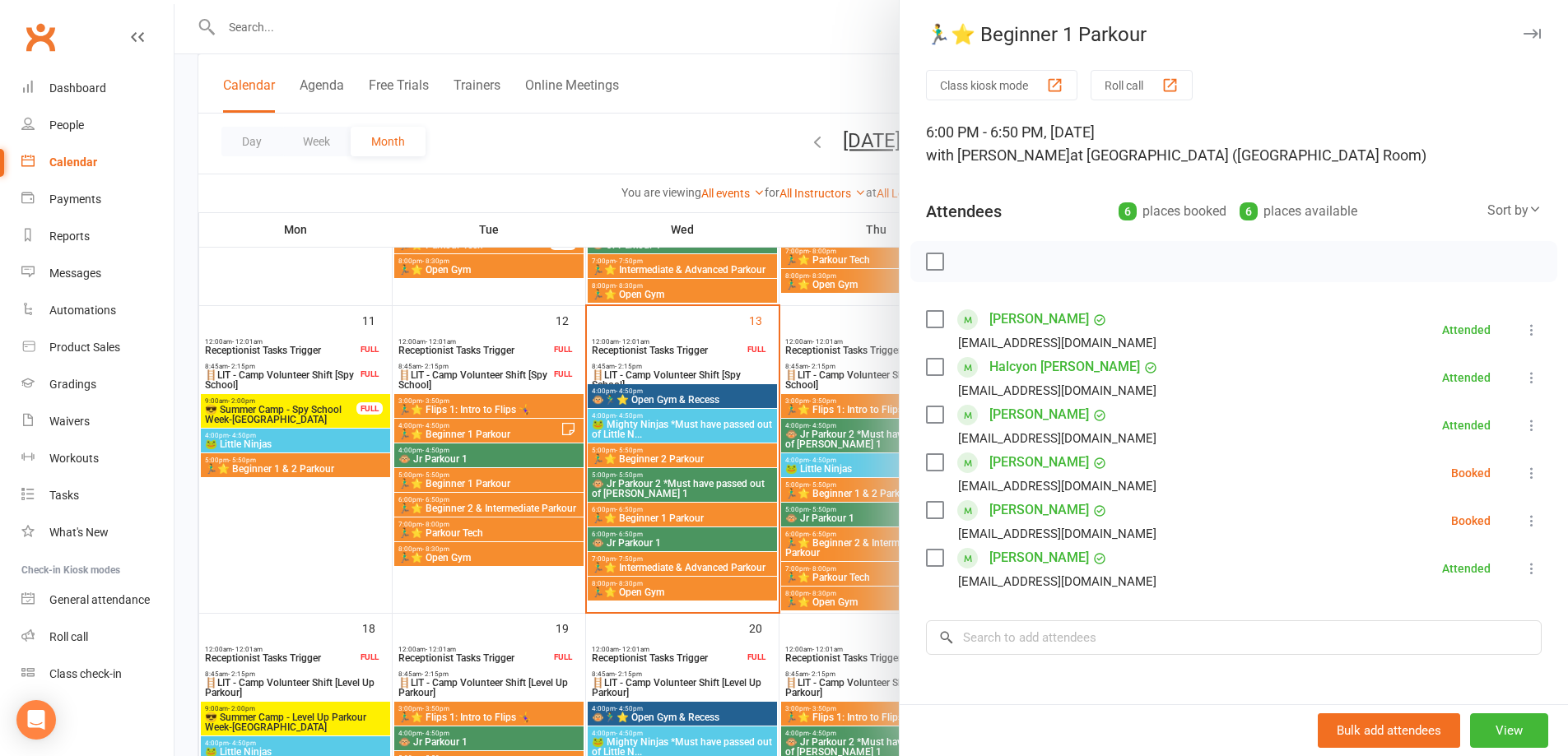
click at [678, 147] on div at bounding box center [872, 378] width 1394 height 756
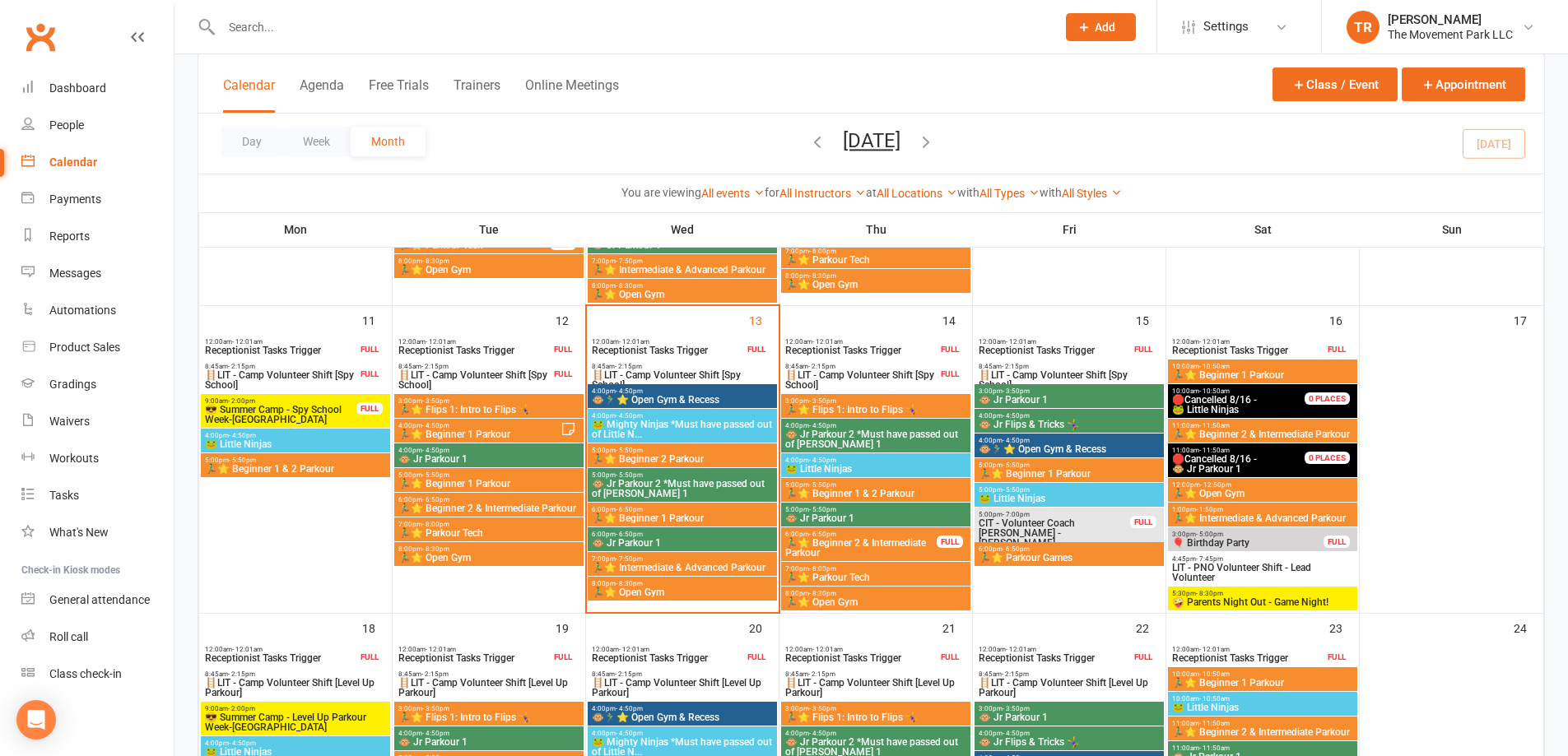
click at [655, 512] on span "6:00pm - 6:50pm" at bounding box center [682, 510] width 183 height 8
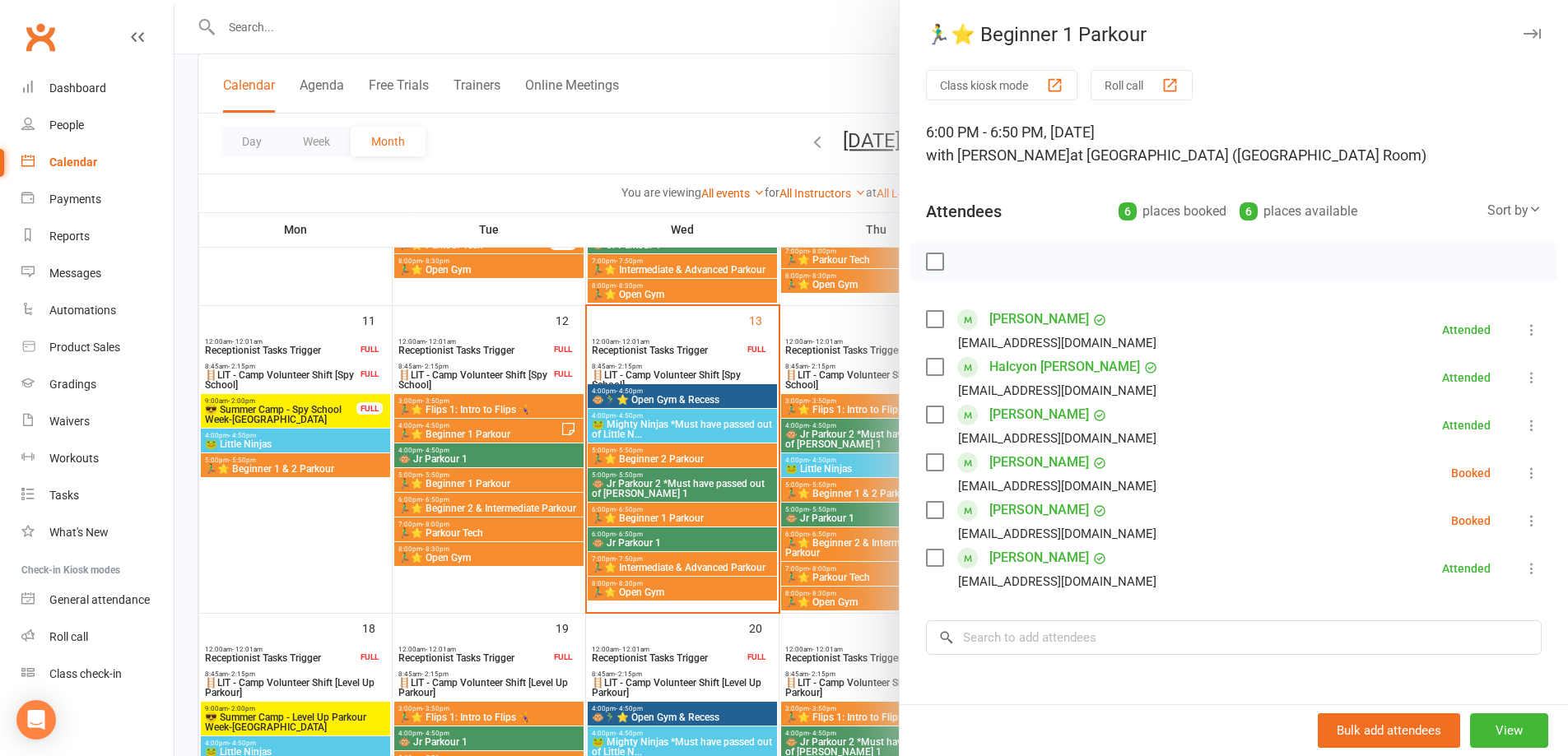
click at [1036, 555] on link "Ava Morilon" at bounding box center [1039, 558] width 99 height 27
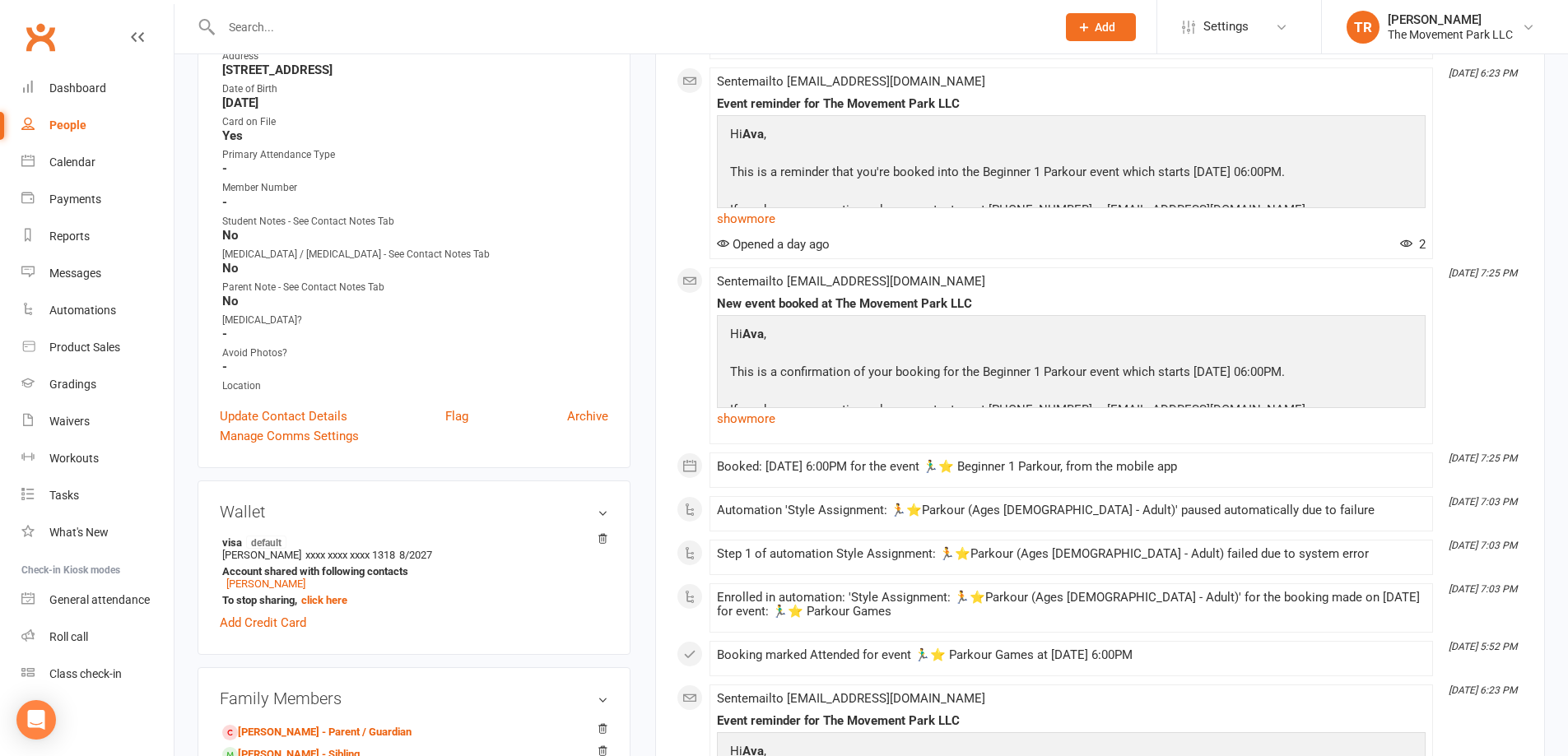
scroll to position [494, 0]
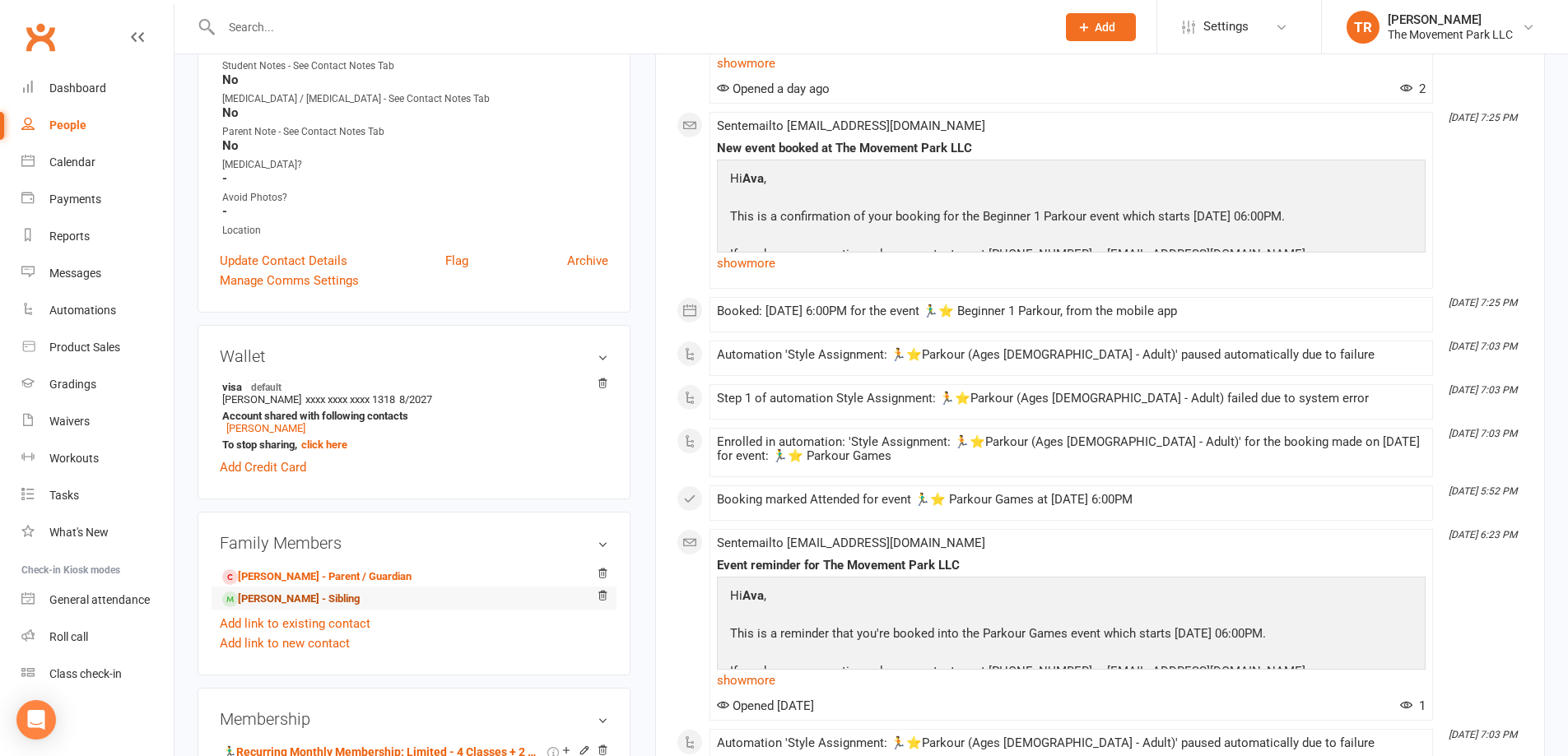
click at [255, 596] on link "Myles Morilon - Sibling" at bounding box center [291, 599] width 137 height 17
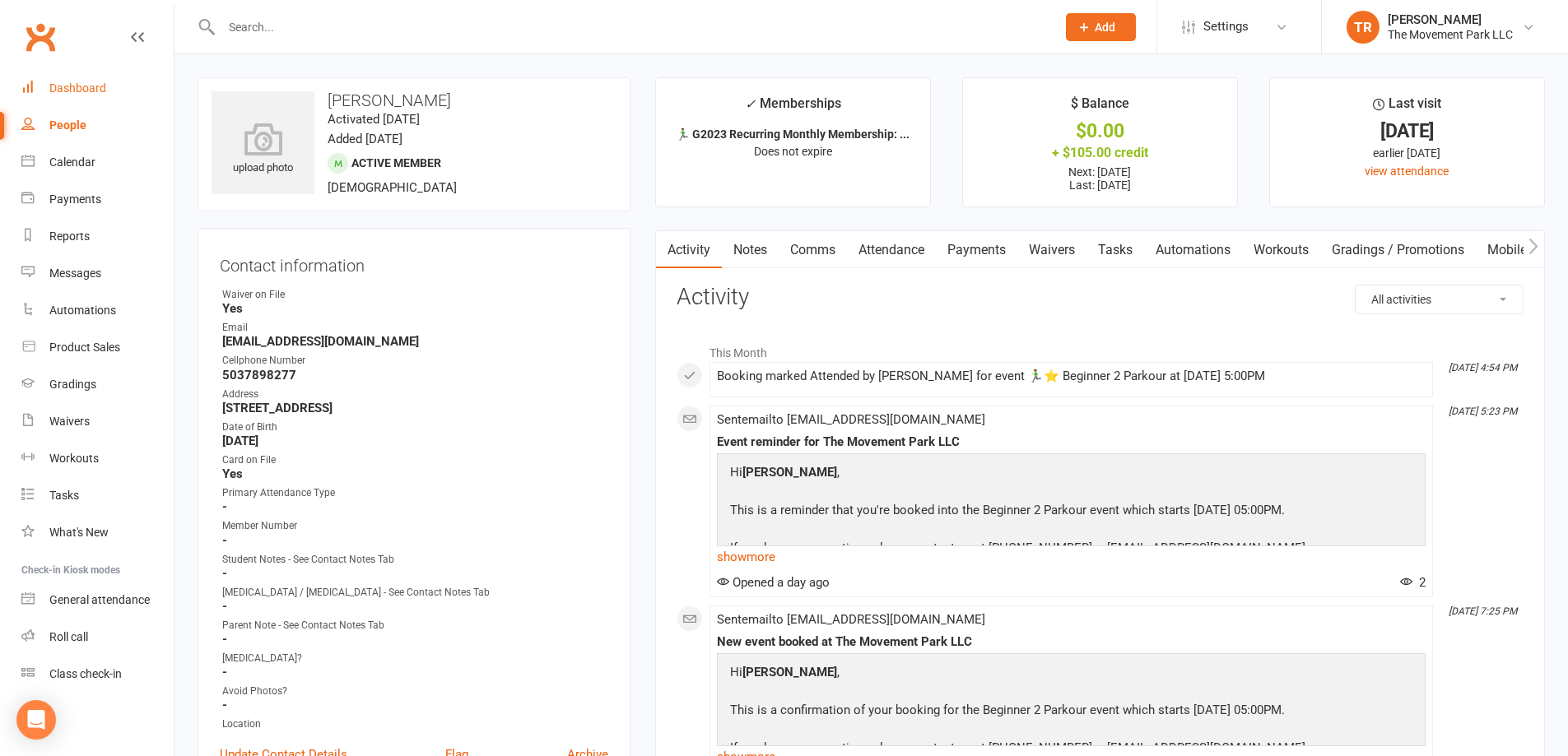
click at [72, 90] on div "Dashboard" at bounding box center [78, 87] width 57 height 13
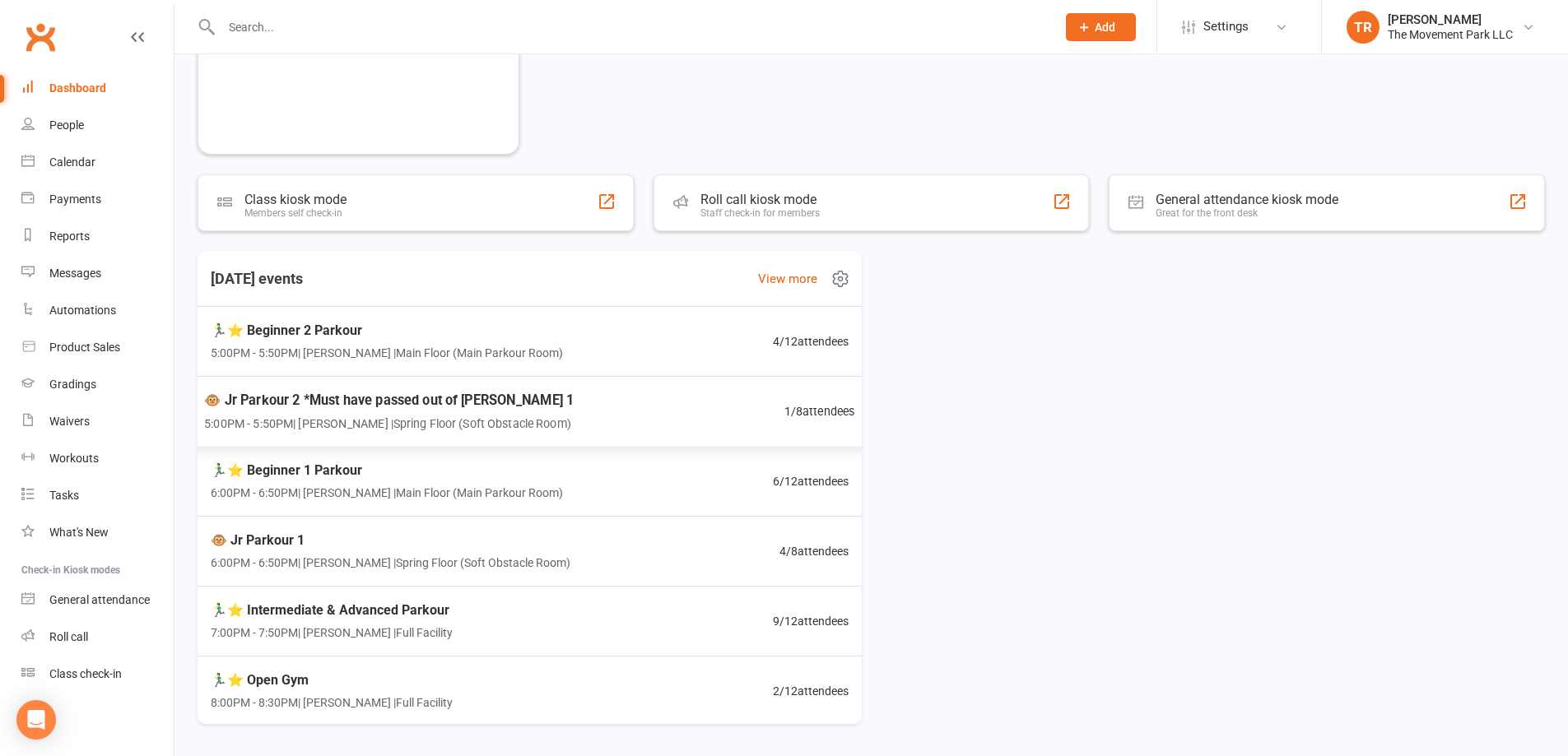
scroll to position [2, 0]
click at [646, 483] on div "🏃‍♂️⭐ Beginner 1 Parkour 6:00PM - 6:50PM | Rick King | Main Floor (Main Parkour…" at bounding box center [530, 481] width 691 height 72
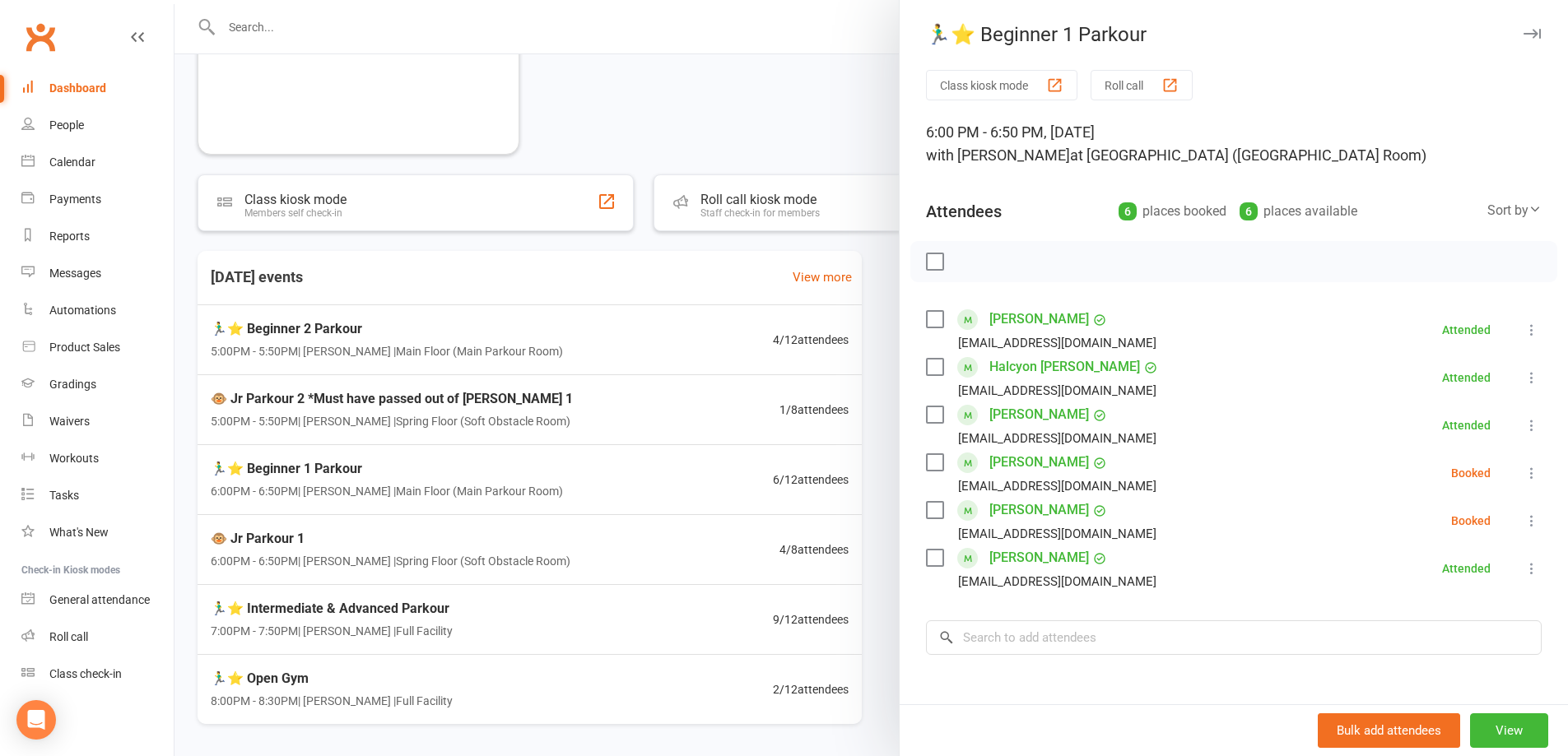
click at [1523, 524] on icon at bounding box center [1531, 520] width 16 height 16
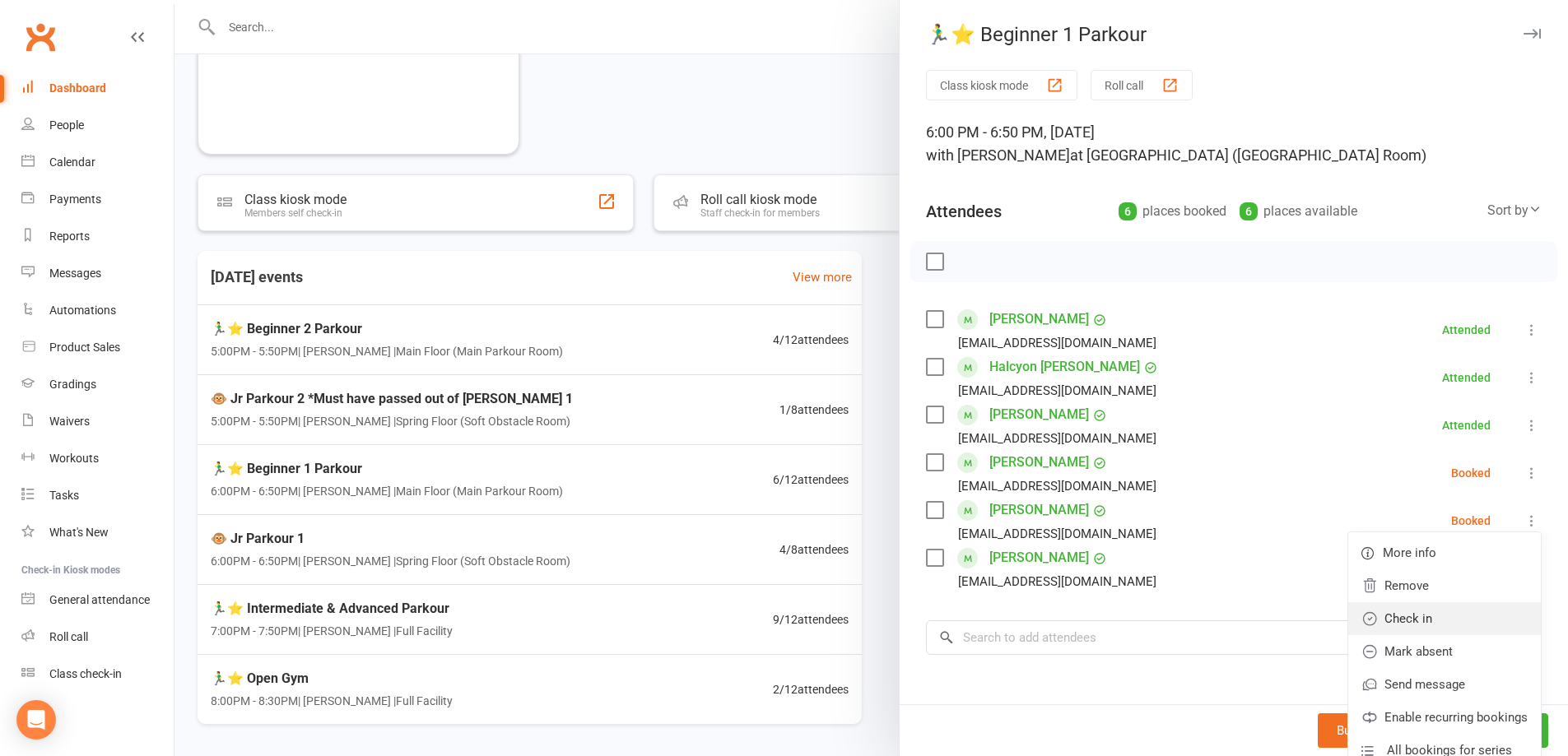
click at [1470, 617] on link "Check in" at bounding box center [1445, 619] width 193 height 33
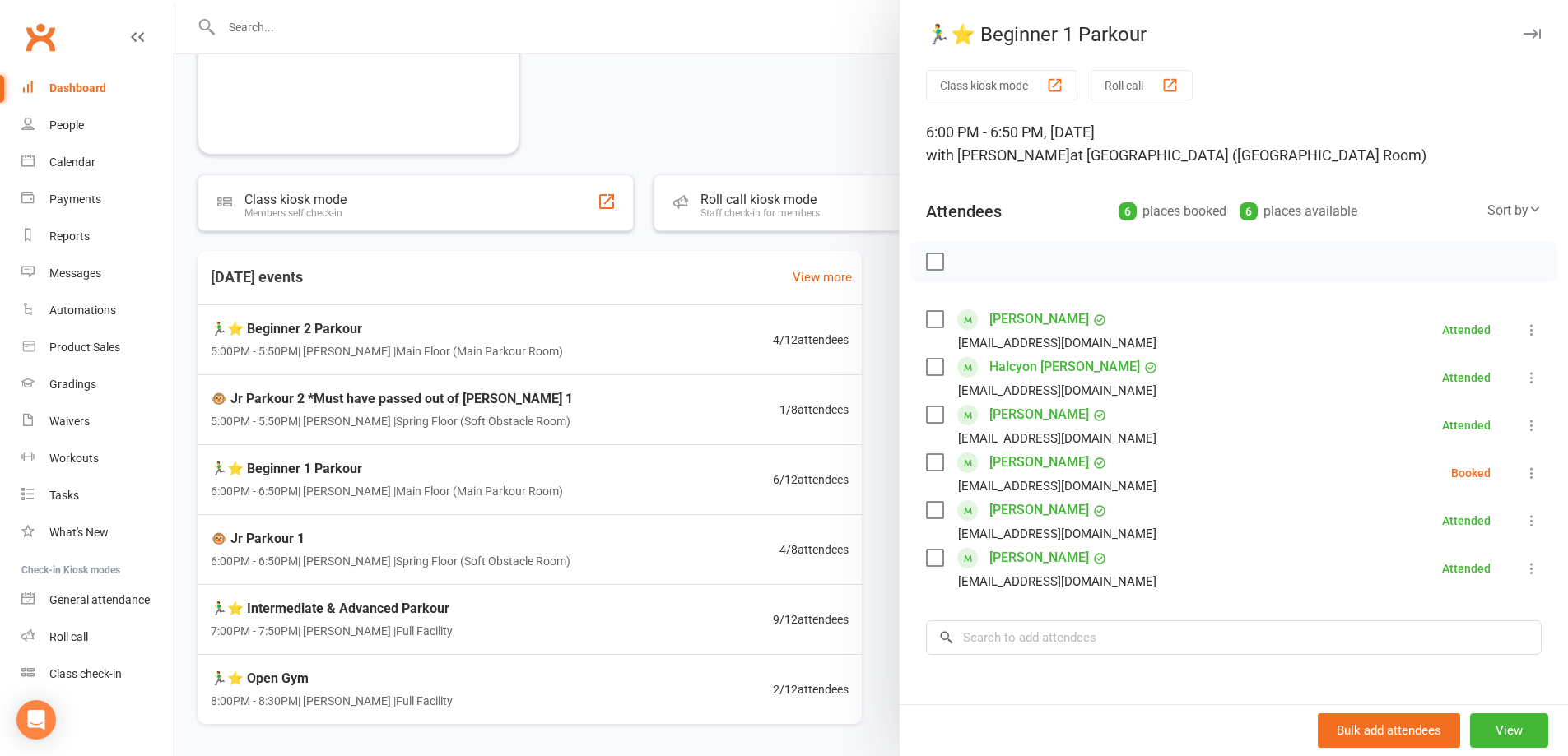
click at [721, 99] on div at bounding box center [872, 378] width 1394 height 756
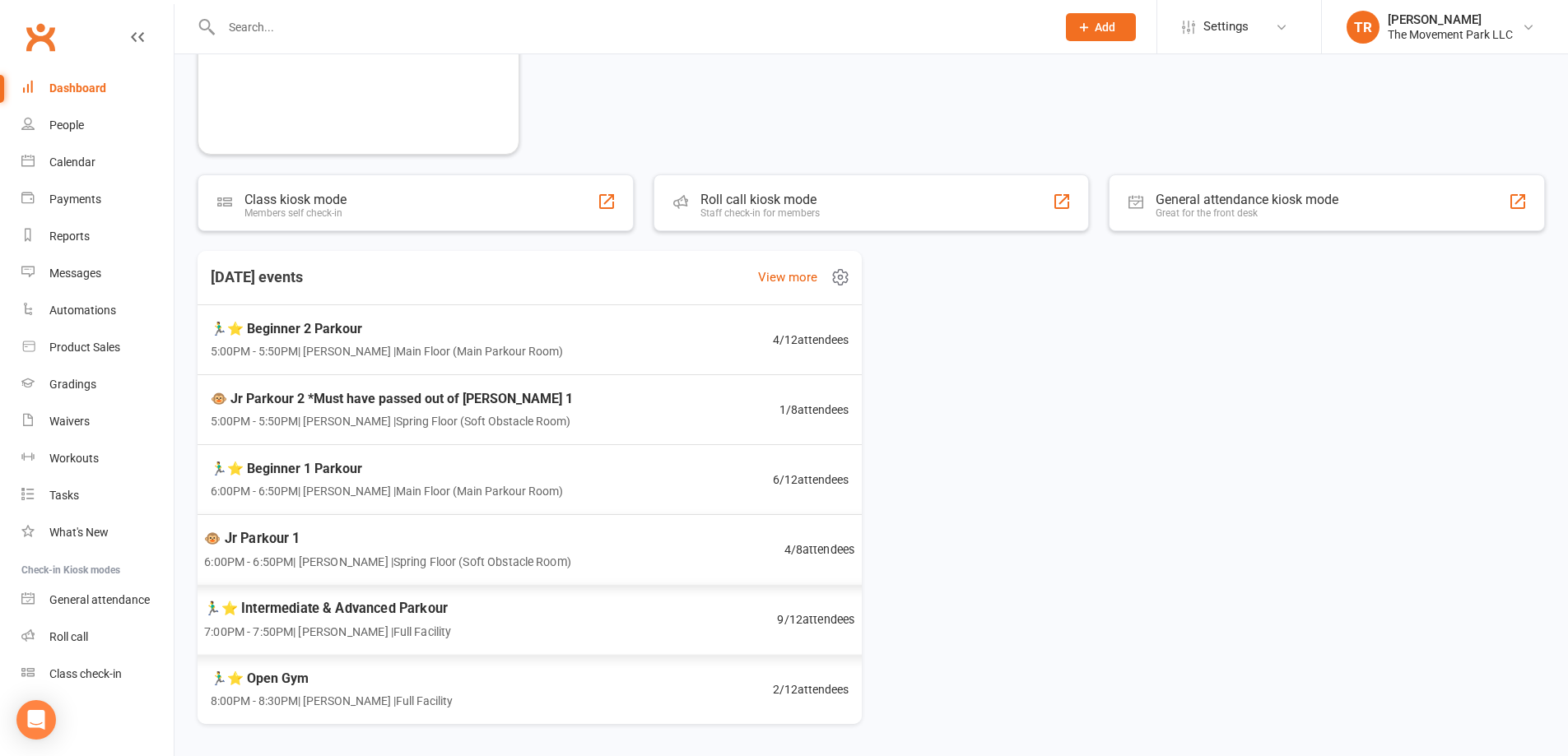
click at [619, 571] on div "🐵 Jr Parkour 1 6:00PM - 6:50PM | Kyla Anderson | Spring Floor (Soft Obstacle Ro…" at bounding box center [530, 550] width 691 height 72
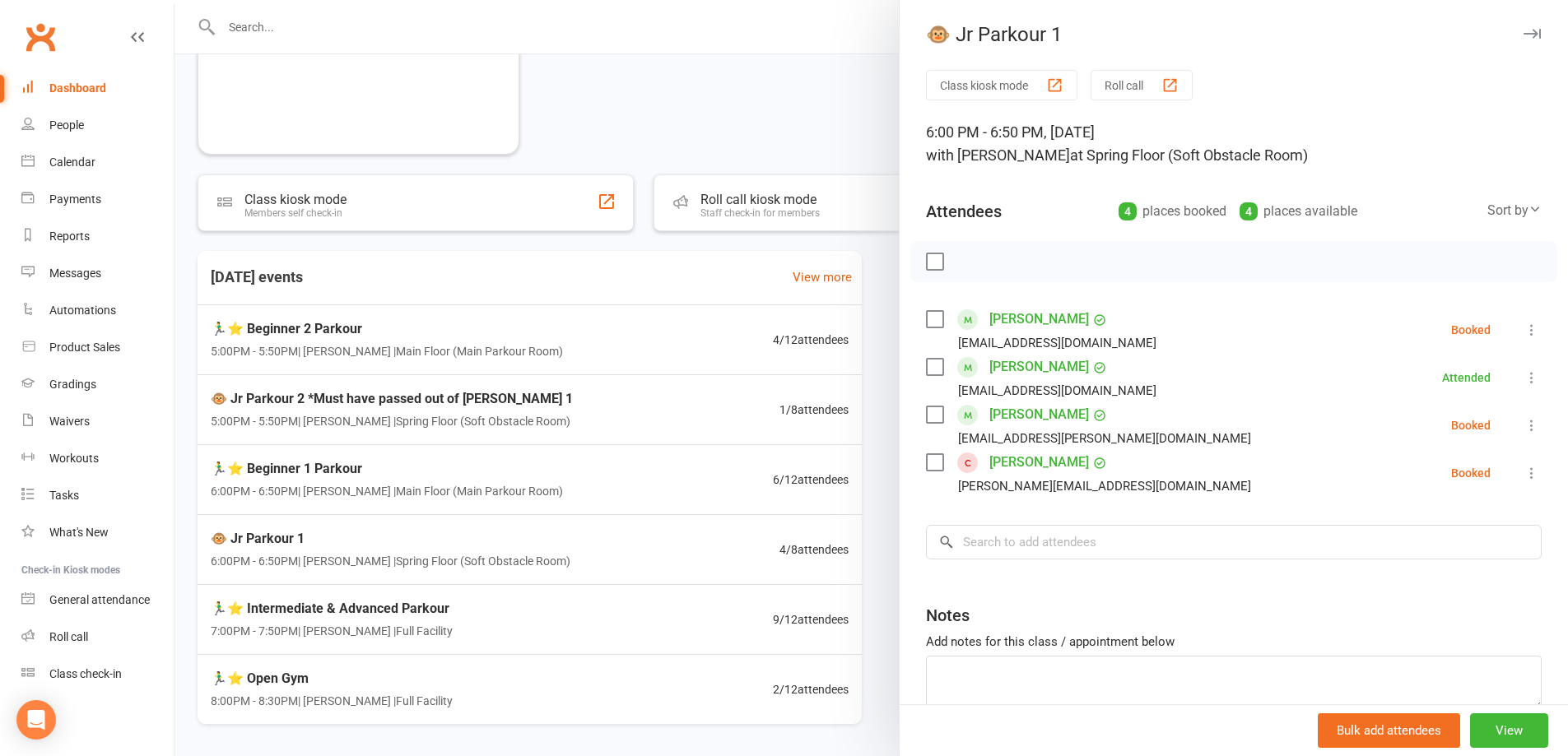
click at [491, 477] on div at bounding box center [872, 378] width 1394 height 756
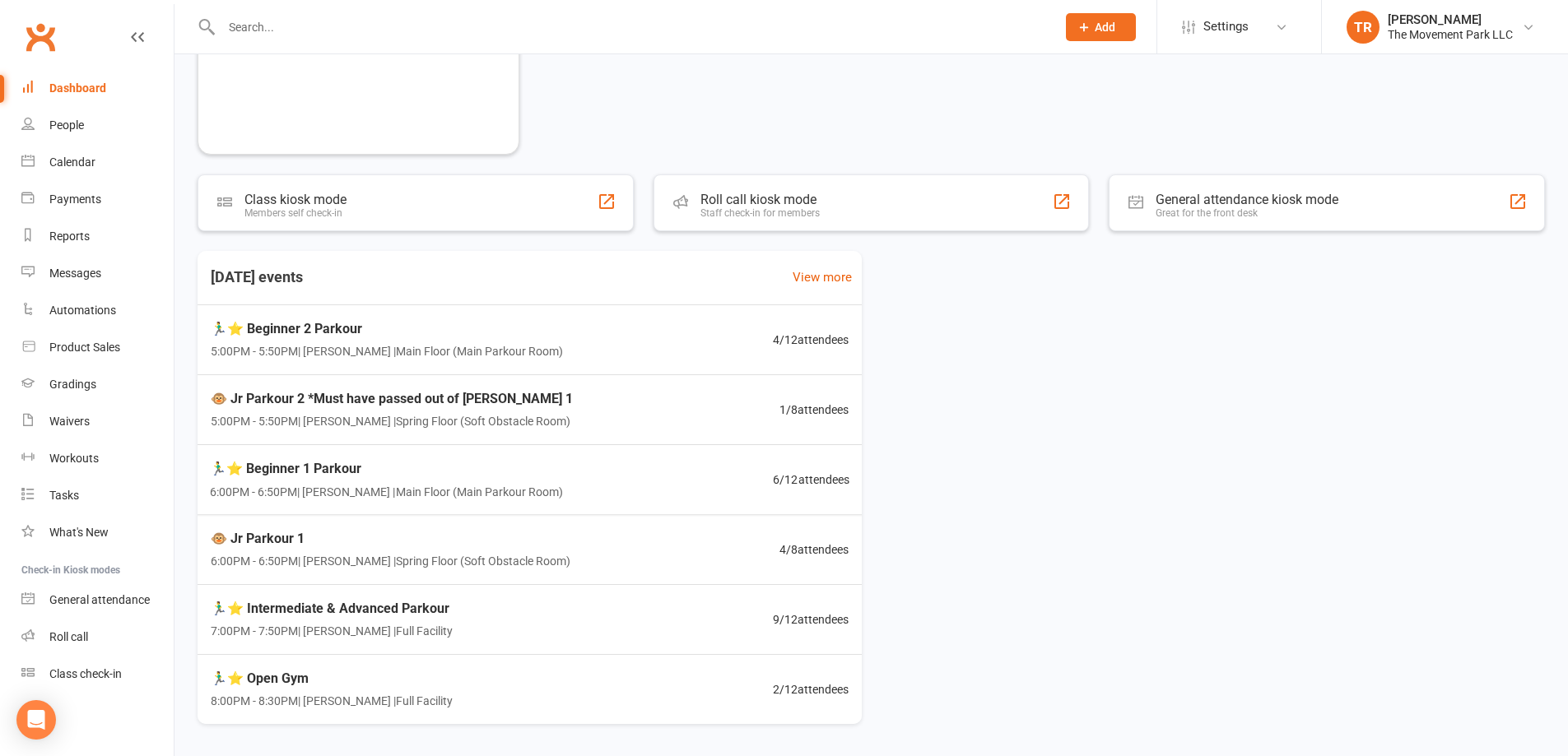
click at [491, 477] on span "🏃‍♂️⭐ Beginner 1 Parkour" at bounding box center [387, 469] width 353 height 21
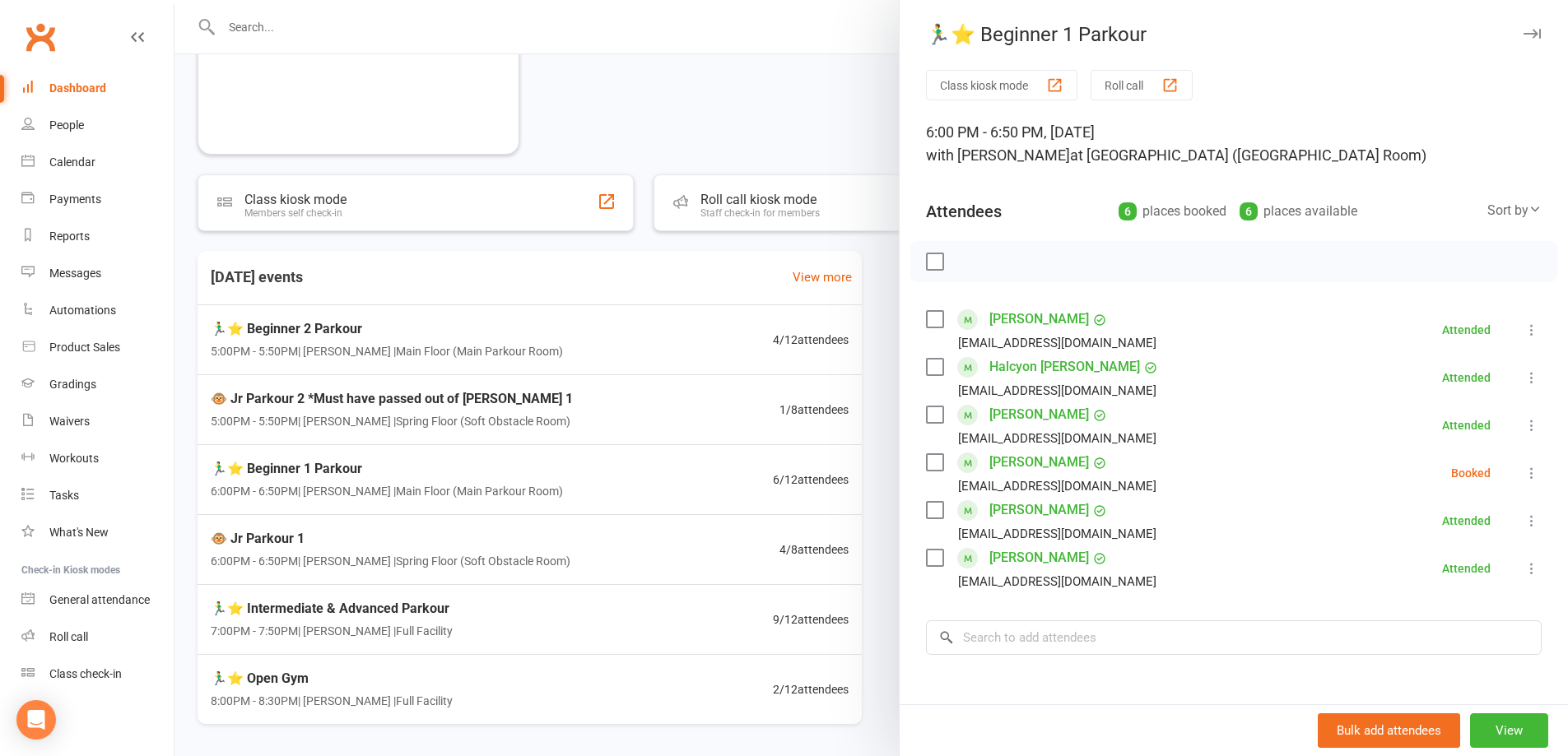
click at [414, 626] on div at bounding box center [872, 378] width 1394 height 756
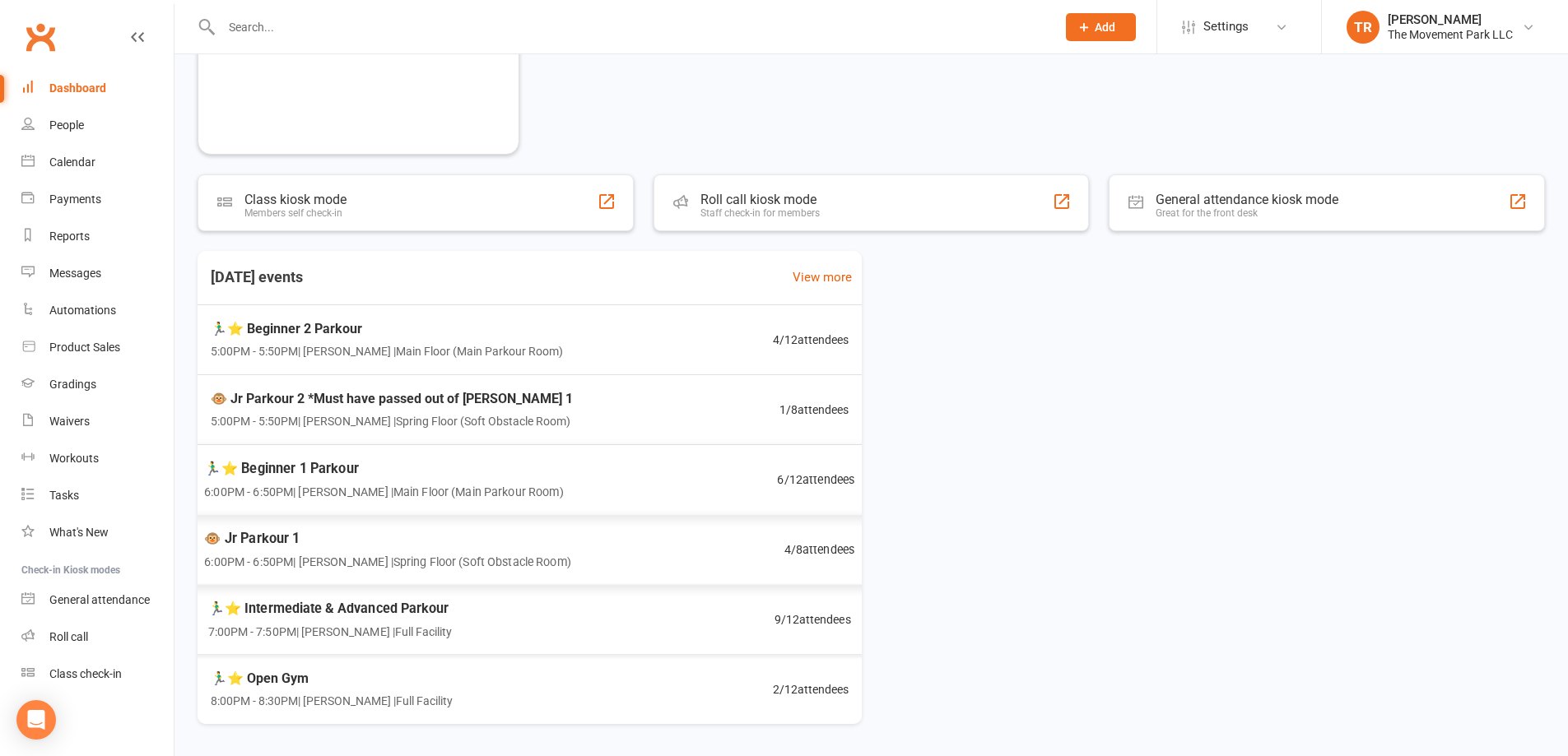
click at [464, 495] on span "6:00PM - 6:50PM | Rick King | Main Floor (Main Parkour Room)" at bounding box center [384, 492] width 360 height 19
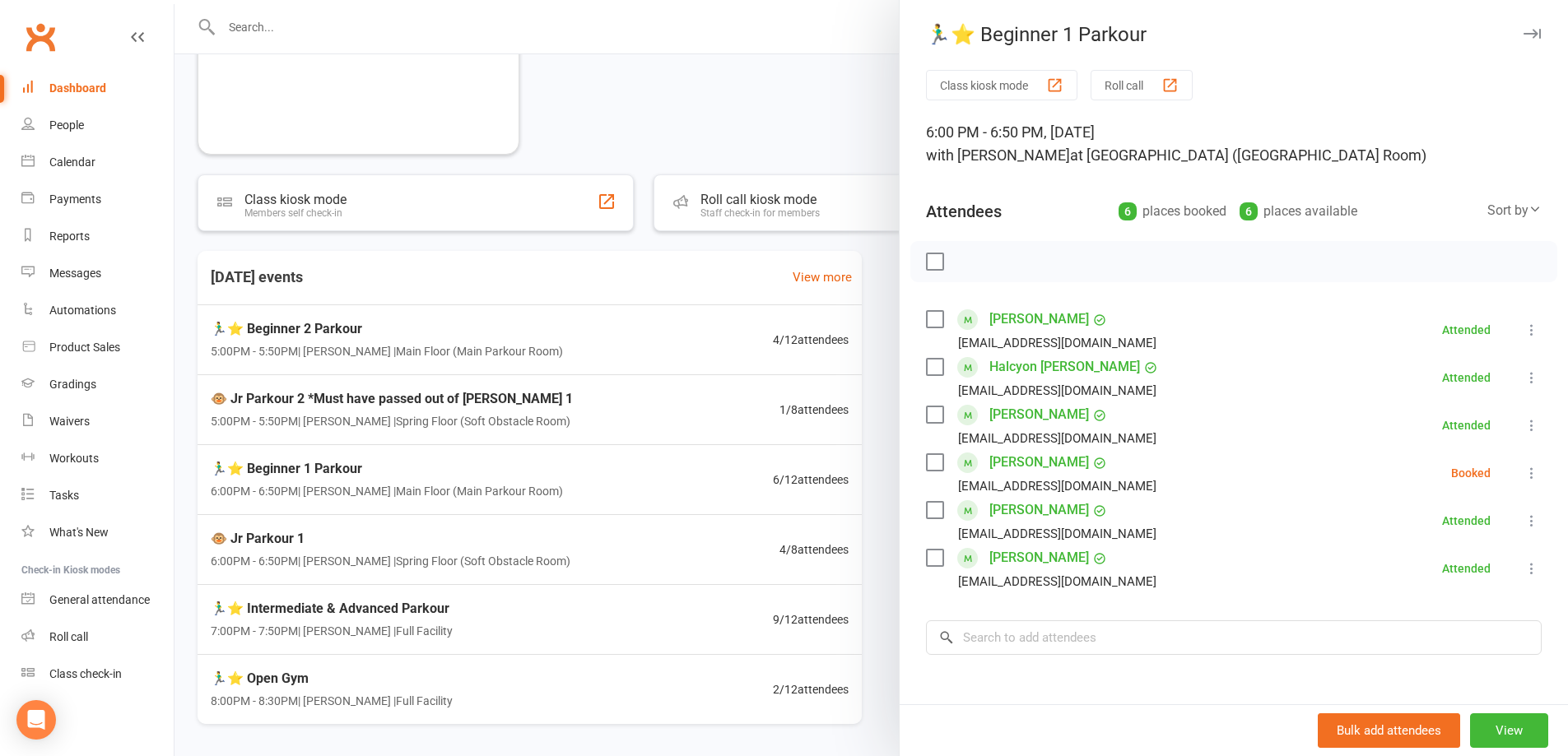
click at [369, 346] on div at bounding box center [872, 378] width 1394 height 756
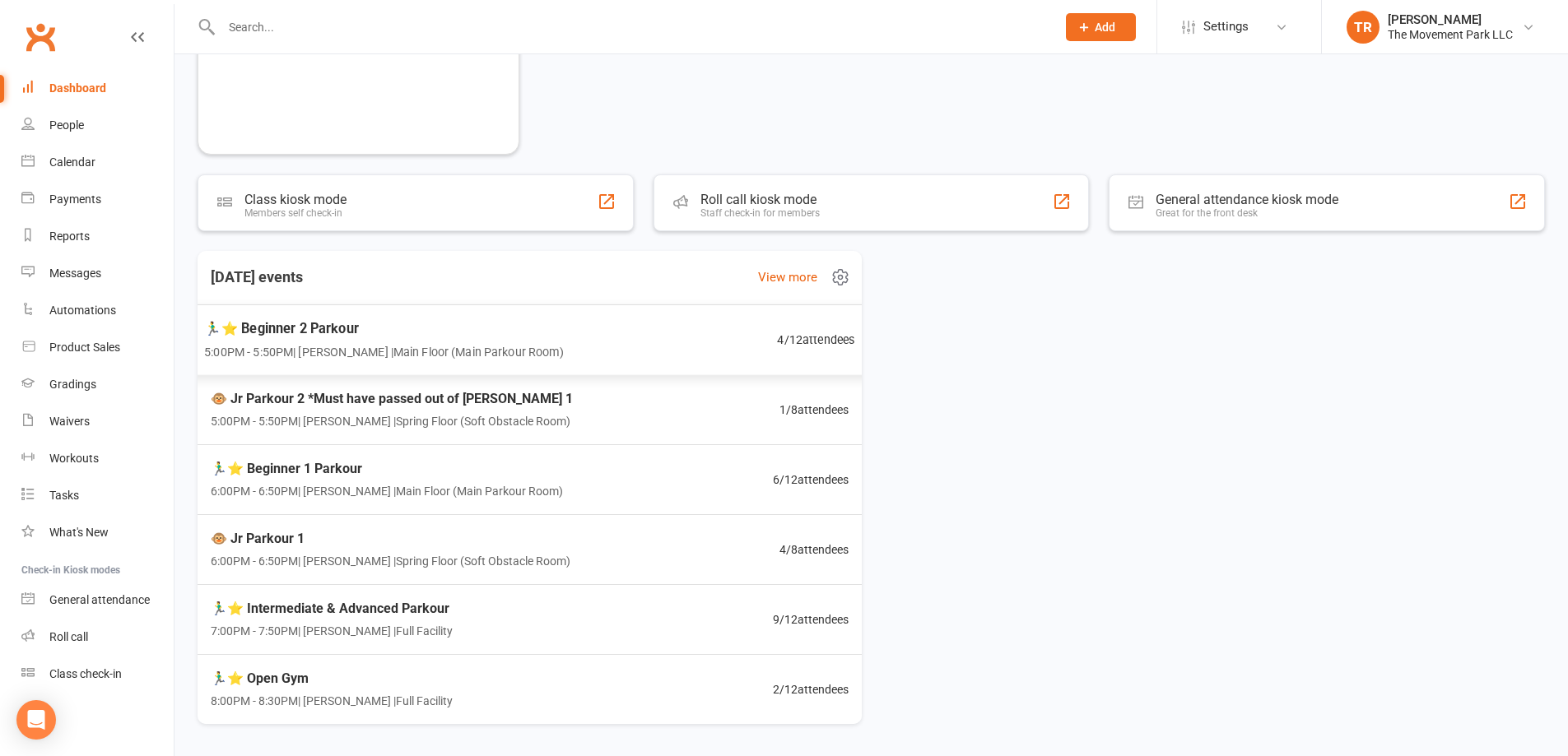
click at [643, 341] on div "🏃‍♂️⭐ Beginner 2 Parkour 5:00PM - 5:50PM | Rick King | Main Floor (Main Parkour…" at bounding box center [530, 340] width 691 height 72
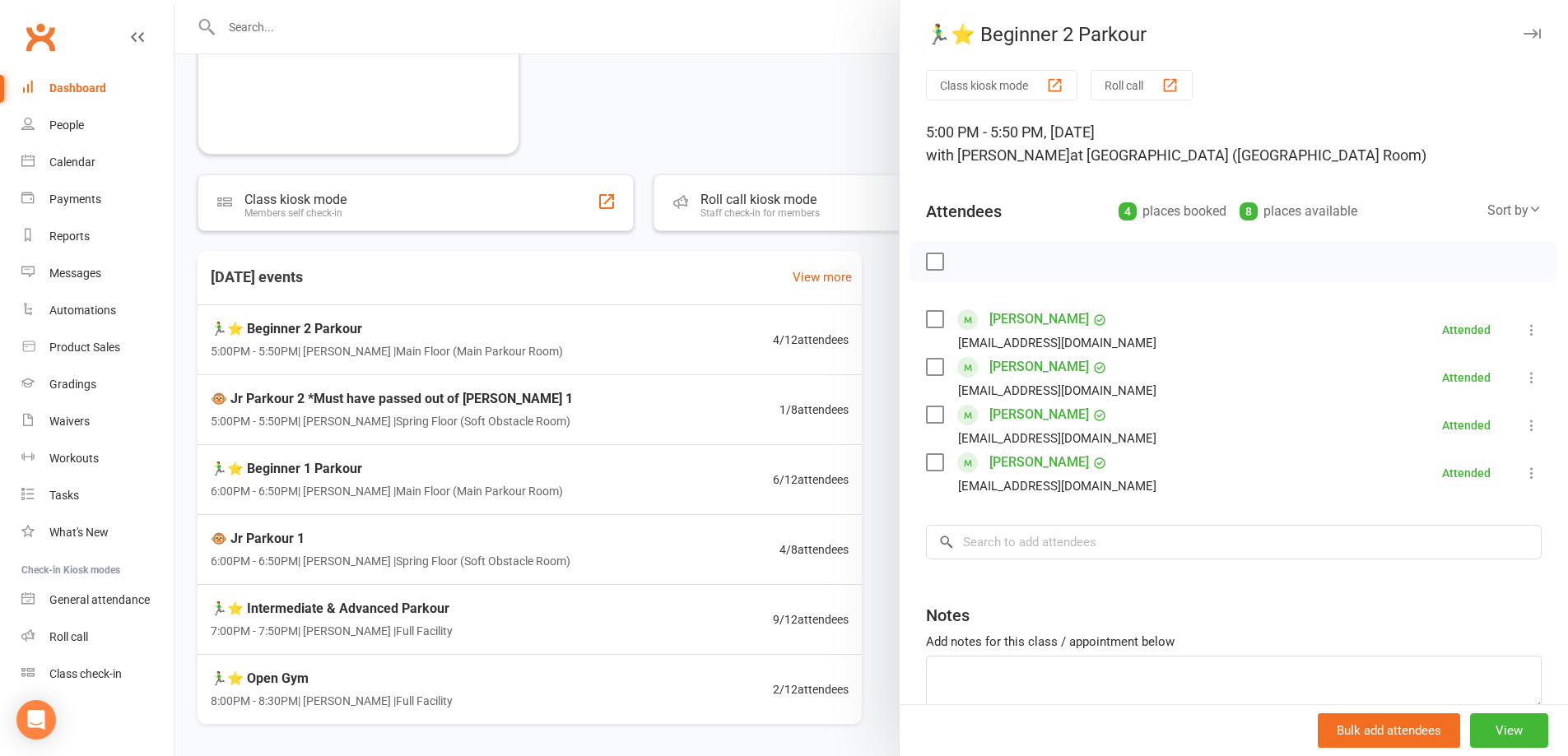
click at [1022, 416] on link "Justin Moore" at bounding box center [1039, 415] width 99 height 27
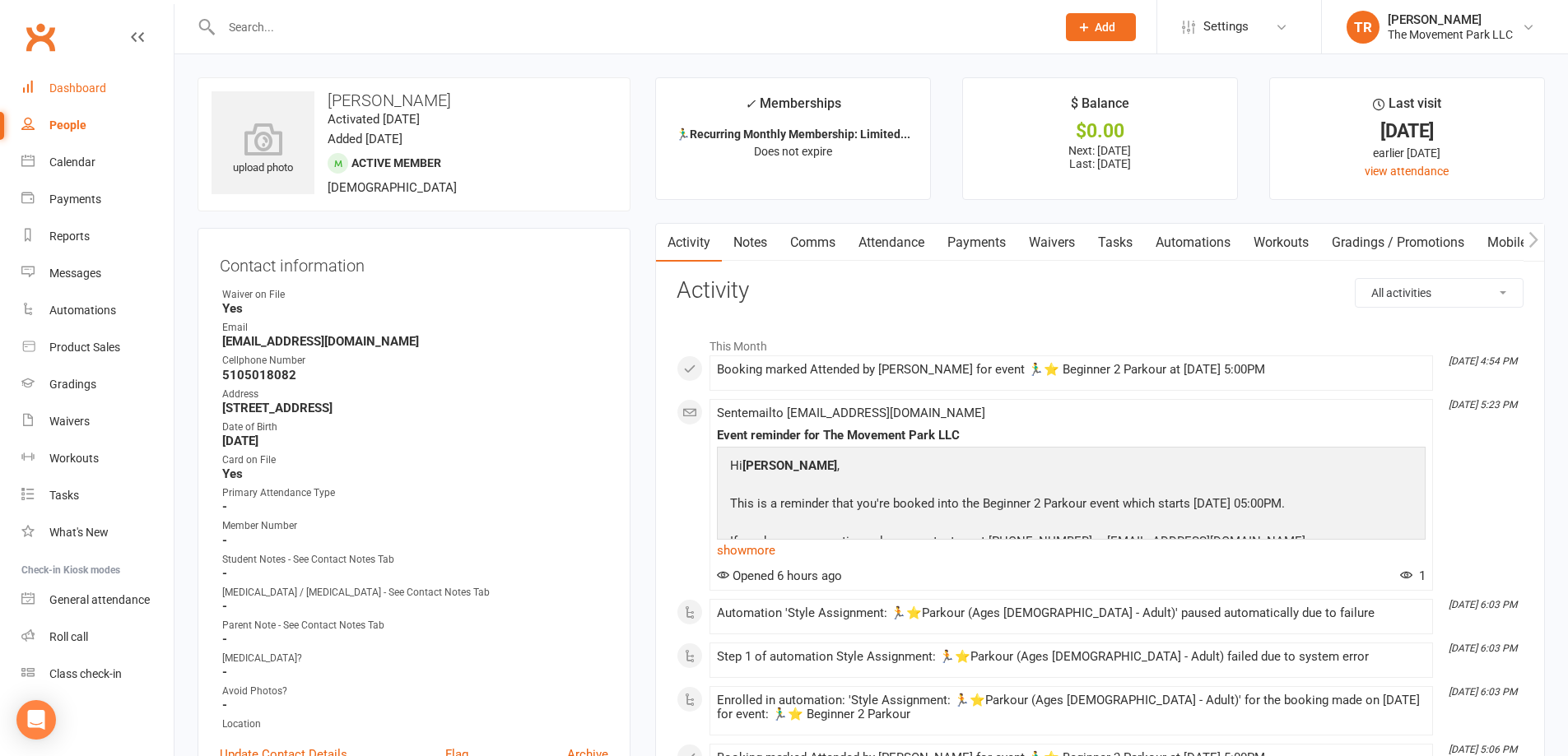
click at [66, 84] on div "Dashboard" at bounding box center [78, 87] width 57 height 13
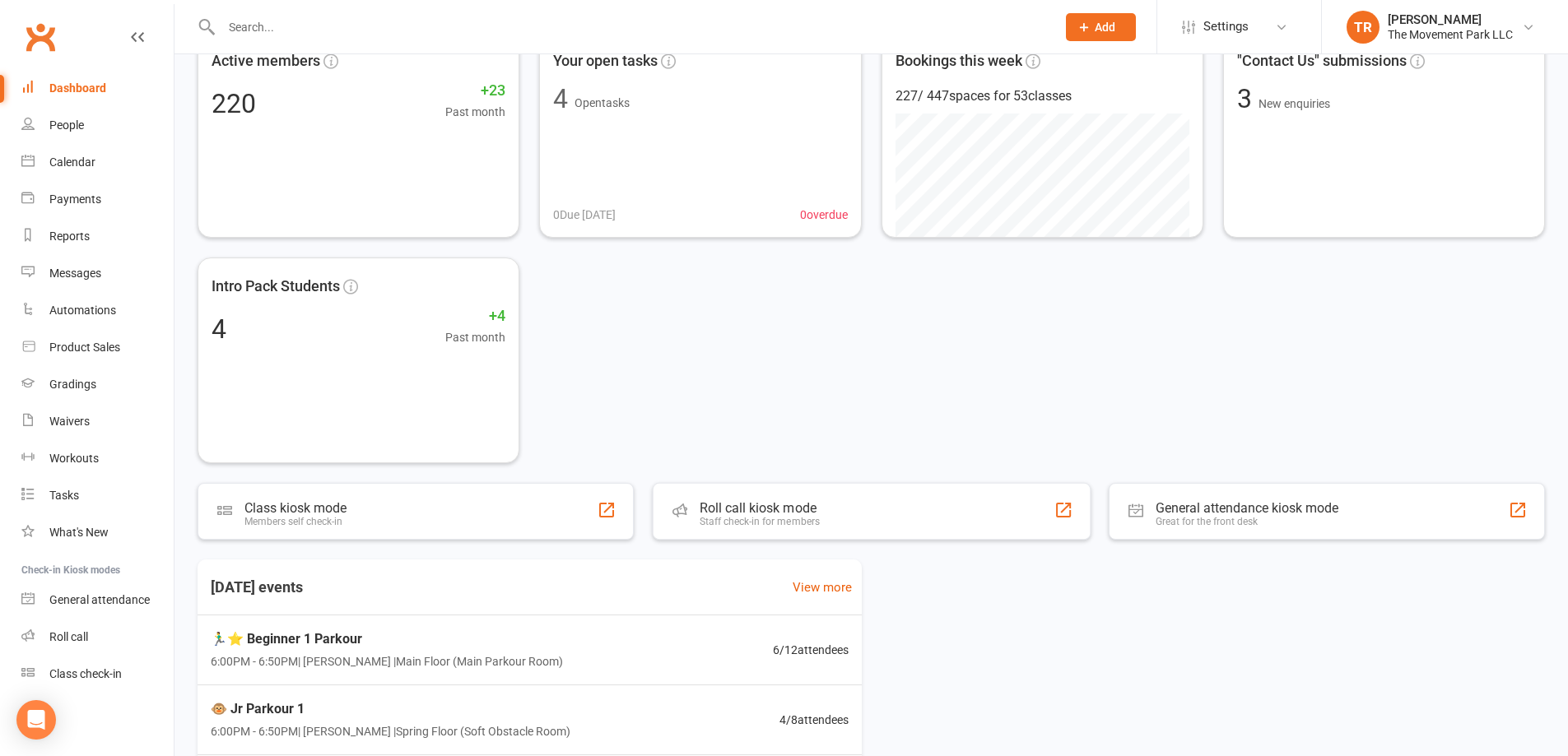
scroll to position [327, 0]
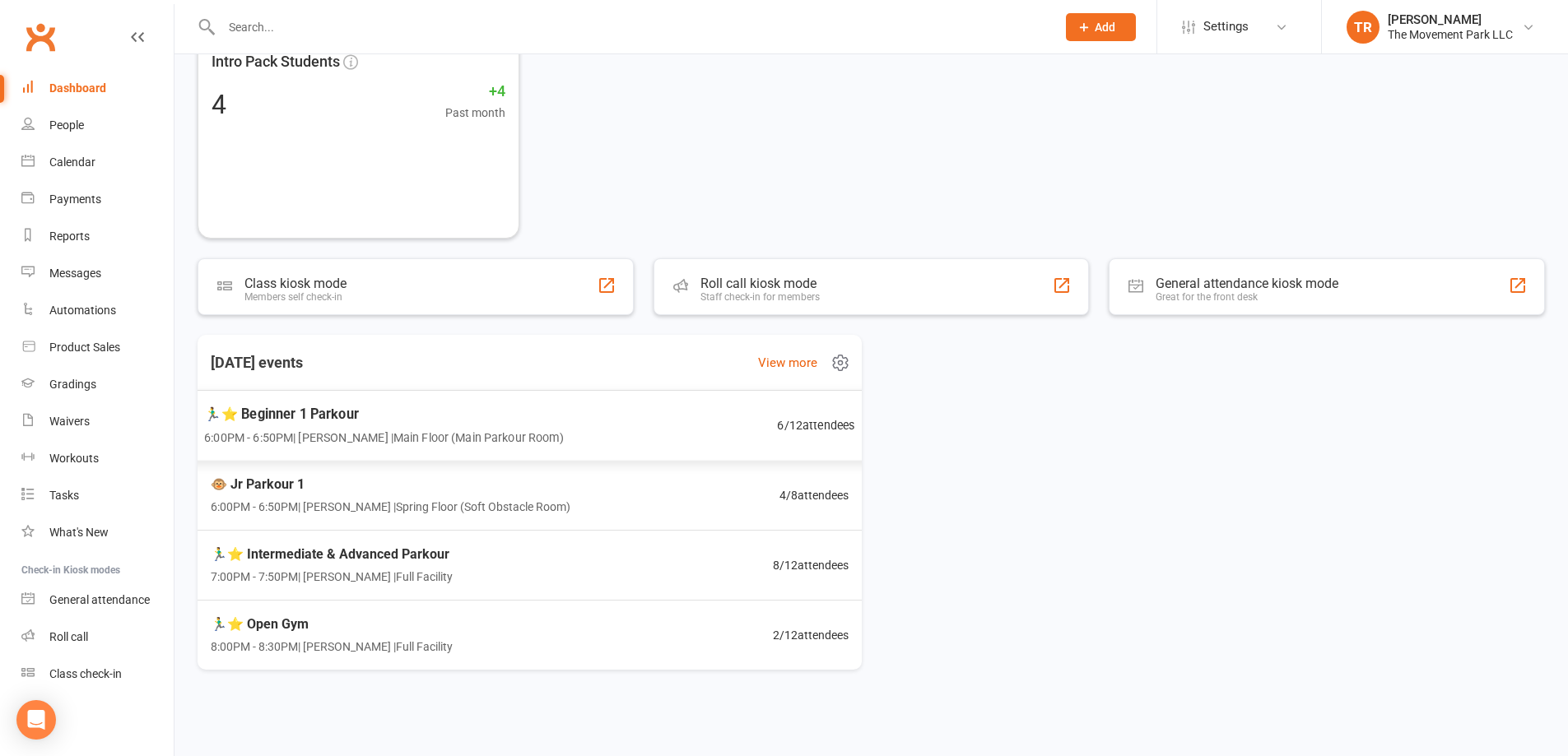
click at [566, 451] on div "🏃‍♂️⭐ Beginner 1 Parkour 6:00PM - 6:50PM | Rick King | Main Floor (Main Parkour…" at bounding box center [530, 426] width 691 height 72
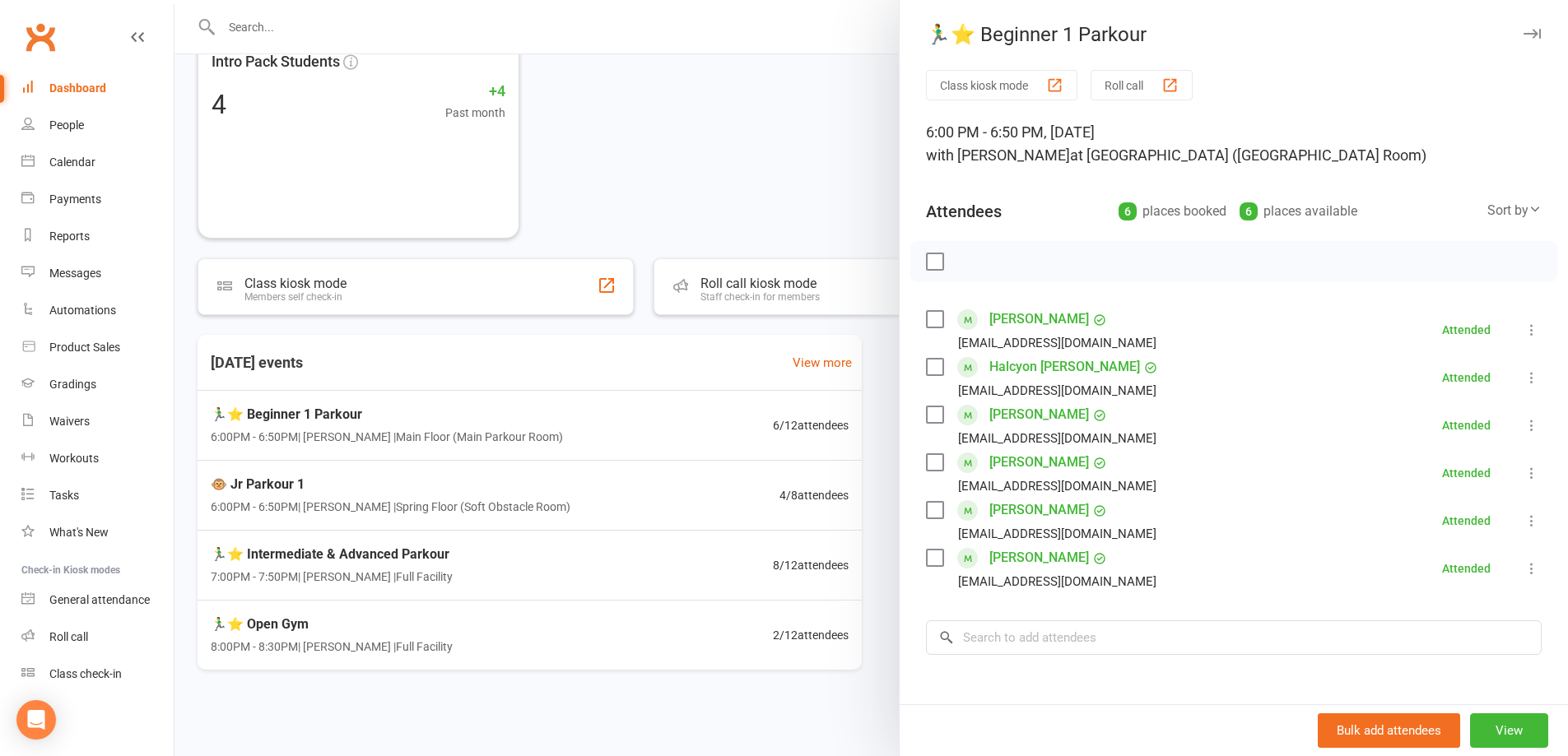
click at [585, 501] on div at bounding box center [872, 378] width 1394 height 756
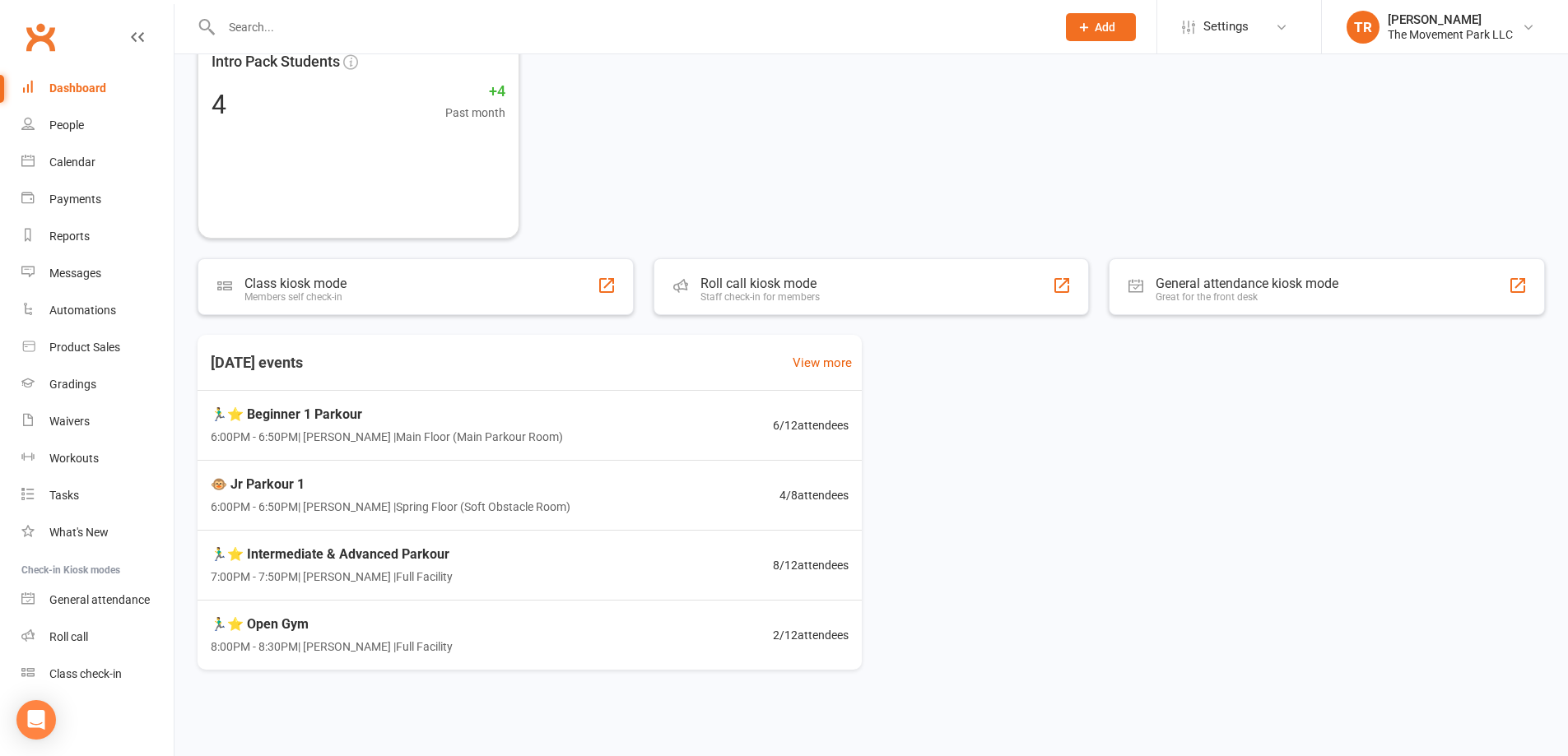
click at [586, 501] on div "🐵 Jr Parkour 1 6:00PM - 6:50PM | Kyla Anderson | Spring Floor (Soft Obstacle Ro…" at bounding box center [530, 496] width 677 height 70
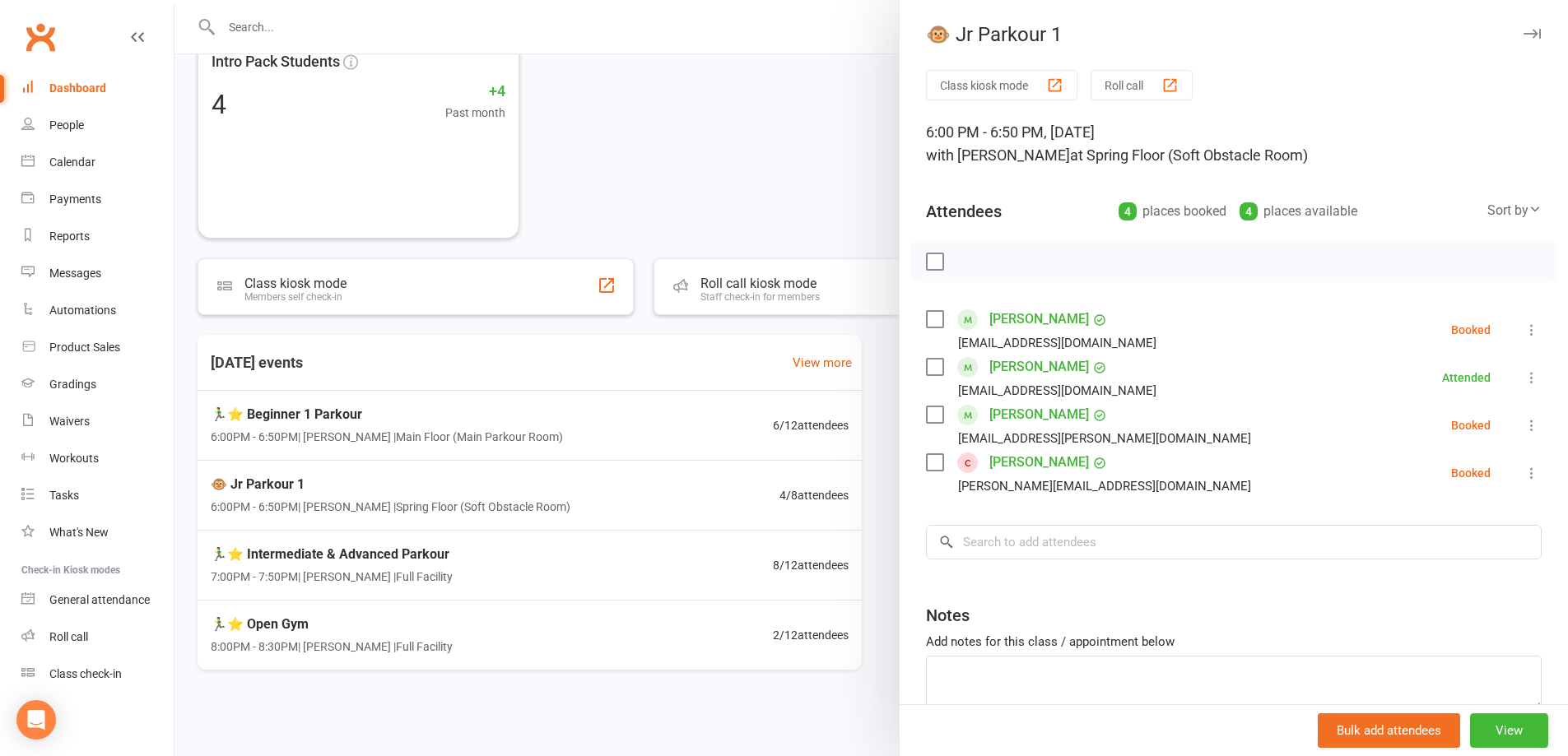
click at [1523, 428] on icon at bounding box center [1531, 425] width 16 height 16
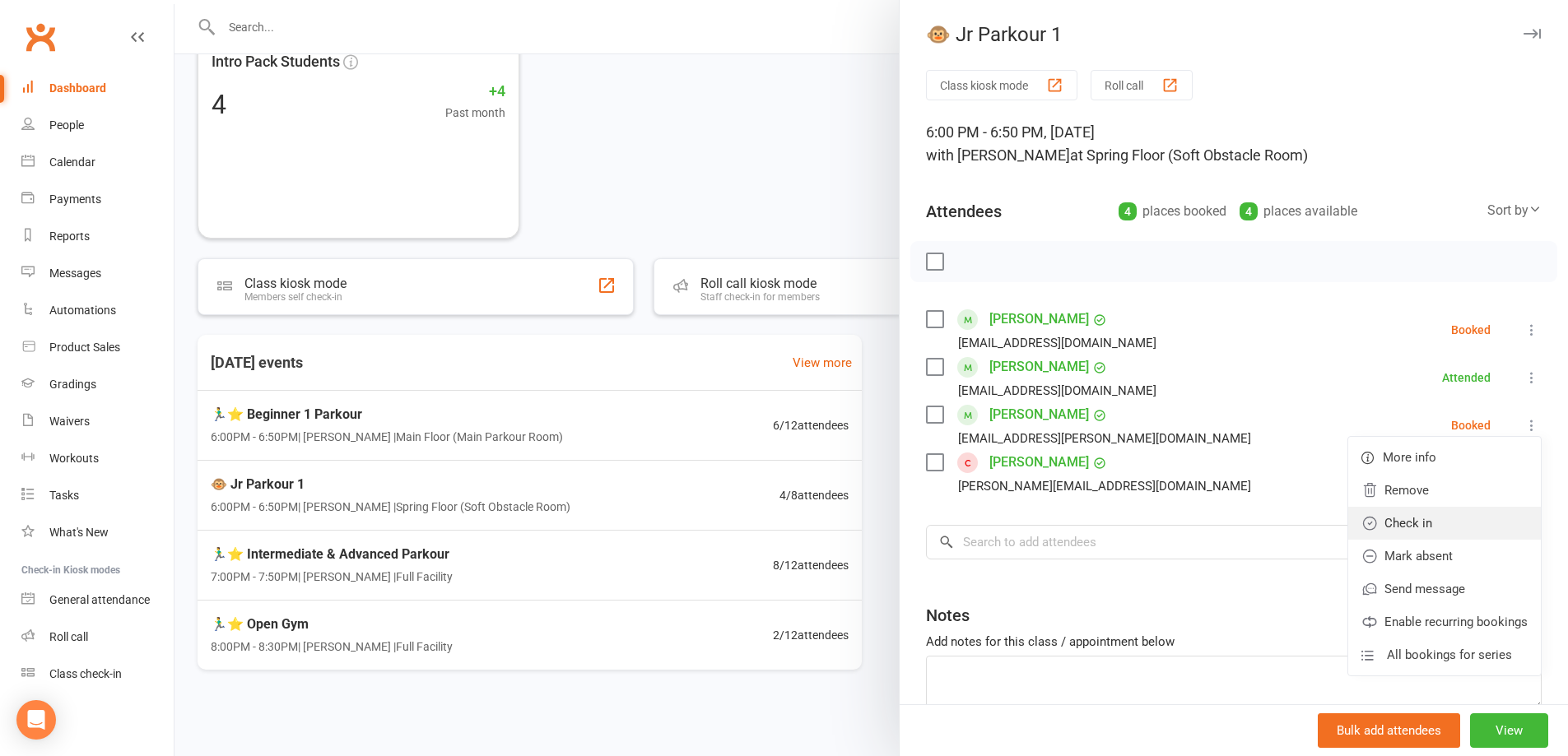
click at [1484, 522] on link "Check in" at bounding box center [1445, 524] width 193 height 33
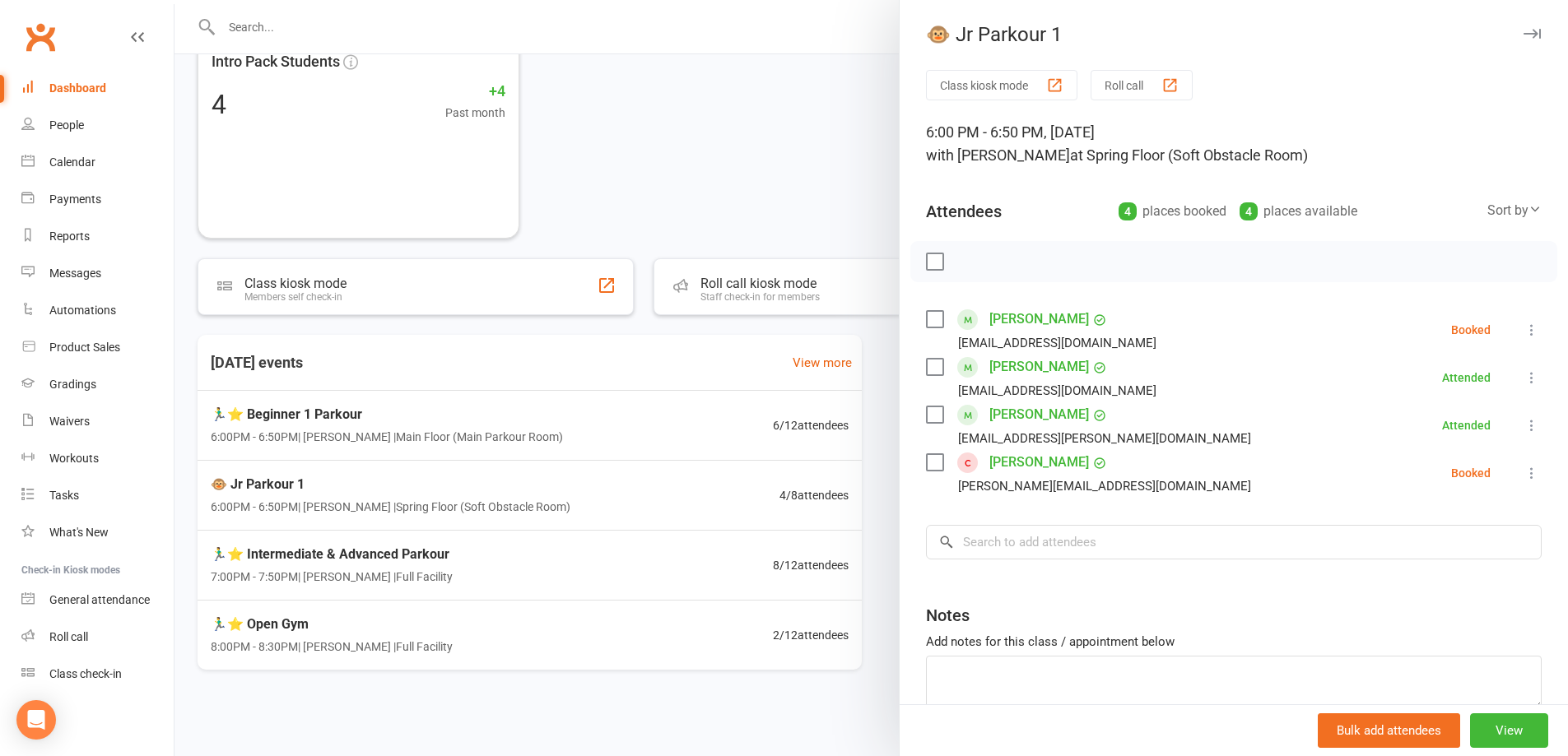
click at [1523, 475] on icon at bounding box center [1531, 473] width 16 height 16
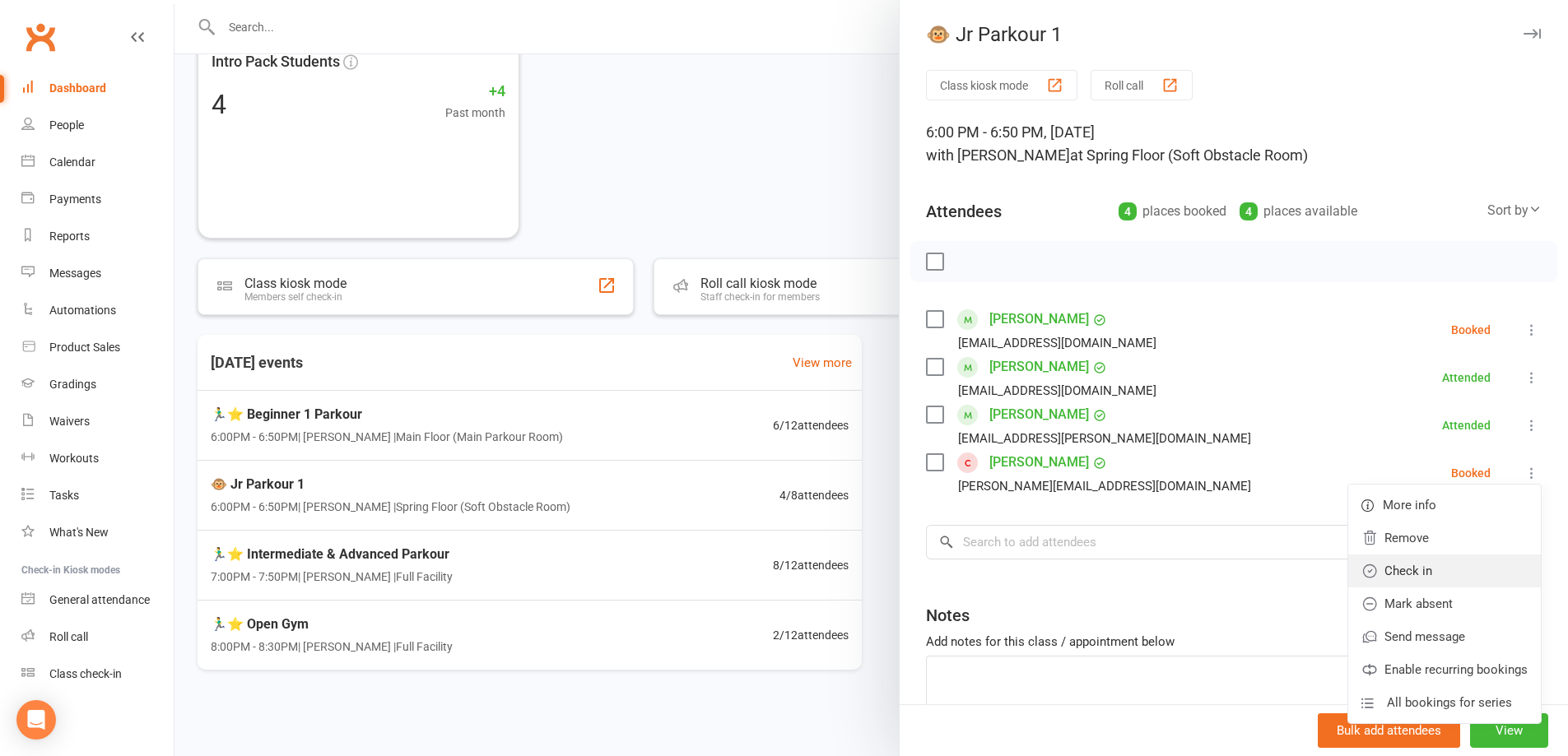
click at [1469, 586] on link "Check in" at bounding box center [1445, 571] width 193 height 33
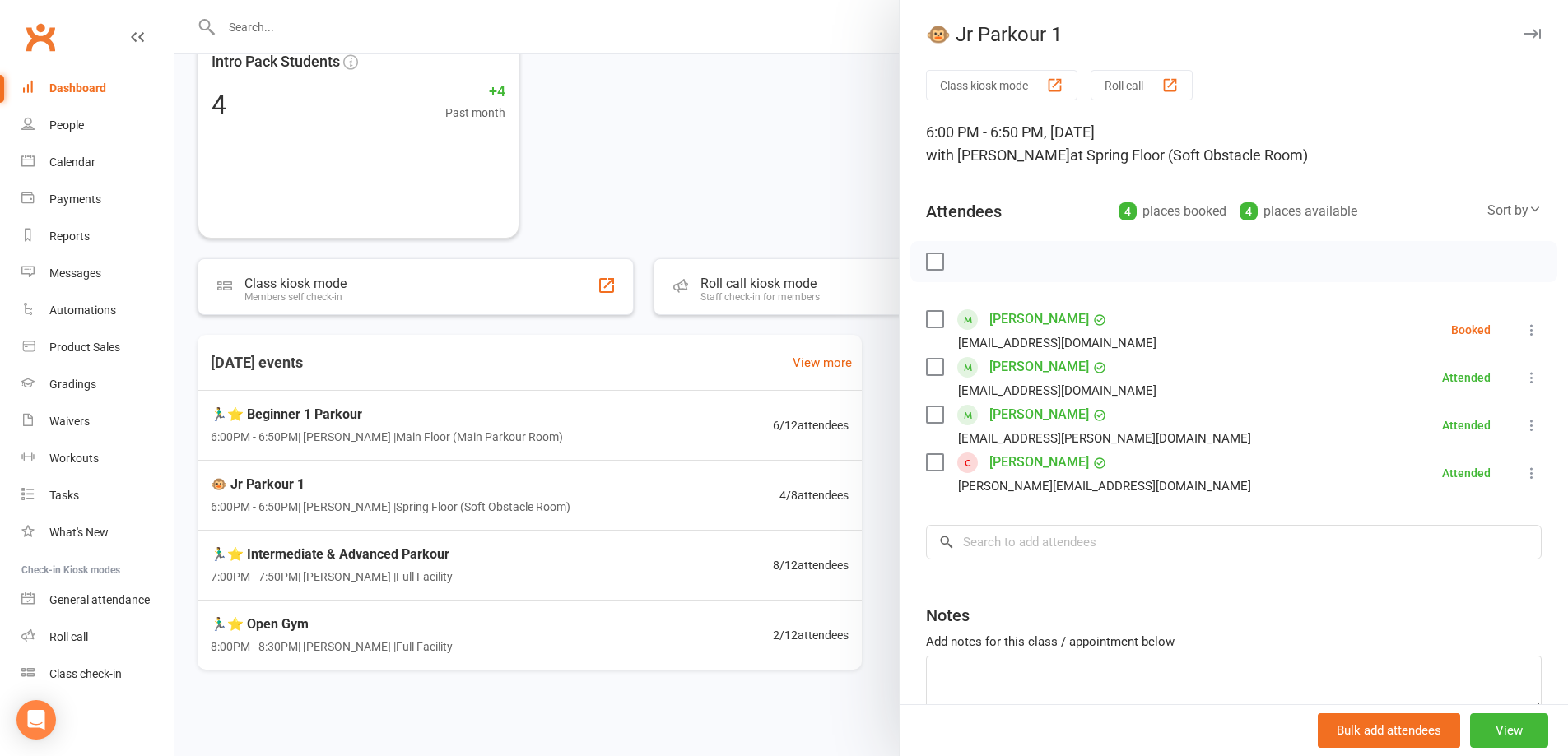
click at [1519, 328] on div "Class kiosk mode Roll call 6:00 PM - 6:50 PM, Wednesday, August, 13, 2025 with …" at bounding box center [1235, 431] width 669 height 723
click at [1523, 329] on icon at bounding box center [1531, 329] width 16 height 16
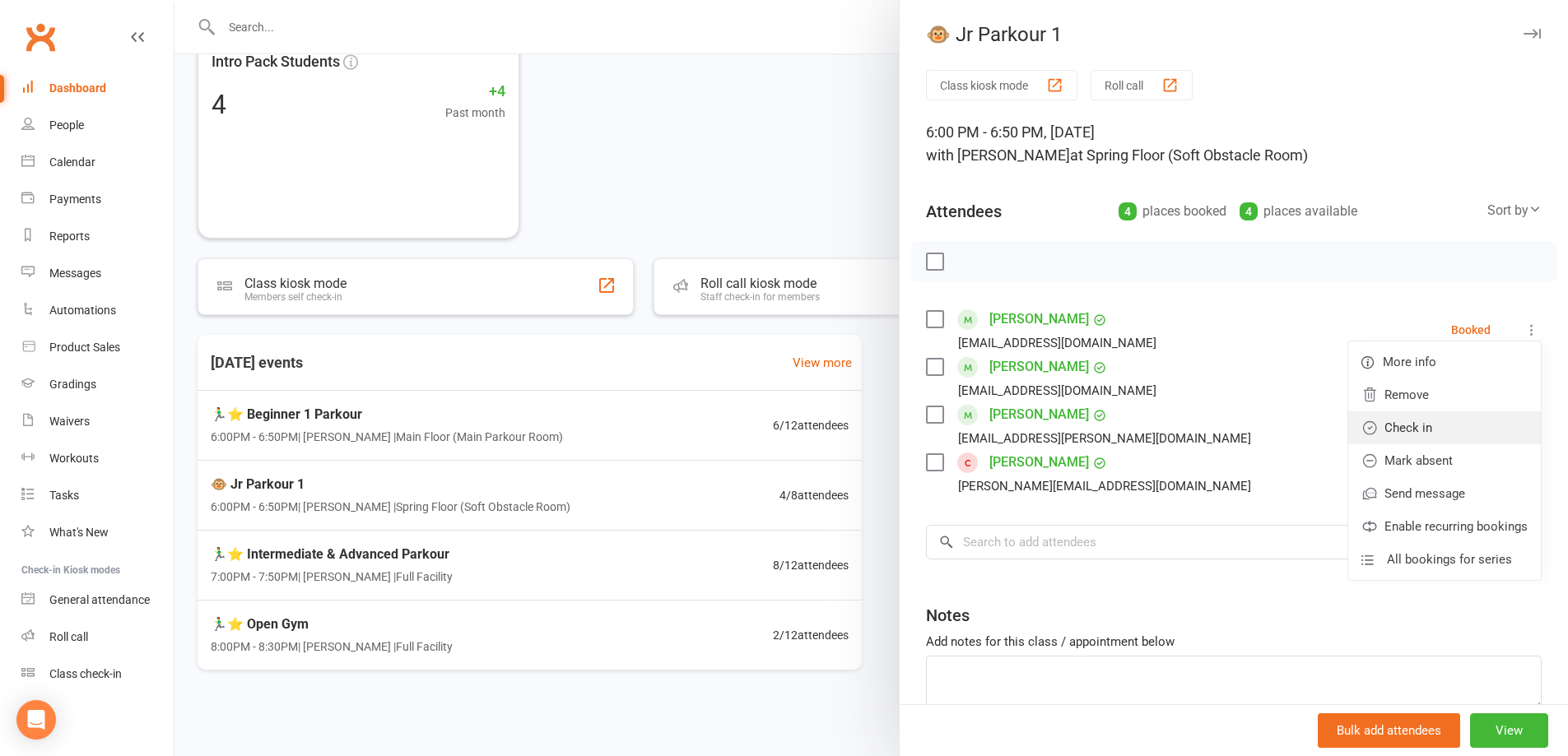
click at [1481, 433] on link "Check in" at bounding box center [1445, 428] width 193 height 33
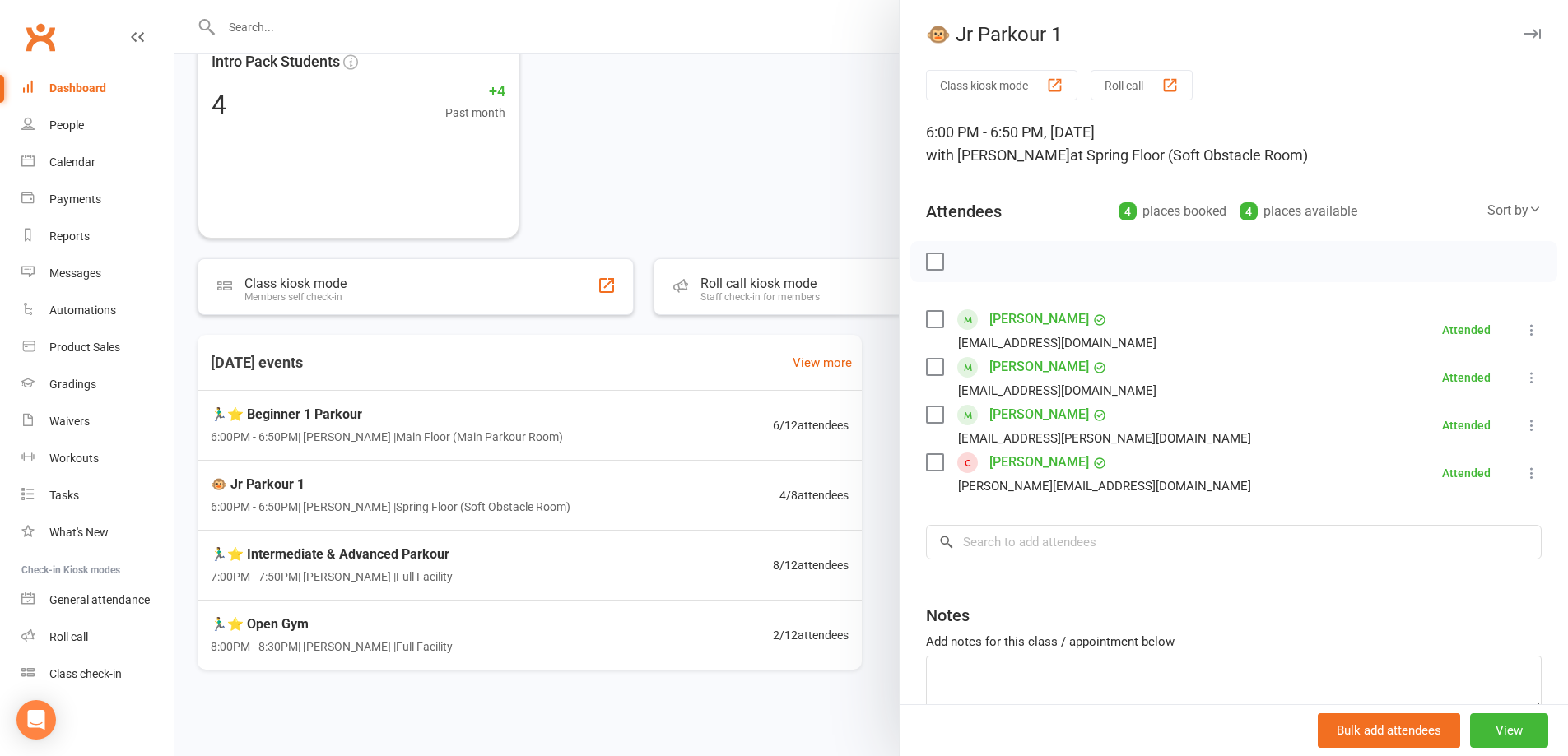
click at [707, 424] on div at bounding box center [872, 378] width 1394 height 756
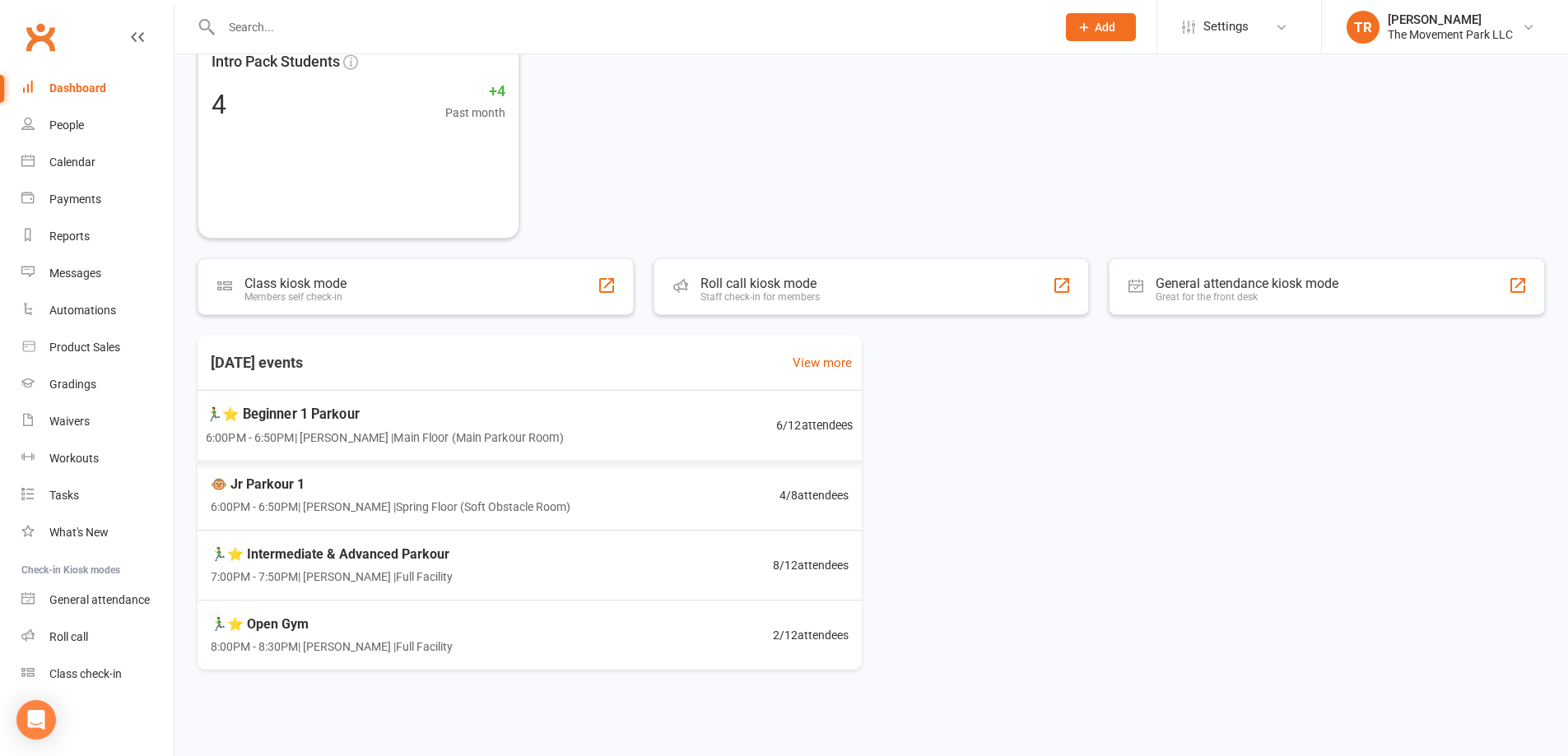
click at [707, 424] on div "🏃‍♂️⭐ Beginner 1 Parkour 6:00PM - 6:50PM | Rick King | Main Floor (Main Parkour…" at bounding box center [530, 425] width 688 height 71
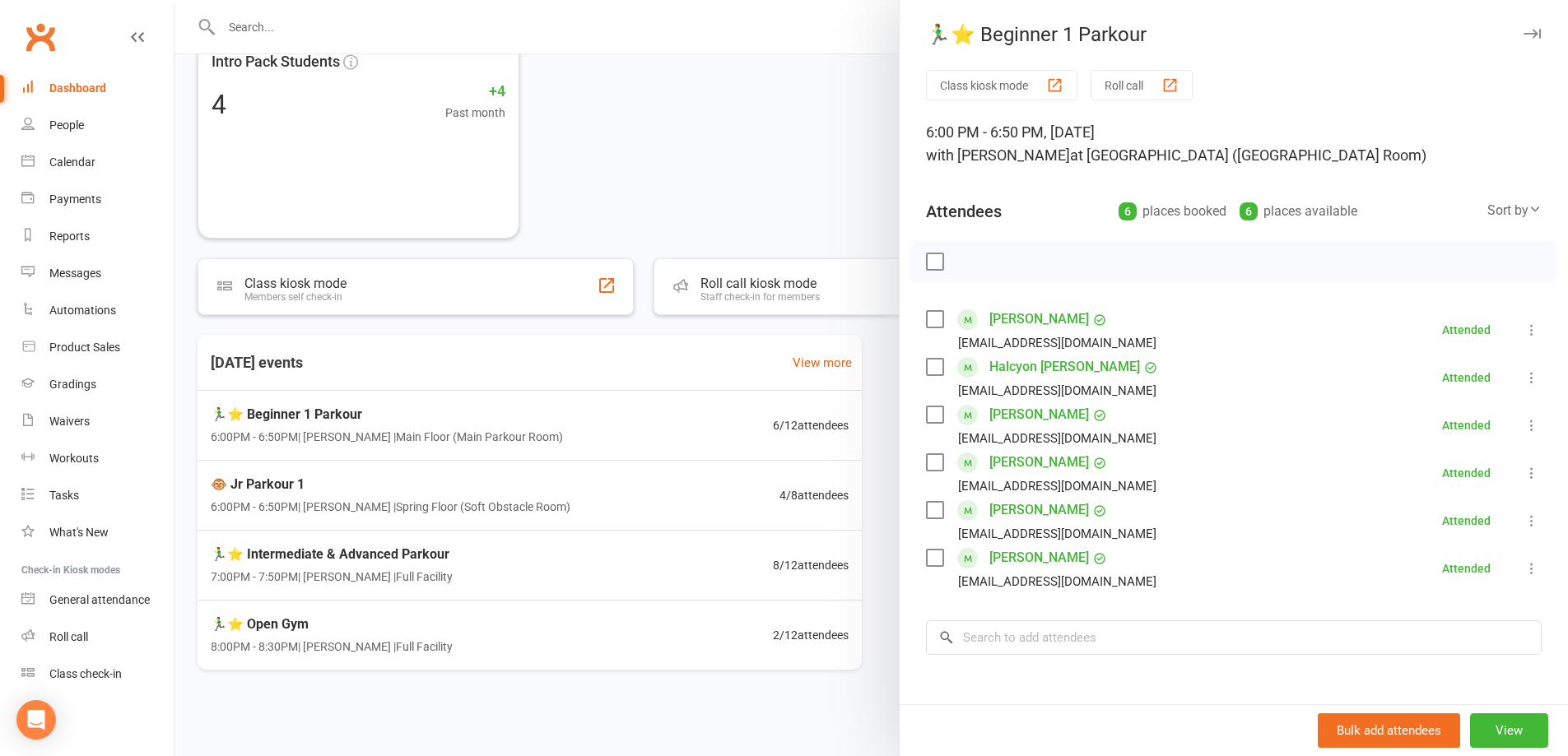
click at [688, 499] on div at bounding box center [872, 378] width 1394 height 756
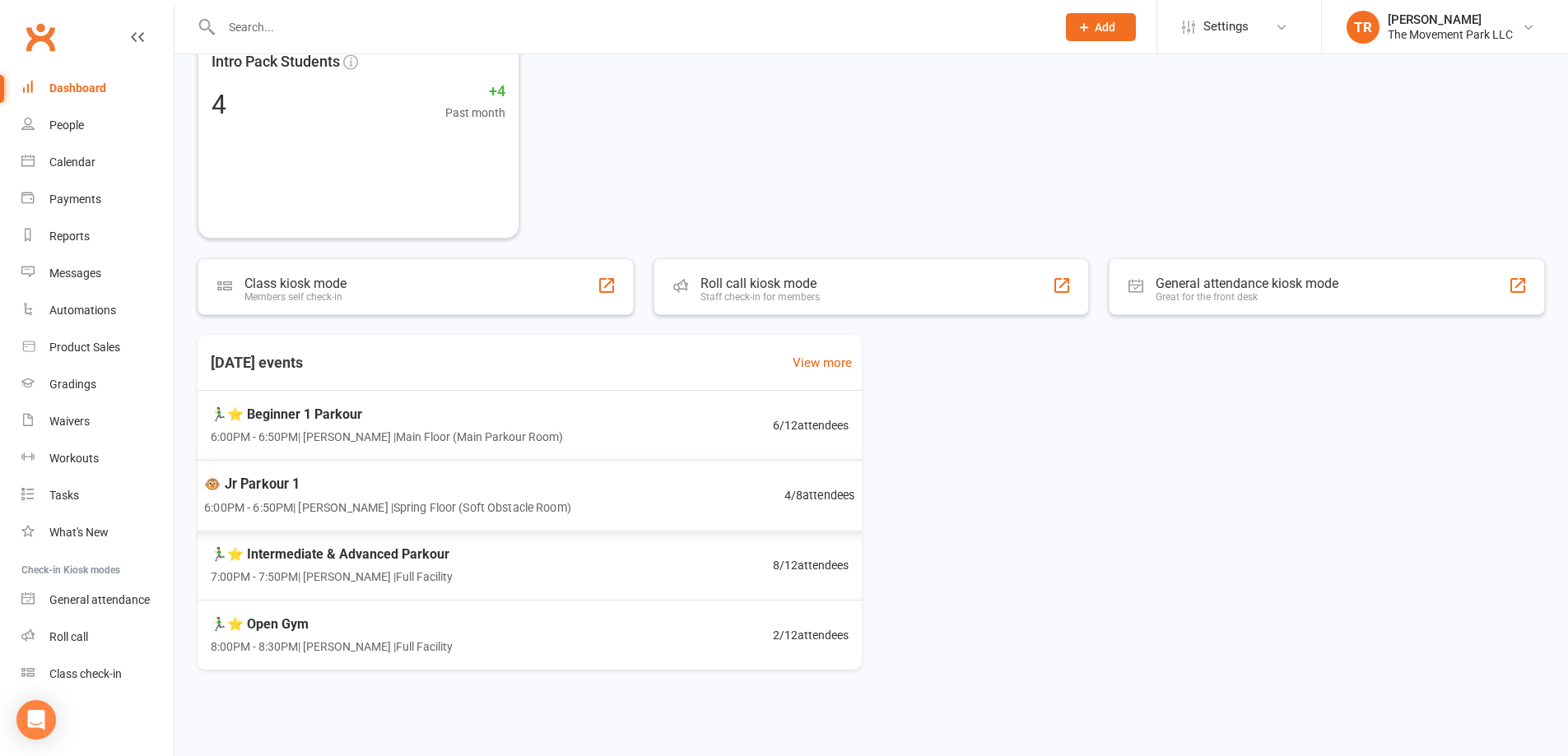
click at [755, 512] on div "🐵 Jr Parkour 1 6:00PM - 6:50PM | Kyla Anderson | Spring Floor (Soft Obstacle Ro…" at bounding box center [530, 496] width 691 height 72
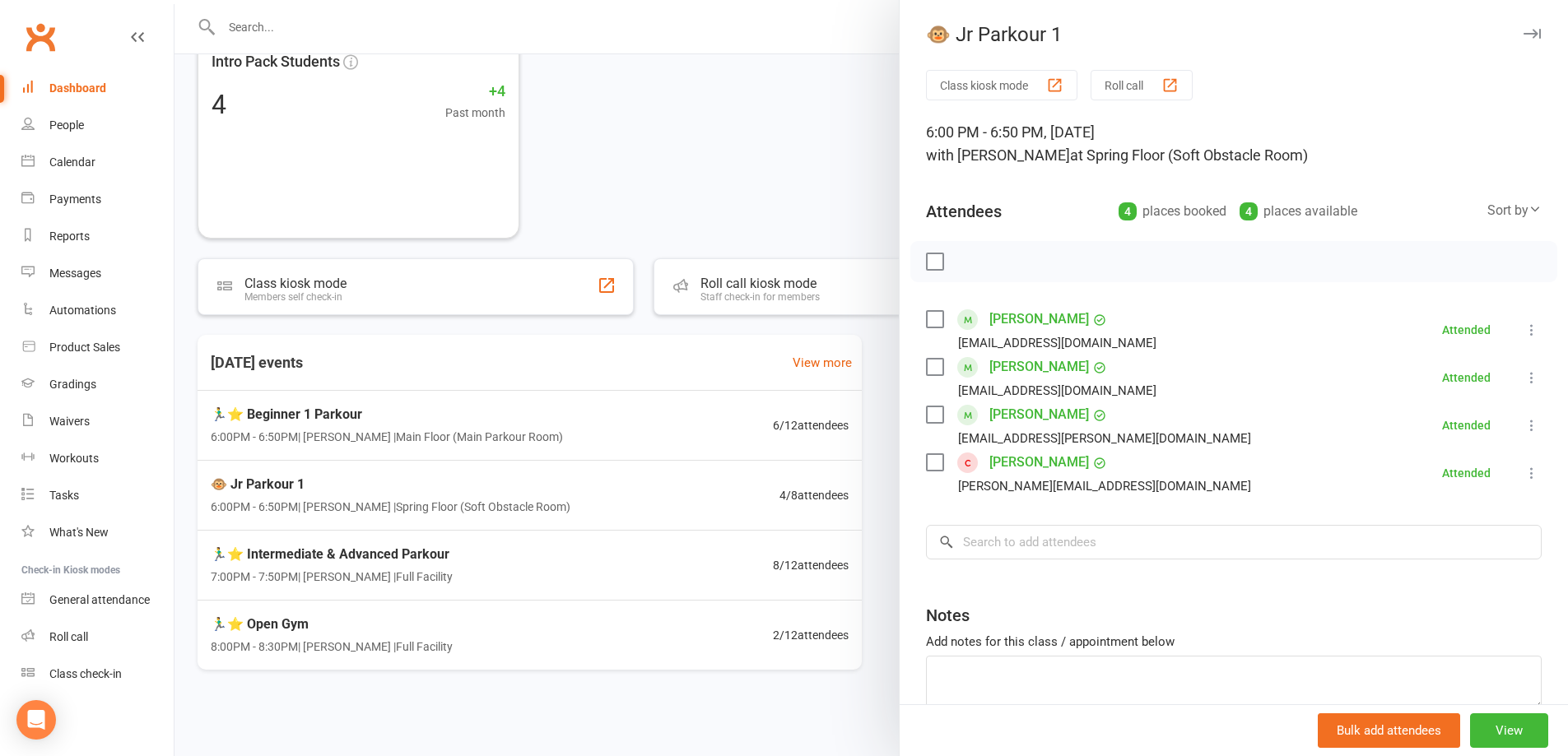
click at [1030, 457] on link "Nalan Venkatesh" at bounding box center [1039, 462] width 99 height 27
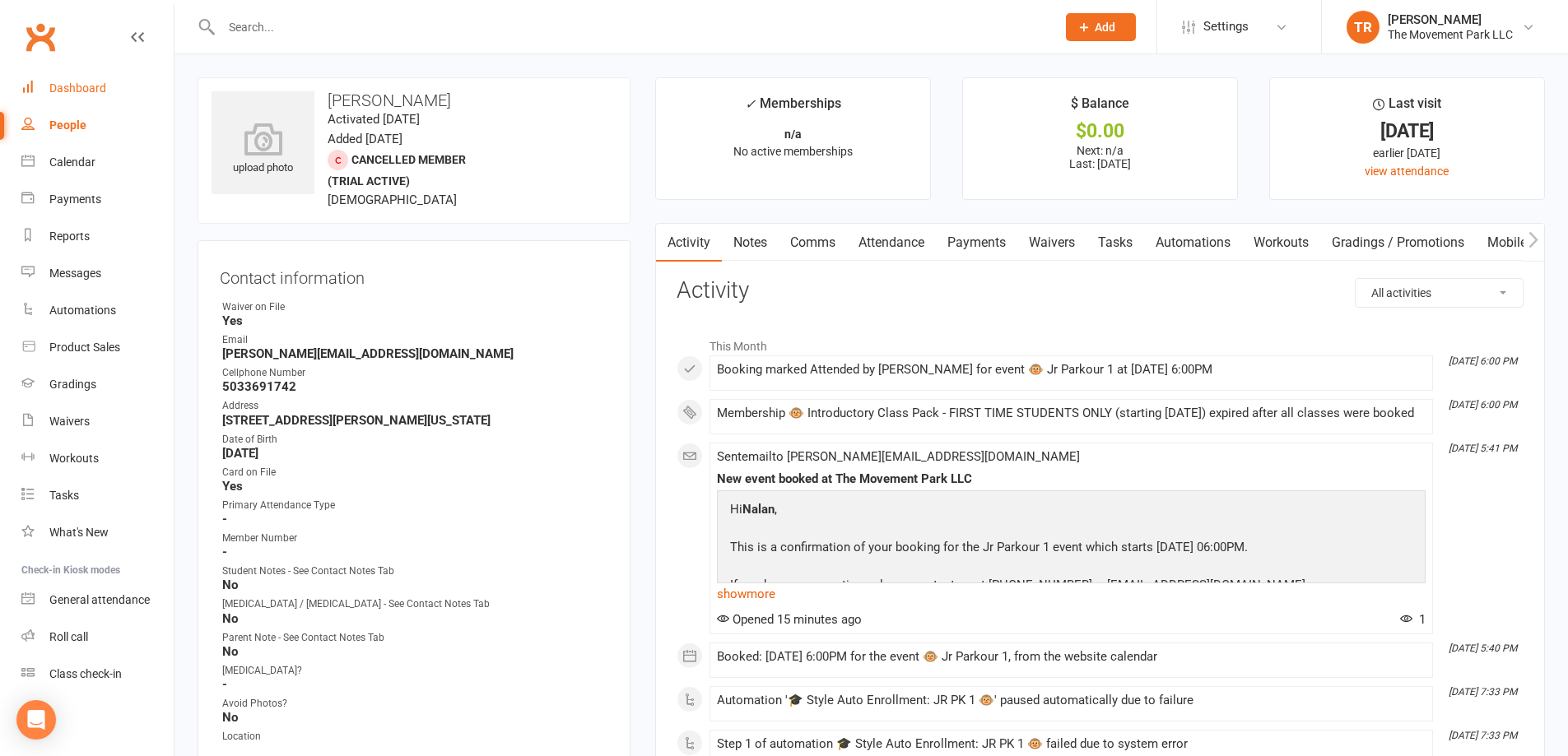
click at [68, 82] on div "Dashboard" at bounding box center [78, 87] width 57 height 13
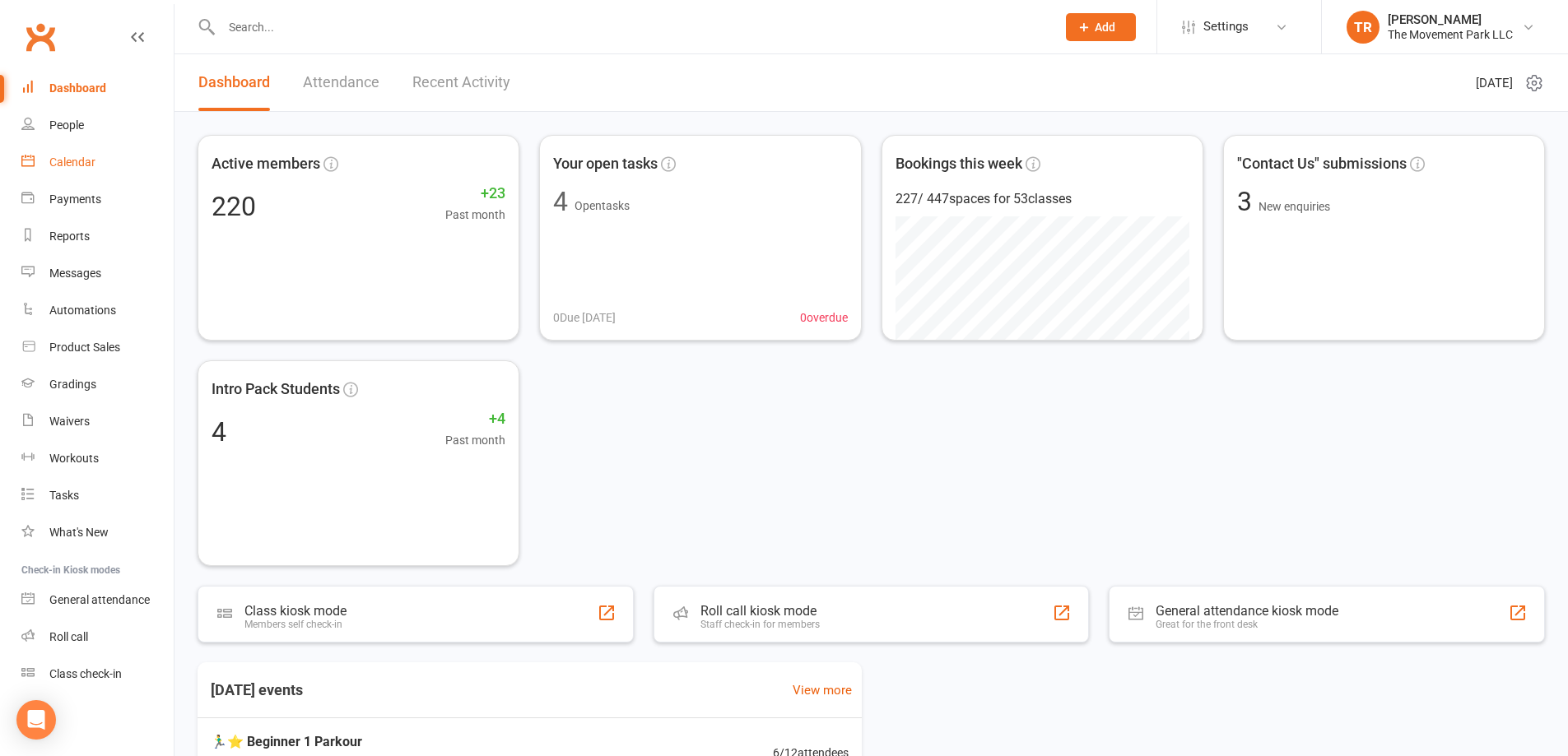
click at [72, 161] on div "Calendar" at bounding box center [73, 161] width 46 height 13
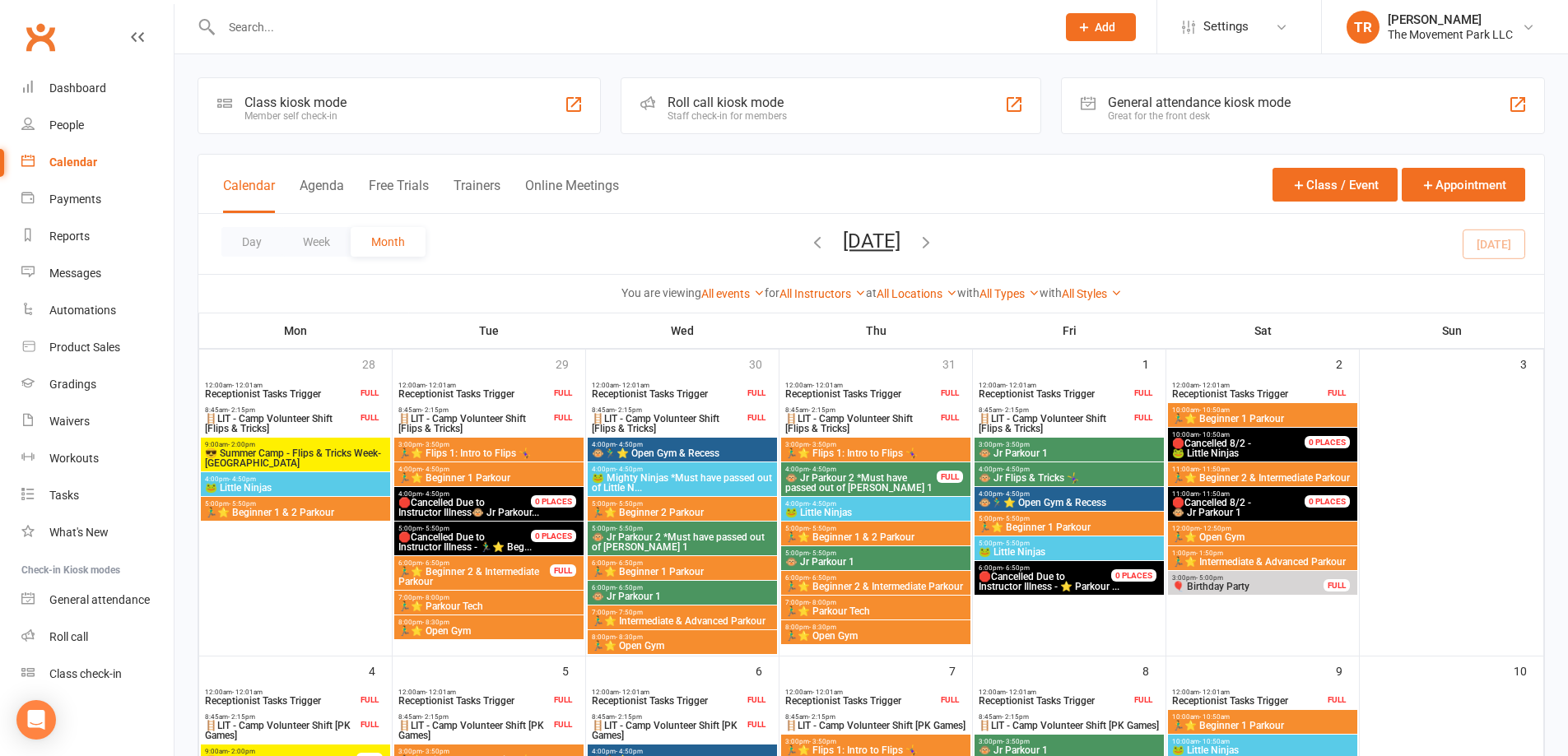
click at [935, 235] on icon "button" at bounding box center [926, 242] width 18 height 18
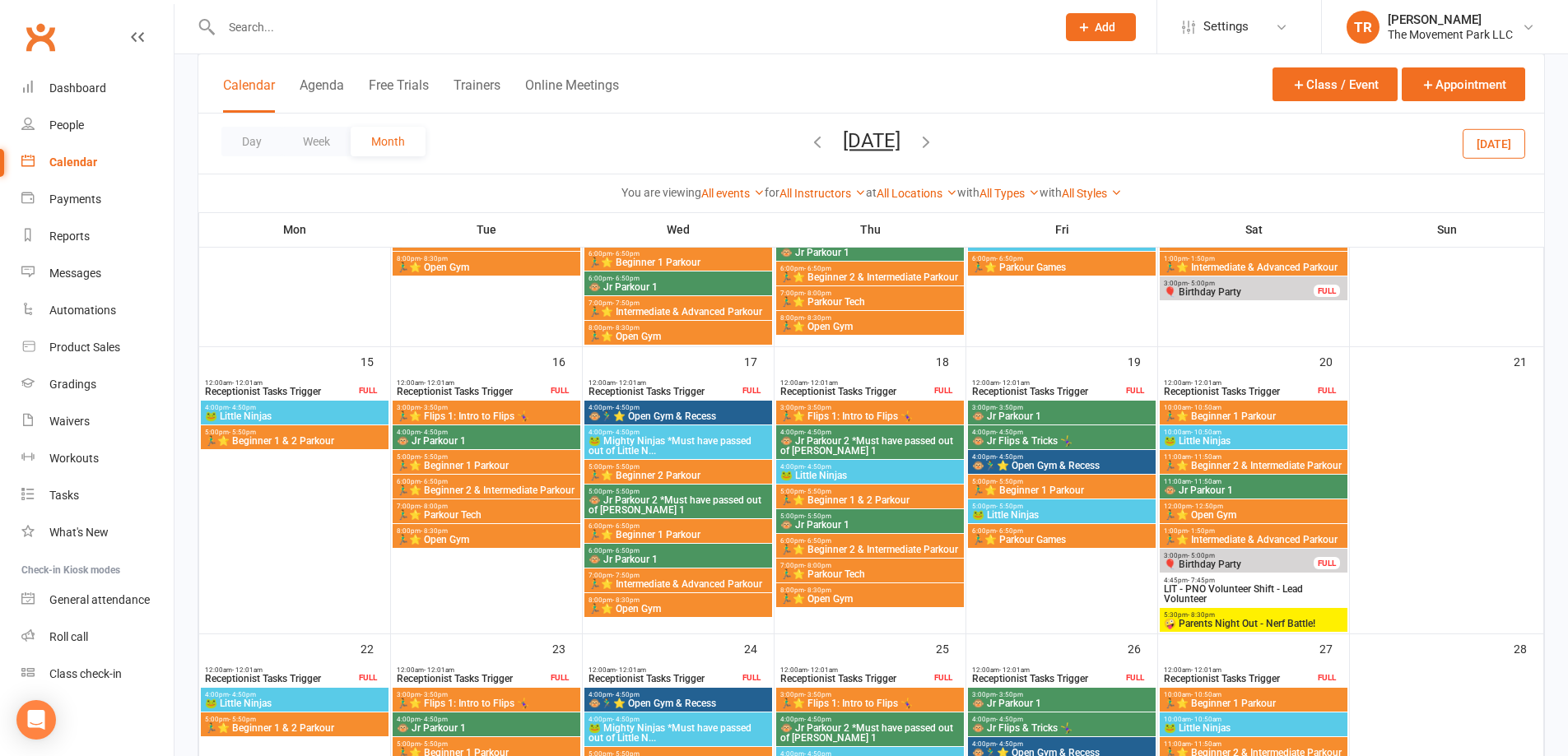
scroll to position [576, 0]
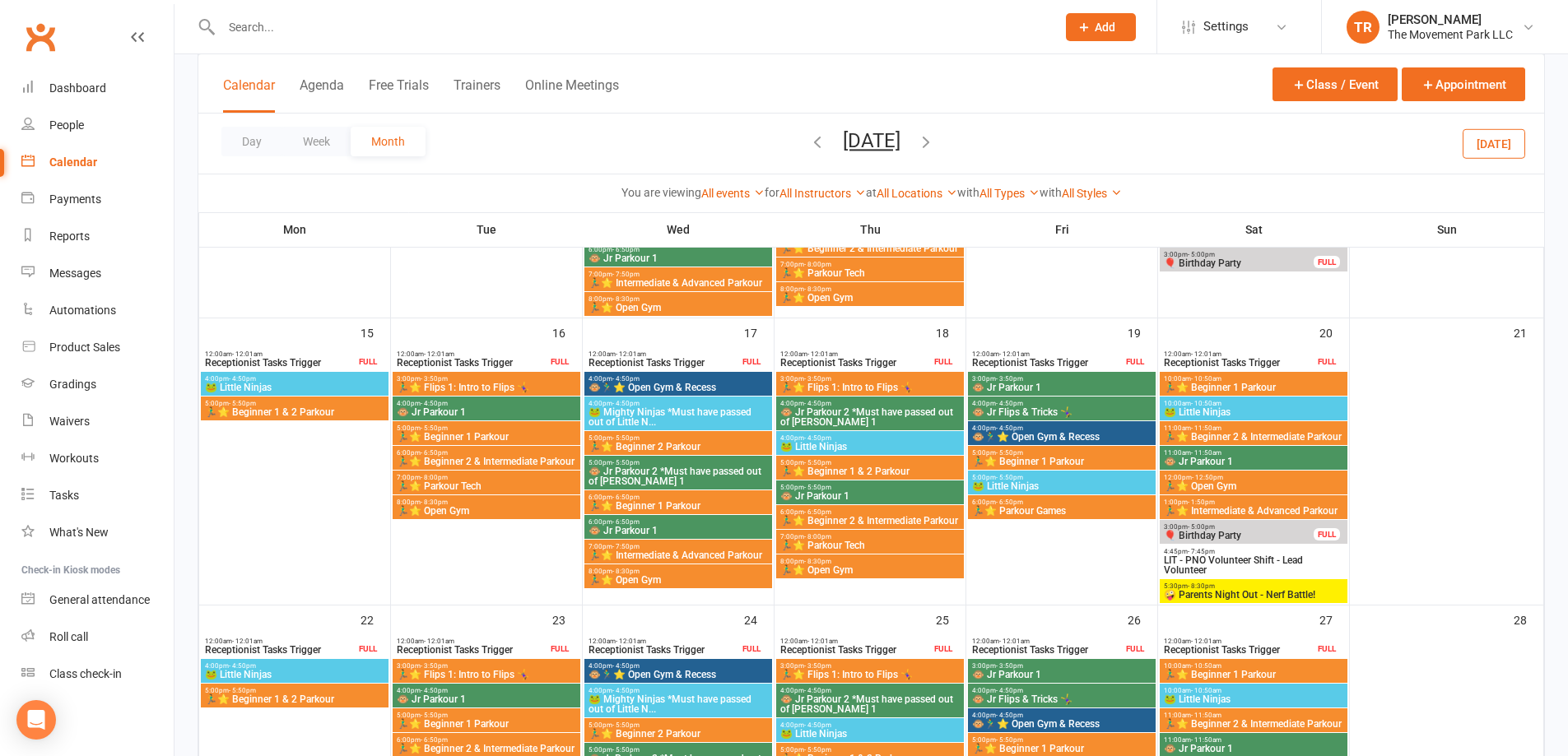
click at [1279, 597] on span "🤪 Parents Night Out - Nerf Battle!" at bounding box center [1253, 596] width 181 height 10
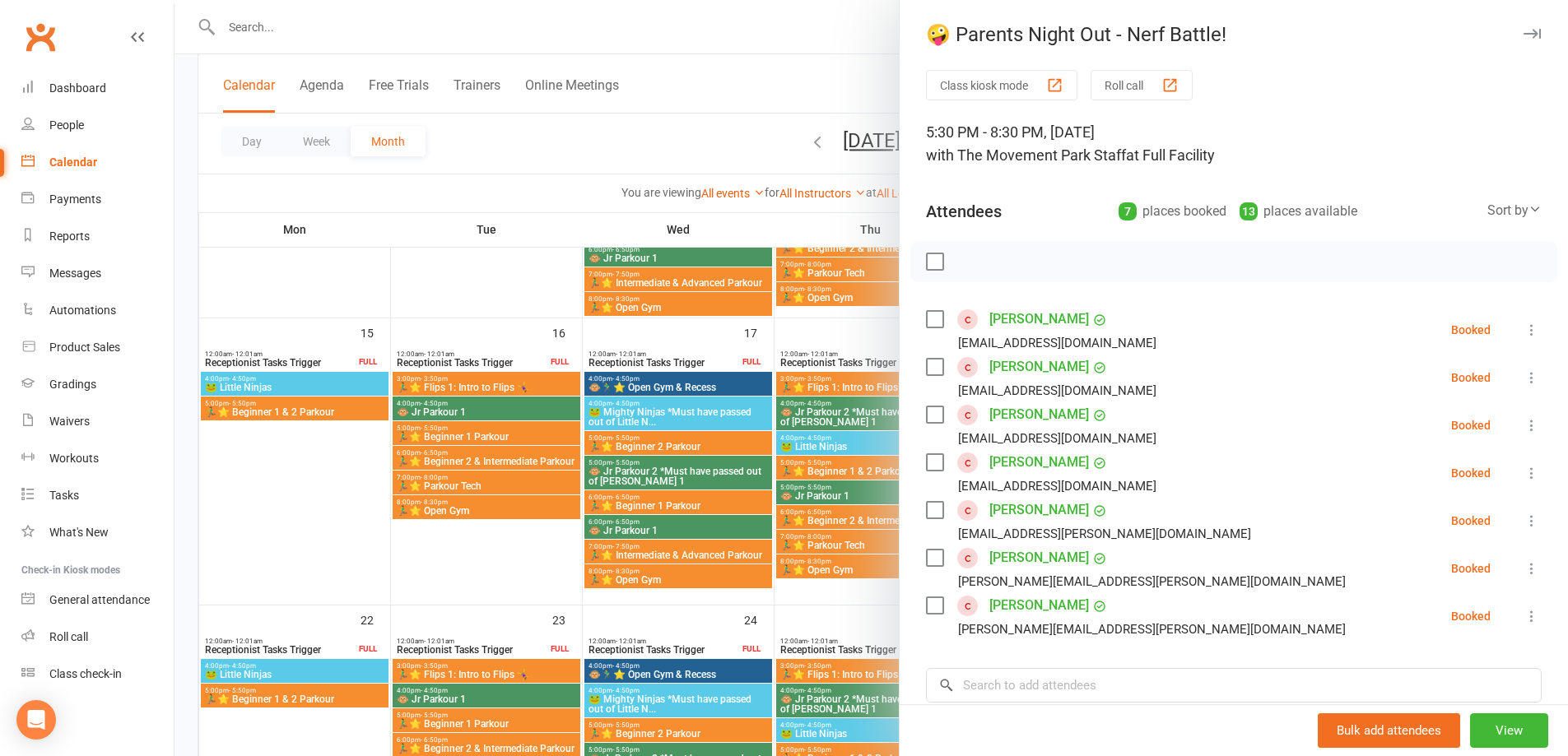
click at [724, 112] on div at bounding box center [872, 378] width 1394 height 756
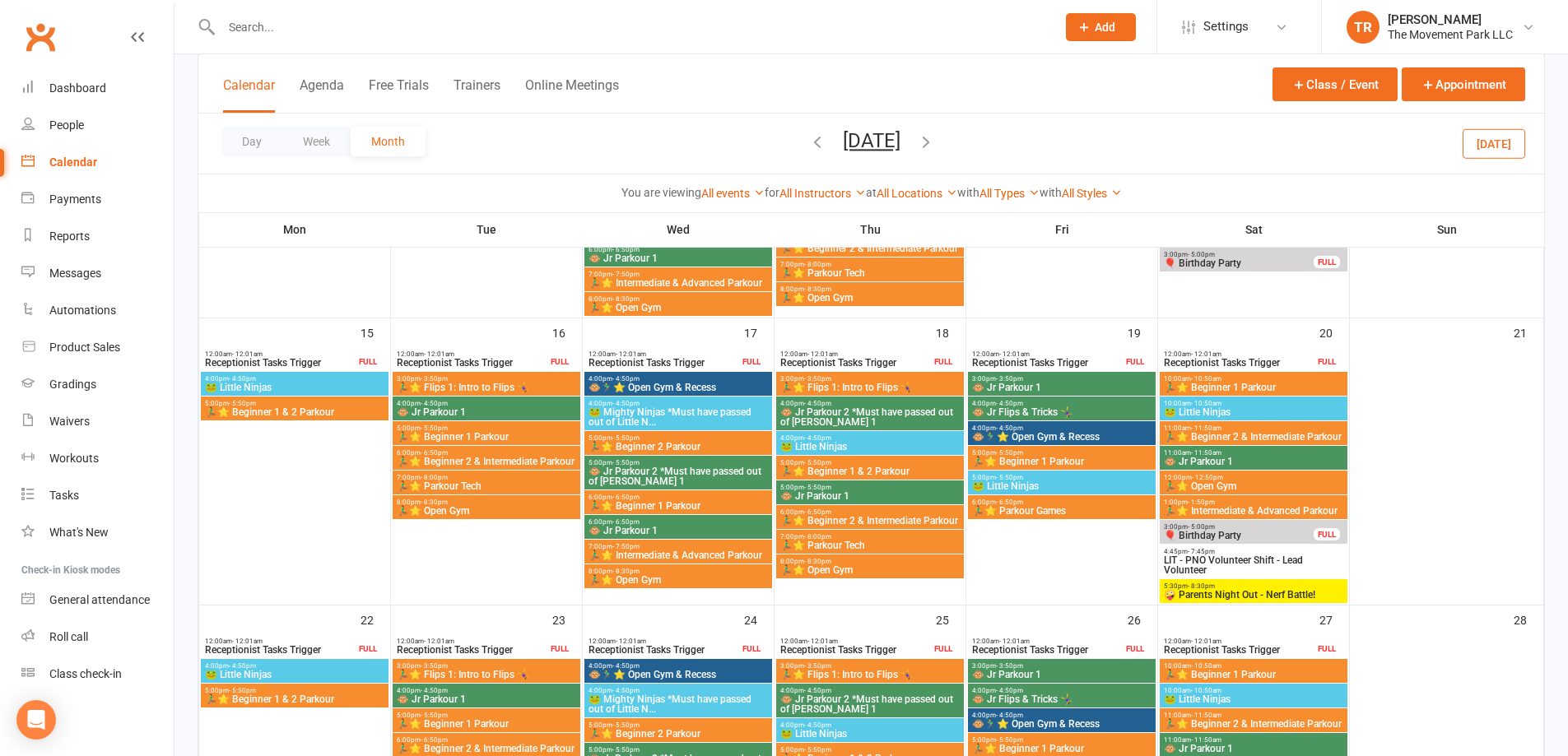
click at [808, 141] on icon "button" at bounding box center [817, 141] width 18 height 18
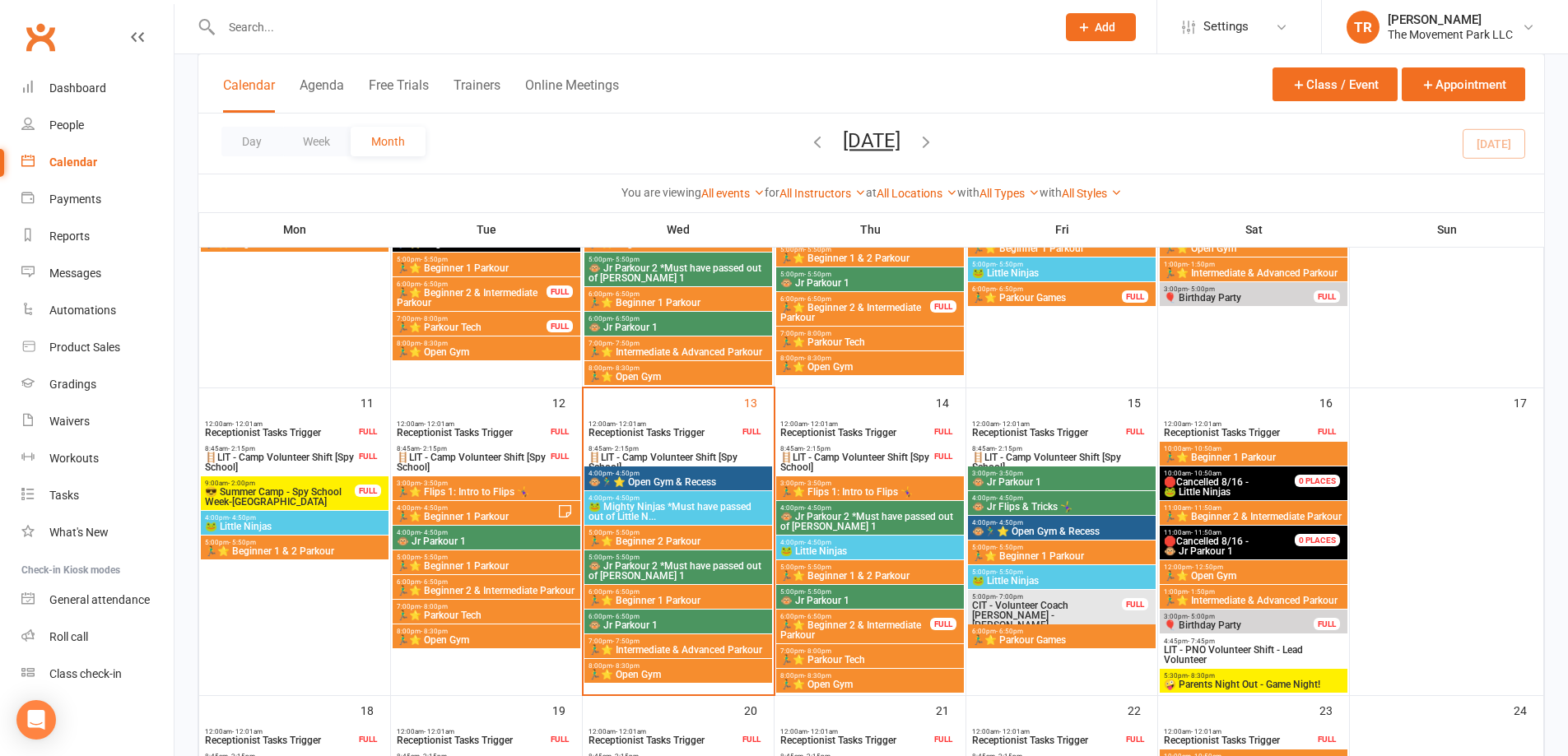
click at [633, 603] on span "🏃‍♂️⭐ Beginner 1 Parkour" at bounding box center [678, 601] width 181 height 10
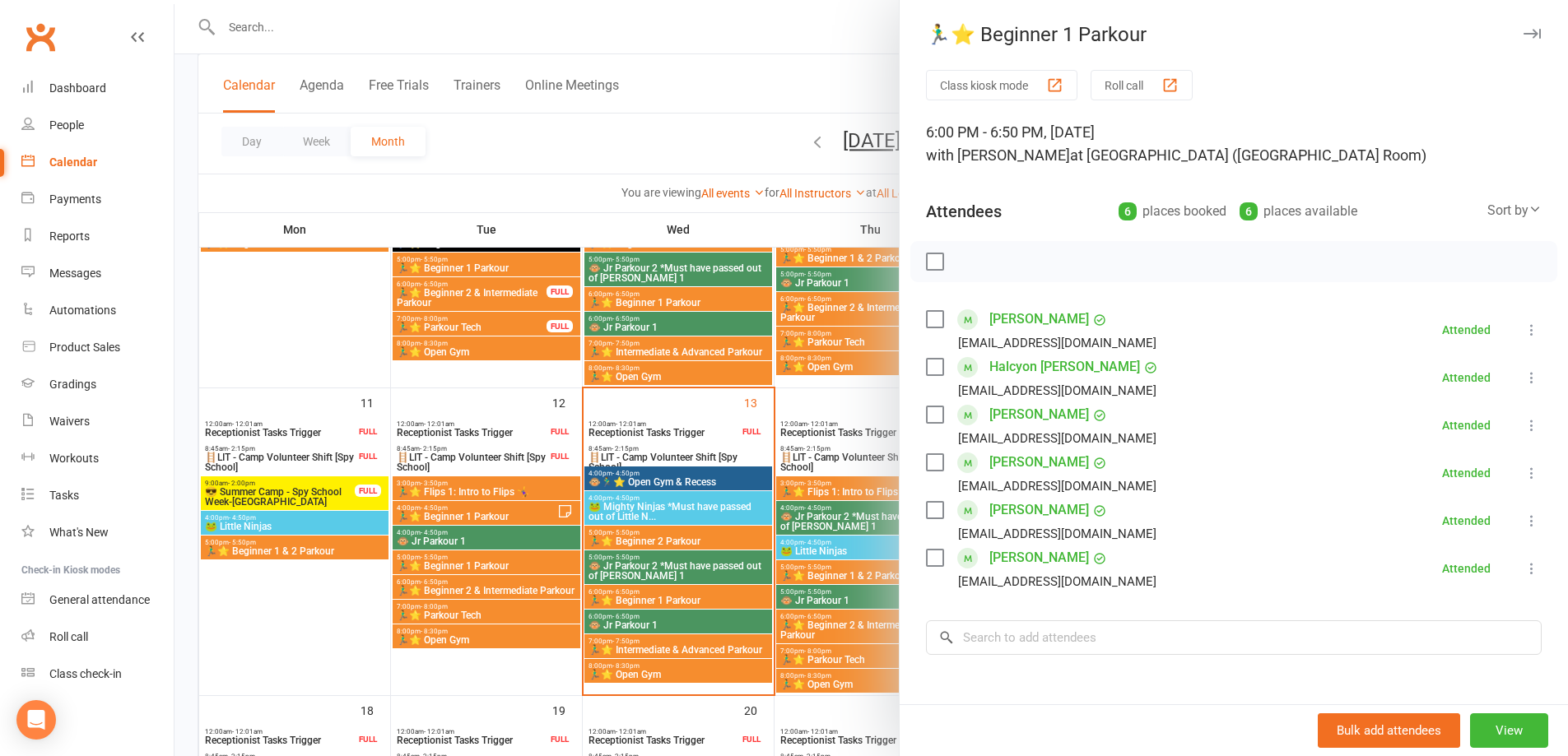
click at [1036, 367] on link "Halcyon Atwood" at bounding box center [1065, 367] width 151 height 27
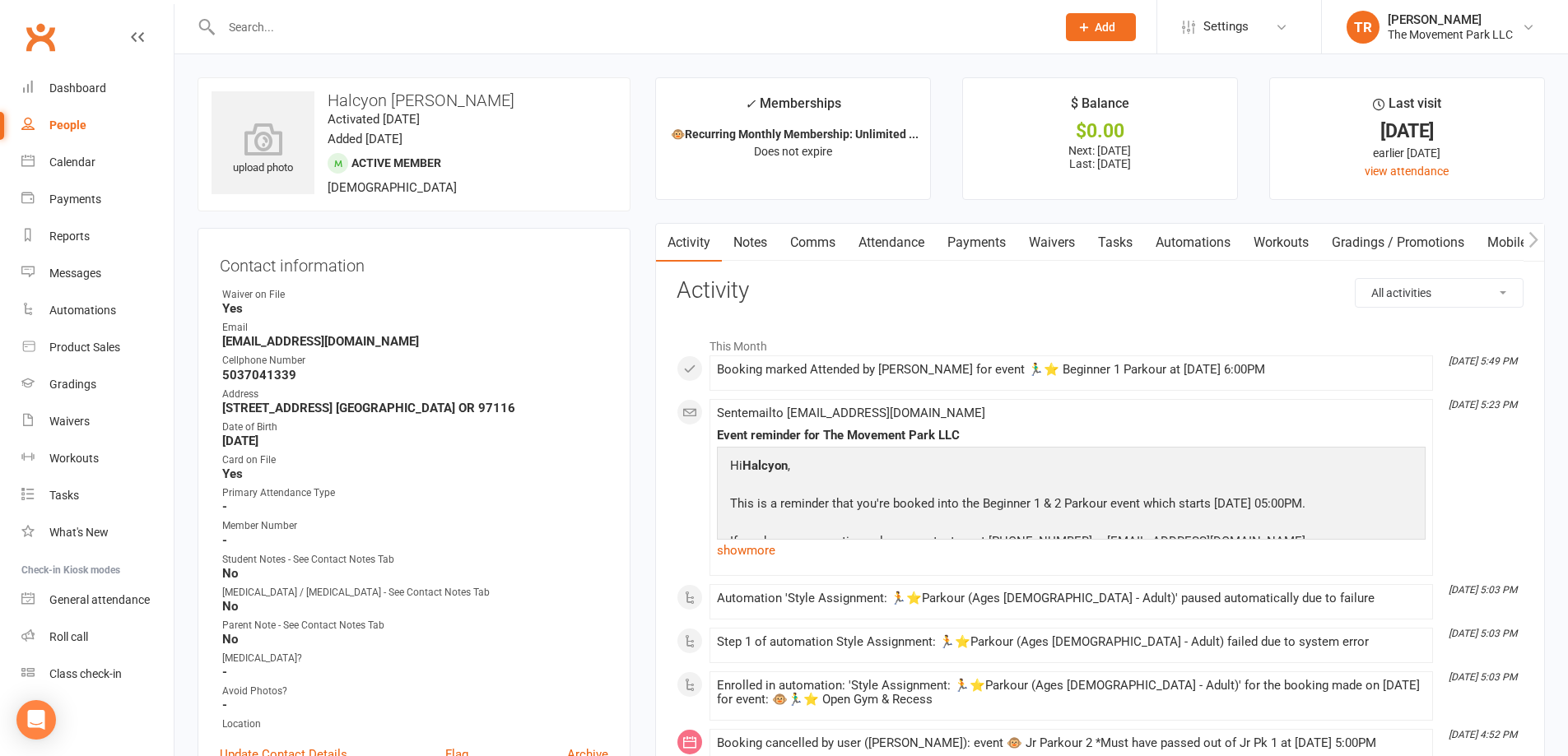
click at [756, 242] on link "Notes" at bounding box center [750, 243] width 57 height 38
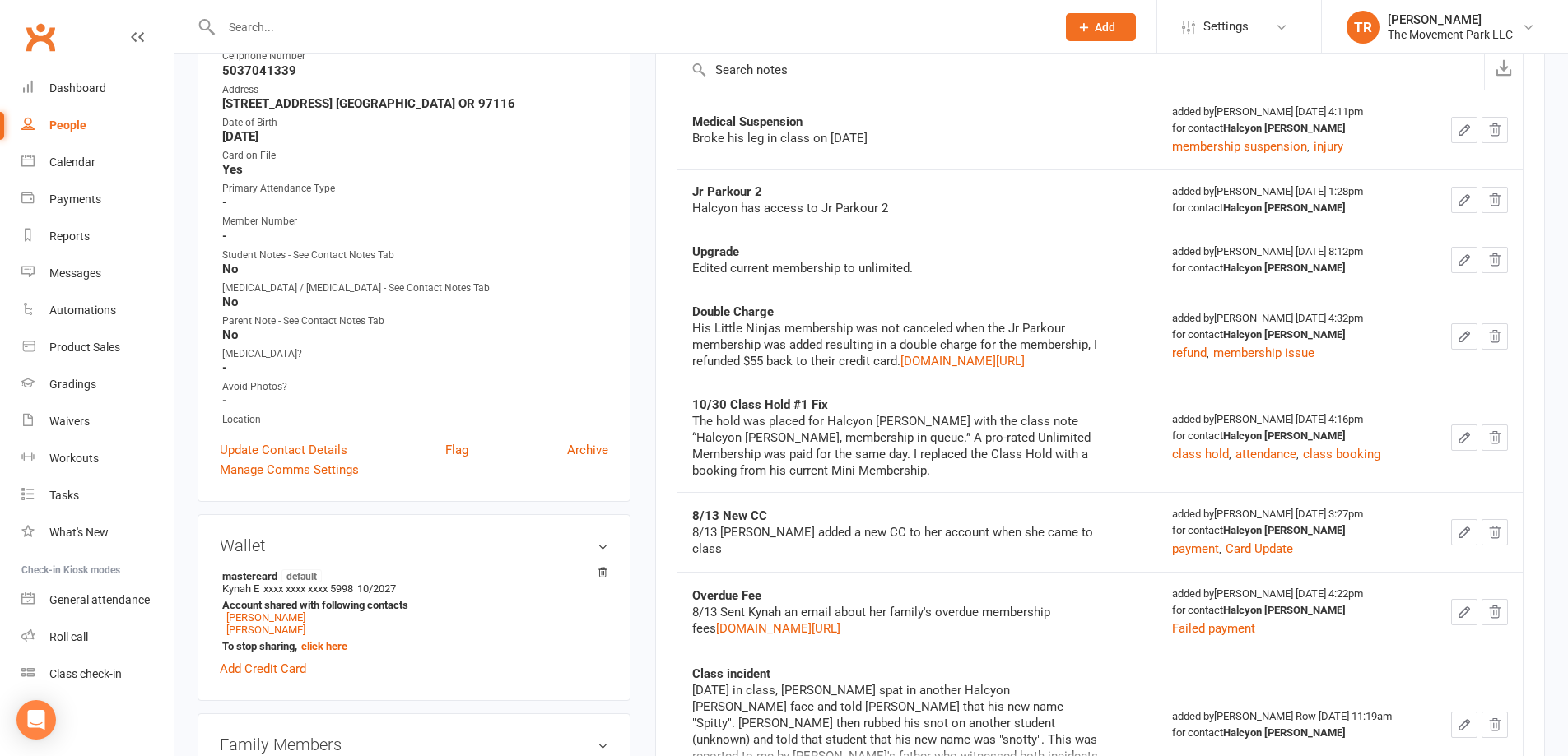
scroll to position [329, 0]
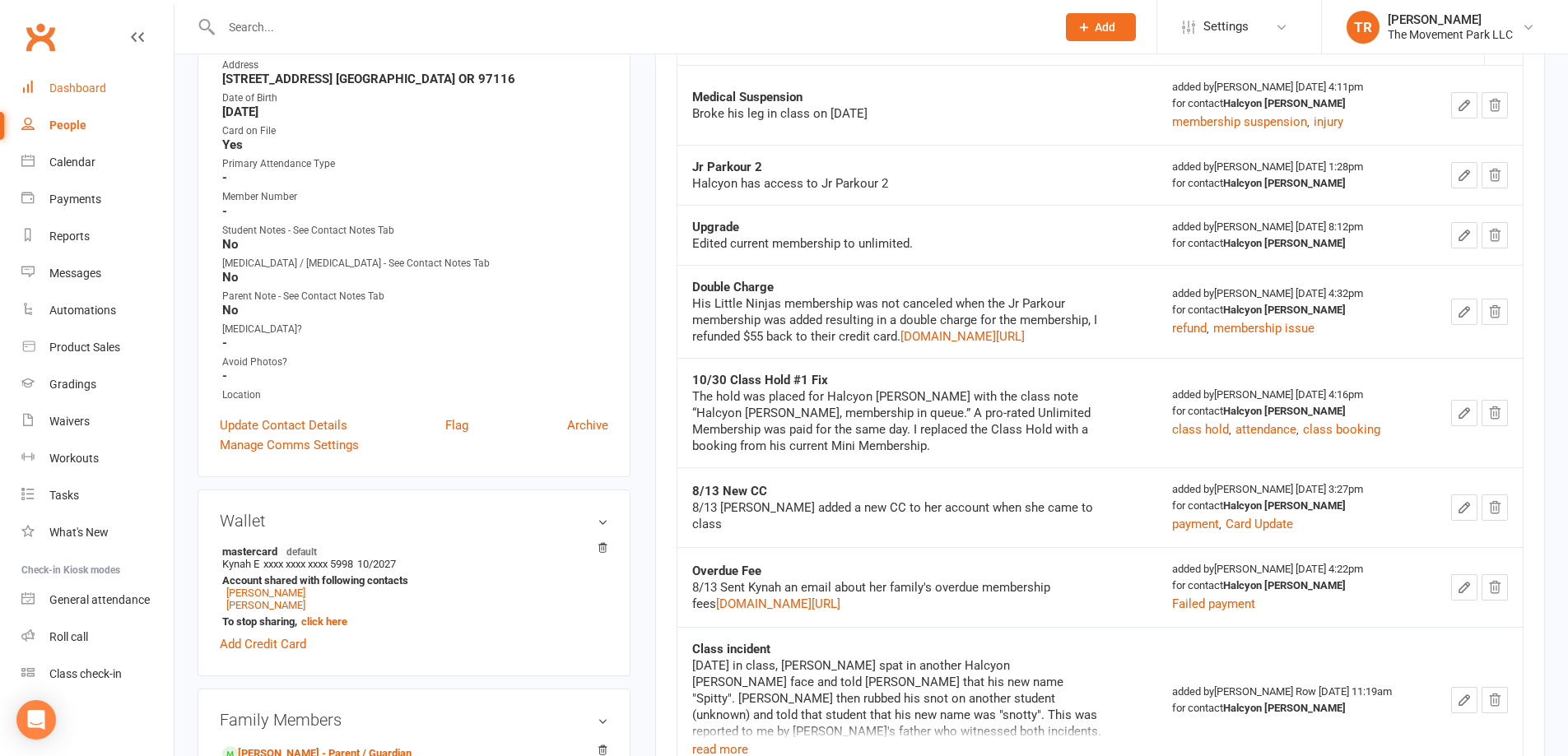
click at [92, 93] on div "Dashboard" at bounding box center [78, 87] width 57 height 13
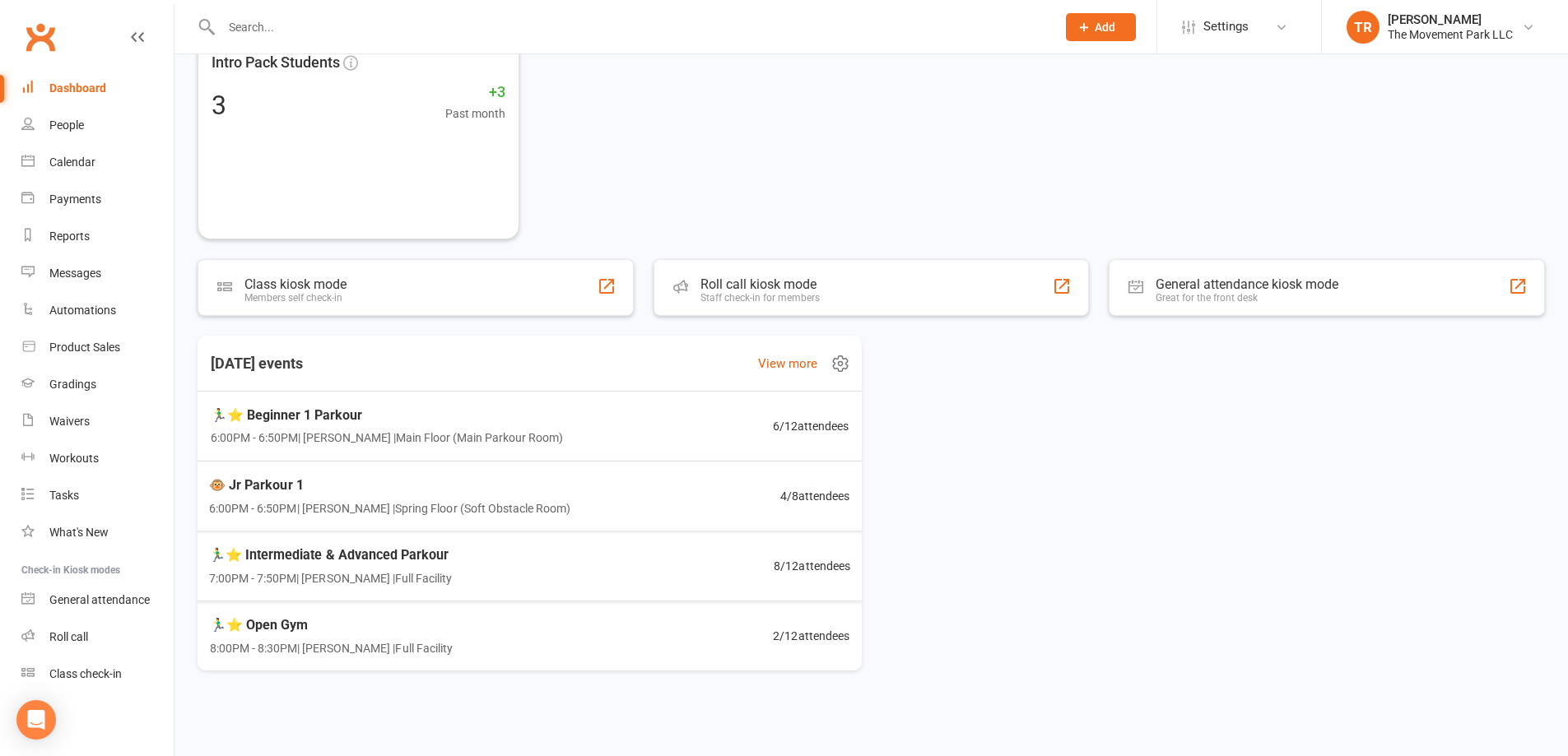
scroll to position [327, 0]
click at [592, 563] on div "🏃‍♂️⭐ Intermediate & Advanced Parkour 7:00PM - 7:50PM | Rick King | Full Facili…" at bounding box center [530, 566] width 691 height 72
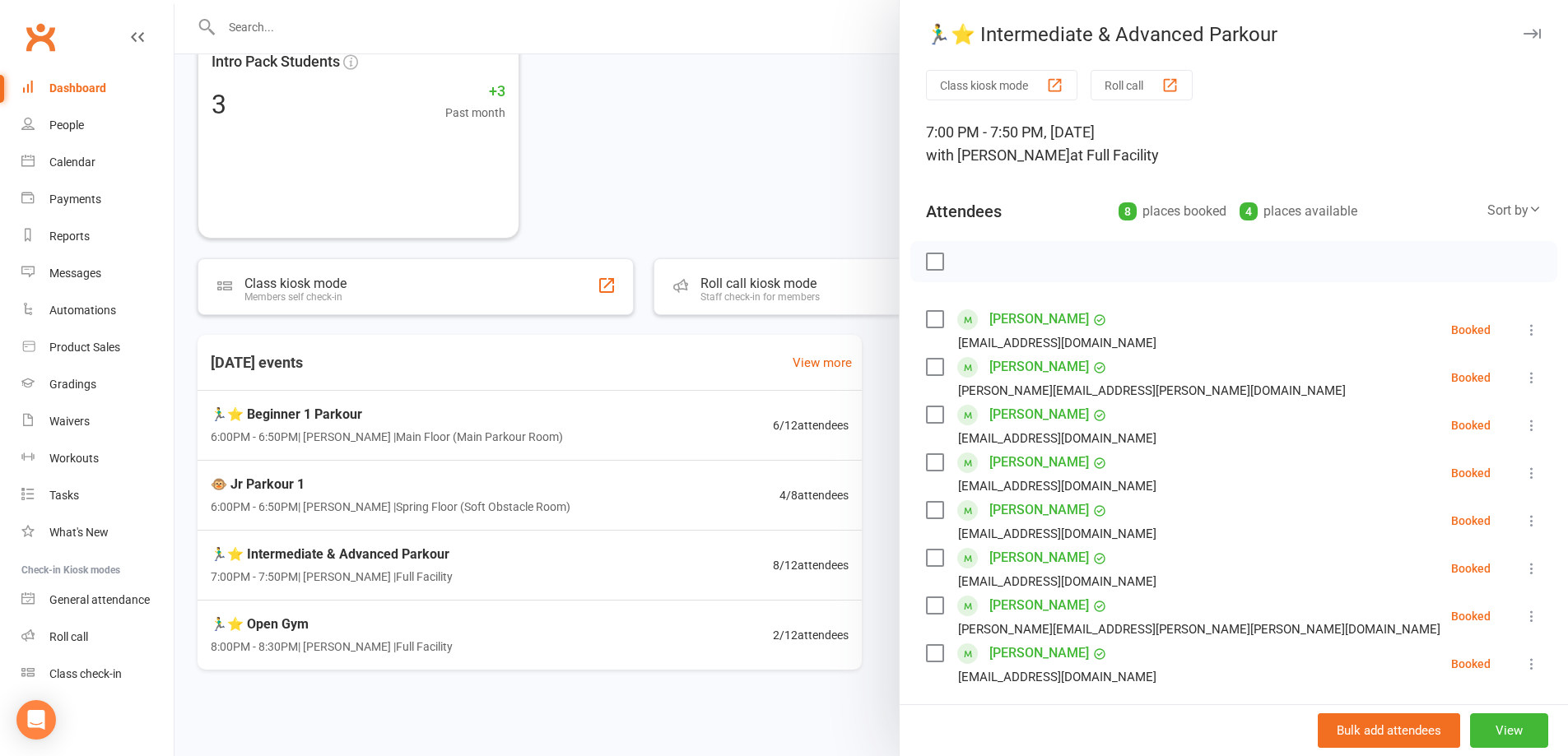
click at [446, 500] on div at bounding box center [872, 378] width 1394 height 756
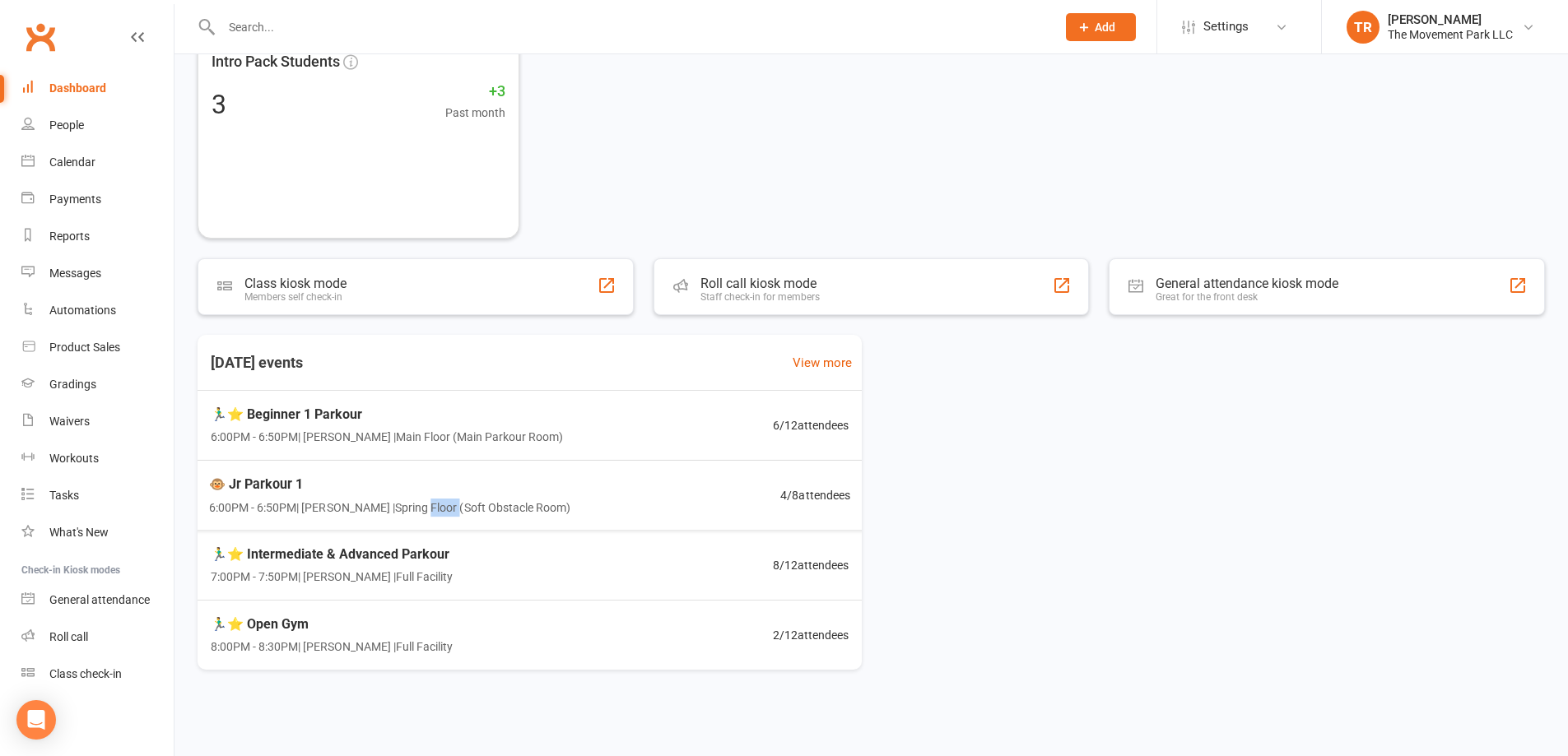
click at [446, 500] on span "6:00PM - 6:50PM | Kyla Anderson | Spring Floor (Soft Obstacle Room)" at bounding box center [390, 507] width 363 height 19
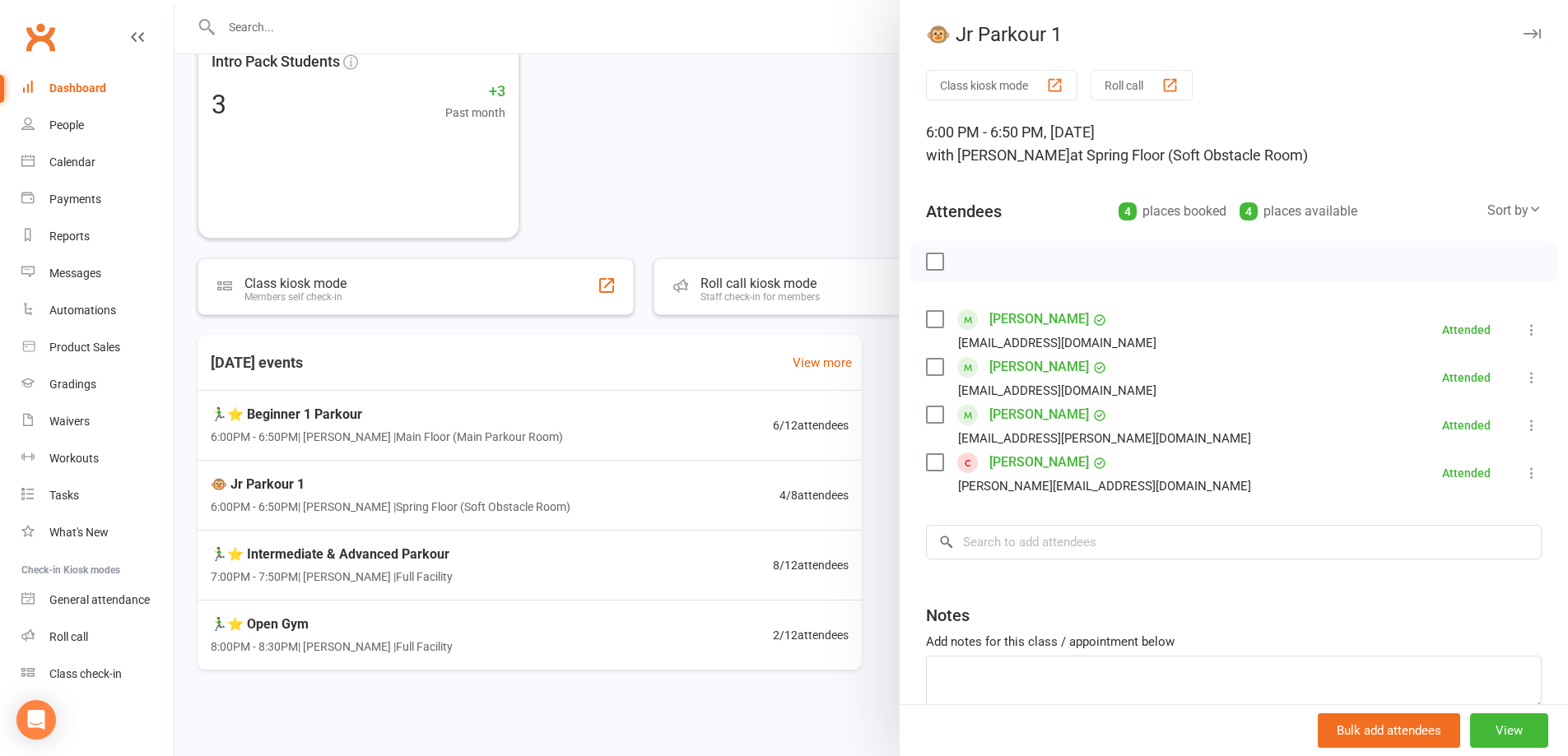
click at [578, 565] on div at bounding box center [872, 378] width 1394 height 756
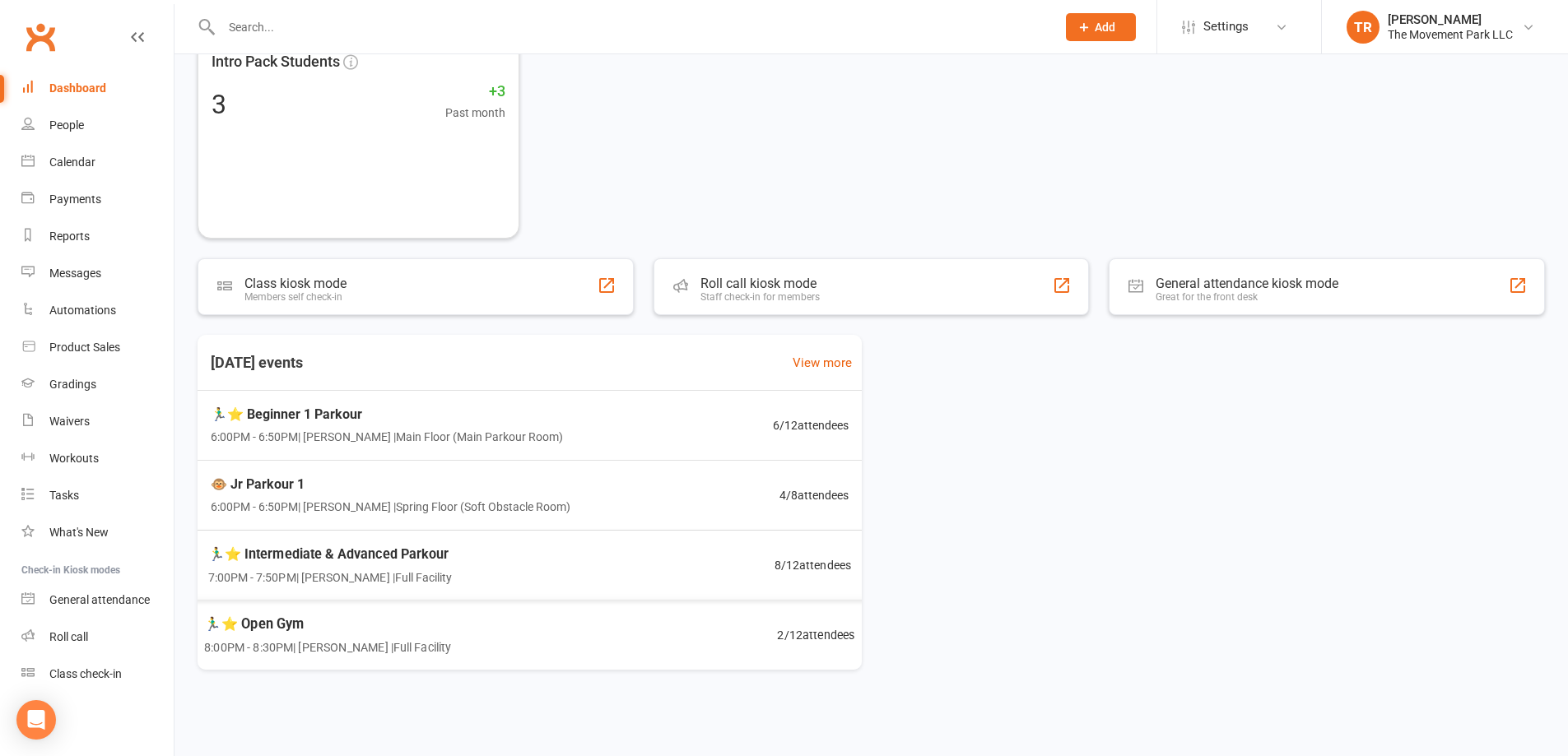
click at [644, 636] on div "🏃‍♂️⭐ Open Gym 8:00PM - 8:30PM | Rick King | Full Facility 2 / 12 attendees" at bounding box center [530, 635] width 691 height 71
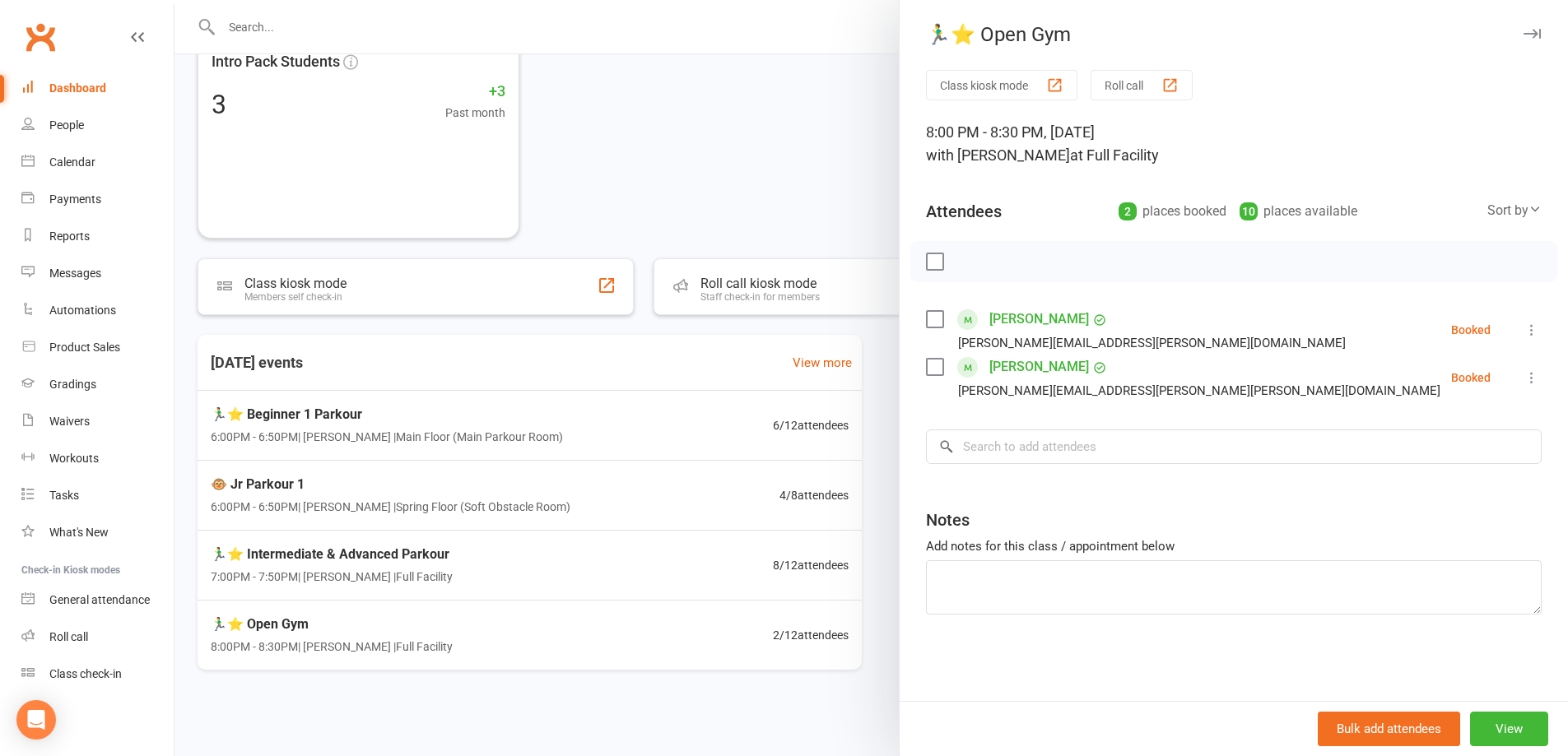
click at [595, 568] on div at bounding box center [872, 378] width 1394 height 756
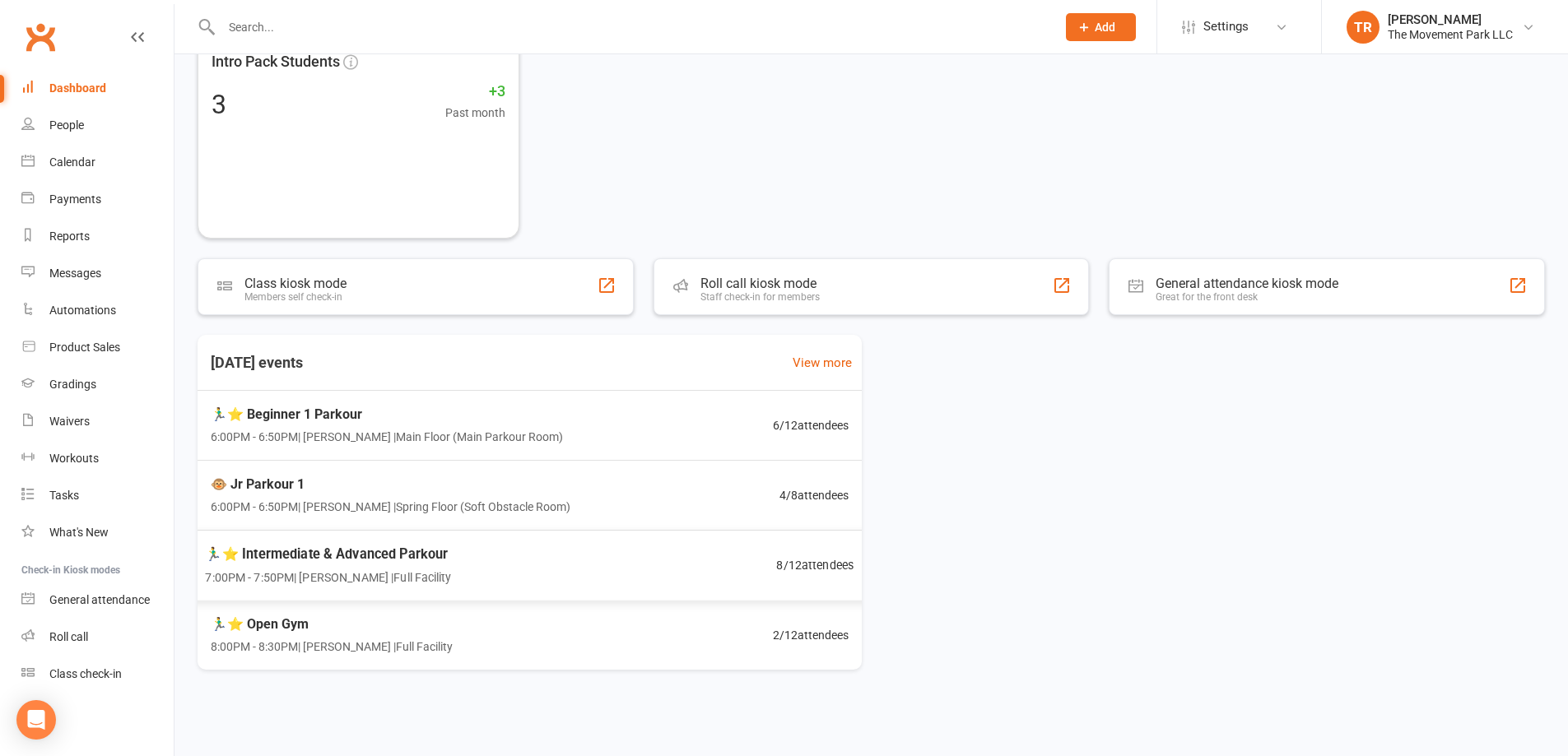
click at [595, 568] on div "🏃‍♂️⭐ Intermediate & Advanced Parkour 7:00PM - 7:50PM | Rick King | Full Facili…" at bounding box center [529, 565] width 688 height 71
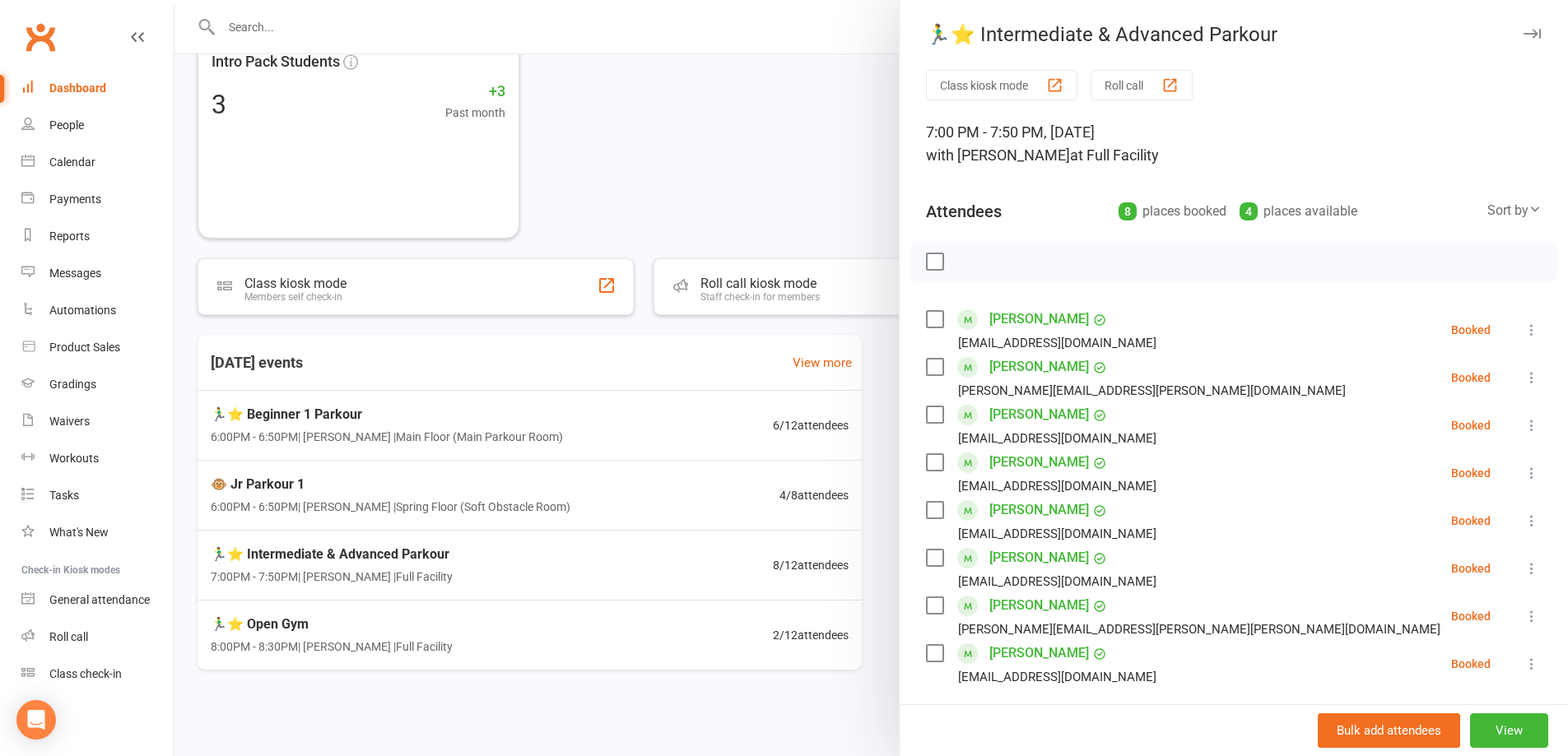
click at [583, 507] on div at bounding box center [872, 378] width 1394 height 756
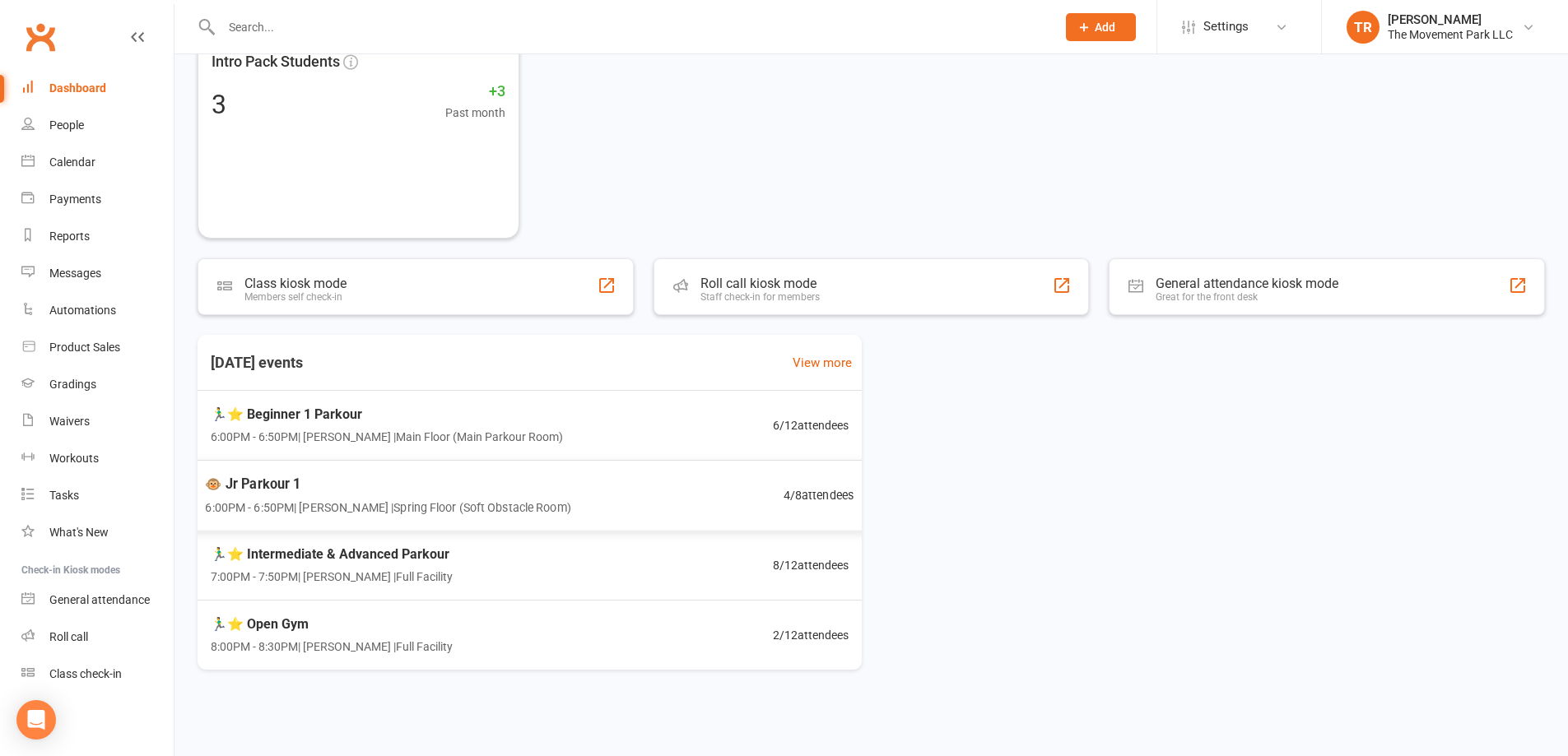
click at [583, 507] on div "🐵 Jr Parkour 1 6:00PM - 6:50PM | Kyla Anderson | Spring Floor (Soft Obstacle Ro…" at bounding box center [529, 495] width 688 height 71
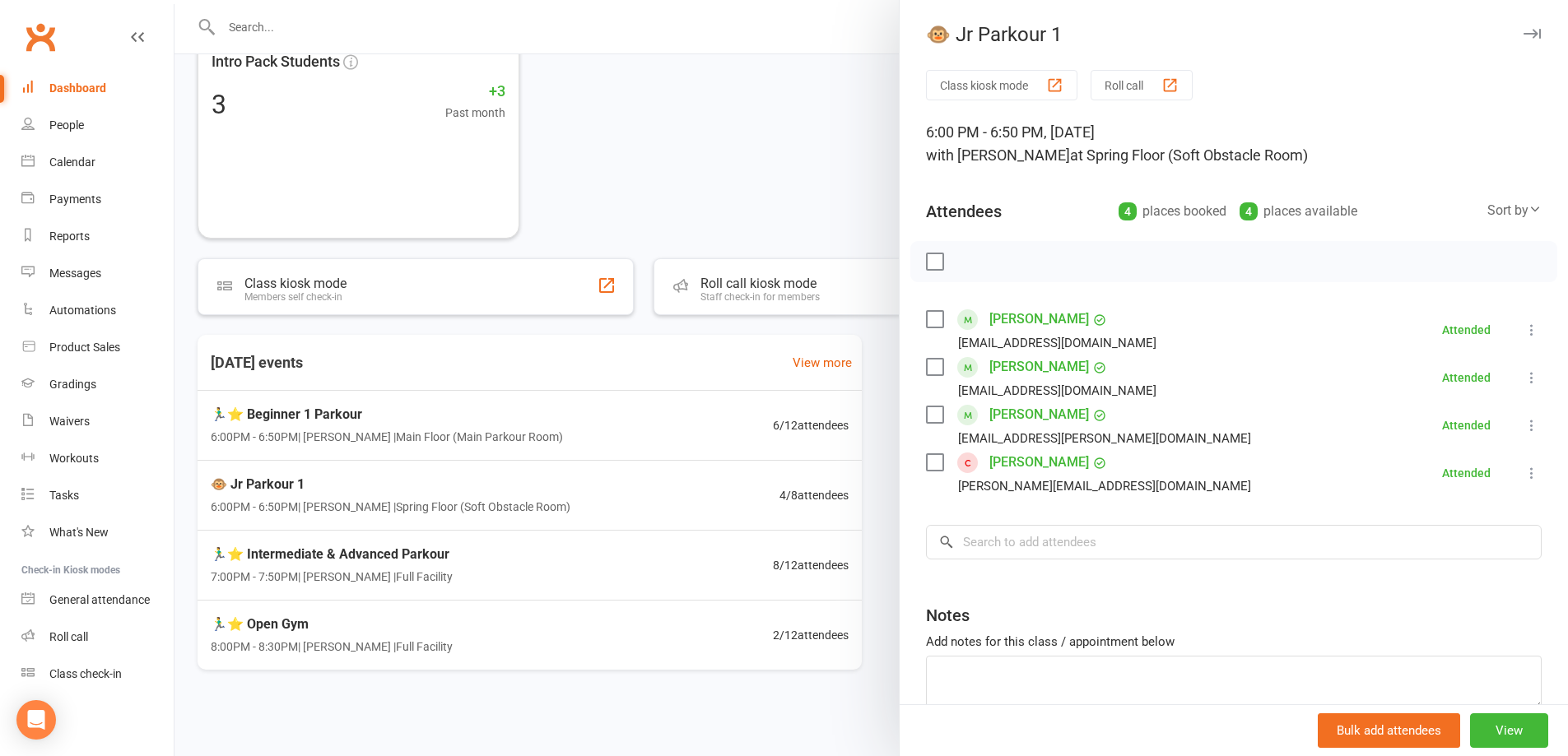
click at [597, 424] on div at bounding box center [872, 378] width 1394 height 756
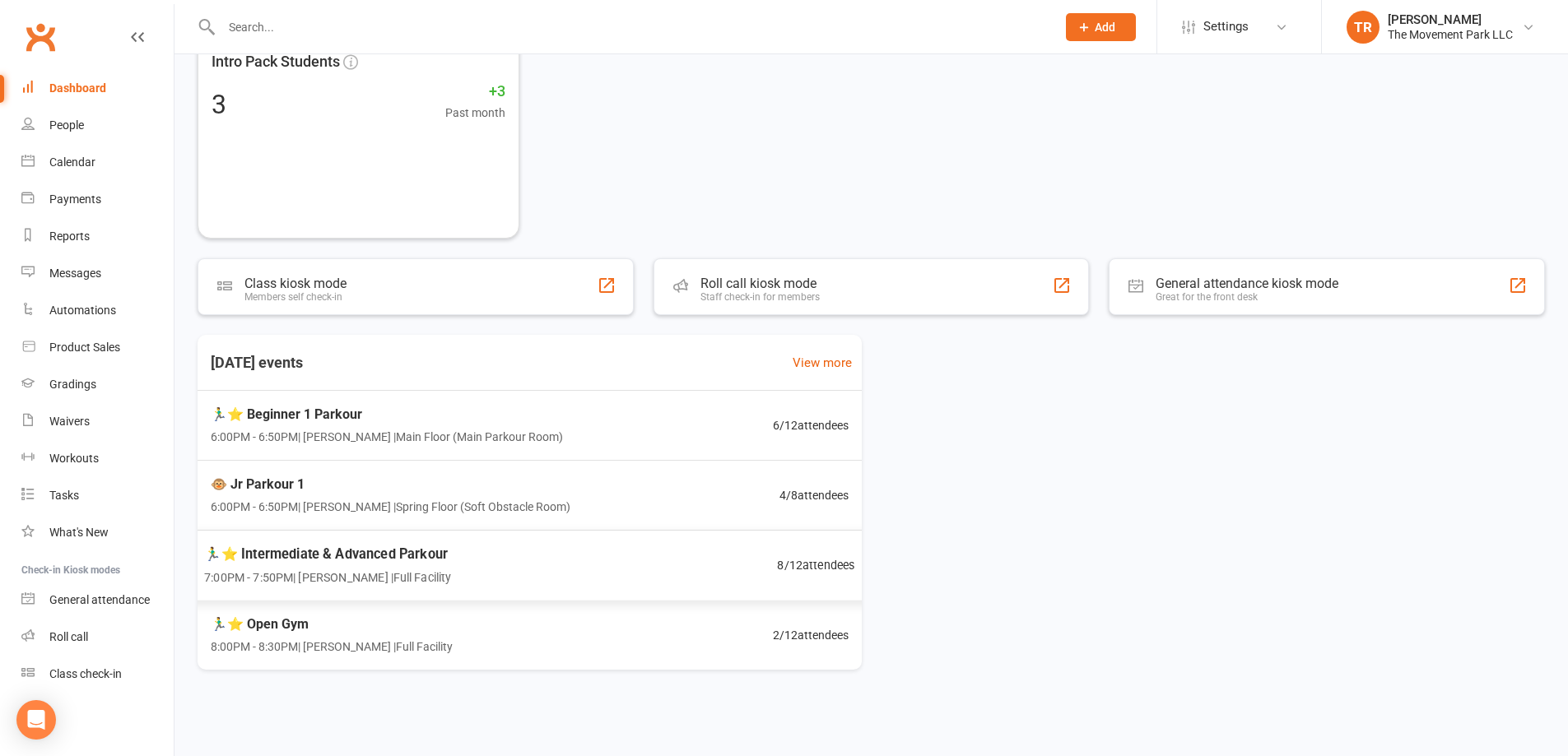
click at [549, 586] on div "🏃‍♂️⭐ Intermediate & Advanced Parkour 7:00PM - 7:50PM | Rick King | Full Facili…" at bounding box center [530, 566] width 691 height 72
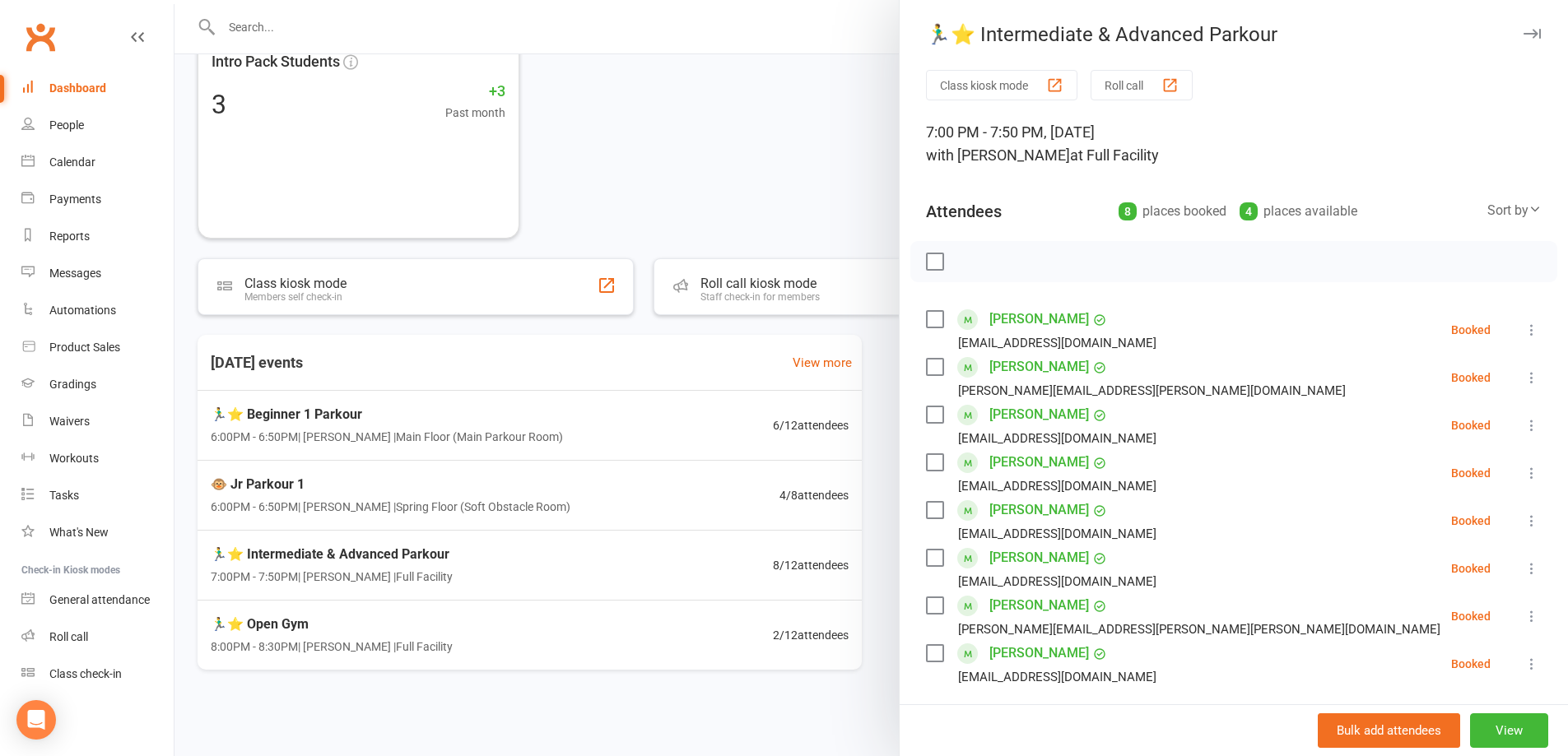
click at [731, 579] on div at bounding box center [872, 378] width 1394 height 756
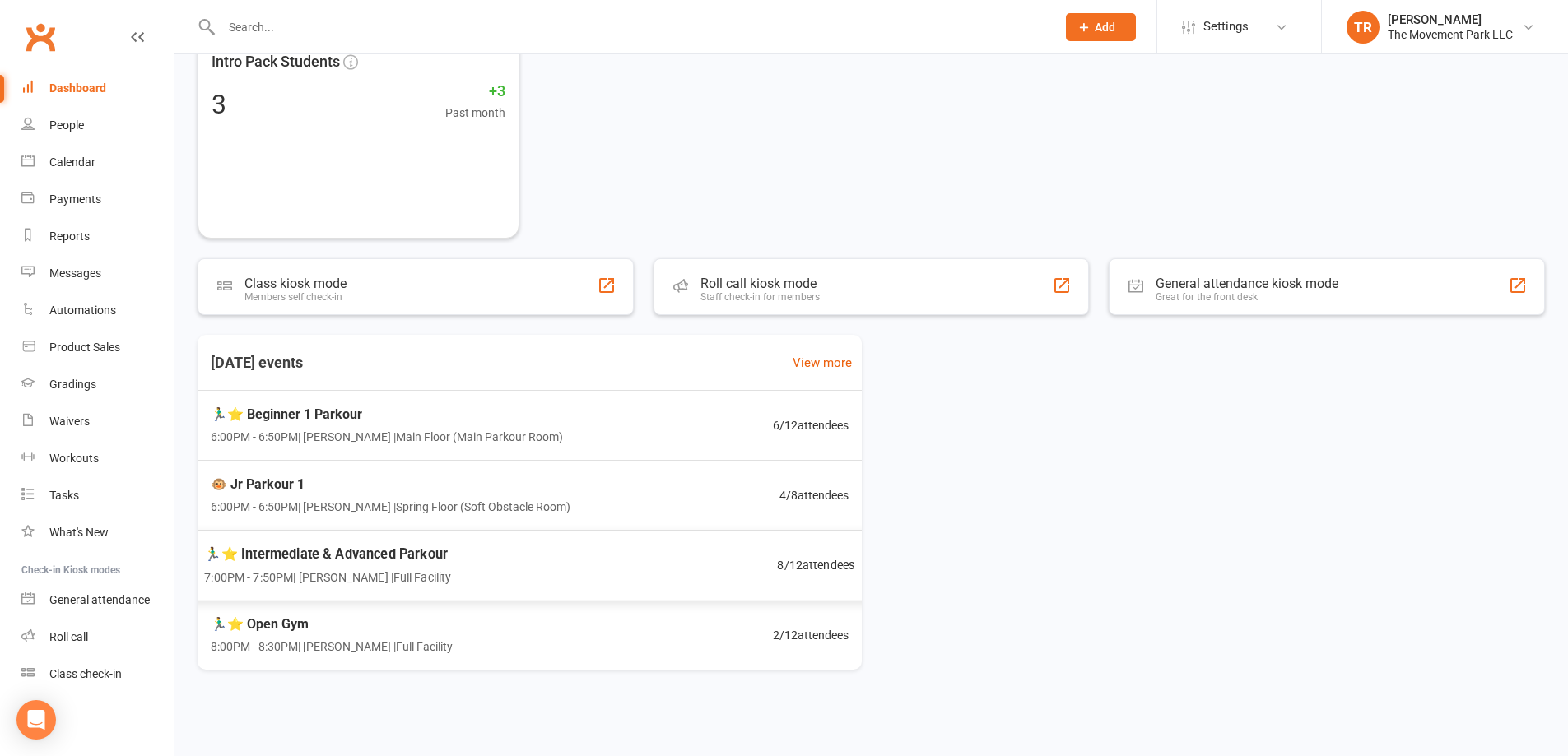
click at [729, 579] on div "🏃‍♂️⭐ Intermediate & Advanced Parkour 7:00PM - 7:50PM | Rick King | Full Facili…" at bounding box center [530, 566] width 691 height 72
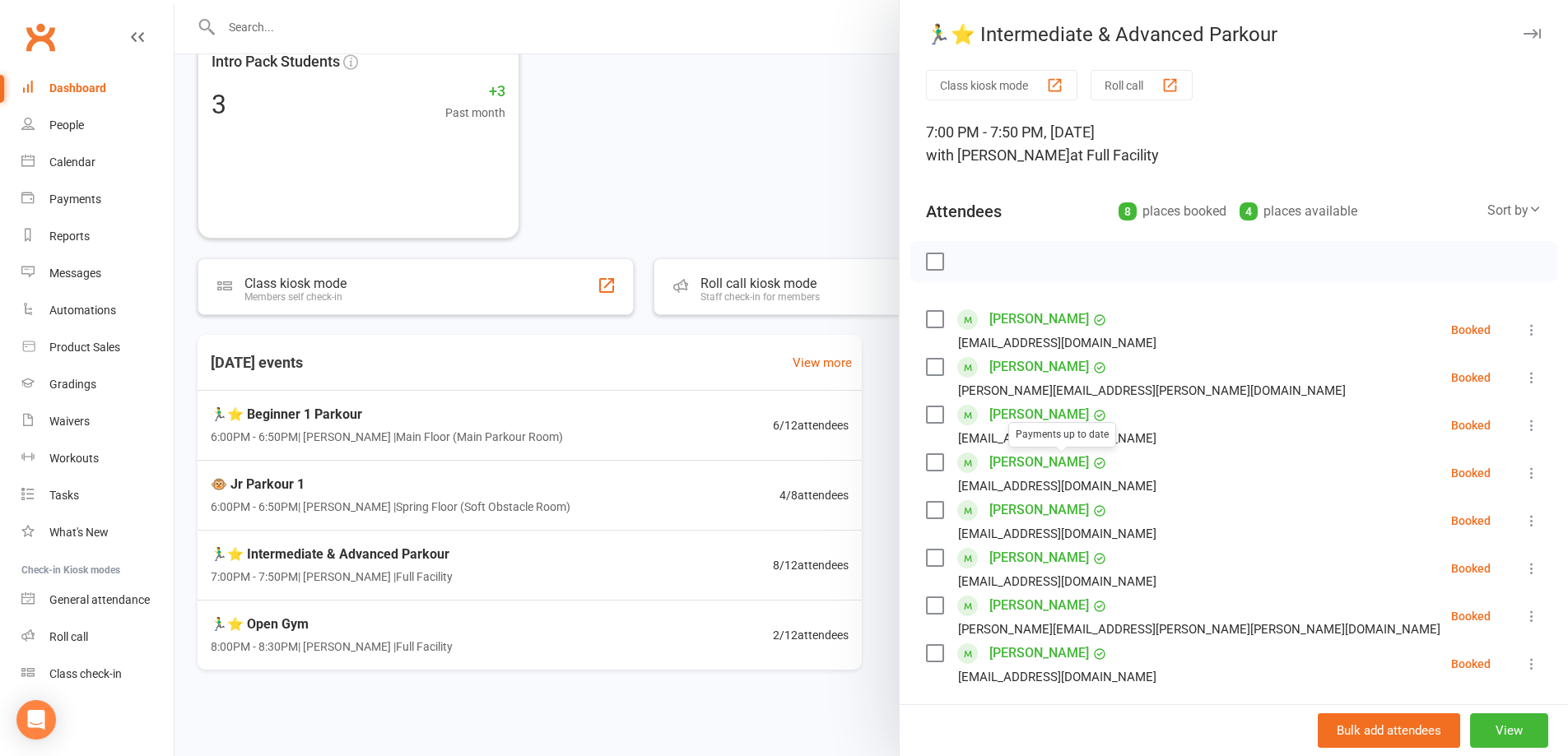
scroll to position [165, 0]
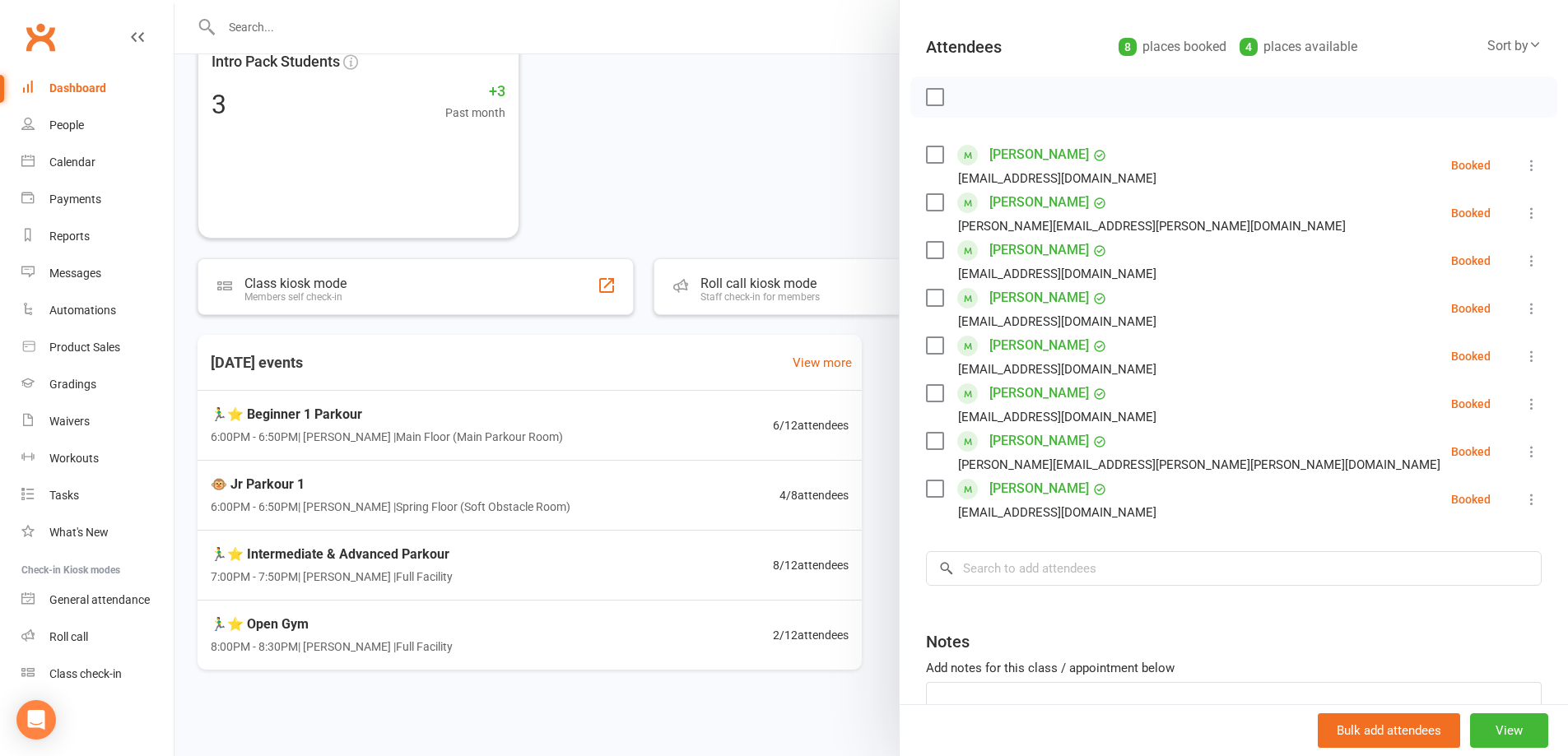
click at [757, 161] on div at bounding box center [872, 378] width 1394 height 756
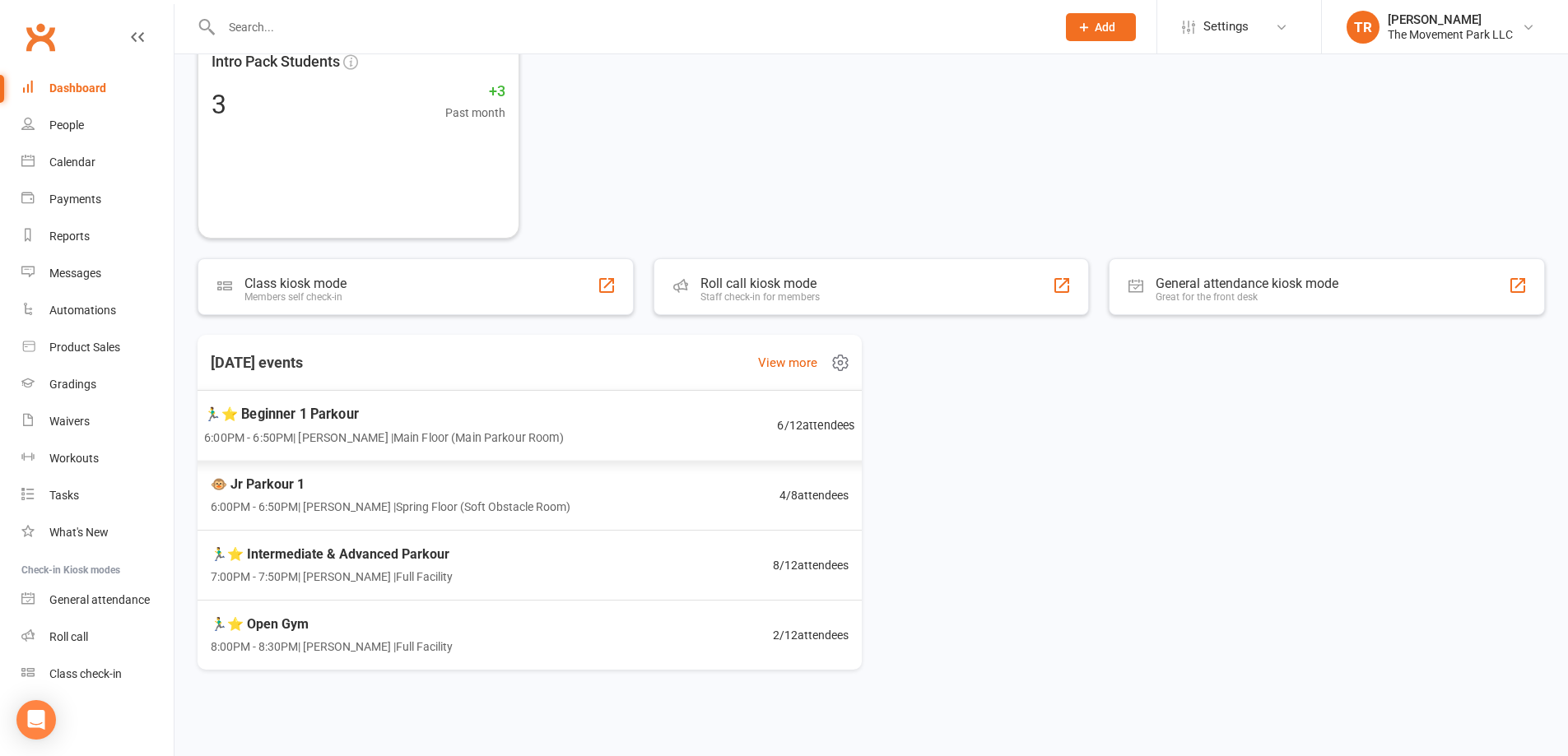
click at [651, 431] on div "🏃‍♂️⭐ Beginner 1 Parkour 6:00PM - 6:50PM | Rick King | Main Floor (Main Parkour…" at bounding box center [530, 426] width 691 height 72
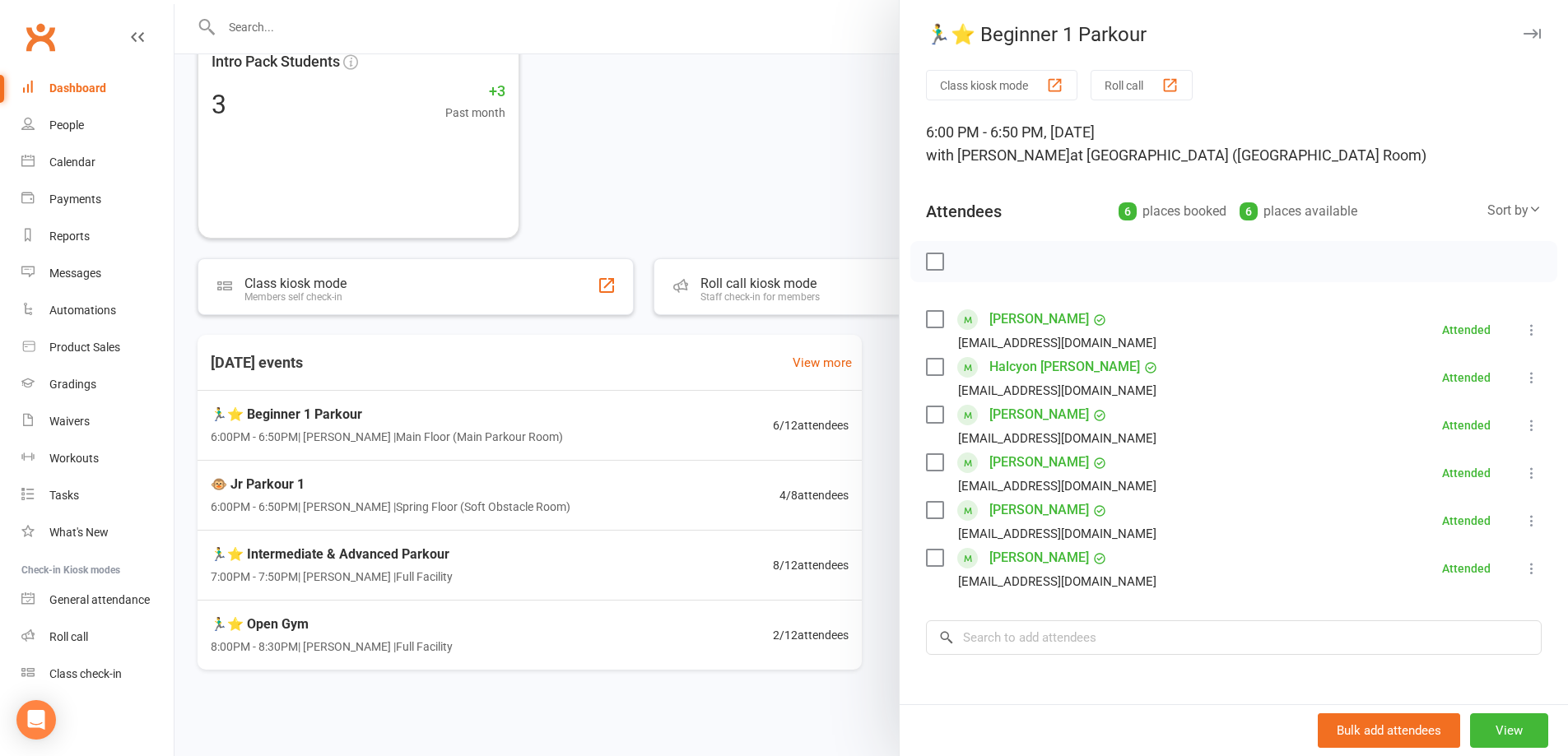
click at [829, 359] on div at bounding box center [872, 378] width 1394 height 756
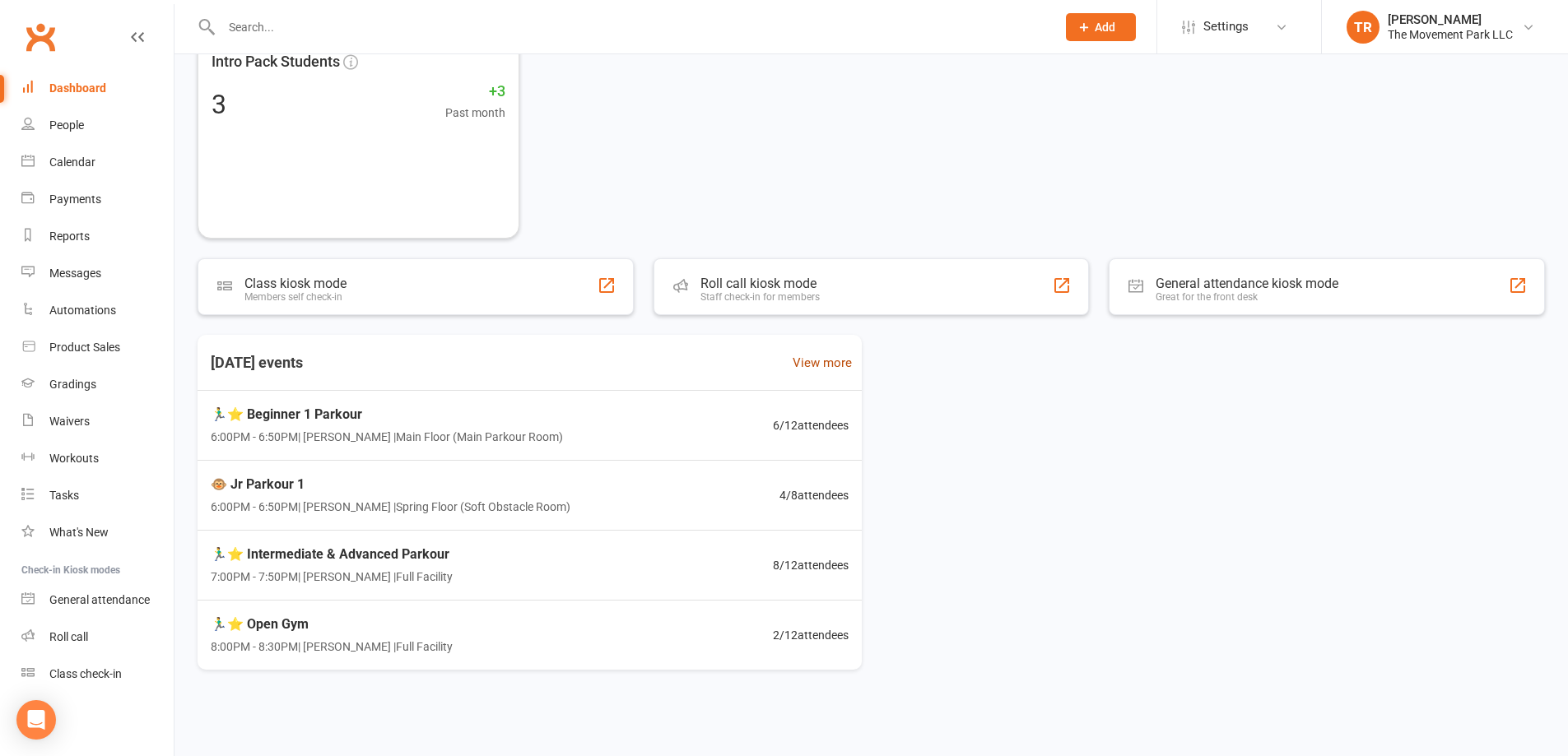
click at [829, 359] on link "View more" at bounding box center [822, 363] width 59 height 20
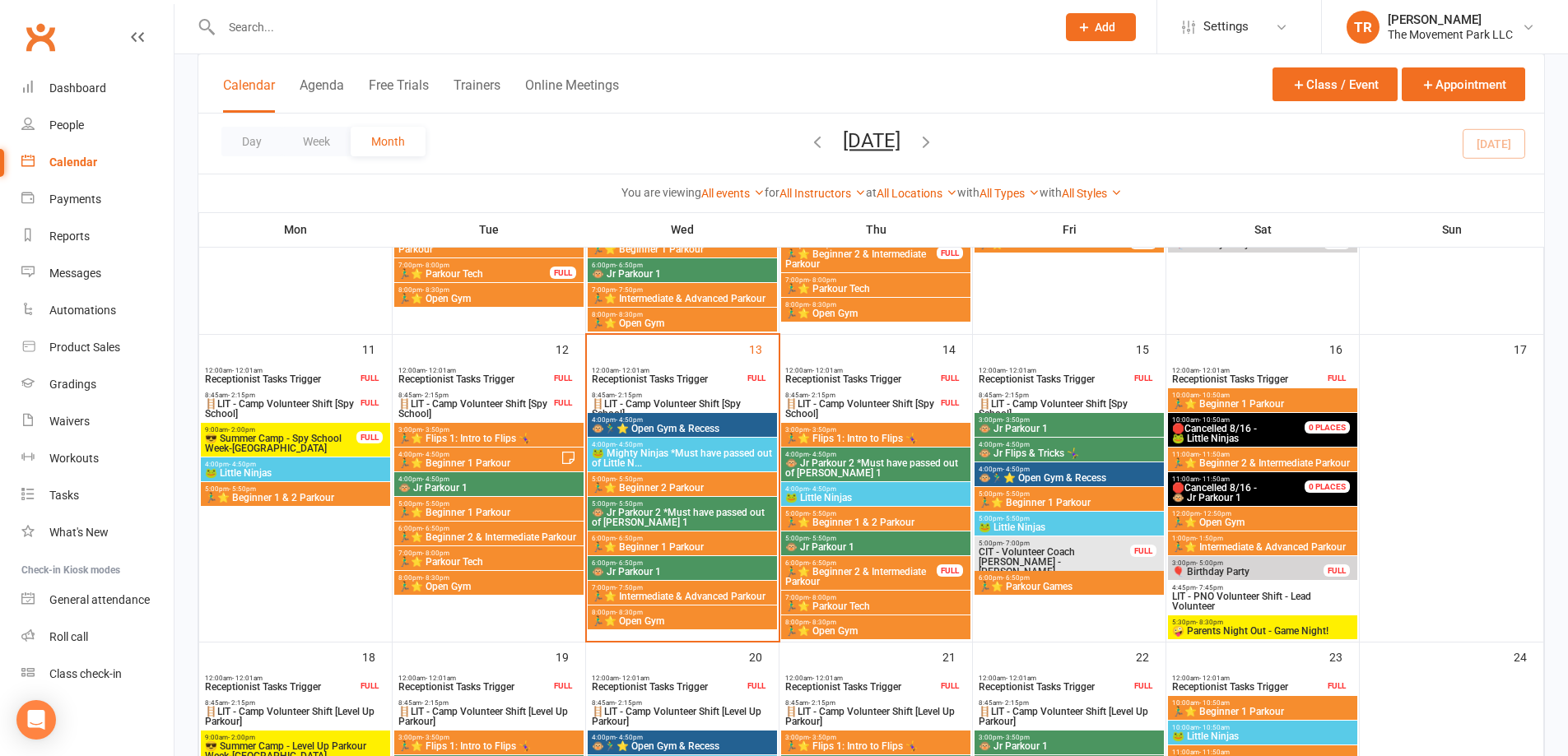
scroll to position [658, 0]
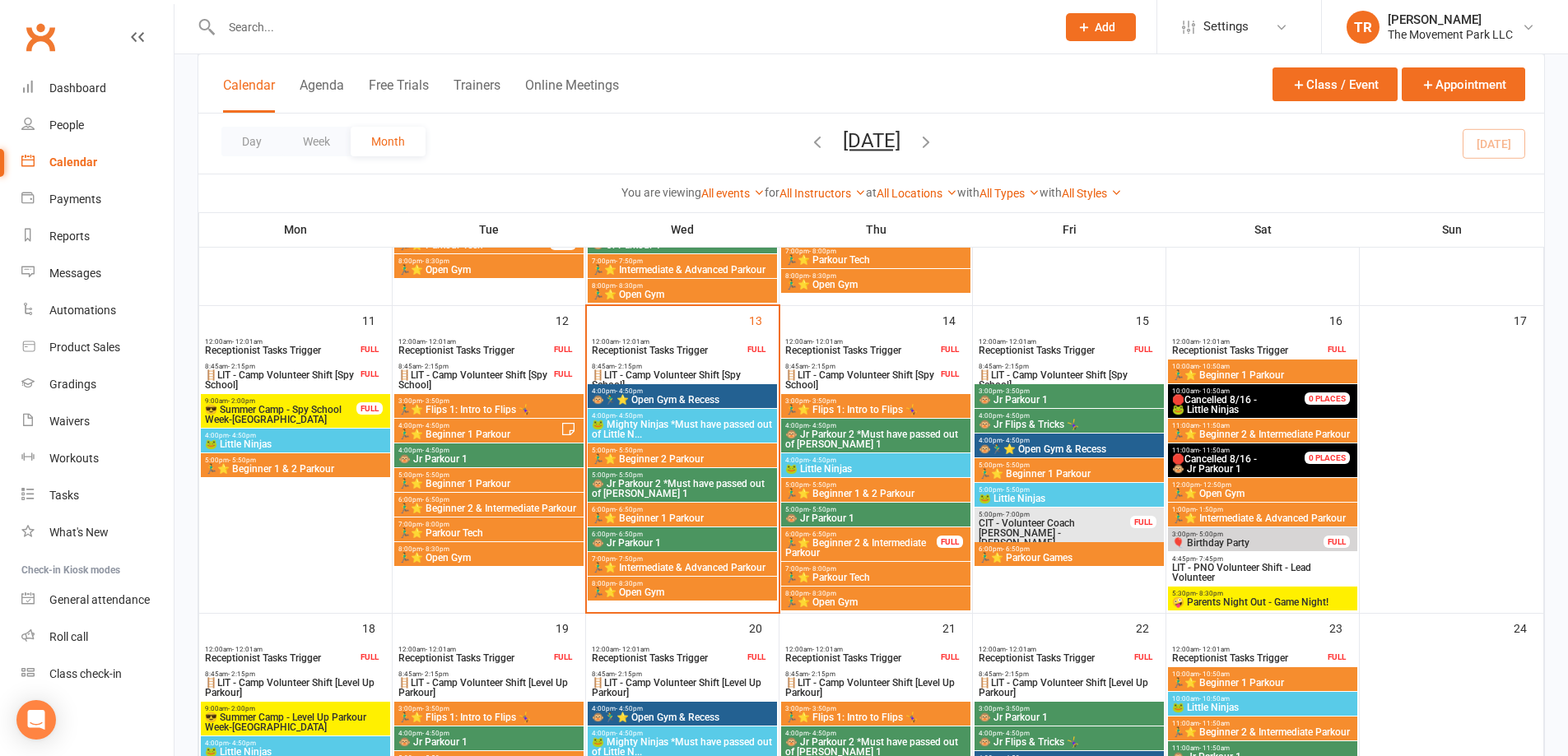
click at [680, 514] on span "🏃‍♂️⭐ Beginner 1 Parkour" at bounding box center [682, 519] width 183 height 10
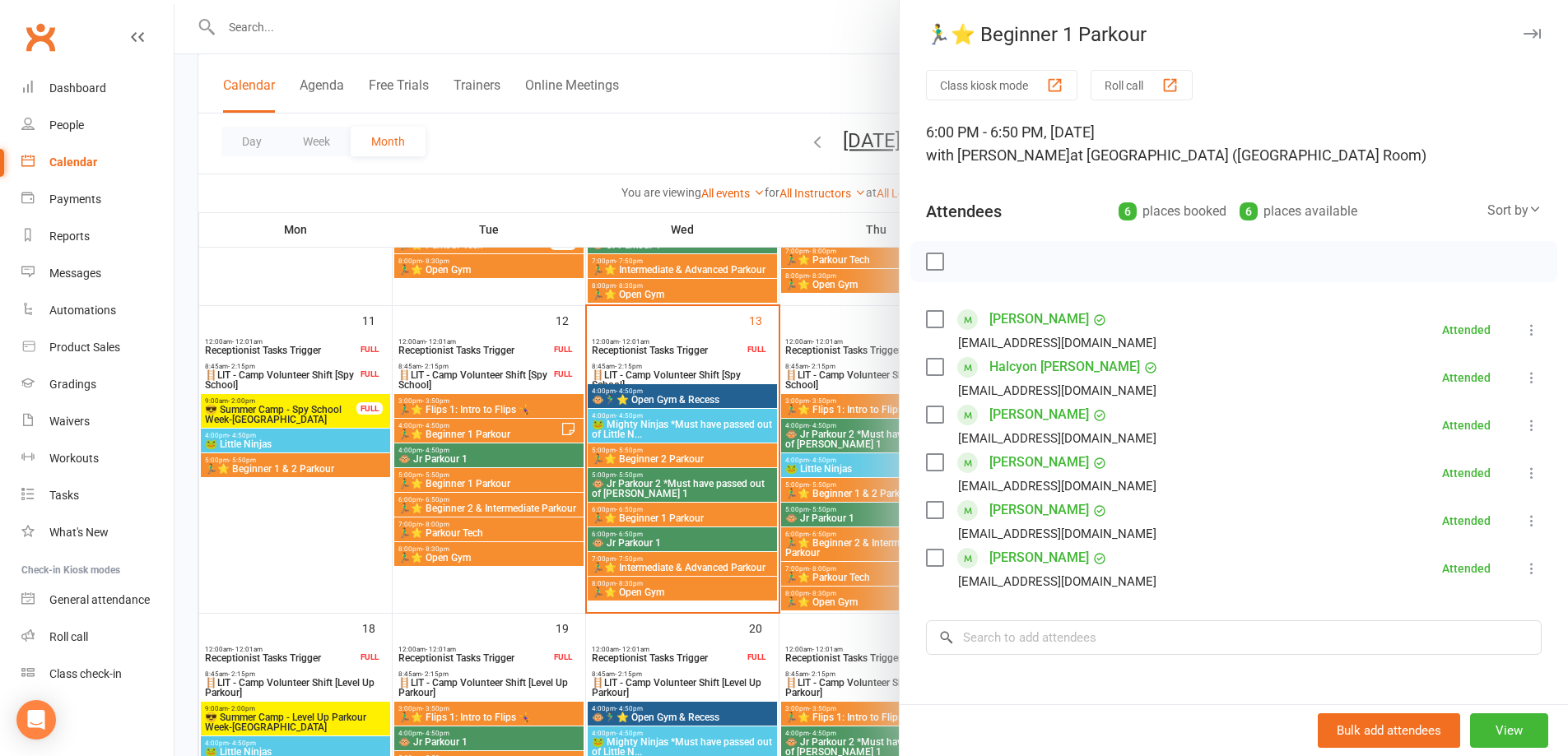
click at [1011, 509] on link "Lev Kotov" at bounding box center [1039, 510] width 99 height 27
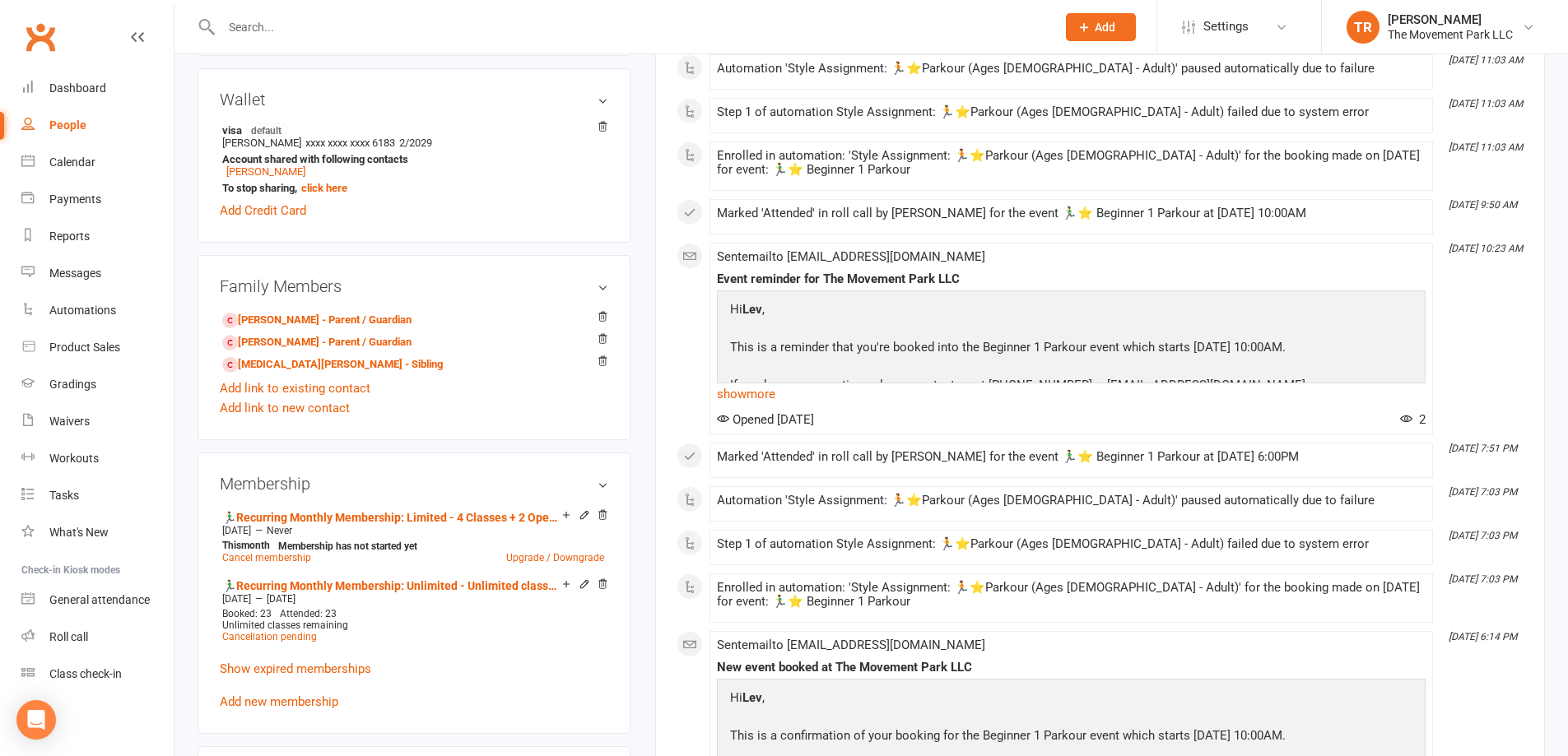
scroll to position [823, 0]
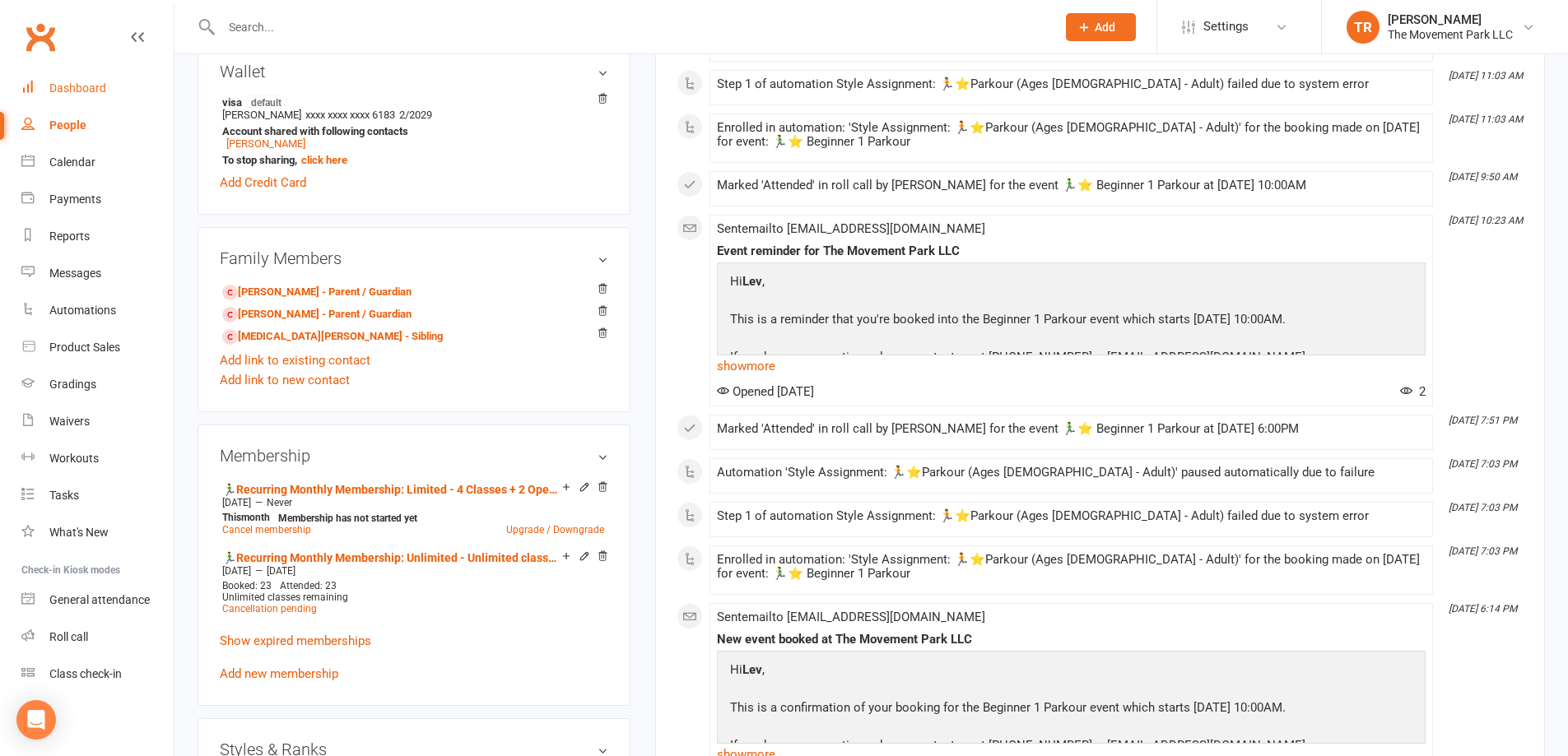
click at [71, 93] on div "Dashboard" at bounding box center [78, 87] width 57 height 13
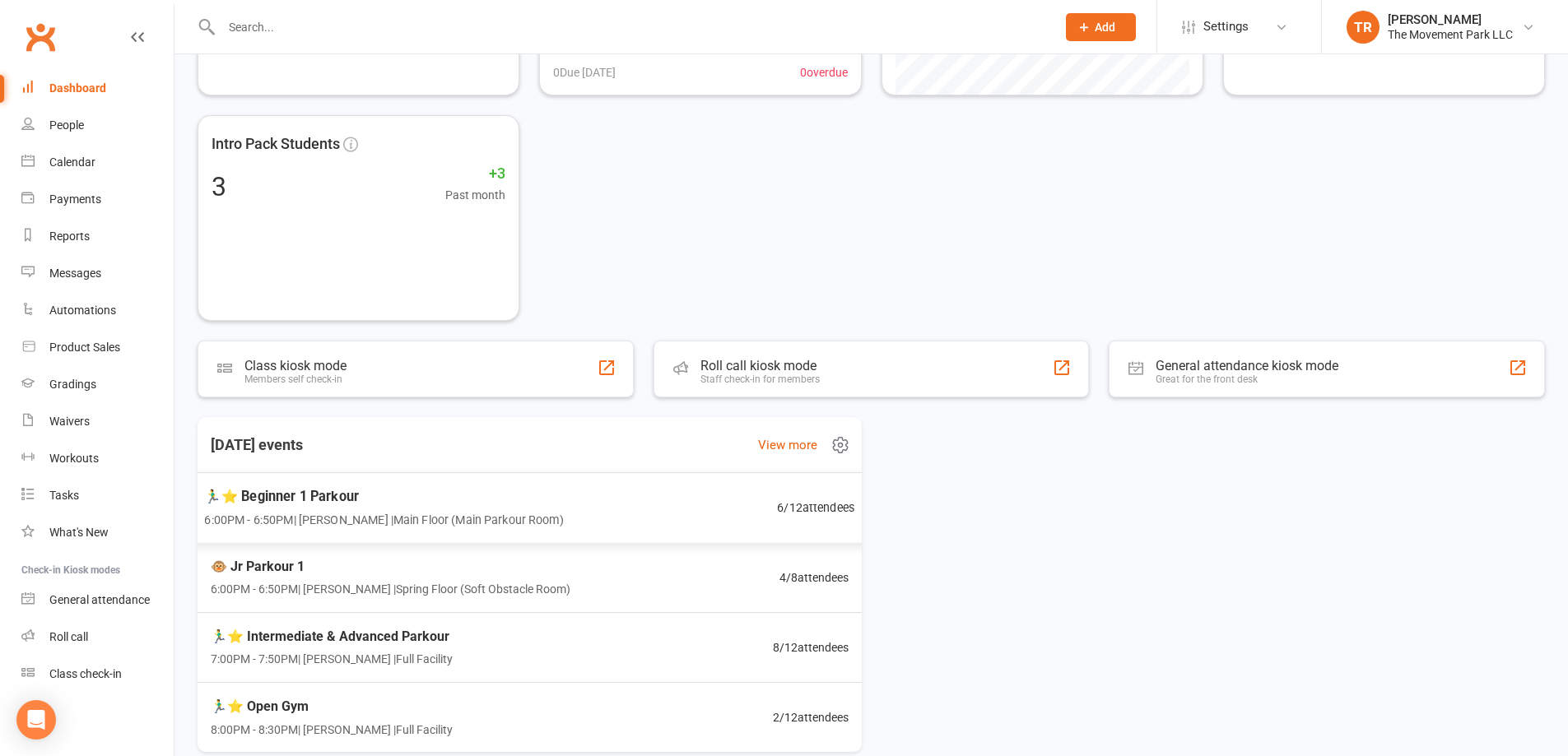
scroll to position [247, 0]
click at [418, 636] on span "🏃‍♂️⭐ Intermediate & Advanced Parkour" at bounding box center [327, 634] width 247 height 21
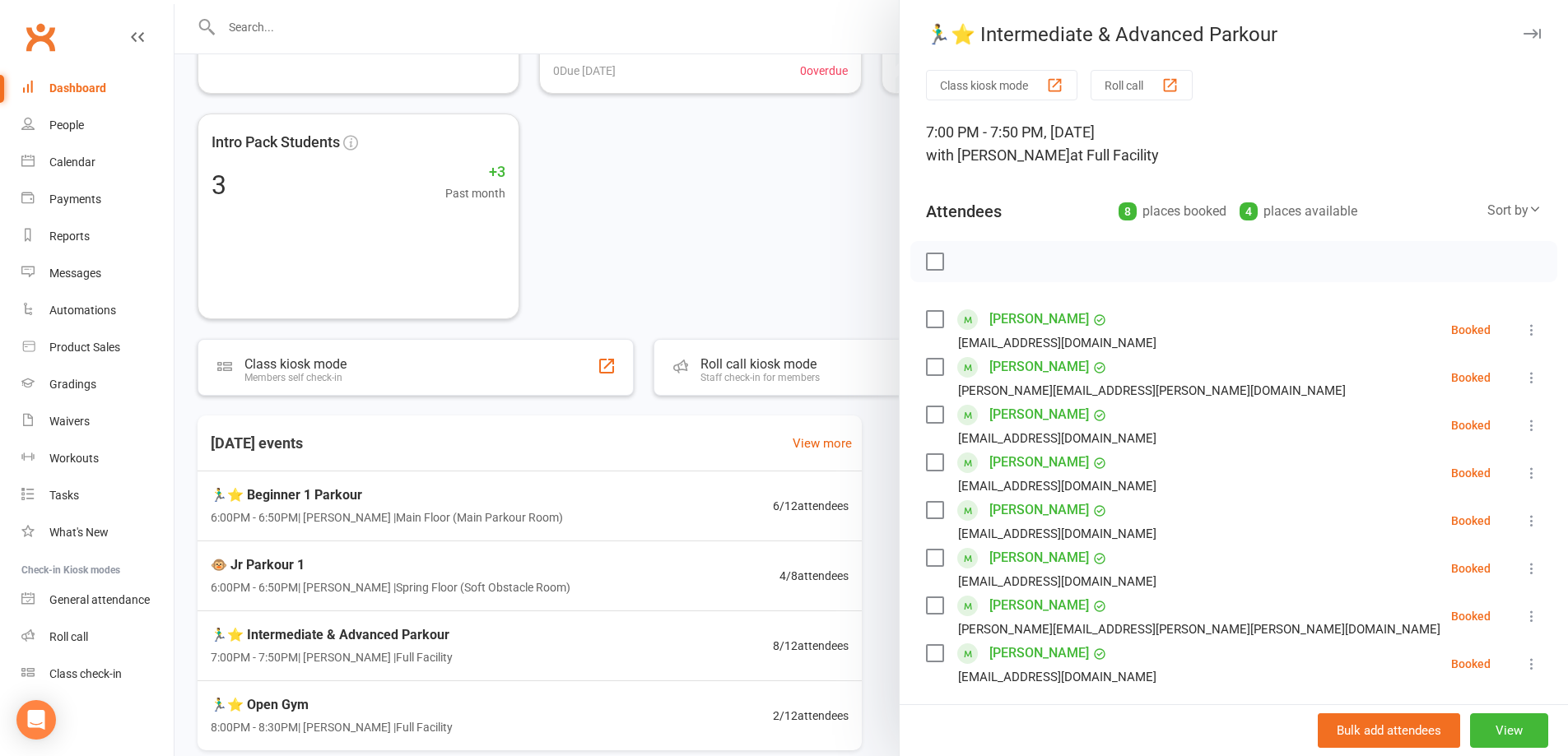
click at [1523, 666] on icon at bounding box center [1531, 663] width 16 height 16
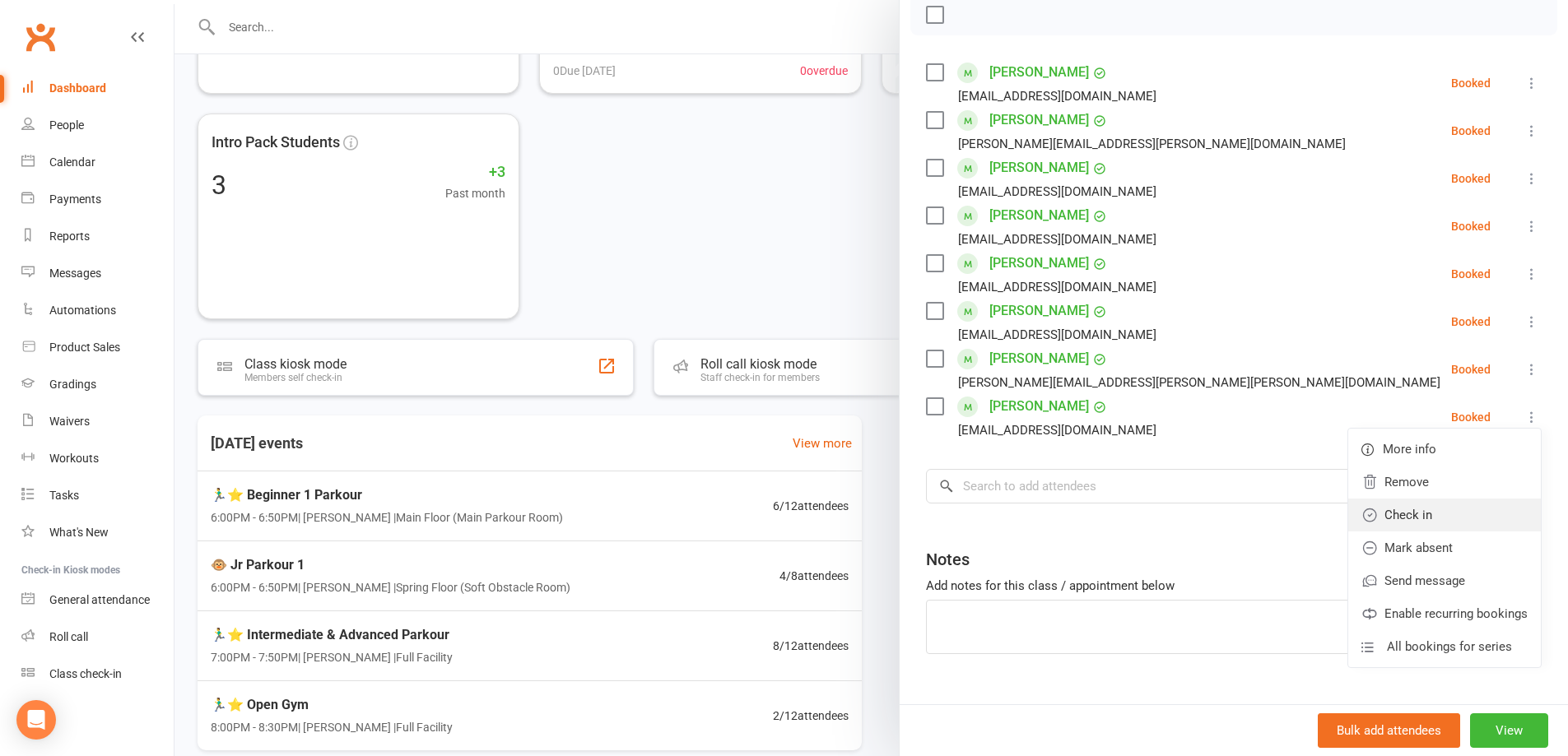
click at [1429, 527] on link "Check in" at bounding box center [1445, 515] width 193 height 33
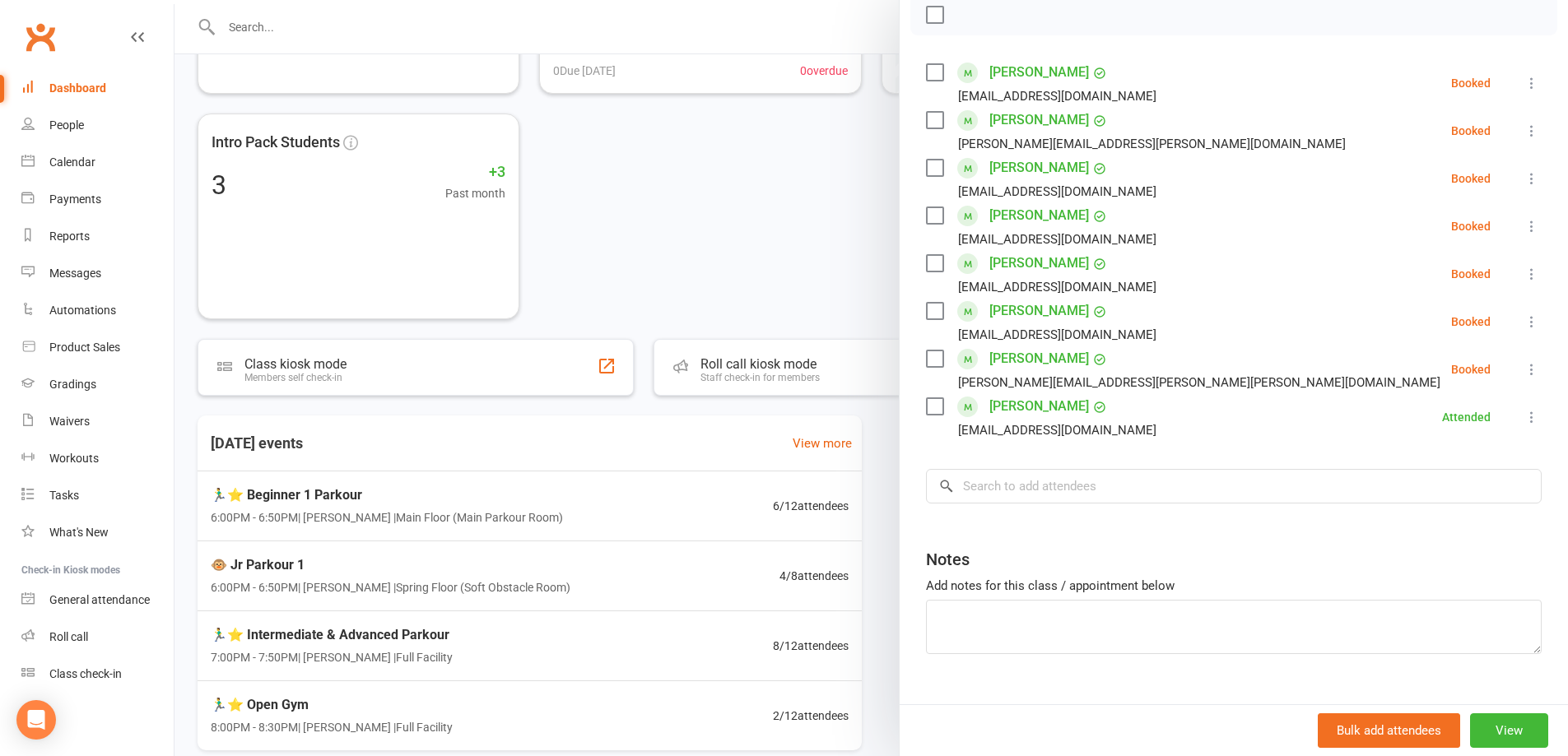
click at [1523, 176] on icon at bounding box center [1531, 178] width 16 height 16
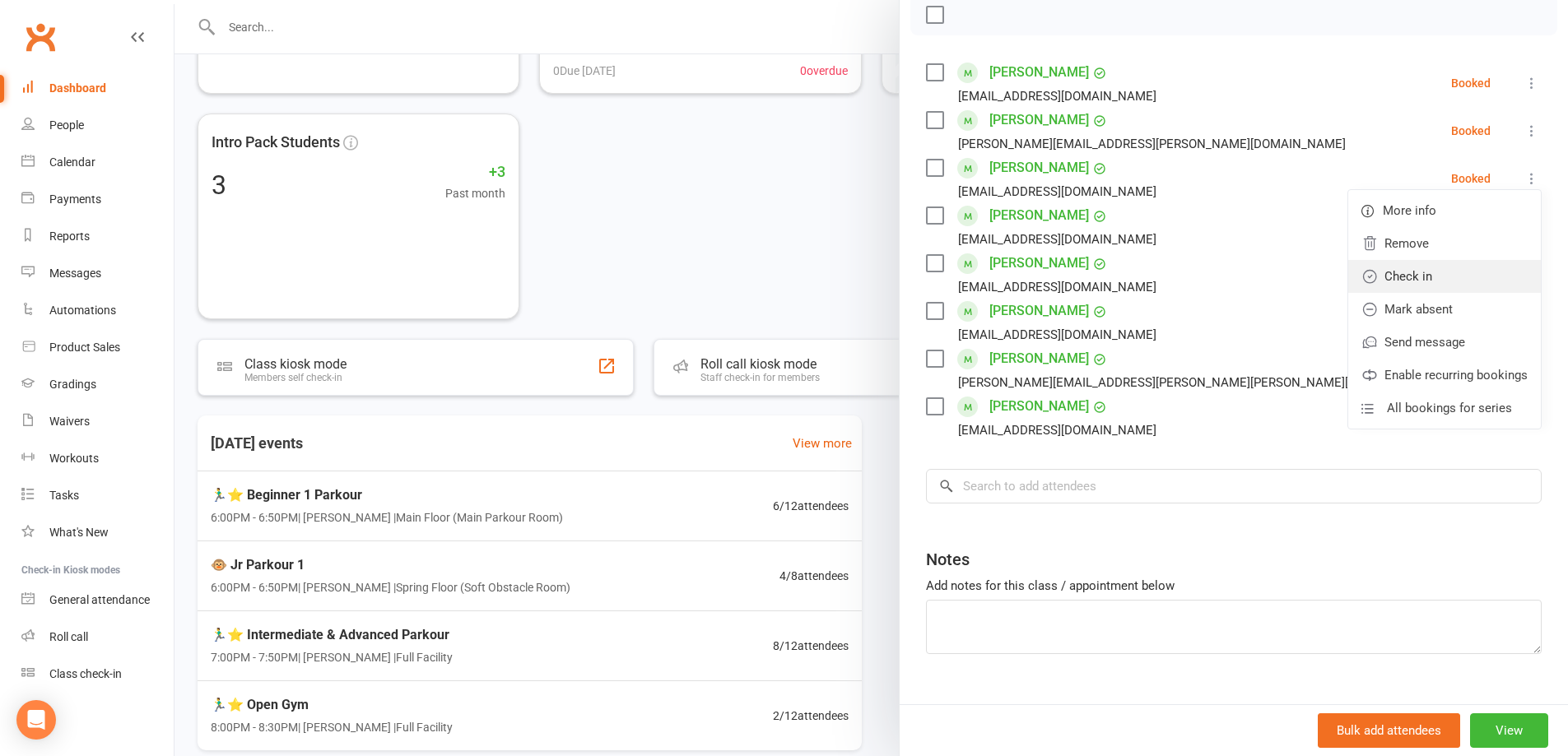
click at [1481, 265] on link "Check in" at bounding box center [1445, 276] width 193 height 33
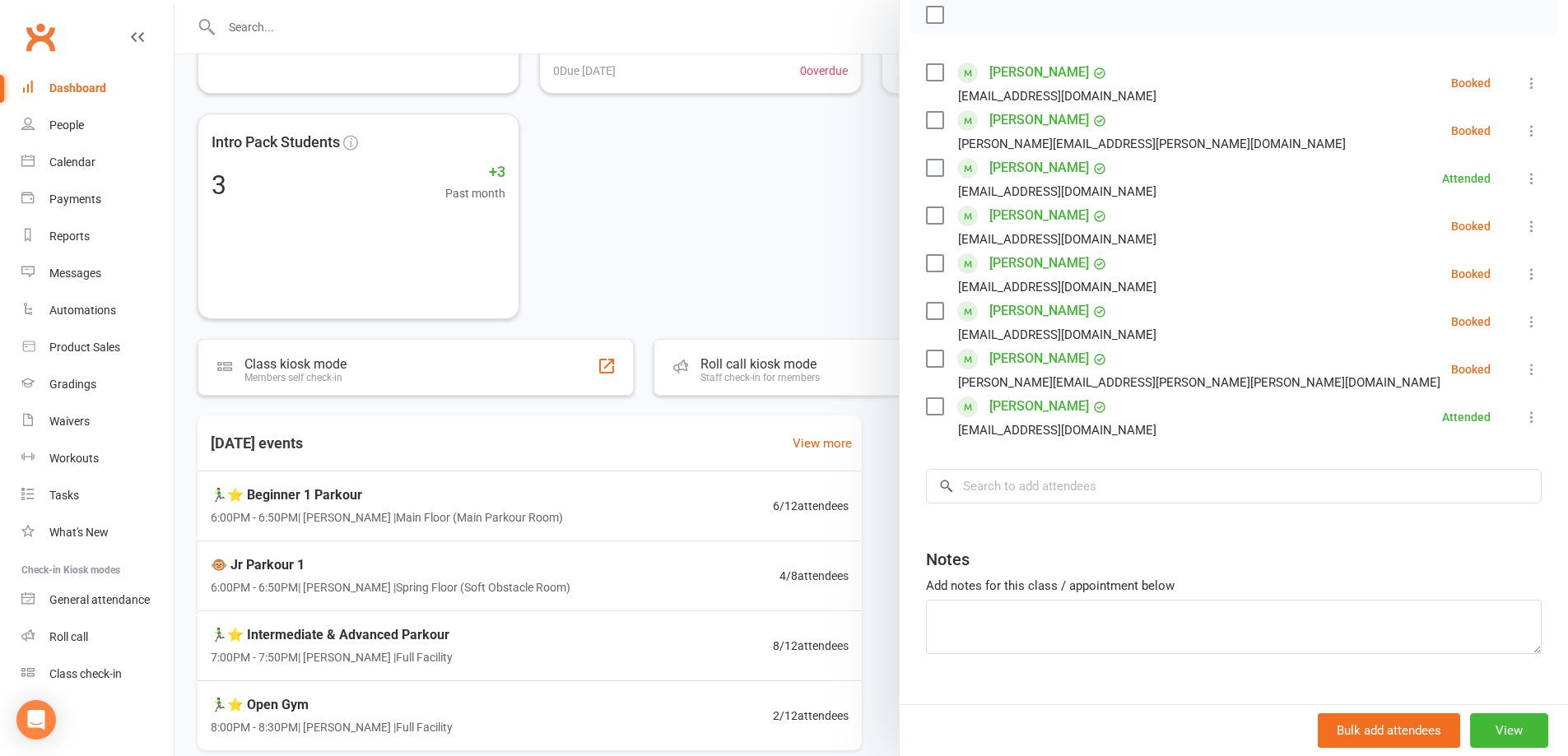
click at [762, 277] on div at bounding box center [872, 378] width 1394 height 756
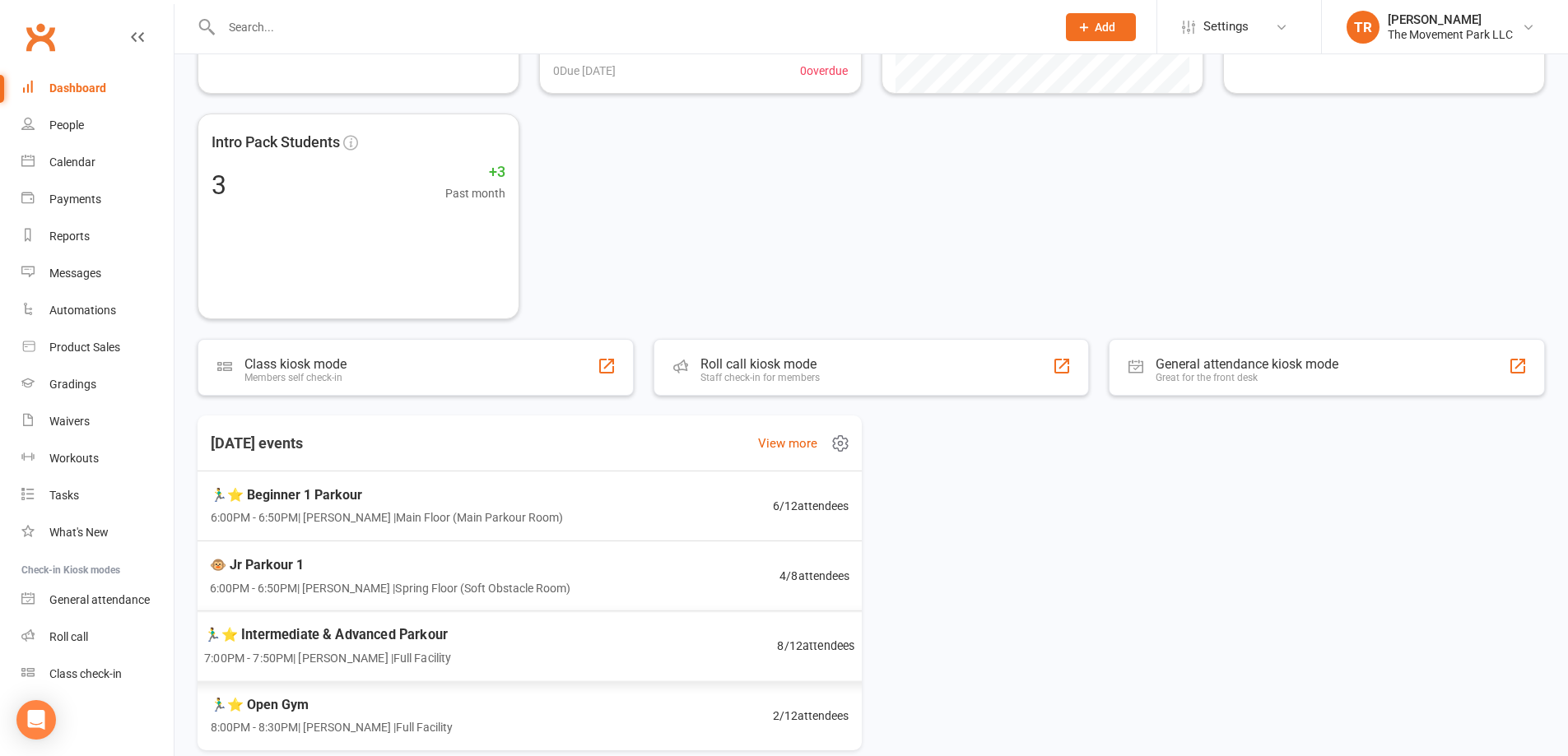
click at [490, 650] on div "🏃‍♂️⭐ Intermediate & Advanced Parkour 7:00PM - 7:50PM | Rick King | Full Facili…" at bounding box center [530, 647] width 691 height 72
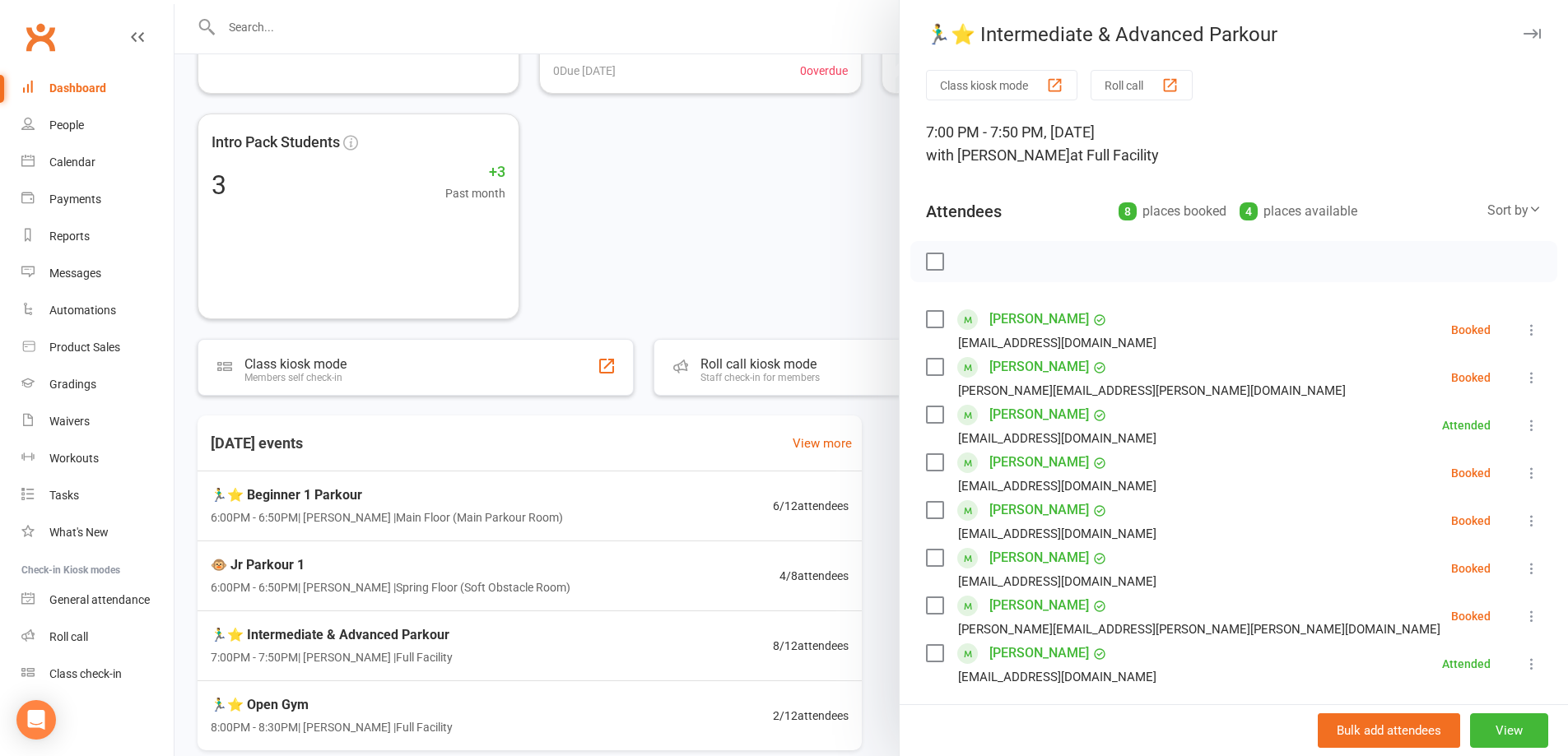
click at [1523, 622] on icon at bounding box center [1531, 616] width 16 height 16
click at [1471, 716] on link "Check in" at bounding box center [1445, 714] width 193 height 33
click at [1523, 531] on button at bounding box center [1532, 520] width 20 height 20
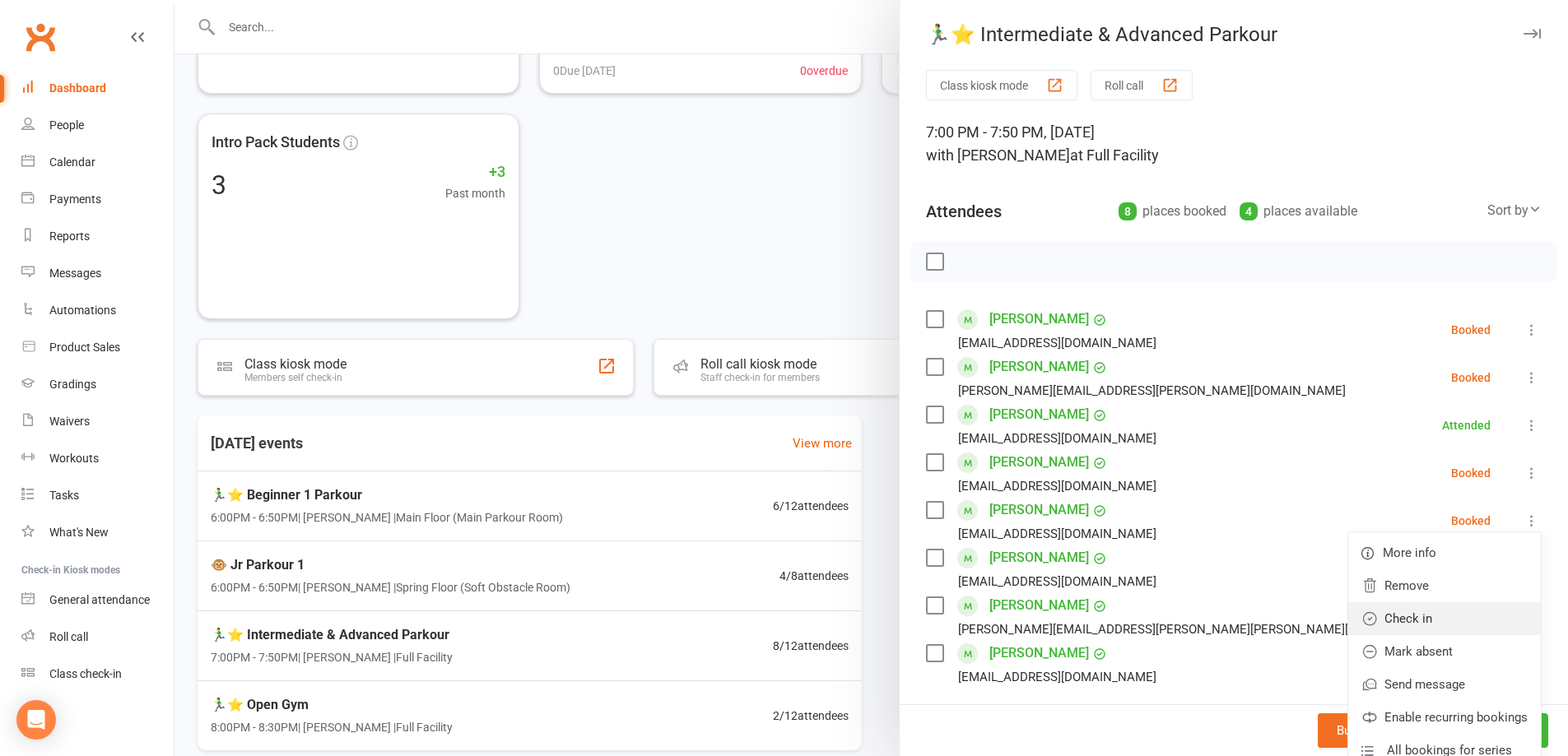
click at [1461, 624] on link "Check in" at bounding box center [1445, 619] width 193 height 33
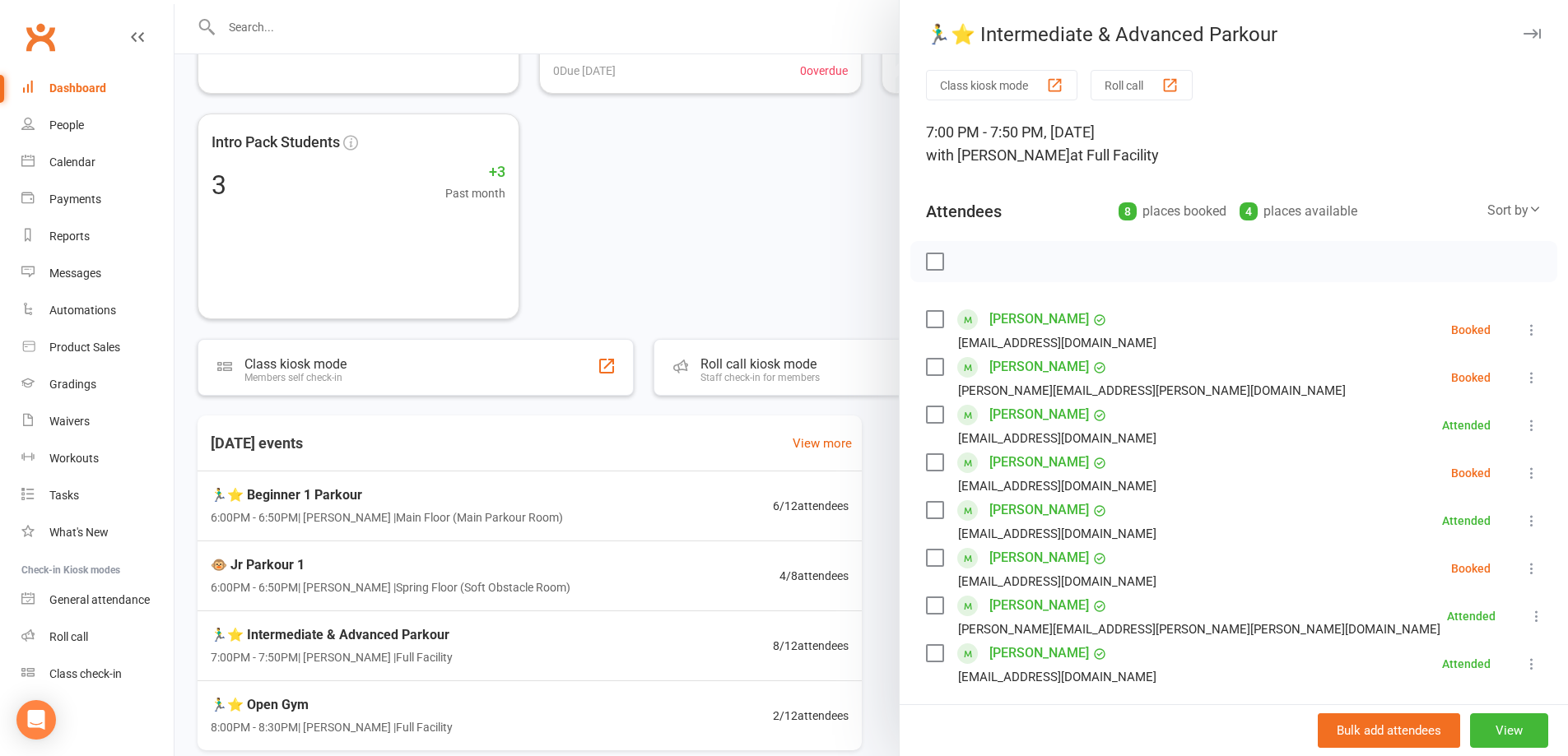
click at [1523, 571] on icon at bounding box center [1531, 568] width 16 height 16
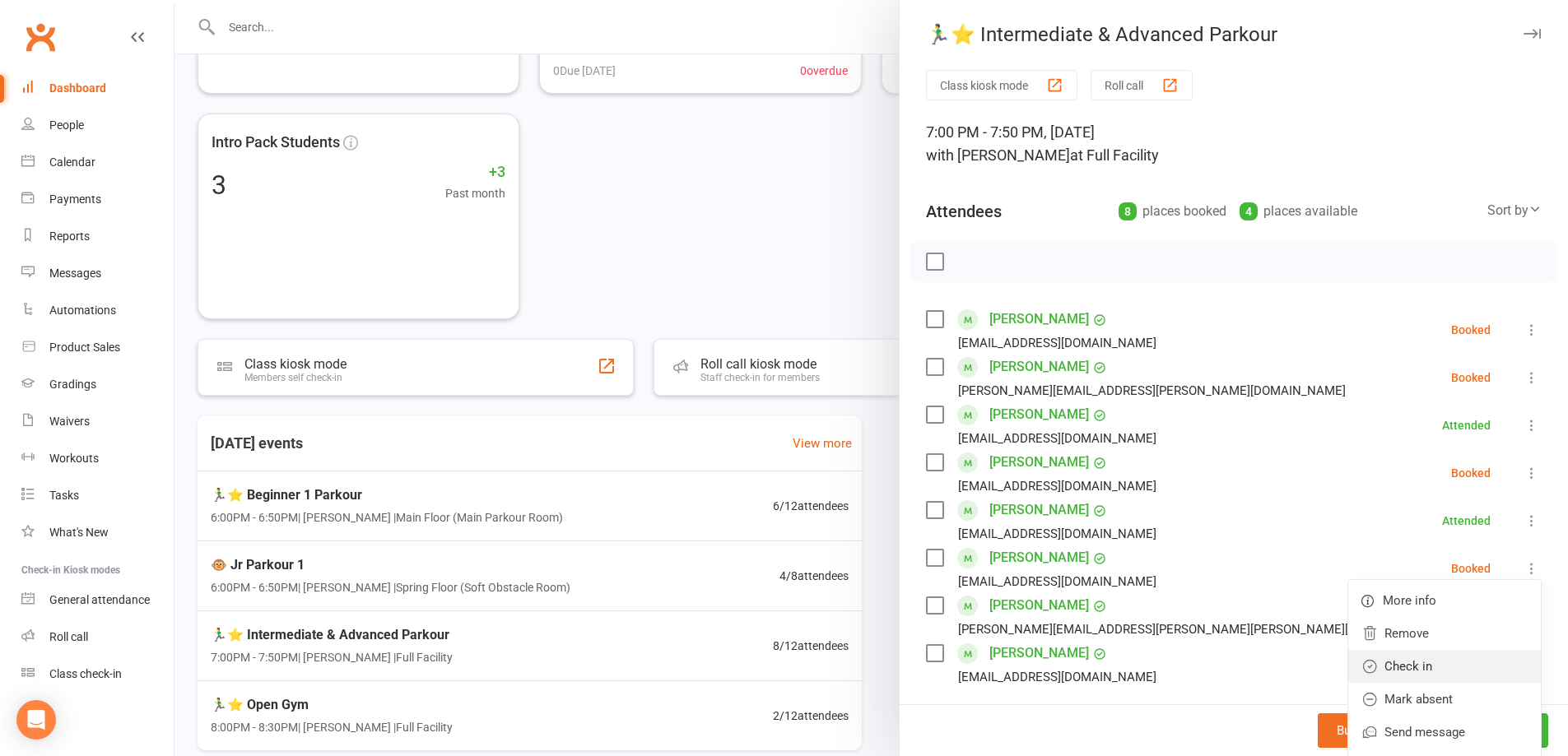
click at [1475, 666] on link "Check in" at bounding box center [1445, 667] width 193 height 33
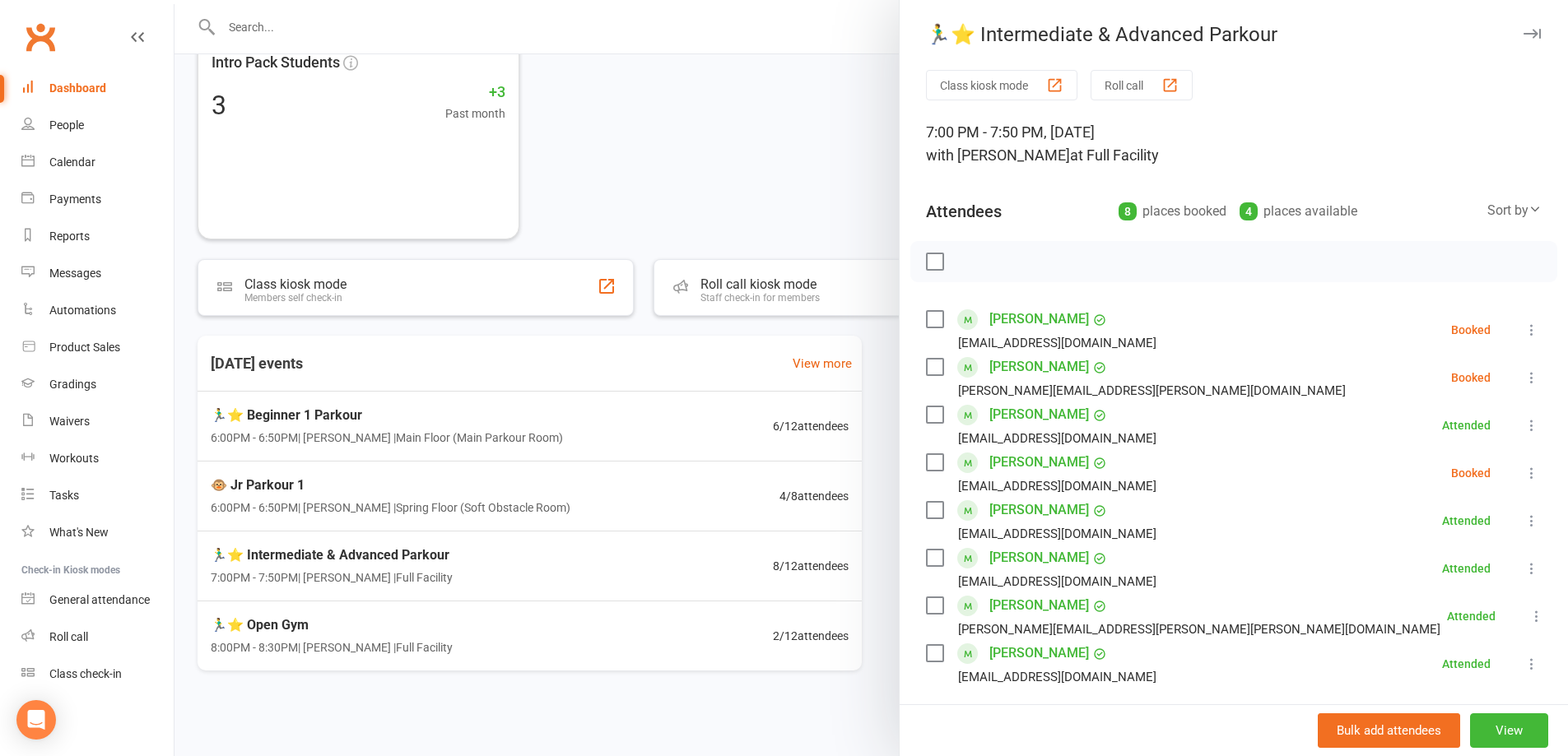
scroll to position [327, 0]
click at [574, 637] on div at bounding box center [872, 378] width 1394 height 756
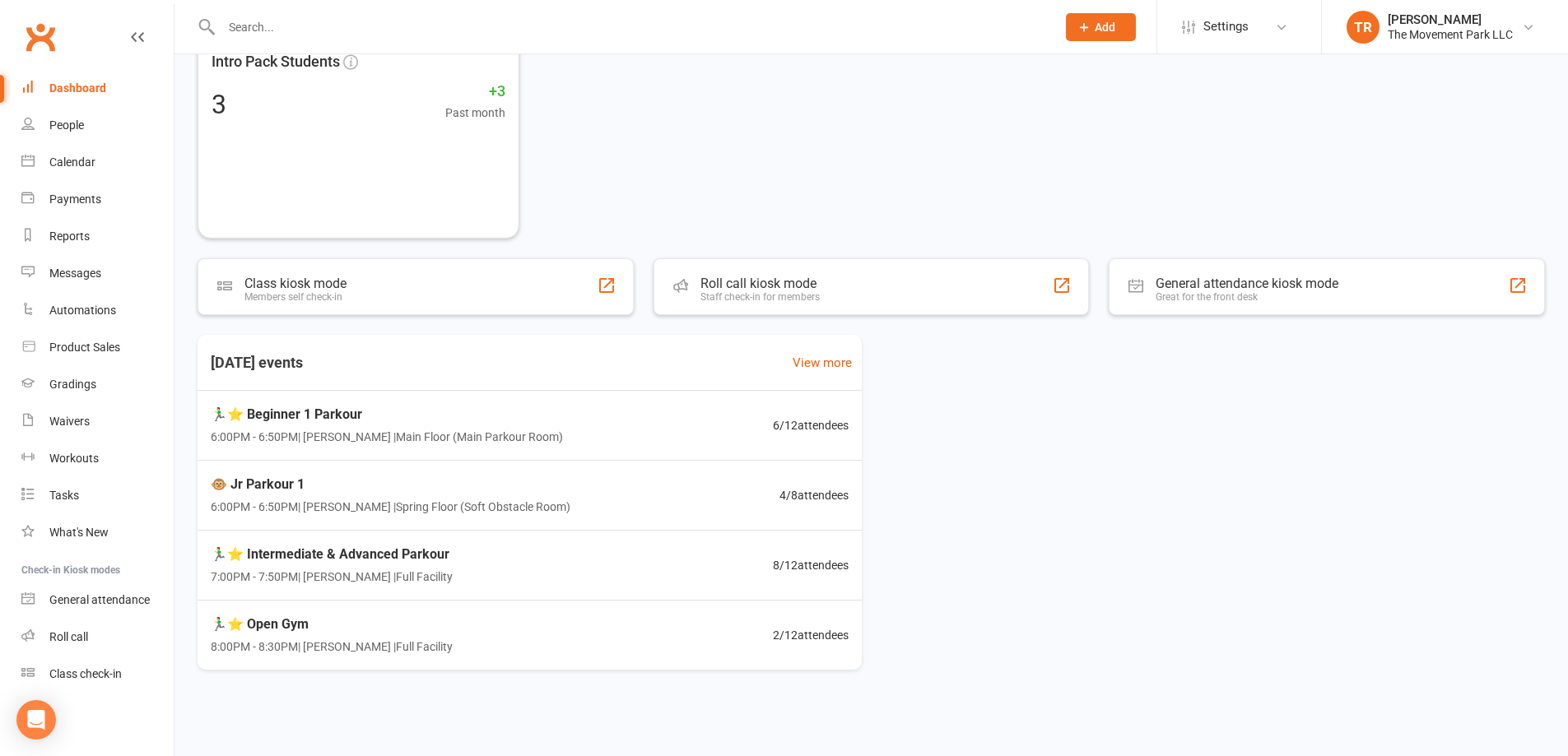
click at [574, 637] on div "🏃‍♂️⭐ Open Gym 8:00PM - 8:30PM | Rick King | Full Facility 2 / 12 attendees" at bounding box center [530, 635] width 677 height 69
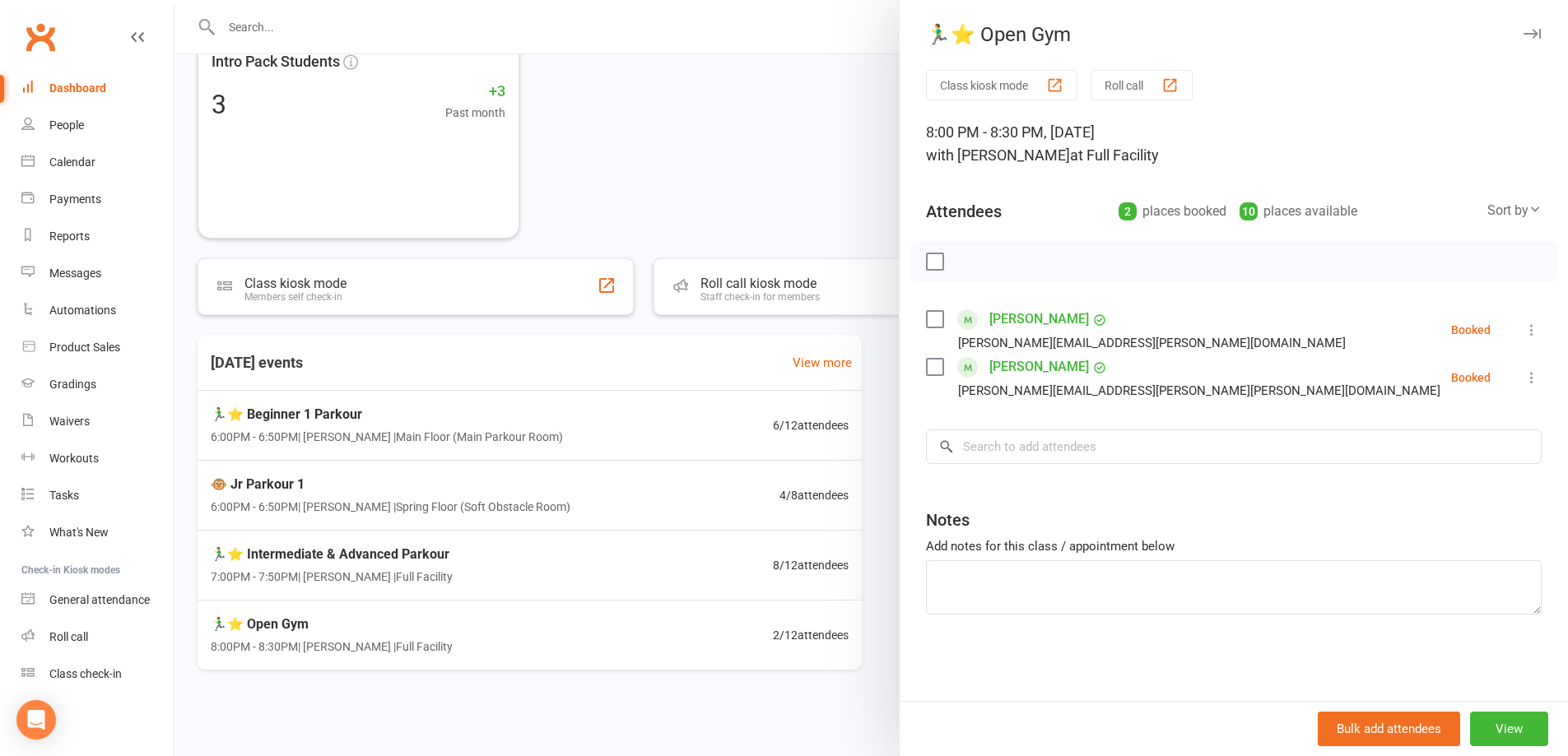
click at [550, 577] on div at bounding box center [872, 378] width 1394 height 756
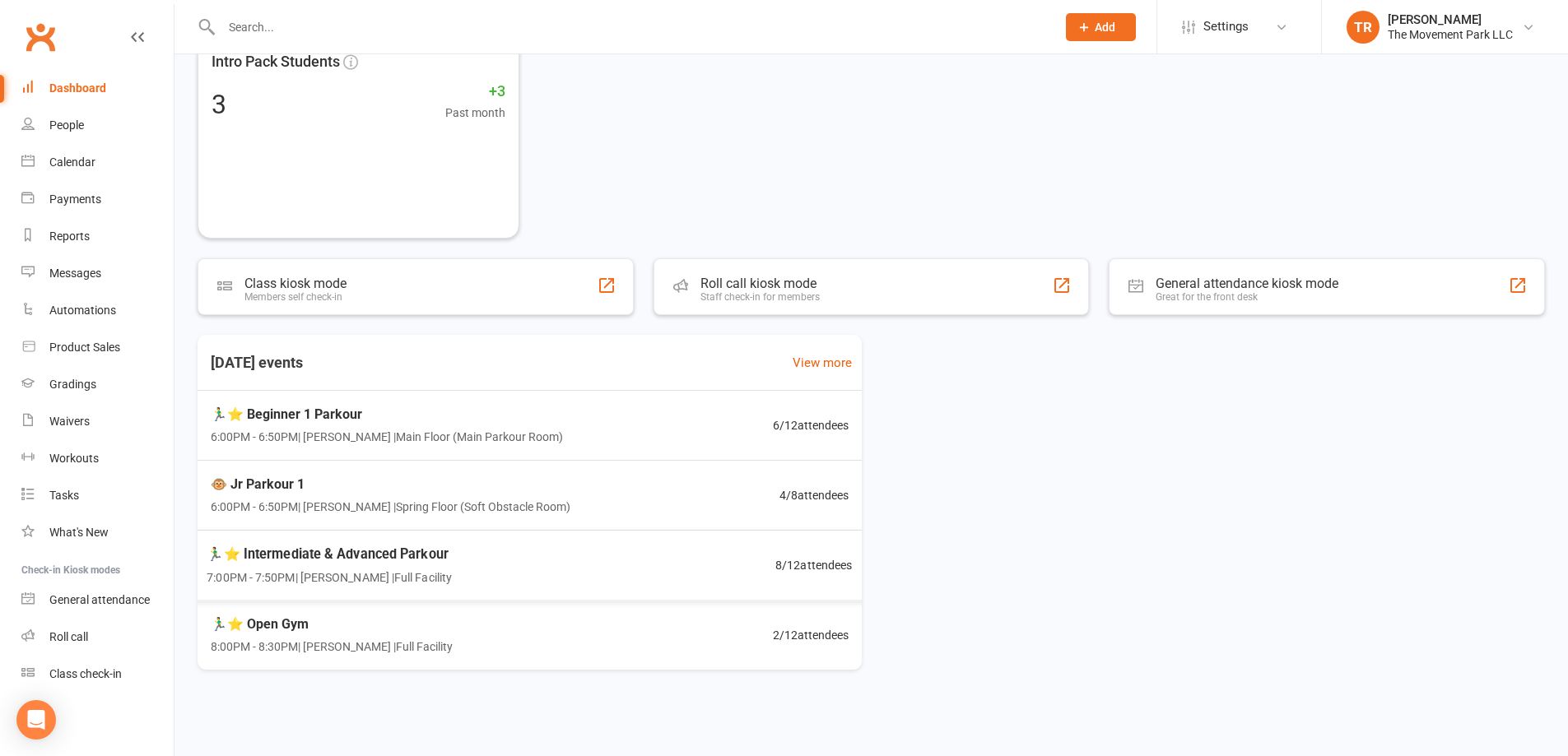
click at [550, 577] on div "🏃‍♂️⭐ Intermediate & Advanced Parkour 7:00PM - 7:50PM | Rick King | Full Facili…" at bounding box center [529, 565] width 685 height 71
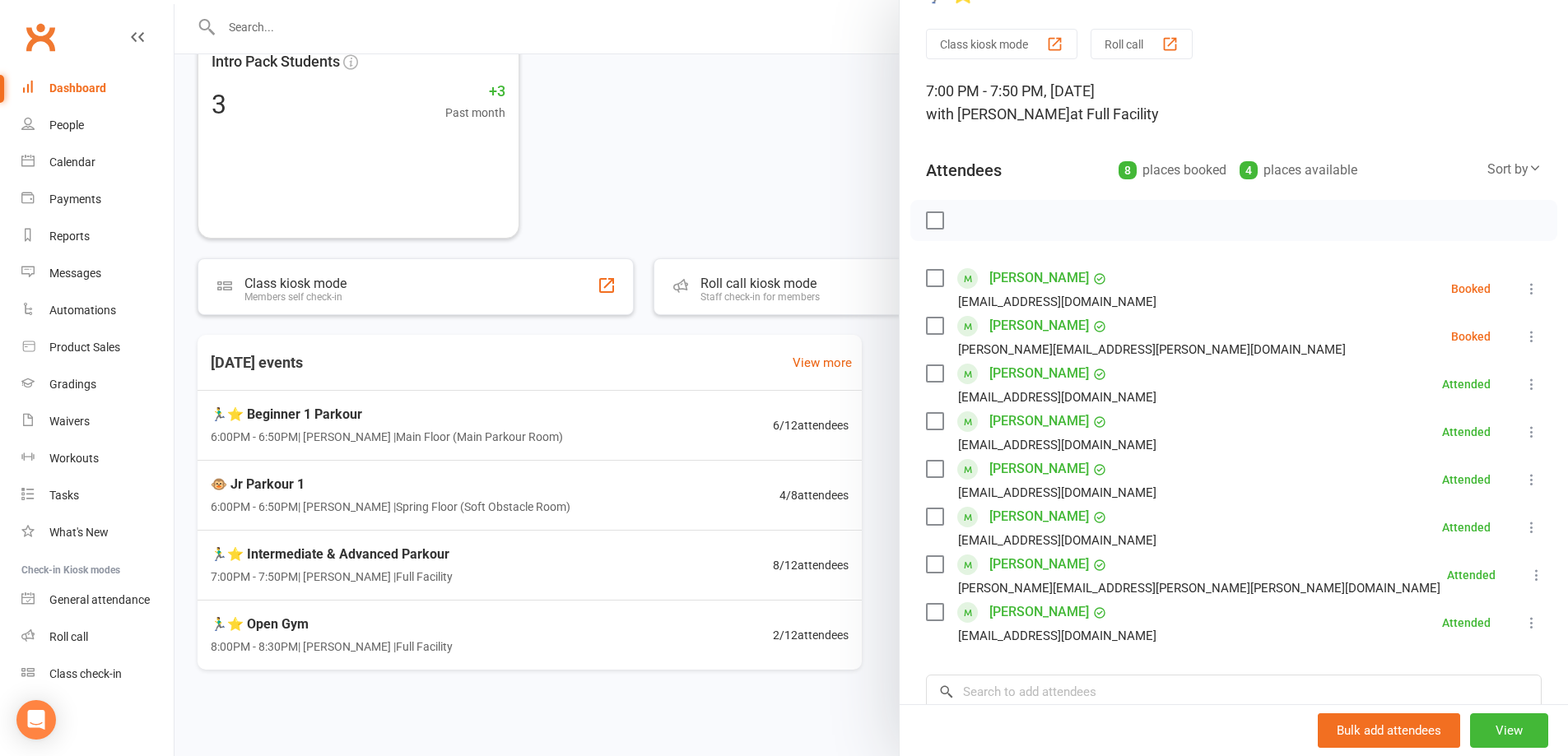
scroll to position [32, 0]
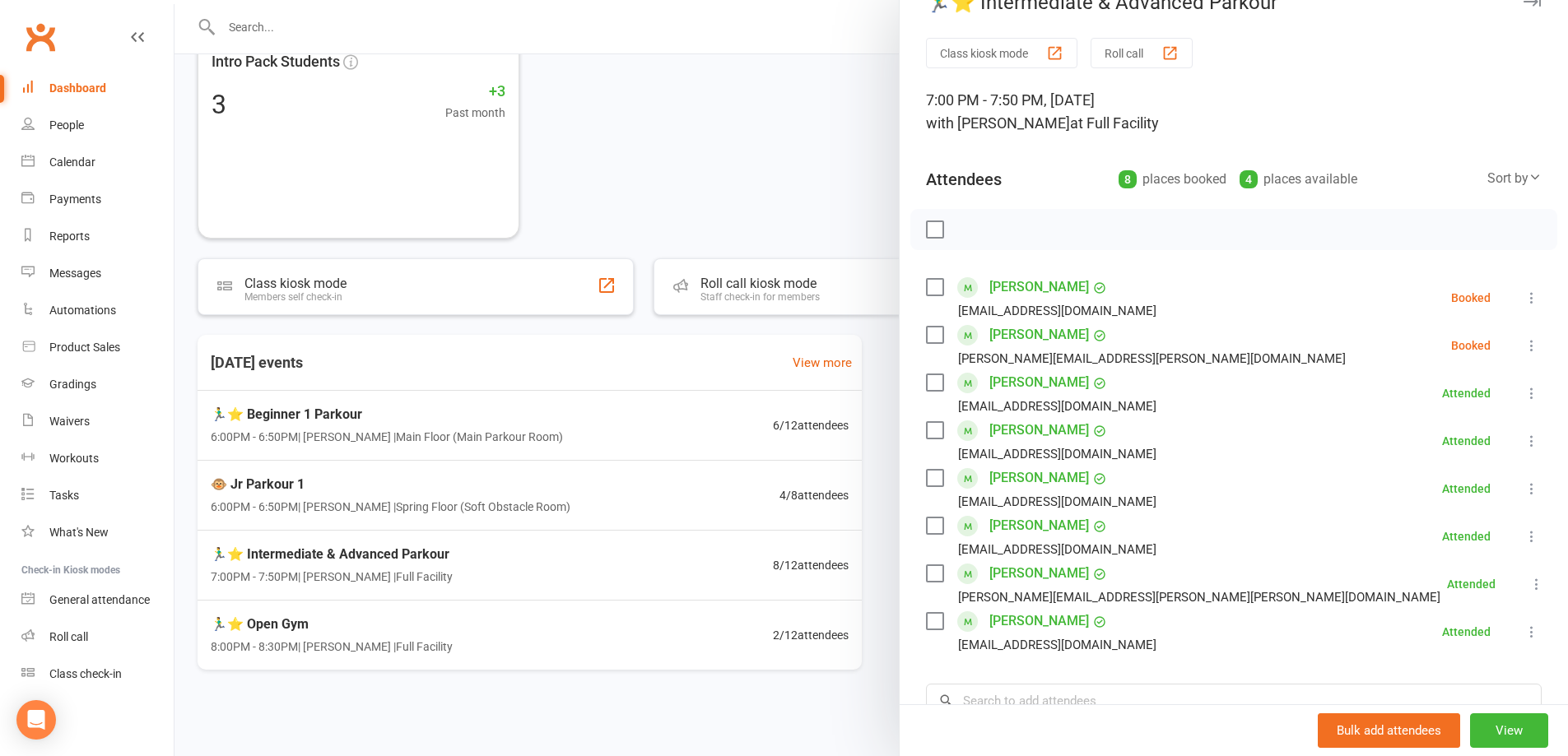
click at [611, 572] on div at bounding box center [872, 378] width 1394 height 756
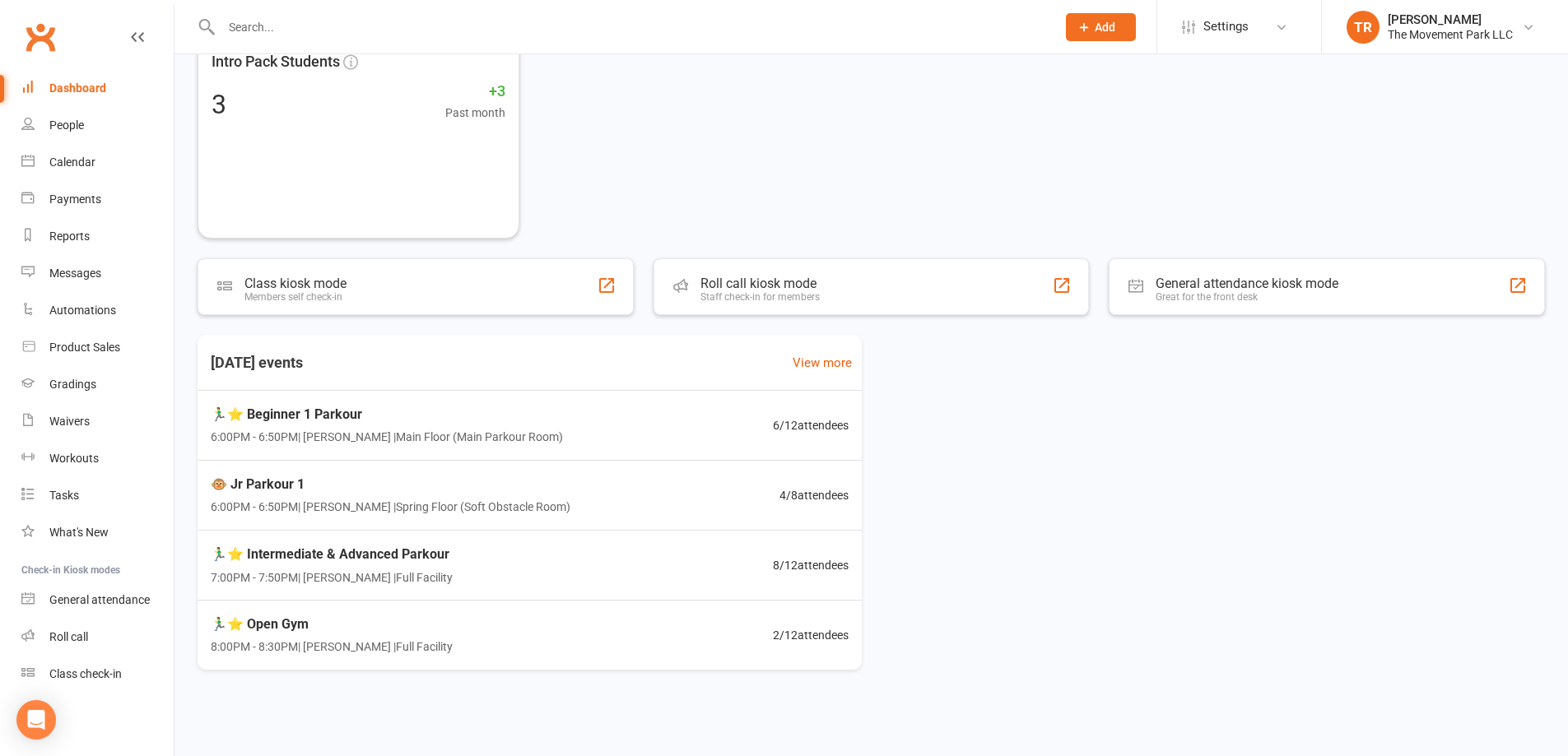
click at [611, 572] on div "🏃‍♂️⭐ Intermediate & Advanced Parkour 7:00PM - 7:50PM | Rick King | Full Facili…" at bounding box center [530, 566] width 677 height 70
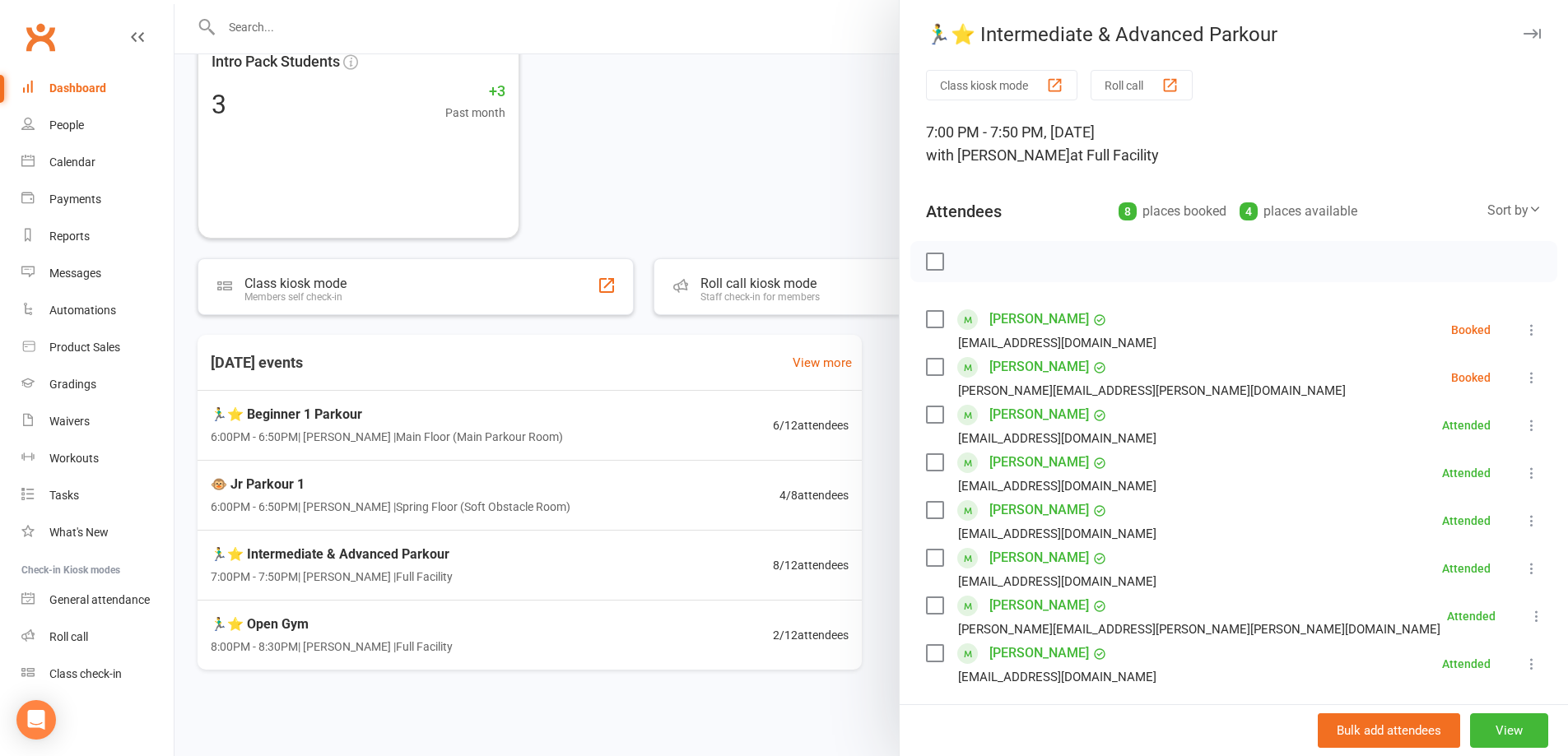
click at [1129, 89] on button "Roll call" at bounding box center [1141, 86] width 102 height 31
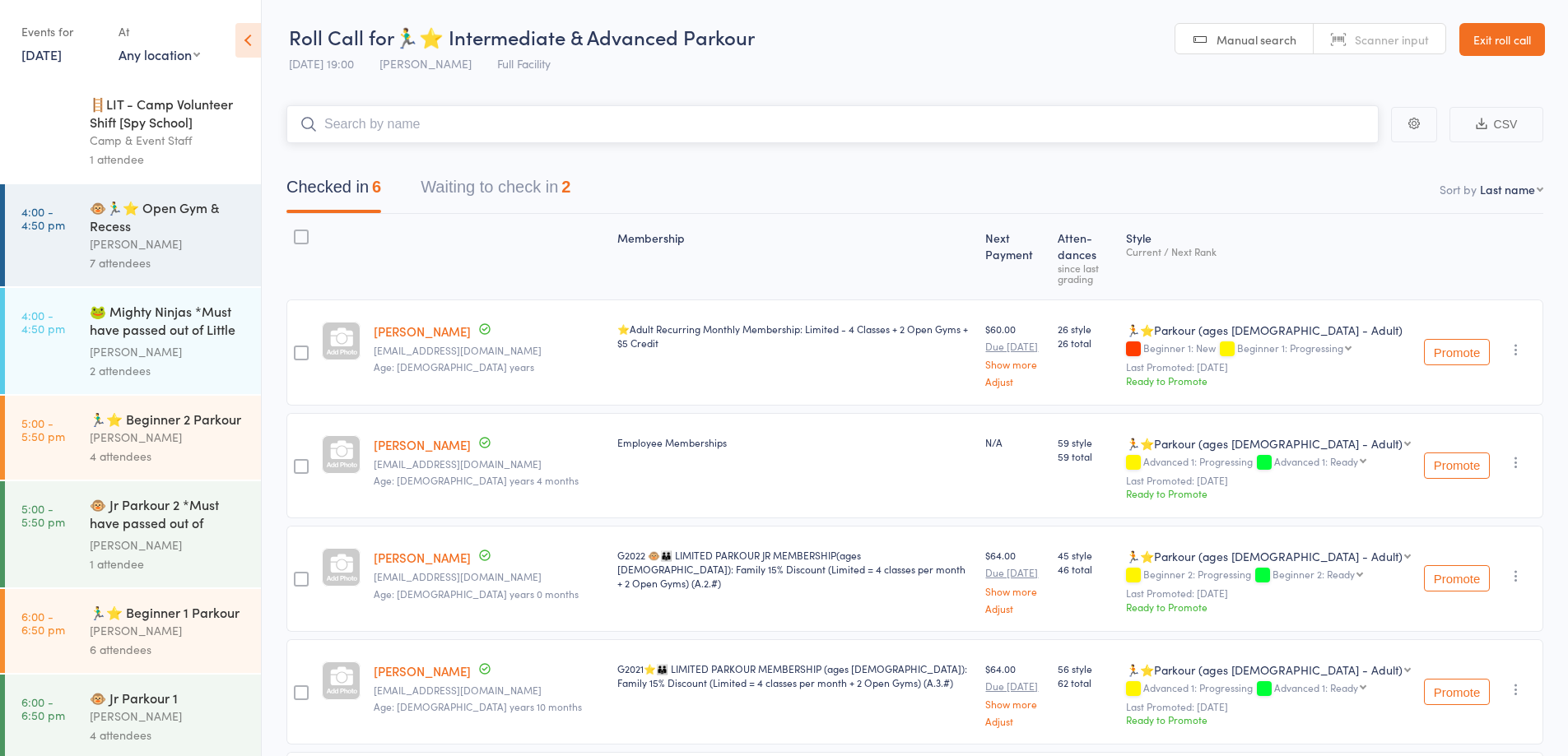
click at [502, 189] on button "Waiting to check in 2" at bounding box center [496, 191] width 150 height 44
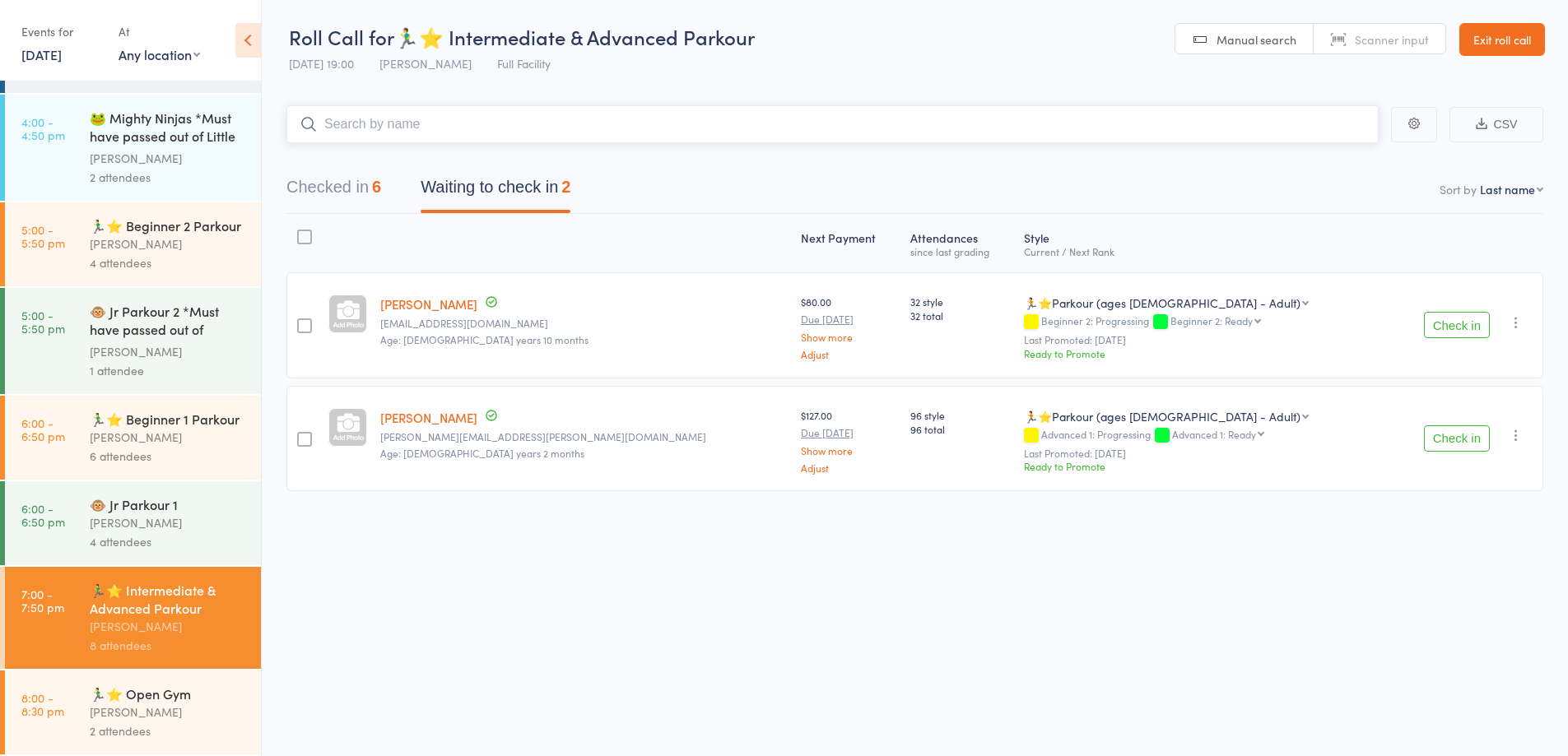
scroll to position [1, 0]
click at [1468, 317] on button "Check in" at bounding box center [1457, 324] width 66 height 27
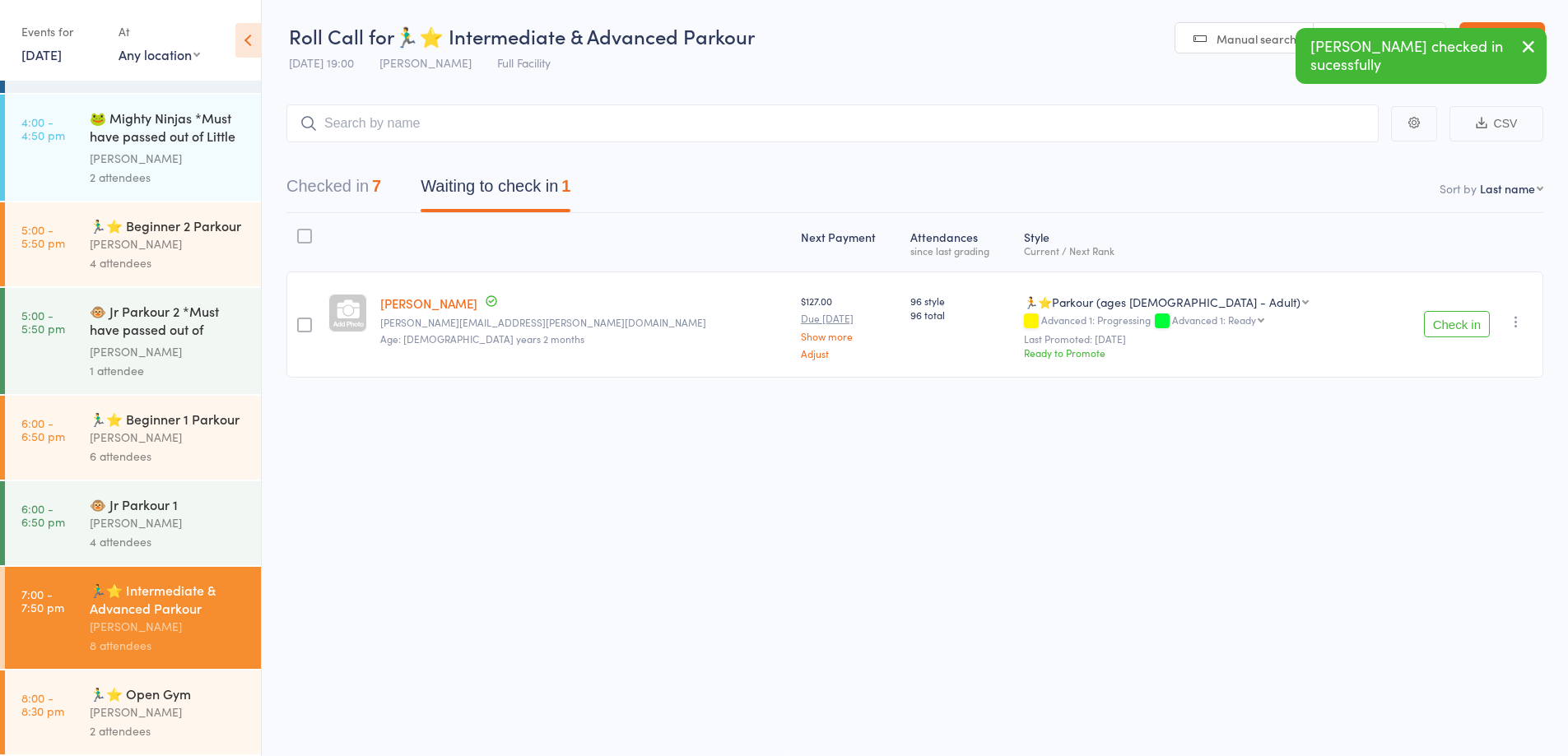
click at [173, 723] on div "2 attendees" at bounding box center [168, 731] width 157 height 19
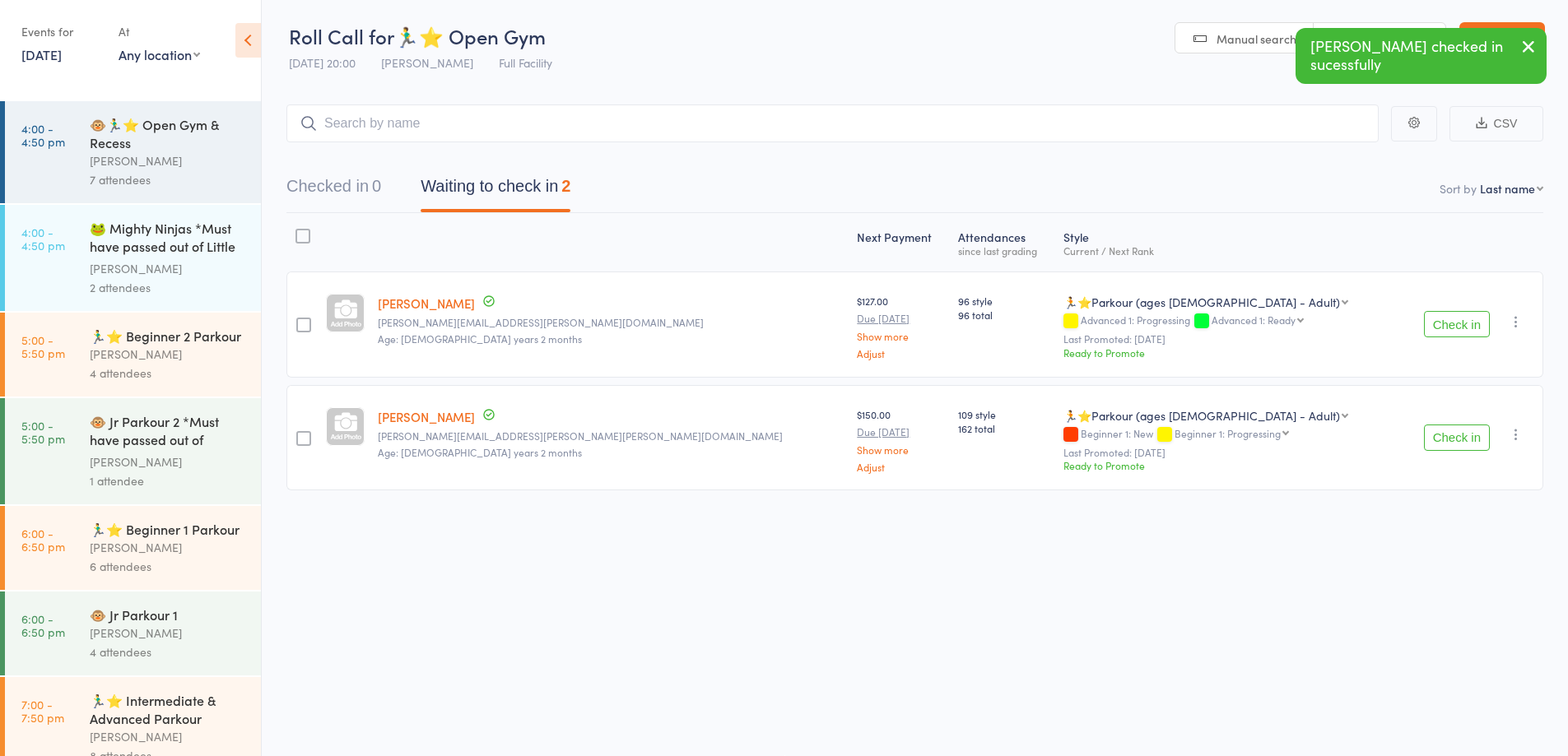
scroll to position [230, 0]
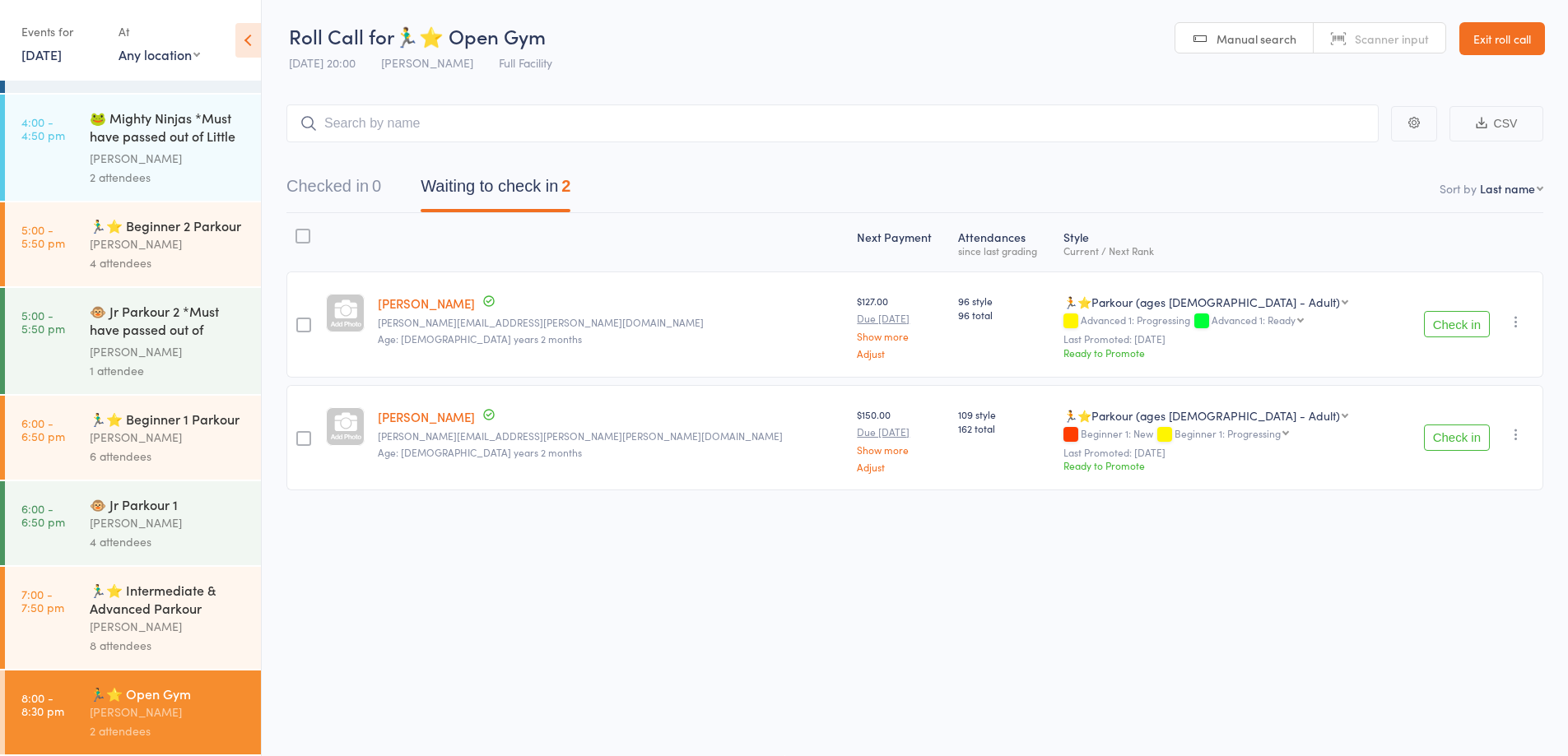
click at [1523, 316] on icon "button" at bounding box center [1516, 321] width 16 height 16
click at [1211, 210] on nav "Checked in 0 Waiting to check in 2" at bounding box center [915, 190] width 1296 height 44
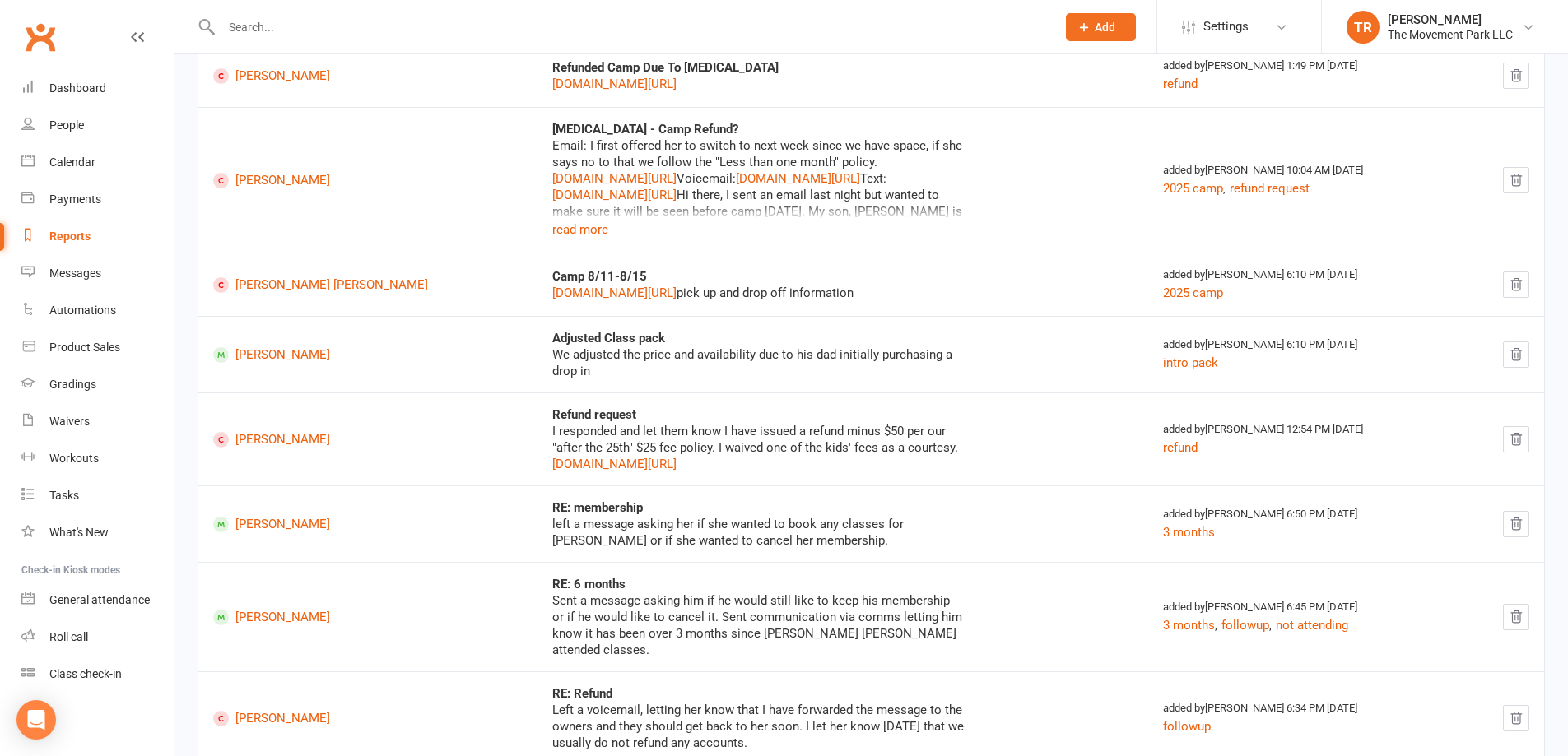
scroll to position [576, 0]
